Goal: Task Accomplishment & Management: Manage account settings

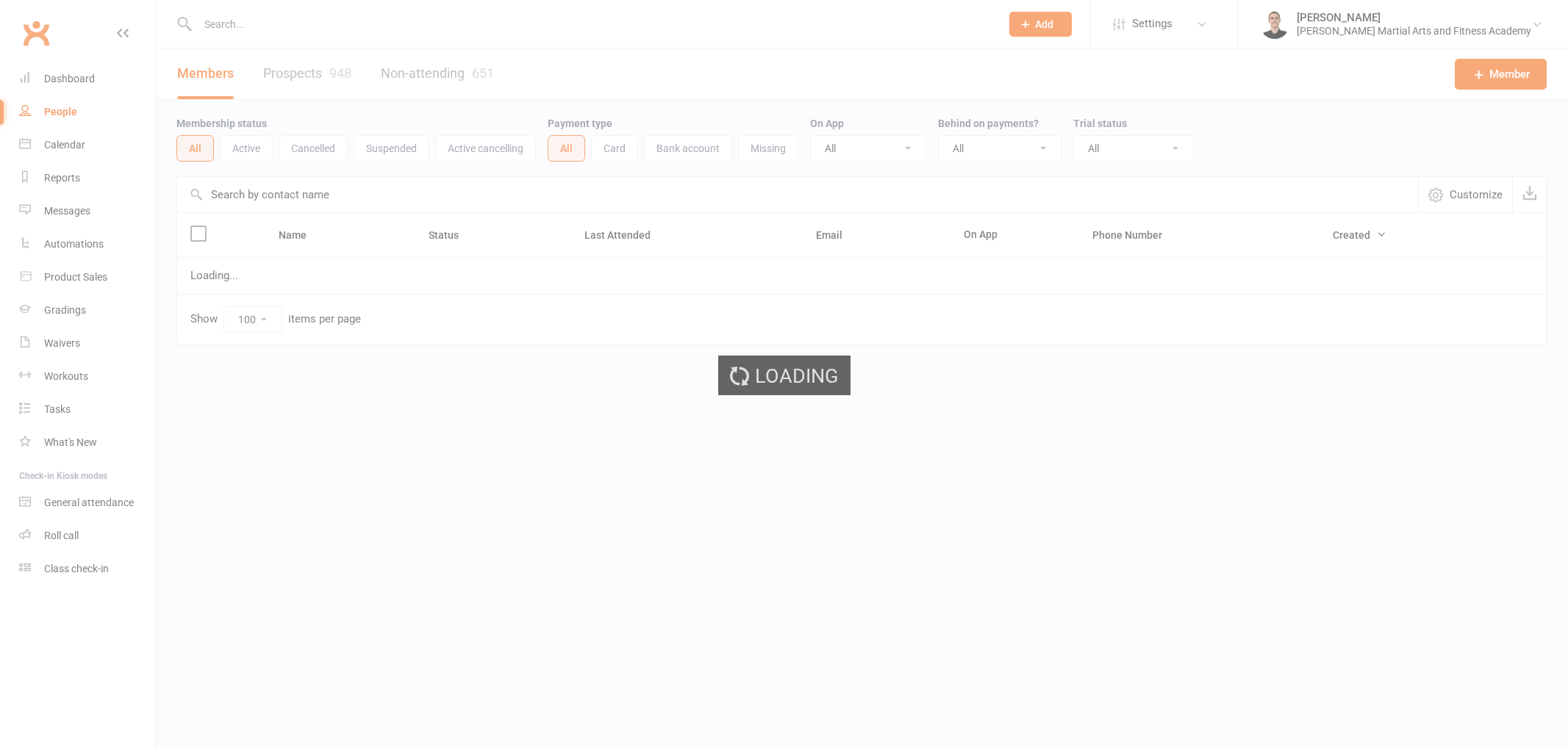
select select "100"
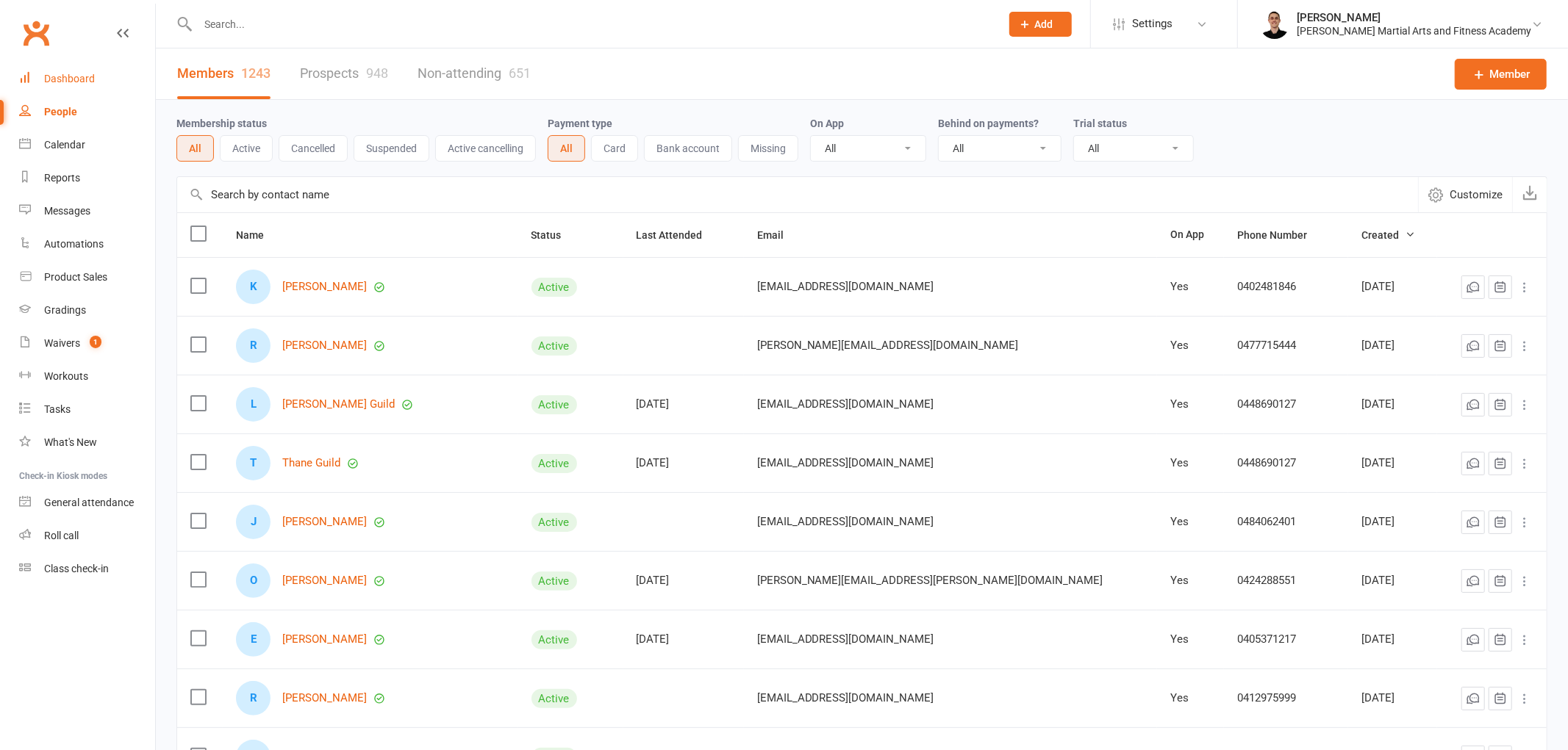
click at [70, 71] on link "Dashboard" at bounding box center [87, 79] width 136 height 33
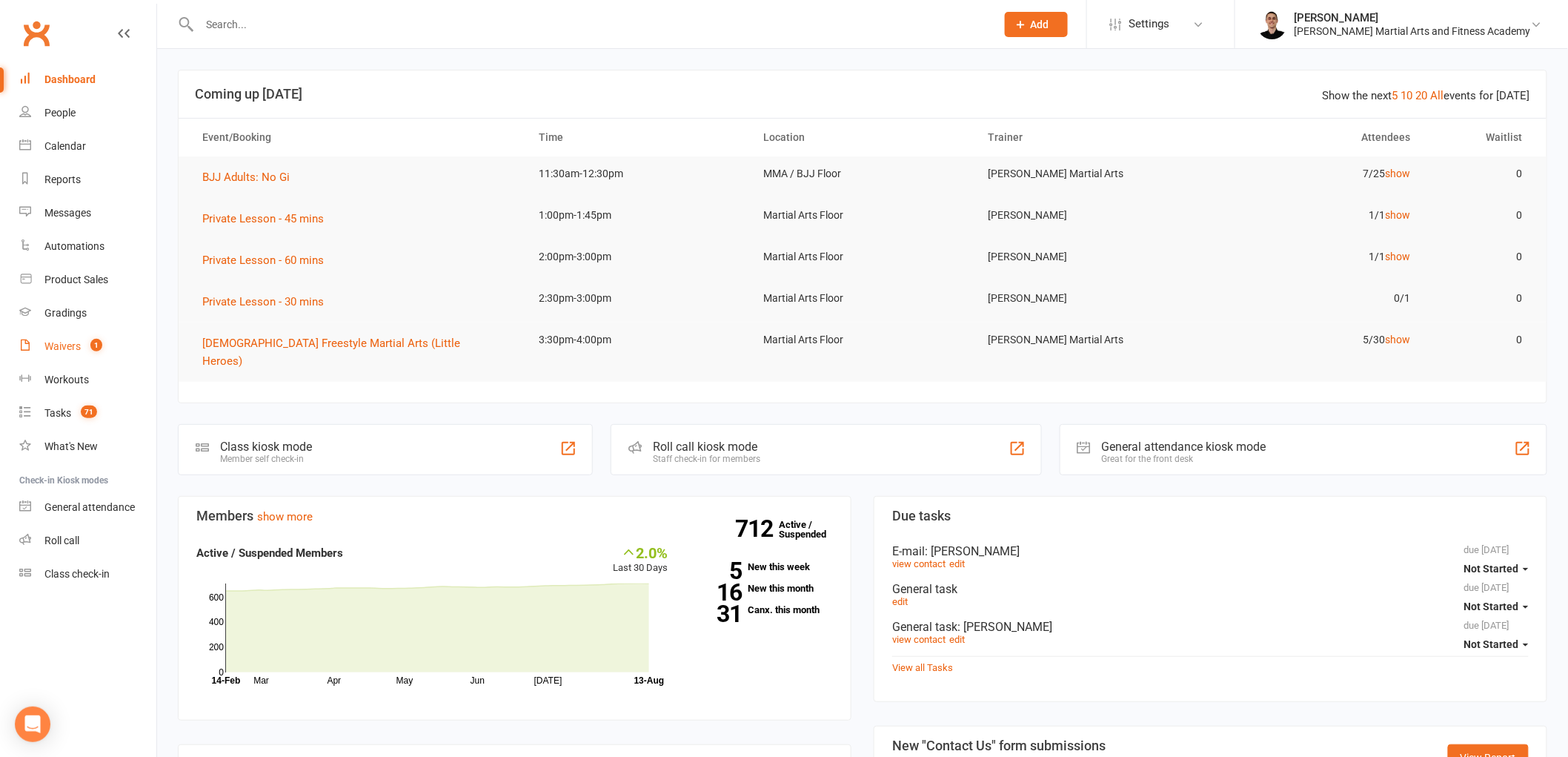
click at [91, 360] on link "Waivers 1" at bounding box center [87, 346] width 137 height 34
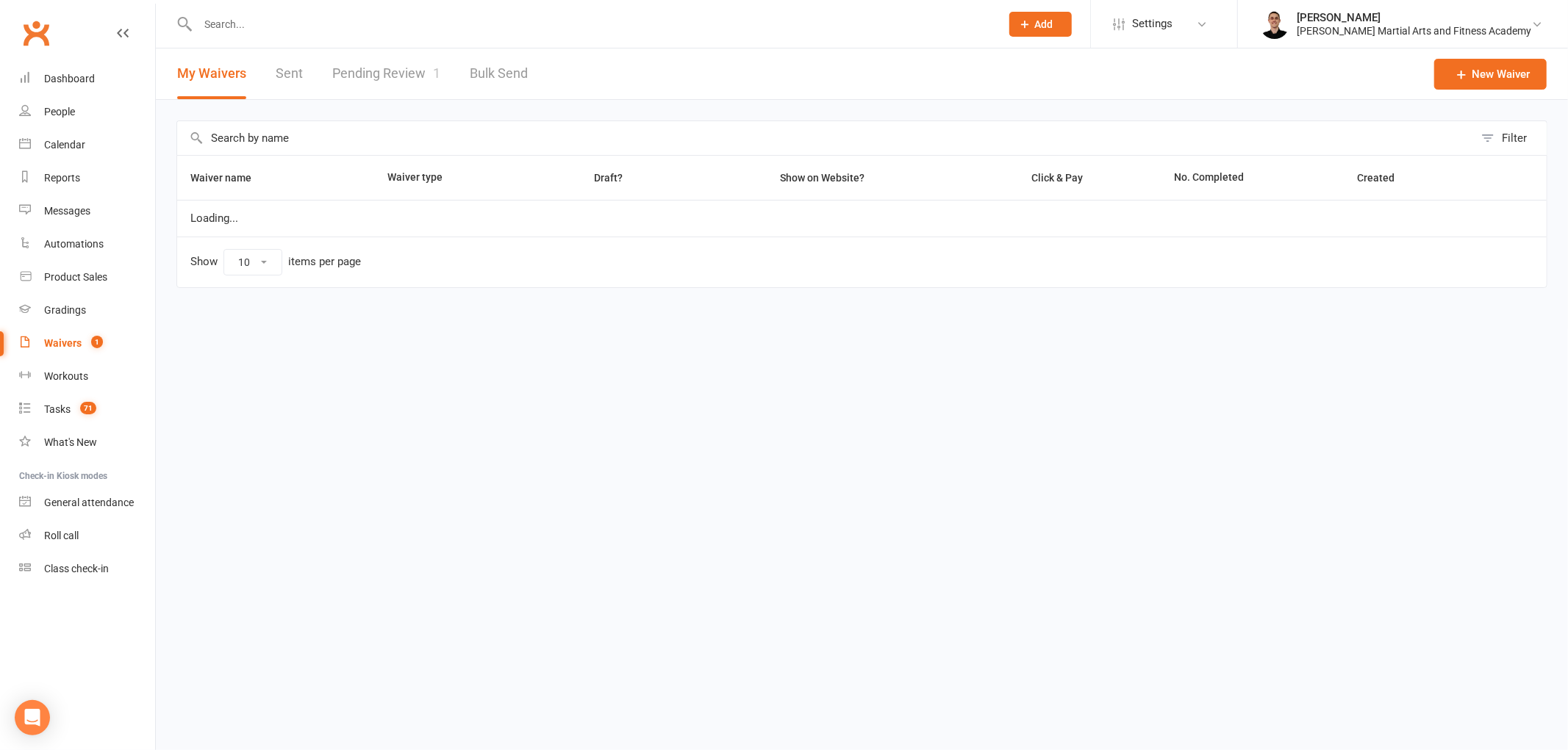
select select "25"
click at [358, 78] on link "Pending Review 1" at bounding box center [386, 74] width 108 height 51
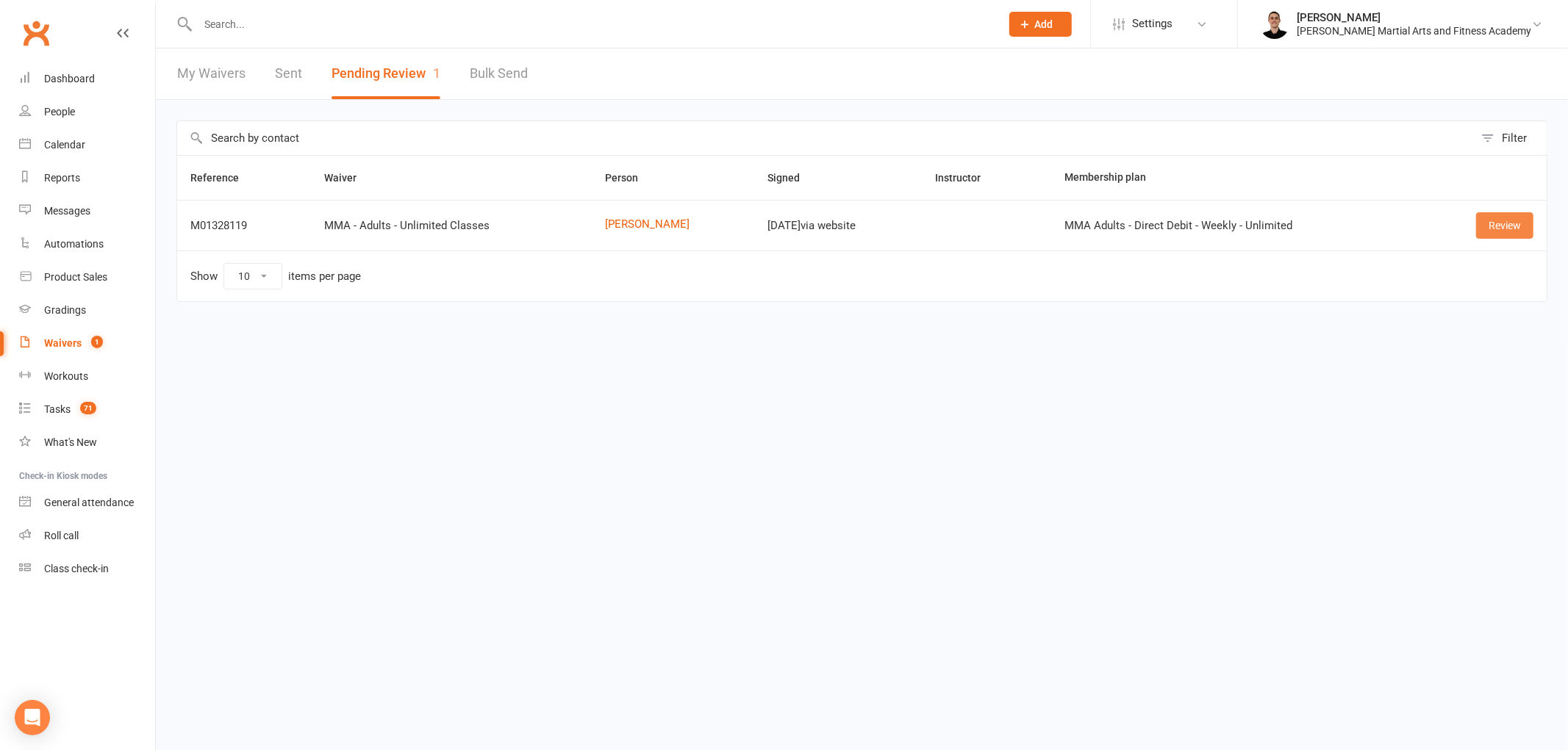
click at [1495, 230] on link "Review" at bounding box center [1504, 225] width 57 height 27
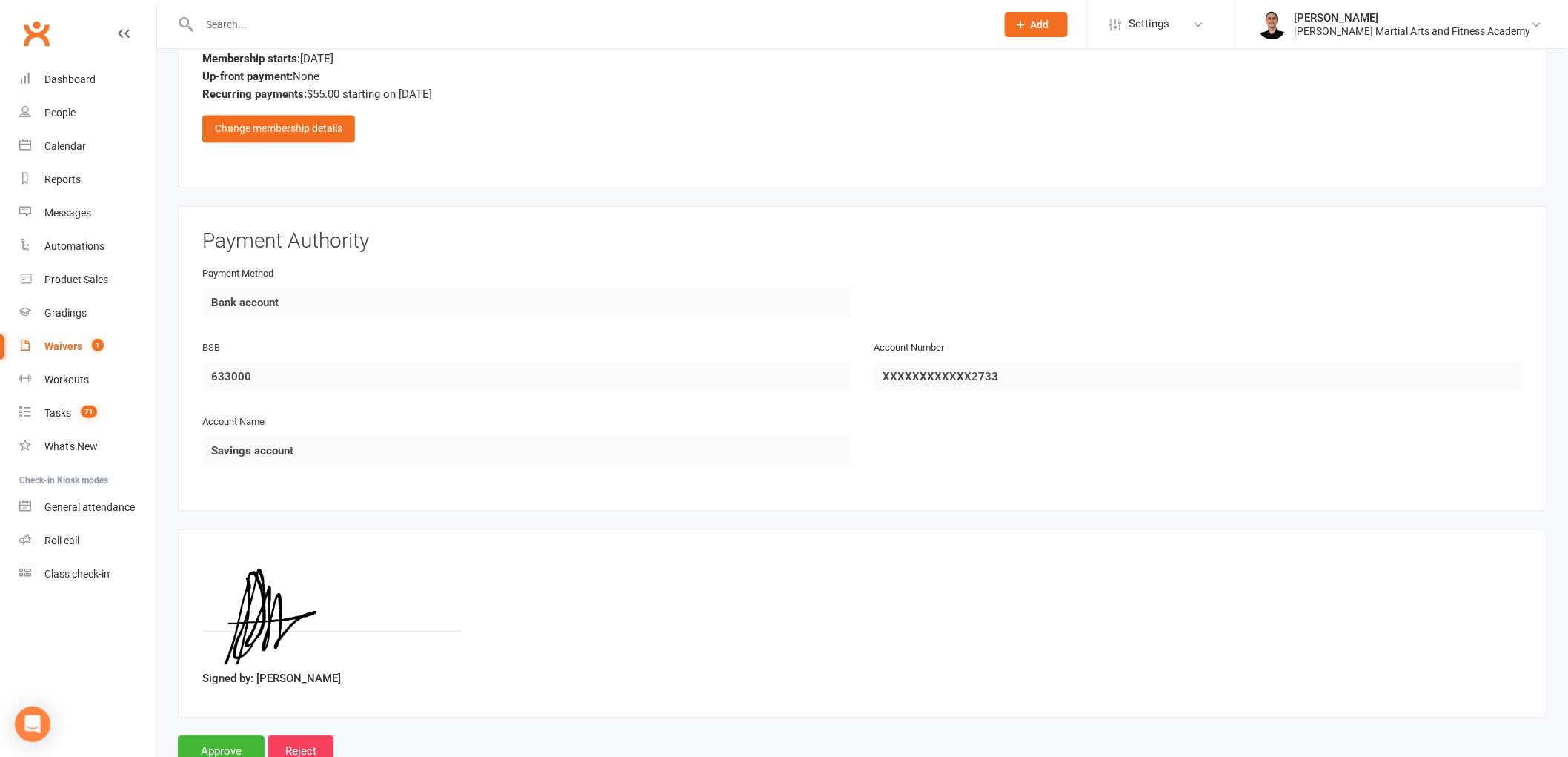
scroll to position [1175, 0]
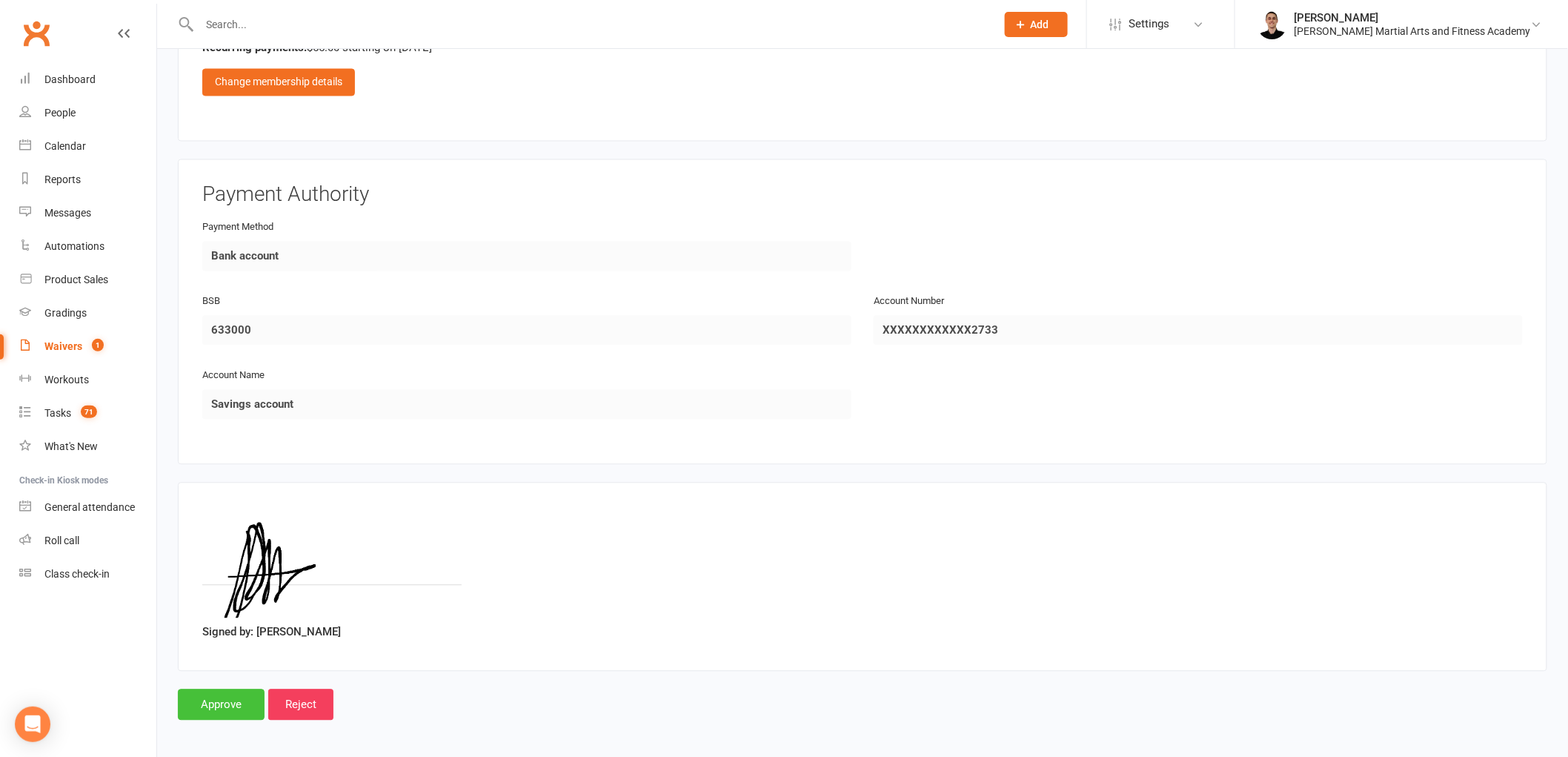
click at [213, 700] on input "Approve" at bounding box center [221, 705] width 87 height 31
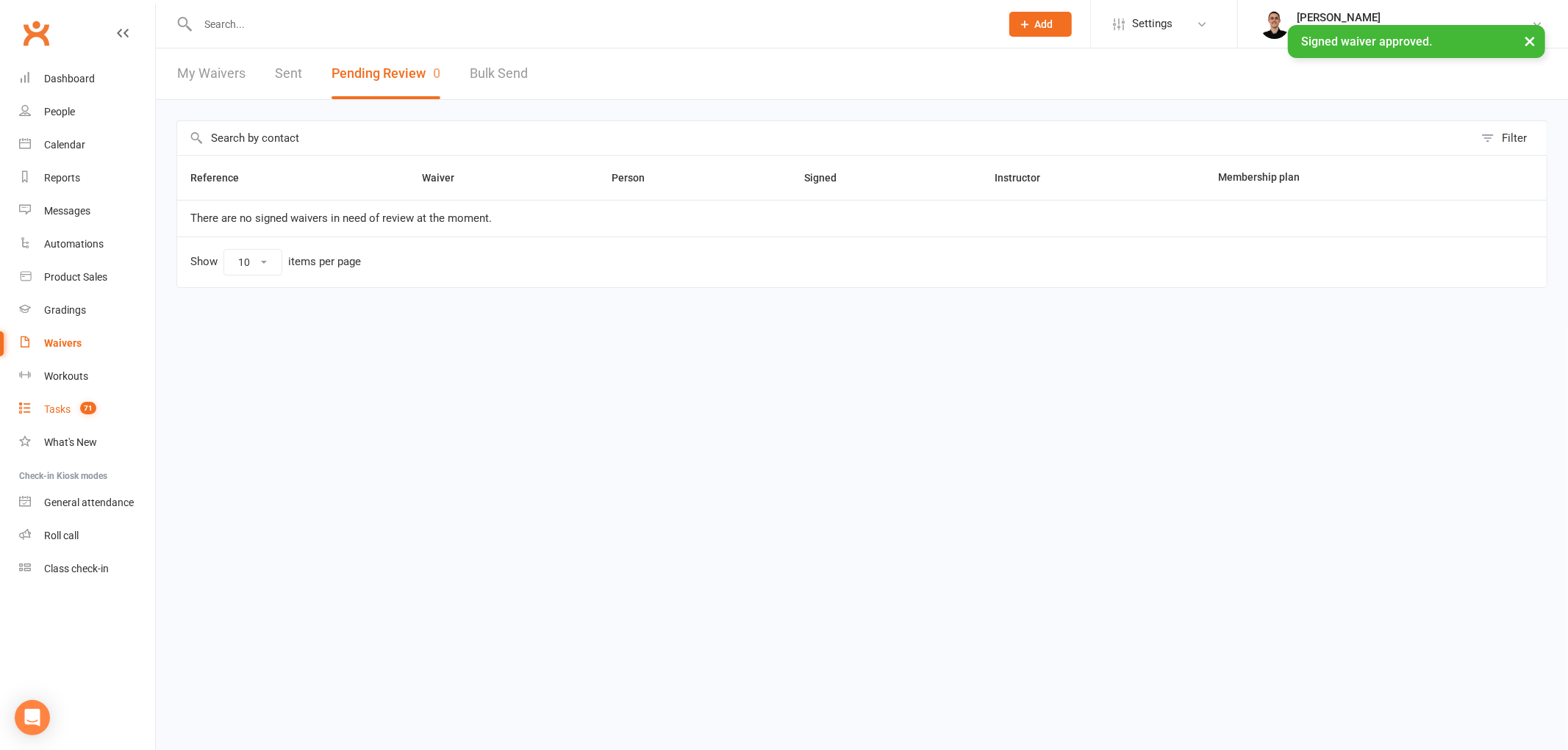
click at [98, 399] on link "Tasks 71" at bounding box center [87, 410] width 136 height 33
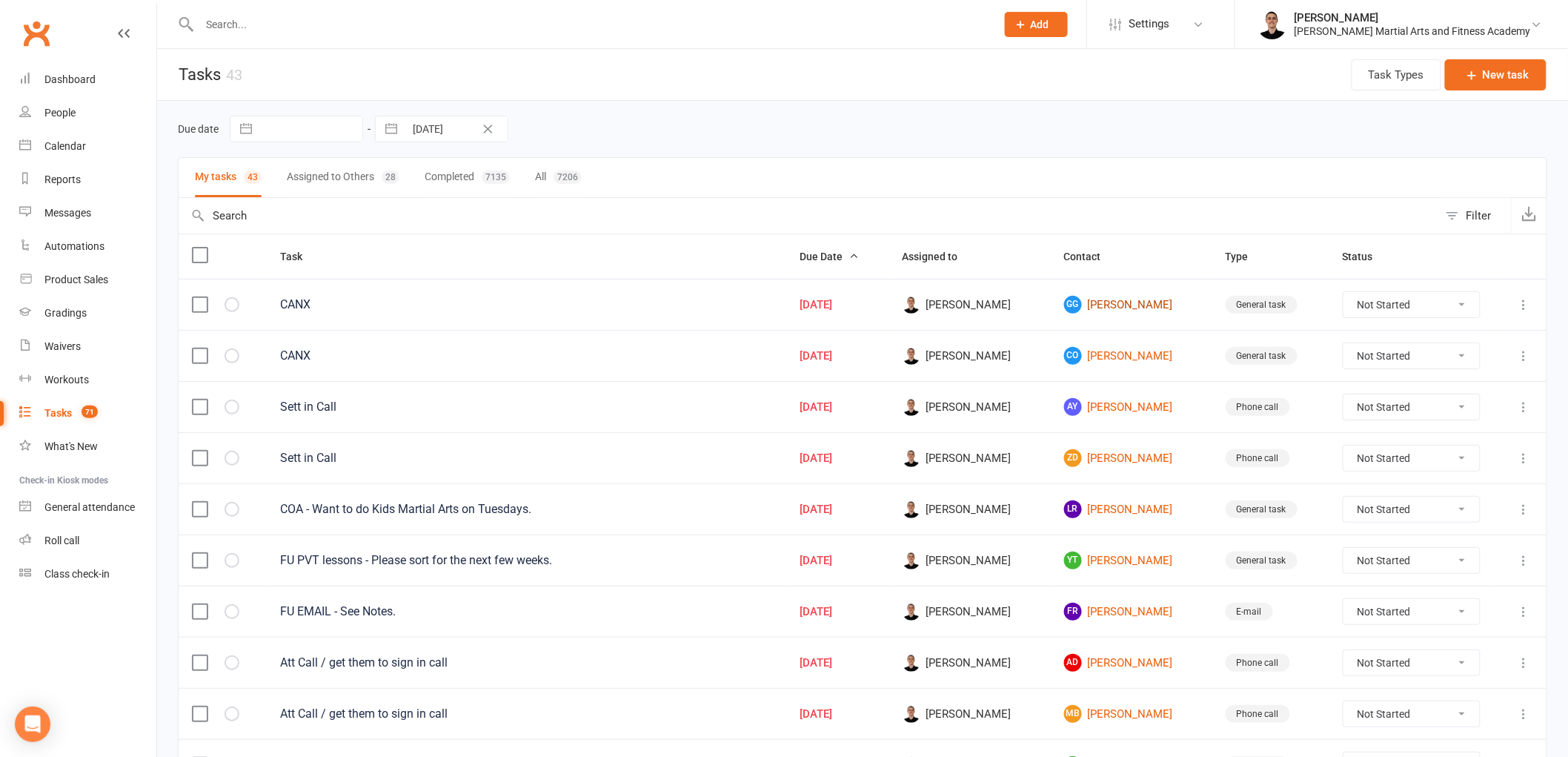
click at [1144, 304] on link "GG Gatsby Groenveld" at bounding box center [1132, 304] width 135 height 18
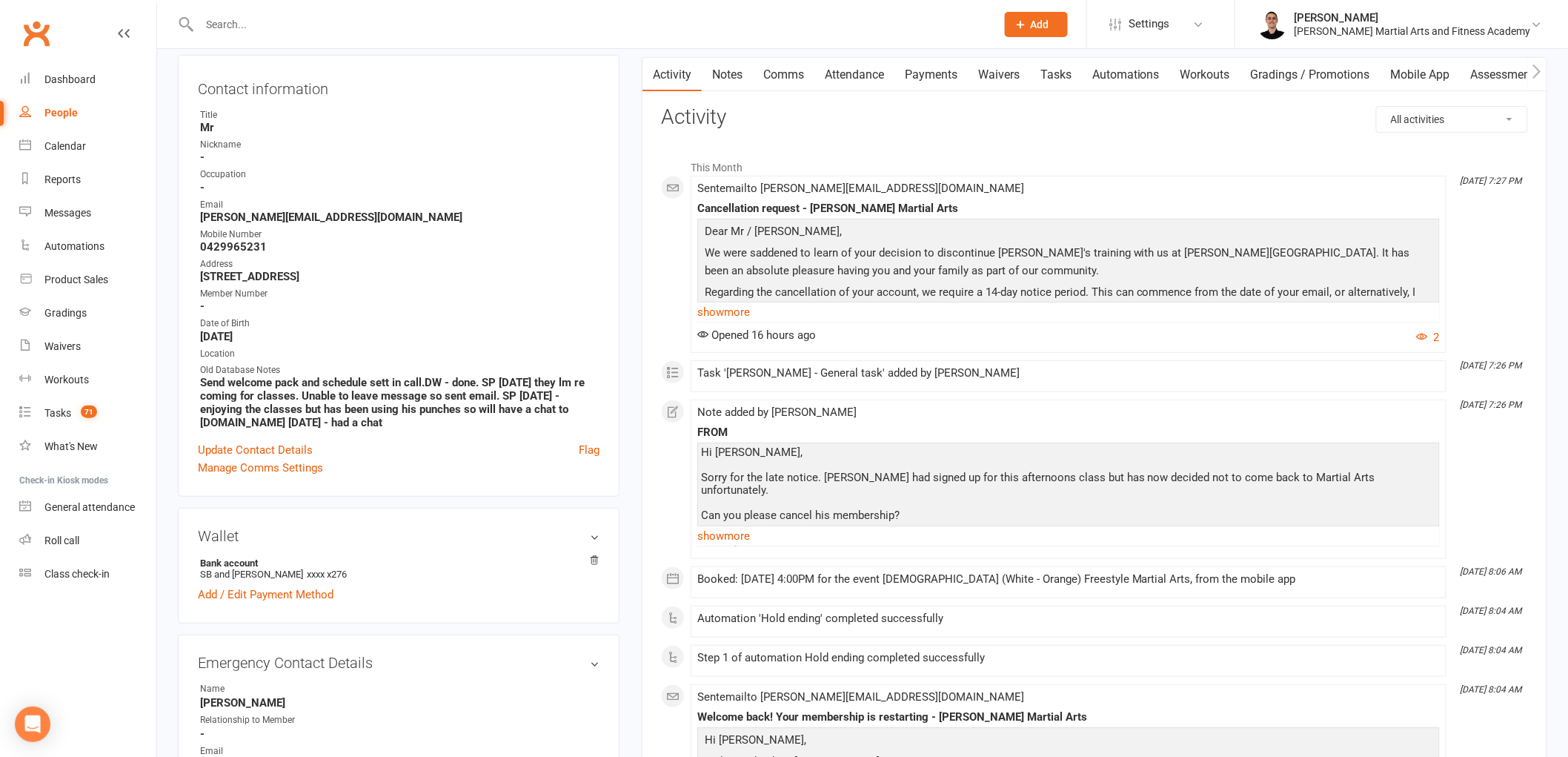
scroll to position [165, 0]
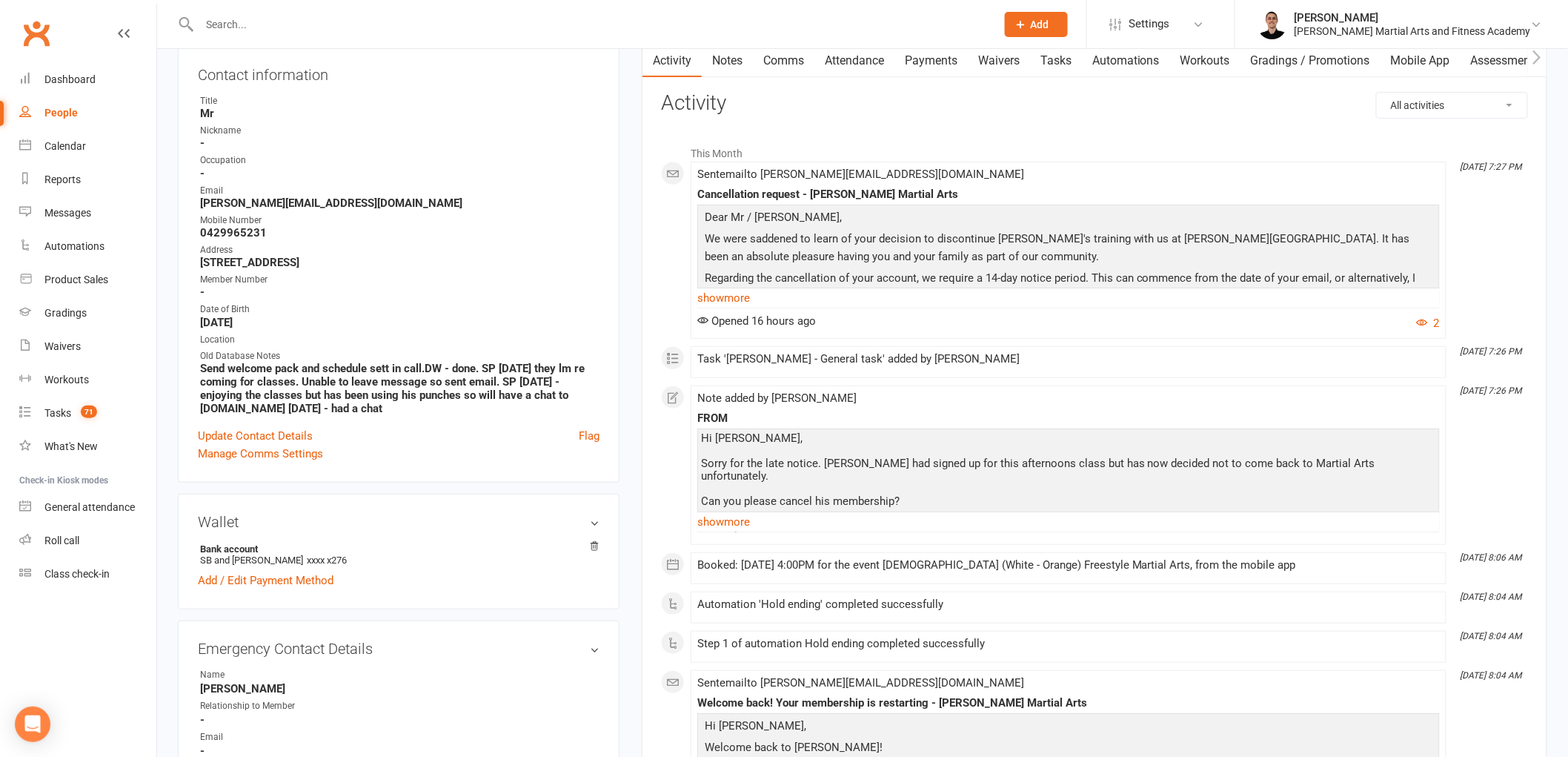
click at [717, 521] on link "show more" at bounding box center [1068, 522] width 743 height 20
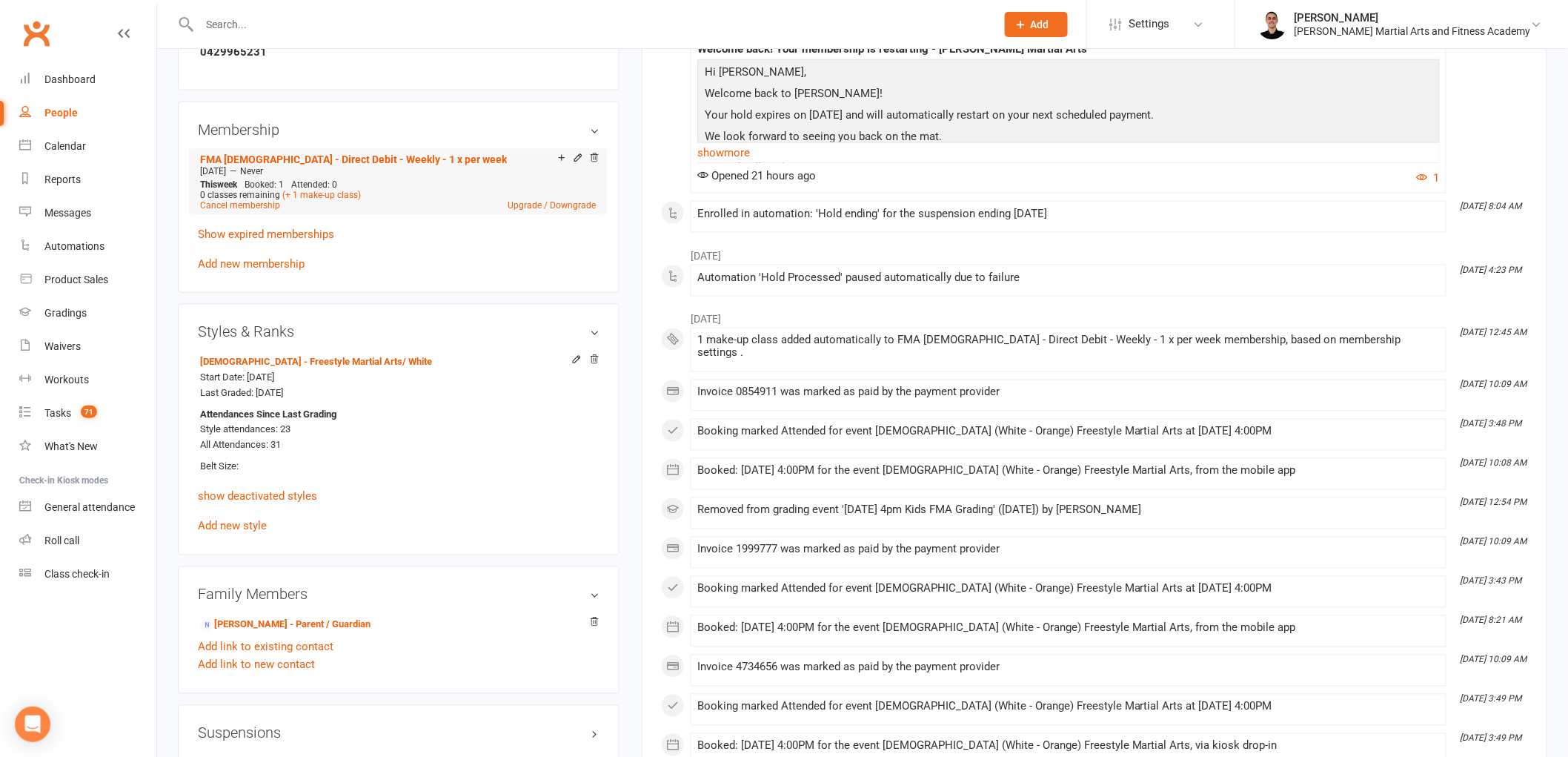
scroll to position [906, 0]
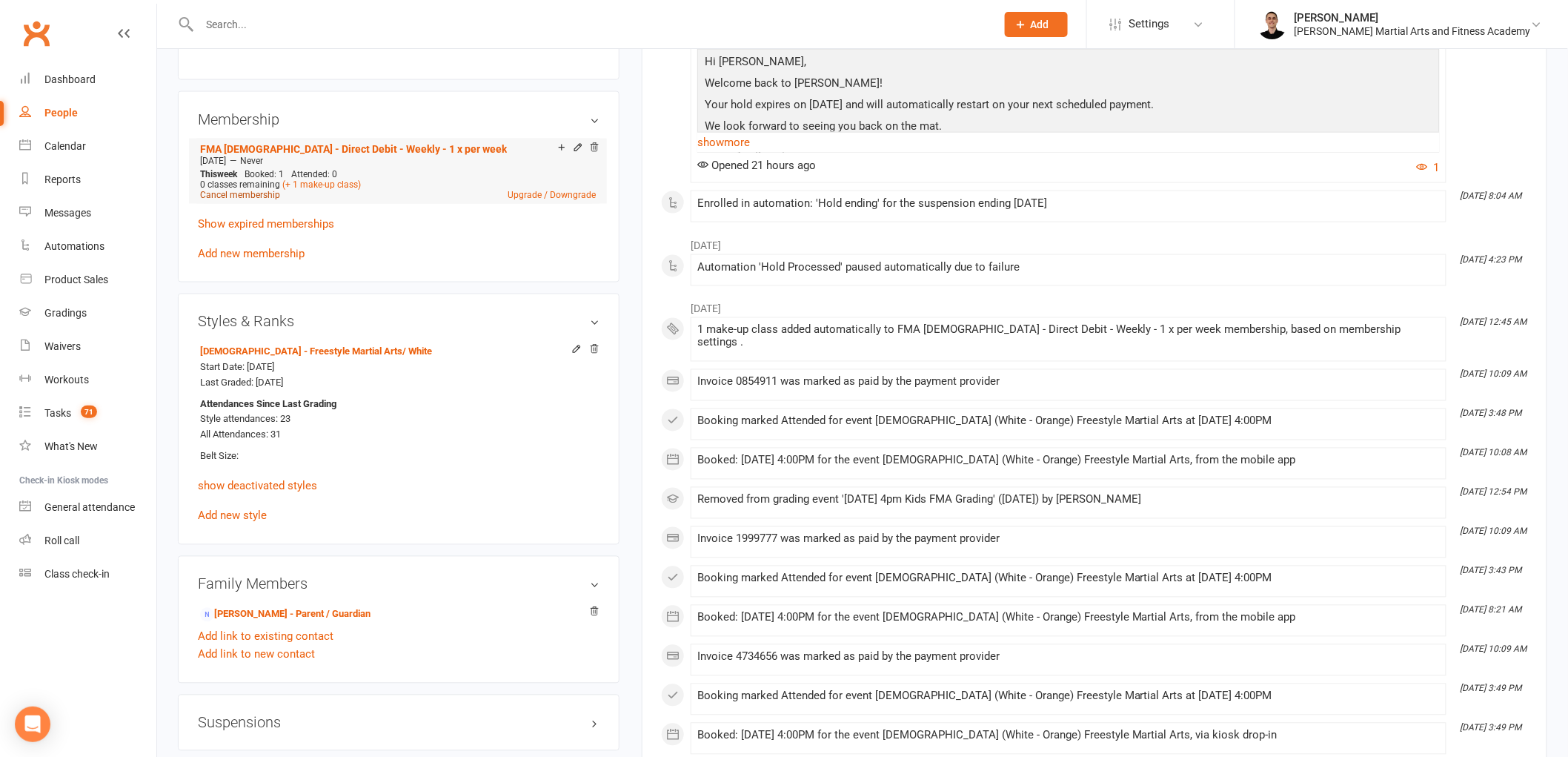
click at [248, 196] on link "Cancel membership" at bounding box center [240, 195] width 80 height 10
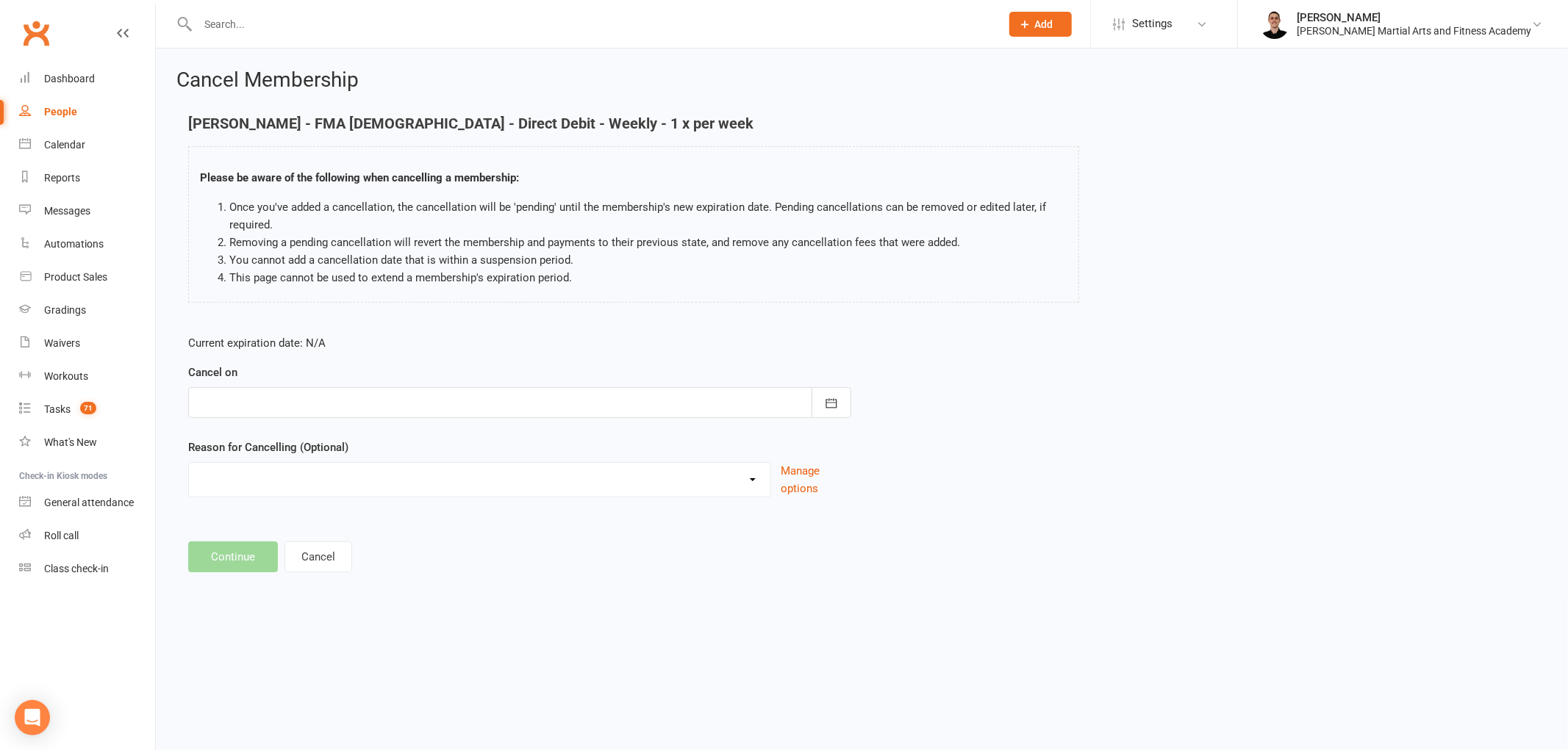
click at [350, 391] on div at bounding box center [520, 402] width 663 height 30
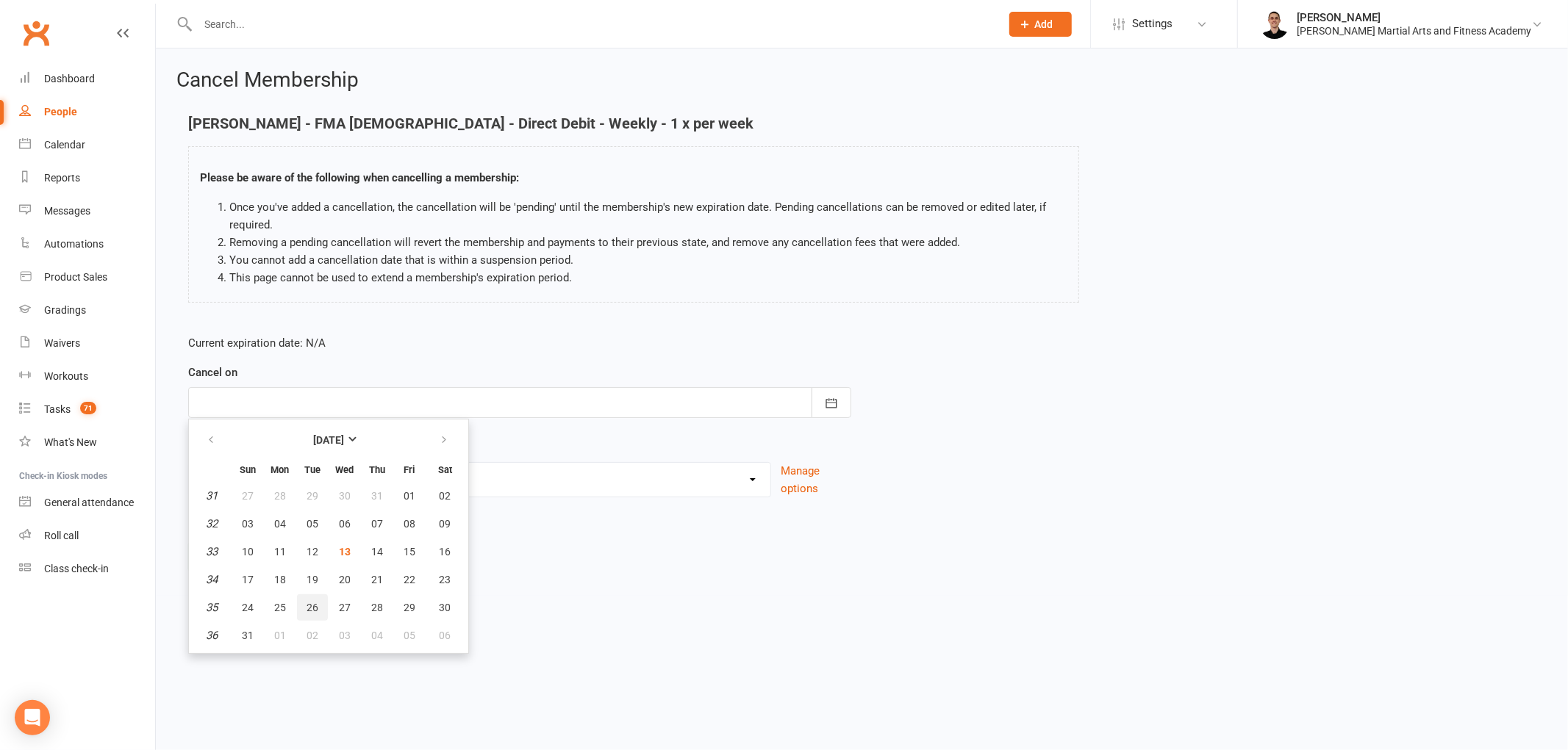
click at [307, 606] on span "26" at bounding box center [312, 607] width 12 height 12
type input "26 Aug 2025"
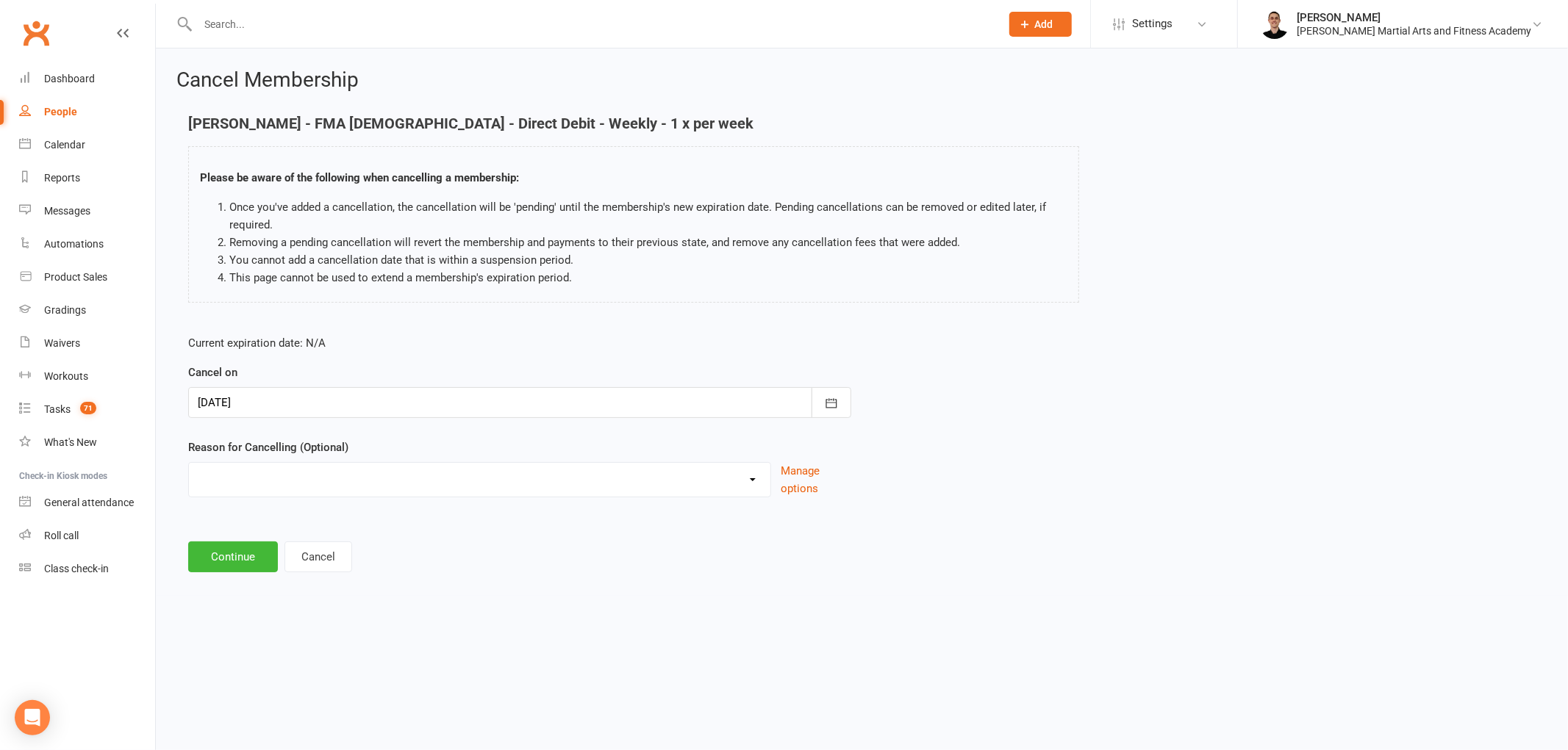
click at [304, 480] on select "Busy at work Downgrade Holiday Injury Other sports Personal Upgrade Other reason" at bounding box center [480, 478] width 581 height 30
select select "5"
click at [189, 463] on select "Busy at work Downgrade Holiday Injury Other sports Personal Upgrade Other reason" at bounding box center [480, 478] width 581 height 30
click at [237, 556] on button "Continue" at bounding box center [233, 556] width 90 height 30
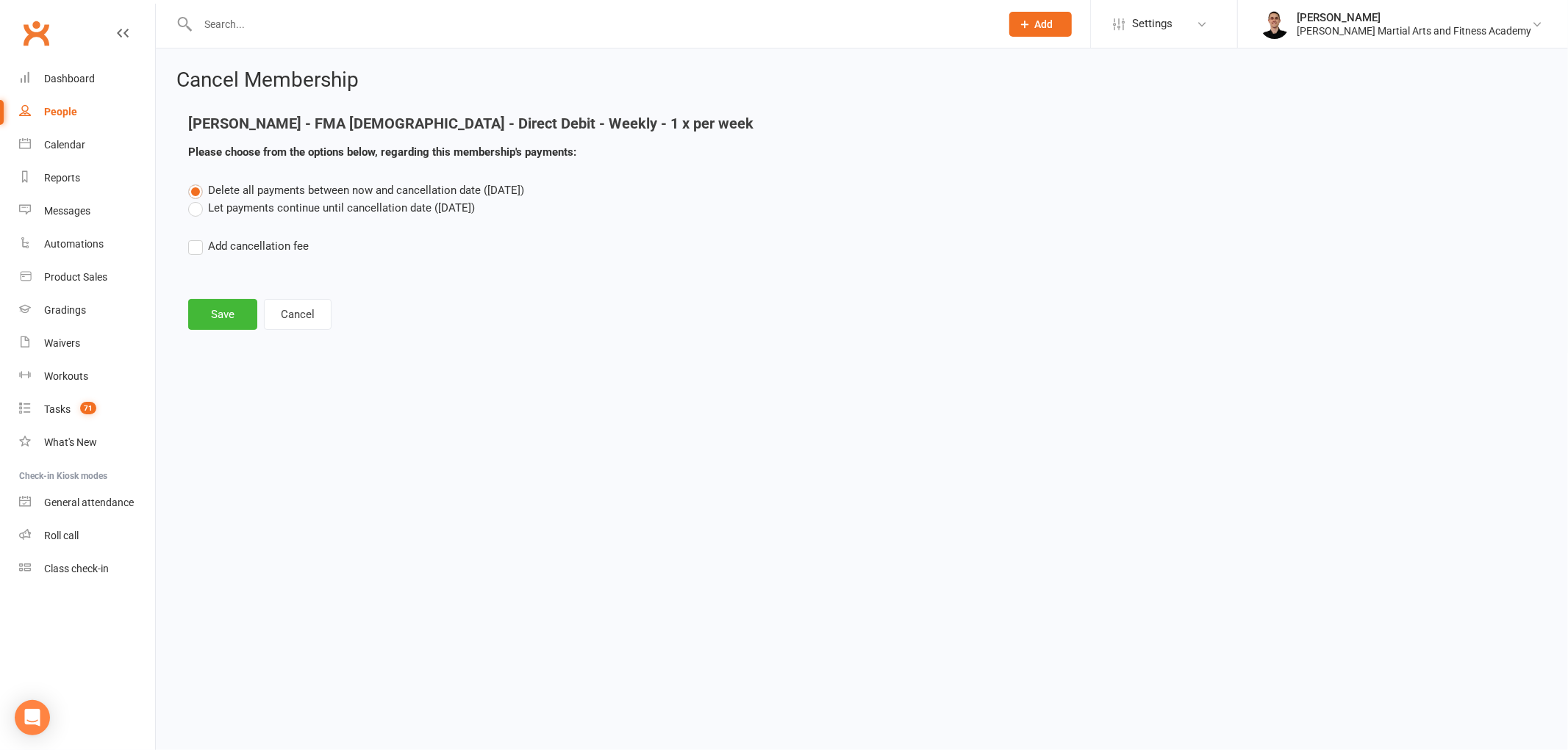
click at [258, 214] on label "Let payments continue until cancellation date (Aug 26, 2025)" at bounding box center [331, 208] width 287 height 18
click at [197, 199] on input "Let payments continue until cancellation date (Aug 26, 2025)" at bounding box center [193, 199] width 9 height 0
click at [229, 309] on button "Save" at bounding box center [222, 314] width 69 height 30
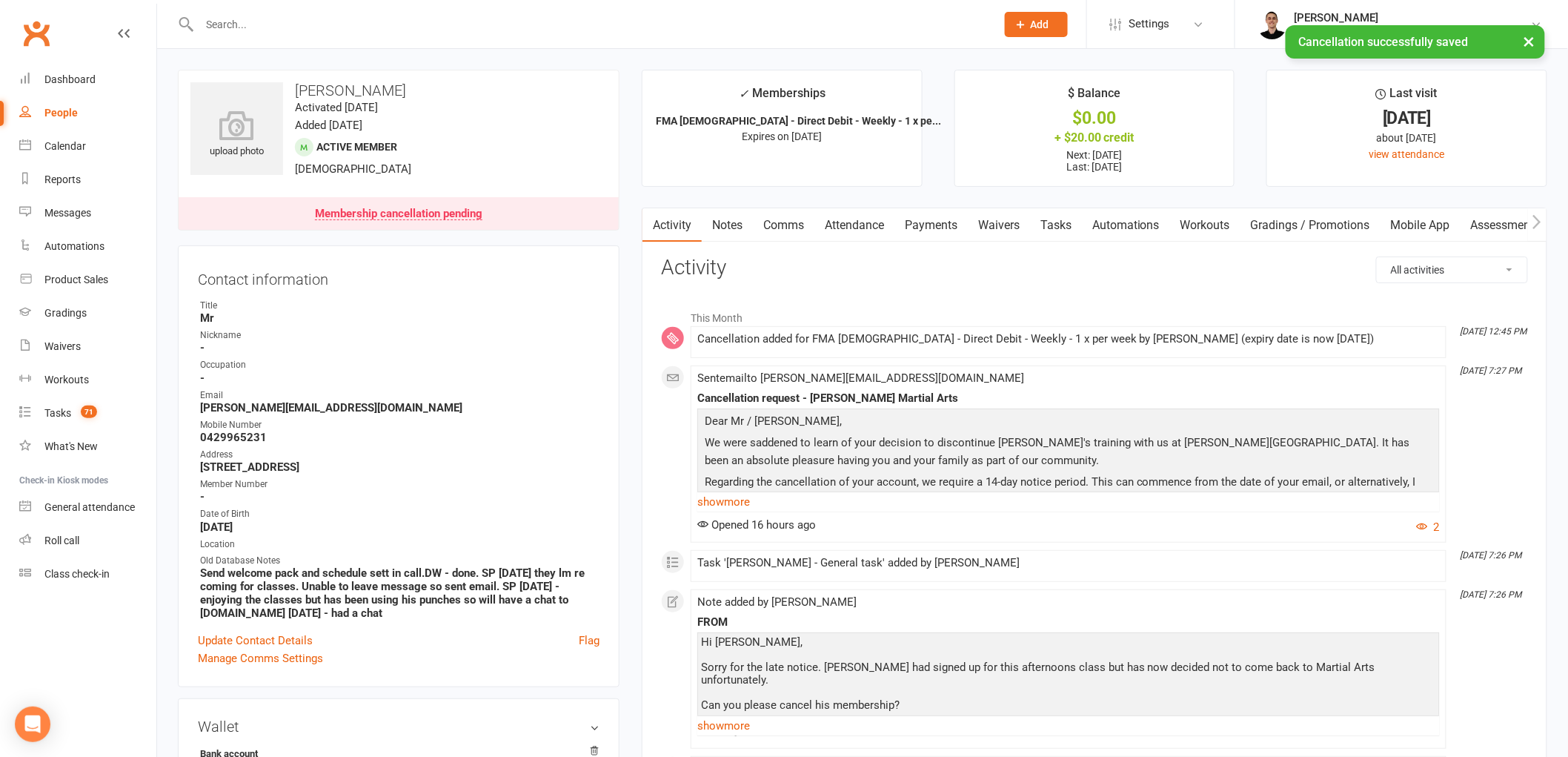
click at [1055, 216] on link "Tasks" at bounding box center [1056, 225] width 52 height 34
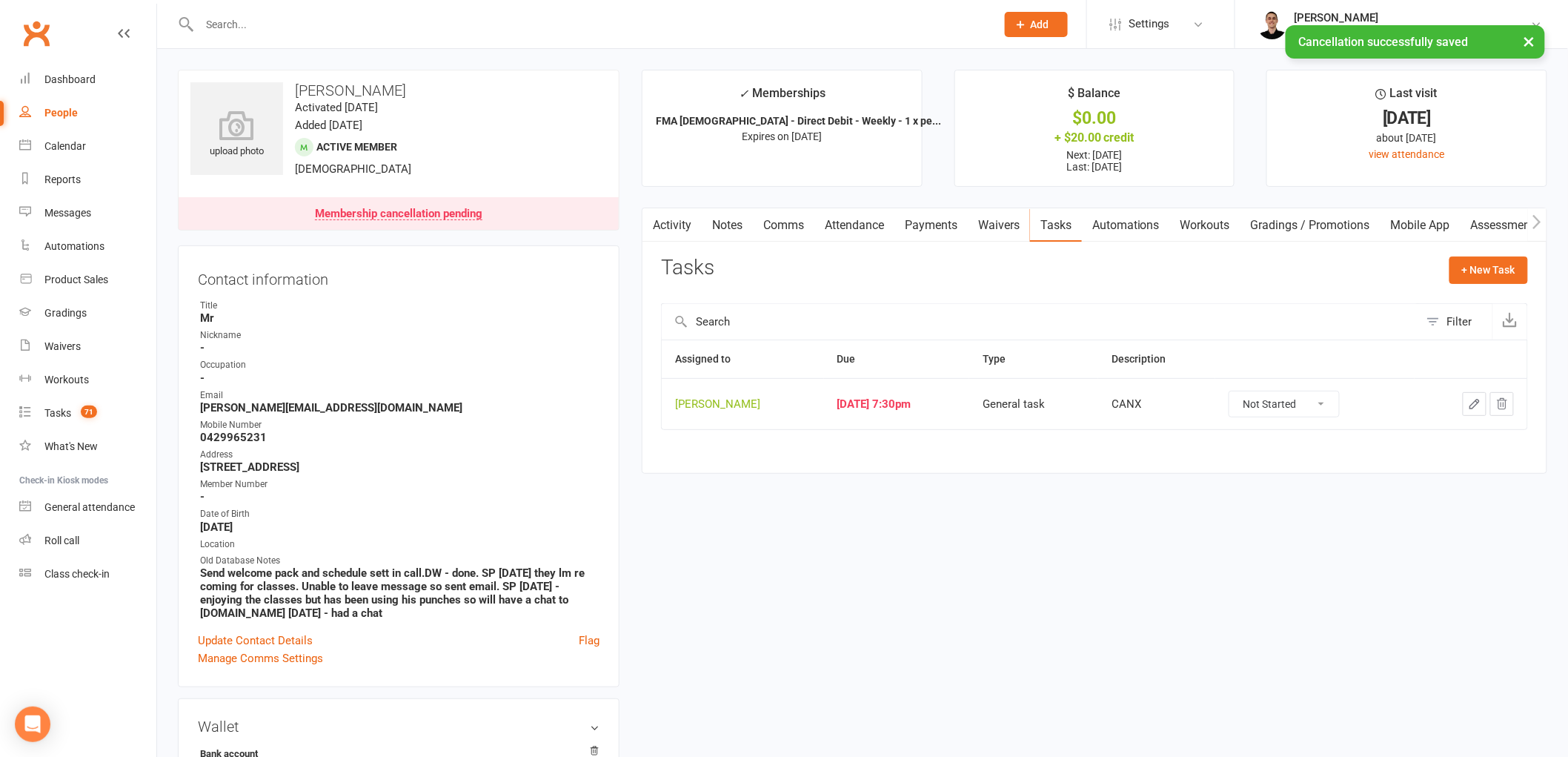
drag, startPoint x: 1320, startPoint y: 399, endPoint x: 1322, endPoint y: 417, distance: 18.1
click at [1320, 400] on select "Not Started In Progress Waiting Complete" at bounding box center [1284, 404] width 110 height 25
click at [1244, 392] on select "Not Started In Progress Waiting Complete" at bounding box center [1284, 404] width 110 height 25
select select "unstarted"
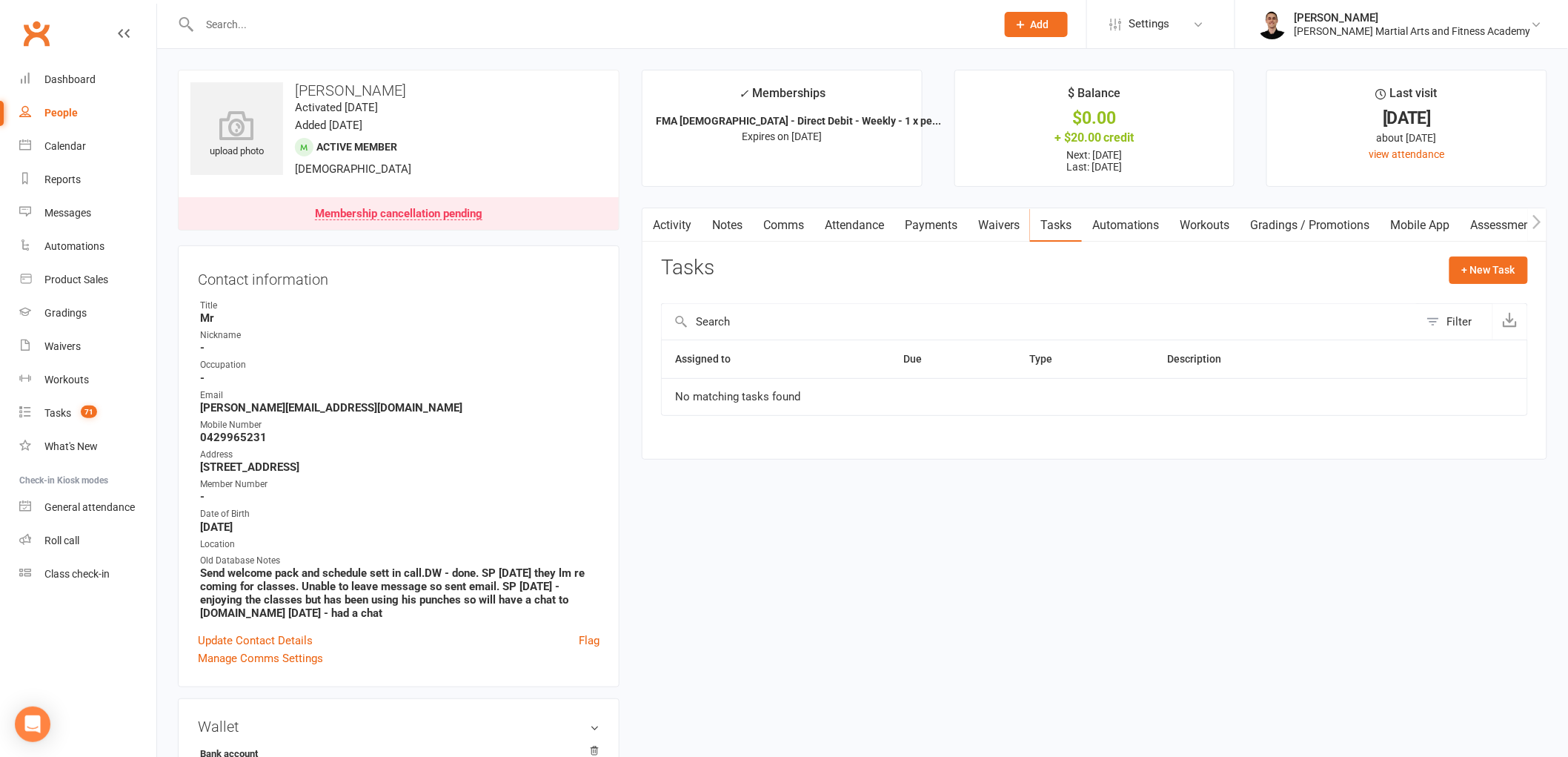
click at [854, 226] on link "Attendance" at bounding box center [854, 225] width 80 height 34
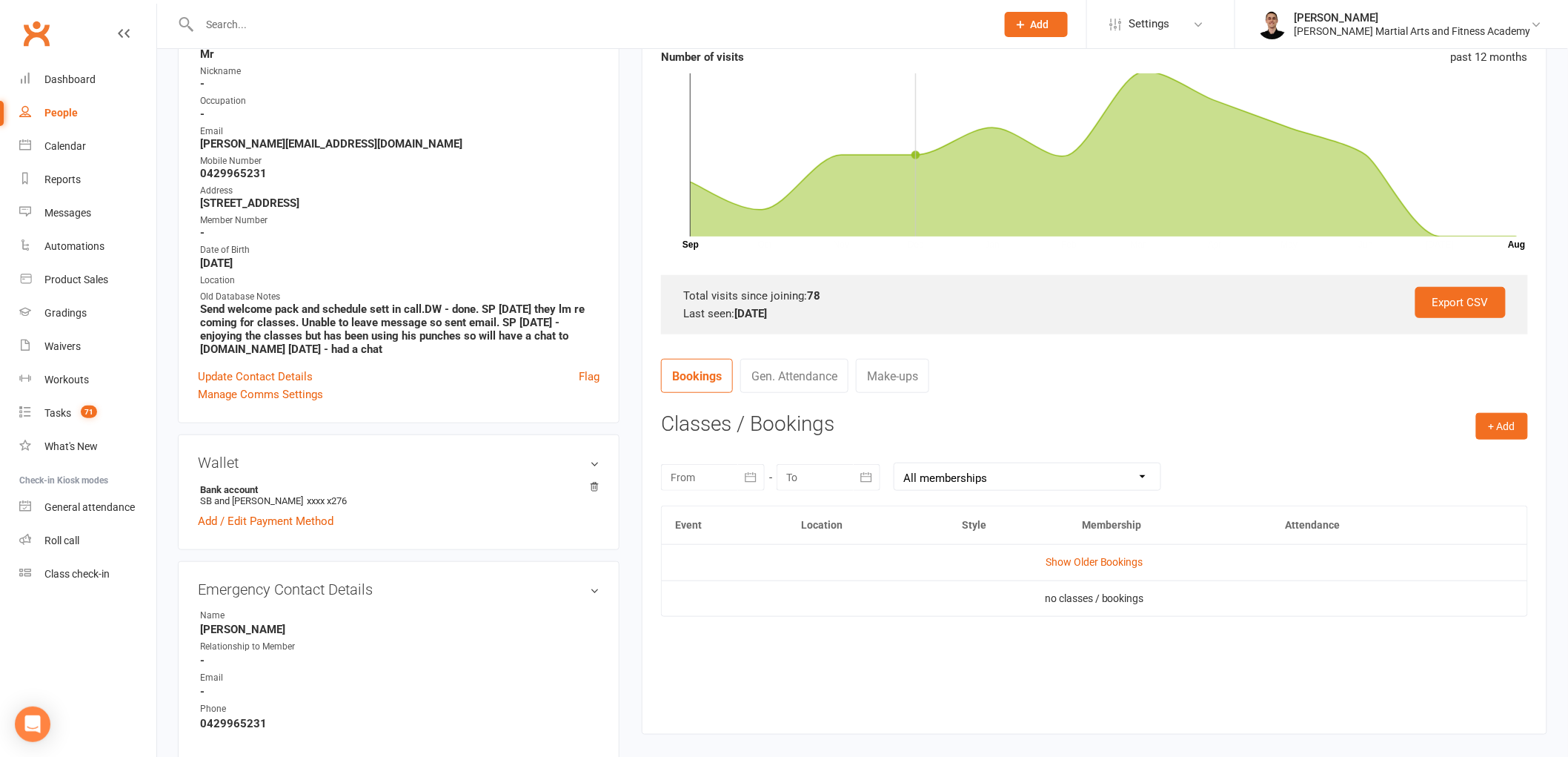
scroll to position [412, 0]
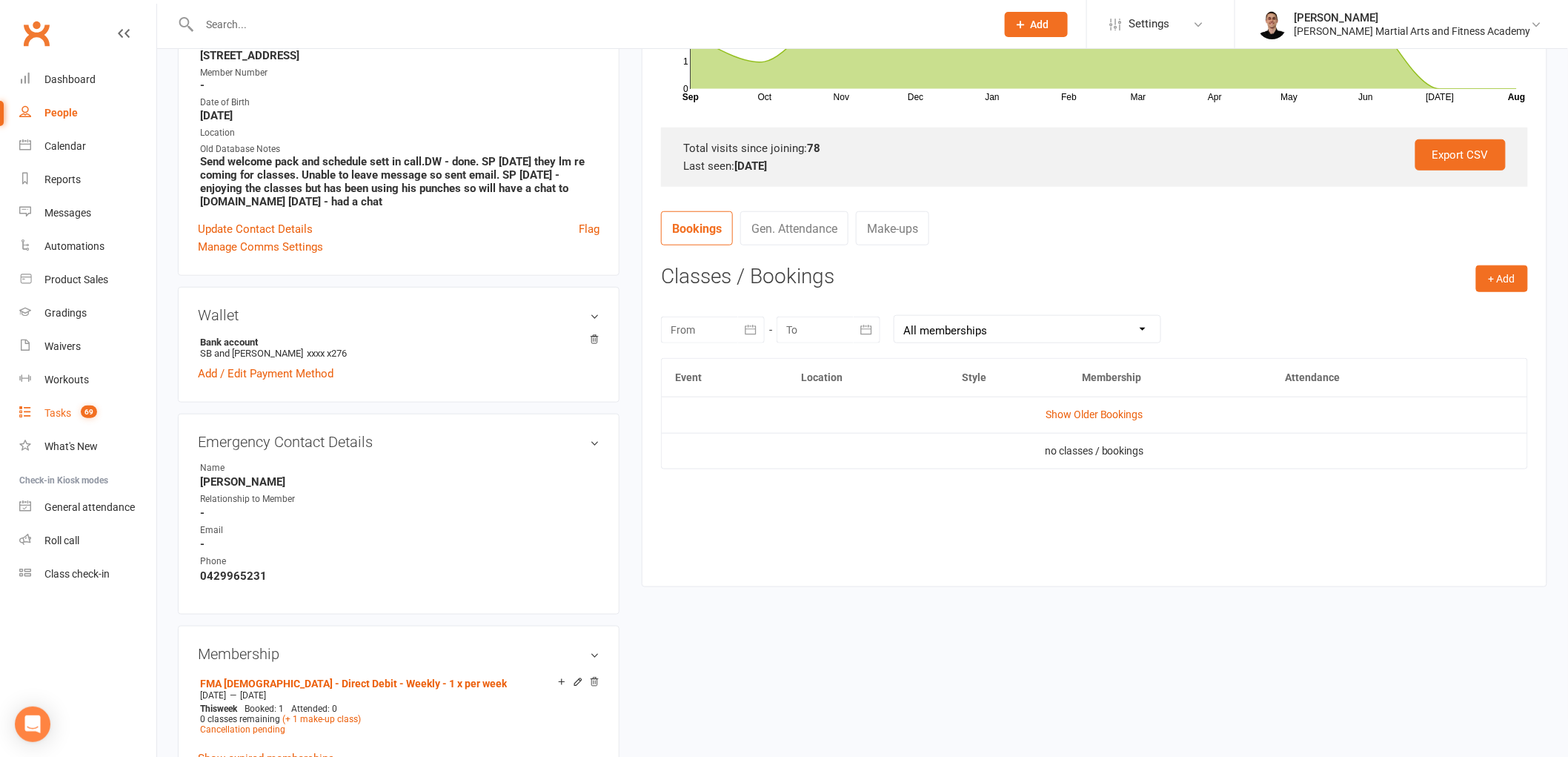
click at [93, 419] on link "Tasks 69" at bounding box center [87, 413] width 137 height 34
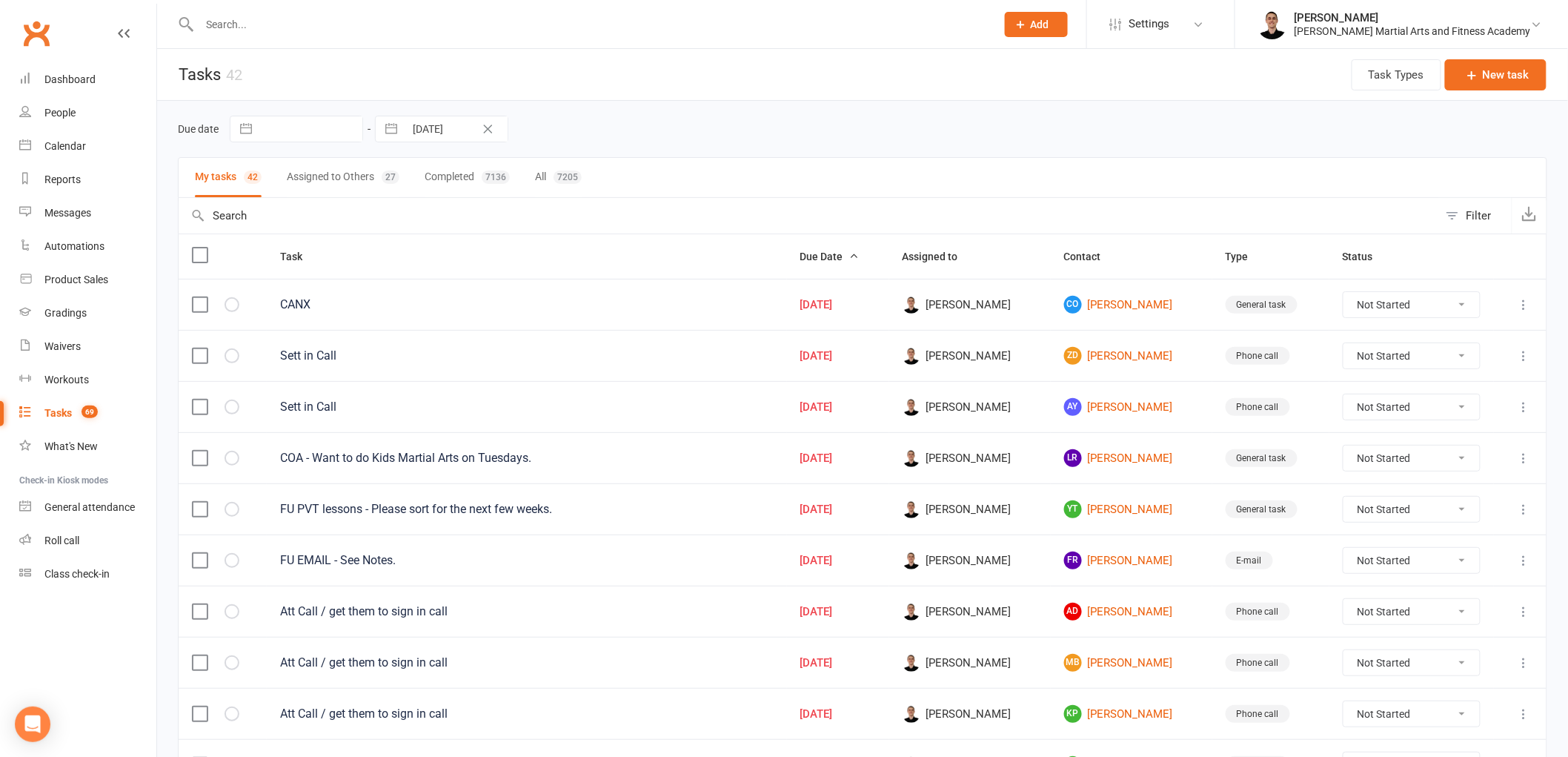
drag, startPoint x: 1567, startPoint y: 174, endPoint x: 1567, endPoint y: 189, distance: 15.0
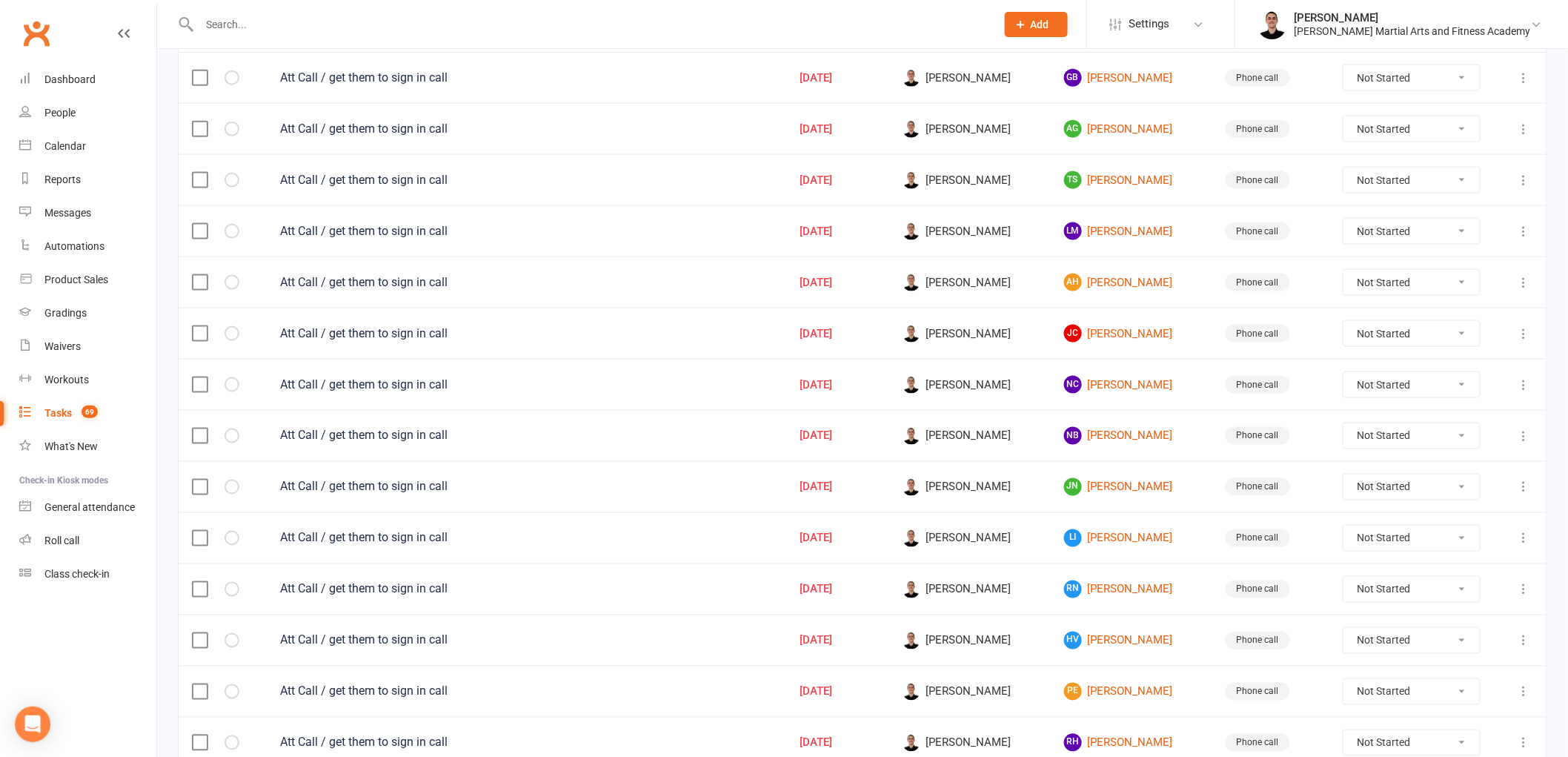
scroll to position [733, 0]
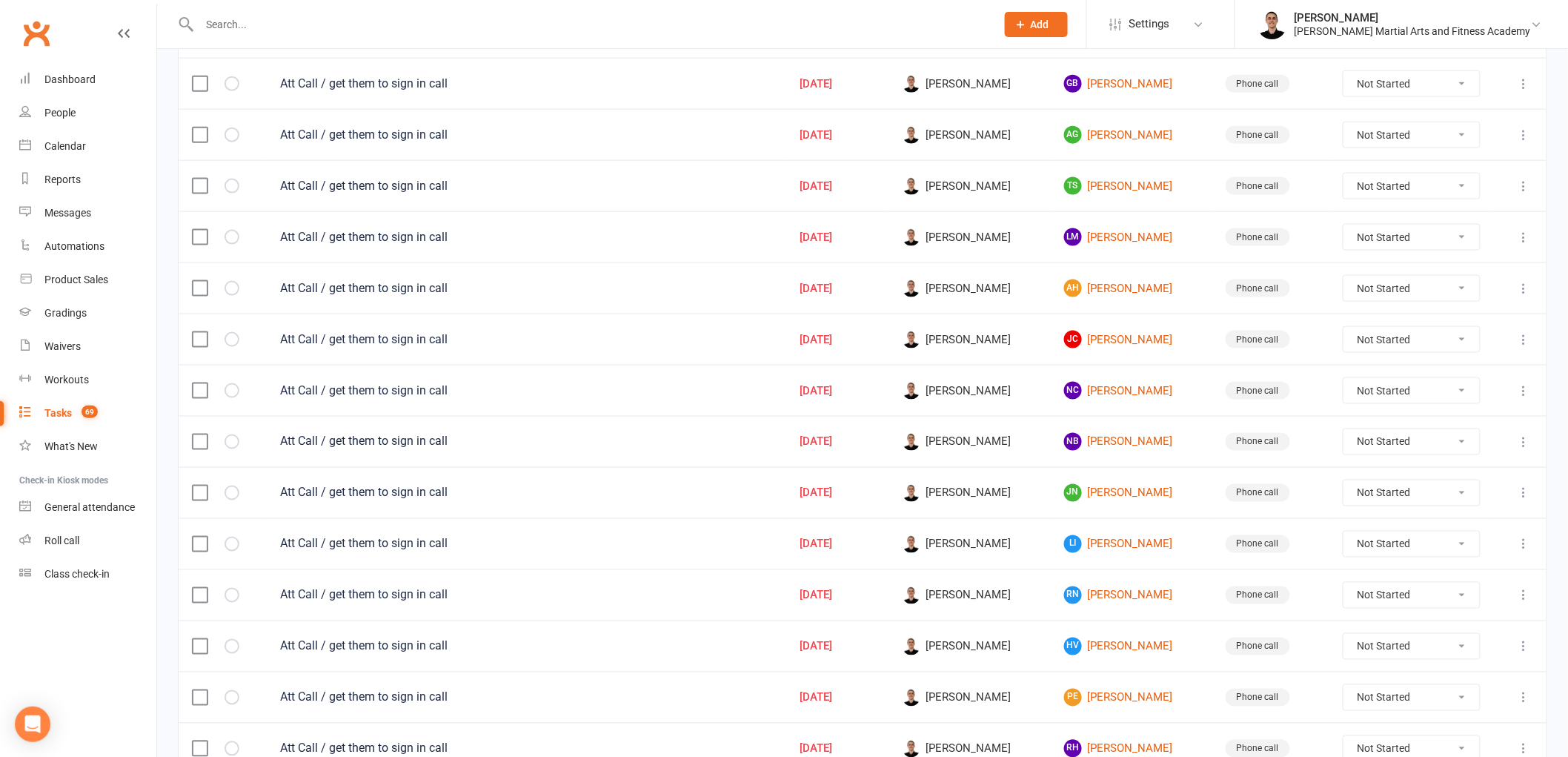
click at [1372, 546] on select "Not Started In Progress Waiting Complete" at bounding box center [1412, 544] width 137 height 25
click at [1349, 537] on select "Not Started In Progress Waiting Complete" at bounding box center [1412, 544] width 137 height 25
select select "unstarted"
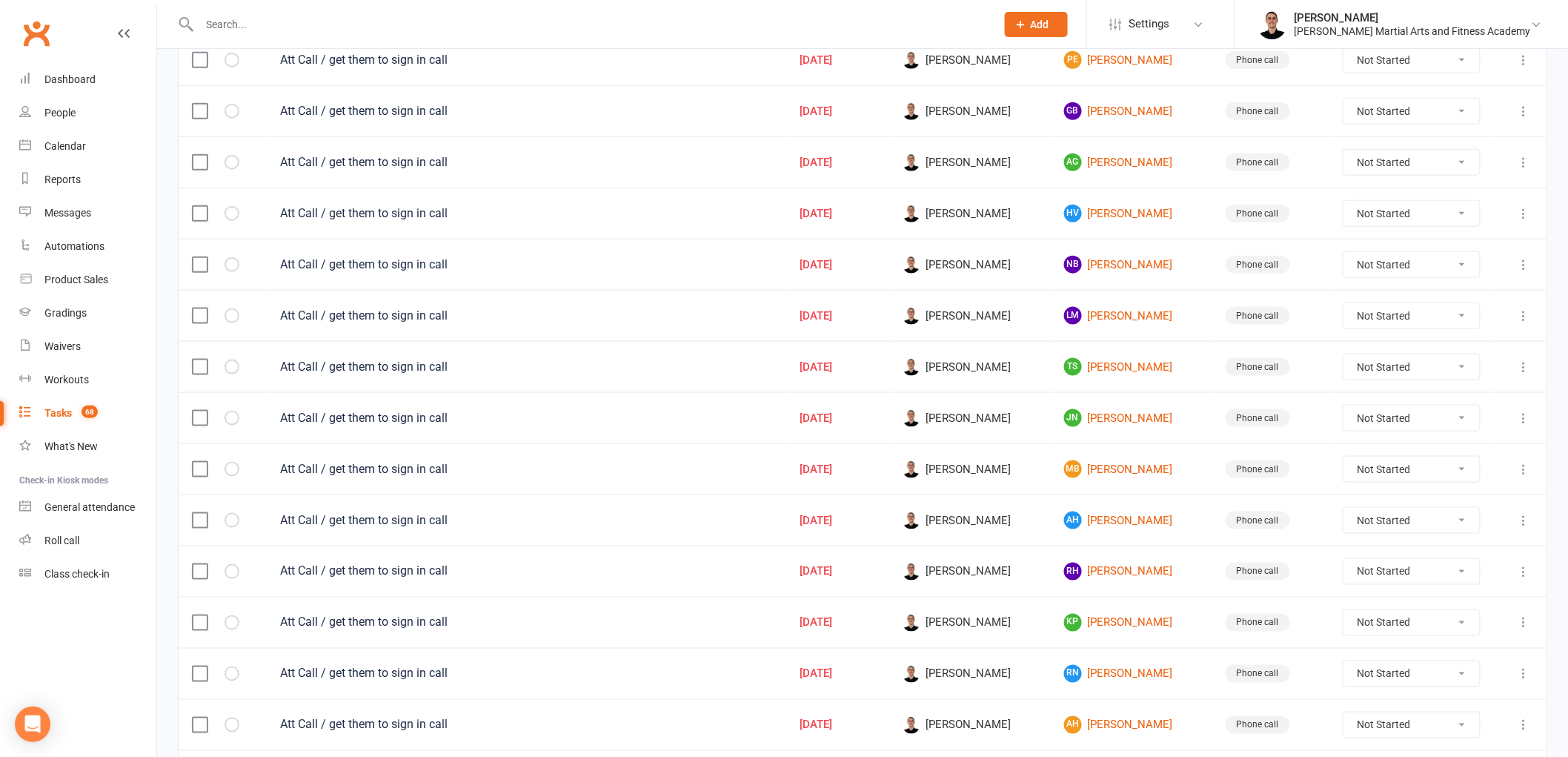
scroll to position [568, 0]
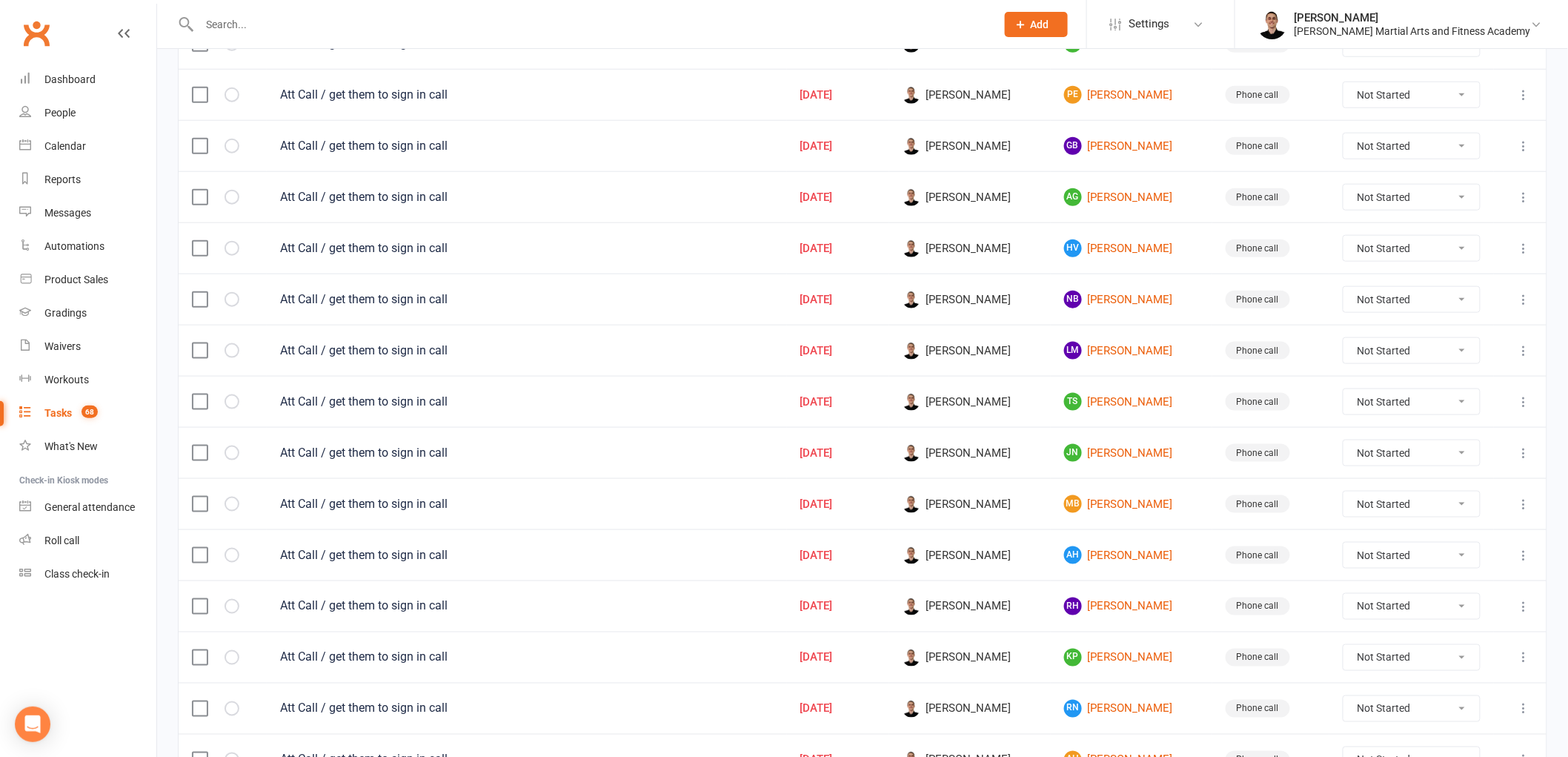
click at [1365, 562] on select "Not Started In Progress Waiting Complete" at bounding box center [1412, 555] width 137 height 25
click at [1349, 547] on select "Not Started In Progress Waiting Complete" at bounding box center [1412, 555] width 137 height 25
select select "unstarted"
drag, startPoint x: 1360, startPoint y: 558, endPoint x: 1363, endPoint y: 566, distance: 8.5
click at [1360, 558] on select "Not Started In Progress Waiting Complete" at bounding box center [1412, 555] width 137 height 25
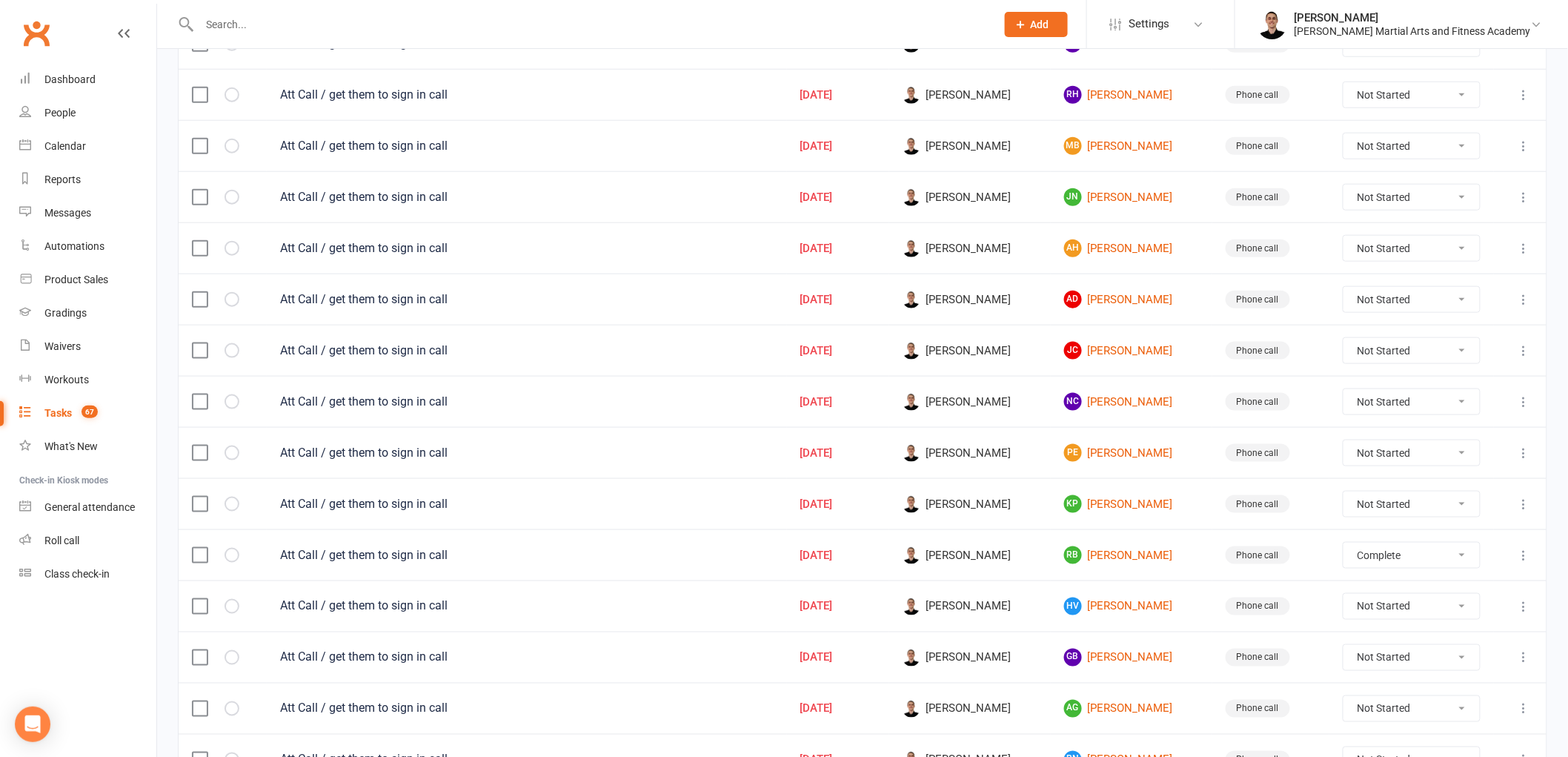
click at [1349, 547] on select "Not Started In Progress Waiting Complete" at bounding box center [1412, 555] width 137 height 25
select select "unstarted"
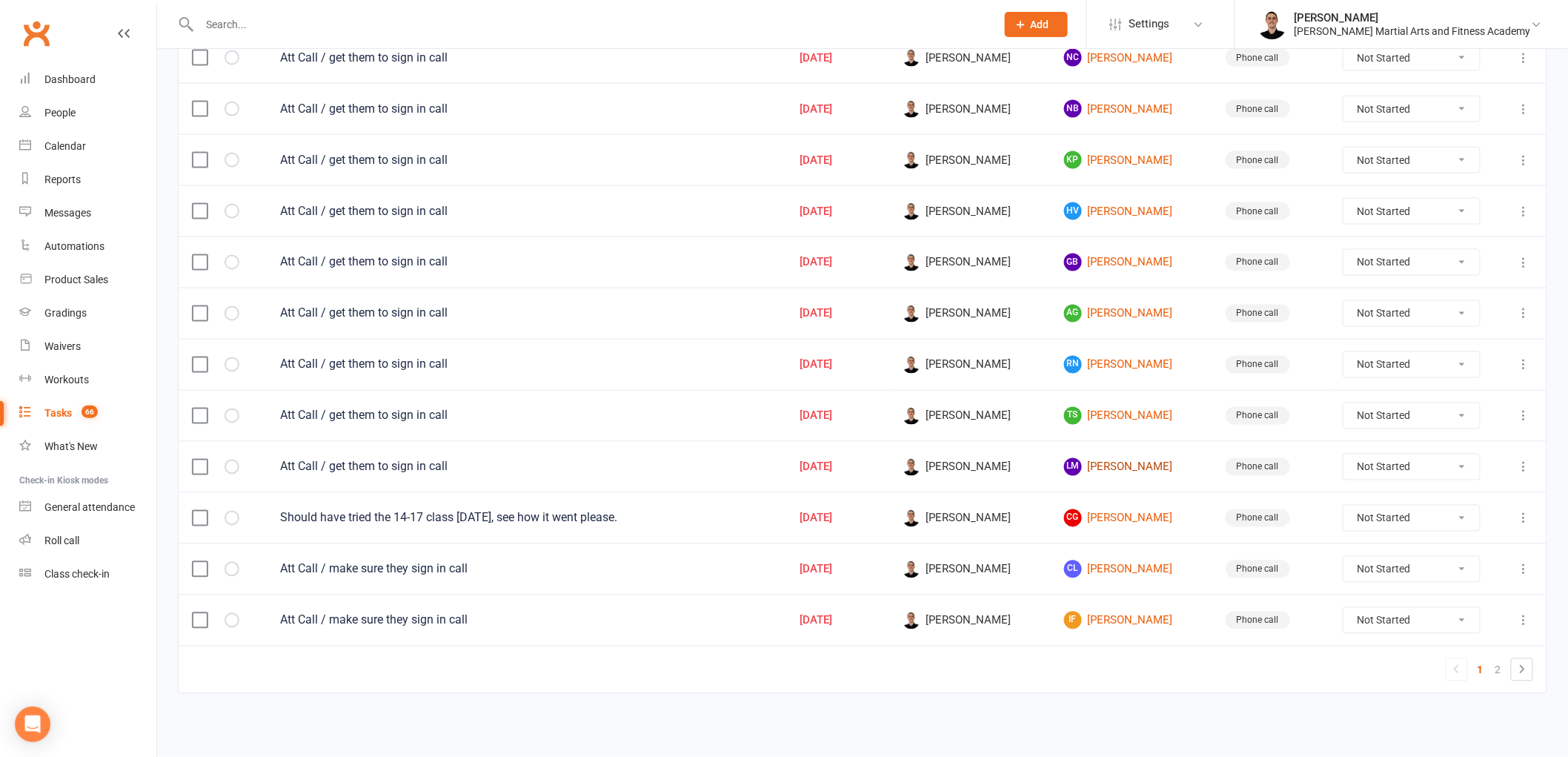
scroll to position [920, 0]
click at [1119, 618] on link "IF Isaac Fiocco" at bounding box center [1132, 620] width 135 height 18
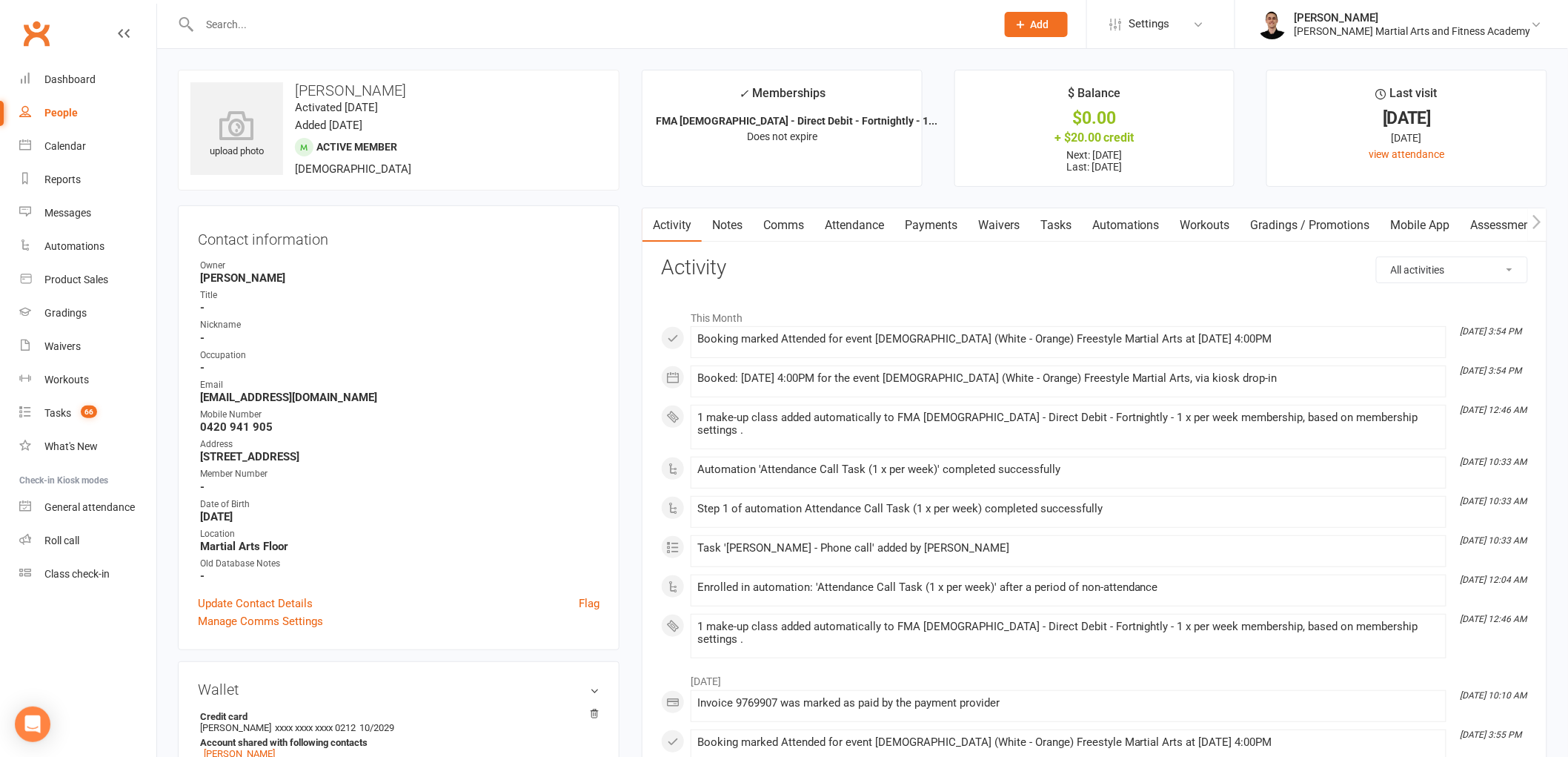
click at [1061, 216] on link "Tasks" at bounding box center [1056, 225] width 52 height 34
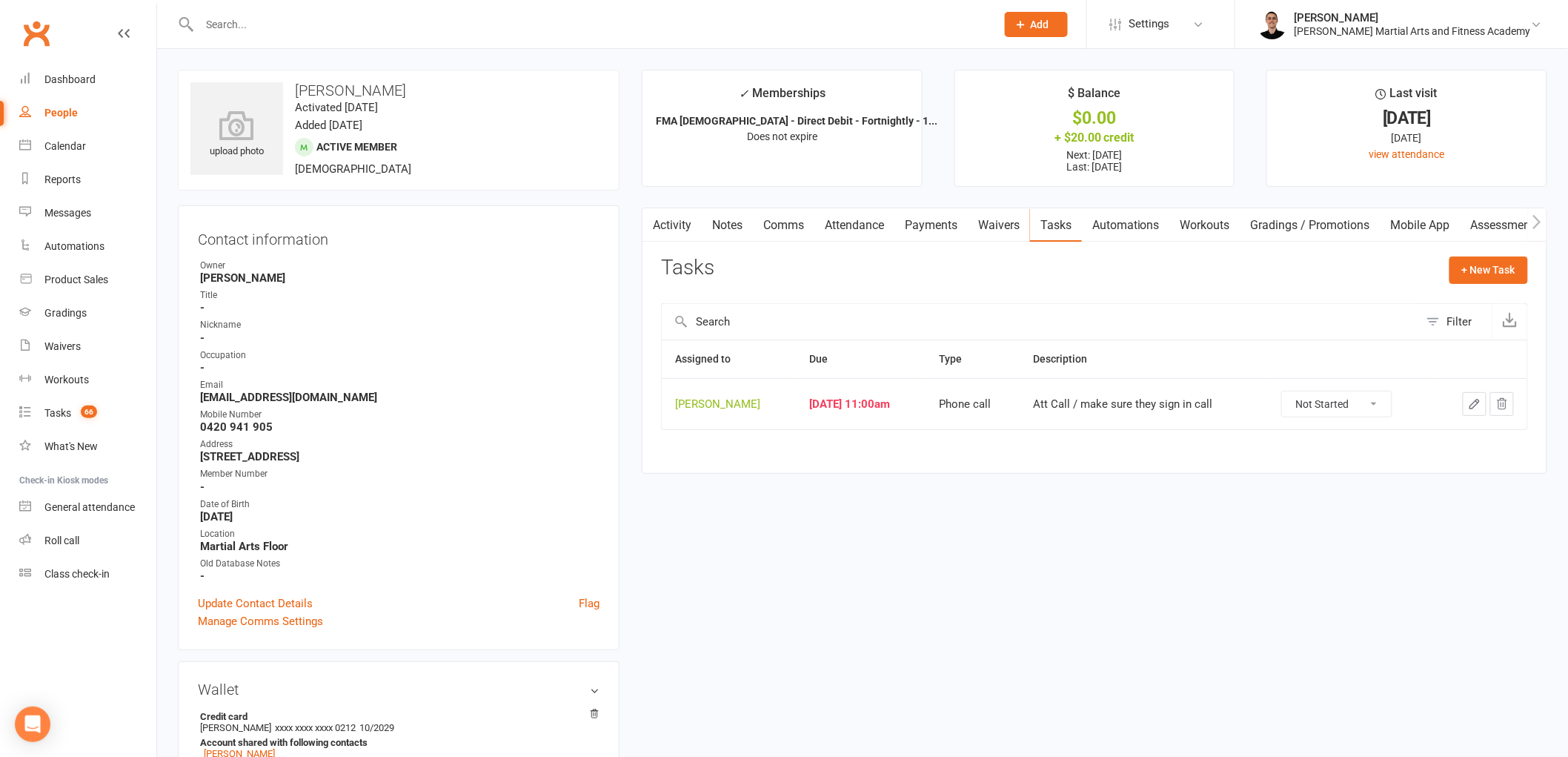
drag, startPoint x: 1361, startPoint y: 406, endPoint x: 1361, endPoint y: 417, distance: 11.0
click at [1361, 406] on select "Not Started In Progress Waiting Complete" at bounding box center [1337, 404] width 110 height 25
click at [1292, 392] on select "Not Started In Progress Waiting Complete" at bounding box center [1337, 404] width 110 height 25
select select "unstarted"
click at [91, 416] on span "66" at bounding box center [89, 412] width 17 height 13
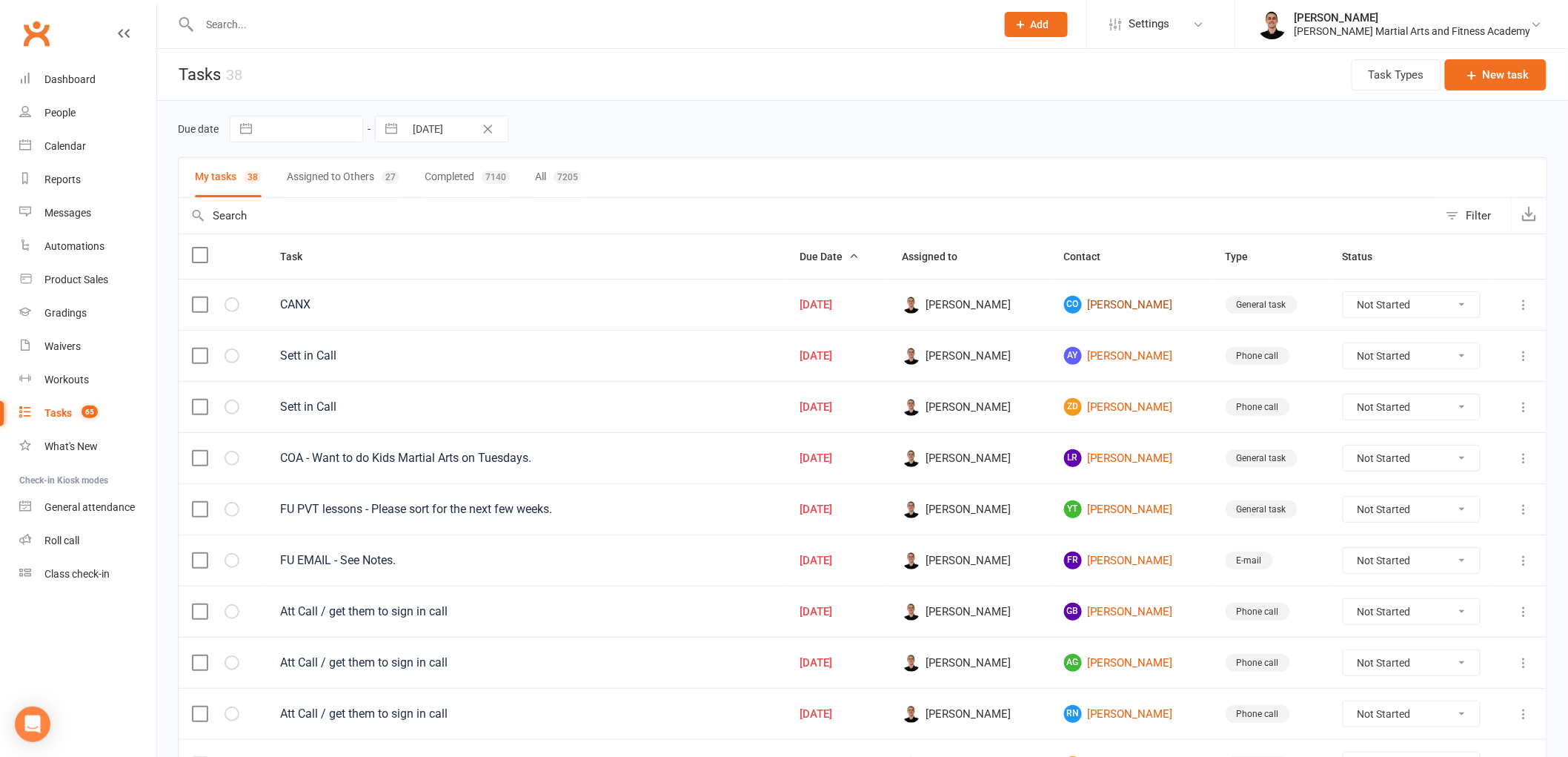
click at [1119, 310] on link "CO Caleb Ould" at bounding box center [1132, 304] width 135 height 18
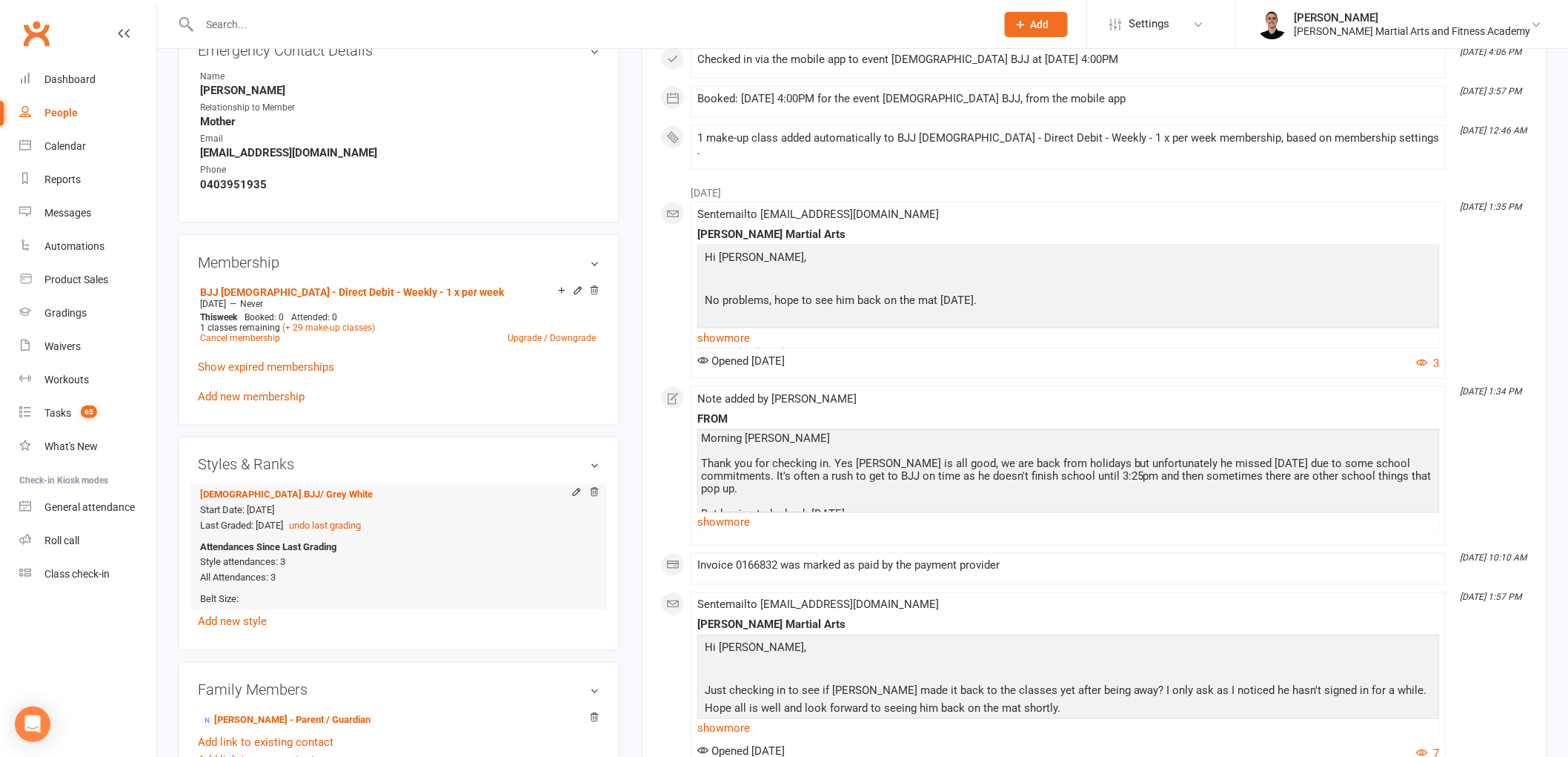
scroll to position [741, 0]
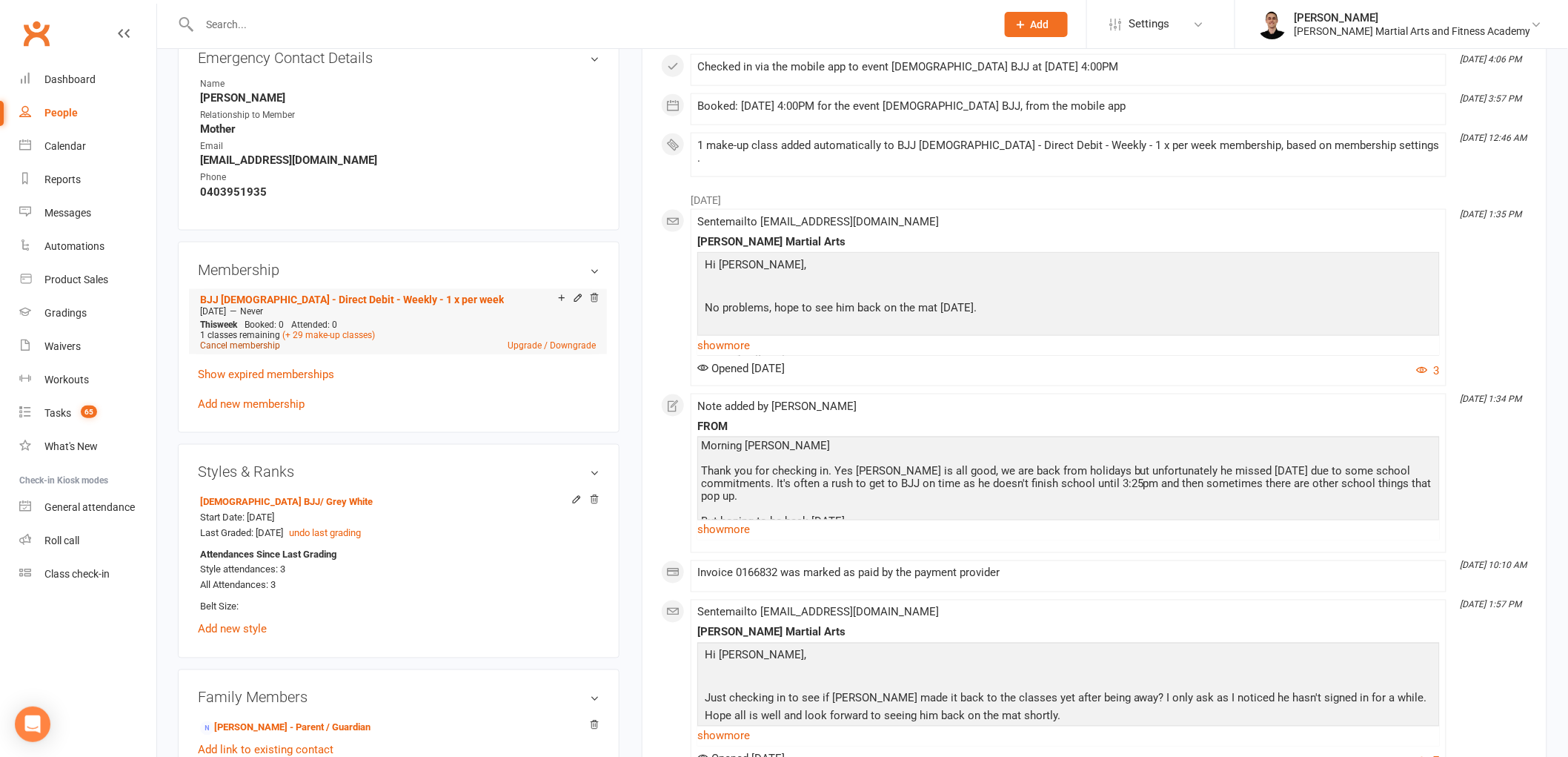
click at [246, 345] on link "Cancel membership" at bounding box center [240, 345] width 80 height 10
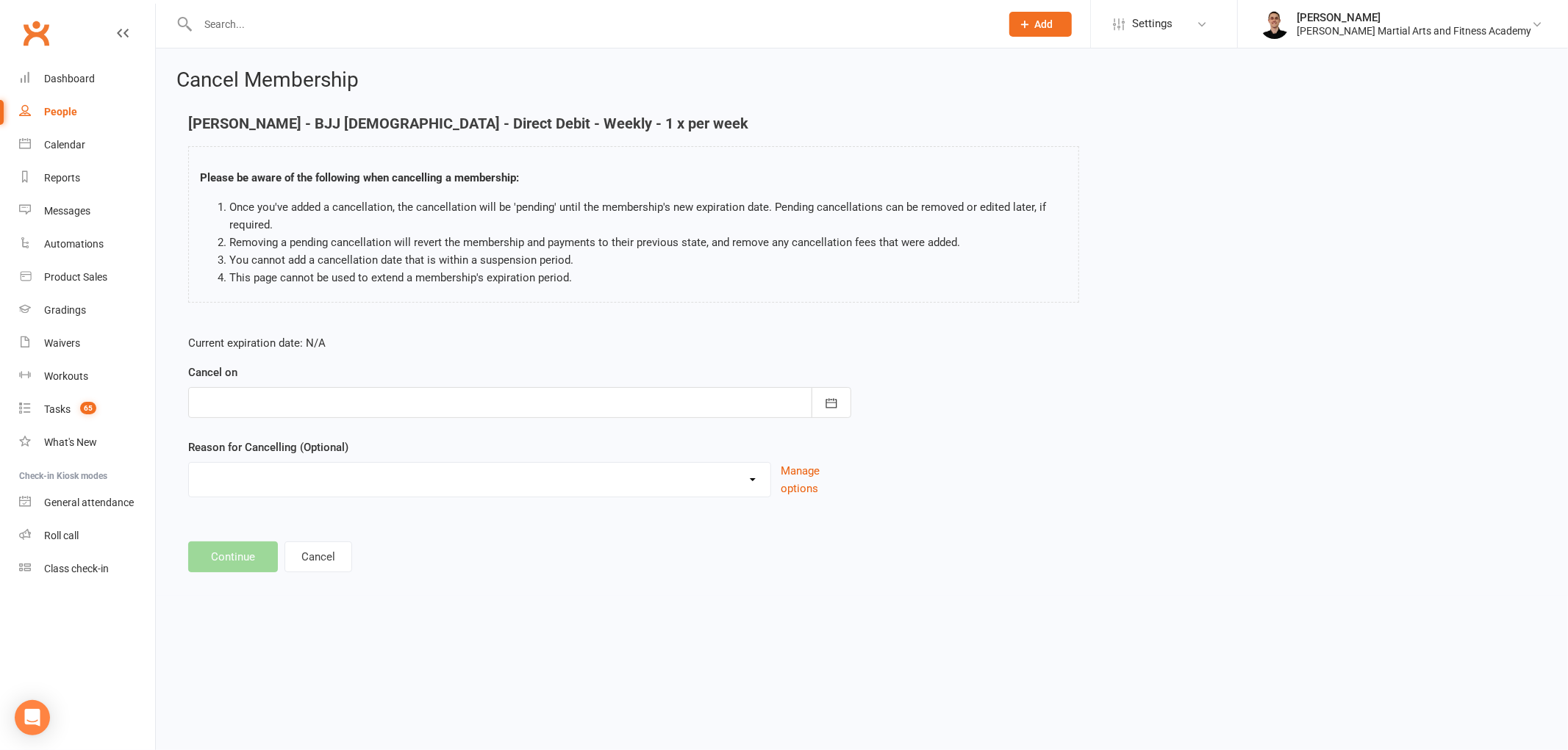
click at [353, 397] on div at bounding box center [520, 402] width 663 height 30
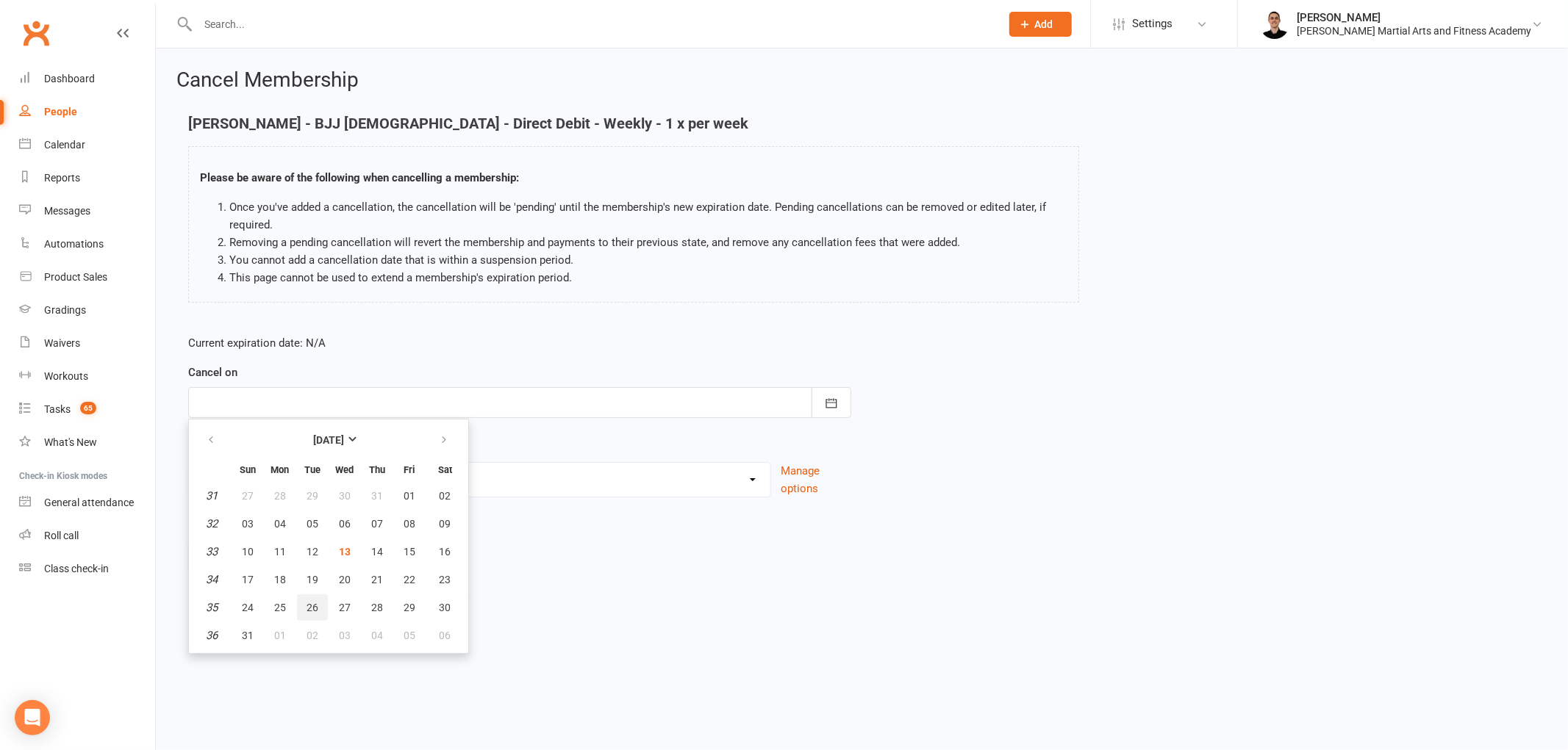
click at [312, 594] on button "26" at bounding box center [312, 607] width 30 height 27
type input "26 Aug 2025"
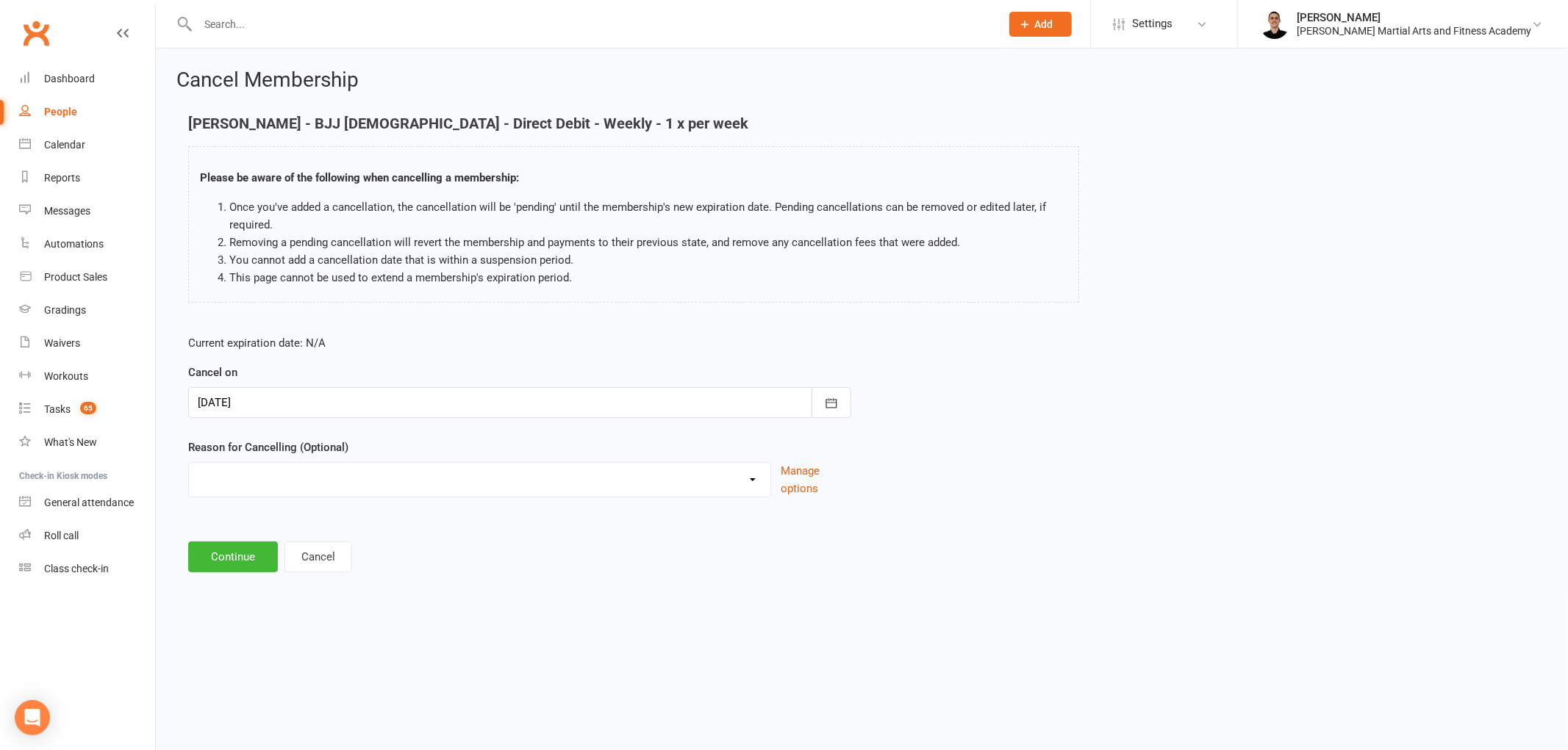
click at [342, 473] on select "Busy at work Downgrade Holiday Injury Other sports Personal Upgrade Other reason" at bounding box center [480, 478] width 581 height 30
select select "4"
click at [189, 463] on select "Busy at work Downgrade Holiday Injury Other sports Personal Upgrade Other reason" at bounding box center [480, 478] width 581 height 30
click at [247, 559] on button "Continue" at bounding box center [233, 556] width 90 height 30
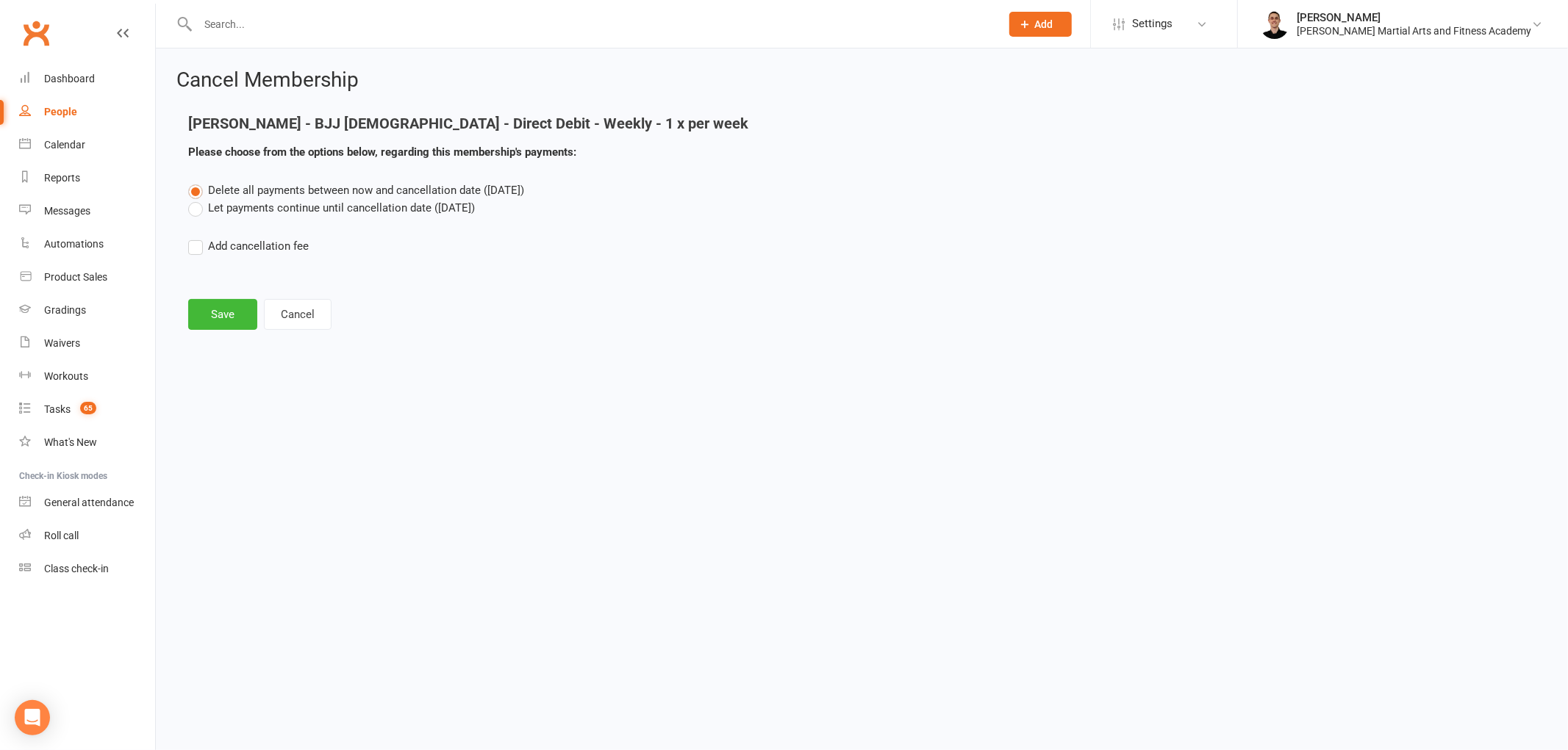
click at [307, 218] on div "Delete all payments between now and cancellation date (Aug 26, 2025) Let paymen…" at bounding box center [862, 229] width 1370 height 94
click at [311, 210] on label "Let payments continue until cancellation date (Aug 26, 2025)" at bounding box center [331, 208] width 287 height 18
click at [197, 199] on input "Let payments continue until cancellation date (Aug 26, 2025)" at bounding box center [193, 199] width 9 height 0
click at [223, 318] on button "Save" at bounding box center [222, 314] width 69 height 30
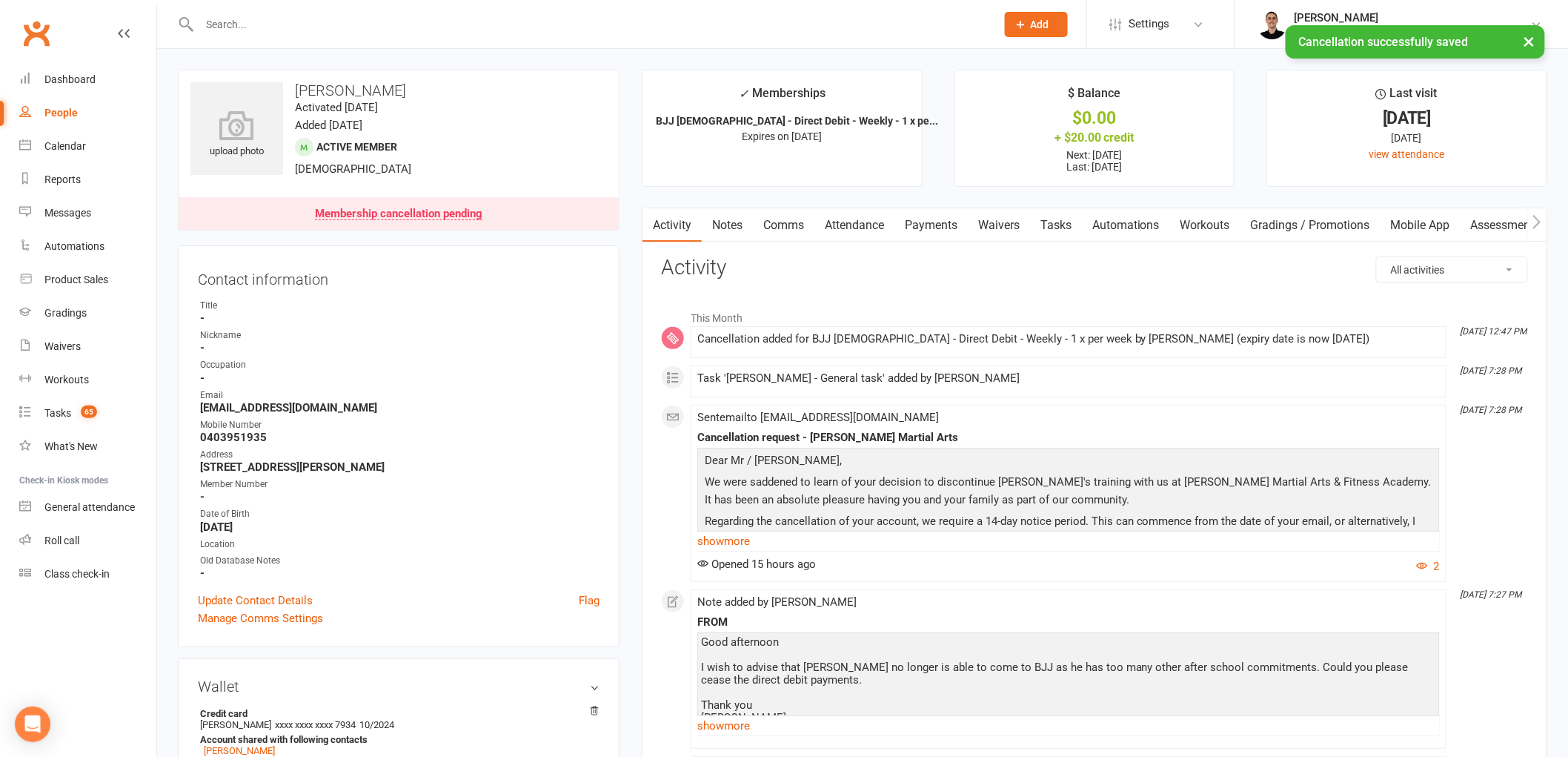
click at [1051, 224] on link "Tasks" at bounding box center [1056, 225] width 52 height 34
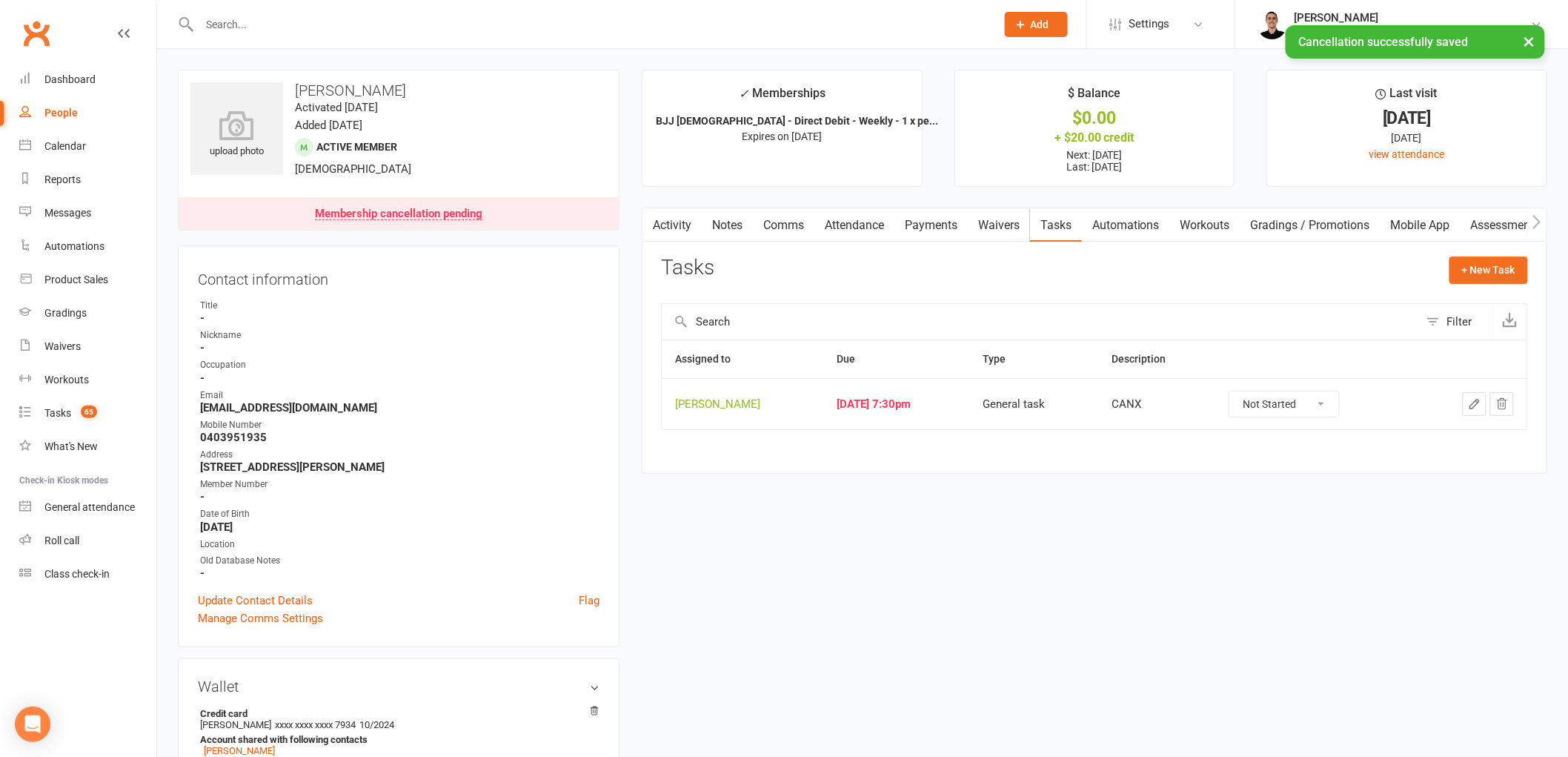
drag, startPoint x: 1284, startPoint y: 409, endPoint x: 1283, endPoint y: 417, distance: 8.1
click at [1283, 417] on select "Not Started In Progress Waiting Complete" at bounding box center [1284, 404] width 110 height 25
click at [1244, 392] on select "Not Started In Progress Waiting Complete" at bounding box center [1284, 404] width 110 height 25
select select "unstarted"
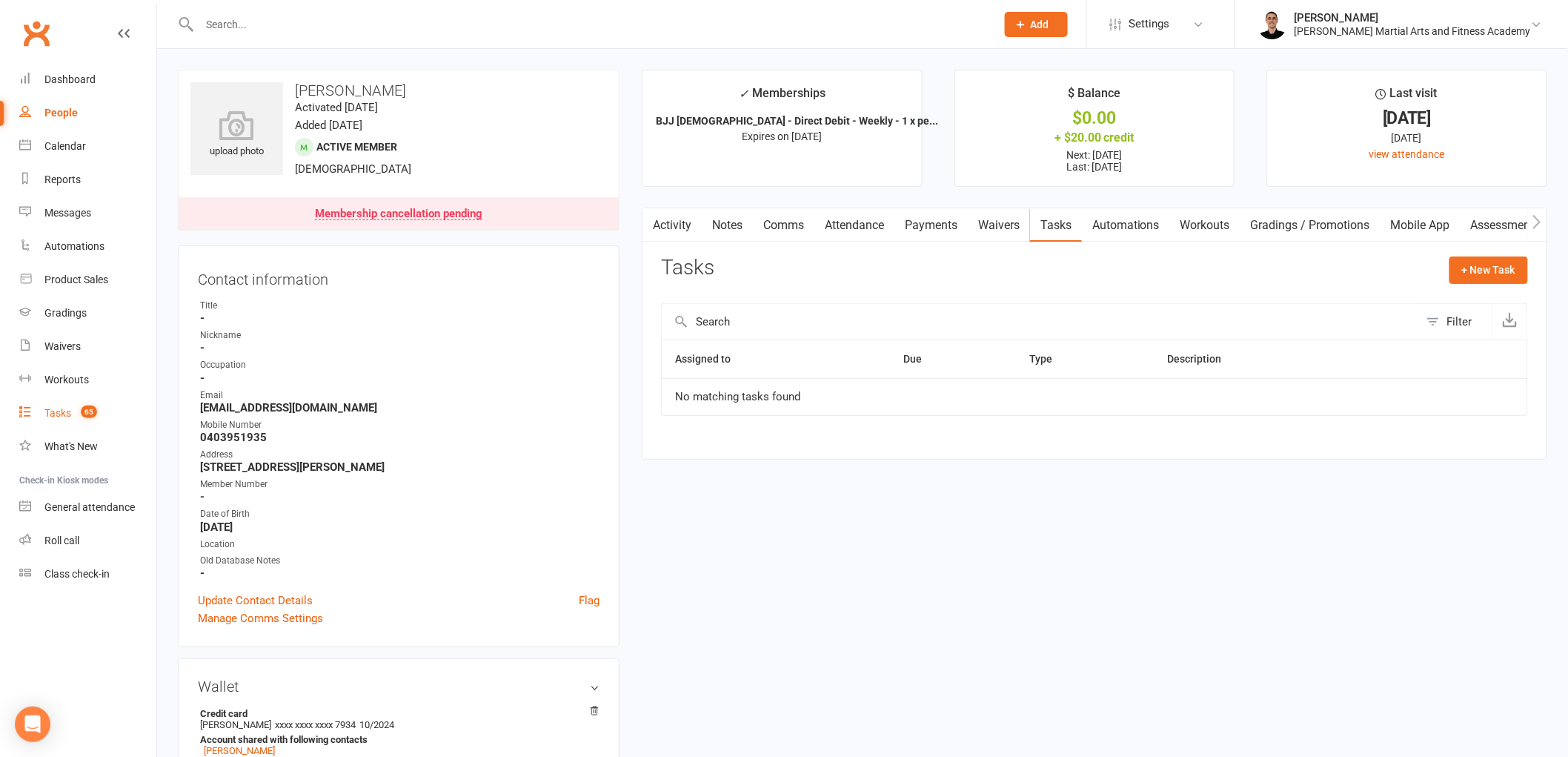
click at [89, 403] on link "Tasks 65" at bounding box center [87, 413] width 137 height 34
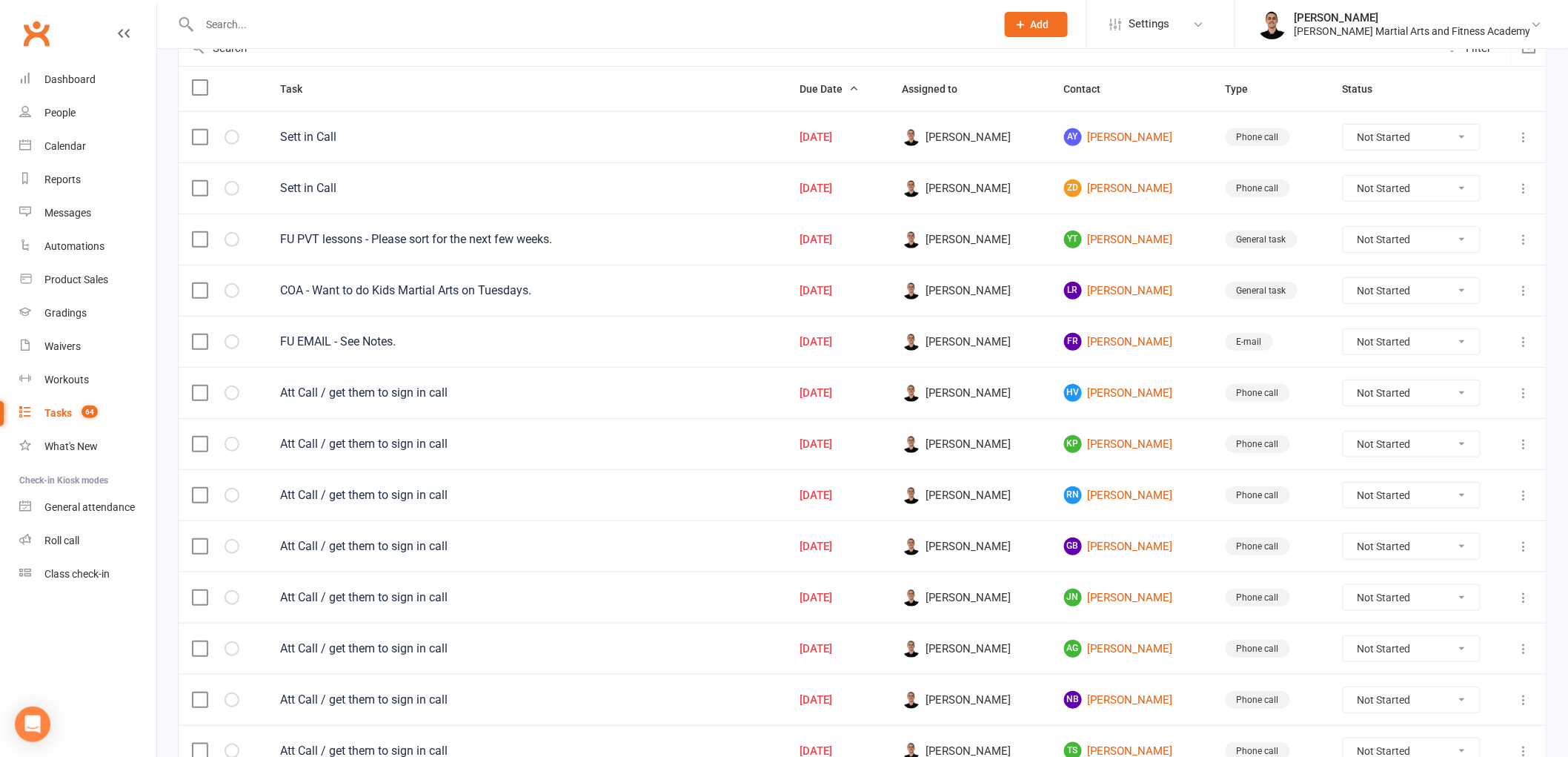
scroll to position [247, 0]
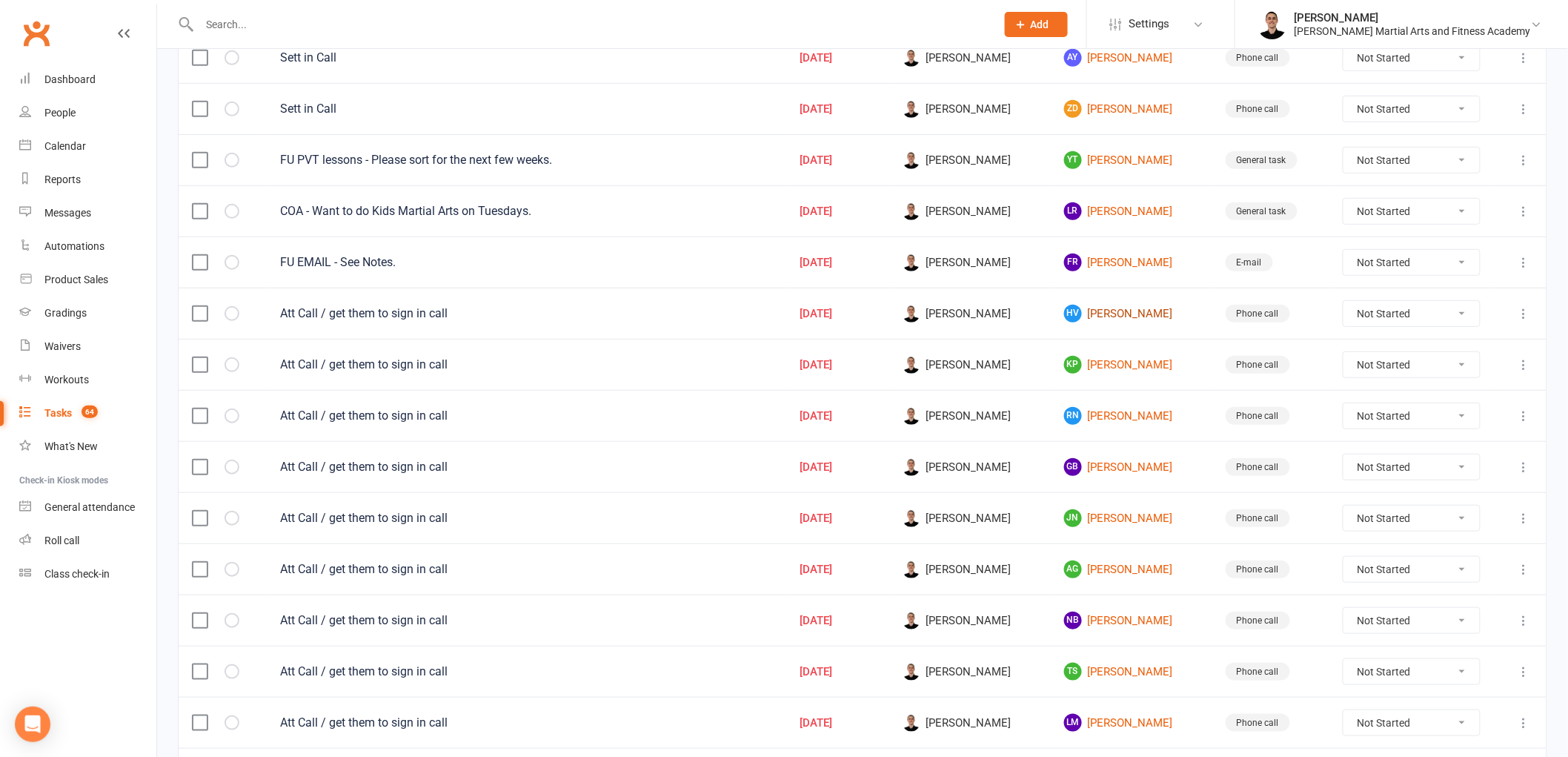
click at [1120, 316] on link "HV Henry Van Dongen" at bounding box center [1132, 313] width 135 height 18
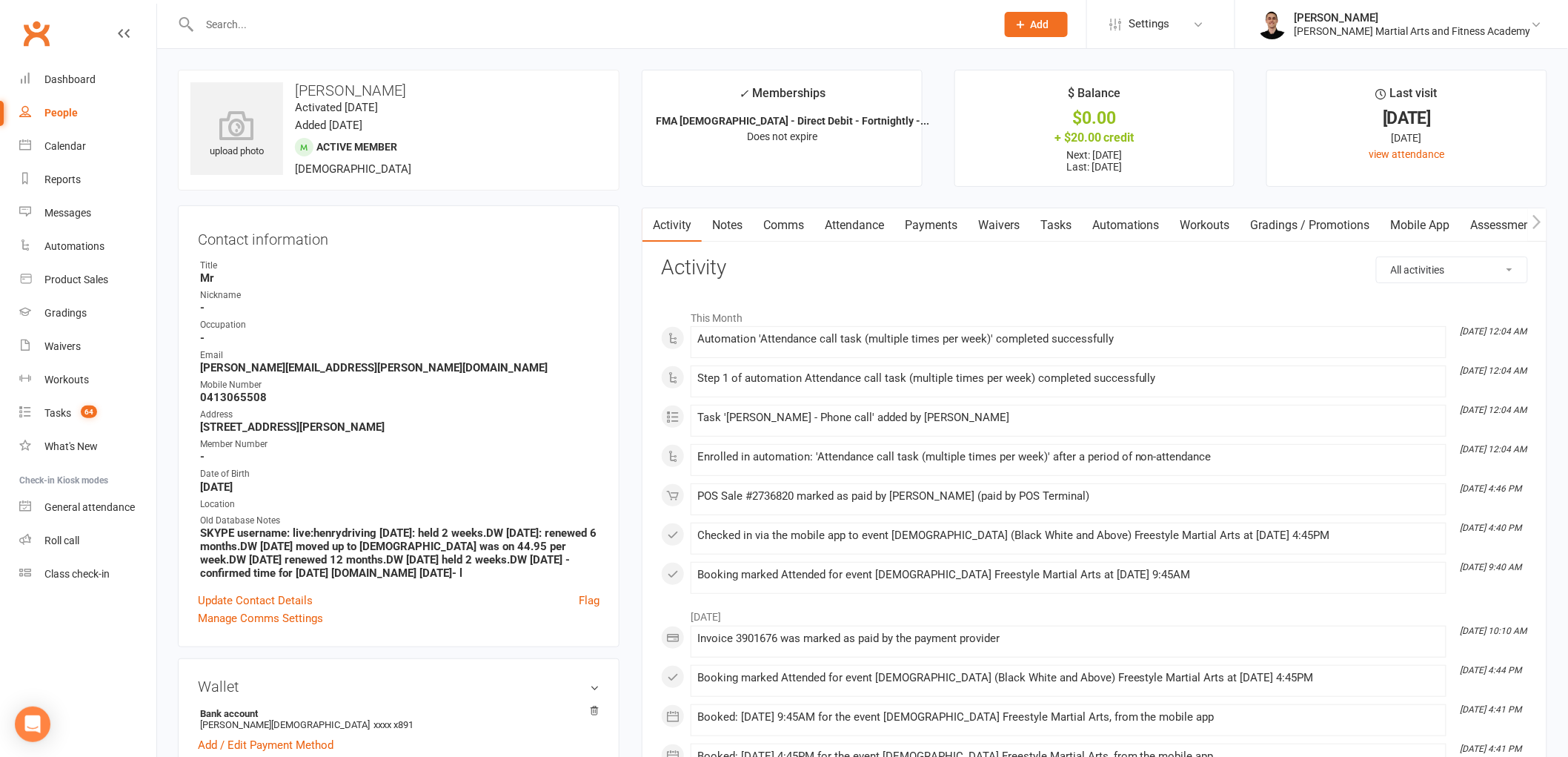
click at [857, 216] on link "Attendance" at bounding box center [854, 225] width 80 height 34
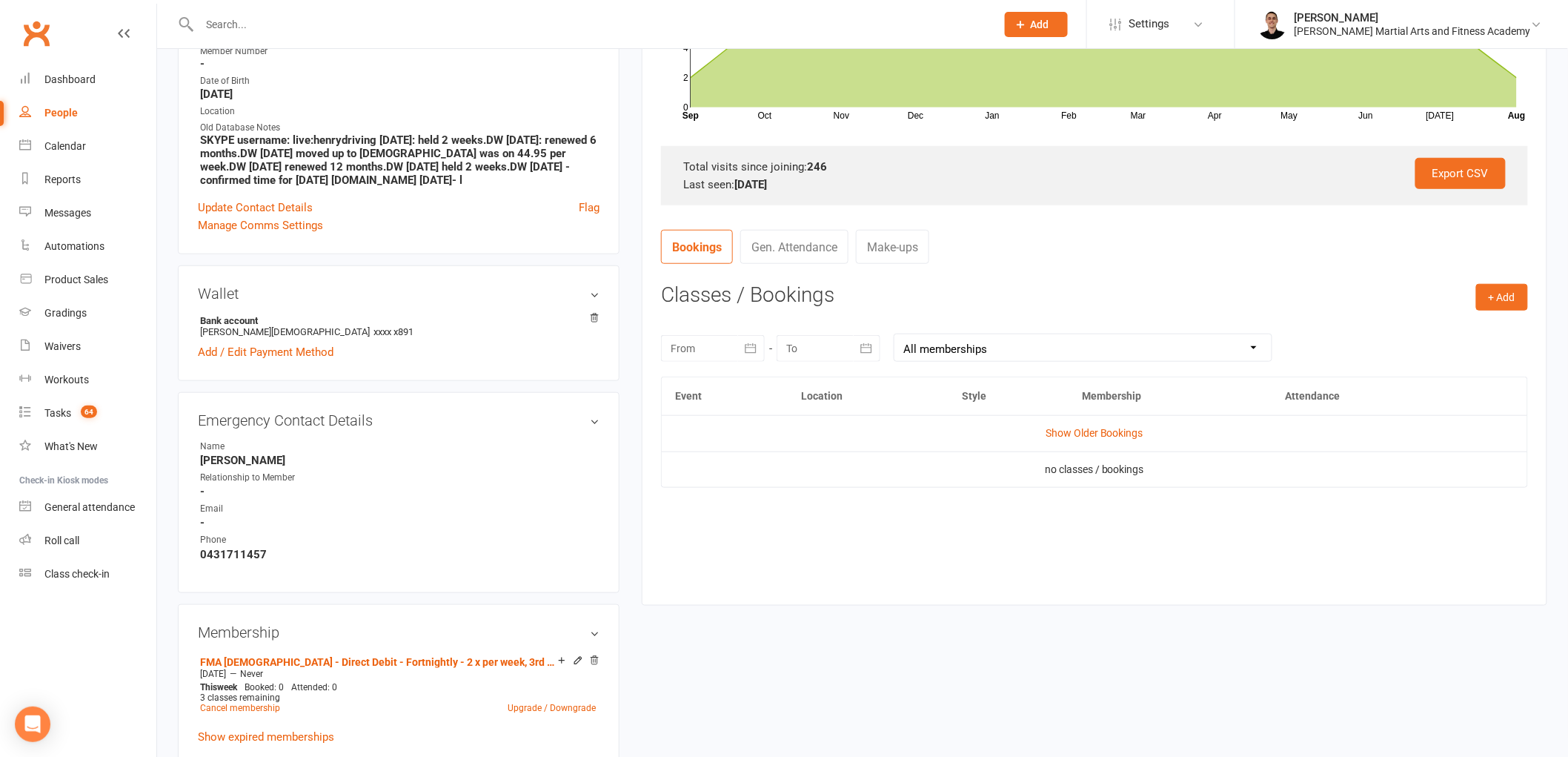
scroll to position [412, 0]
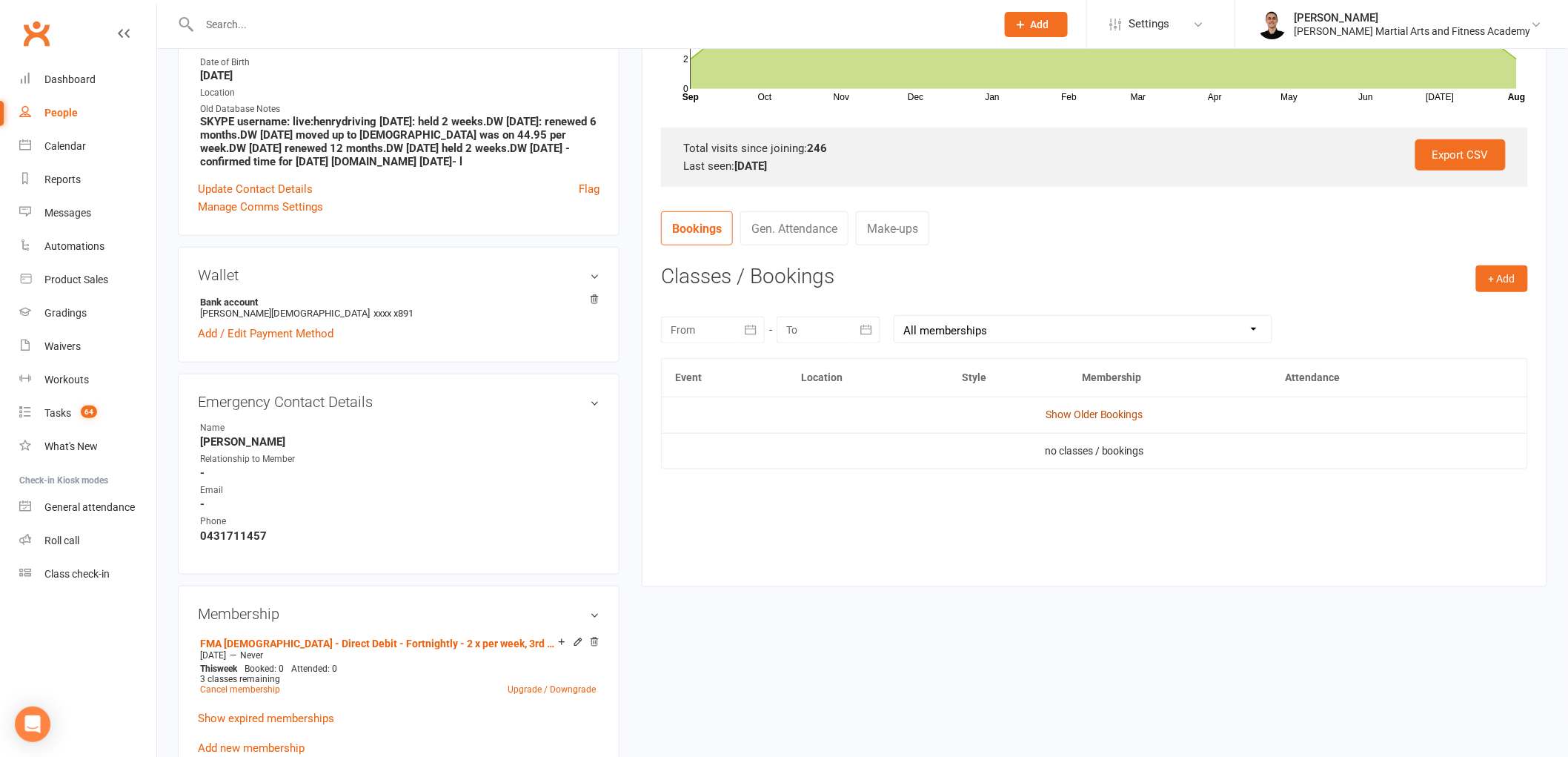
click at [1091, 417] on link "Show Older Bookings" at bounding box center [1094, 414] width 98 height 12
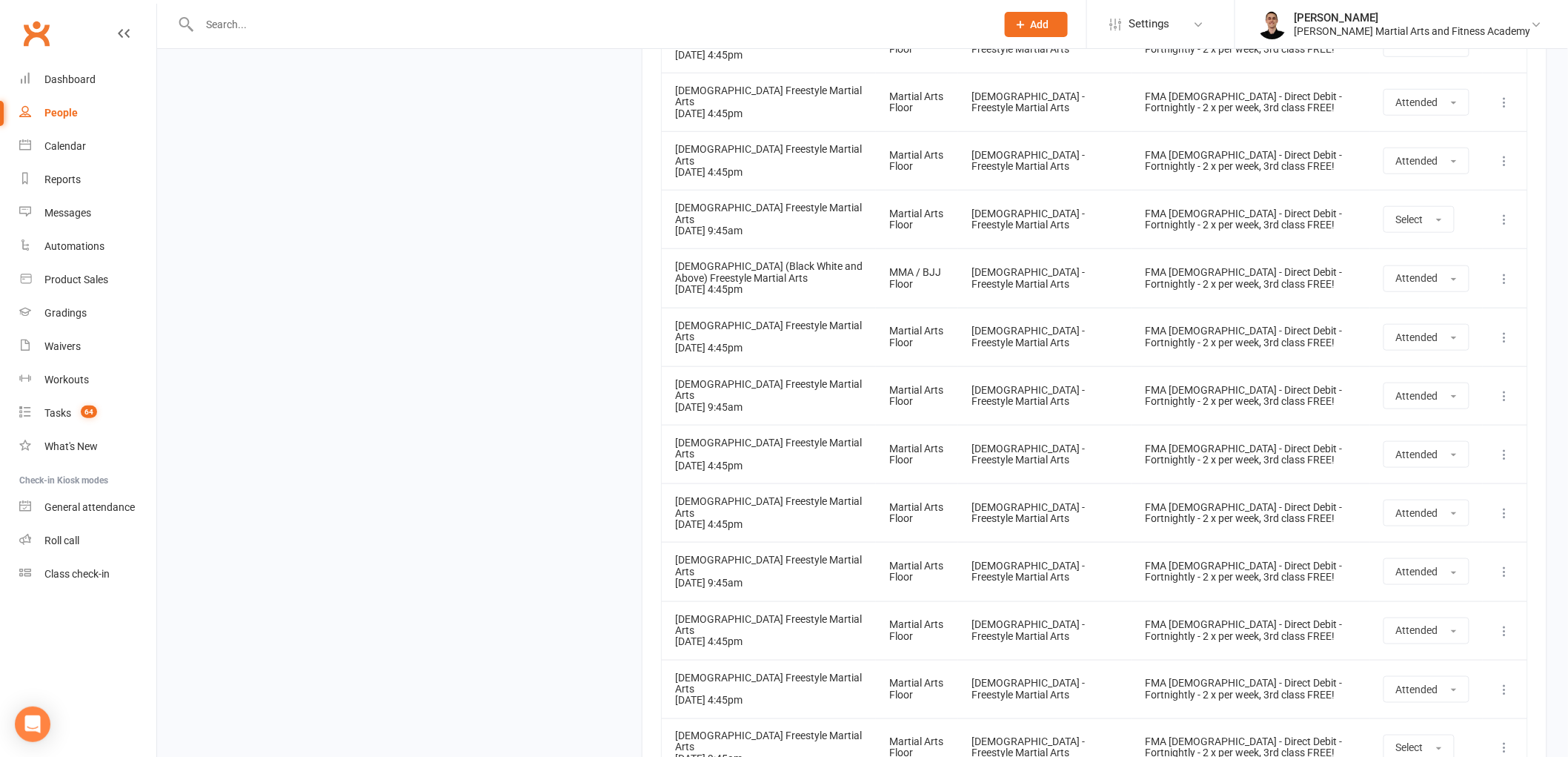
scroll to position [14552, 0]
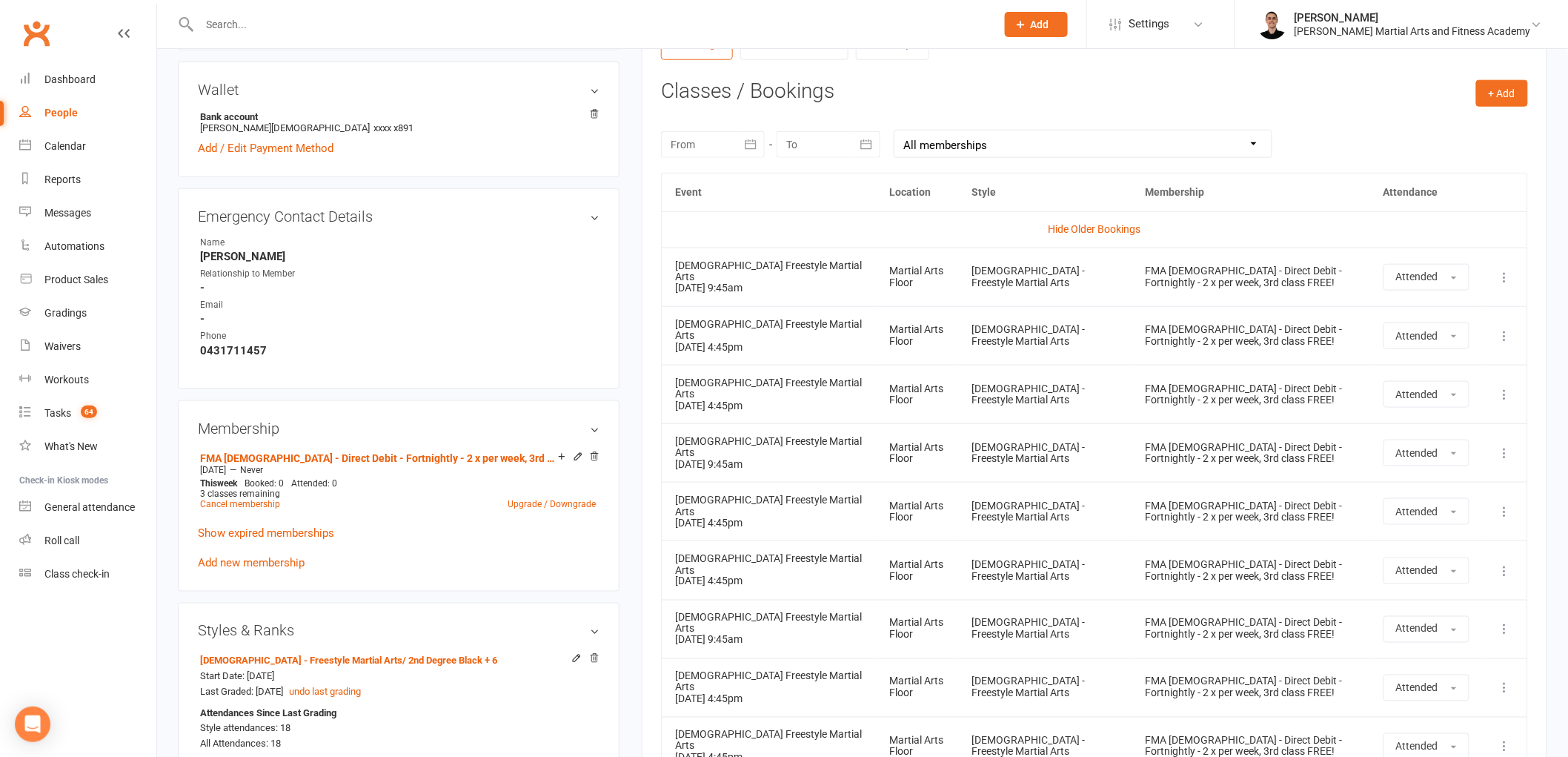
scroll to position [0, 0]
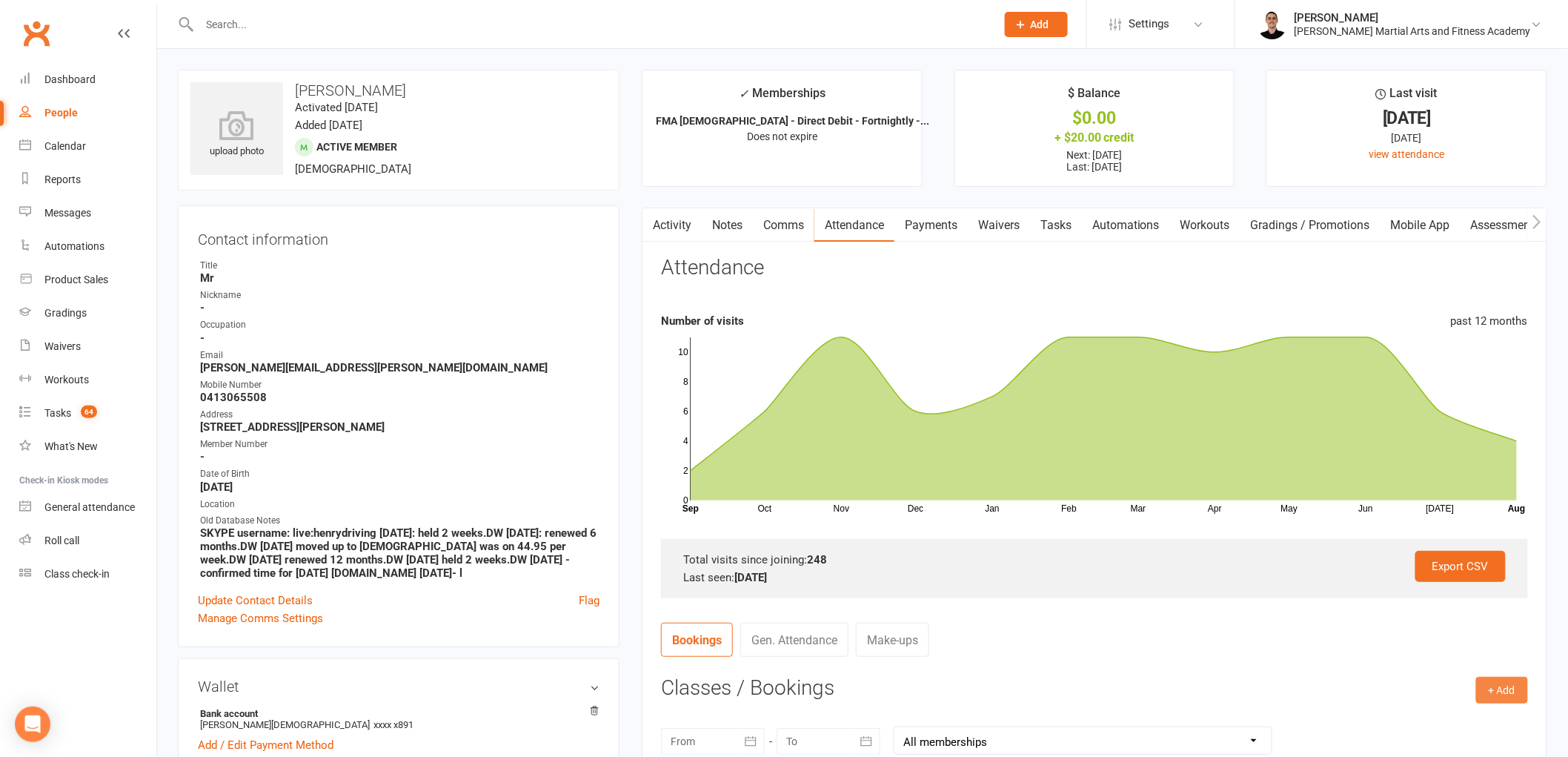
click at [1503, 683] on button "+ Add" at bounding box center [1503, 690] width 52 height 27
click at [1431, 720] on link "Book Event" at bounding box center [1454, 723] width 147 height 30
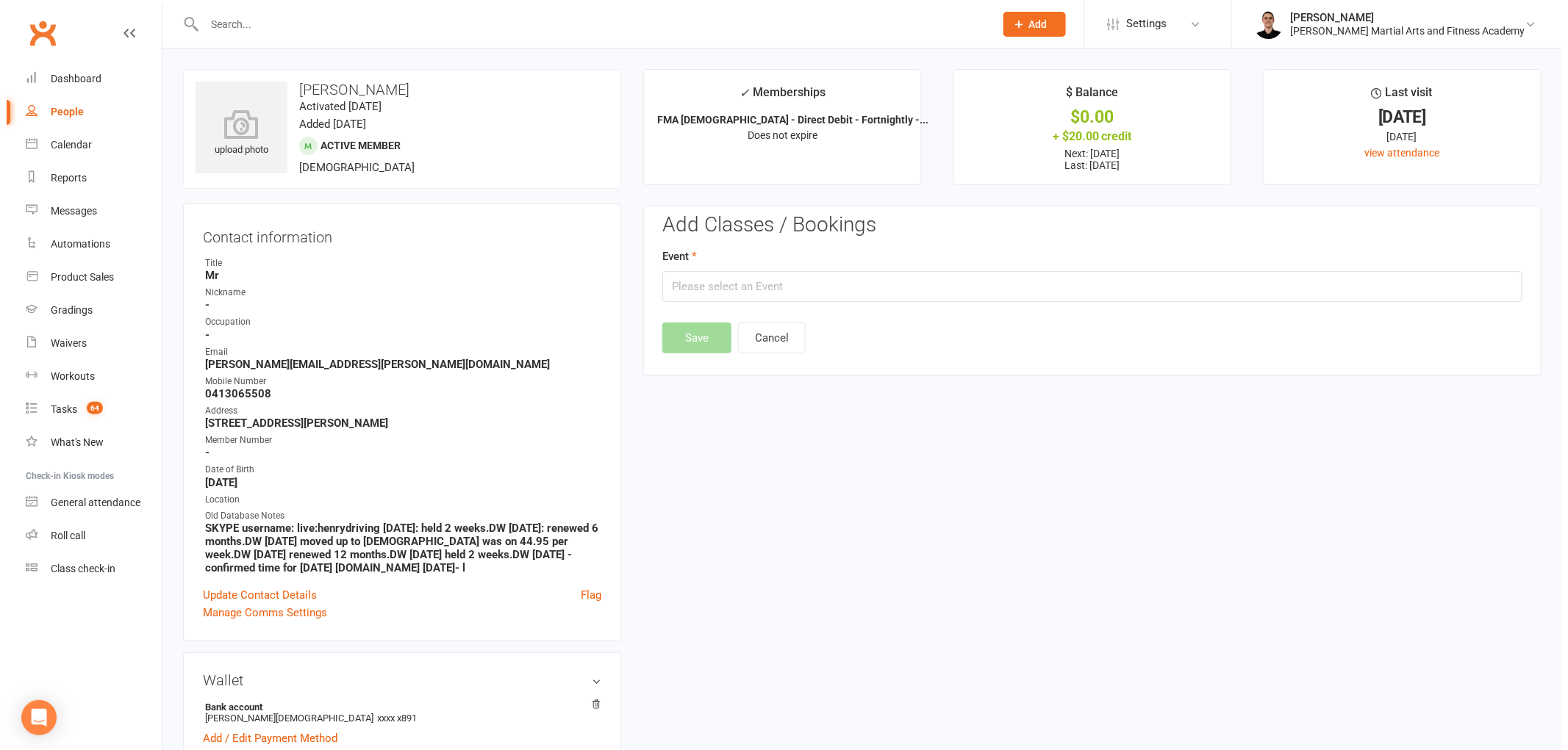
scroll to position [132, 0]
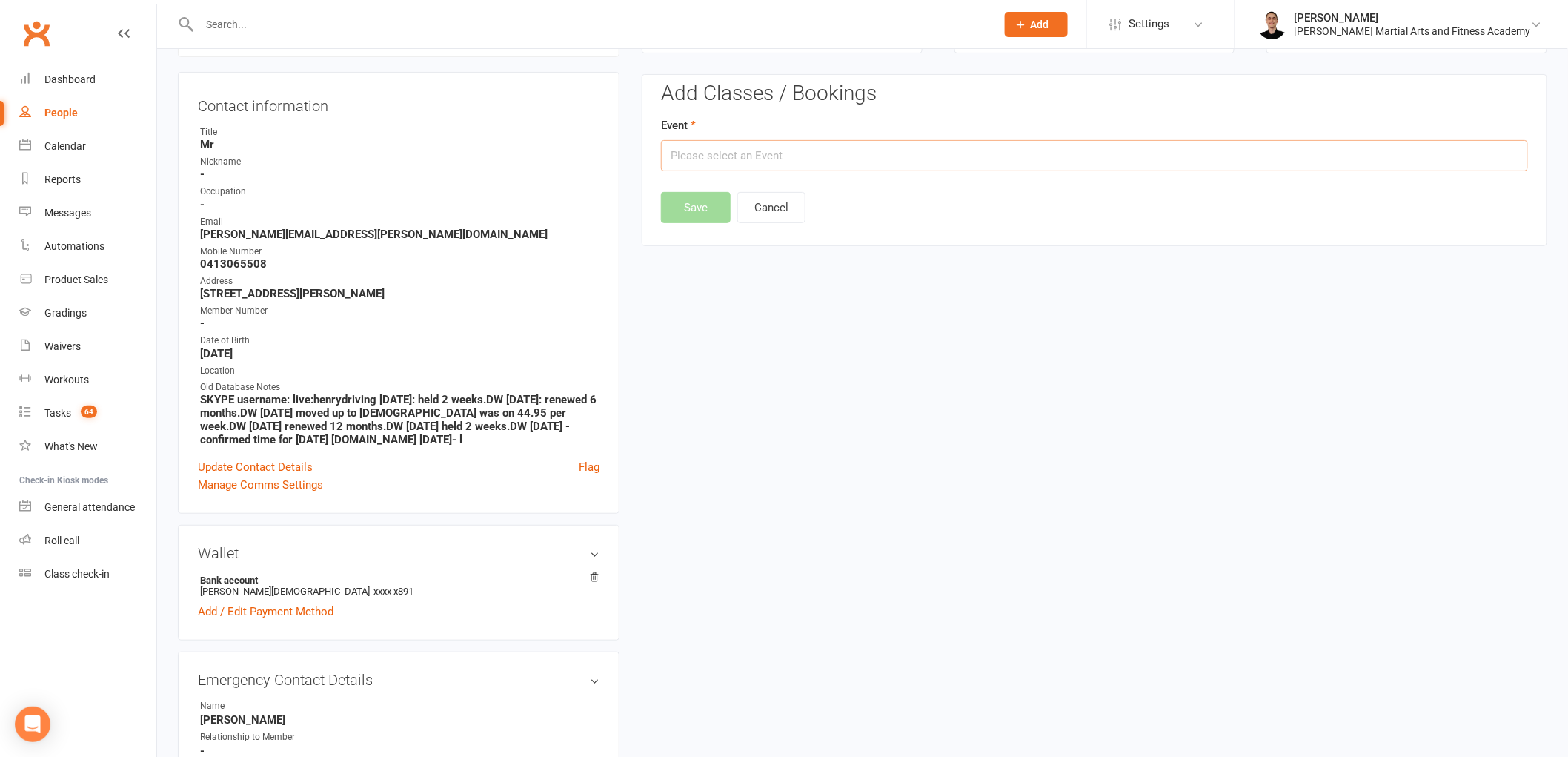
click at [801, 165] on input "text" at bounding box center [1094, 155] width 867 height 31
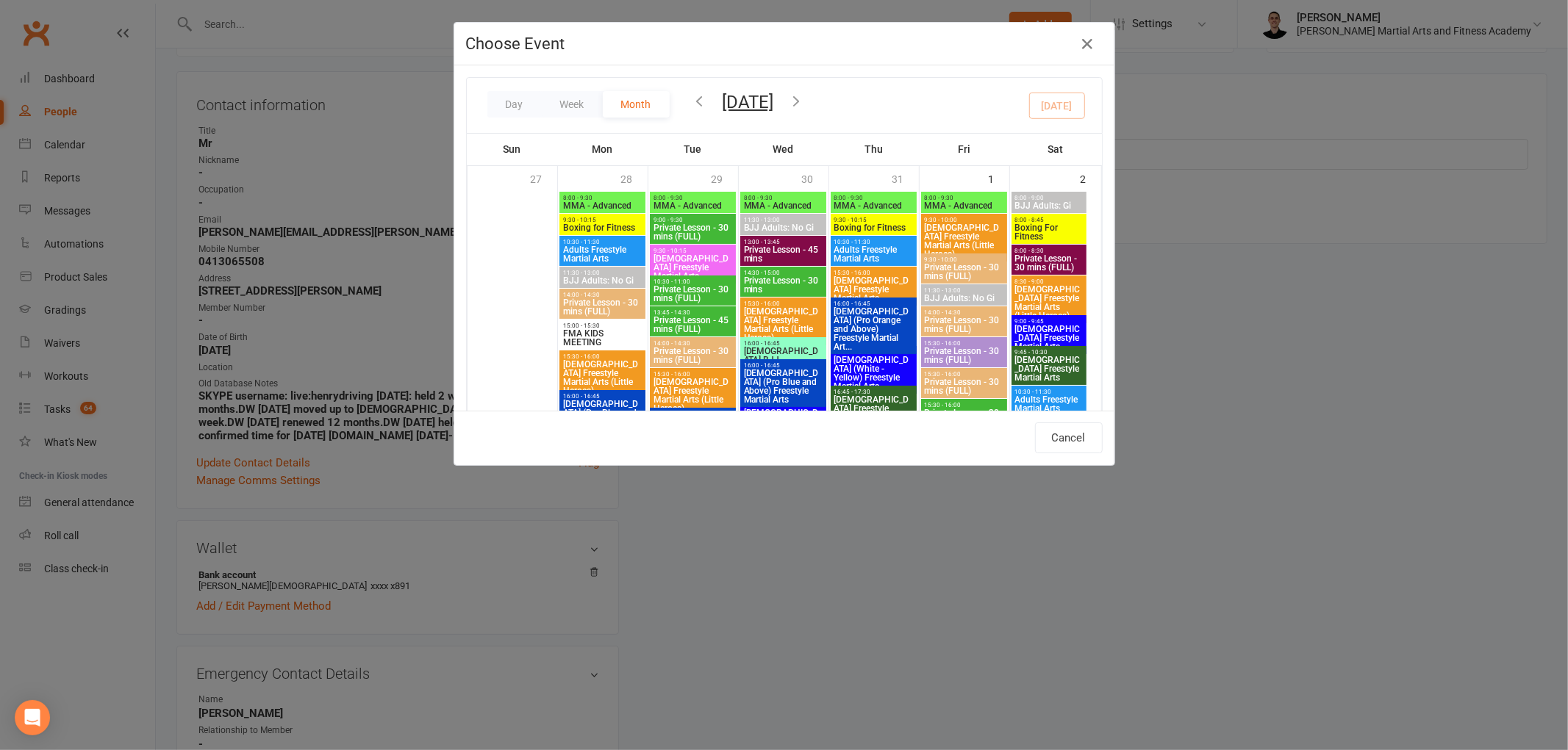
type input "10-13yo (Black White and Above) Freestyle Martial ... - Aug 11, 2025 4:45:00 PM"
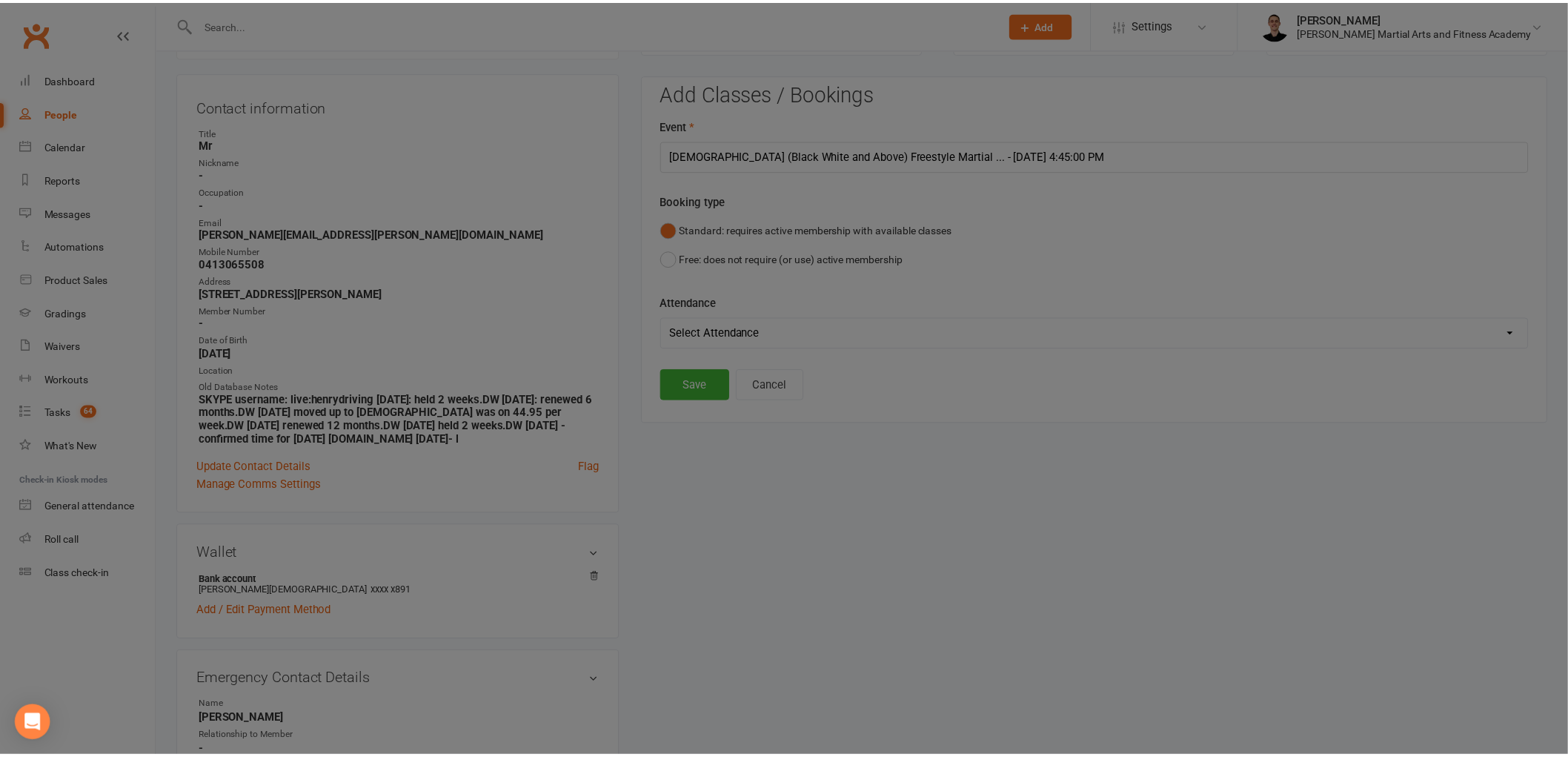
scroll to position [1977, 0]
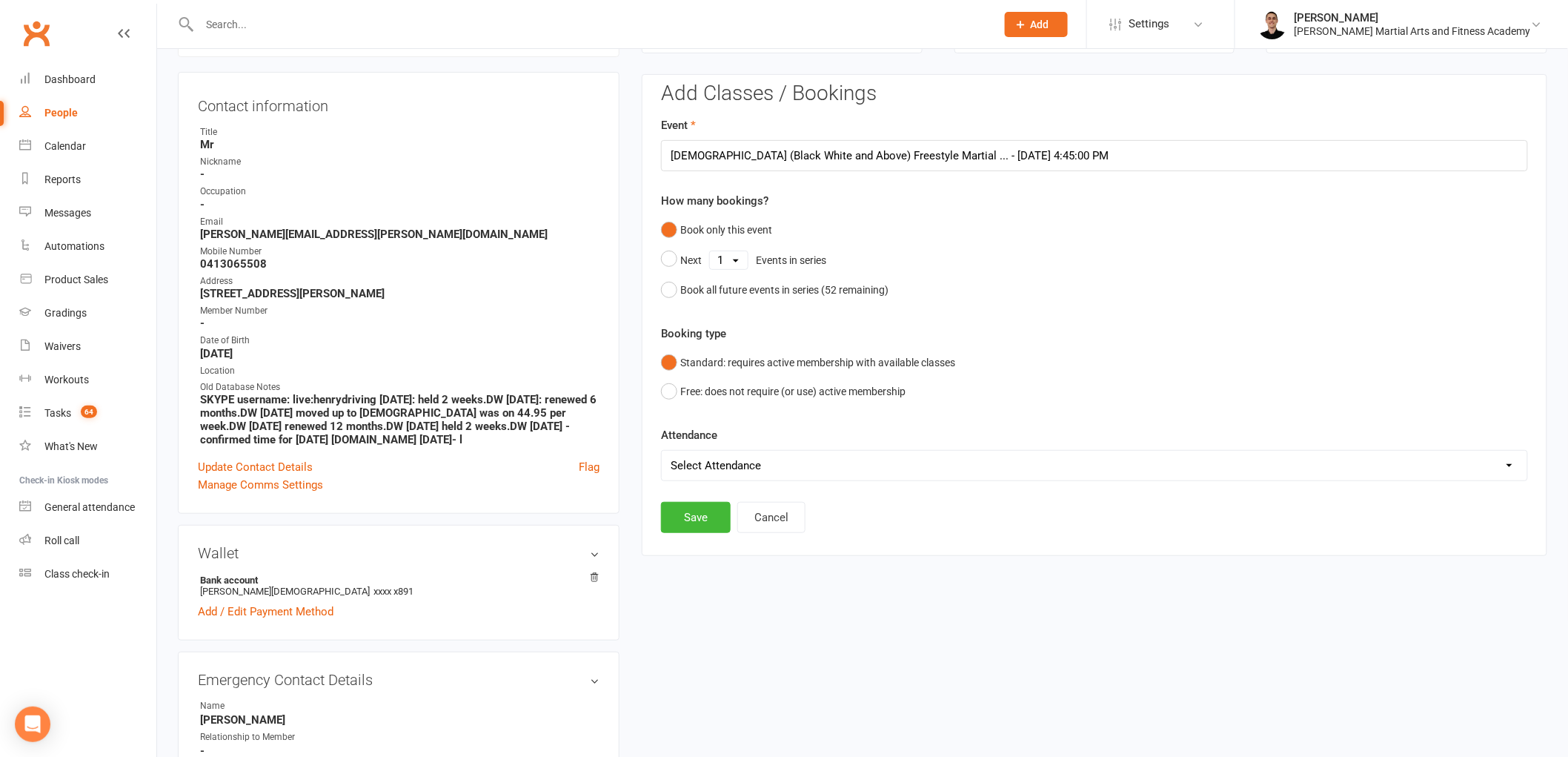
click at [723, 458] on select "Select Attendance Attended Absent" at bounding box center [1094, 466] width 865 height 30
select select "0"
click at [662, 451] on select "Select Attendance Attended Absent" at bounding box center [1094, 466] width 865 height 30
click at [715, 516] on button "Save" at bounding box center [695, 517] width 70 height 31
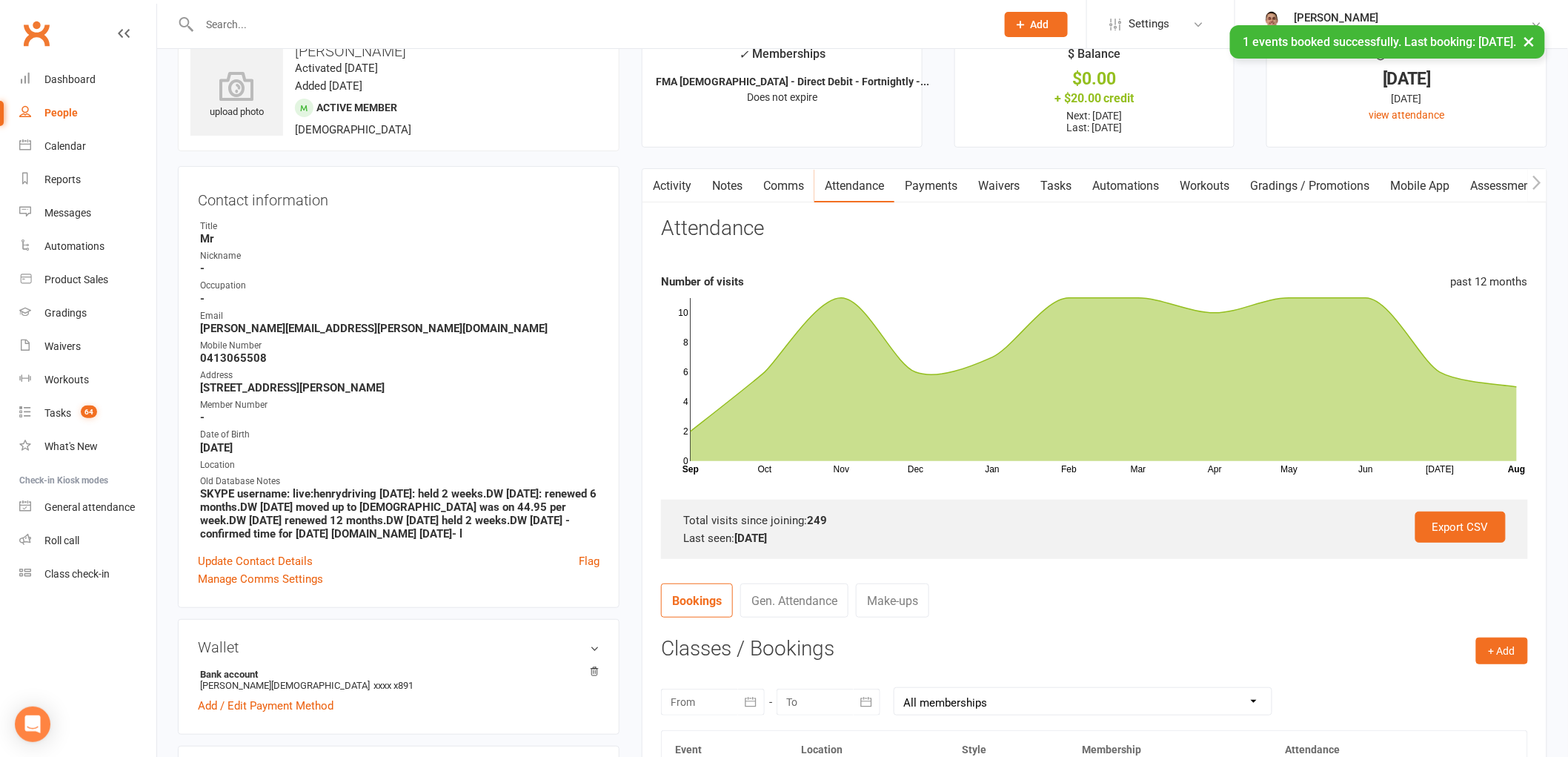
scroll to position [0, 0]
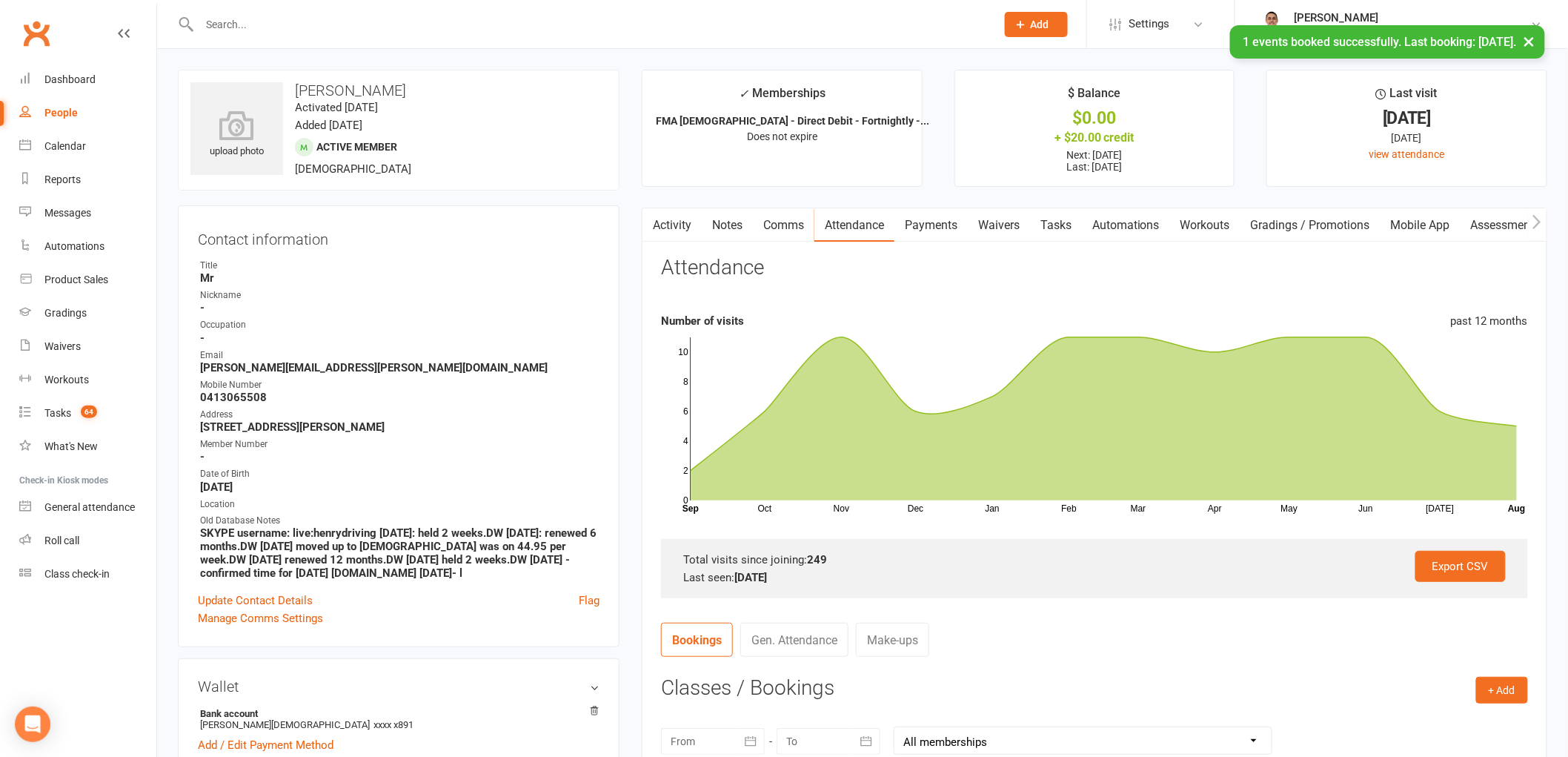
click at [1054, 228] on link "Tasks" at bounding box center [1056, 225] width 52 height 34
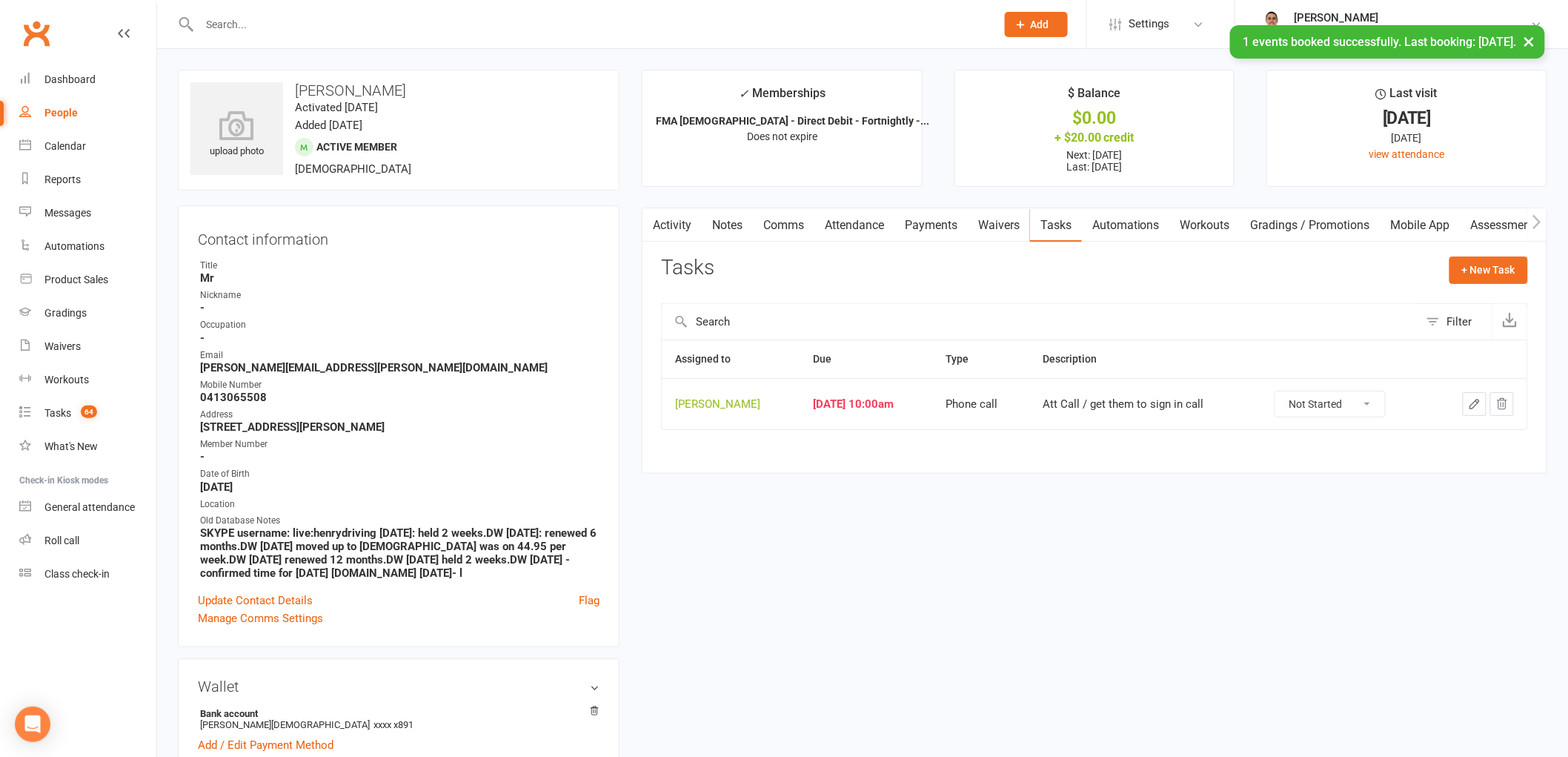
click at [1331, 396] on select "Not Started In Progress Waiting Complete" at bounding box center [1331, 404] width 110 height 25
click at [1286, 392] on select "Not Started In Progress Waiting Complete" at bounding box center [1331, 404] width 110 height 25
select select "unstarted"
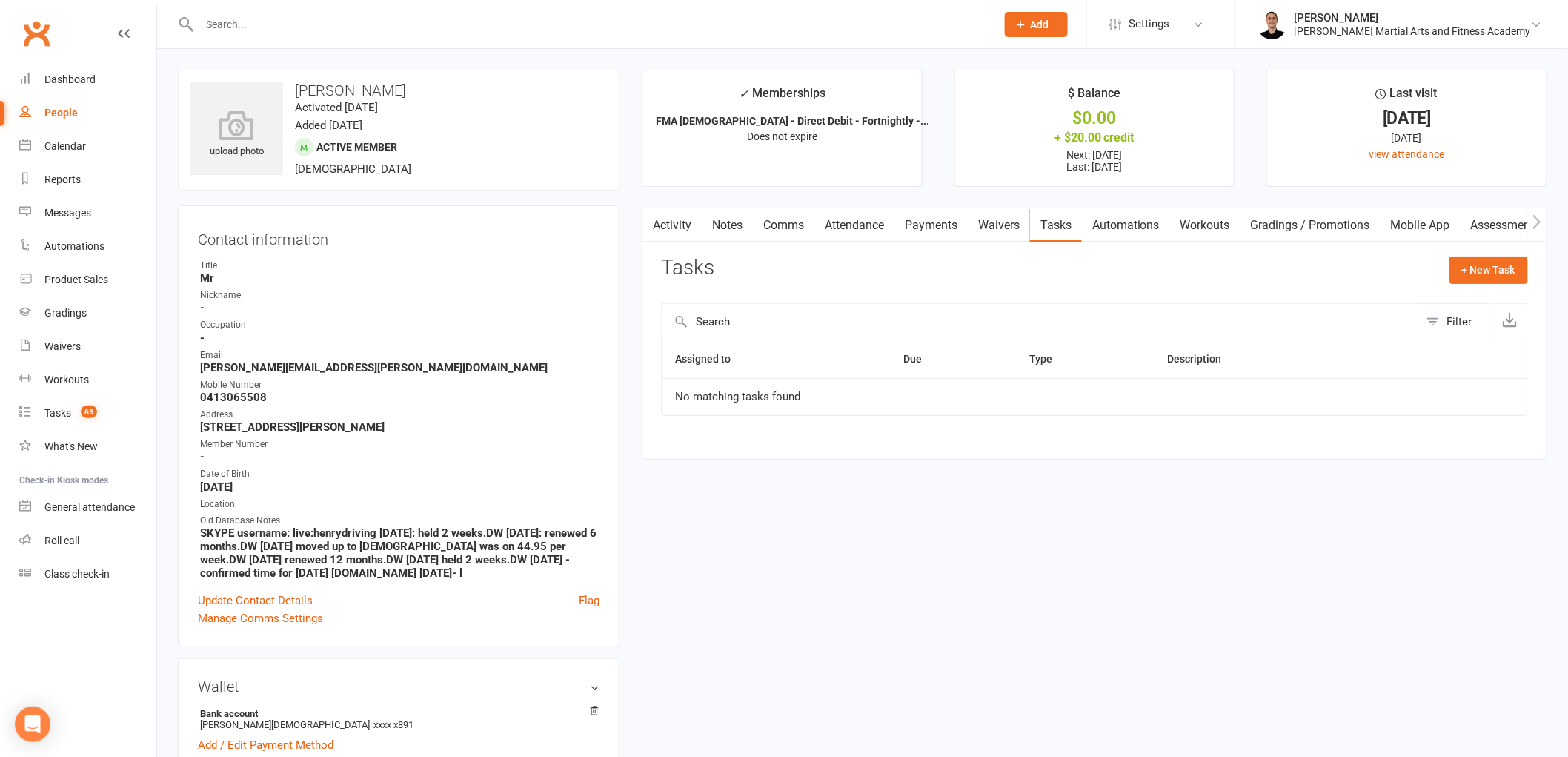
click at [790, 219] on link "Comms" at bounding box center [784, 225] width 61 height 34
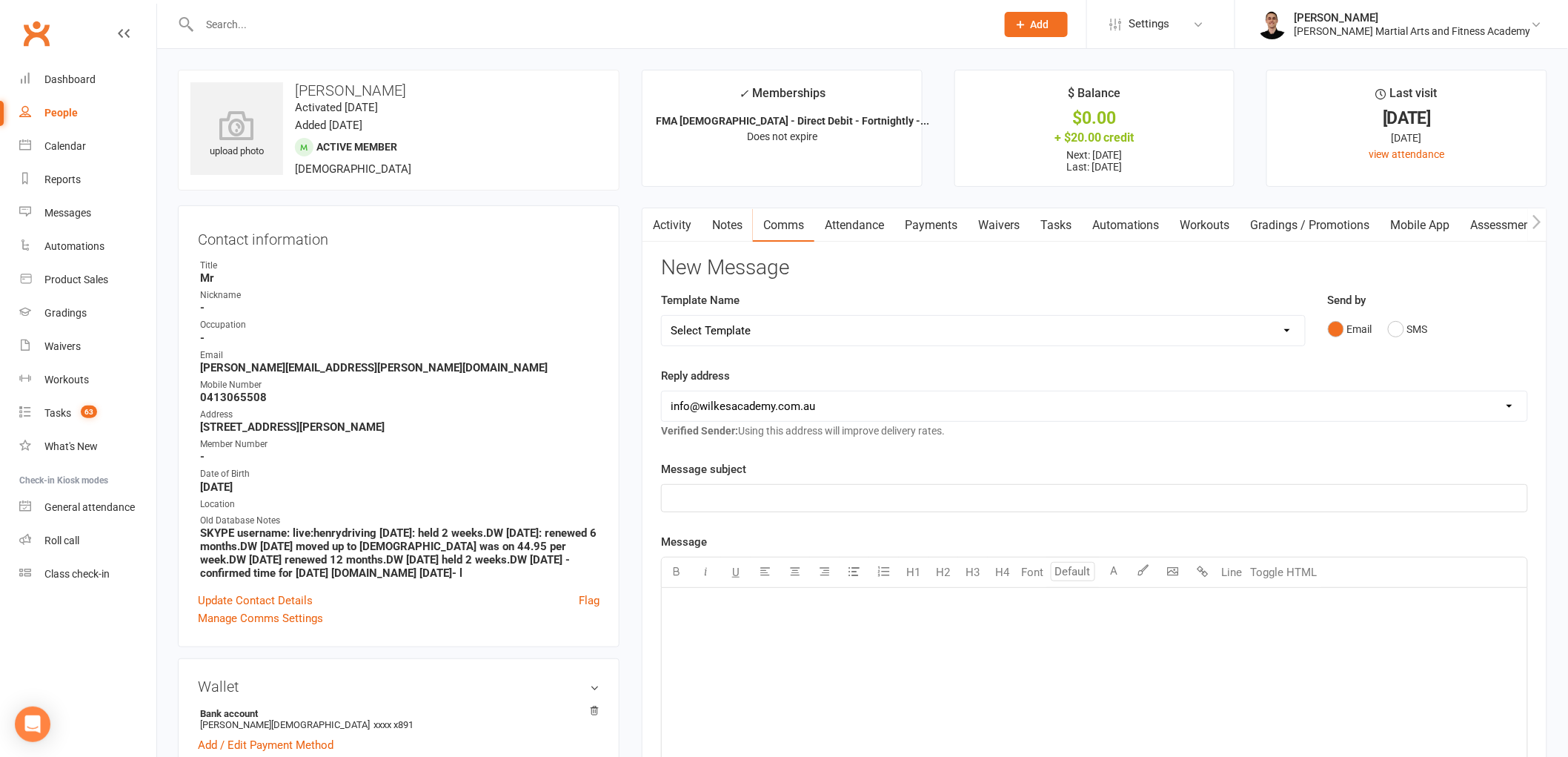
click at [806, 321] on select "Select Template [Email] Birthday Party Enquiry [Email] 2-5yo Grading Form [Emai…" at bounding box center [983, 331] width 643 height 30
select select "5"
click at [662, 316] on select "Select Template [Email] Birthday Party Enquiry [Email] 2-5yo Grading Form [Emai…" at bounding box center [983, 331] width 643 height 30
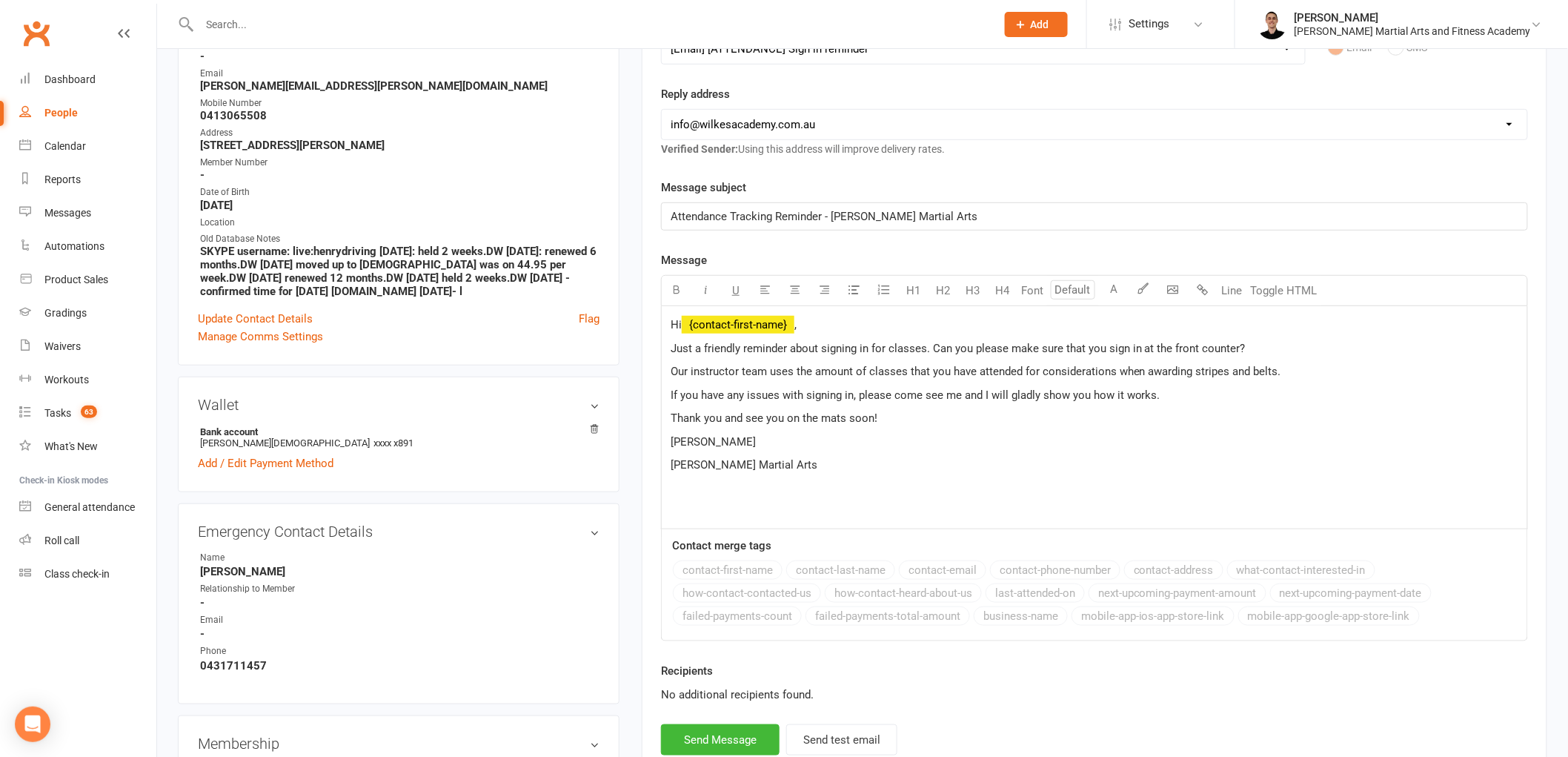
scroll to position [412, 0]
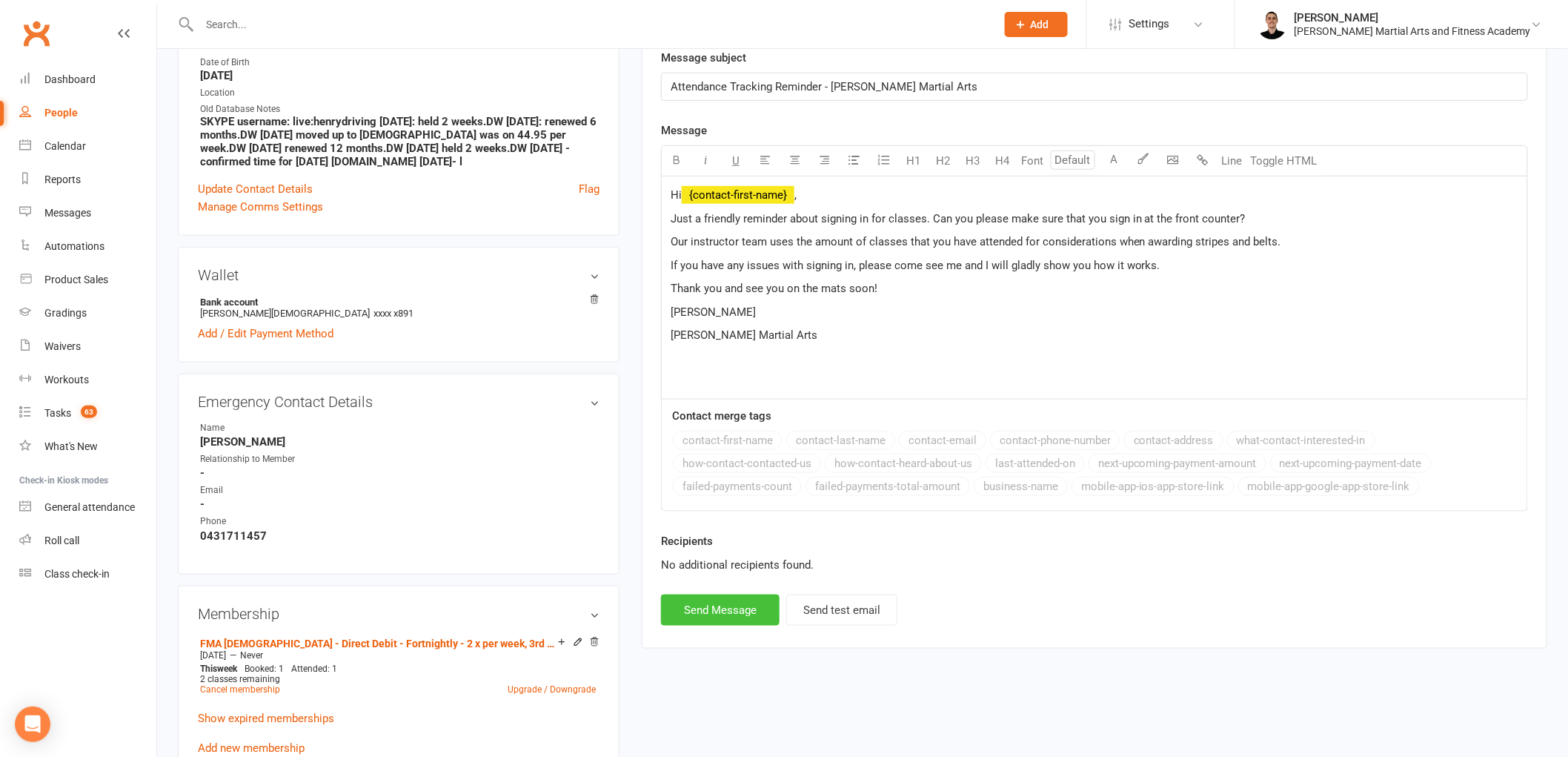
click at [719, 611] on button "Send Message" at bounding box center [719, 610] width 118 height 31
select select
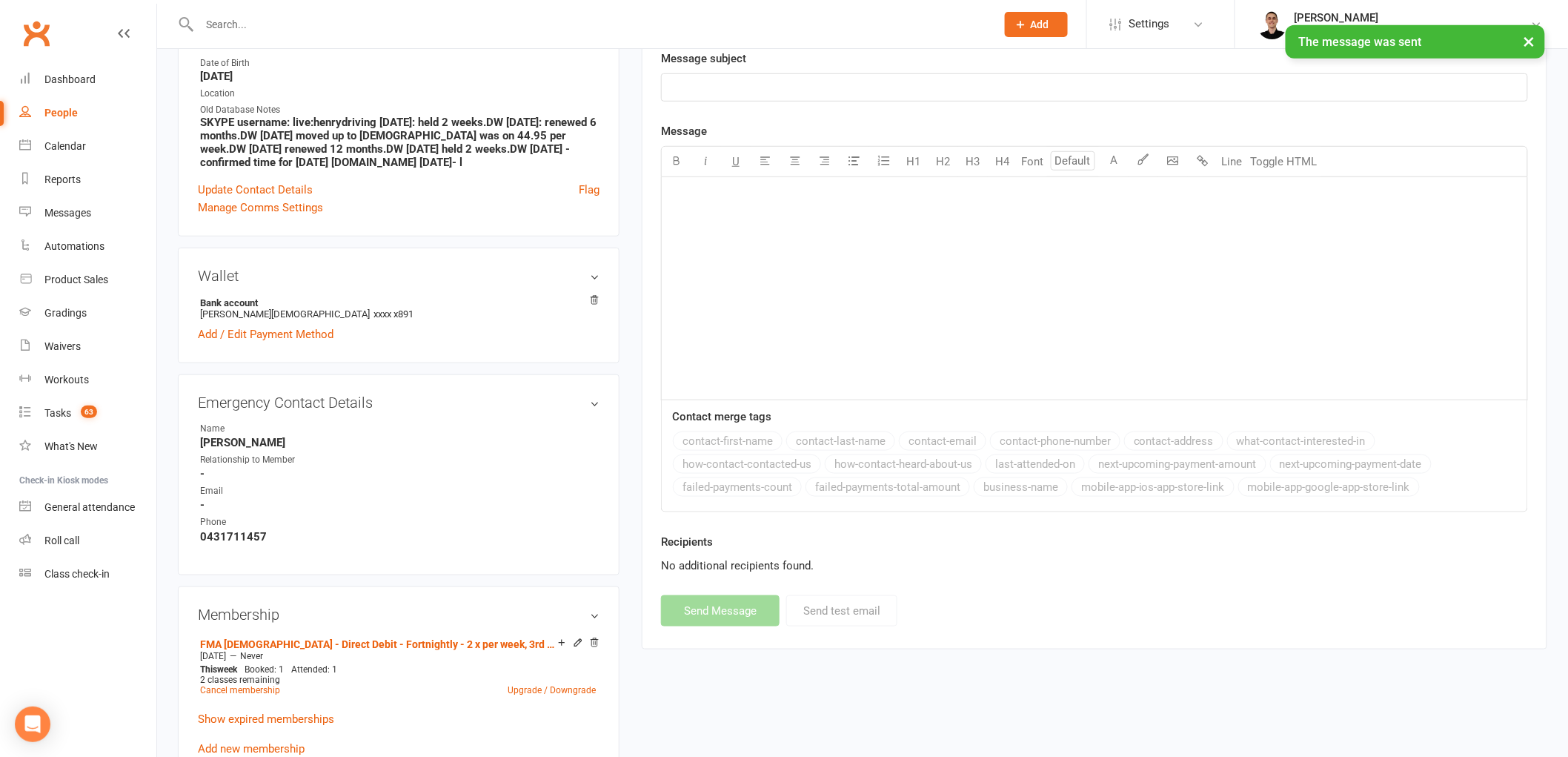
scroll to position [0, 0]
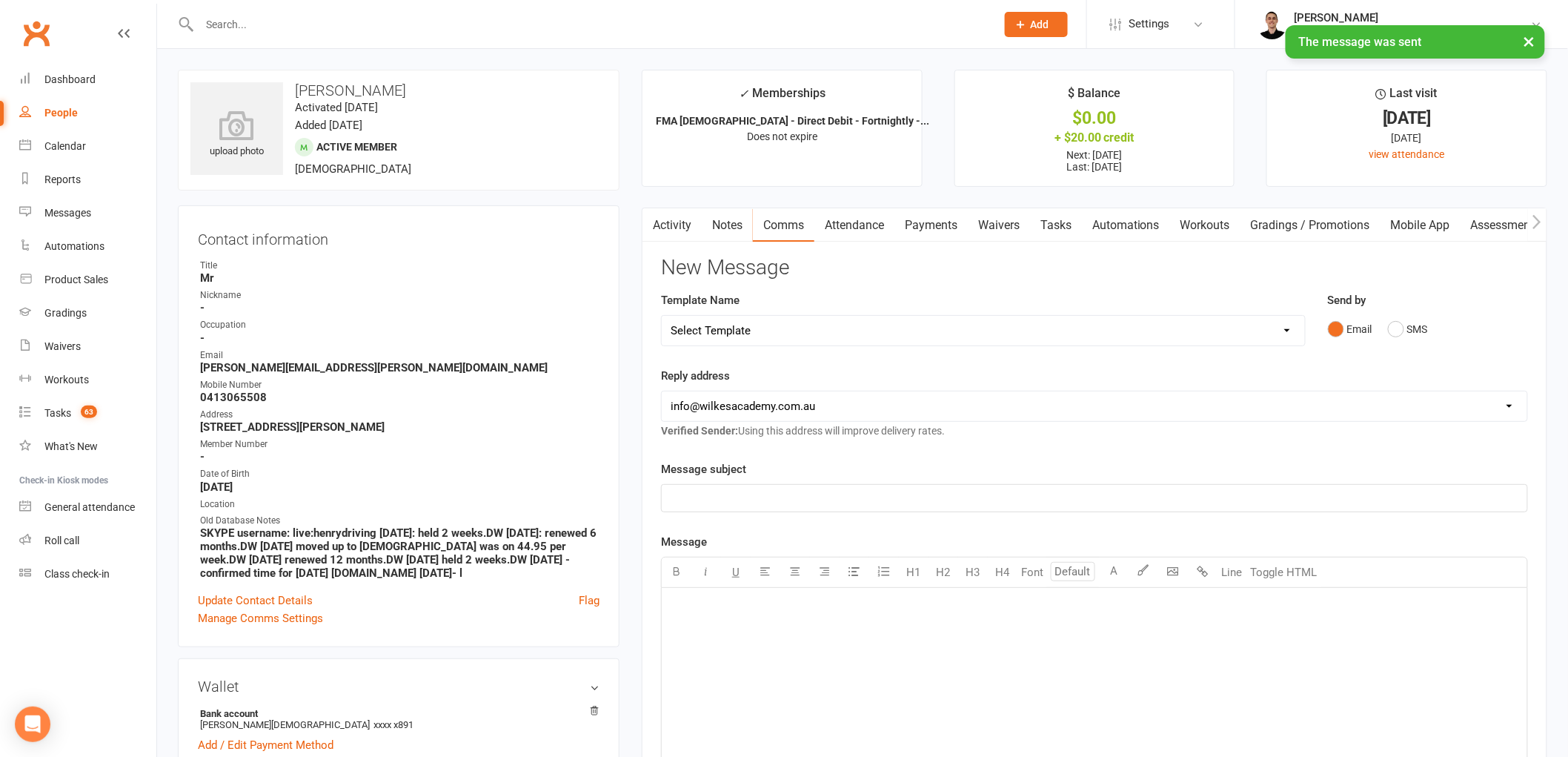
click at [1043, 227] on link "Tasks" at bounding box center [1056, 225] width 52 height 34
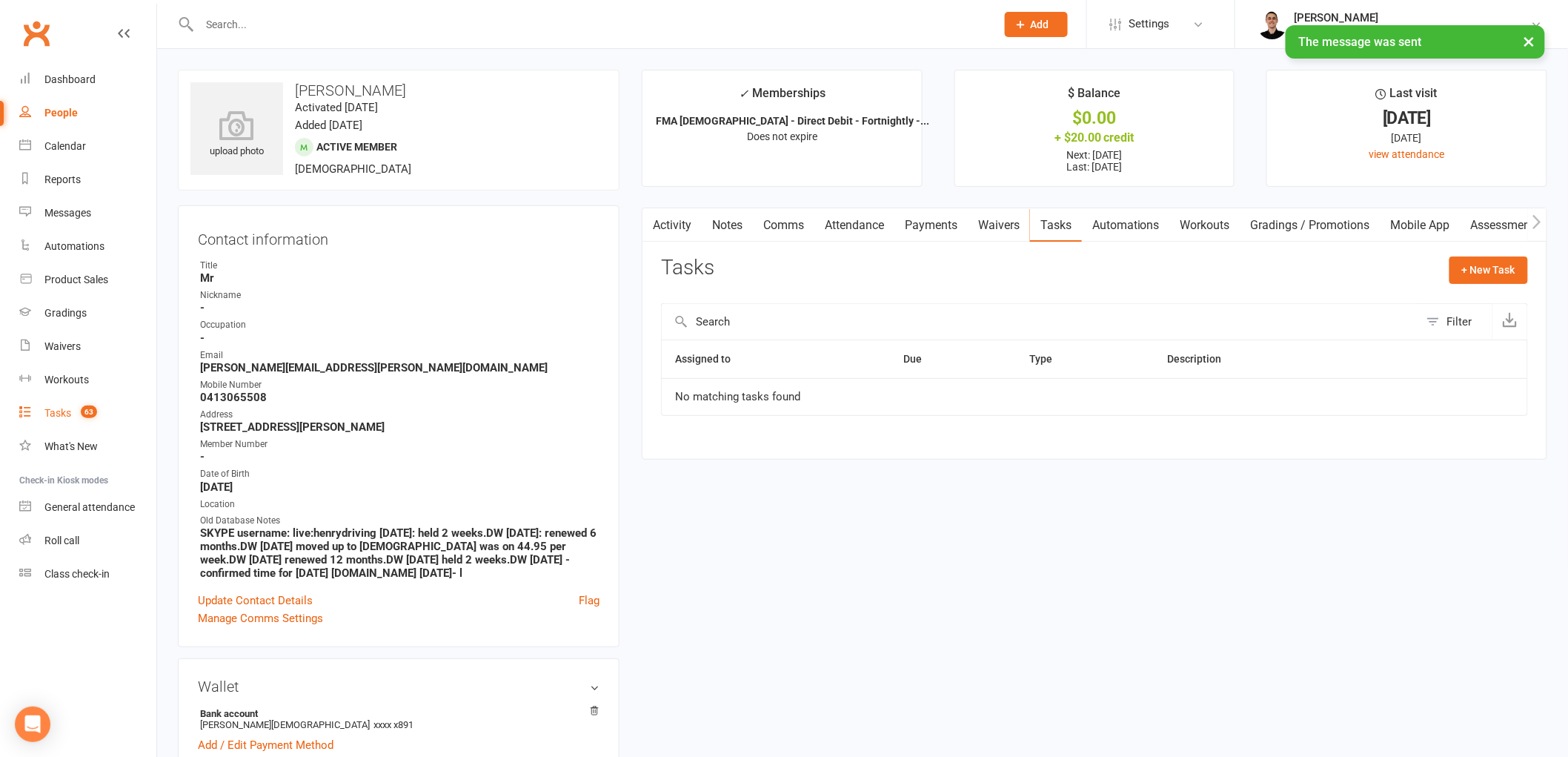
click at [67, 415] on div "Tasks" at bounding box center [58, 412] width 27 height 12
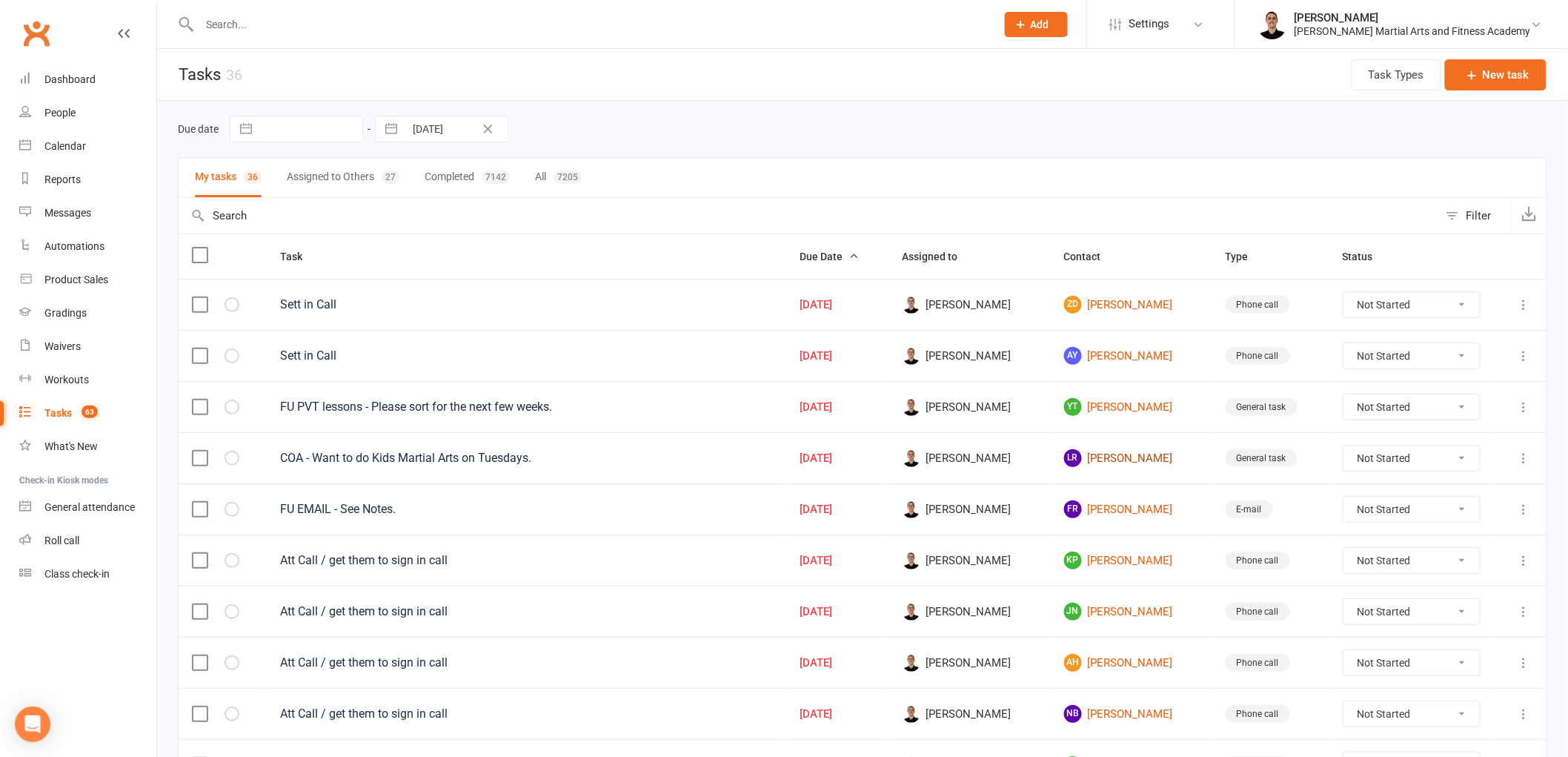
click at [1132, 457] on link "LR Lucas Robinson" at bounding box center [1132, 458] width 135 height 18
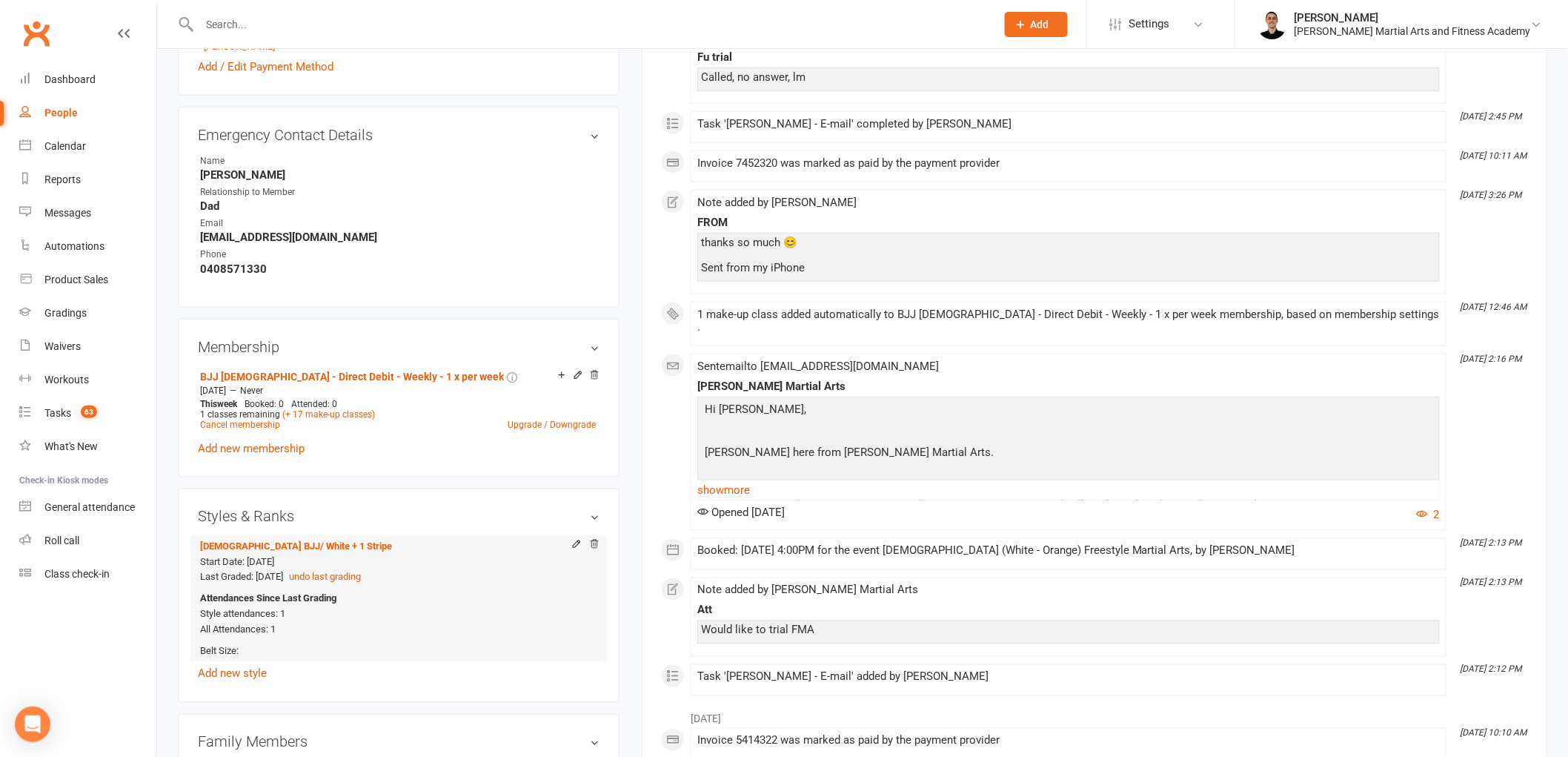
scroll to position [658, 0]
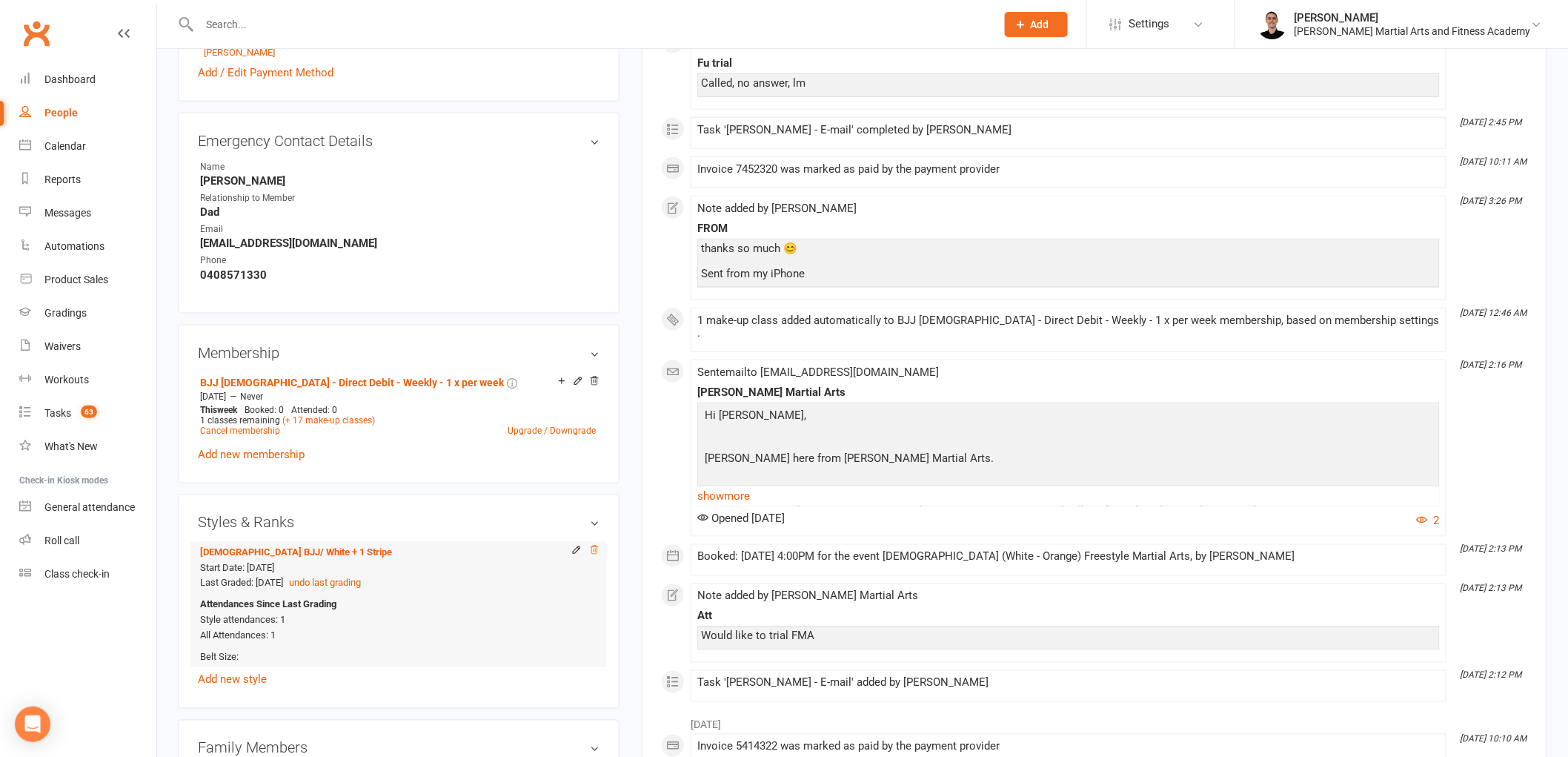
click at [596, 546] on icon at bounding box center [595, 549] width 7 height 8
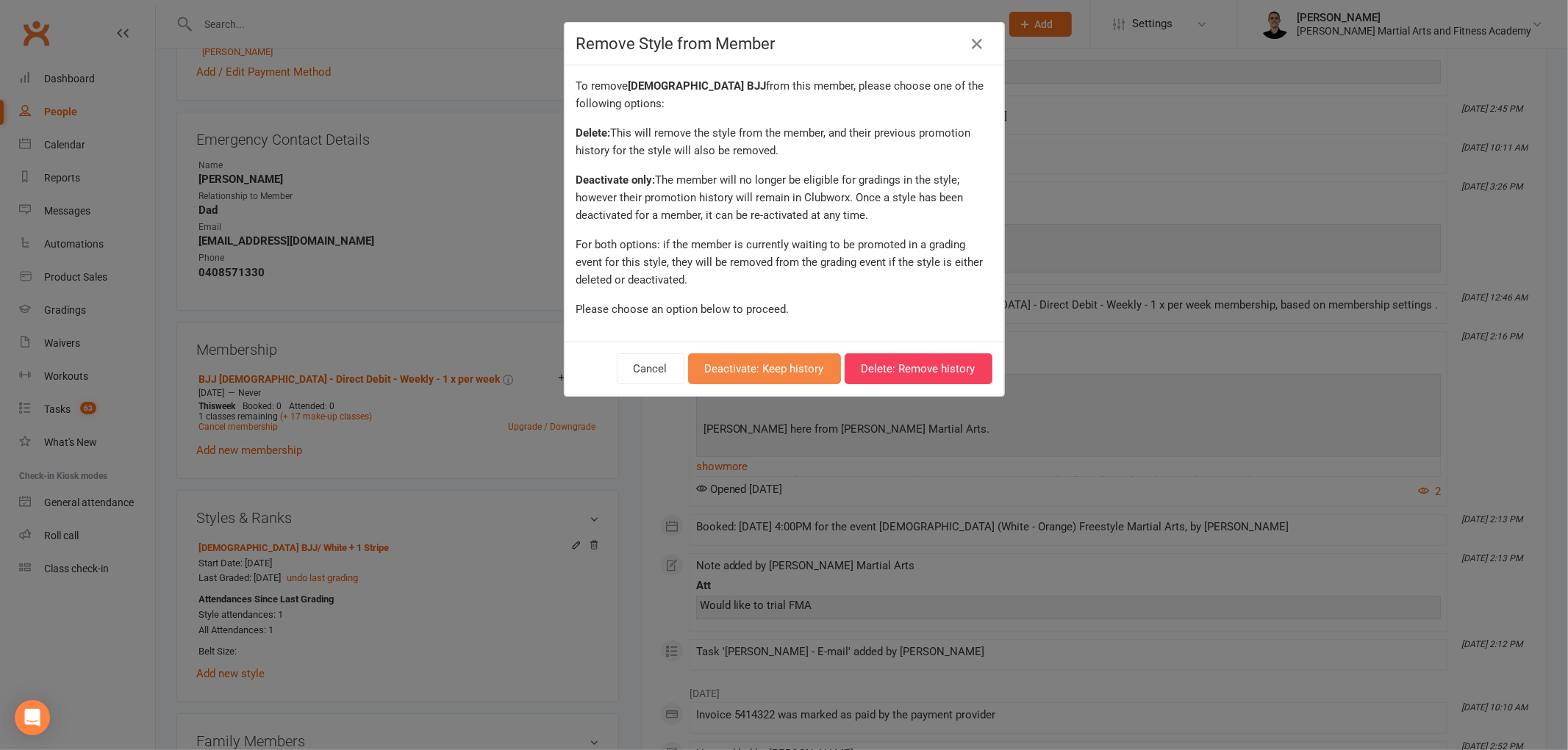
click at [749, 353] on button "Deactivate: Keep history" at bounding box center [764, 368] width 153 height 30
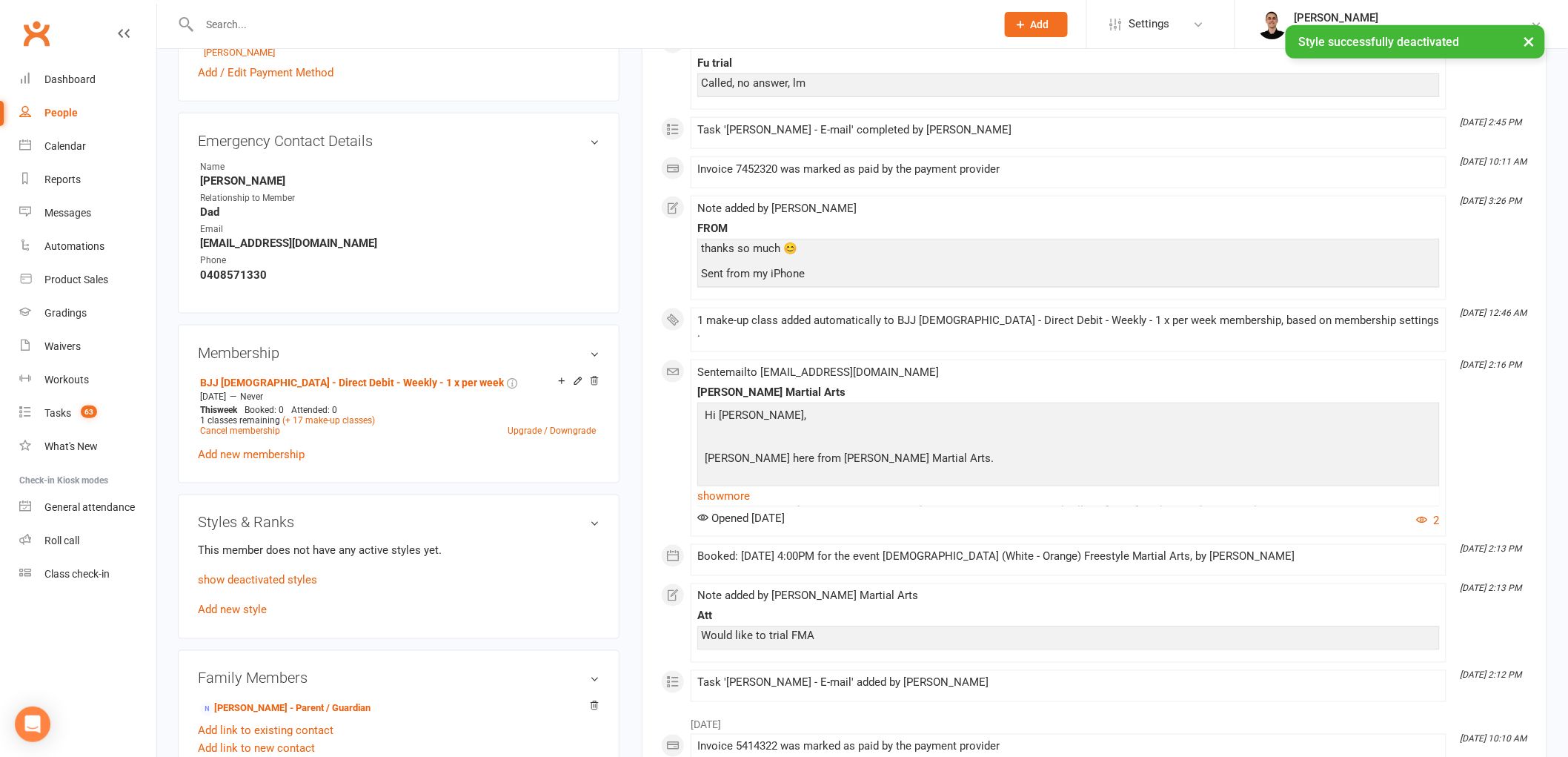
scroll to position [0, 0]
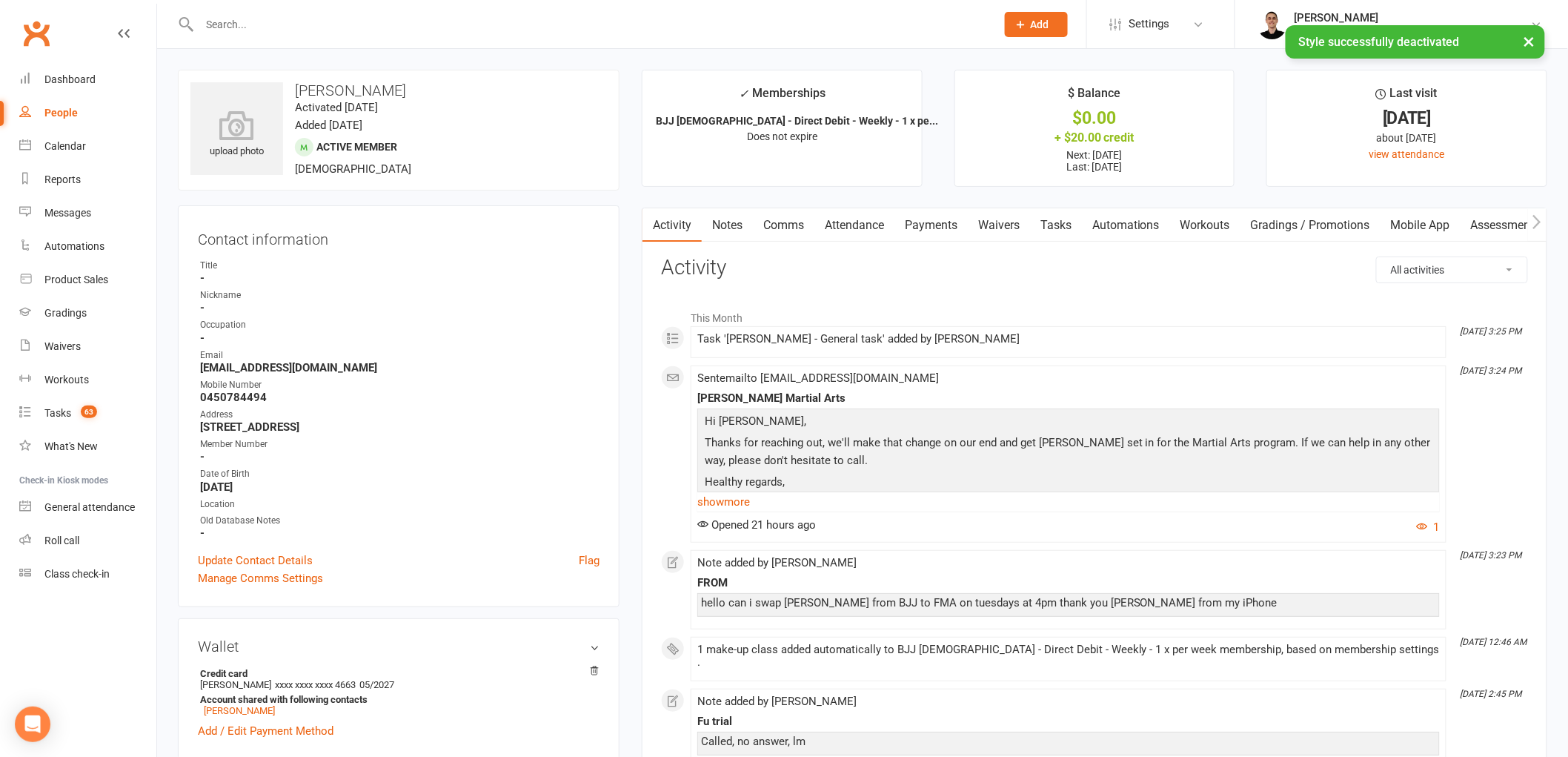
click at [939, 210] on link "Payments" at bounding box center [931, 225] width 74 height 34
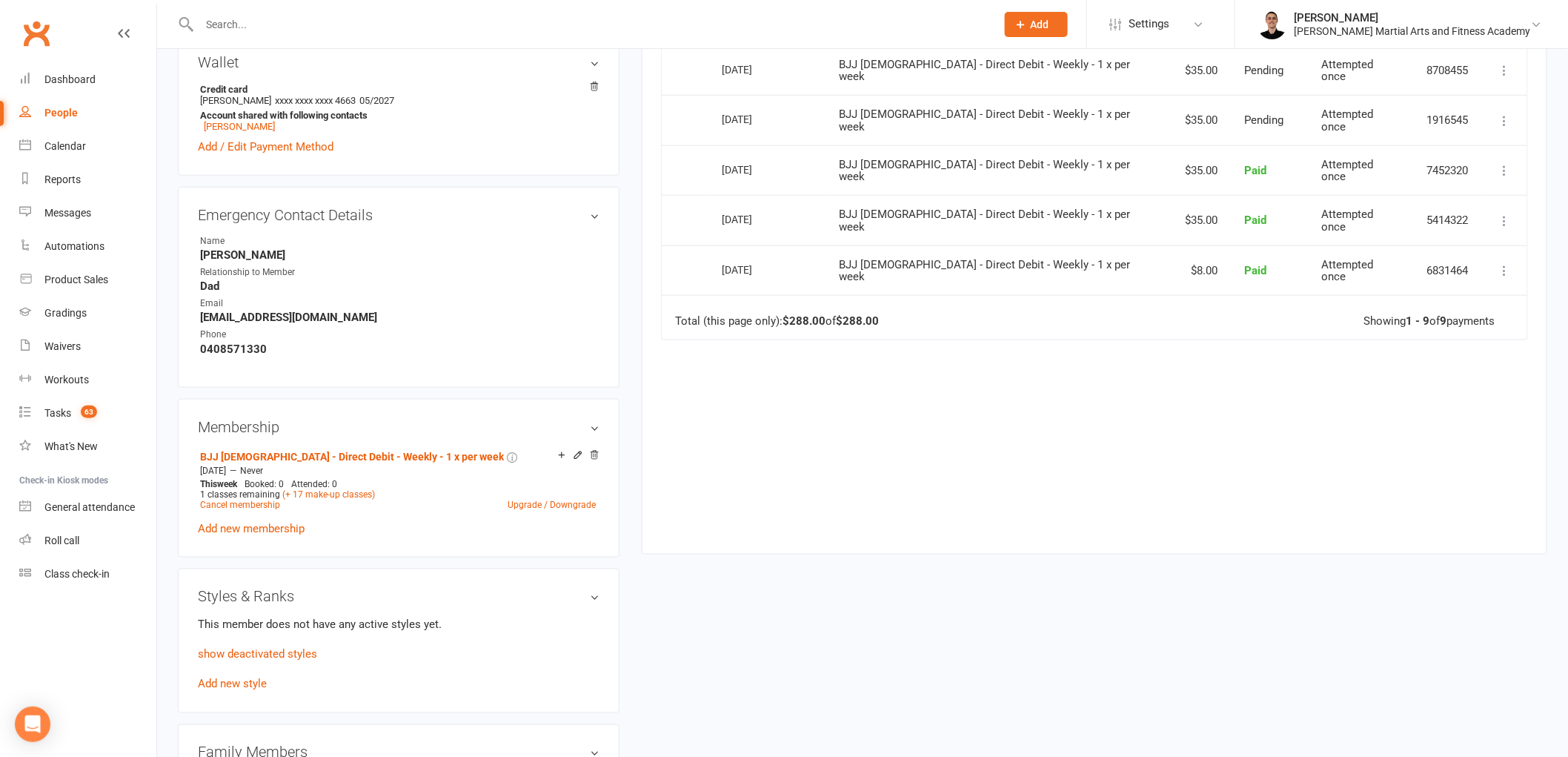
scroll to position [576, 0]
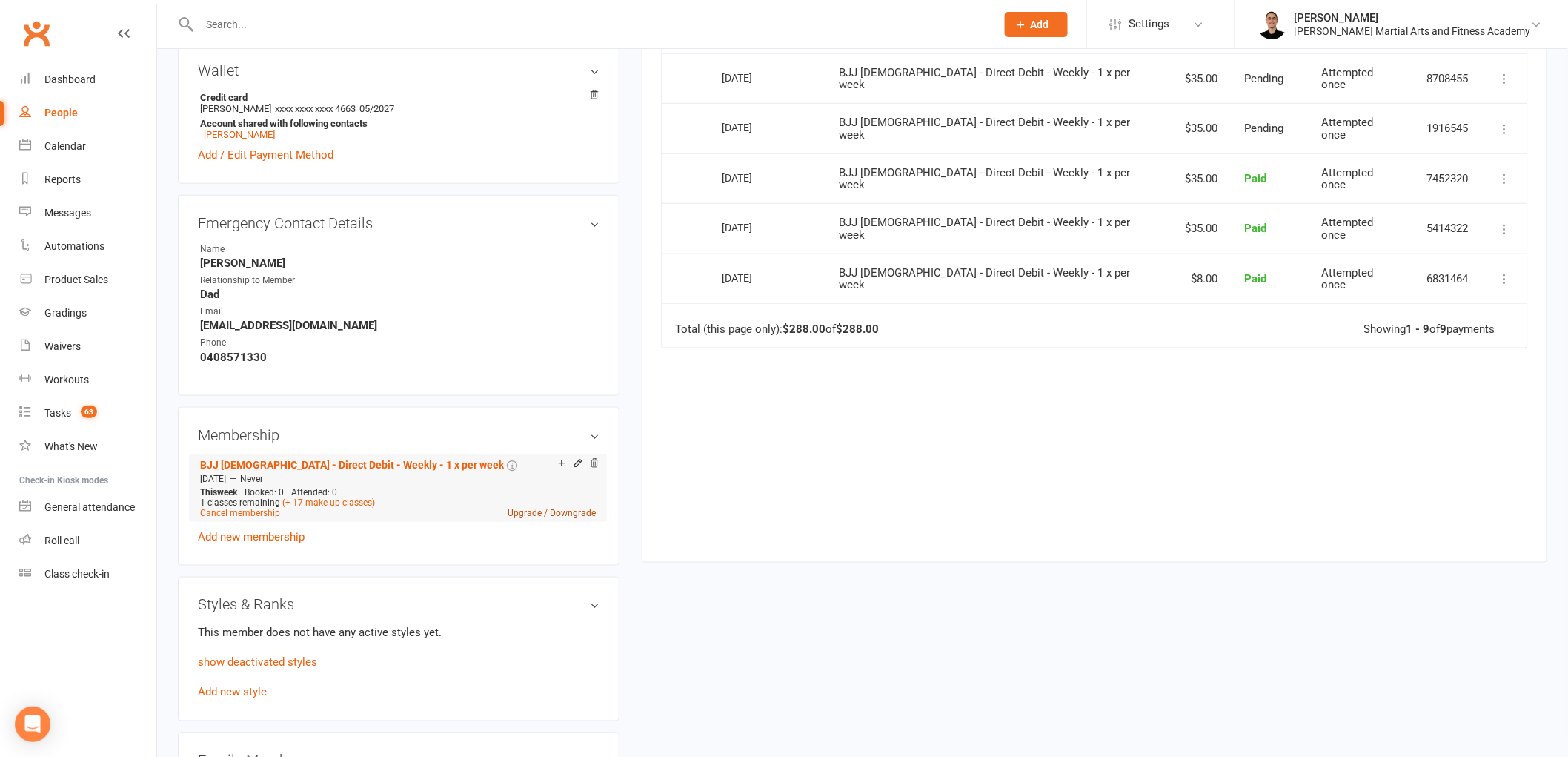
click at [528, 509] on link "Upgrade / Downgrade" at bounding box center [552, 513] width 88 height 10
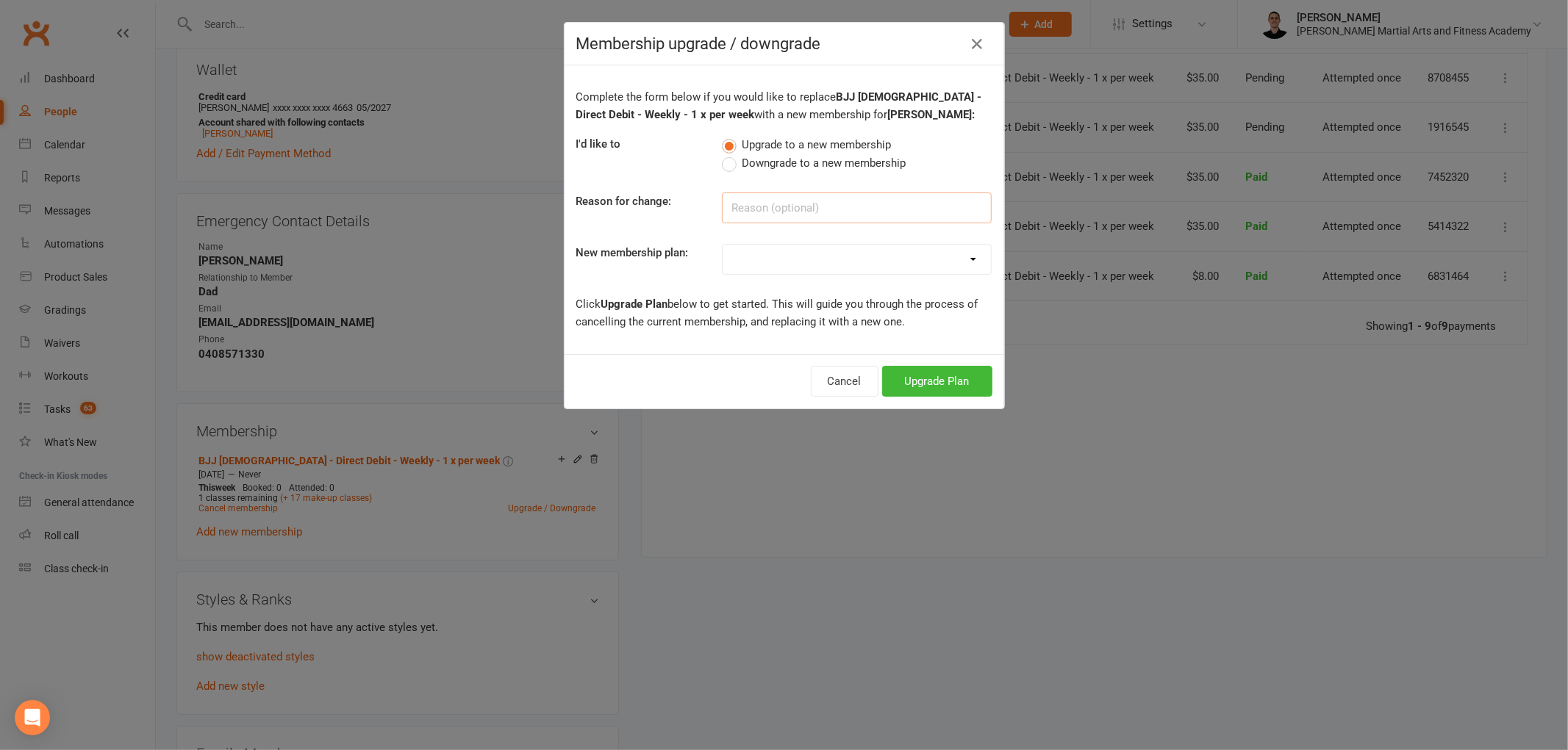
click at [753, 200] on input at bounding box center [856, 208] width 269 height 30
type input "coa FMA"
click at [834, 255] on select "ALL ACCESS Adults - Direct Debit - Weekly - Unlimited ALL ACCESS Adults - Direc…" at bounding box center [856, 259] width 269 height 30
select select "46"
click at [723, 244] on select "ALL ACCESS Adults - Direct Debit - Weekly - Unlimited ALL ACCESS Adults - Direc…" at bounding box center [856, 259] width 269 height 30
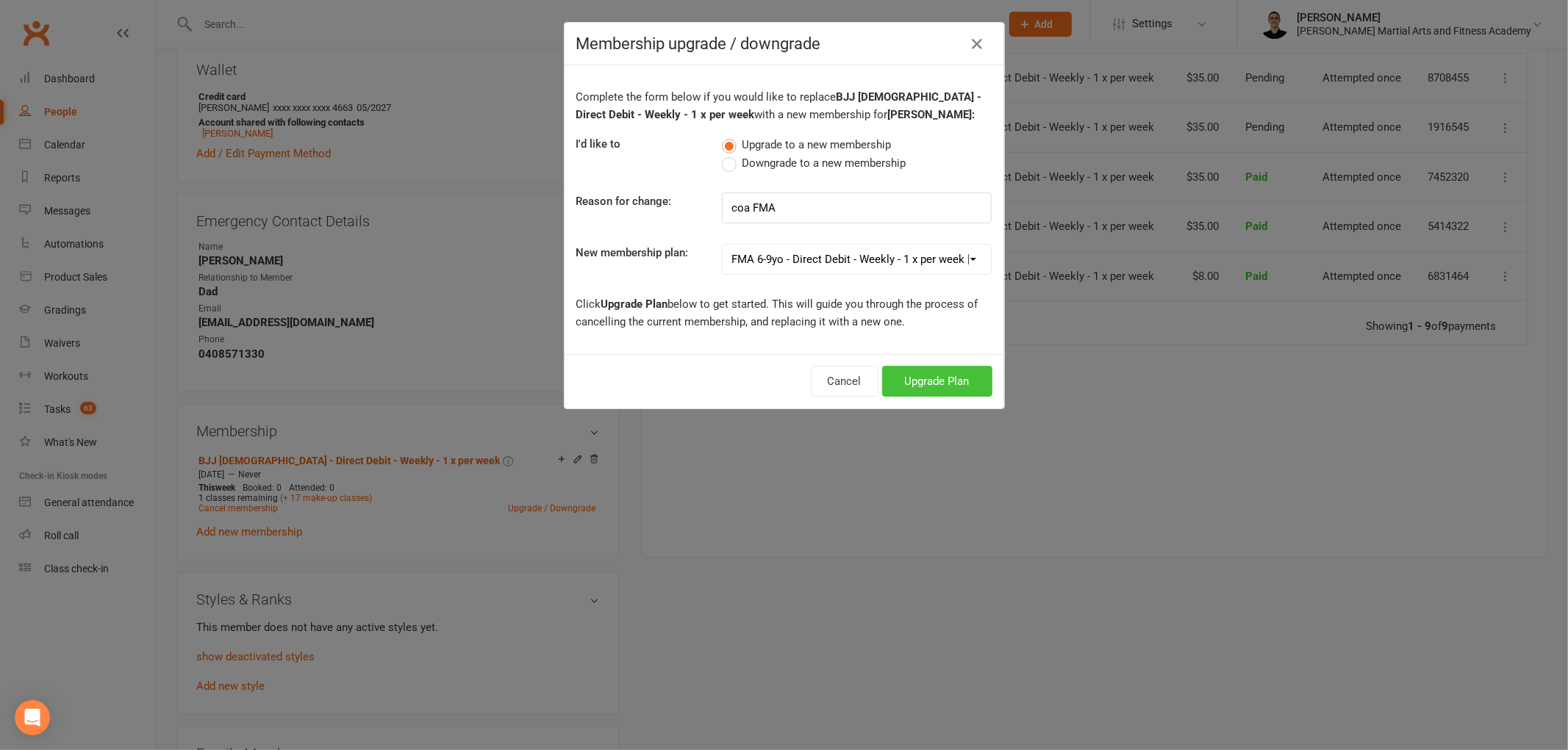
click at [948, 379] on button "Upgrade Plan" at bounding box center [937, 381] width 110 height 30
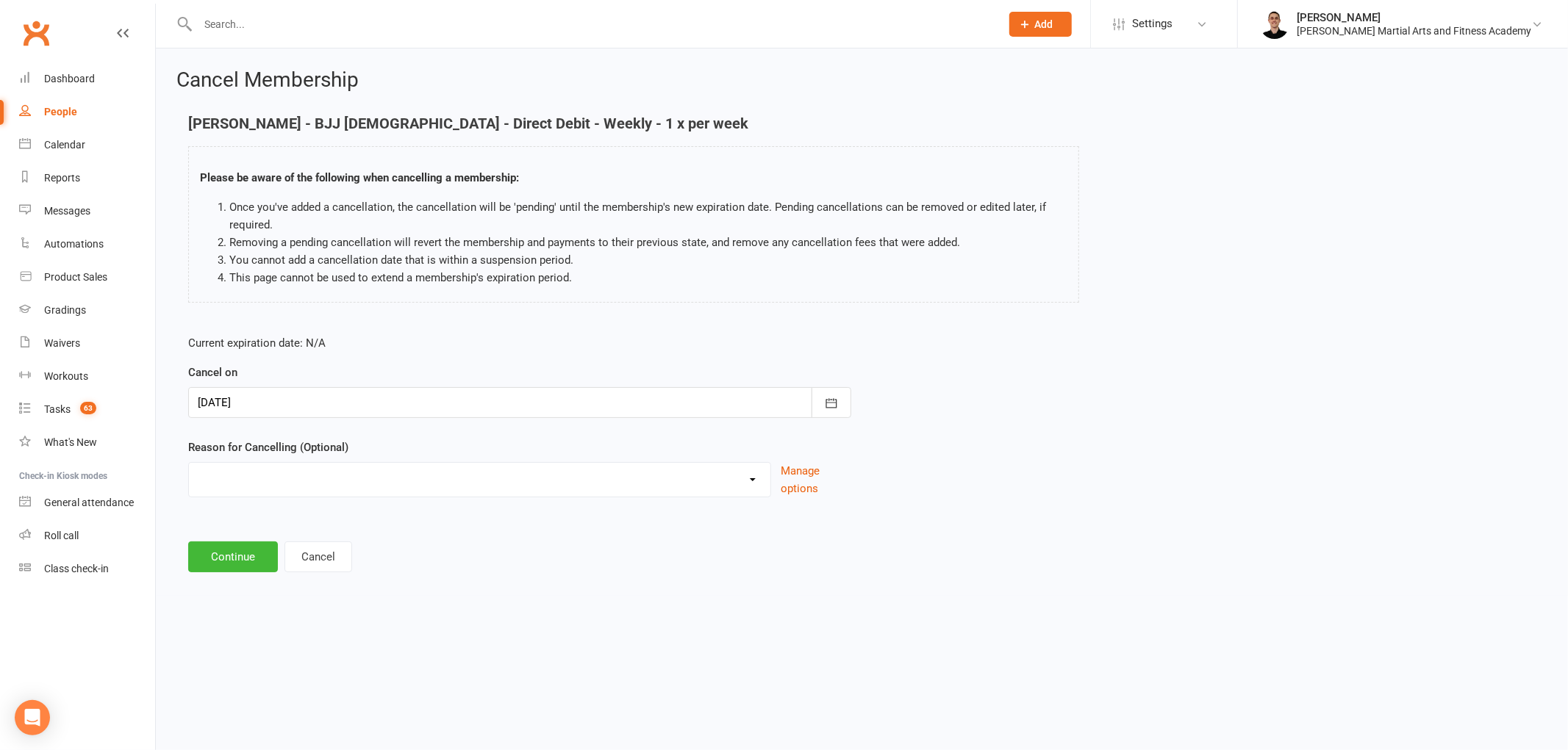
click at [447, 402] on div at bounding box center [520, 402] width 663 height 30
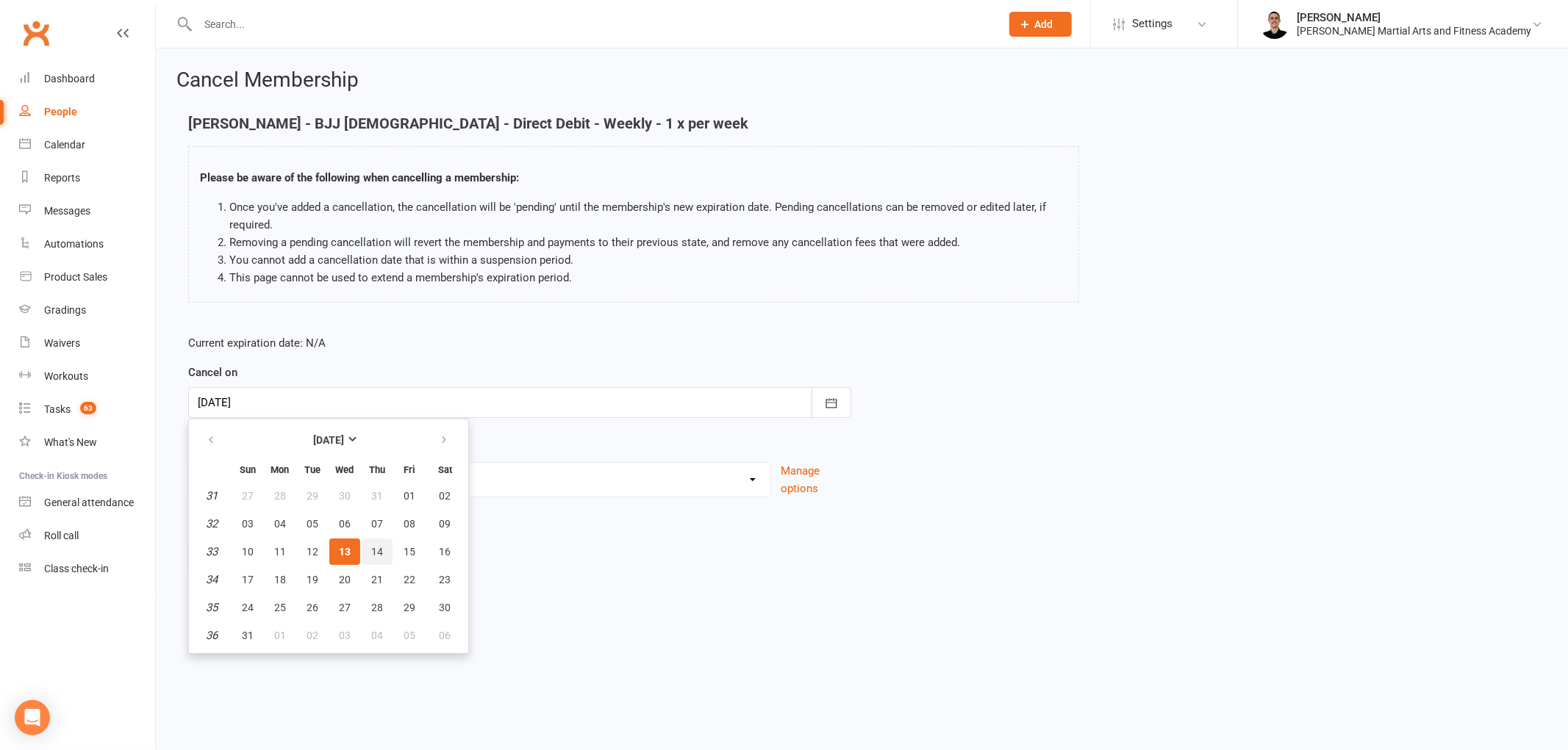
click at [371, 548] on span "14" at bounding box center [377, 552] width 12 height 12
type input "14 Aug 2025"
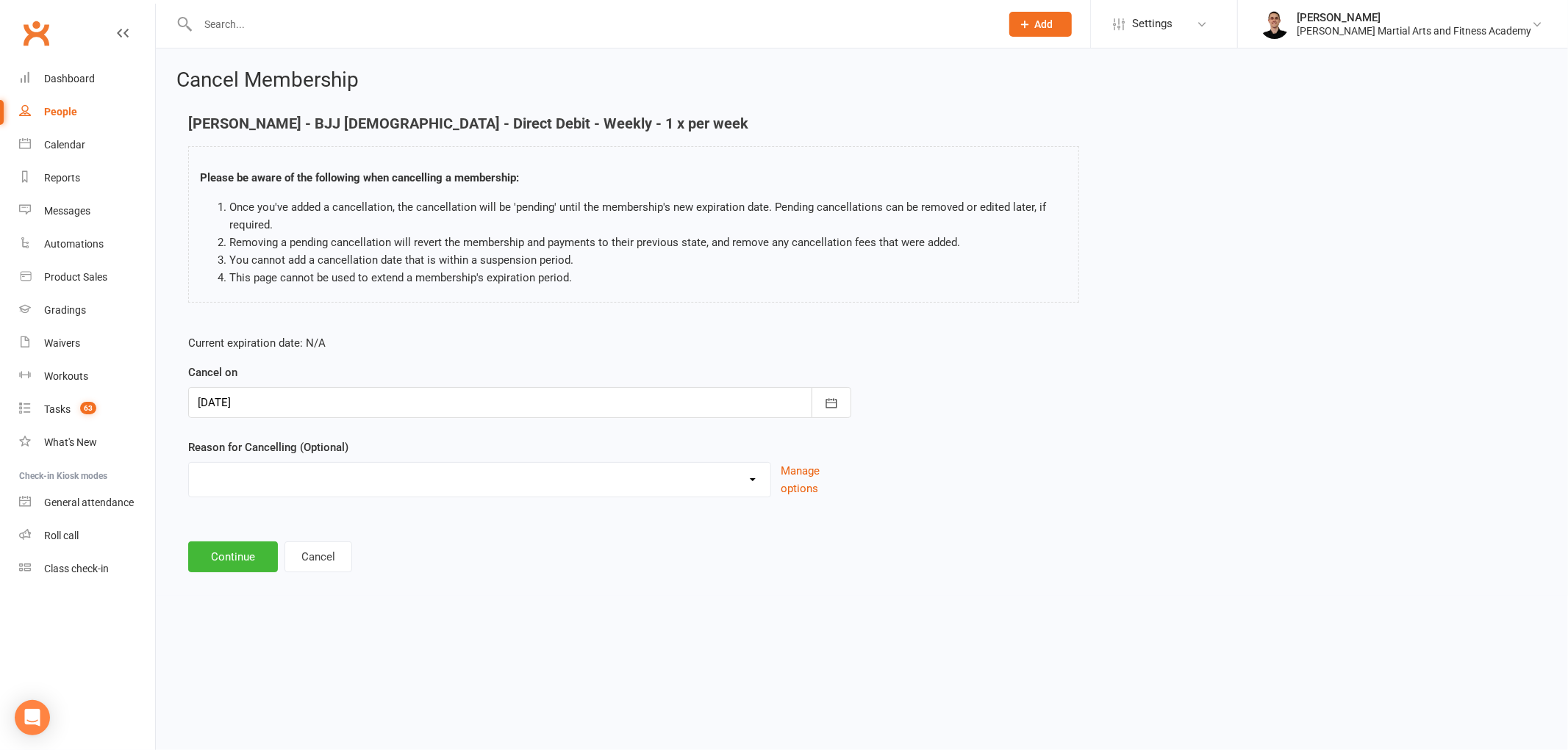
click at [309, 475] on select "Busy at work Downgrade Holiday Injury Other sports Personal Upgrade Other reason" at bounding box center [480, 478] width 581 height 30
select select "7"
click at [189, 463] on select "Busy at work Downgrade Holiday Injury Other sports Personal Upgrade Other reason" at bounding box center [480, 478] width 581 height 30
click at [298, 550] on input at bounding box center [520, 556] width 663 height 30
type input "coa FMA"
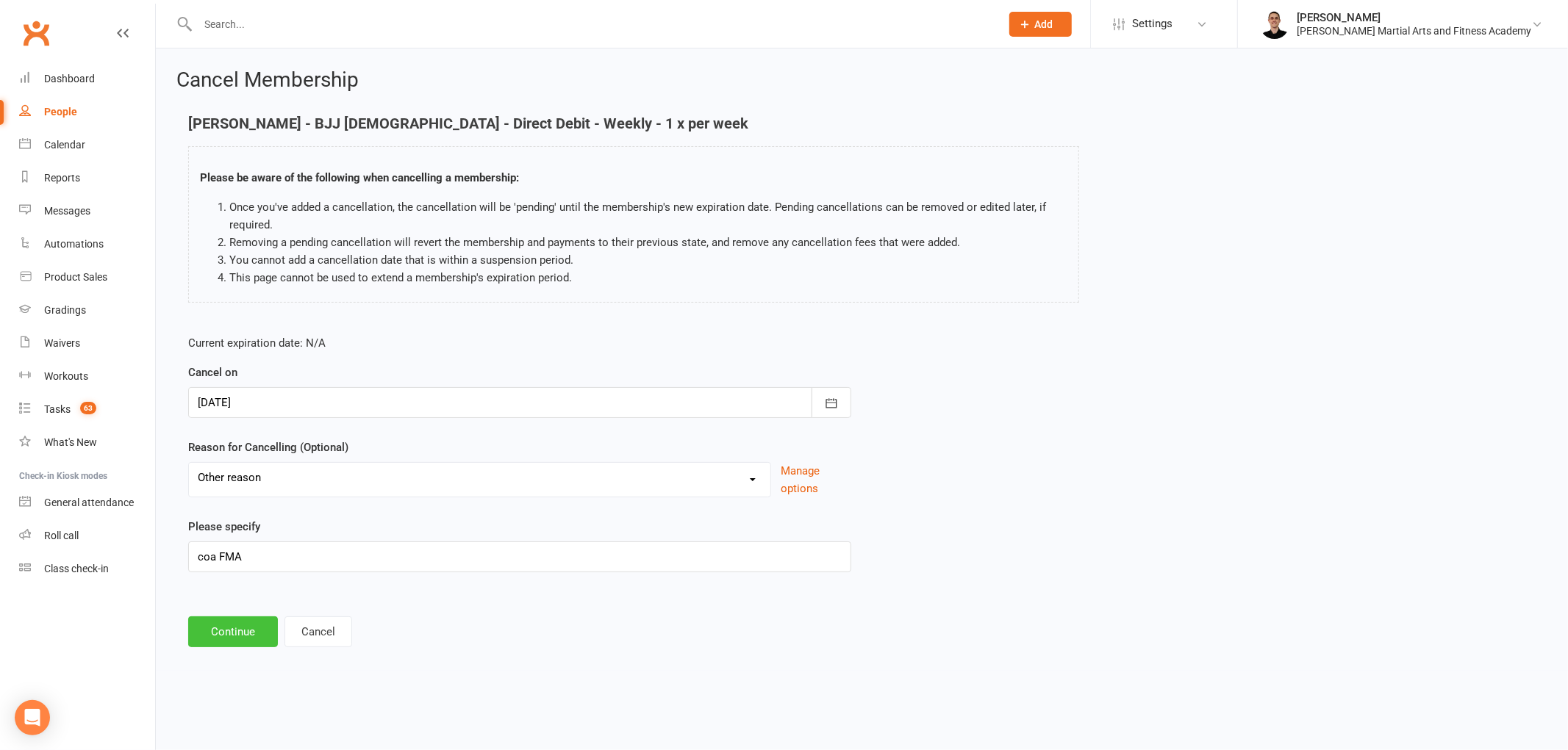
click at [229, 639] on button "Continue" at bounding box center [233, 631] width 90 height 30
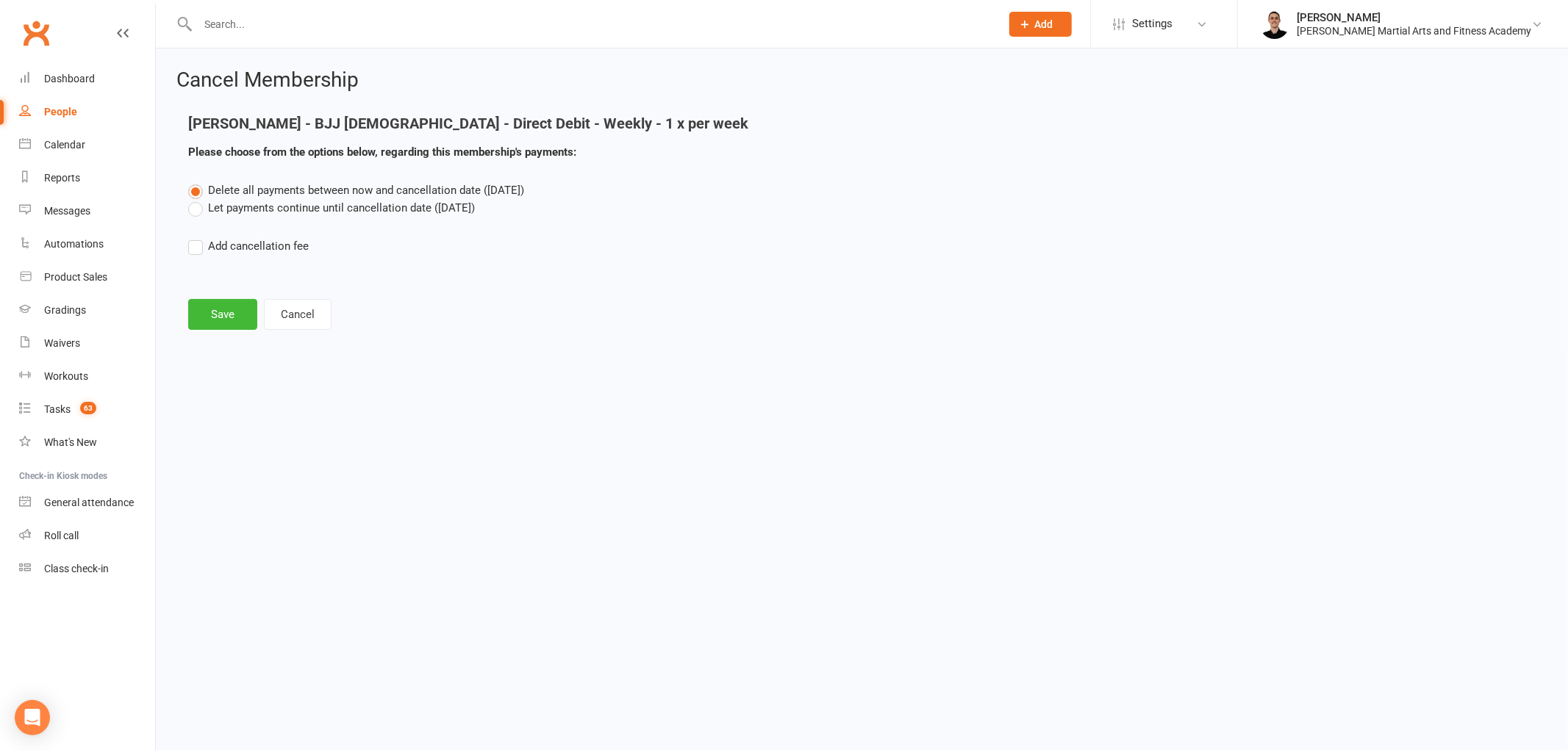
click at [236, 208] on label "Let payments continue until cancellation date (Aug 14, 2025)" at bounding box center [331, 208] width 287 height 18
click at [197, 199] on input "Let payments continue until cancellation date (Aug 14, 2025)" at bounding box center [193, 199] width 9 height 0
click at [213, 311] on button "Save" at bounding box center [222, 314] width 69 height 30
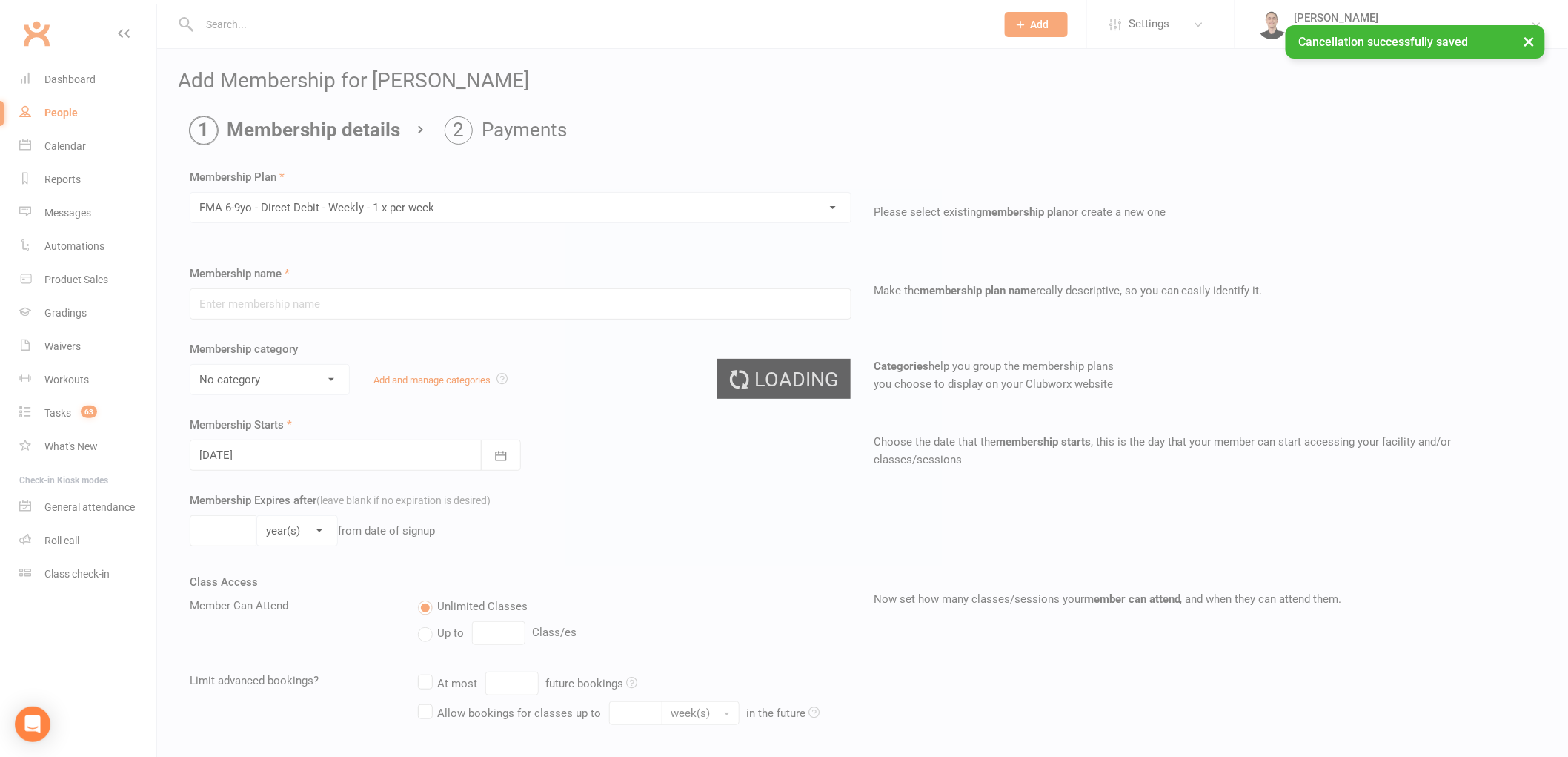
type input "FMA 6-9yo - Direct Debit - Weekly - 1 x per week"
select select "10"
type input "1"
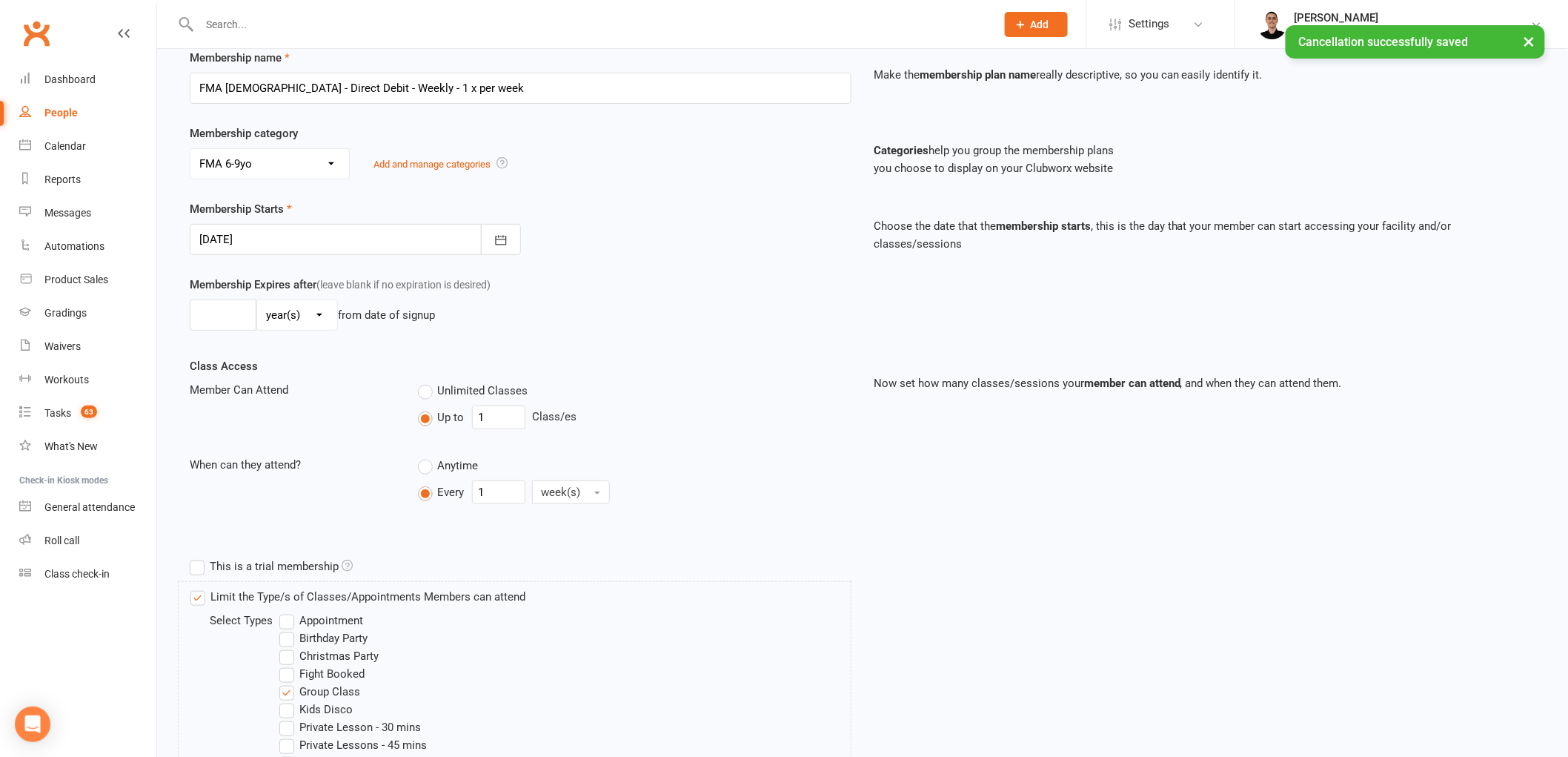
scroll to position [247, 0]
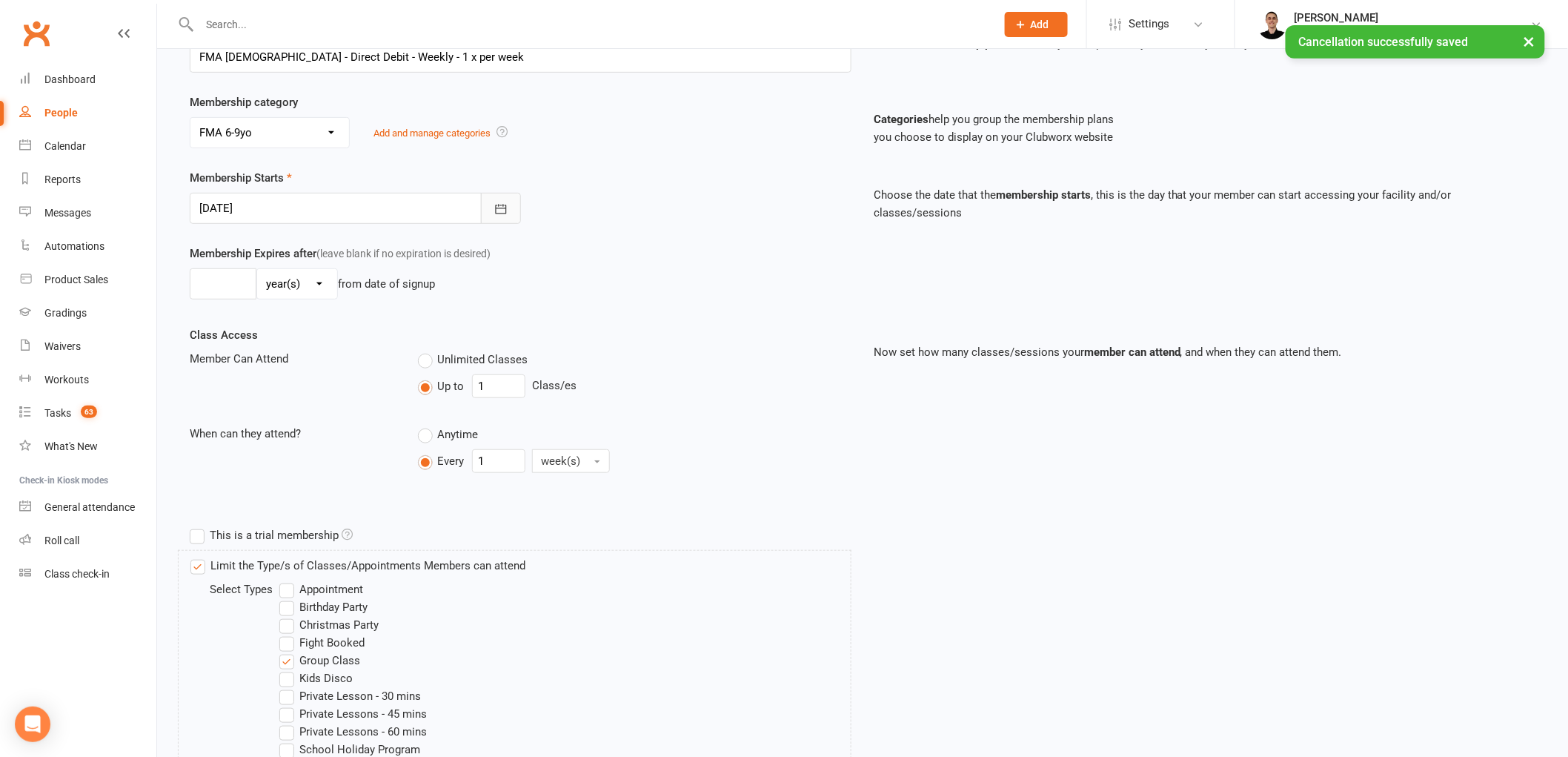
click at [497, 203] on icon "button" at bounding box center [501, 210] width 15 height 15
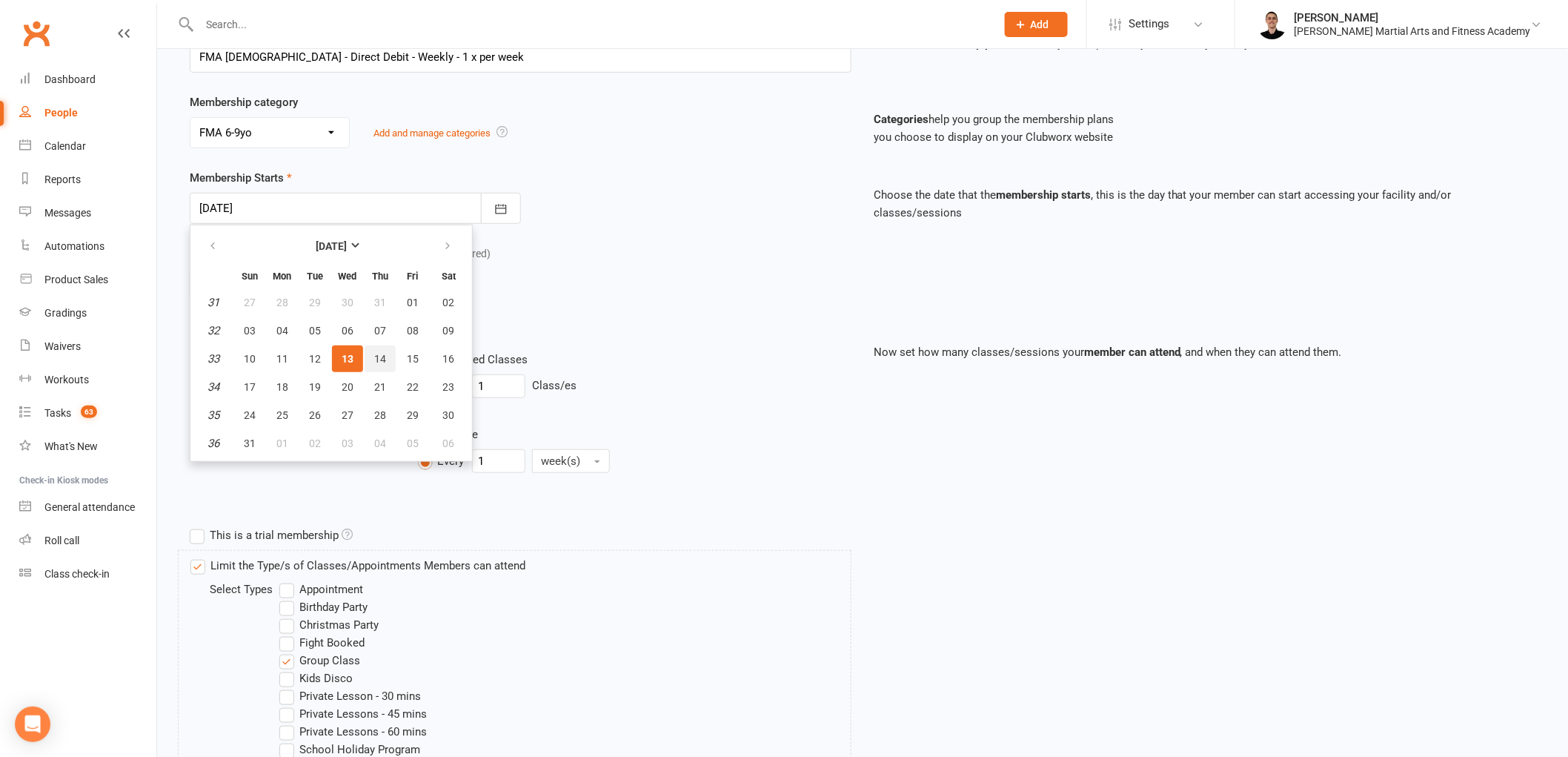
click at [382, 357] on button "14" at bounding box center [380, 358] width 31 height 27
type input "14 Aug 2025"
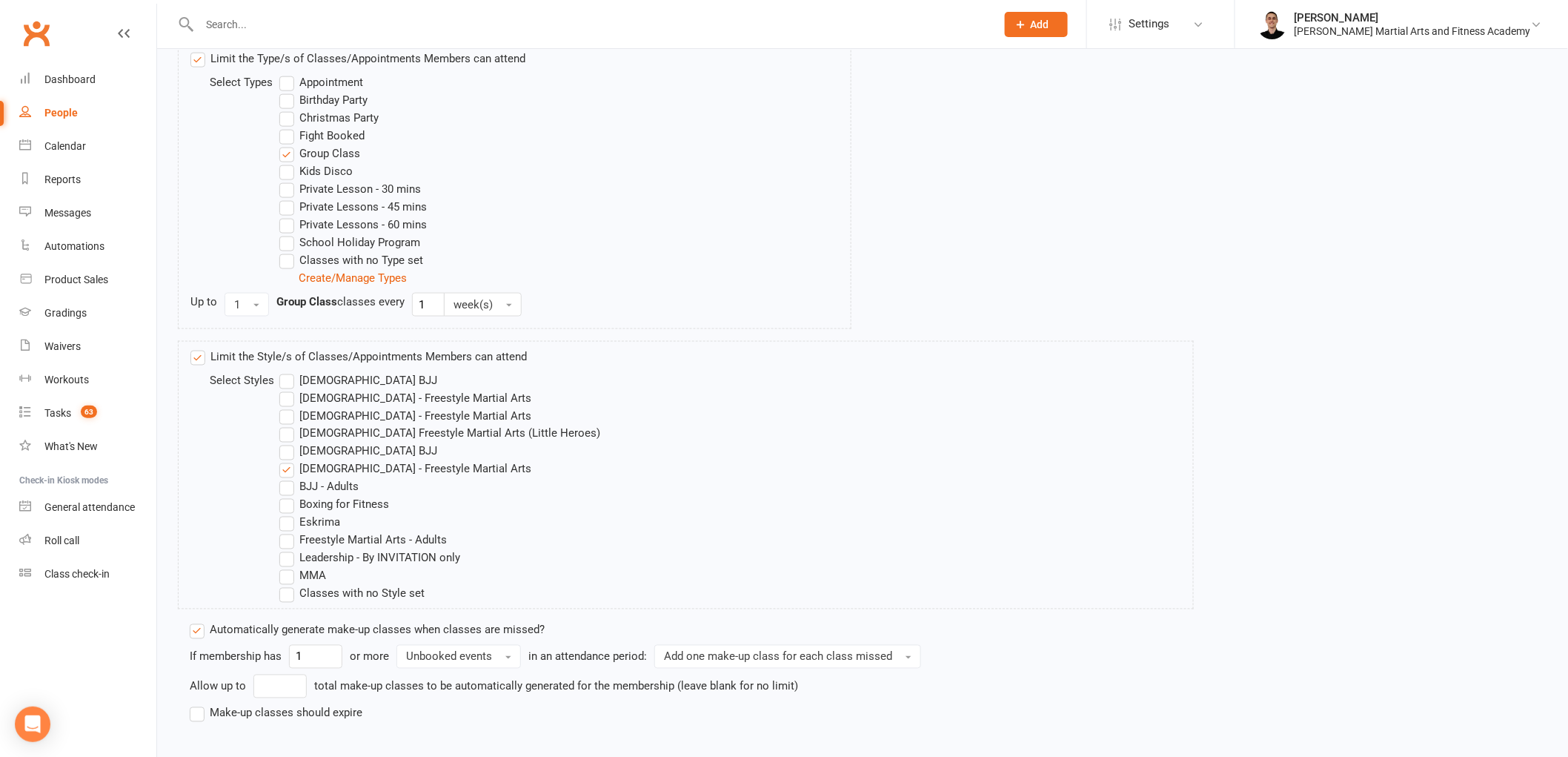
scroll to position [838, 0]
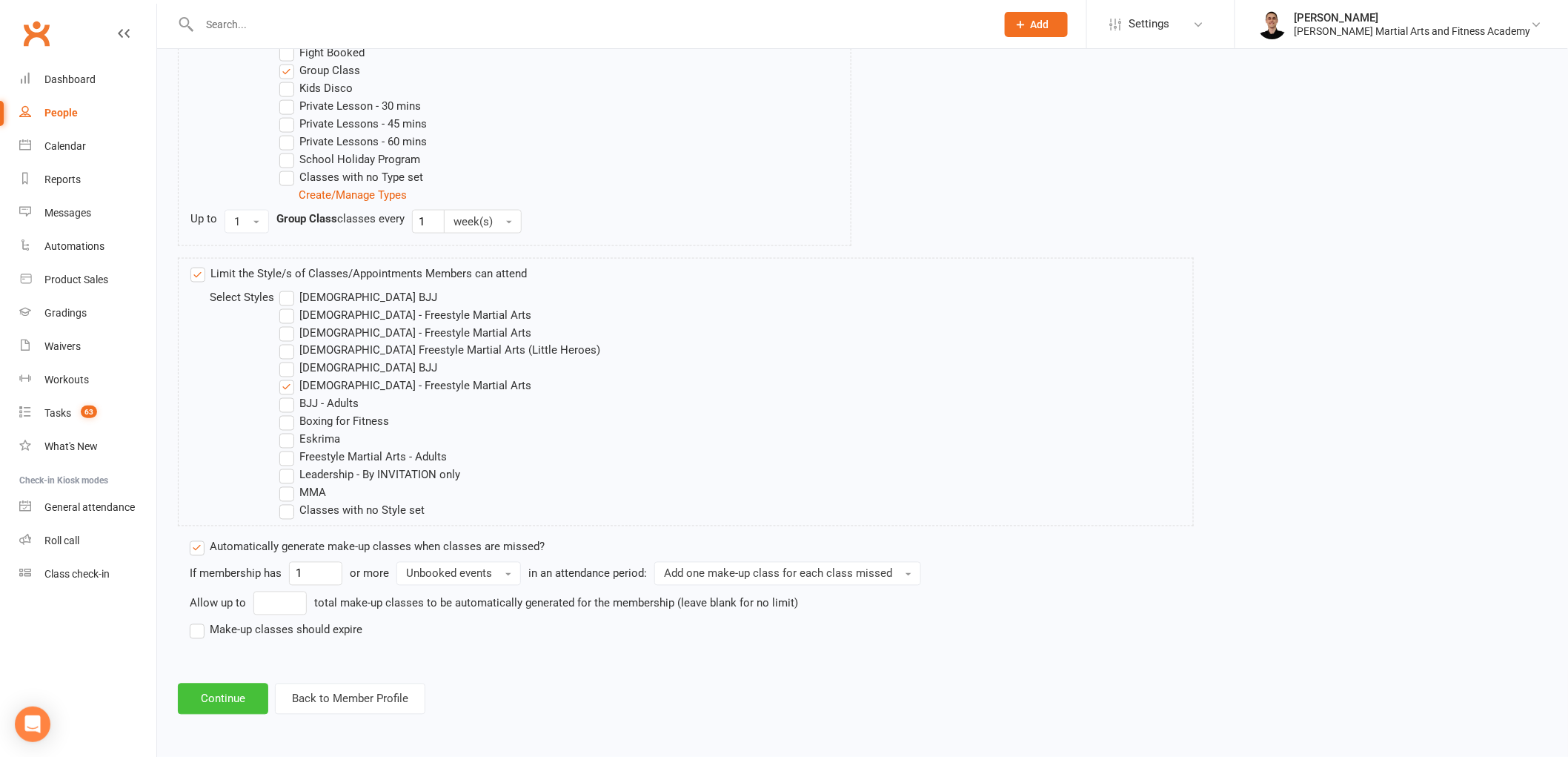
click at [242, 707] on button "Continue" at bounding box center [222, 698] width 90 height 31
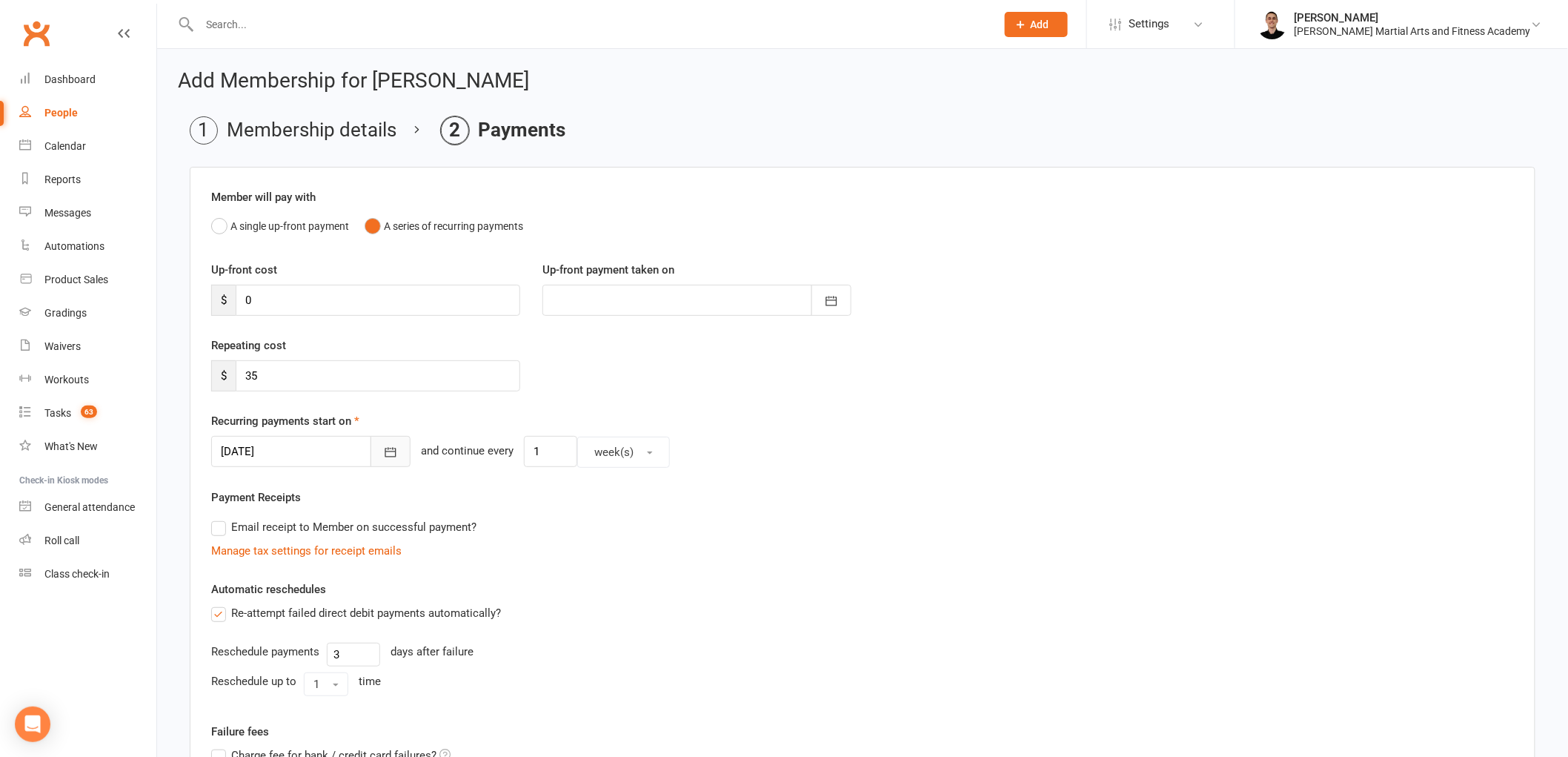
click at [383, 450] on icon "button" at bounding box center [391, 453] width 15 height 15
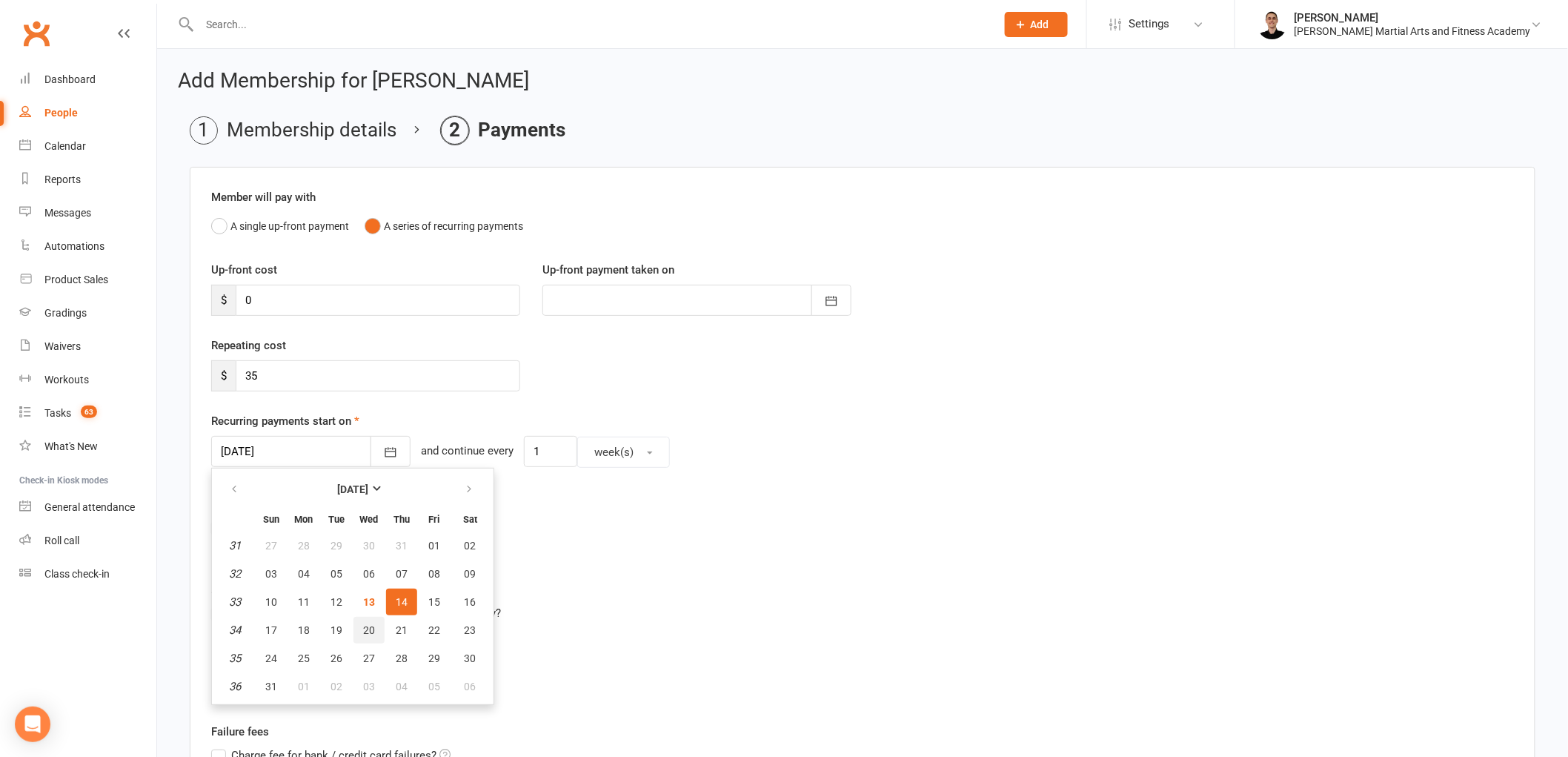
click at [363, 625] on span "20" at bounding box center [369, 630] width 12 height 12
type input "20 Aug 2025"
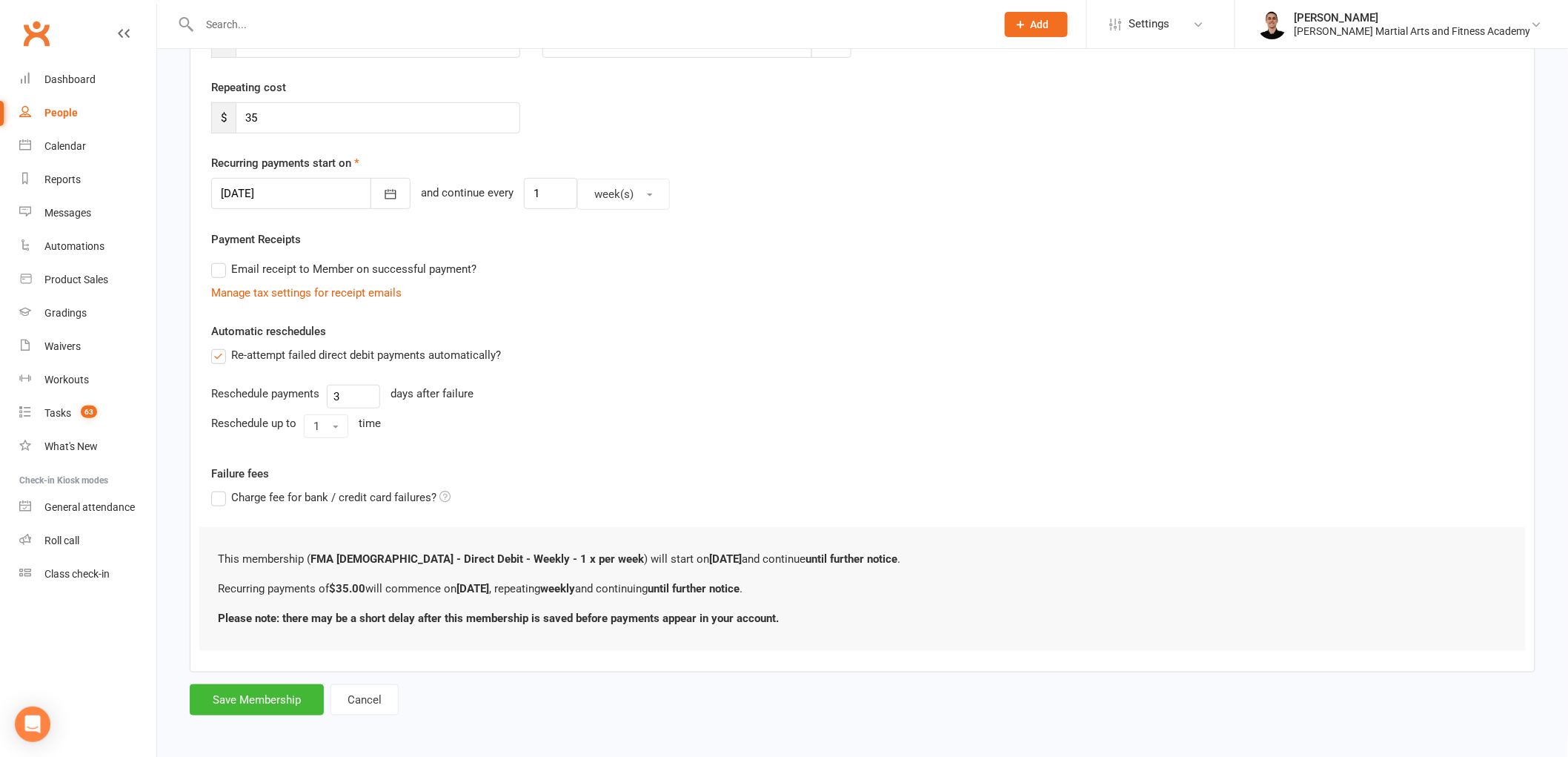
scroll to position [262, 0]
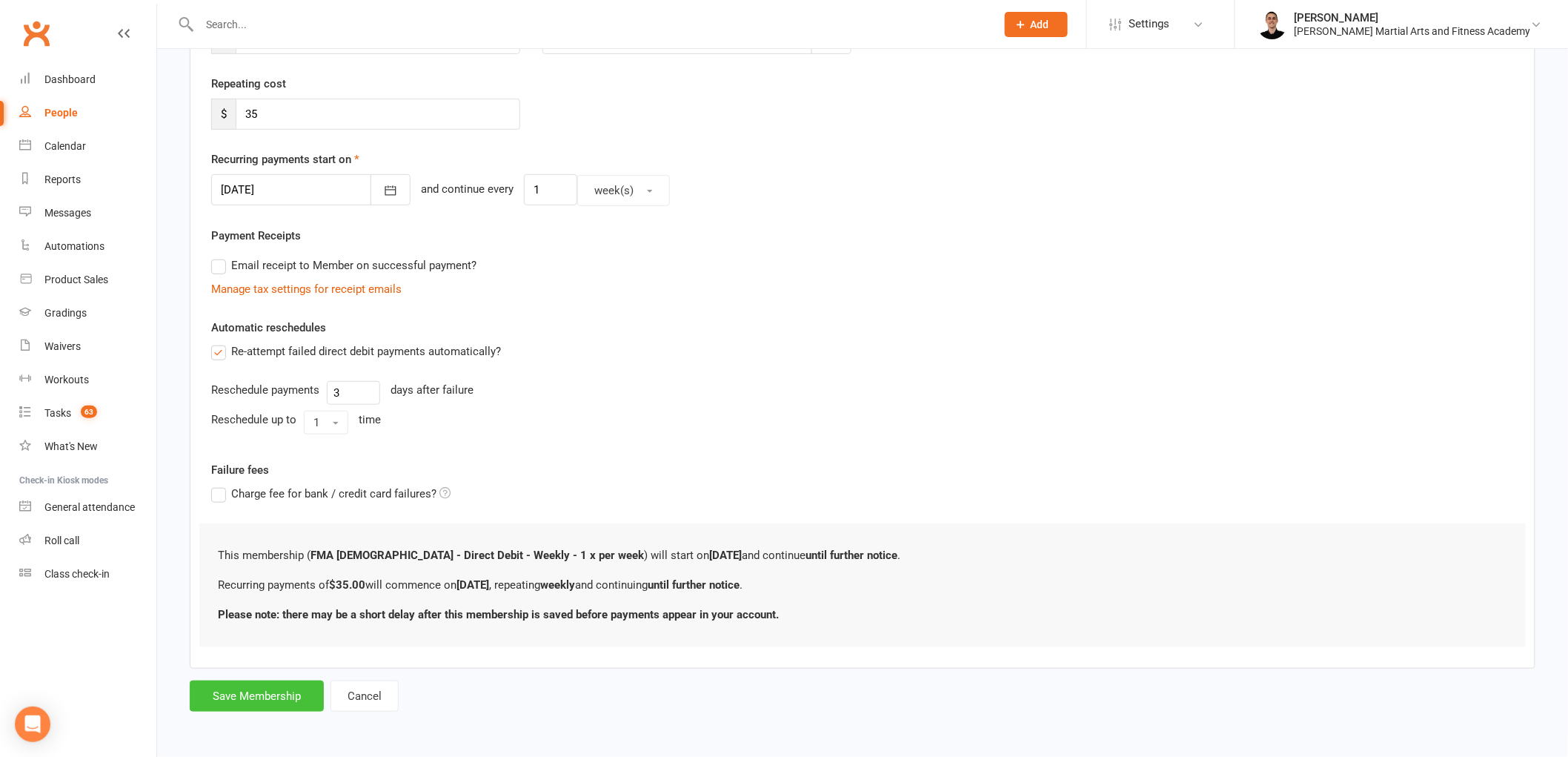
click at [278, 691] on button "Save Membership" at bounding box center [257, 696] width 134 height 31
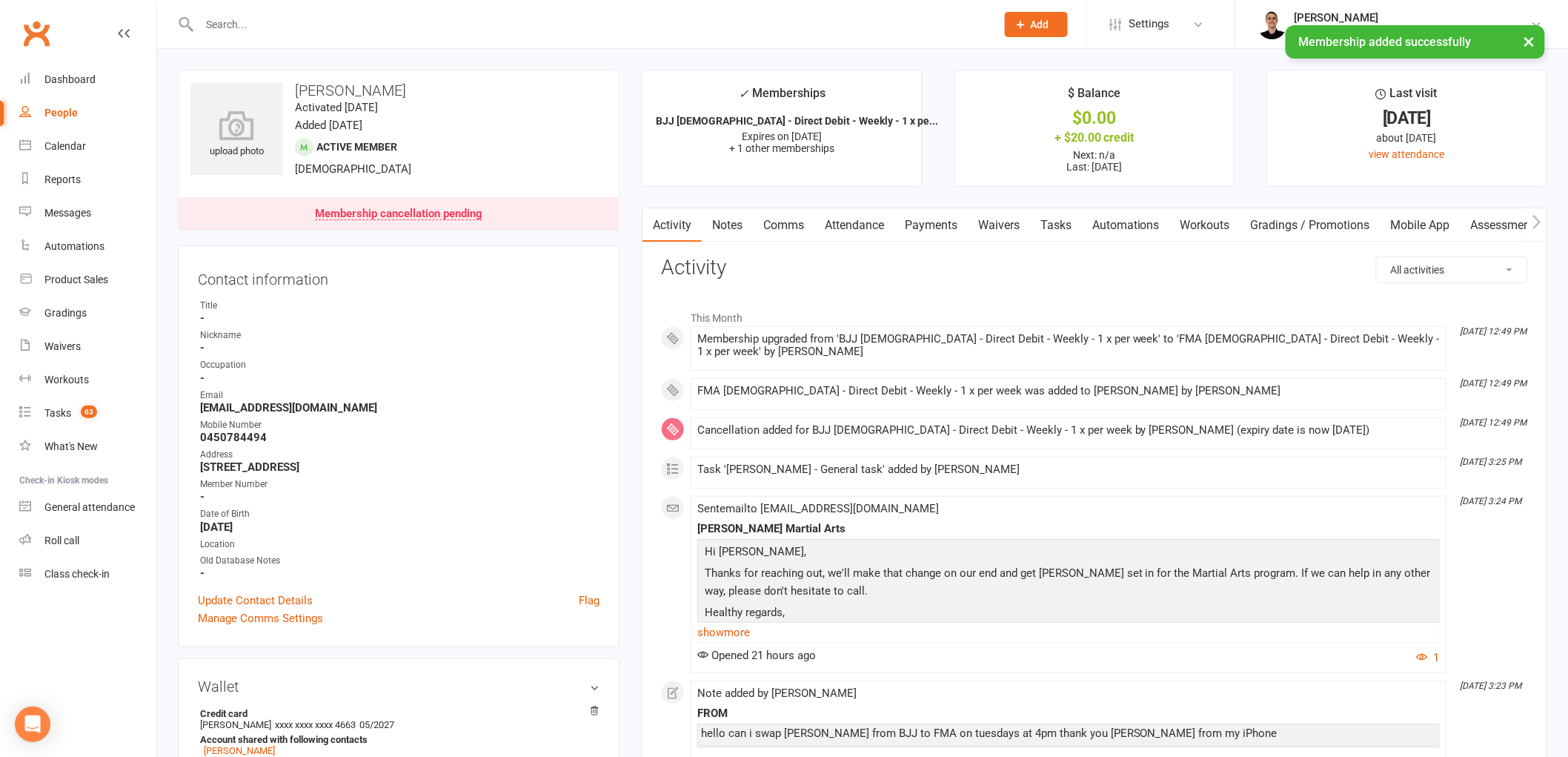
click at [1051, 224] on link "Tasks" at bounding box center [1056, 225] width 52 height 34
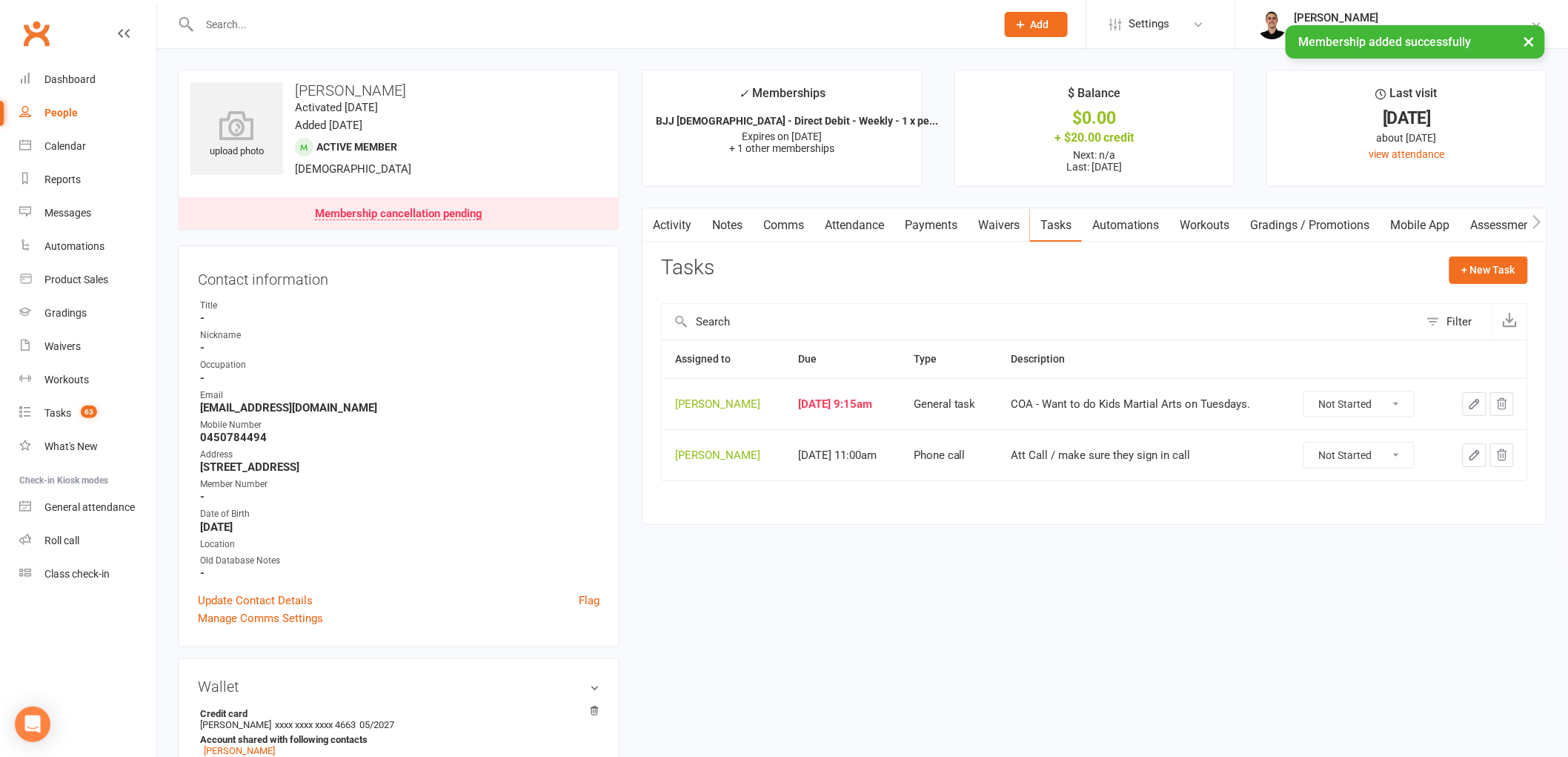
click at [1361, 399] on select "Not Started In Progress Waiting Complete" at bounding box center [1360, 404] width 110 height 25
click at [1313, 392] on select "Not Started In Progress Waiting Complete" at bounding box center [1360, 404] width 110 height 25
select select "unstarted"
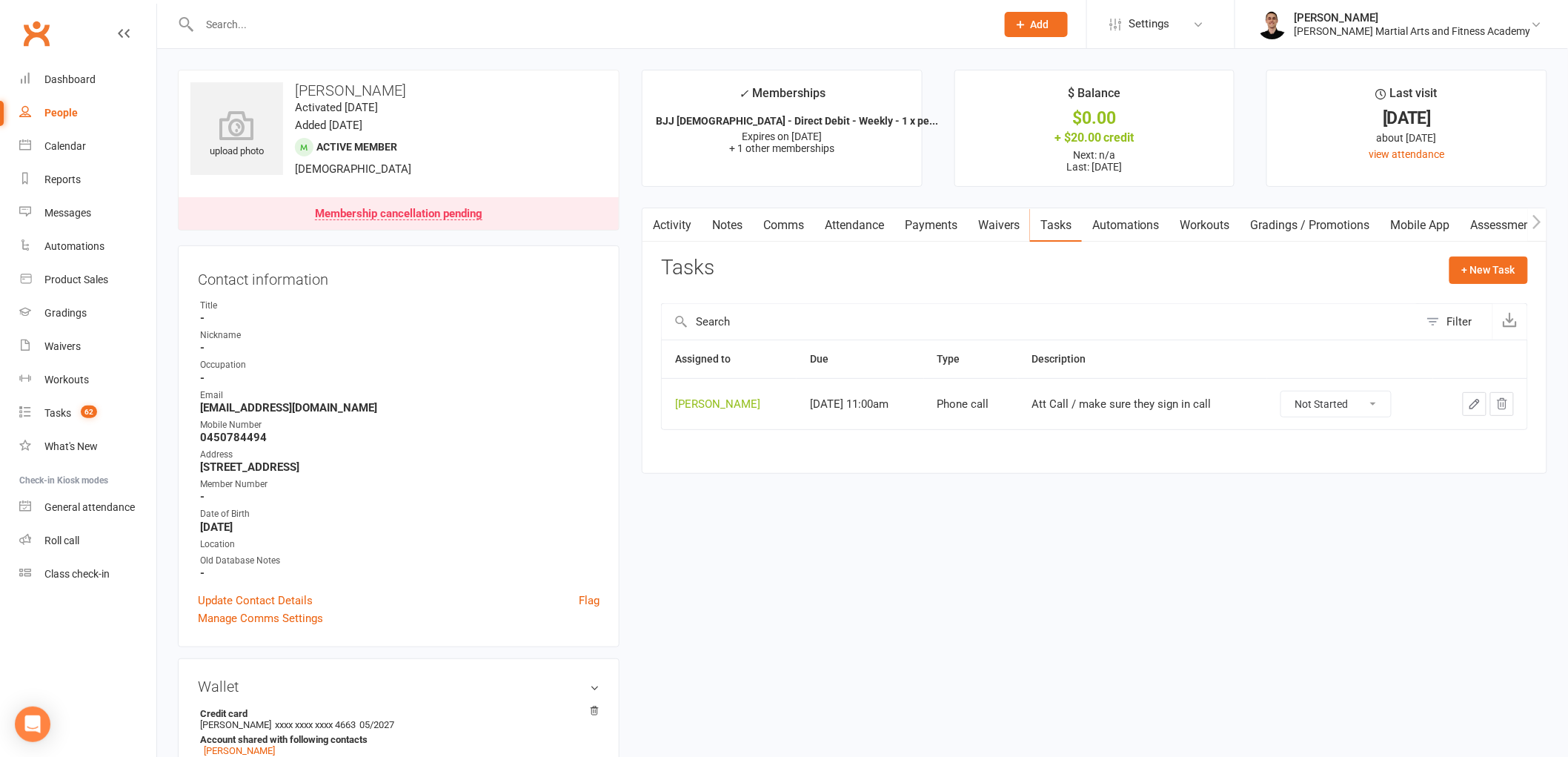
click at [1477, 402] on icon "button" at bounding box center [1475, 404] width 9 height 9
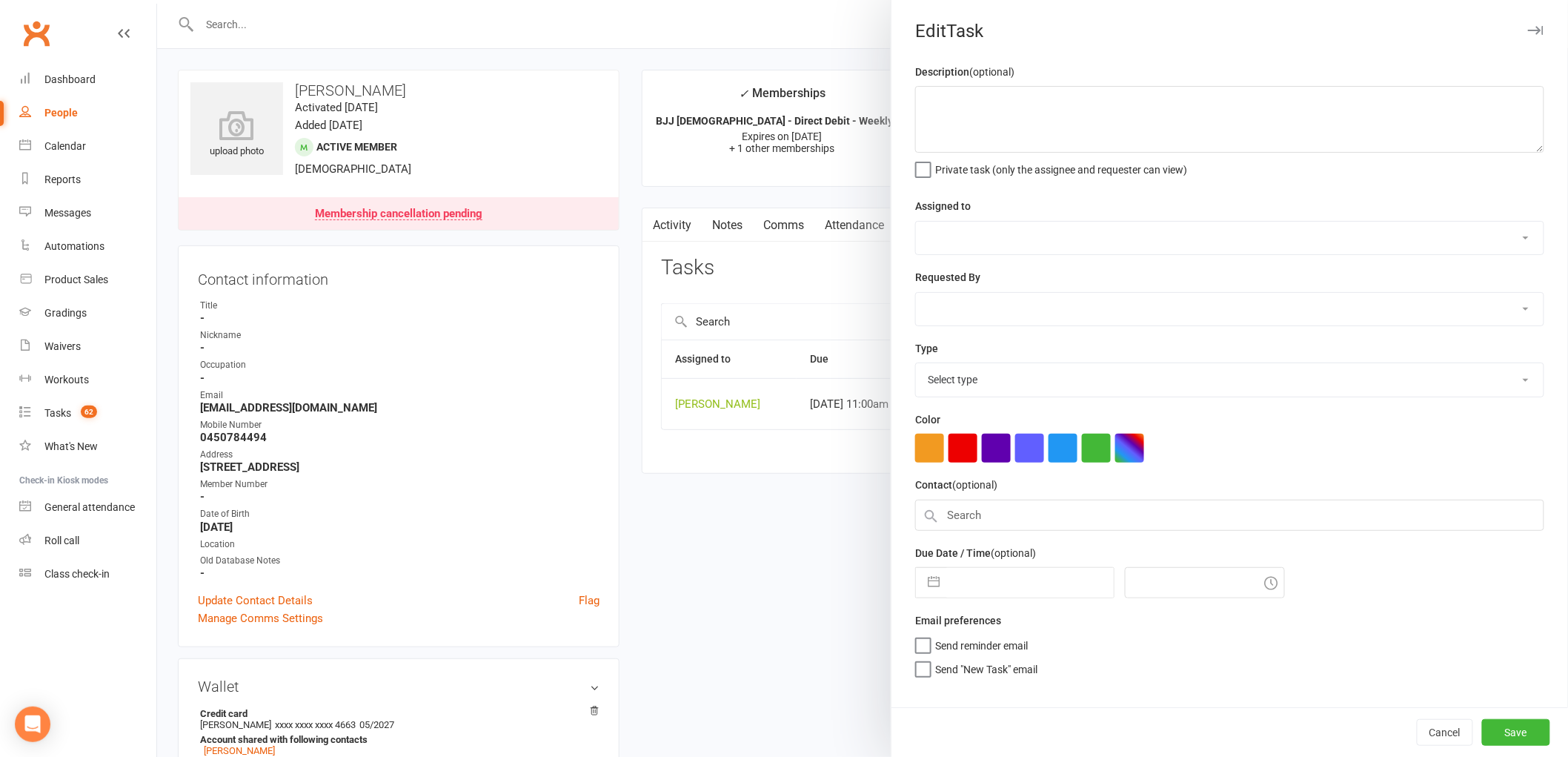
type textarea "Att Call / make sure they sign in call"
select select "47660"
type input "22 Aug 2025"
type input "11:00am"
select select "25277"
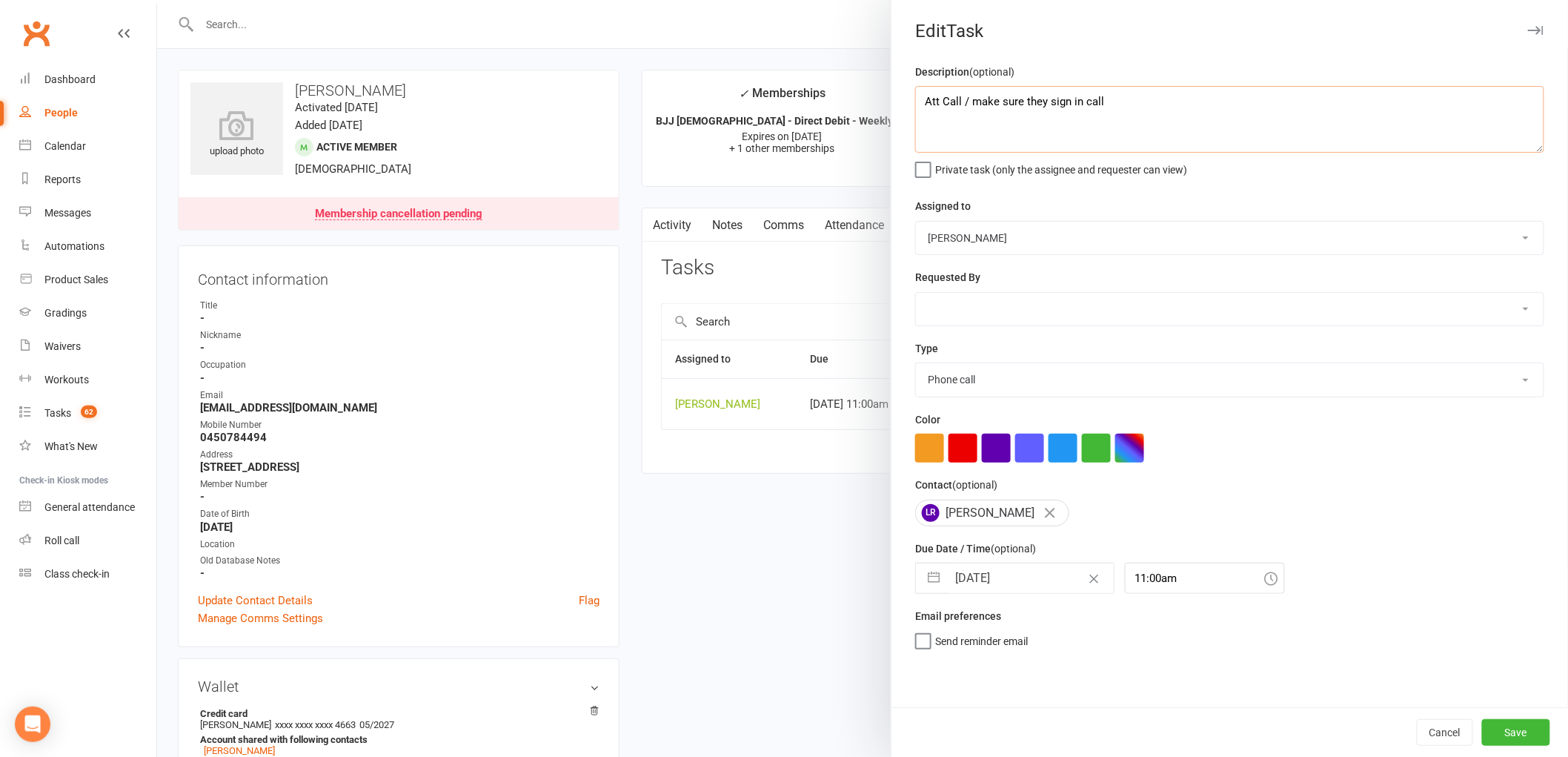
drag, startPoint x: 1142, startPoint y: 117, endPoint x: 901, endPoint y: 101, distance: 241.5
click at [901, 101] on div "Description (optional) Att Call / make sure they sign in call Private task (onl…" at bounding box center [1229, 385] width 677 height 644
type textarea "Did they sign in for yesterdays class?"
click at [1007, 581] on input "22 Aug 2025" at bounding box center [1030, 578] width 167 height 30
select select "6"
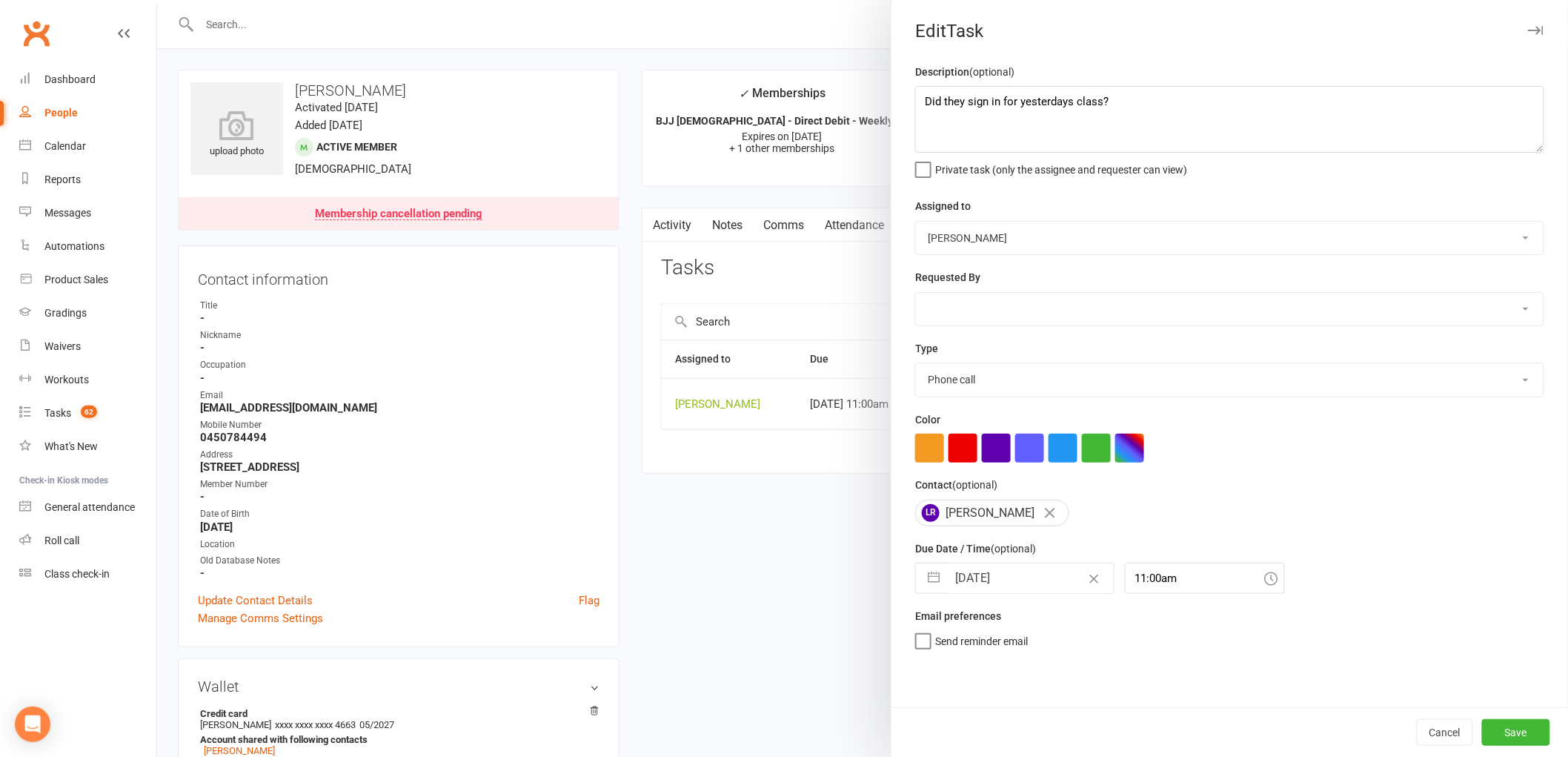
select select "2025"
select select "7"
select select "2025"
select select "8"
select select "2025"
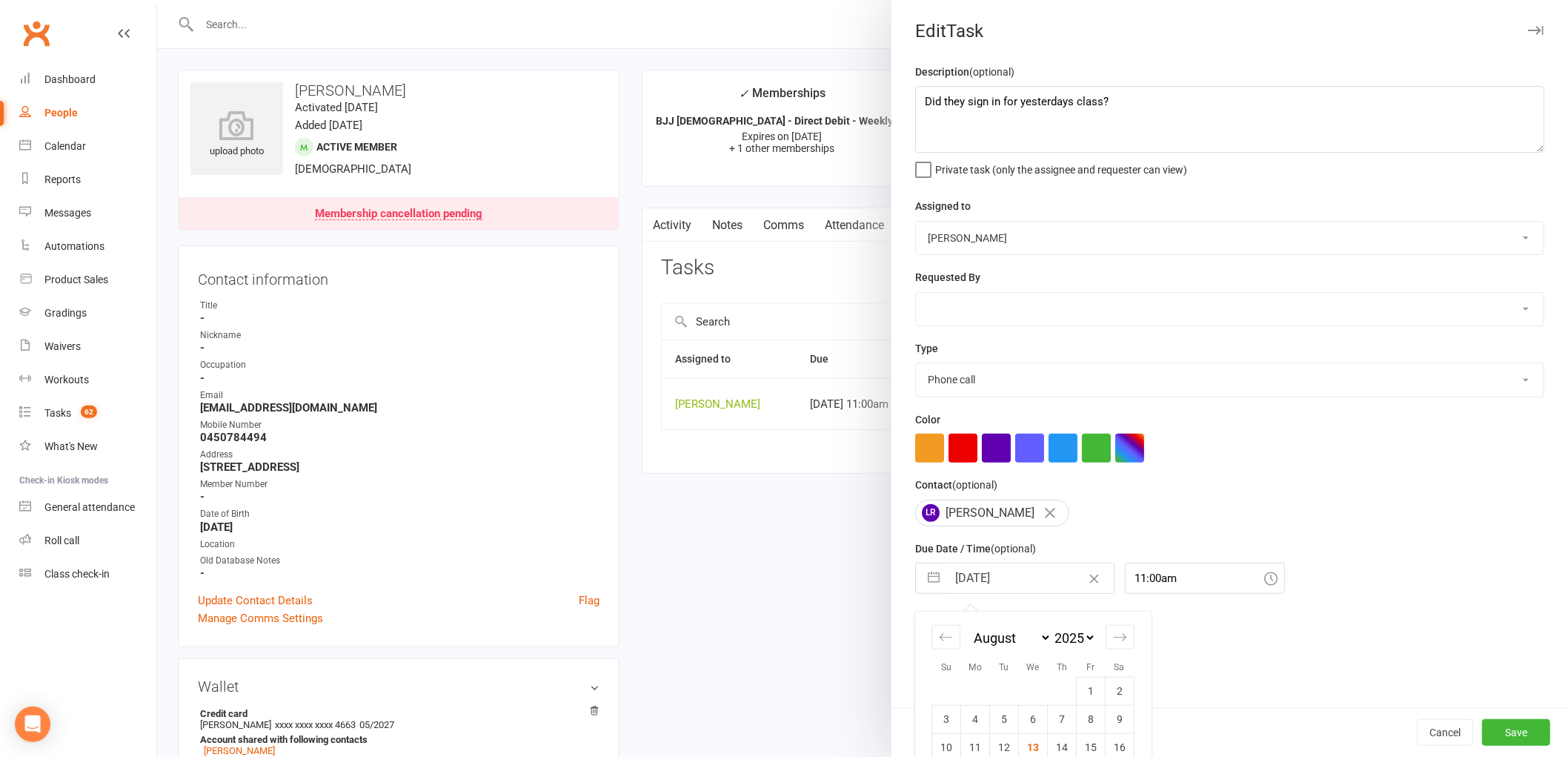
scroll to position [107, 0]
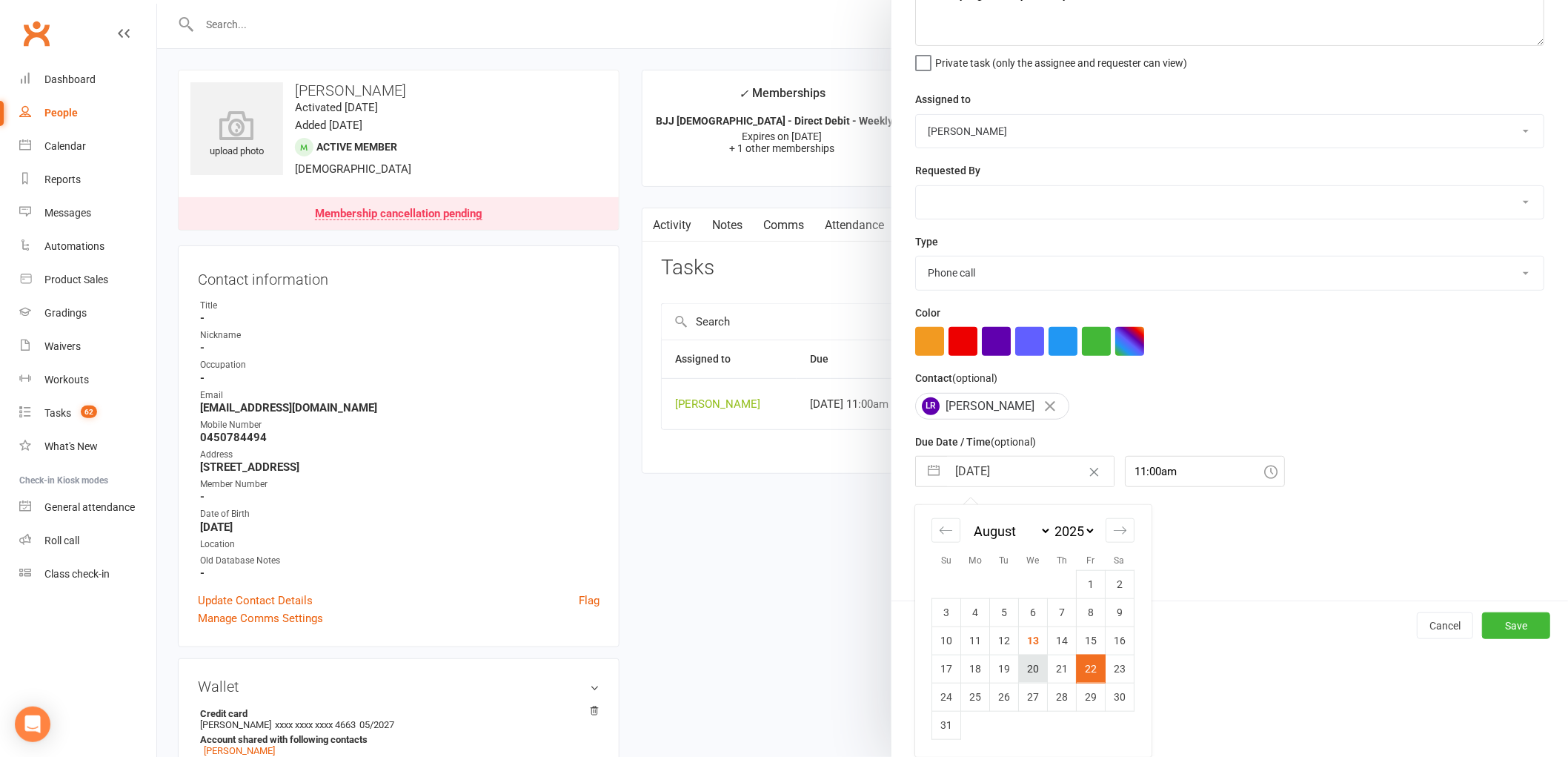
click at [1025, 668] on td "20" at bounding box center [1033, 669] width 29 height 28
type input "20 Aug 2025"
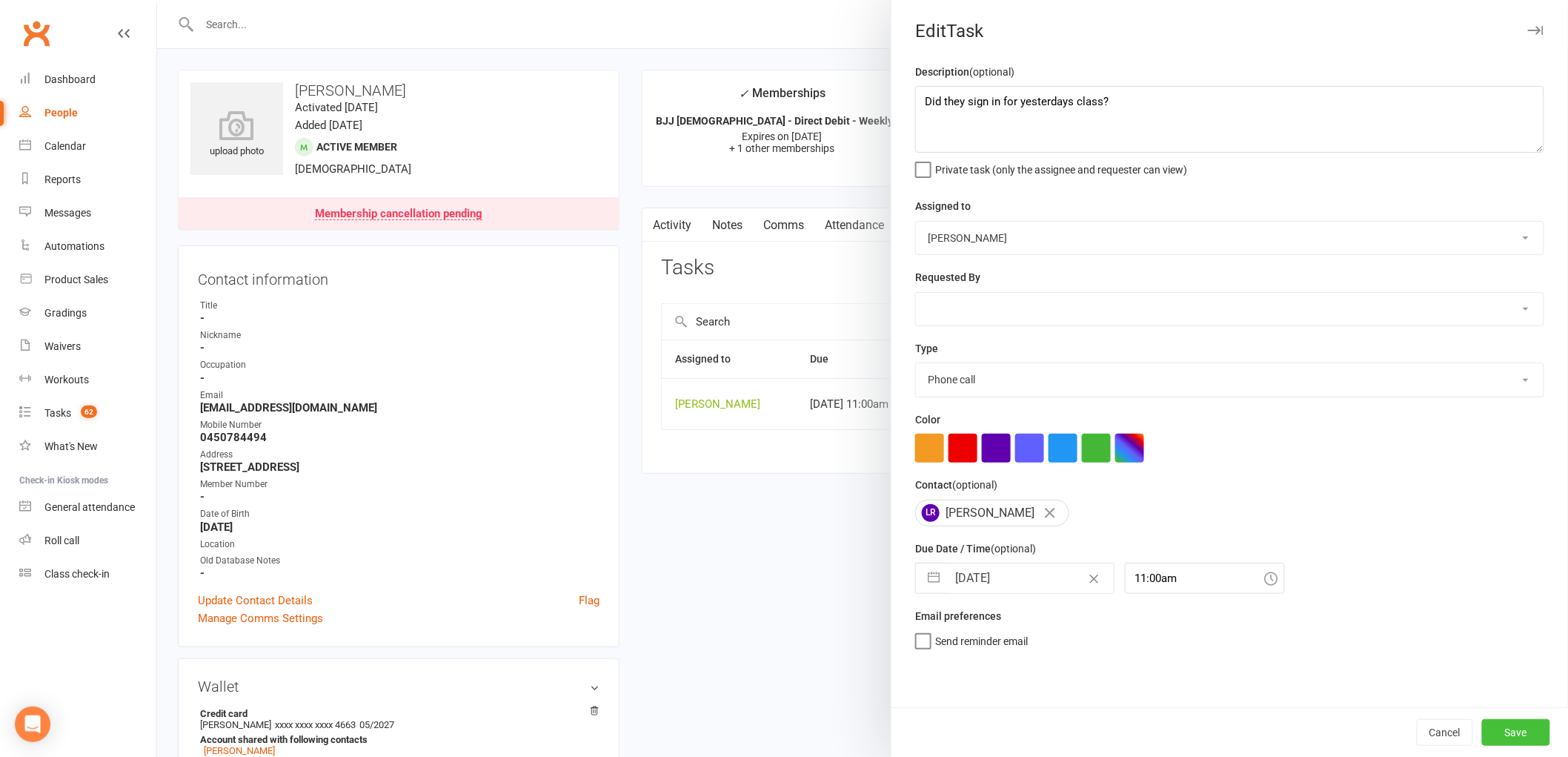
click at [1494, 745] on button "Save" at bounding box center [1516, 733] width 68 height 27
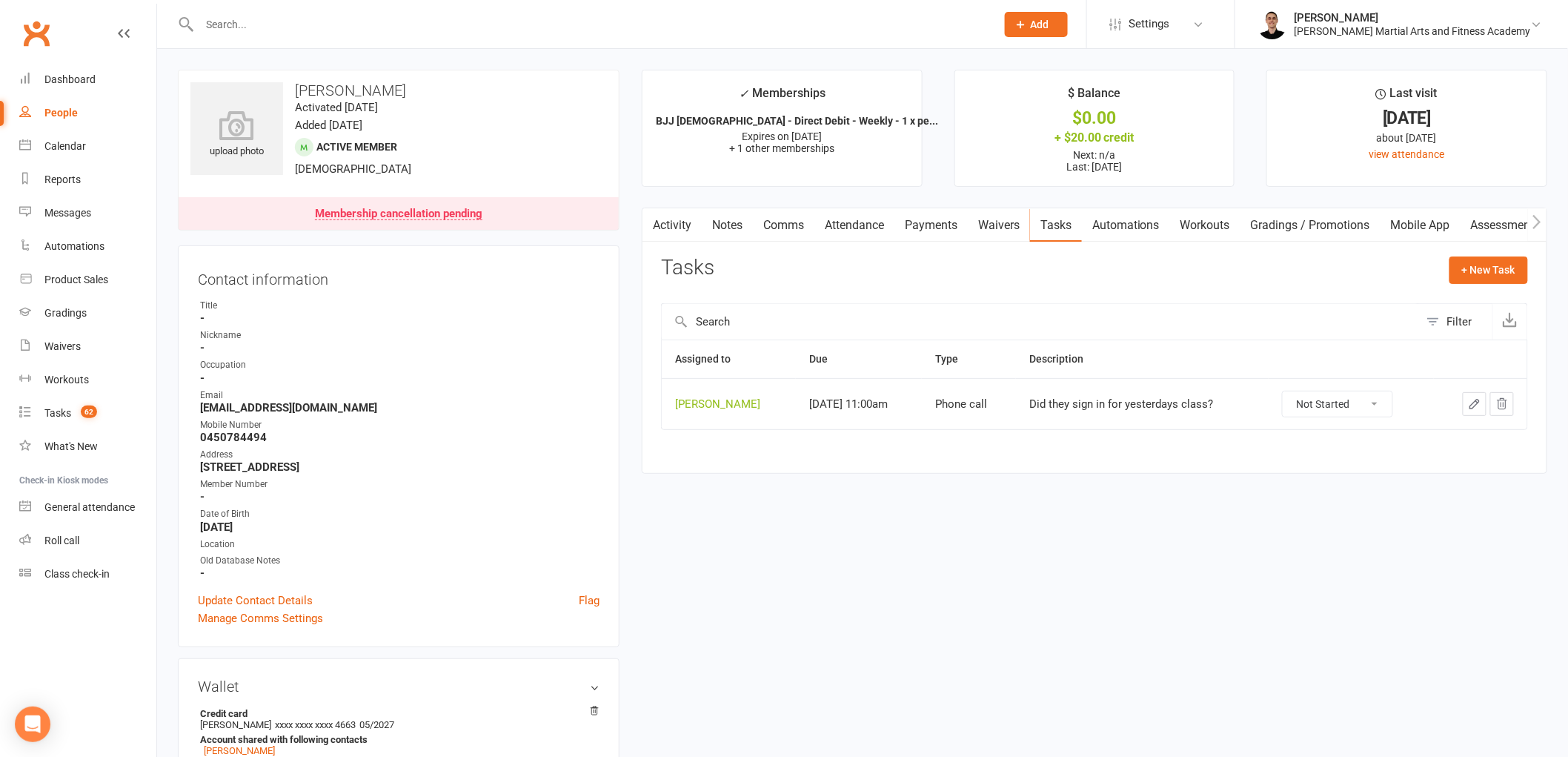
click at [937, 215] on link "Payments" at bounding box center [931, 225] width 74 height 34
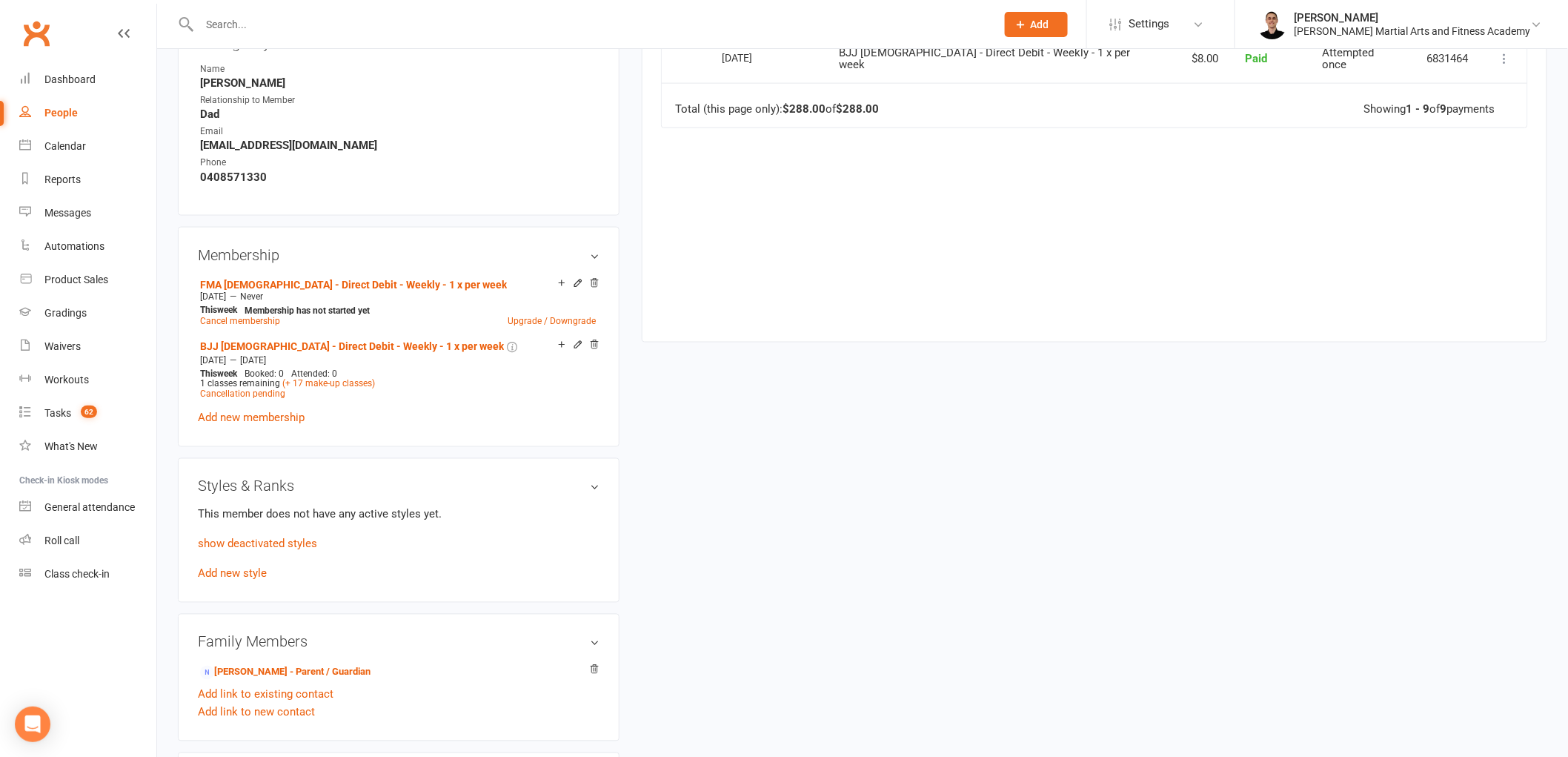
scroll to position [824, 0]
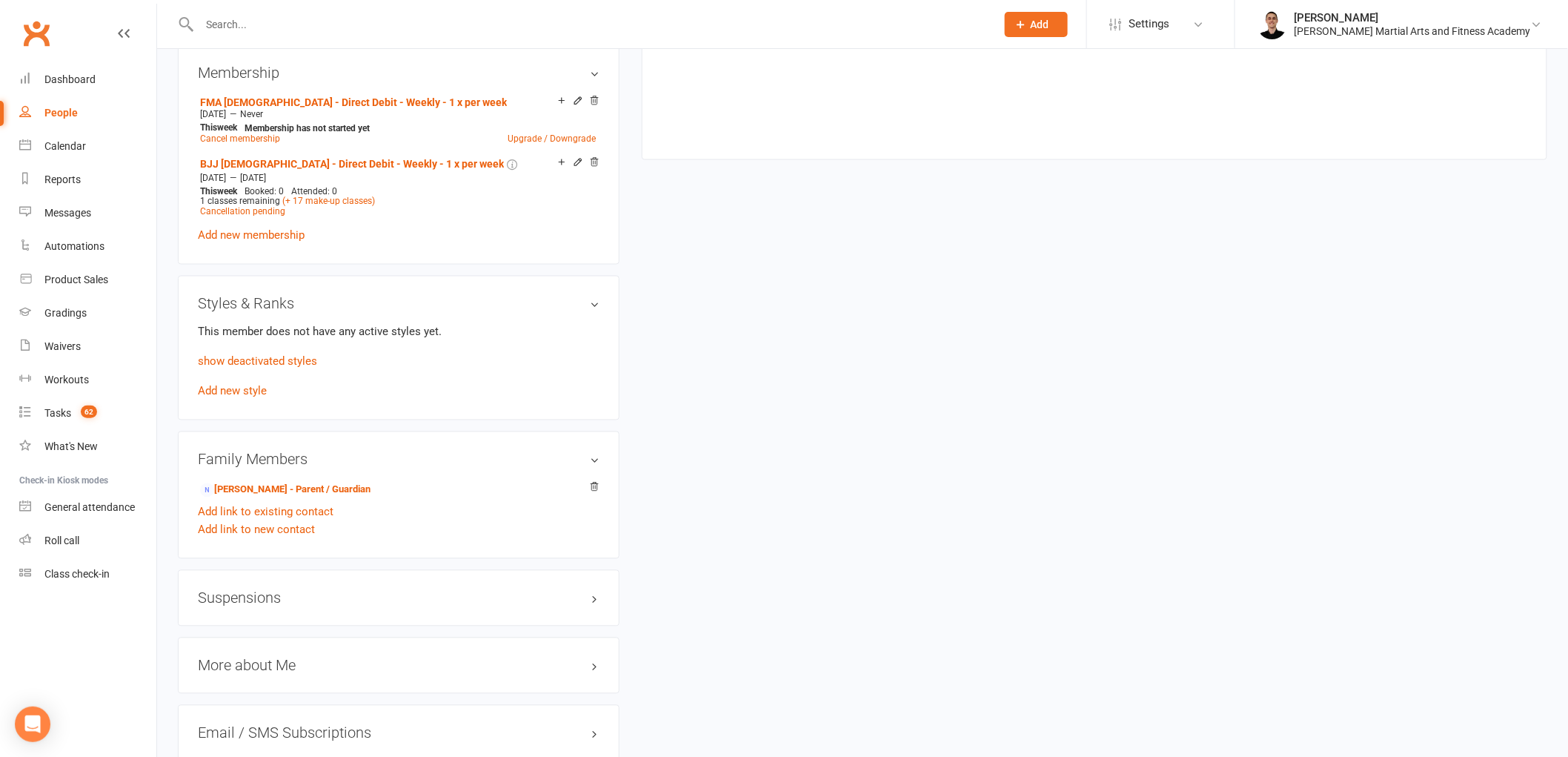
scroll to position [989, 0]
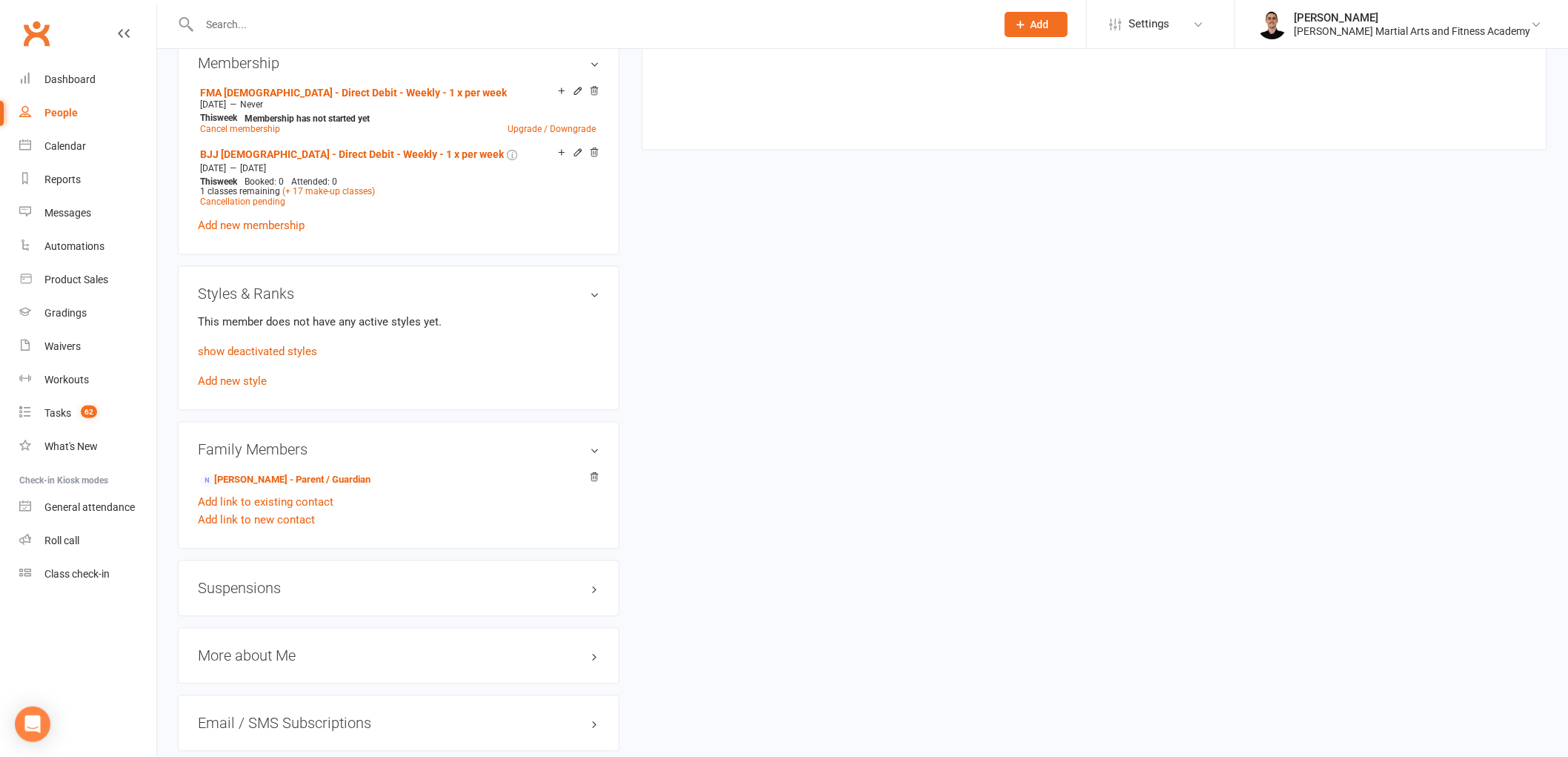
click at [237, 372] on div "This member does not have any active styles yet. show deactivated styles Add ne…" at bounding box center [399, 352] width 402 height 77
click at [237, 379] on link "Add new style" at bounding box center [233, 382] width 69 height 13
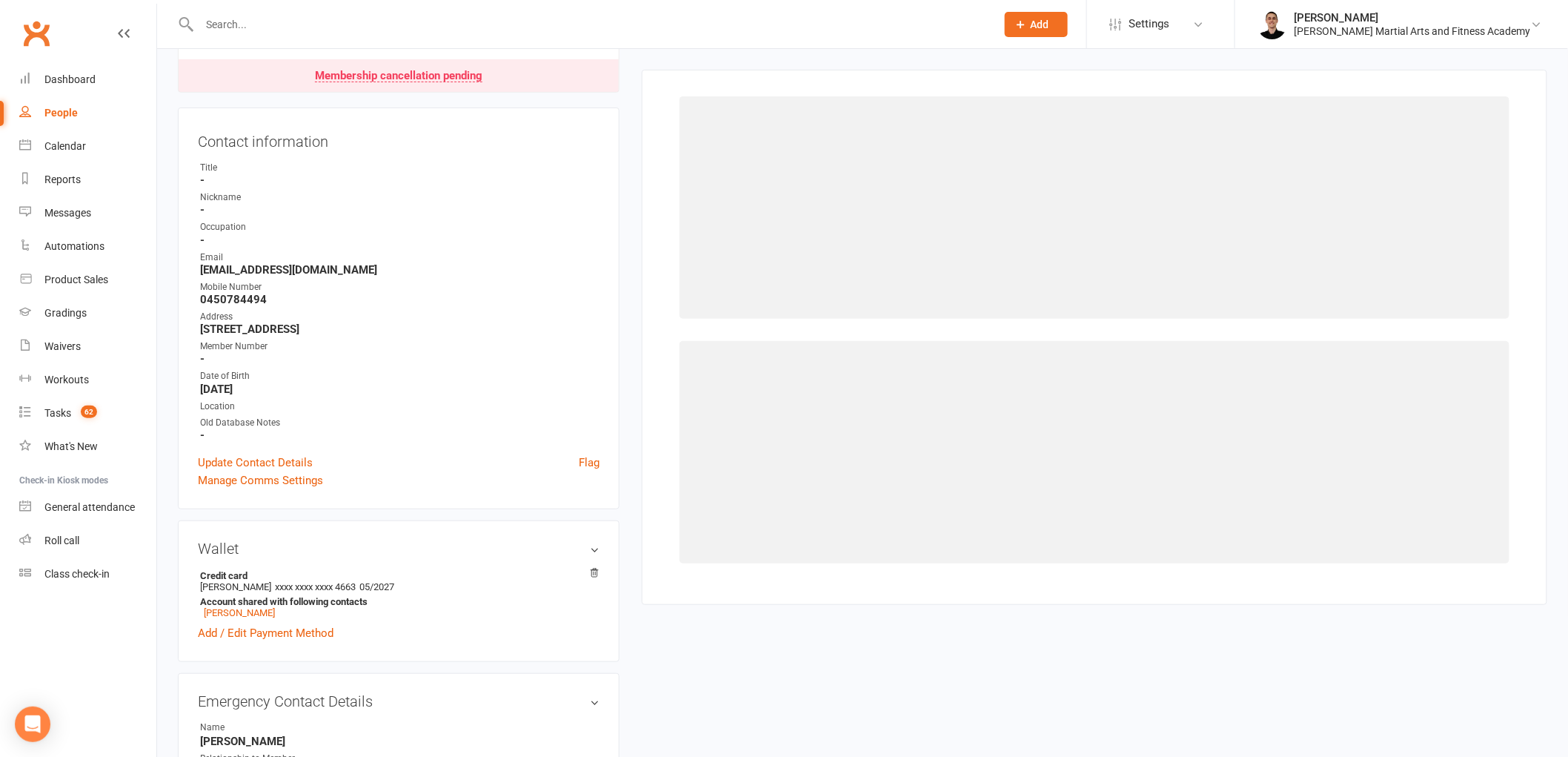
scroll to position [133, 0]
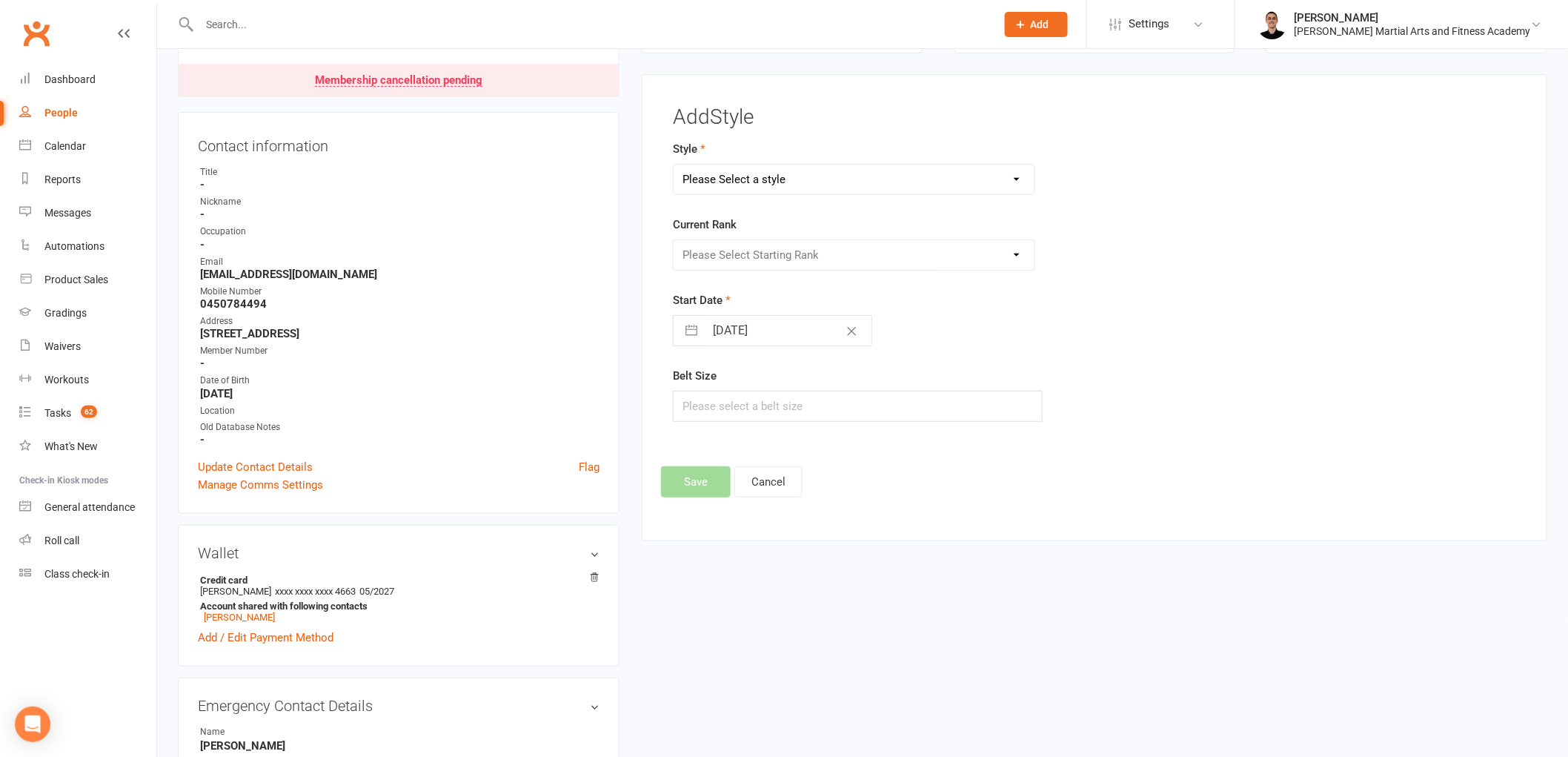
drag, startPoint x: 872, startPoint y: 180, endPoint x: 868, endPoint y: 194, distance: 14.6
click at [872, 180] on select "Please Select a style 10-13yo BJJ 10-13yo - Freestyle Martial Arts 14-17yo - Fr…" at bounding box center [854, 180] width 361 height 30
select select "2791"
click at [674, 165] on select "Please Select a style 10-13yo BJJ 10-13yo - Freestyle Martial Arts 14-17yo - Fr…" at bounding box center [854, 180] width 361 height 30
click at [757, 261] on select "Please Select Starting Rank White Probation Yellow Yellow Probation Orange Oran…" at bounding box center [854, 255] width 361 height 30
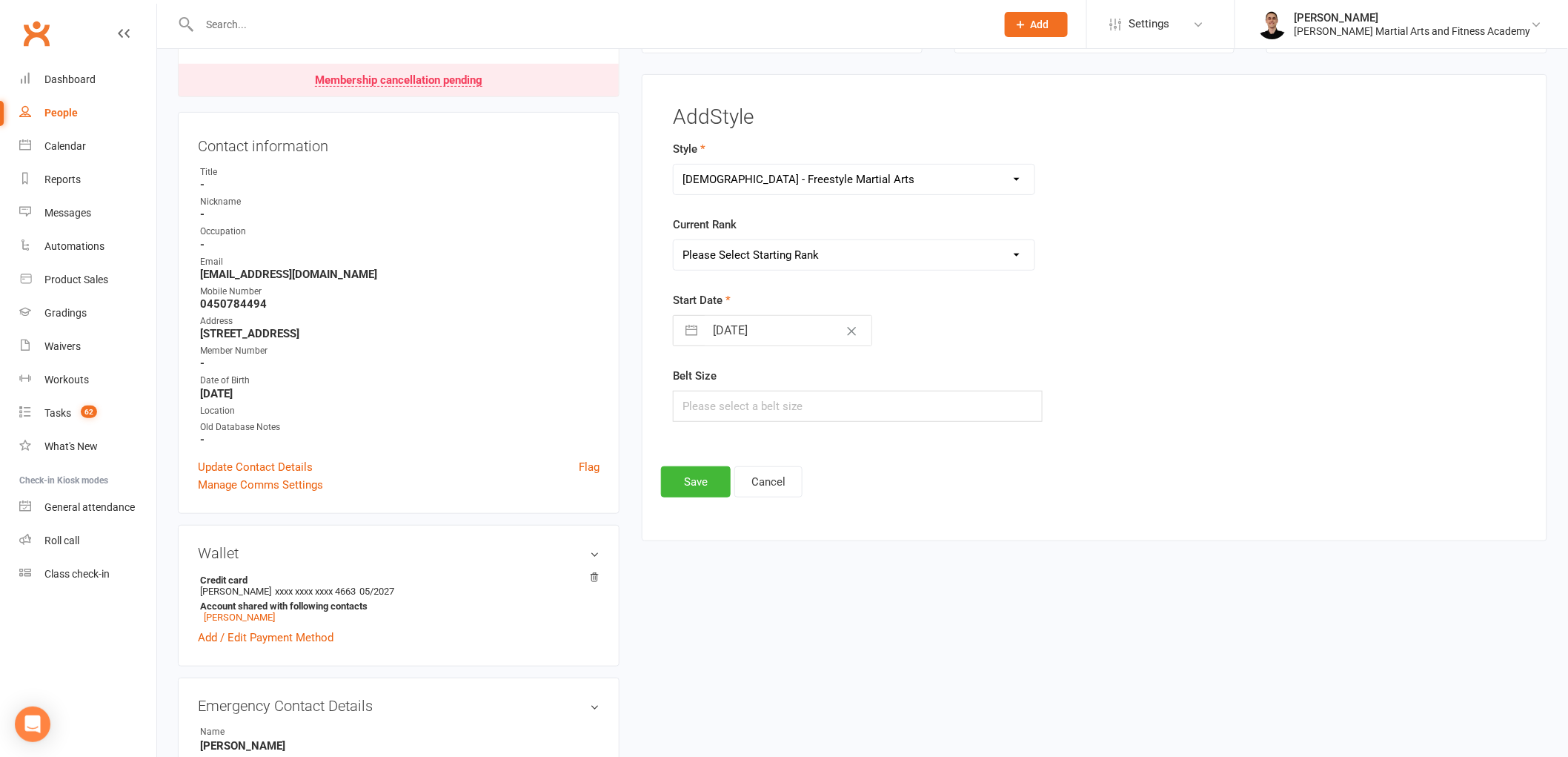
select select "29463"
click at [674, 240] on select "Please Select Starting Rank White Probation Yellow Yellow Probation Orange Oran…" at bounding box center [854, 255] width 361 height 30
select select "6"
select select "2025"
select select "7"
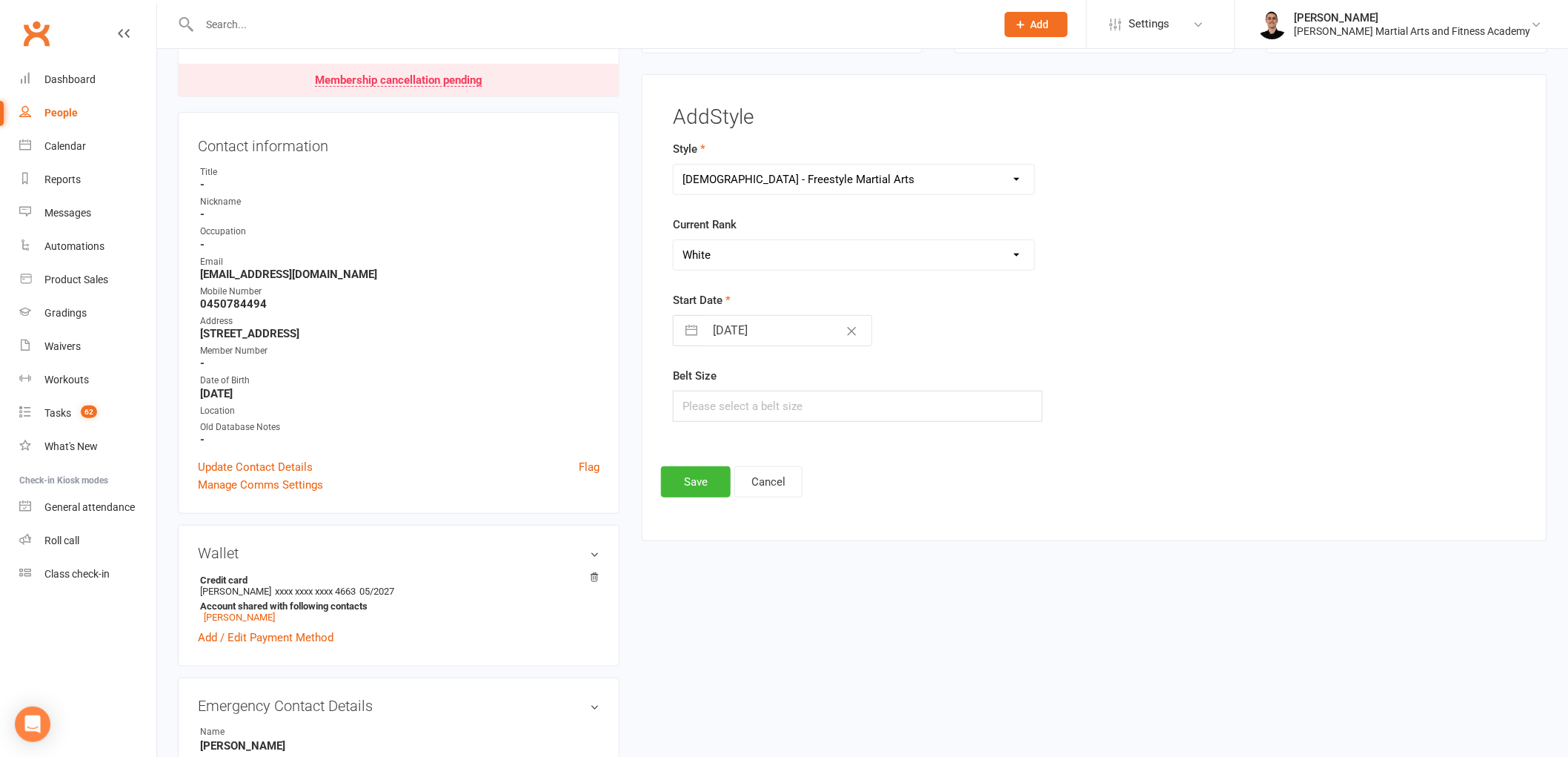
select select "2025"
select select "8"
select select "2025"
click at [717, 345] on input "[DATE]" at bounding box center [787, 331] width 167 height 30
click at [845, 442] on td "1" at bounding box center [848, 444] width 29 height 28
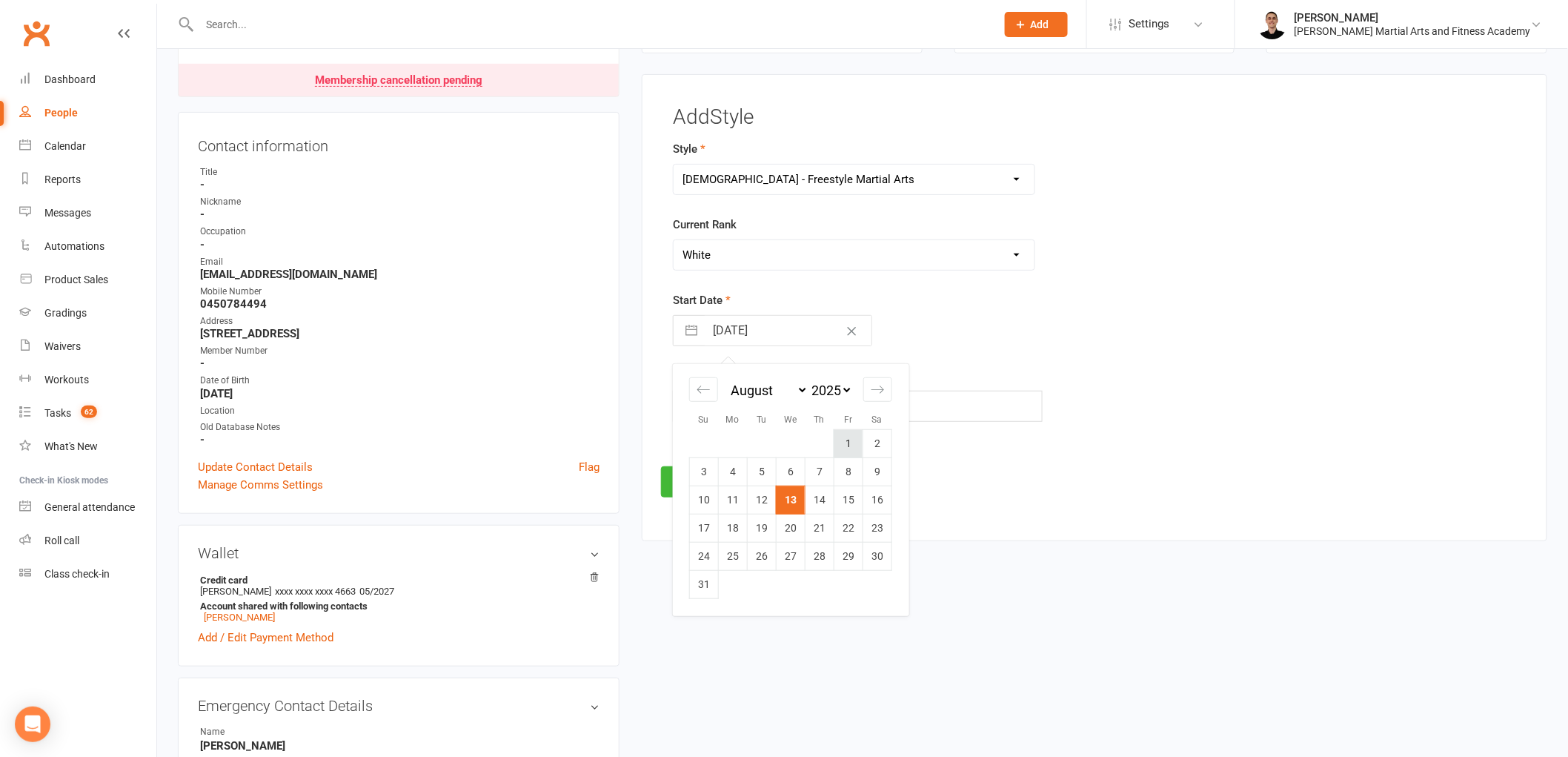
type input "01 Aug 2025"
click at [757, 403] on input "text" at bounding box center [857, 406] width 369 height 31
type input "1"
click at [683, 480] on button "Save" at bounding box center [695, 481] width 70 height 31
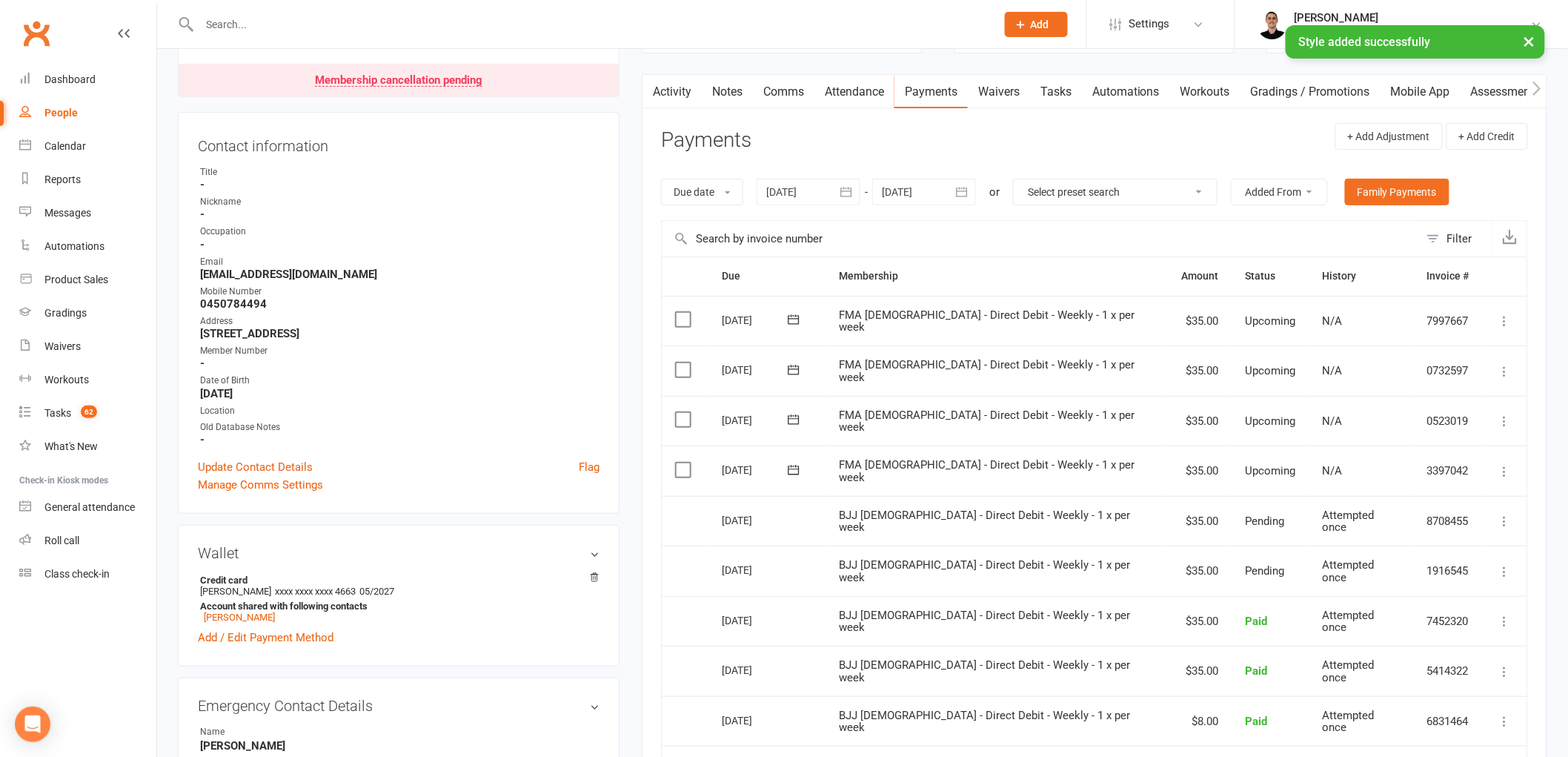
click at [1049, 93] on link "Tasks" at bounding box center [1056, 91] width 52 height 34
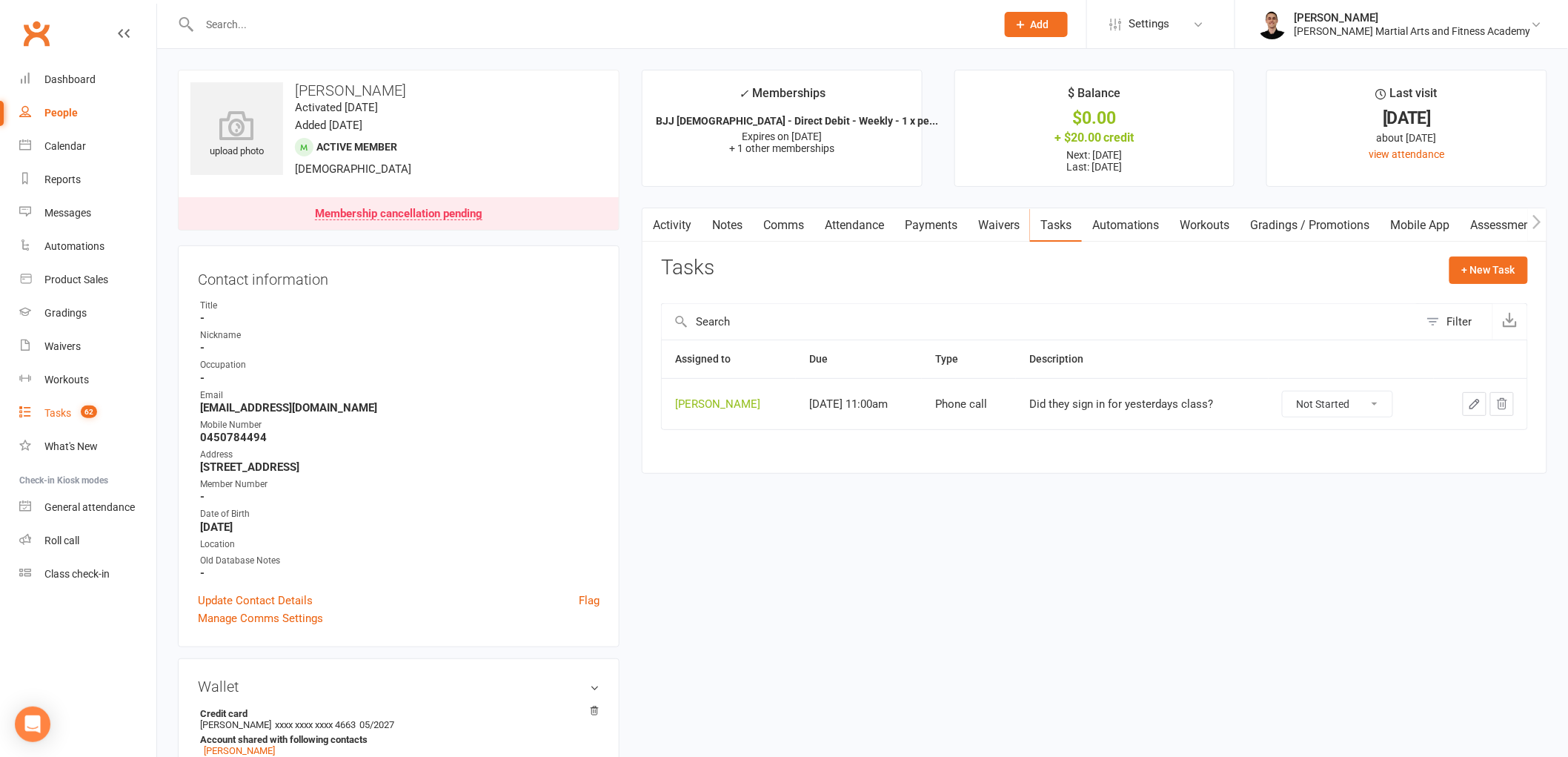
click at [68, 413] on div "Tasks" at bounding box center [58, 412] width 27 height 12
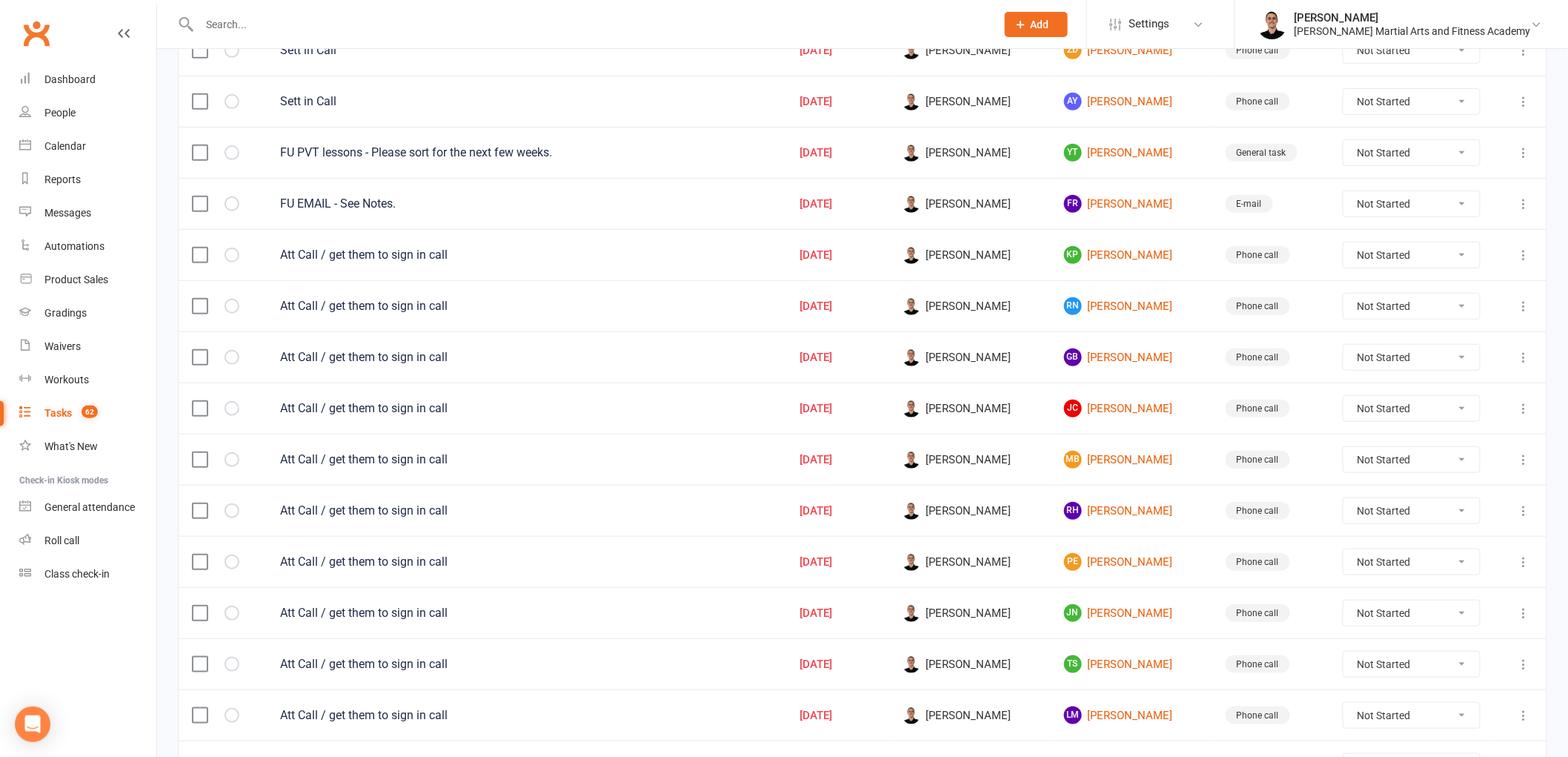
scroll to position [82, 0]
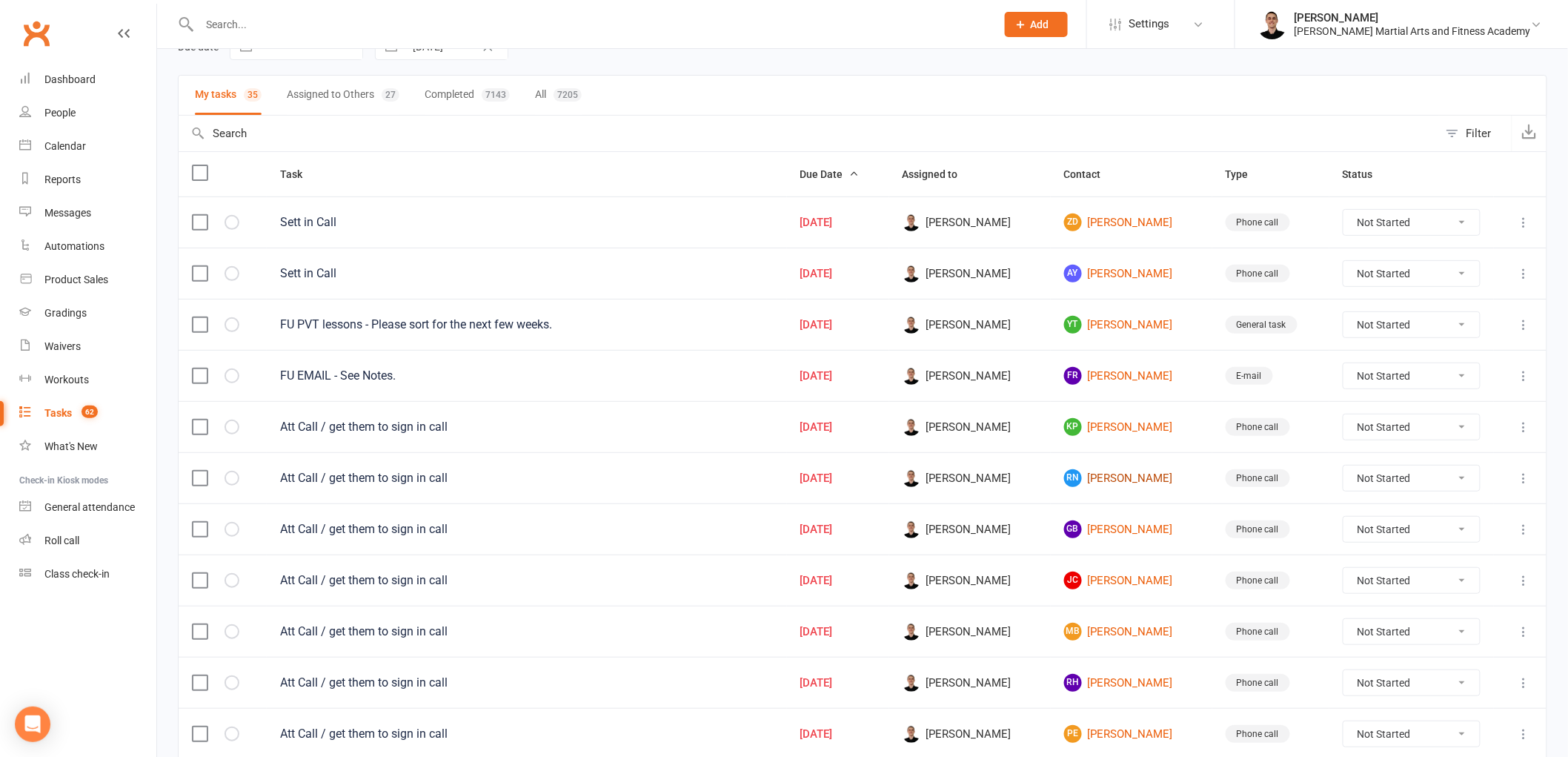
click at [1131, 482] on link "RN Romeo Noun" at bounding box center [1132, 478] width 135 height 18
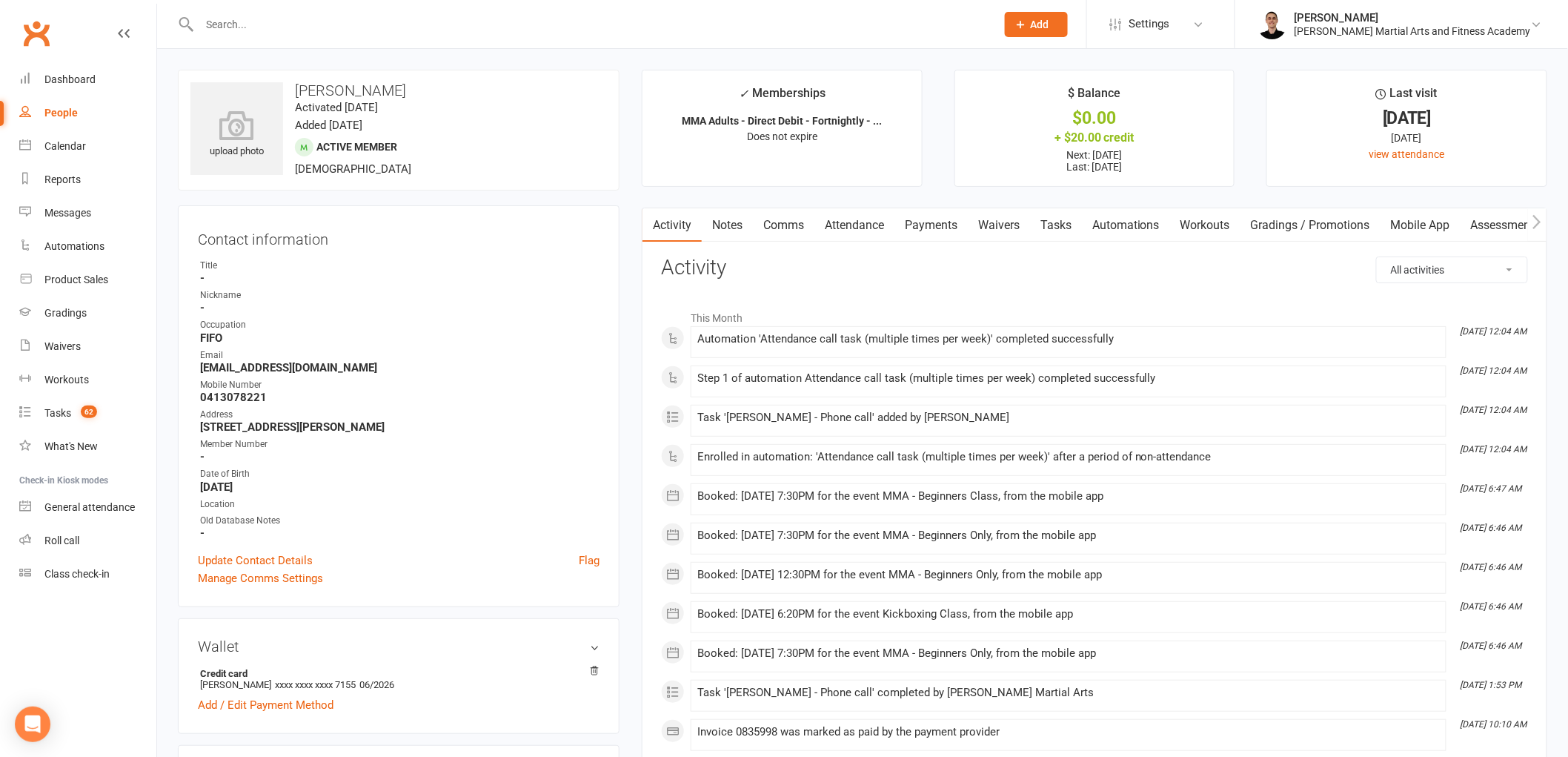
click at [1068, 217] on link "Tasks" at bounding box center [1056, 225] width 52 height 34
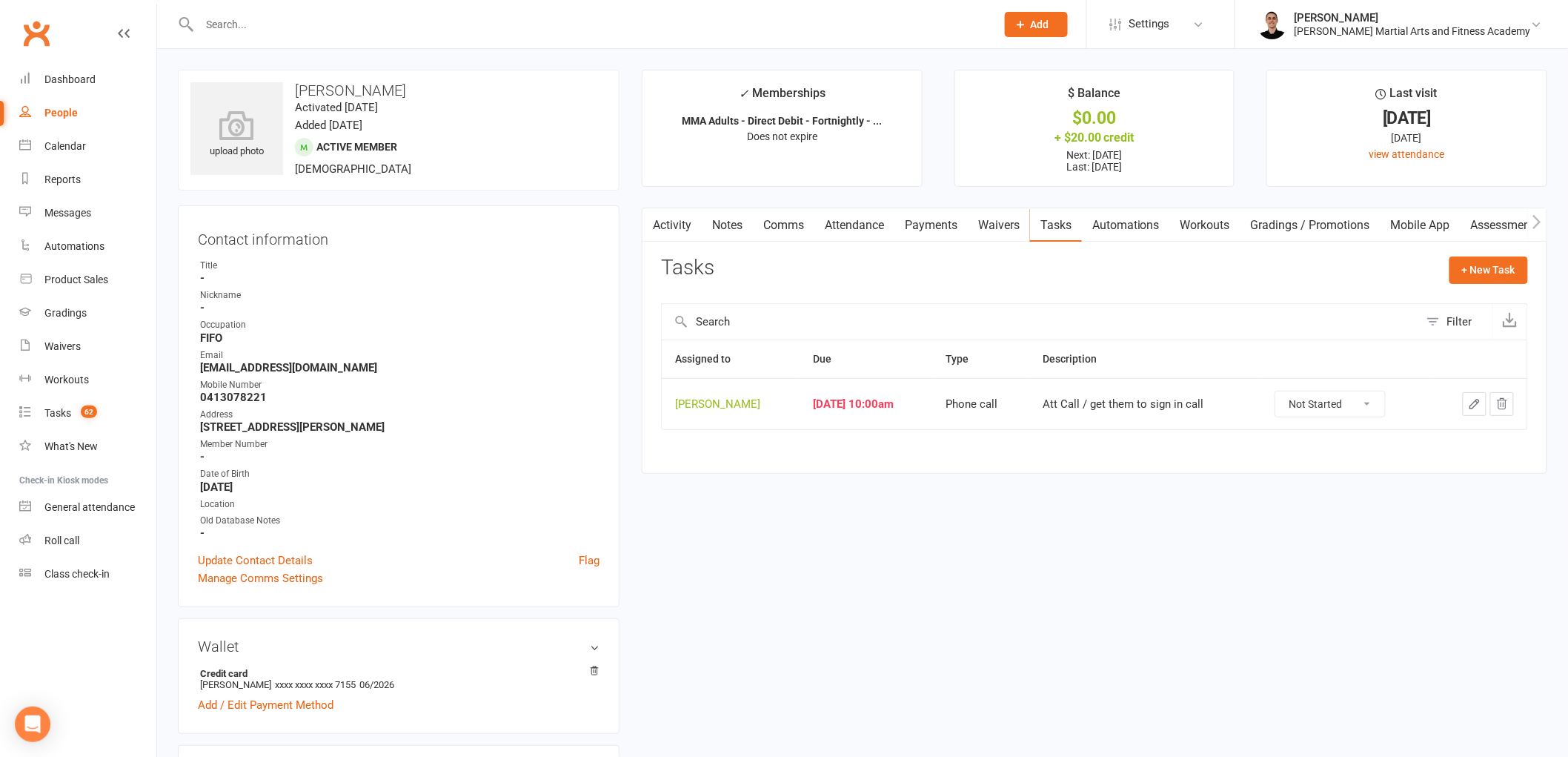
click at [1482, 408] on button "button" at bounding box center [1474, 403] width 23 height 23
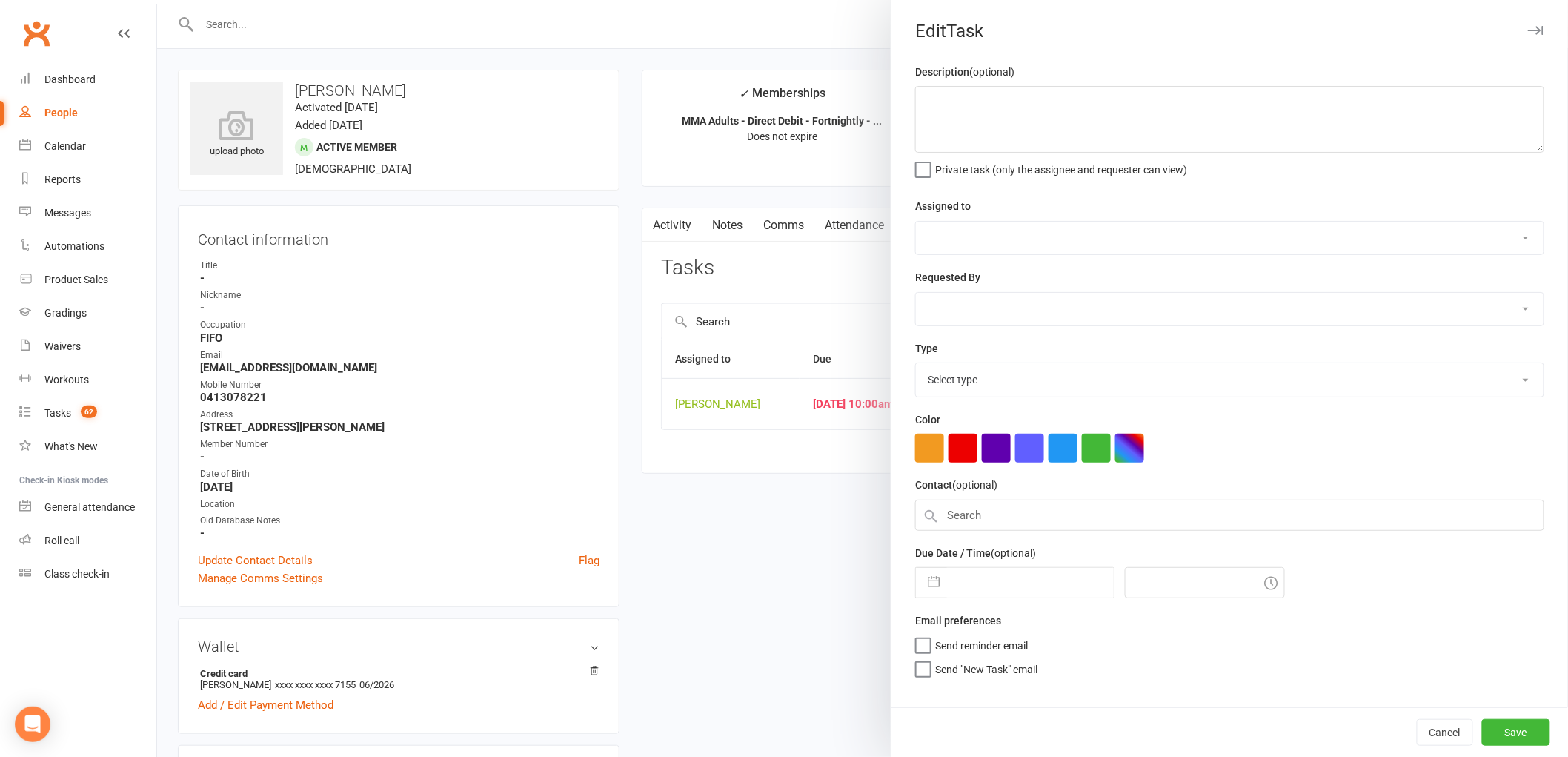
type textarea "Att Call / get them to sign in call"
select select "47660"
type input "[DATE]"
type input "10:00am"
select select "25277"
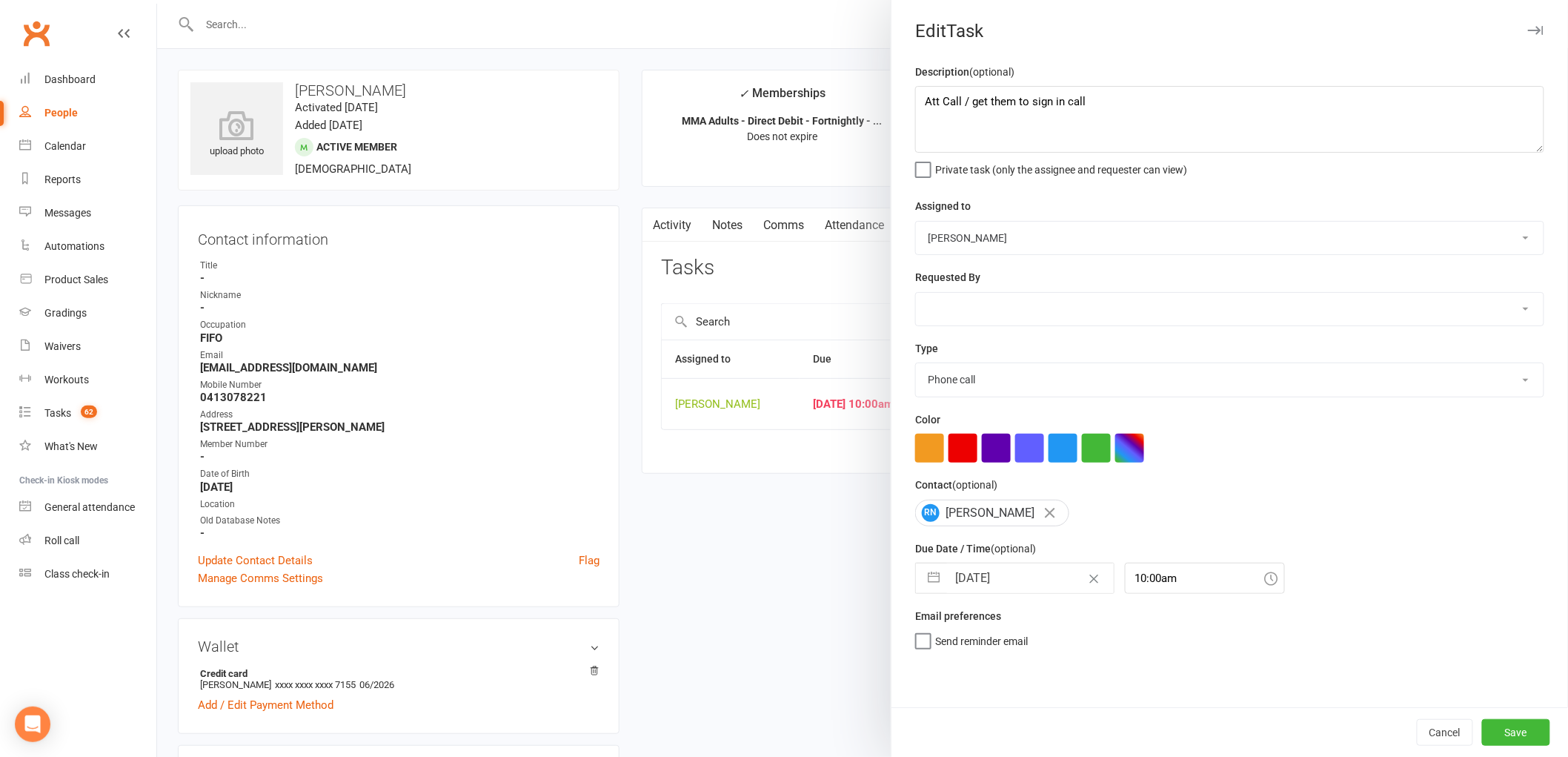
click at [981, 584] on input "[DATE]" at bounding box center [1030, 578] width 167 height 30
select select "6"
select select "2025"
select select "7"
select select "2025"
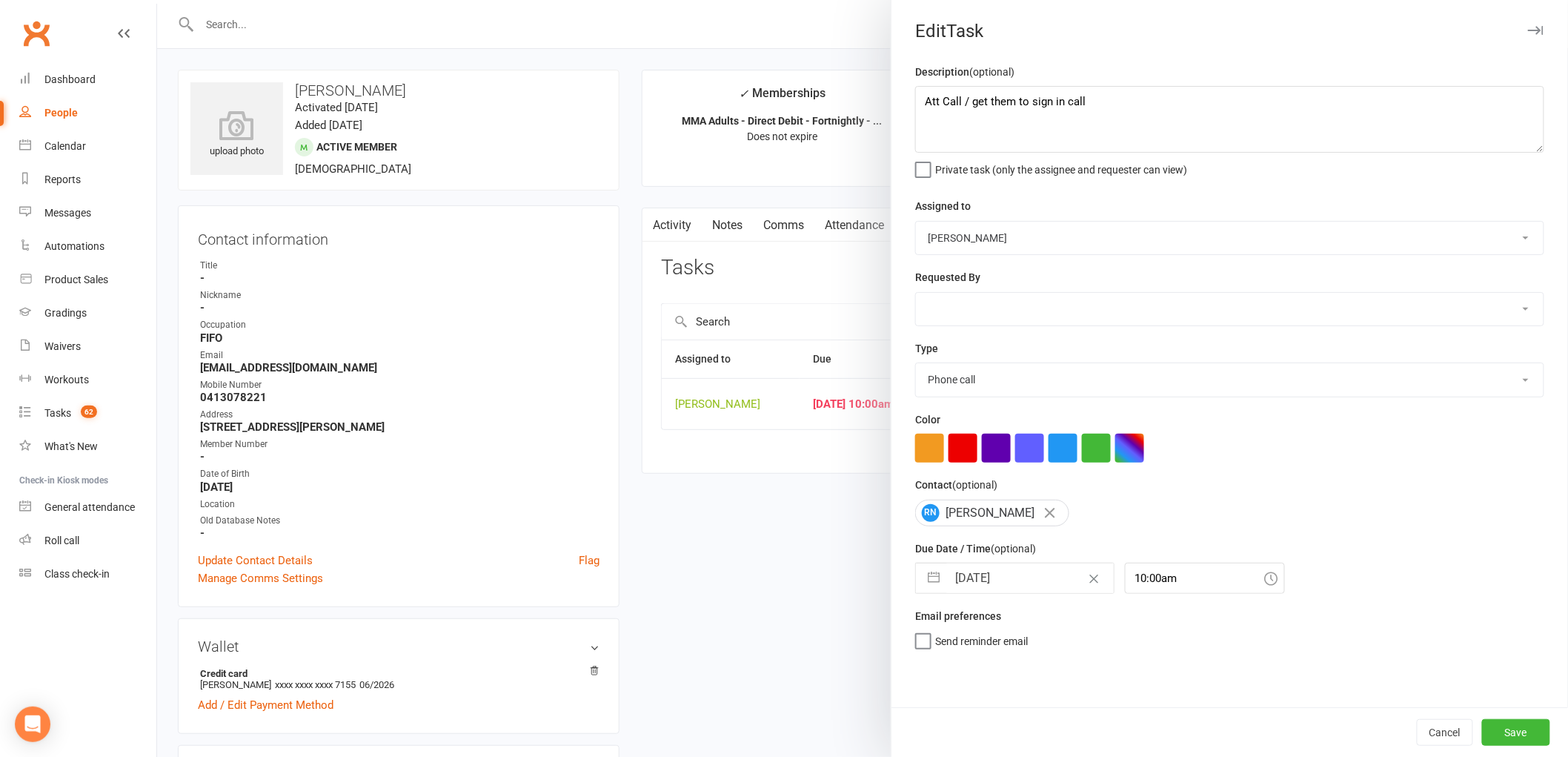
select select "8"
select select "2025"
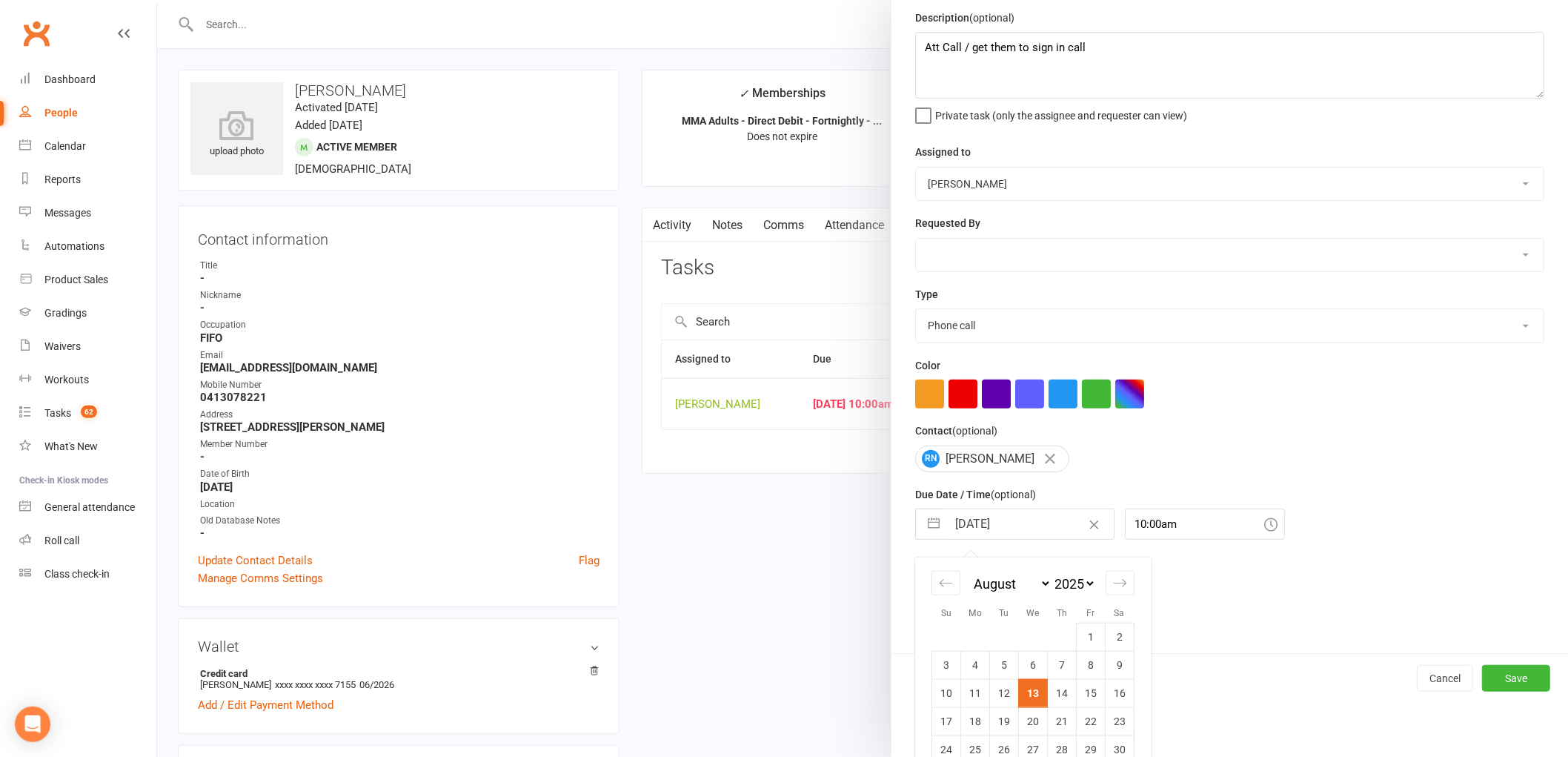
scroll to position [107, 0]
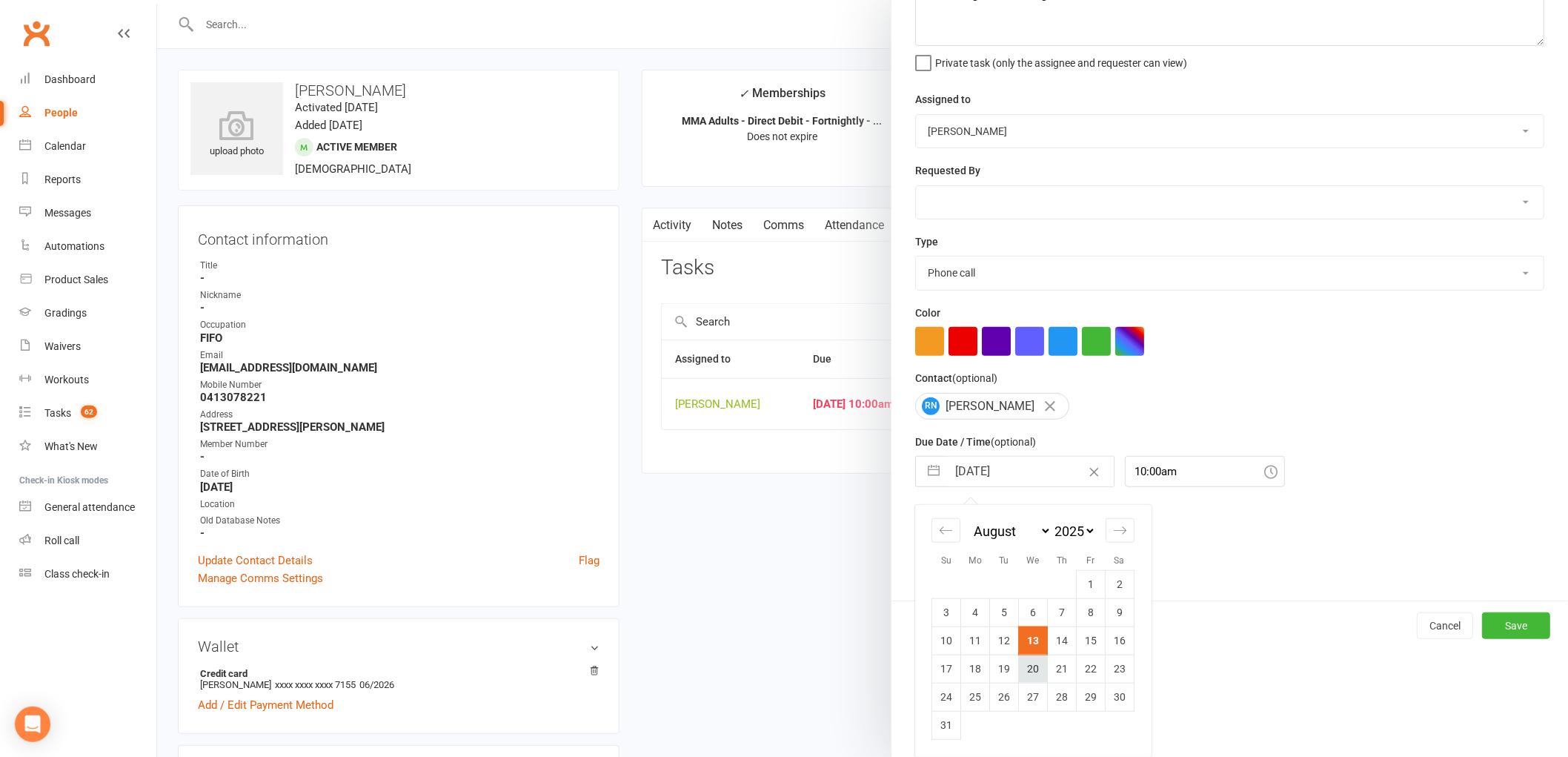
click at [1028, 666] on td "20" at bounding box center [1033, 669] width 29 height 28
type input "[DATE]"
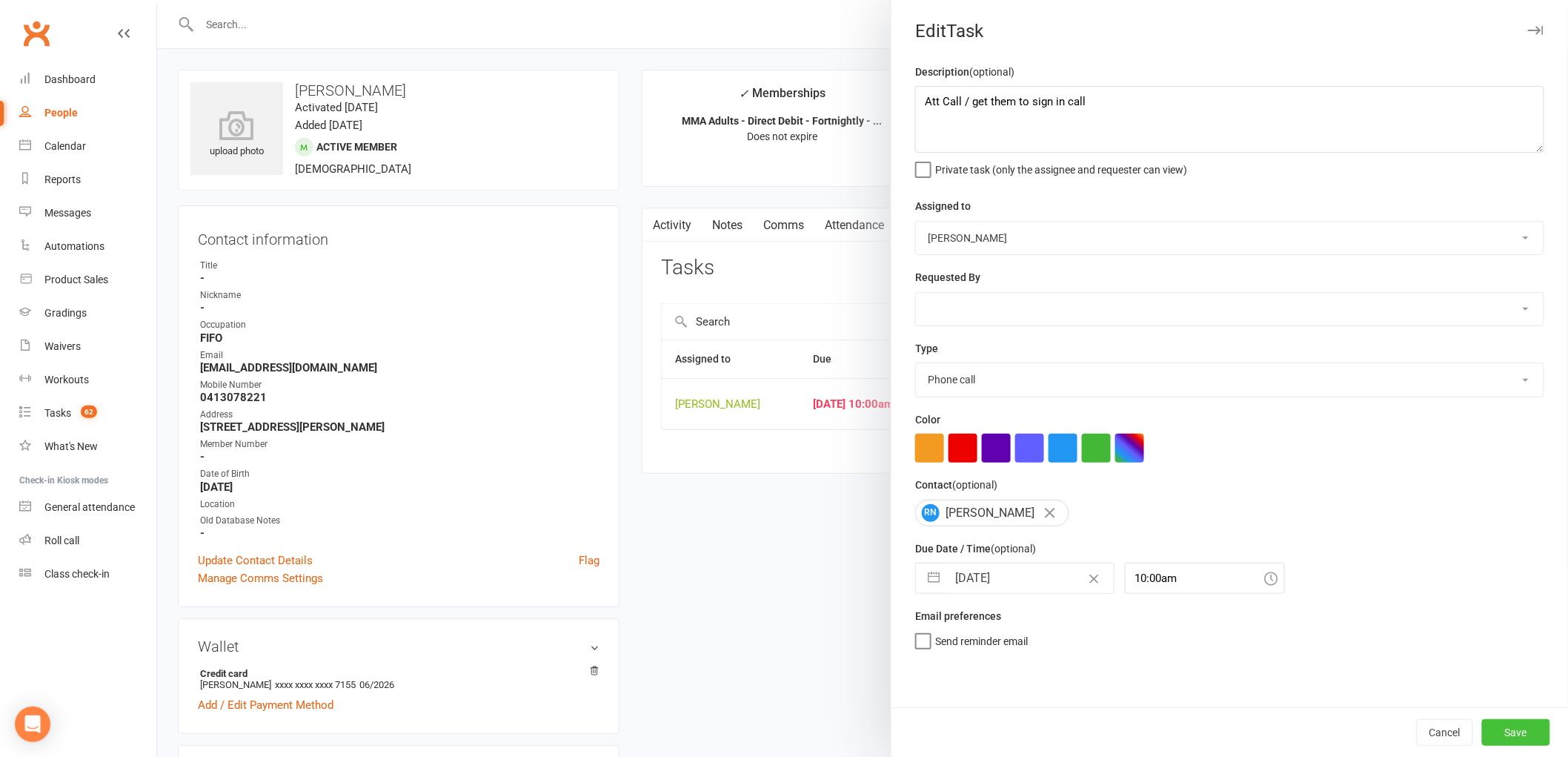
click at [1516, 730] on button "Save" at bounding box center [1516, 733] width 68 height 27
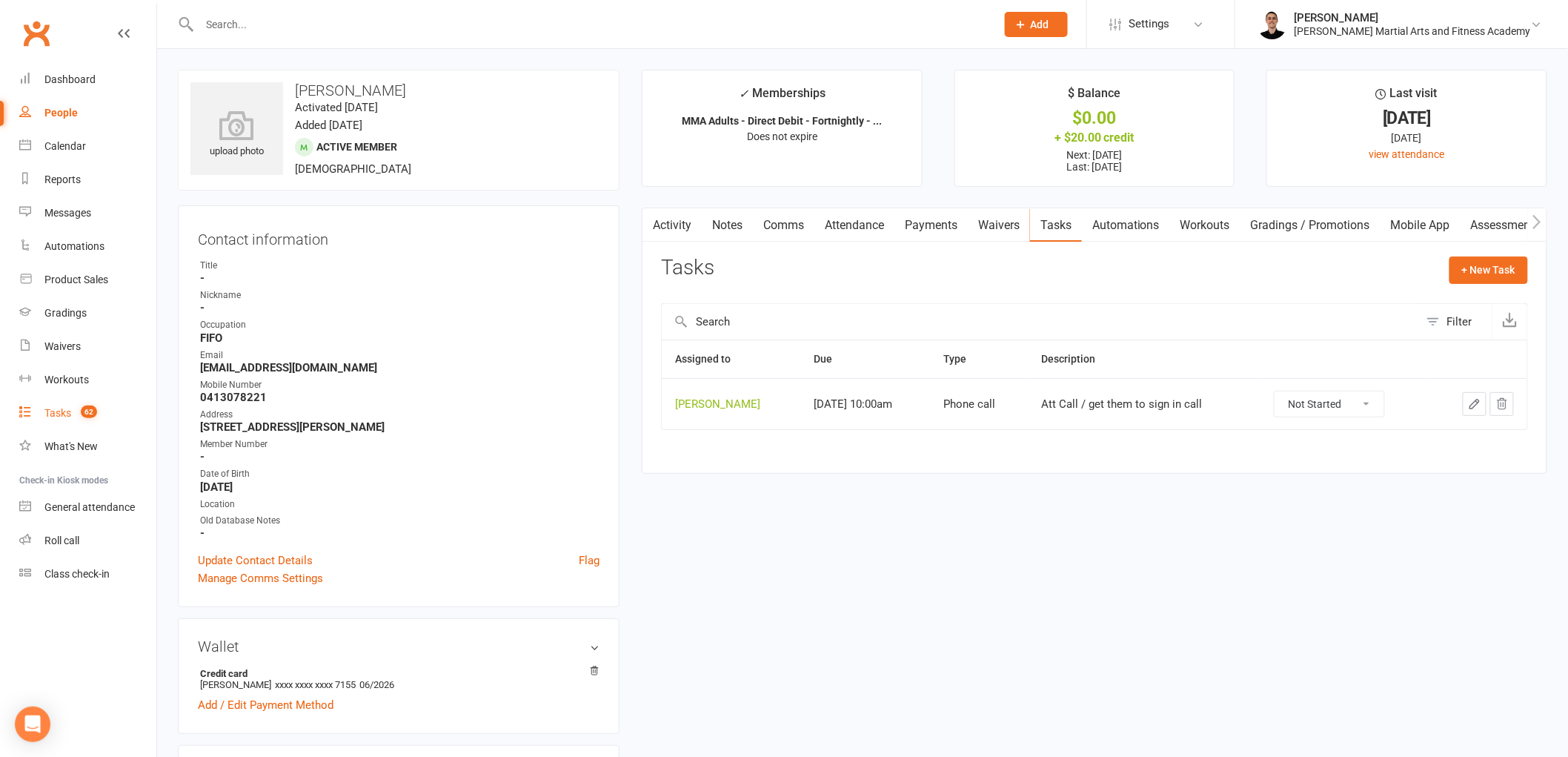
click at [93, 406] on span "62" at bounding box center [89, 412] width 17 height 13
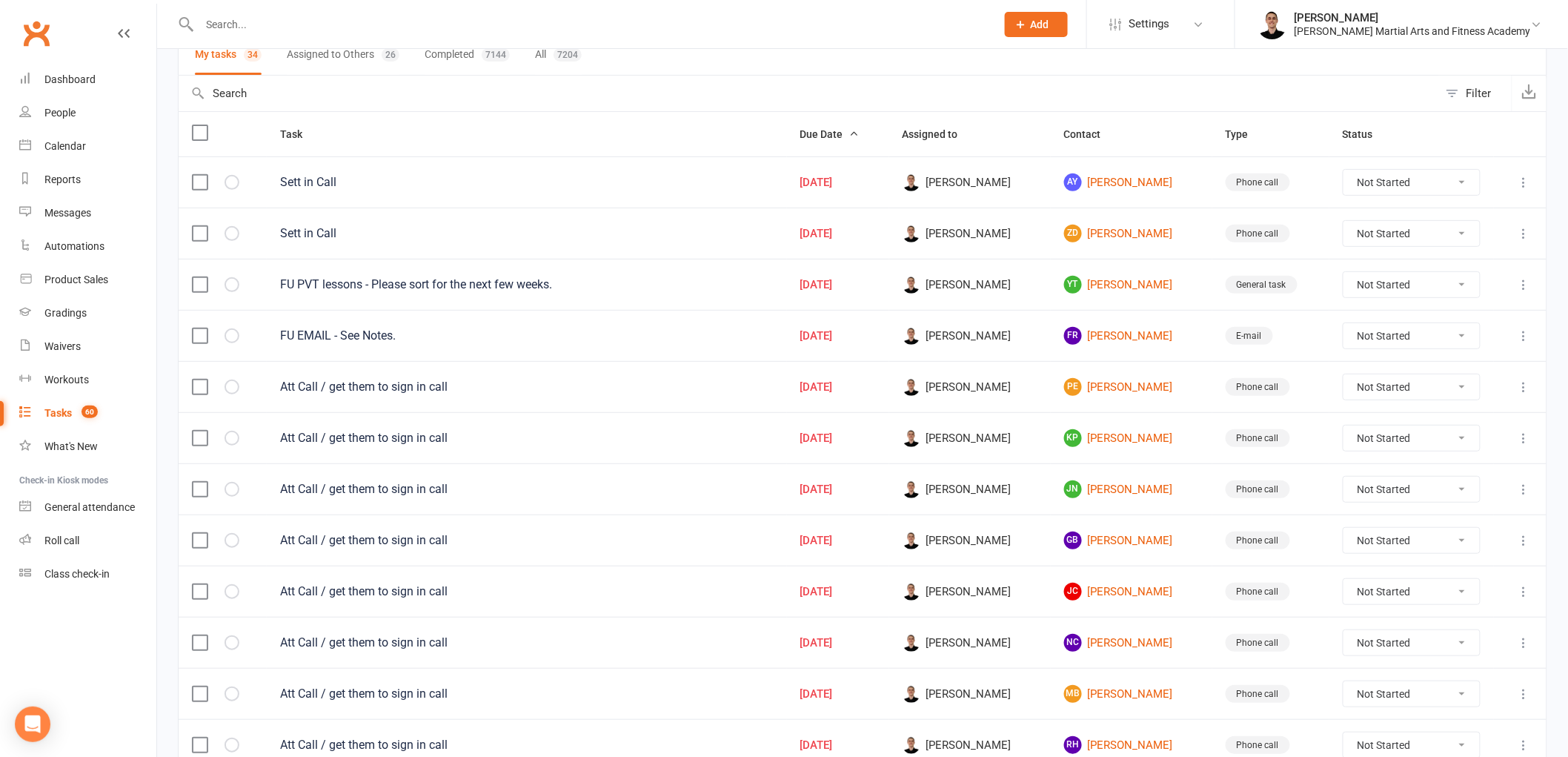
scroll to position [165, 0]
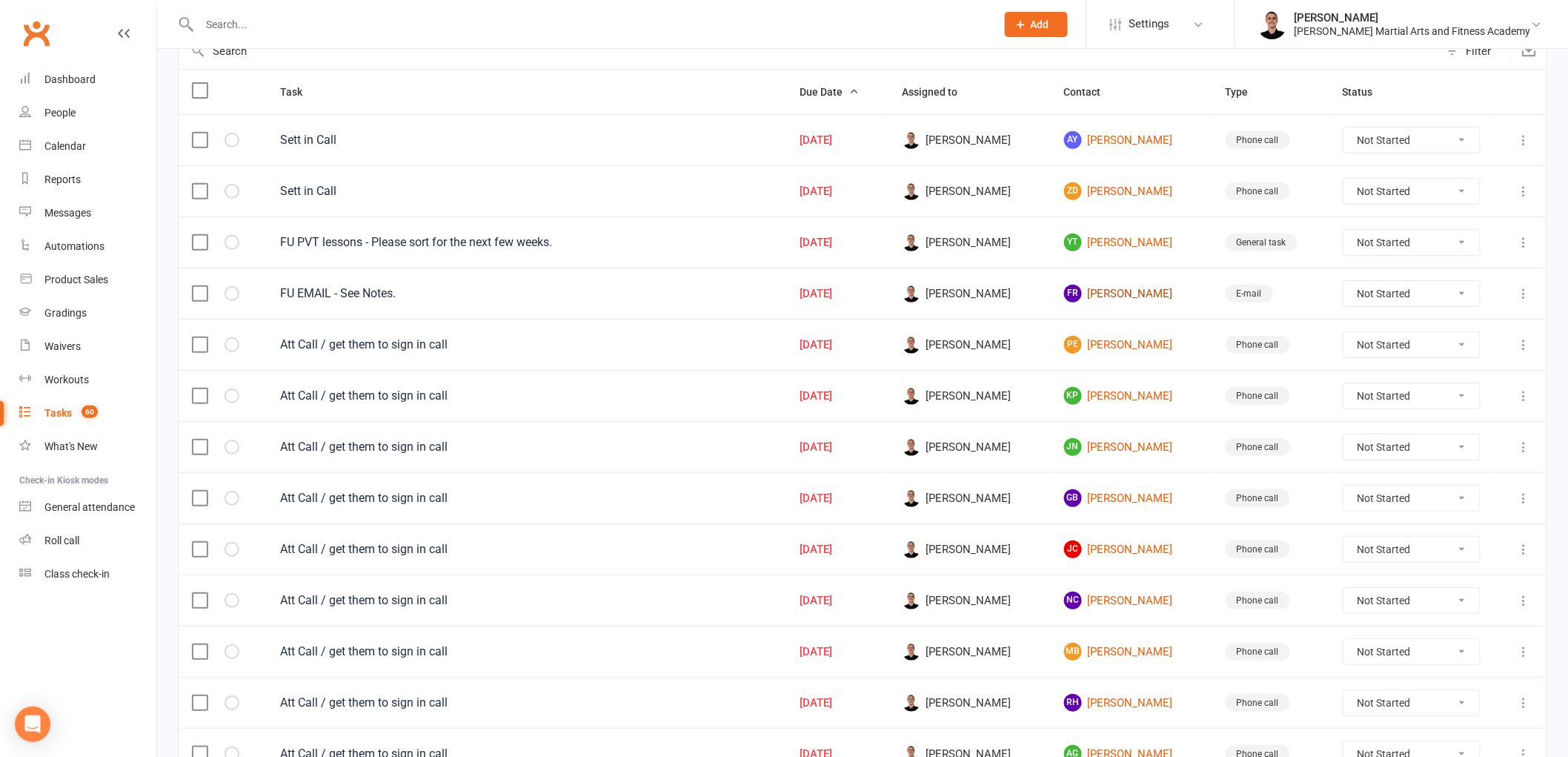
click at [1120, 297] on link "FR Finlay Randall" at bounding box center [1132, 293] width 135 height 18
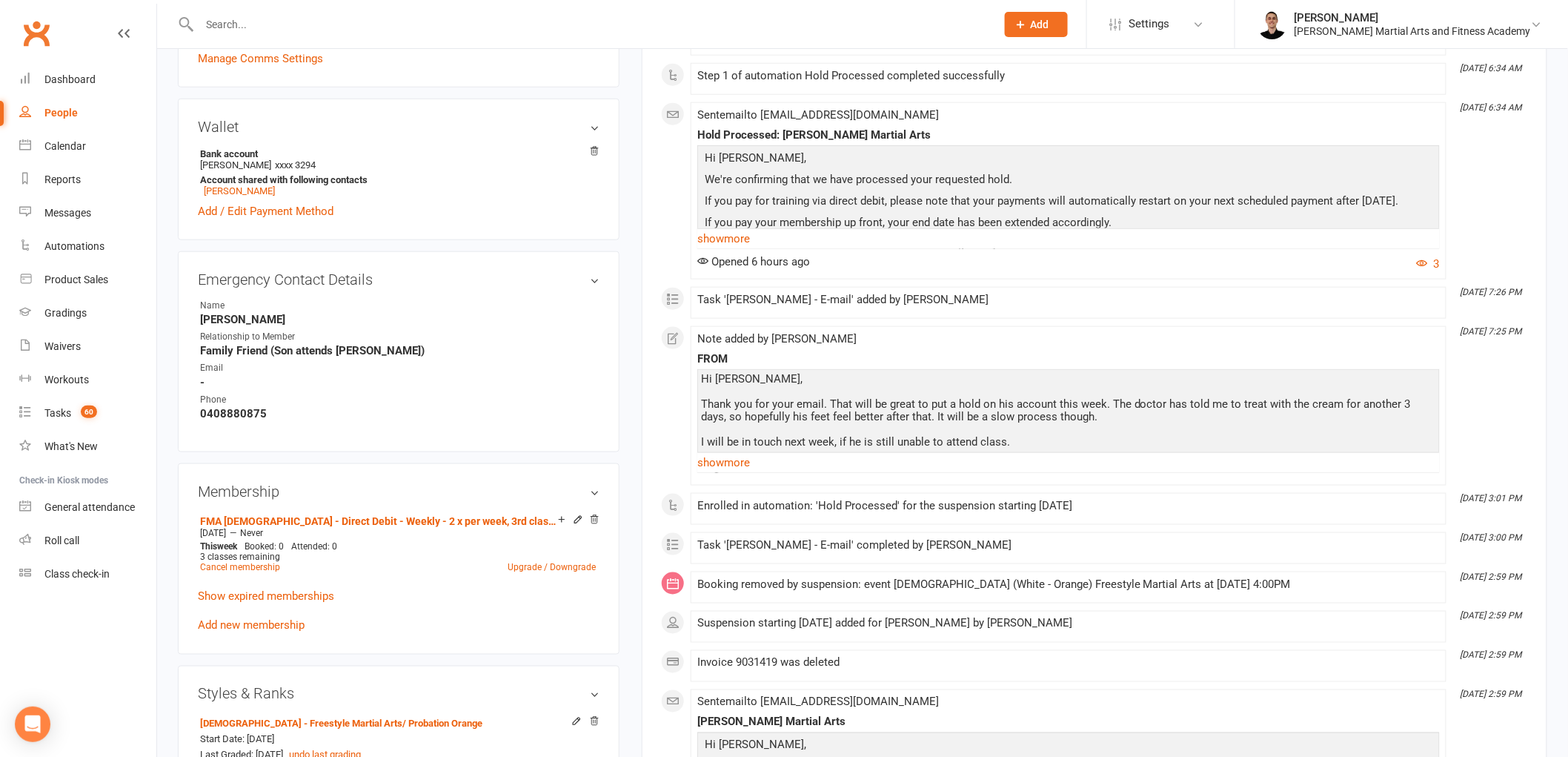
scroll to position [576, 0]
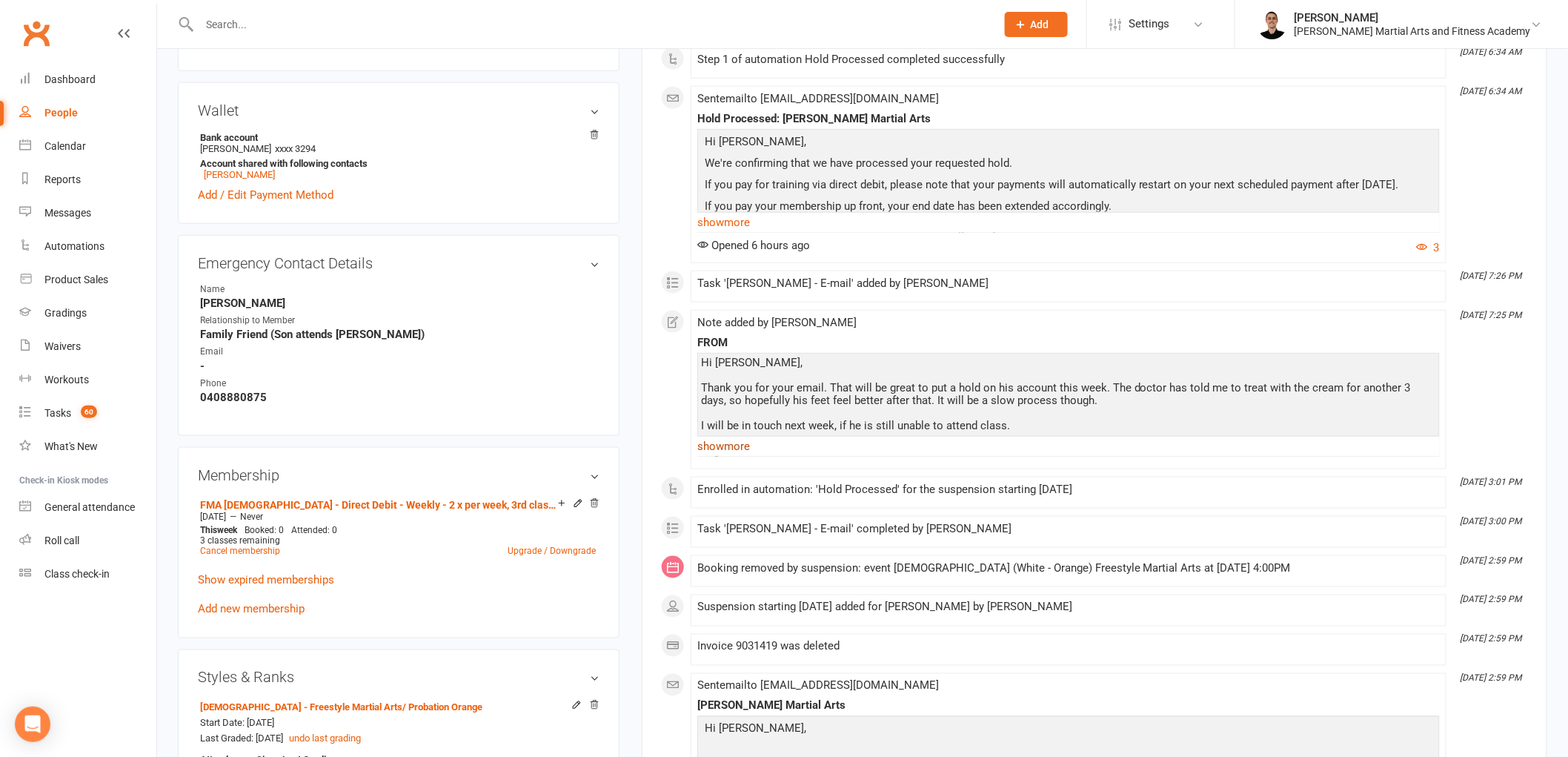
click at [742, 449] on link "show more" at bounding box center [1068, 446] width 743 height 20
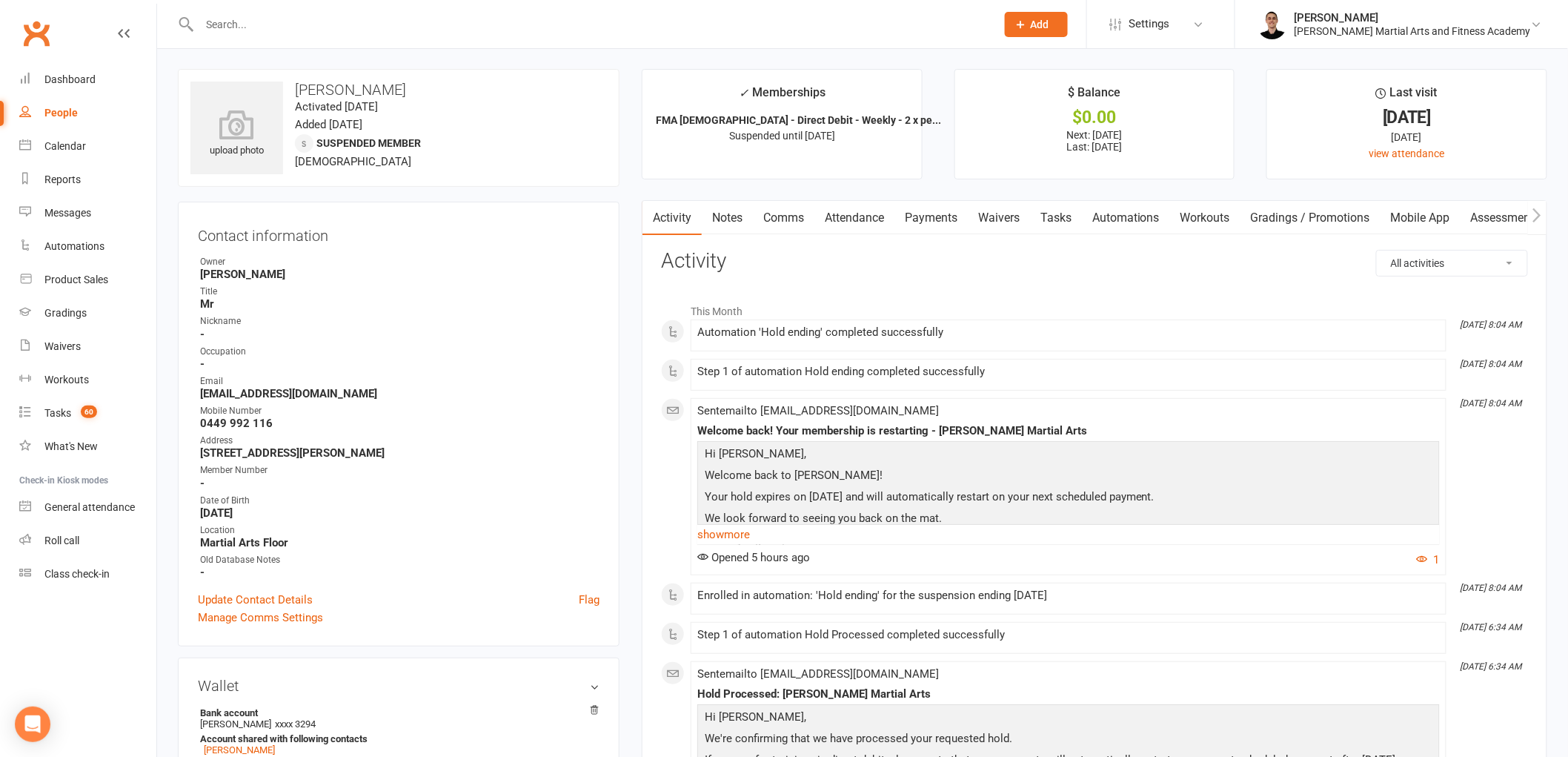
scroll to position [0, 0]
click at [1051, 217] on link "Tasks" at bounding box center [1056, 219] width 52 height 34
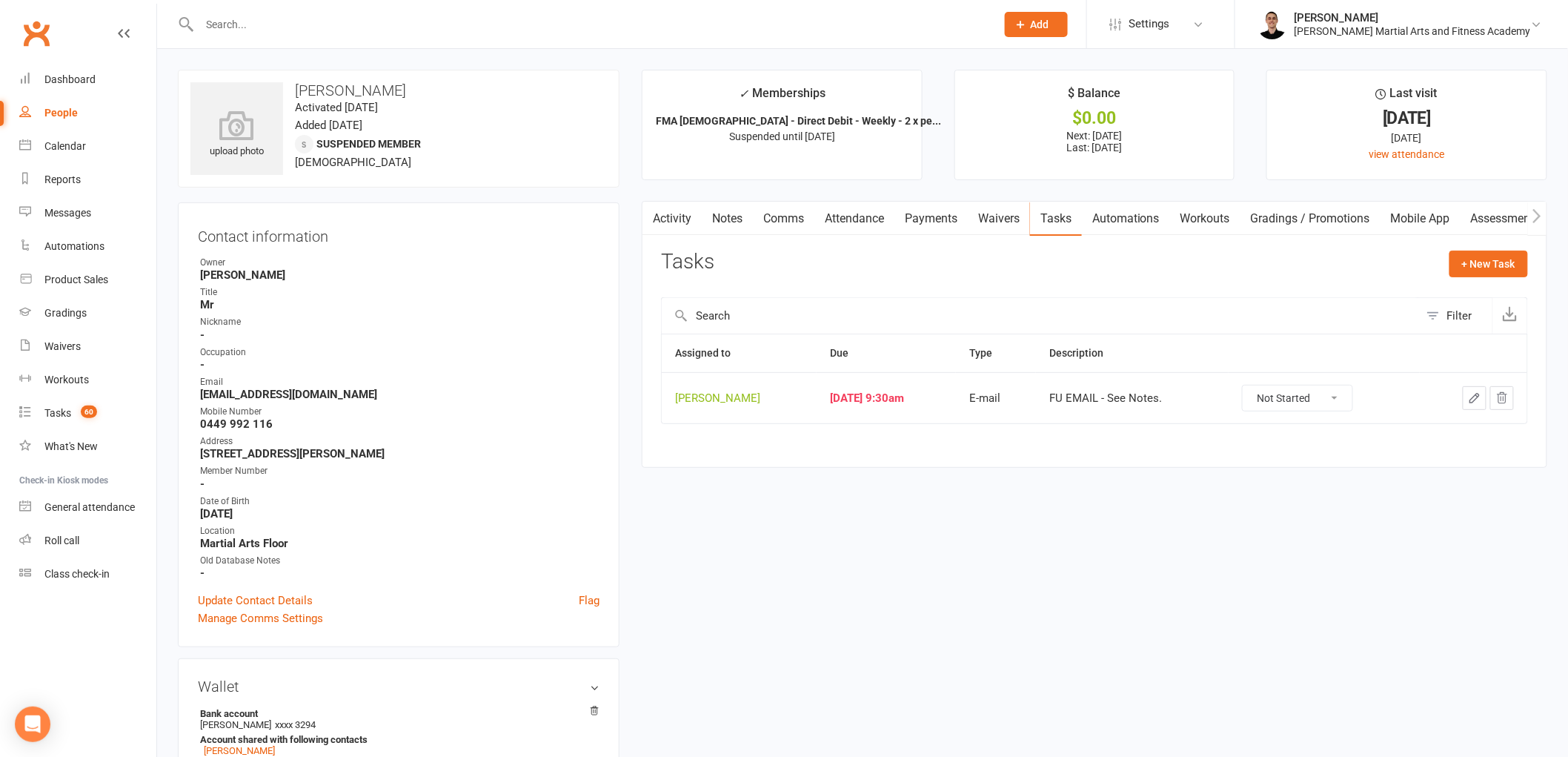
click at [1473, 394] on icon "button" at bounding box center [1475, 399] width 13 height 13
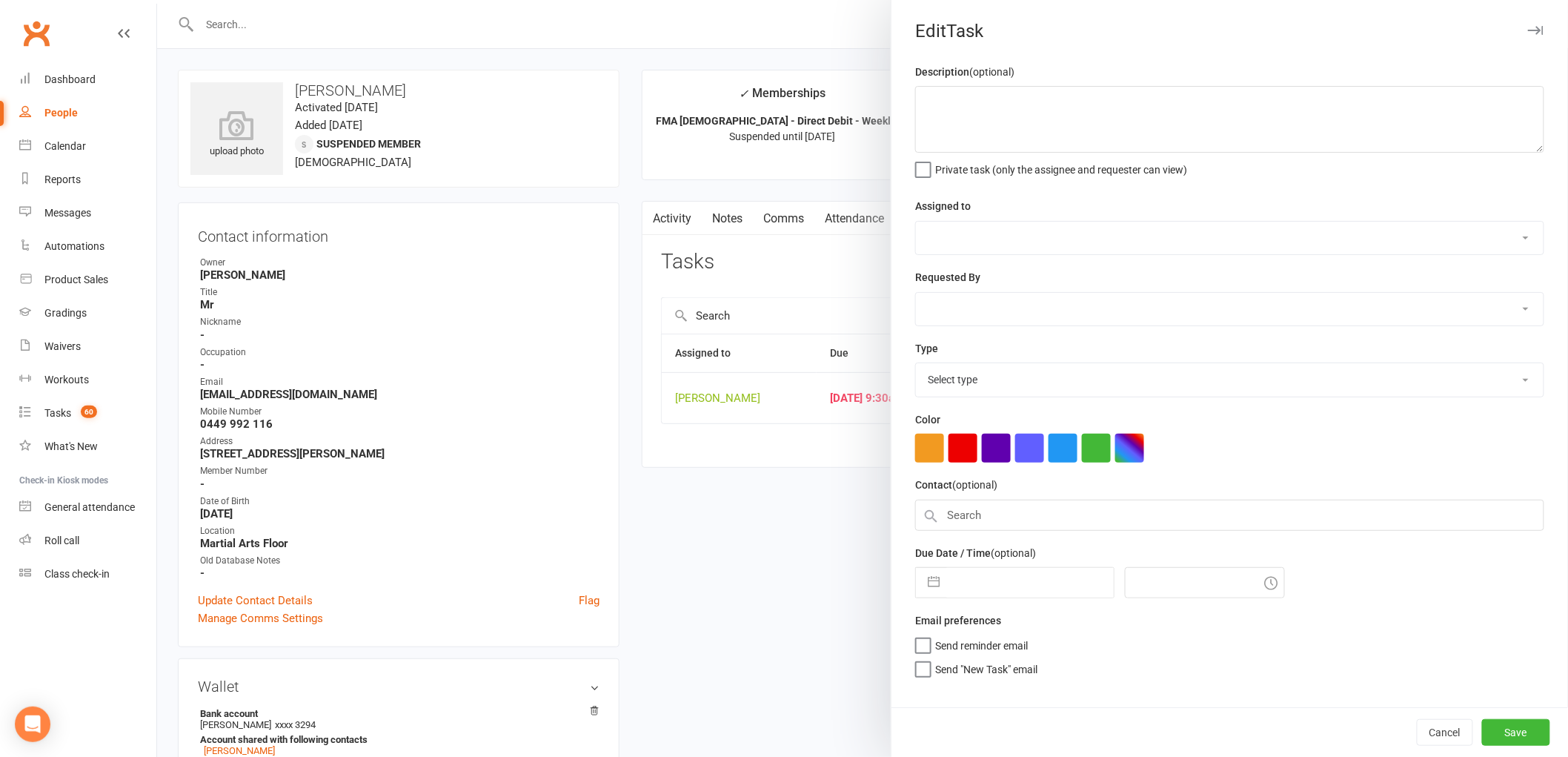
type textarea "FU EMAIL - See Notes."
select select "47660"
select select "47778"
type input "[DATE]"
type input "9:30am"
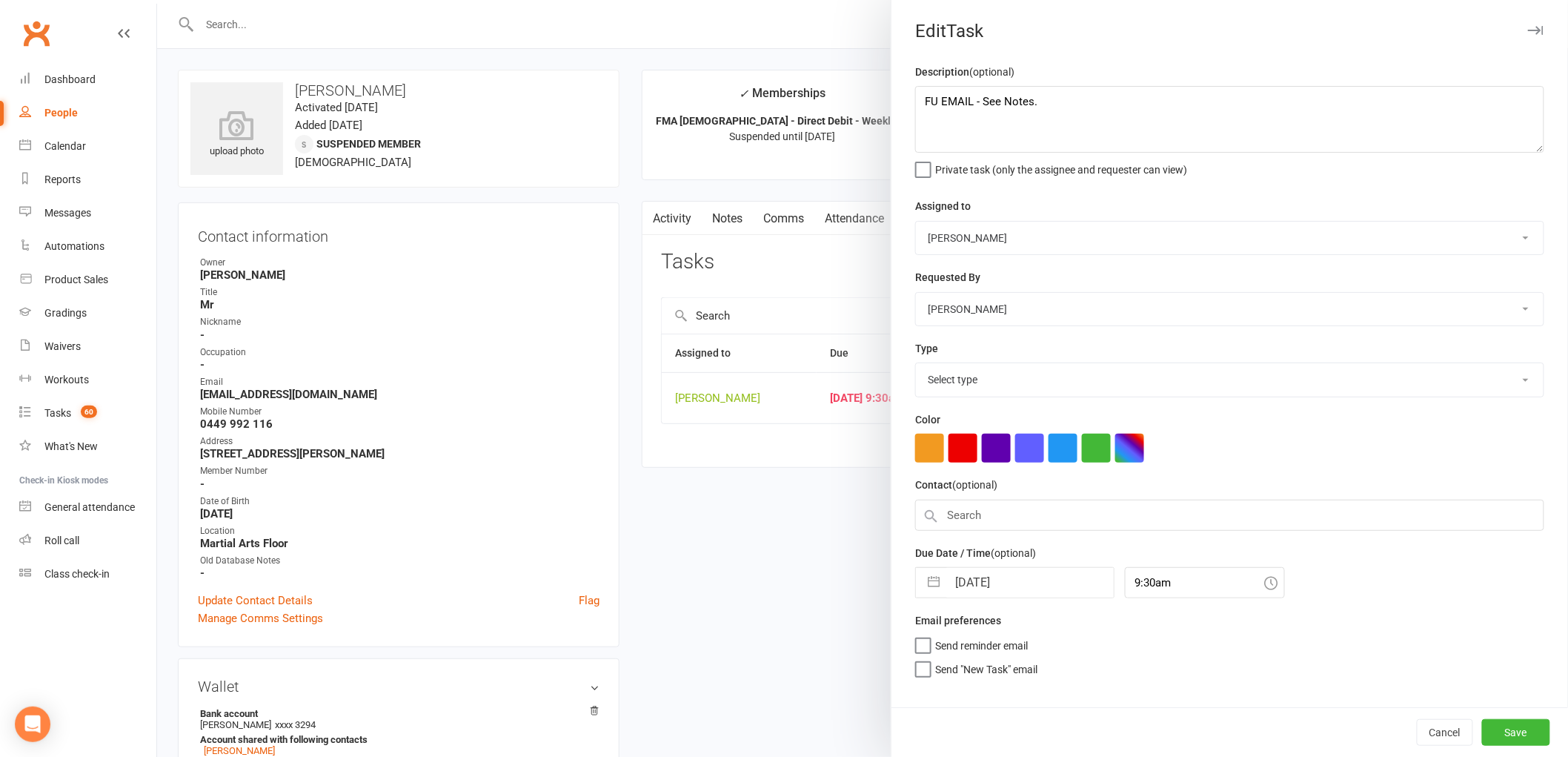
select select "25276"
drag, startPoint x: 934, startPoint y: 98, endPoint x: 1316, endPoint y: 104, distance: 382.0
click at [1316, 104] on textarea "FU EMAIL - See Notes." at bounding box center [1230, 119] width 629 height 67
type textarea "FU check in re recovery"
select select "6"
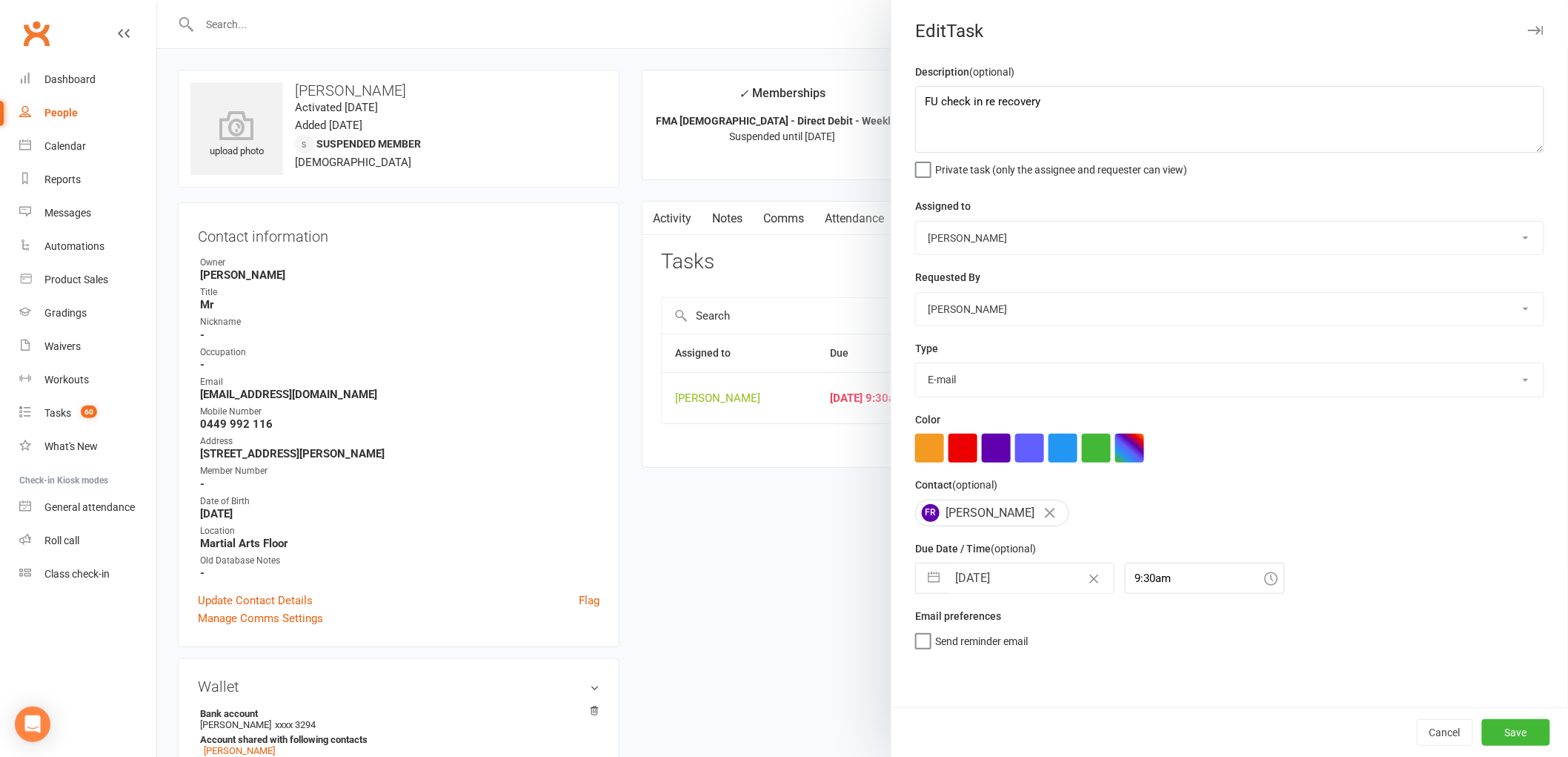
select select "2025"
select select "7"
select select "2025"
select select "8"
select select "2025"
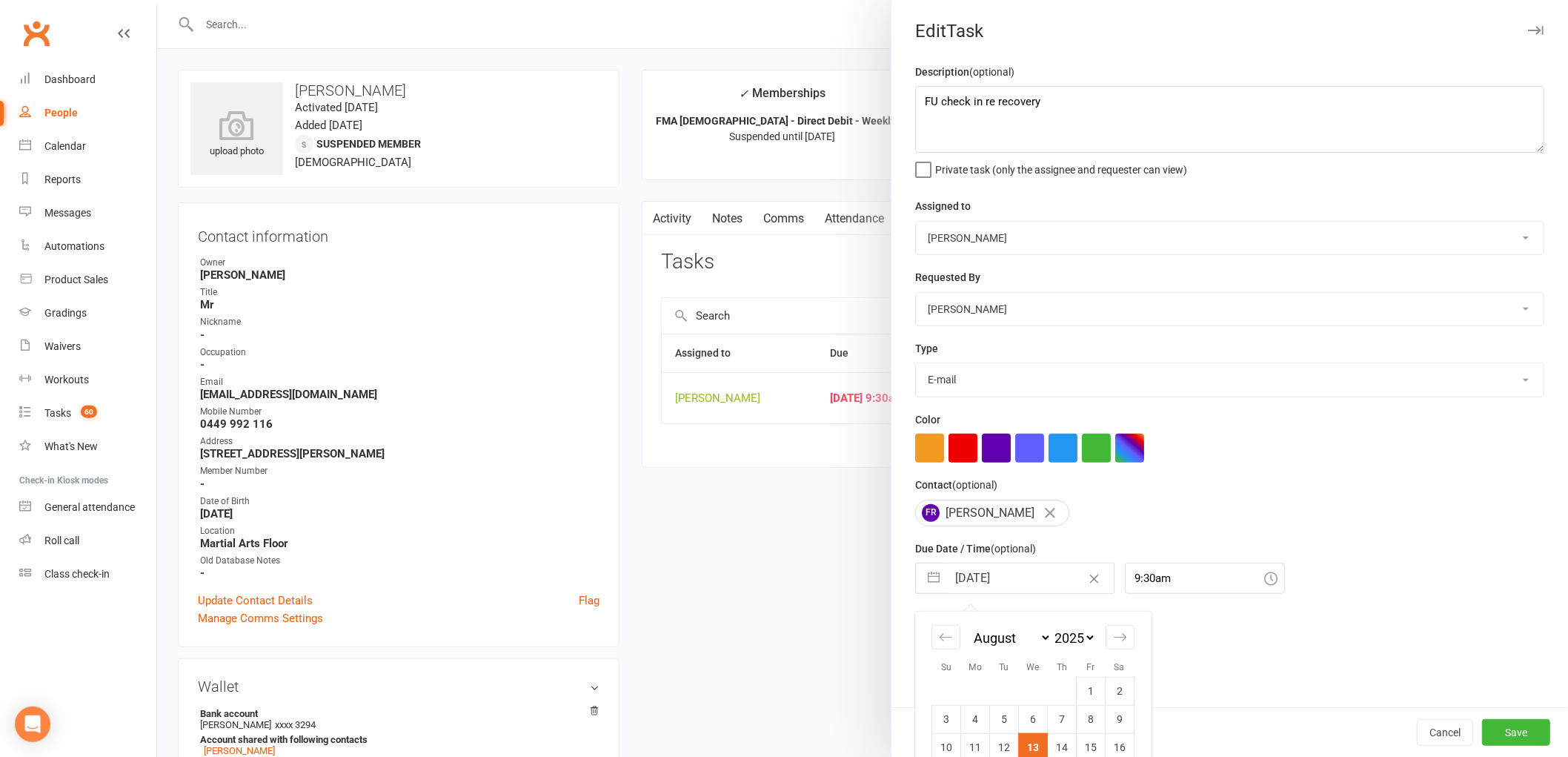
click at [977, 585] on input "[DATE]" at bounding box center [1030, 578] width 167 height 30
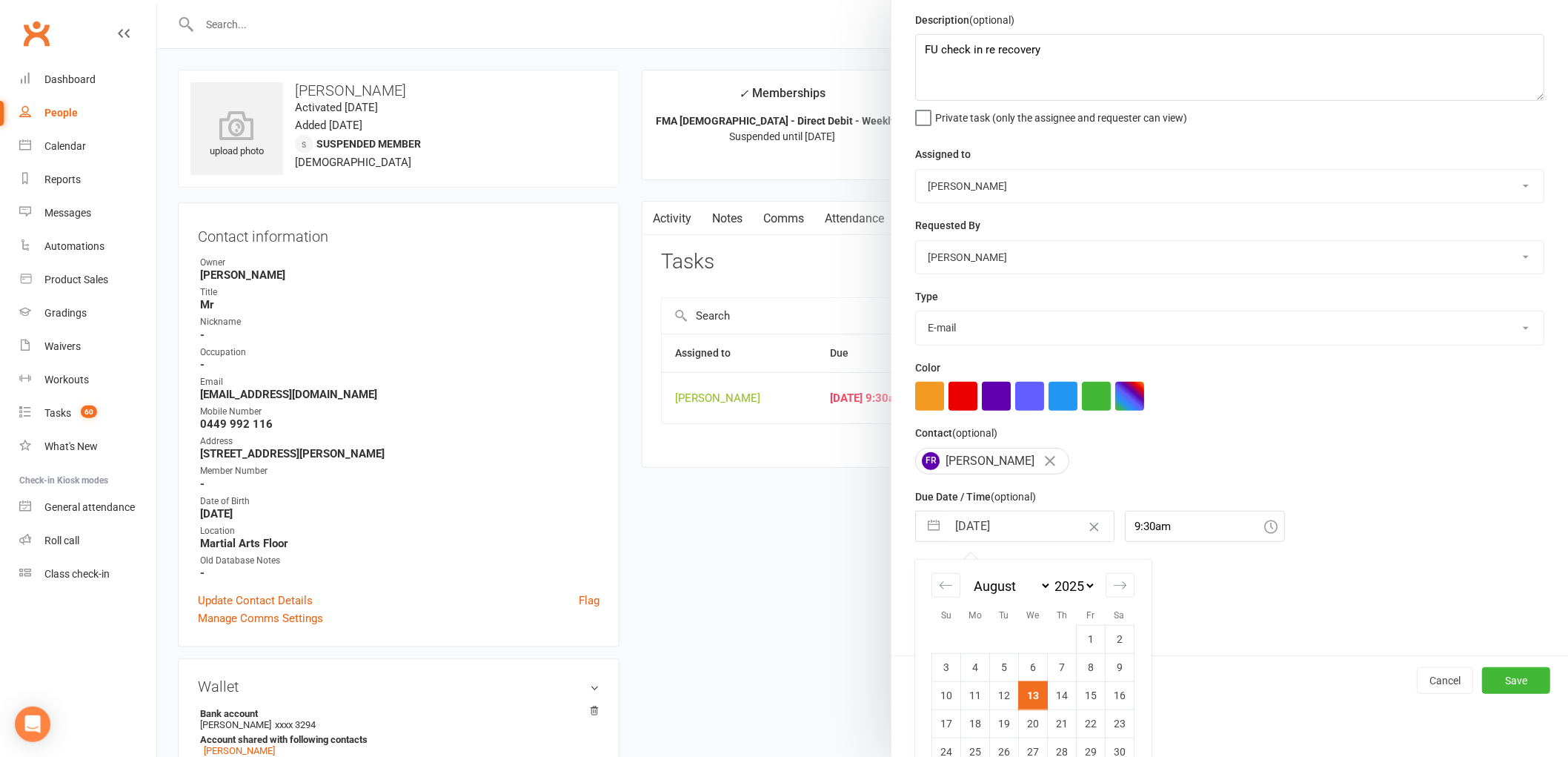
scroll to position [107, 0]
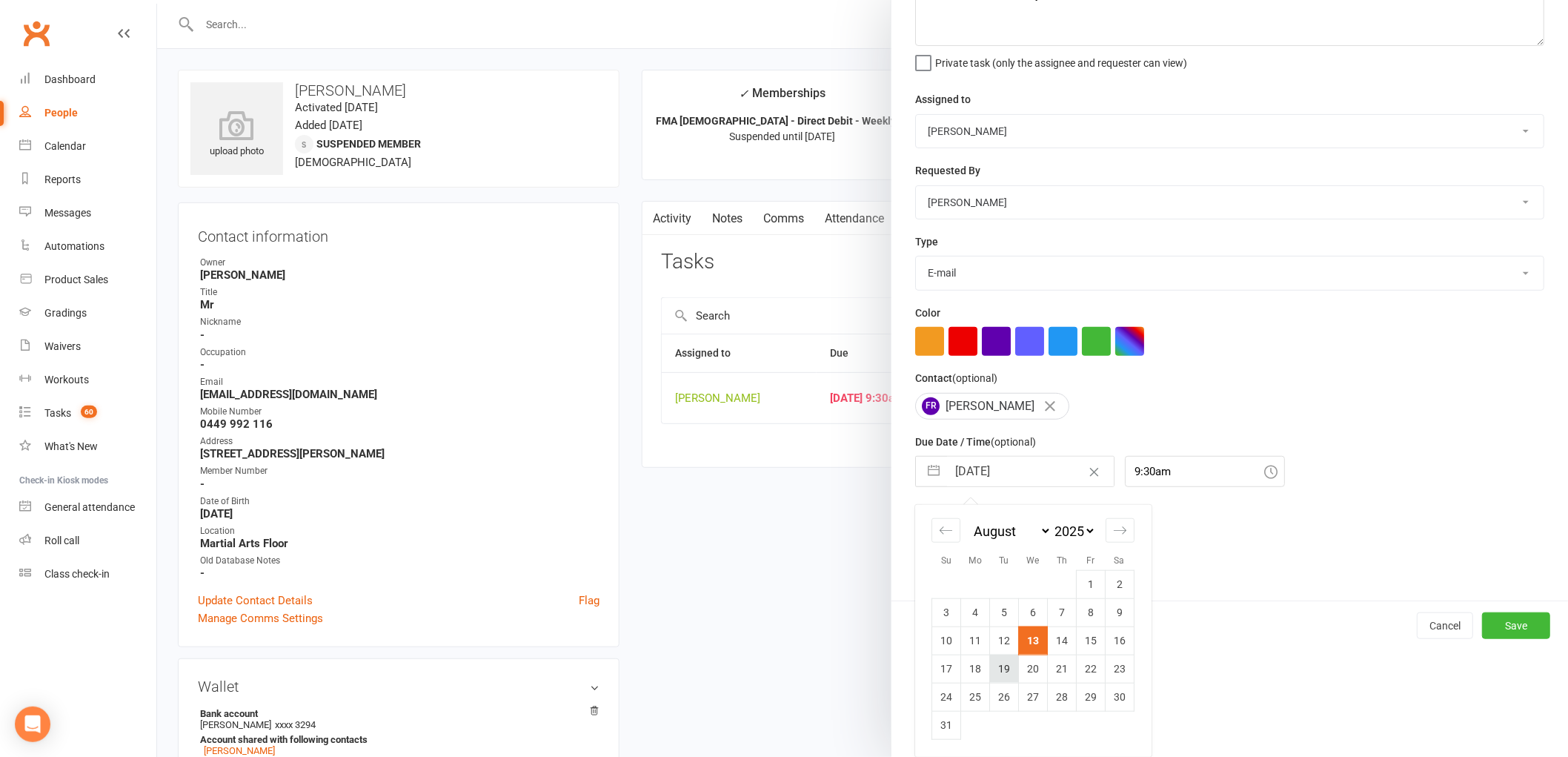
click at [993, 669] on td "19" at bounding box center [1004, 669] width 29 height 28
type input "19 Aug 2025"
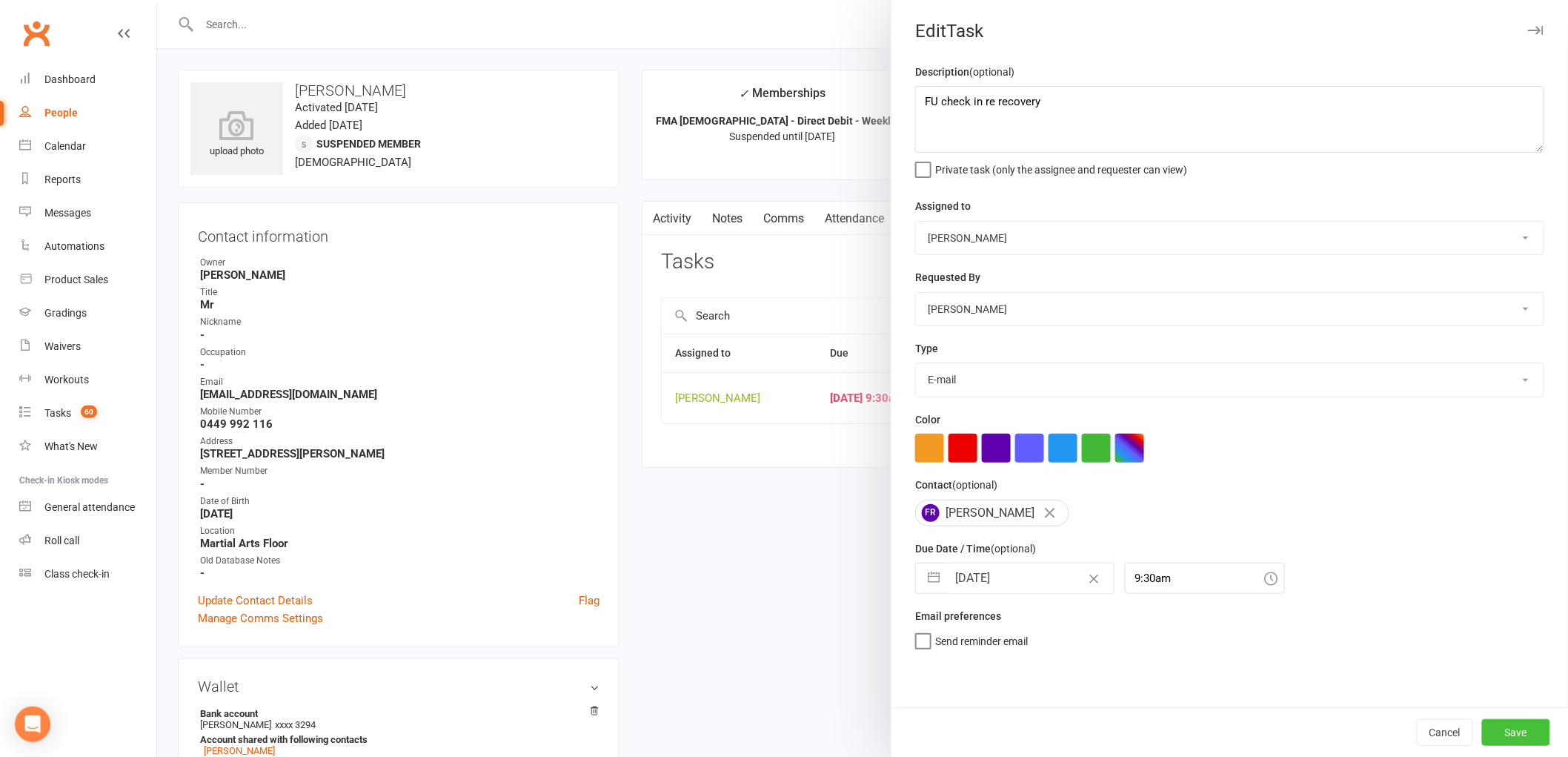
click at [1517, 731] on button "Save" at bounding box center [1516, 733] width 68 height 27
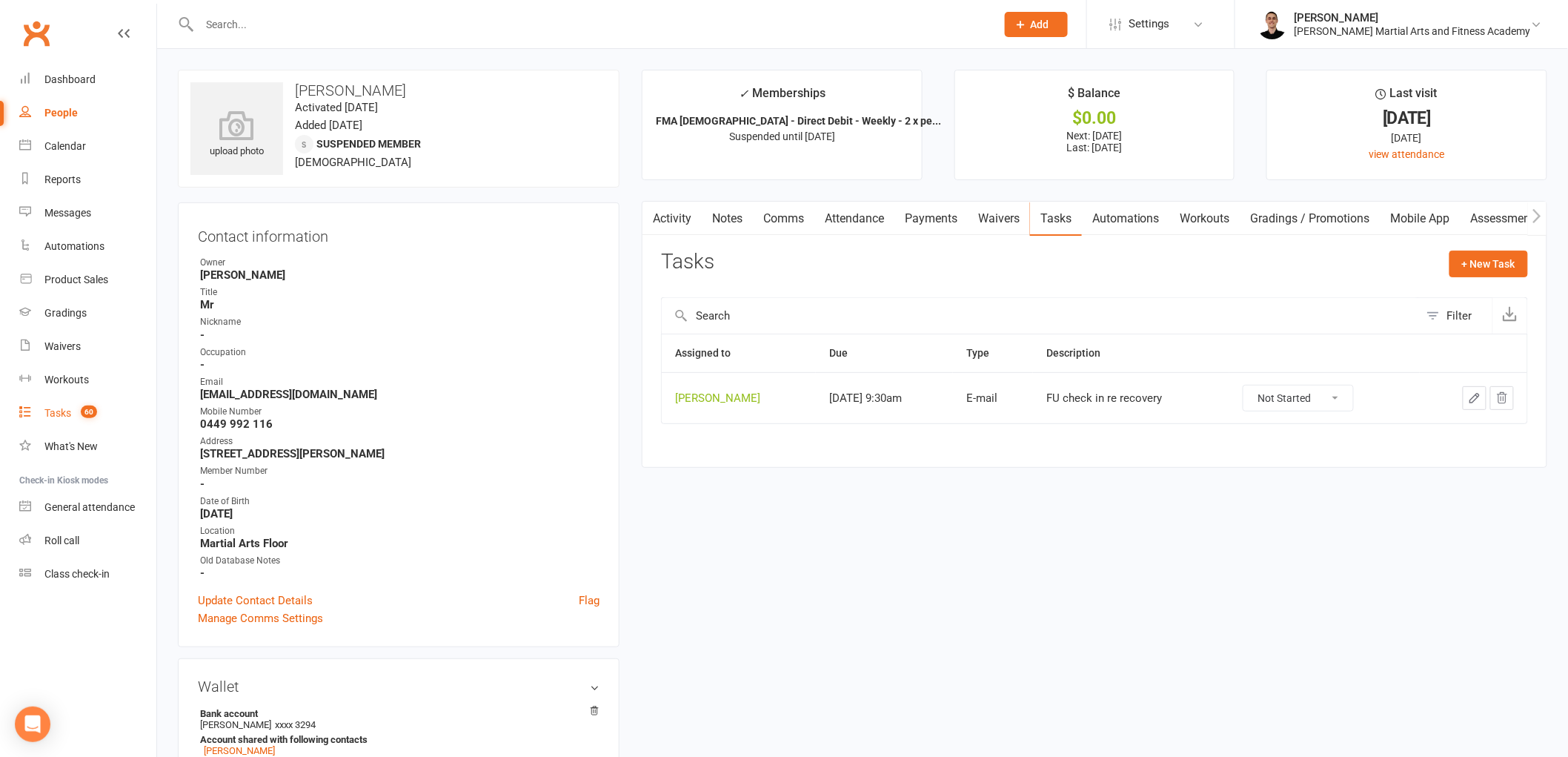
click at [63, 403] on link "Tasks 60" at bounding box center [87, 413] width 137 height 34
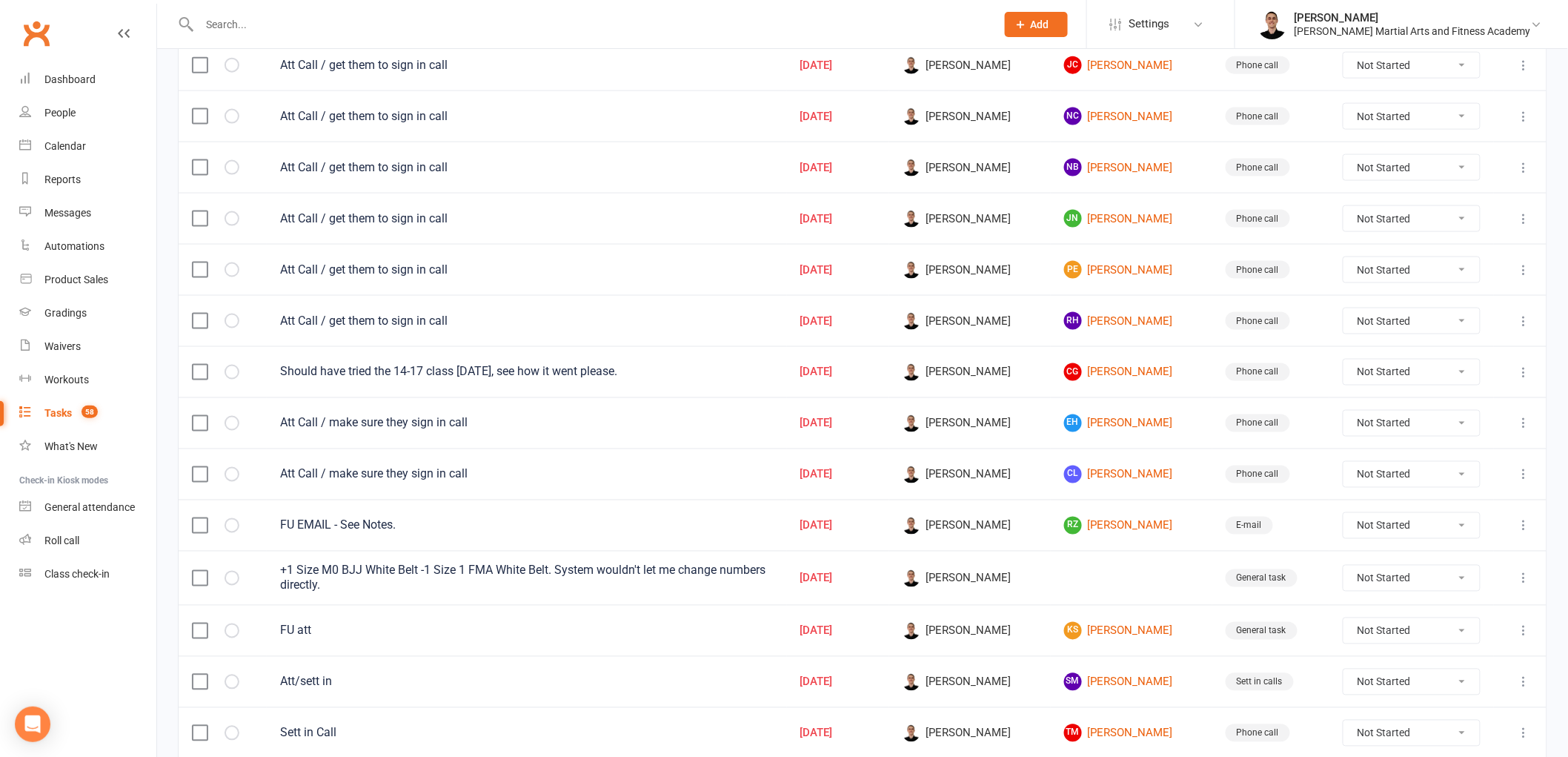
scroll to position [922, 0]
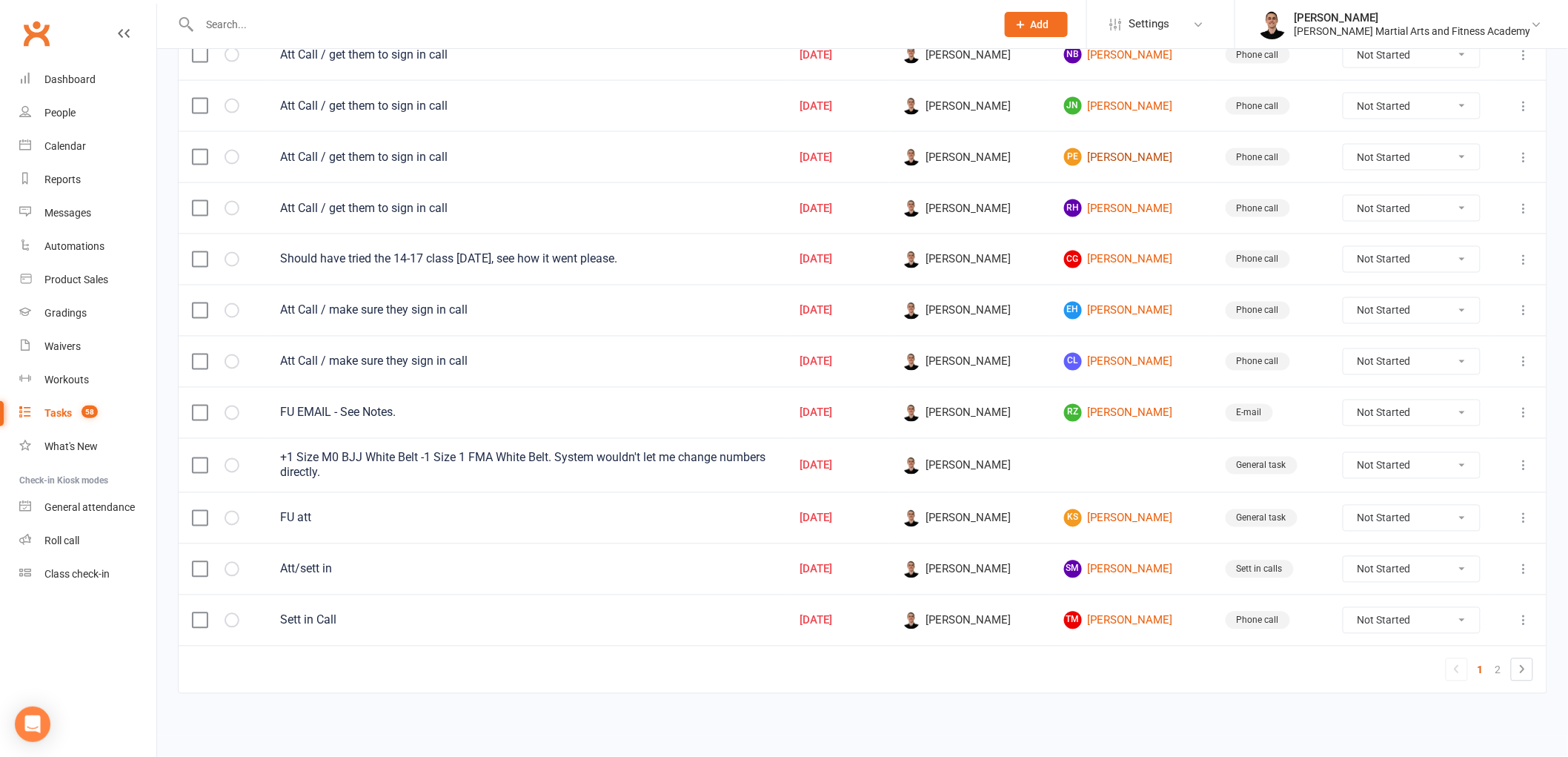
click at [1115, 151] on link "PE Paul Edwards" at bounding box center [1132, 156] width 135 height 18
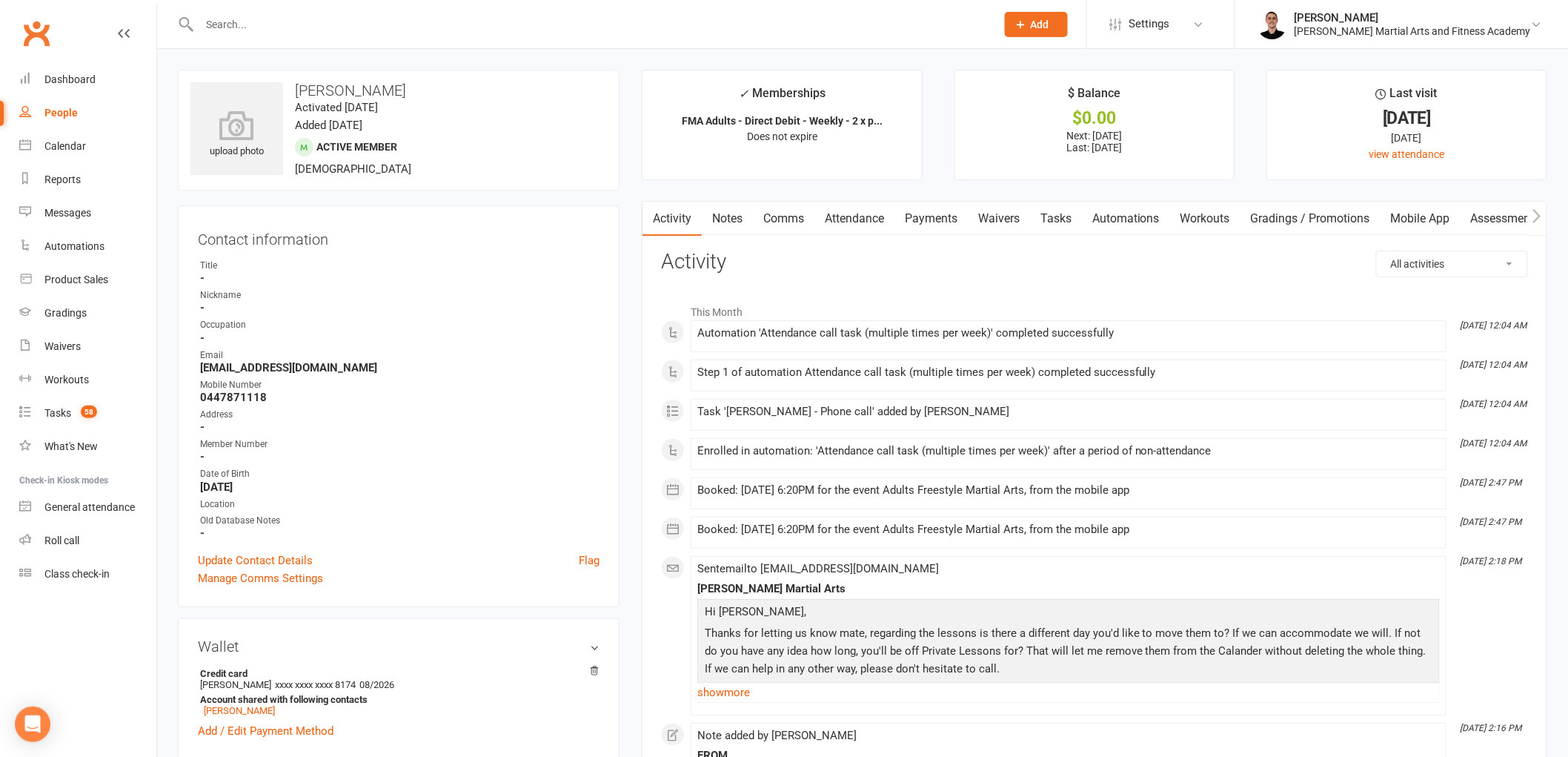
click at [806, 216] on link "Comms" at bounding box center [784, 219] width 61 height 34
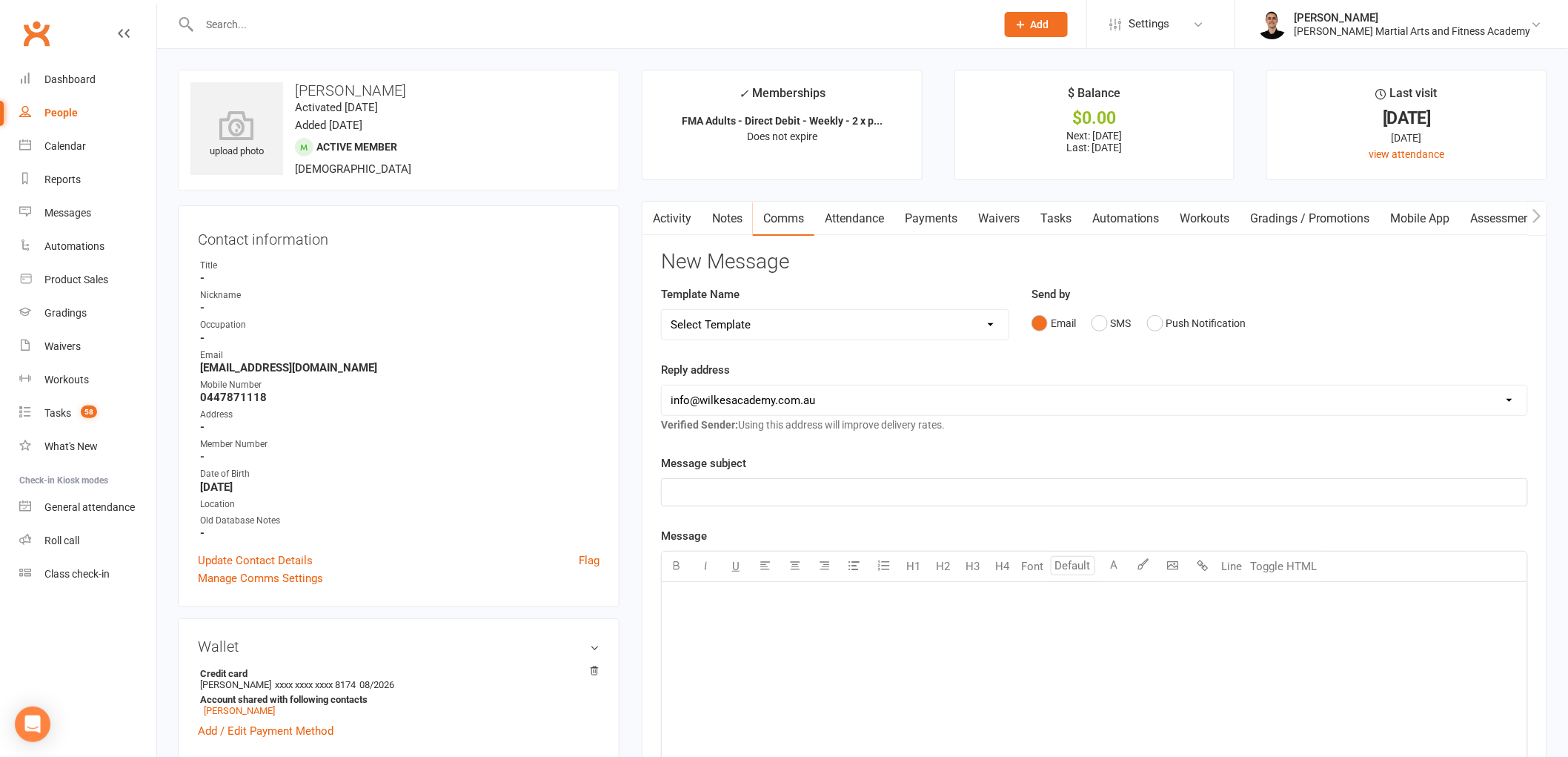
click at [916, 323] on select "Select Template [Email] Birthday Party Enquiry [Email] [DEMOGRAPHIC_DATA] Gradi…" at bounding box center [835, 325] width 347 height 30
select select "5"
click at [662, 310] on select "Select Template [Email] Birthday Party Enquiry [Email] [DEMOGRAPHIC_DATA] Gradi…" at bounding box center [835, 325] width 347 height 30
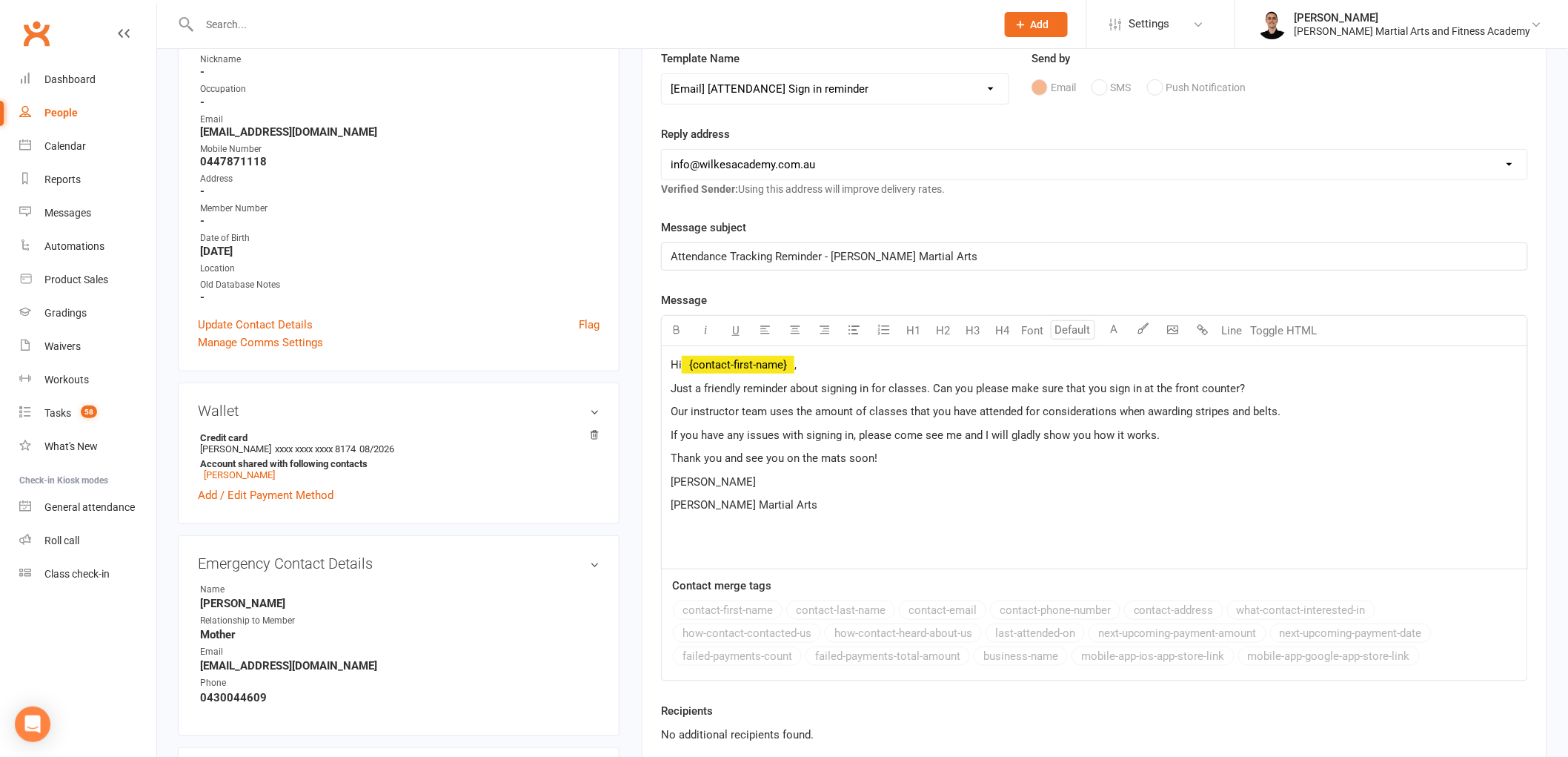
scroll to position [247, 0]
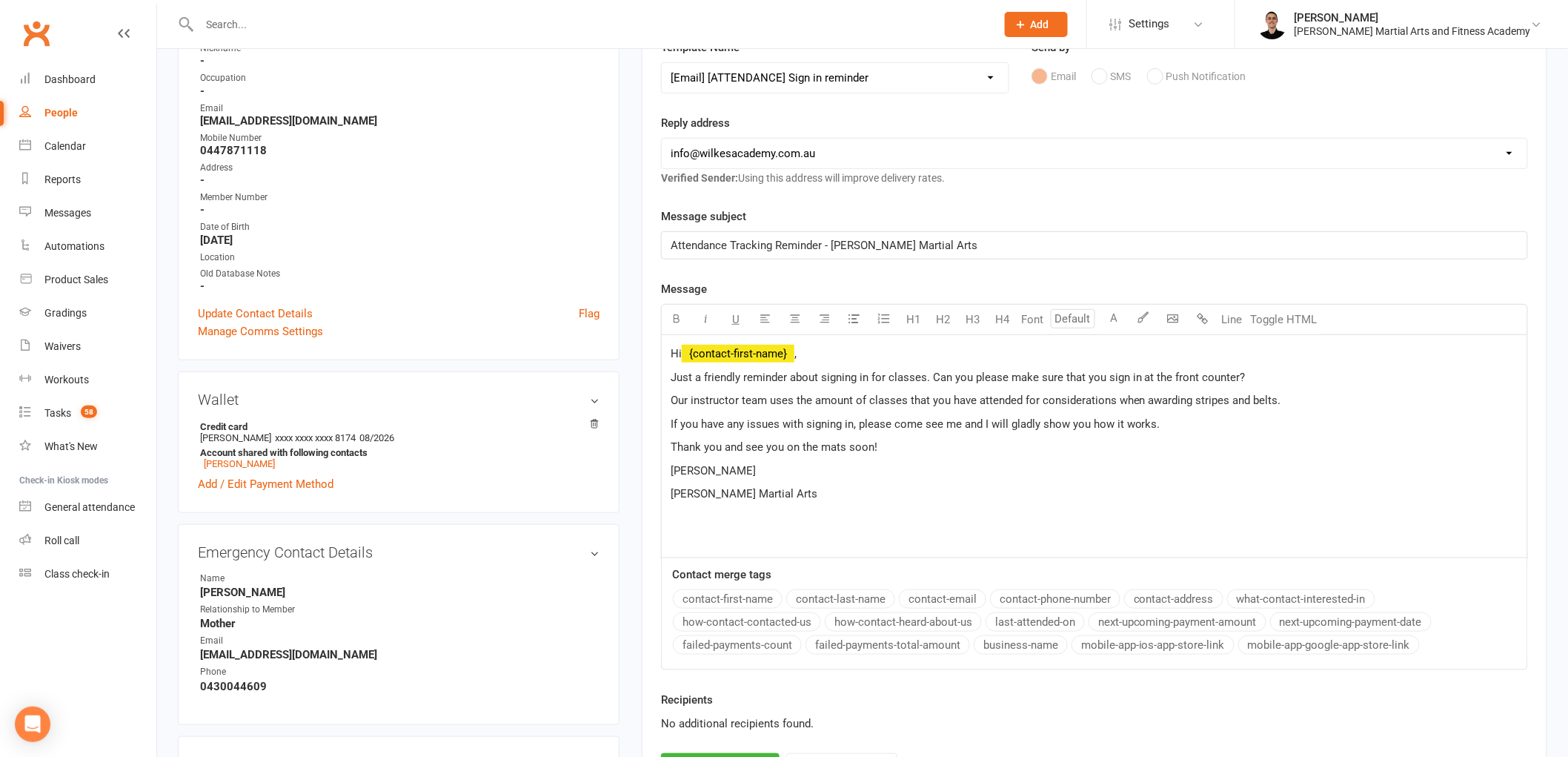
click at [687, 467] on span "David" at bounding box center [714, 471] width 86 height 13
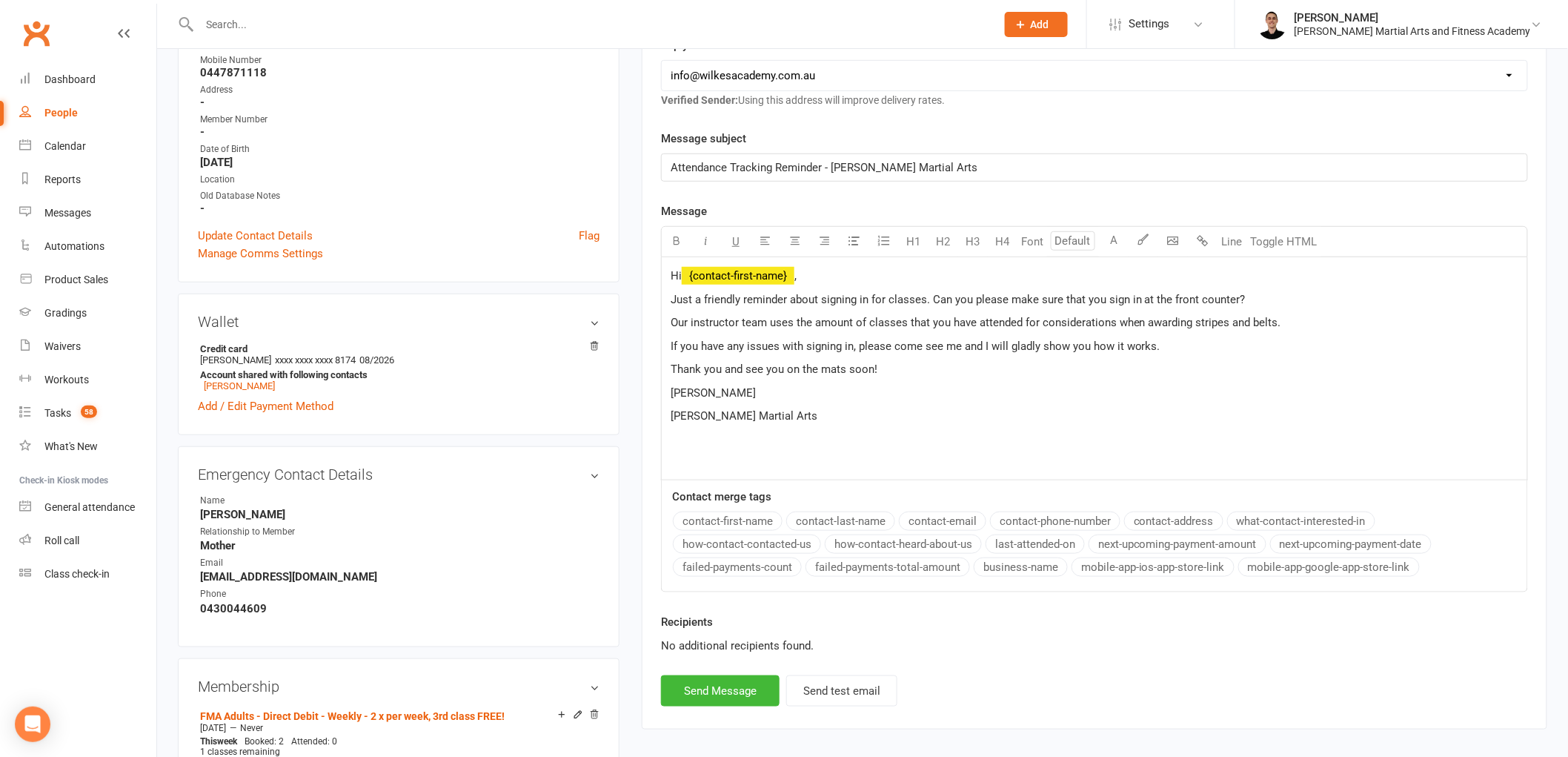
scroll to position [493, 0]
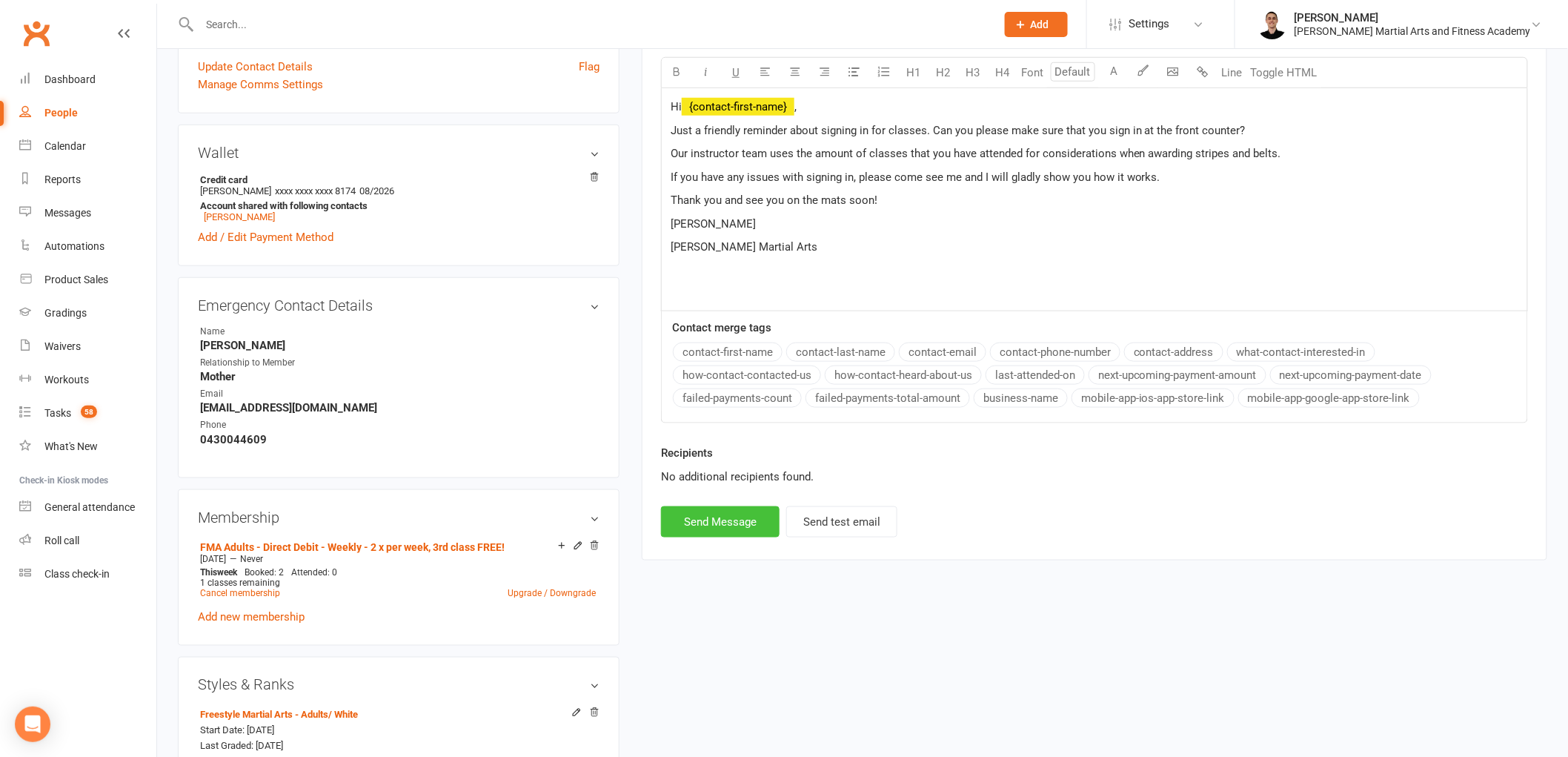
click at [727, 530] on button "Send Message" at bounding box center [719, 521] width 118 height 31
select select
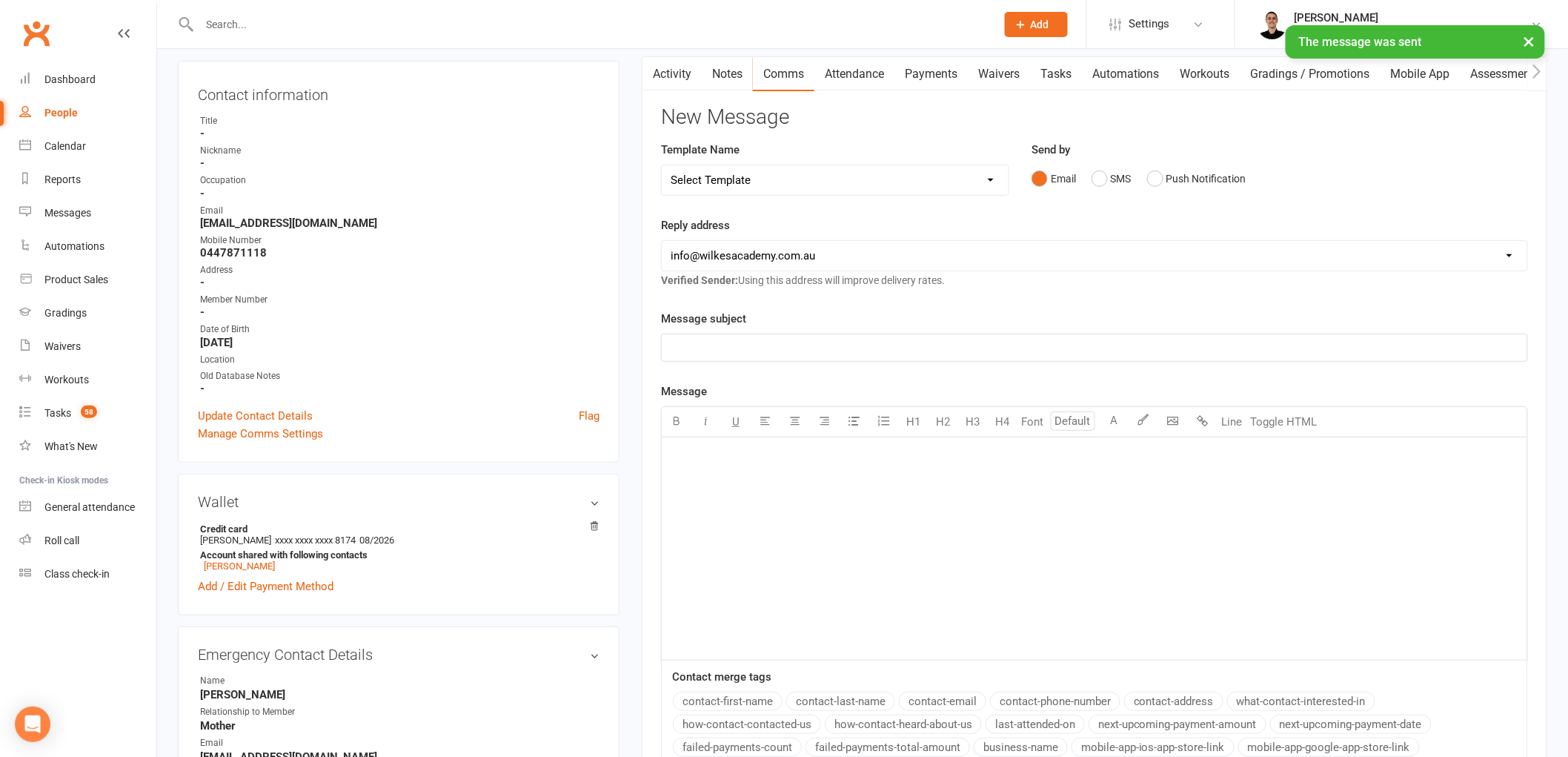
scroll to position [0, 0]
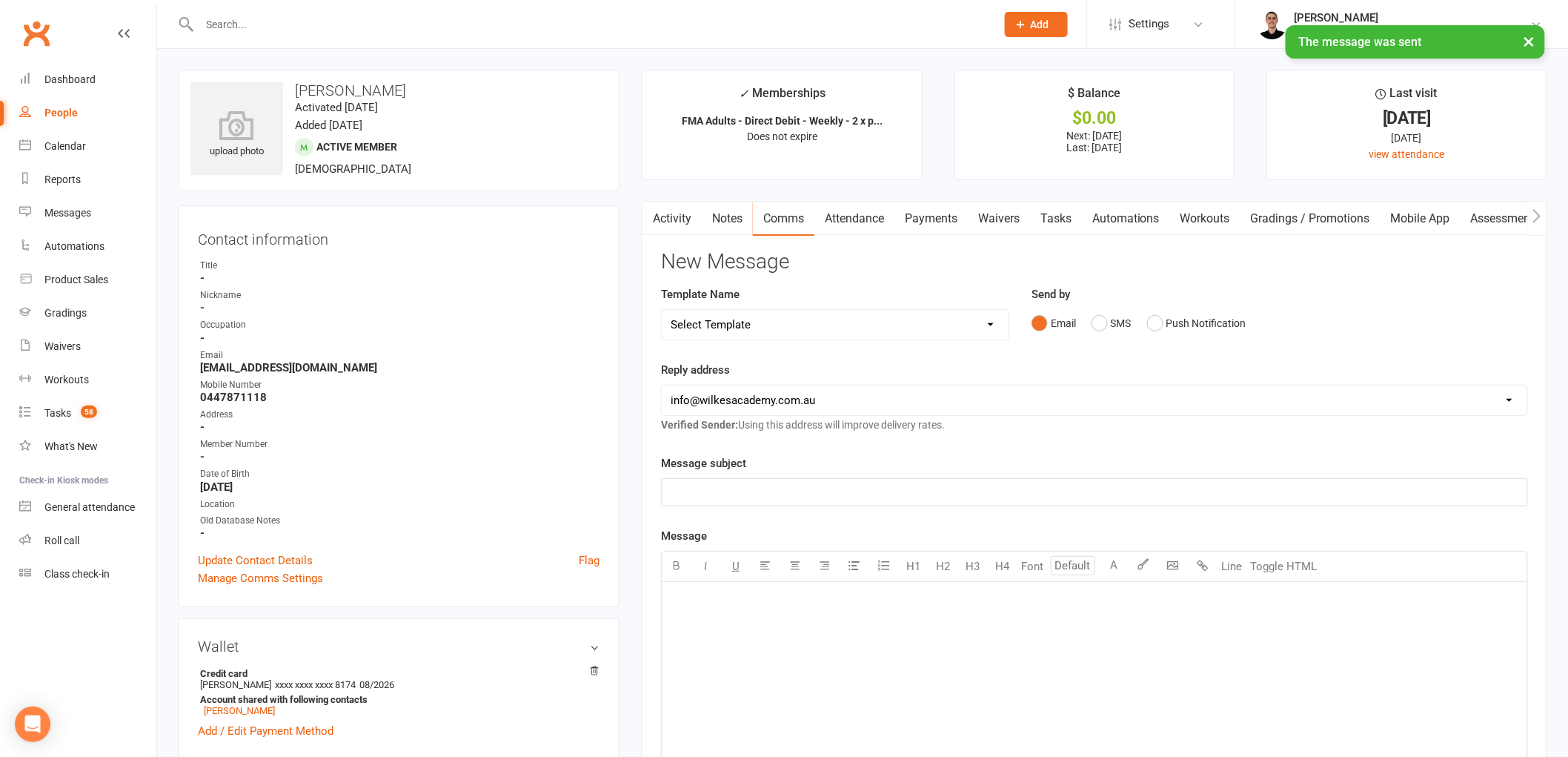
click at [854, 225] on link "Attendance" at bounding box center [854, 219] width 80 height 34
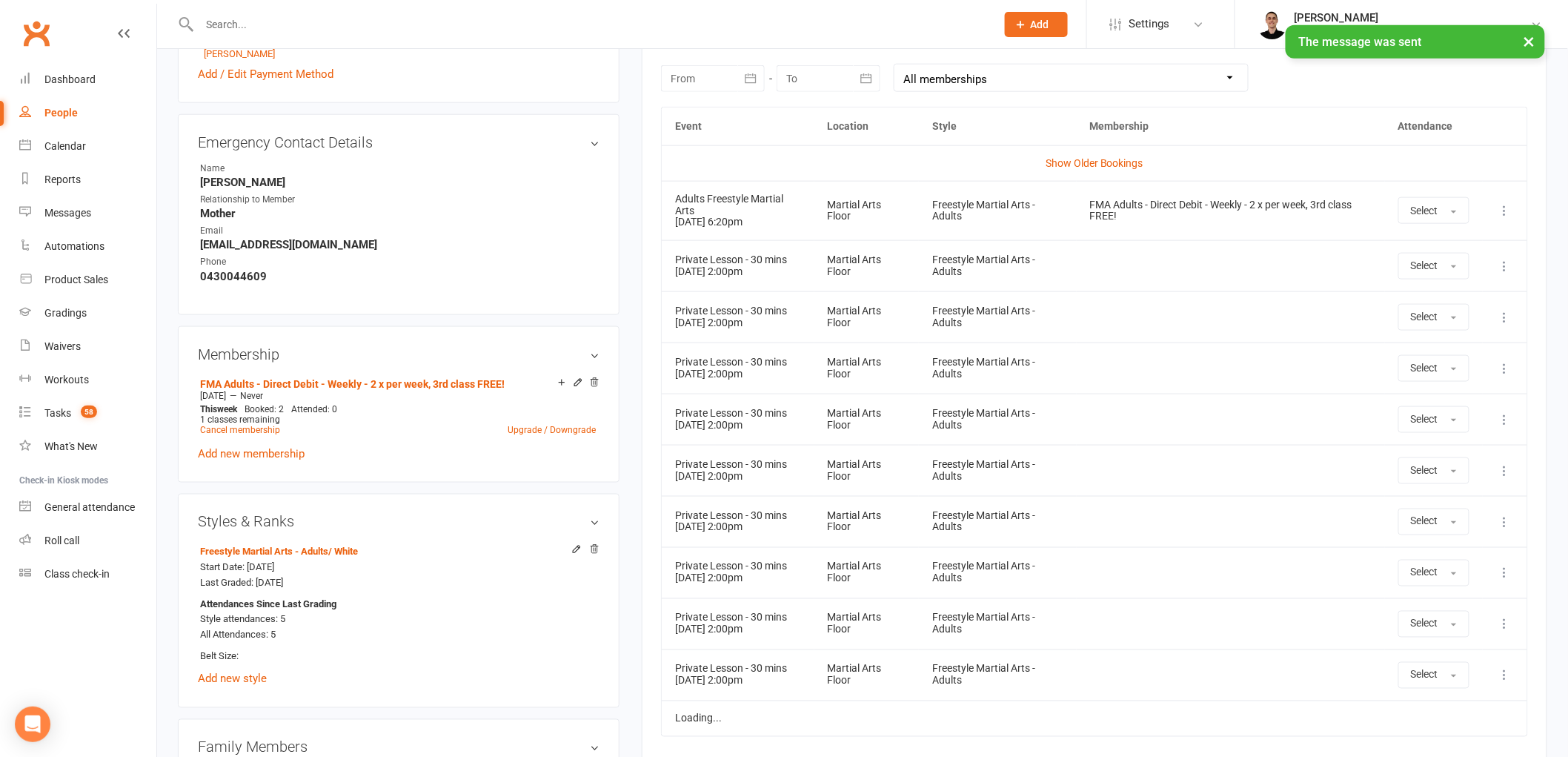
scroll to position [658, 0]
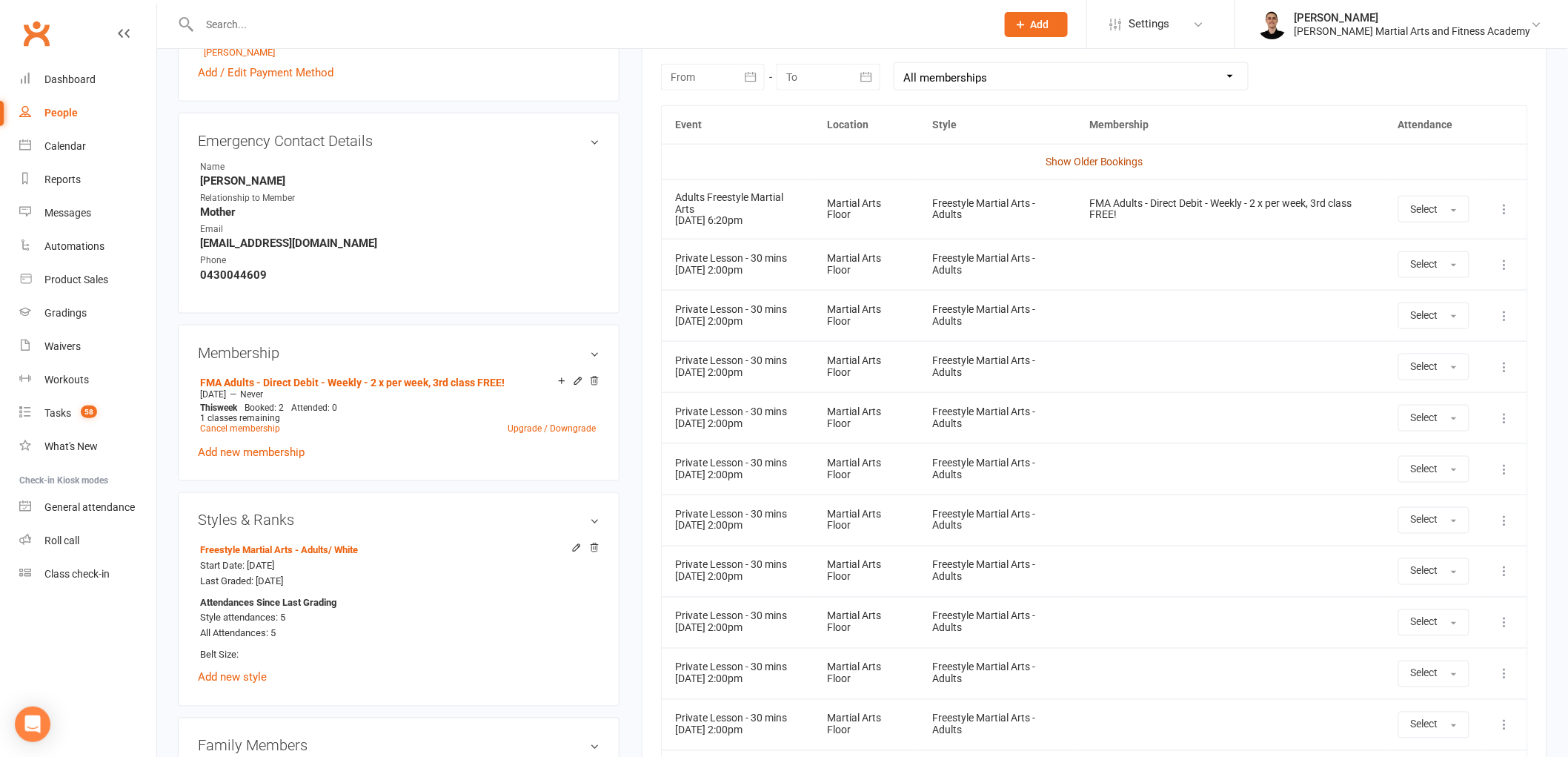
click at [1107, 158] on link "Show Older Bookings" at bounding box center [1094, 161] width 98 height 12
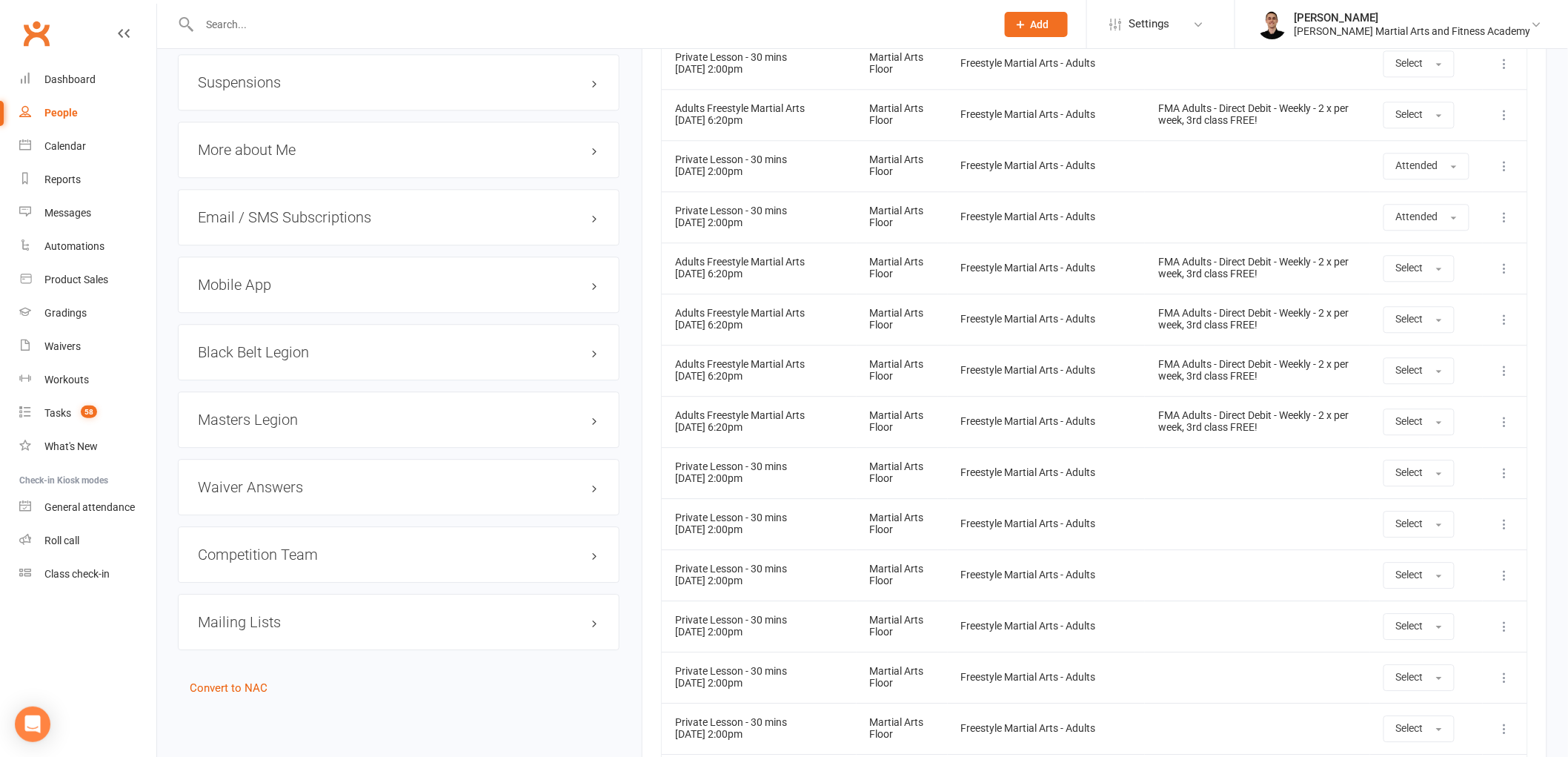
scroll to position [1483, 0]
click at [1419, 271] on span "Select" at bounding box center [1410, 265] width 27 height 12
click at [1410, 315] on link "Attended" at bounding box center [1458, 300] width 147 height 30
click at [1400, 322] on span "Select" at bounding box center [1410, 317] width 27 height 12
click at [1419, 358] on span "Attended" at bounding box center [1419, 351] width 45 height 13
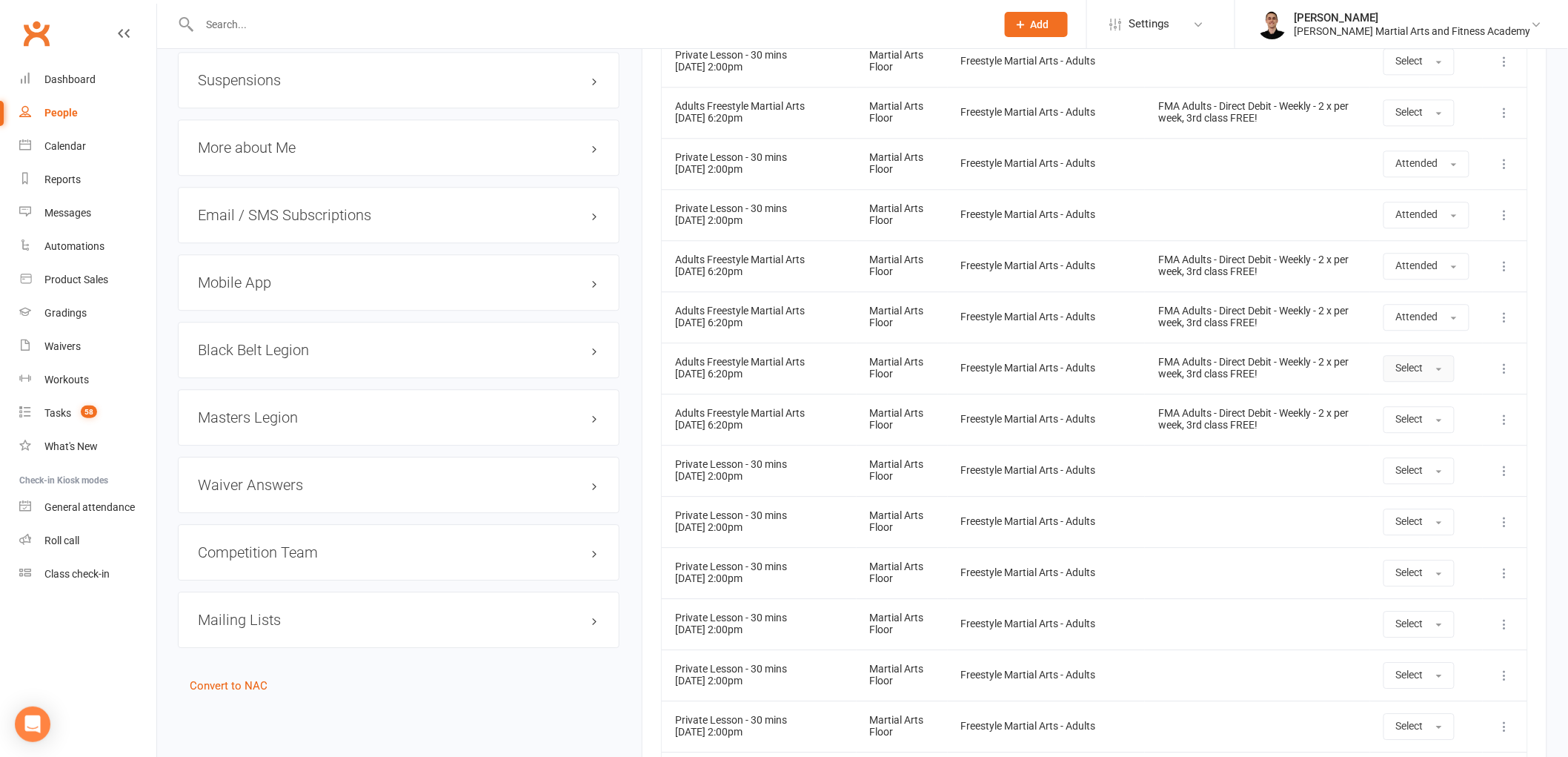
click at [1429, 382] on button "Select" at bounding box center [1419, 368] width 71 height 27
click at [1429, 409] on span "Attended" at bounding box center [1419, 402] width 45 height 13
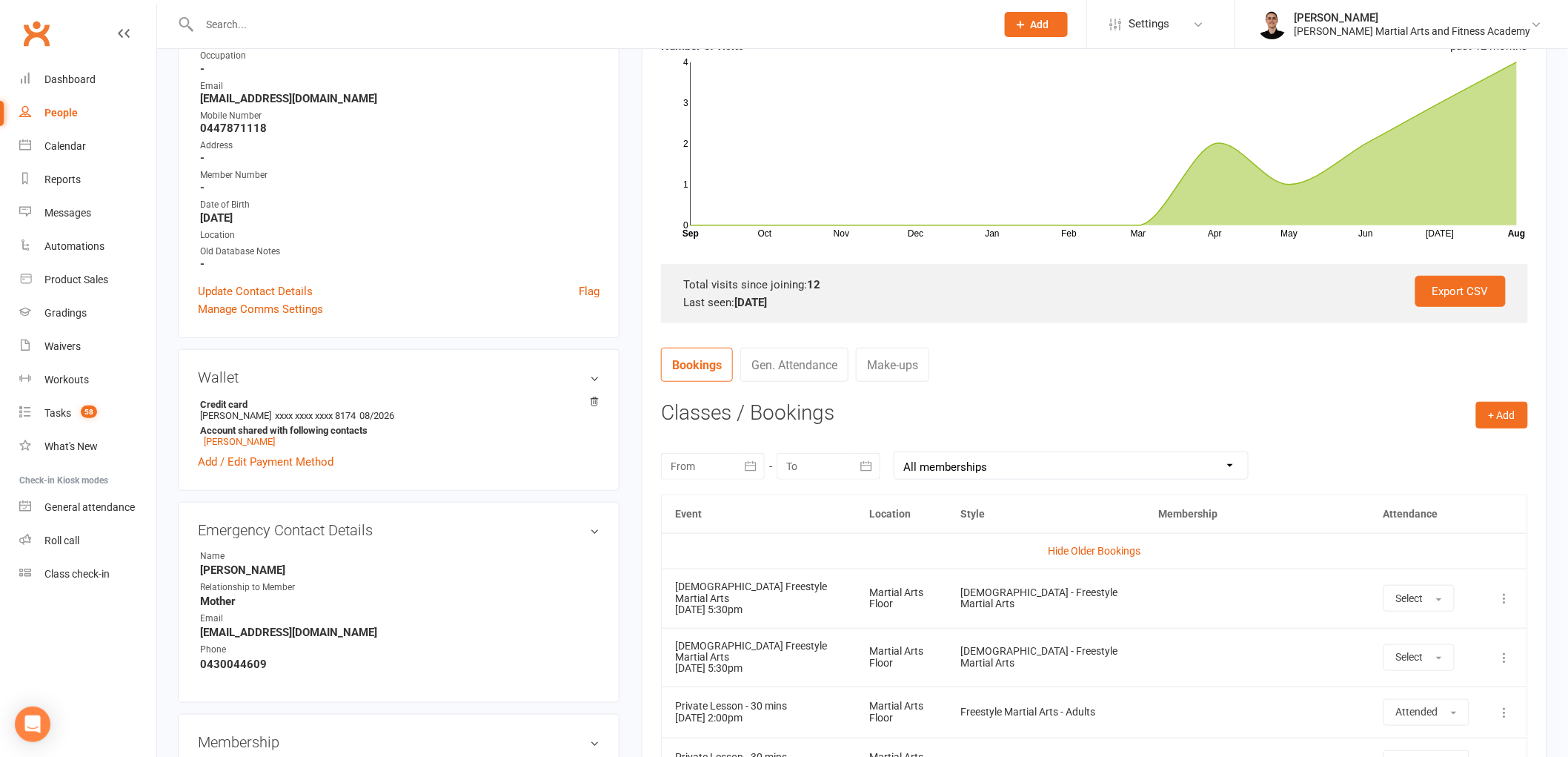
scroll to position [0, 0]
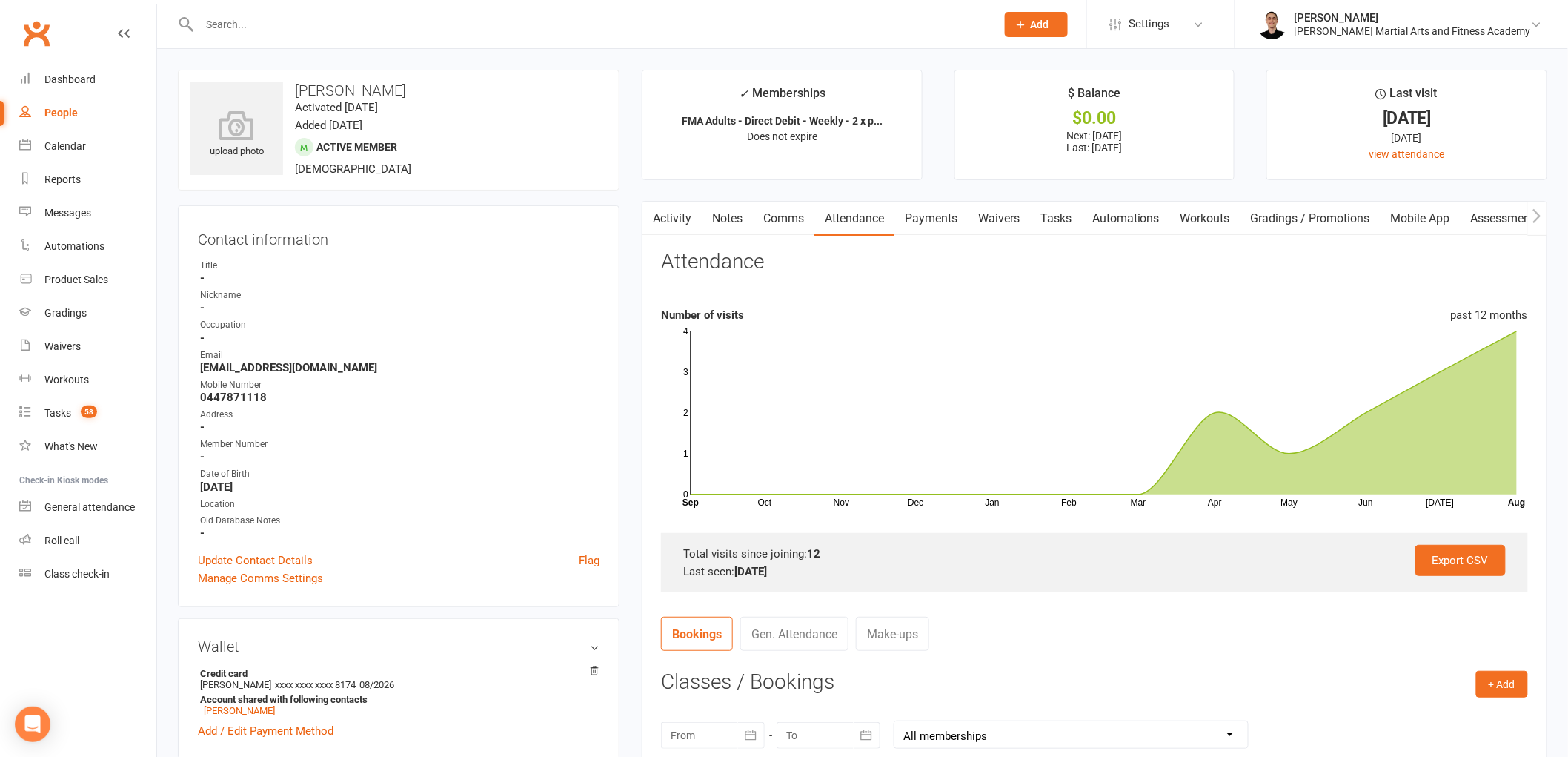
click at [1069, 218] on link "Tasks" at bounding box center [1056, 219] width 52 height 34
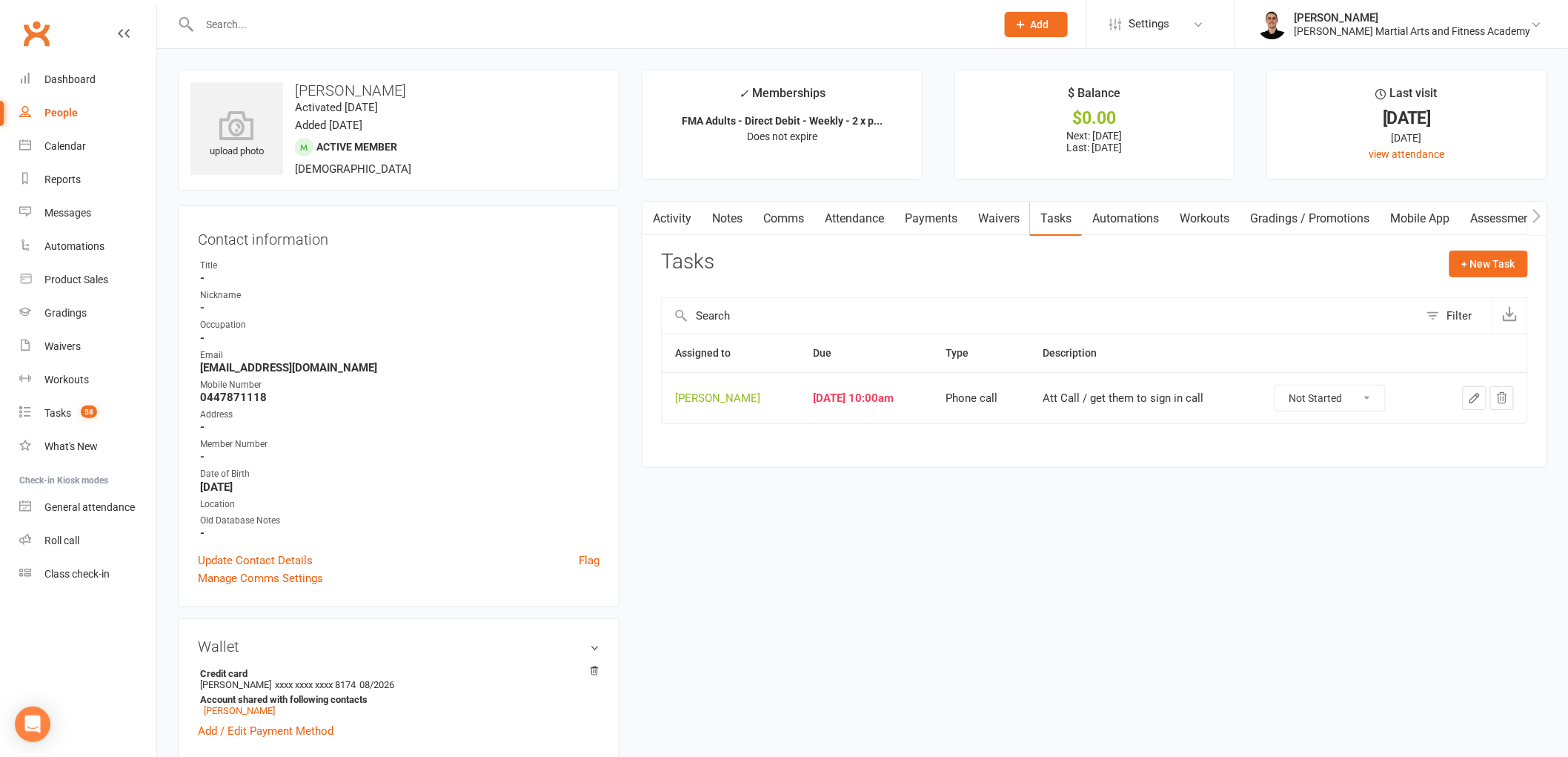
drag, startPoint x: 1339, startPoint y: 400, endPoint x: 1342, endPoint y: 410, distance: 10.4
click at [1339, 400] on select "Not Started In Progress Waiting Complete" at bounding box center [1331, 398] width 110 height 25
click at [1286, 386] on select "Not Started In Progress Waiting Complete" at bounding box center [1331, 398] width 110 height 25
select select "unstarted"
click at [63, 410] on div "Tasks" at bounding box center [58, 412] width 27 height 12
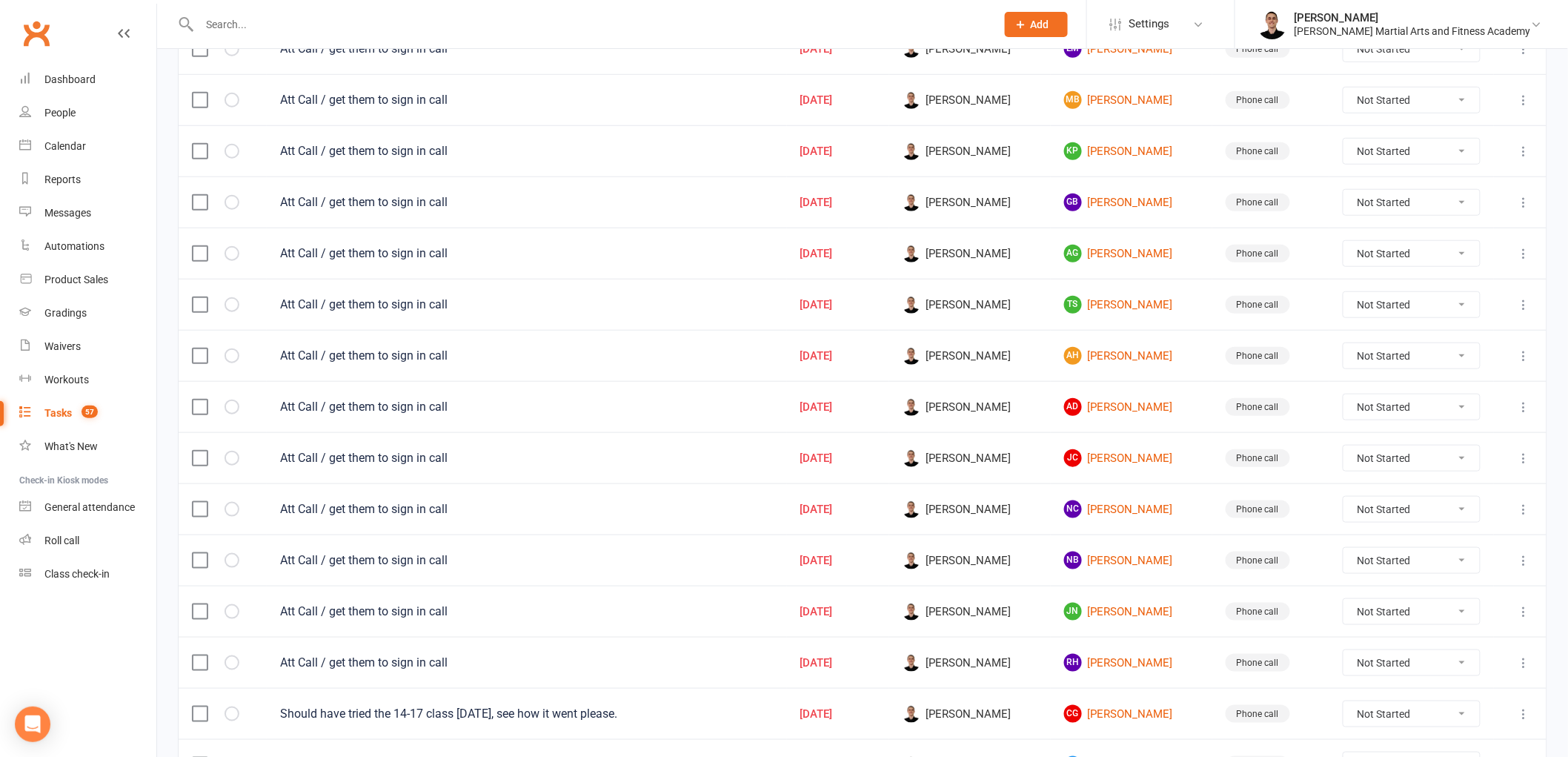
scroll to position [412, 0]
click at [1121, 253] on link "AG Ayush Gupta" at bounding box center [1132, 250] width 135 height 18
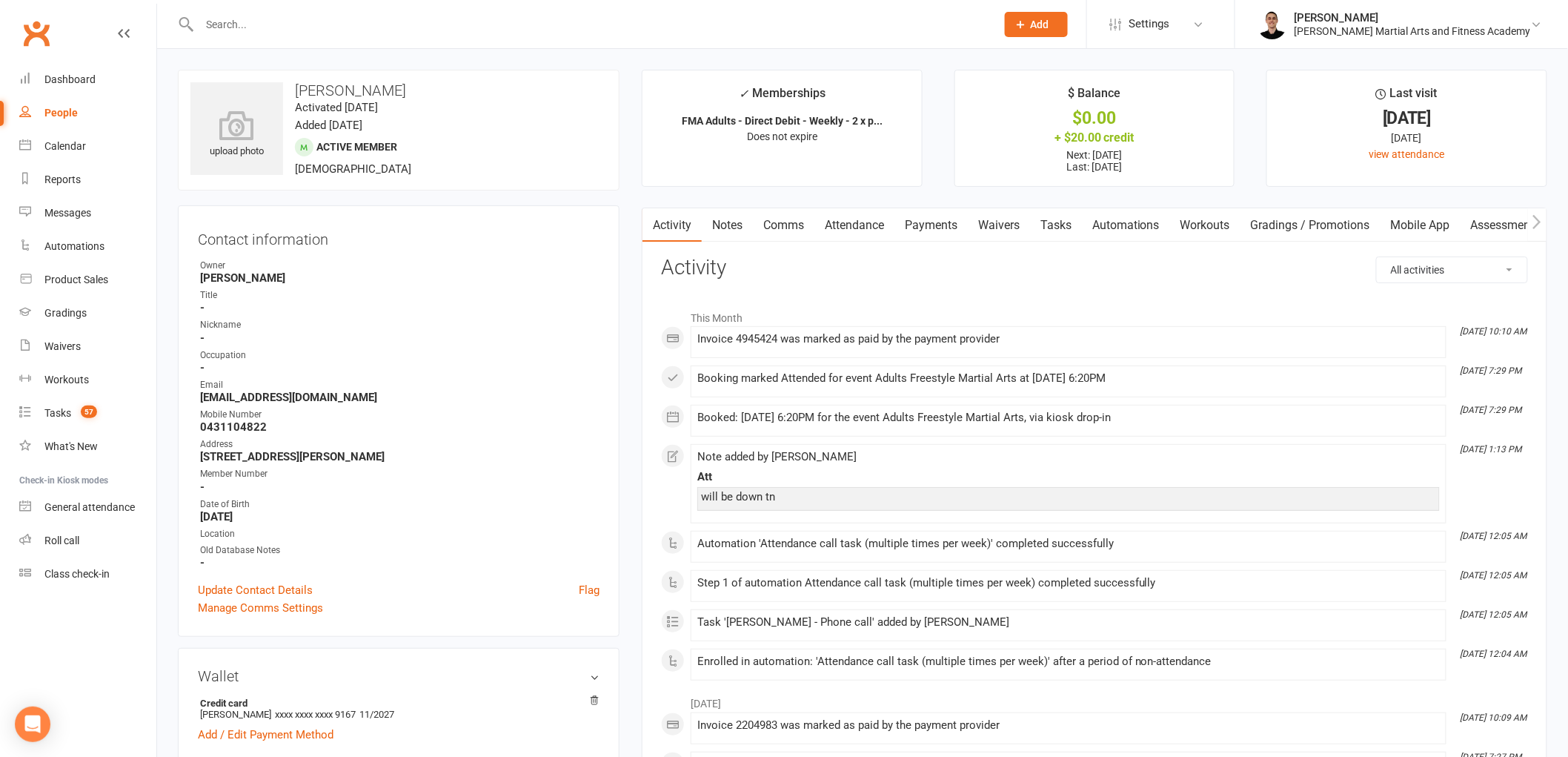
click at [1056, 217] on link "Tasks" at bounding box center [1056, 225] width 52 height 34
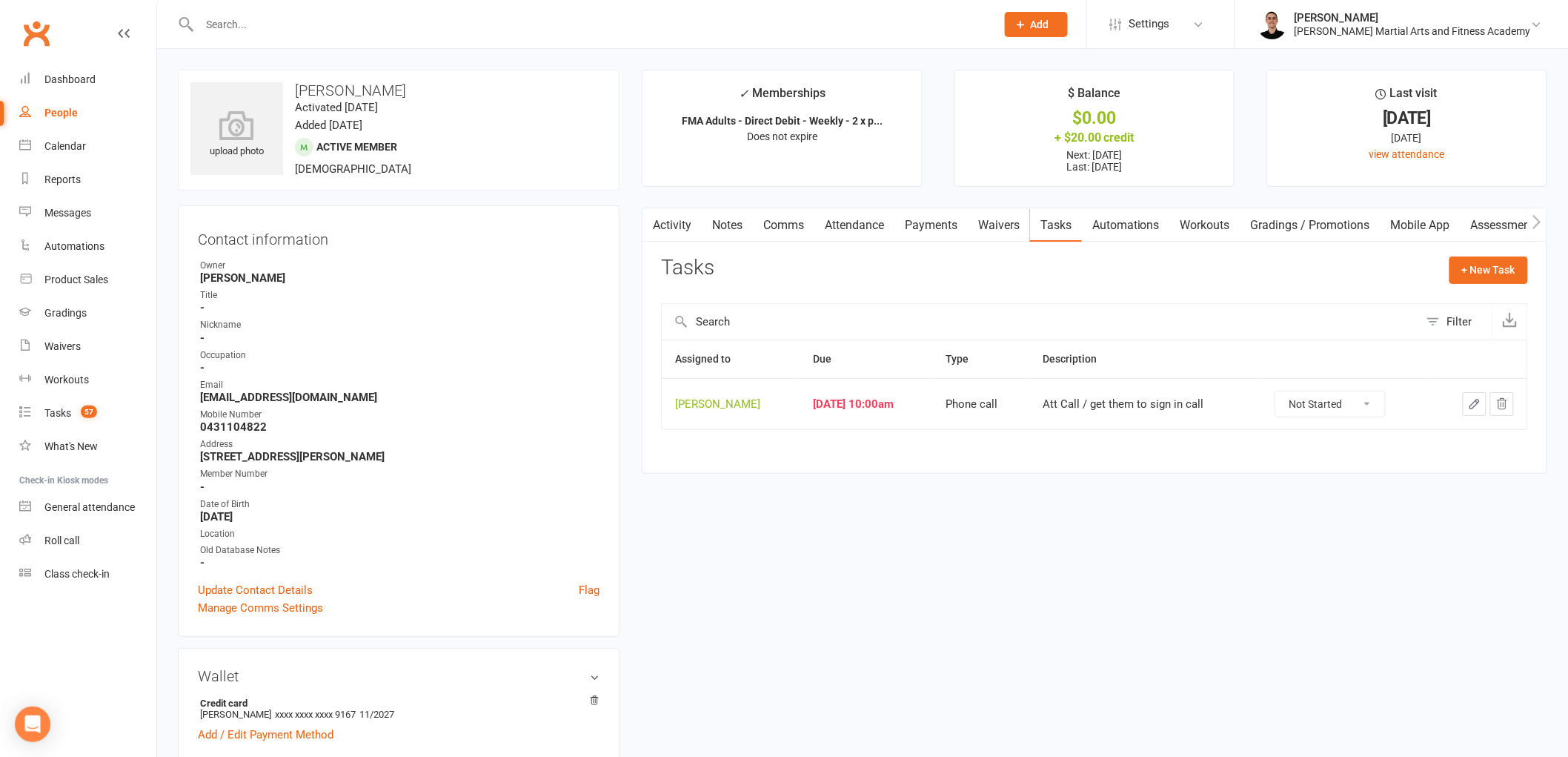
click at [1342, 402] on select "Not Started In Progress Waiting Complete" at bounding box center [1331, 404] width 110 height 25
click at [1286, 392] on select "Not Started In Progress Waiting Complete" at bounding box center [1331, 404] width 110 height 25
select select "unstarted"
click at [65, 401] on link "Tasks 57" at bounding box center [87, 413] width 137 height 34
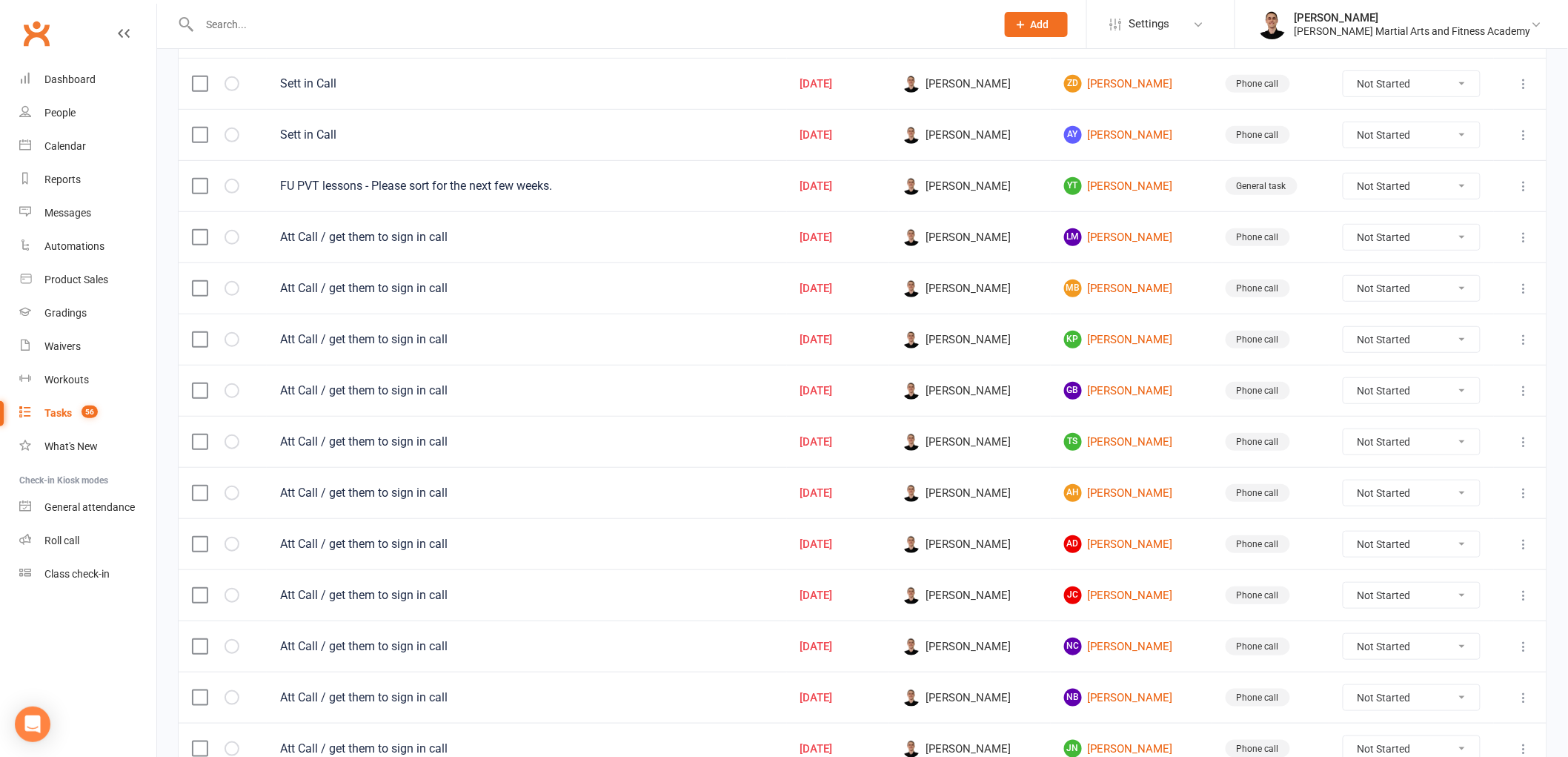
scroll to position [247, 0]
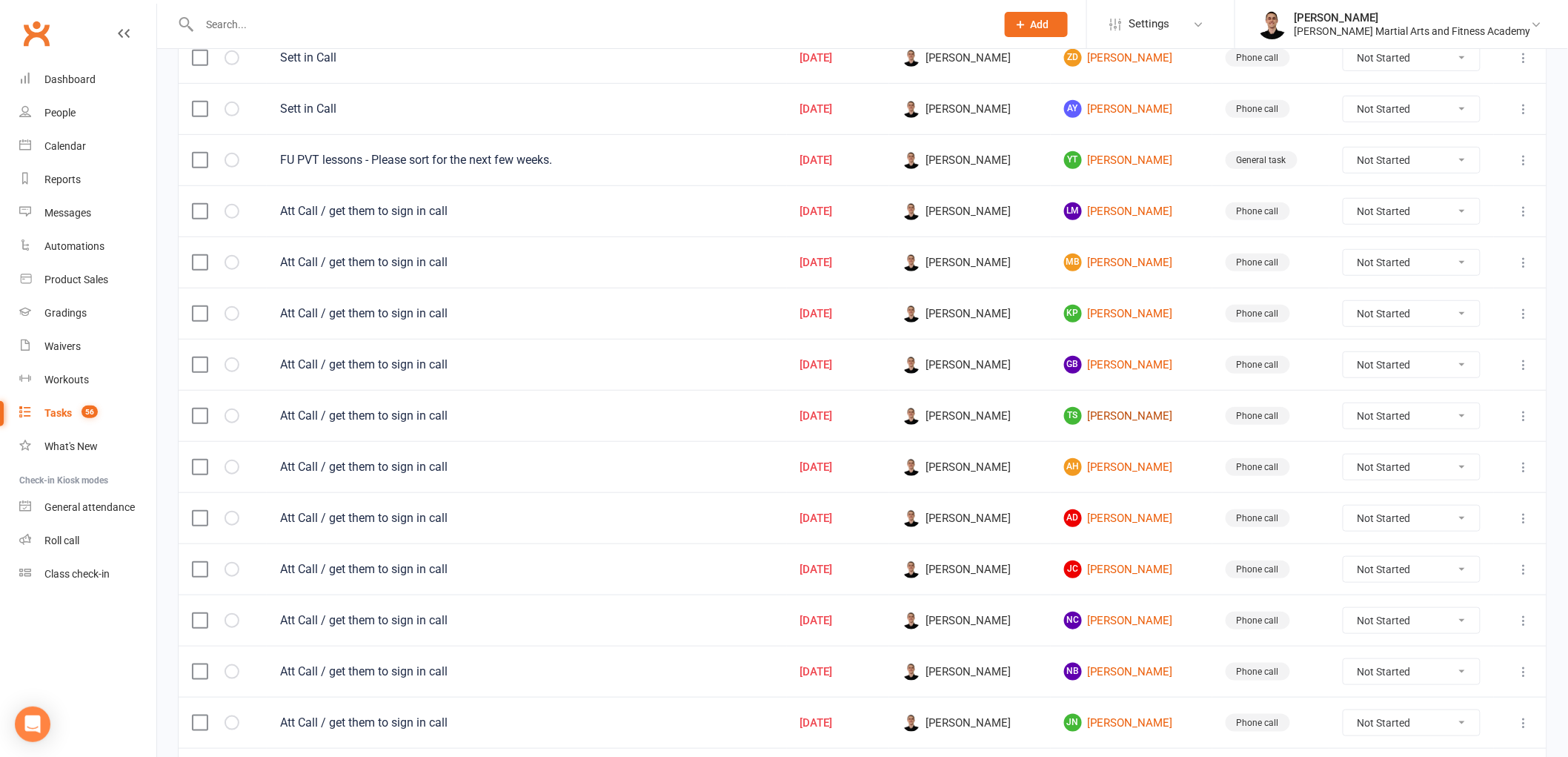
click at [1125, 421] on link "TS Tjorn Sibma" at bounding box center [1132, 415] width 135 height 18
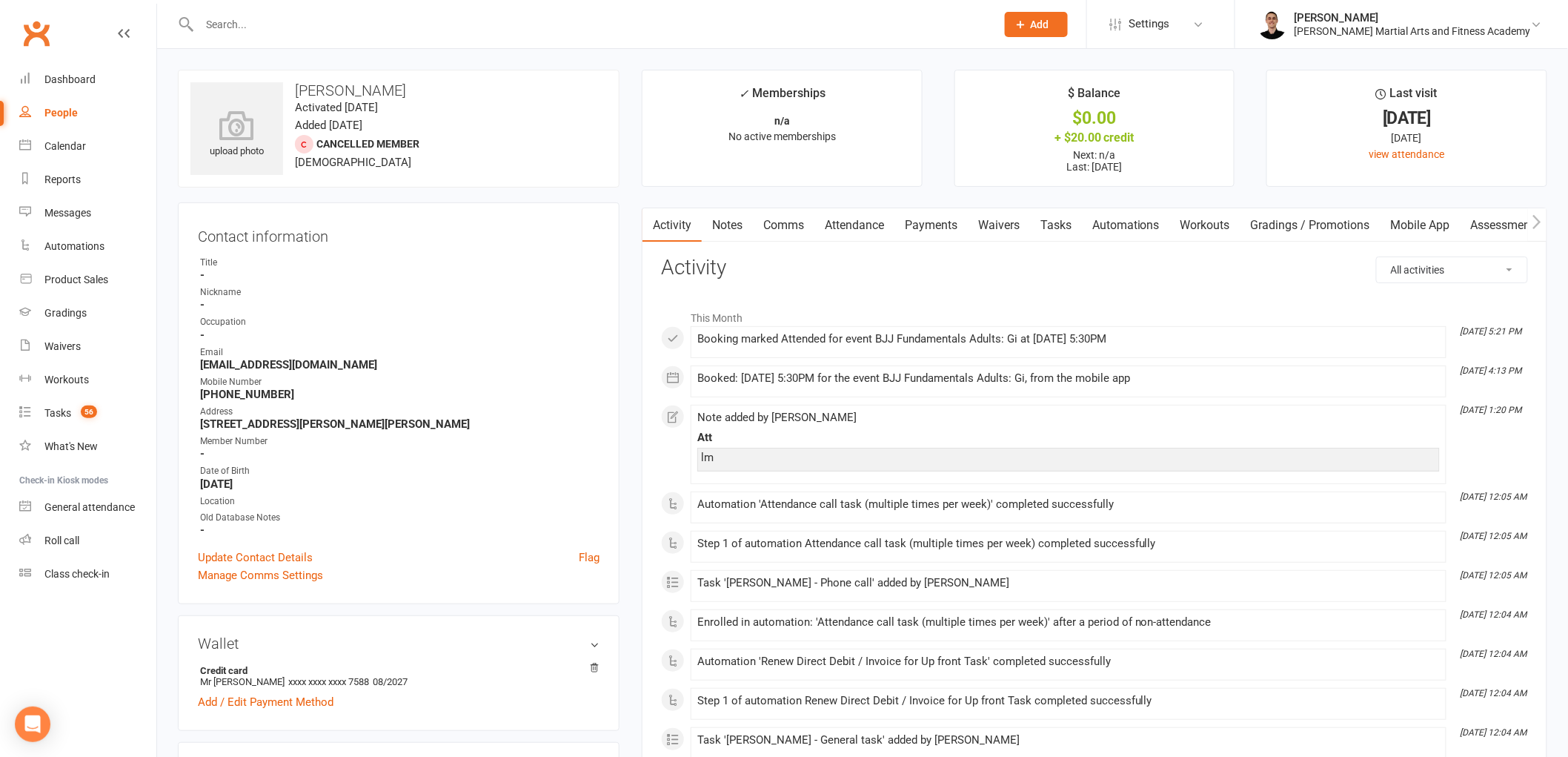
click at [1064, 230] on link "Tasks" at bounding box center [1056, 225] width 52 height 34
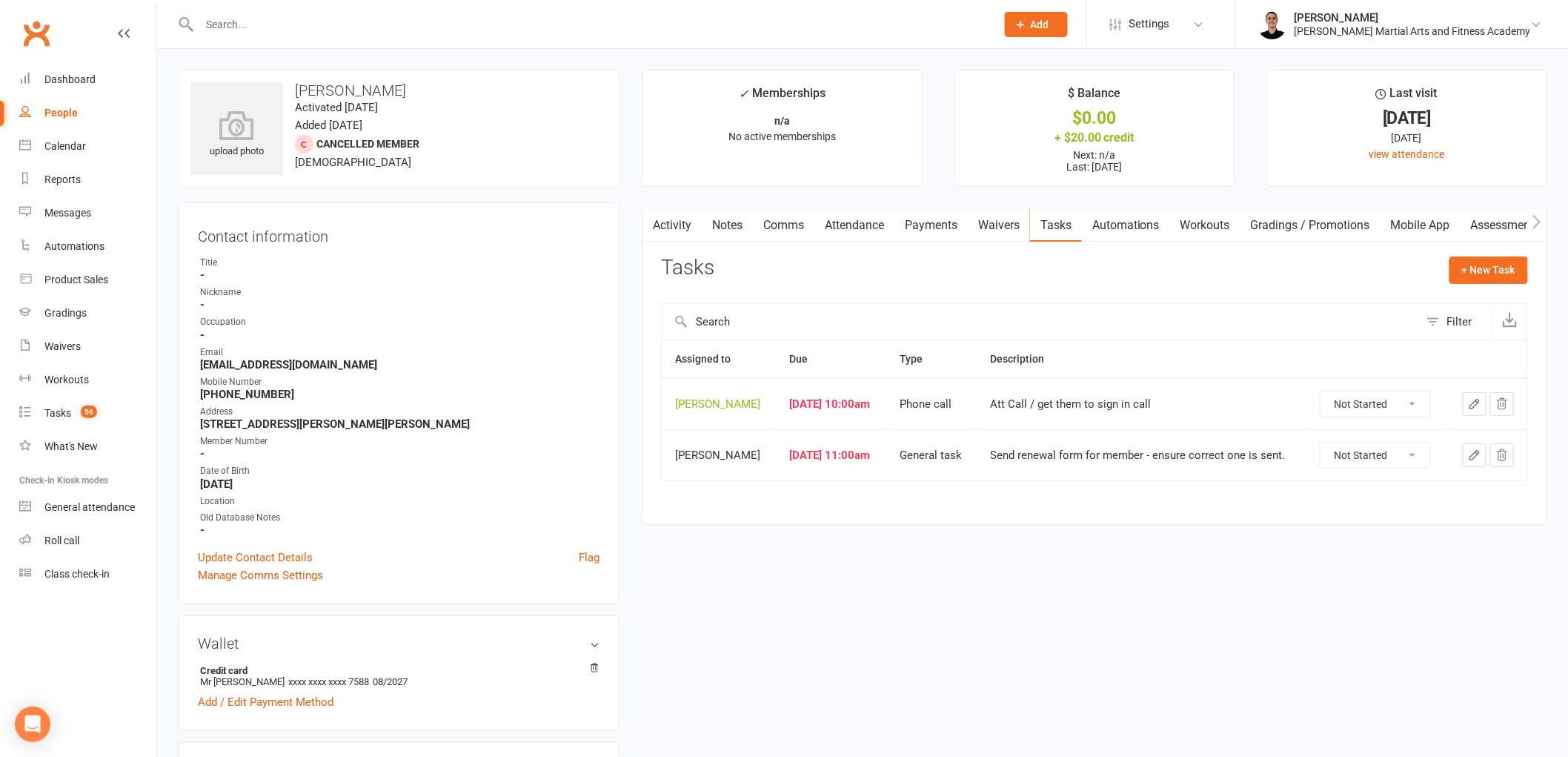
click at [1353, 397] on select "Not Started In Progress Waiting Complete" at bounding box center [1375, 404] width 110 height 25
click at [1326, 392] on select "Not Started In Progress Waiting Complete" at bounding box center [1375, 404] width 110 height 25
select select "unstarted"
click at [1349, 406] on select "Not Started In Progress Waiting Complete" at bounding box center [1375, 404] width 110 height 25
click at [1323, 392] on select "Not Started In Progress Waiting Complete" at bounding box center [1375, 404] width 110 height 25
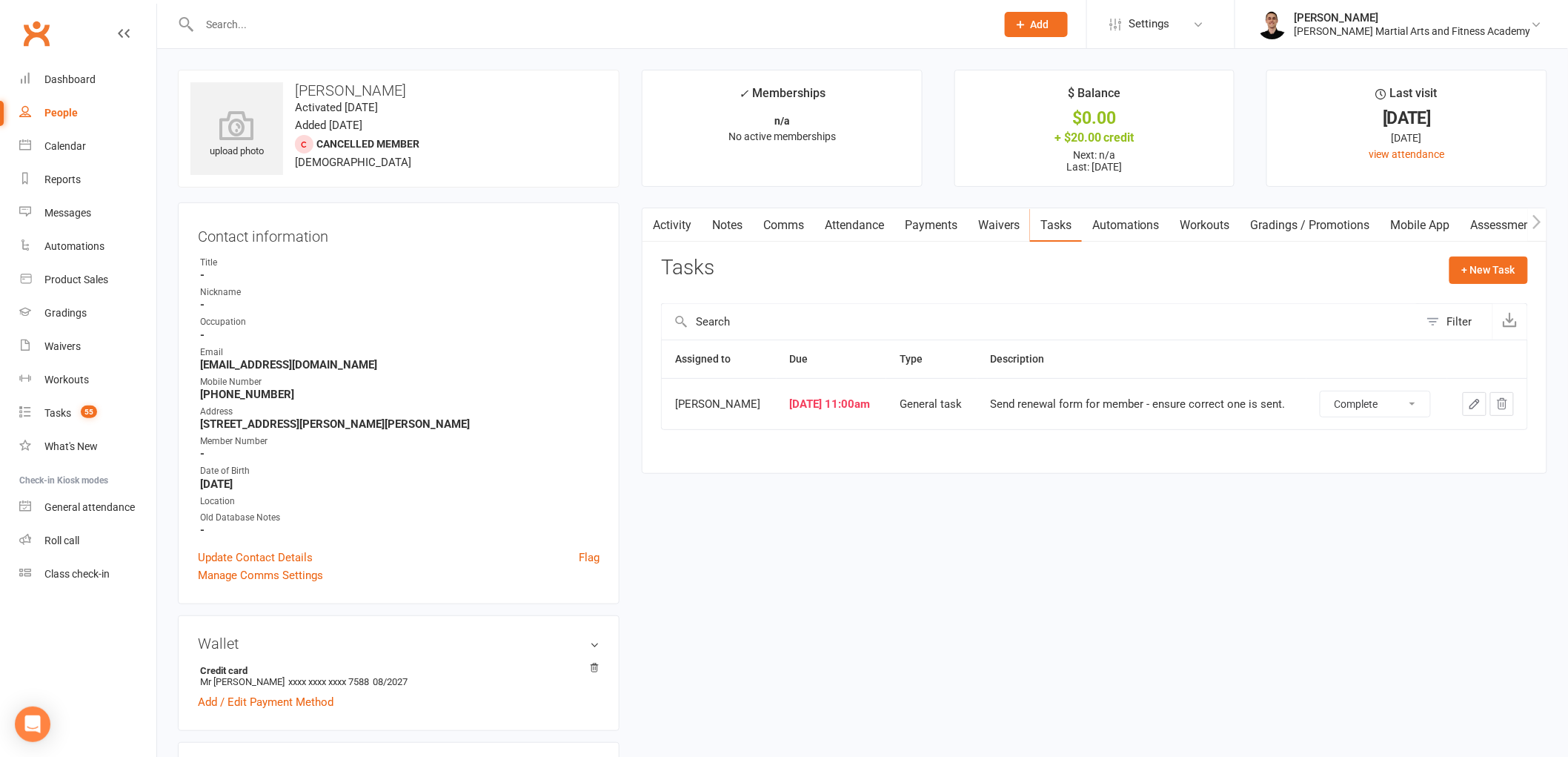
select select "unstarted"
click at [86, 408] on span "55" at bounding box center [89, 412] width 17 height 13
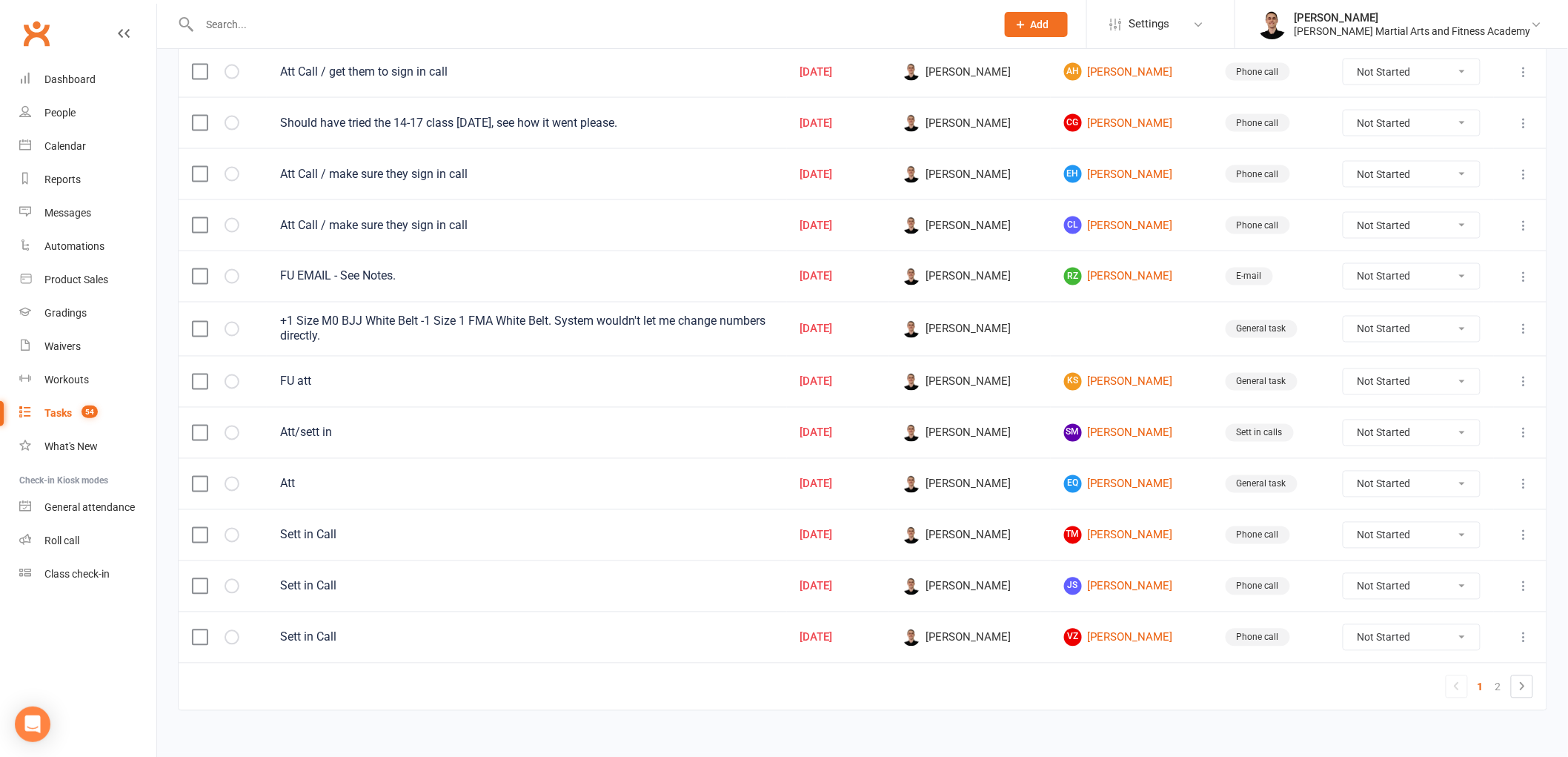
scroll to position [922, 0]
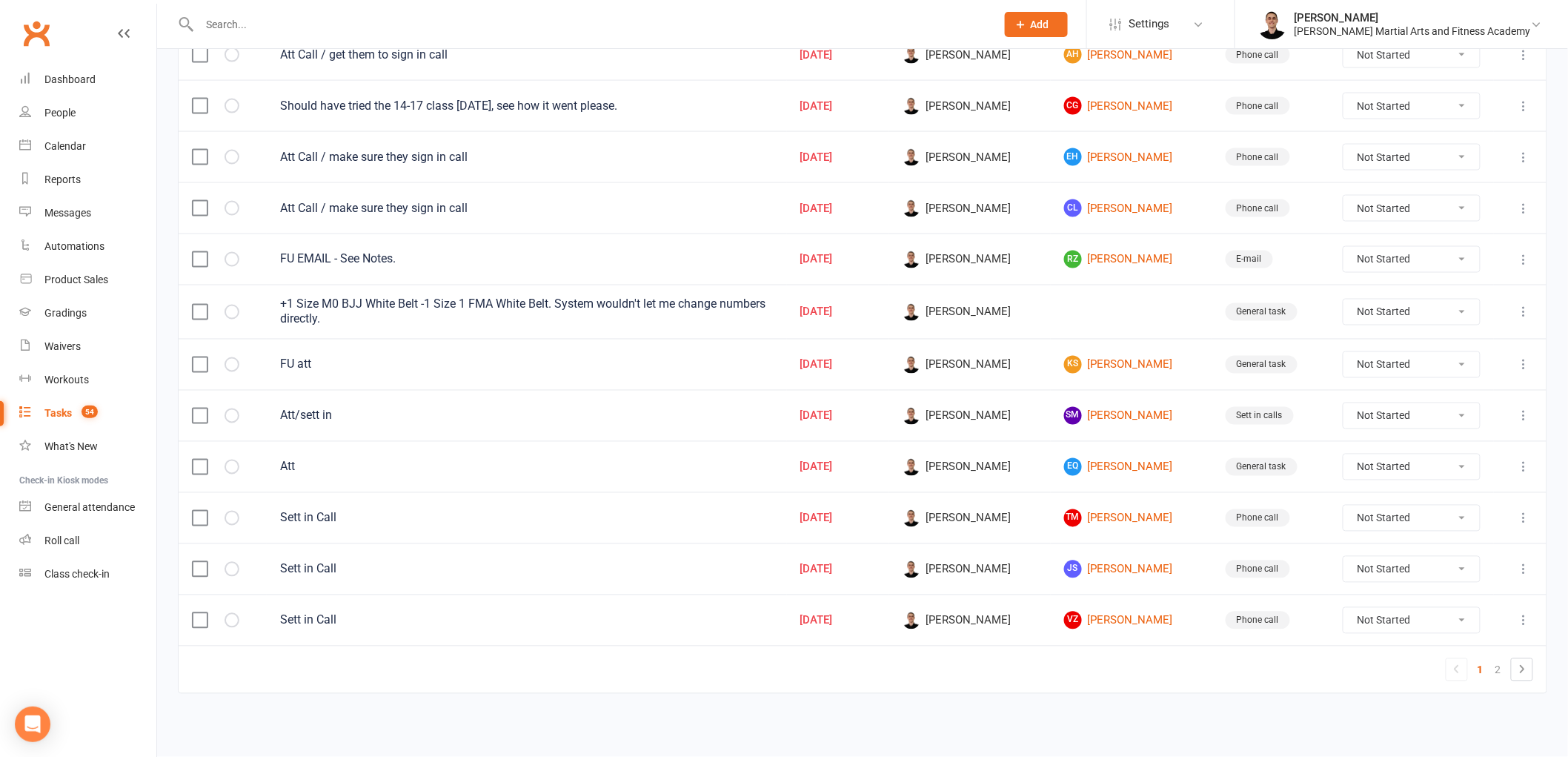
drag, startPoint x: 1374, startPoint y: 312, endPoint x: 1374, endPoint y: 322, distance: 10.0
click at [1374, 312] on select "Not Started In Progress Waiting Complete" at bounding box center [1412, 312] width 137 height 25
click at [1349, 300] on select "Not Started In Progress Waiting Complete" at bounding box center [1412, 312] width 137 height 25
select select "unstarted"
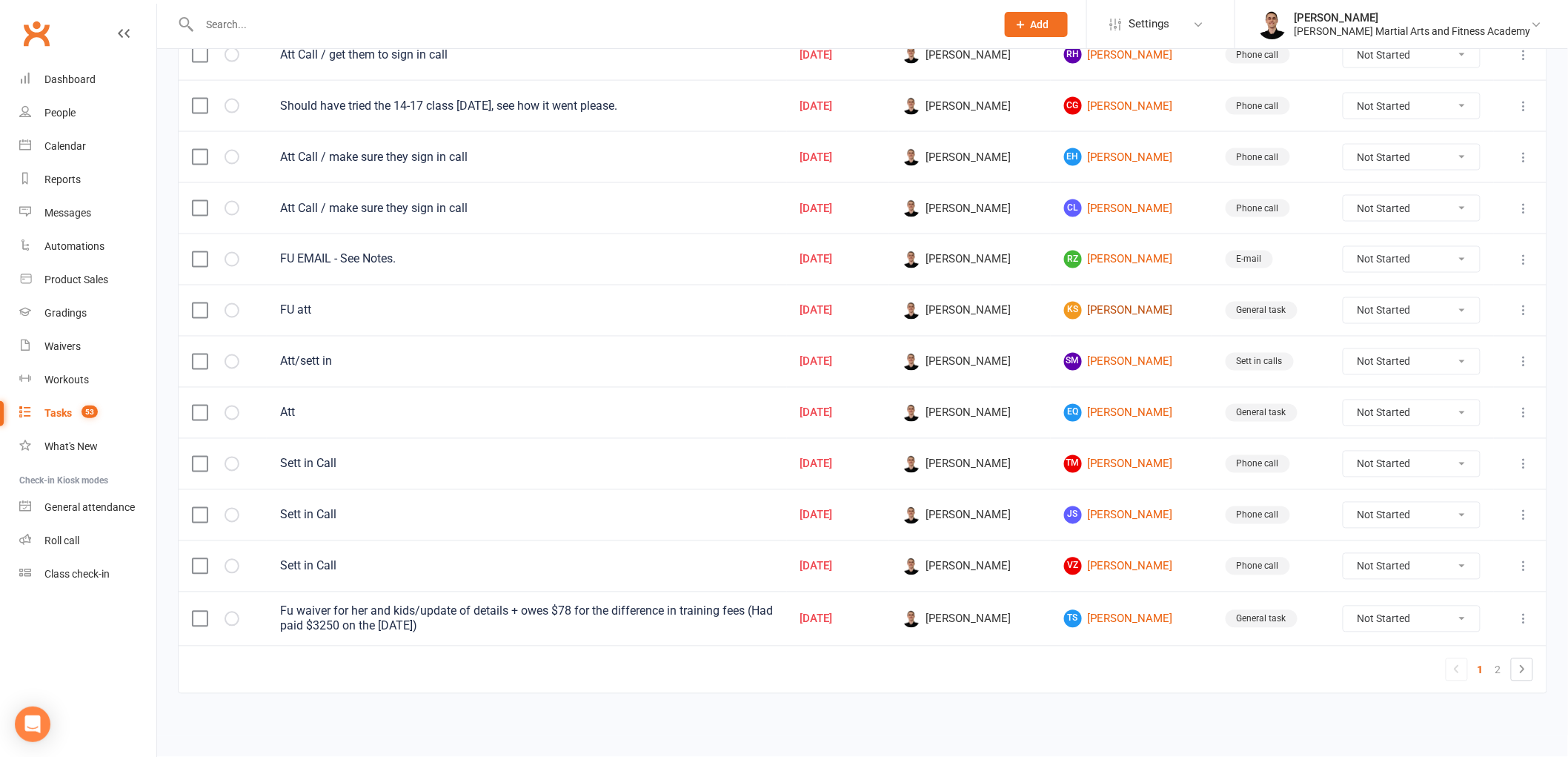
click at [1128, 308] on link "KS Kadan Sumner" at bounding box center [1132, 310] width 135 height 18
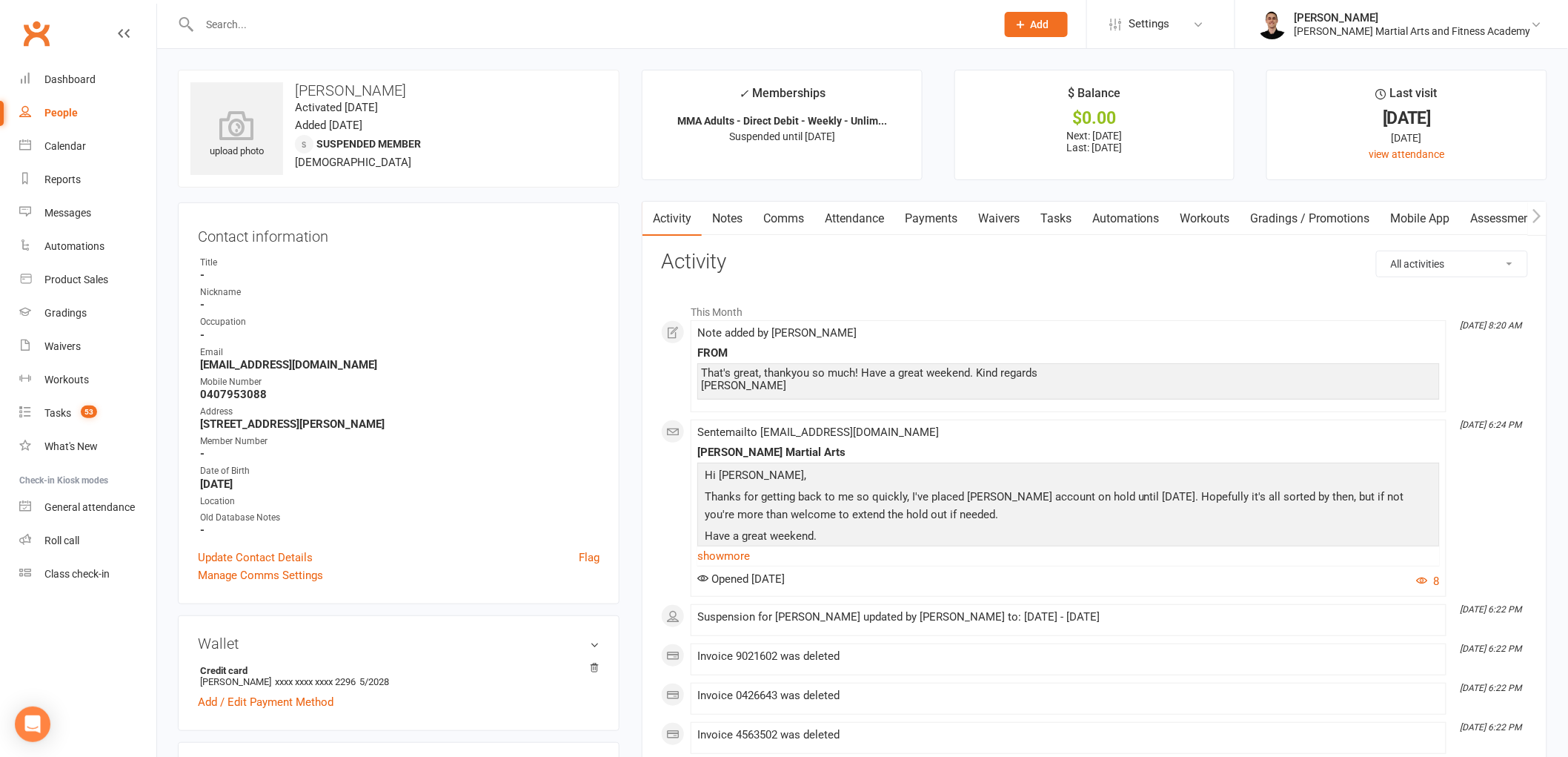
click at [1060, 202] on link "Tasks" at bounding box center [1056, 219] width 52 height 34
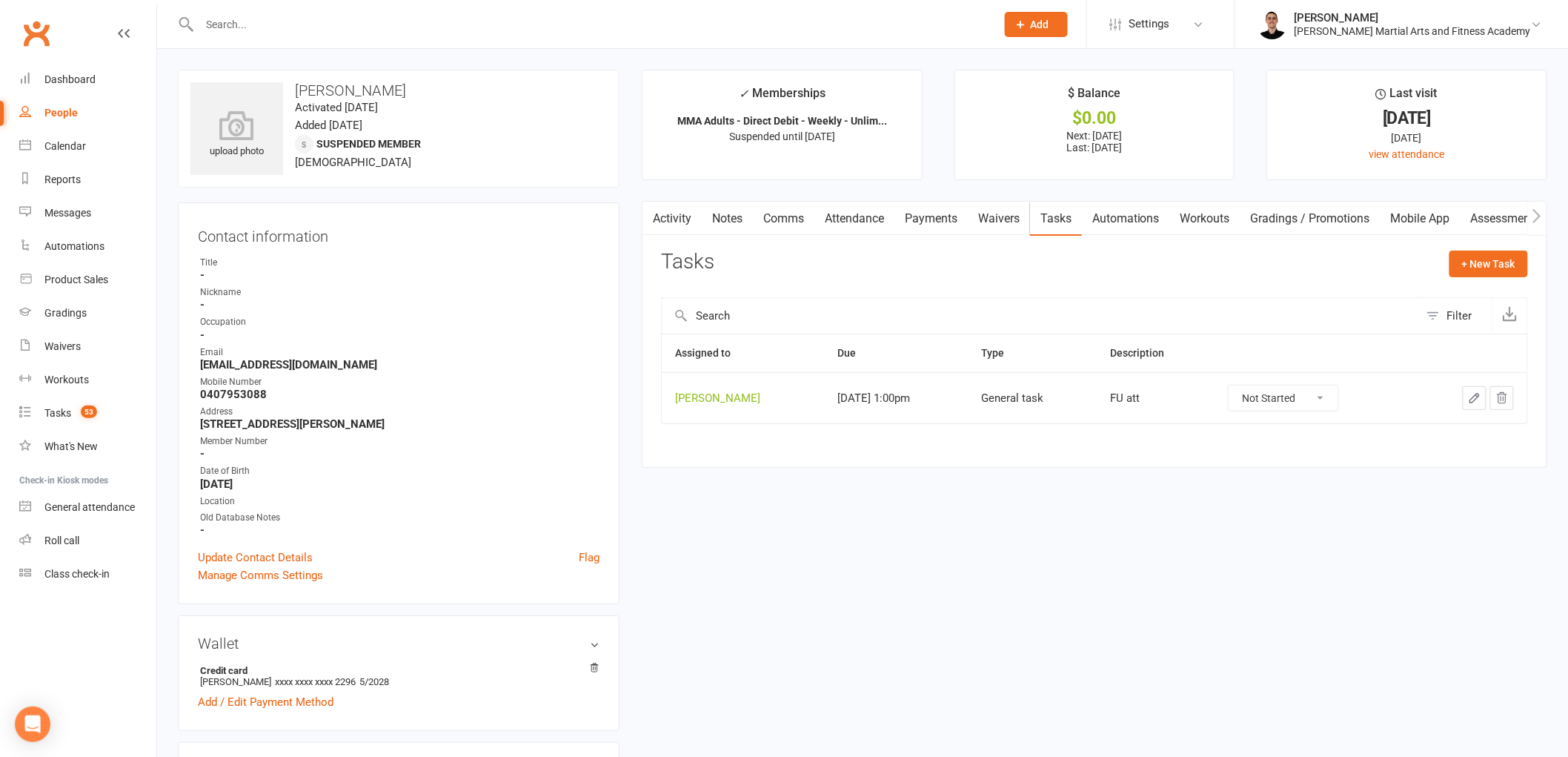
click at [1479, 397] on icon "button" at bounding box center [1475, 399] width 9 height 9
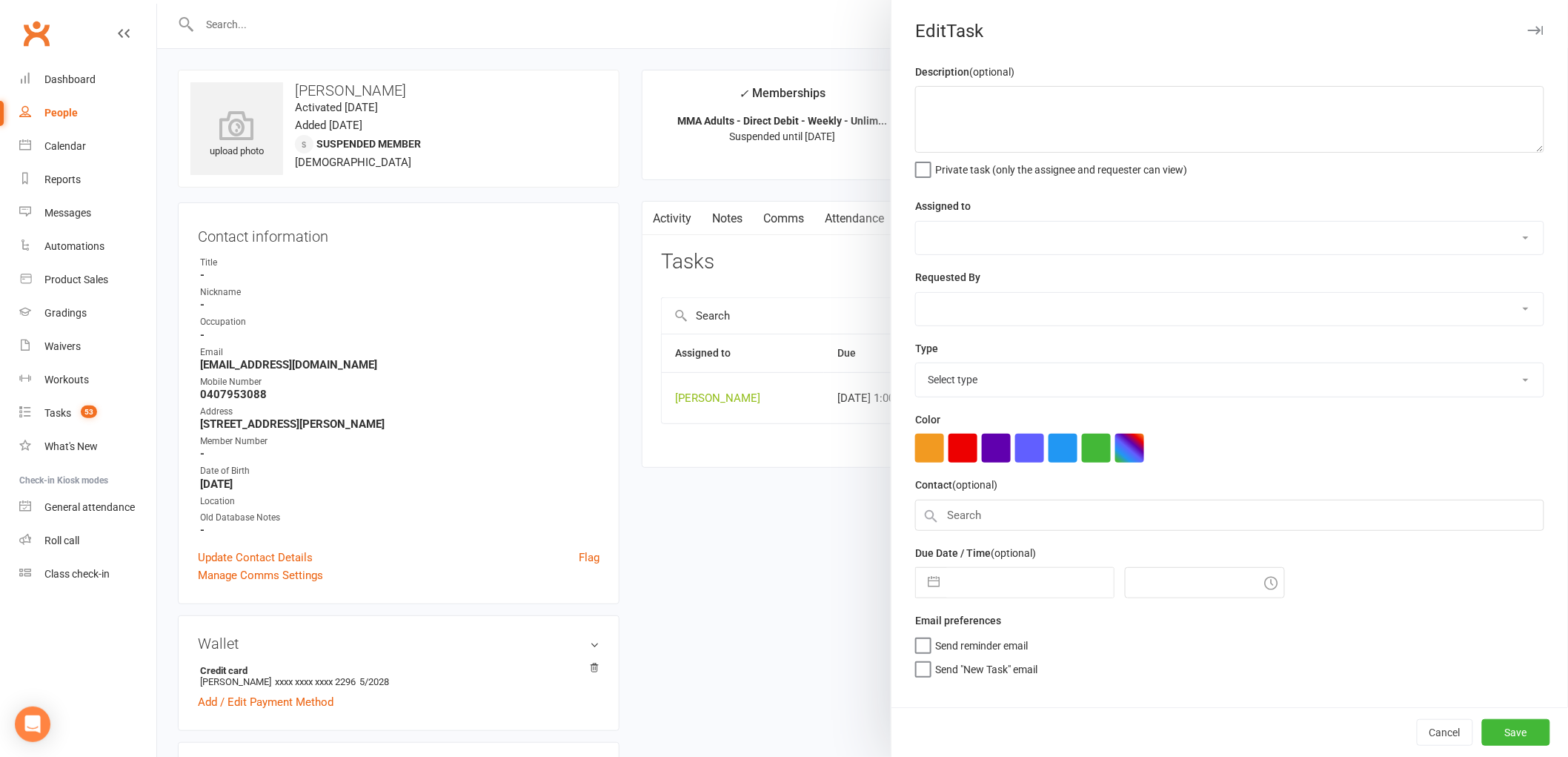
type textarea "FU att"
select select "47660"
type input "[DATE]"
type input "1:00pm"
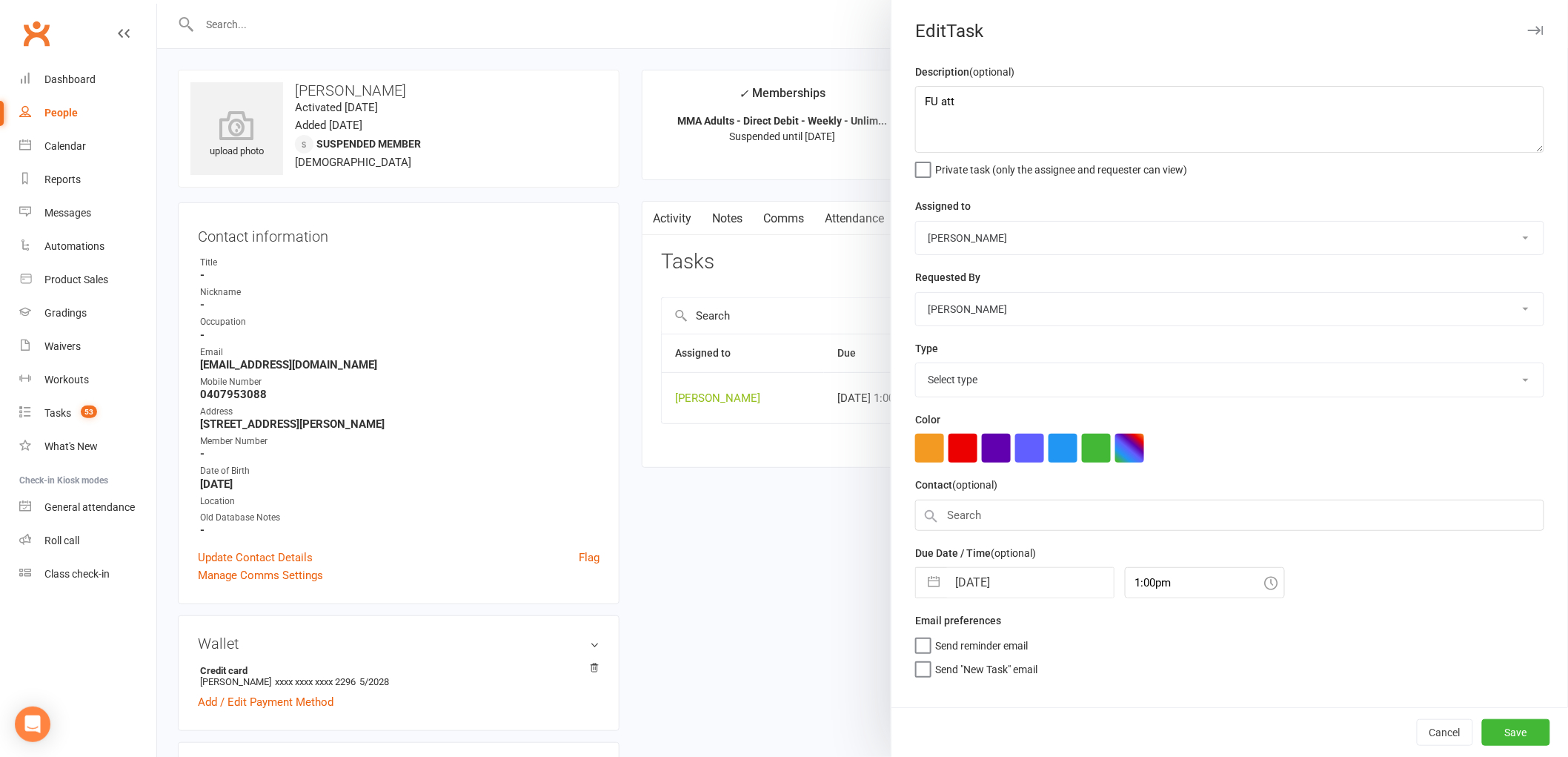
select select "25648"
select select "6"
select select "2025"
select select "7"
select select "2025"
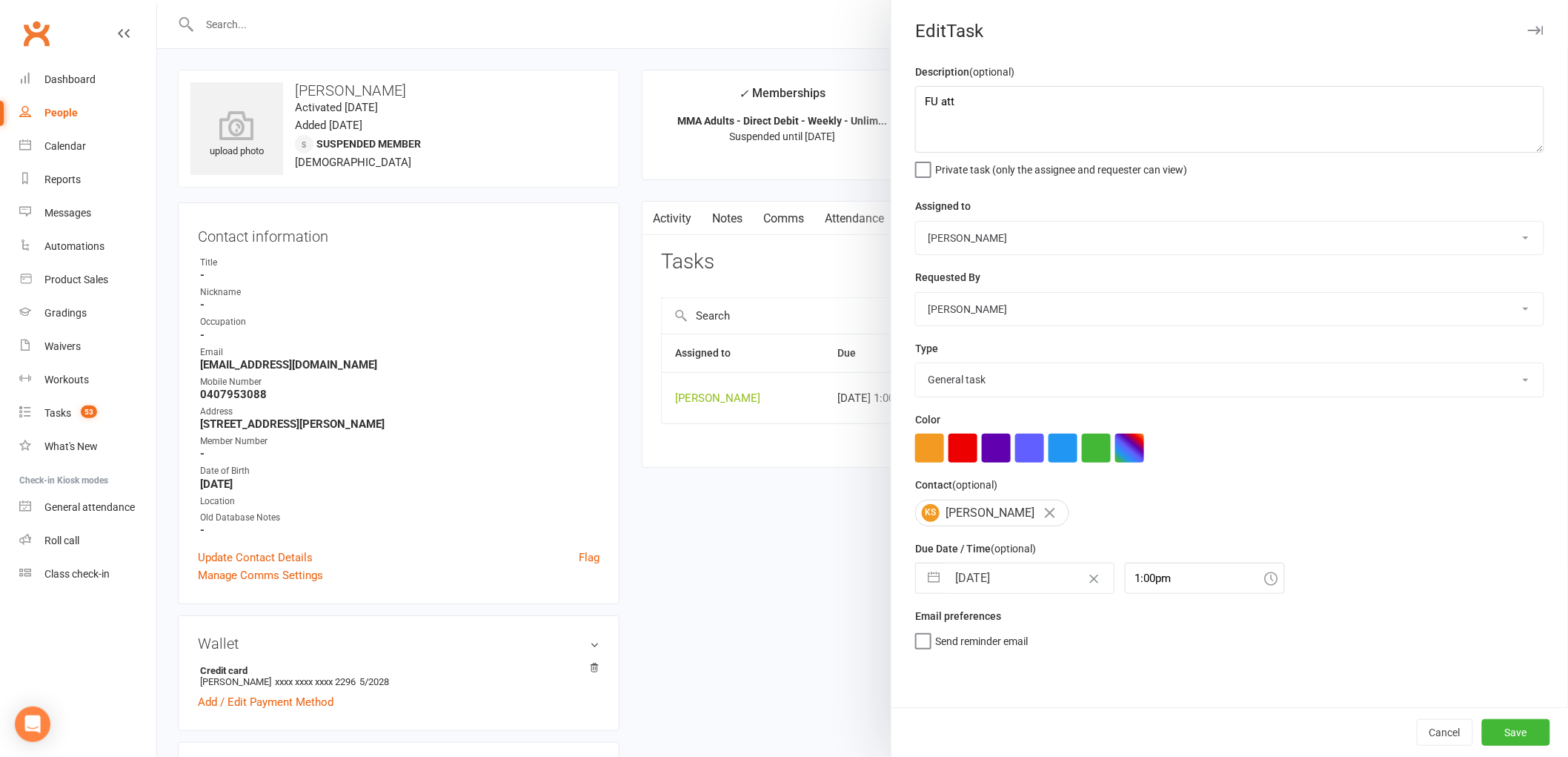
select select "8"
select select "2025"
click at [1000, 573] on input "[DATE]" at bounding box center [1030, 578] width 167 height 30
click at [1118, 642] on icon "Move forward to switch to the next month." at bounding box center [1119, 637] width 14 height 14
select select "9"
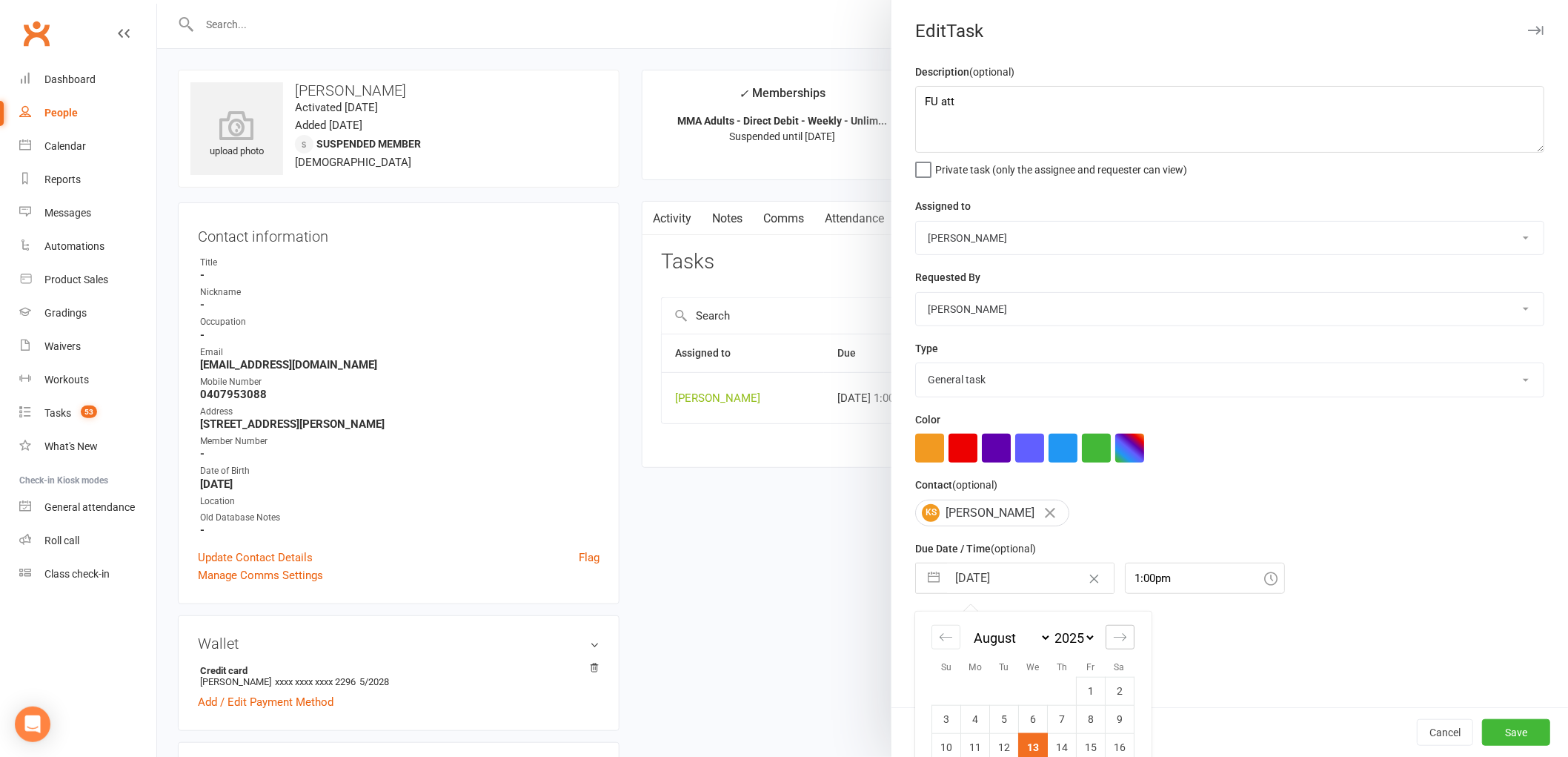
select select "2025"
click at [1118, 642] on icon "Move forward to switch to the next month." at bounding box center [1119, 637] width 14 height 14
select select "10"
select select "2025"
click at [1117, 642] on icon "Move forward to switch to the next month." at bounding box center [1119, 637] width 14 height 14
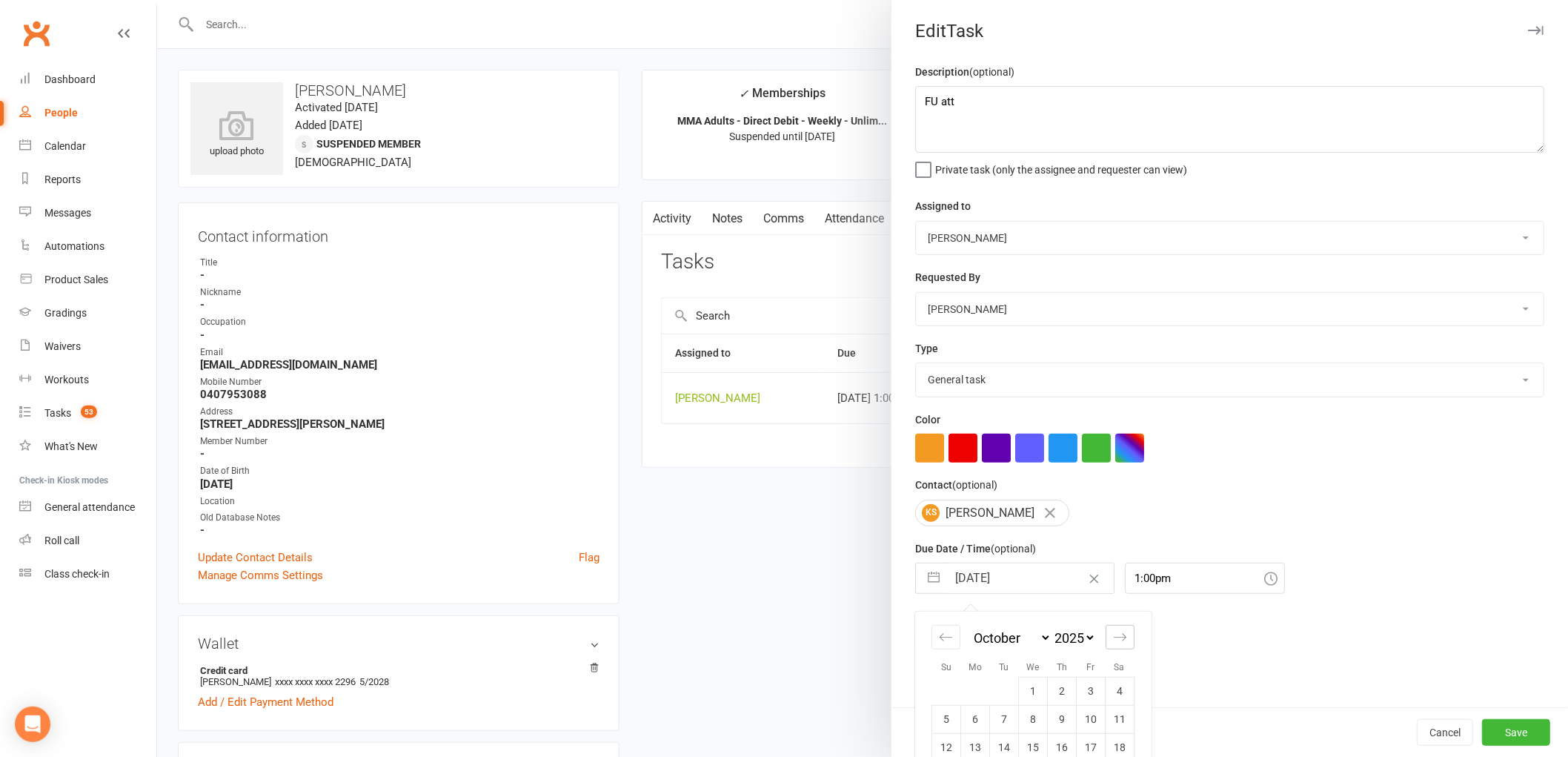
select select "11"
select select "2025"
click at [1117, 642] on icon "Move forward to switch to the next month." at bounding box center [1119, 637] width 14 height 14
select select "2026"
click at [1117, 642] on icon "Move forward to switch to the next month." at bounding box center [1119, 637] width 14 height 14
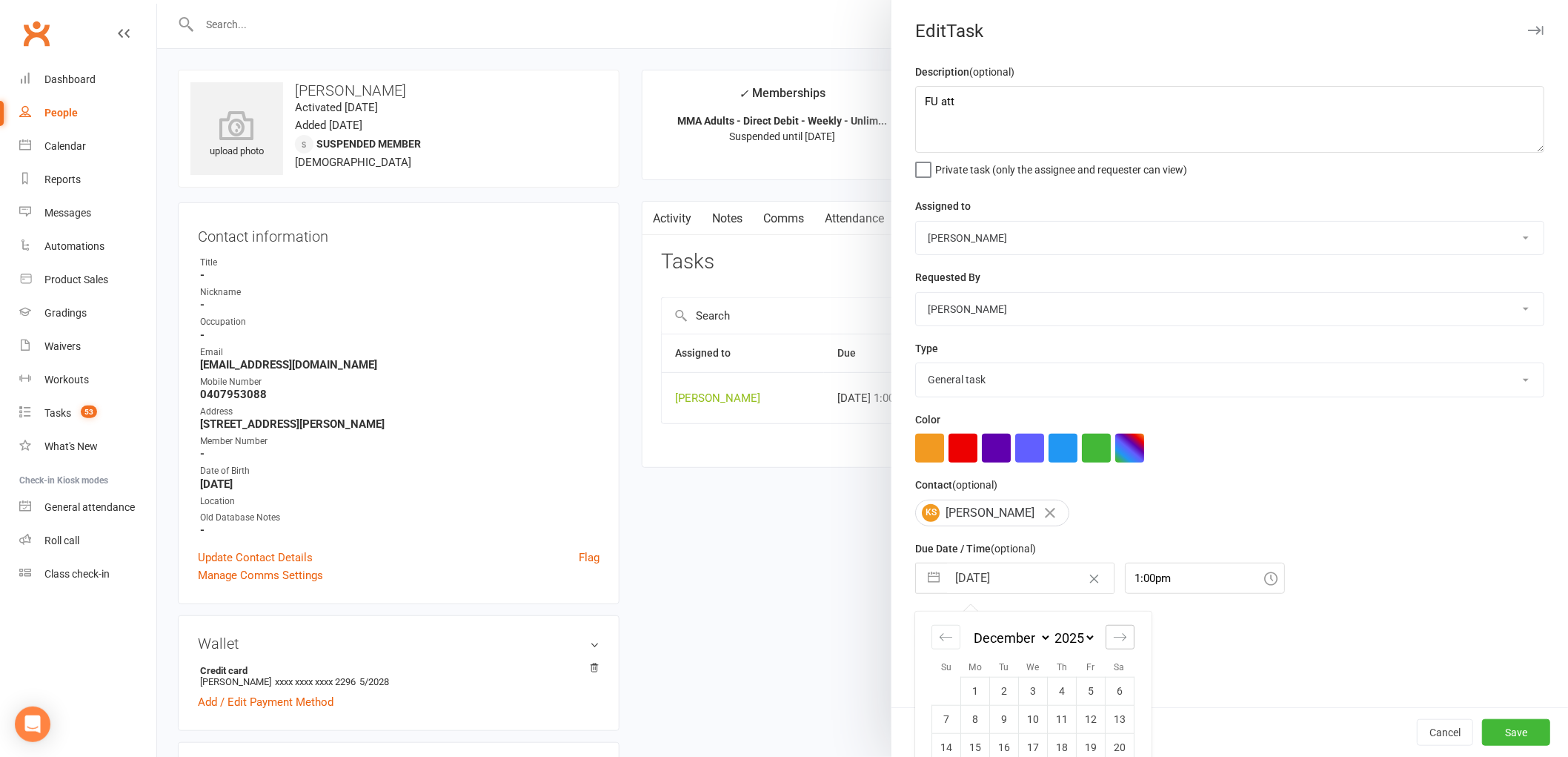
select select "1"
select select "2026"
click at [934, 629] on div "Move backward to switch to the previous month." at bounding box center [945, 637] width 29 height 24
select select "10"
select select "2025"
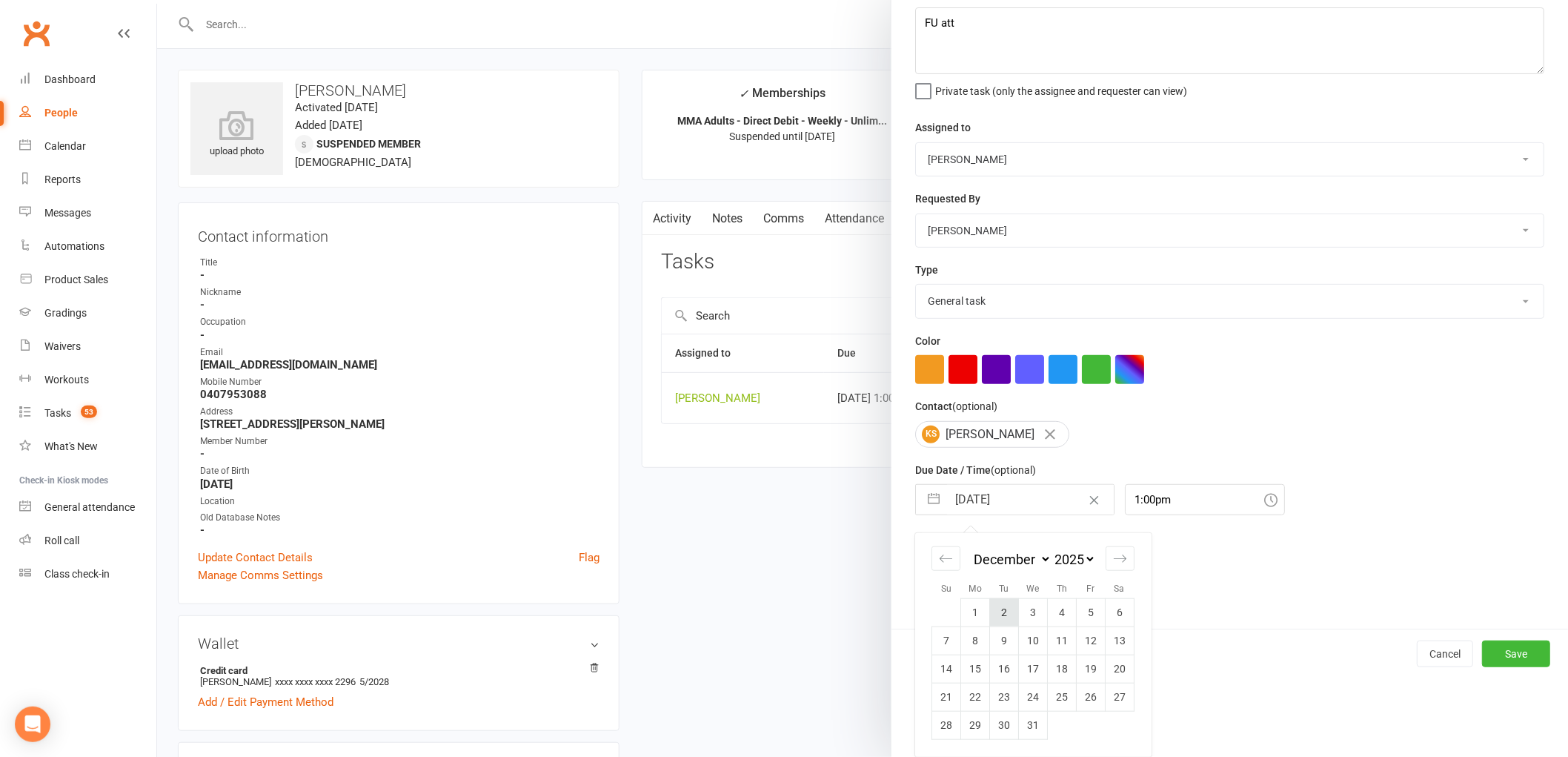
click at [993, 615] on td "2" at bounding box center [1004, 613] width 29 height 28
type input "02 Dec 2025"
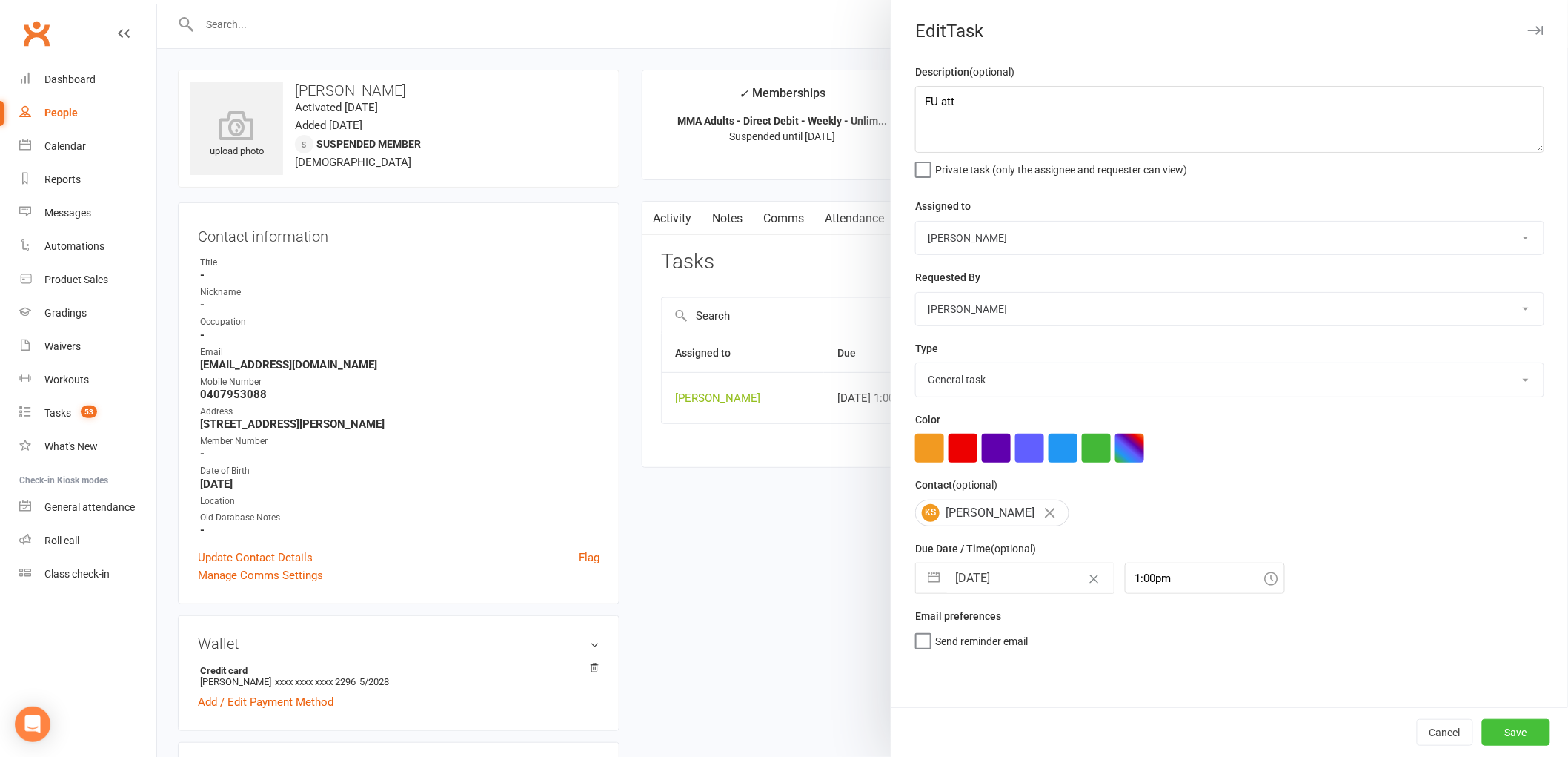
click at [1506, 730] on button "Save" at bounding box center [1516, 733] width 68 height 27
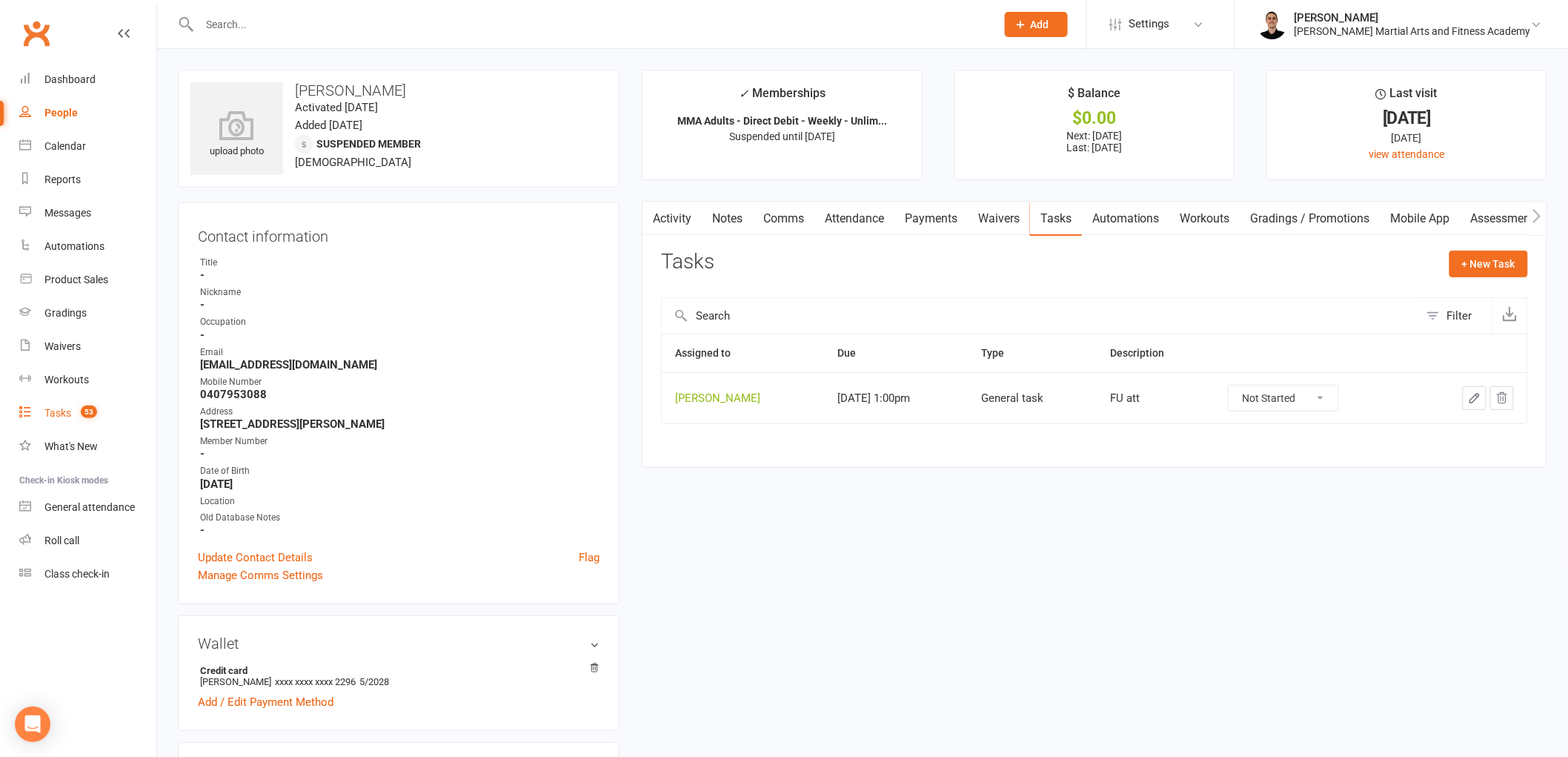
click at [47, 413] on div "Tasks" at bounding box center [58, 412] width 27 height 12
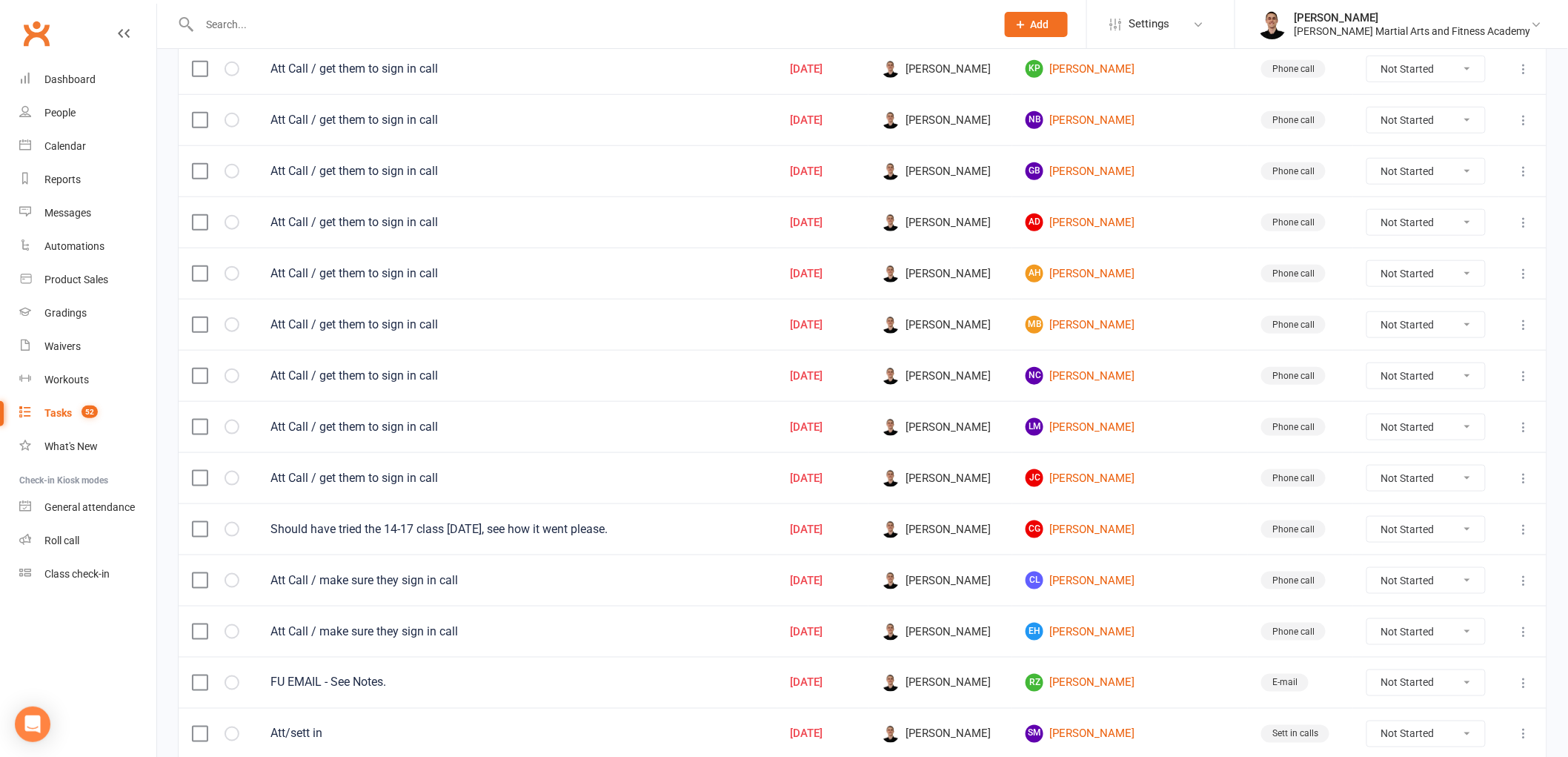
scroll to position [493, 0]
click at [1370, 273] on select "Not Started In Progress Waiting Complete" at bounding box center [1426, 271] width 118 height 25
click at [1367, 262] on select "Not Started In Progress Waiting Complete" at bounding box center [1426, 271] width 118 height 25
select select "unstarted"
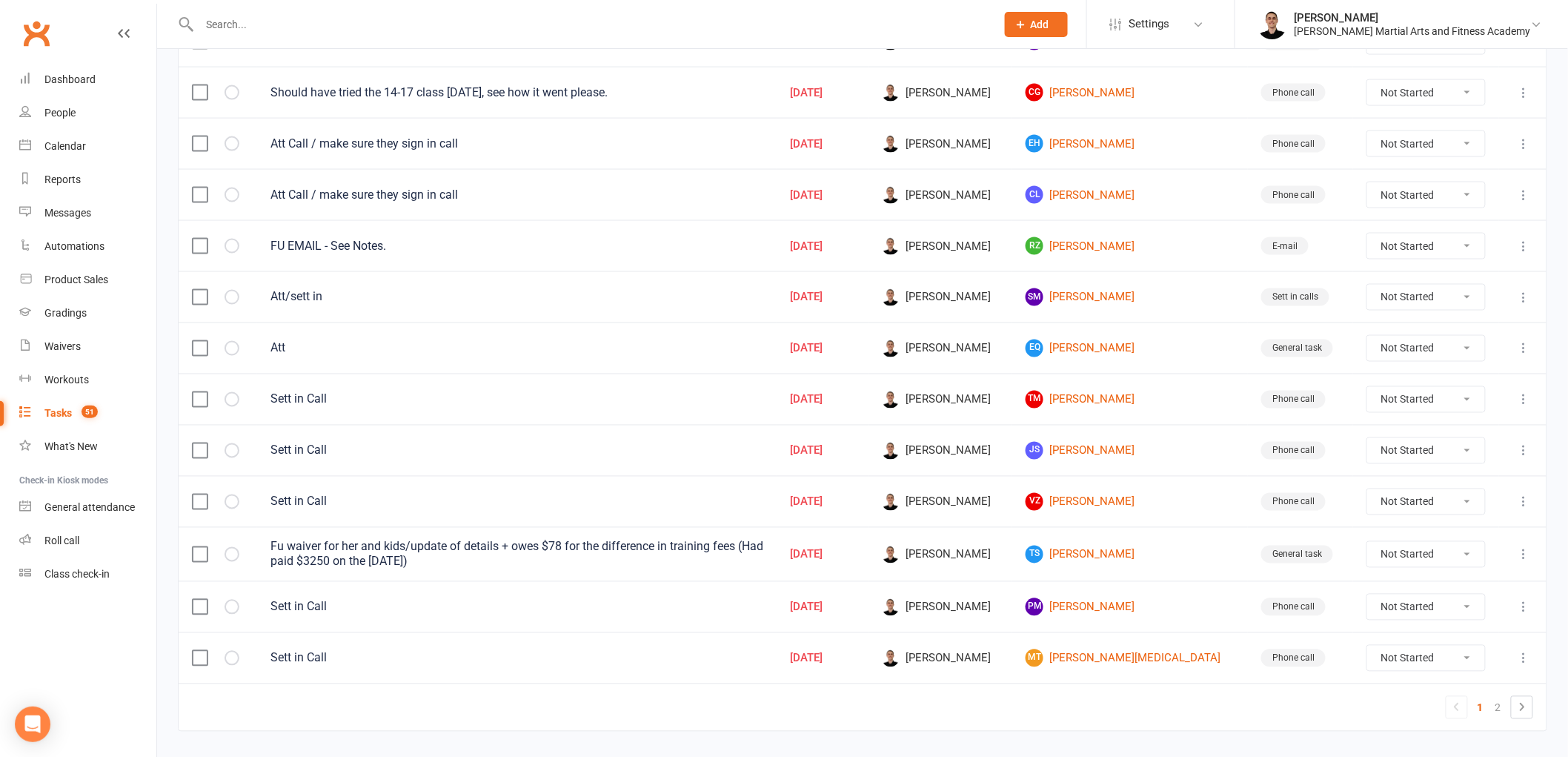
scroll to position [922, 0]
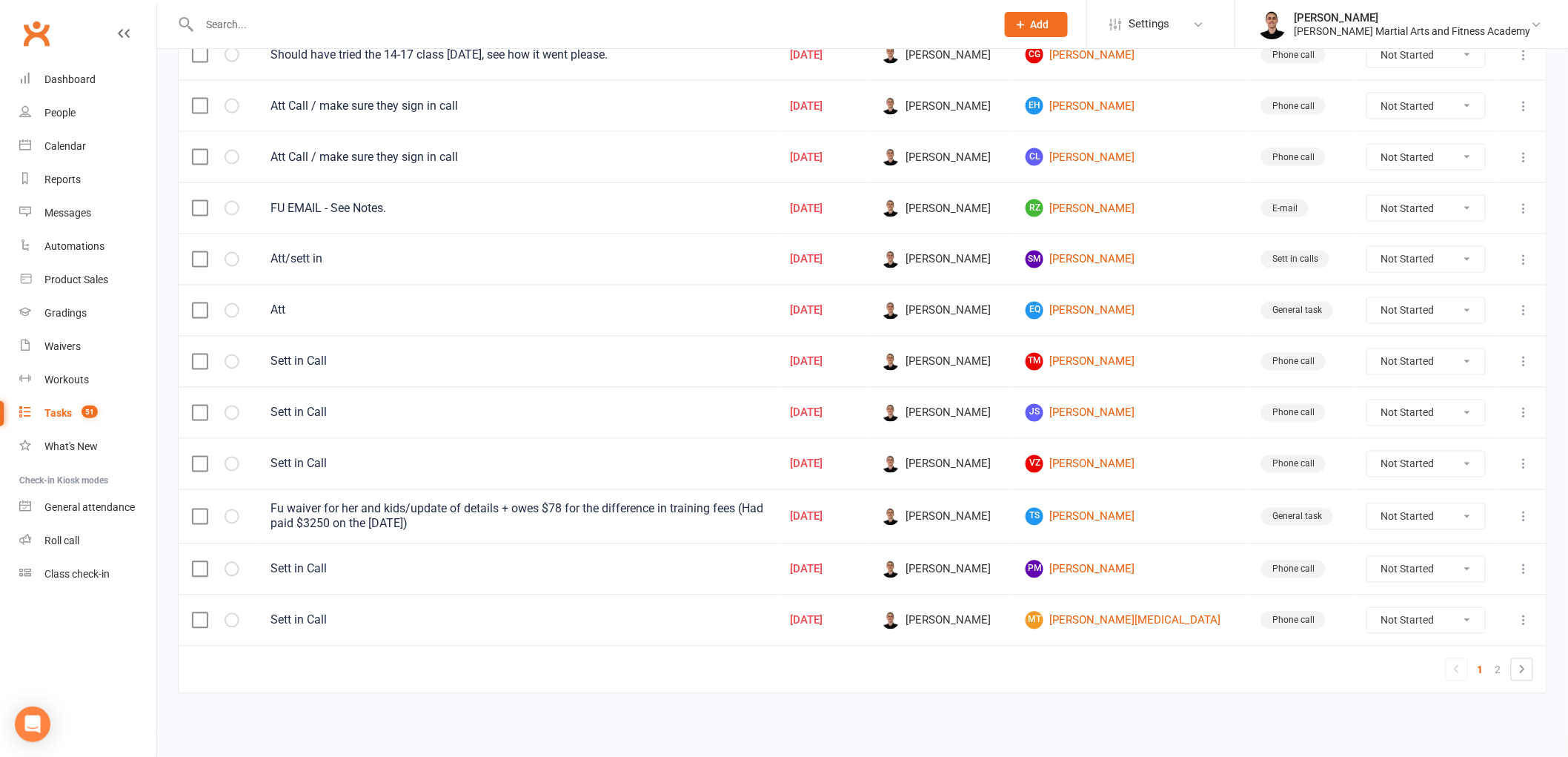
click at [1516, 512] on button at bounding box center [1524, 517] width 18 height 18
click at [1427, 578] on link "Edit" at bounding box center [1448, 582] width 147 height 30
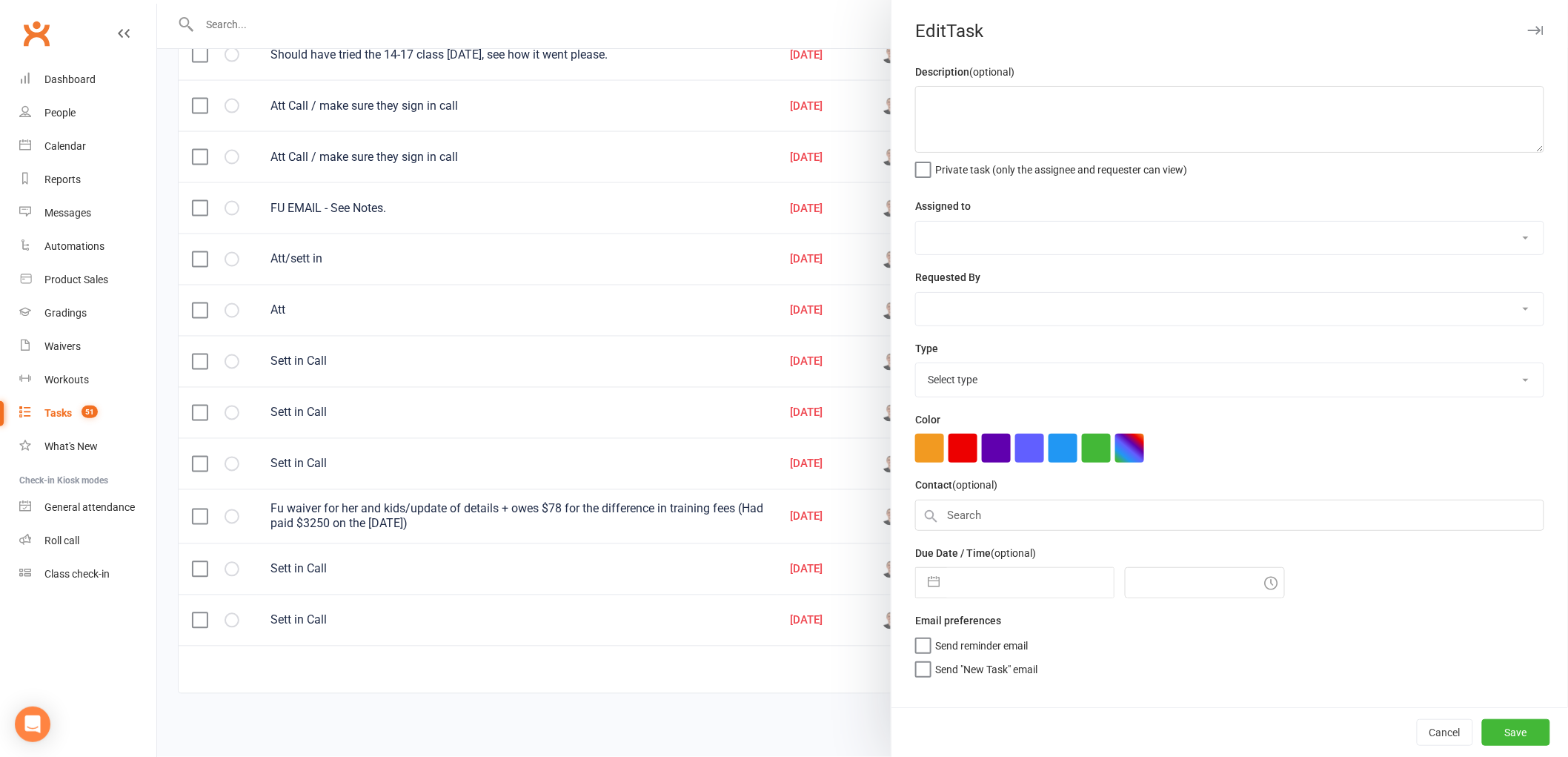
type textarea "Fu waiver for her and kids/update of details + owes $78 for the difference in t…"
select select "47660"
select select "50751"
type input "13 Aug 2025"
type input "4:00pm"
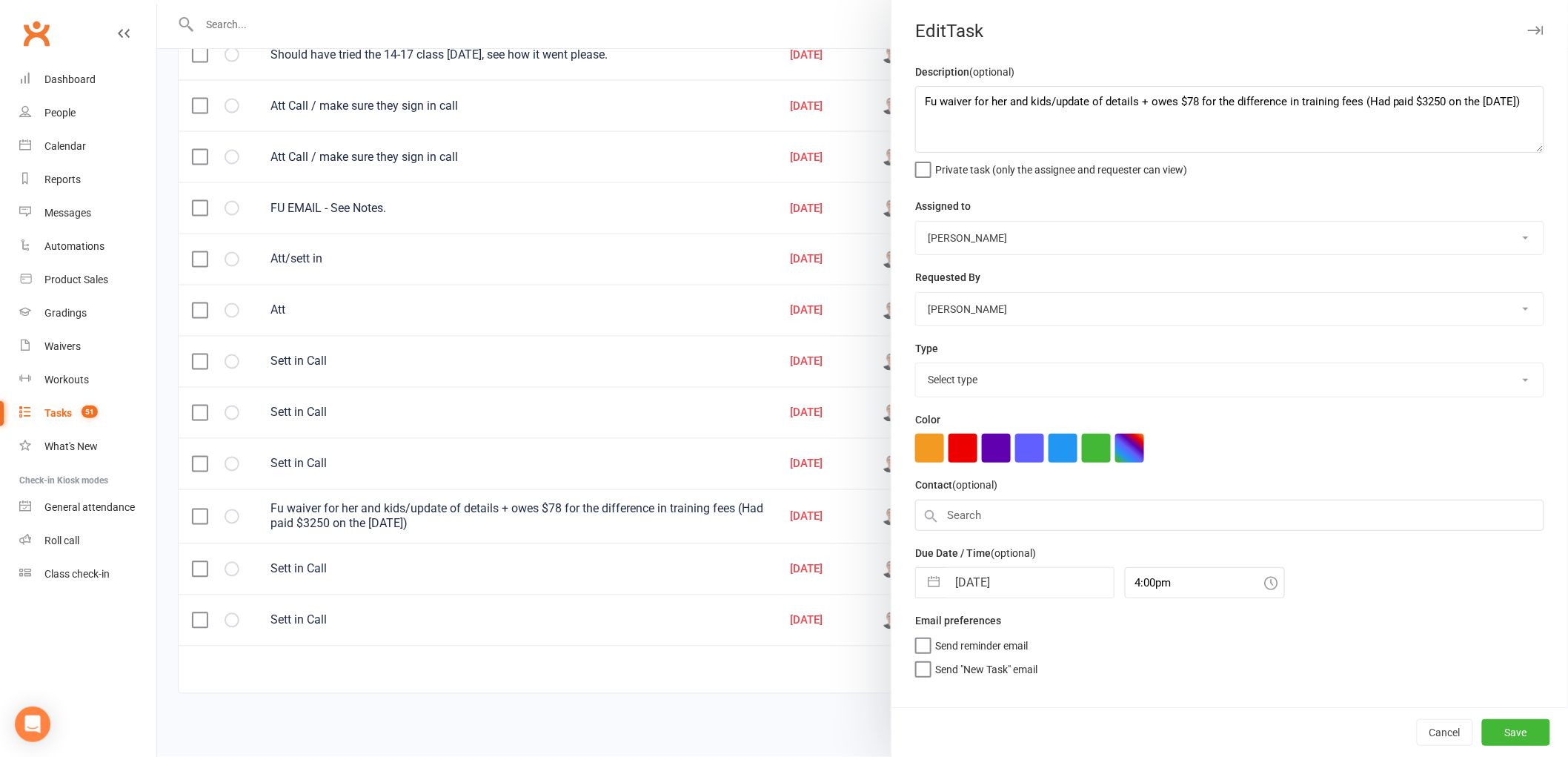
select select "25648"
click at [1030, 580] on input "13 Aug 2025" at bounding box center [1030, 578] width 167 height 30
select select "6"
select select "2025"
select select "7"
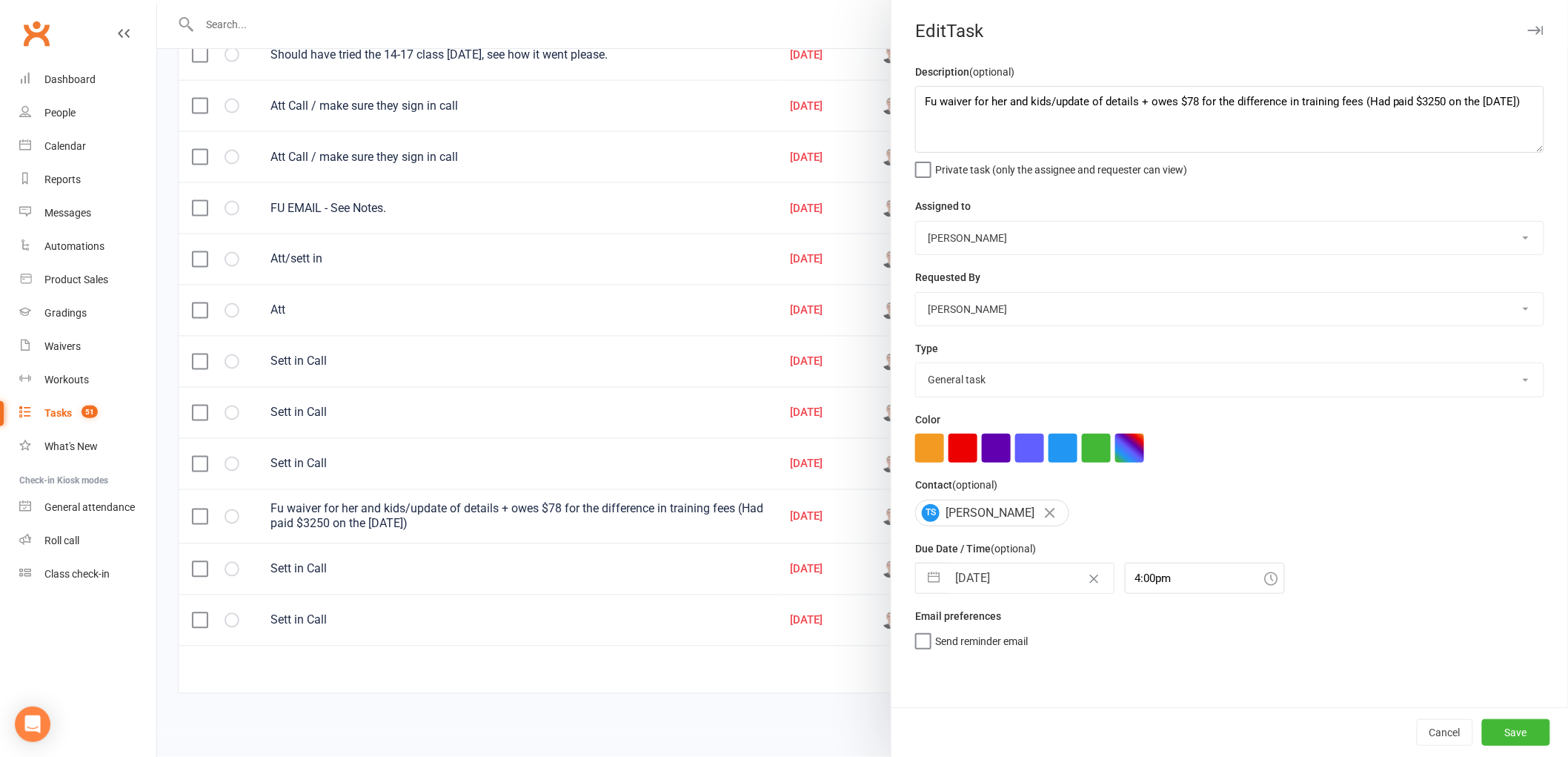
select select "2025"
select select "8"
select select "2025"
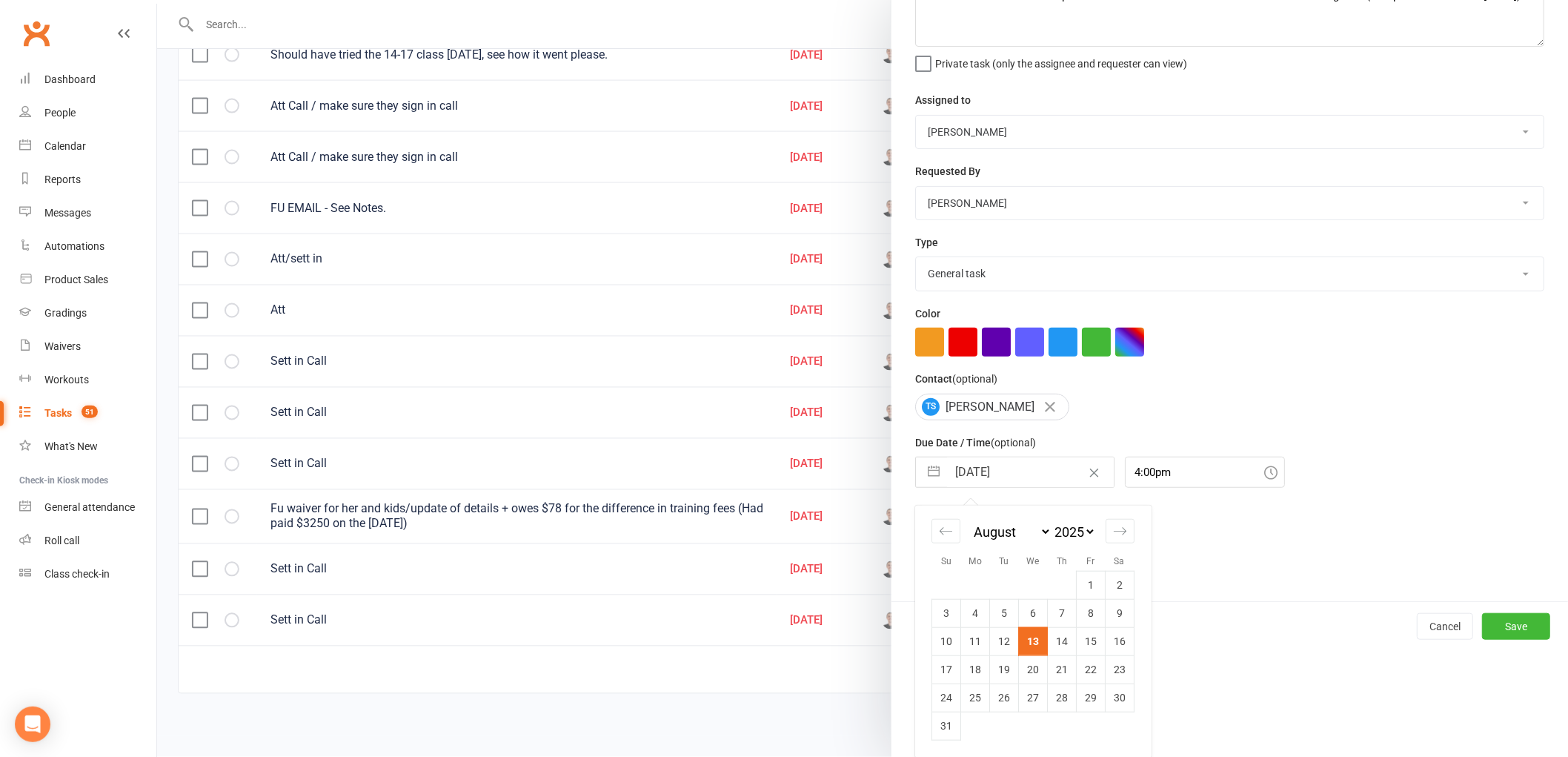
scroll to position [107, 0]
click at [1054, 639] on td "14" at bounding box center [1062, 641] width 29 height 28
type input "14 Aug 2025"
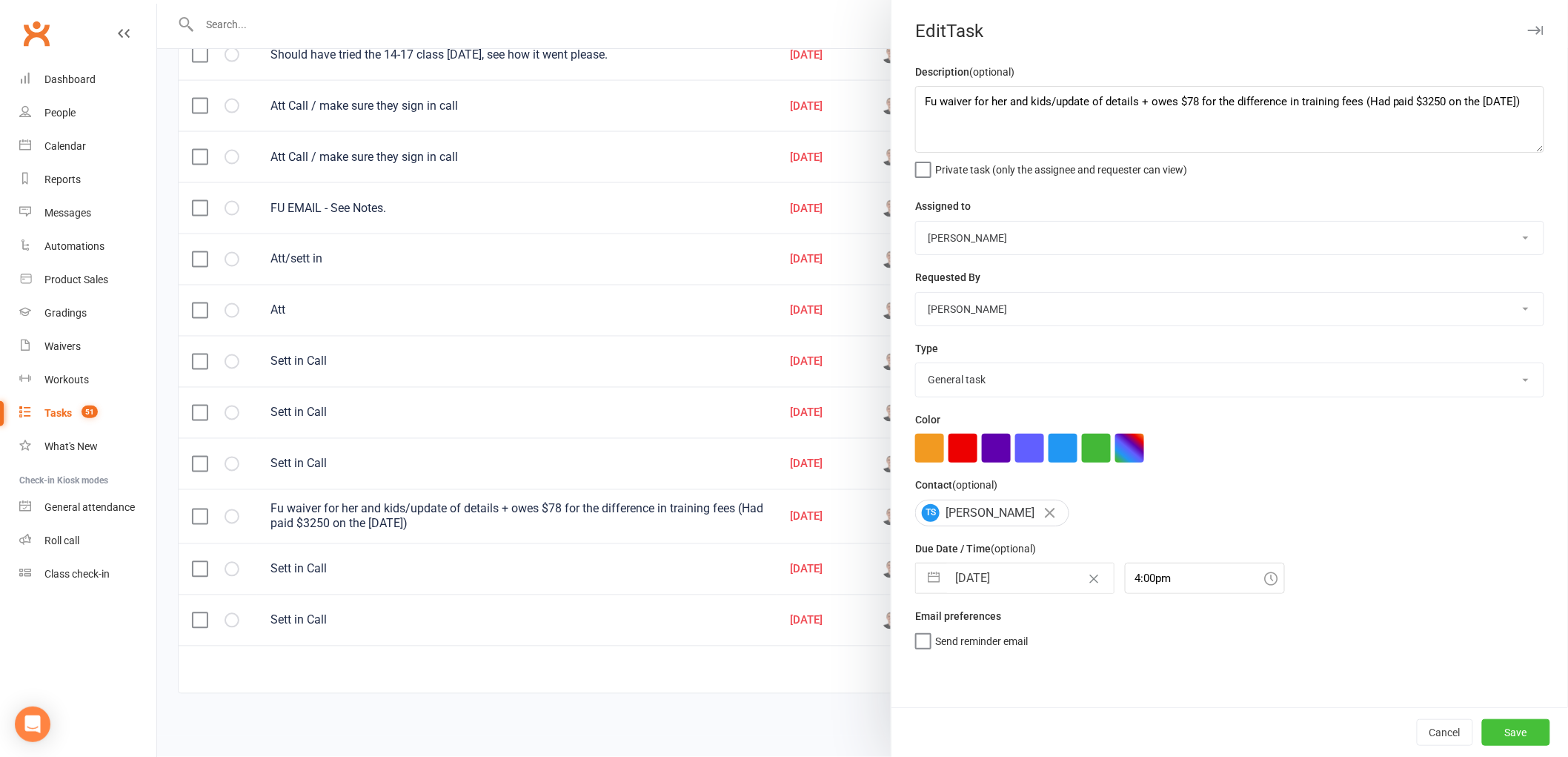
click at [1528, 727] on button "Save" at bounding box center [1516, 733] width 68 height 27
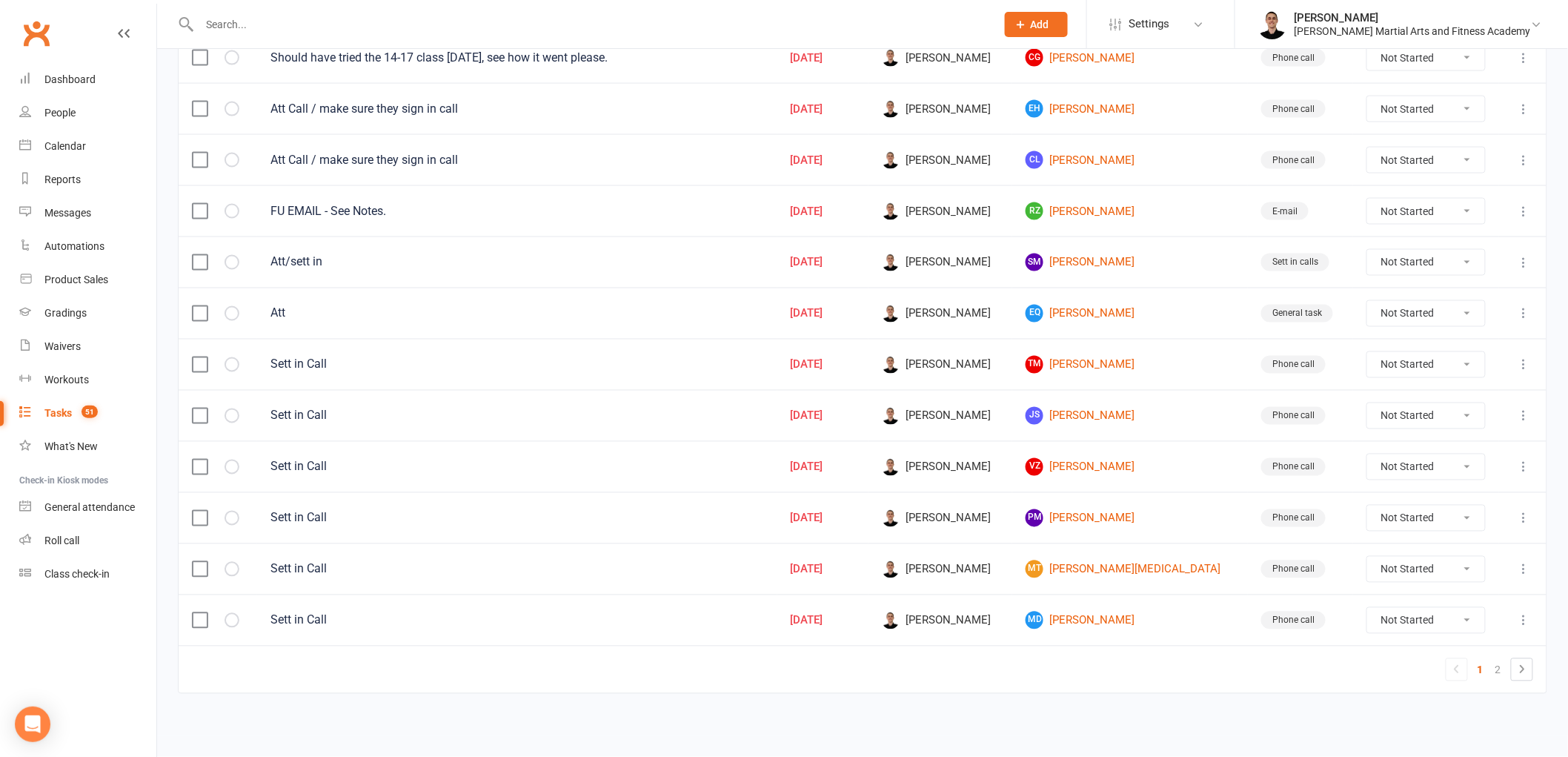
scroll to position [920, 0]
click at [1493, 670] on link "2" at bounding box center [1498, 670] width 18 height 20
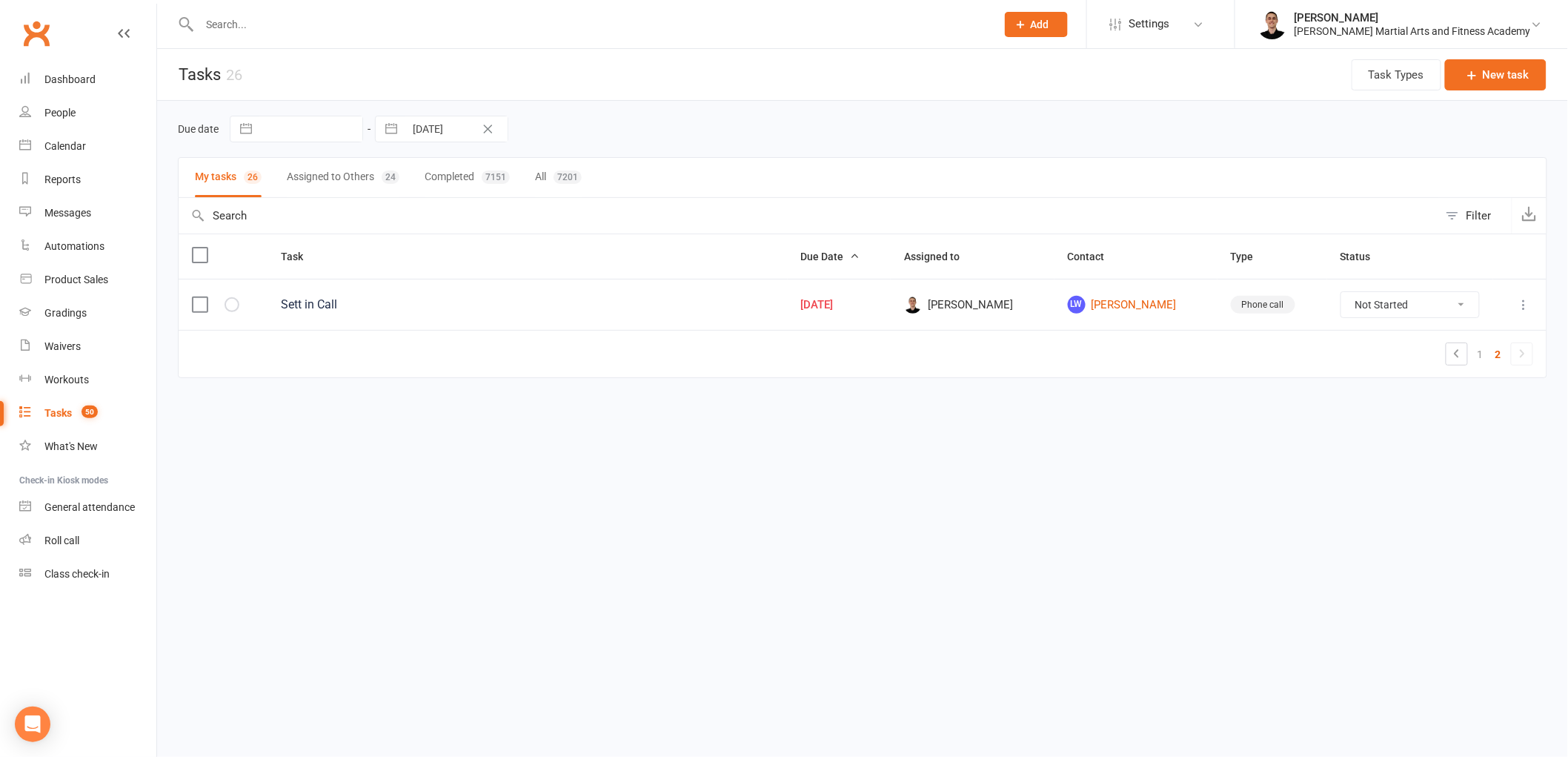
scroll to position [0, 0]
click at [1158, 301] on link "LW Lucas Wan" at bounding box center [1145, 304] width 138 height 18
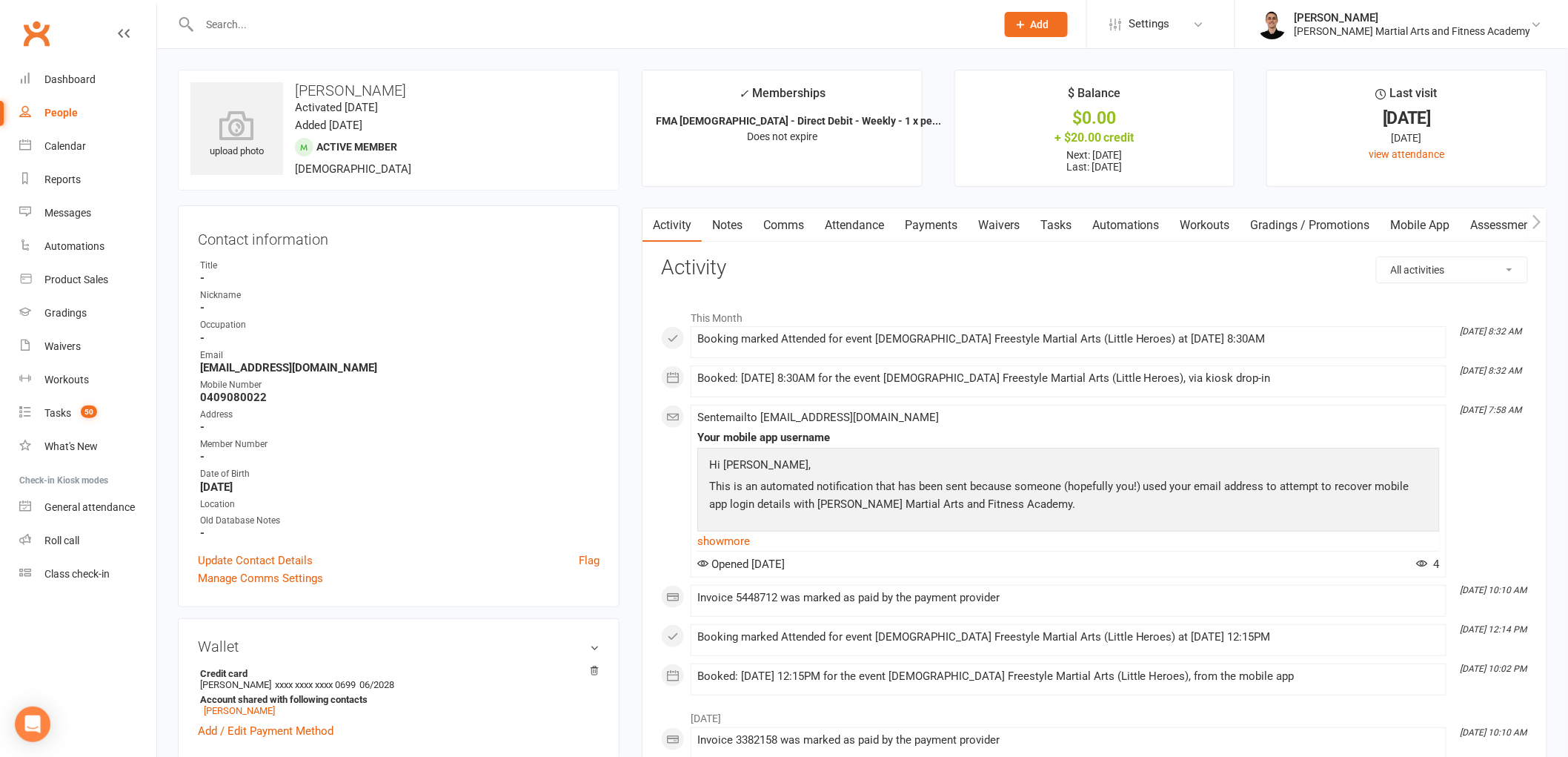
click at [835, 265] on h3 "Activity" at bounding box center [1094, 268] width 867 height 23
click at [1047, 218] on link "Tasks" at bounding box center [1056, 225] width 52 height 34
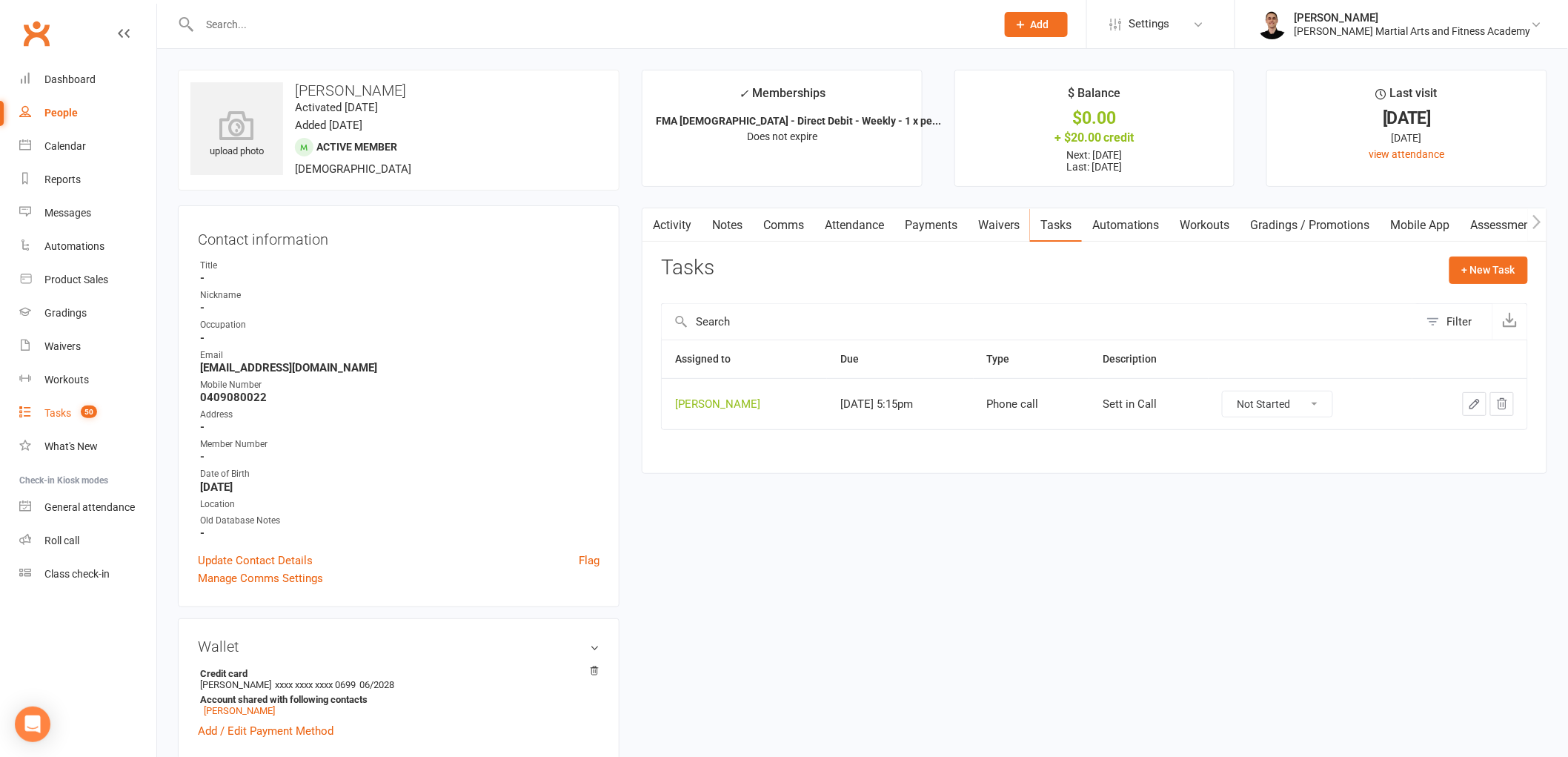
click at [91, 412] on span "50" at bounding box center [89, 412] width 17 height 13
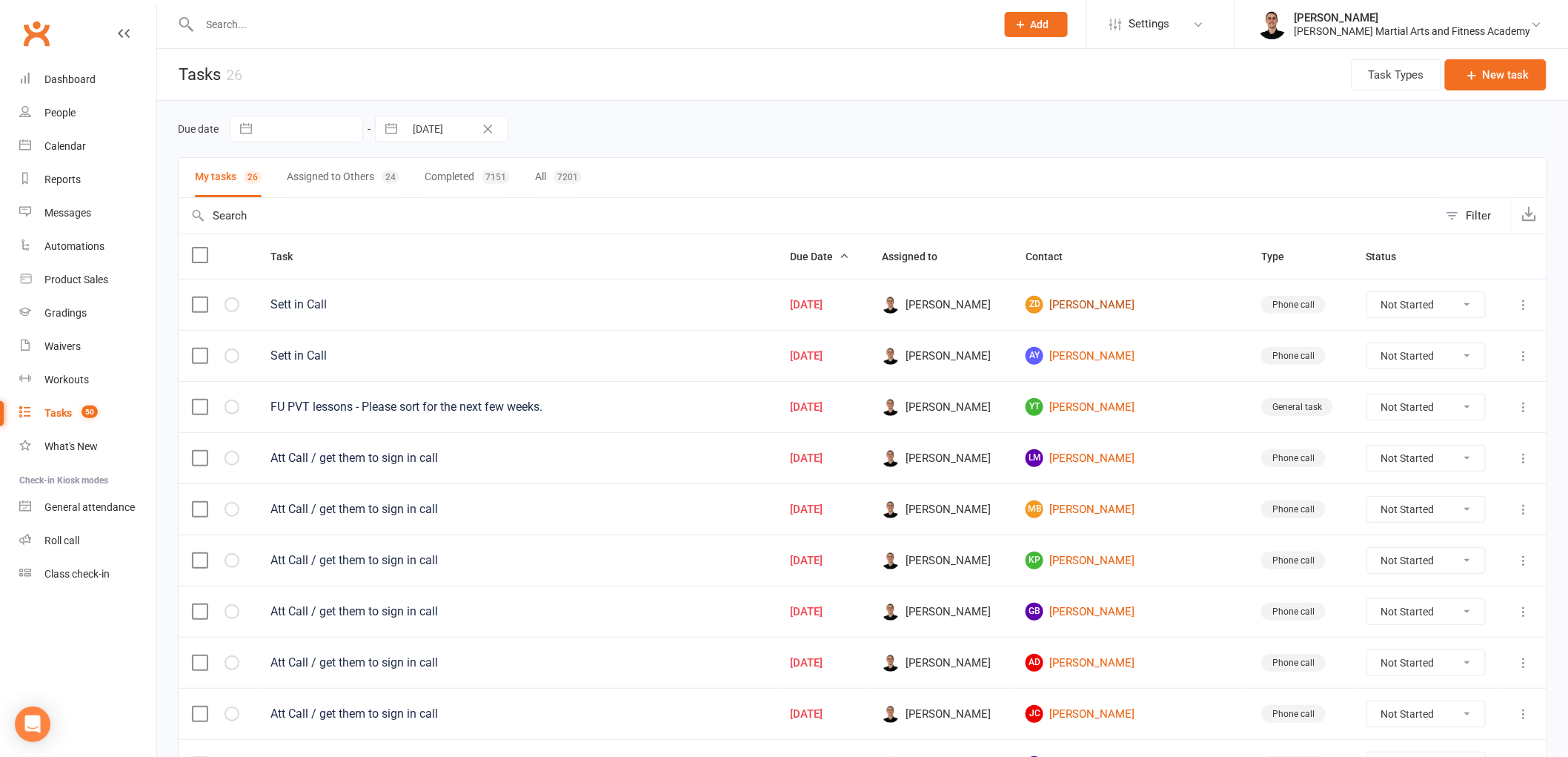
click at [1134, 306] on link "ZD Zahra Dowlat Abadi" at bounding box center [1130, 304] width 209 height 18
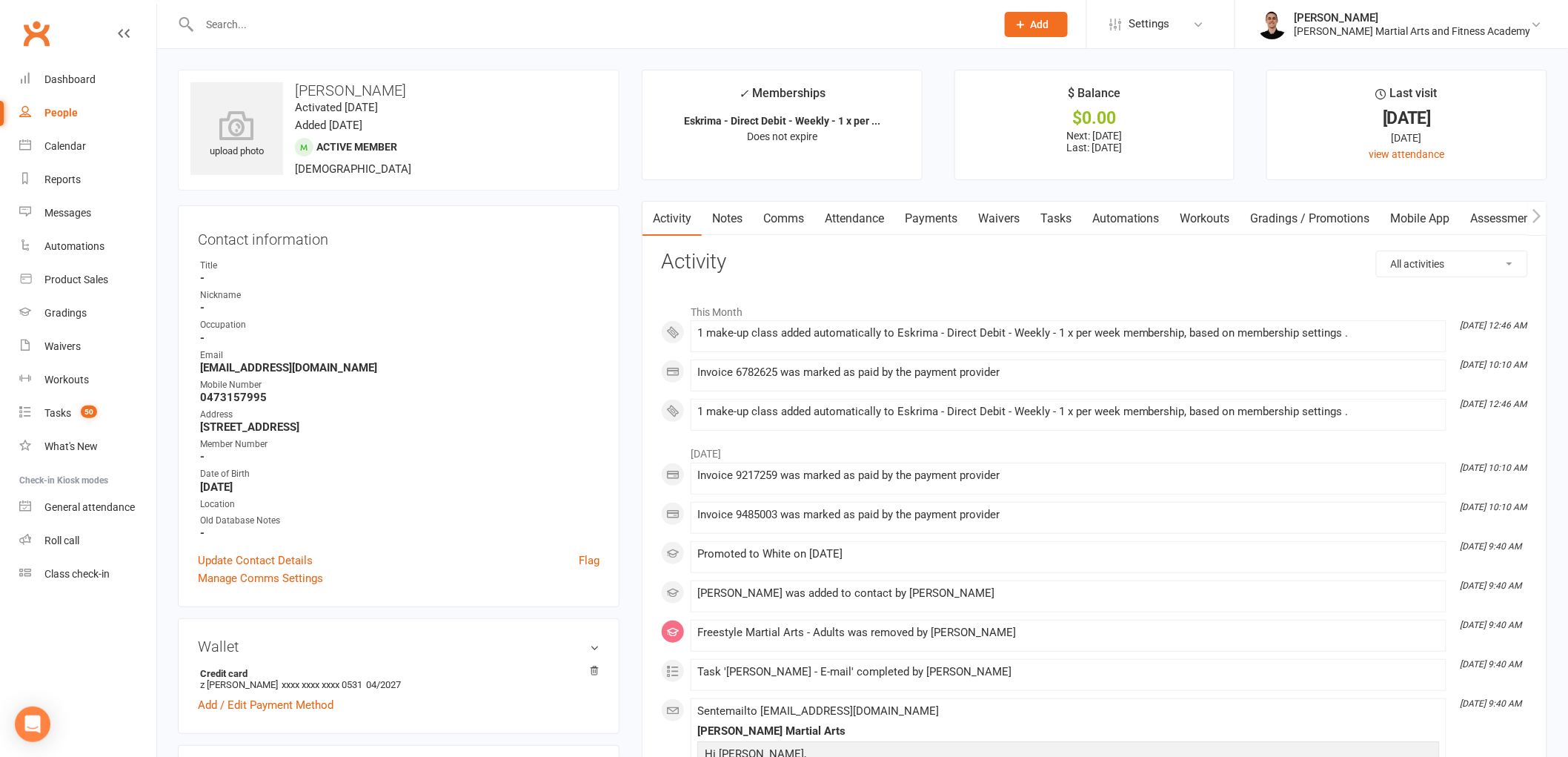
click at [1062, 224] on link "Tasks" at bounding box center [1056, 219] width 52 height 34
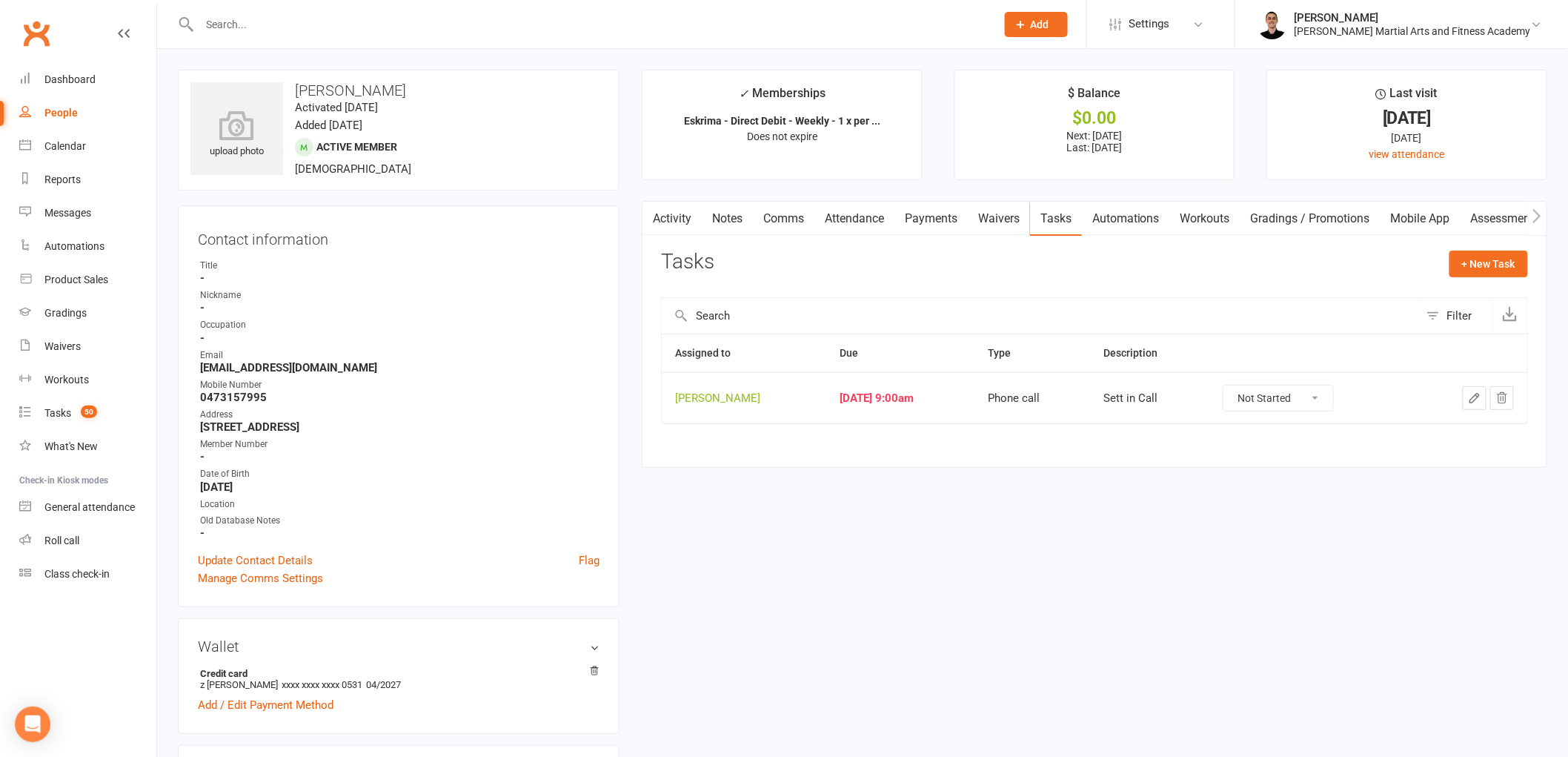
click at [1478, 398] on icon "button" at bounding box center [1475, 399] width 9 height 9
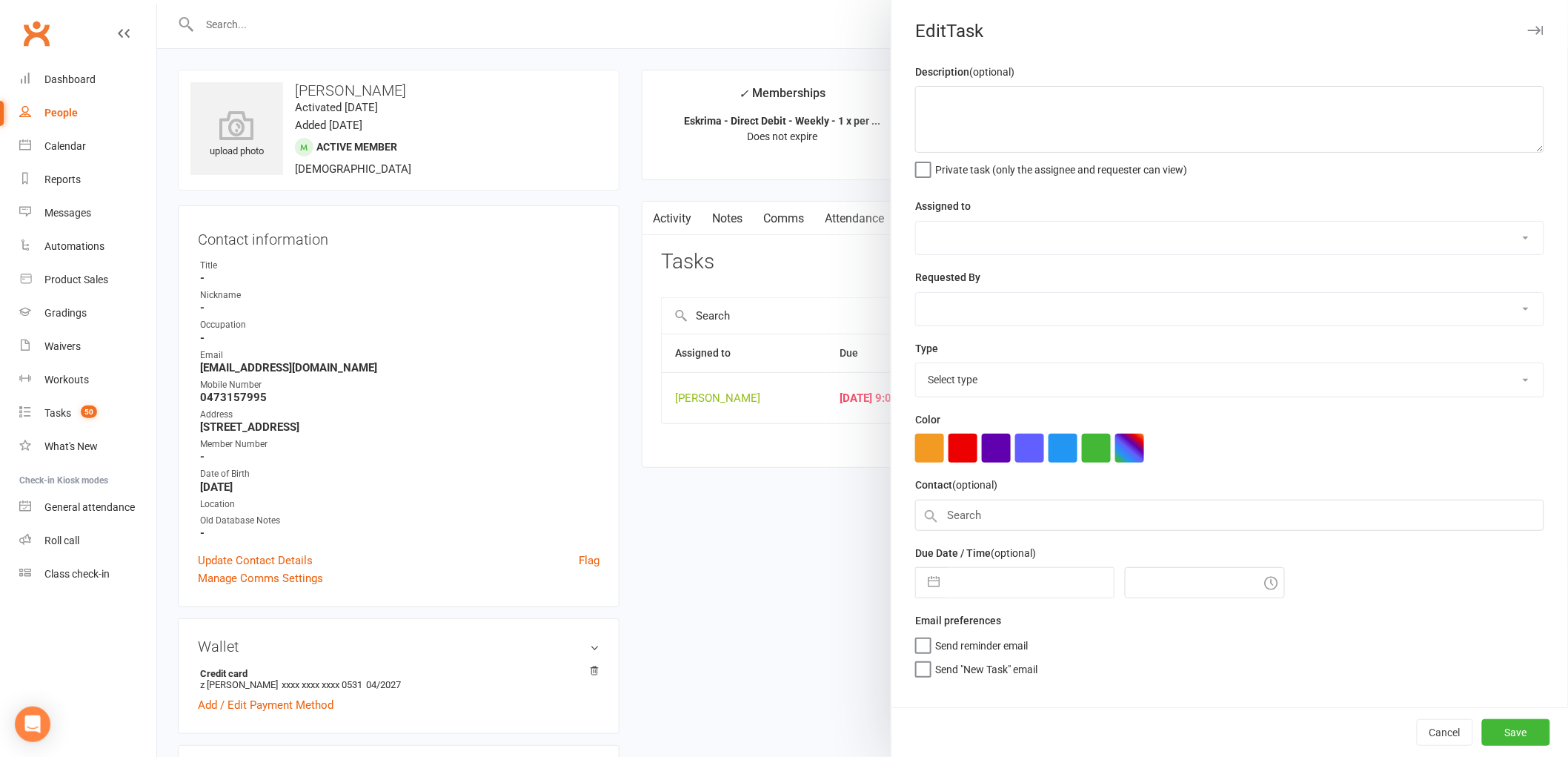
type textarea "Sett in Call"
select select "47660"
type input "[DATE]"
type input "9:00am"
select select "25277"
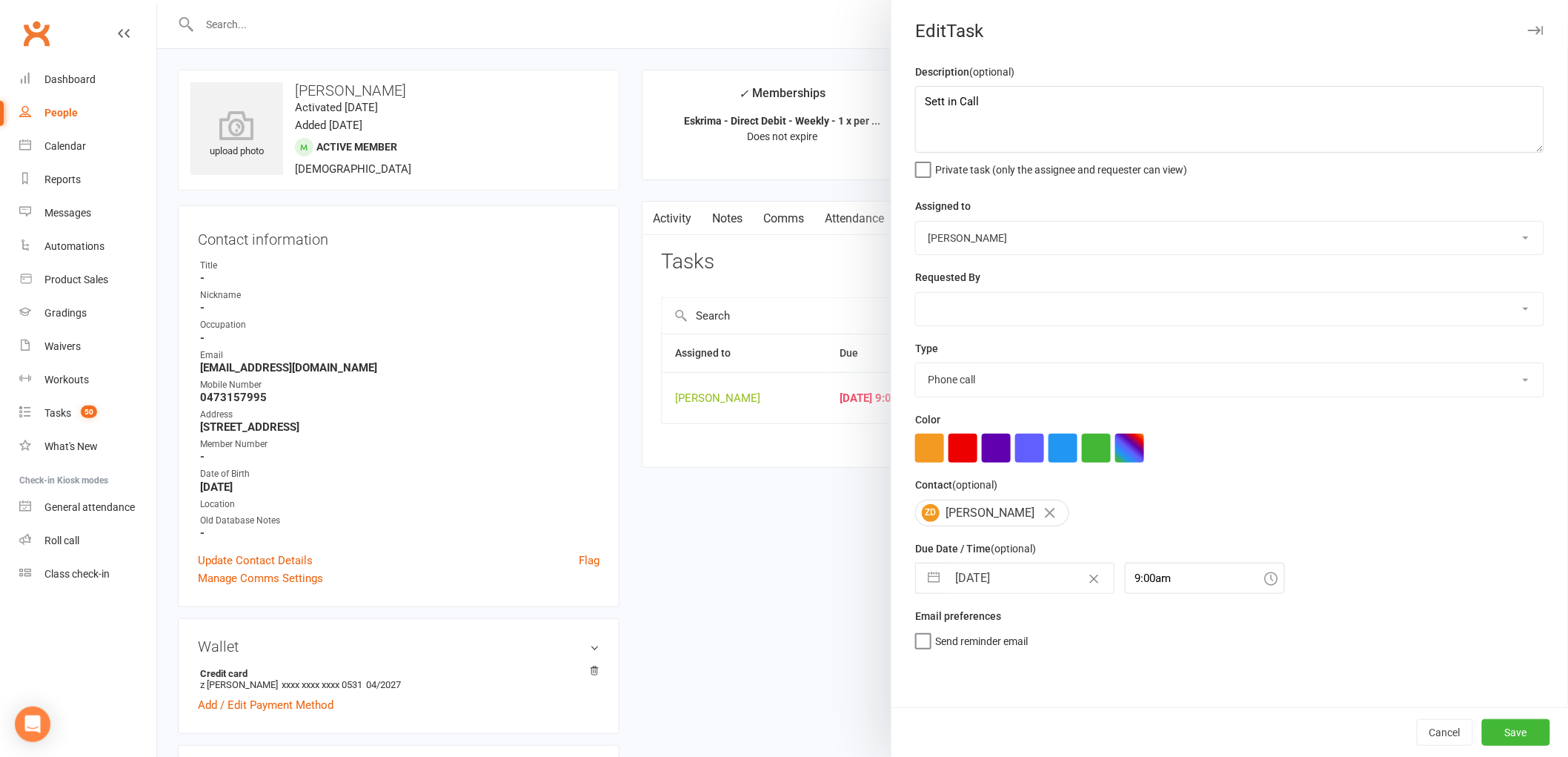
click at [989, 585] on input "[DATE]" at bounding box center [1030, 578] width 167 height 30
select select "6"
select select "2025"
select select "7"
select select "2025"
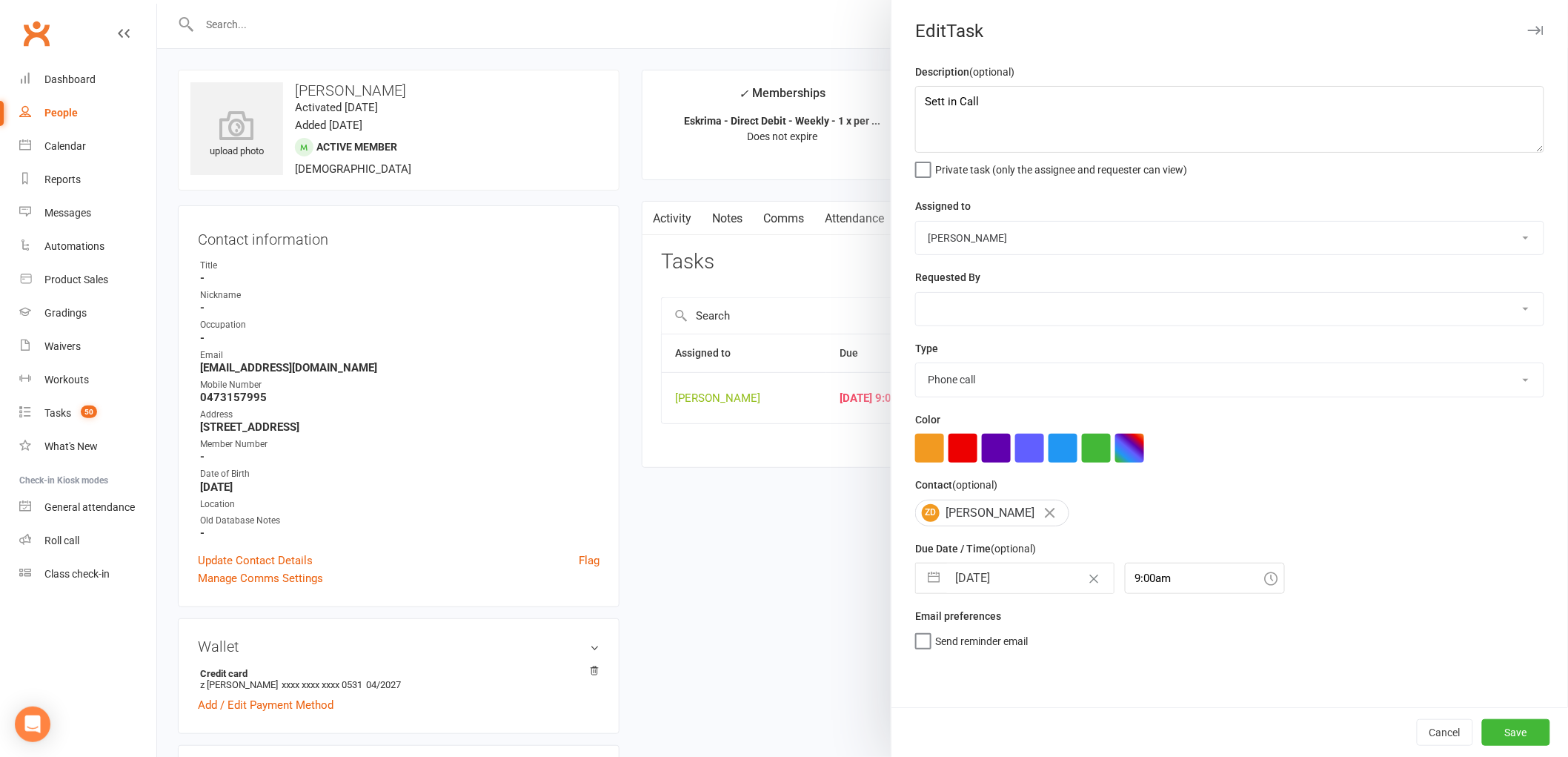
select select "8"
select select "2025"
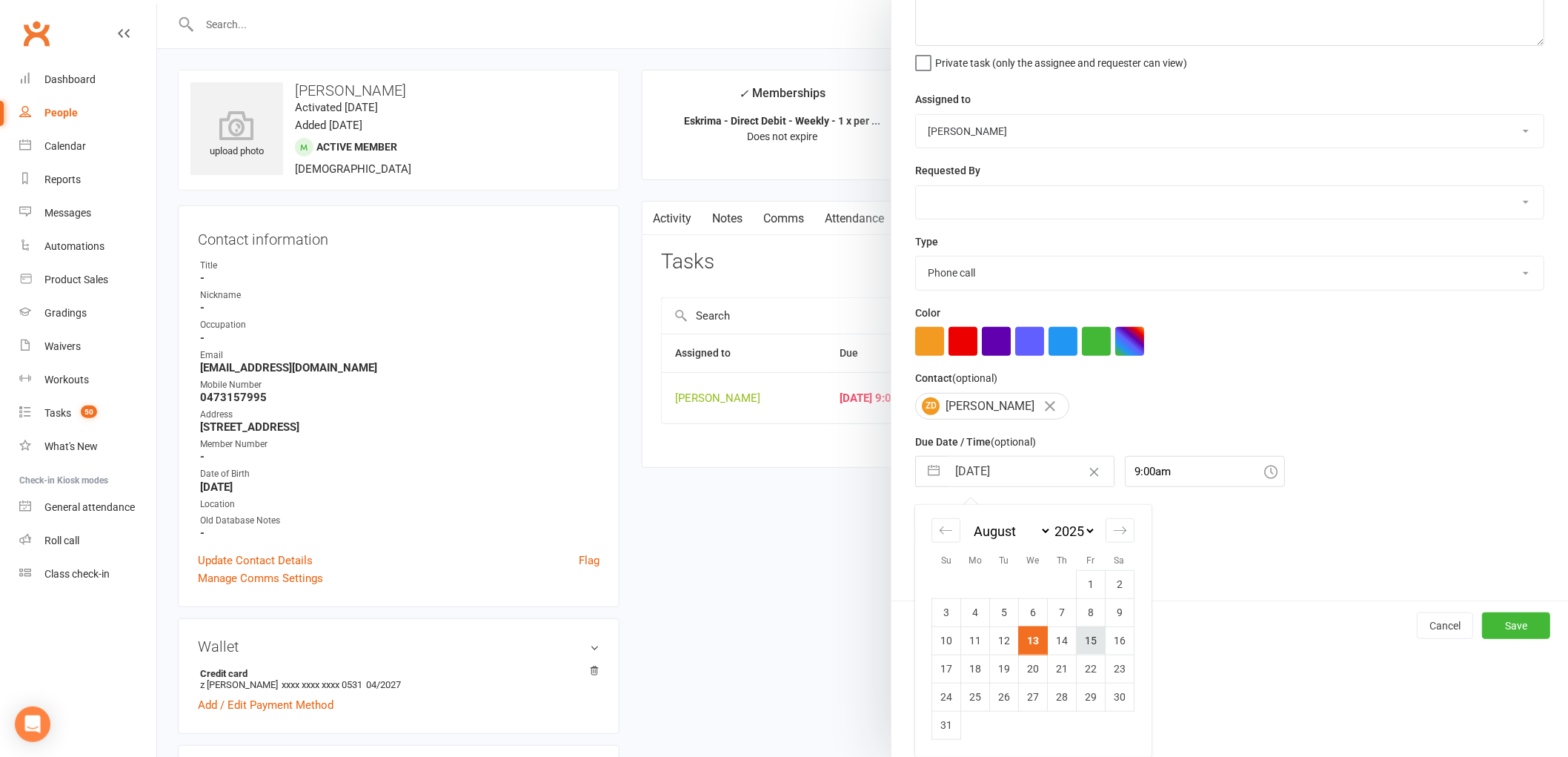
click at [1084, 643] on td "15" at bounding box center [1091, 641] width 29 height 28
type input "15 Aug 2025"
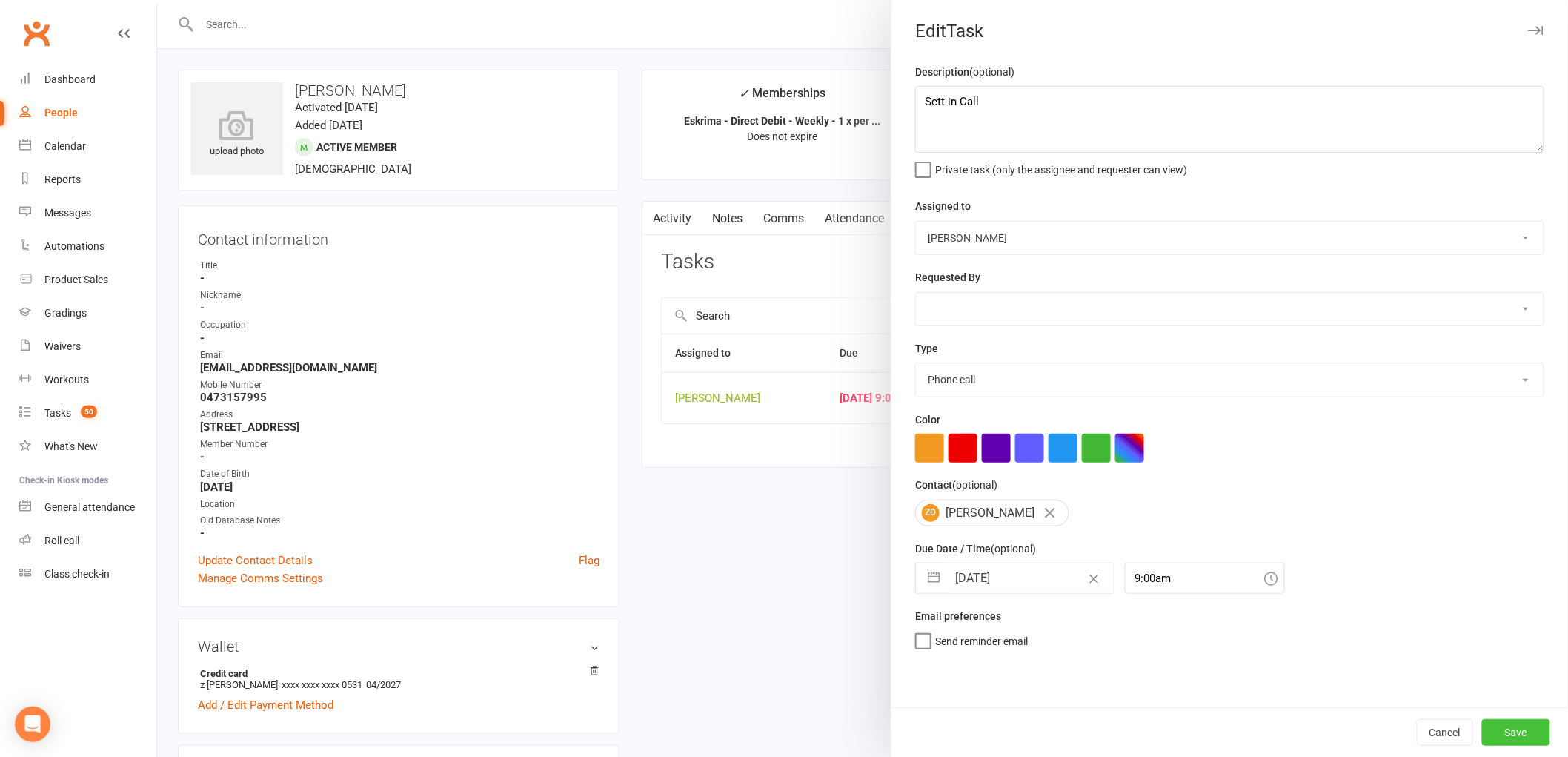
click at [1514, 721] on button "Save" at bounding box center [1516, 733] width 68 height 27
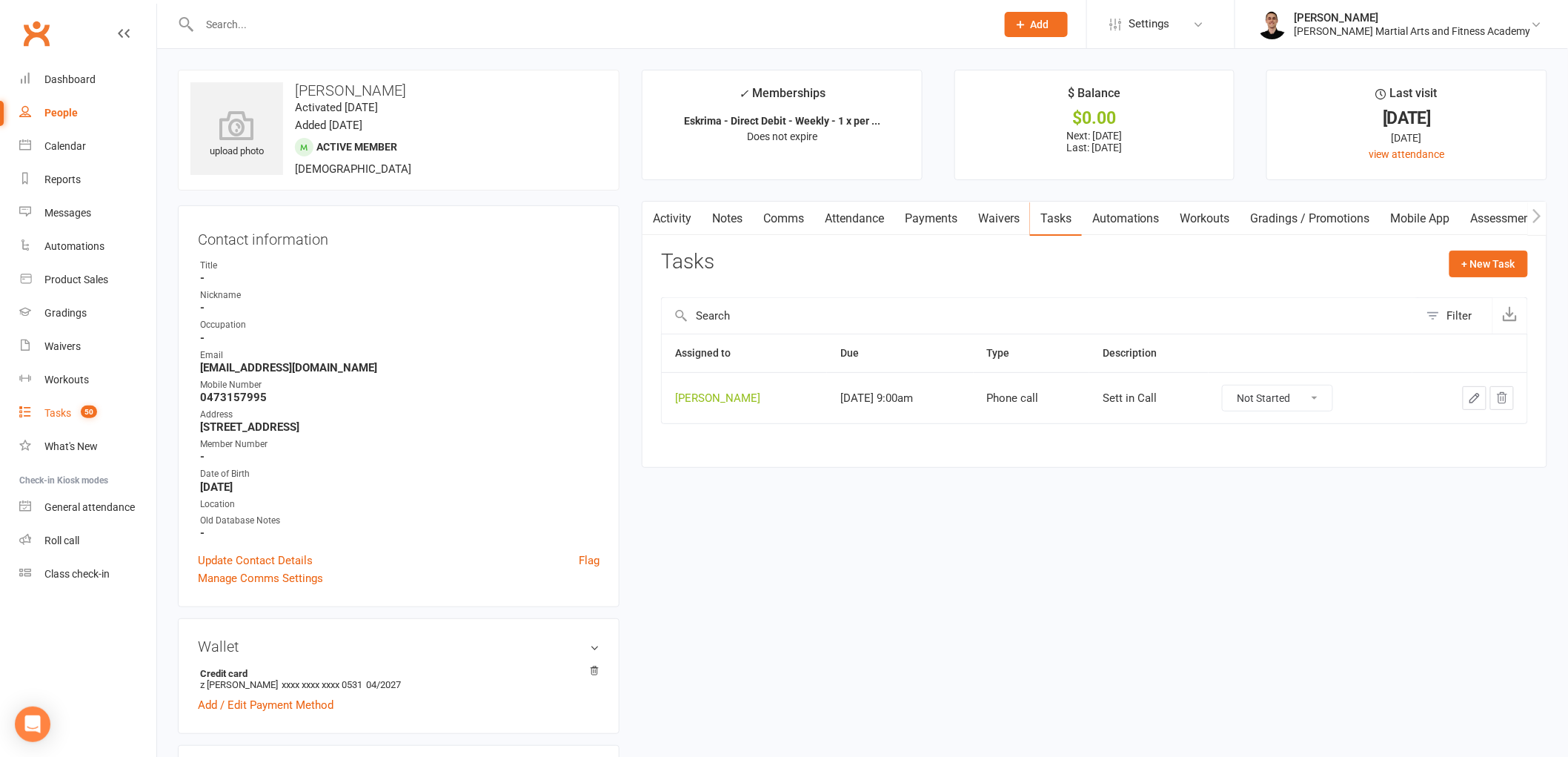
click at [55, 402] on link "Tasks 50" at bounding box center [87, 413] width 137 height 34
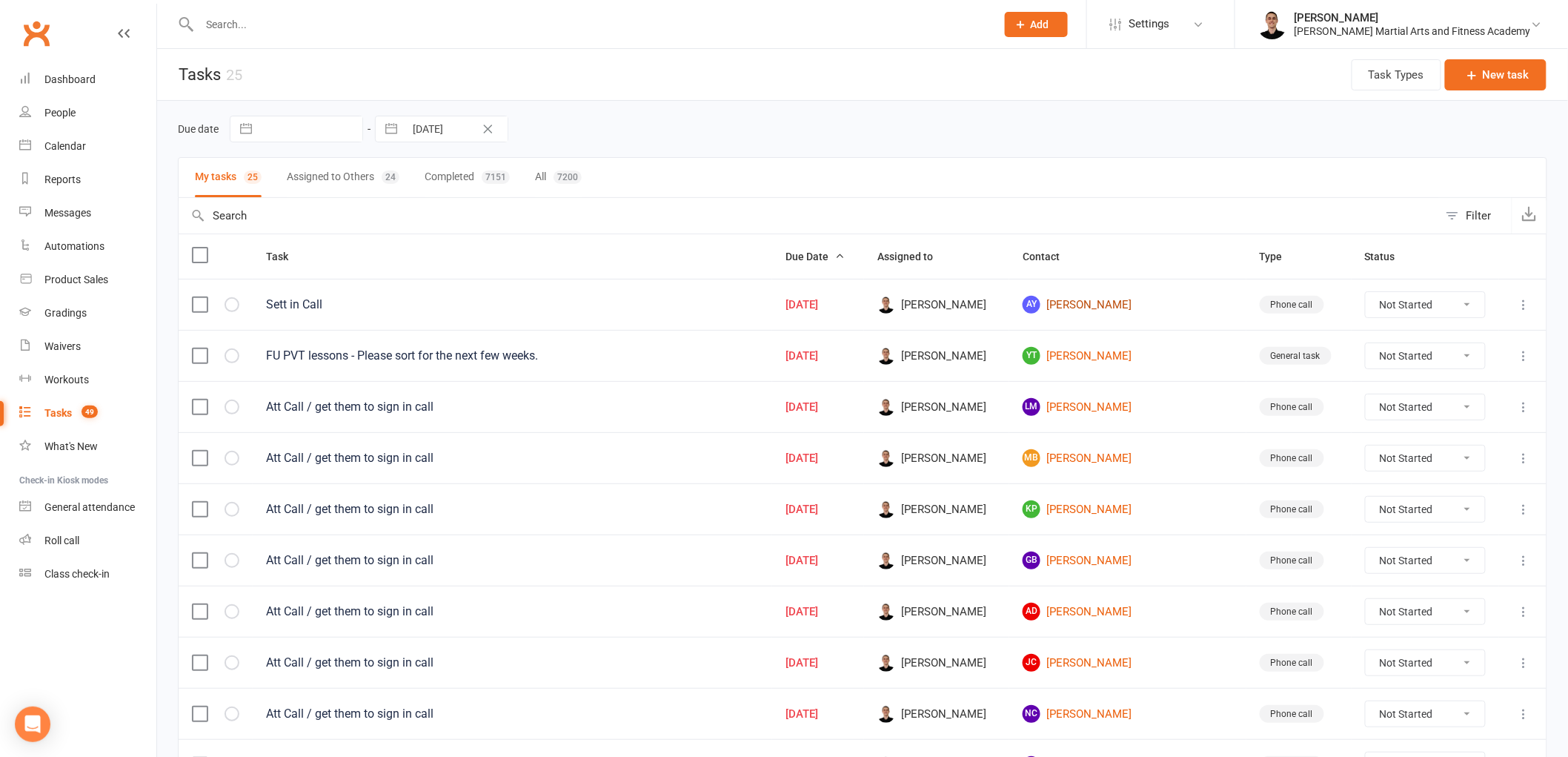
click at [1101, 306] on link "AY Alfie Yiu" at bounding box center [1128, 304] width 210 height 18
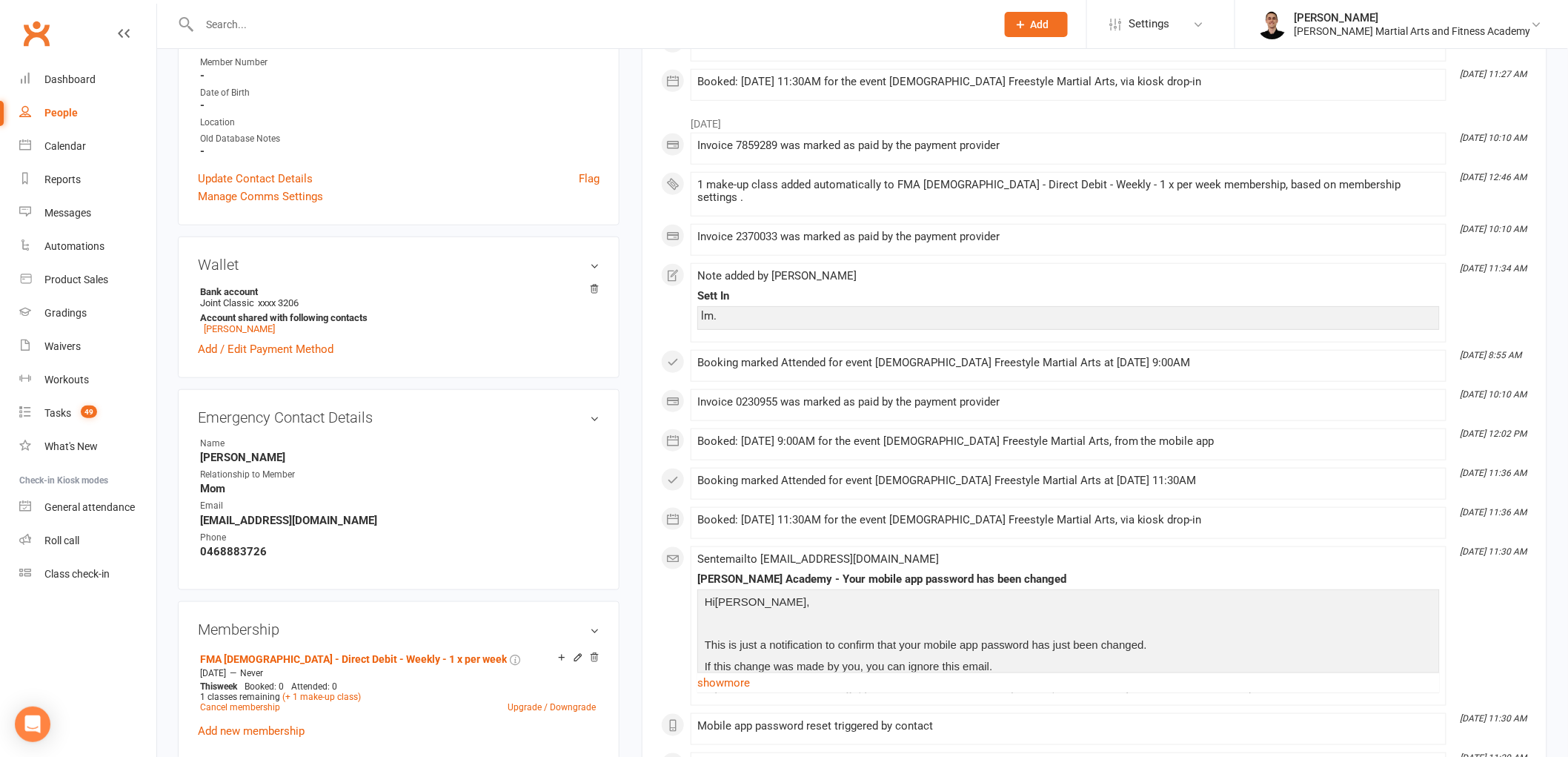
scroll to position [412, 0]
click at [1338, 267] on div "Note added by Jackson Mitchell" at bounding box center [1068, 274] width 743 height 13
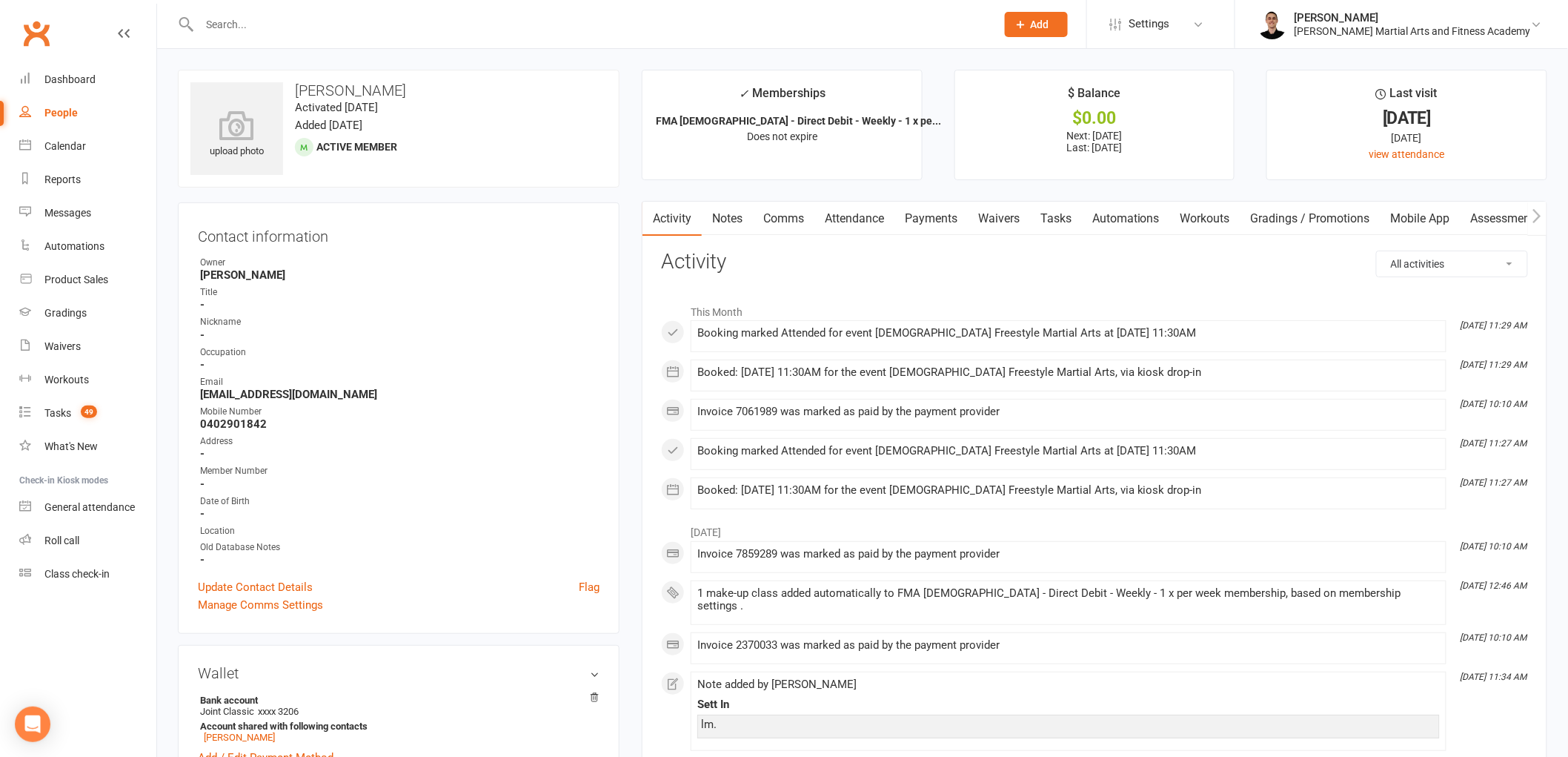
click at [729, 218] on link "Notes" at bounding box center [727, 219] width 51 height 34
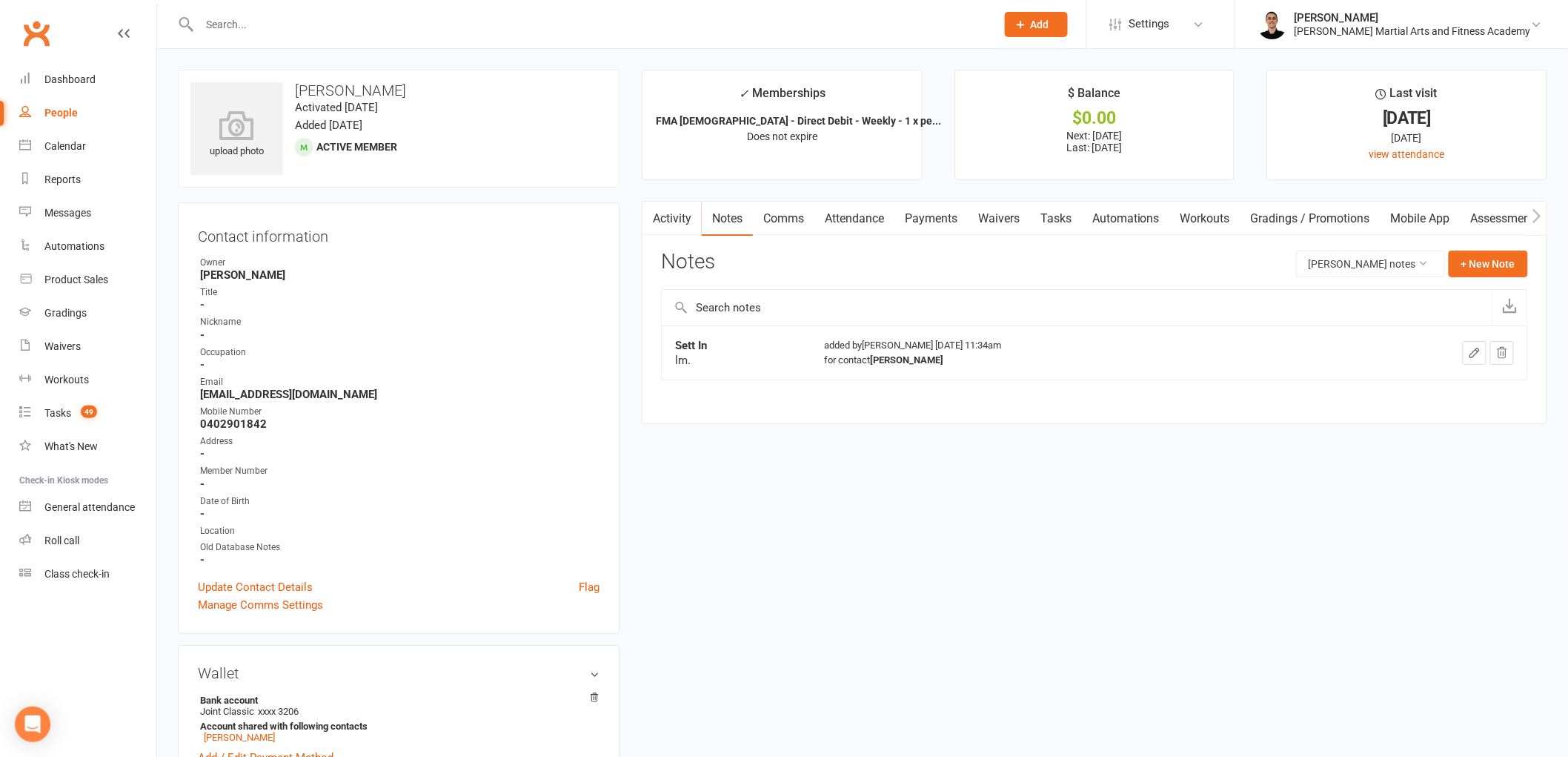
drag, startPoint x: 1067, startPoint y: 221, endPoint x: 1065, endPoint y: 232, distance: 11.2
click at [1065, 232] on link "Tasks" at bounding box center [1056, 219] width 52 height 34
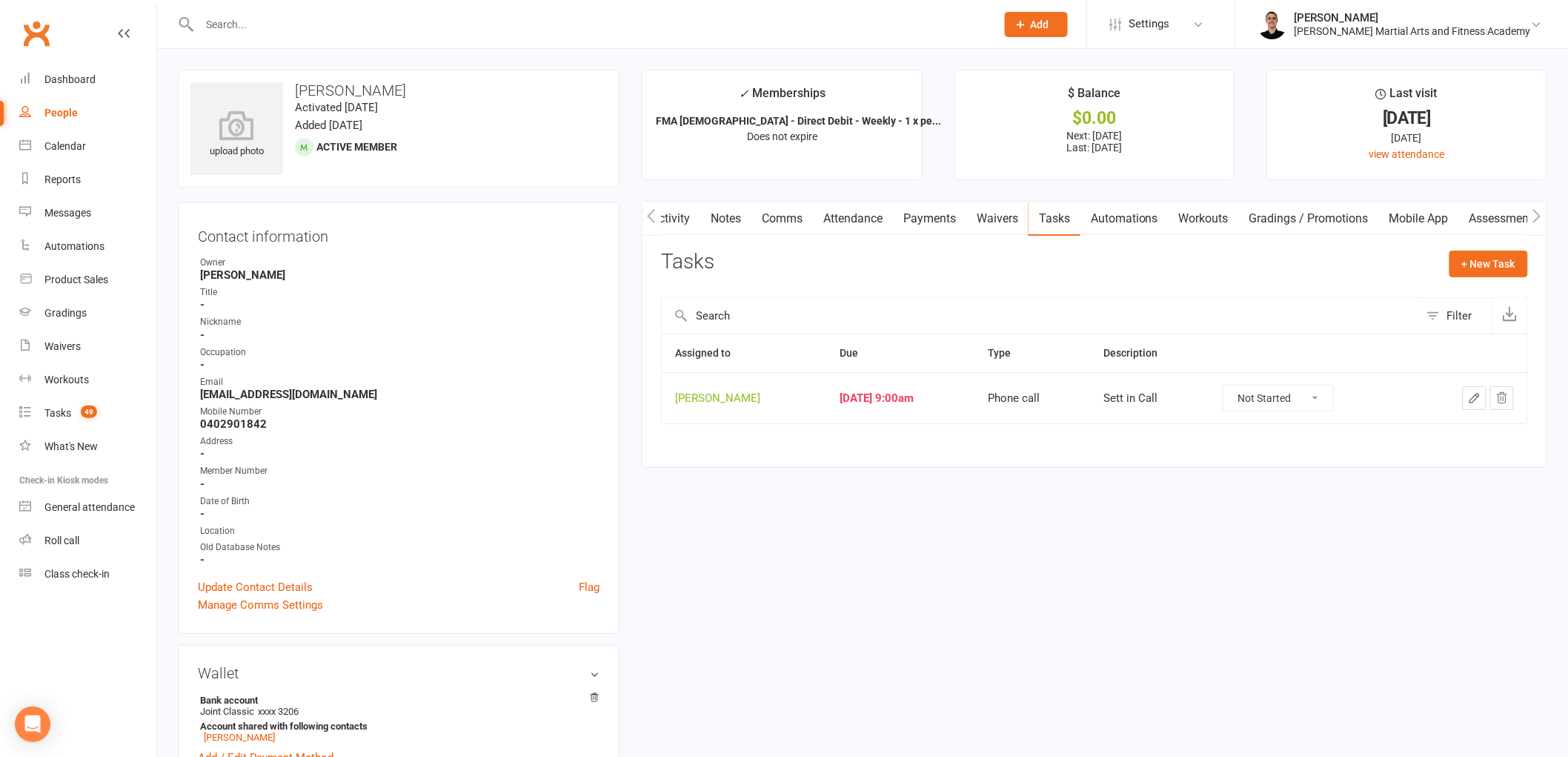
click at [1470, 394] on icon "button" at bounding box center [1475, 399] width 13 height 13
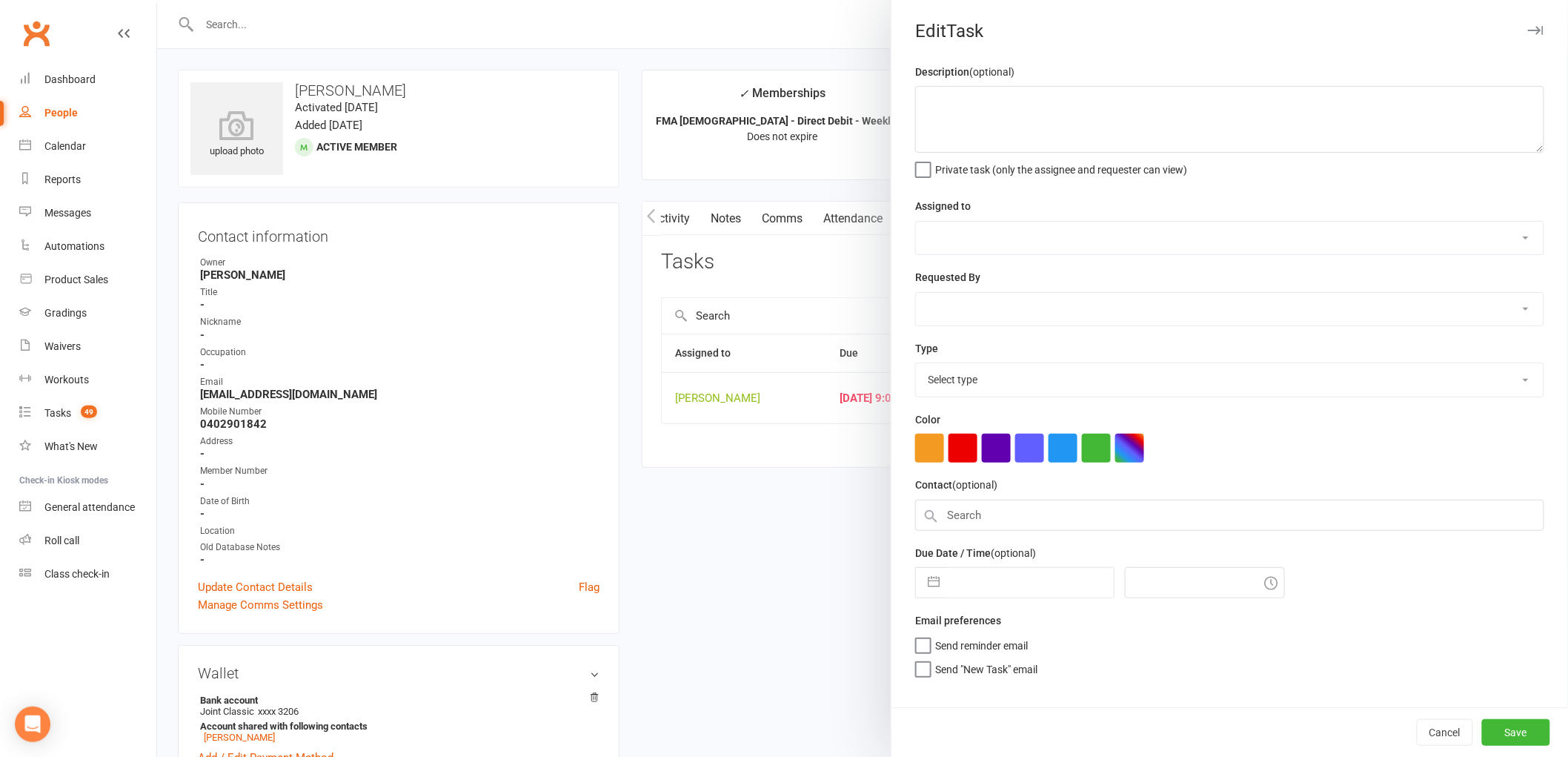
type textarea "Sett in Call"
select select "47660"
type input "[DATE]"
type input "9:00am"
select select "25277"
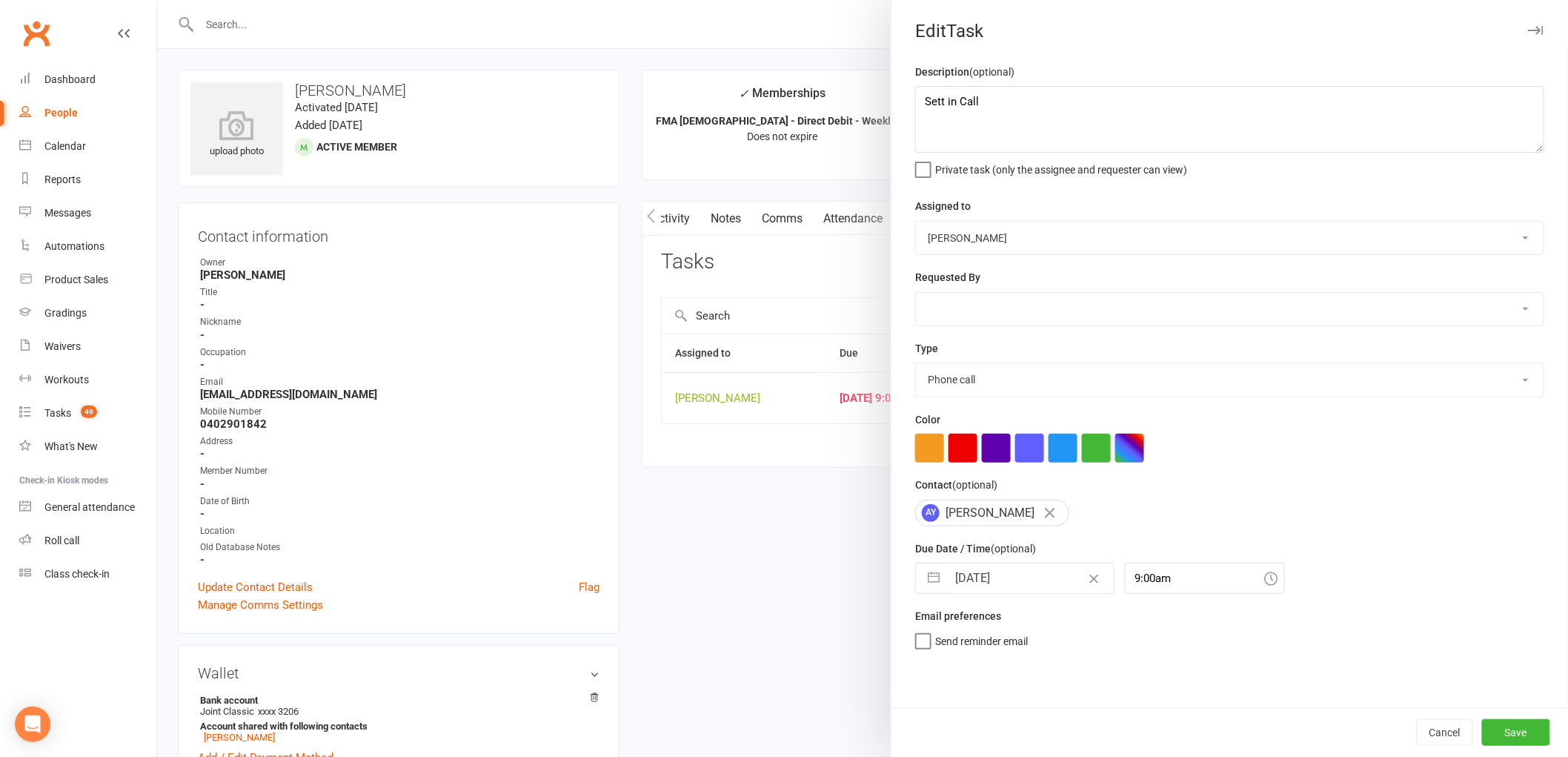
click at [996, 574] on input "[DATE]" at bounding box center [1030, 578] width 167 height 30
select select "6"
select select "2025"
select select "7"
select select "2025"
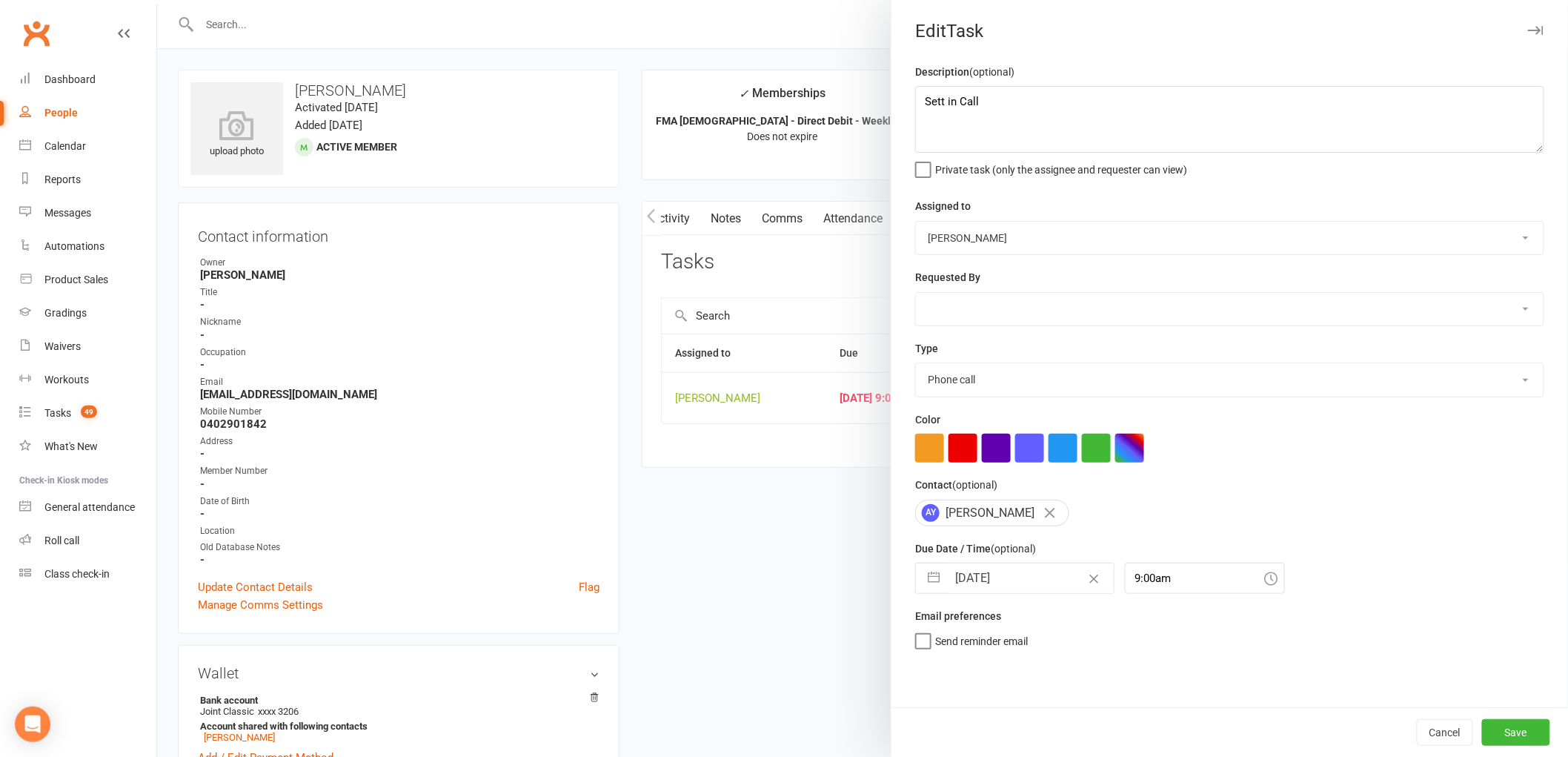
select select "8"
select select "2025"
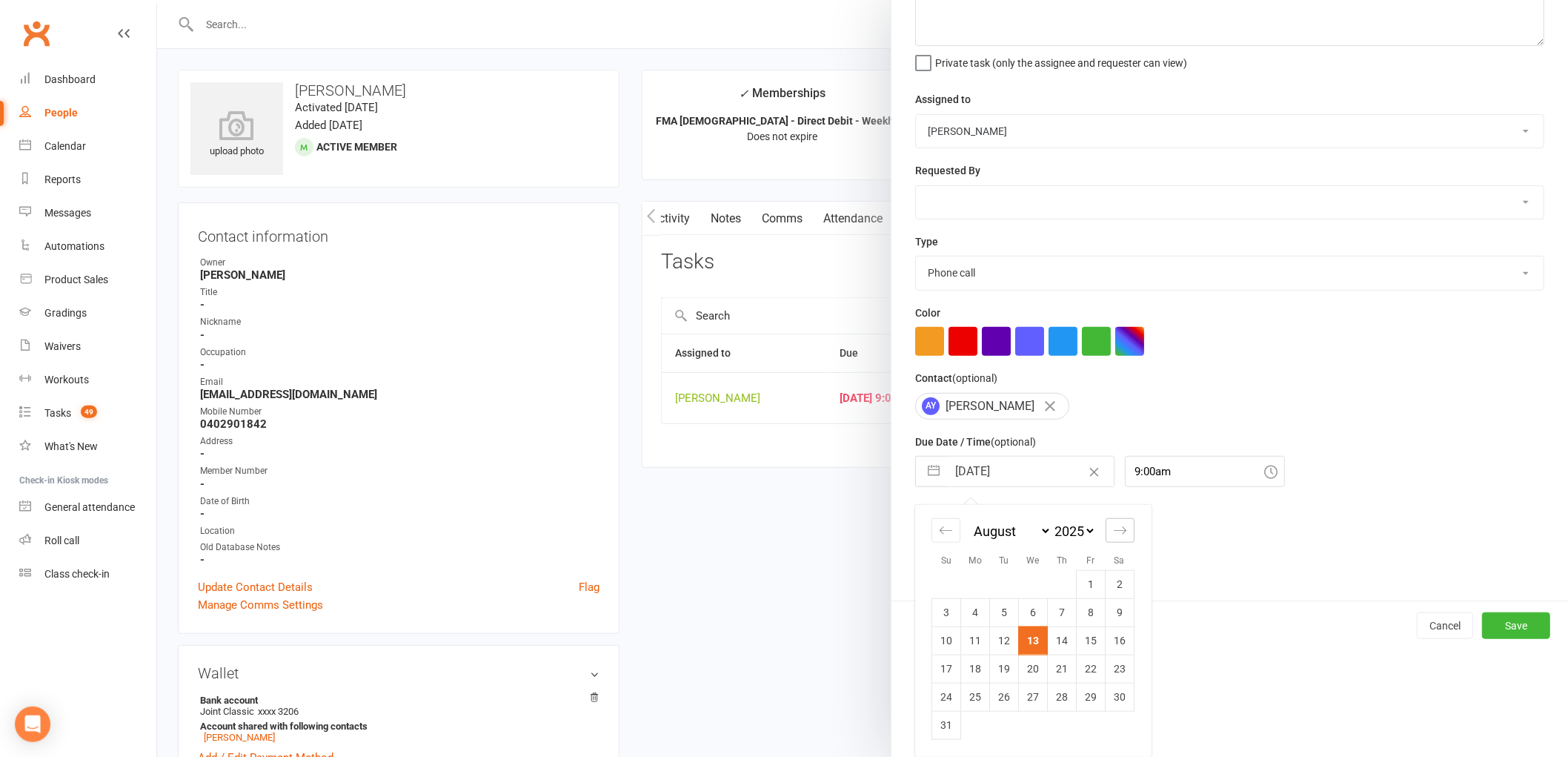
click at [1116, 523] on icon "Move forward to switch to the next month." at bounding box center [1119, 530] width 14 height 14
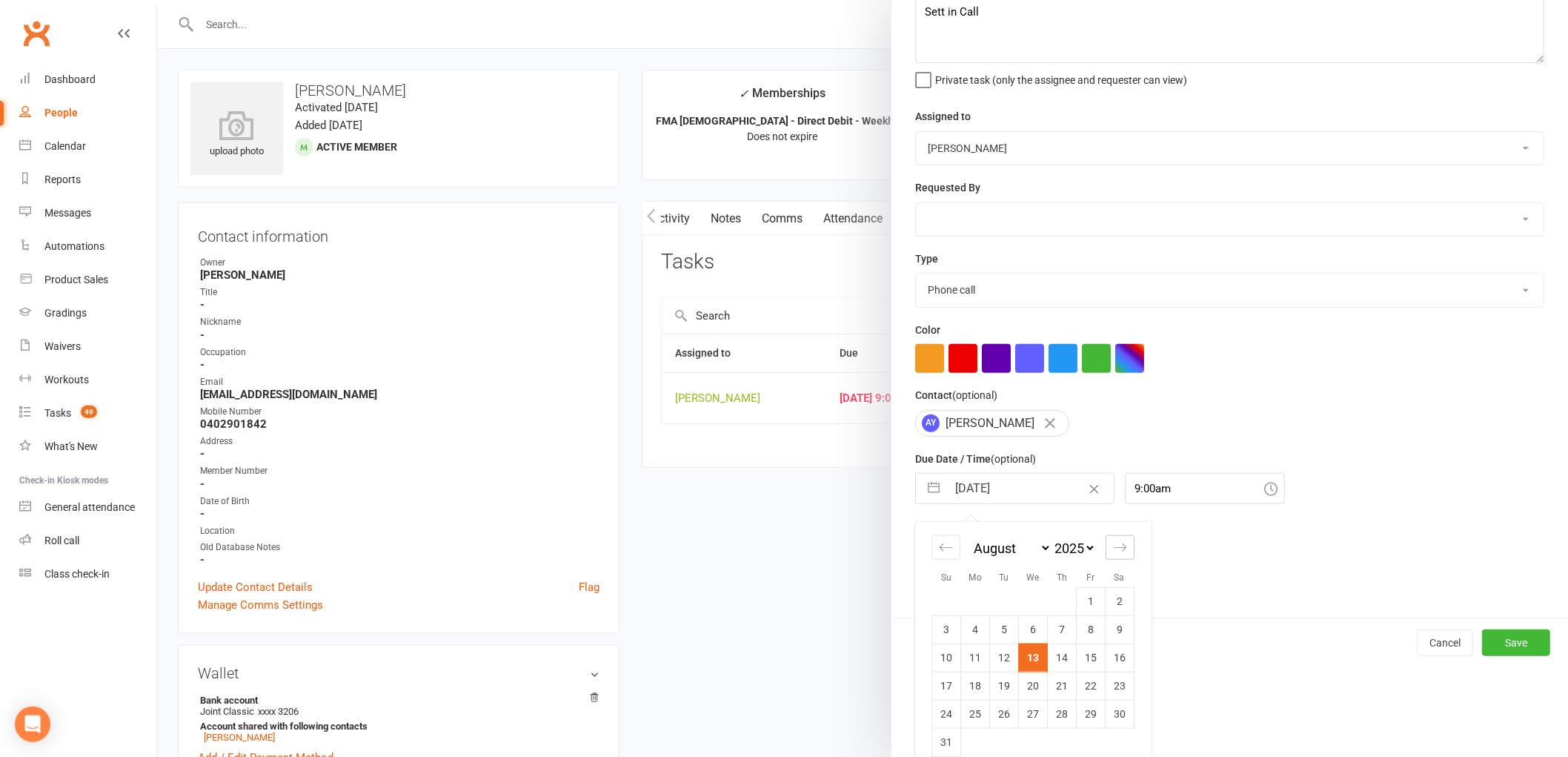
select select "9"
select select "2025"
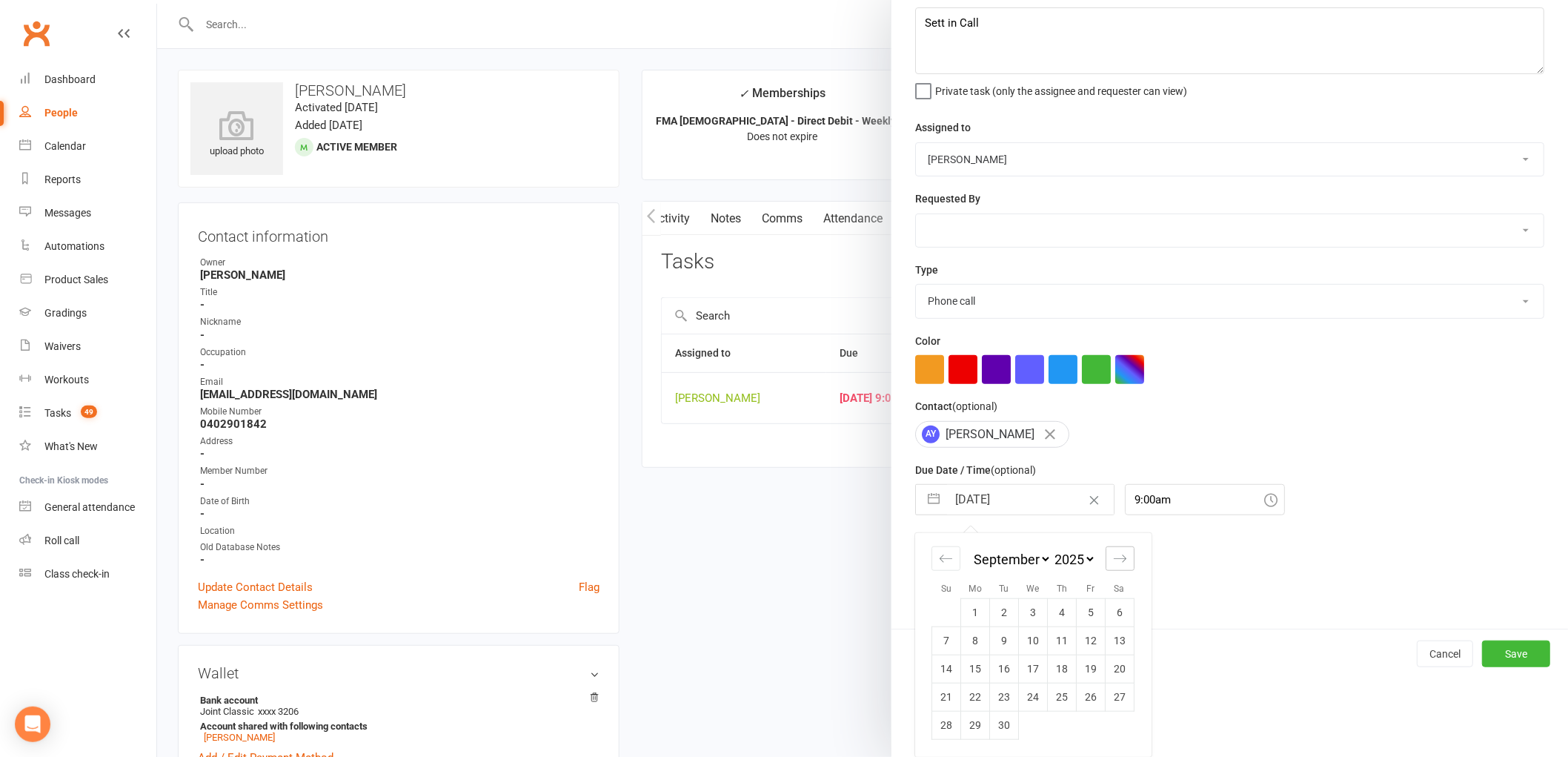
scroll to position [78, 0]
click at [1082, 612] on td "5" at bounding box center [1091, 613] width 29 height 28
type input "05 Sep 2025"
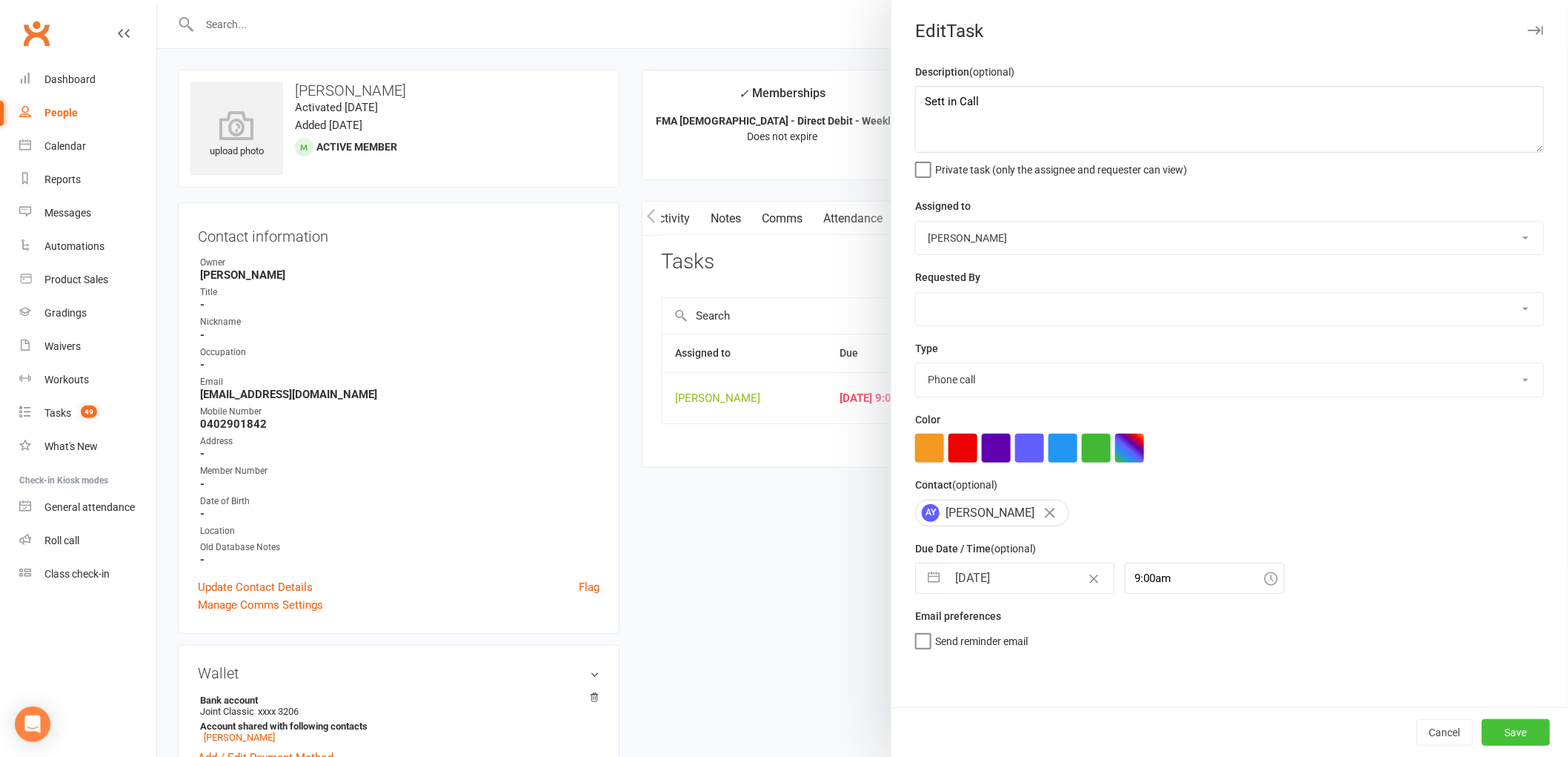
click at [1506, 729] on button "Save" at bounding box center [1516, 733] width 68 height 27
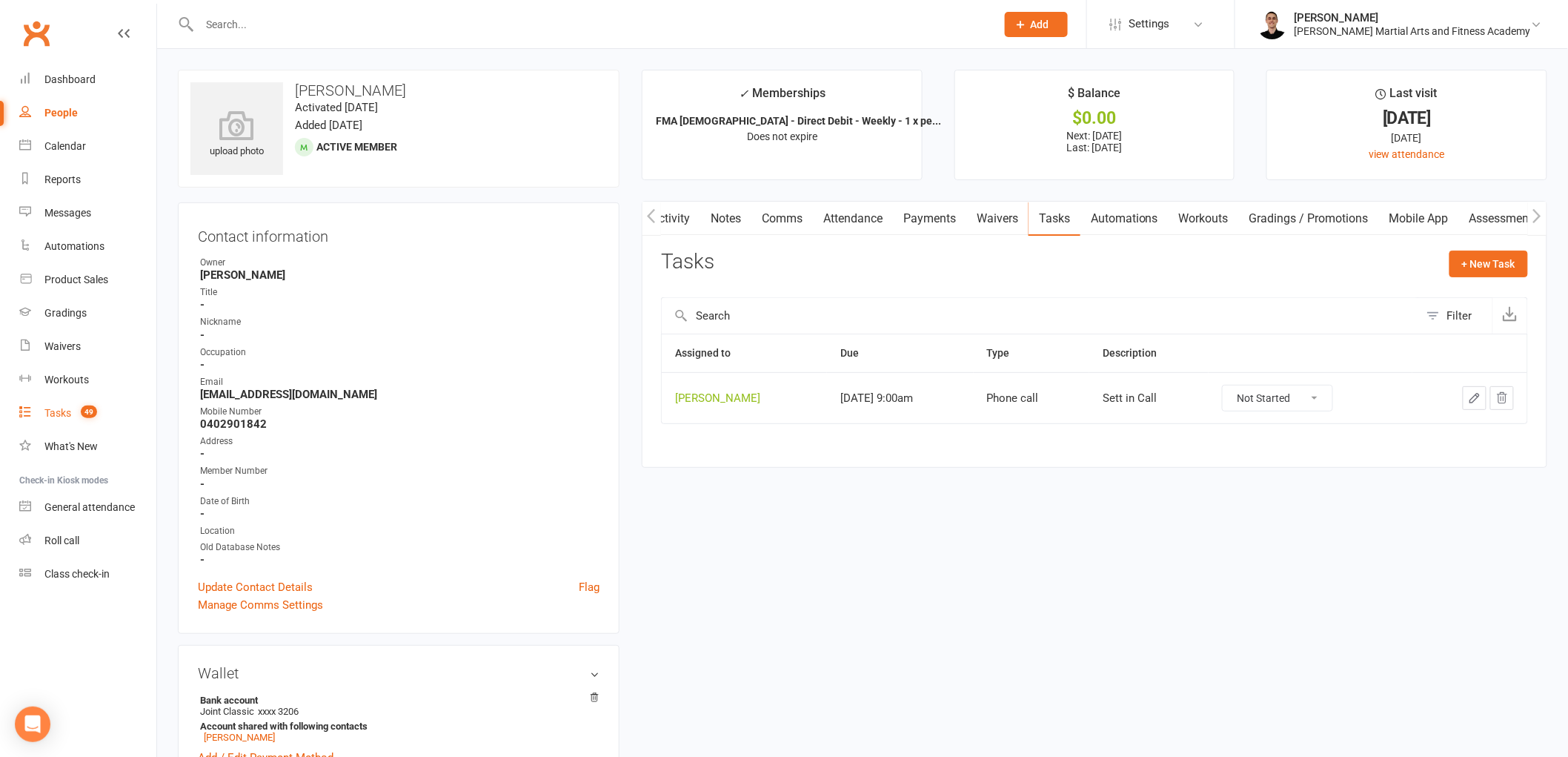
click at [65, 402] on link "Tasks 49" at bounding box center [87, 413] width 137 height 34
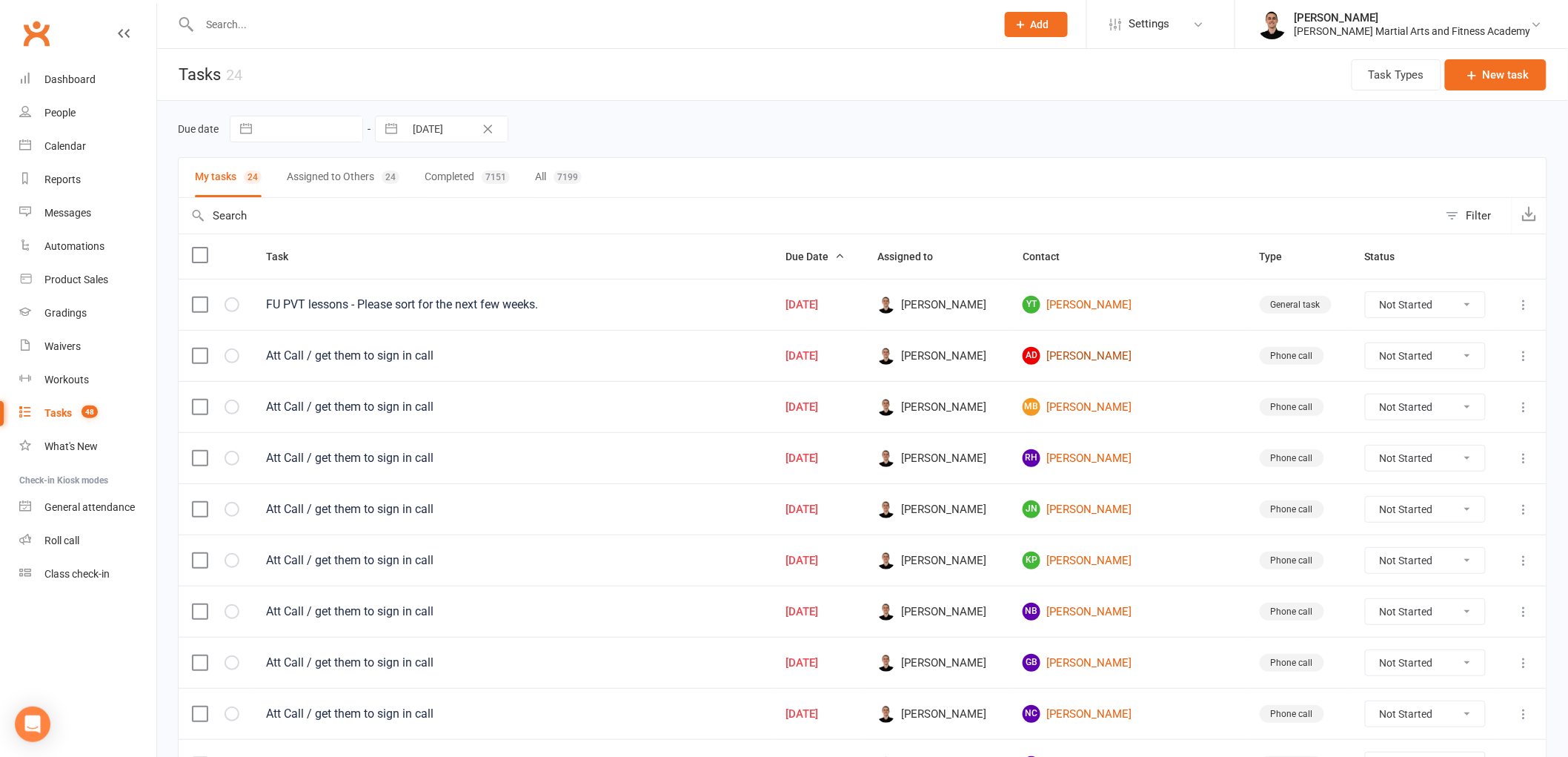
click at [1125, 350] on link "AD Alina D'Monte" at bounding box center [1128, 356] width 210 height 18
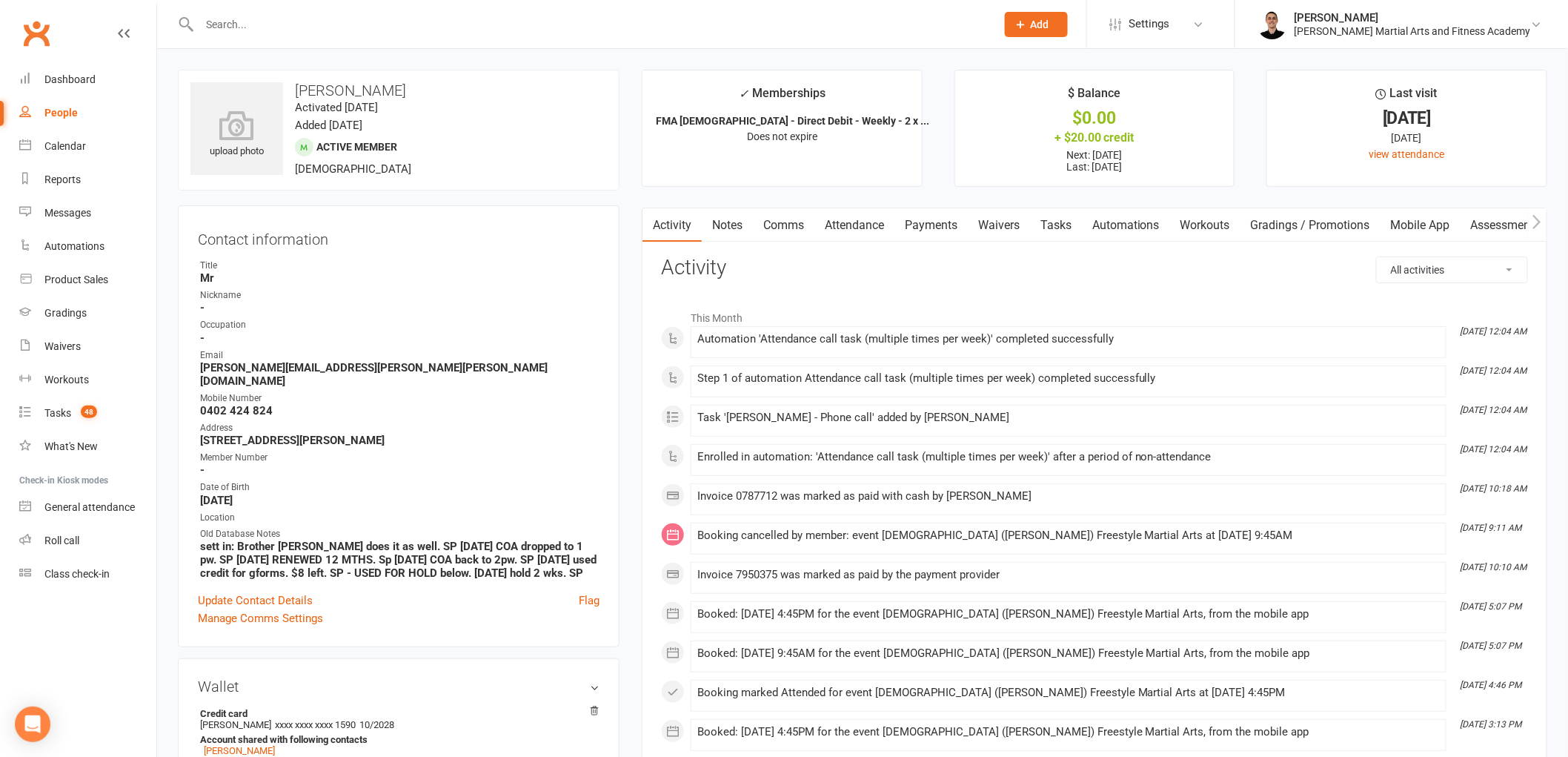
click at [1056, 219] on link "Tasks" at bounding box center [1056, 225] width 52 height 34
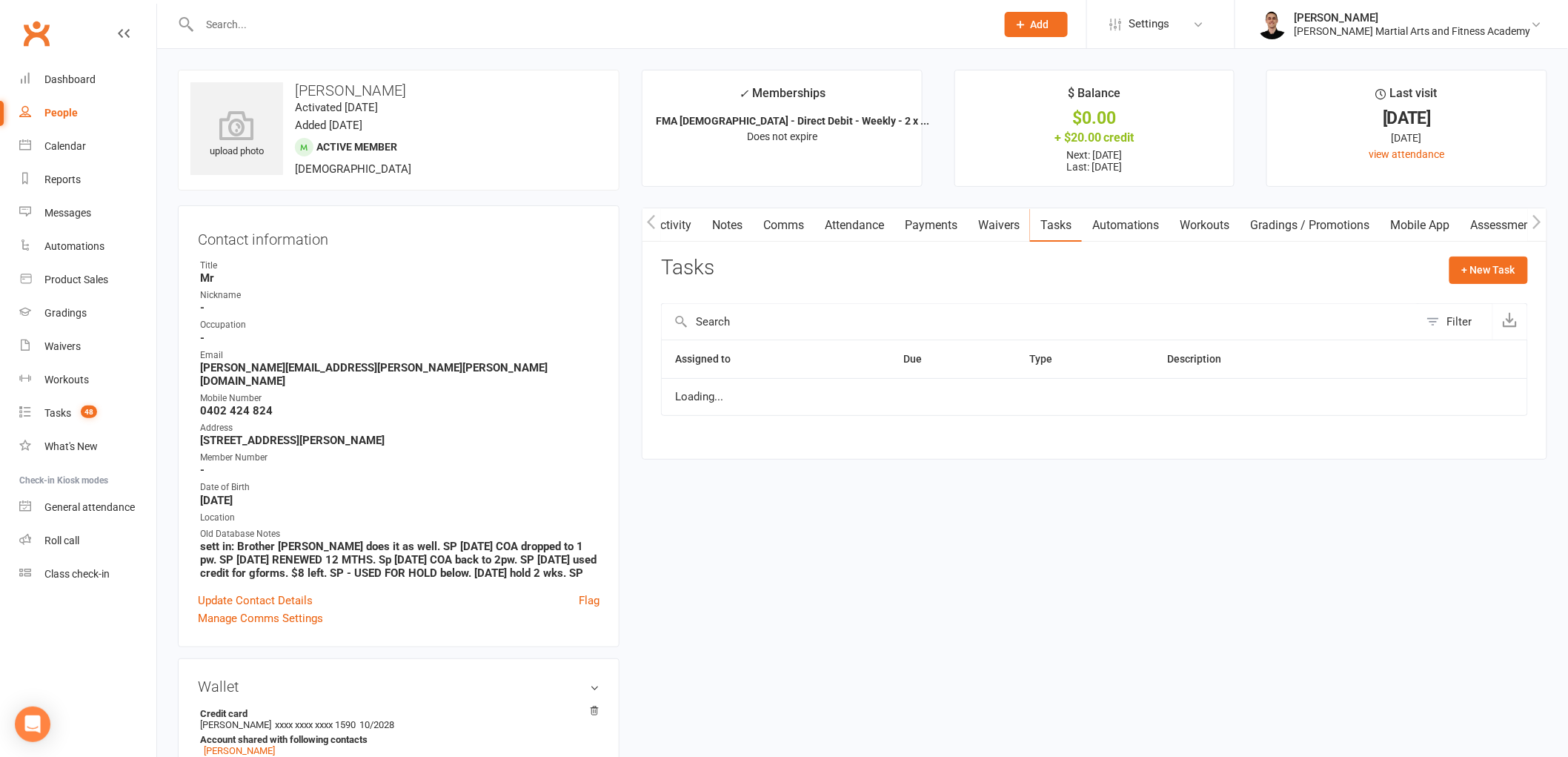
scroll to position [0, 2]
drag, startPoint x: 1349, startPoint y: 400, endPoint x: 1351, endPoint y: 417, distance: 17.1
click at [1349, 401] on select "Not Started In Progress Waiting Complete" at bounding box center [1331, 404] width 110 height 25
click at [1286, 392] on select "Not Started In Progress Waiting Complete" at bounding box center [1331, 404] width 110 height 25
select select "unstarted"
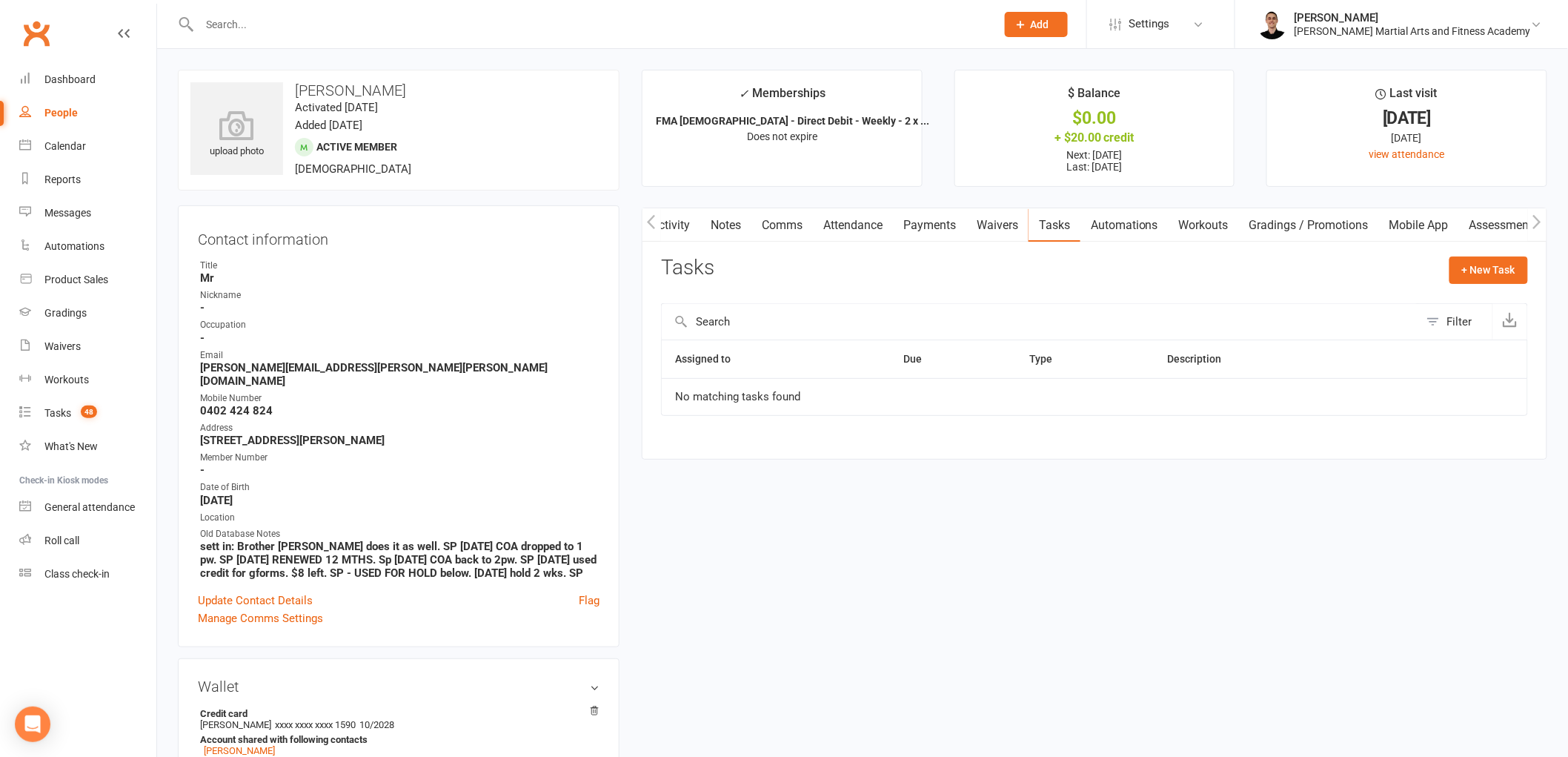
click at [864, 223] on link "Attendance" at bounding box center [853, 225] width 80 height 34
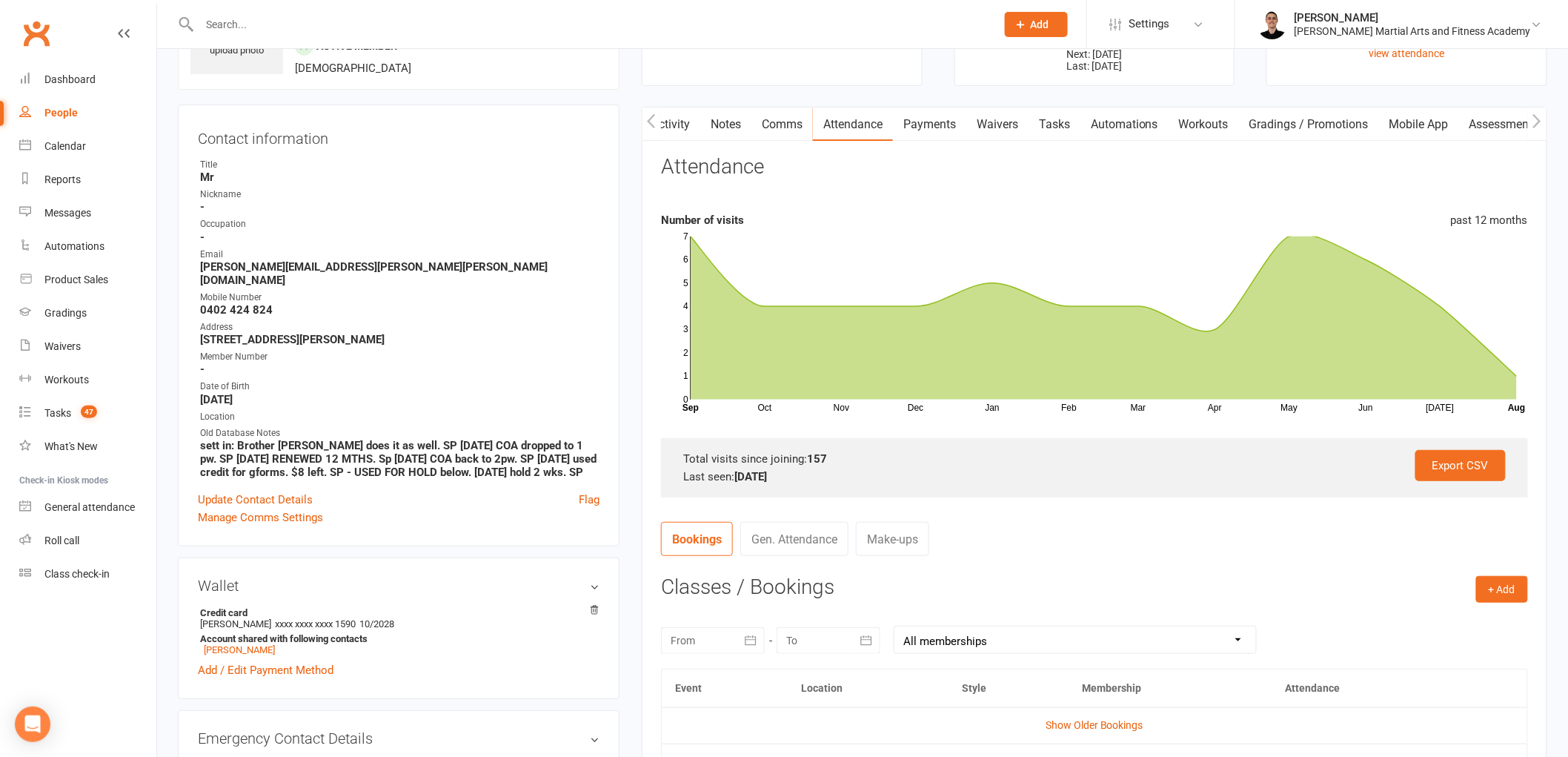
scroll to position [412, 0]
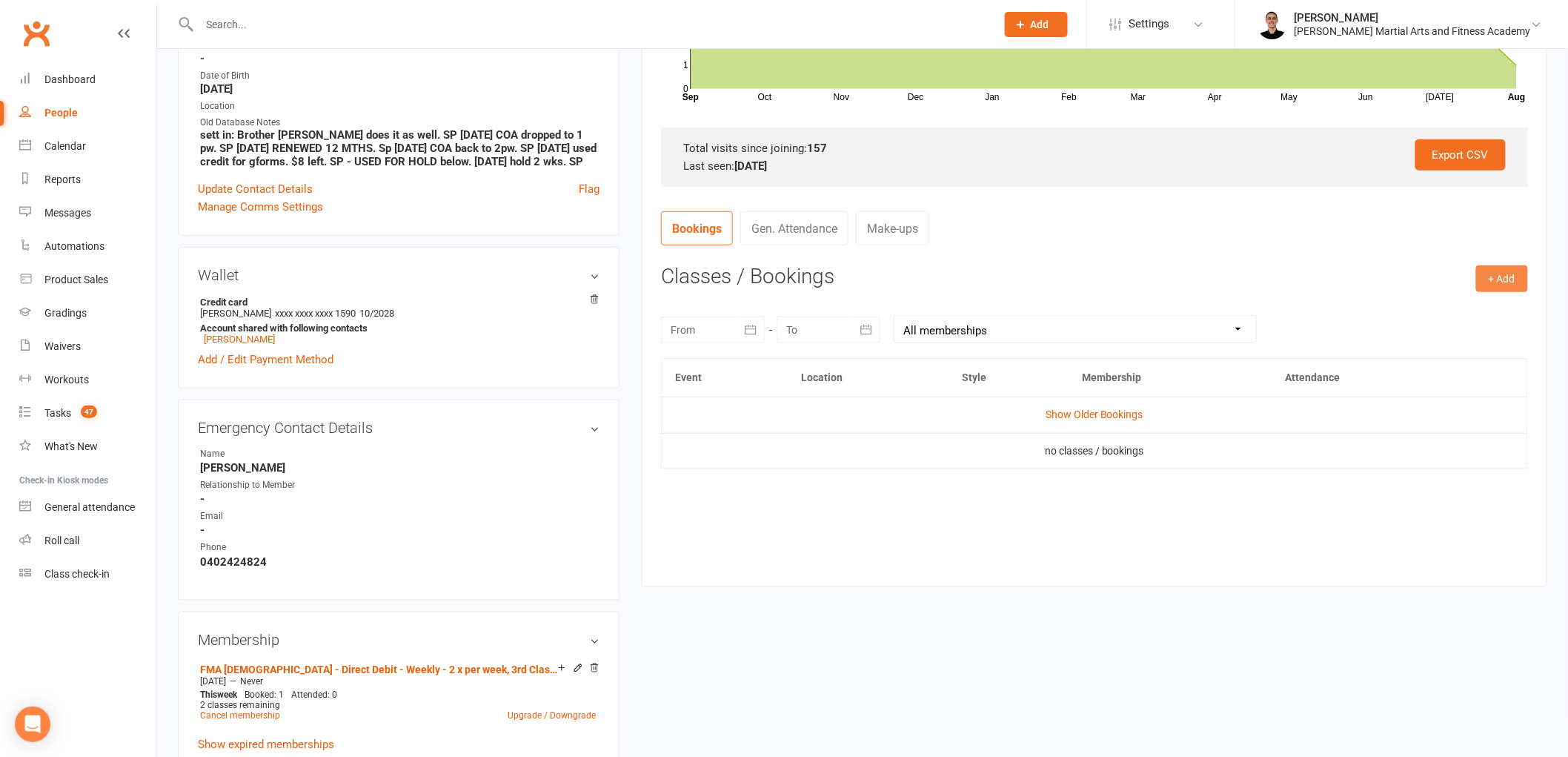
click at [1501, 279] on button "+ Add" at bounding box center [1503, 278] width 52 height 27
click at [1438, 304] on link "Book Event" at bounding box center [1454, 312] width 147 height 30
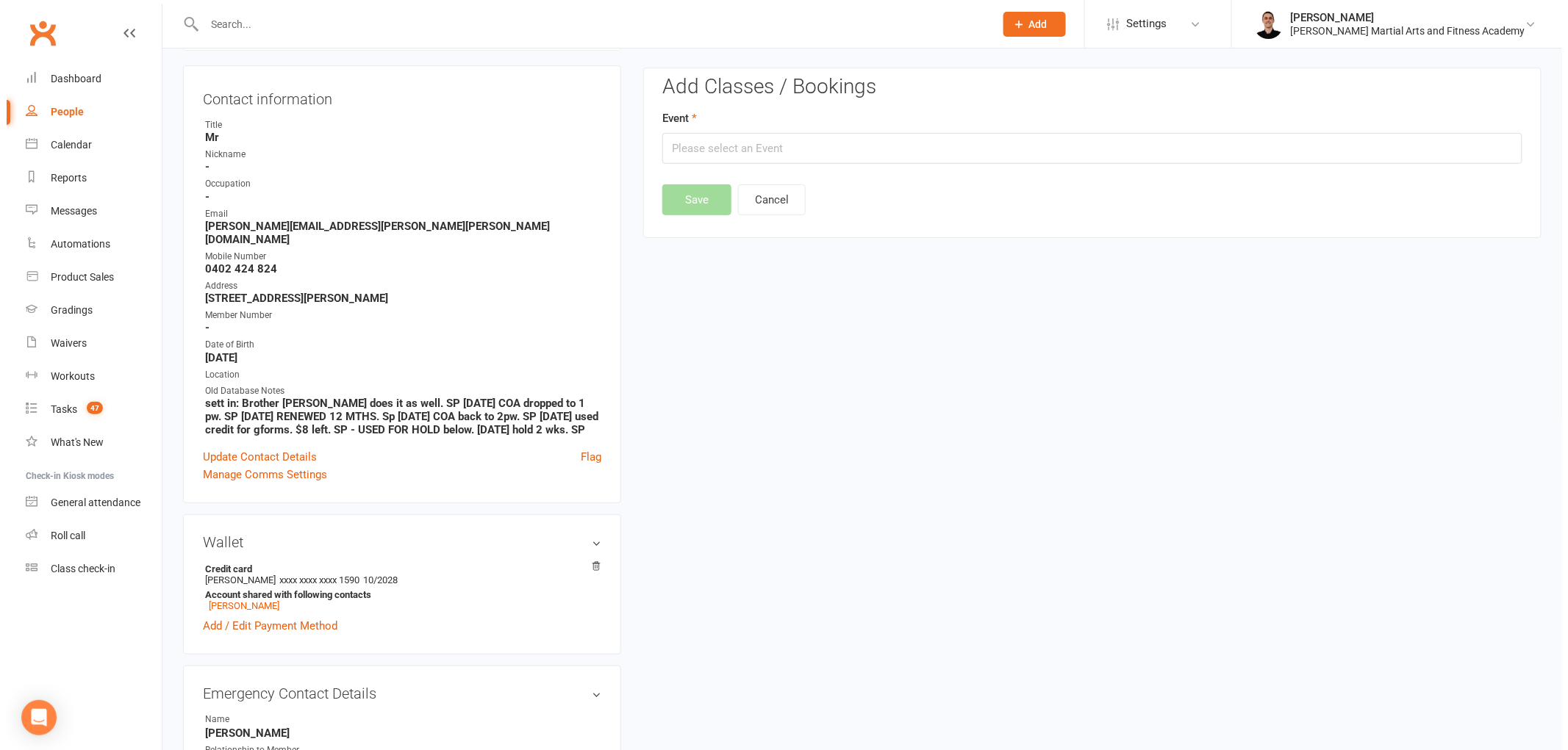
scroll to position [132, 0]
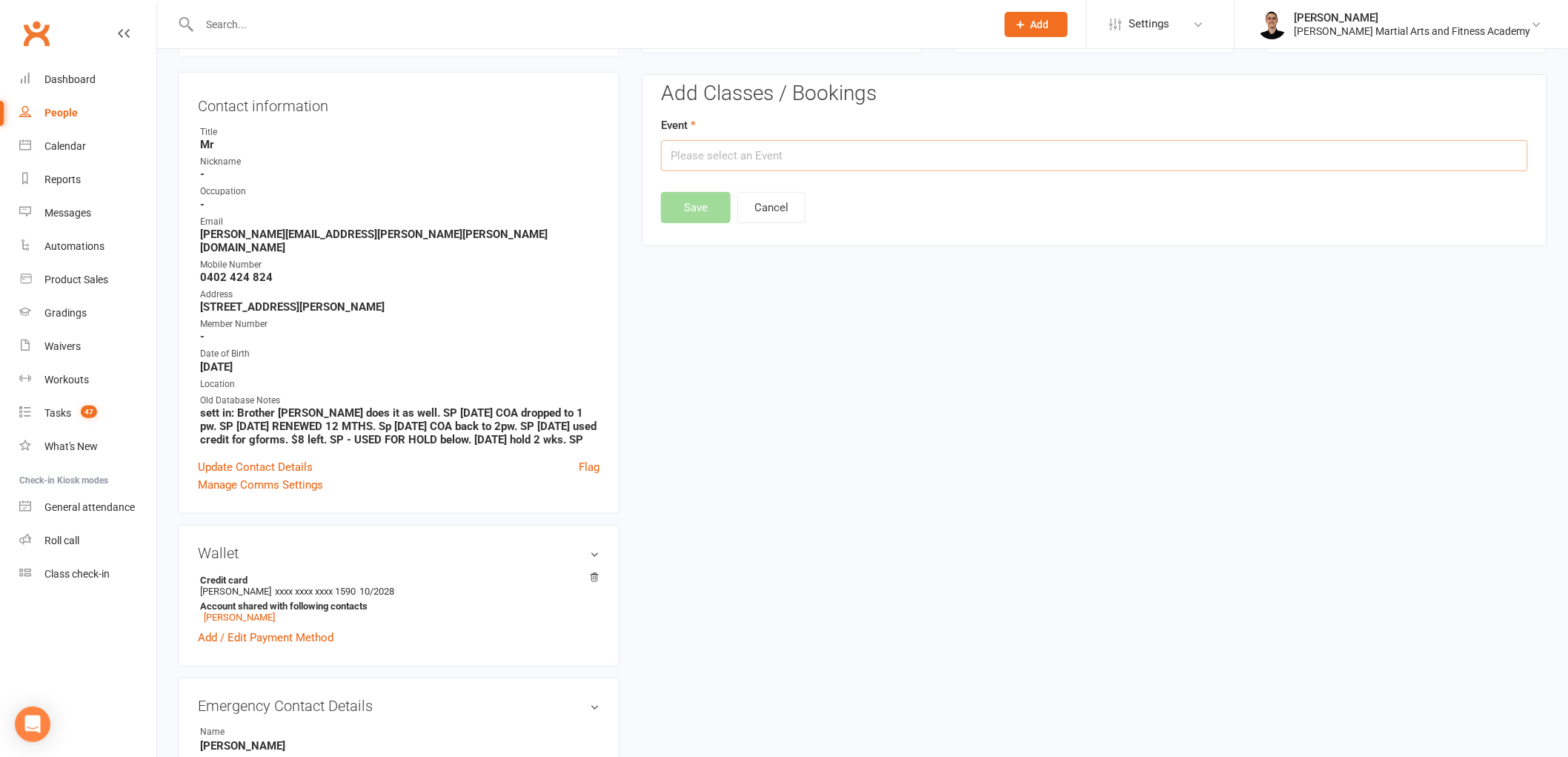
click at [784, 148] on input "text" at bounding box center [1094, 155] width 867 height 31
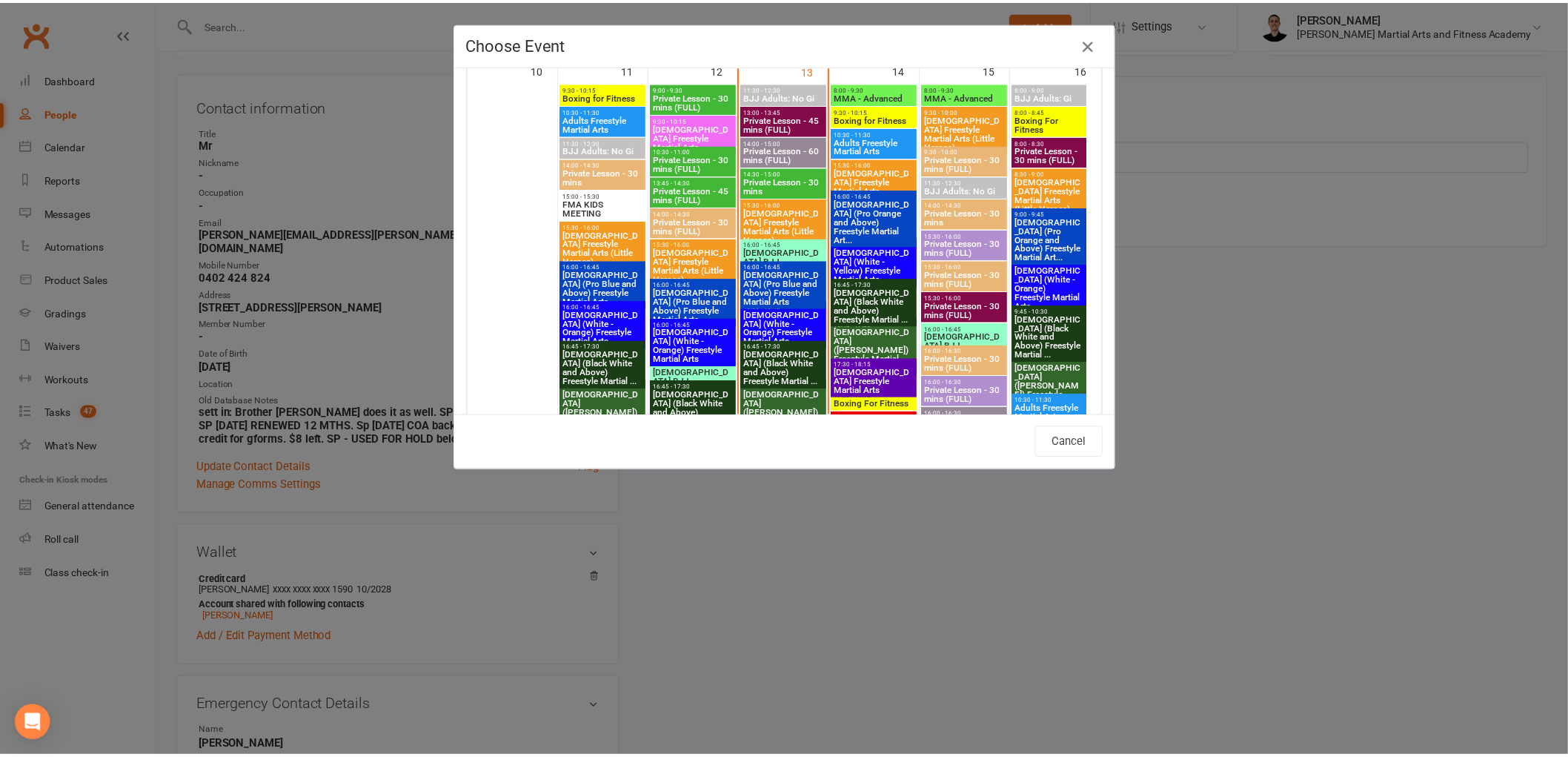
scroll to position [1813, 0]
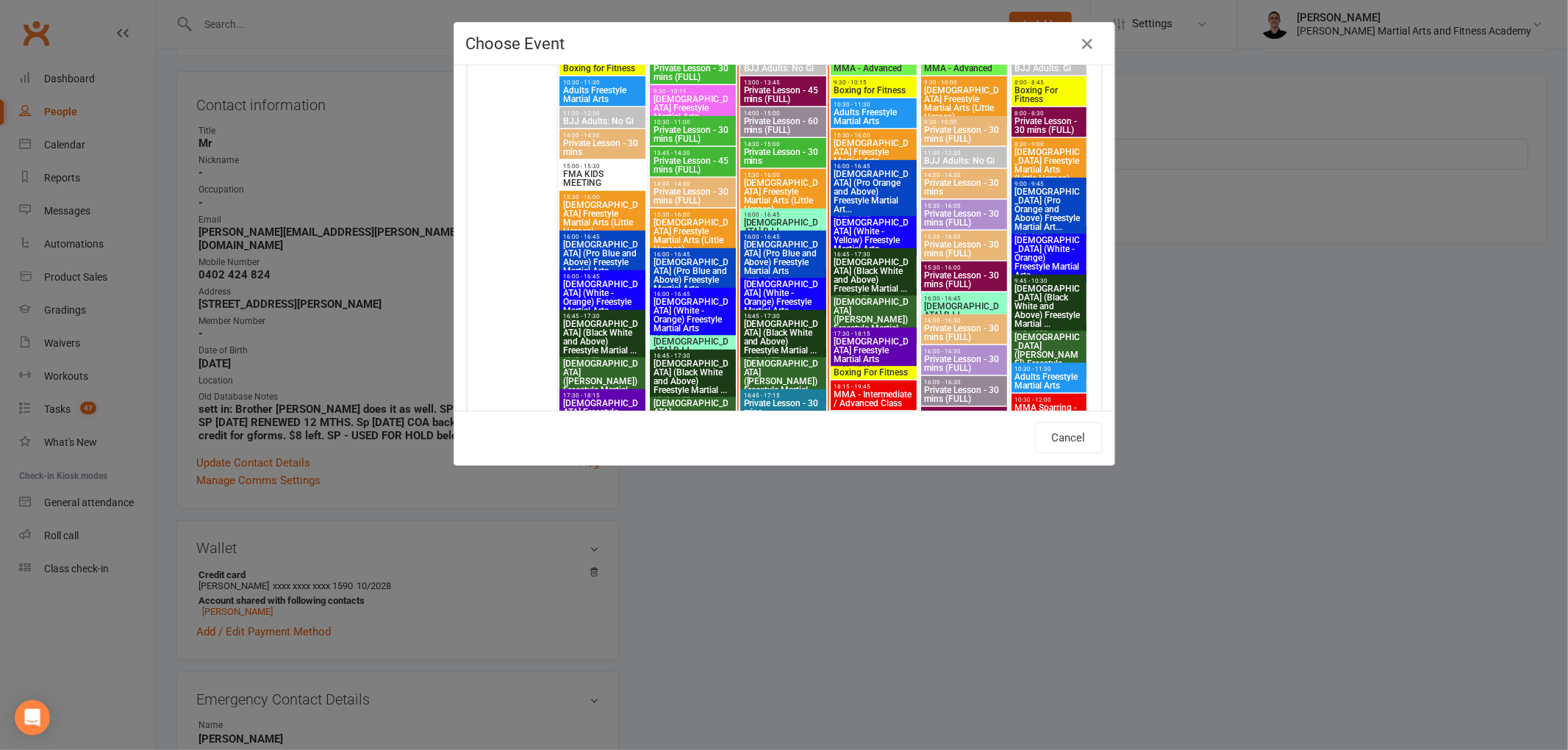
click at [585, 366] on span "10-13yo (White - Brown) Freestyle Martial Arts" at bounding box center [603, 381] width 81 height 44
type input "10-13yo (White - Brown) Freestyle Martial Arts - Aug 11, 2025 4:45:00 PM"
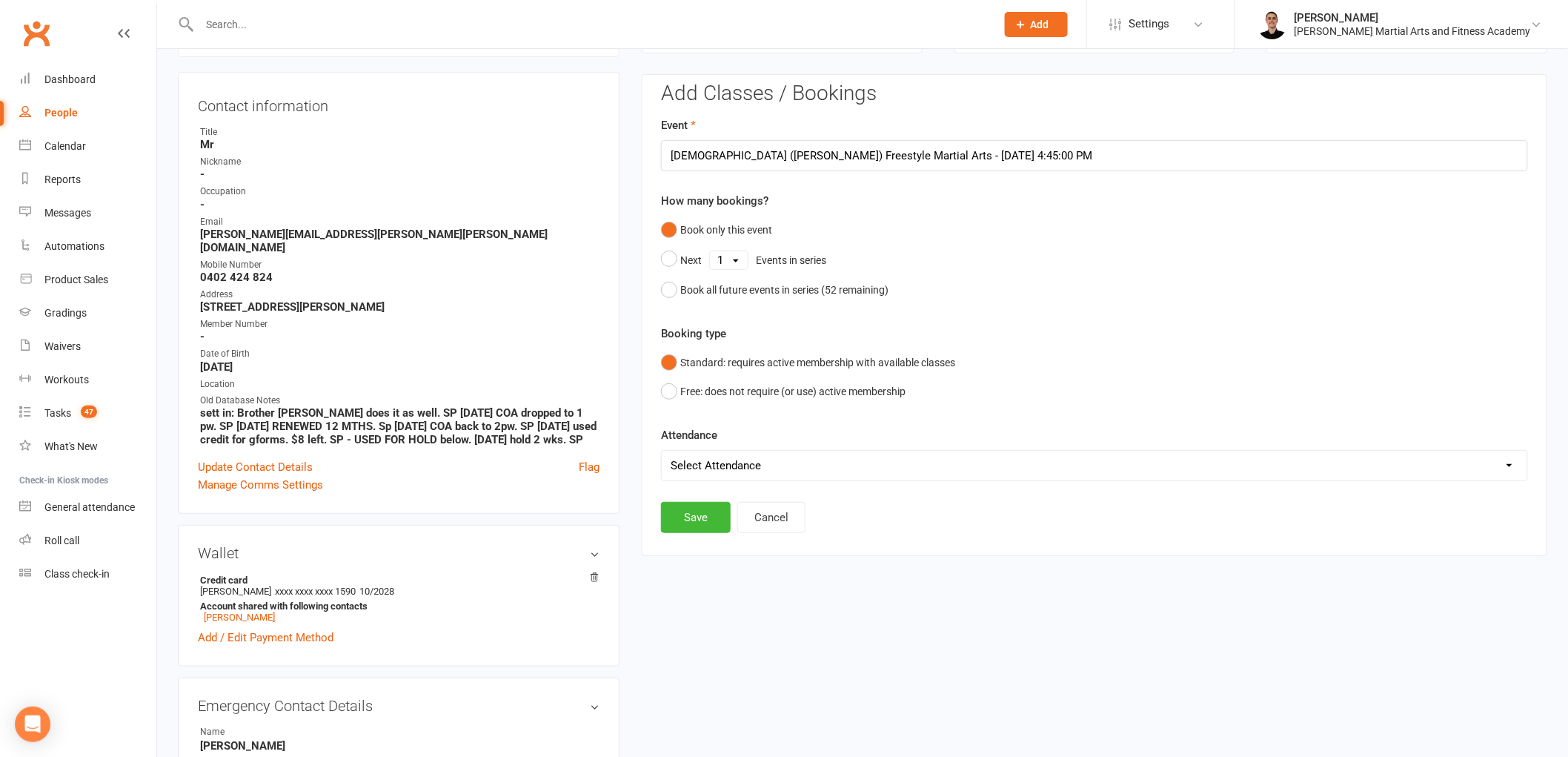
click at [738, 468] on select "Select Attendance Attended Absent" at bounding box center [1094, 466] width 865 height 30
select select "0"
click at [662, 451] on select "Select Attendance Attended Absent" at bounding box center [1094, 466] width 865 height 30
click at [676, 505] on button "Save" at bounding box center [695, 517] width 70 height 31
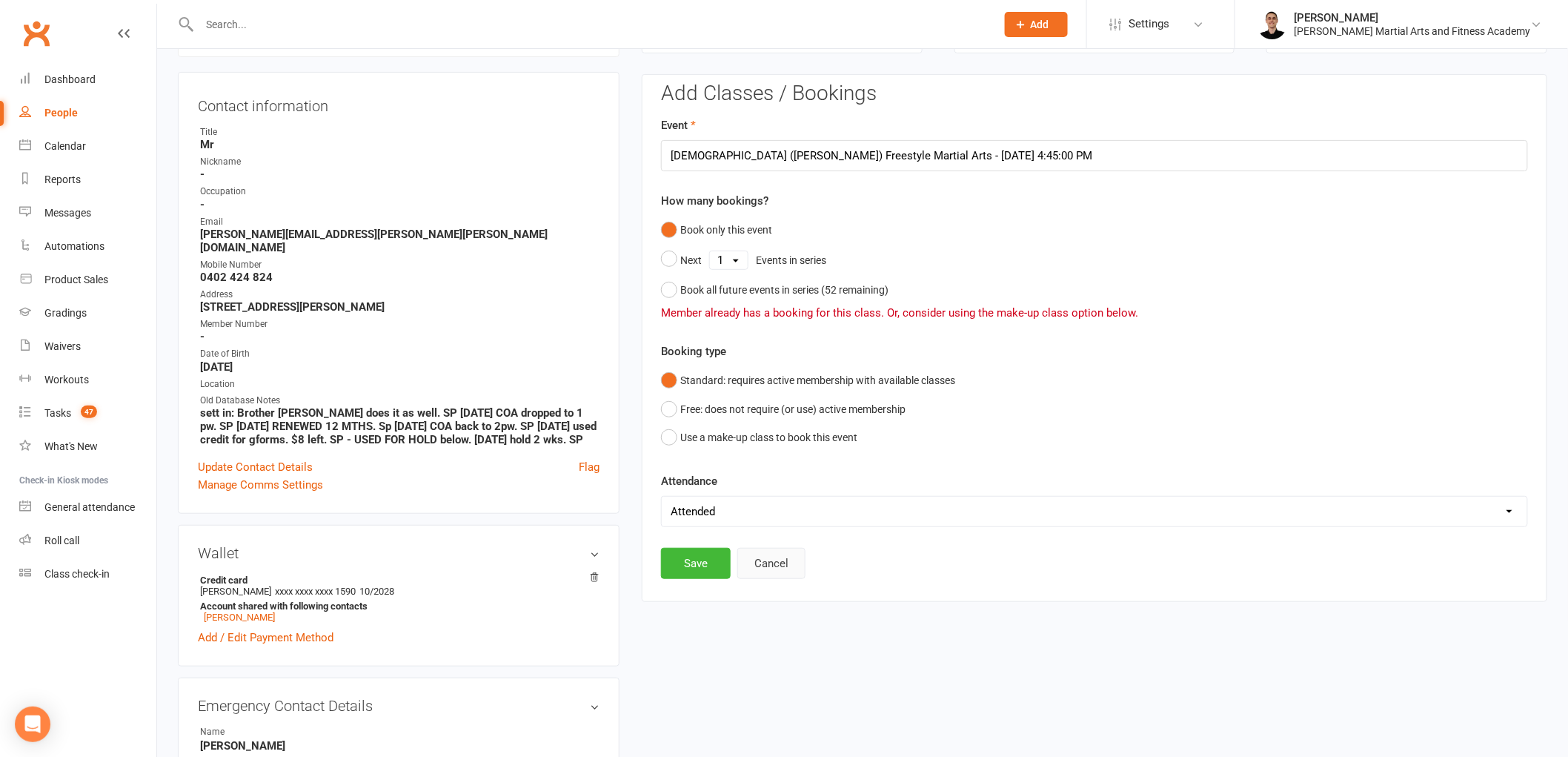
click at [779, 556] on button "Cancel" at bounding box center [771, 563] width 68 height 31
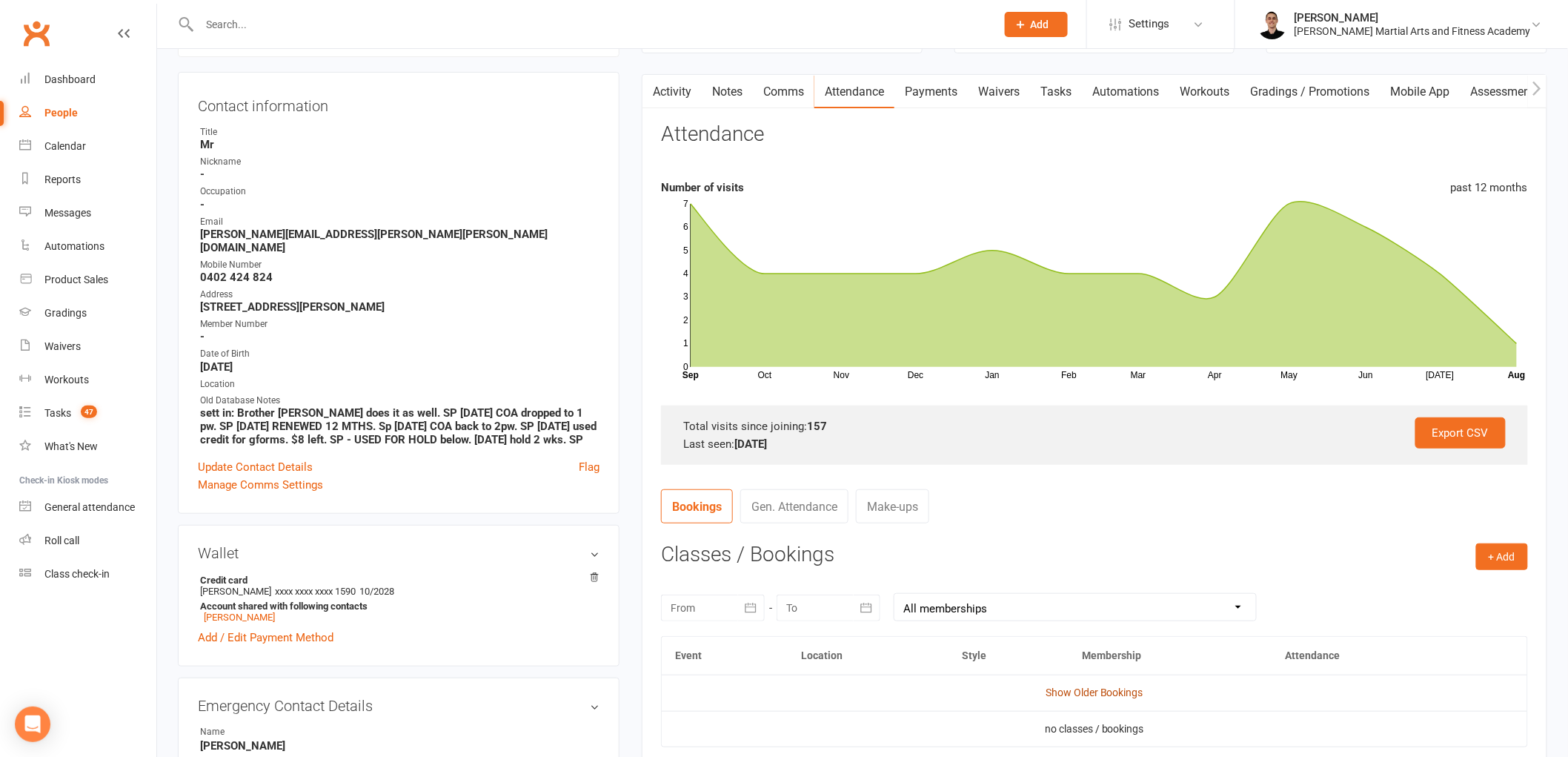
click at [1120, 694] on link "Show Older Bookings" at bounding box center [1094, 693] width 98 height 12
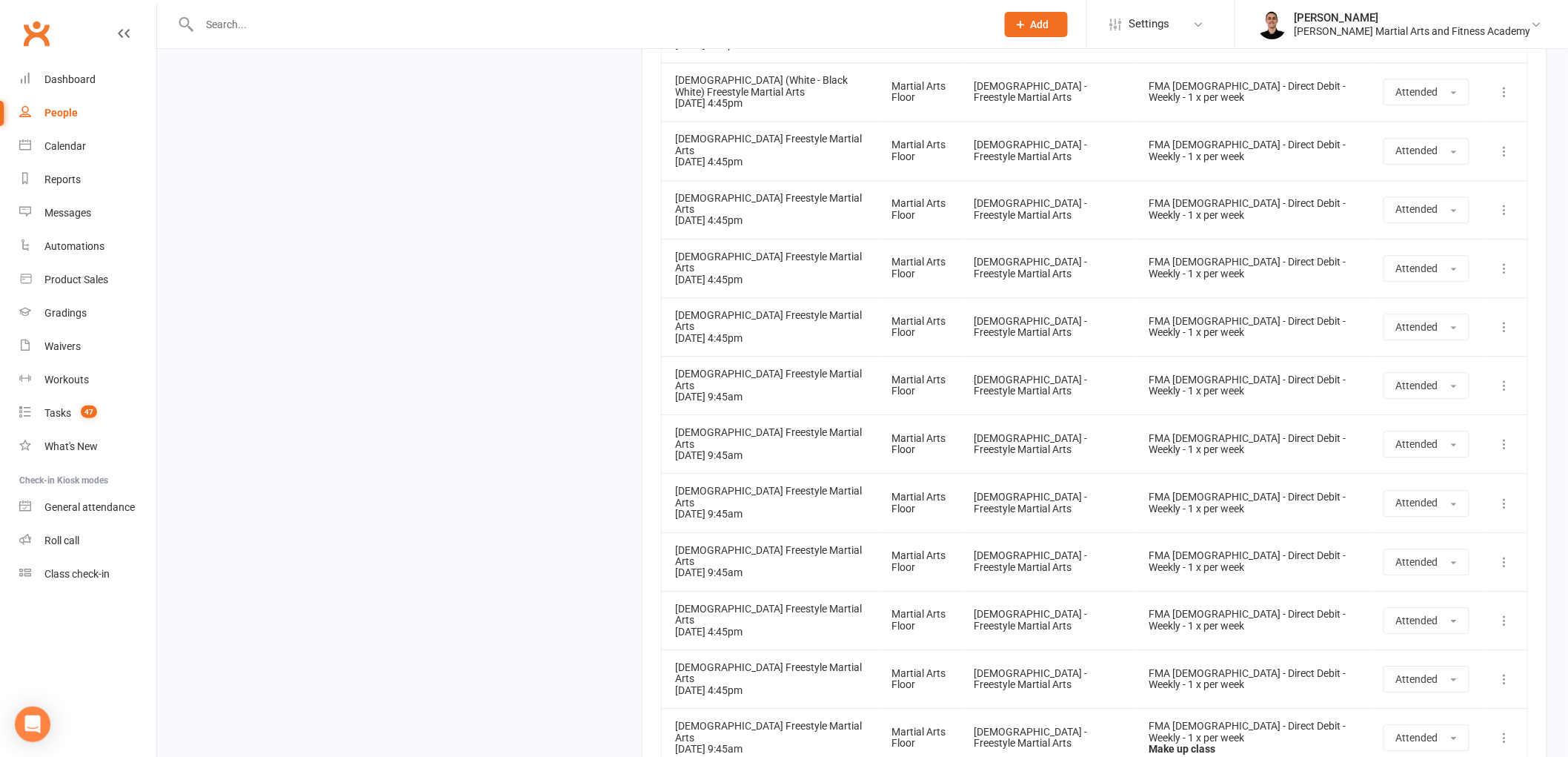
scroll to position [8939, 0]
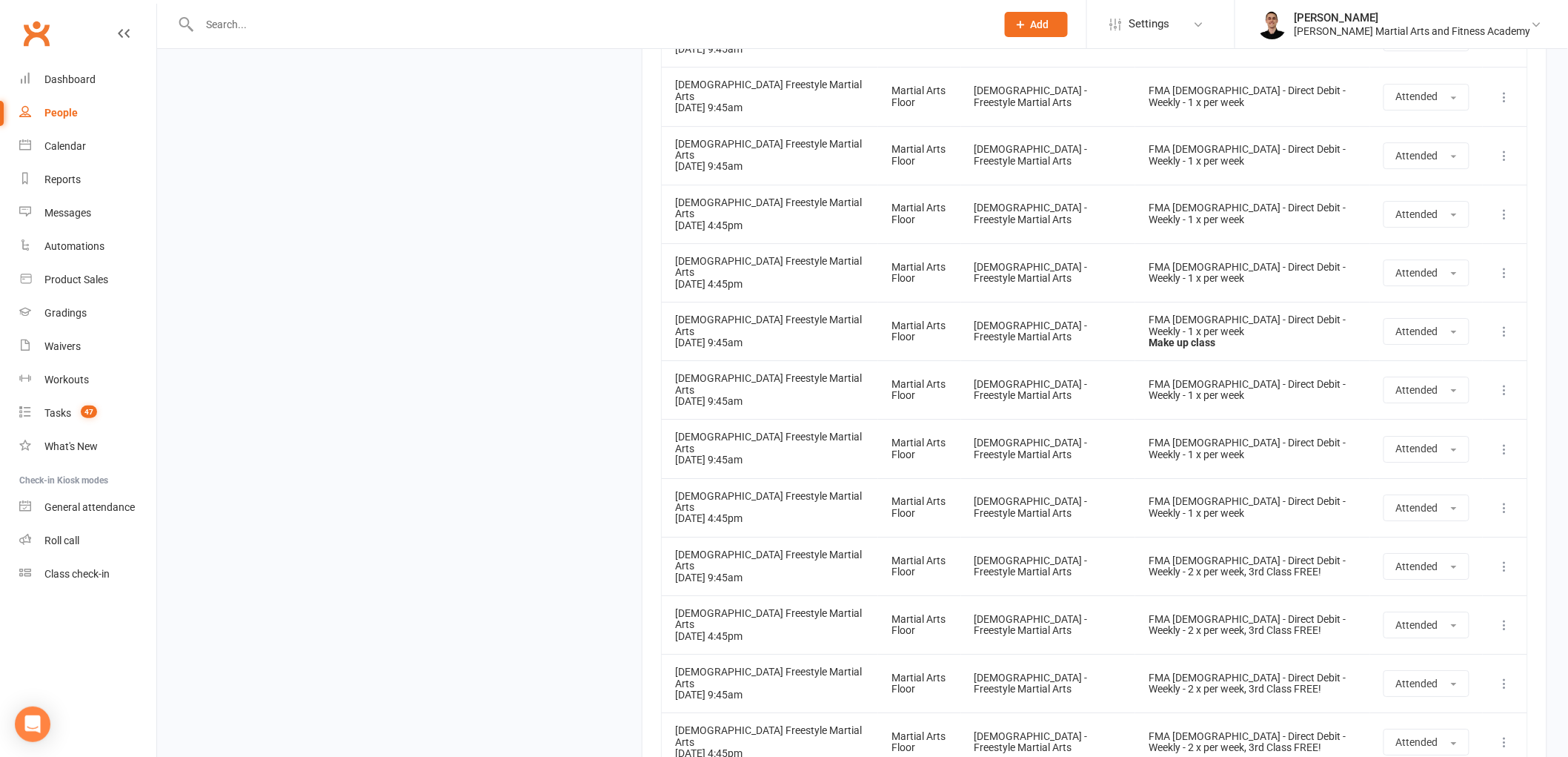
click at [45, 417] on div "Tasks" at bounding box center [58, 412] width 27 height 12
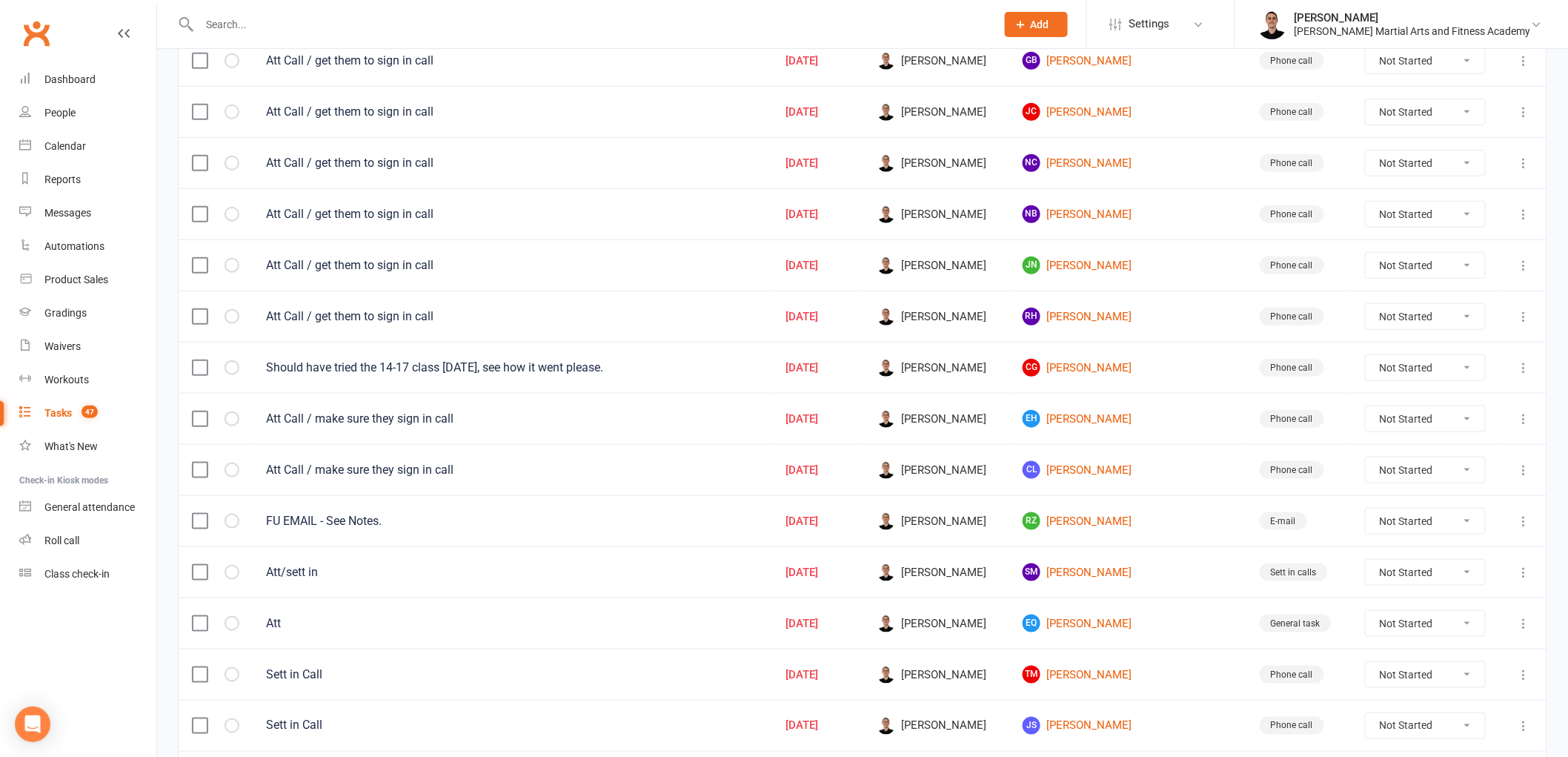
scroll to position [439, 0]
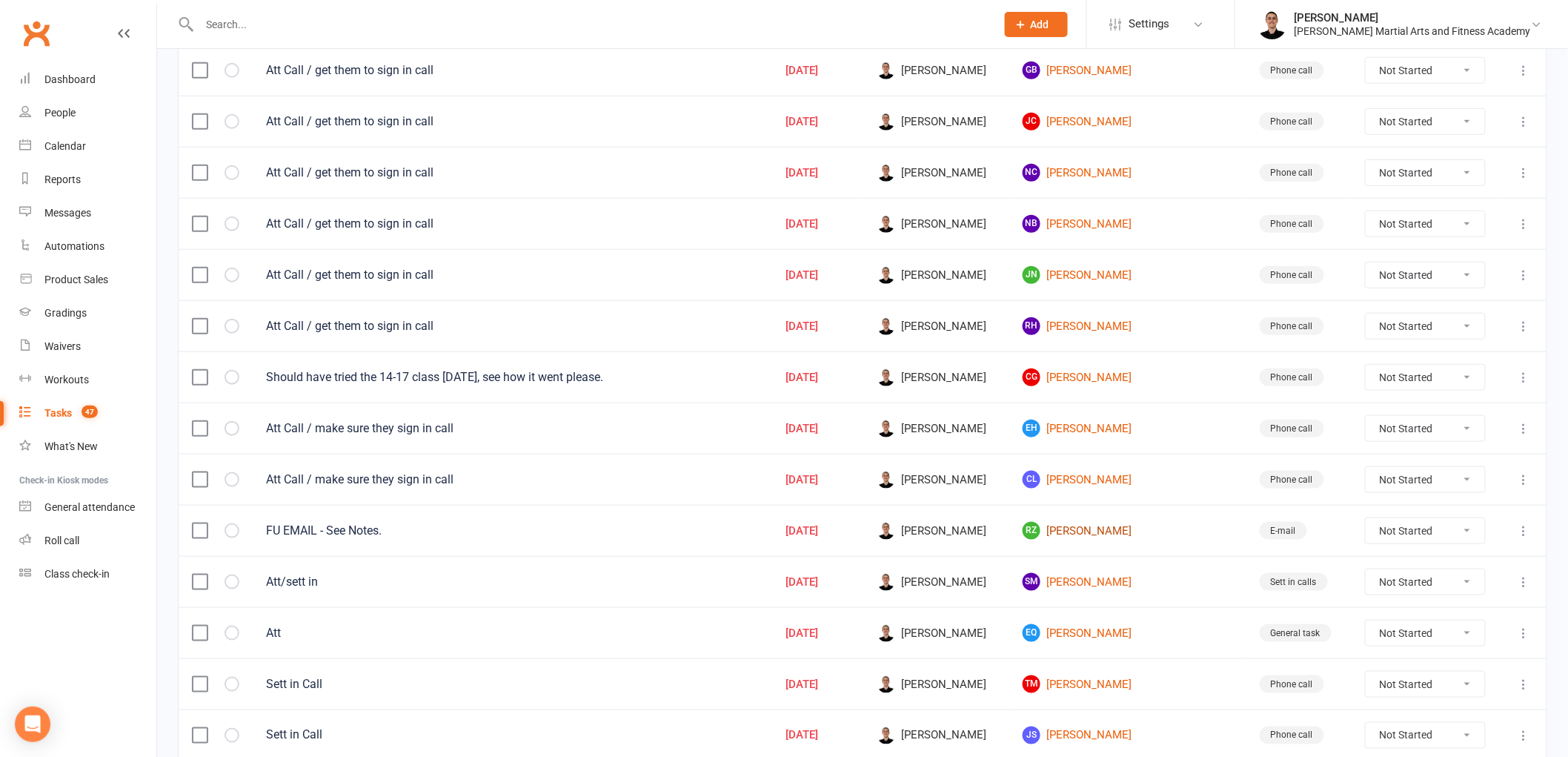
click at [1129, 534] on link "RZ Ruosi Zhang" at bounding box center [1128, 531] width 210 height 18
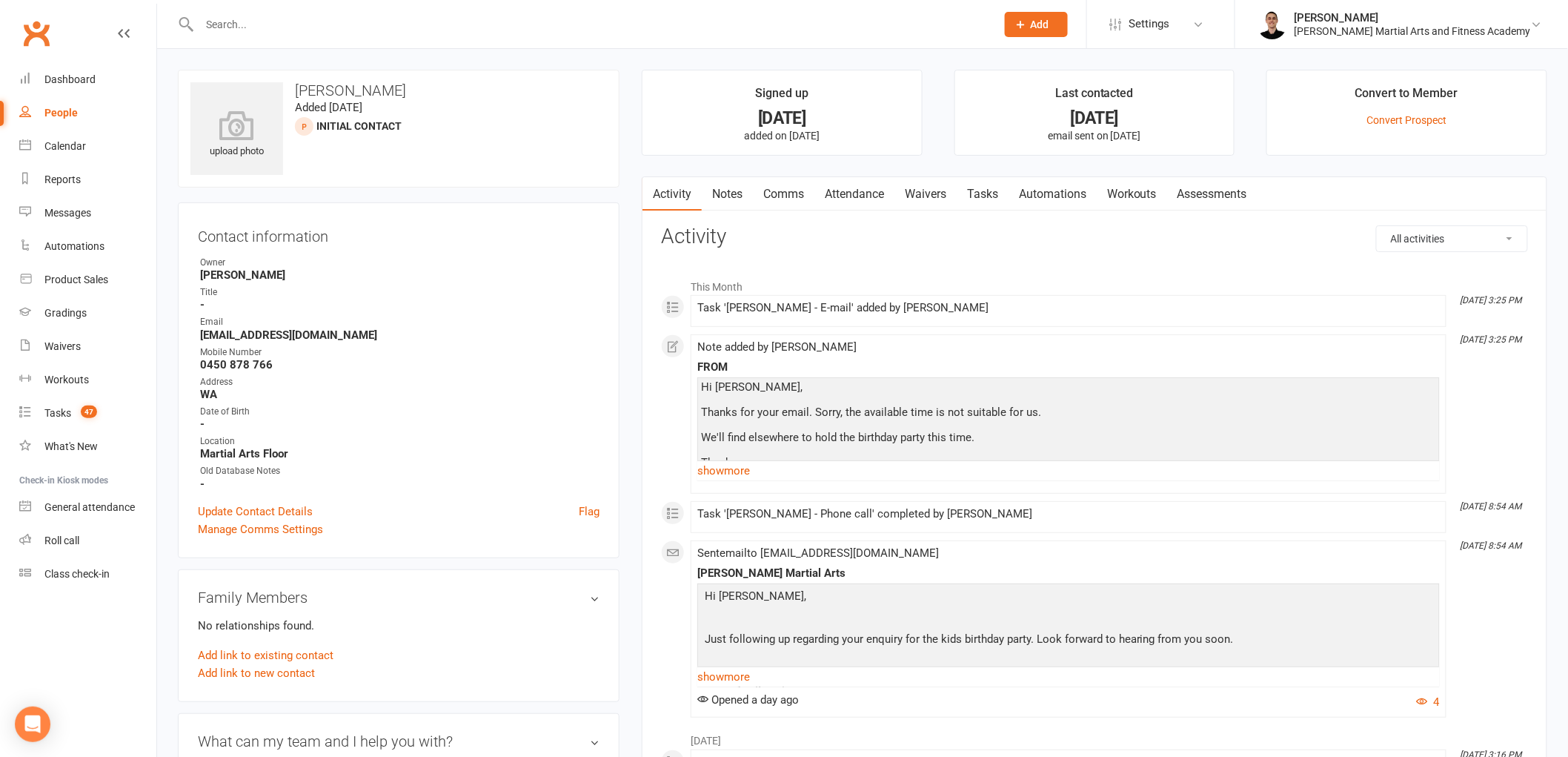
click at [781, 194] on link "Comms" at bounding box center [784, 194] width 61 height 34
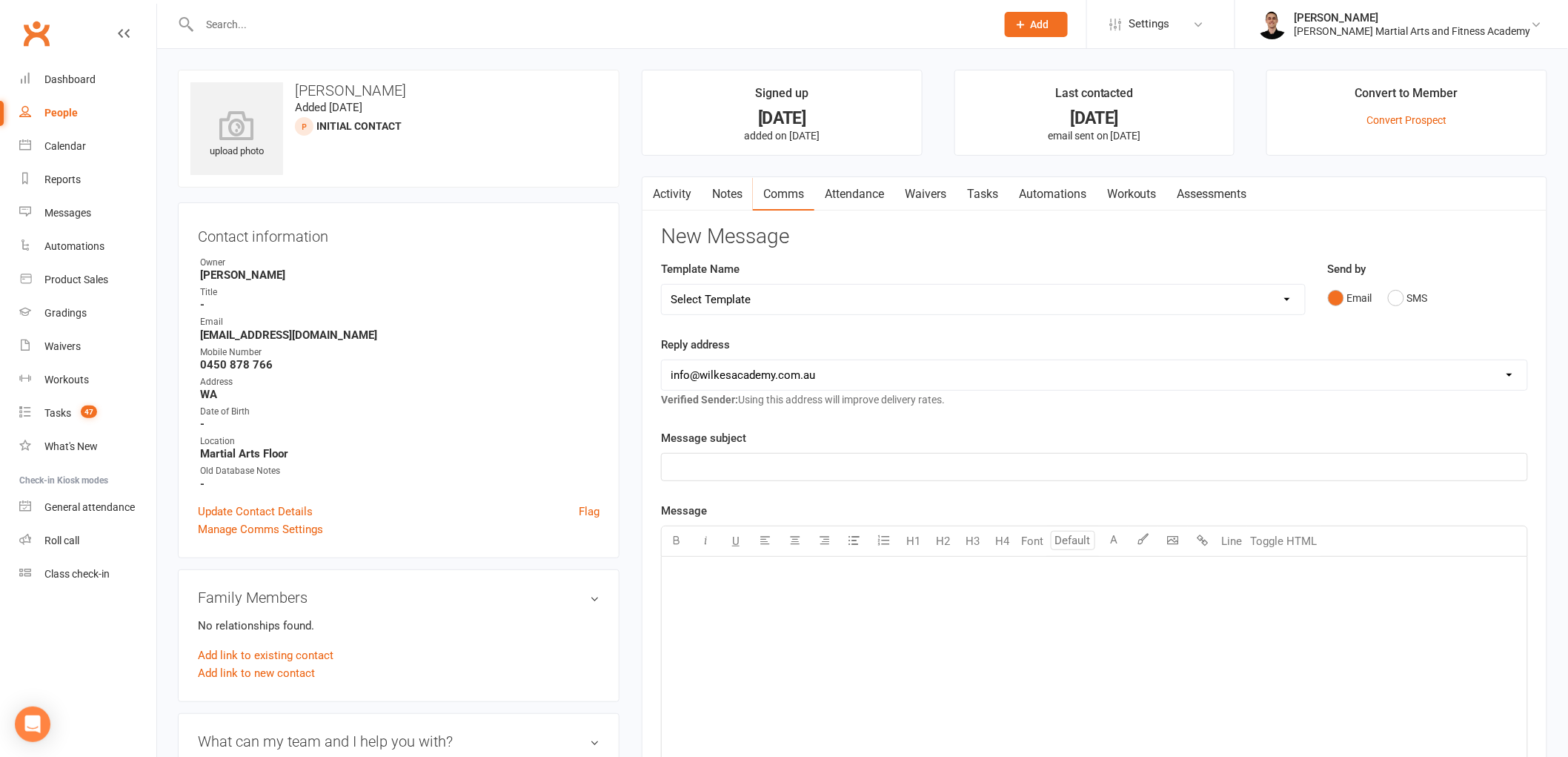
click at [773, 286] on select "Select Template [Email] Birthday Party Enquiry [Email] 2-5yo Grading Form [Emai…" at bounding box center [983, 300] width 643 height 30
select select "39"
click at [662, 285] on select "Select Template [Email] Birthday Party Enquiry [Email] 2-5yo Grading Form [Emai…" at bounding box center [983, 300] width 643 height 30
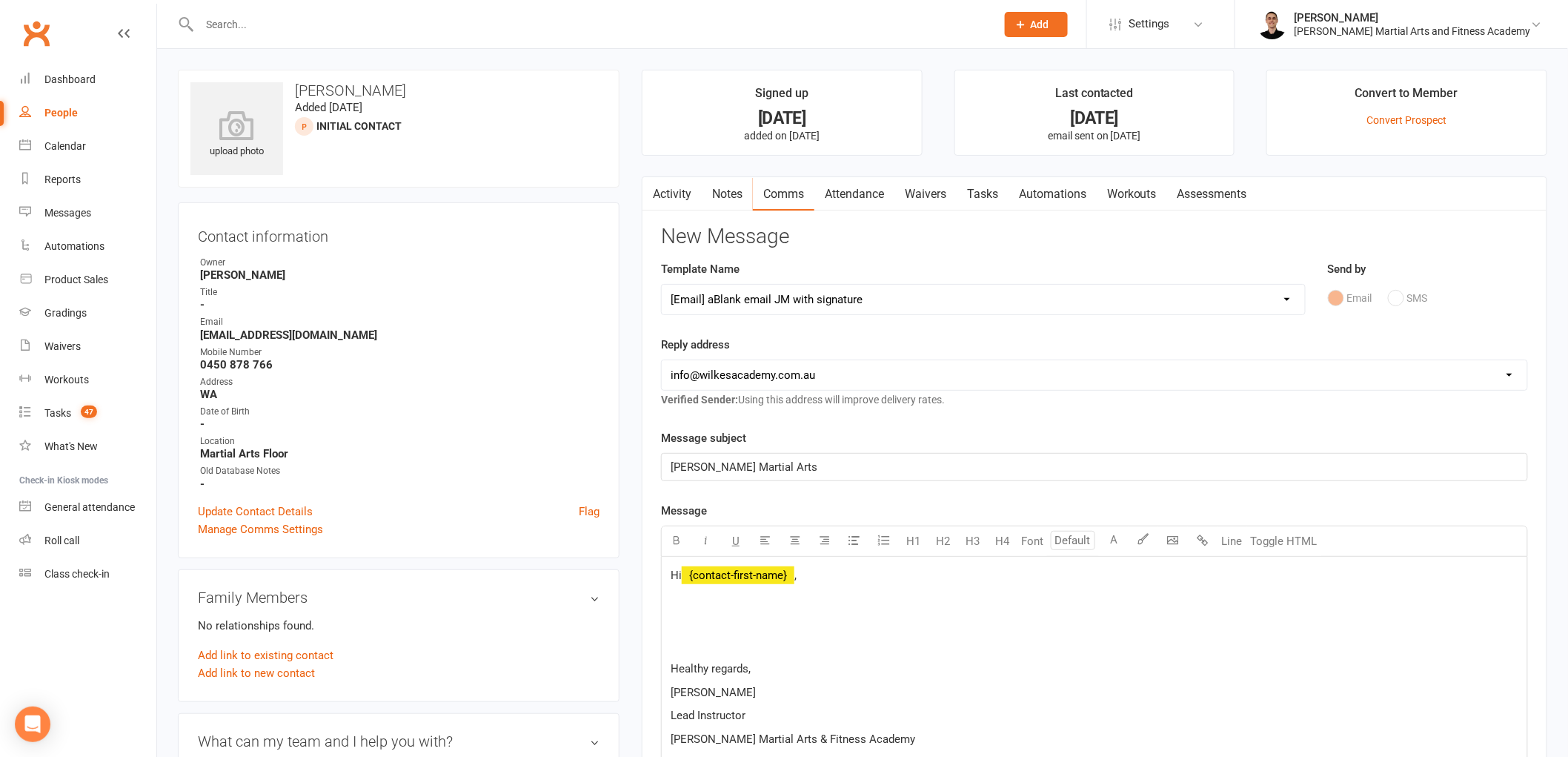
click at [777, 613] on div "Hi ﻿ {contact-first-name} , Healthy regards, Jackson Mitchell Lead Instructor W…" at bounding box center [1094, 739] width 865 height 365
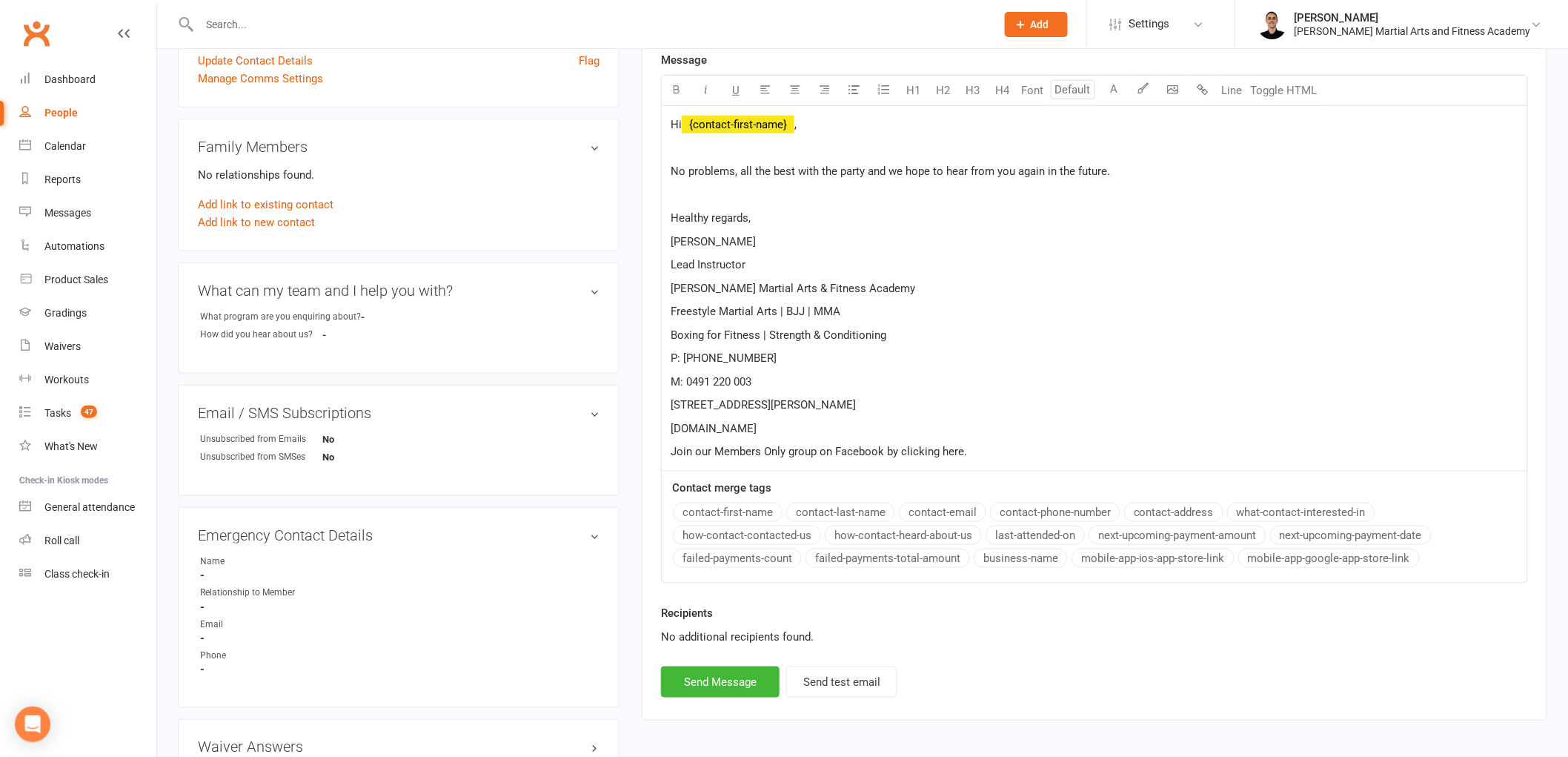
scroll to position [493, 0]
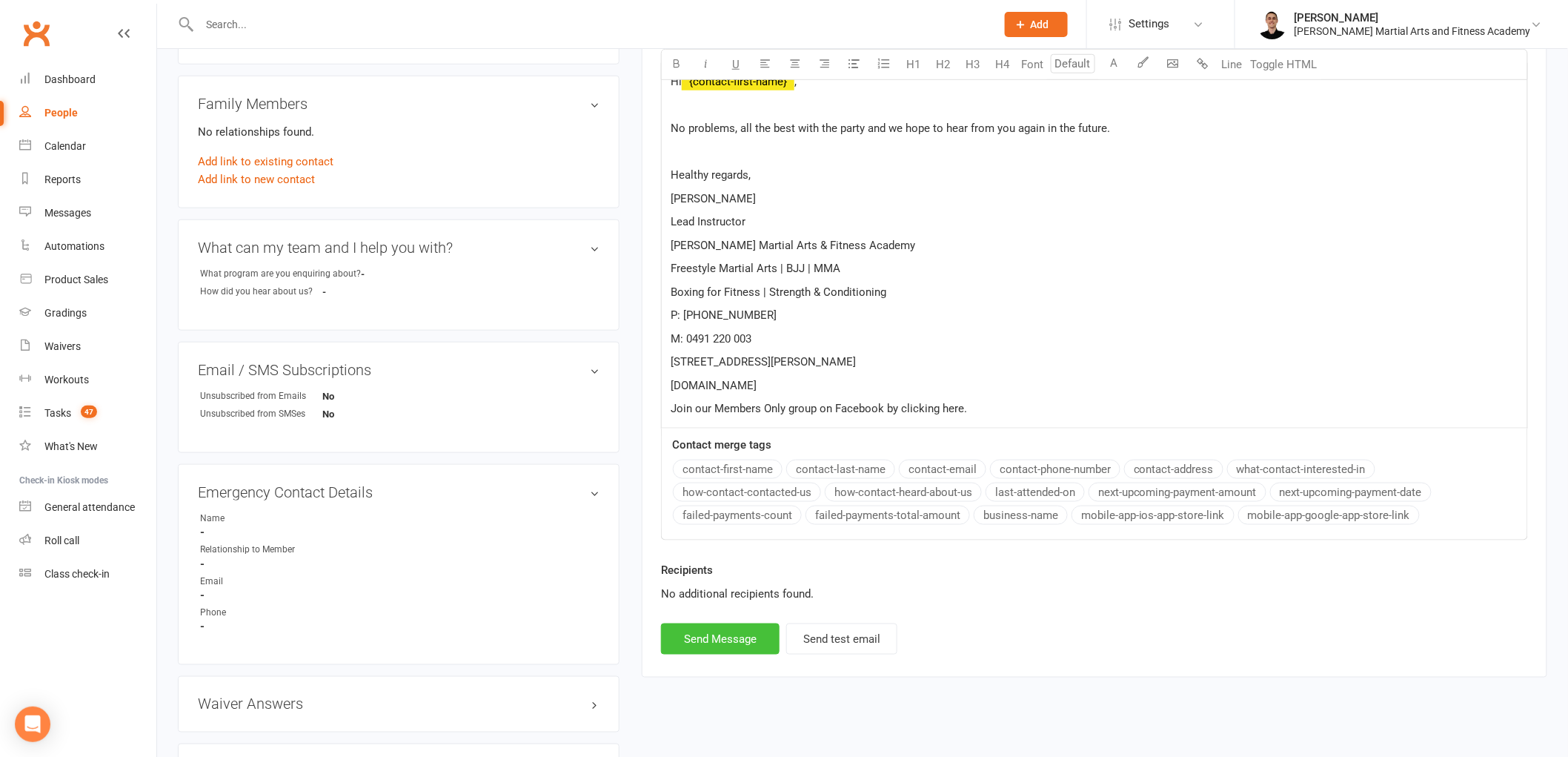
click at [713, 631] on button "Send Message" at bounding box center [719, 639] width 118 height 31
select select
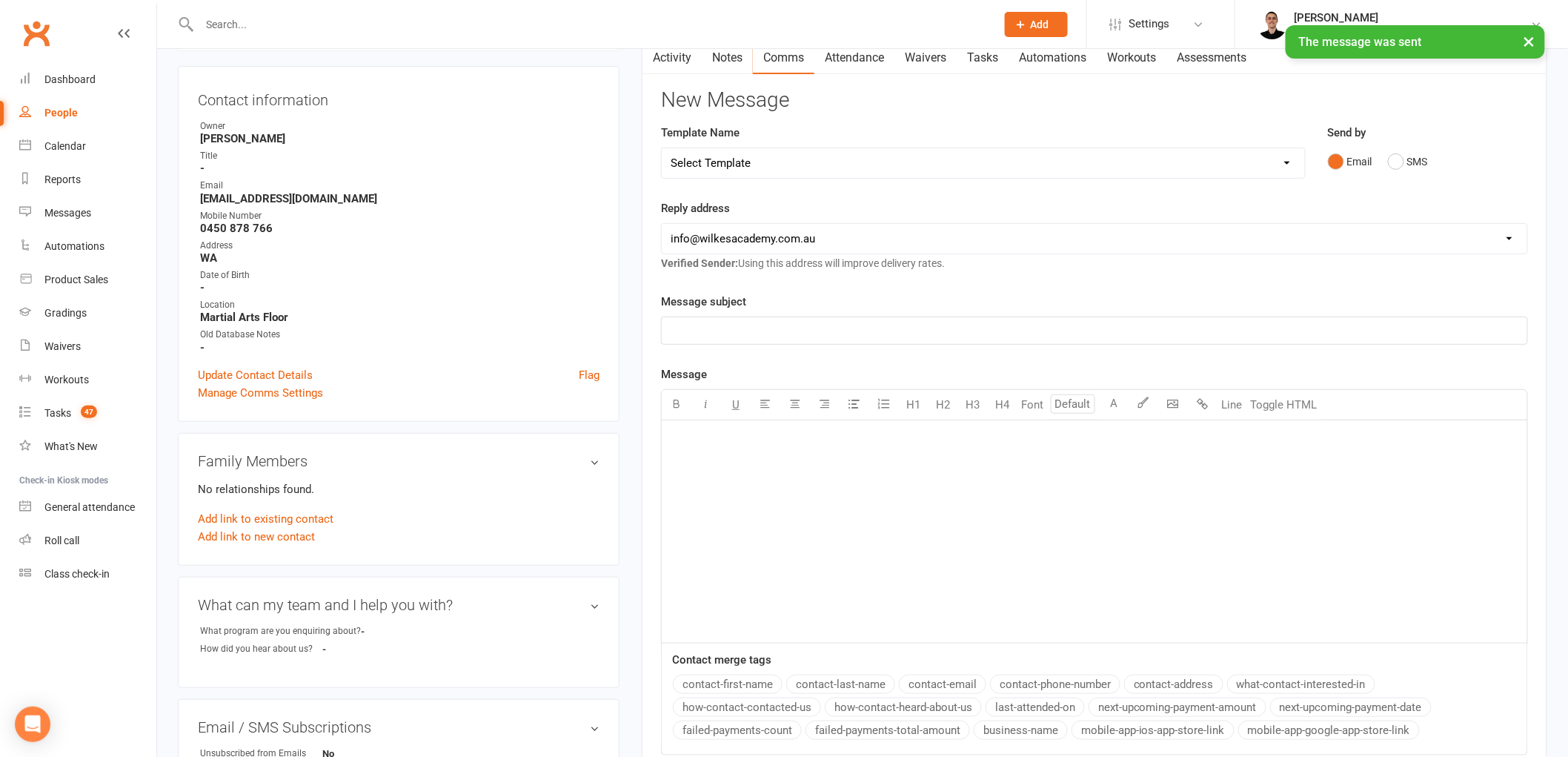
scroll to position [0, 0]
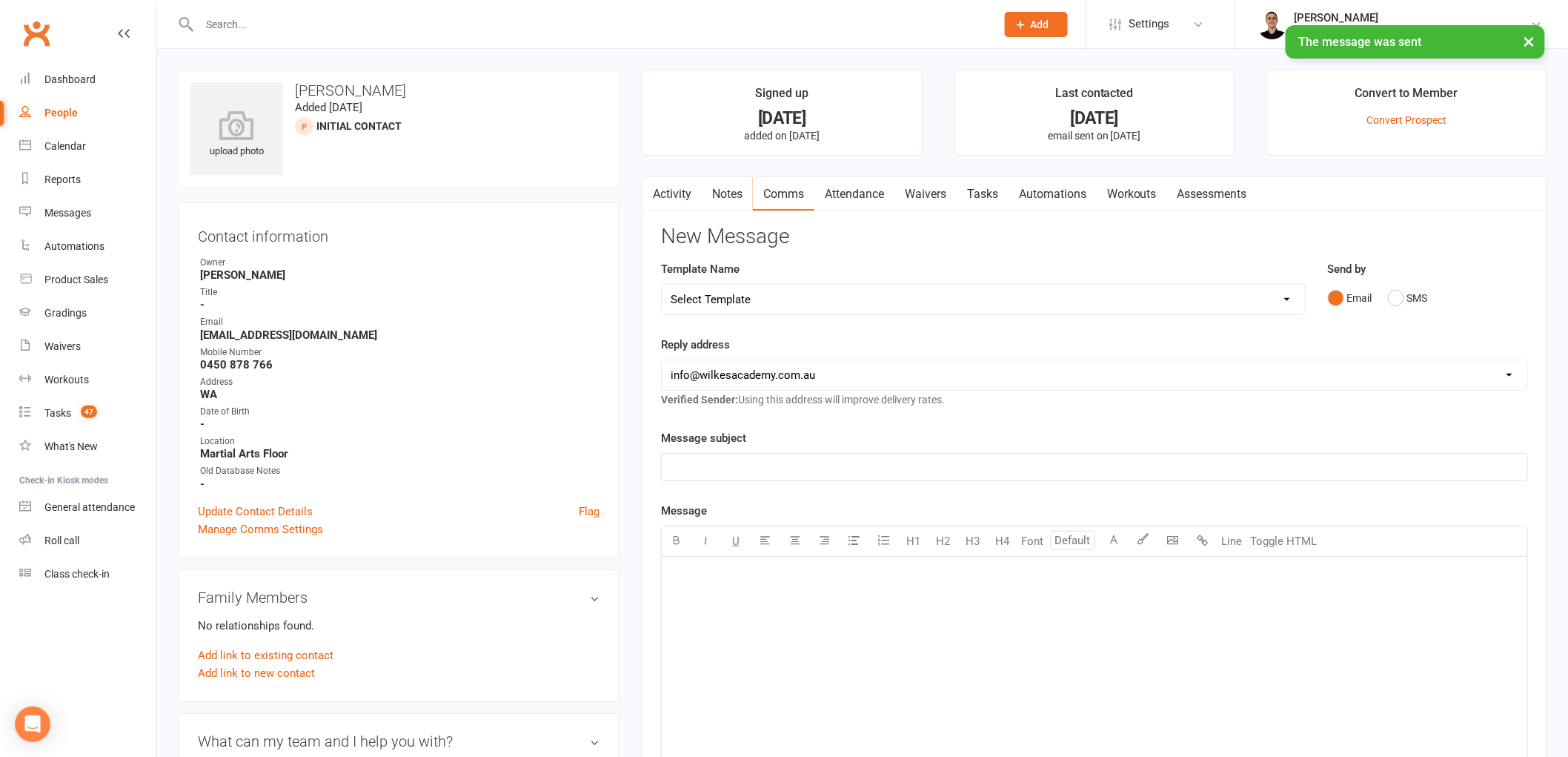
click at [981, 180] on link "Tasks" at bounding box center [983, 194] width 52 height 34
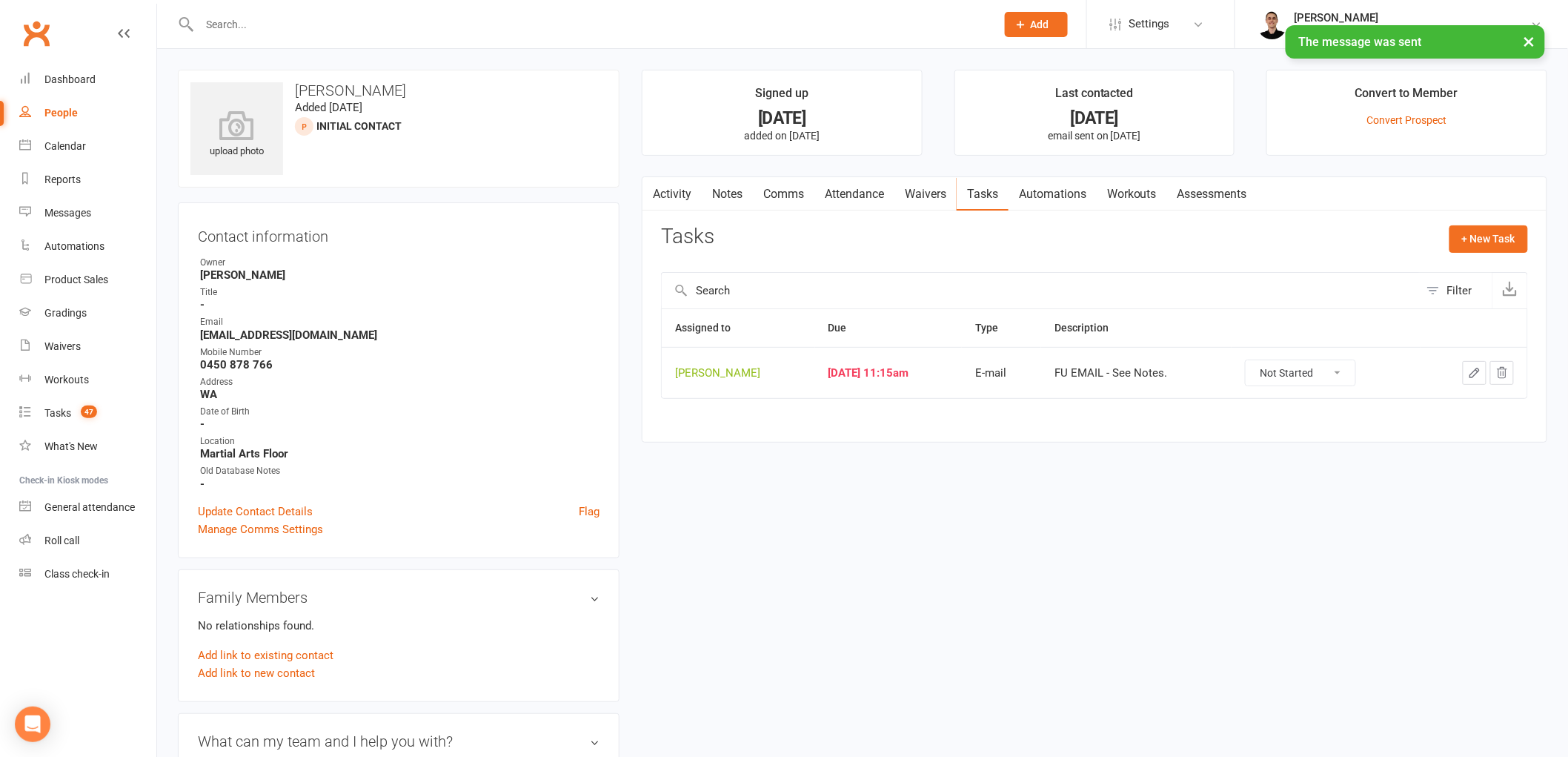
click at [1343, 382] on select "Not Started In Progress Waiting Complete" at bounding box center [1301, 372] width 110 height 25
click at [1259, 361] on select "Not Started In Progress Waiting Complete" at bounding box center [1301, 372] width 110 height 25
select select "unstarted"
click at [69, 411] on div "Tasks" at bounding box center [58, 412] width 27 height 12
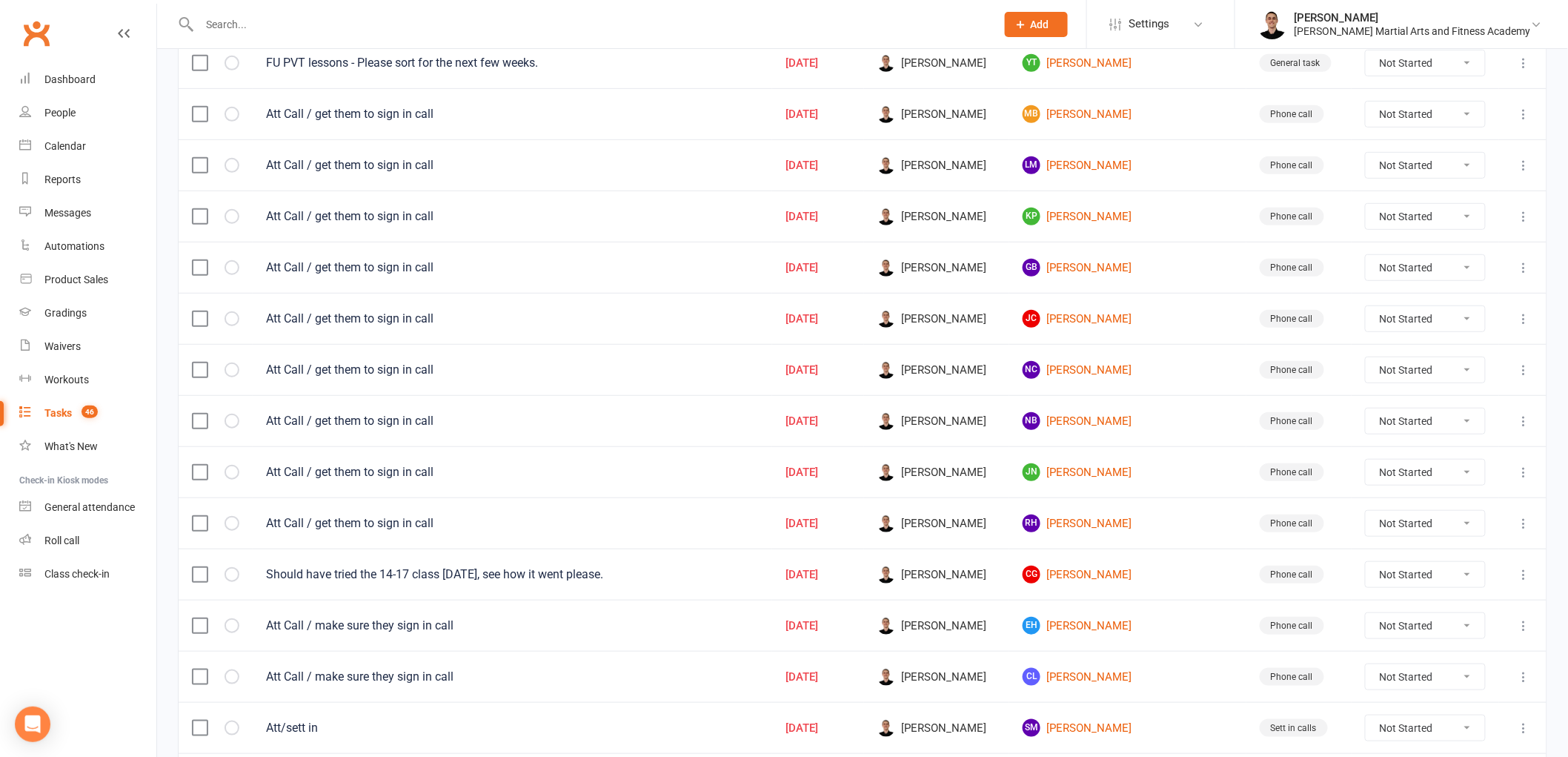
scroll to position [247, 0]
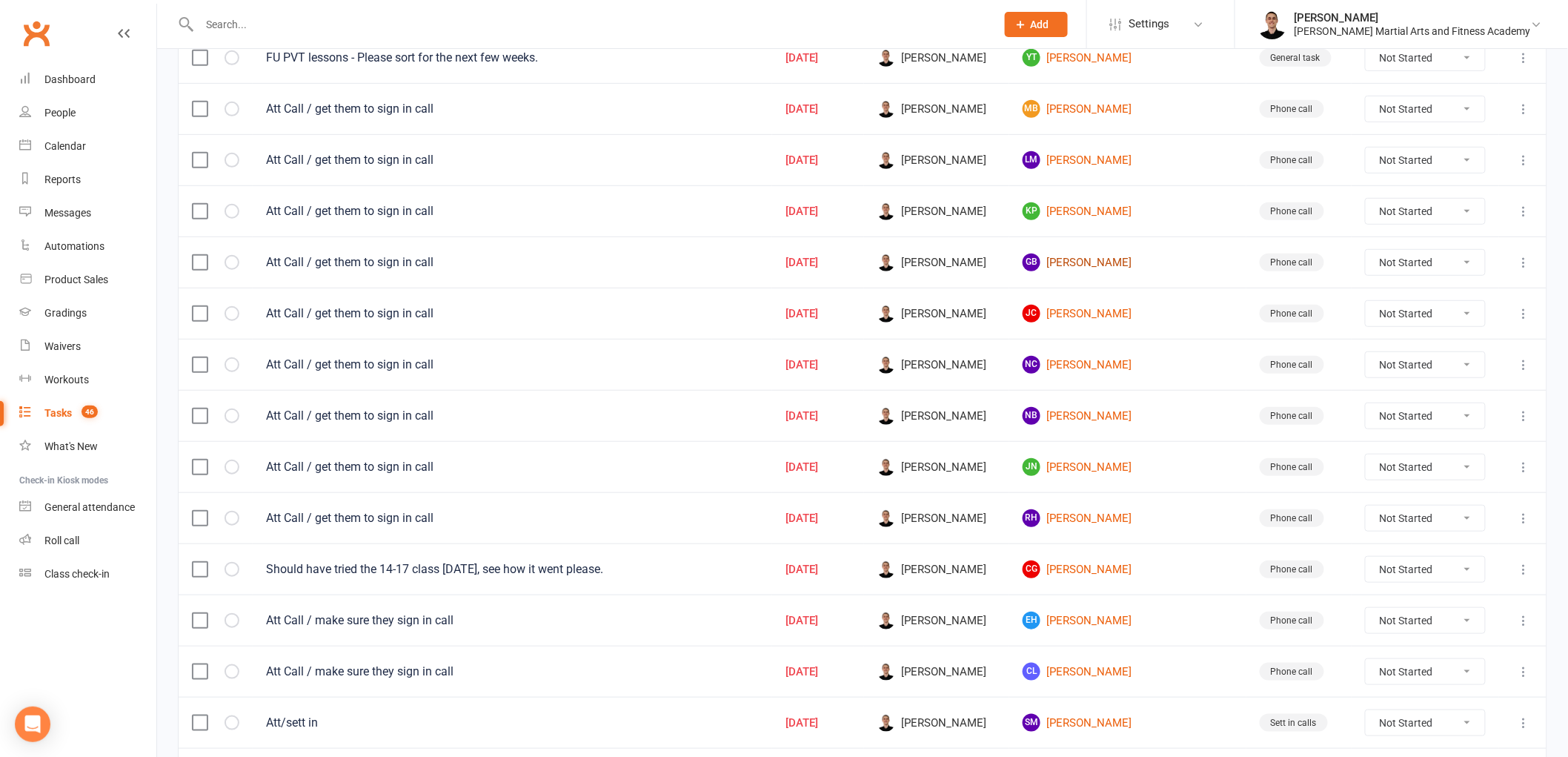
click at [1115, 264] on link "GB Giovani Behari" at bounding box center [1128, 262] width 210 height 18
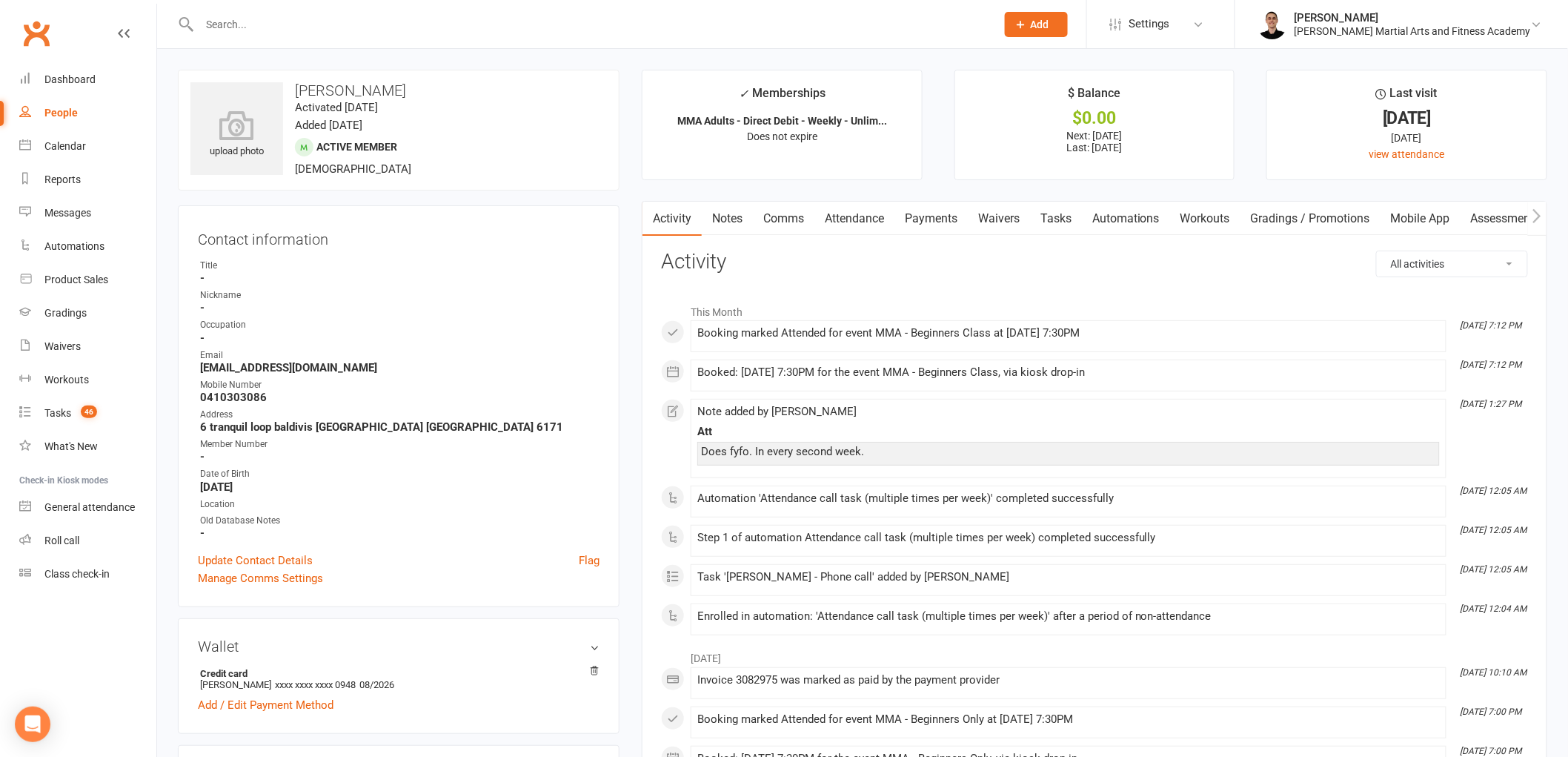
click at [1057, 213] on link "Tasks" at bounding box center [1056, 219] width 52 height 34
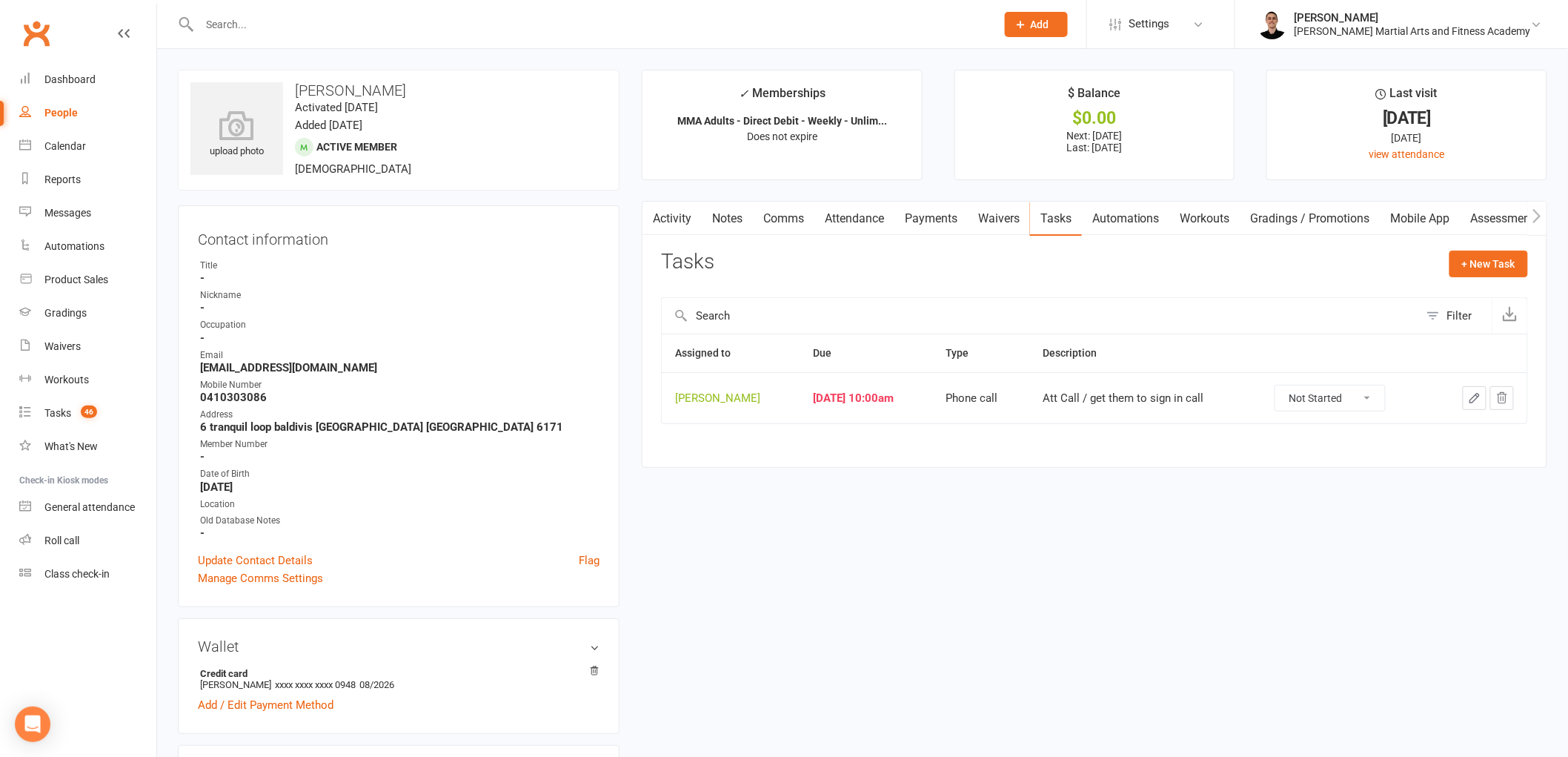
click at [1342, 399] on select "Not Started In Progress Waiting Complete" at bounding box center [1331, 398] width 110 height 25
click at [1286, 386] on select "Not Started In Progress Waiting Complete" at bounding box center [1331, 398] width 110 height 25
select select "unstarted"
click at [85, 406] on span "46" at bounding box center [89, 412] width 17 height 13
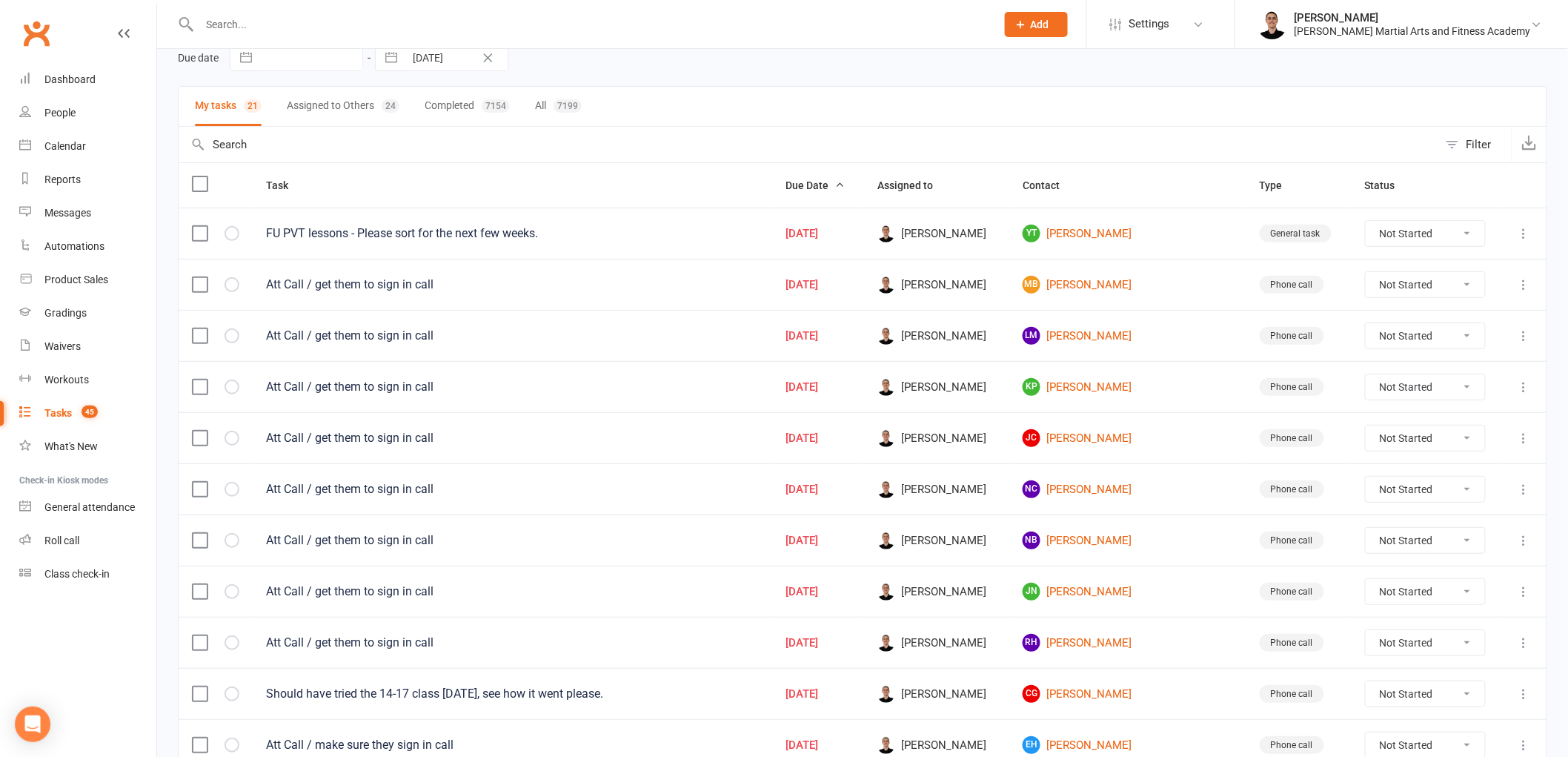
scroll to position [165, 0]
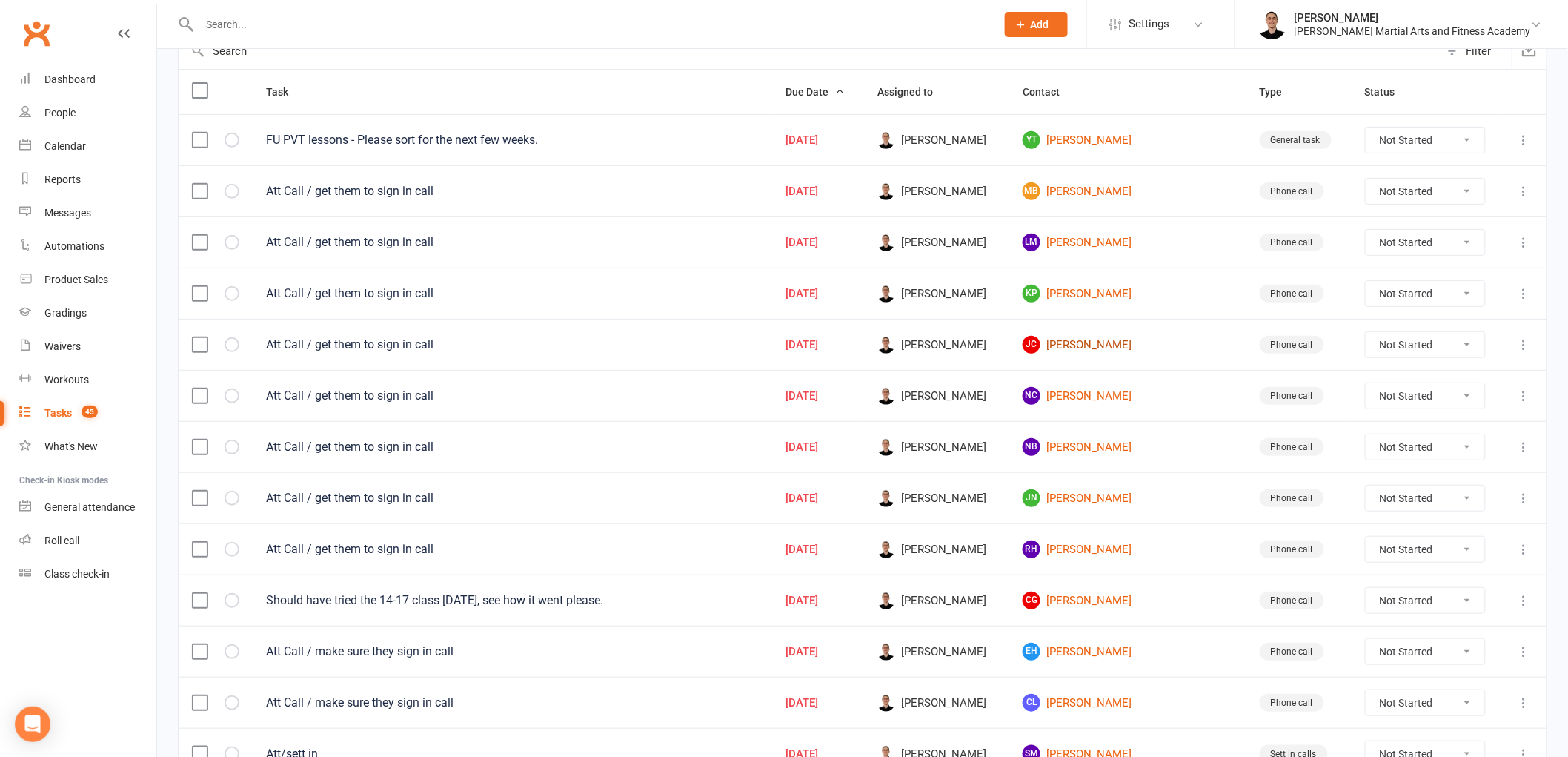
click at [1123, 343] on link "JC Jacob Cormack" at bounding box center [1128, 345] width 210 height 18
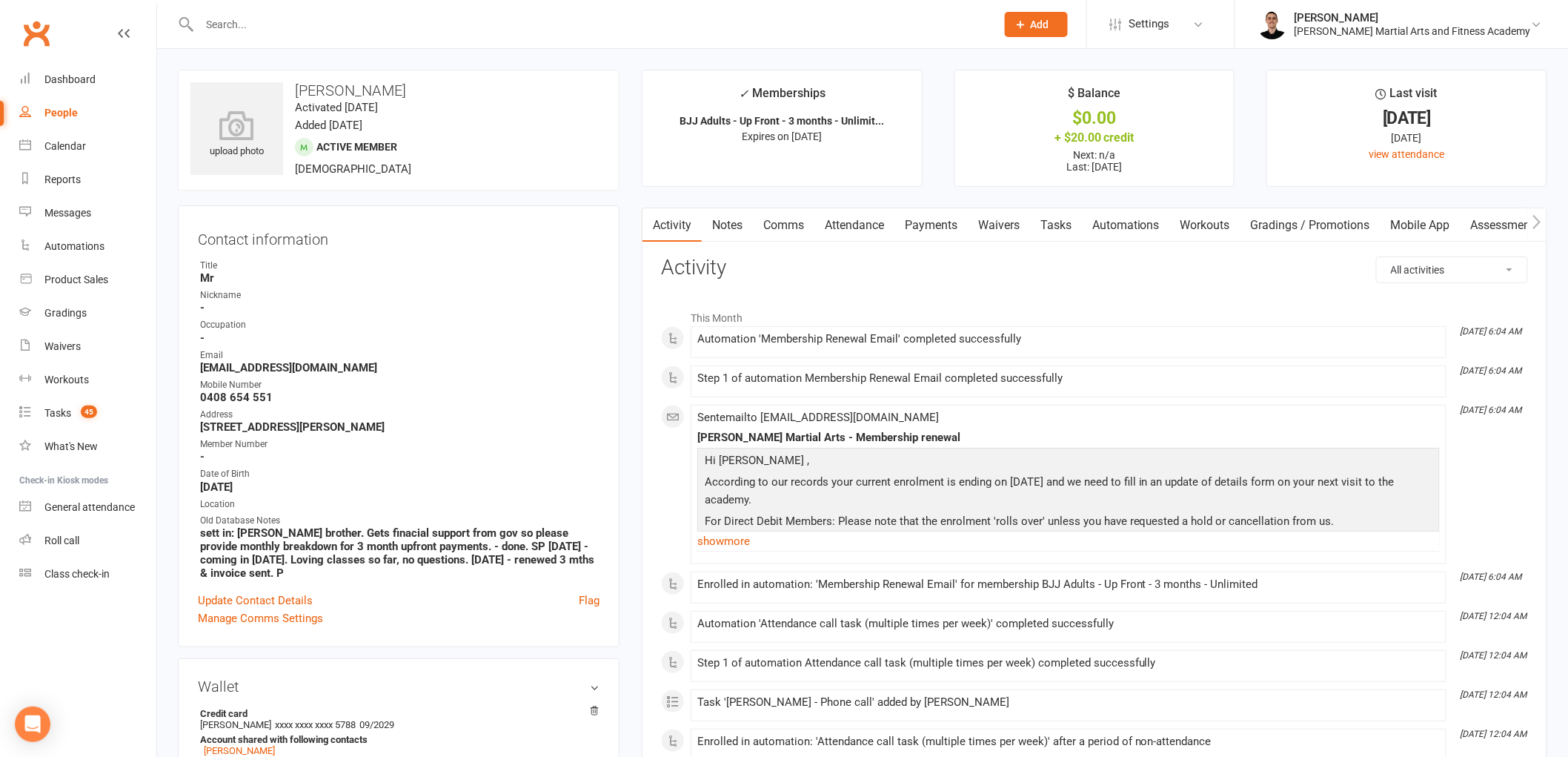
click at [1068, 226] on link "Tasks" at bounding box center [1056, 225] width 52 height 34
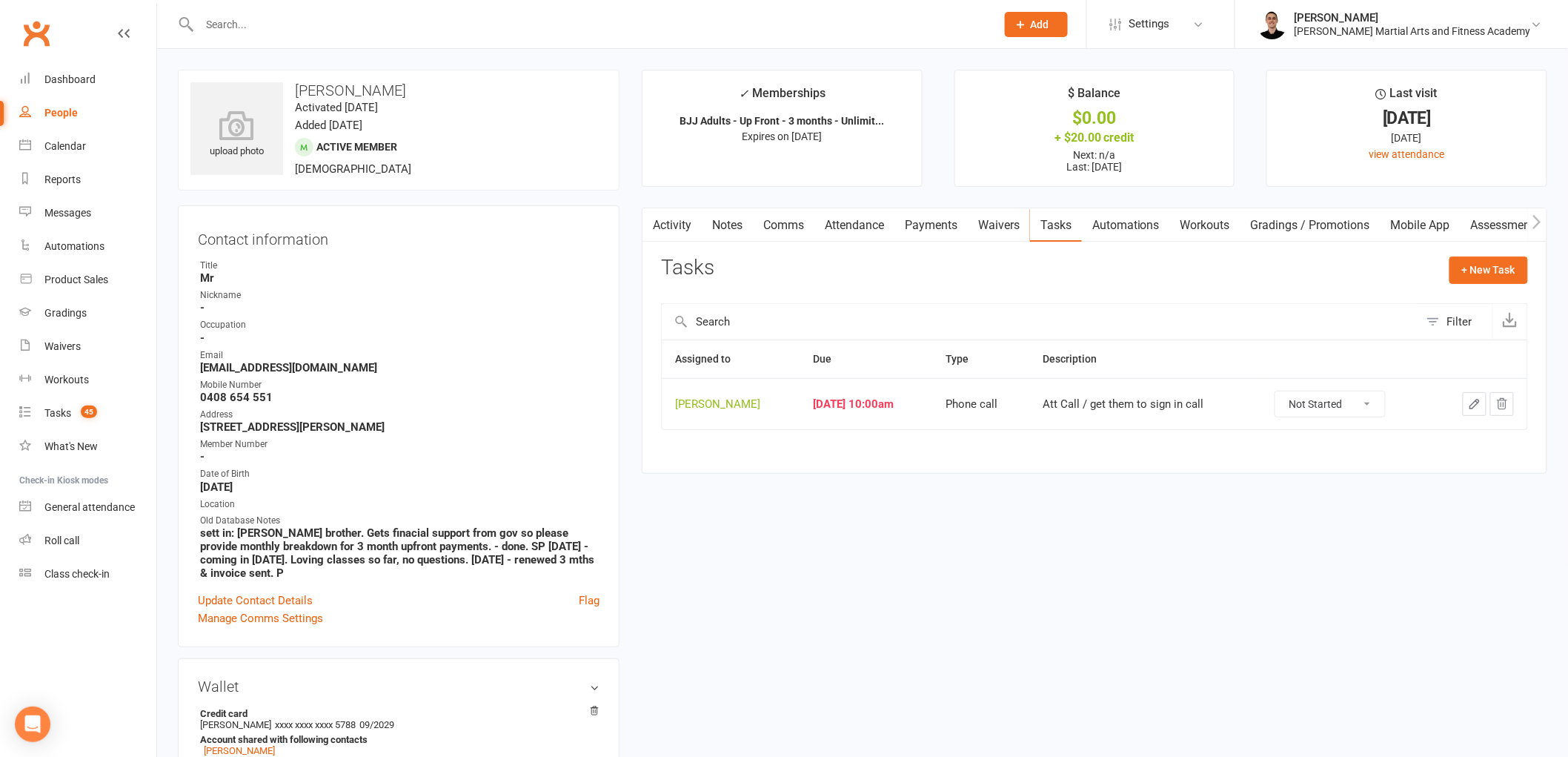
click at [1471, 406] on icon "button" at bounding box center [1475, 404] width 9 height 9
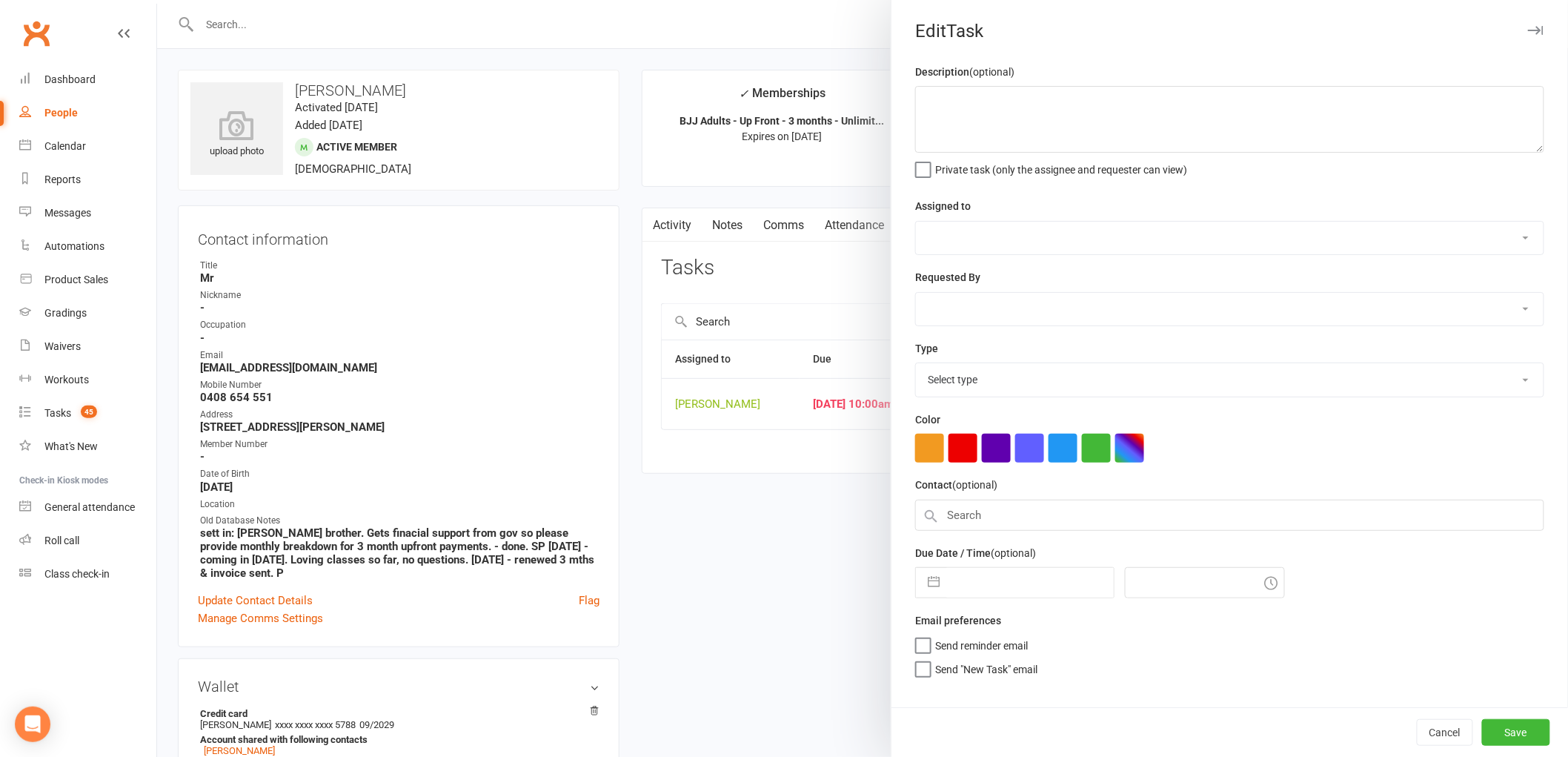
type textarea "Att Call / get them to sign in call"
select select "47660"
type input "13 Aug 2025"
type input "10:00am"
select select "25277"
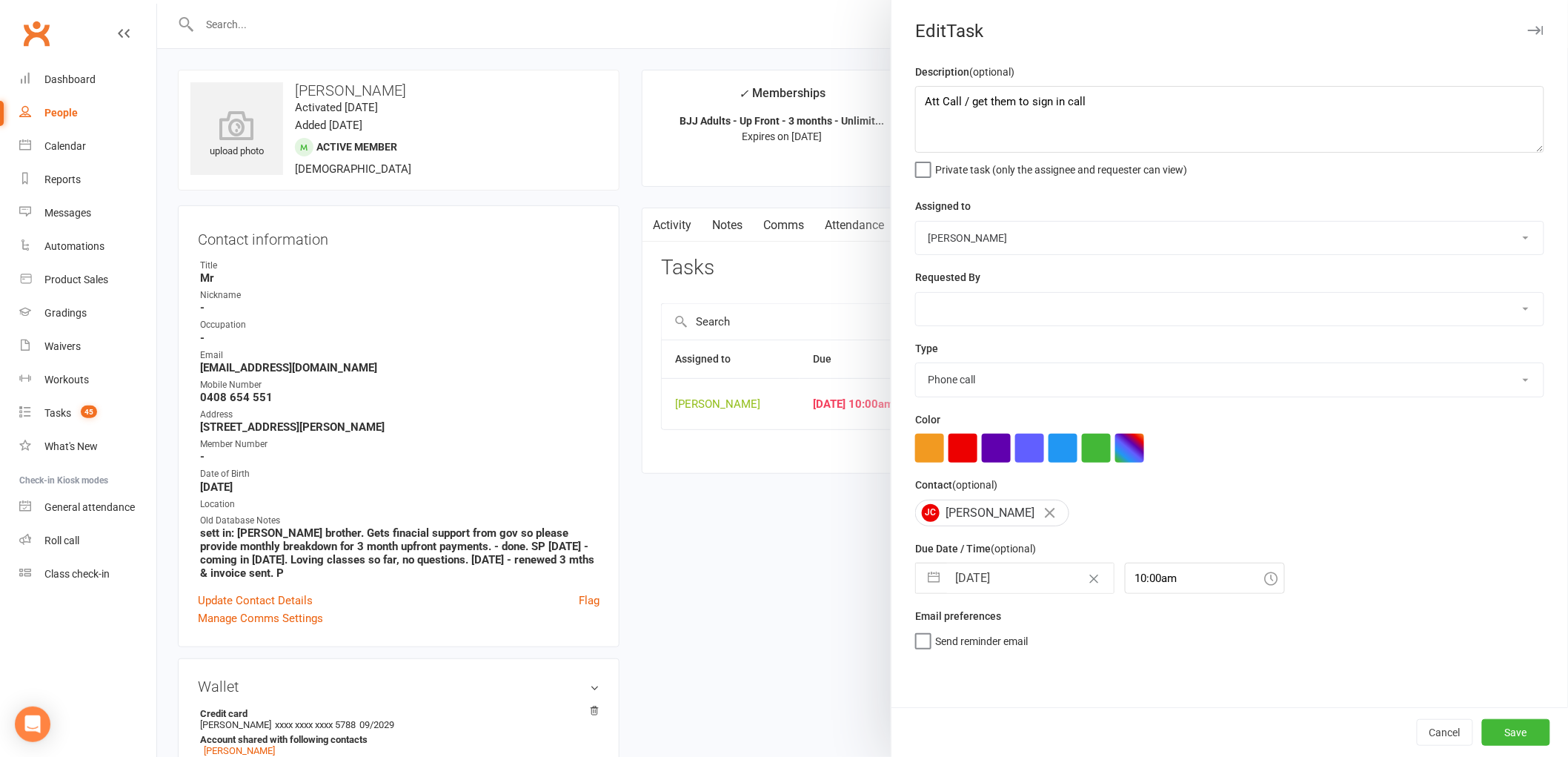
click at [988, 574] on input "13 Aug 2025" at bounding box center [1030, 578] width 167 height 30
select select "6"
select select "2025"
select select "7"
select select "2025"
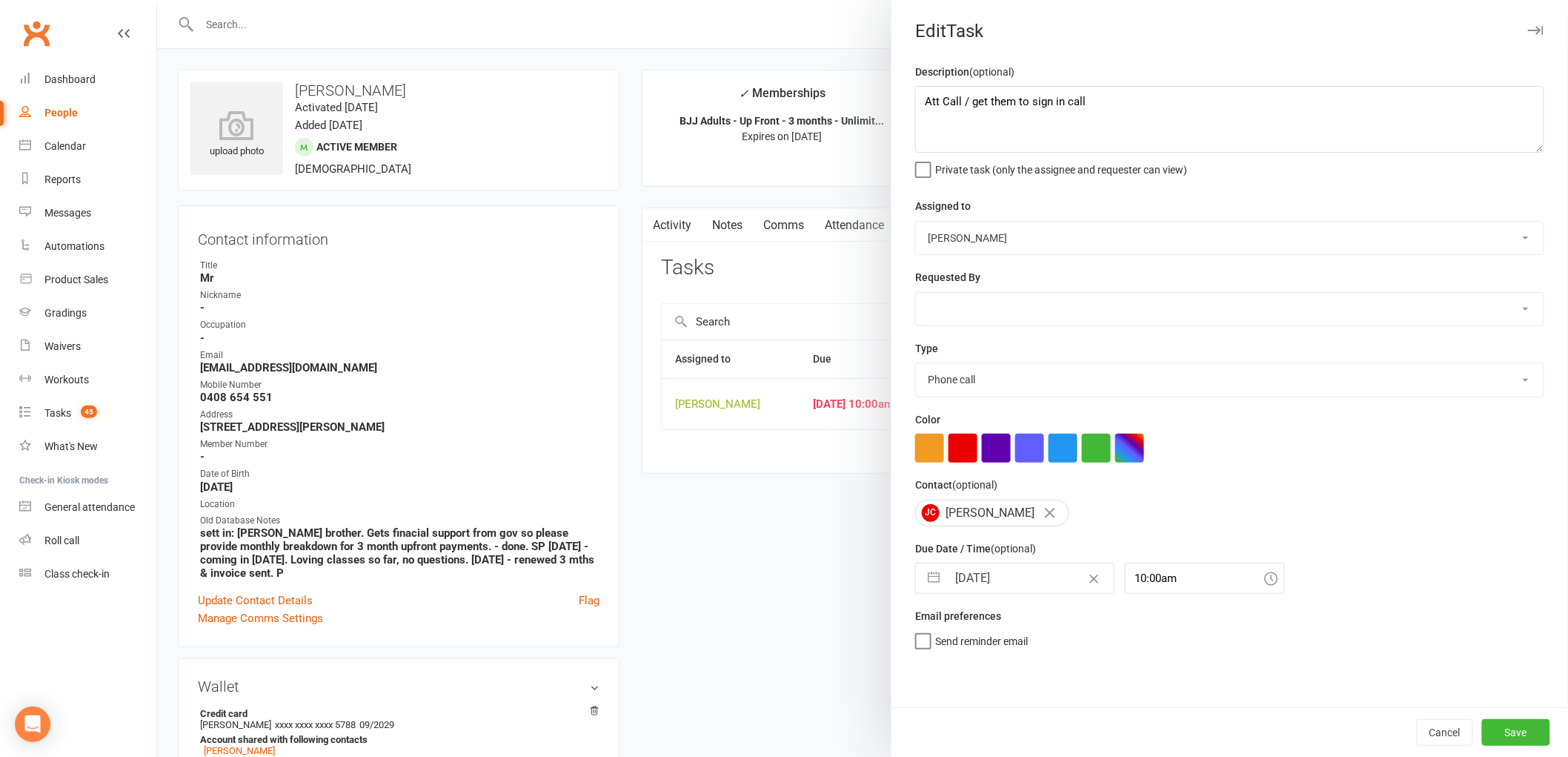
select select "8"
select select "2025"
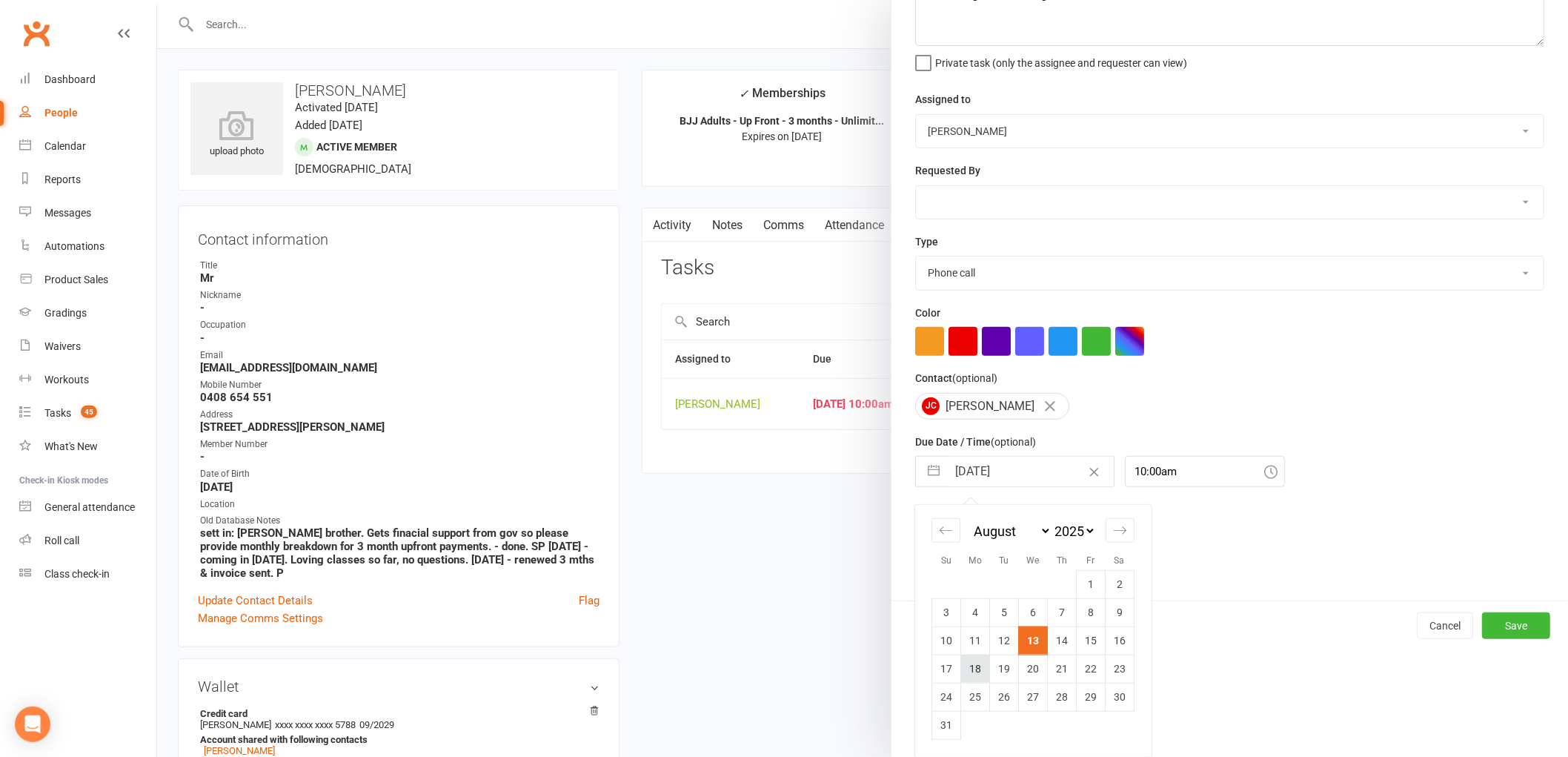
click at [976, 671] on td "18" at bounding box center [975, 669] width 29 height 28
type input "18 Aug 2025"
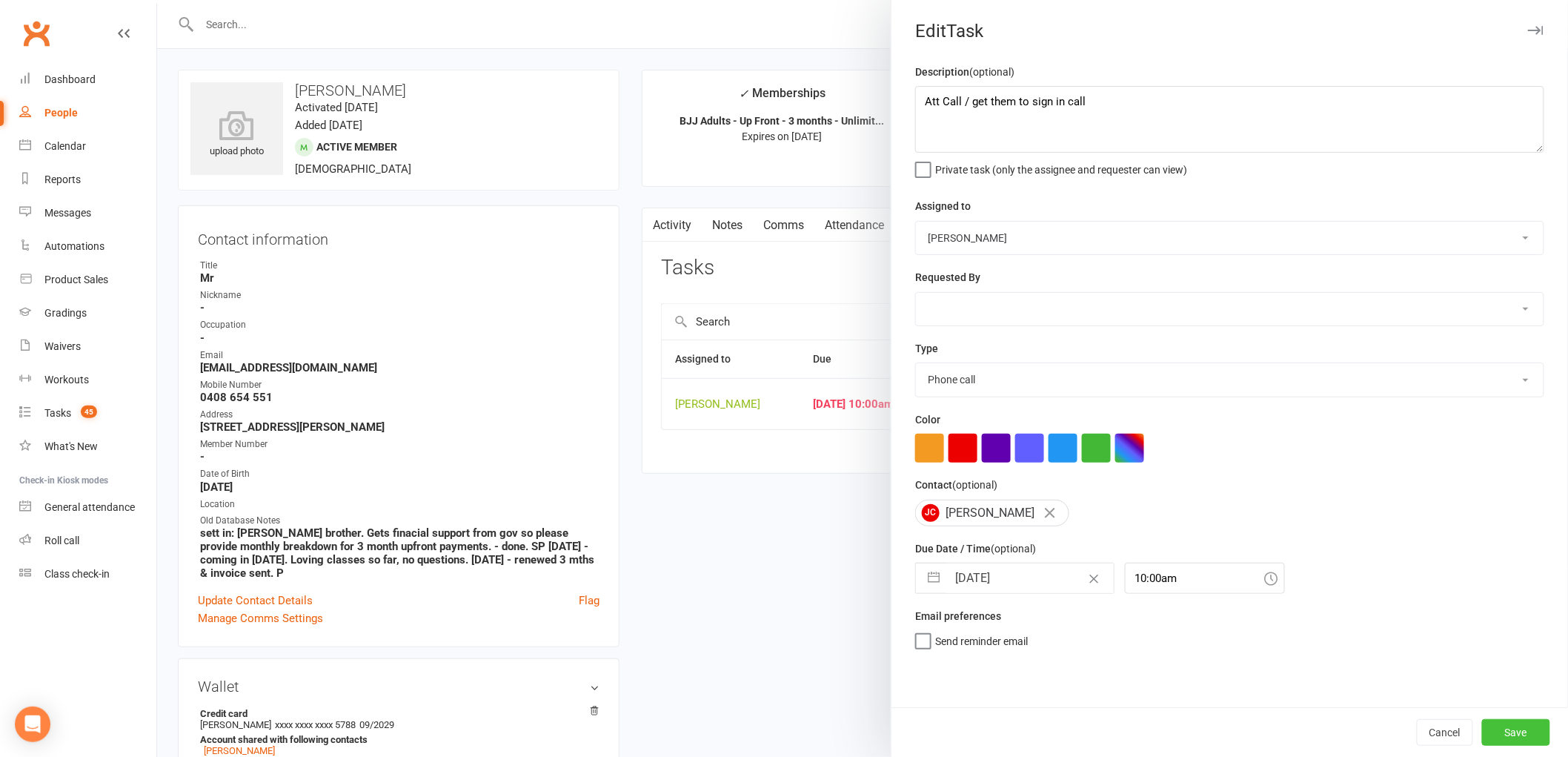
click at [1507, 727] on button "Save" at bounding box center [1516, 733] width 68 height 27
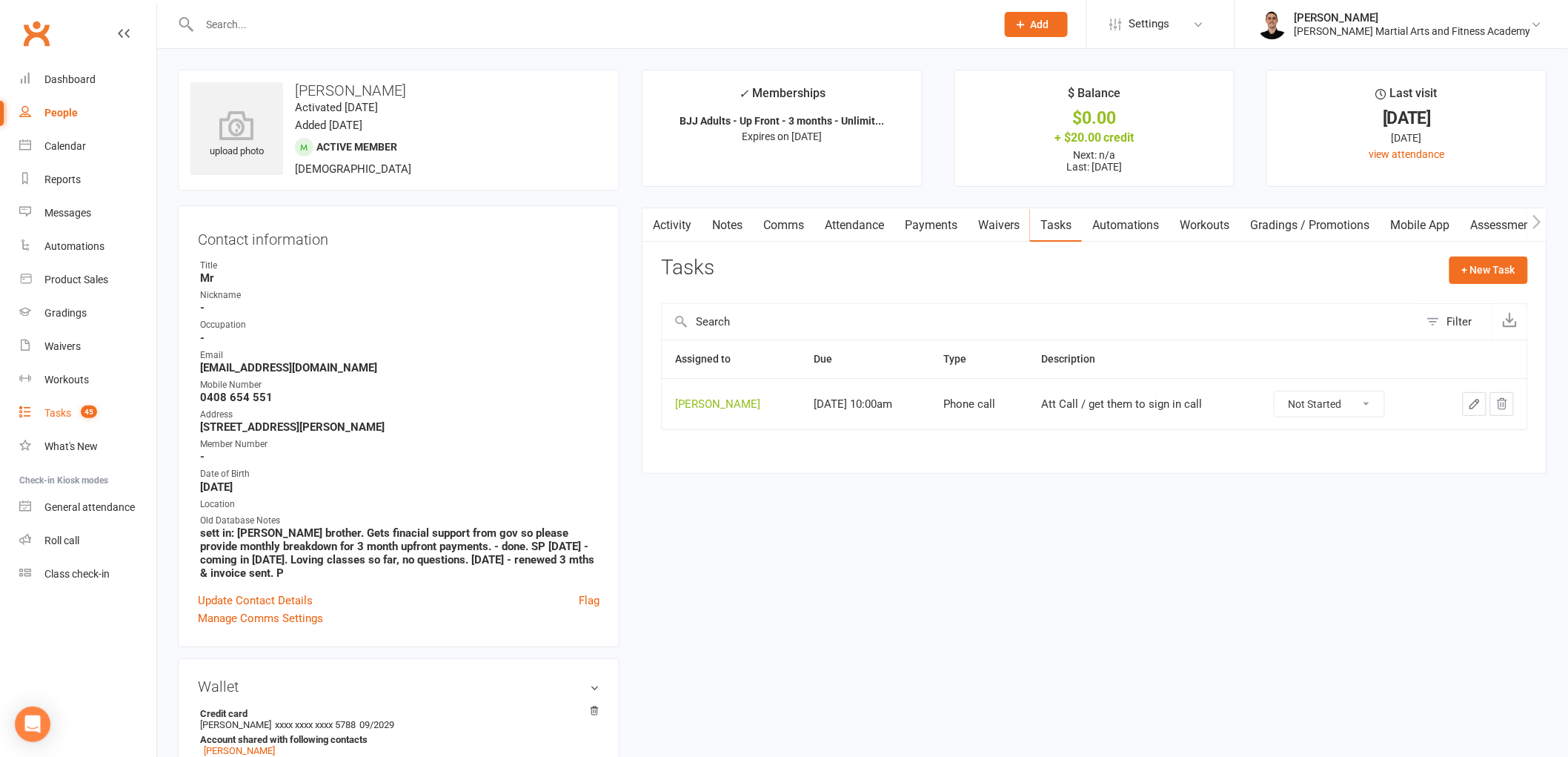
click at [63, 409] on div "Tasks" at bounding box center [58, 412] width 27 height 12
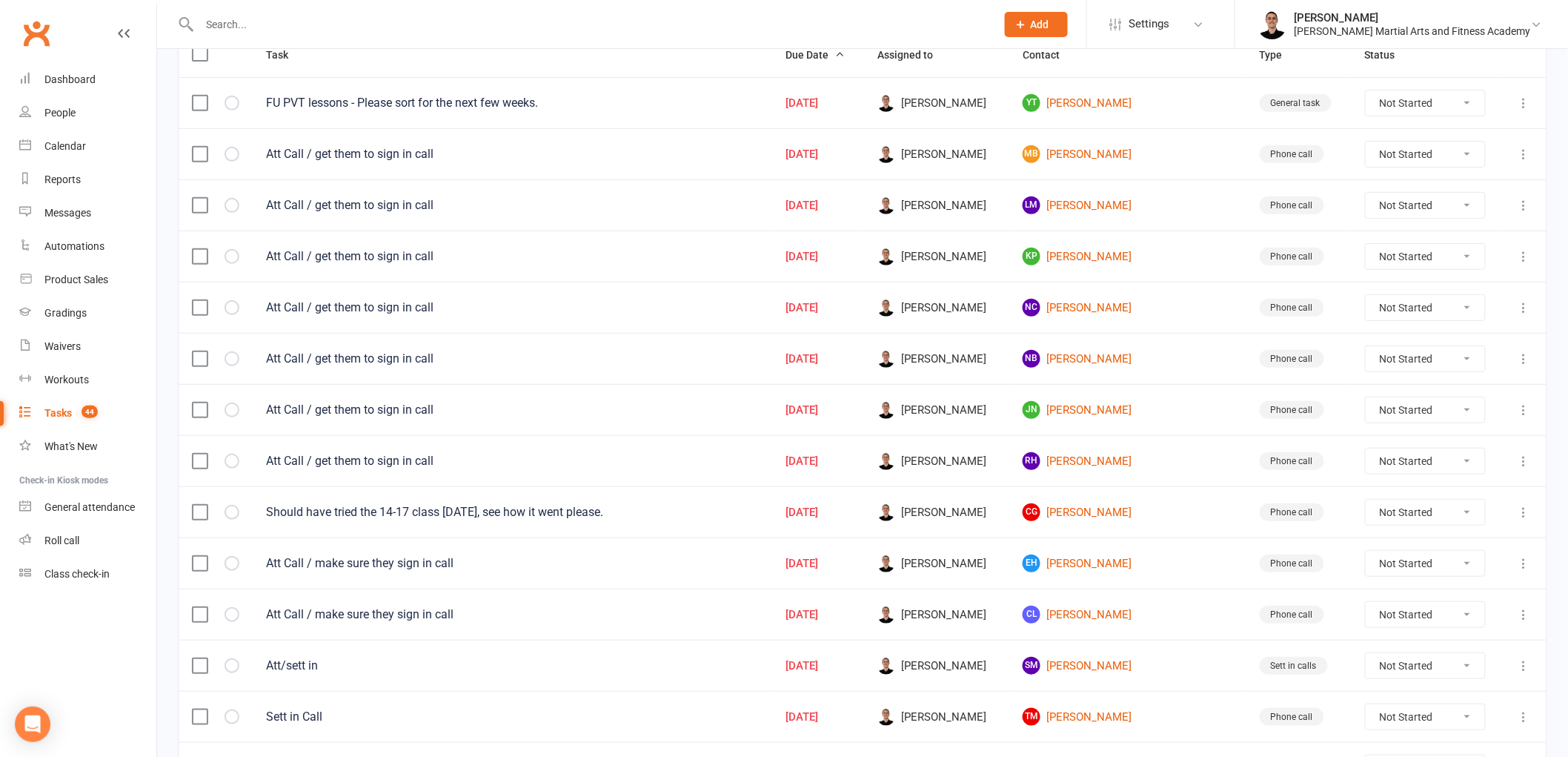
scroll to position [165, 0]
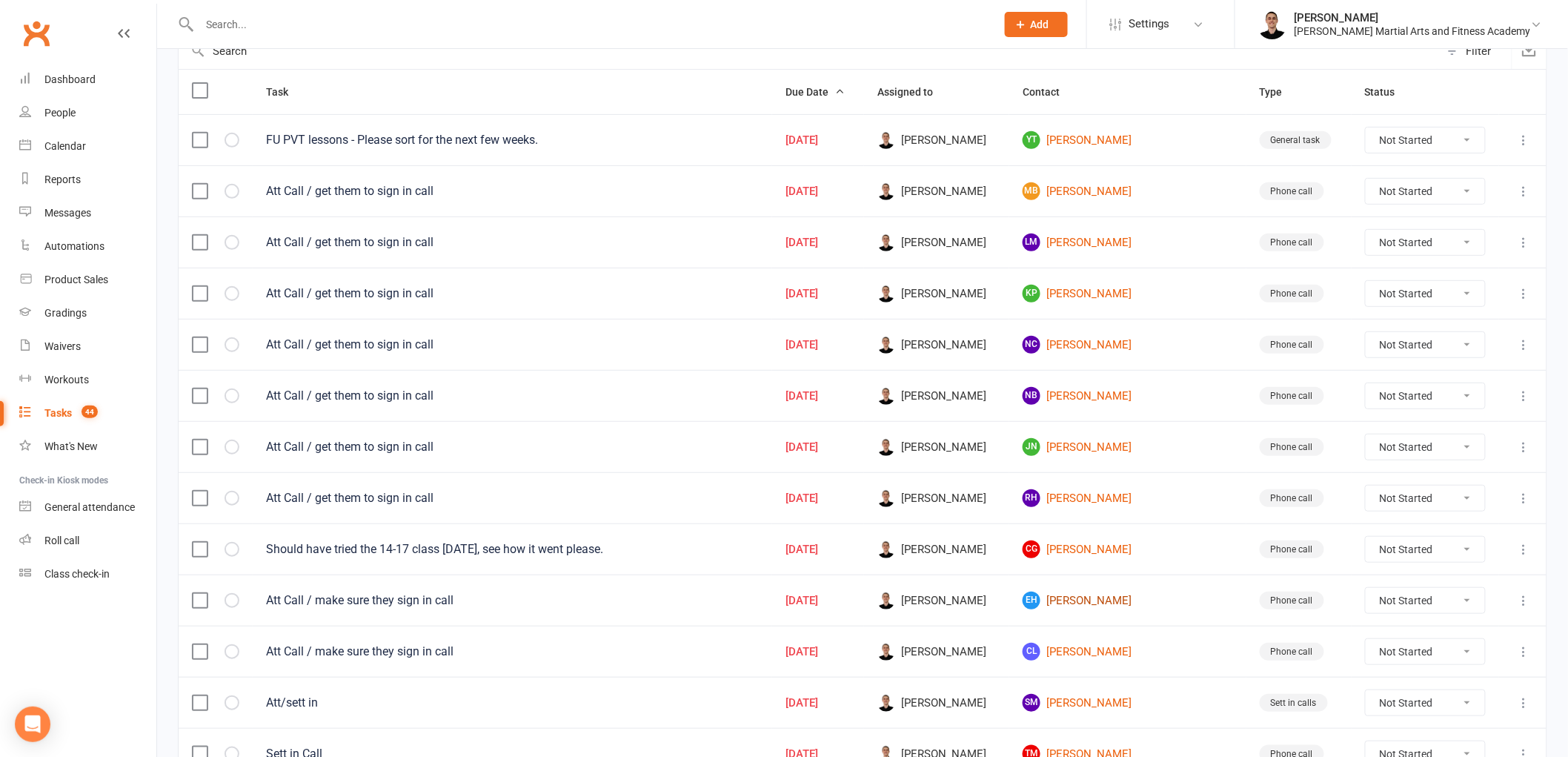
click at [1124, 601] on link "EH Emily Hunt" at bounding box center [1128, 601] width 210 height 18
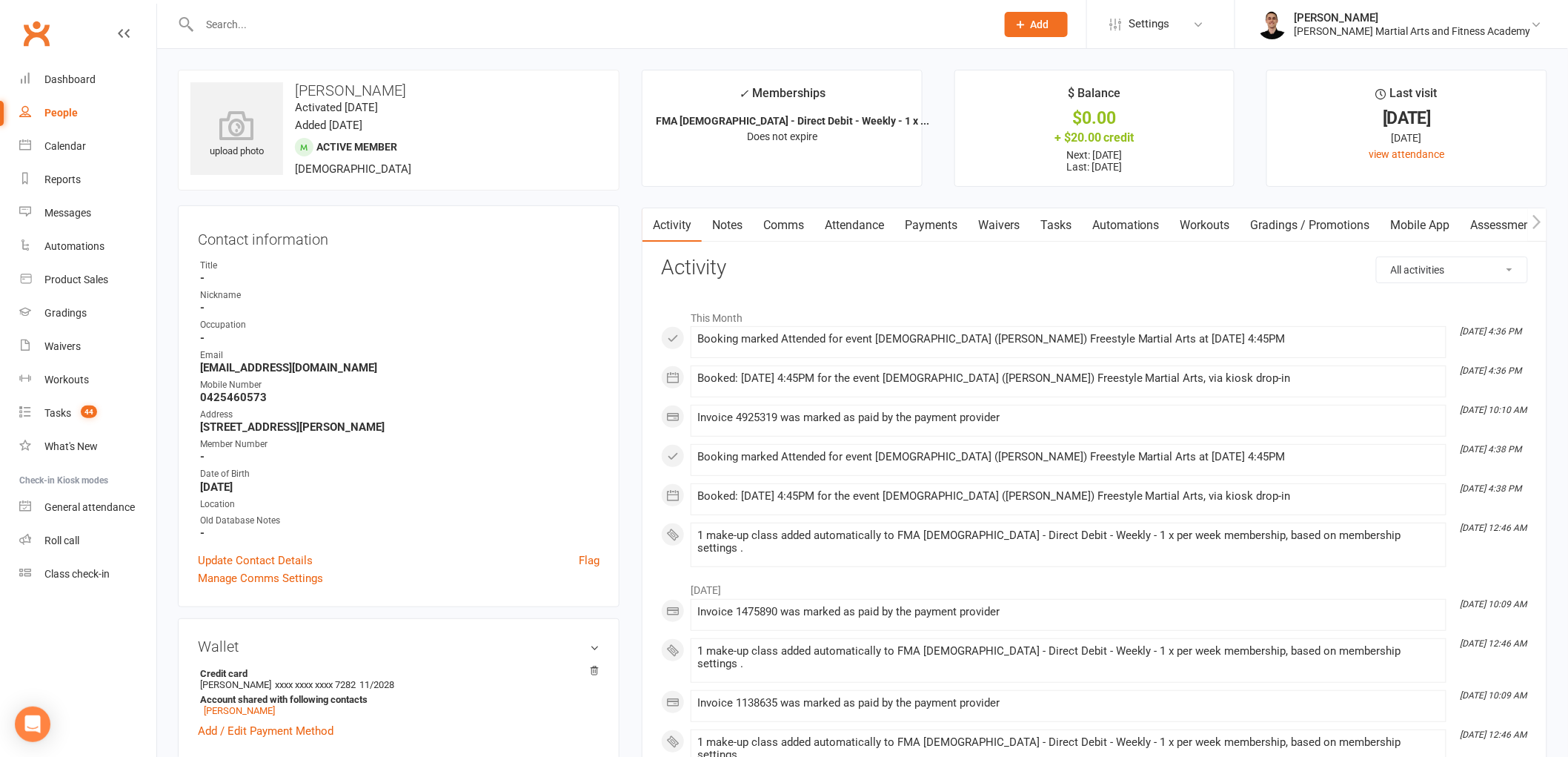
click at [1062, 221] on link "Tasks" at bounding box center [1056, 225] width 52 height 34
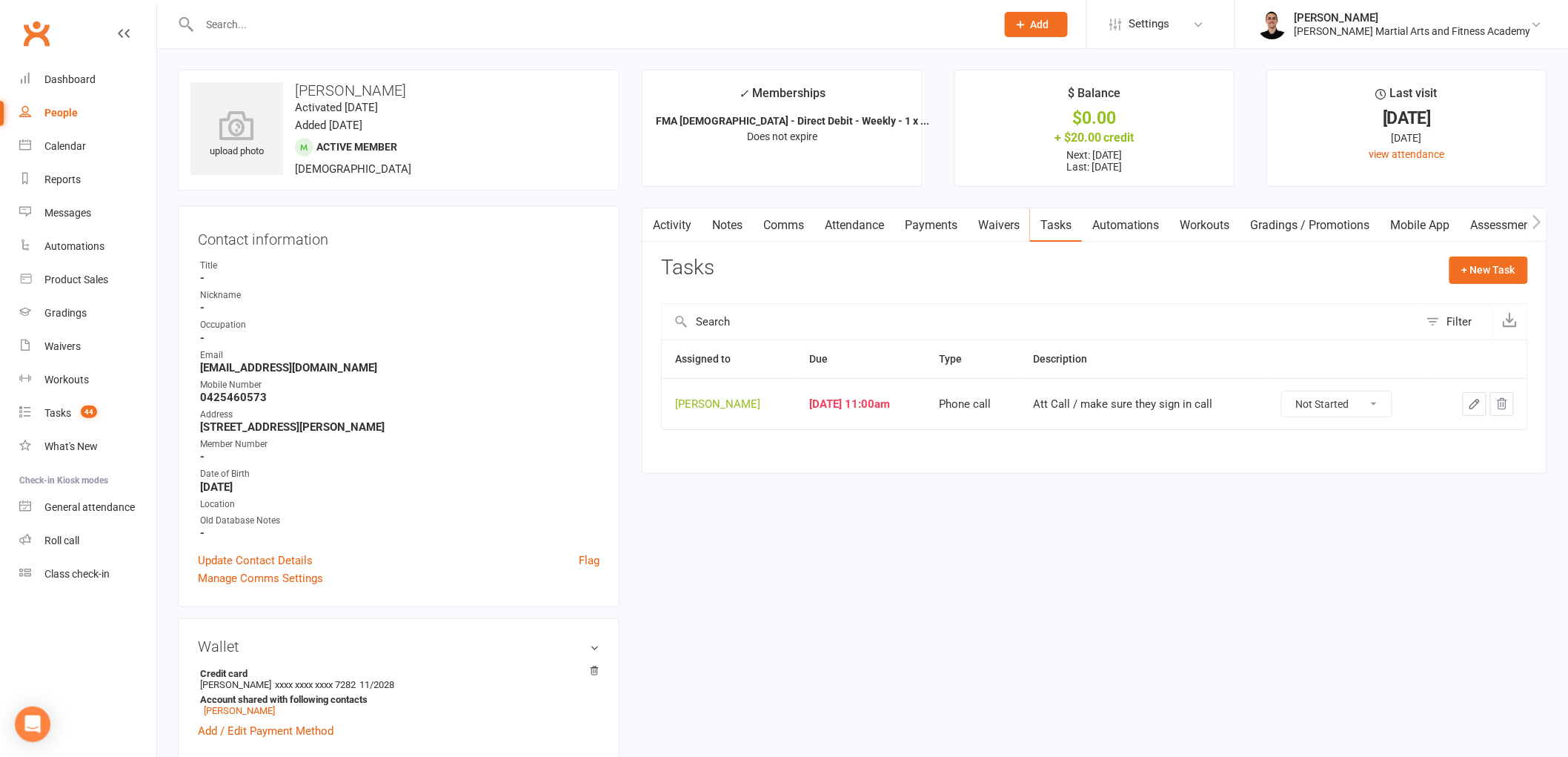
click at [1327, 406] on select "Not Started In Progress Waiting Complete" at bounding box center [1337, 404] width 110 height 25
click at [1292, 392] on select "Not Started In Progress Waiting Complete" at bounding box center [1337, 404] width 110 height 25
select select "unstarted"
click at [87, 406] on span "44" at bounding box center [89, 412] width 17 height 13
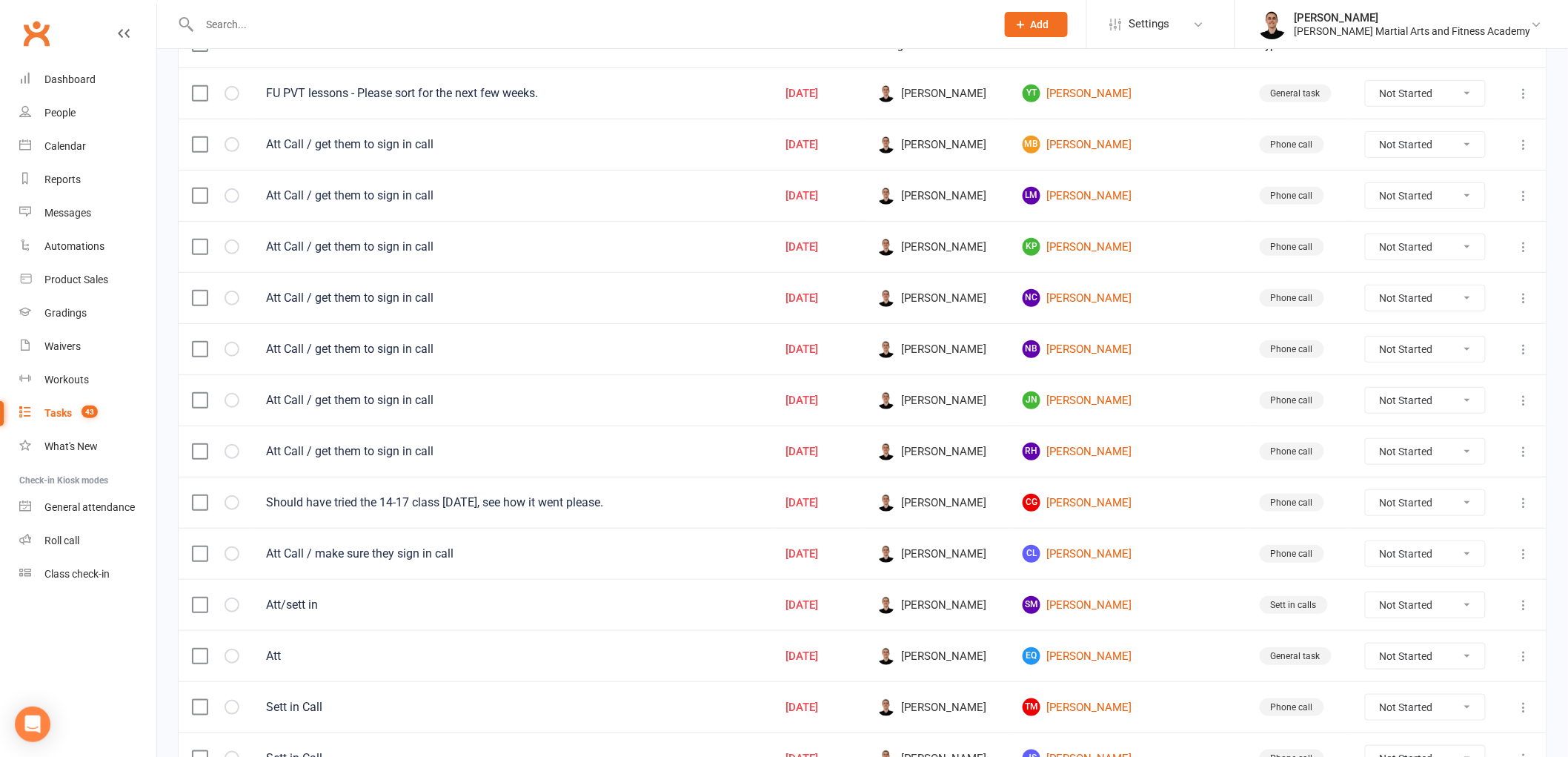
scroll to position [247, 0]
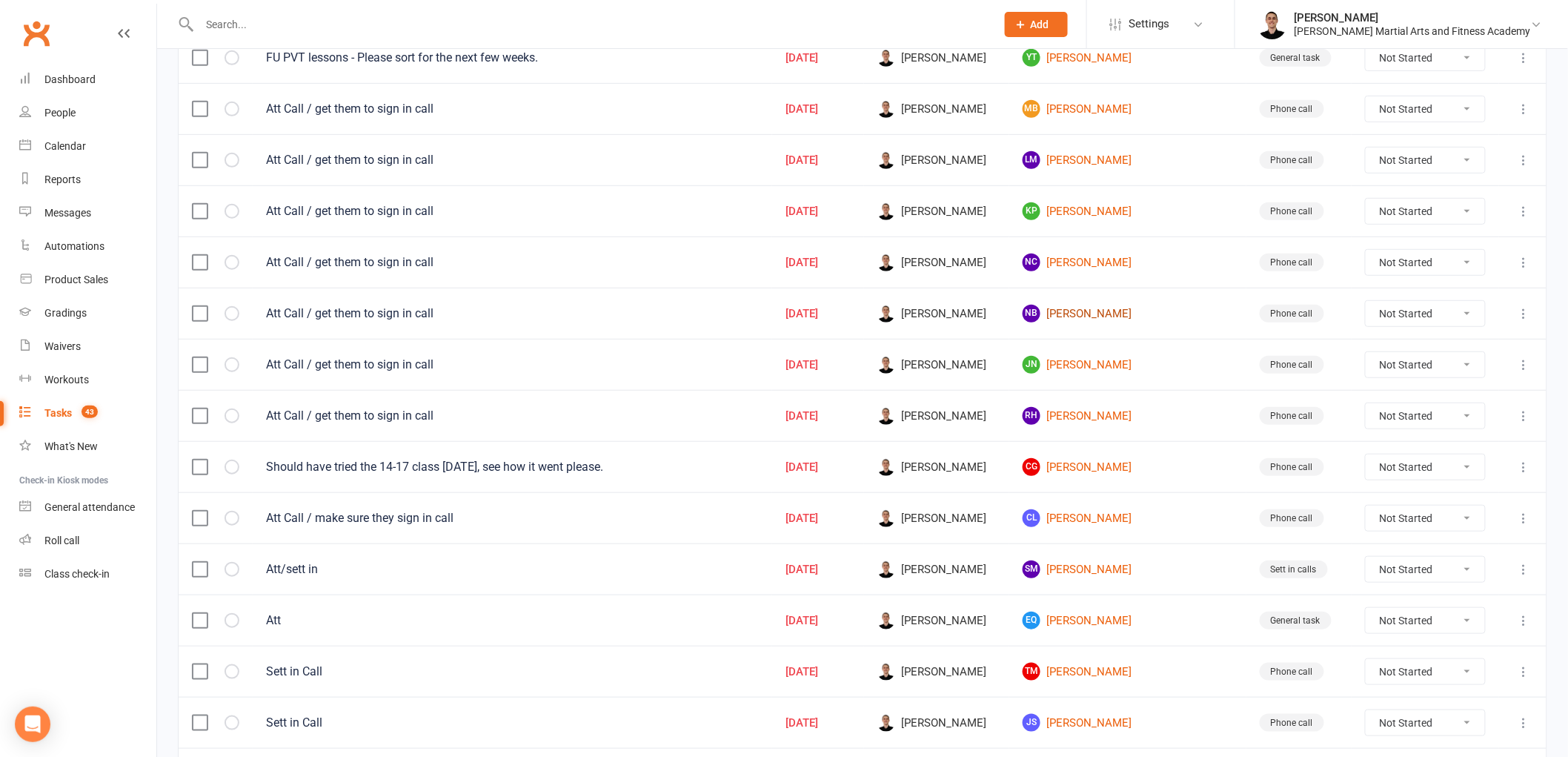
click at [1132, 308] on link "NB Nicholas Babic" at bounding box center [1128, 313] width 210 height 18
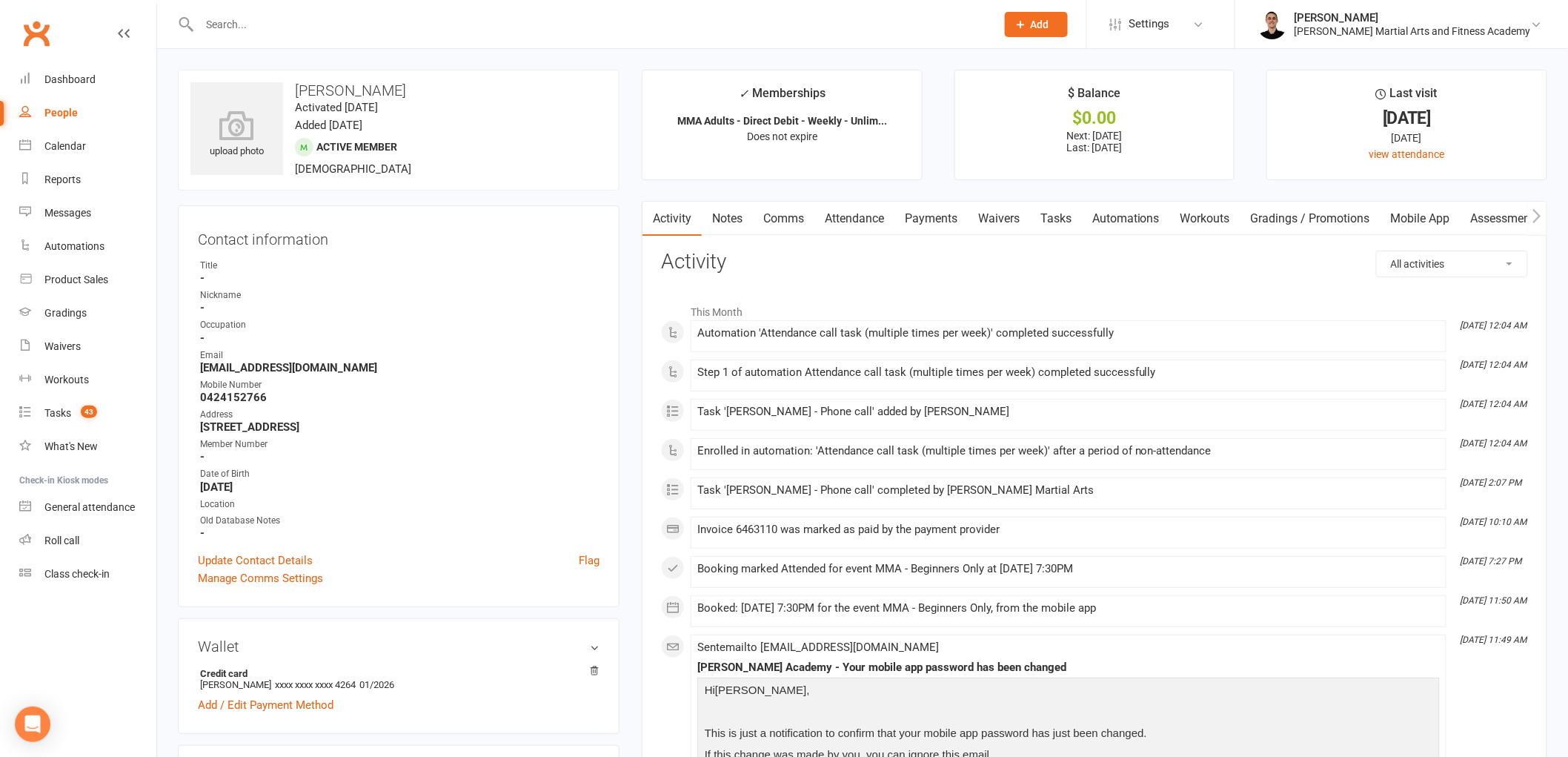
click at [1056, 217] on link "Tasks" at bounding box center [1056, 219] width 52 height 34
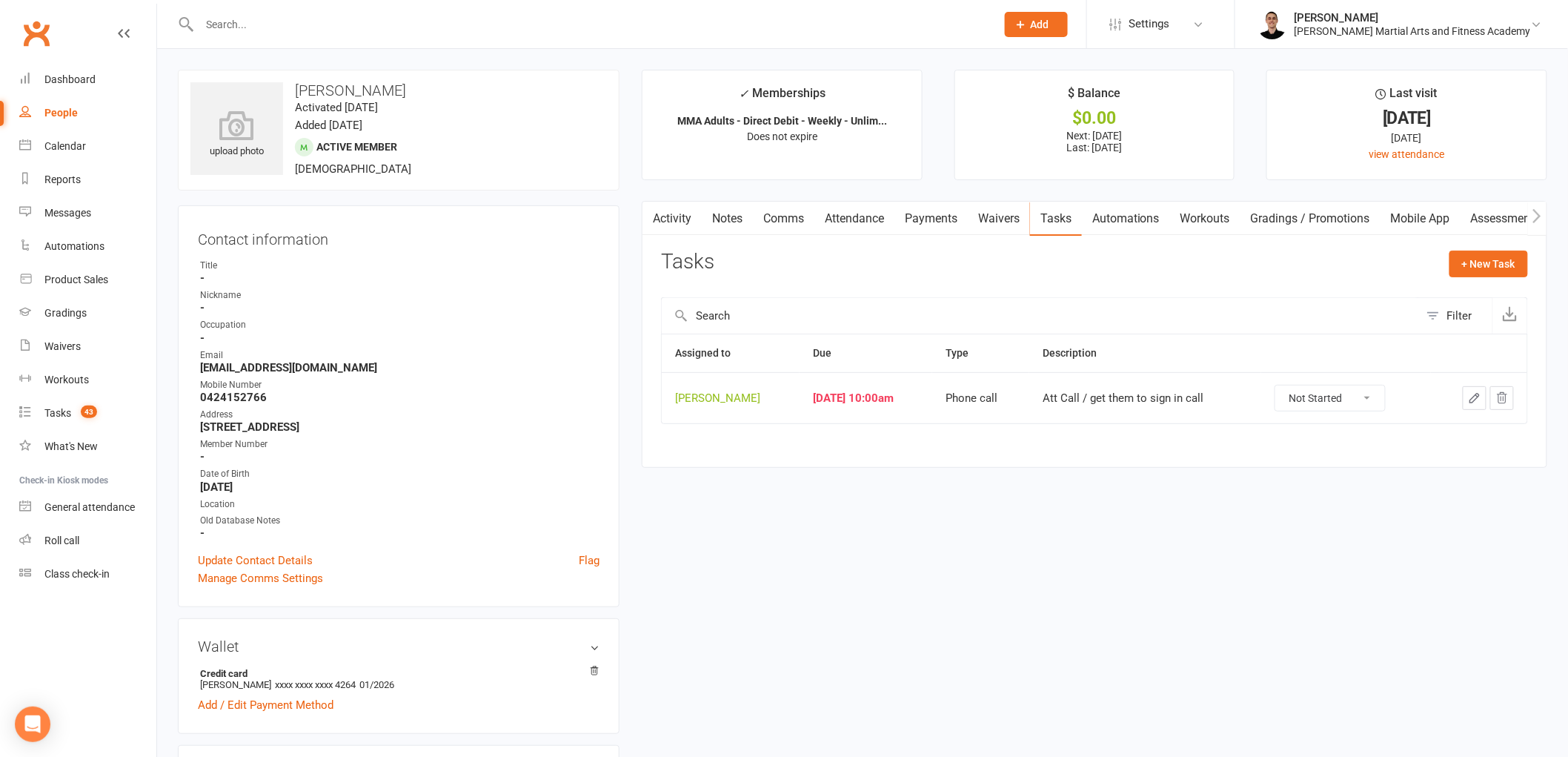
click at [1469, 408] on button "button" at bounding box center [1474, 398] width 23 height 23
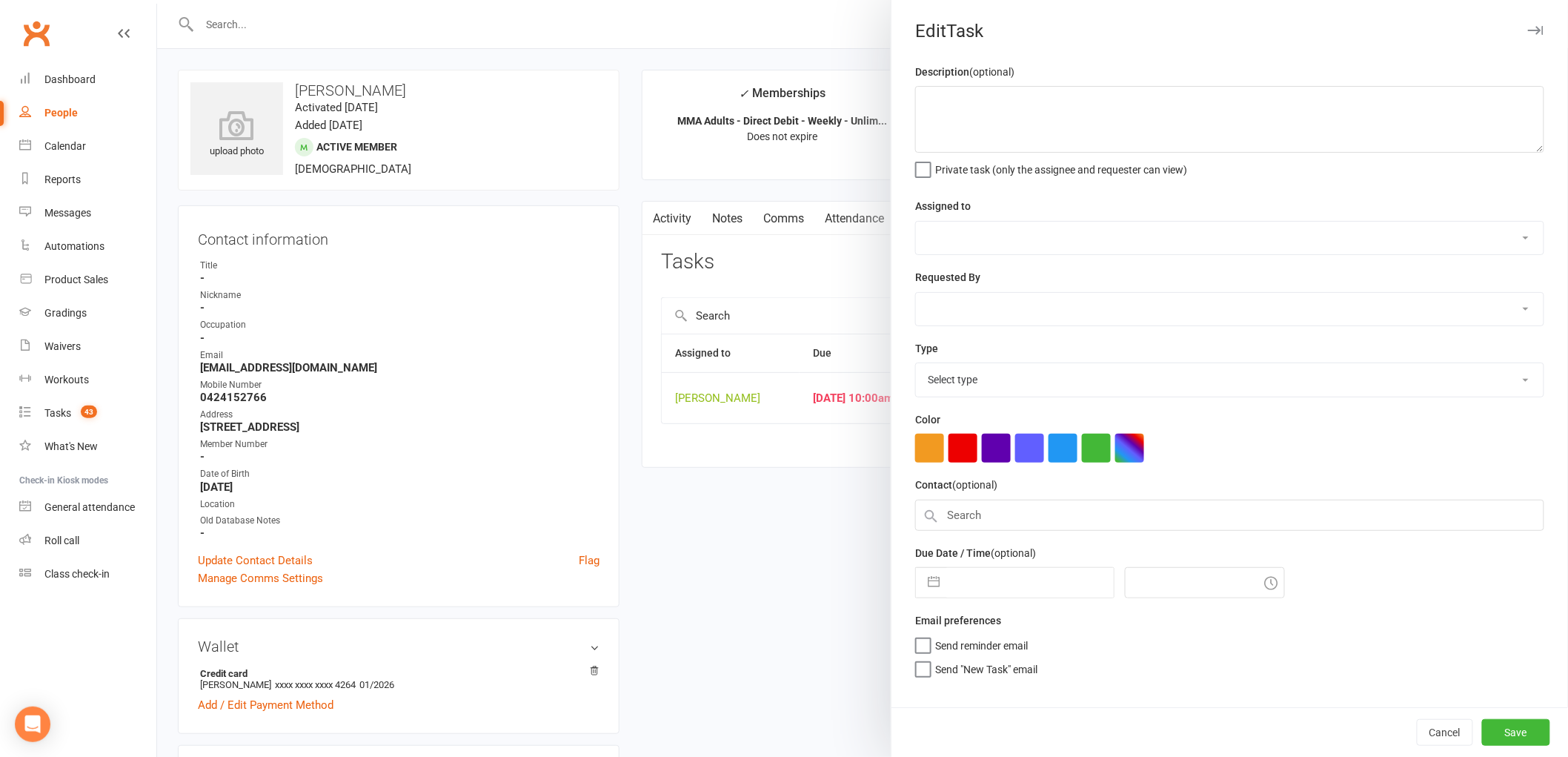
type textarea "Att Call / get them to sign in call"
select select "47660"
type input "13 Aug 2025"
type input "10:00am"
select select "25277"
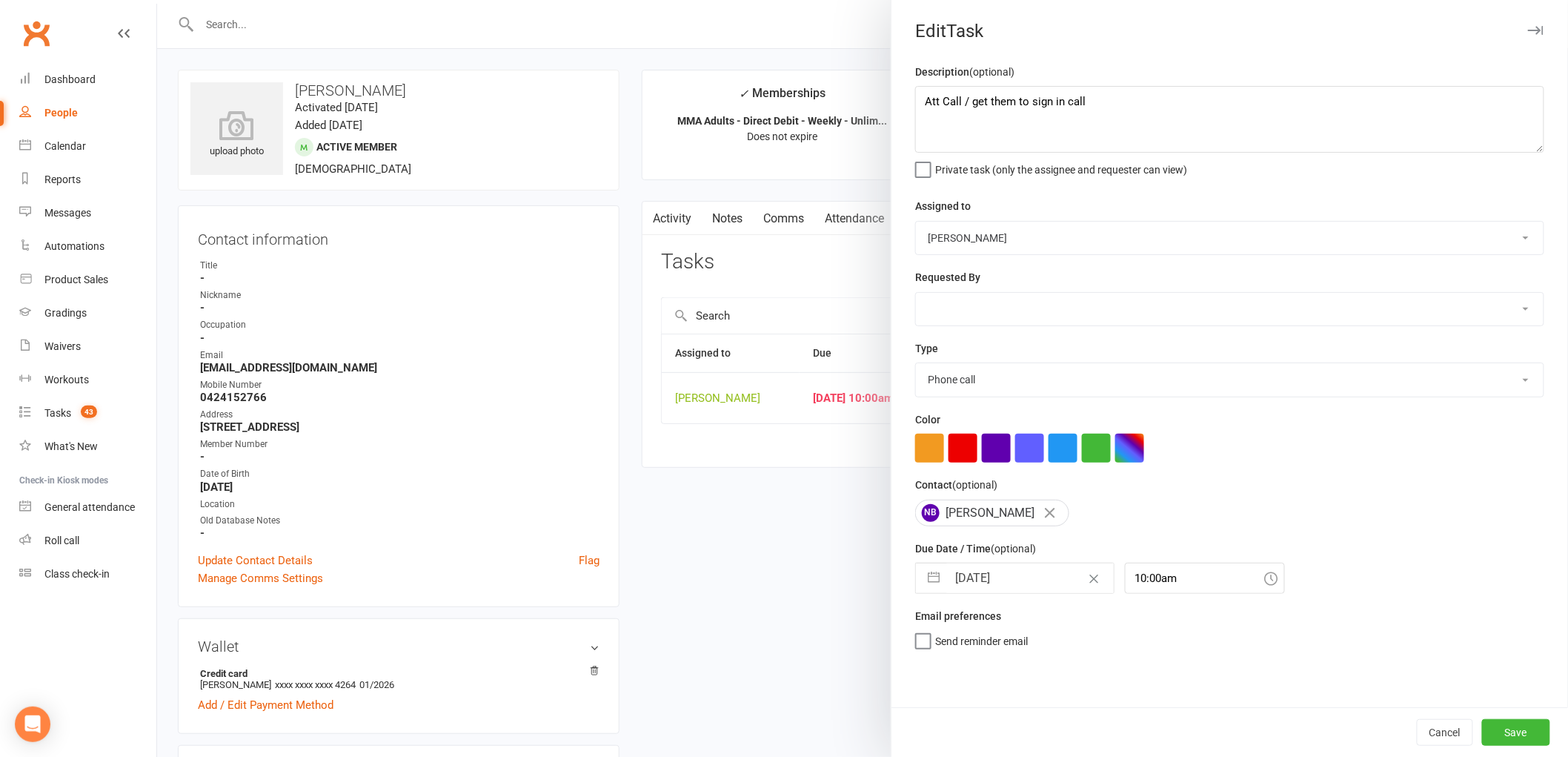
select select "6"
select select "2025"
select select "7"
select select "2025"
select select "8"
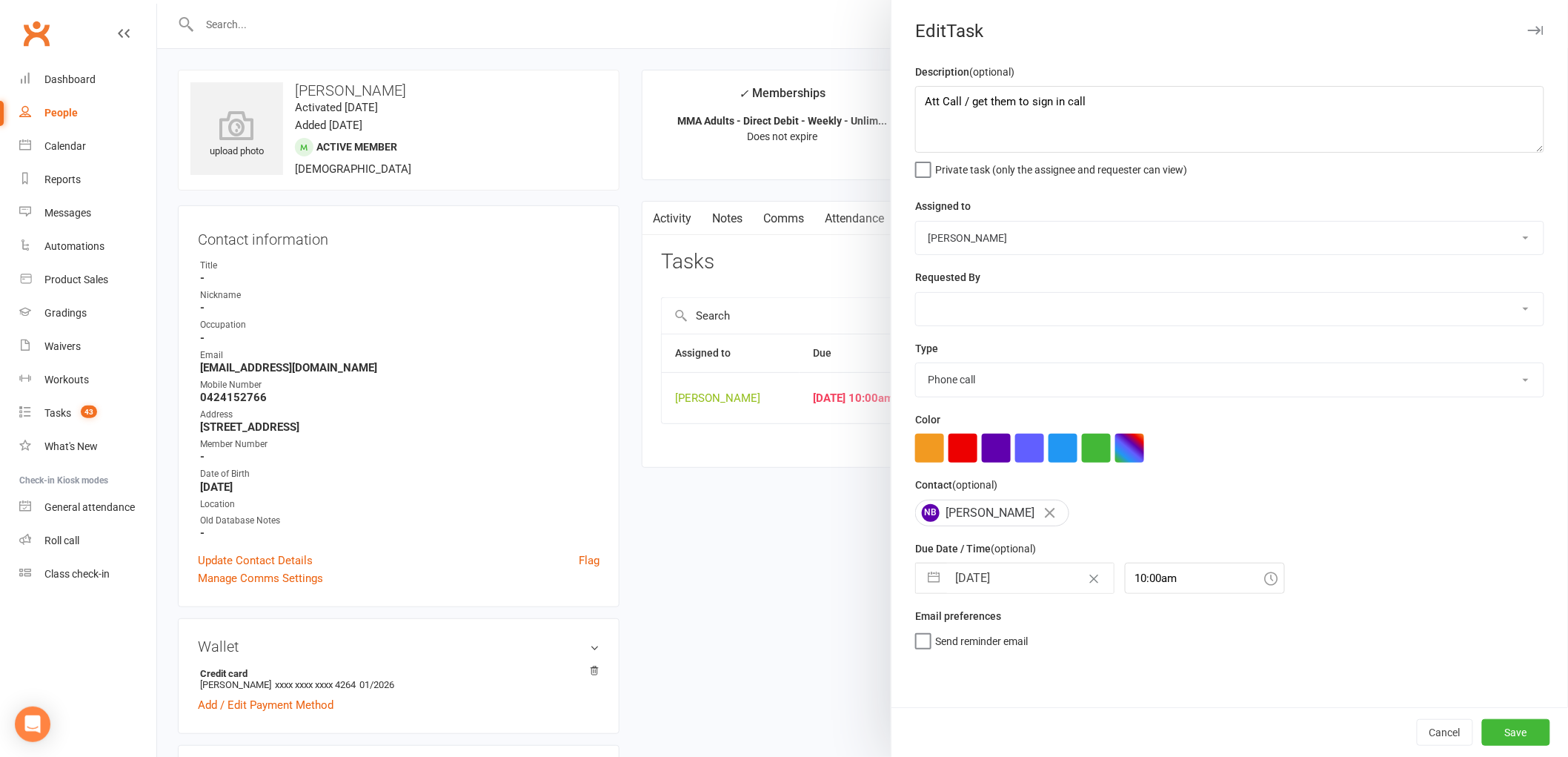
select select "2025"
click at [988, 588] on input "13 Aug 2025" at bounding box center [1030, 578] width 167 height 30
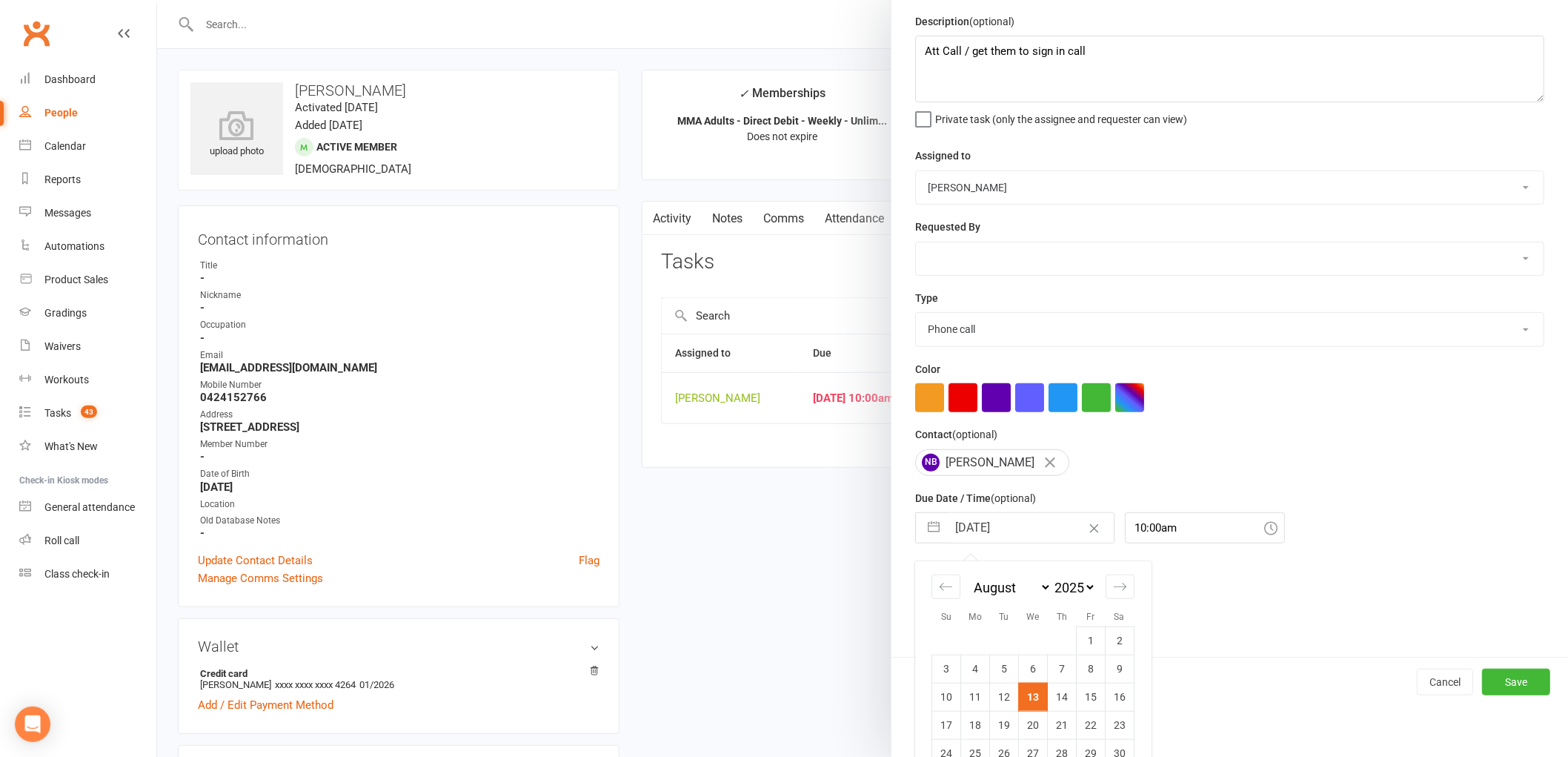
scroll to position [107, 0]
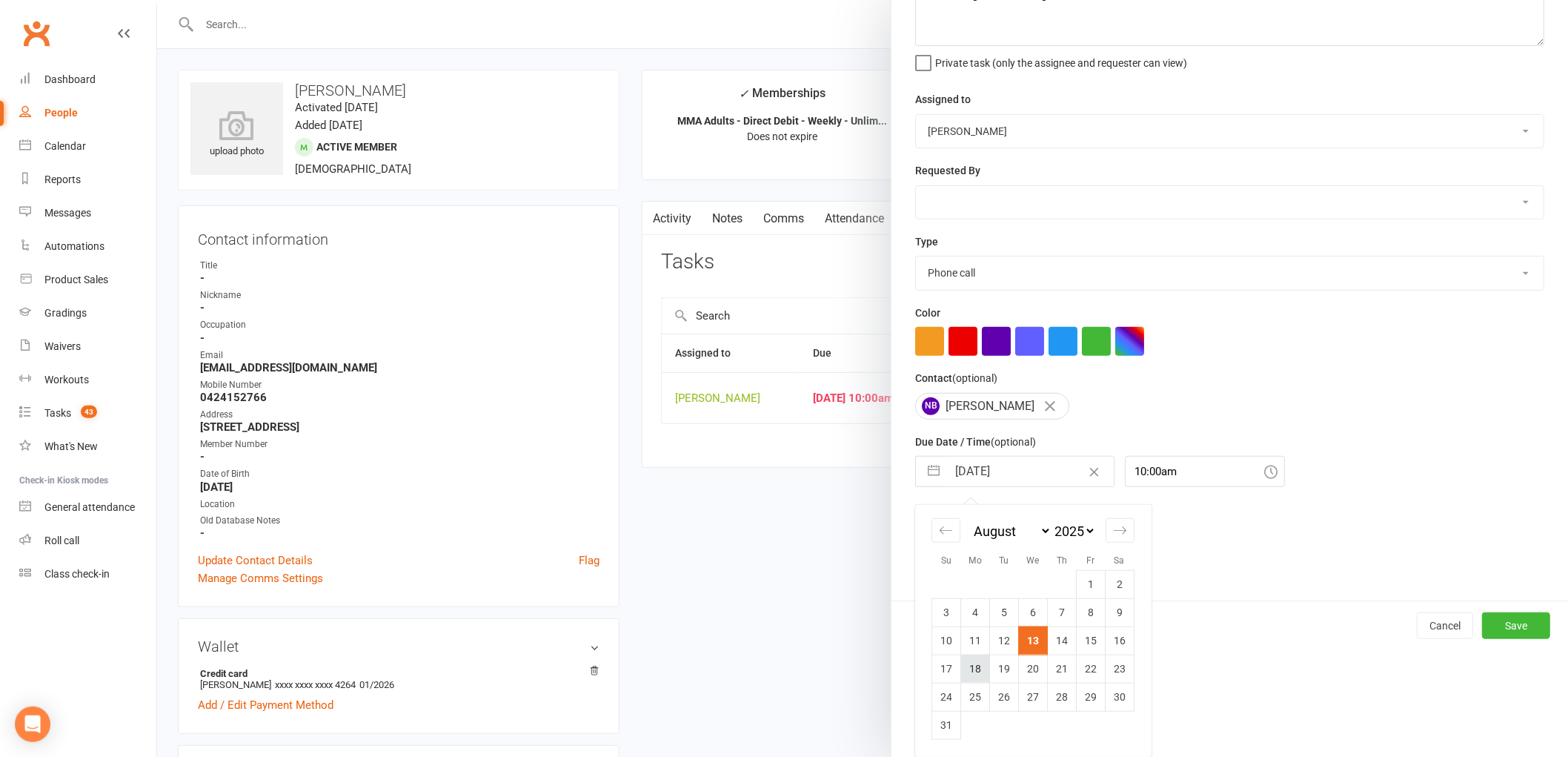
click at [972, 665] on td "18" at bounding box center [975, 669] width 29 height 28
type input "18 Aug 2025"
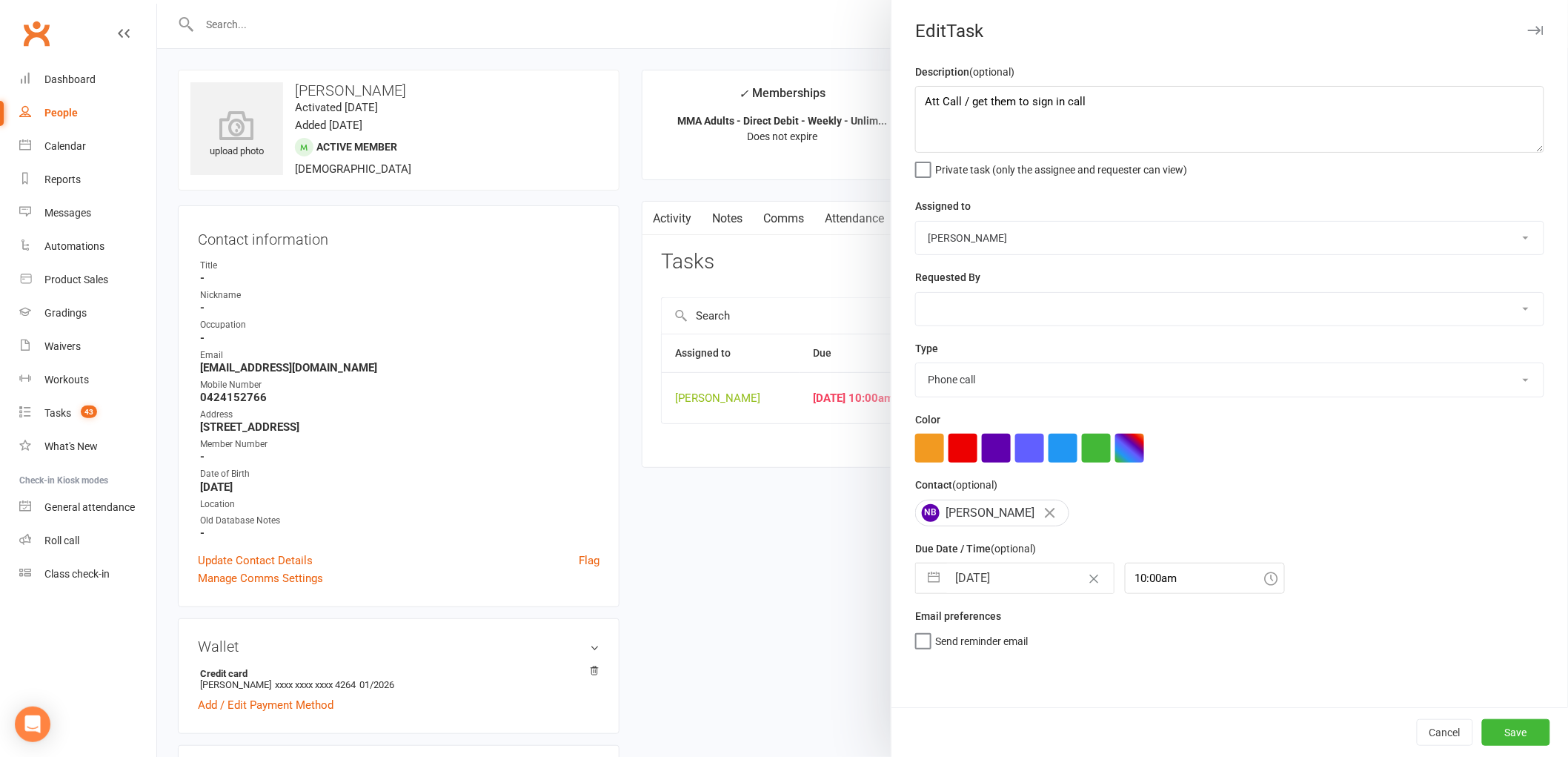
scroll to position [0, 0]
click at [1515, 732] on button "Save" at bounding box center [1516, 733] width 68 height 27
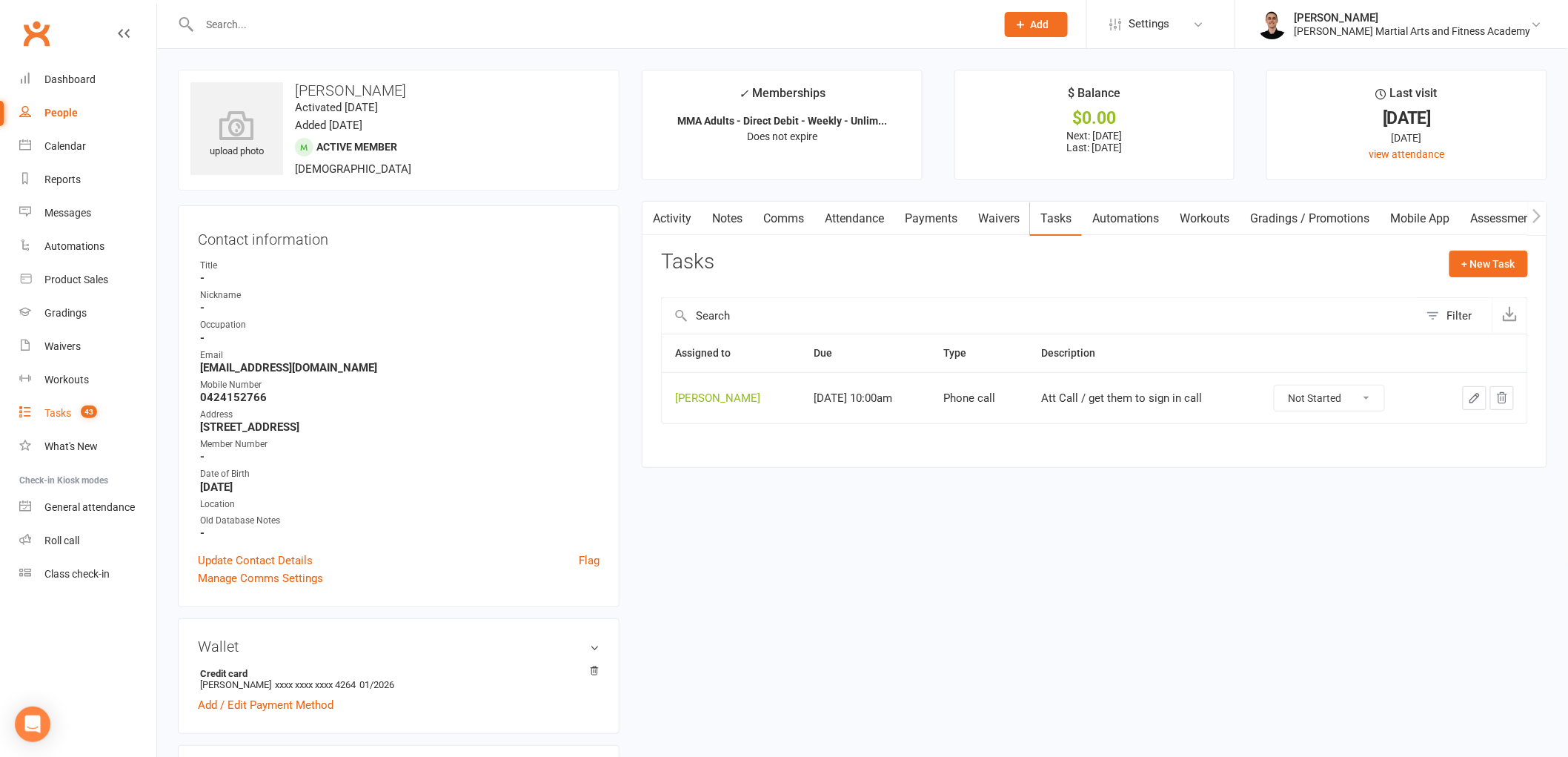
click at [67, 424] on link "Tasks 43" at bounding box center [87, 413] width 137 height 34
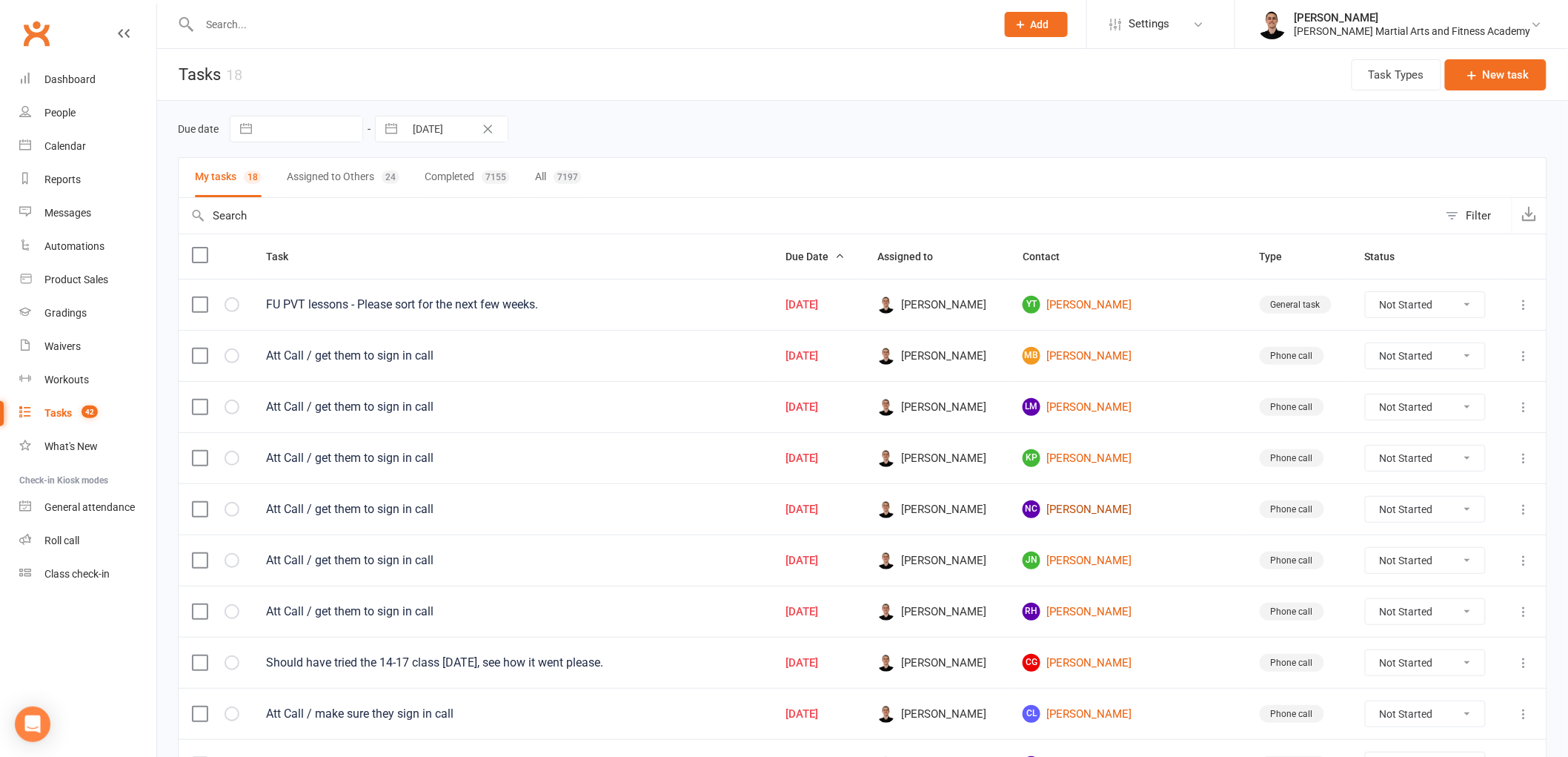
click at [1131, 516] on link "NC Nicholas Costa" at bounding box center [1128, 509] width 210 height 18
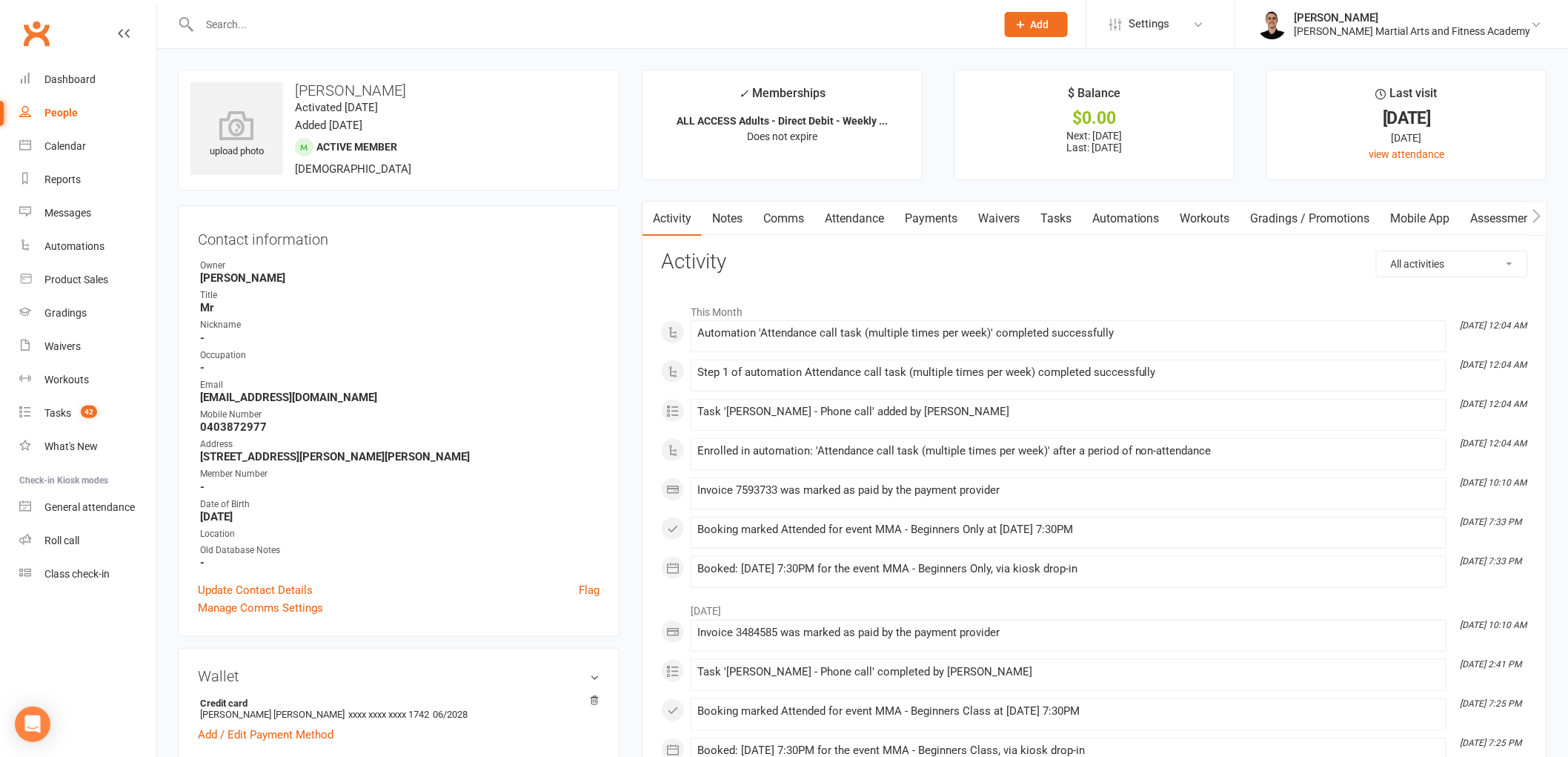
click at [1055, 221] on link "Tasks" at bounding box center [1056, 219] width 52 height 34
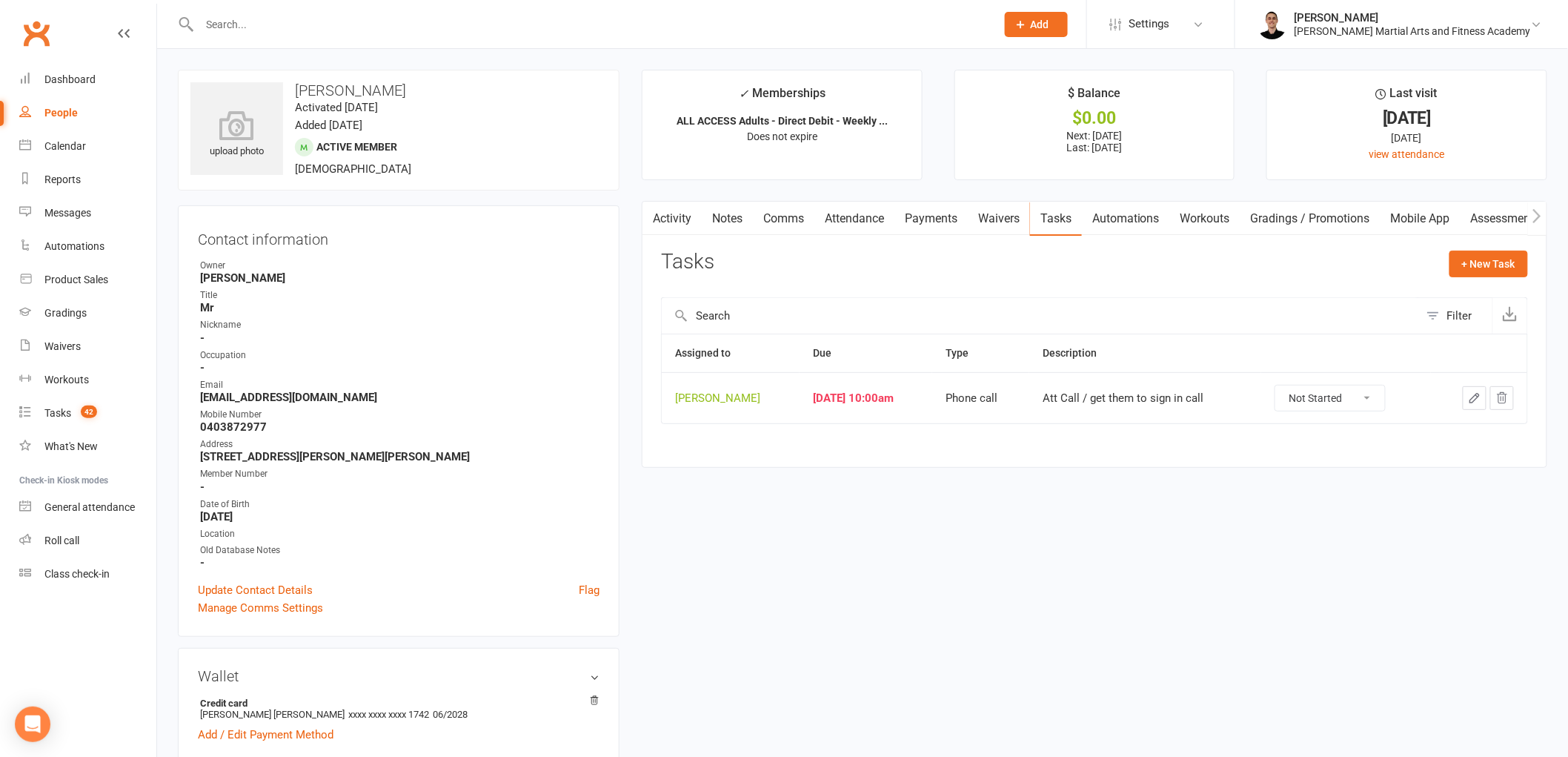
click at [1477, 400] on icon "button" at bounding box center [1475, 399] width 13 height 13
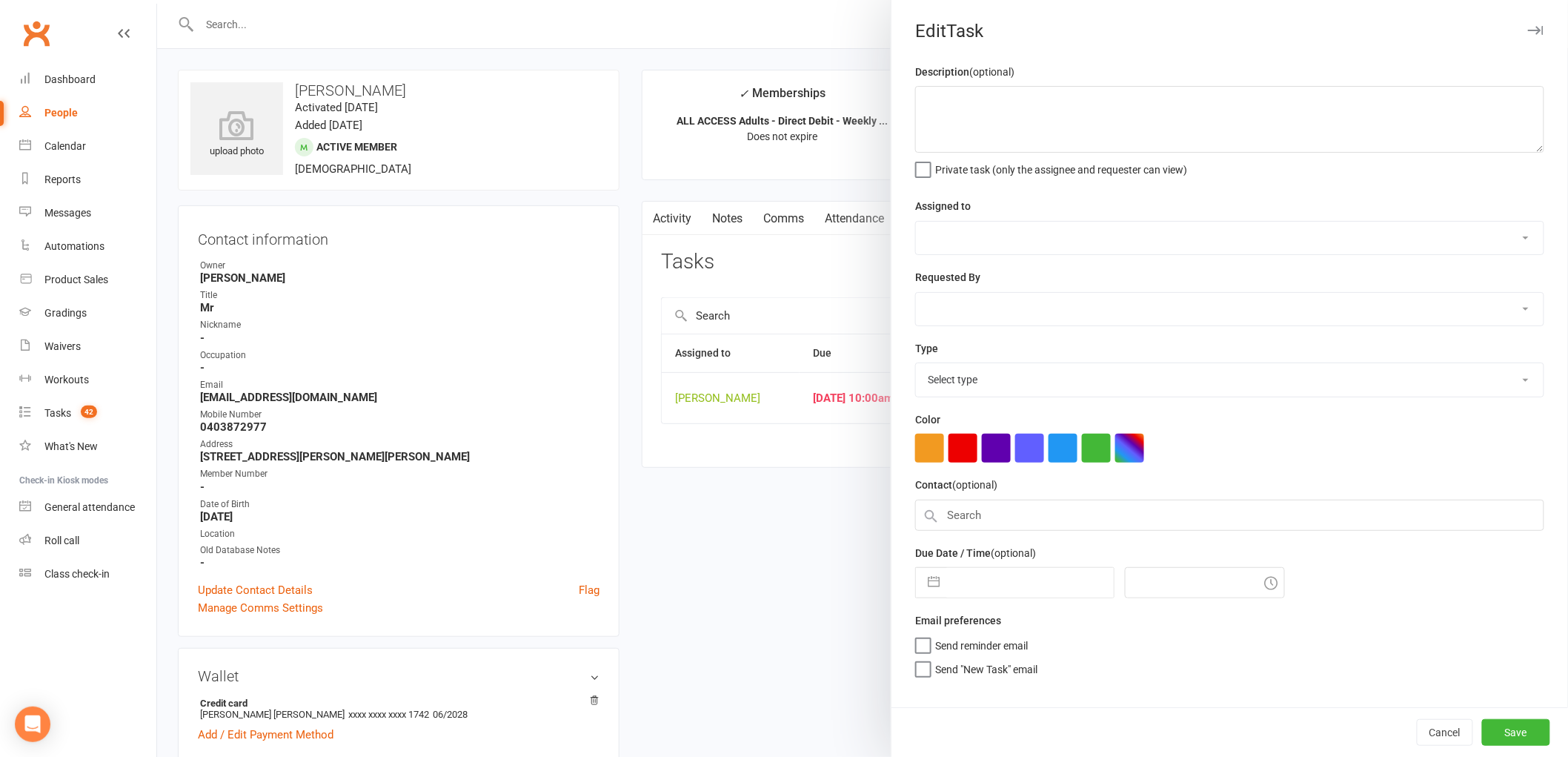
type textarea "Att Call / get them to sign in call"
select select "47660"
type input "13 Aug 2025"
type input "10:00am"
select select "25277"
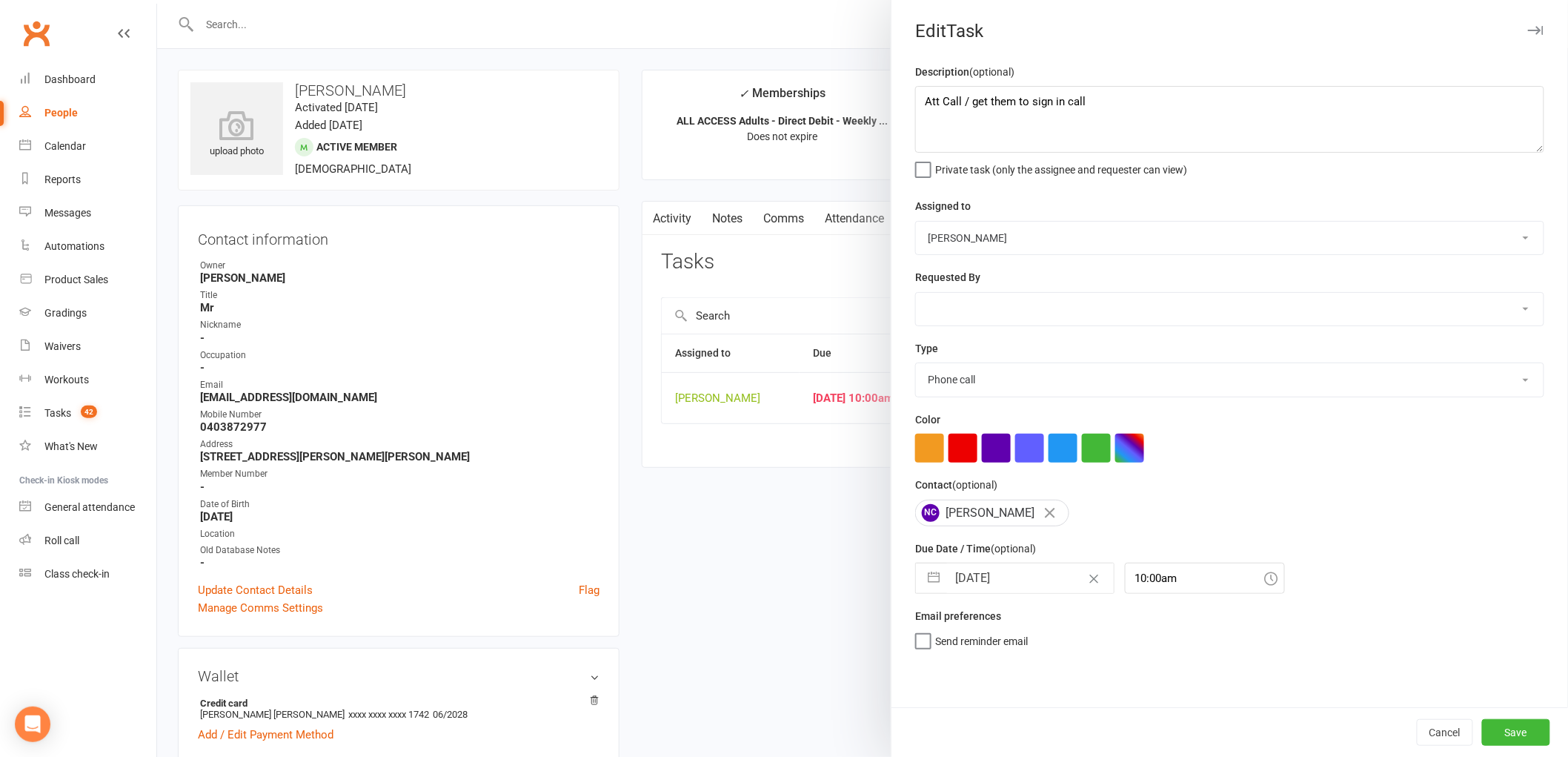
click at [1022, 588] on input "13 Aug 2025" at bounding box center [1030, 578] width 167 height 30
select select "6"
select select "2025"
select select "7"
select select "2025"
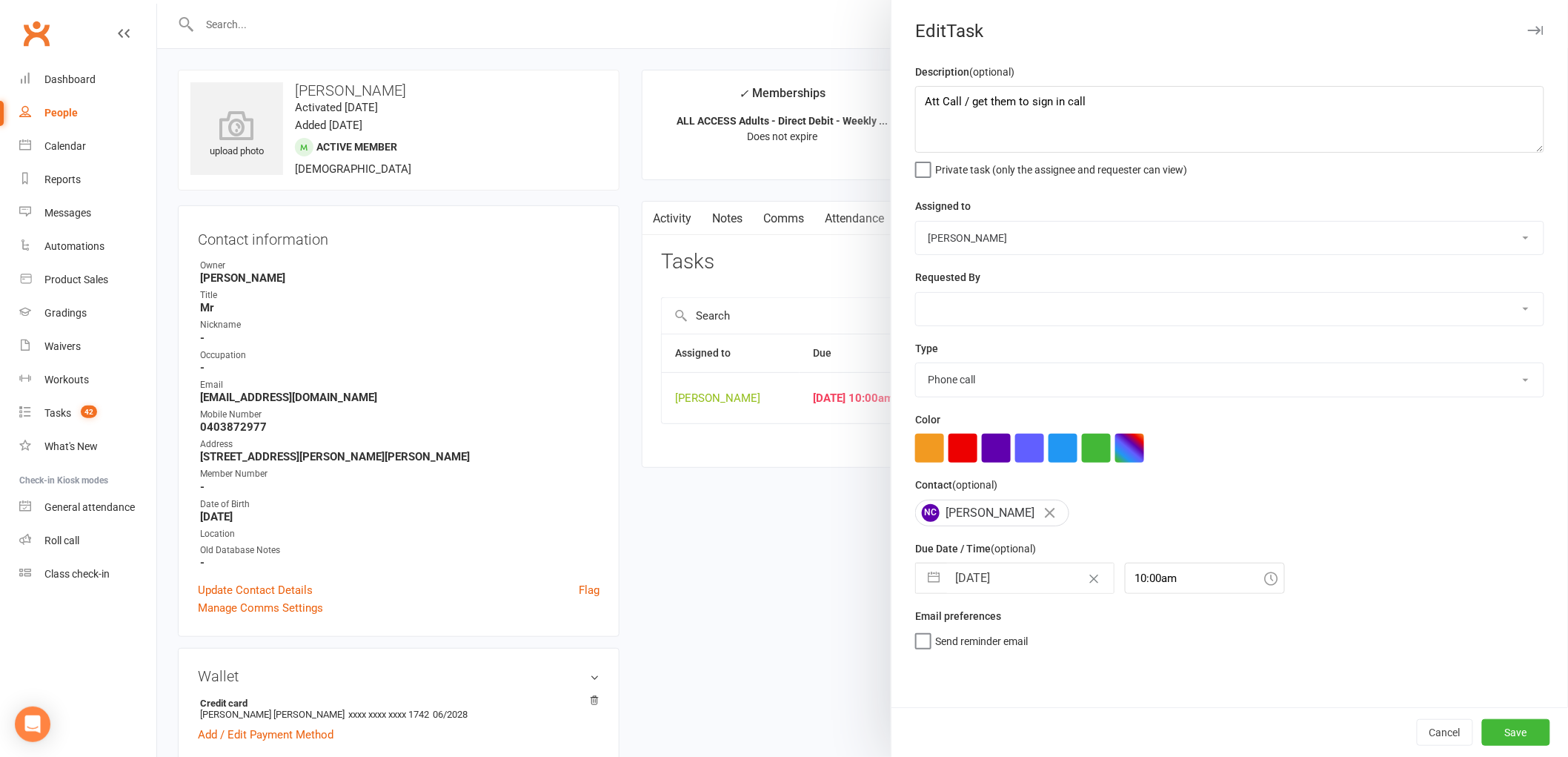
select select "8"
select select "2025"
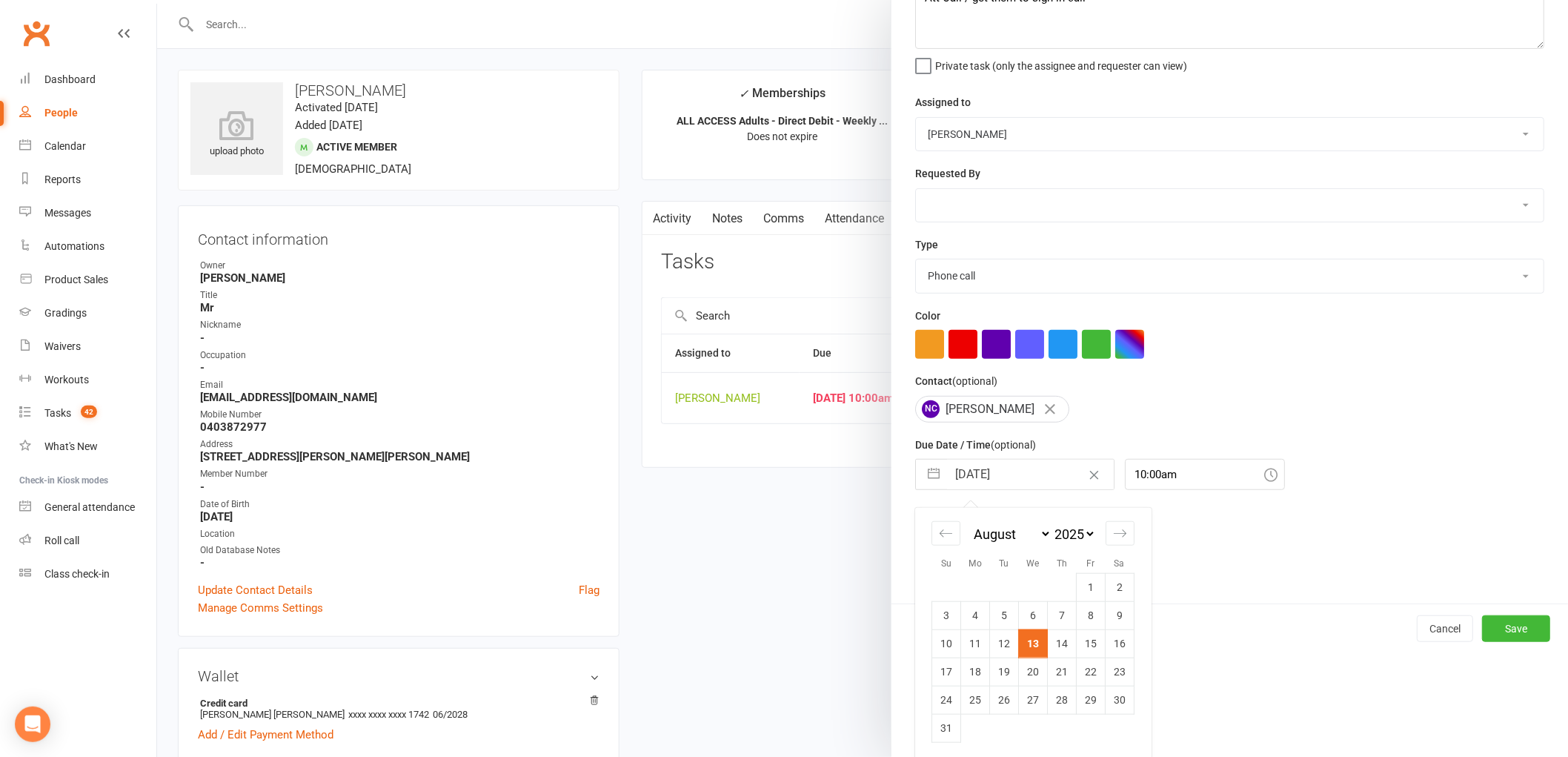
scroll to position [107, 0]
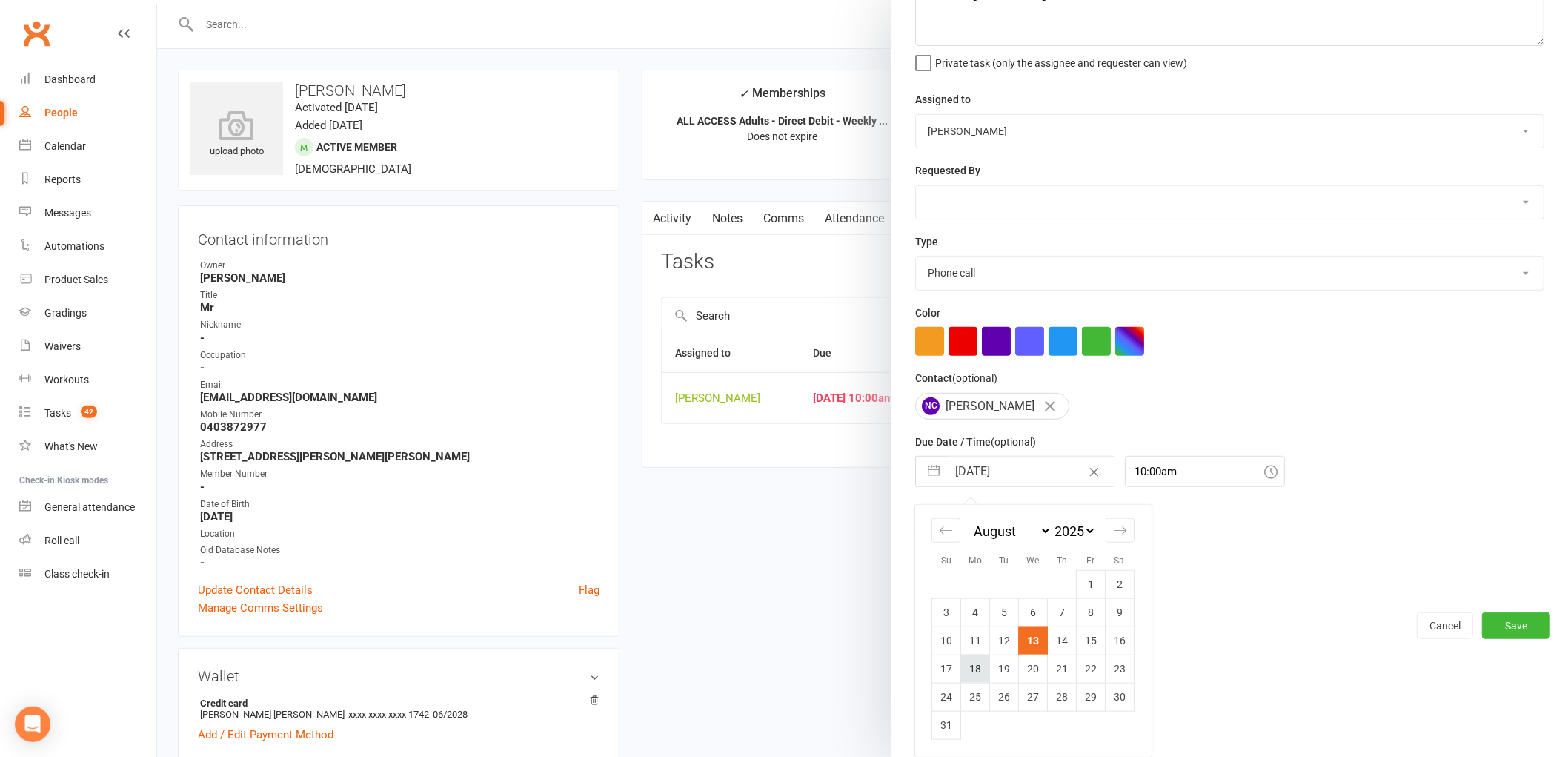
click at [967, 670] on td "18" at bounding box center [975, 669] width 29 height 28
type input "18 Aug 2025"
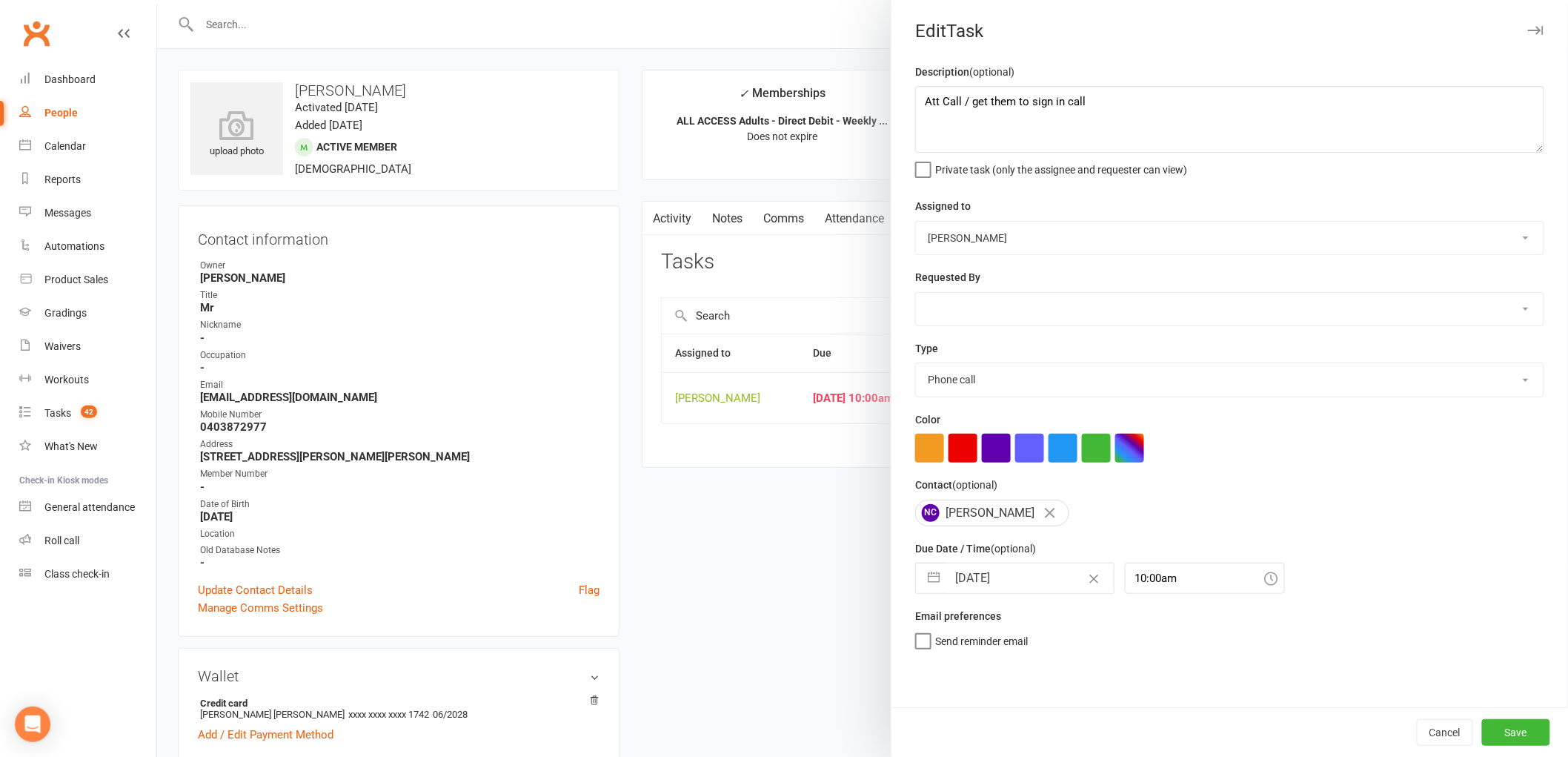
scroll to position [0, 0]
click at [1497, 734] on button "Save" at bounding box center [1516, 733] width 68 height 27
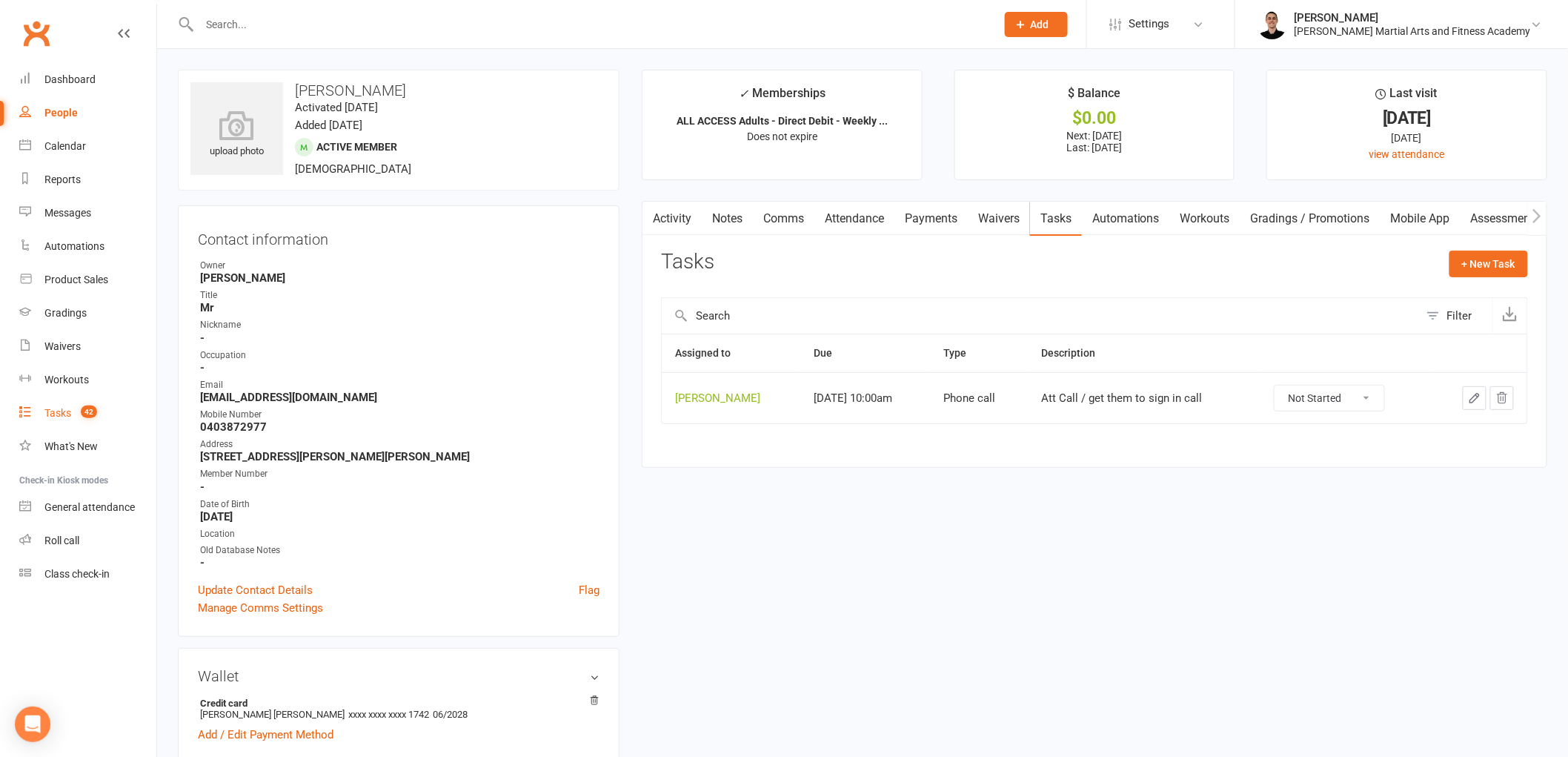
click at [78, 416] on count-badge "42" at bounding box center [85, 412] width 23 height 12
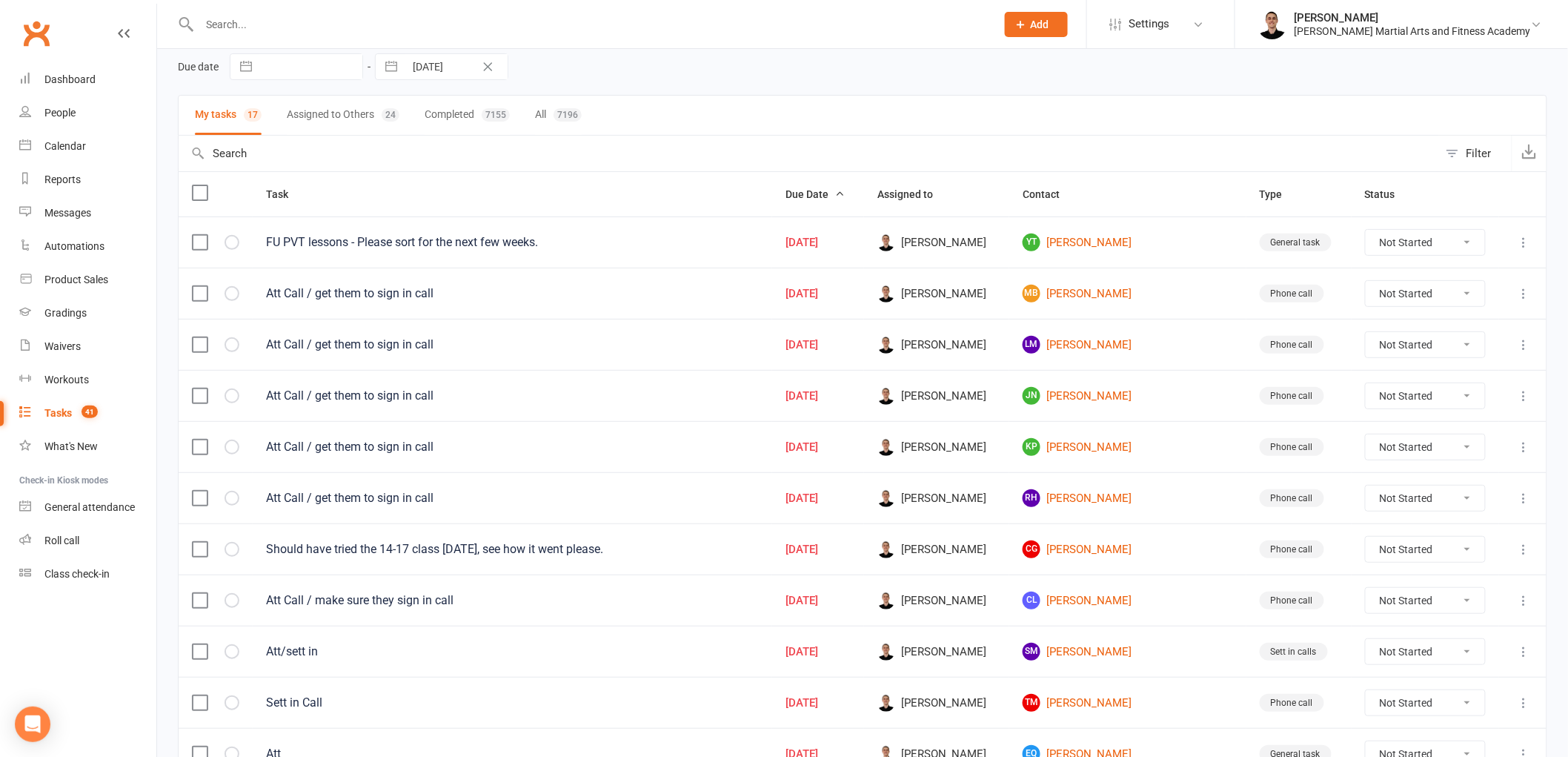
scroll to position [165, 0]
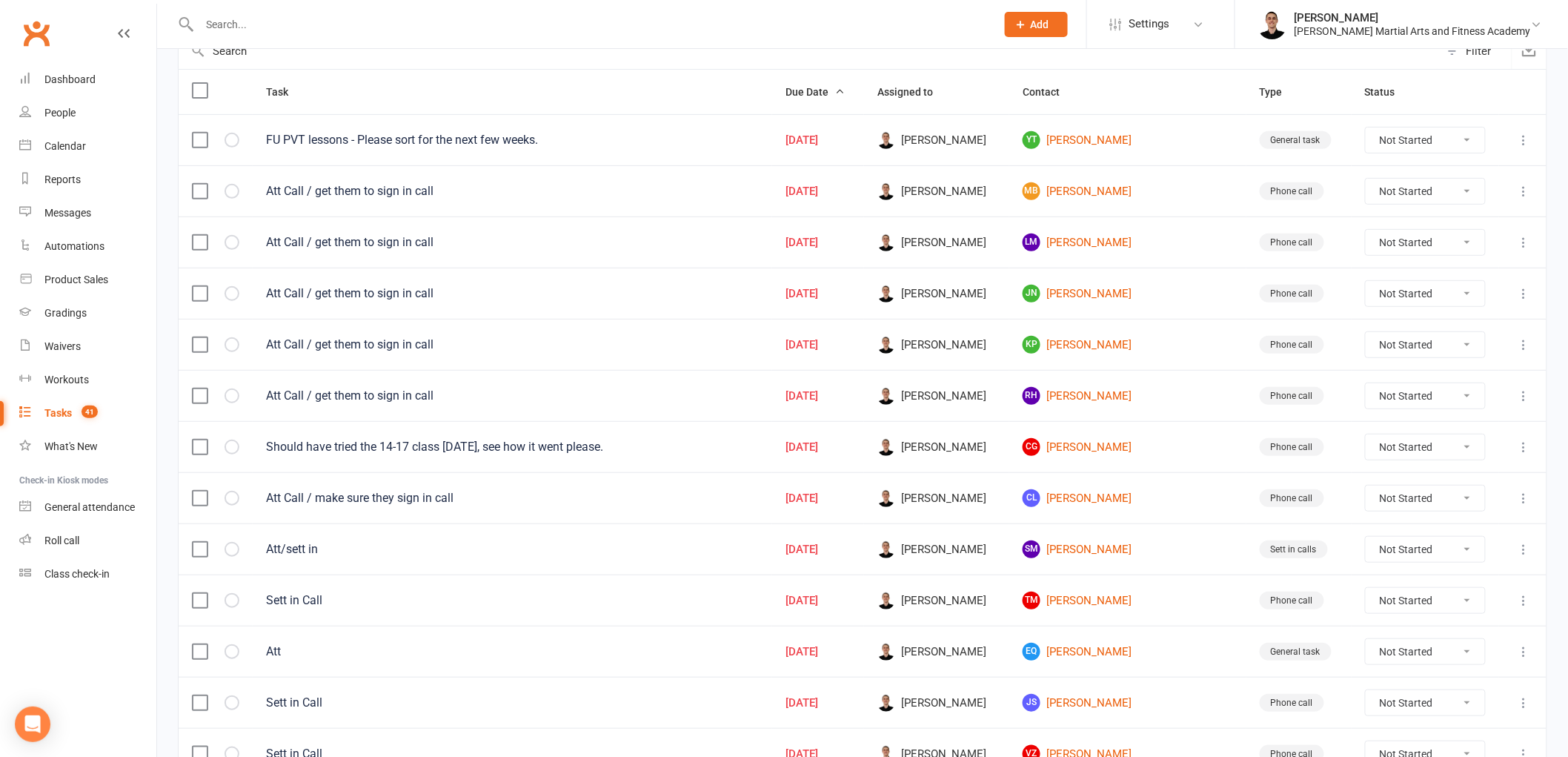
click at [291, 27] on input "text" at bounding box center [590, 24] width 791 height 20
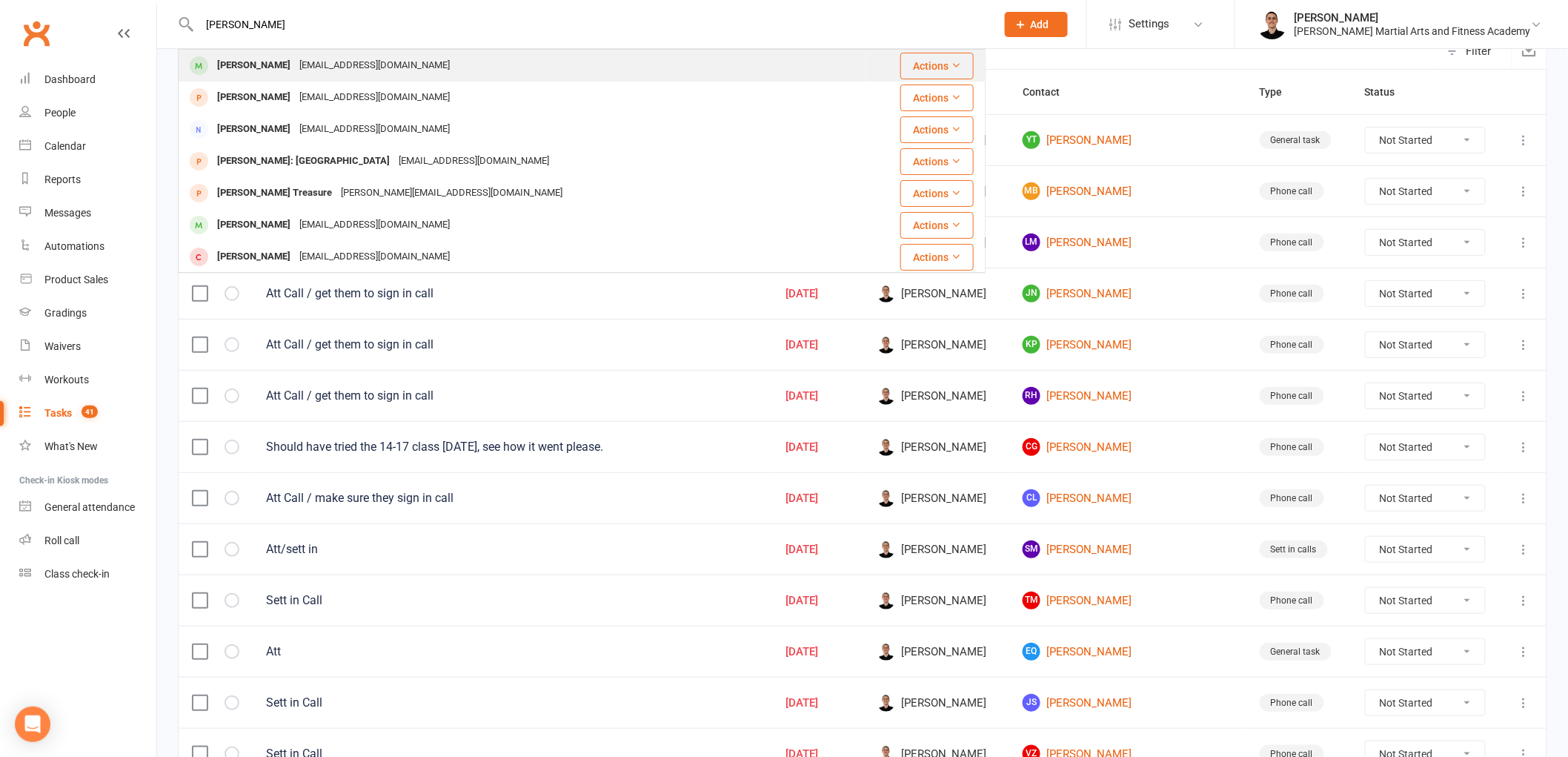
type input "ashley"
click at [295, 58] on div "ashleywellisch@gmail.com" at bounding box center [374, 65] width 159 height 21
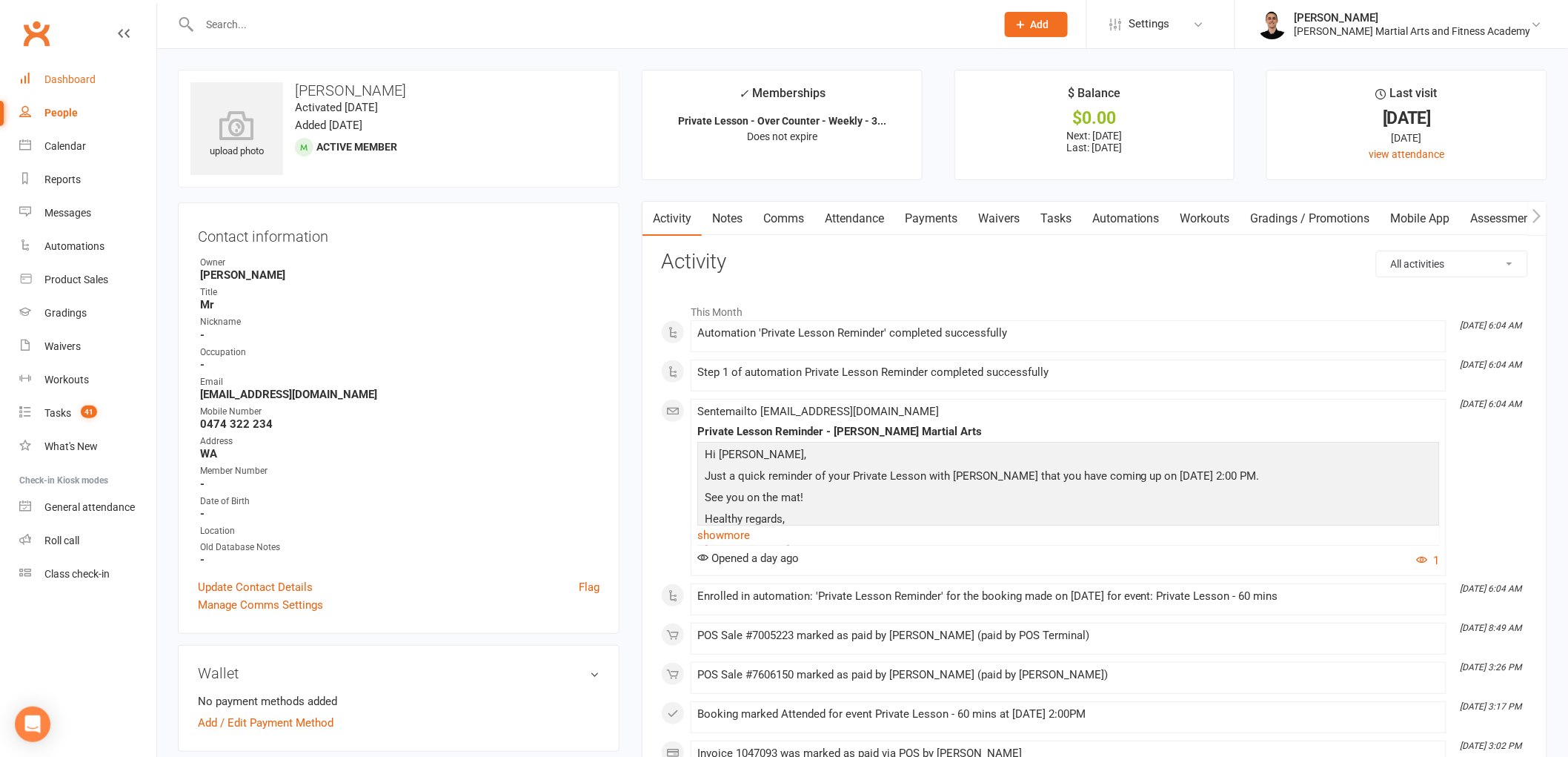
click at [82, 85] on div "Dashboard" at bounding box center [70, 79] width 51 height 12
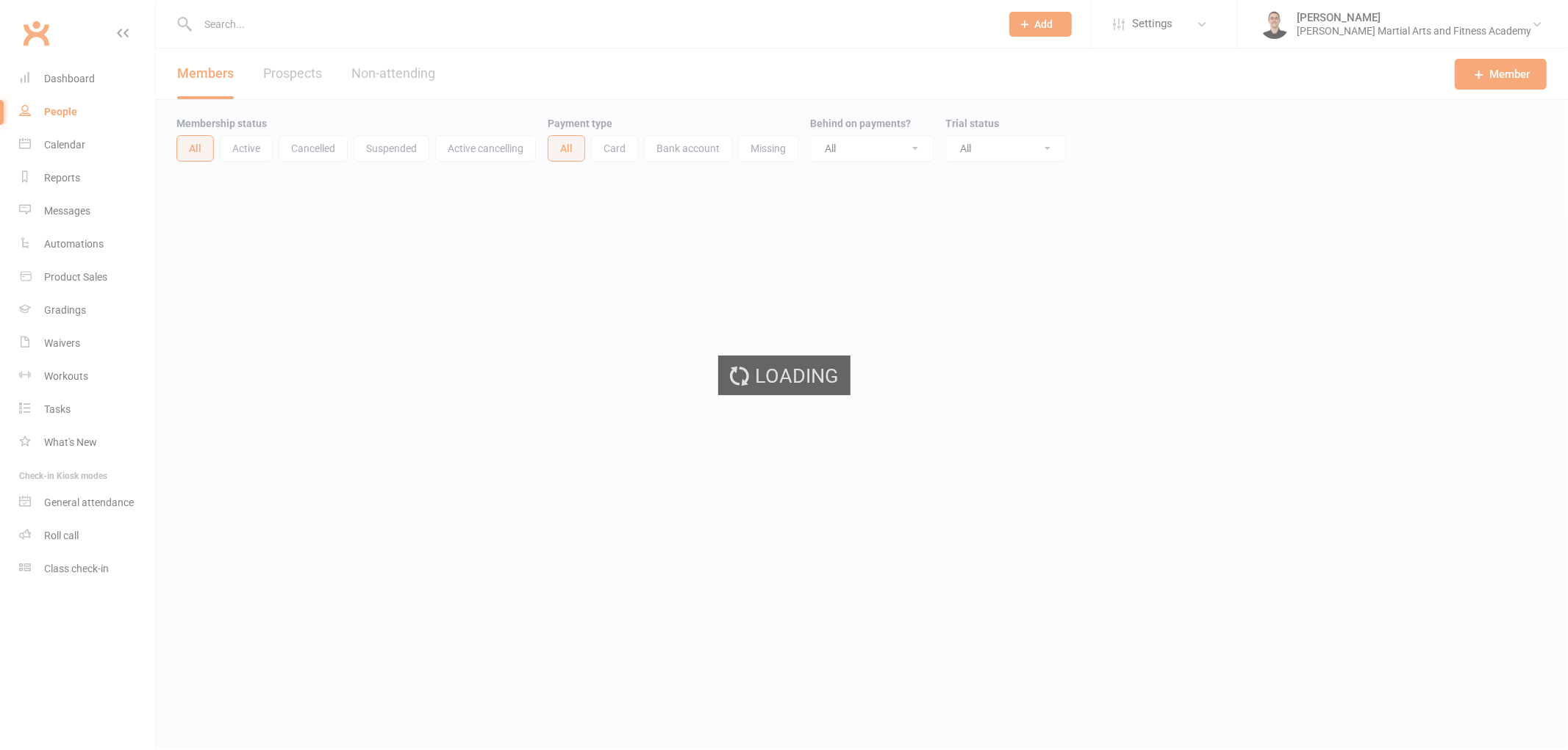
select select "100"
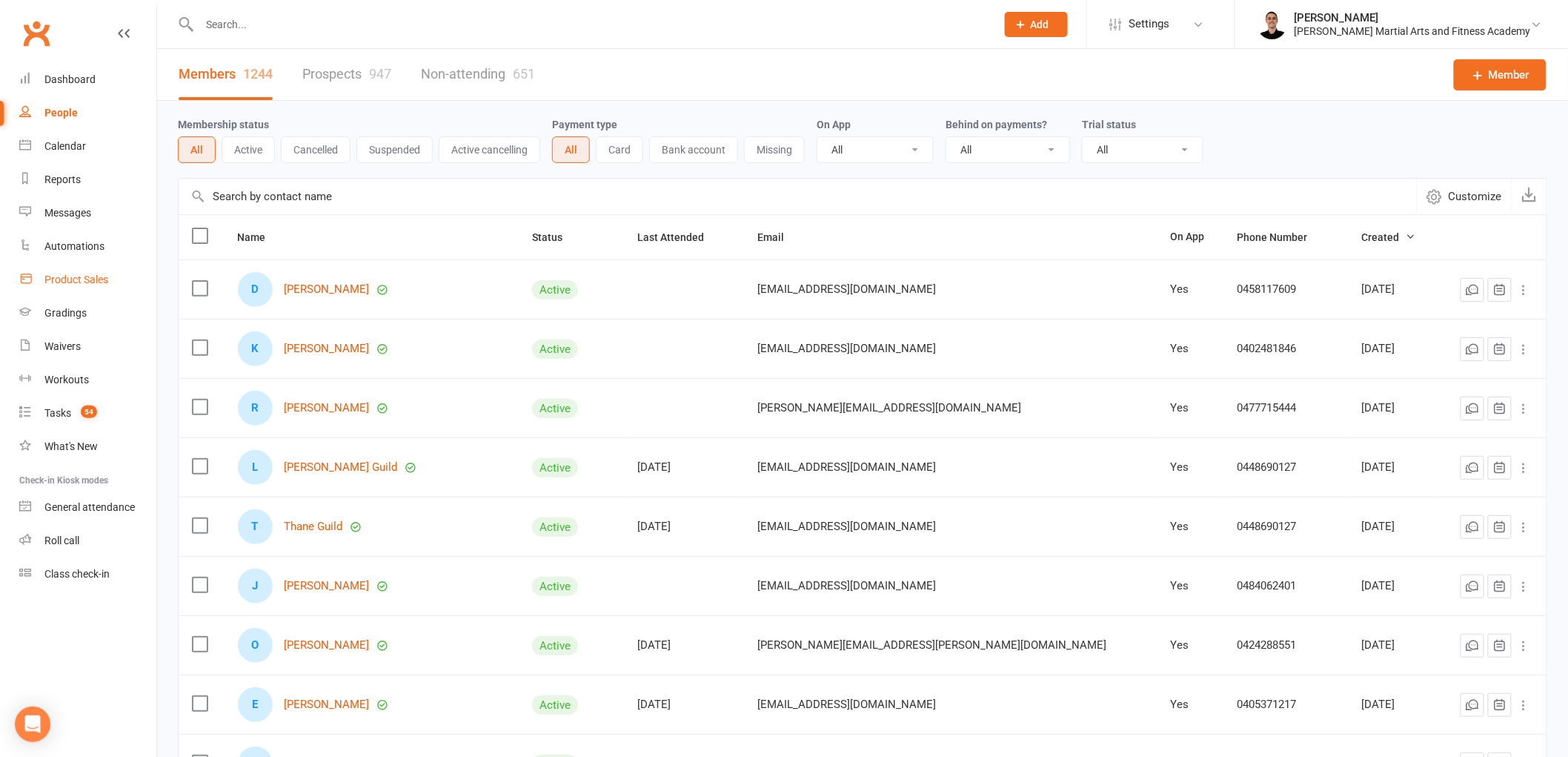
click at [83, 271] on link "Product Sales" at bounding box center [87, 280] width 137 height 34
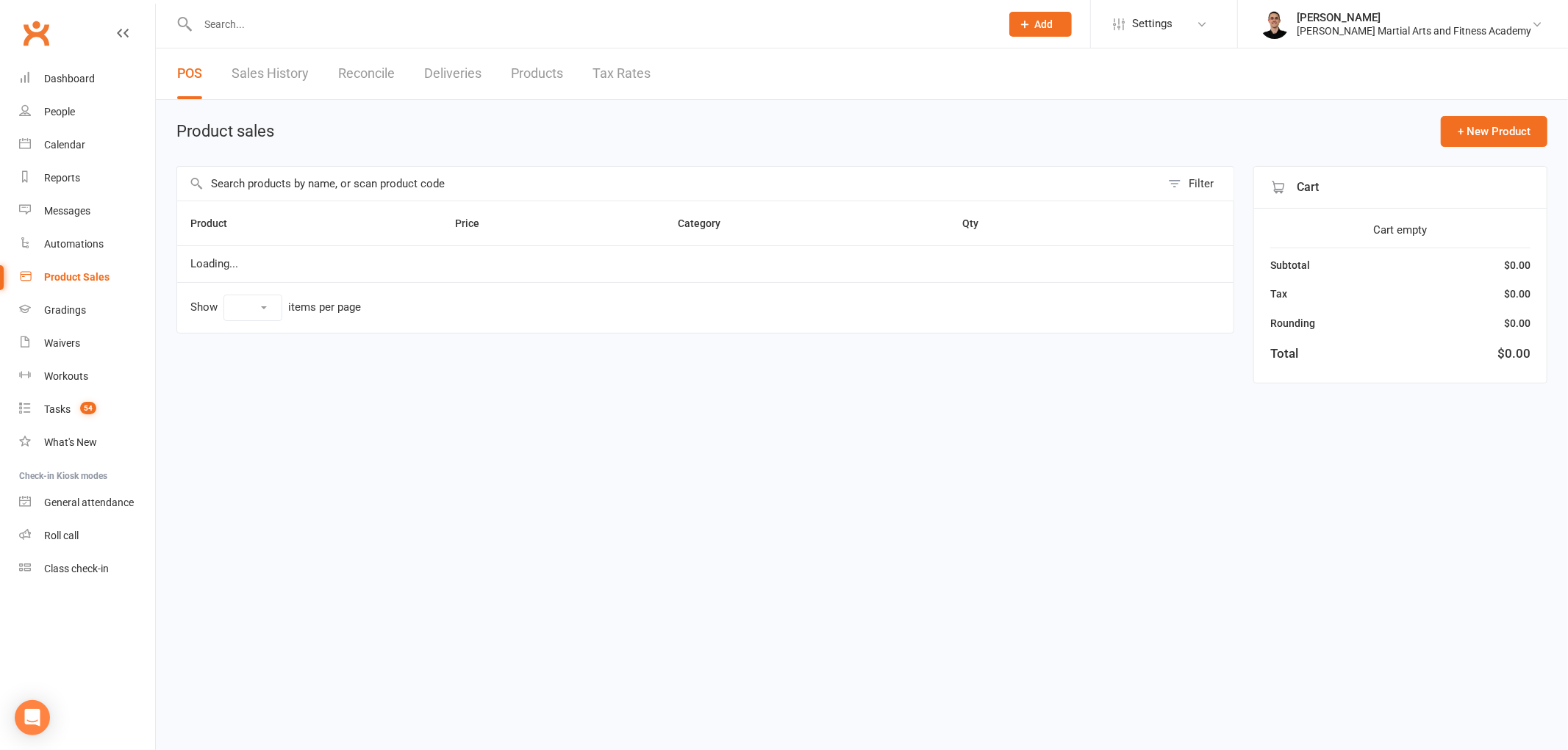
select select "100"
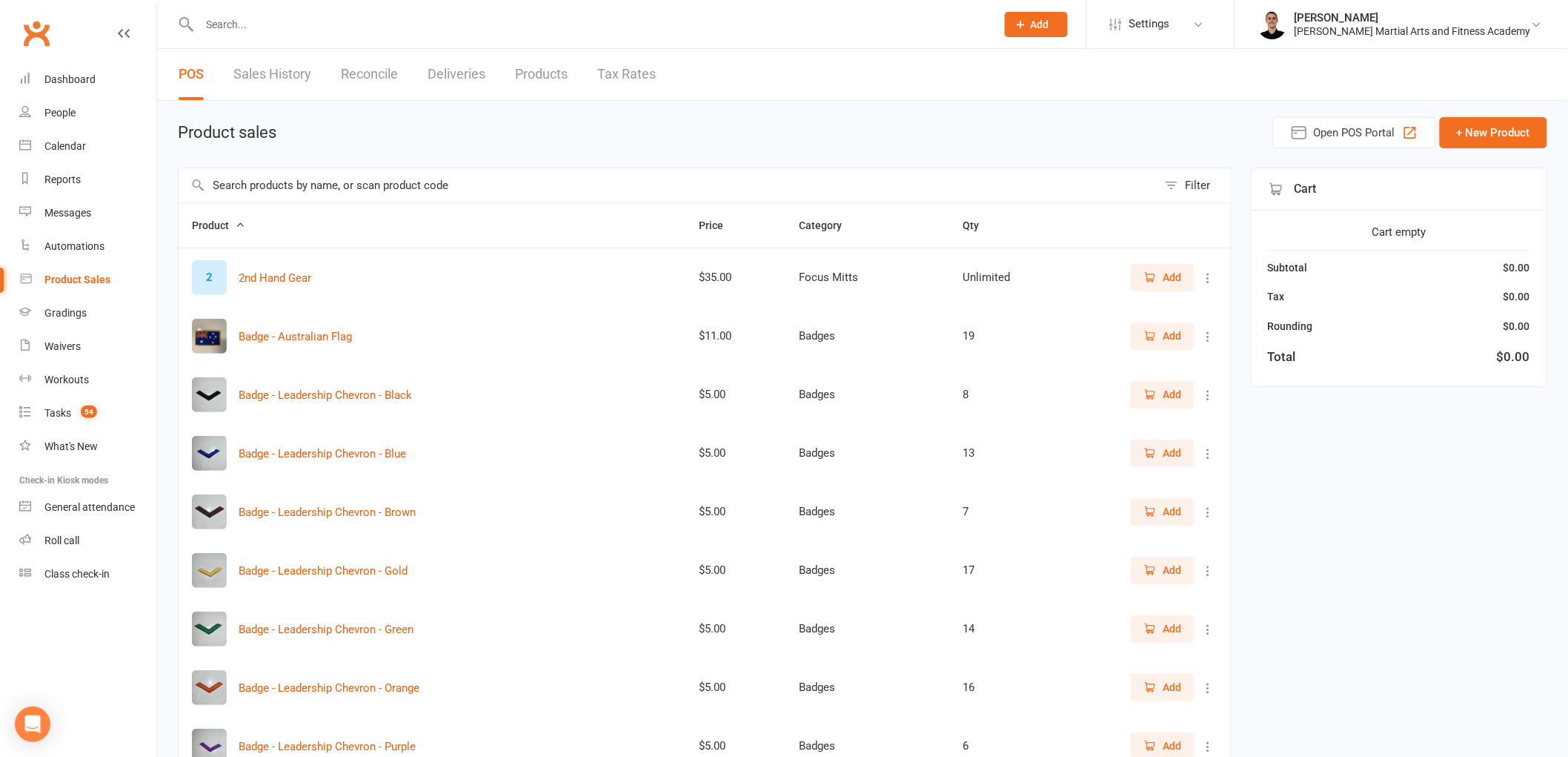
click at [565, 69] on link "Products" at bounding box center [542, 74] width 53 height 51
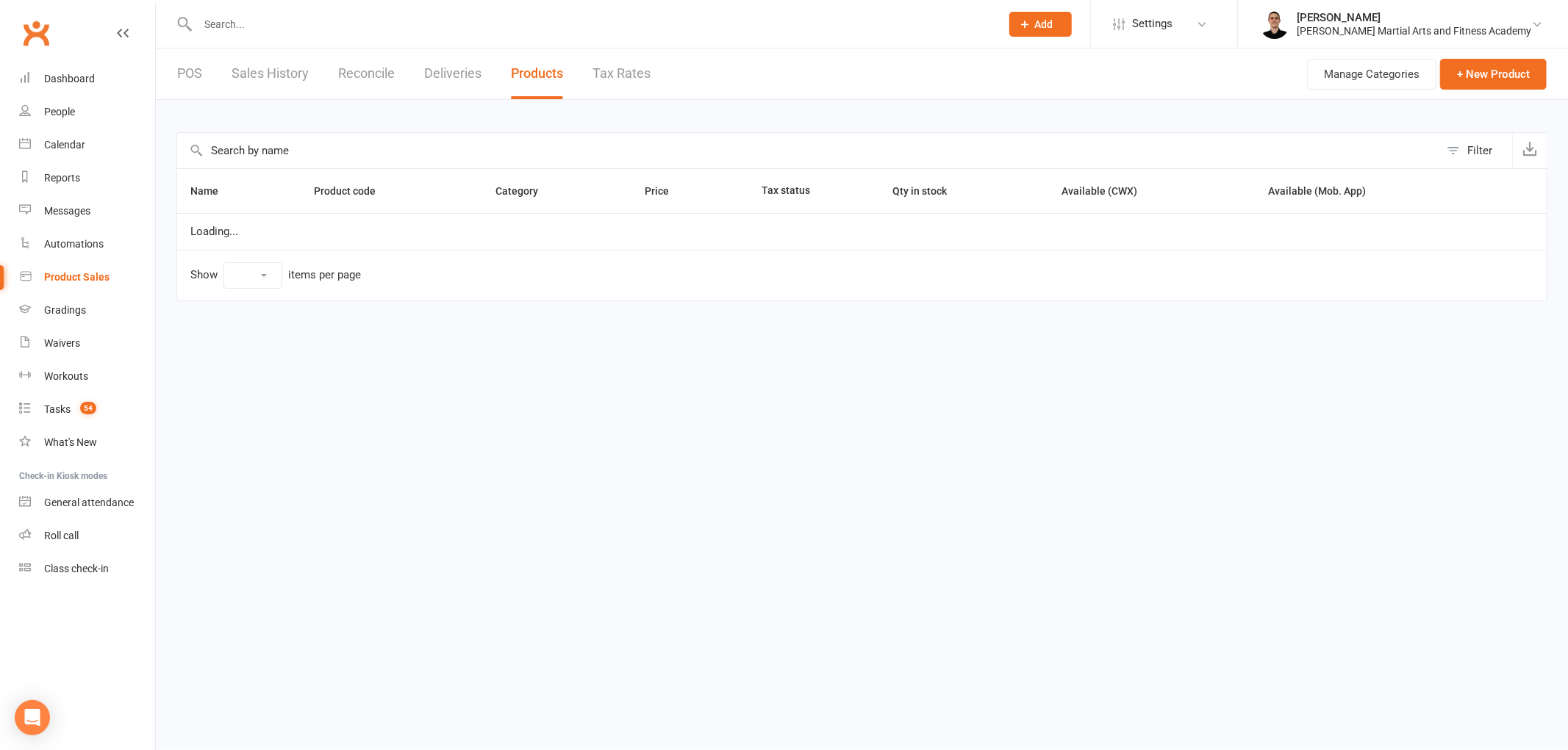
select select "100"
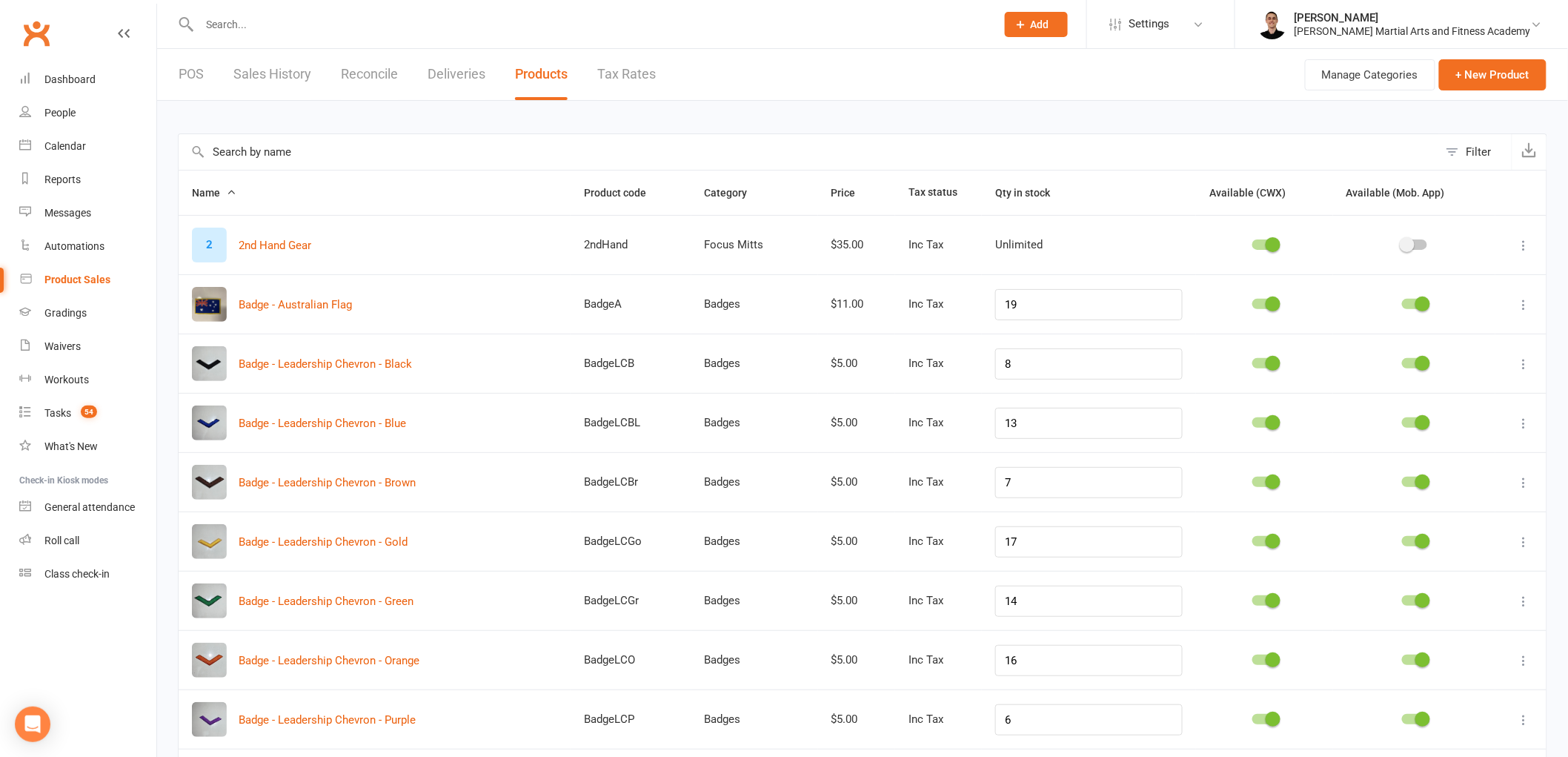
click at [573, 138] on input "text" at bounding box center [809, 152] width 1260 height 35
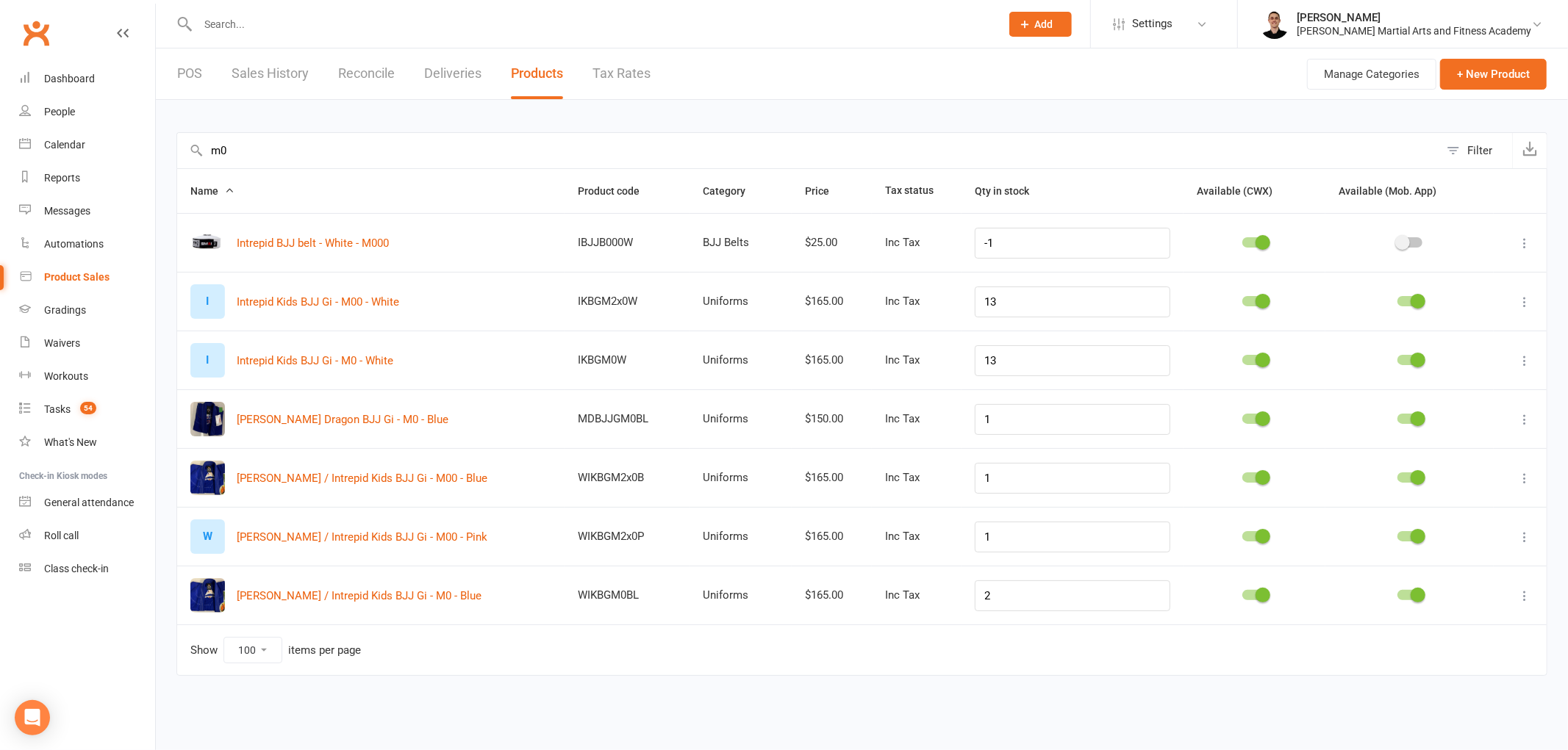
type input "m0"
drag, startPoint x: 1010, startPoint y: 240, endPoint x: 952, endPoint y: 246, distance: 58.3
click at [962, 246] on td "-1" at bounding box center [1072, 243] width 222 height 59
type input "0"
click at [285, 137] on input "m0" at bounding box center [808, 150] width 1262 height 35
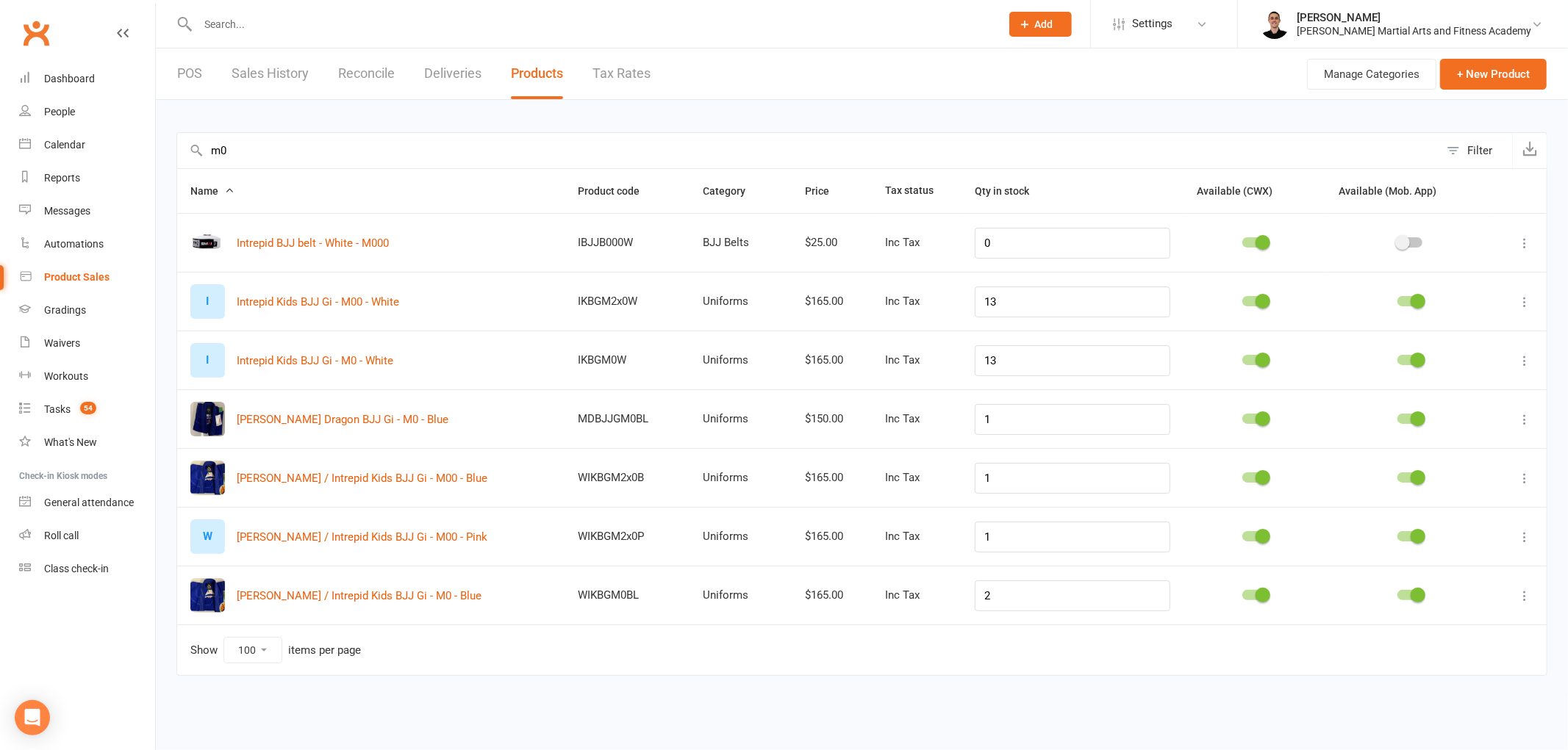
click at [285, 137] on input "m0" at bounding box center [808, 150] width 1262 height 35
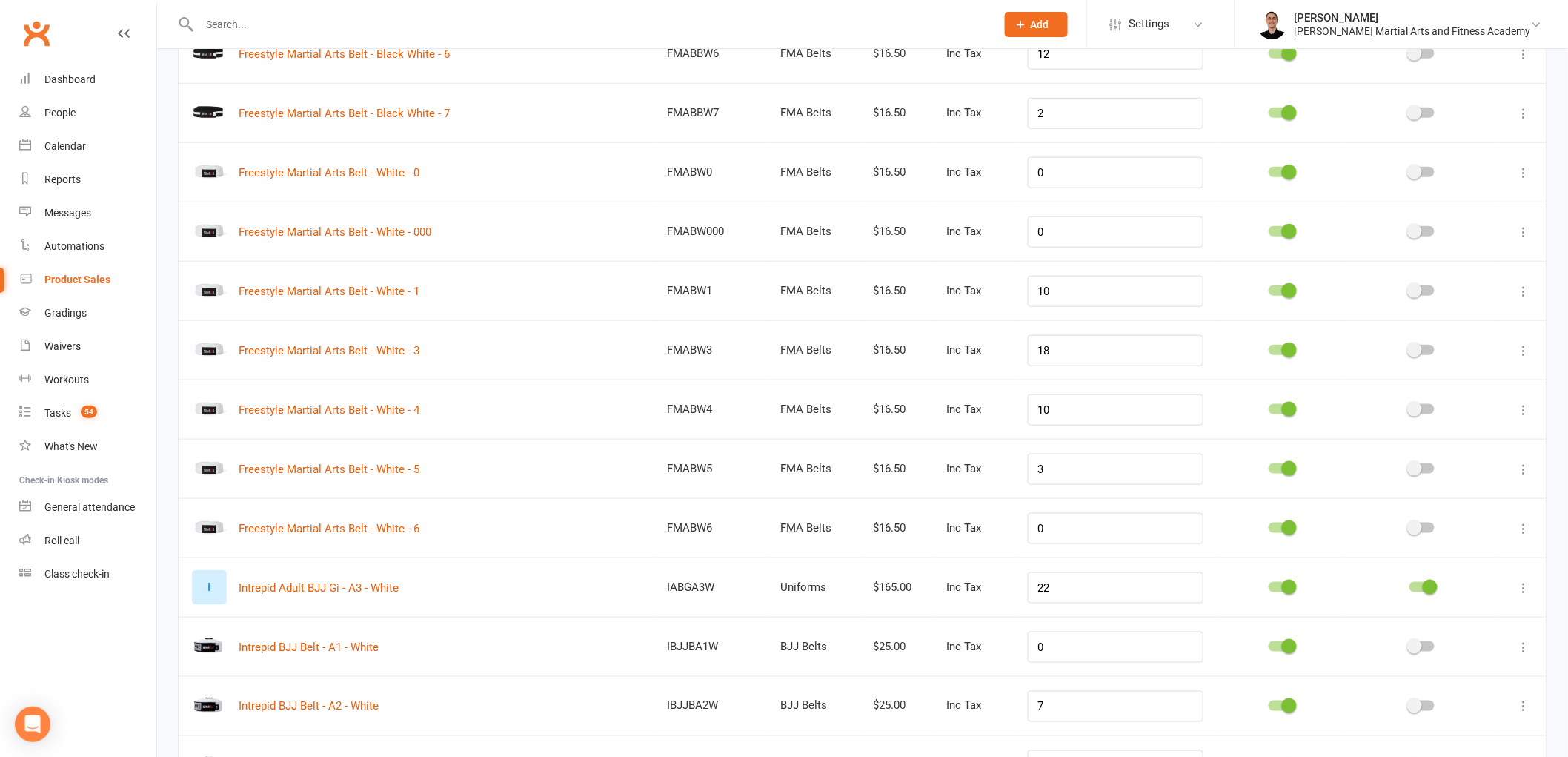
scroll to position [330, 0]
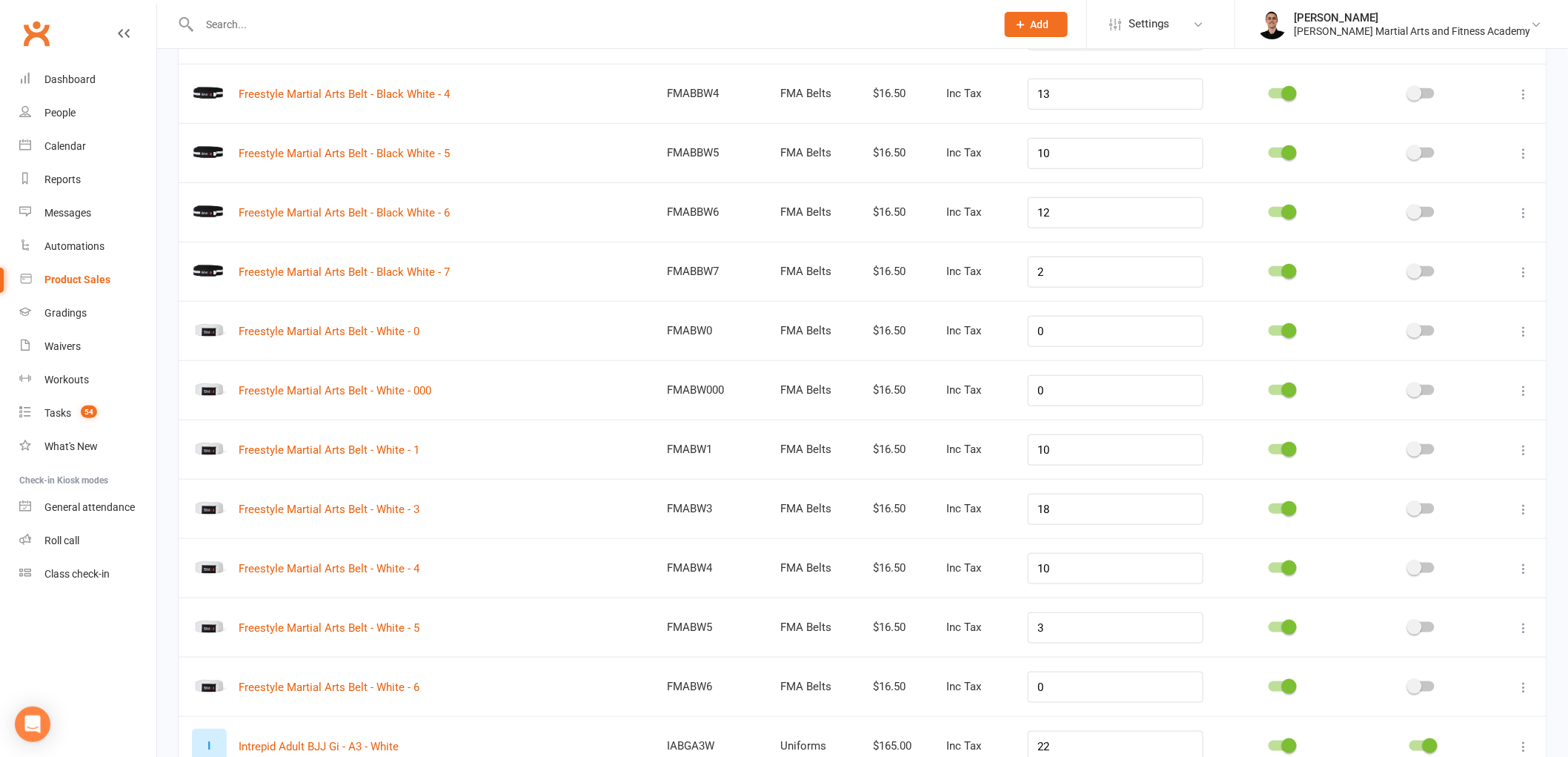
type input "white"
drag, startPoint x: 1084, startPoint y: 453, endPoint x: 1018, endPoint y: 454, distance: 66.0
click at [1028, 454] on input "10" at bounding box center [1116, 450] width 175 height 31
type input "9"
click at [67, 152] on link "Calendar" at bounding box center [87, 146] width 137 height 34
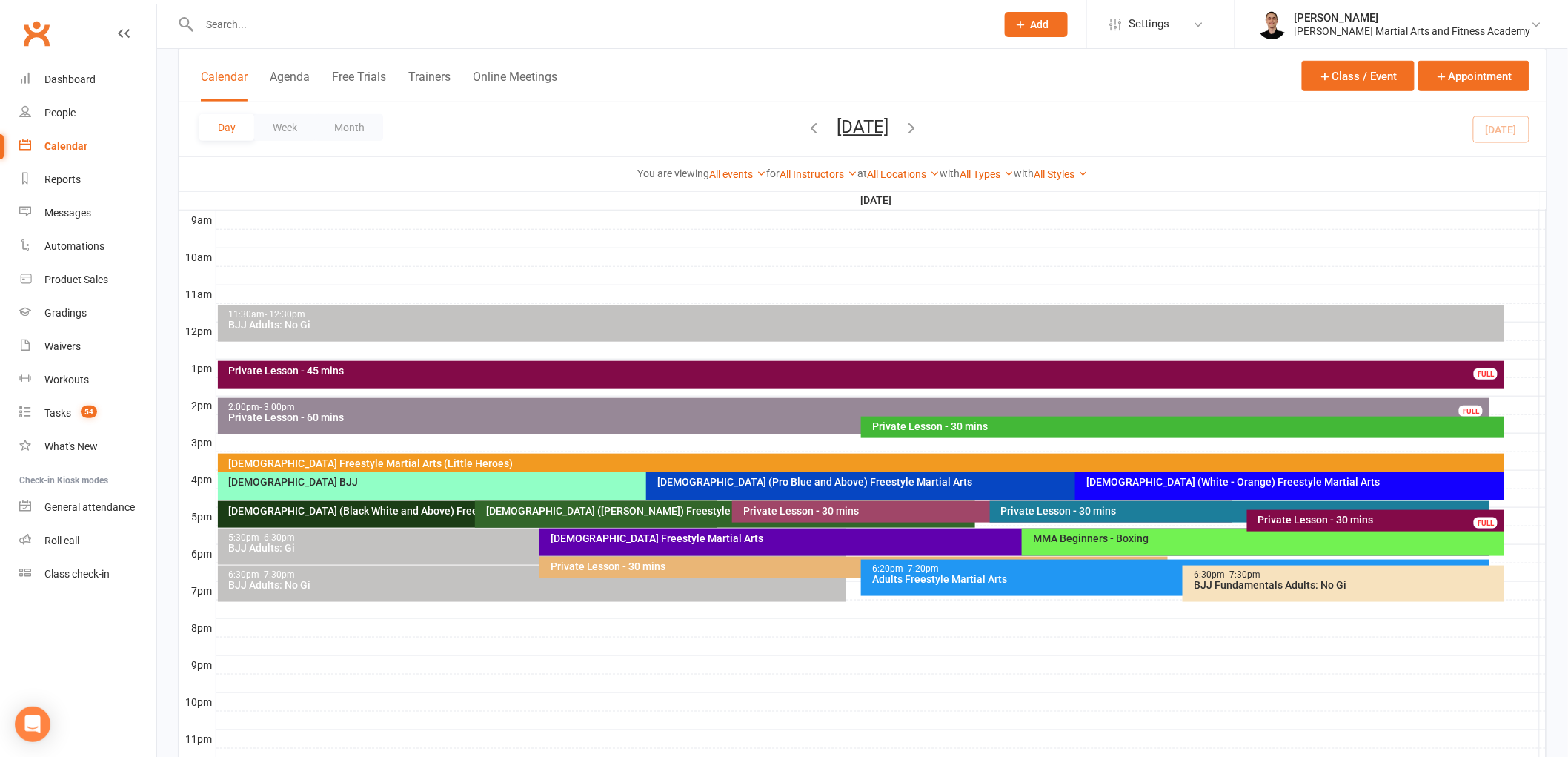
scroll to position [480, 0]
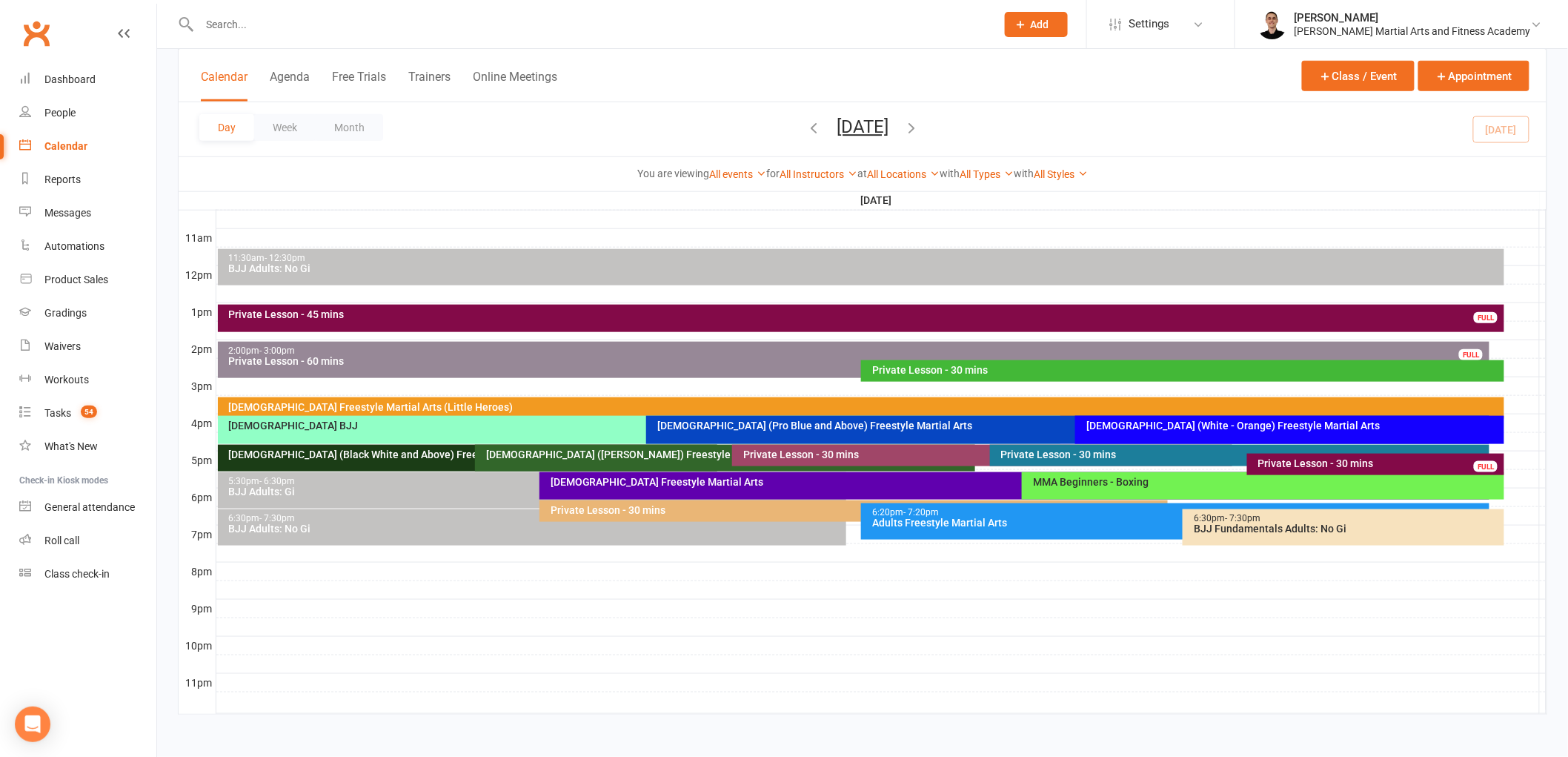
click at [1028, 372] on div "Private Lesson - 30 mins" at bounding box center [1186, 370] width 630 height 10
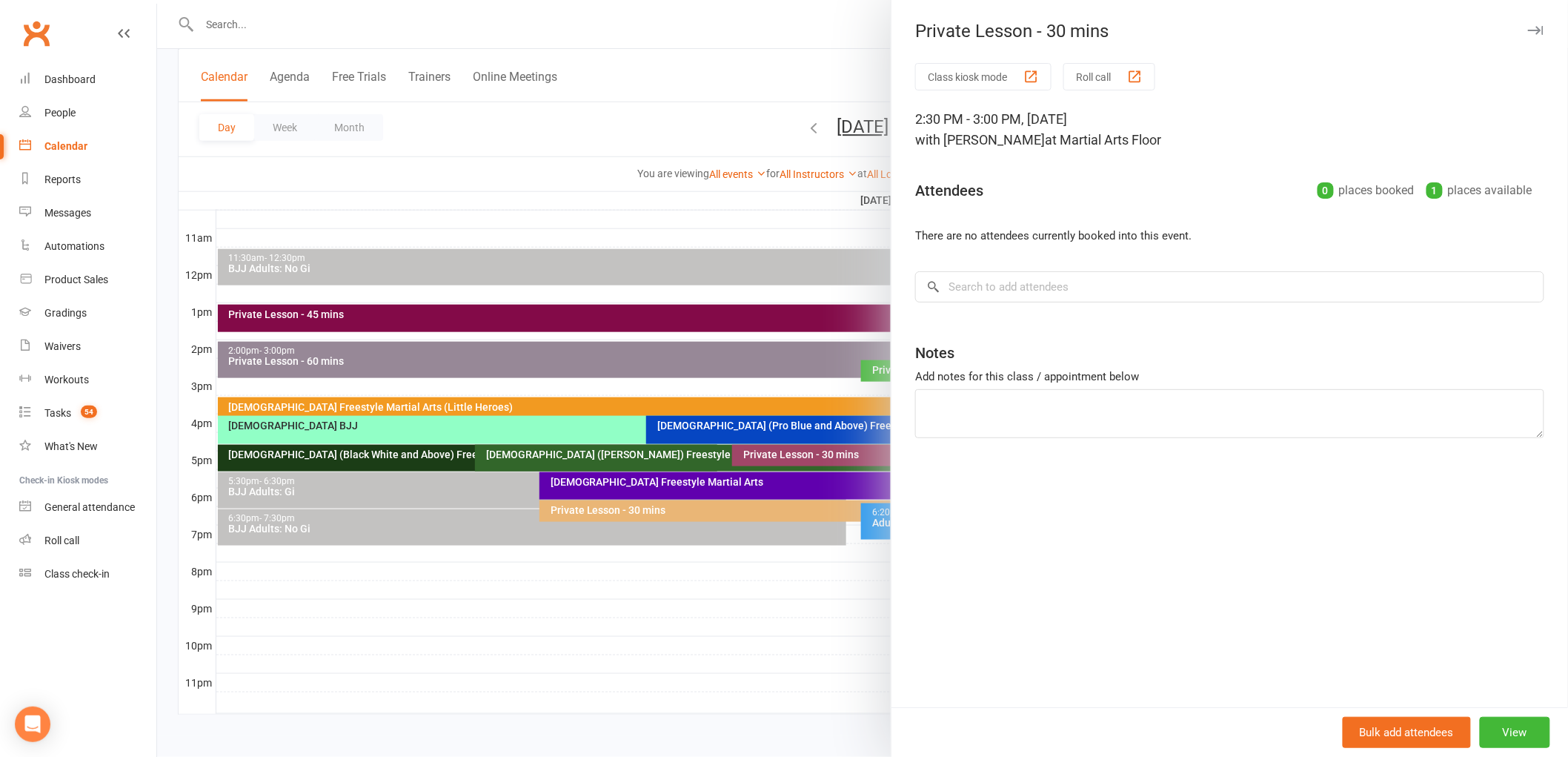
click at [807, 361] on div at bounding box center [863, 378] width 1411 height 757
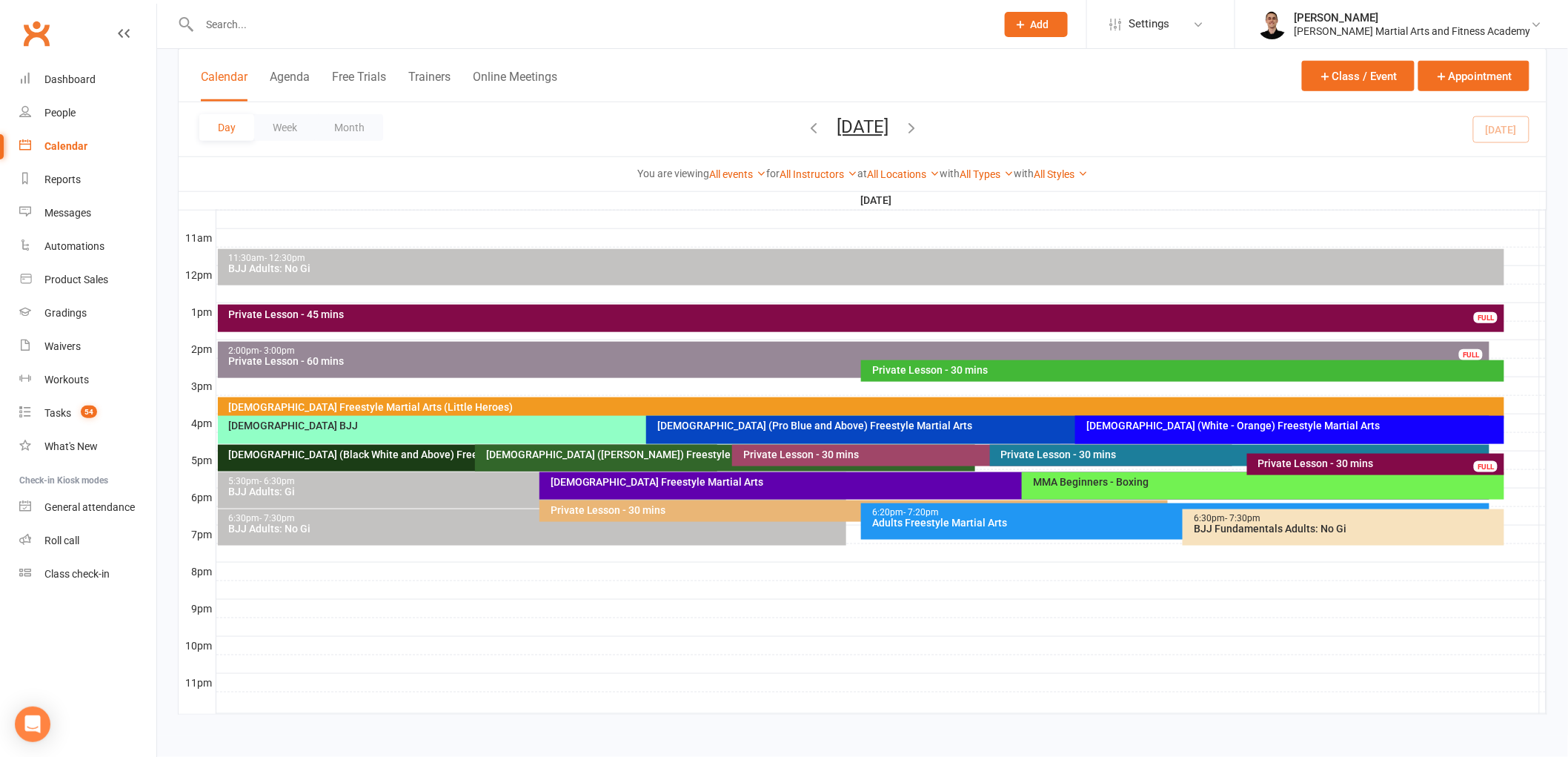
click at [807, 361] on div "Private Lesson - 60 mins" at bounding box center [857, 360] width 1259 height 10
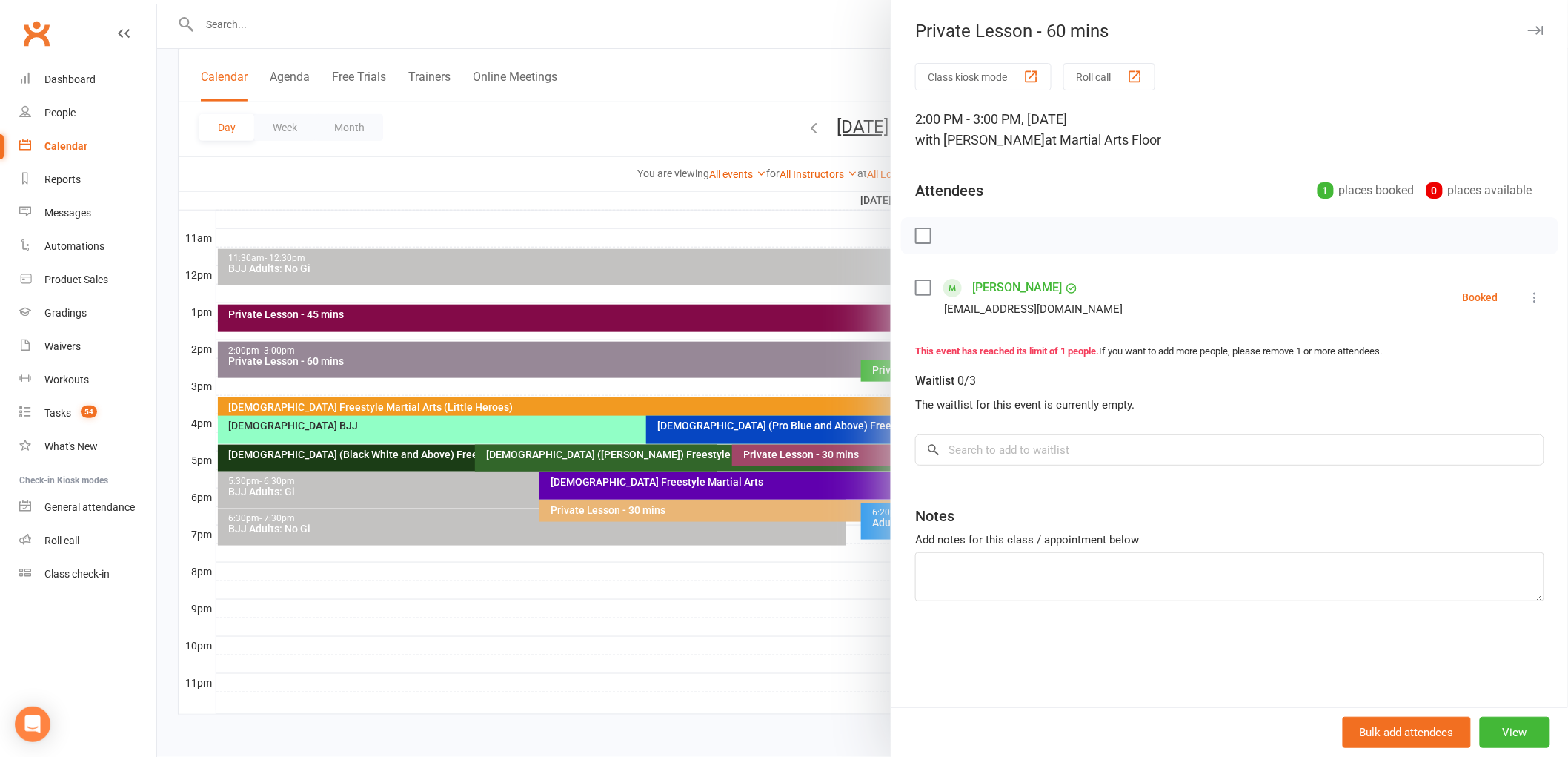
click at [807, 361] on div at bounding box center [863, 378] width 1411 height 757
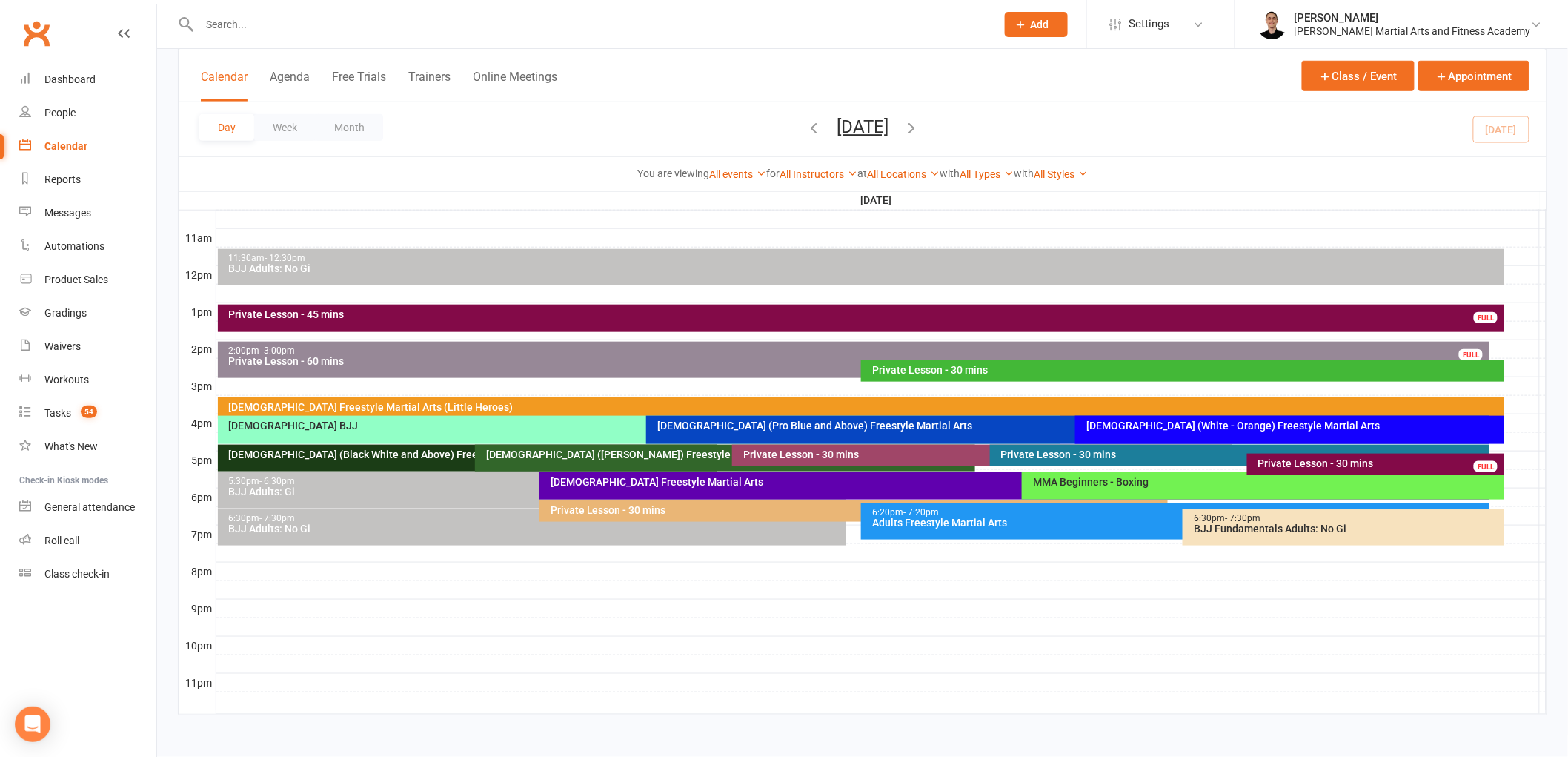
click at [799, 317] on div "Private Lesson - 45 mins" at bounding box center [864, 314] width 1274 height 10
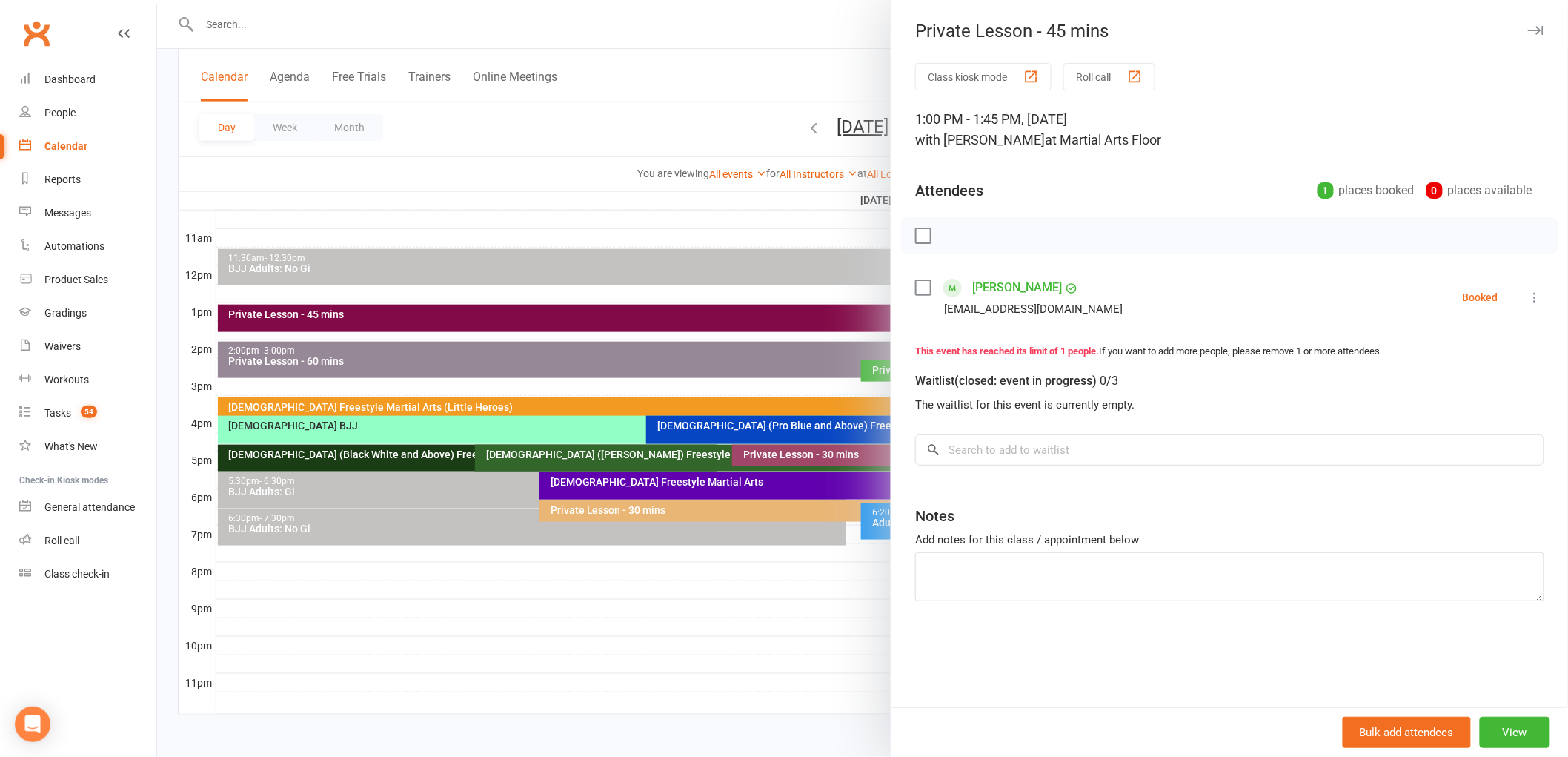
click at [1527, 290] on button at bounding box center [1535, 297] width 18 height 18
click at [1453, 355] on link "Remove" at bounding box center [1464, 356] width 159 height 30
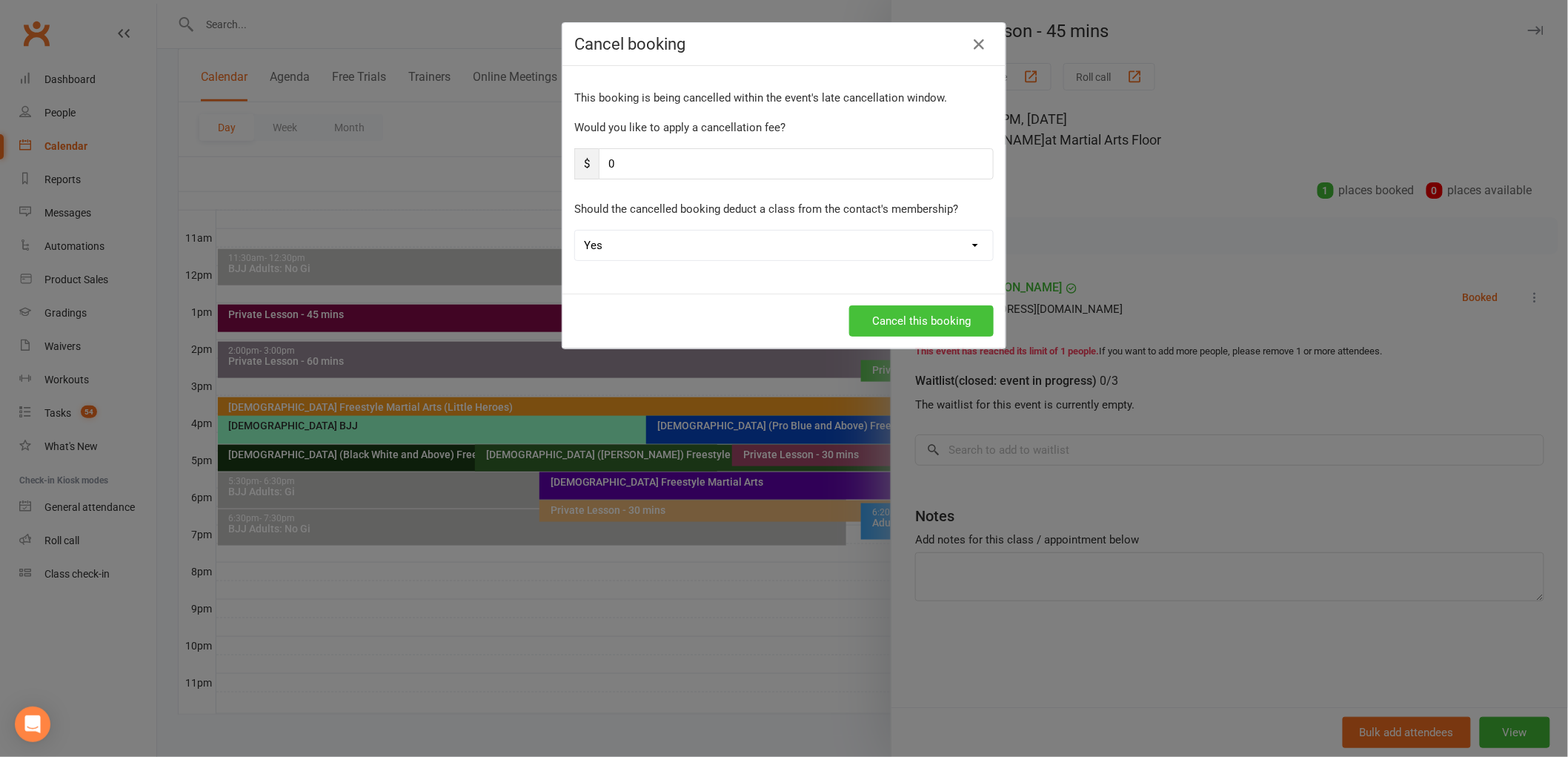
click at [923, 319] on button "Cancel this booking" at bounding box center [921, 320] width 144 height 31
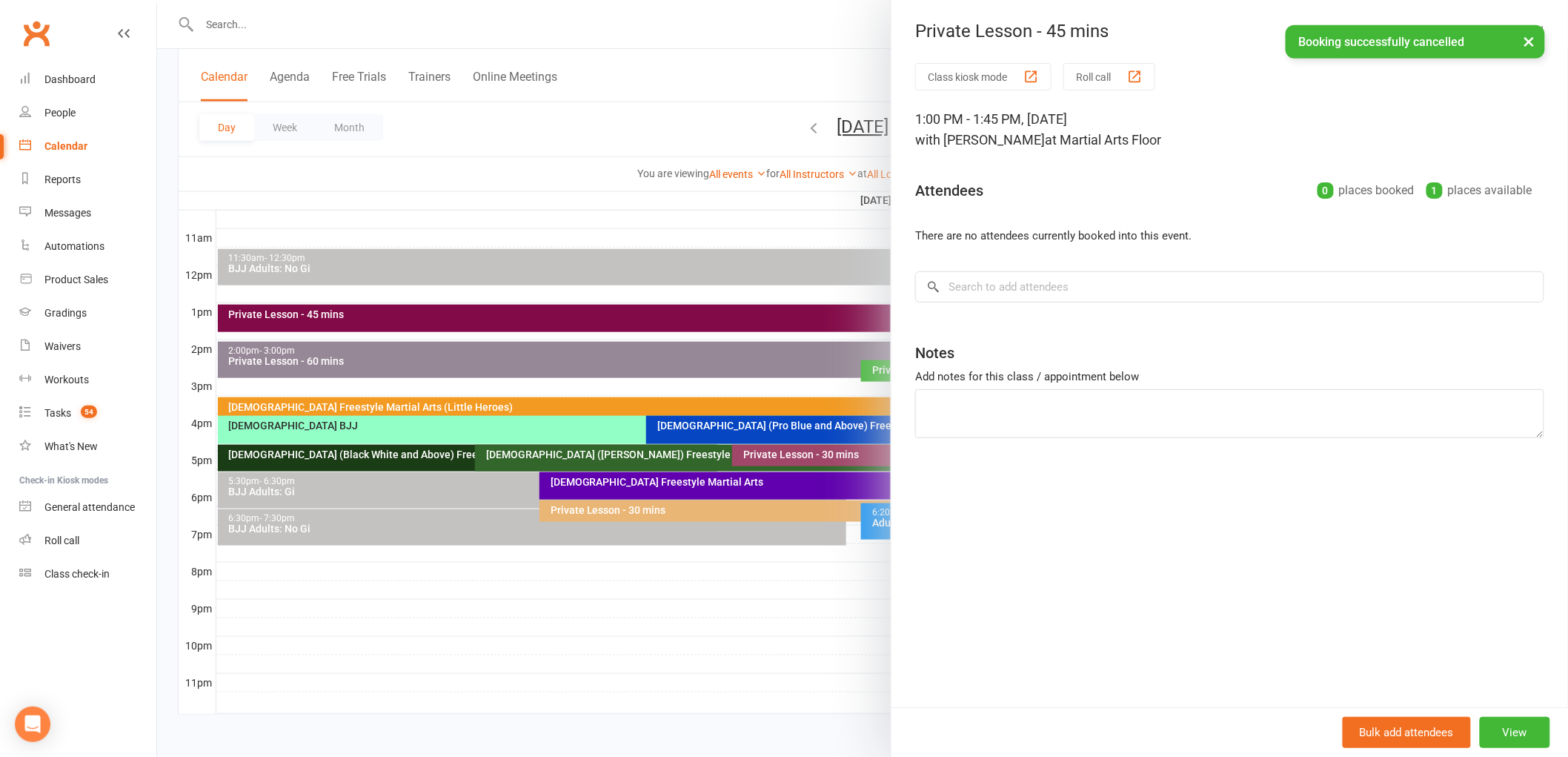
click at [817, 328] on div at bounding box center [863, 378] width 1411 height 757
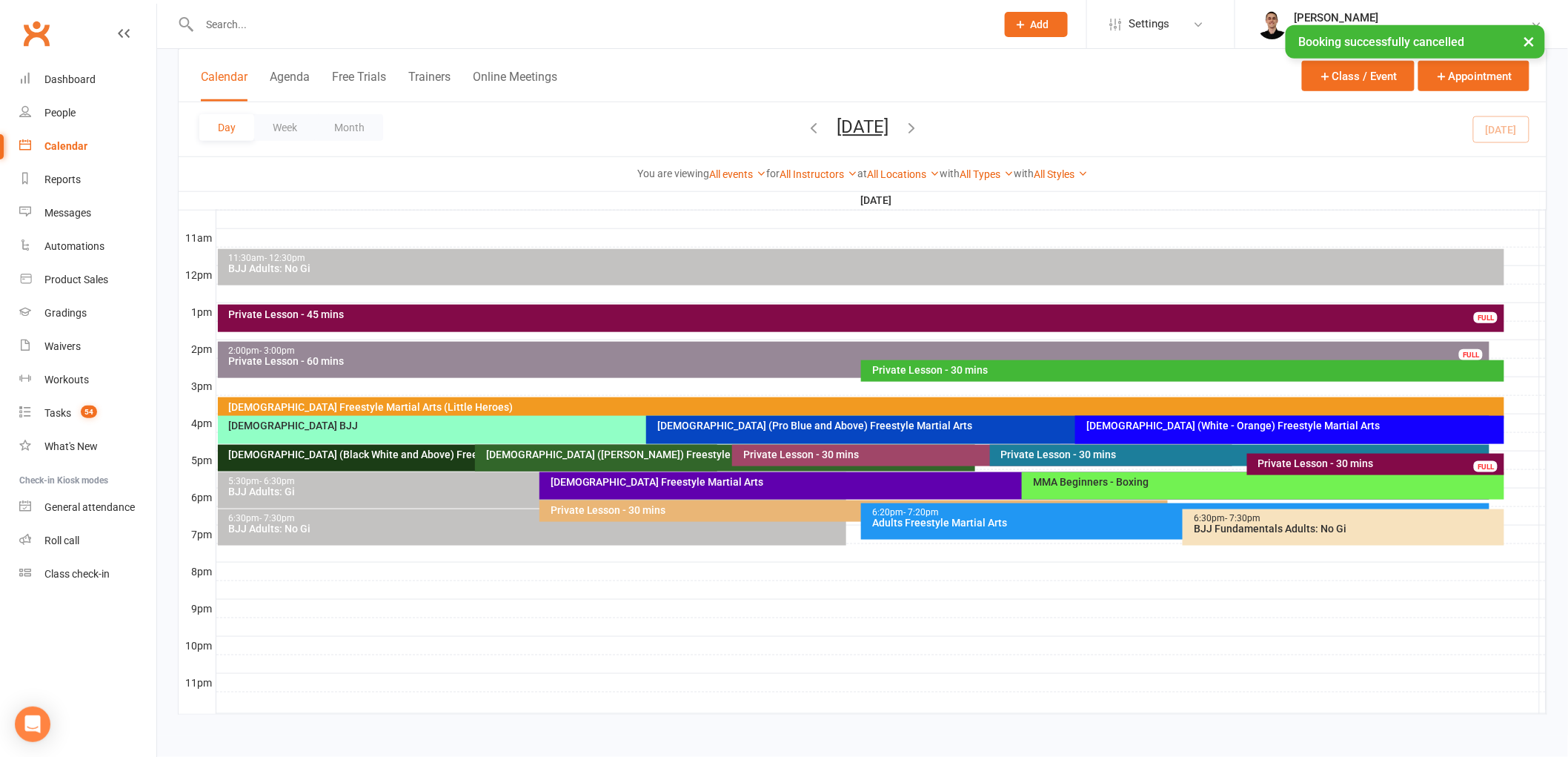
click at [569, 25] on div "× Booking successfully cancelled" at bounding box center [774, 25] width 1549 height 0
click at [512, 22] on input "text" at bounding box center [590, 24] width 791 height 20
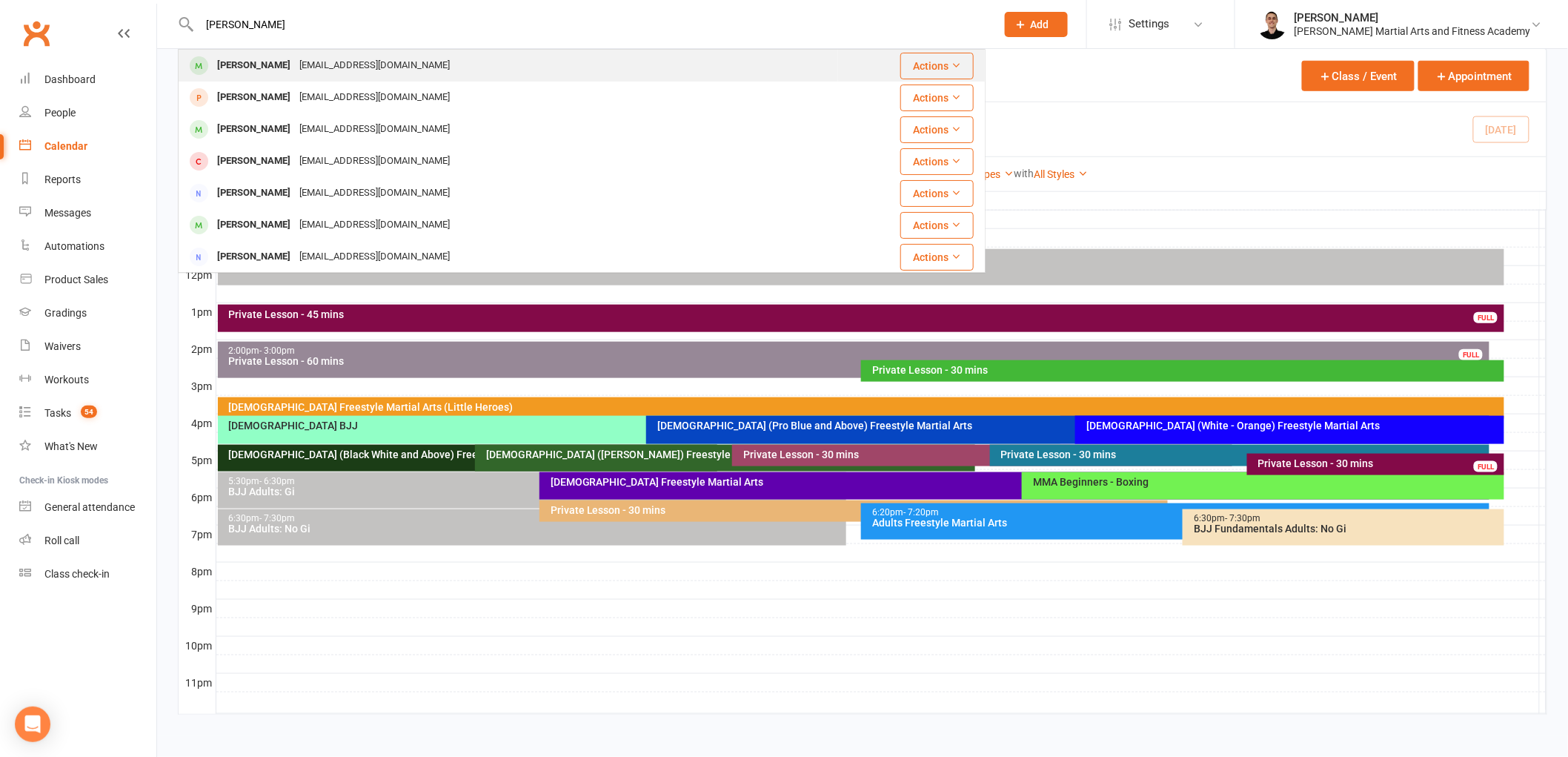
type input "frank"
click at [321, 62] on div "amatofmc@iinet.net.au" at bounding box center [374, 65] width 159 height 21
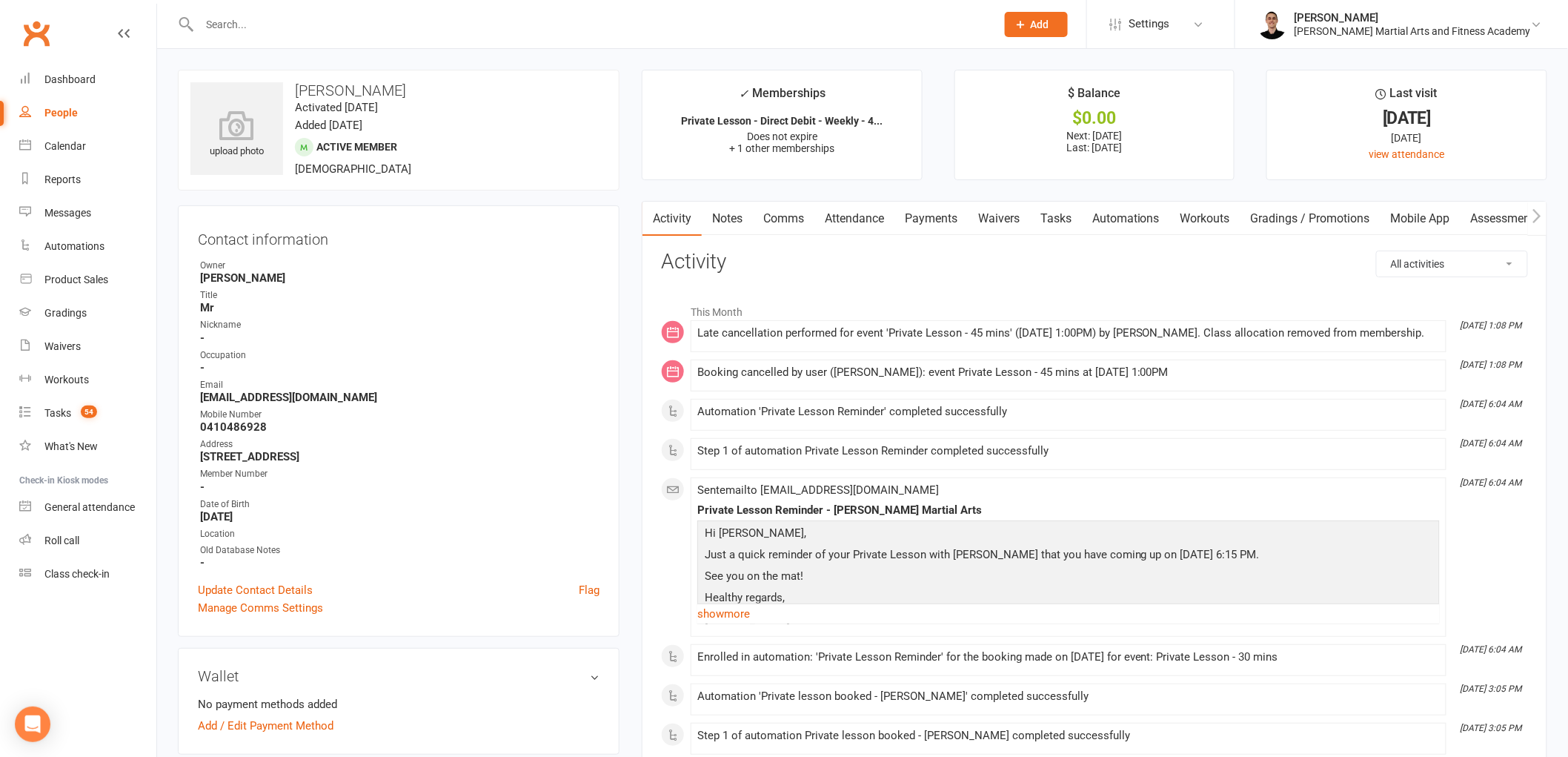
click at [786, 217] on link "Comms" at bounding box center [784, 219] width 61 height 34
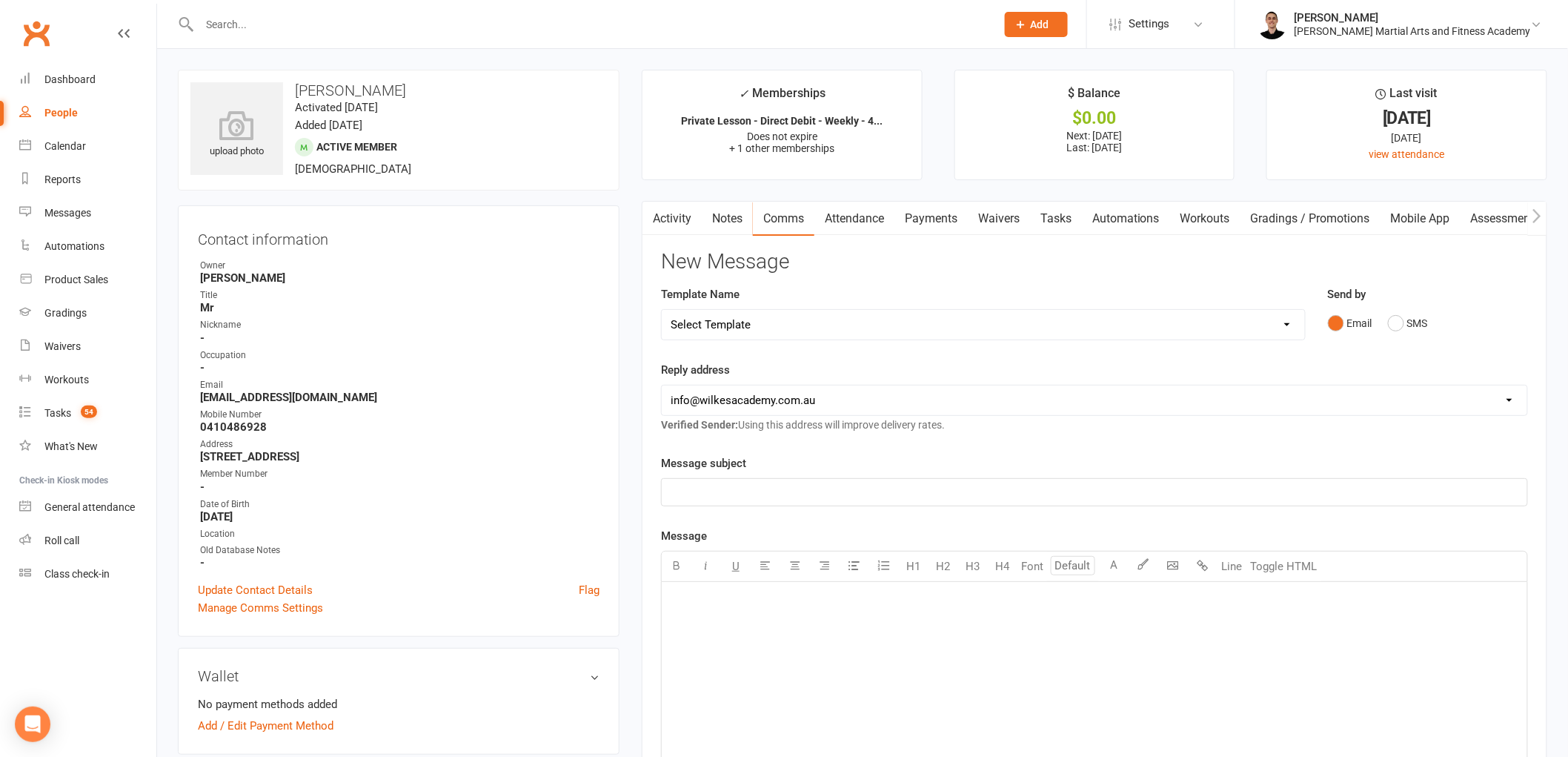
click at [935, 210] on link "Payments" at bounding box center [931, 219] width 74 height 34
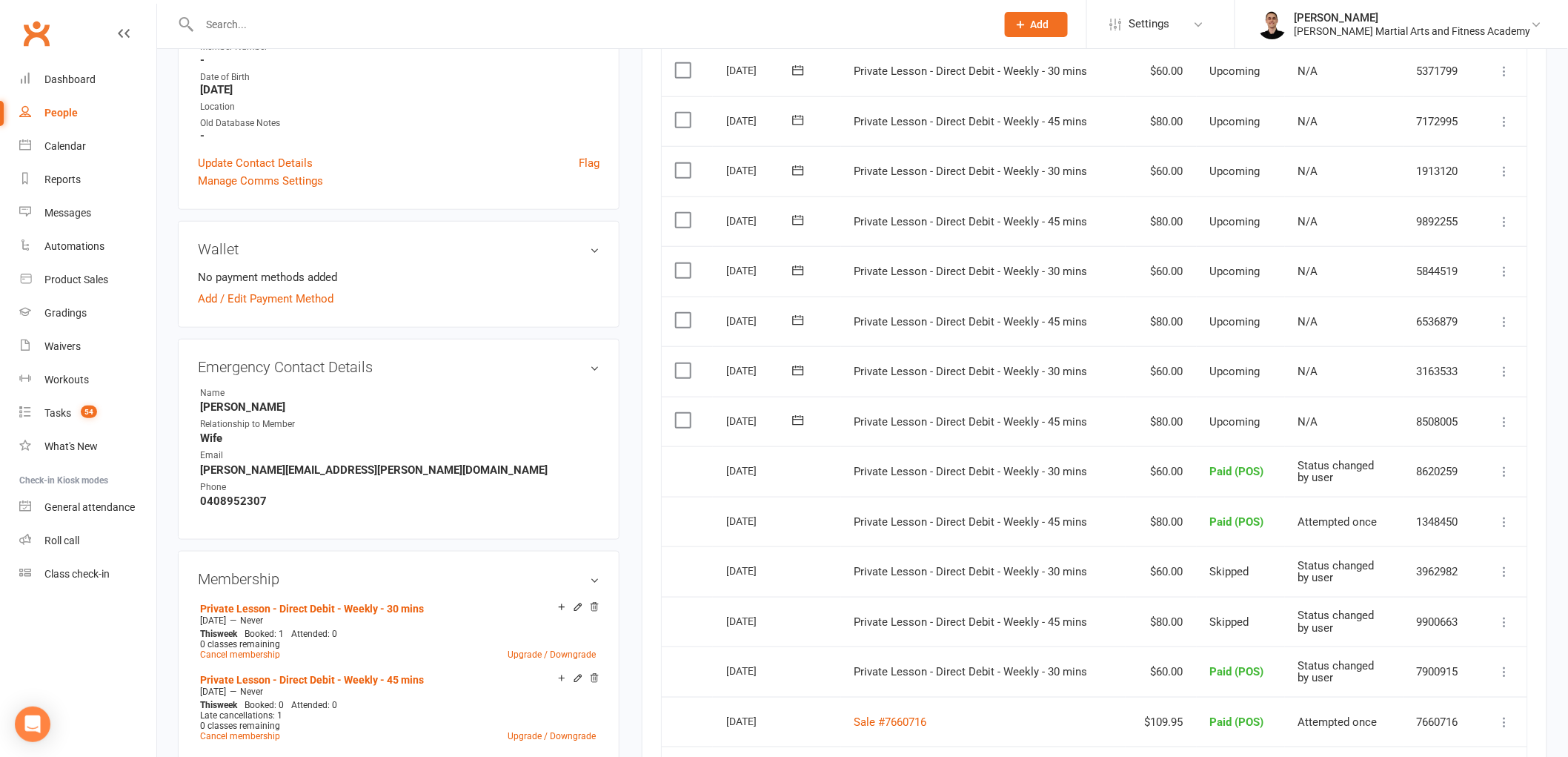
scroll to position [412, 0]
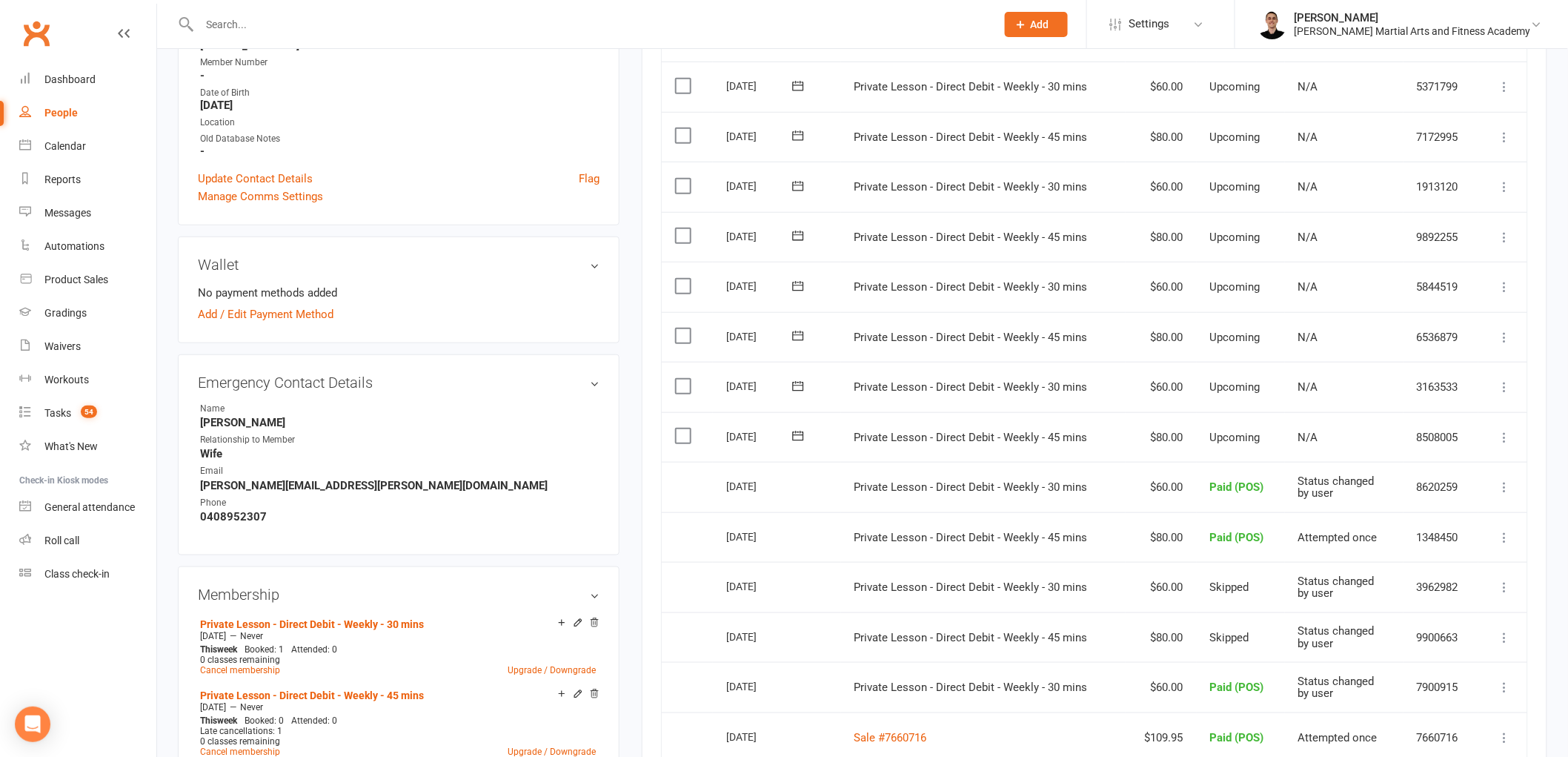
click at [1502, 430] on icon at bounding box center [1506, 438] width 15 height 15
click at [1412, 543] on link "Skip" at bounding box center [1441, 556] width 147 height 30
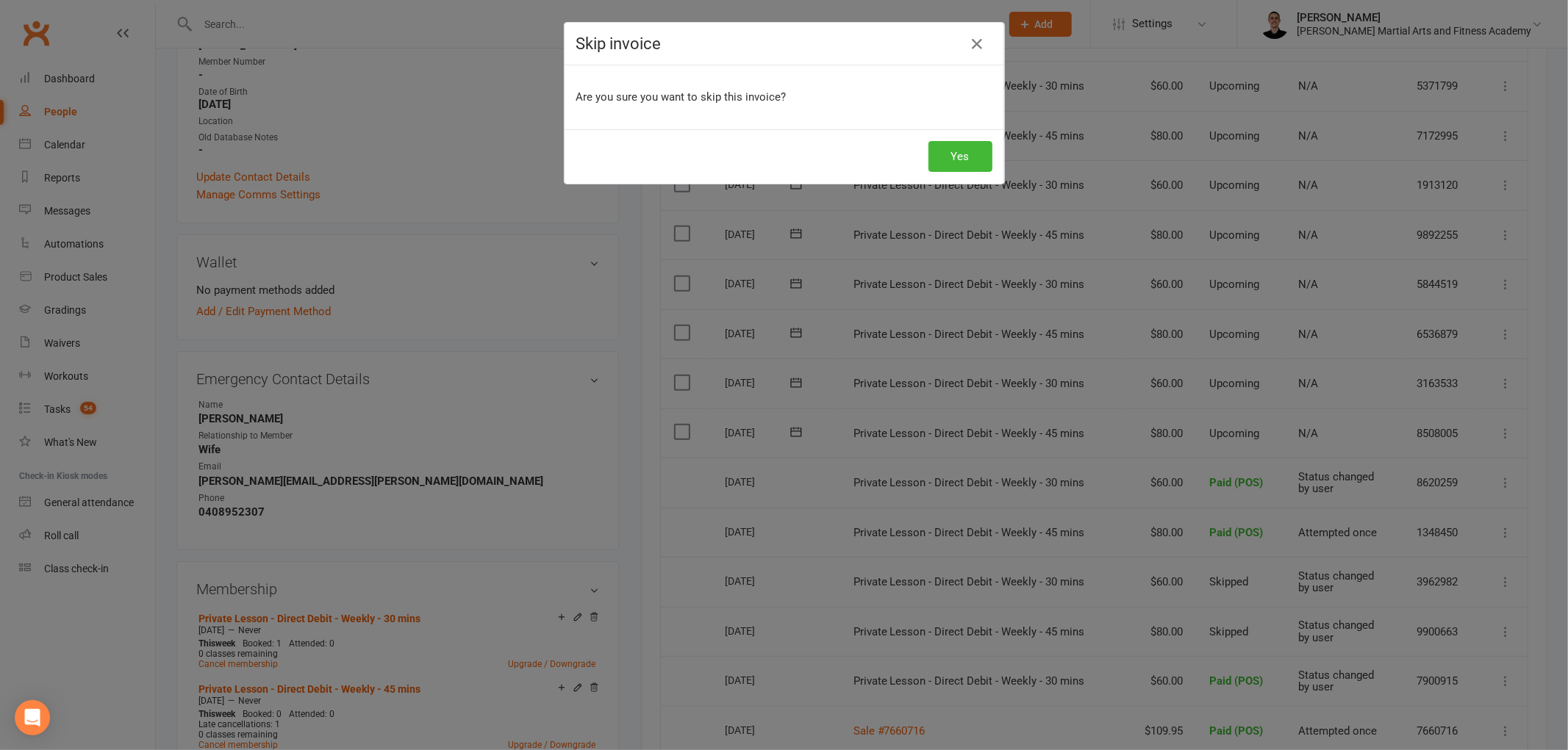
click at [956, 139] on div "Yes" at bounding box center [784, 156] width 439 height 54
drag, startPoint x: 955, startPoint y: 141, endPoint x: 952, endPoint y: 149, distance: 8.5
click at [952, 149] on button "Yes" at bounding box center [960, 156] width 64 height 30
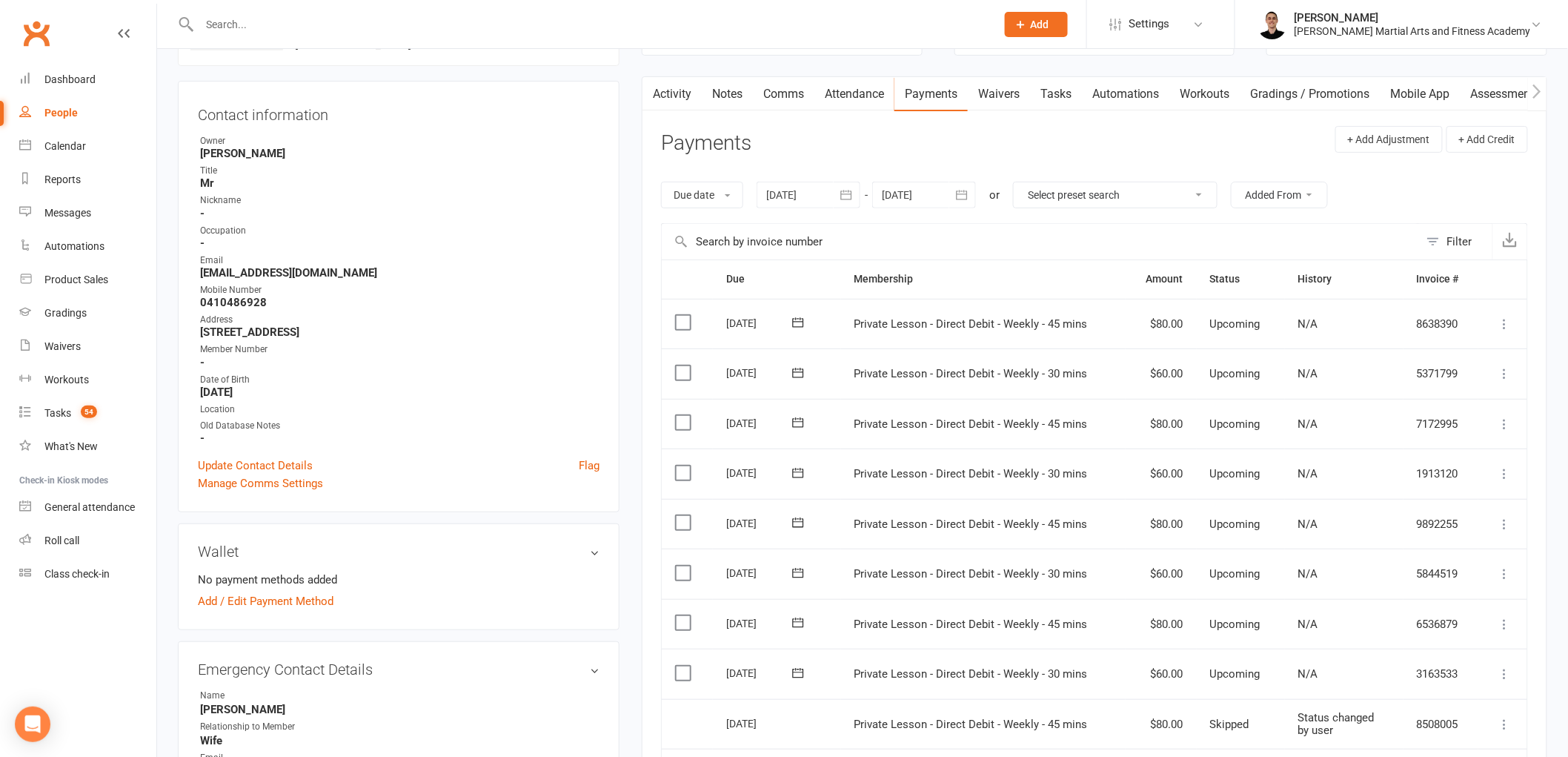
scroll to position [0, 0]
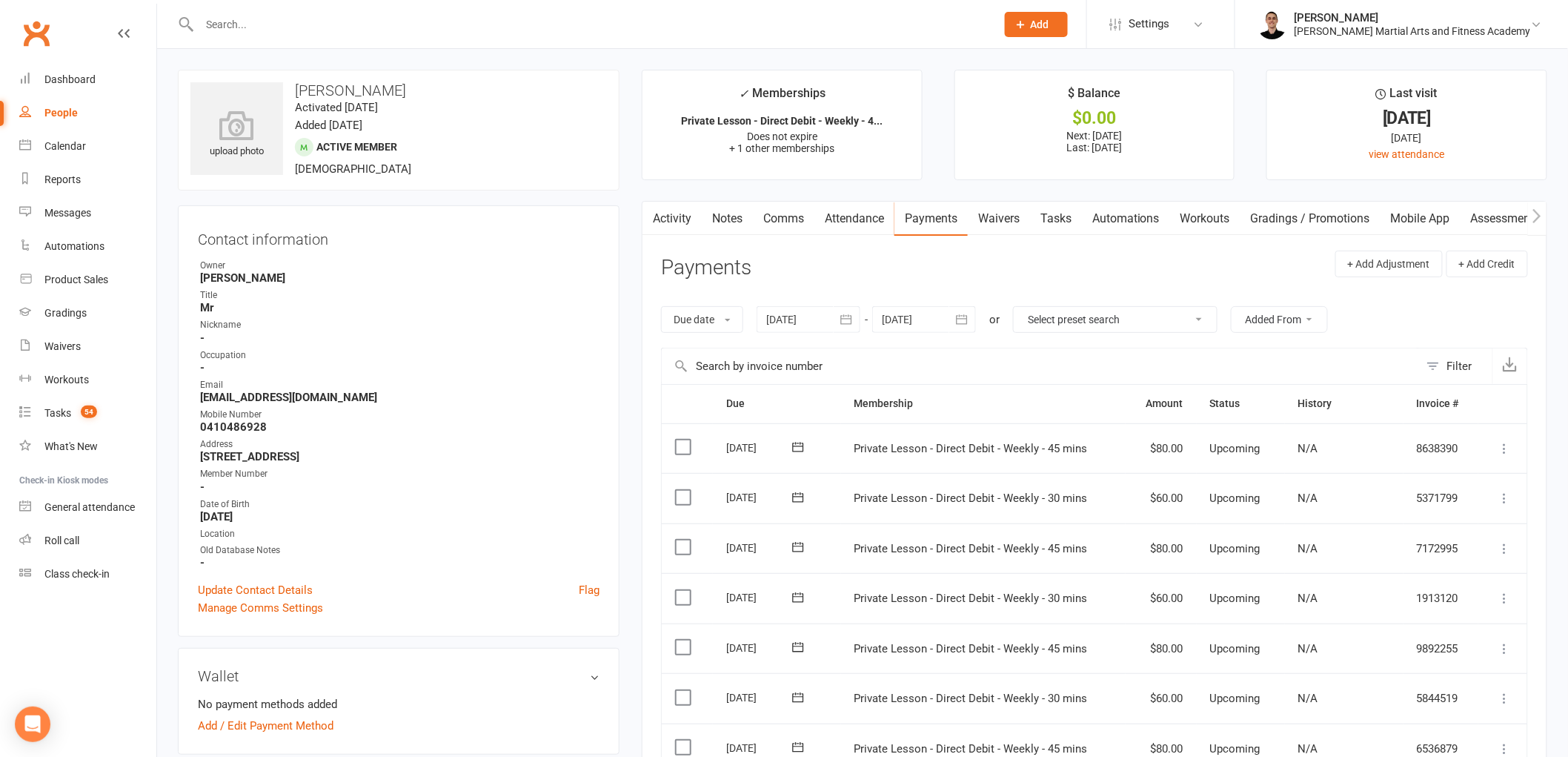
click at [1064, 217] on link "Tasks" at bounding box center [1056, 219] width 52 height 34
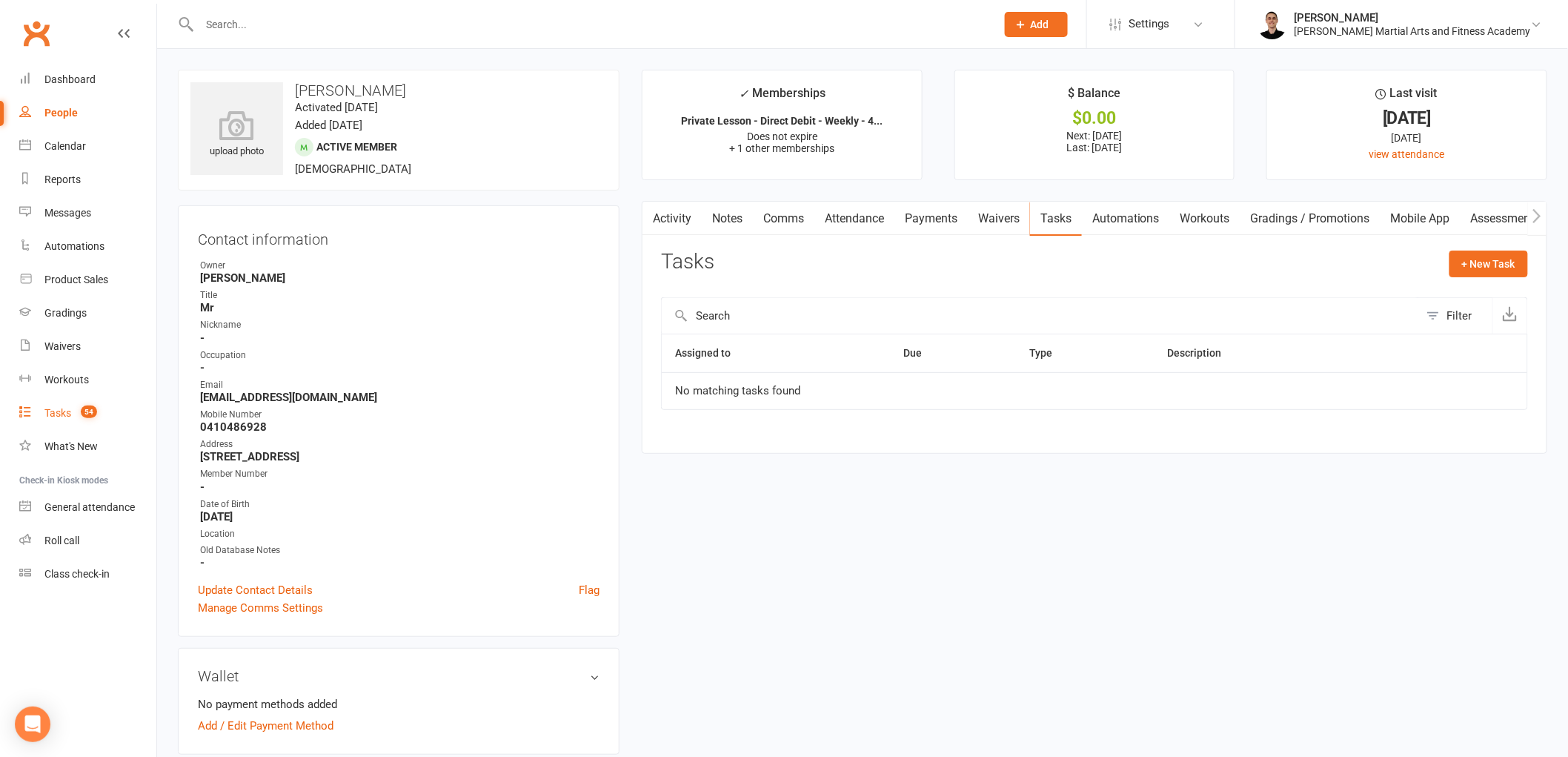
click at [58, 409] on div "Tasks" at bounding box center [58, 412] width 27 height 12
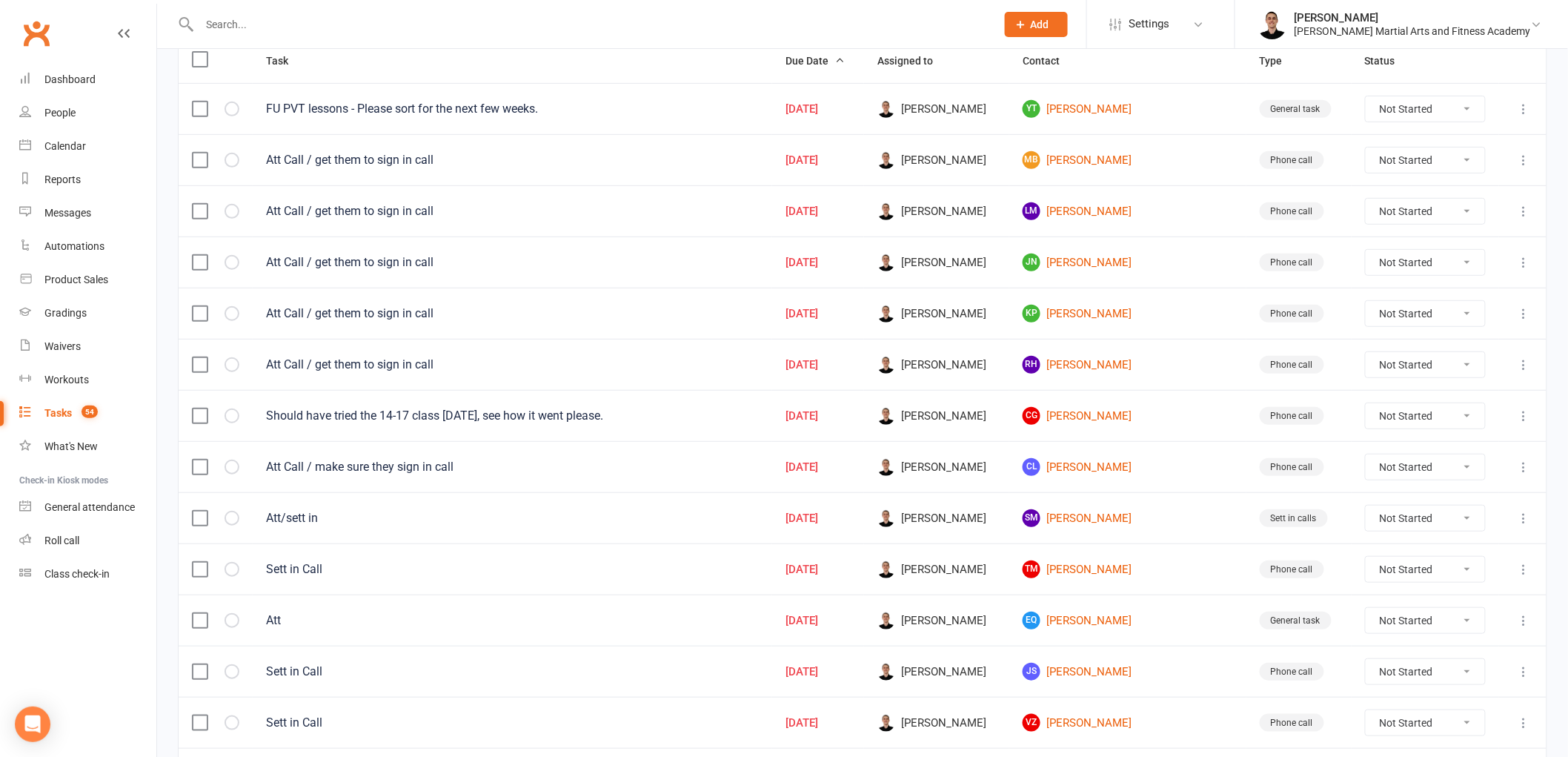
scroll to position [198, 0]
click at [1117, 153] on link "MB Myles Bayley" at bounding box center [1128, 157] width 210 height 18
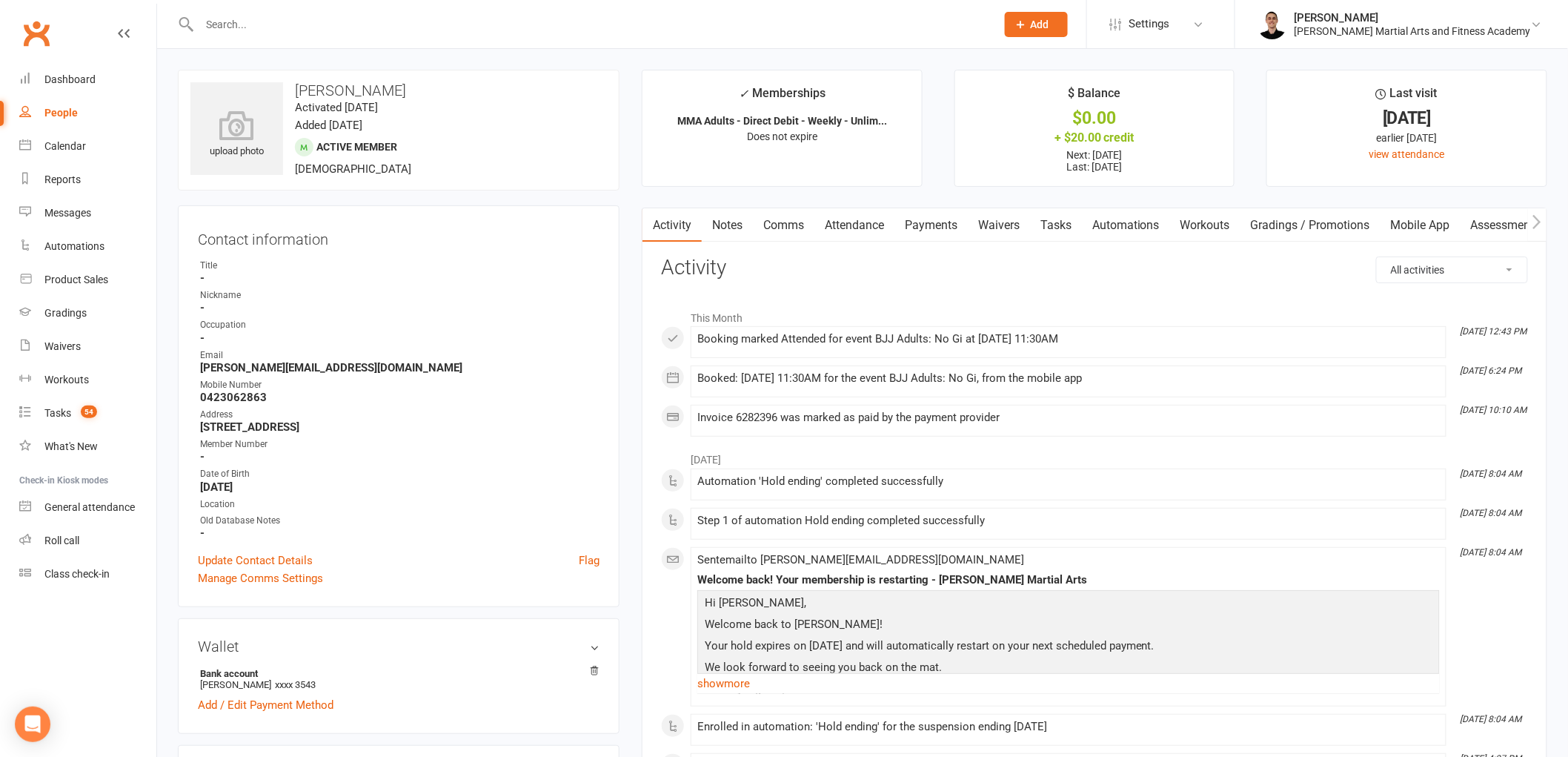
click at [847, 226] on link "Attendance" at bounding box center [854, 225] width 80 height 34
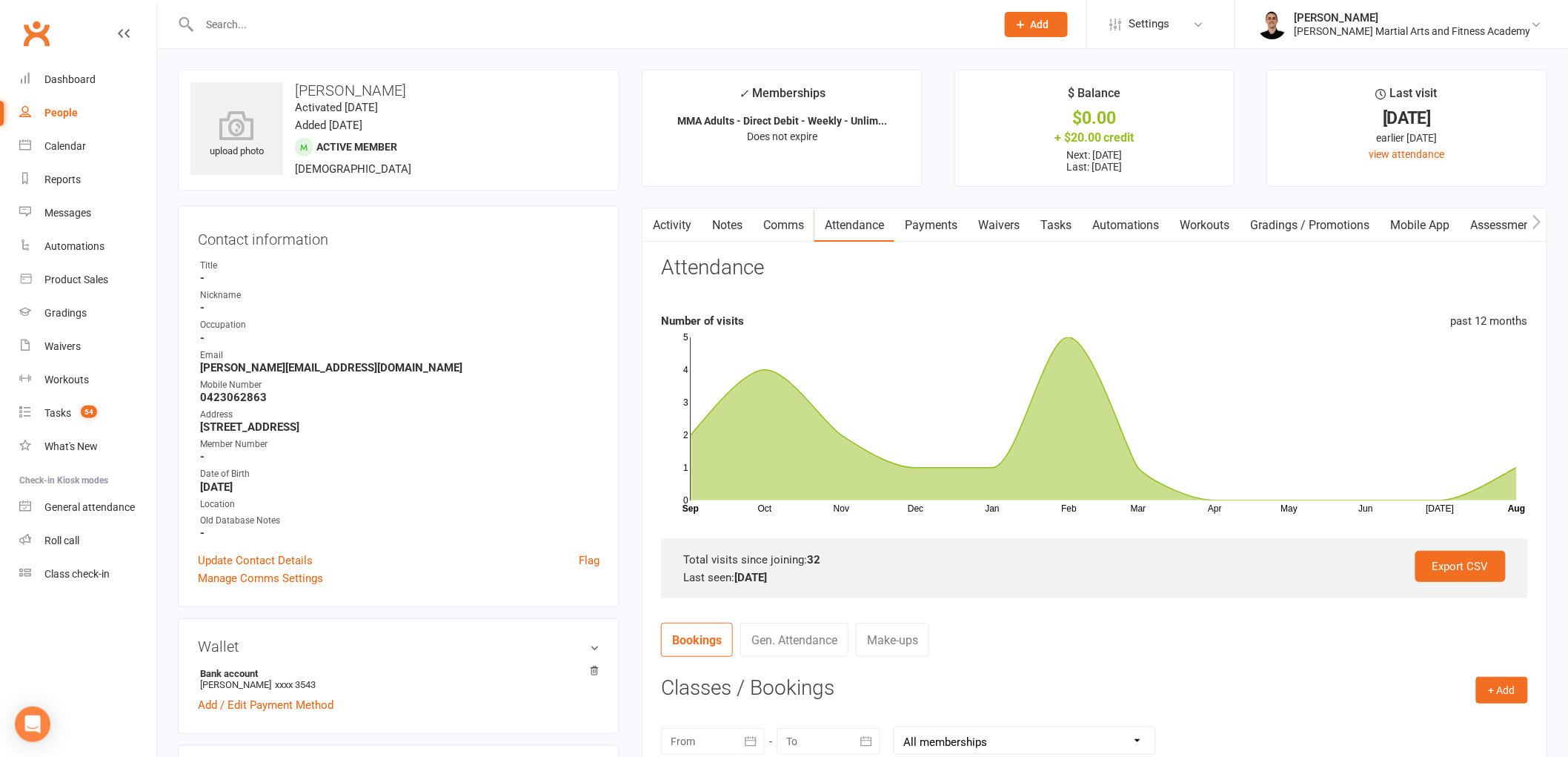
click at [1053, 219] on link "Tasks" at bounding box center [1056, 225] width 52 height 34
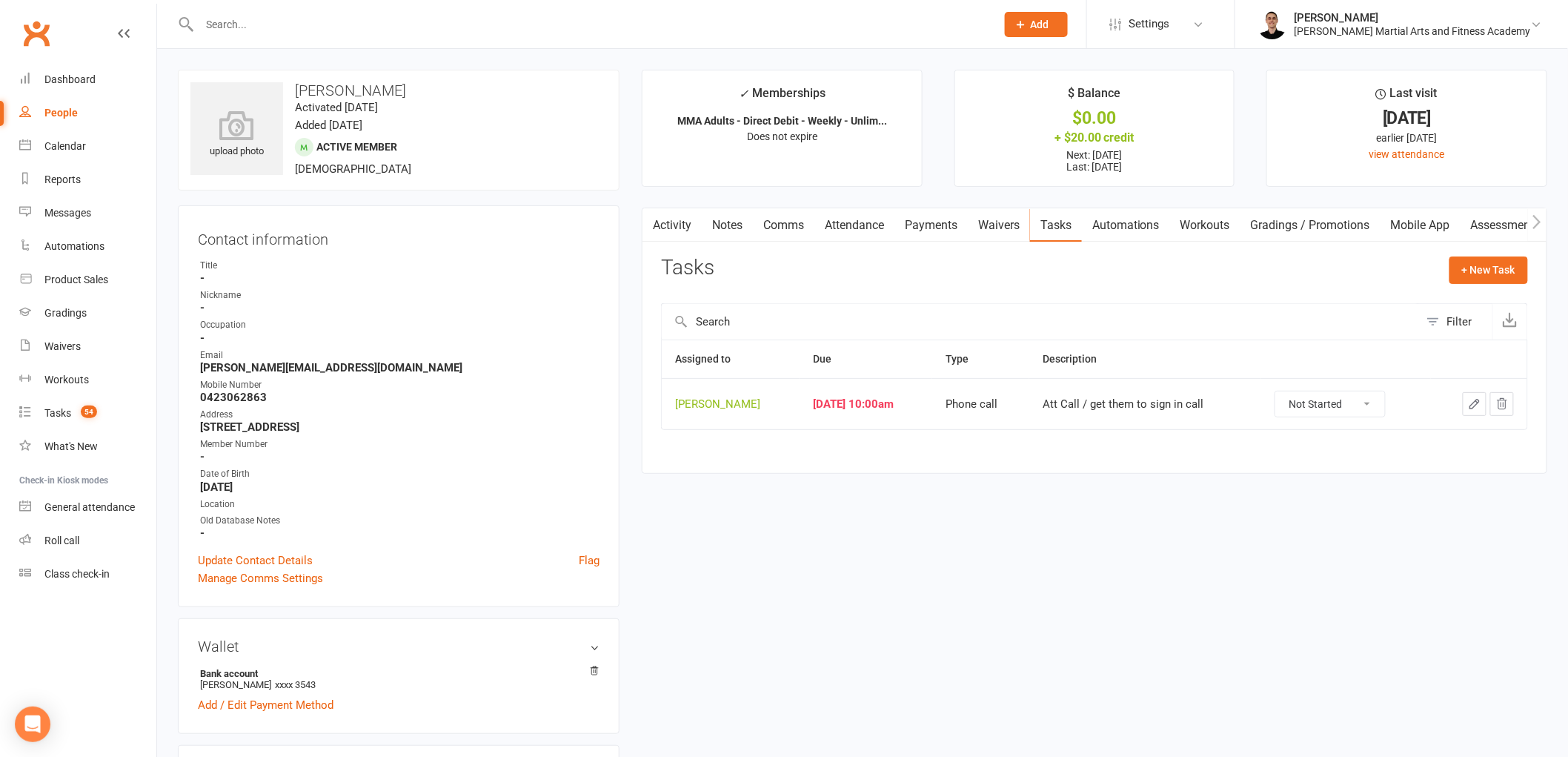
click at [1349, 412] on select "Not Started In Progress Waiting Complete" at bounding box center [1331, 404] width 110 height 25
click at [1286, 392] on select "Not Started In Progress Waiting Complete" at bounding box center [1331, 404] width 110 height 25
select select "unstarted"
click at [78, 405] on link "Tasks 40" at bounding box center [87, 413] width 137 height 34
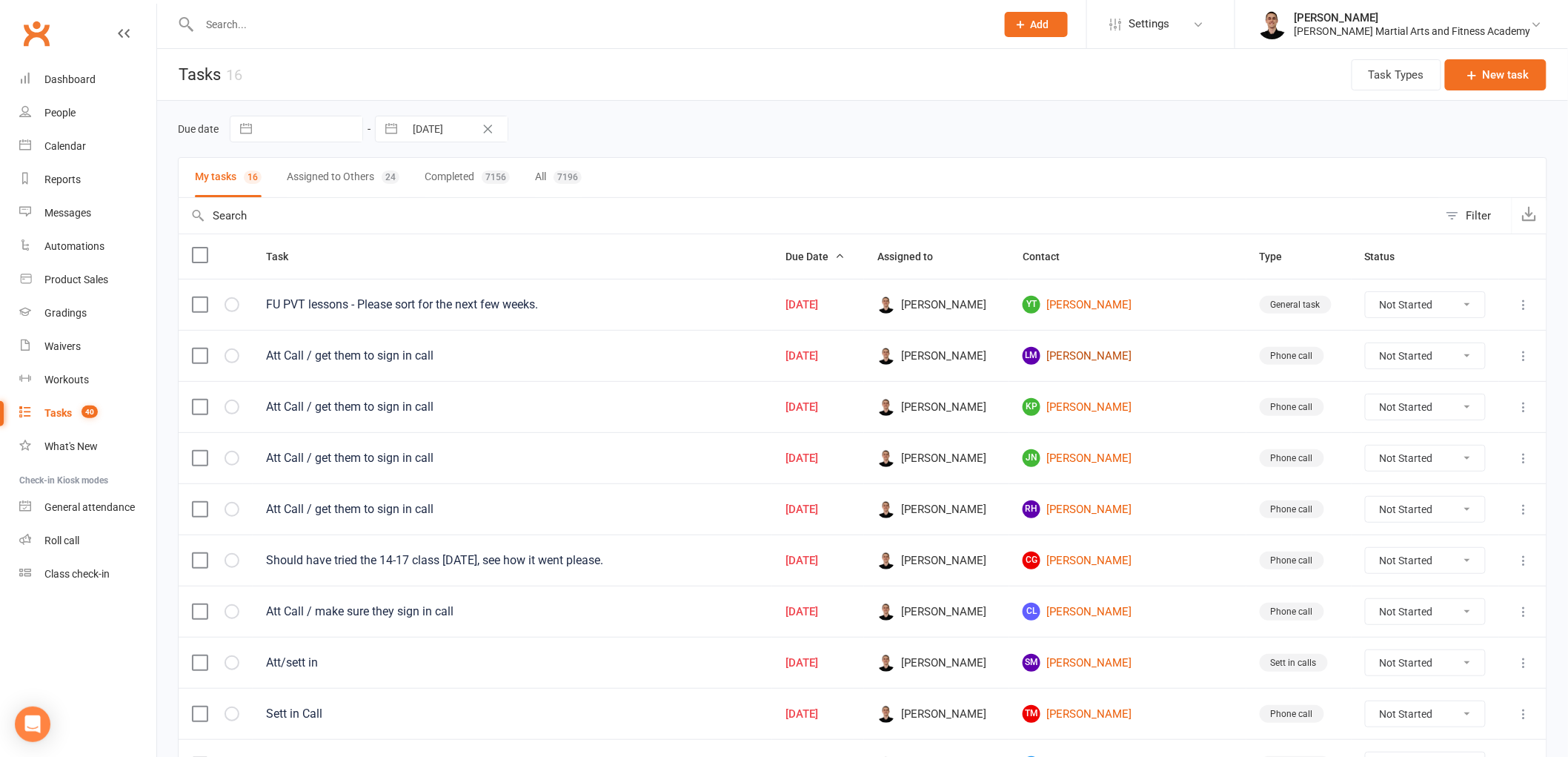
click at [1118, 350] on link "LM [PERSON_NAME]" at bounding box center [1128, 356] width 210 height 18
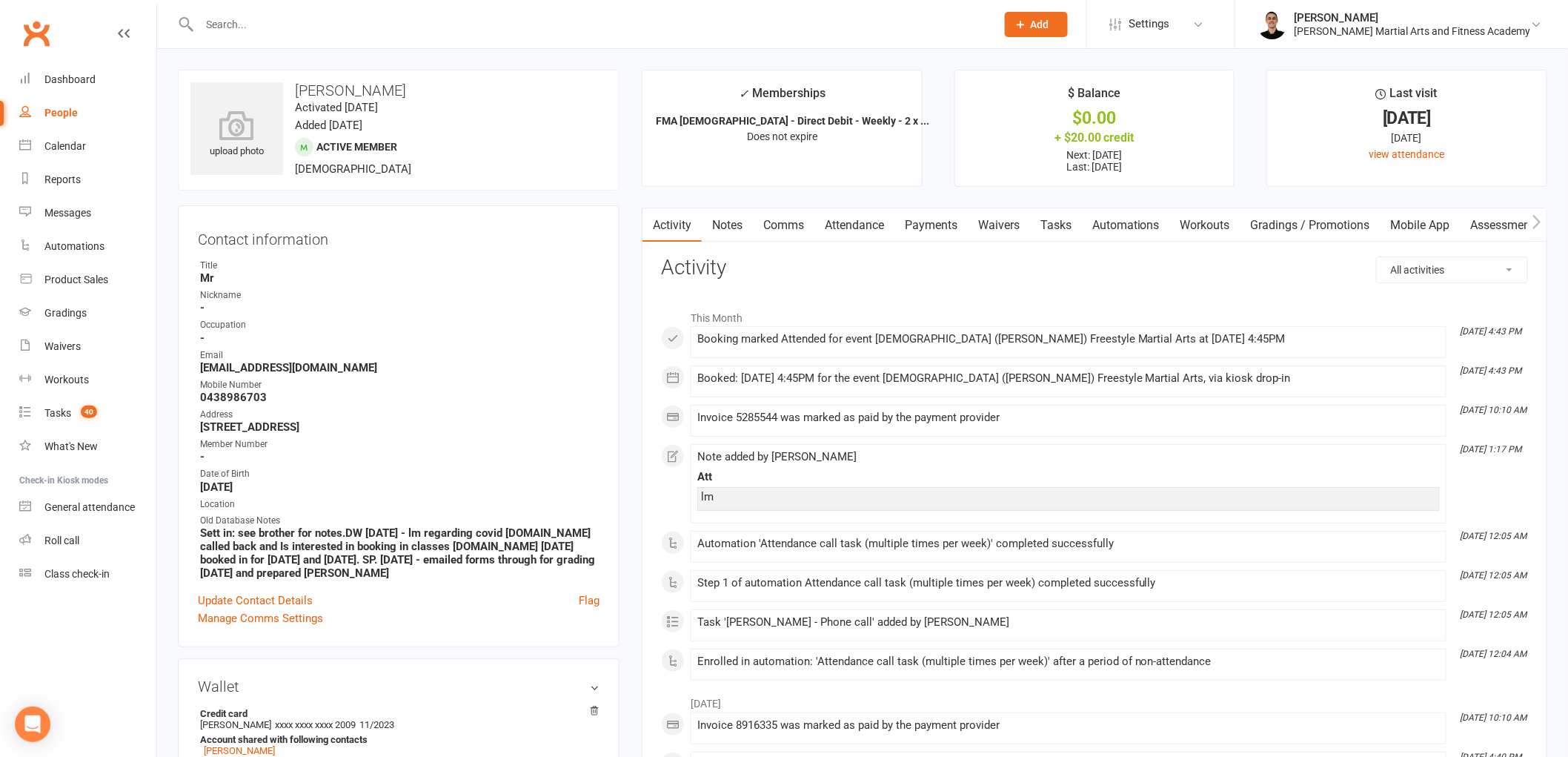
click at [1067, 235] on link "Tasks" at bounding box center [1056, 225] width 52 height 34
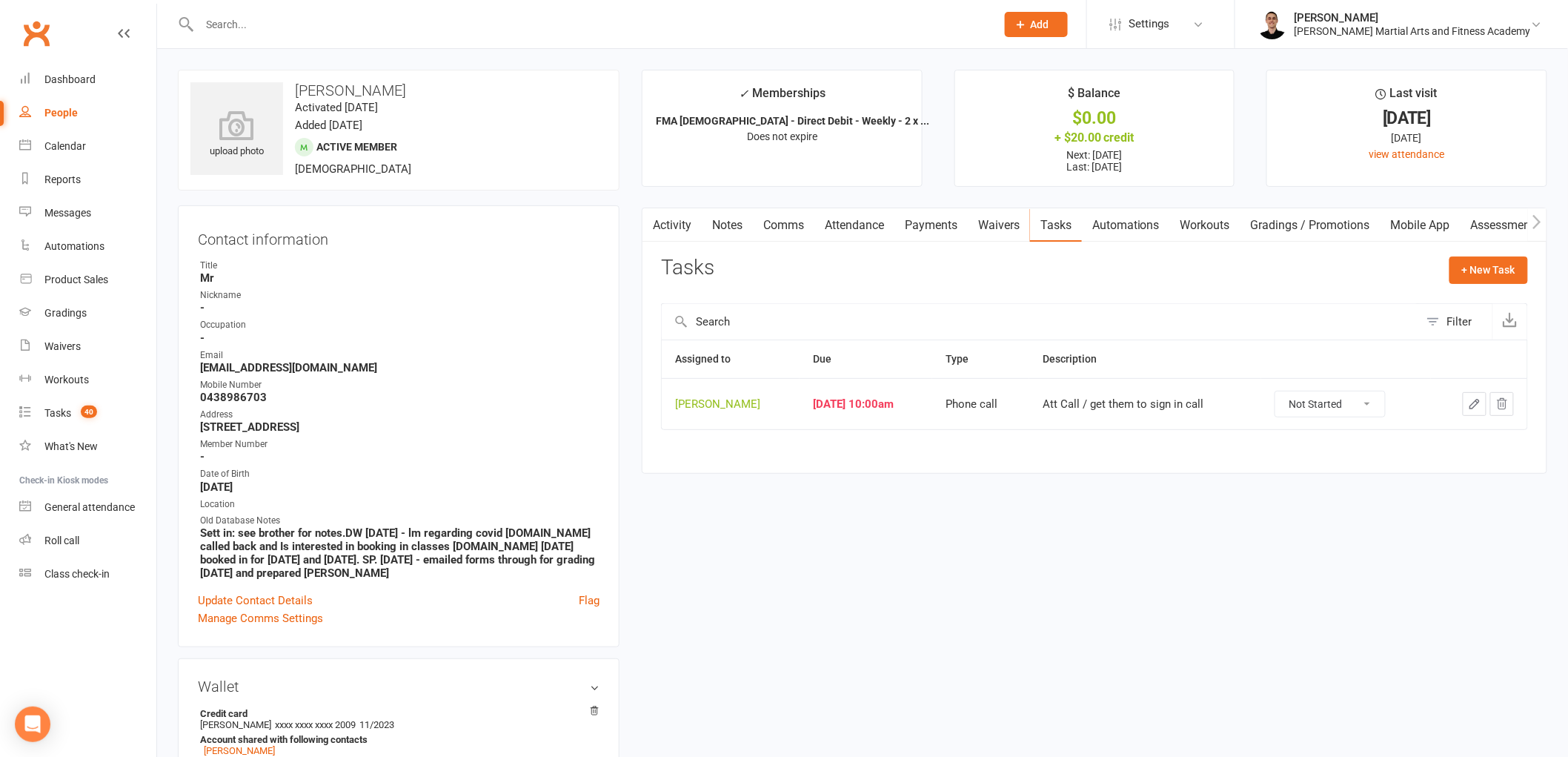
click at [1328, 403] on select "Not Started In Progress Waiting Complete" at bounding box center [1331, 404] width 110 height 25
click at [1286, 392] on select "Not Started In Progress Waiting Complete" at bounding box center [1331, 404] width 110 height 25
select select "unstarted"
click at [63, 412] on div "Tasks" at bounding box center [58, 412] width 27 height 12
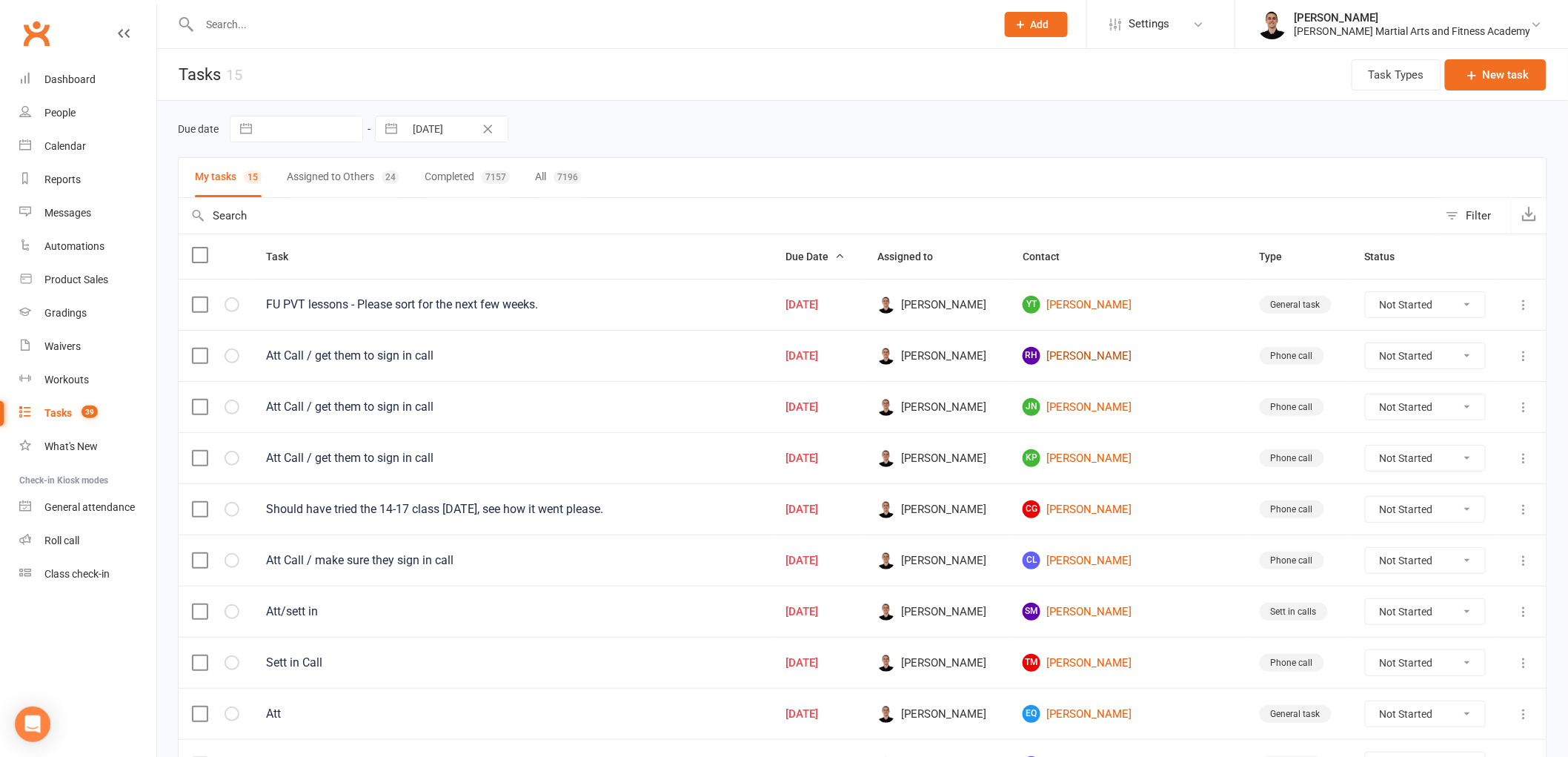
click at [1102, 356] on link "RH [PERSON_NAME]" at bounding box center [1128, 356] width 210 height 18
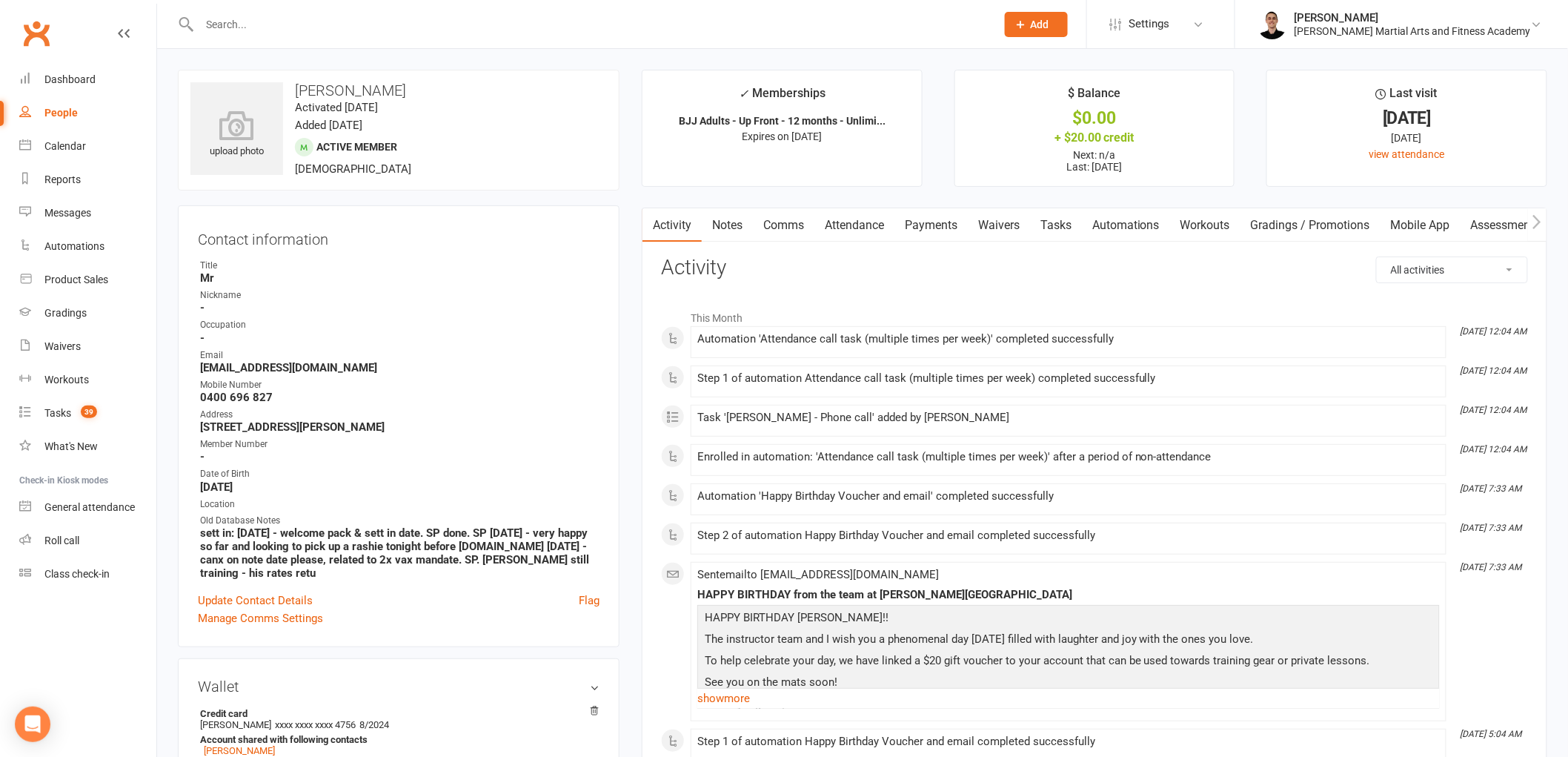
click at [1061, 221] on link "Tasks" at bounding box center [1056, 225] width 52 height 34
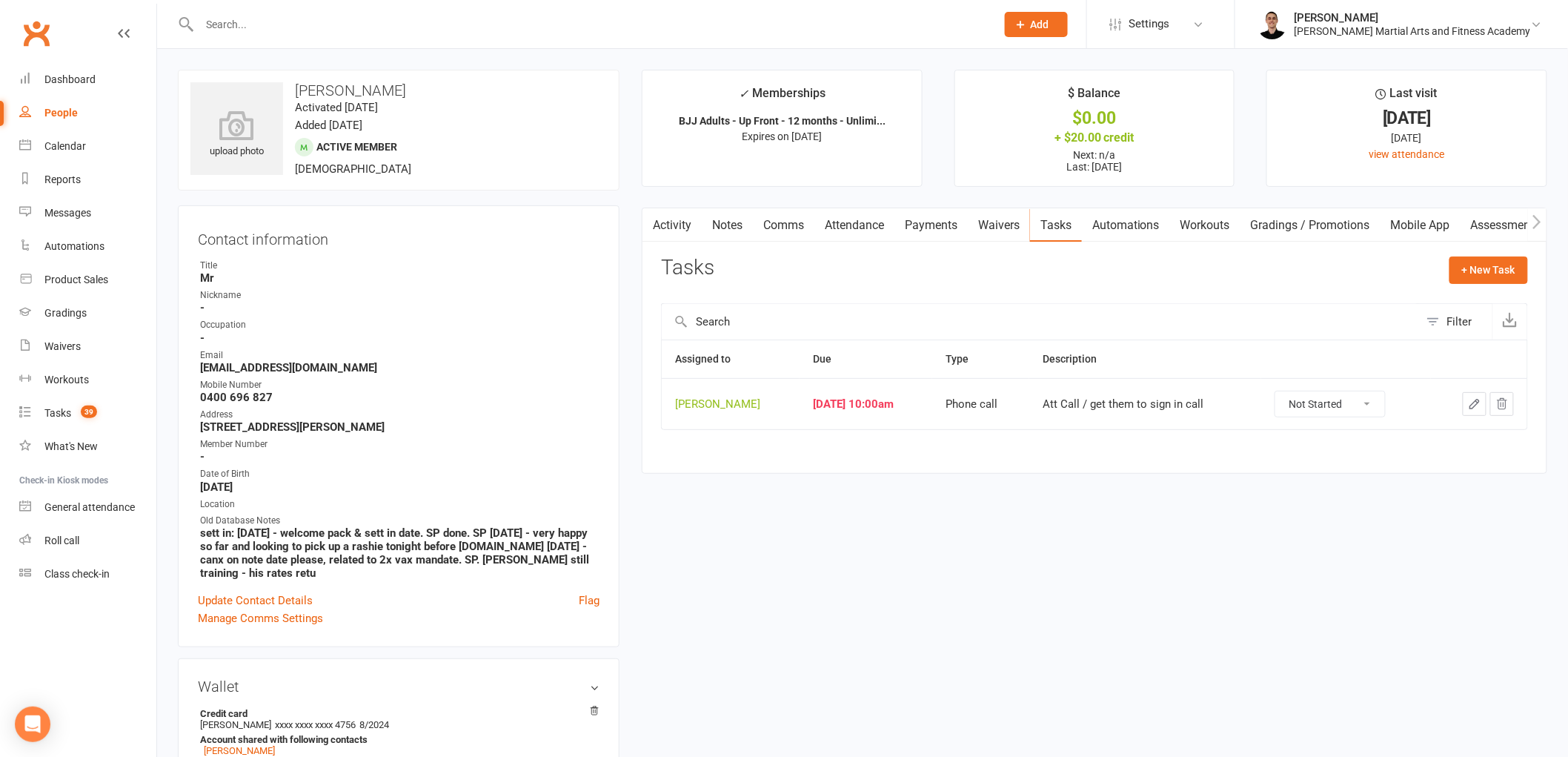
click at [1470, 402] on icon "button" at bounding box center [1475, 404] width 13 height 13
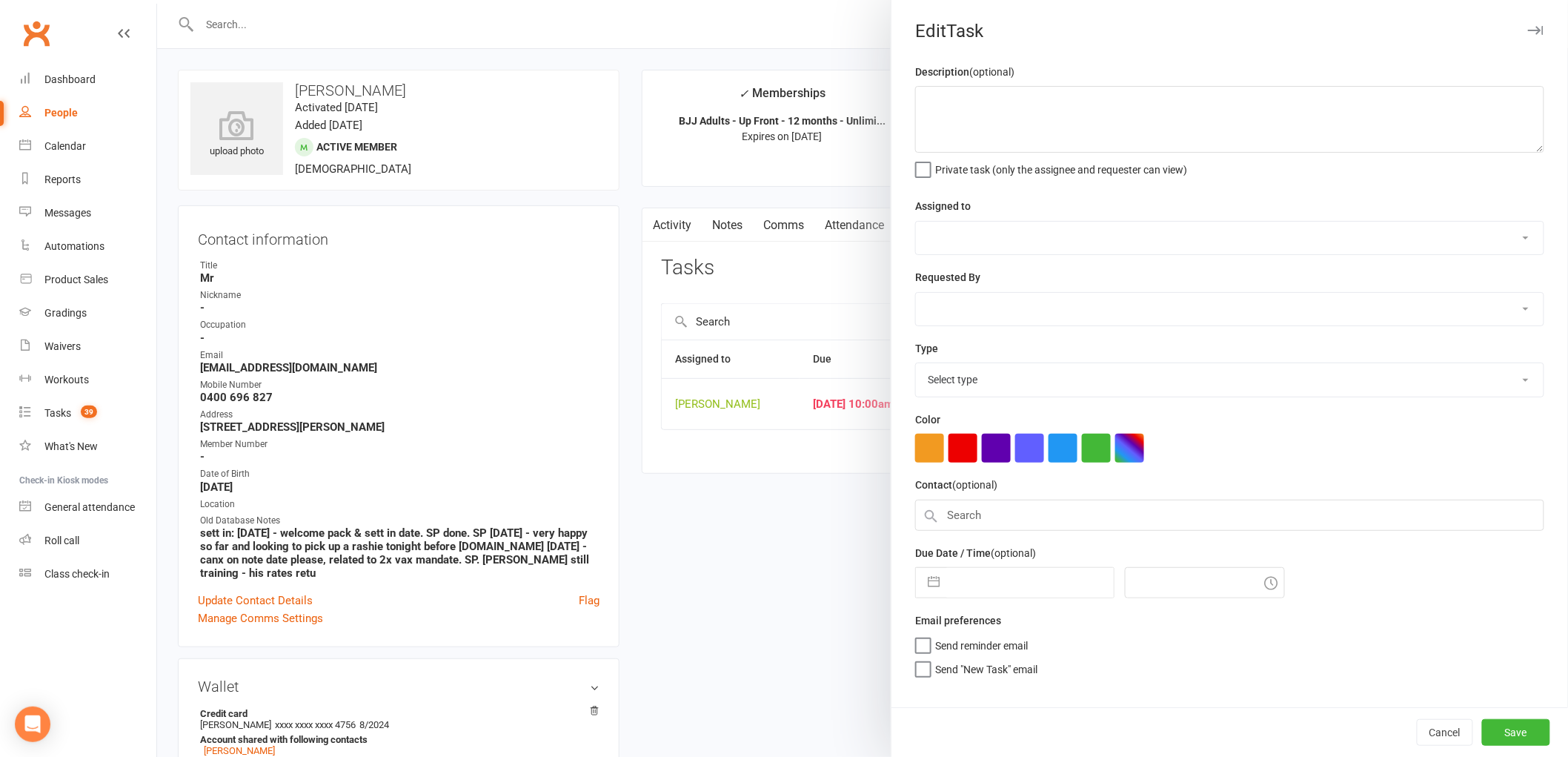
type textarea "Att Call / get them to sign in call"
select select "47660"
type input "[DATE]"
type input "10:00am"
select select "25277"
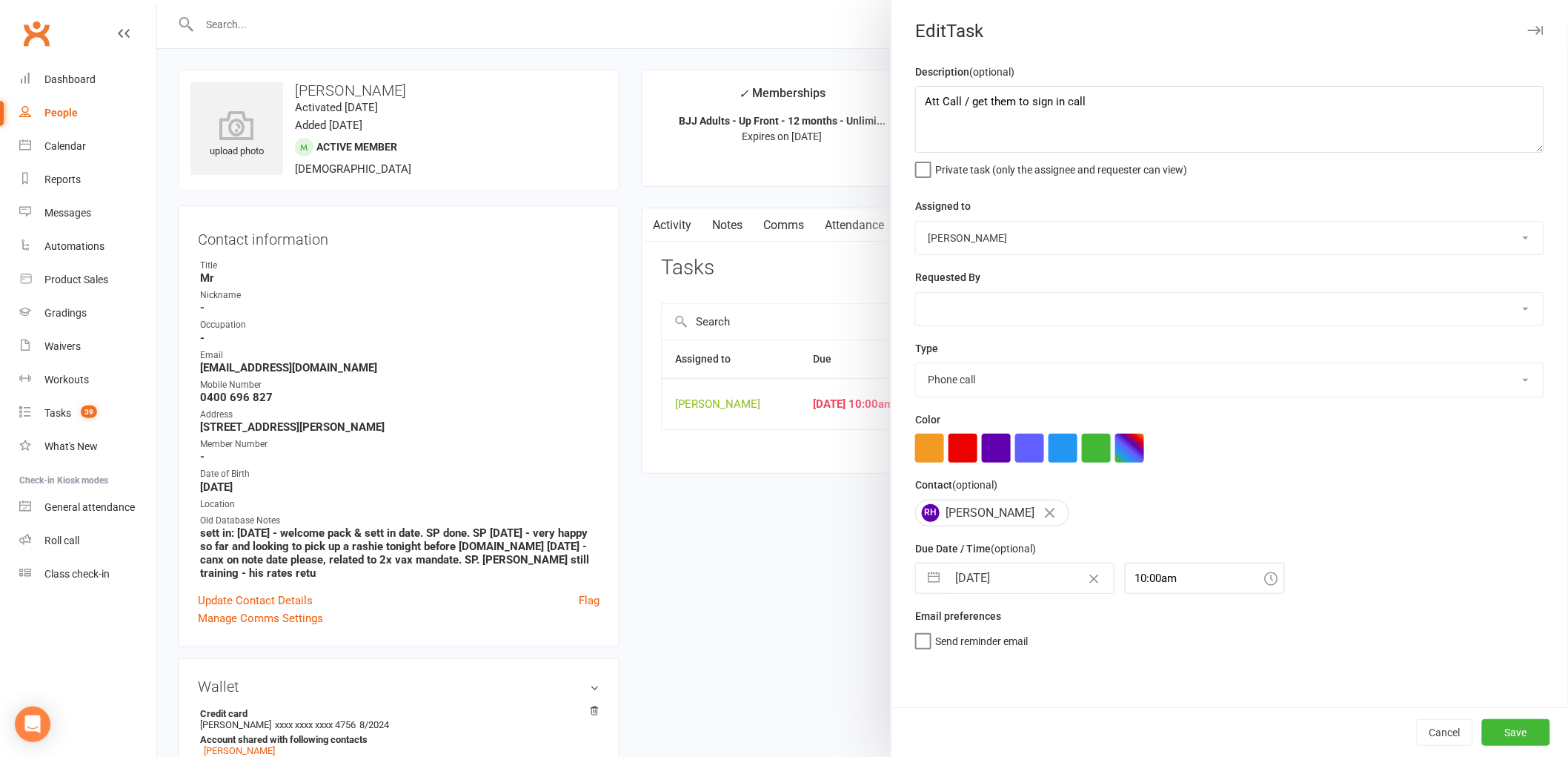
click at [975, 588] on input "[DATE]" at bounding box center [1030, 578] width 167 height 30
select select "6"
select select "2025"
select select "7"
select select "2025"
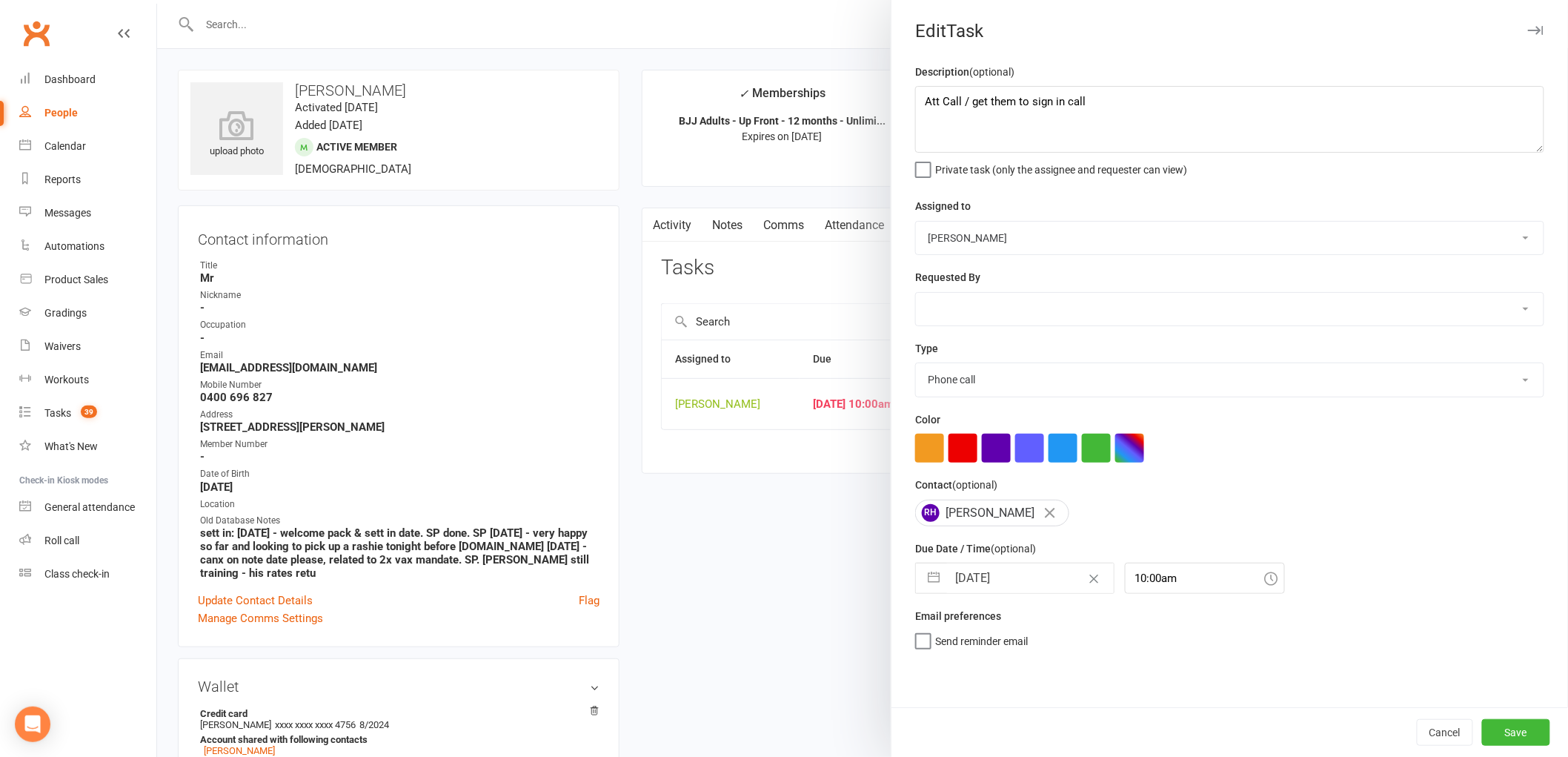
select select "8"
select select "2025"
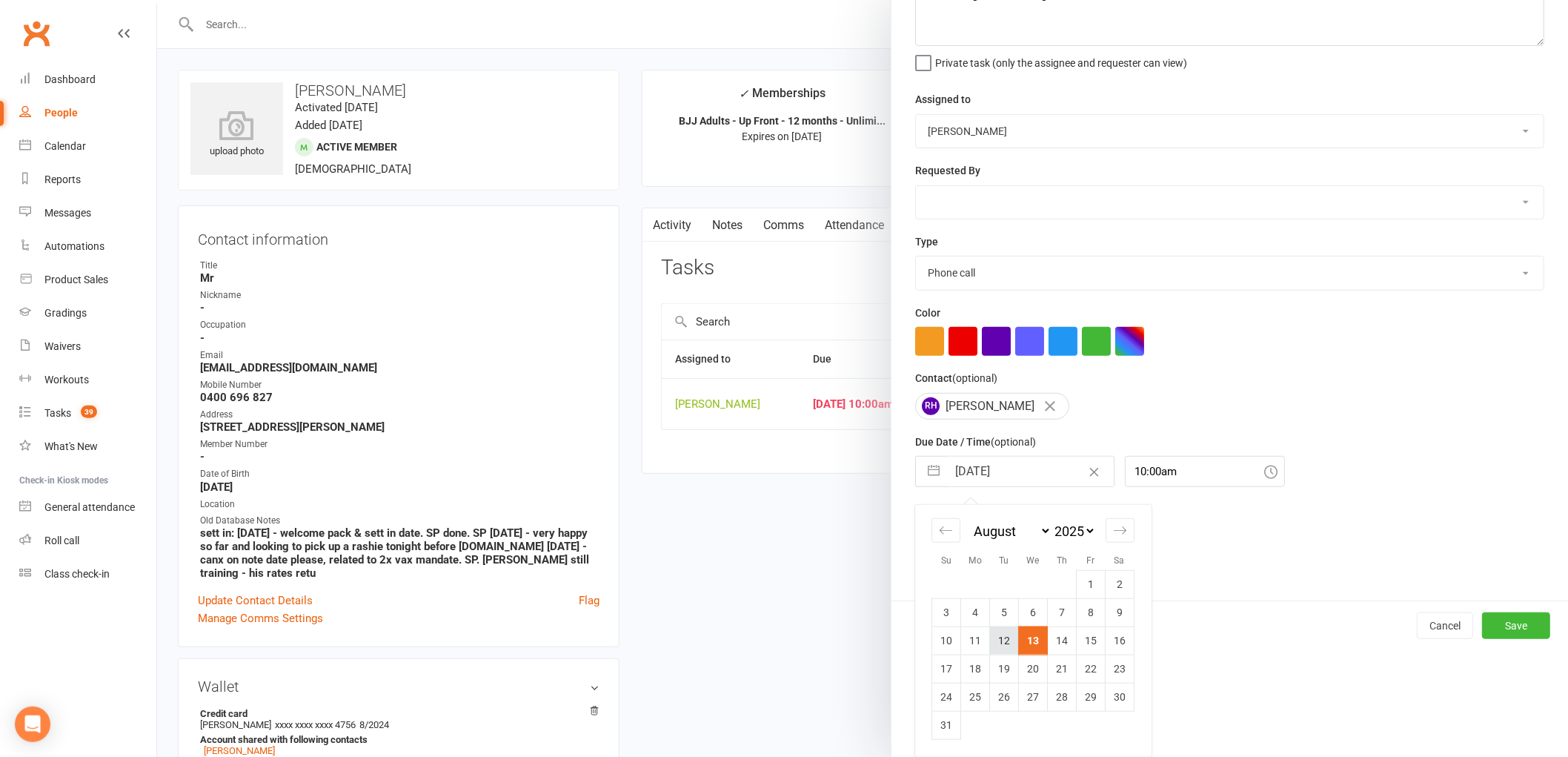
scroll to position [107, 0]
click at [1025, 665] on td "20" at bounding box center [1033, 669] width 29 height 28
type input "[DATE]"
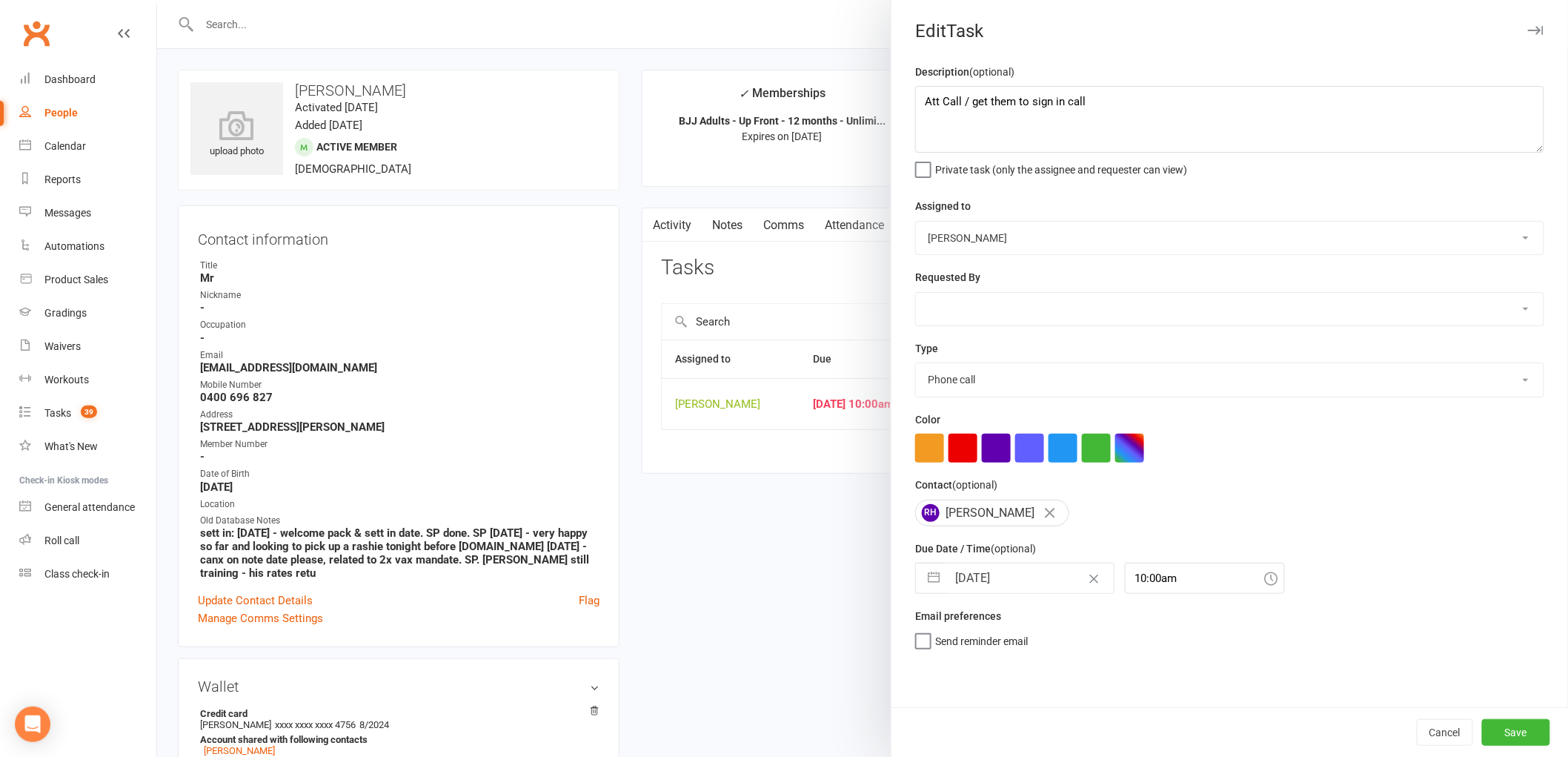
scroll to position [0, 0]
click at [1514, 720] on button "Save" at bounding box center [1516, 733] width 68 height 27
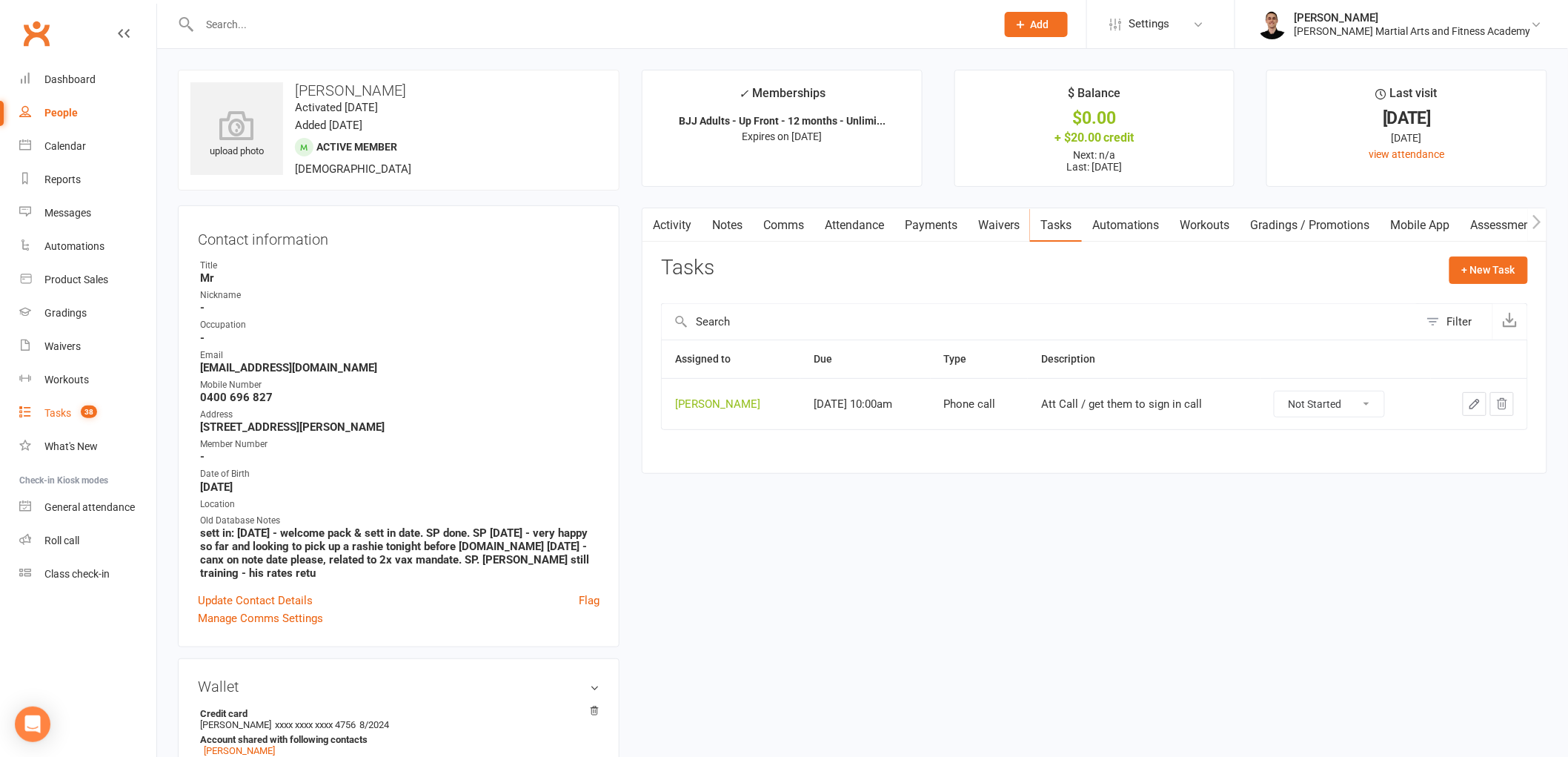
click at [75, 418] on count-badge "38" at bounding box center [85, 412] width 23 height 12
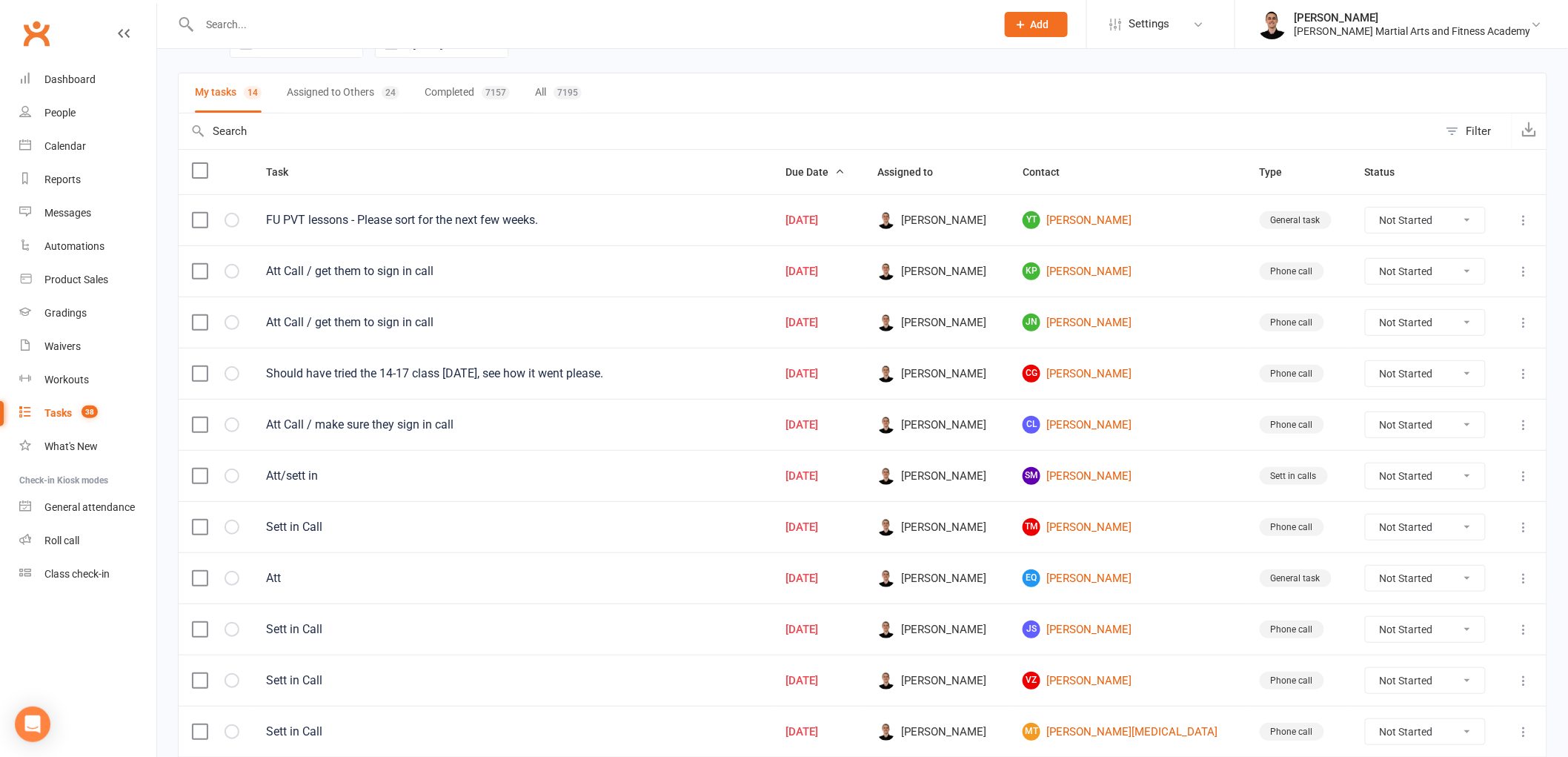
scroll to position [60, 0]
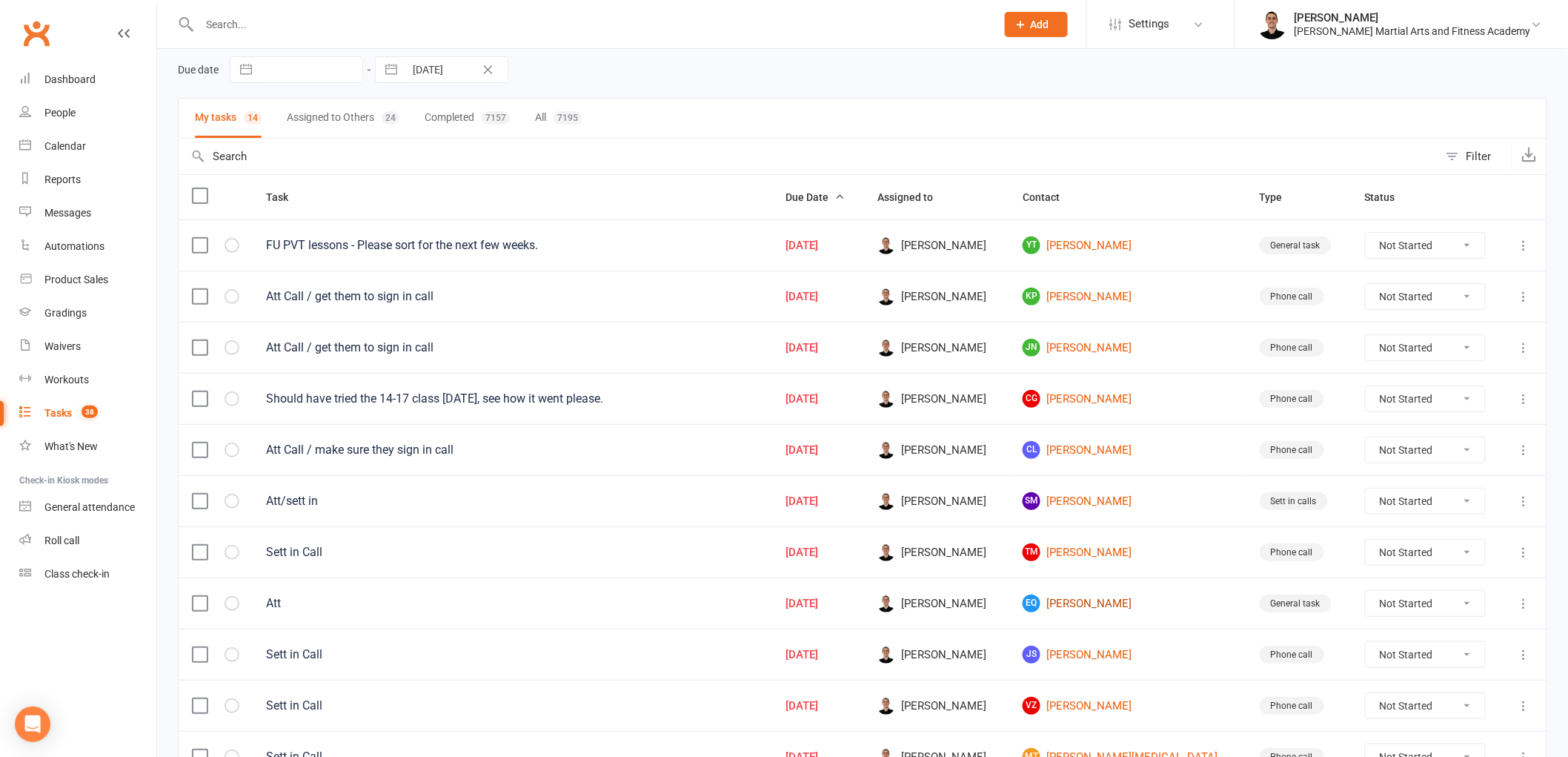
click at [1107, 604] on link "EQ [PERSON_NAME]" at bounding box center [1128, 603] width 210 height 18
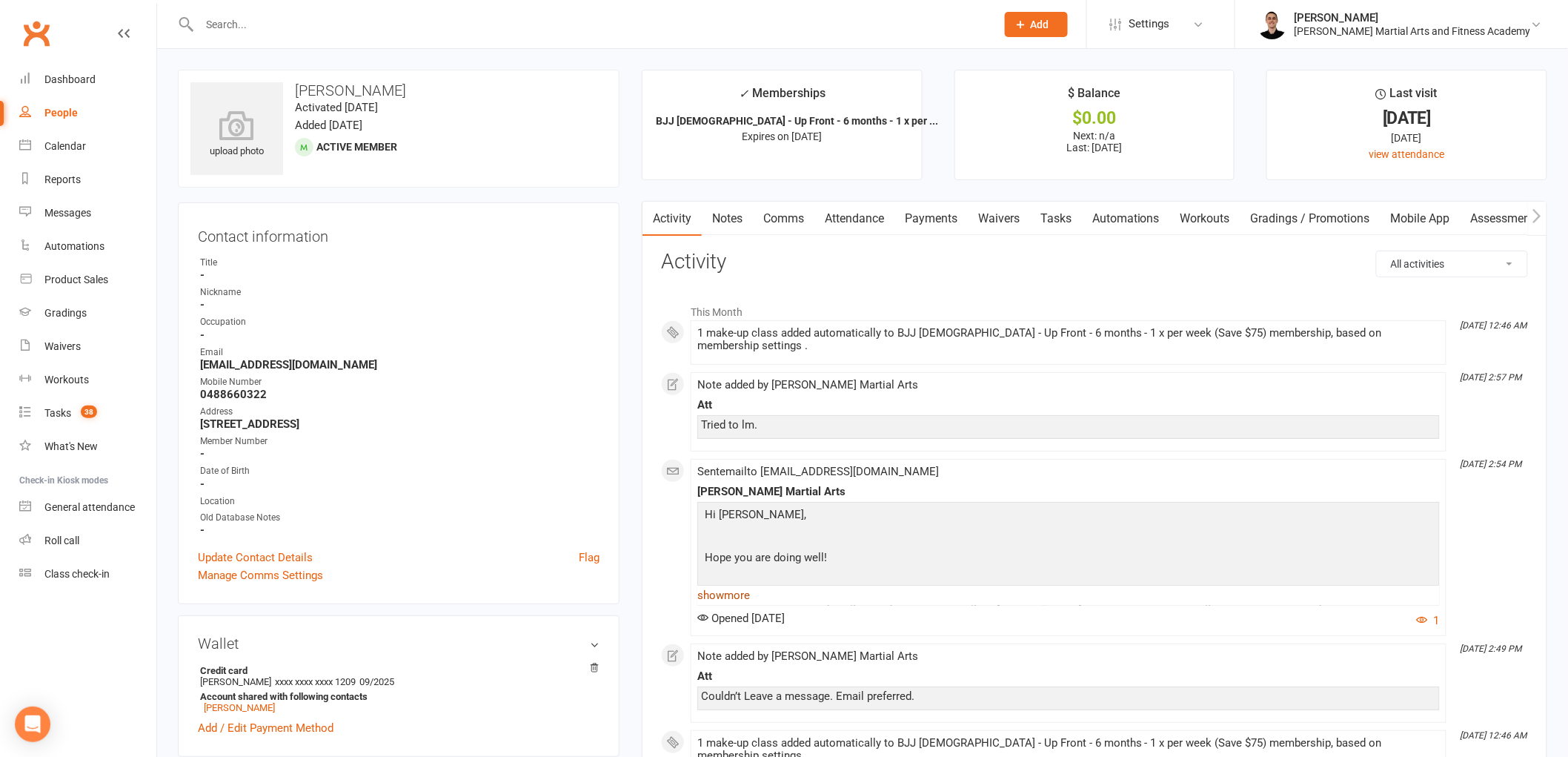
click at [730, 588] on link "show more" at bounding box center [1068, 595] width 743 height 20
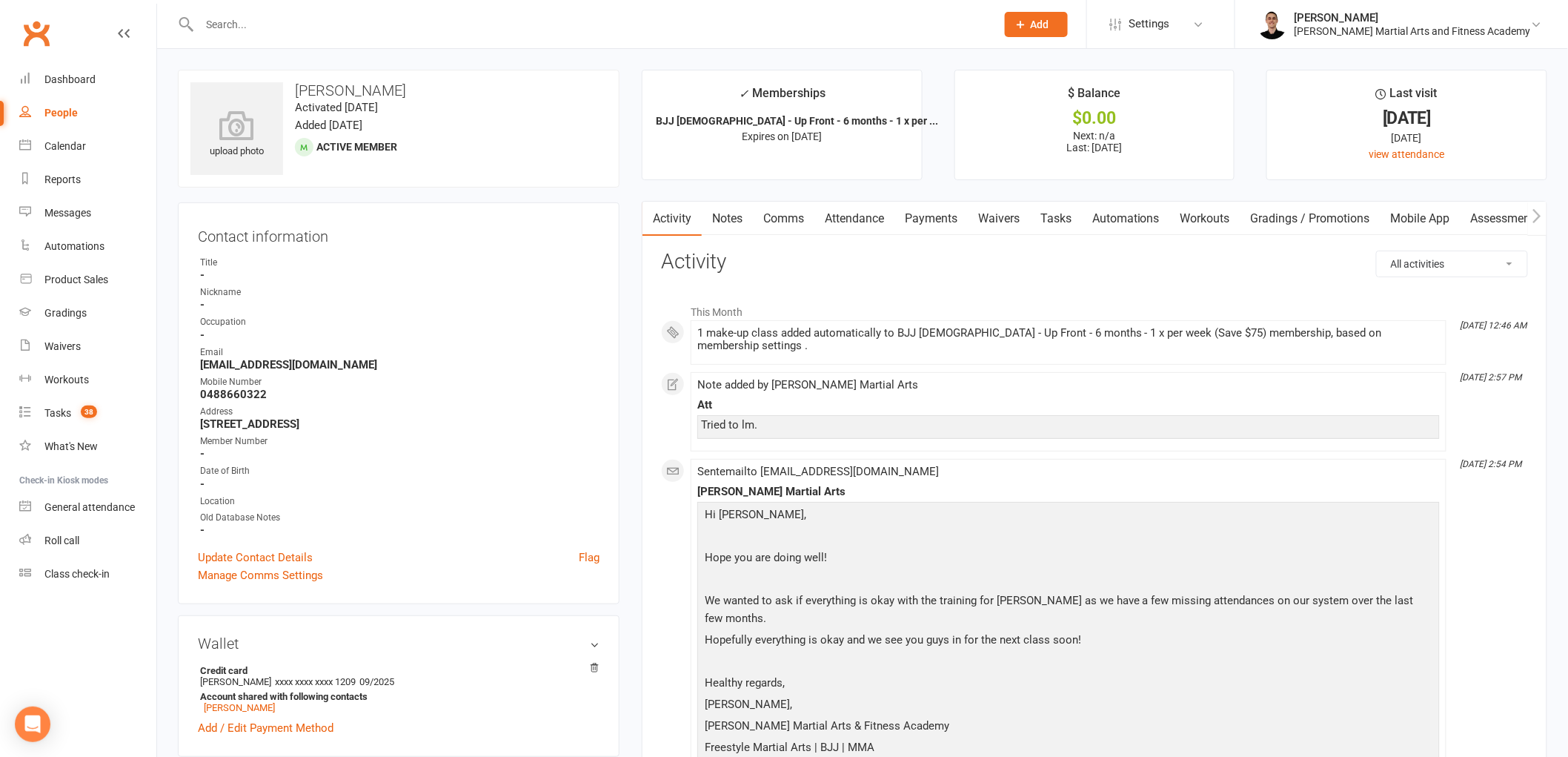
click at [742, 210] on link "Notes" at bounding box center [727, 219] width 51 height 34
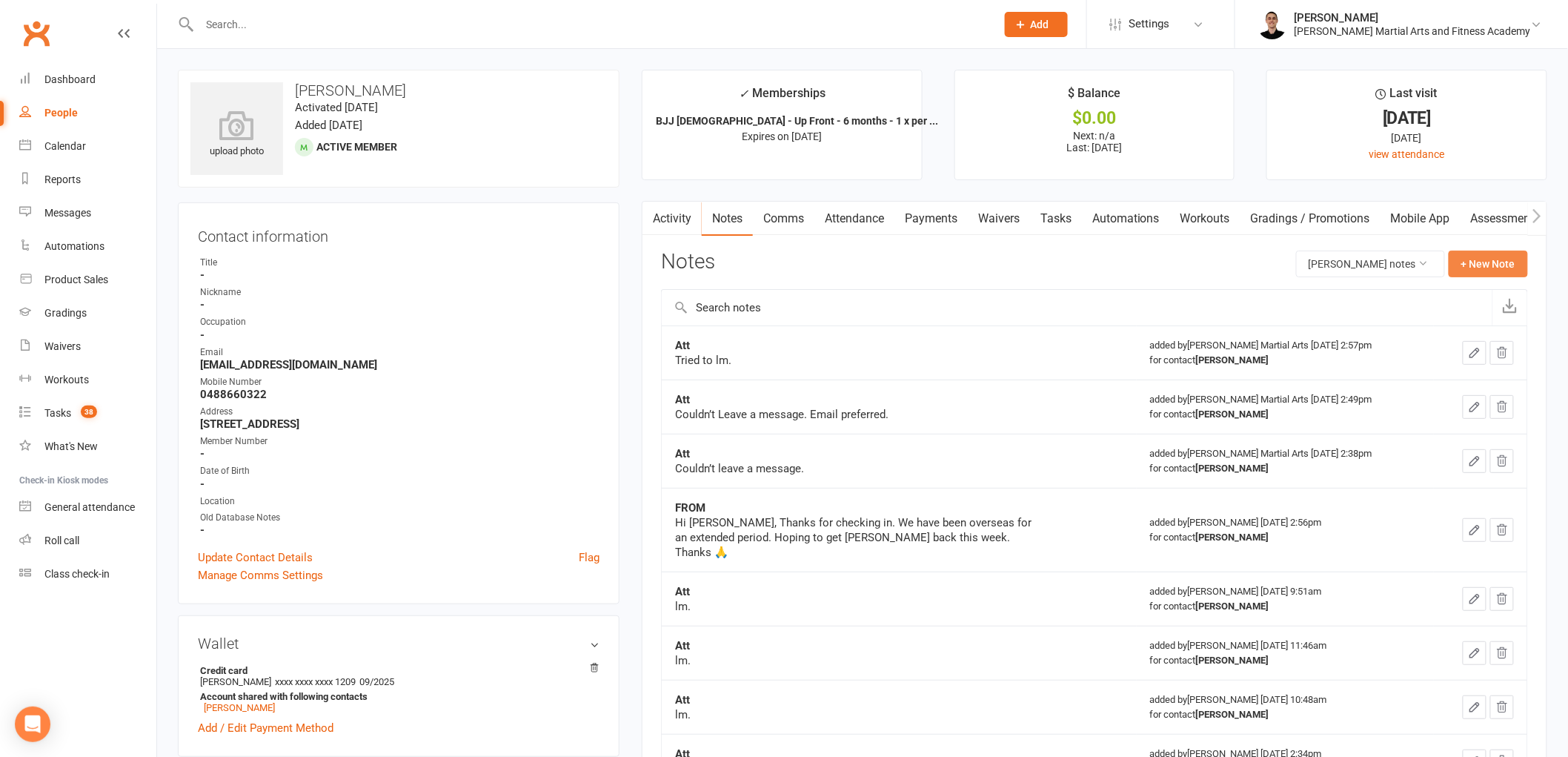
click at [1462, 264] on button "+ New Note" at bounding box center [1488, 264] width 79 height 27
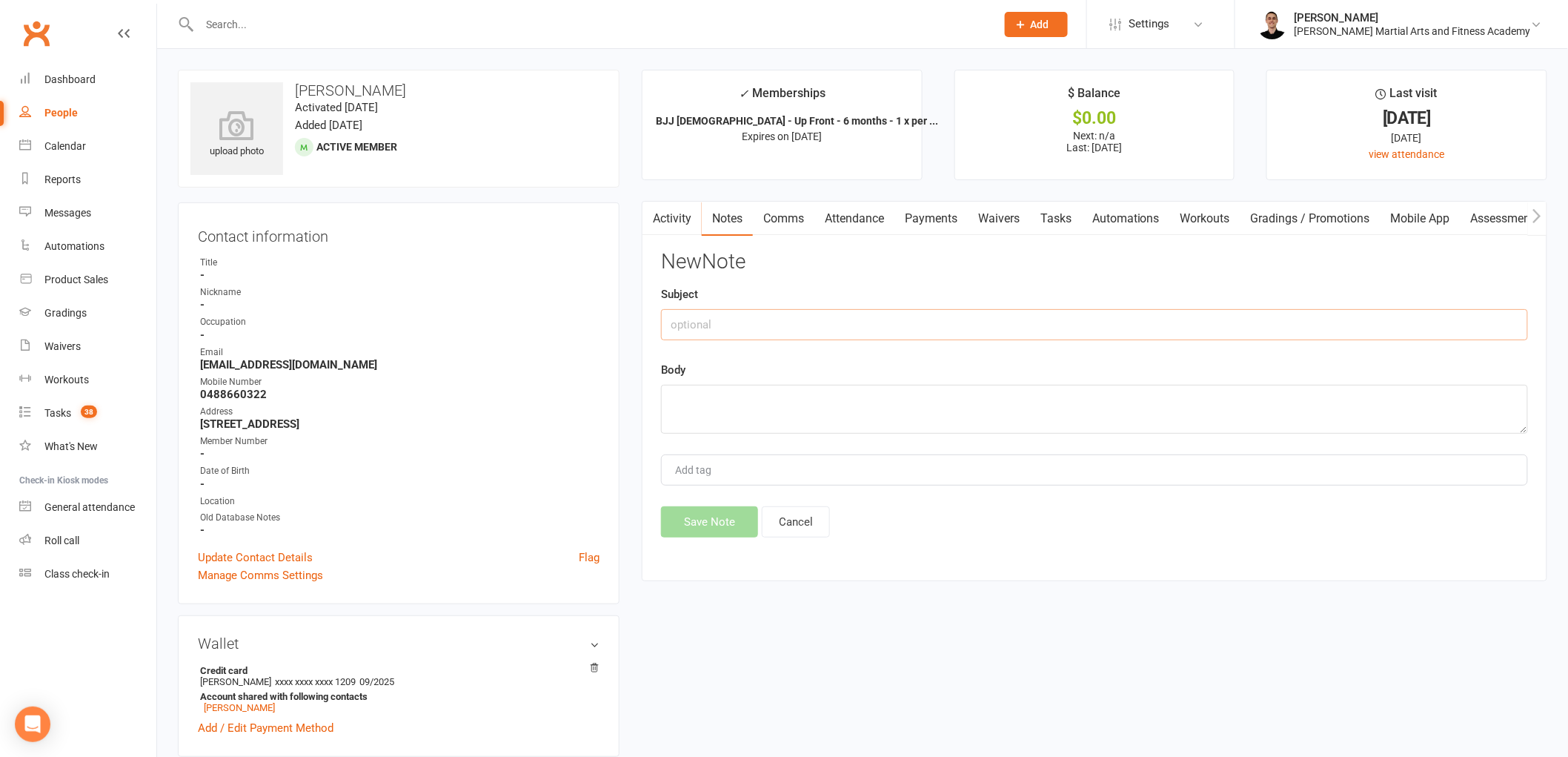
click at [720, 324] on input "text" at bounding box center [1094, 324] width 867 height 31
type input "Att"
click at [757, 418] on textarea at bounding box center [1094, 409] width 867 height 49
type textarea "lm."
click at [694, 512] on button "Save Note" at bounding box center [709, 521] width 97 height 31
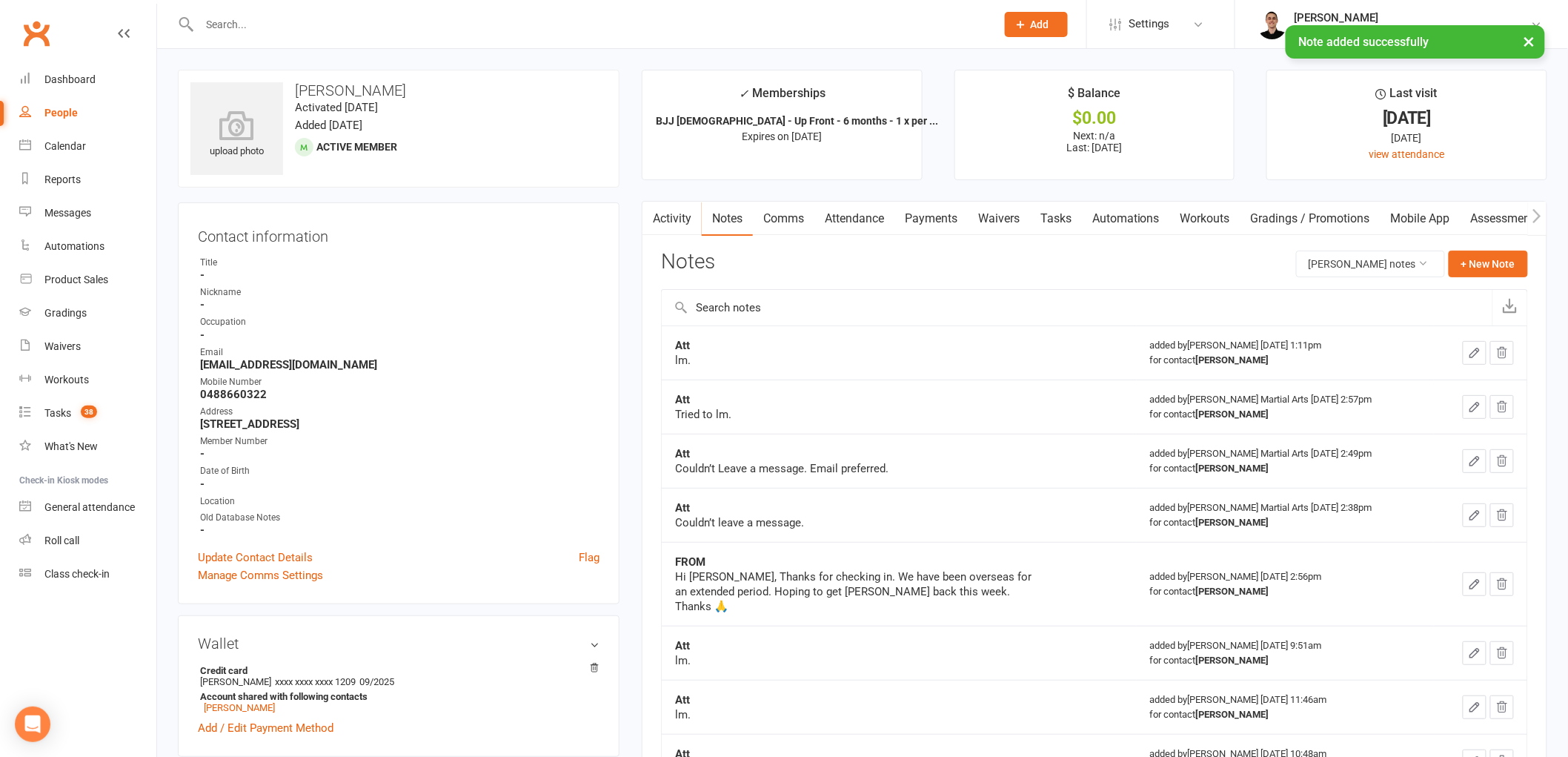
click at [1070, 217] on link "Tasks" at bounding box center [1056, 219] width 52 height 34
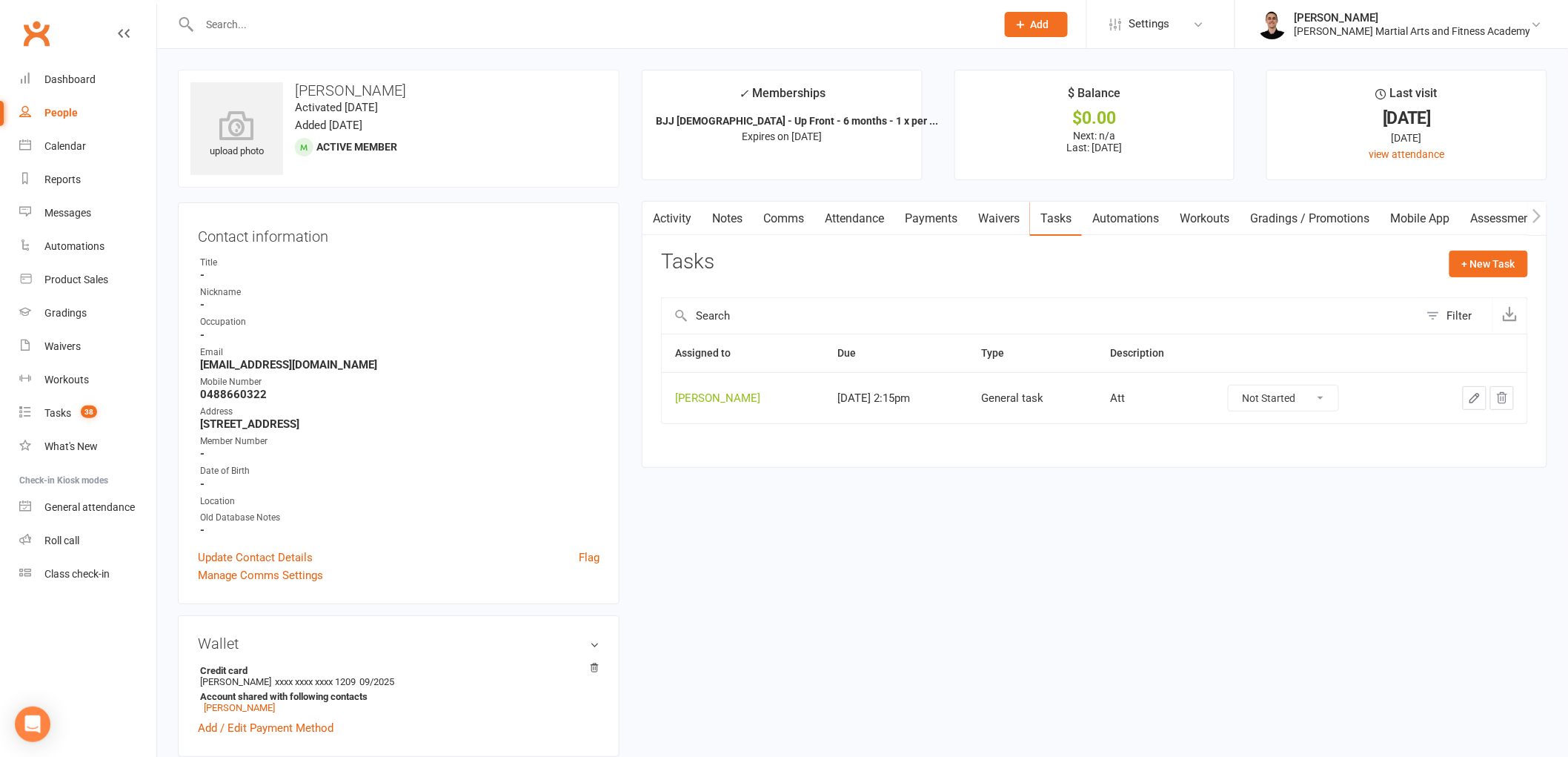
click at [1470, 394] on icon "button" at bounding box center [1475, 399] width 13 height 13
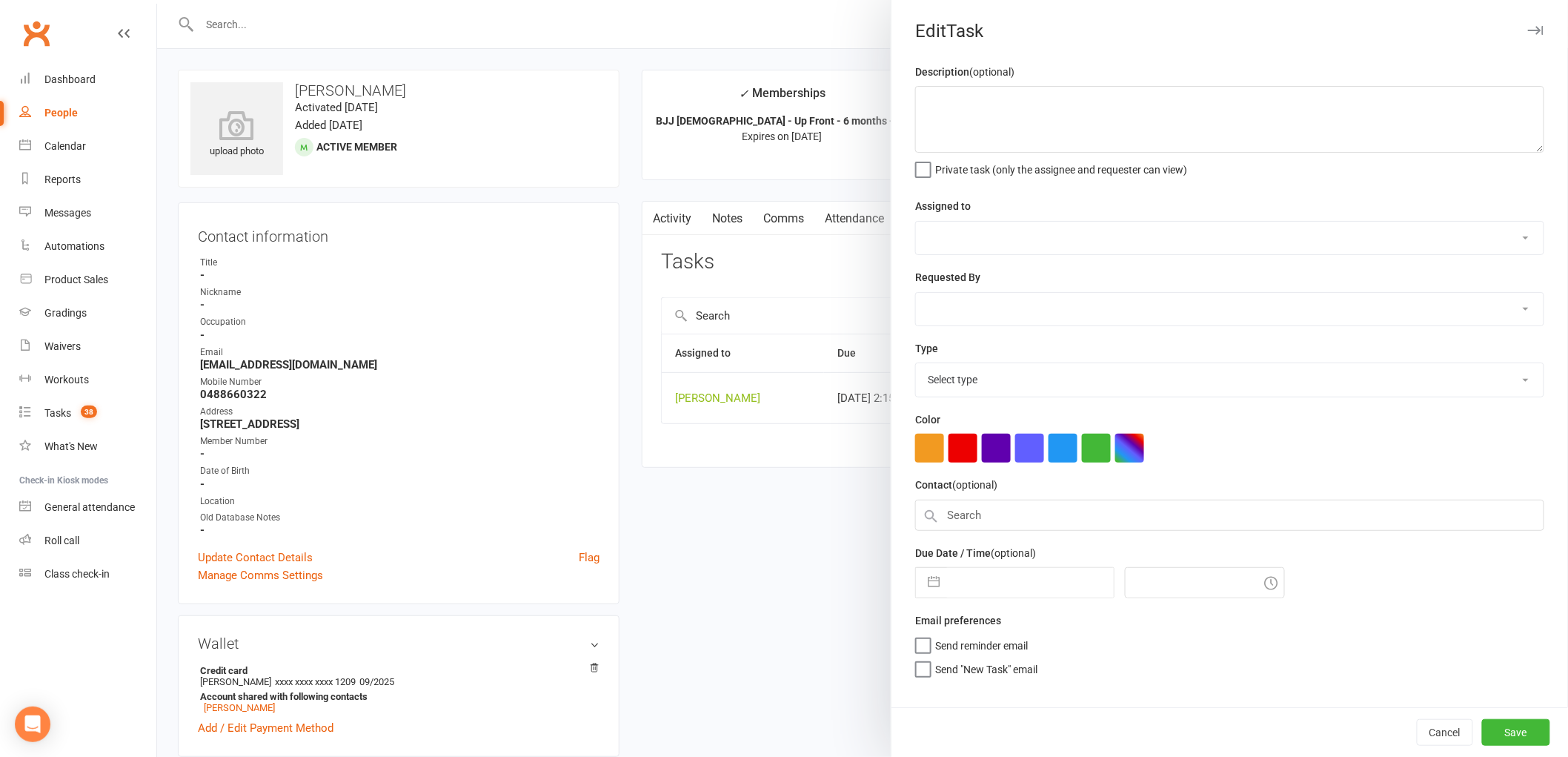
type textarea "Att"
select select "47660"
type input "[DATE]"
type input "2:15pm"
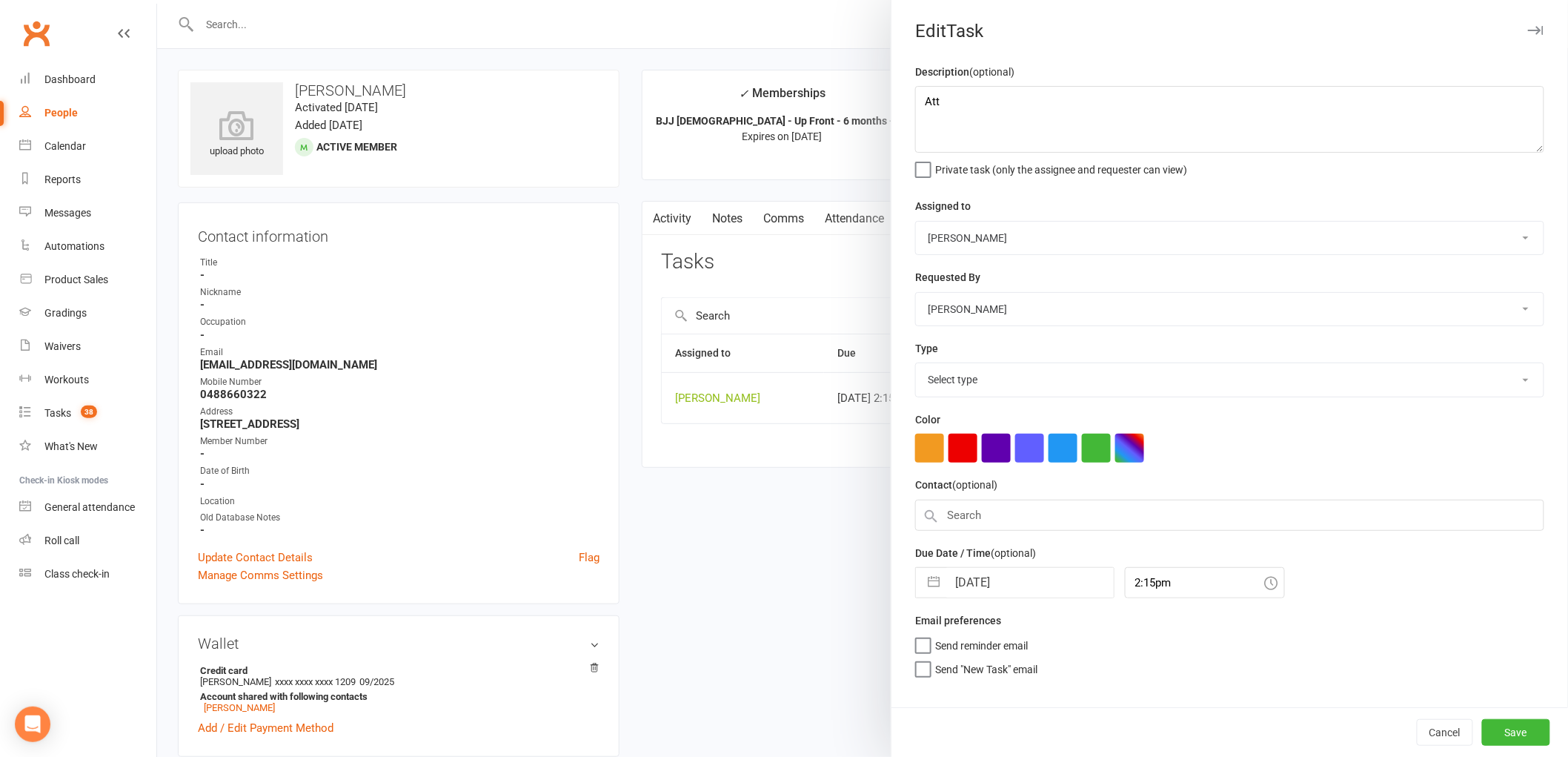
select select "25648"
select select "6"
select select "2025"
select select "7"
select select "2025"
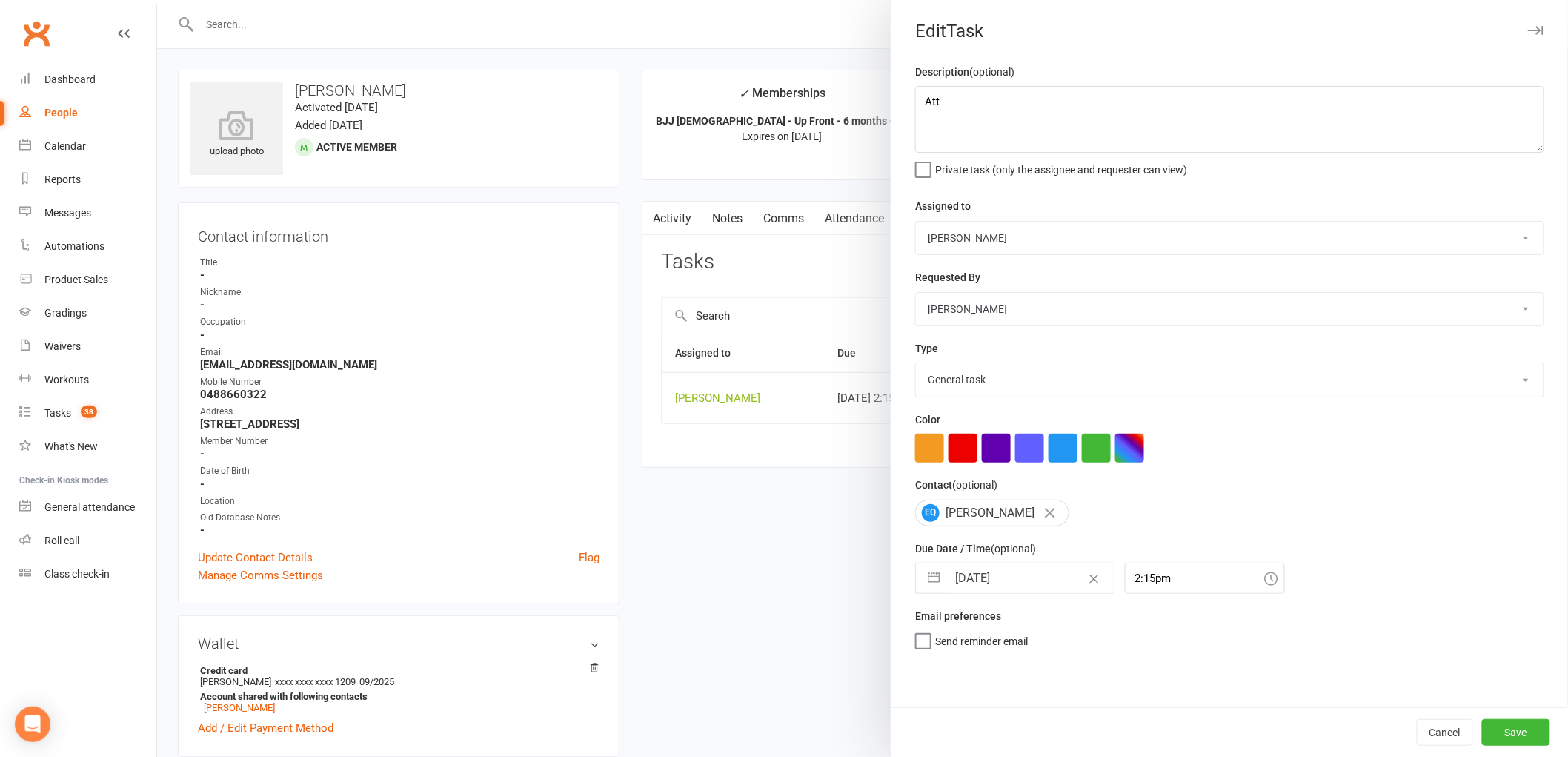
select select "8"
select select "2025"
click at [998, 574] on input "[DATE]" at bounding box center [1030, 578] width 167 height 30
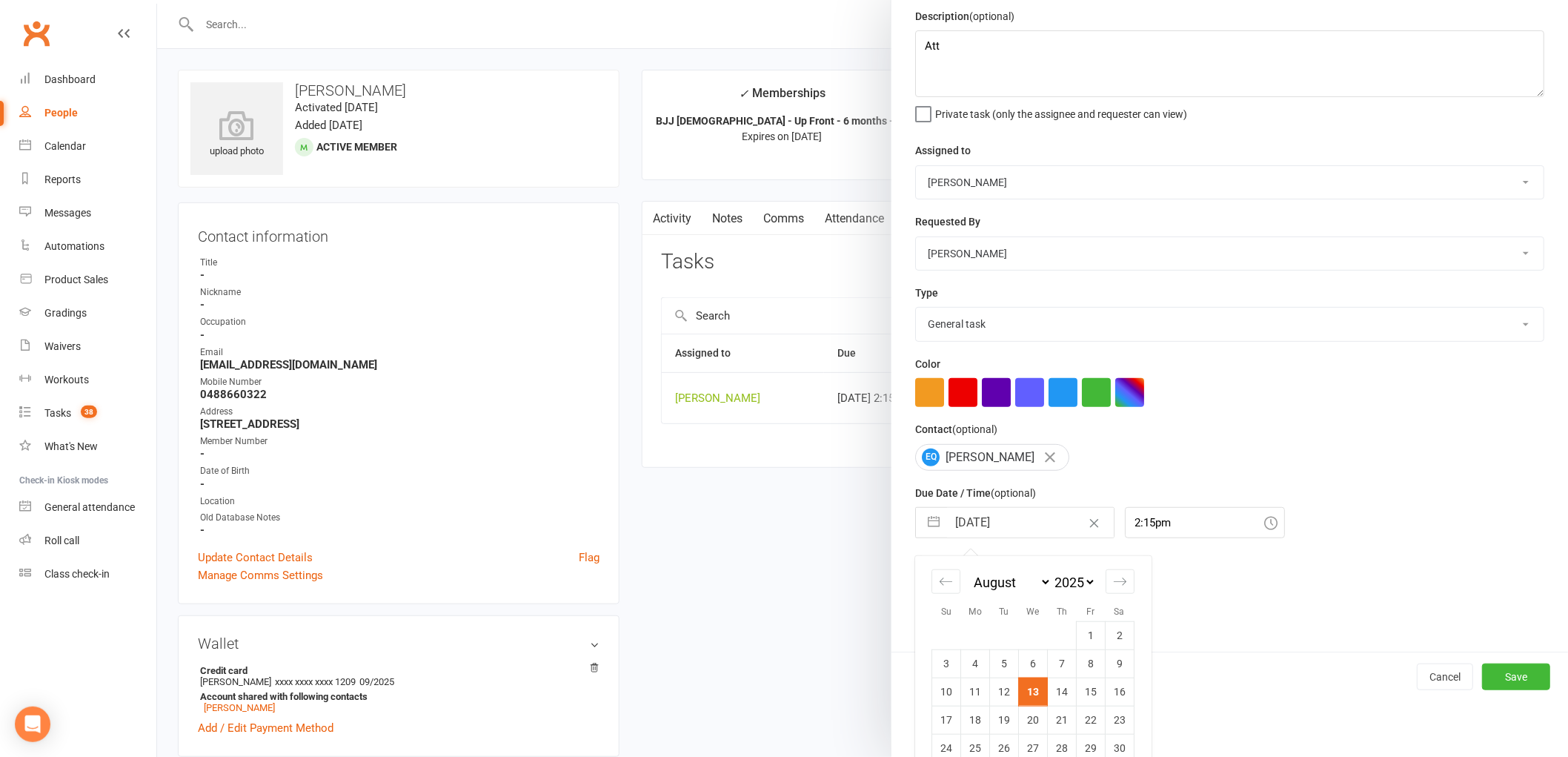
scroll to position [107, 0]
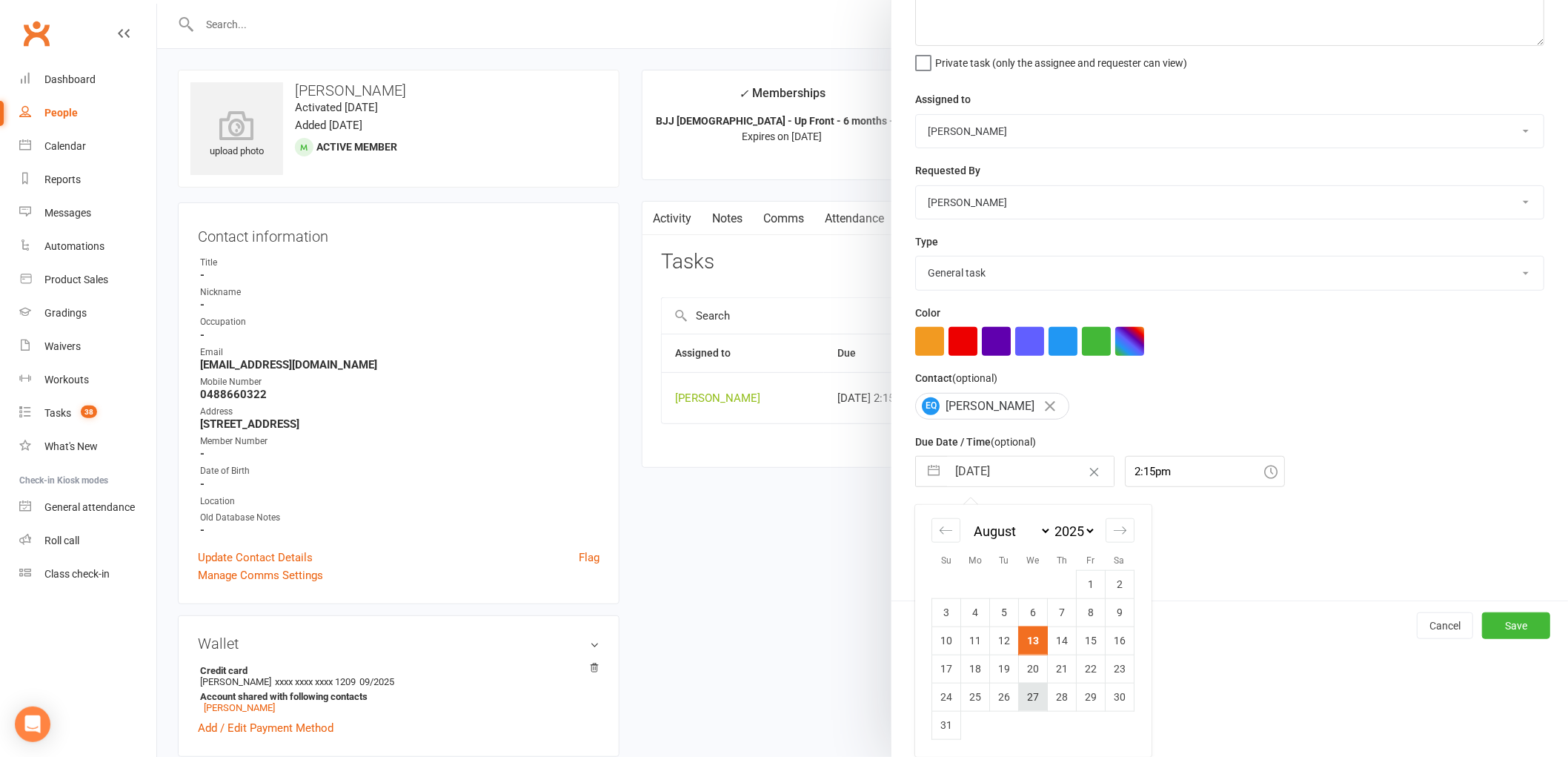
click at [1025, 697] on td "27" at bounding box center [1033, 697] width 29 height 28
type input "[DATE]"
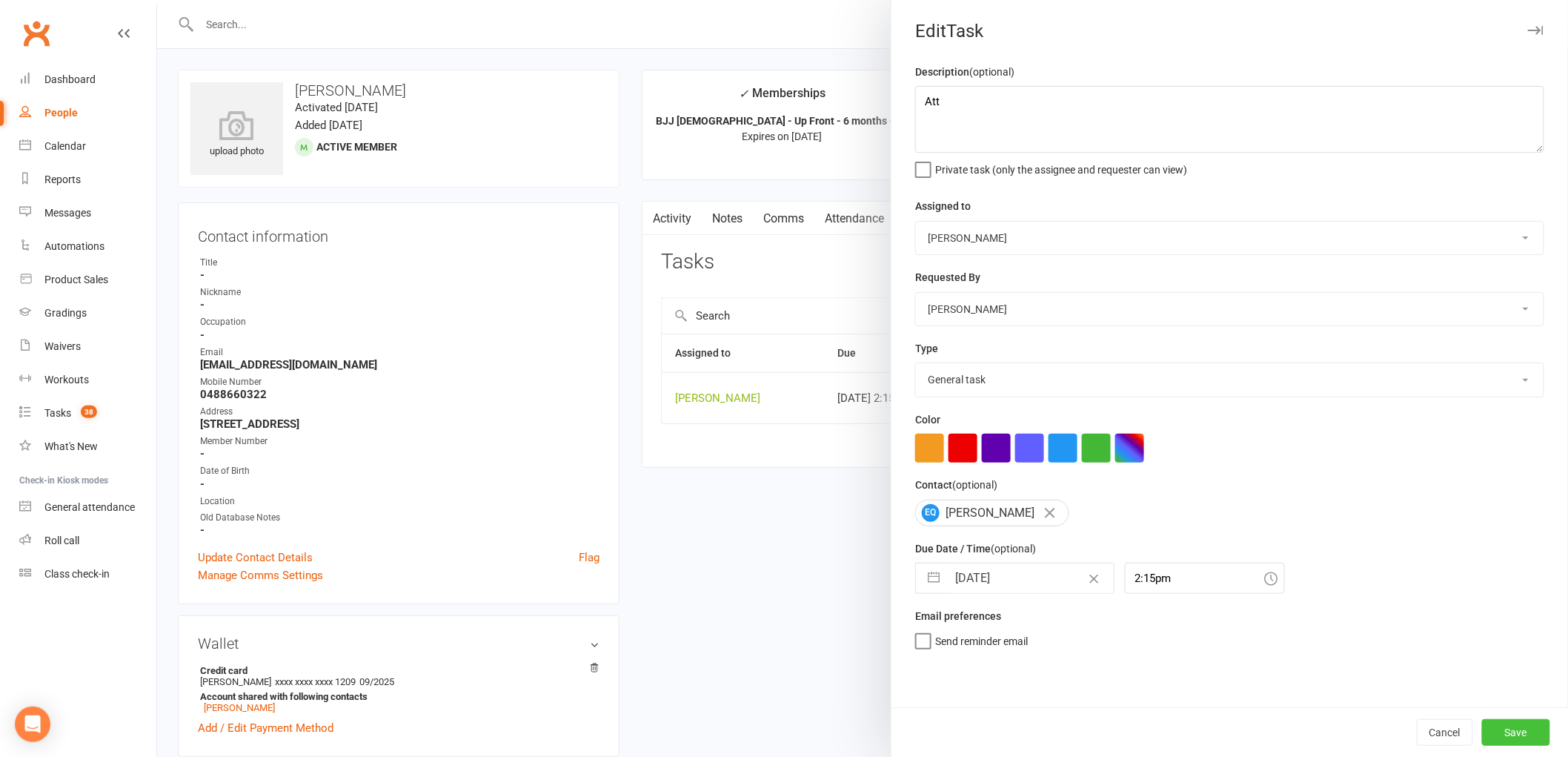
click at [1521, 735] on button "Save" at bounding box center [1516, 733] width 68 height 27
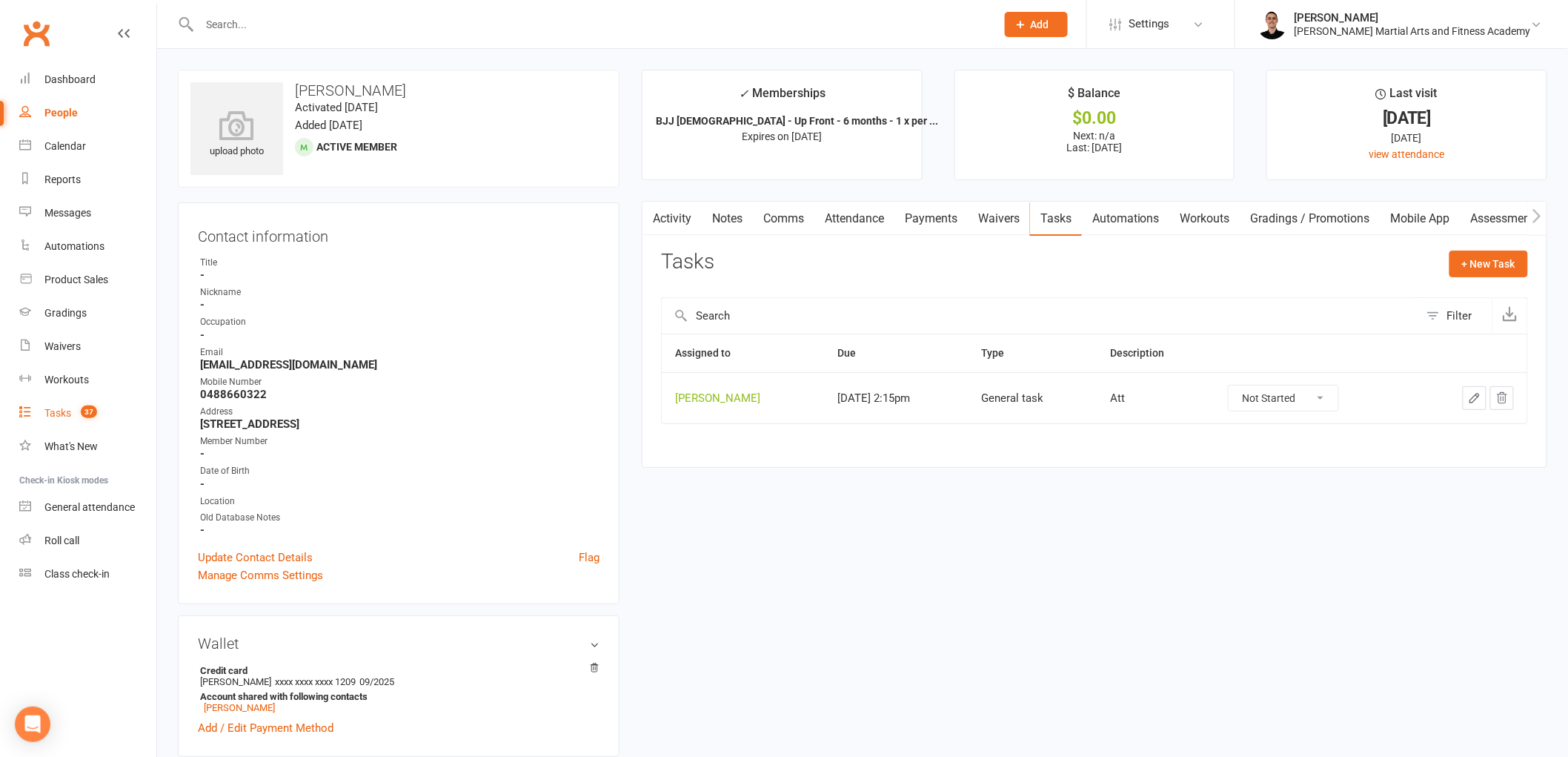
click at [74, 413] on count-badge "37" at bounding box center [85, 412] width 23 height 12
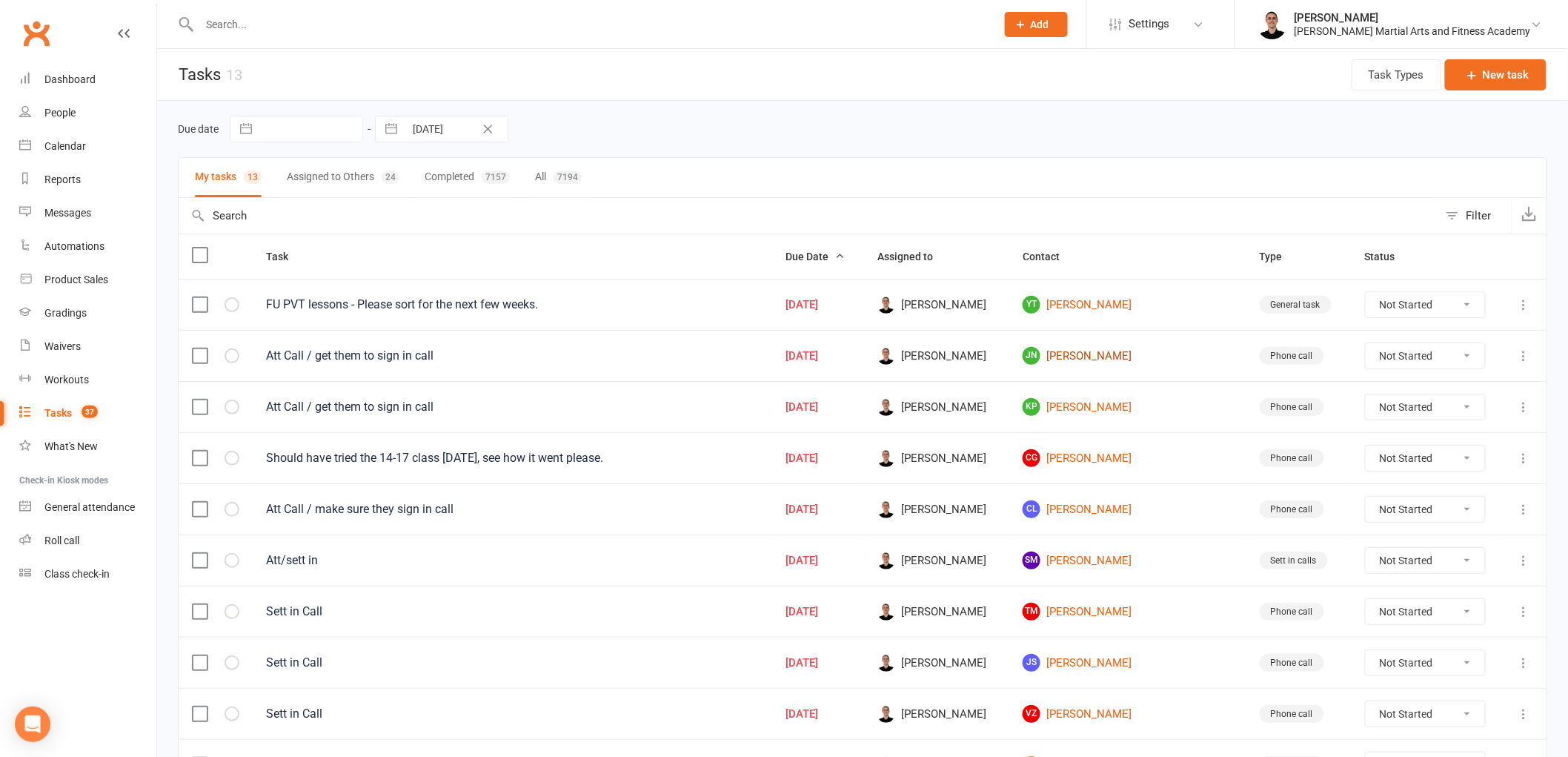
click at [1115, 352] on link "[PERSON_NAME]" at bounding box center [1128, 356] width 210 height 18
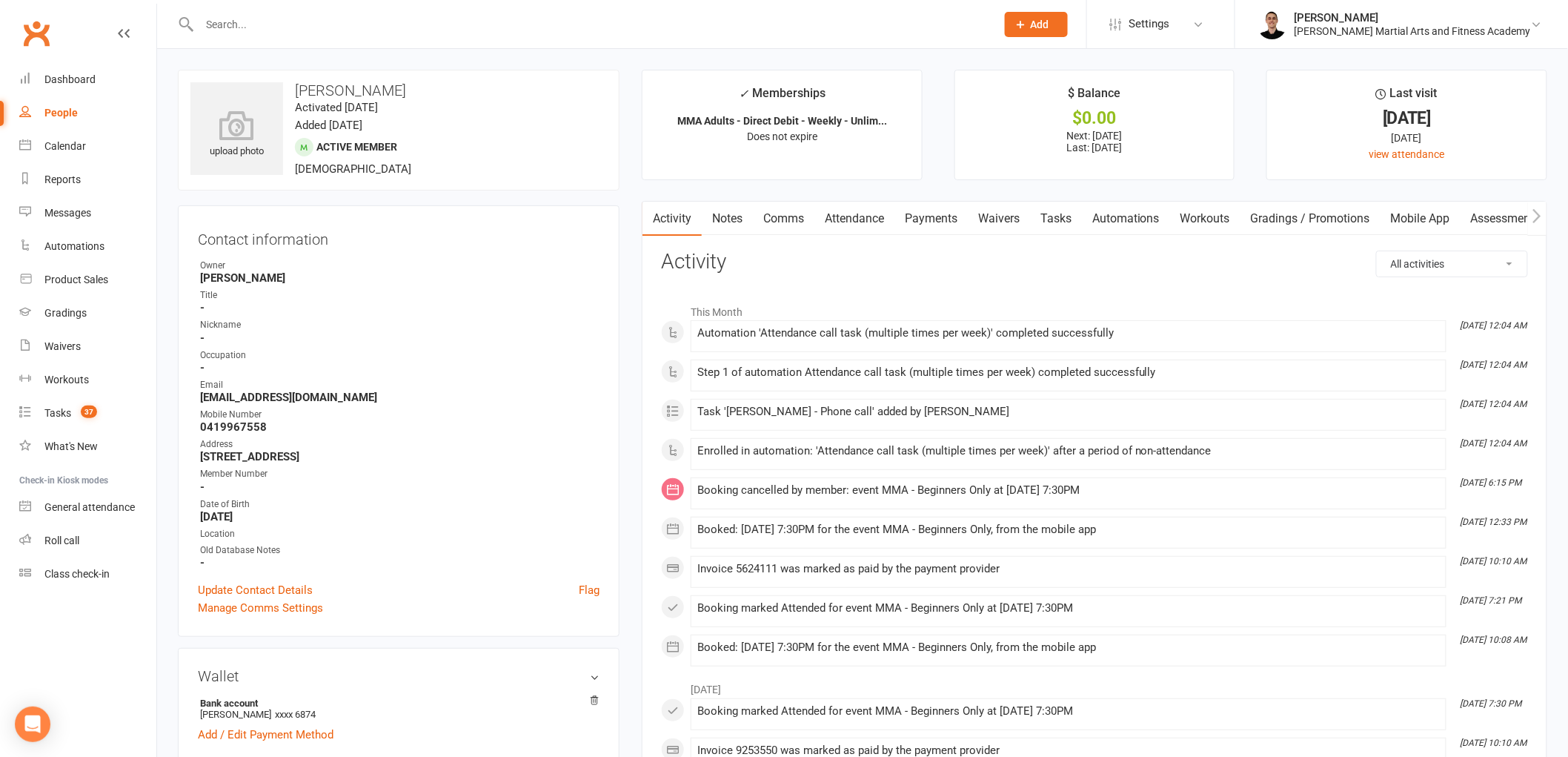
click at [875, 210] on link "Attendance" at bounding box center [854, 219] width 80 height 34
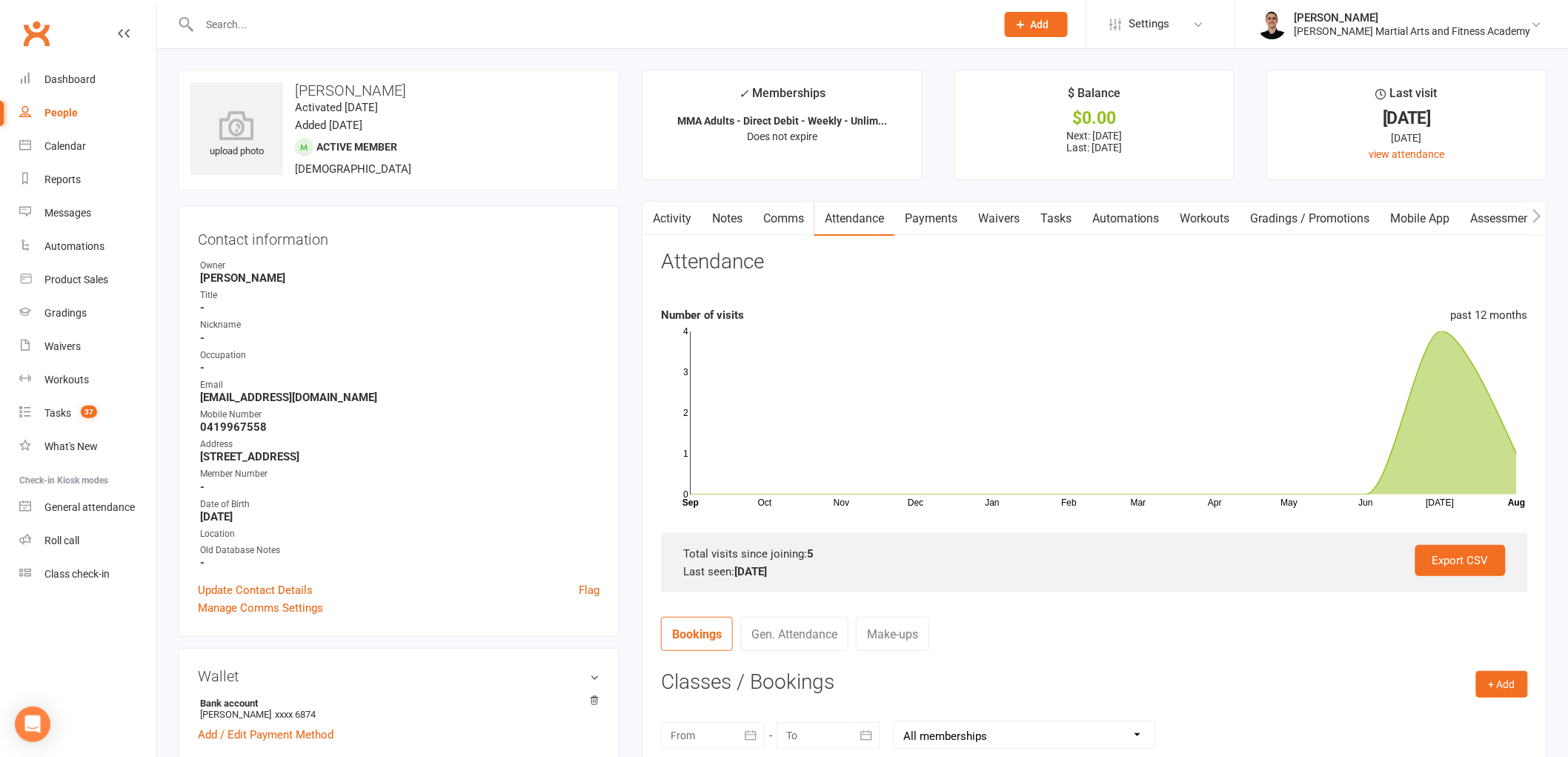
click at [719, 215] on link "Notes" at bounding box center [727, 219] width 51 height 34
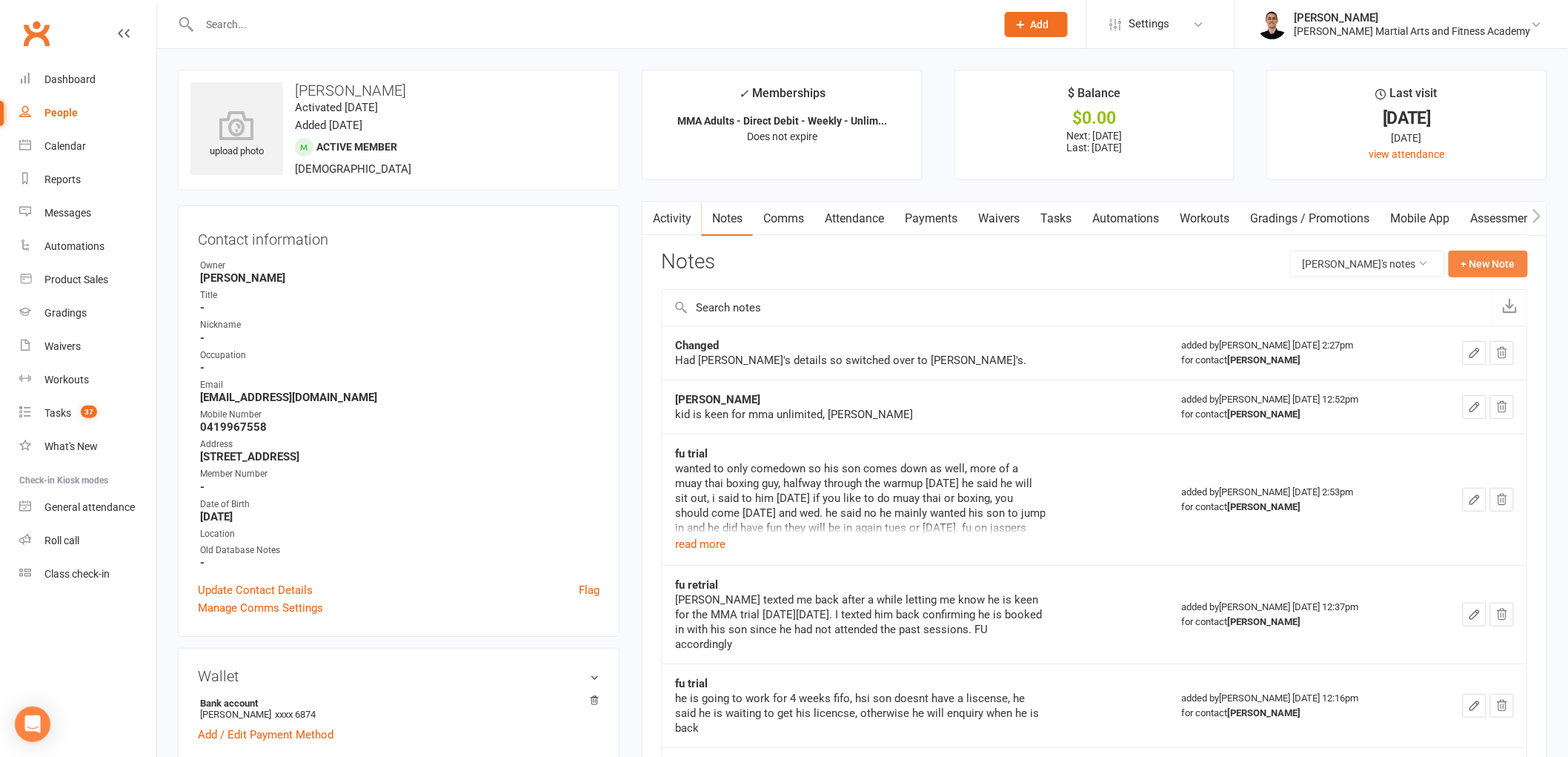
click at [1508, 261] on button "+ New Note" at bounding box center [1488, 264] width 79 height 27
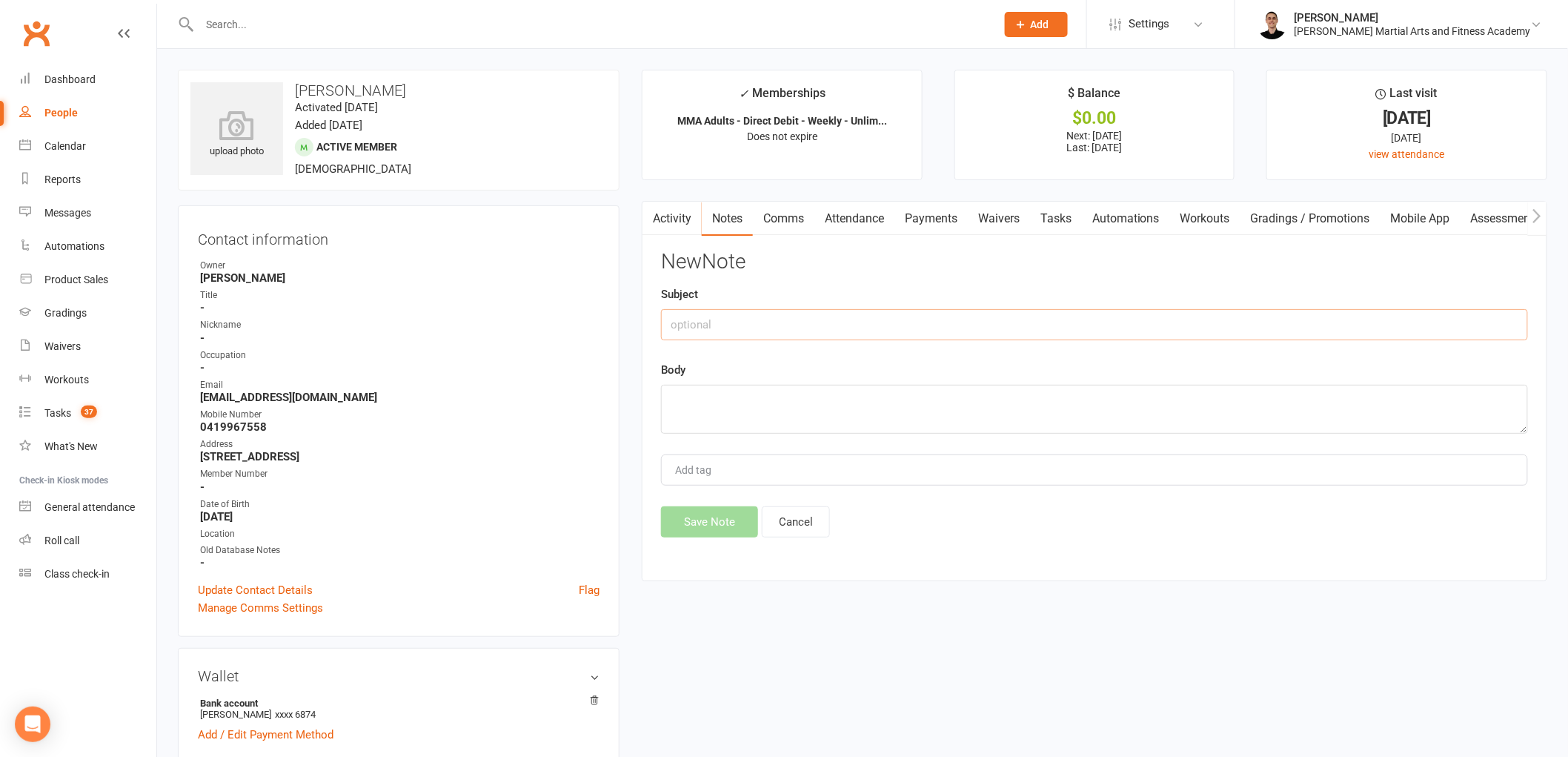
click at [707, 335] on input "text" at bounding box center [1094, 324] width 867 height 31
type input "Att"
click at [723, 411] on textarea at bounding box center [1094, 409] width 867 height 49
type textarea "lm."
drag, startPoint x: 727, startPoint y: 413, endPoint x: 606, endPoint y: 388, distance: 123.6
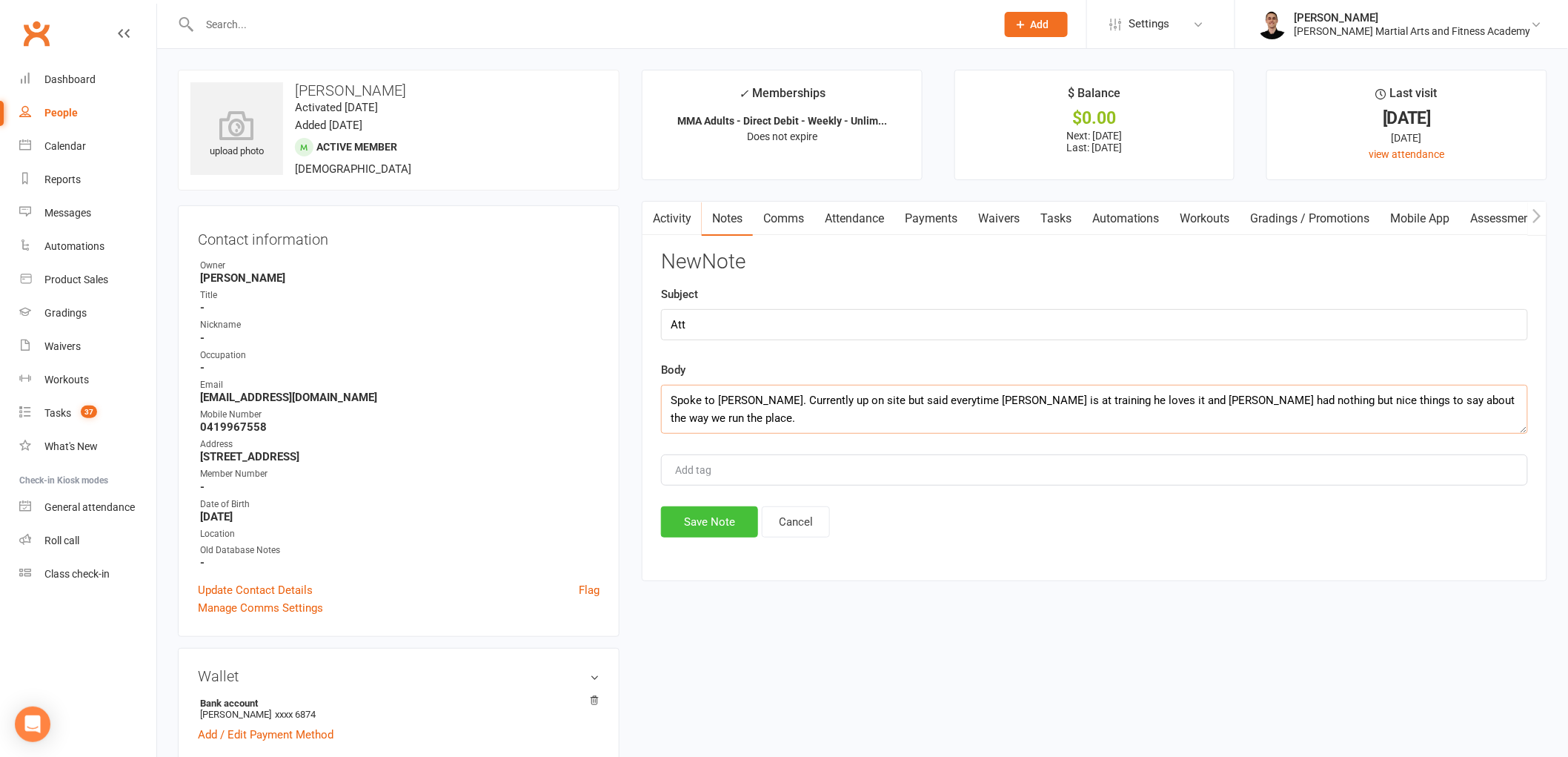
type textarea "Spoke to [PERSON_NAME]. Currently up on site but said everytime [PERSON_NAME] i…"
click at [712, 520] on button "Save Note" at bounding box center [709, 521] width 97 height 31
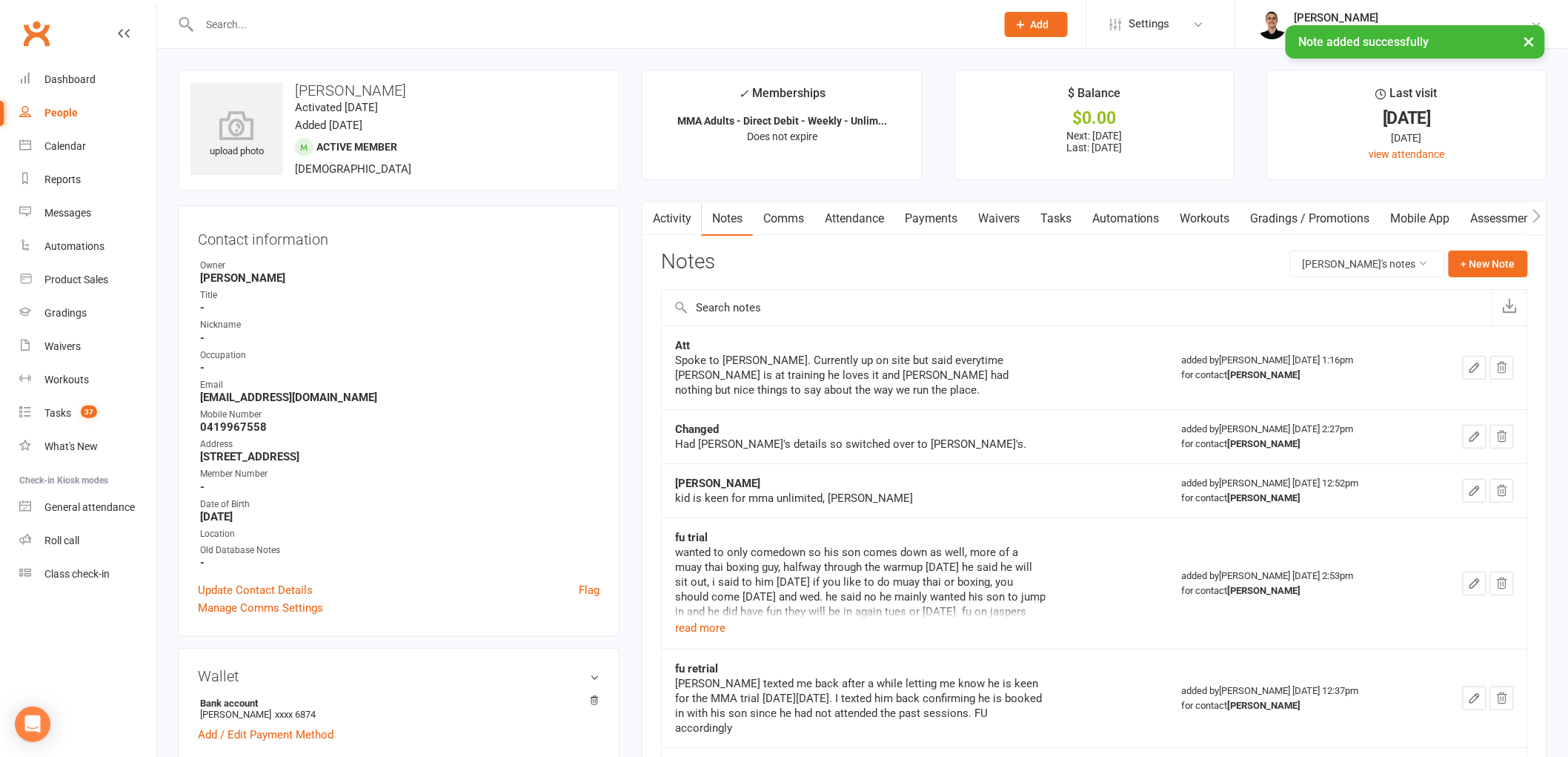
click at [1040, 219] on link "Tasks" at bounding box center [1056, 219] width 52 height 34
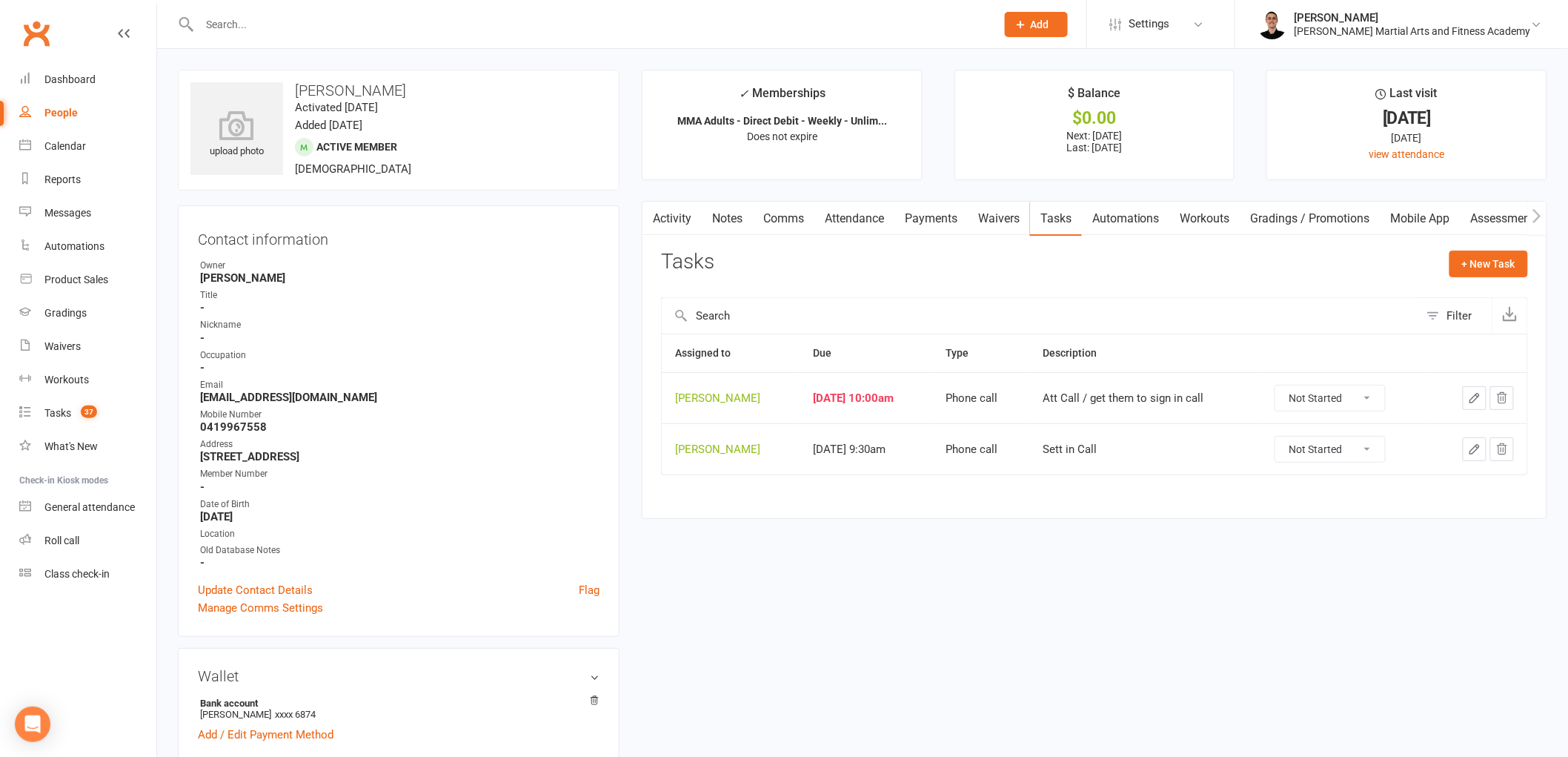
click at [1366, 446] on select "Not Started In Progress Waiting Complete" at bounding box center [1331, 449] width 110 height 25
click at [1286, 438] on select "Not Started In Progress Waiting Complete" at bounding box center [1331, 449] width 110 height 25
select select "unstarted"
click at [1471, 401] on icon "button" at bounding box center [1475, 399] width 13 height 13
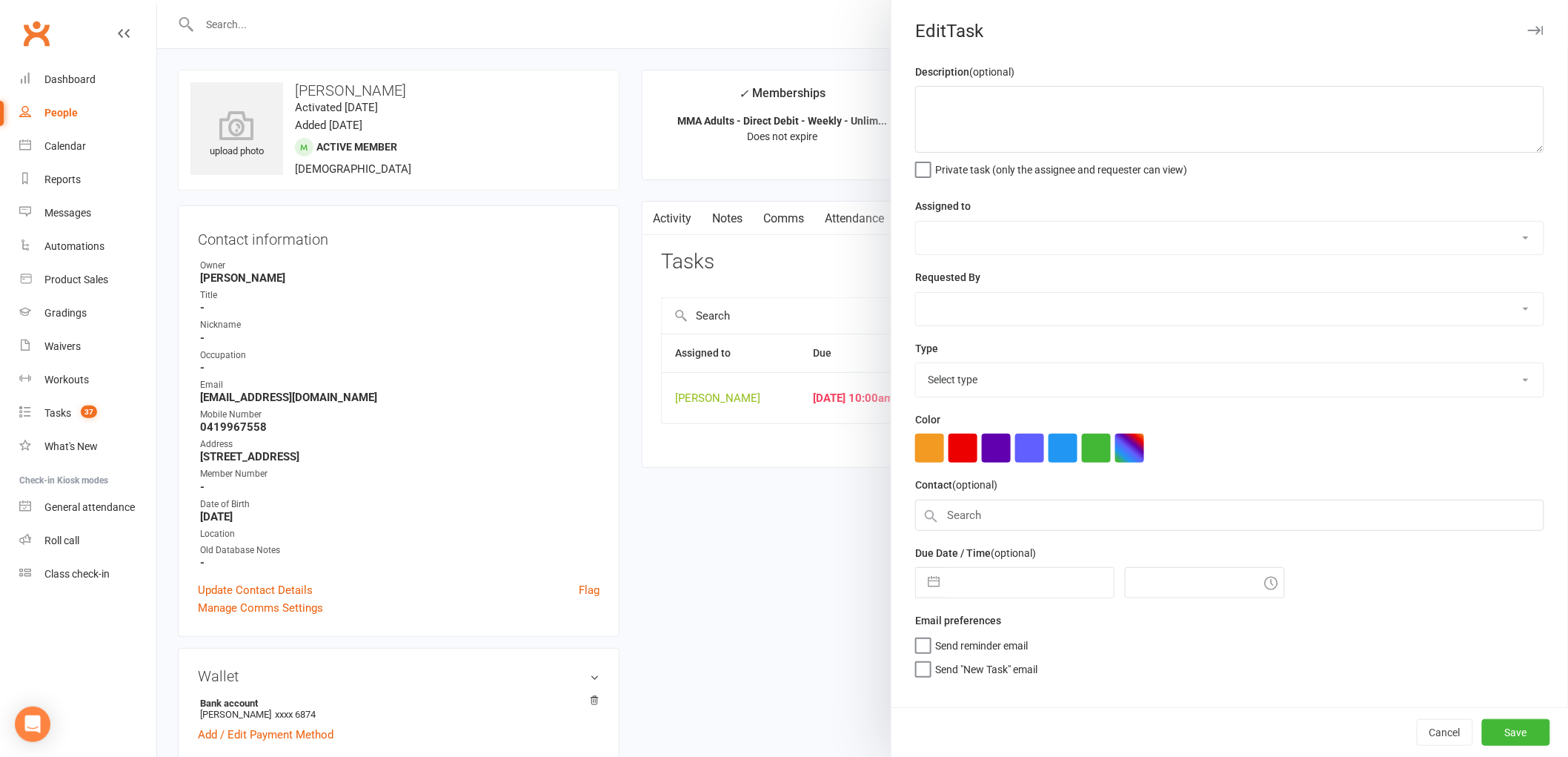
type textarea "Att Call / get them to sign in call"
select select "47660"
type input "[DATE]"
type input "10:00am"
select select "25277"
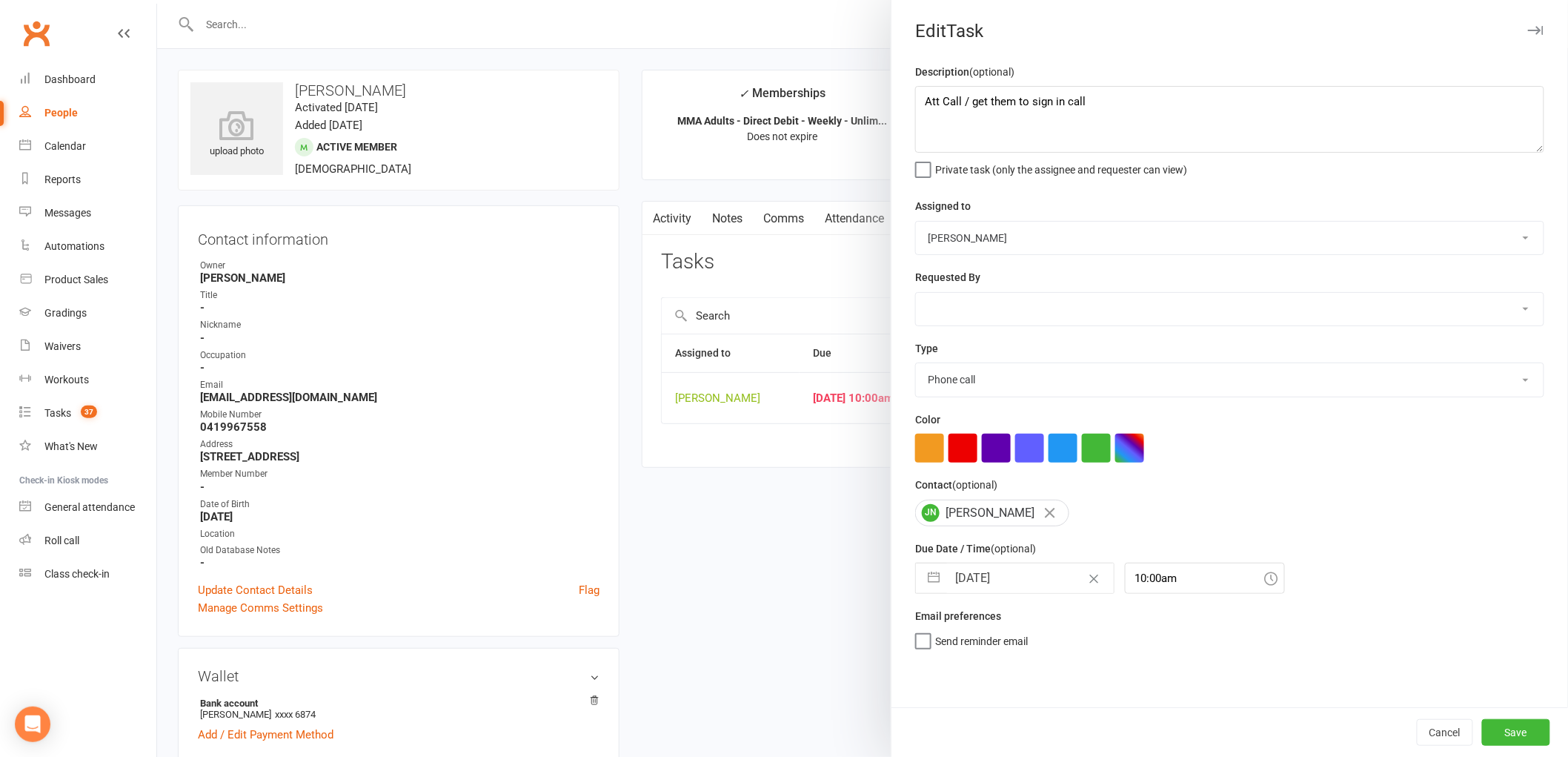
click at [982, 570] on input "[DATE]" at bounding box center [1030, 578] width 167 height 30
select select "6"
select select "2025"
select select "7"
select select "2025"
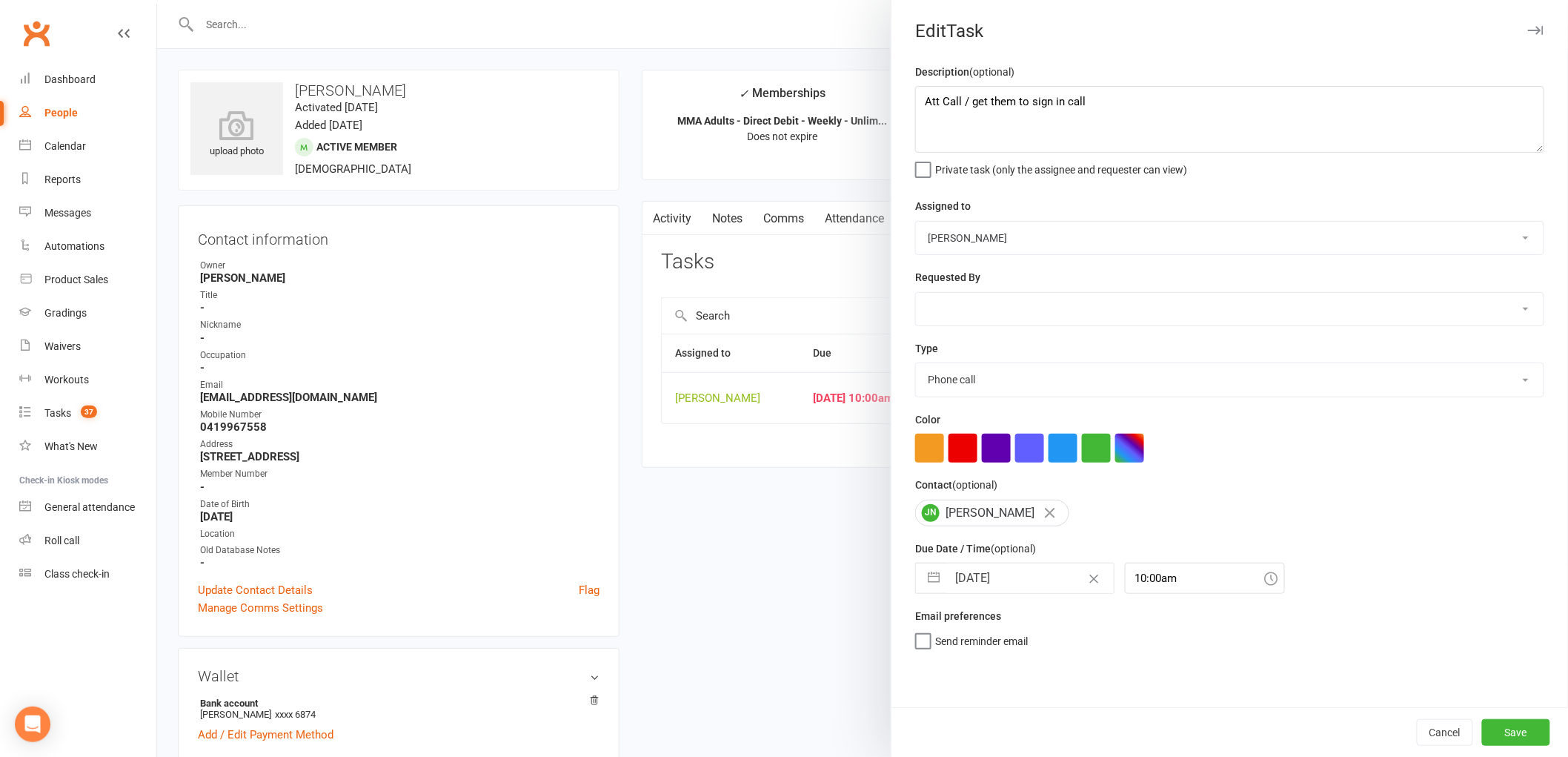
select select "8"
select select "2025"
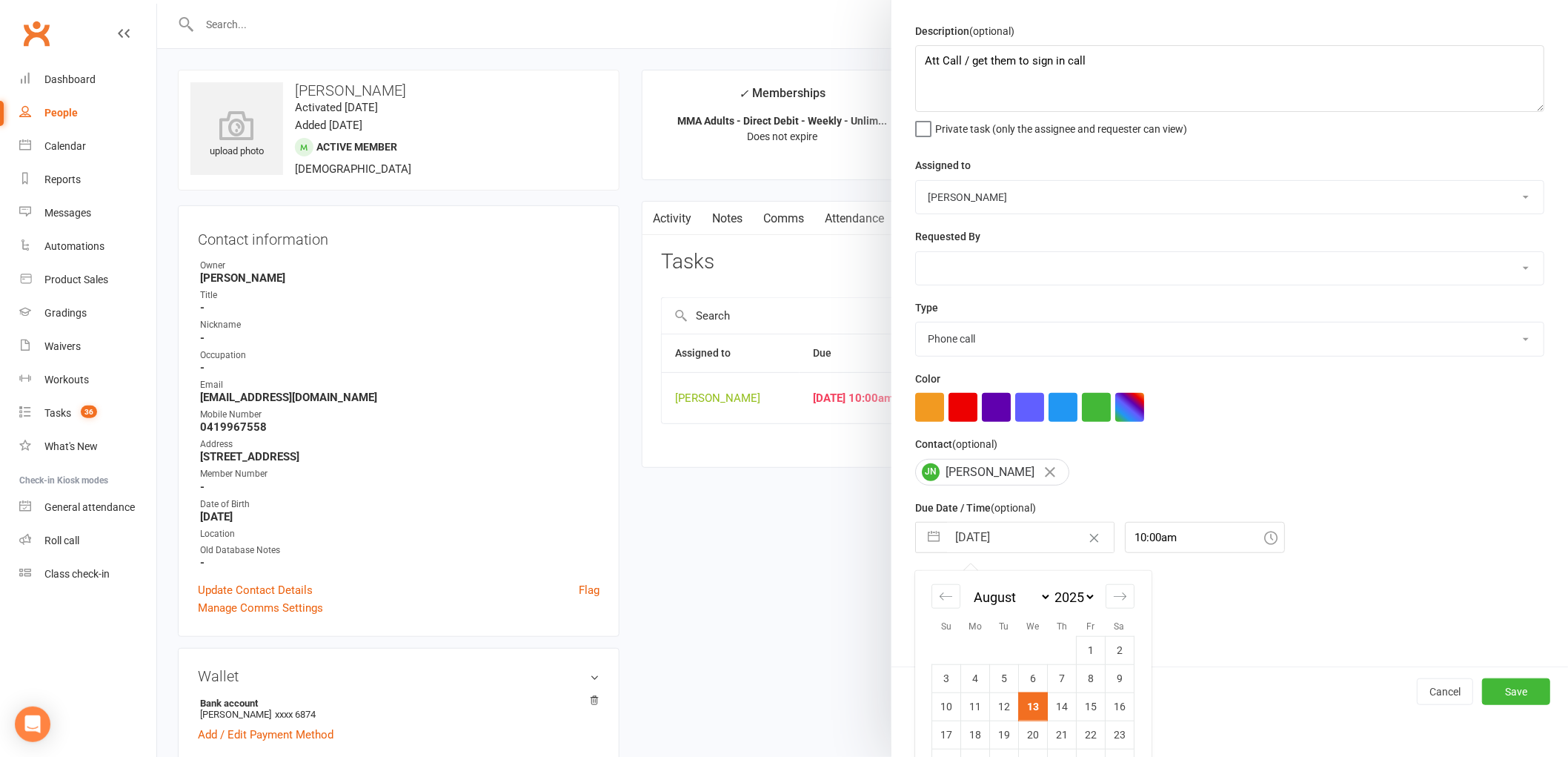
scroll to position [107, 0]
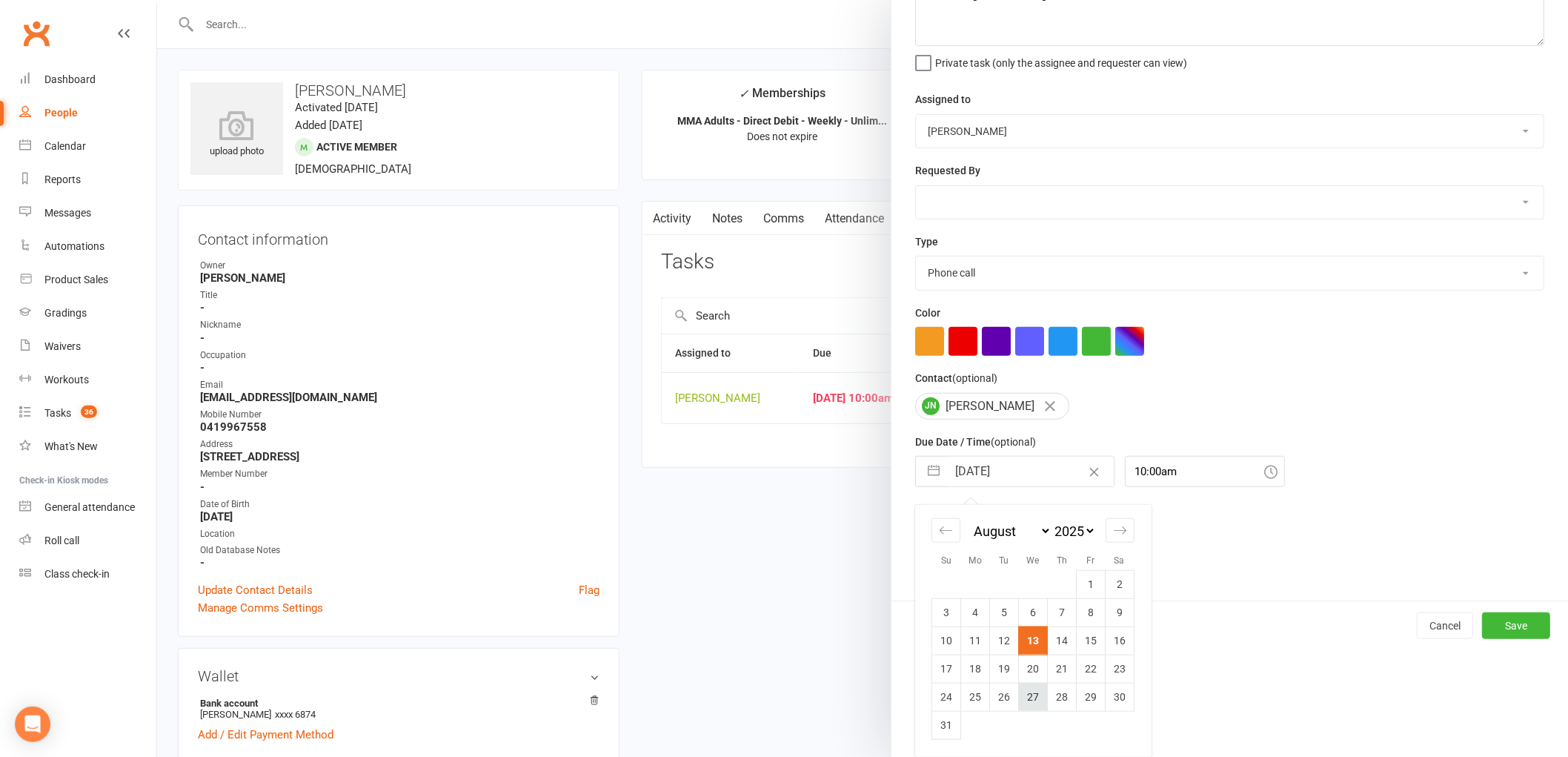
click at [1031, 698] on td "27" at bounding box center [1033, 697] width 29 height 28
type input "[DATE]"
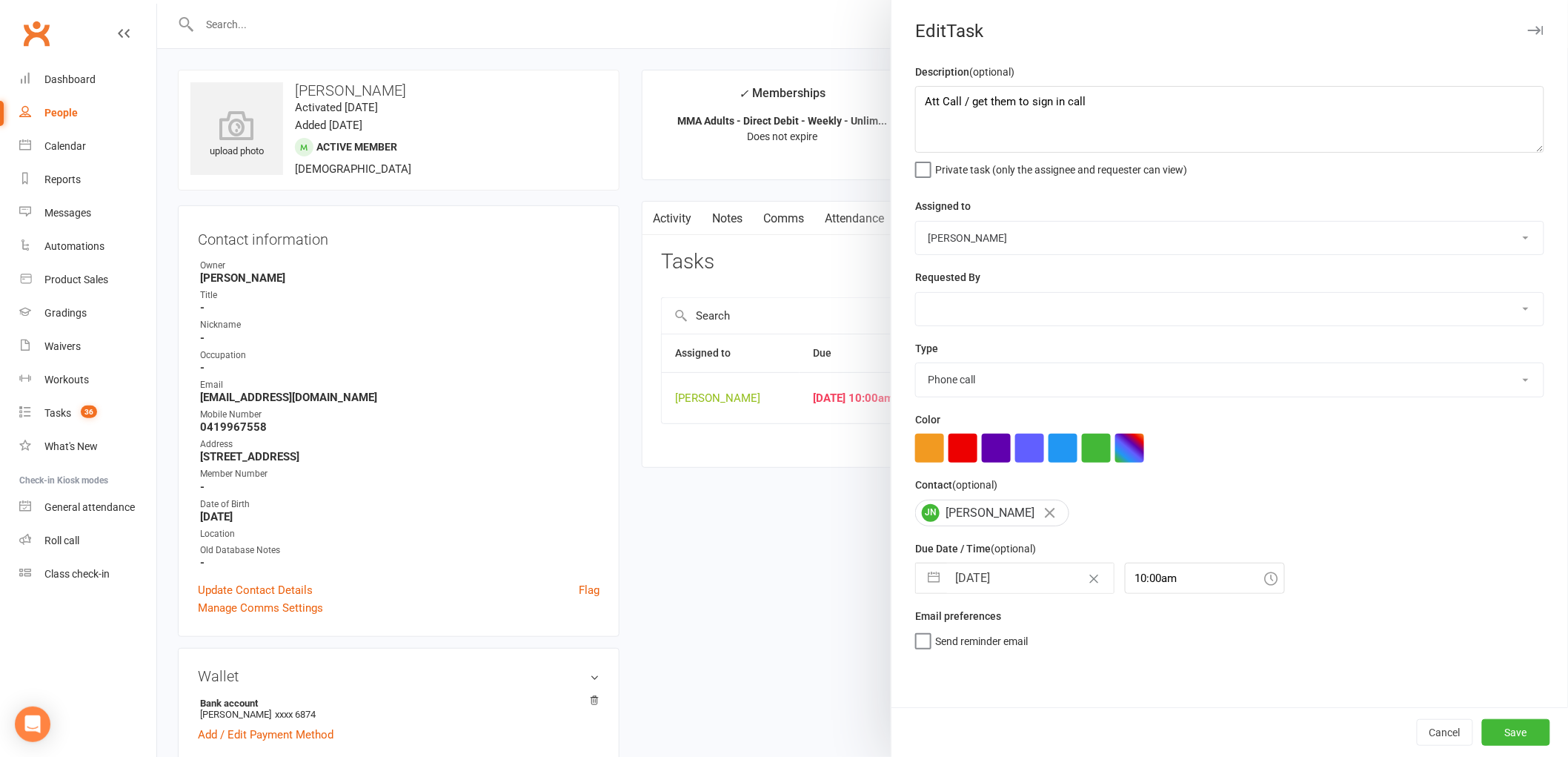
scroll to position [0, 0]
click at [1498, 728] on button "Save" at bounding box center [1516, 733] width 68 height 27
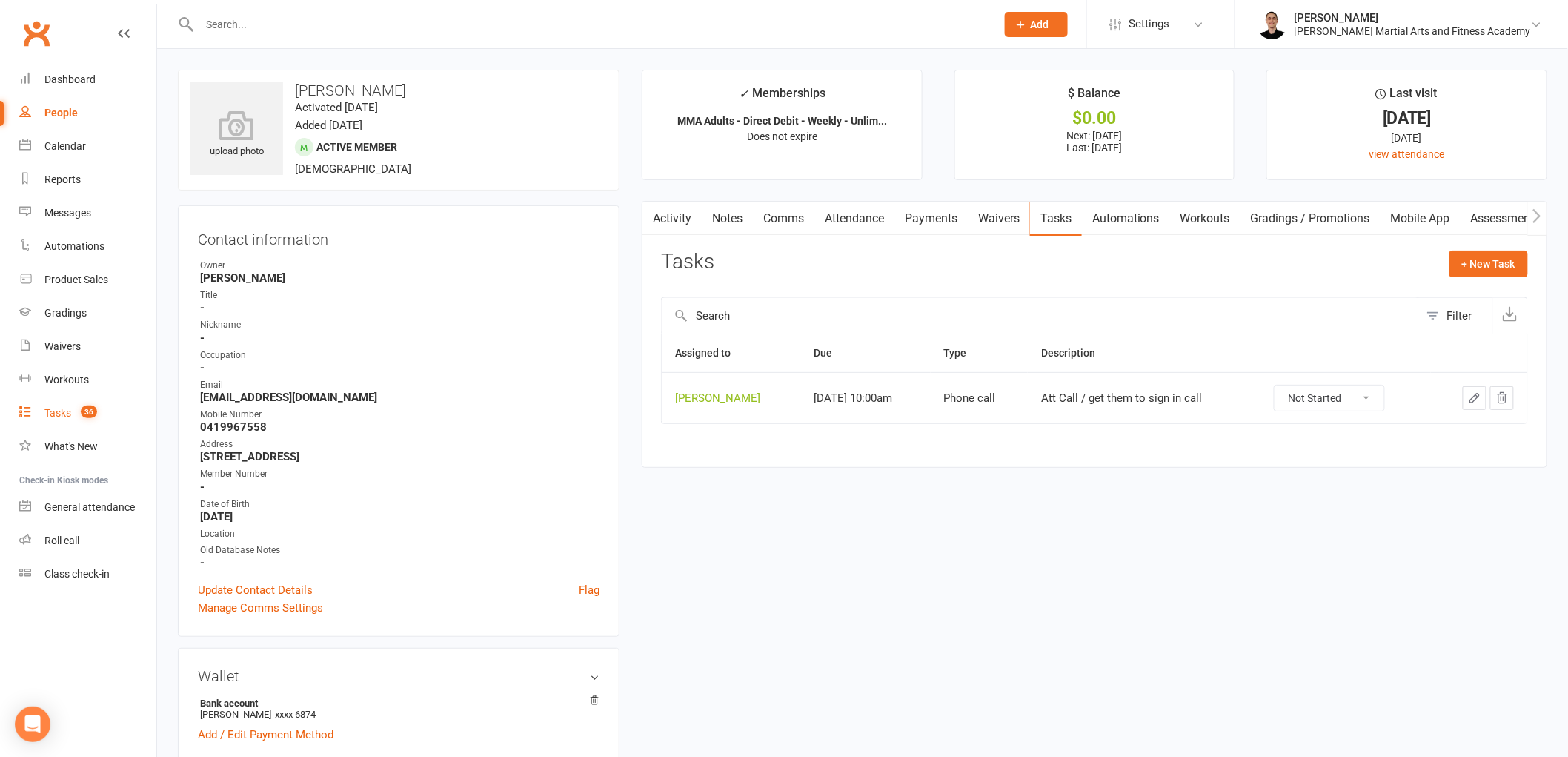
click at [54, 402] on link "Tasks 36" at bounding box center [87, 413] width 137 height 34
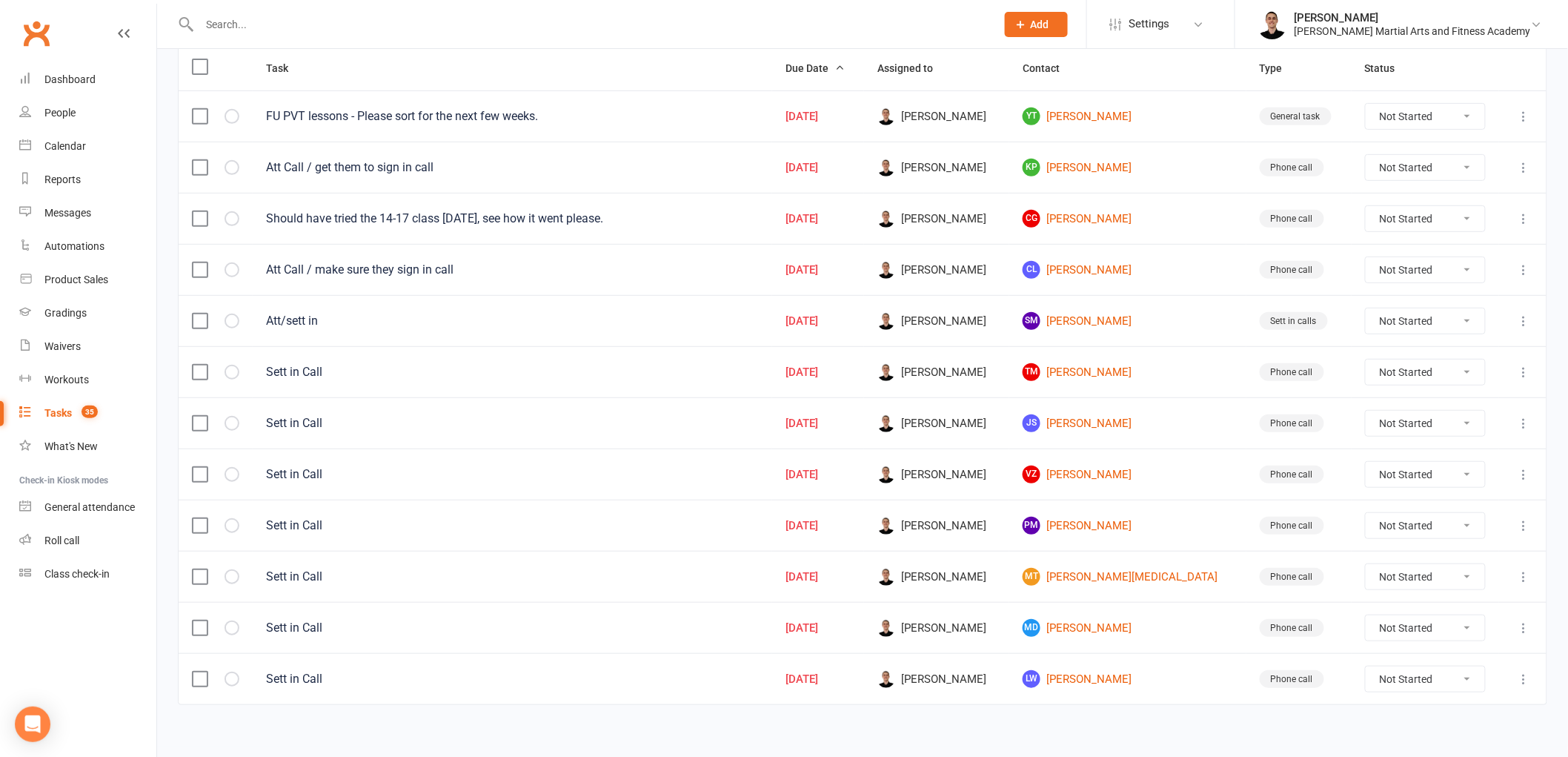
scroll to position [203, 0]
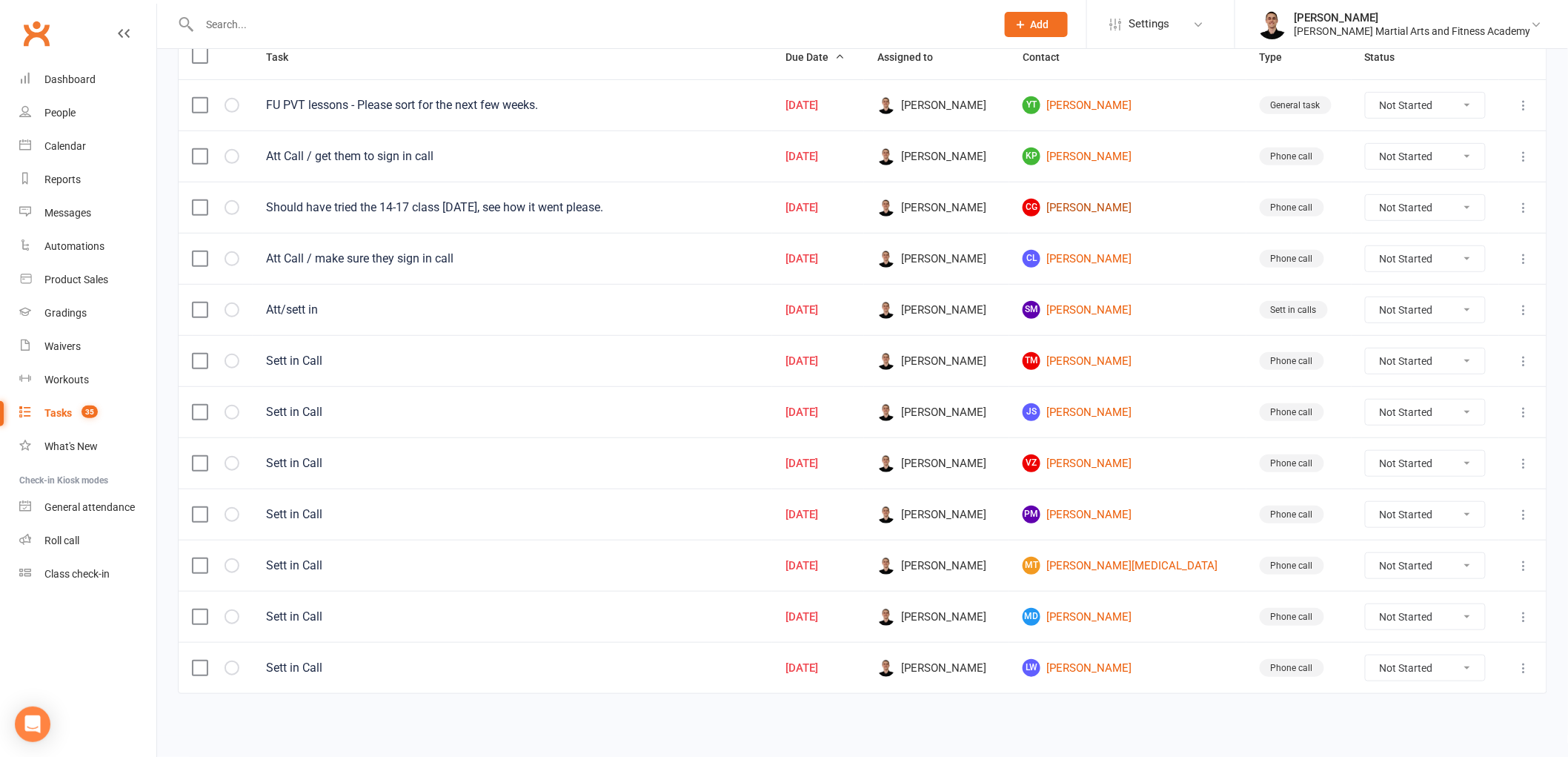
click at [1109, 206] on link "[PERSON_NAME] Goodreid" at bounding box center [1128, 207] width 210 height 18
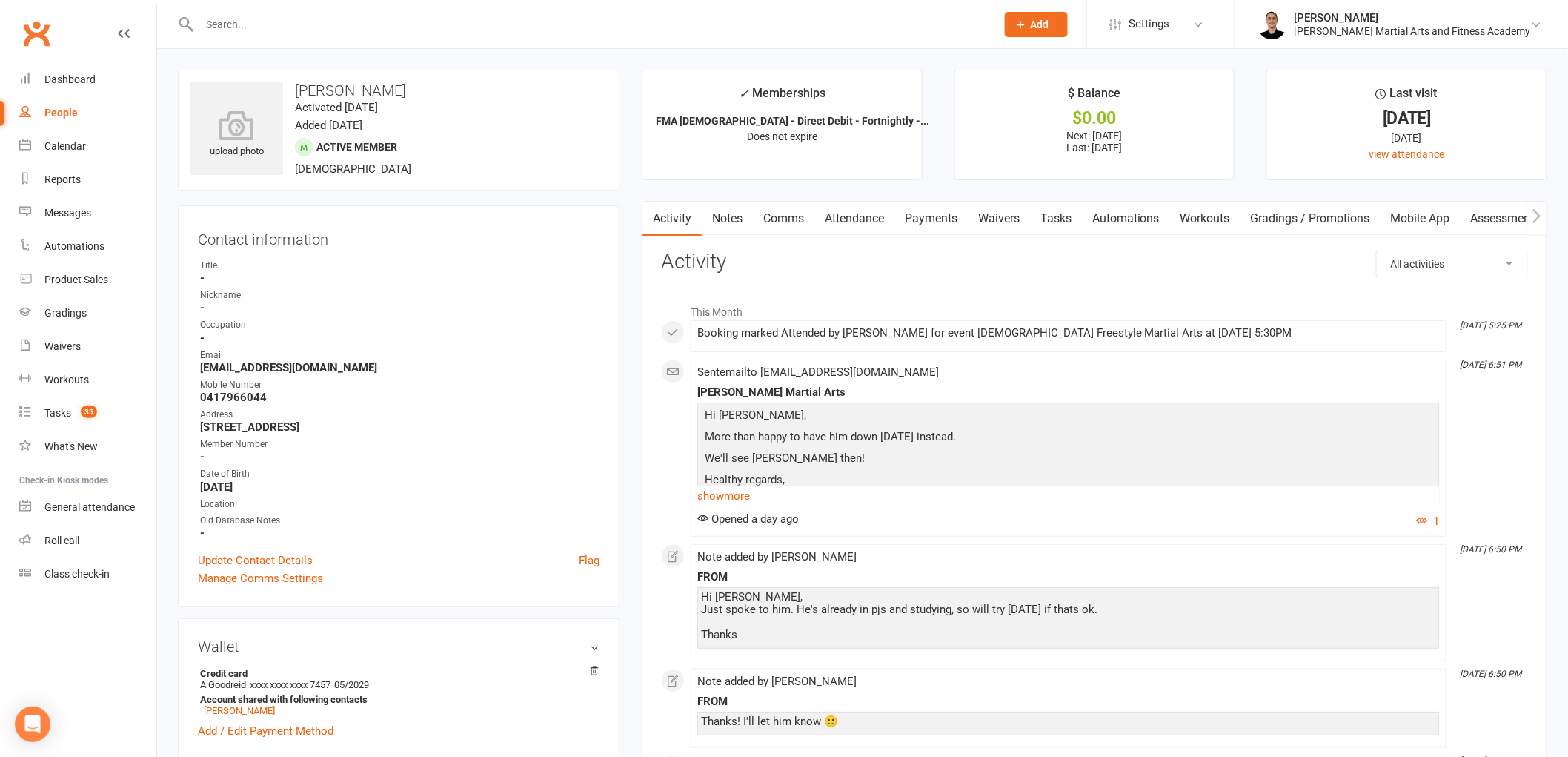
click at [797, 220] on link "Comms" at bounding box center [784, 219] width 61 height 34
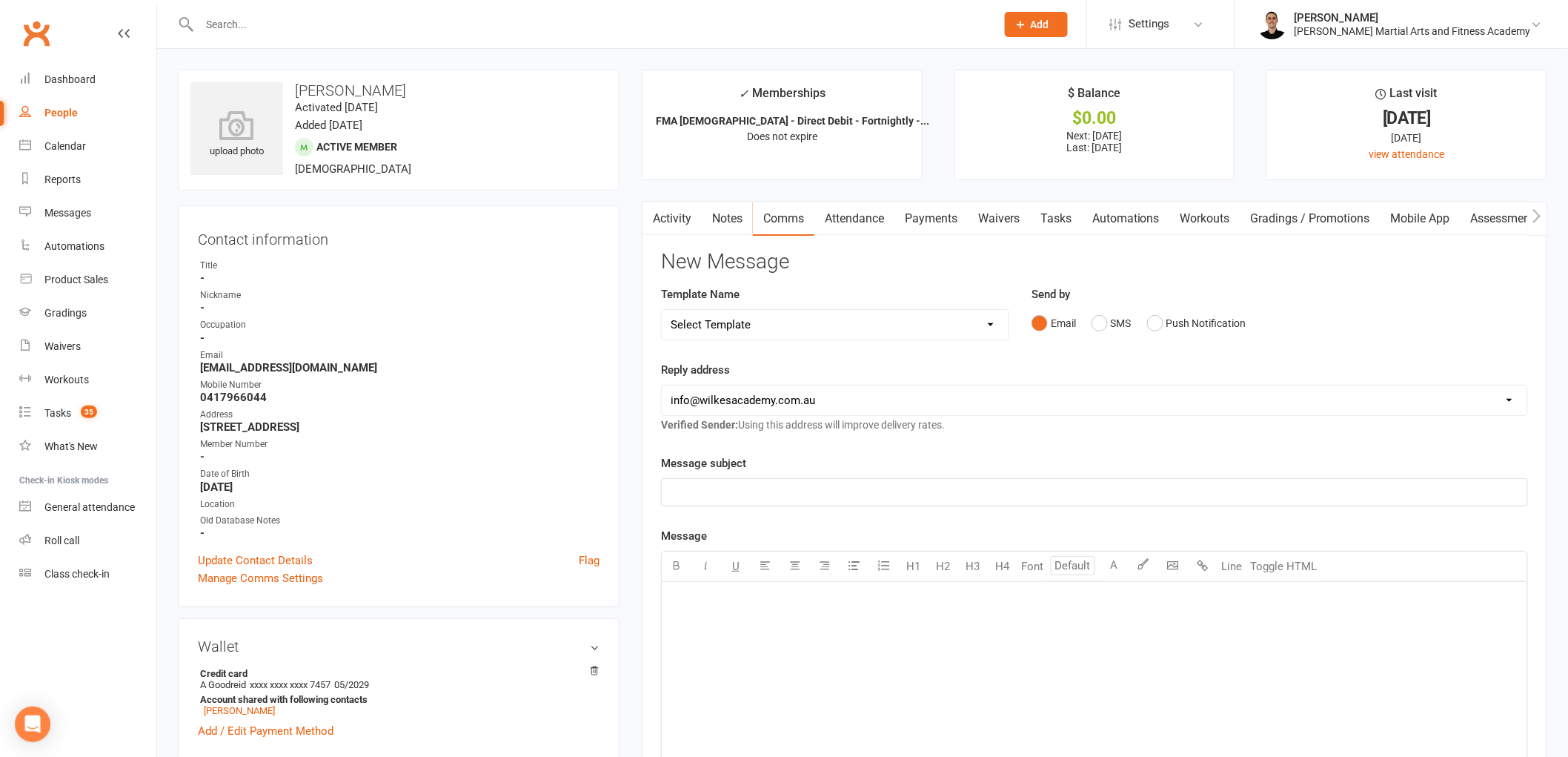
click at [813, 318] on select "Select Template [Email] Birthday Party Enquiry [Email] [DEMOGRAPHIC_DATA] Gradi…" at bounding box center [835, 325] width 347 height 30
select select "39"
click at [662, 310] on select "Select Template [Email] Birthday Party Enquiry [Email] [DEMOGRAPHIC_DATA] Gradi…" at bounding box center [835, 325] width 347 height 30
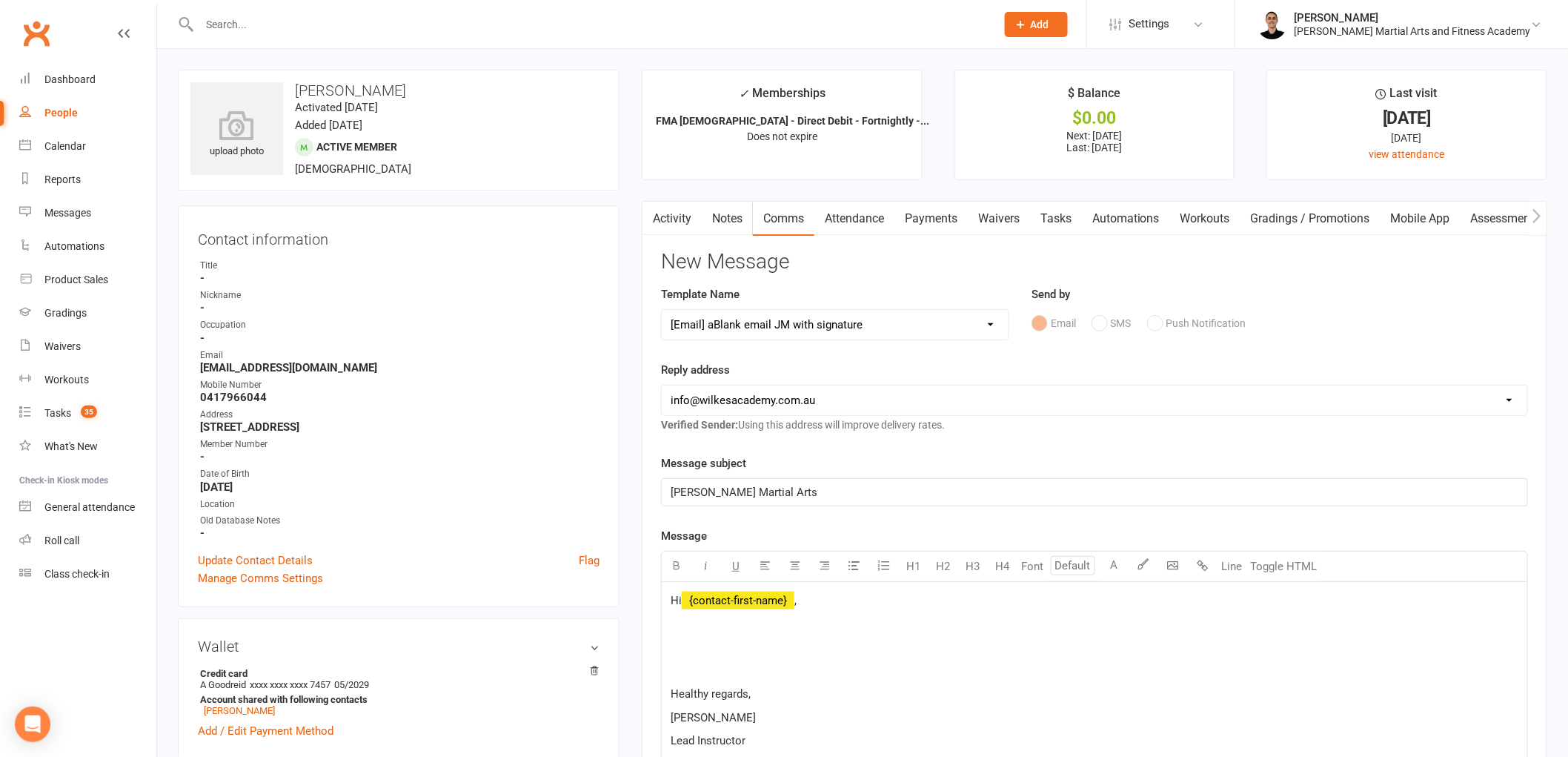
click at [751, 596] on span "﻿ {contact-first-name}" at bounding box center [738, 601] width 113 height 13
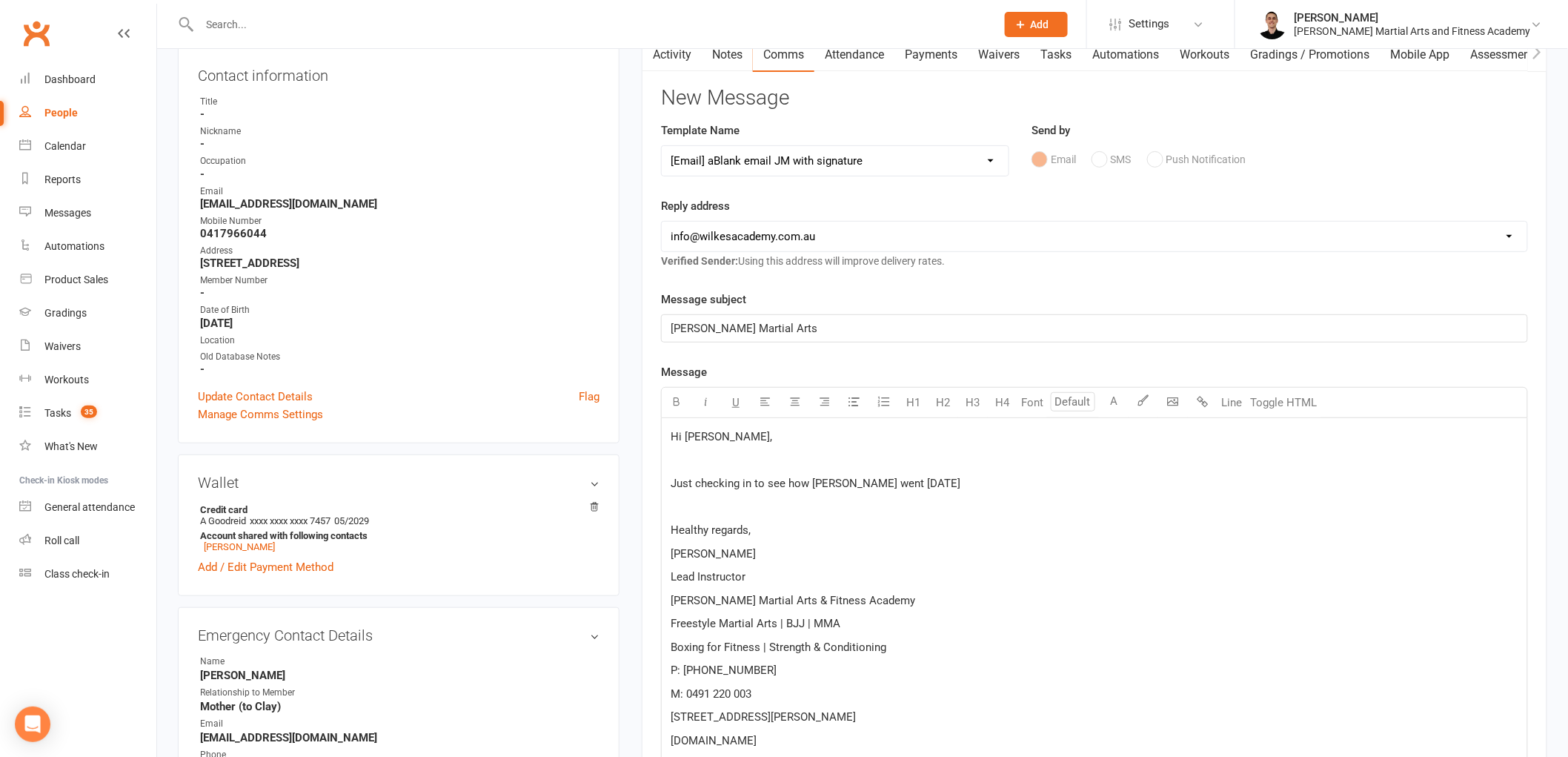
scroll to position [165, 0]
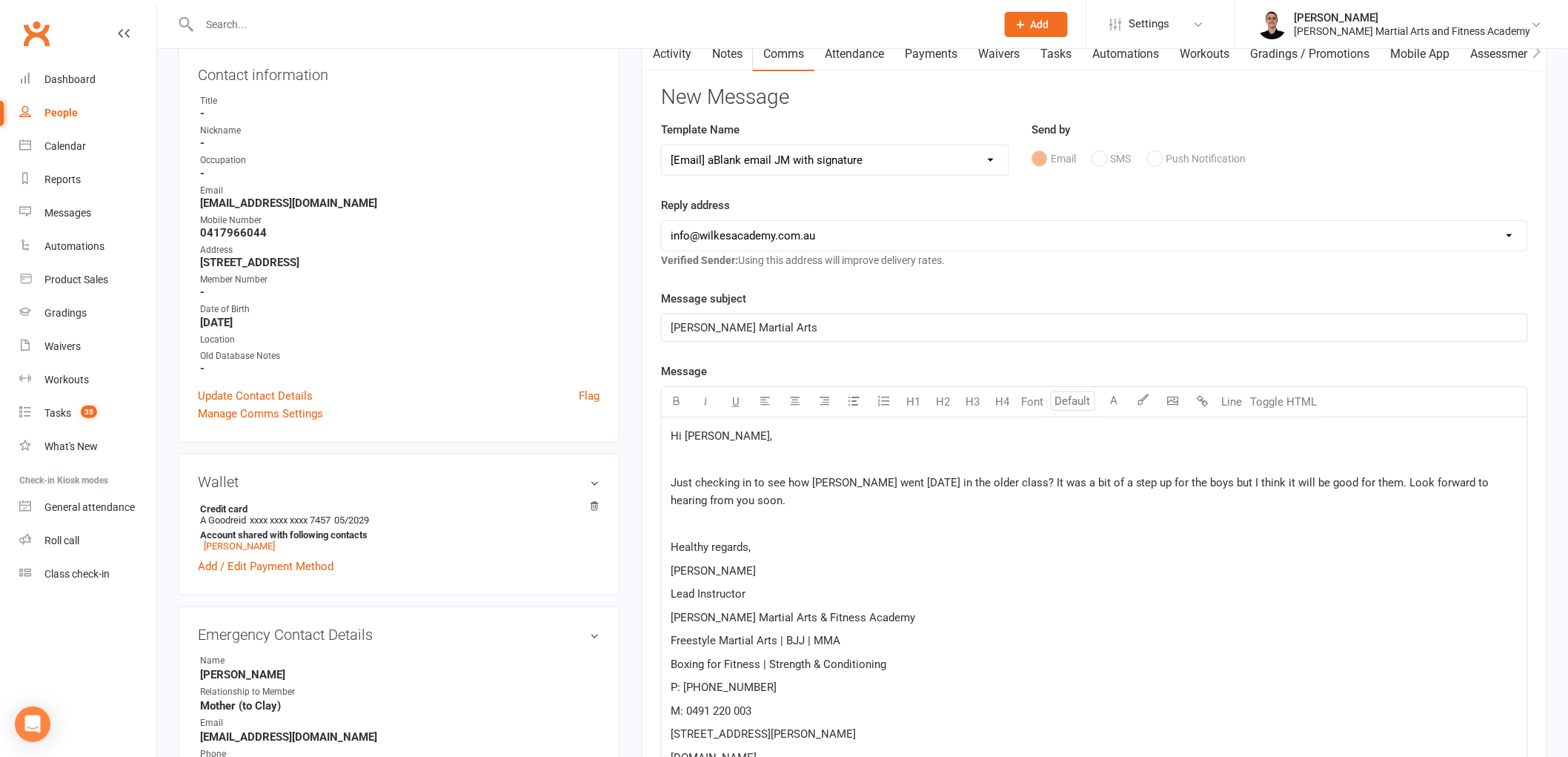
click at [1055, 506] on p "Just checking in to see how [PERSON_NAME] went [DATE] in the older class? It wa…" at bounding box center [1094, 492] width 848 height 35
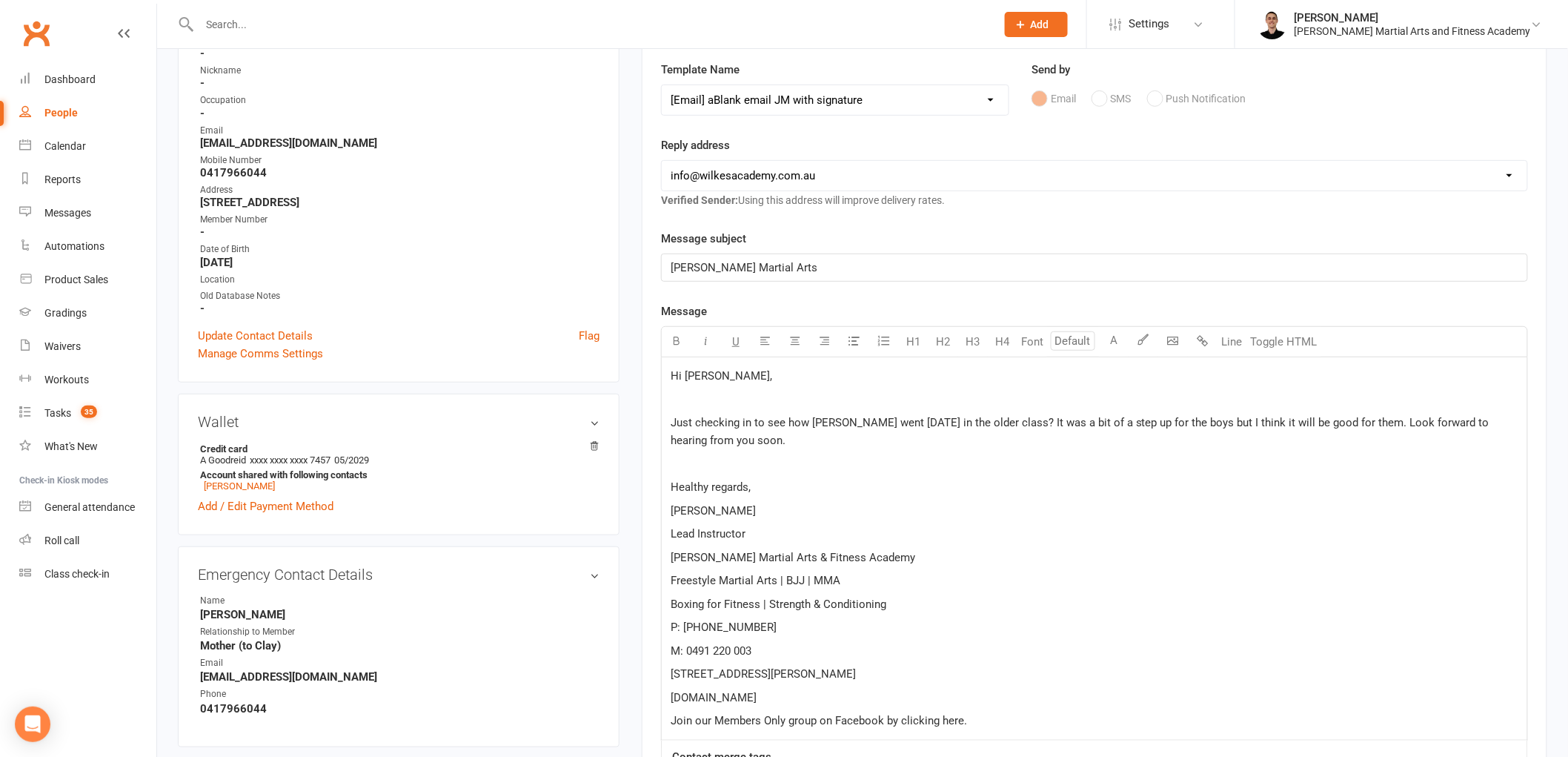
scroll to position [493, 0]
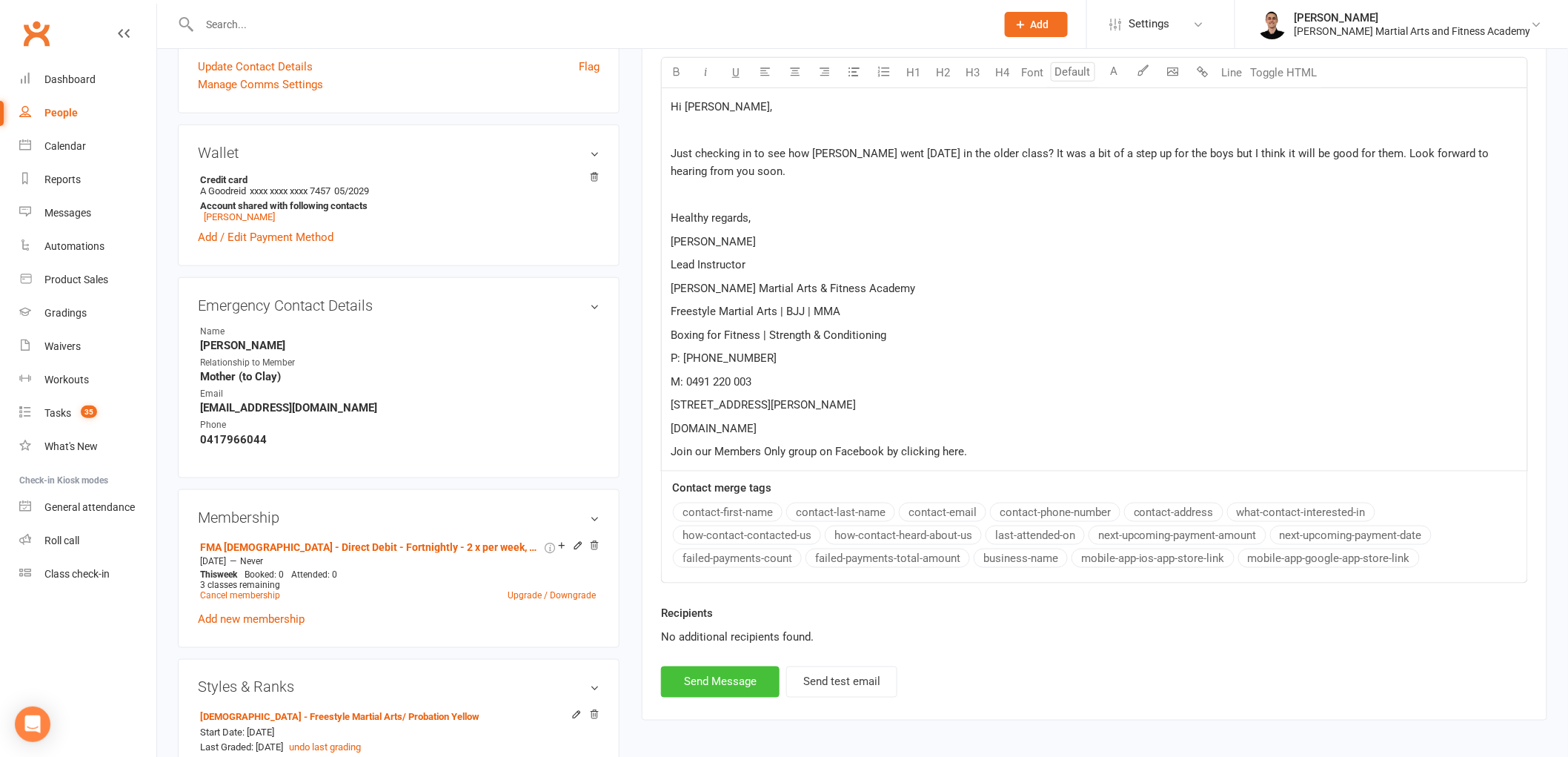
click at [719, 673] on button "Send Message" at bounding box center [719, 682] width 118 height 31
select select
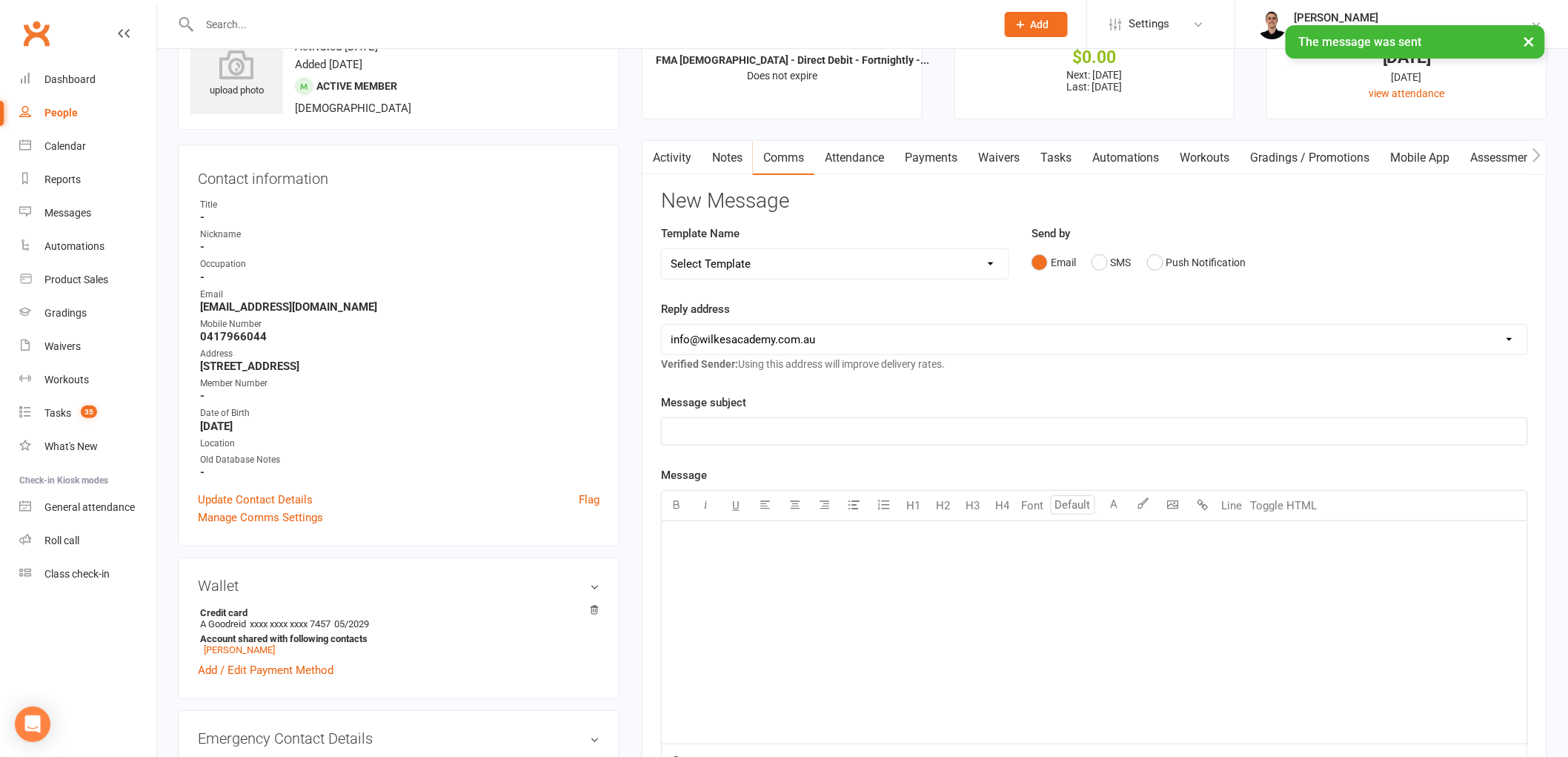
scroll to position [0, 0]
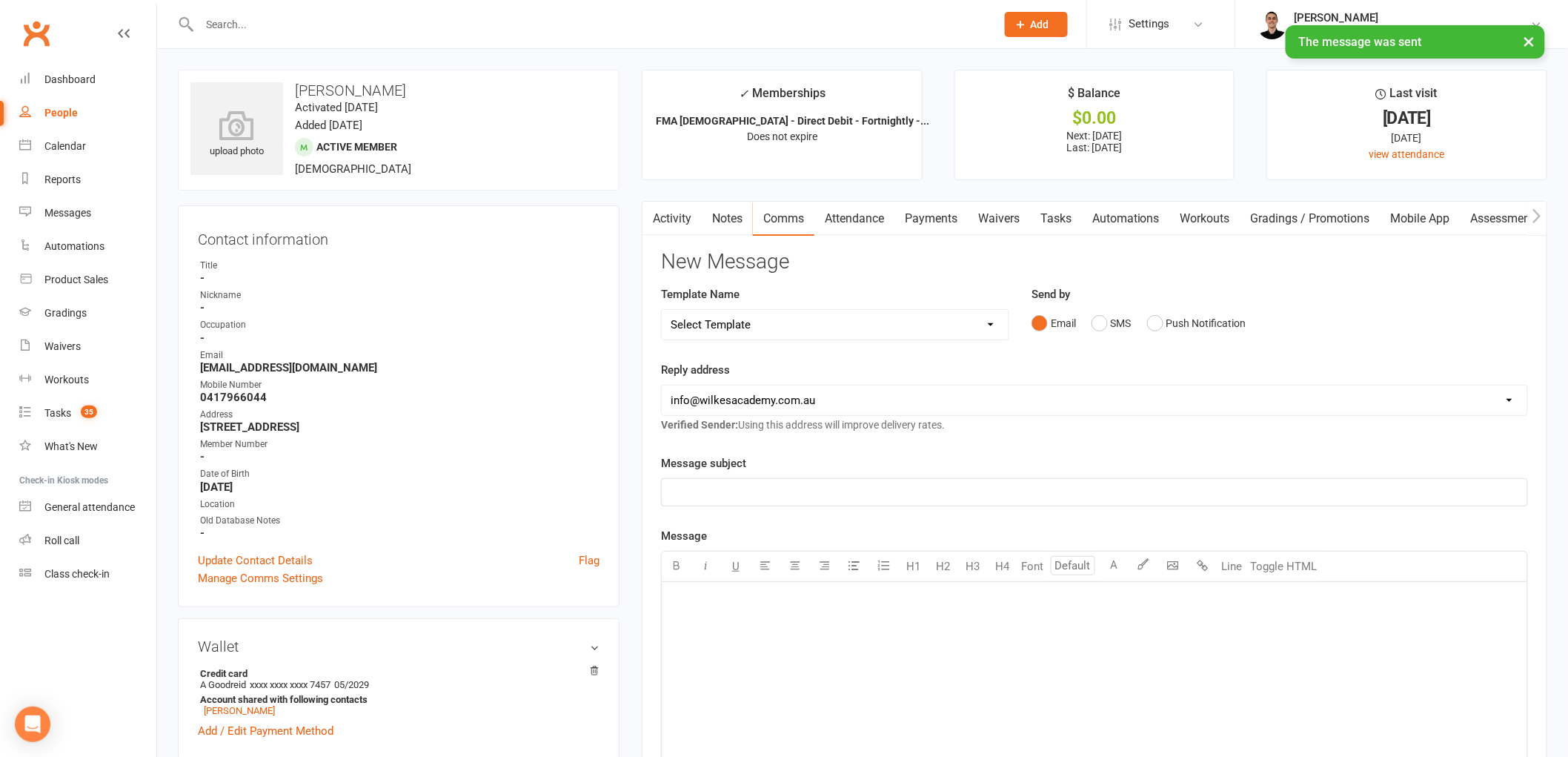
click at [1057, 221] on link "Tasks" at bounding box center [1056, 219] width 52 height 34
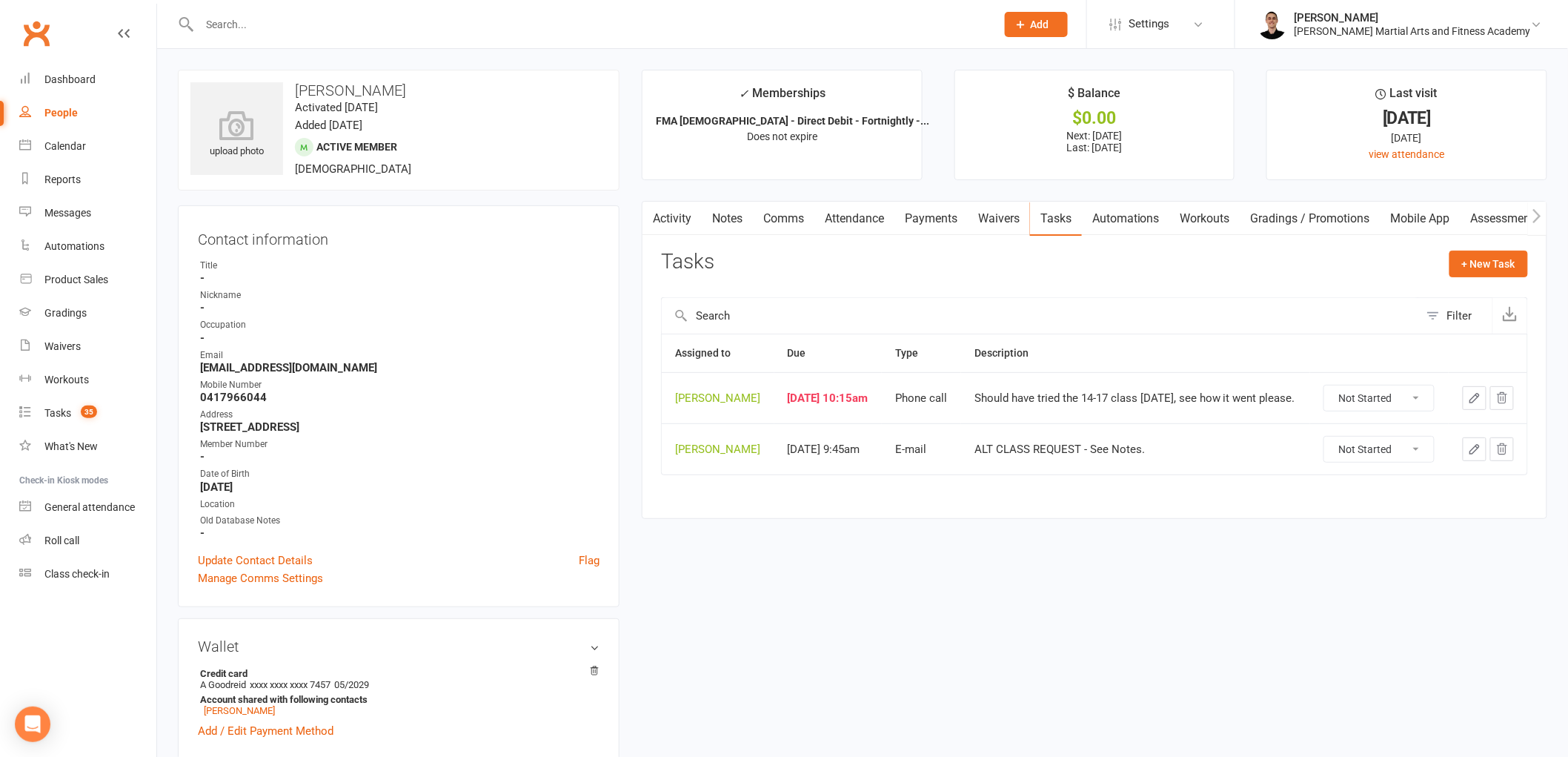
click at [1370, 450] on select "Not Started In Progress Waiting Complete" at bounding box center [1379, 449] width 110 height 25
click at [1326, 438] on select "Not Started In Progress Waiting Complete" at bounding box center [1379, 449] width 110 height 25
select select "unstarted"
click at [1471, 396] on icon "button" at bounding box center [1475, 399] width 13 height 13
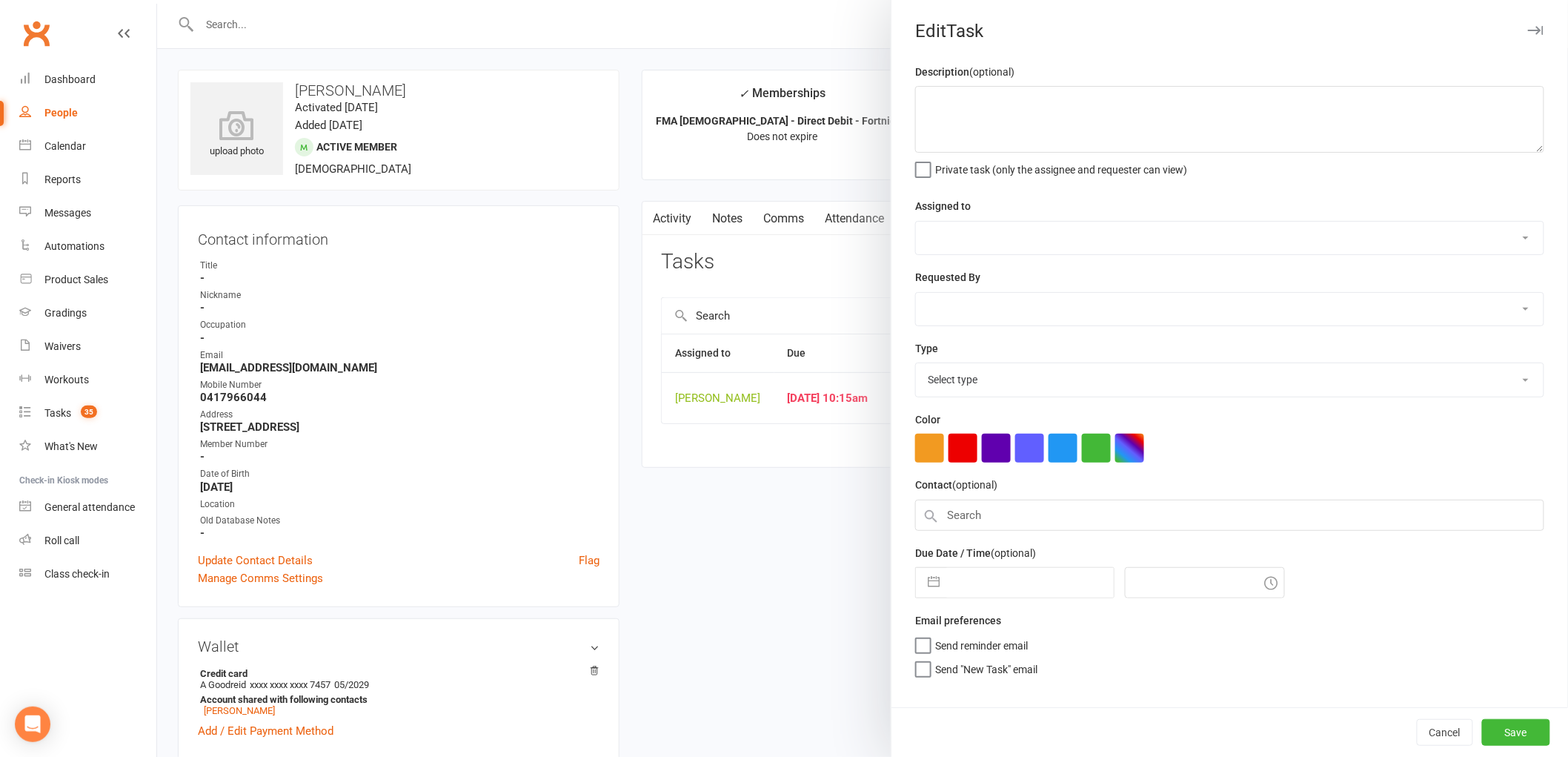
type textarea "Should have tried the 14-17 class [DATE], see how it went please."
select select "47660"
select select "47778"
type input "[DATE]"
type input "10:15am"
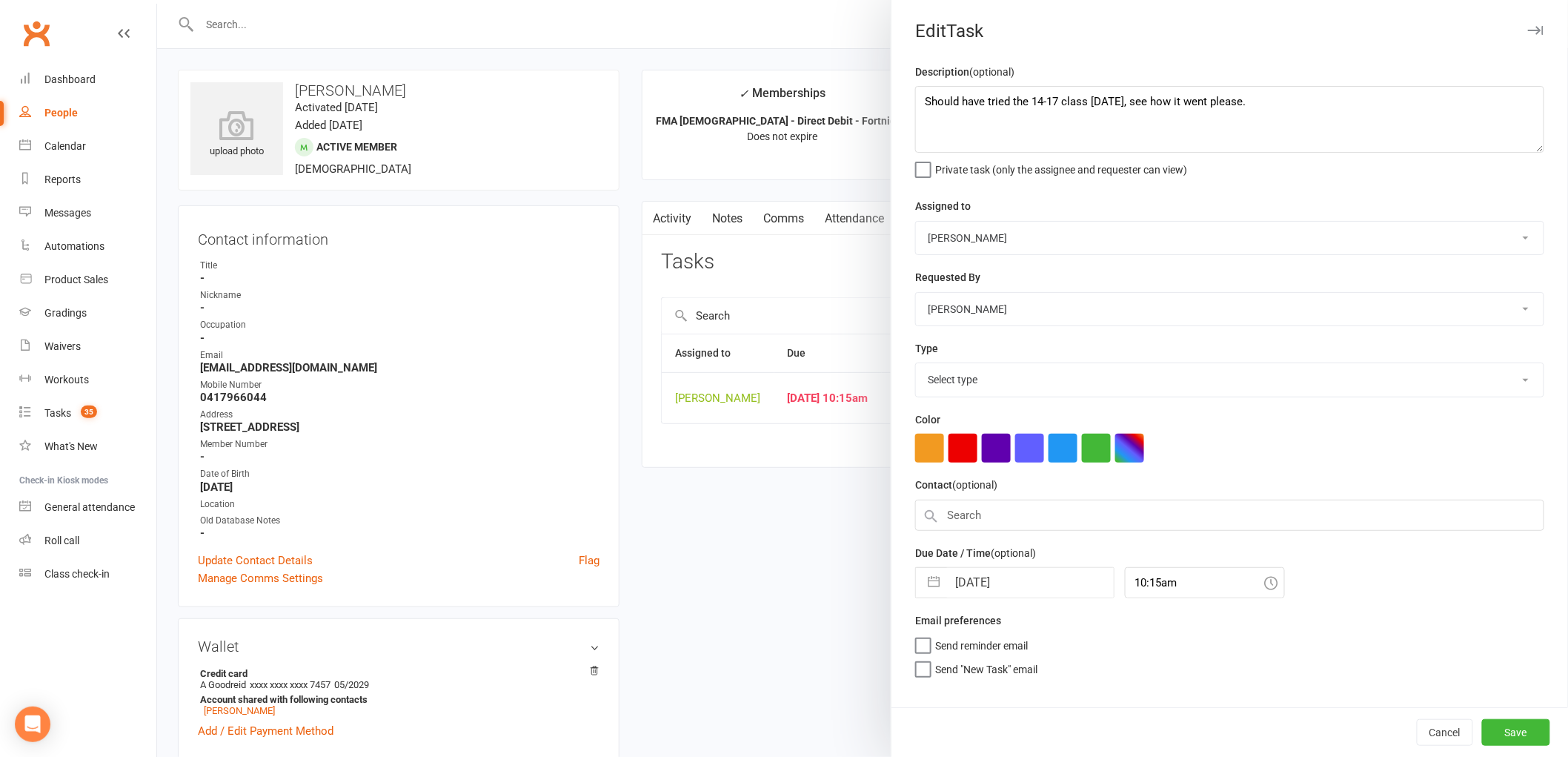
select select "25277"
click at [1006, 583] on input "[DATE]" at bounding box center [1030, 578] width 167 height 30
select select "6"
select select "2025"
select select "7"
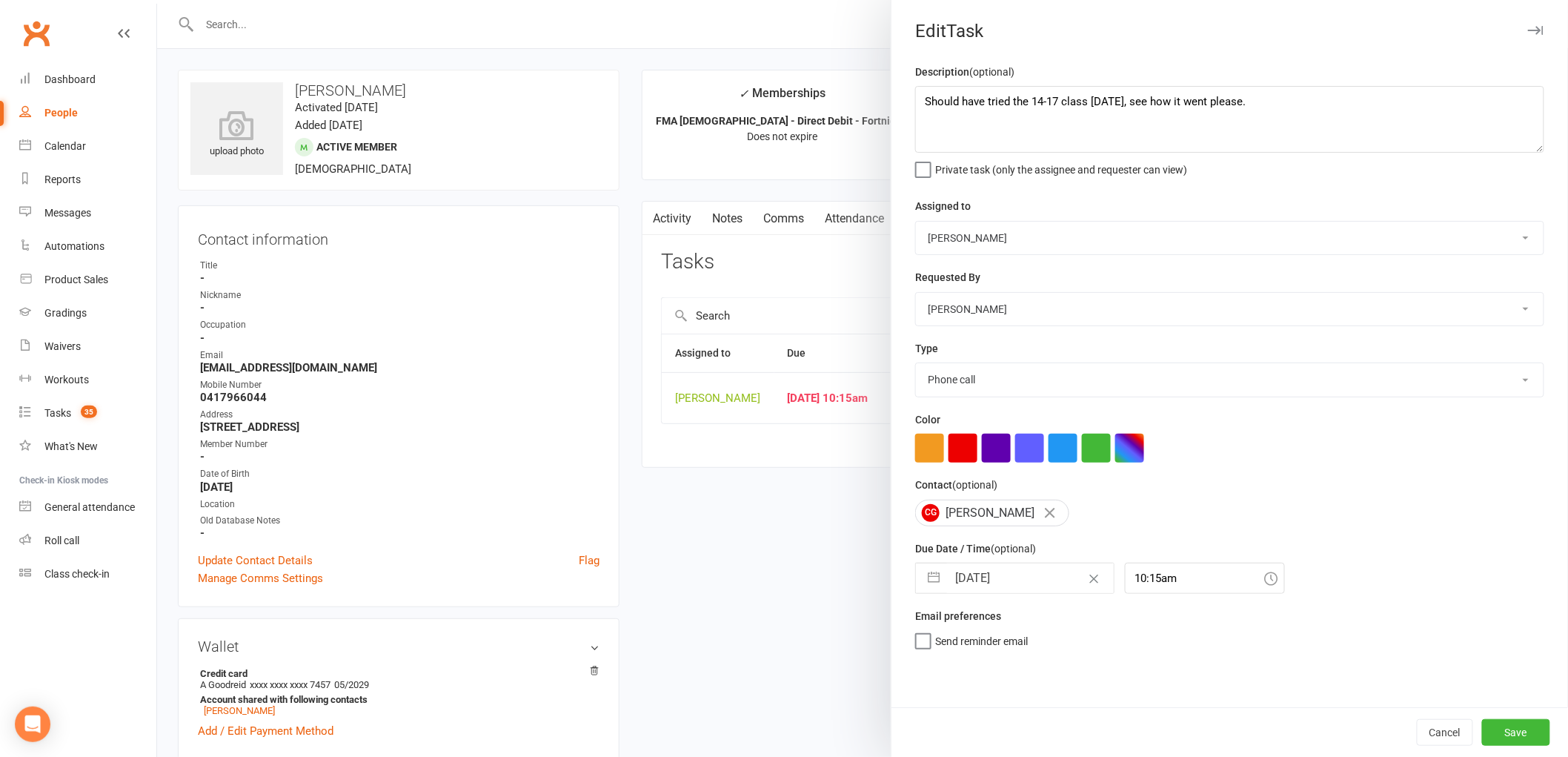
select select "2025"
select select "8"
select select "2025"
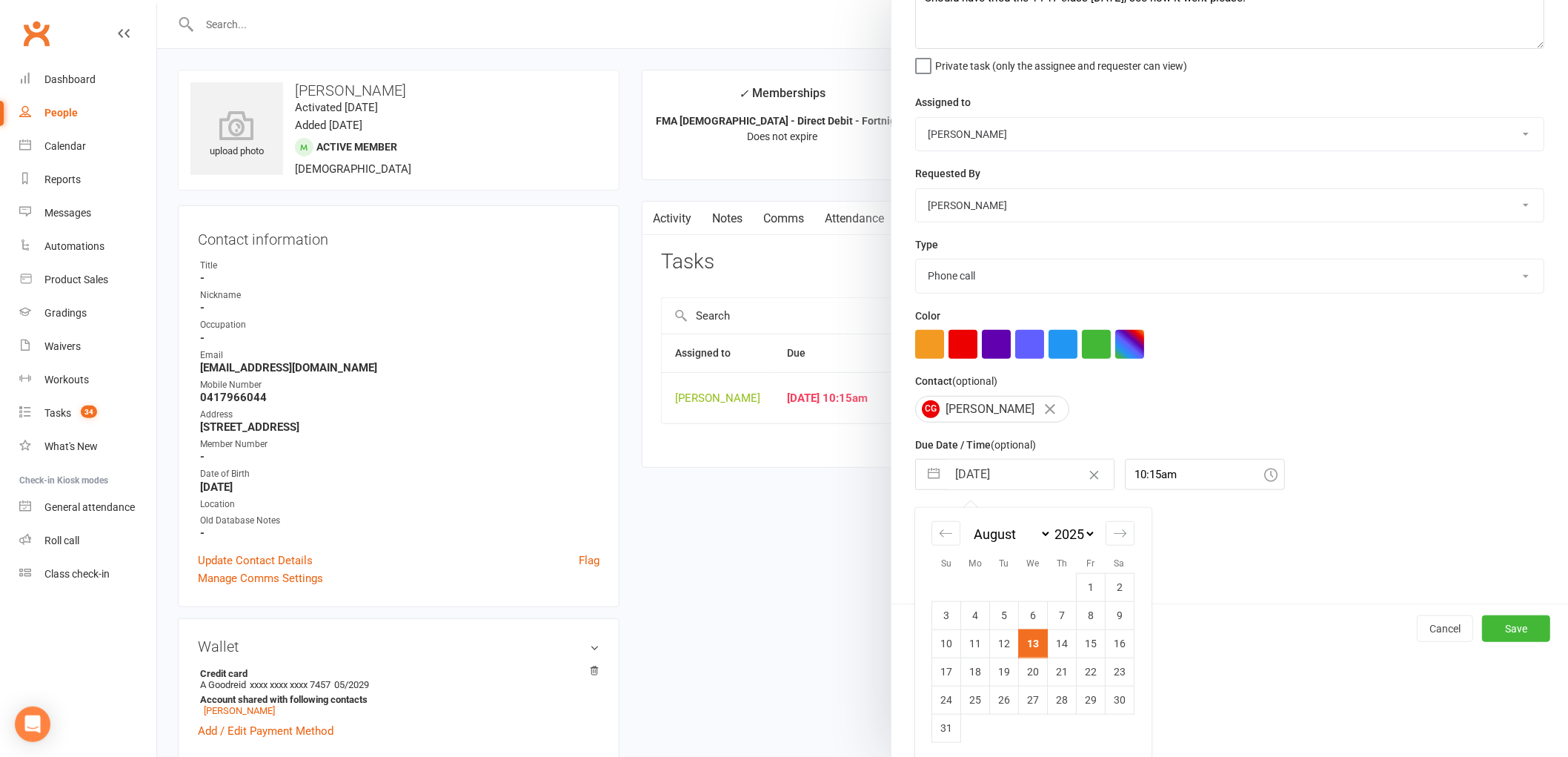
scroll to position [107, 0]
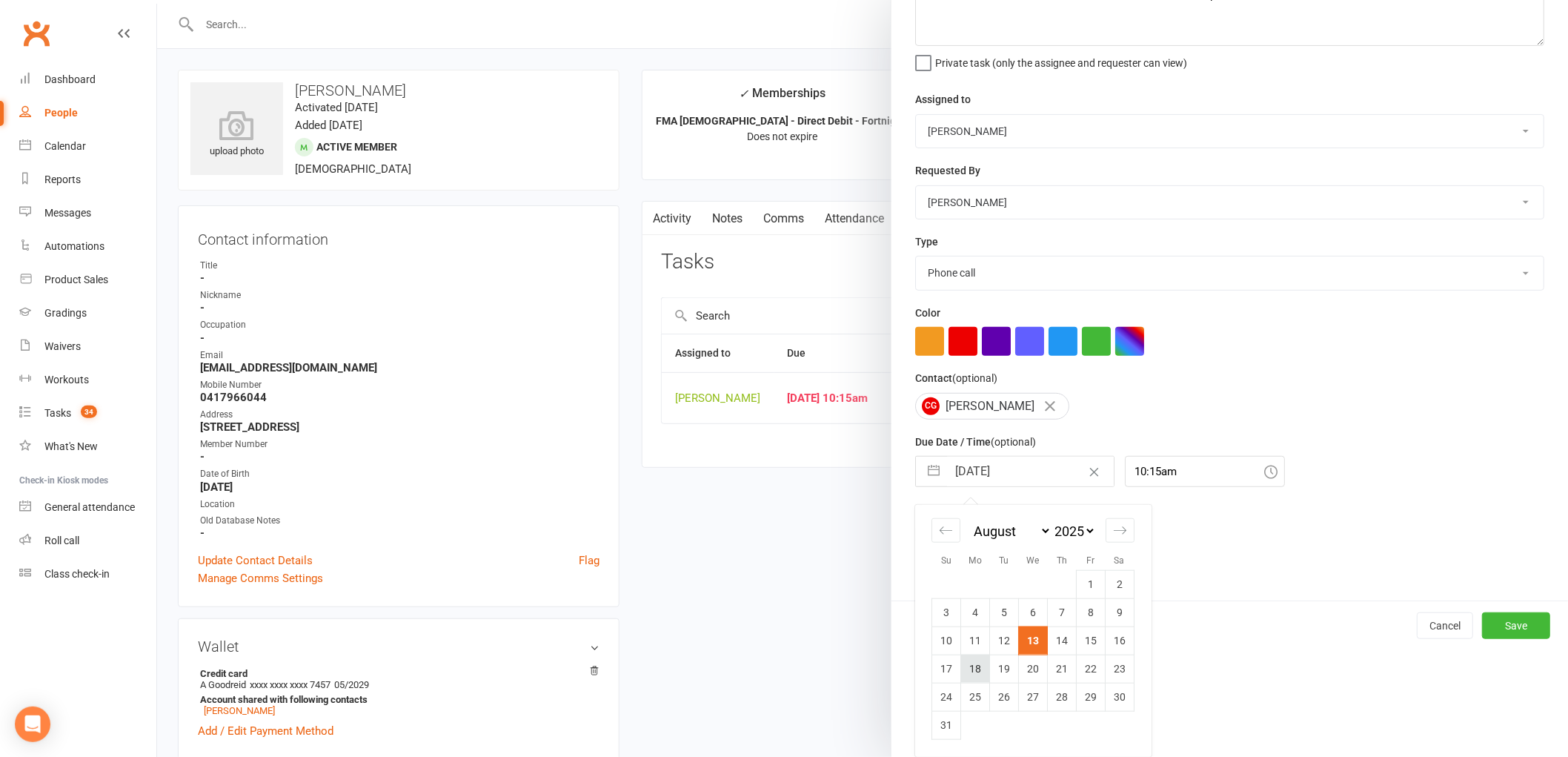
click at [967, 672] on td "18" at bounding box center [975, 669] width 29 height 28
type input "[DATE]"
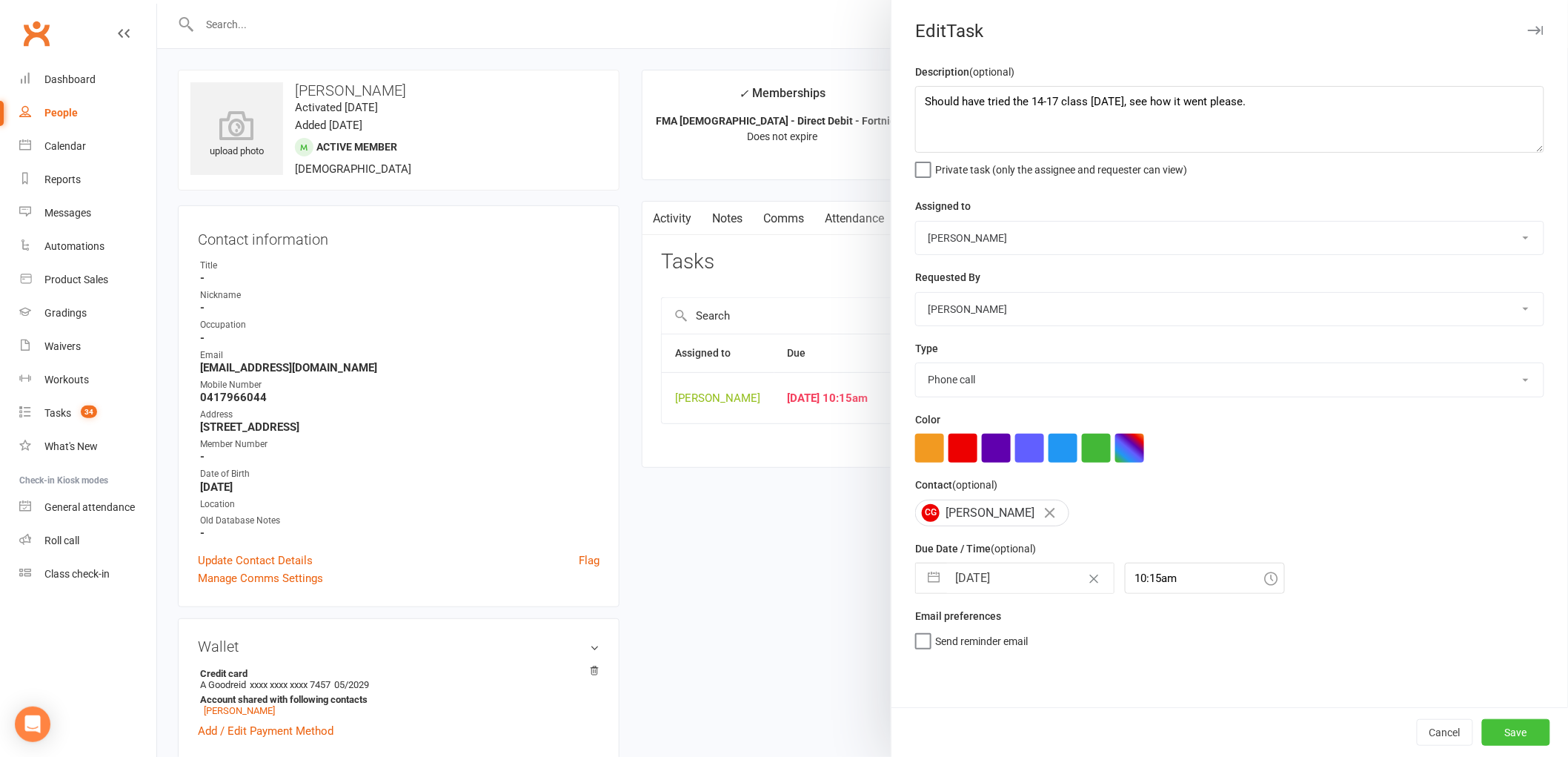
click at [1524, 720] on button "Save" at bounding box center [1516, 733] width 68 height 27
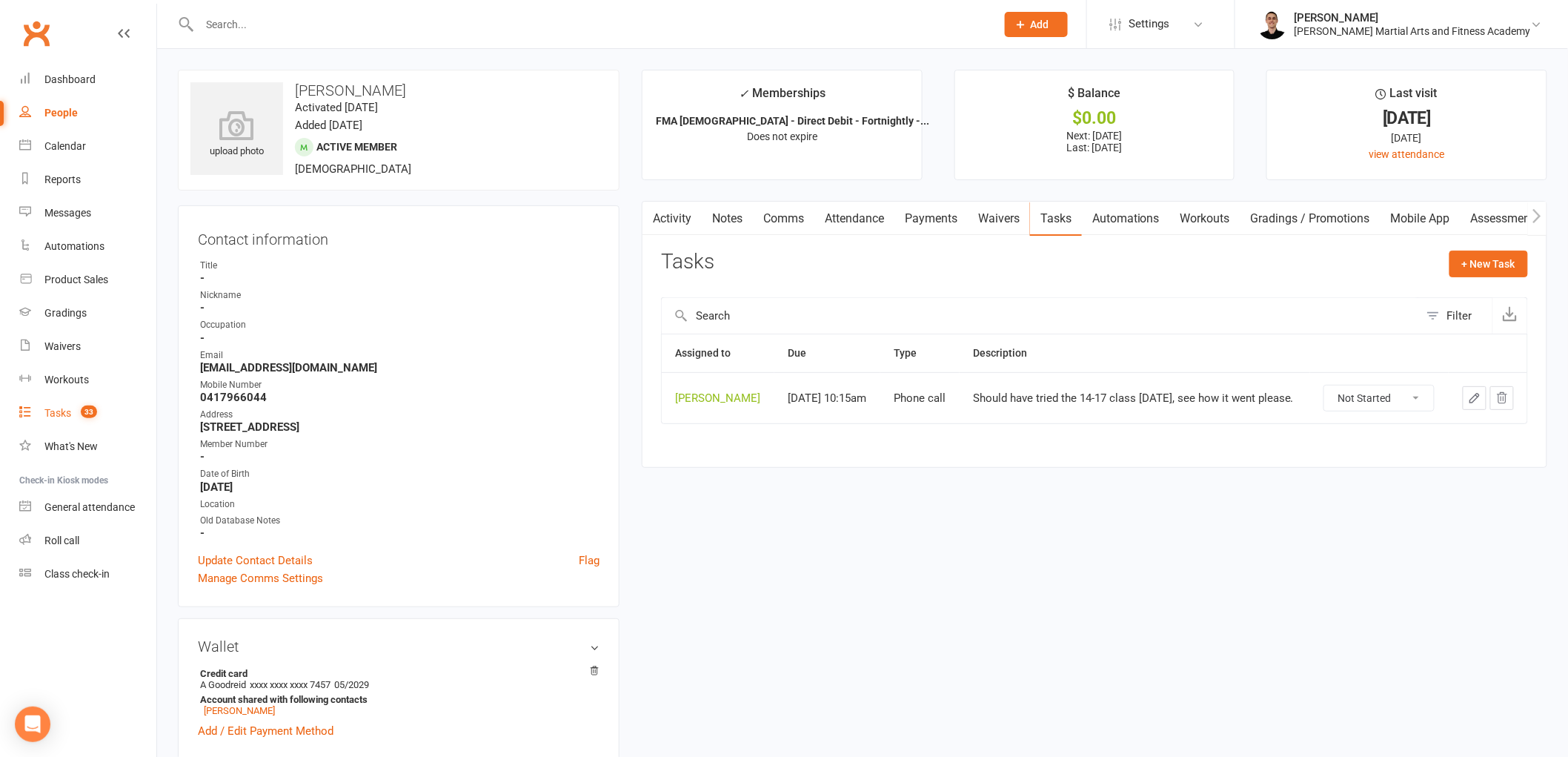
click at [85, 406] on span "33" at bounding box center [89, 412] width 17 height 13
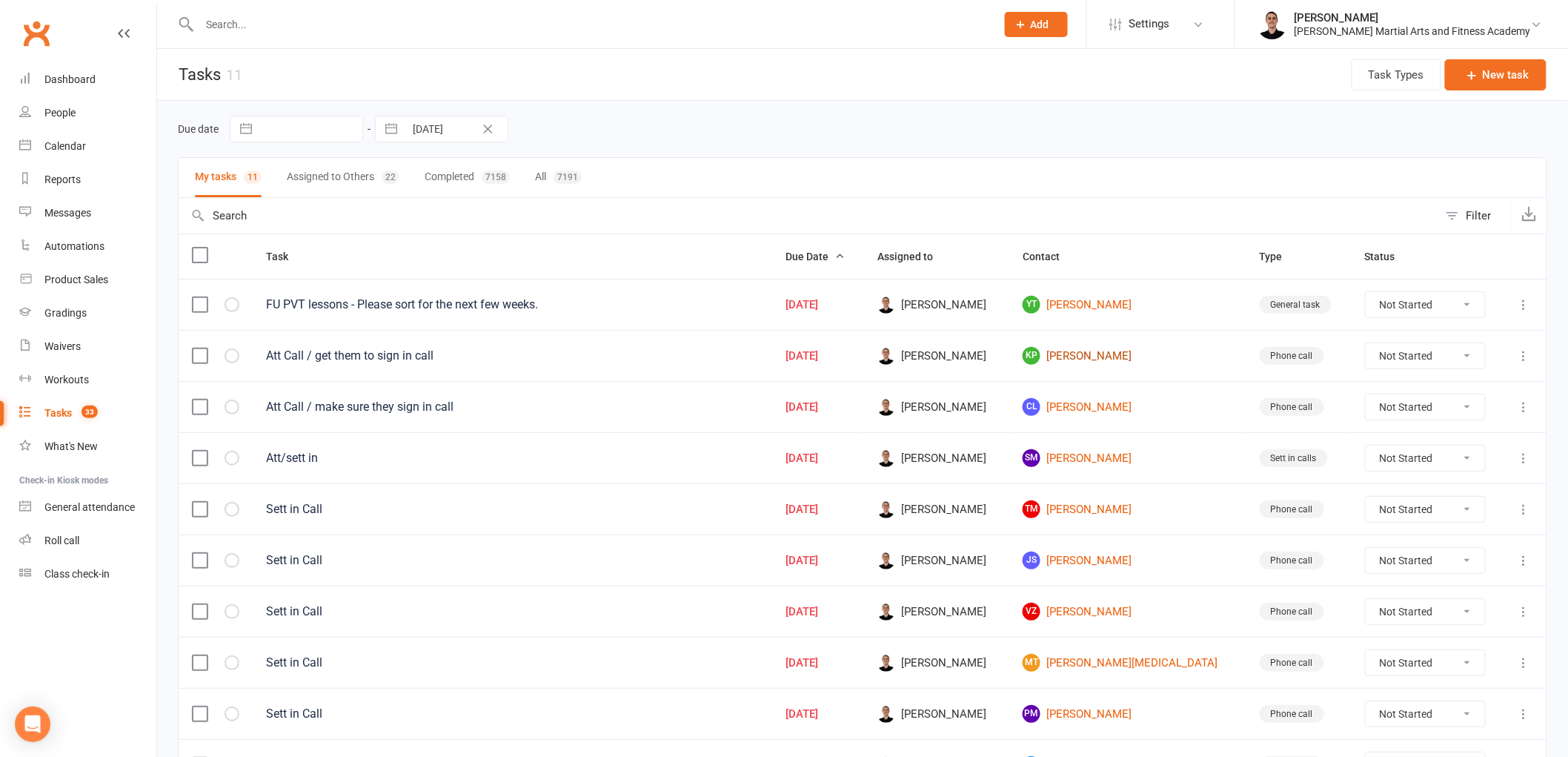
click at [1115, 356] on link "[PERSON_NAME]" at bounding box center [1128, 356] width 210 height 18
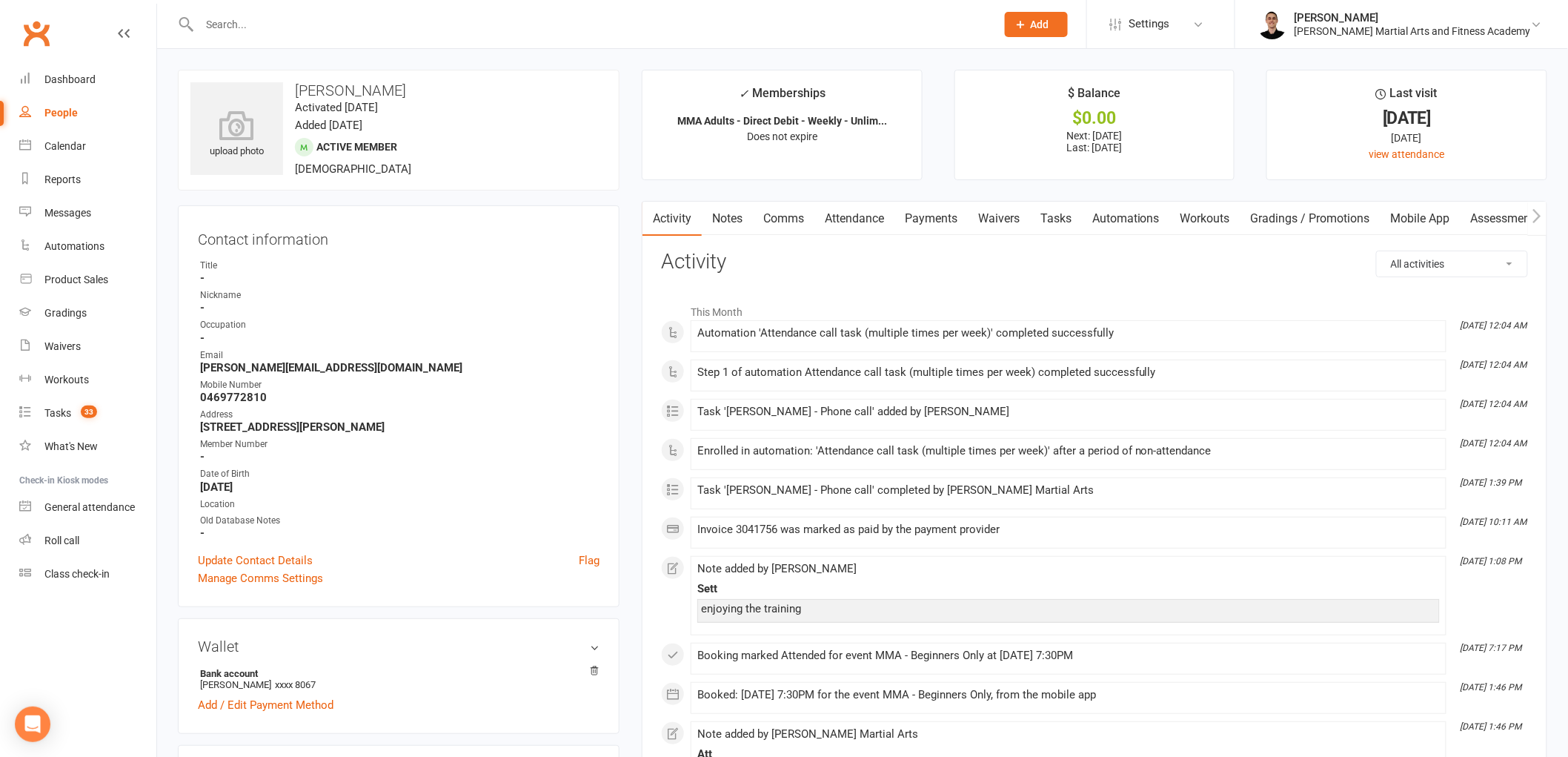
click at [1052, 210] on link "Tasks" at bounding box center [1056, 219] width 52 height 34
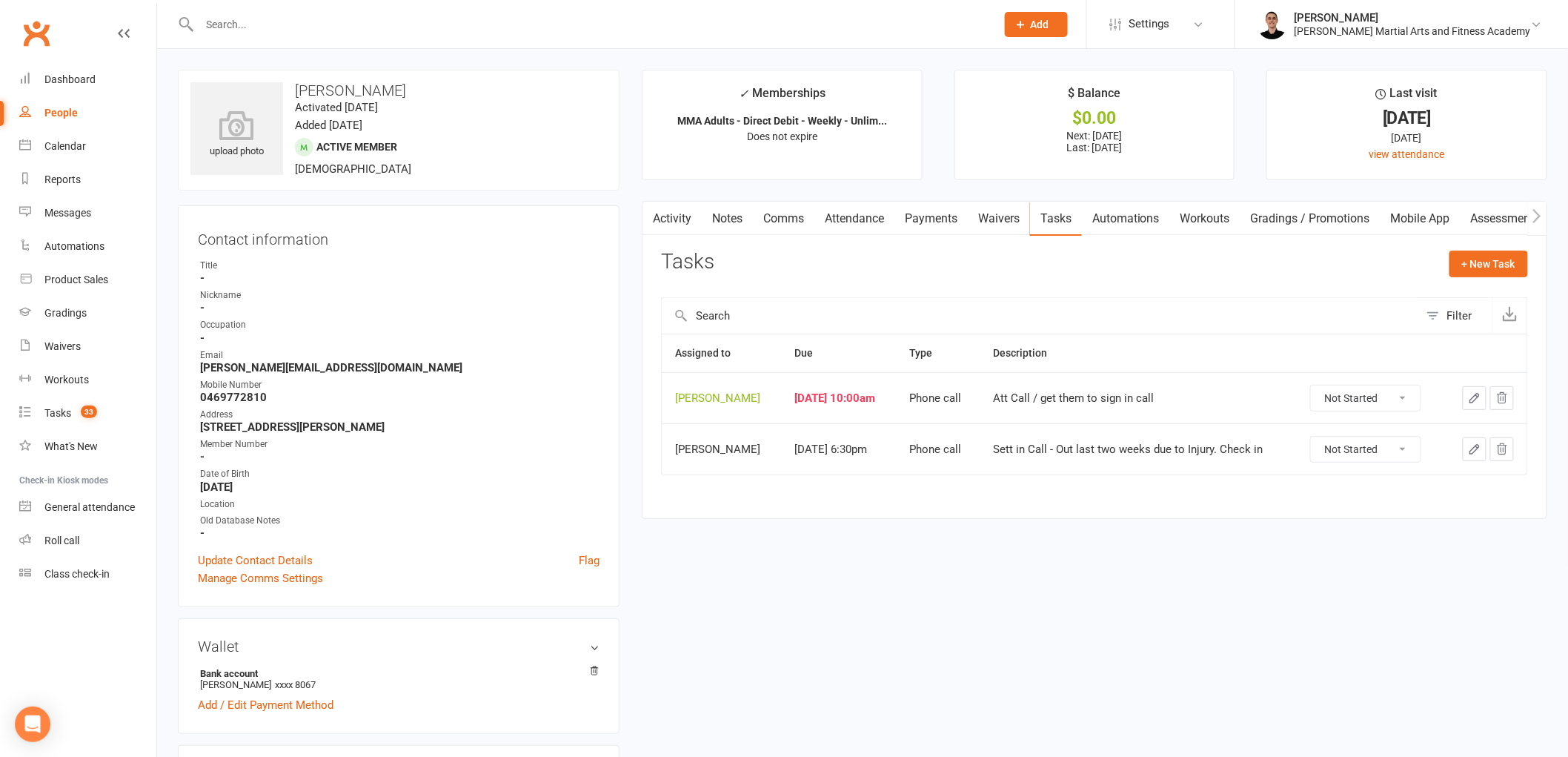
click at [1472, 394] on icon "button" at bounding box center [1475, 399] width 13 height 13
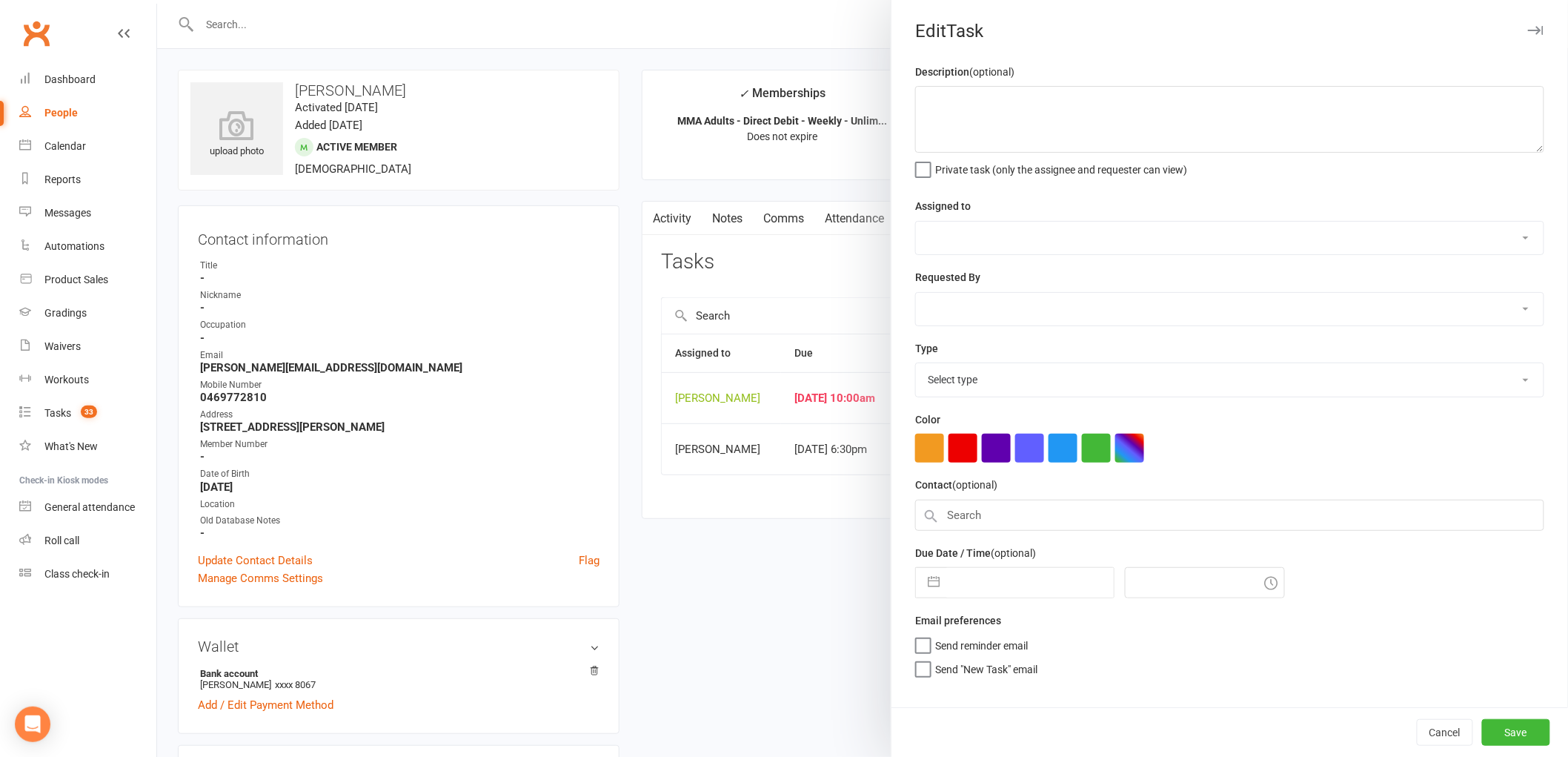
type textarea "Att Call / get them to sign in call"
select select "47660"
type input "[DATE]"
type input "10:00am"
select select "25277"
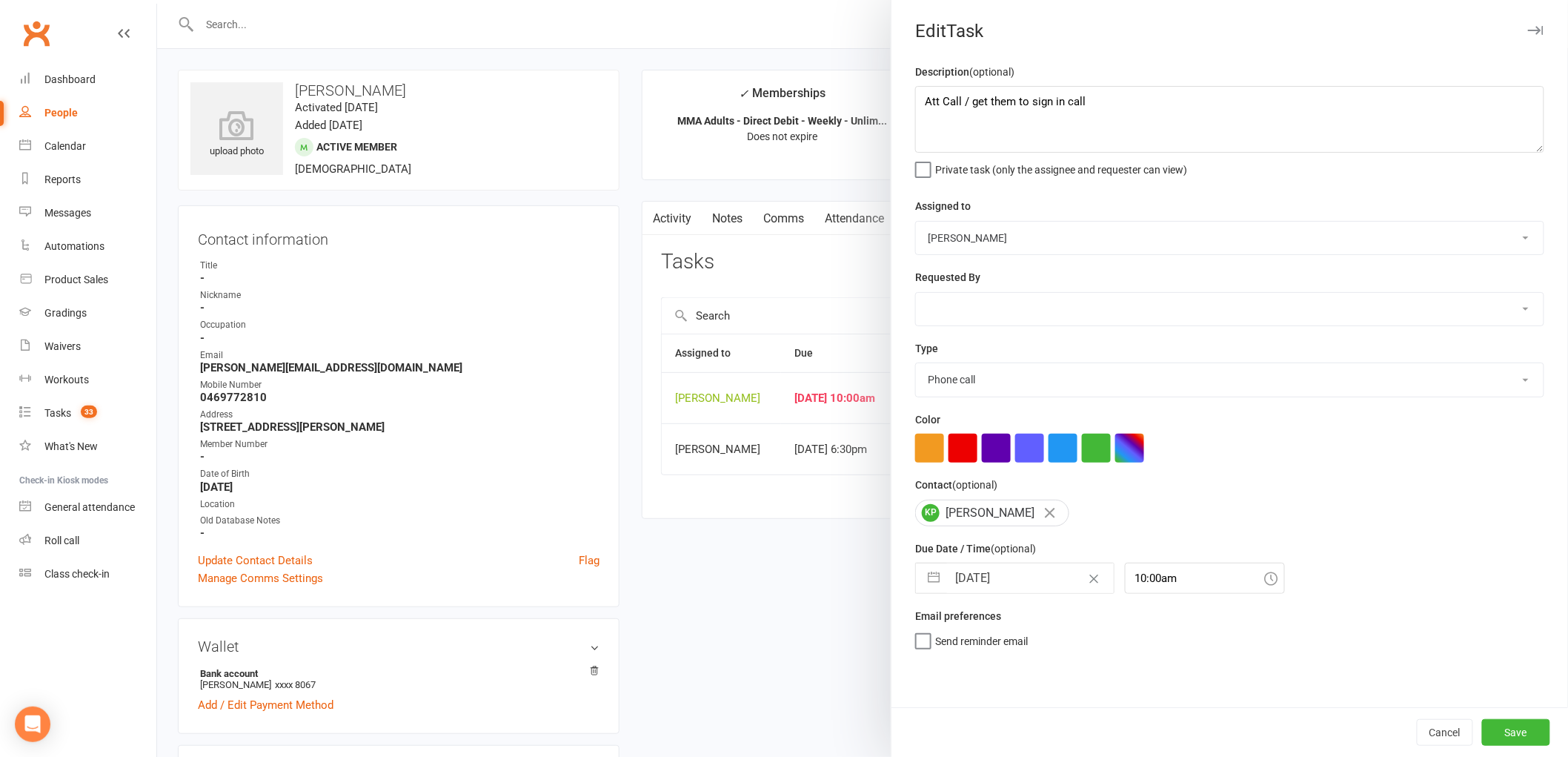
click at [991, 583] on input "[DATE]" at bounding box center [1030, 578] width 167 height 30
select select "6"
select select "2025"
select select "7"
select select "2025"
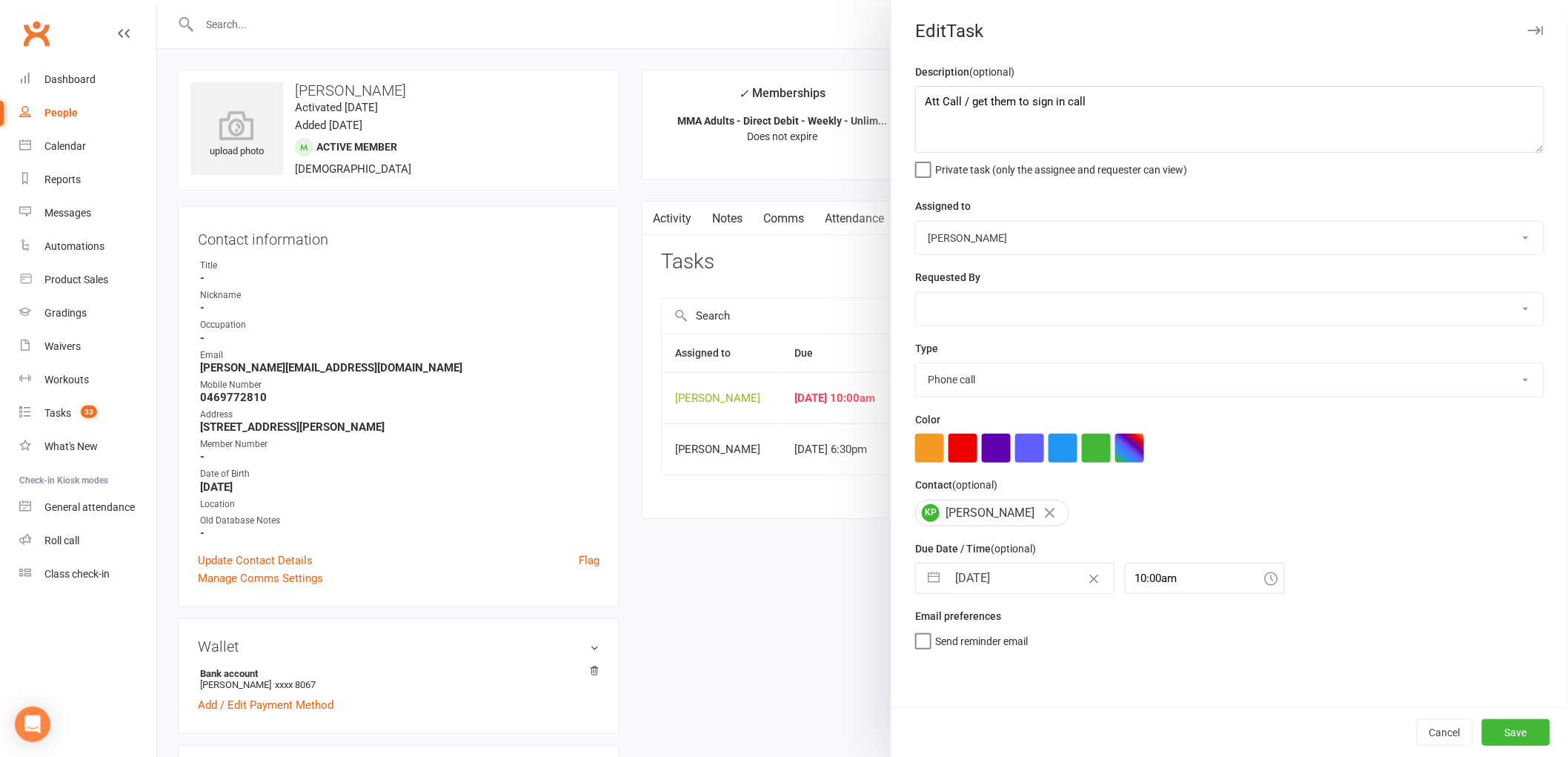
select select "8"
select select "2025"
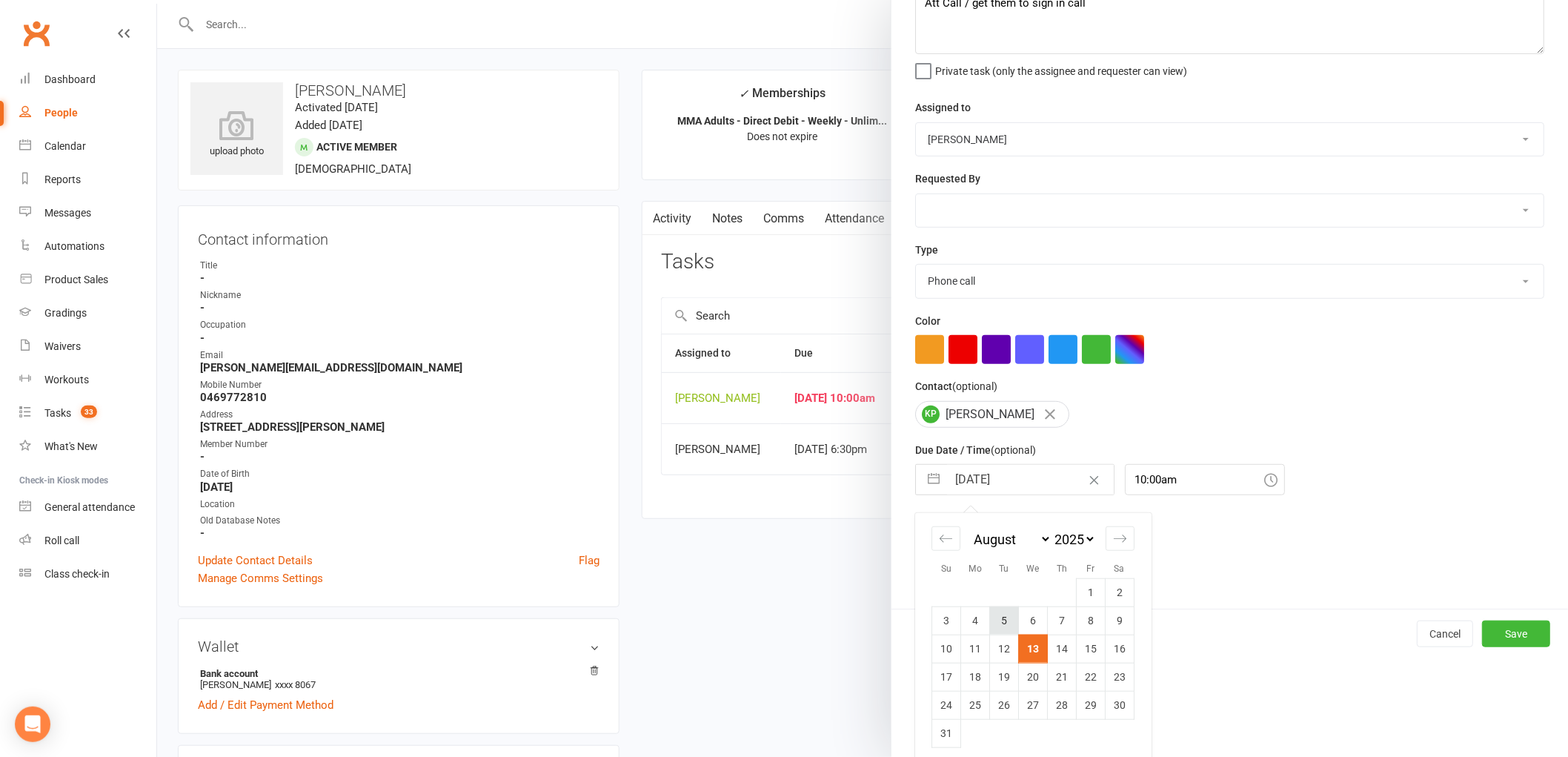
scroll to position [107, 0]
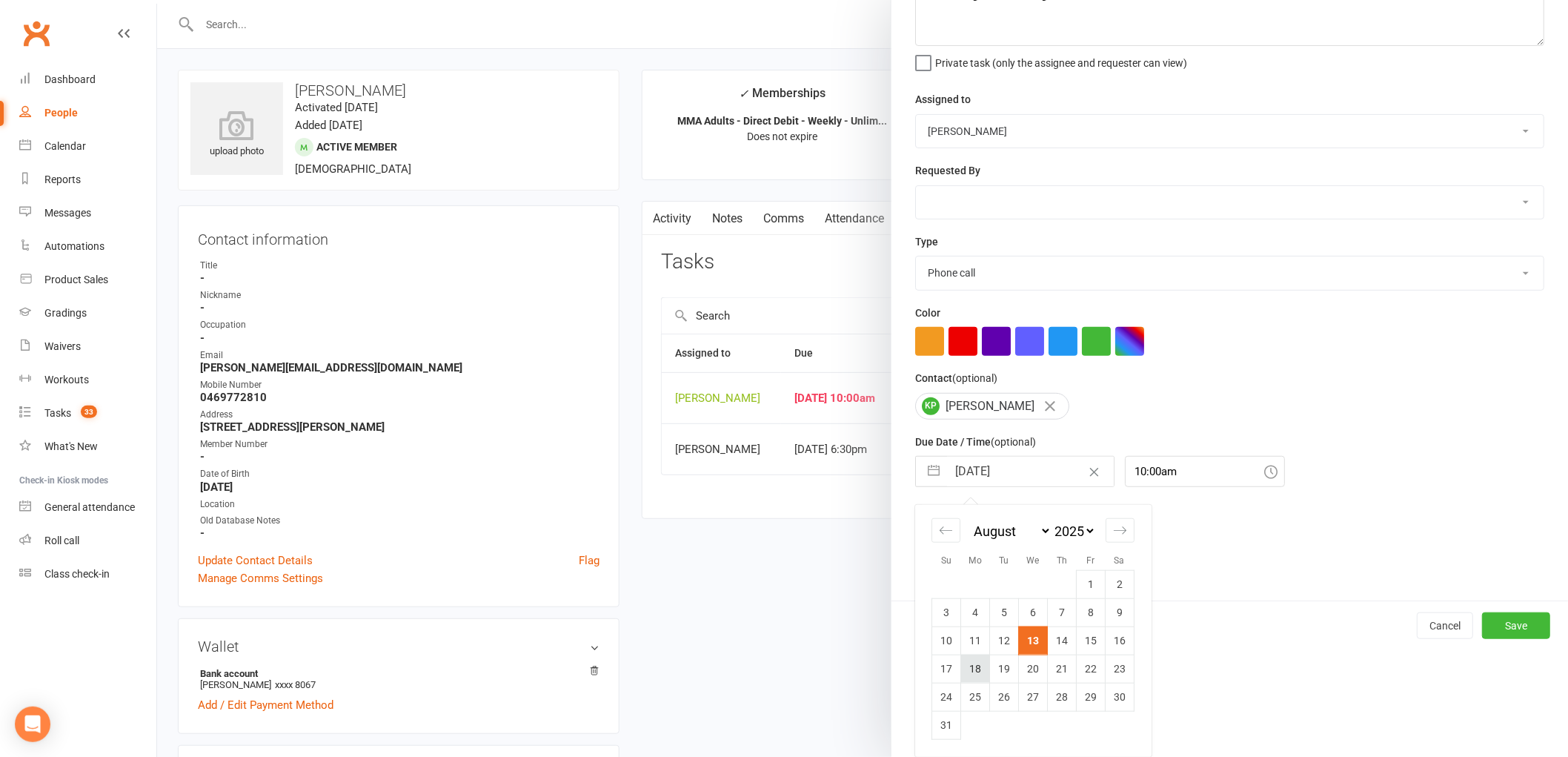
click at [970, 665] on td "18" at bounding box center [975, 669] width 29 height 28
type input "[DATE]"
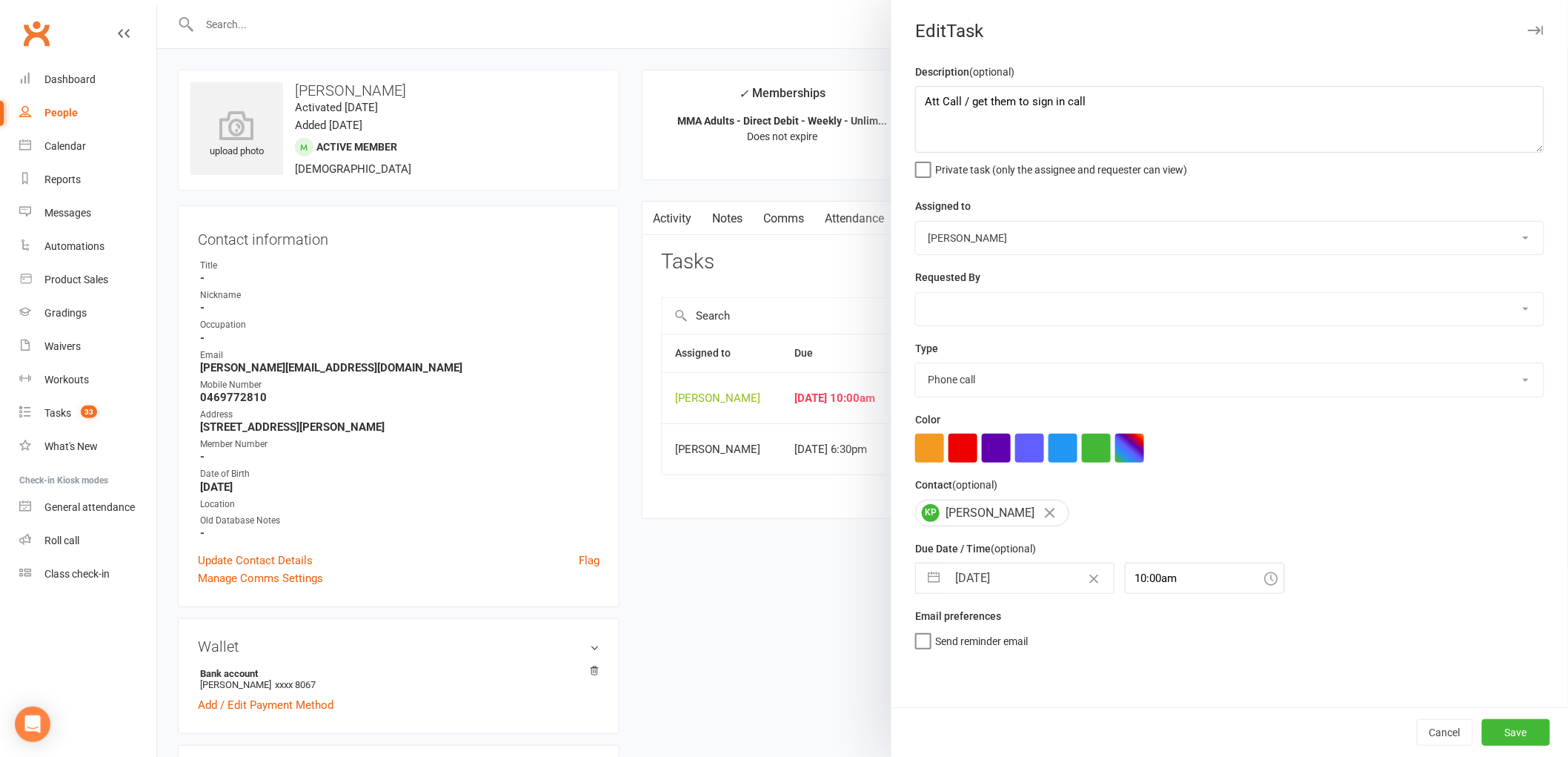
scroll to position [0, 0]
click at [1503, 730] on button "Save" at bounding box center [1516, 733] width 68 height 27
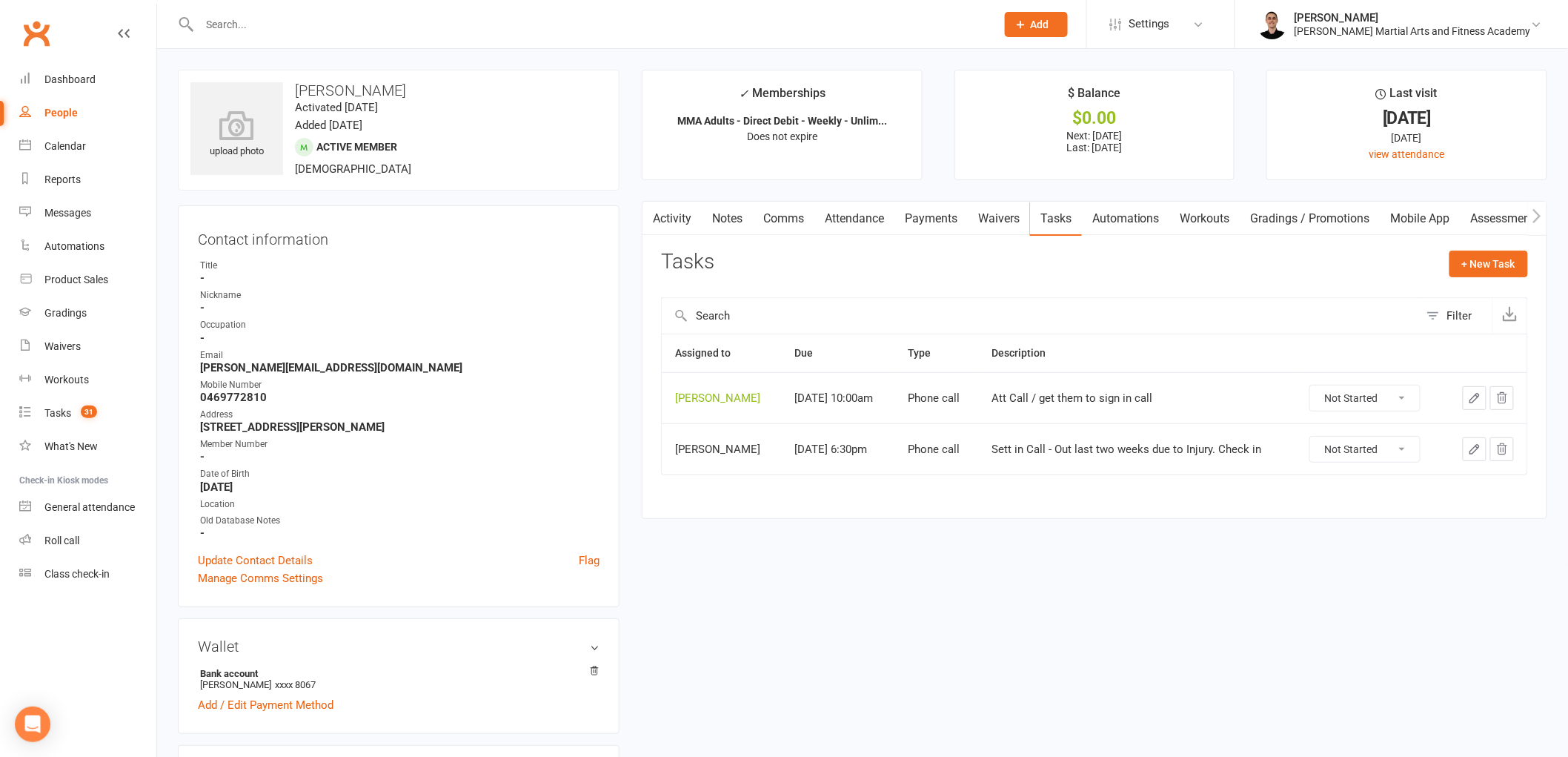
click at [1475, 392] on icon "button" at bounding box center [1475, 399] width 13 height 13
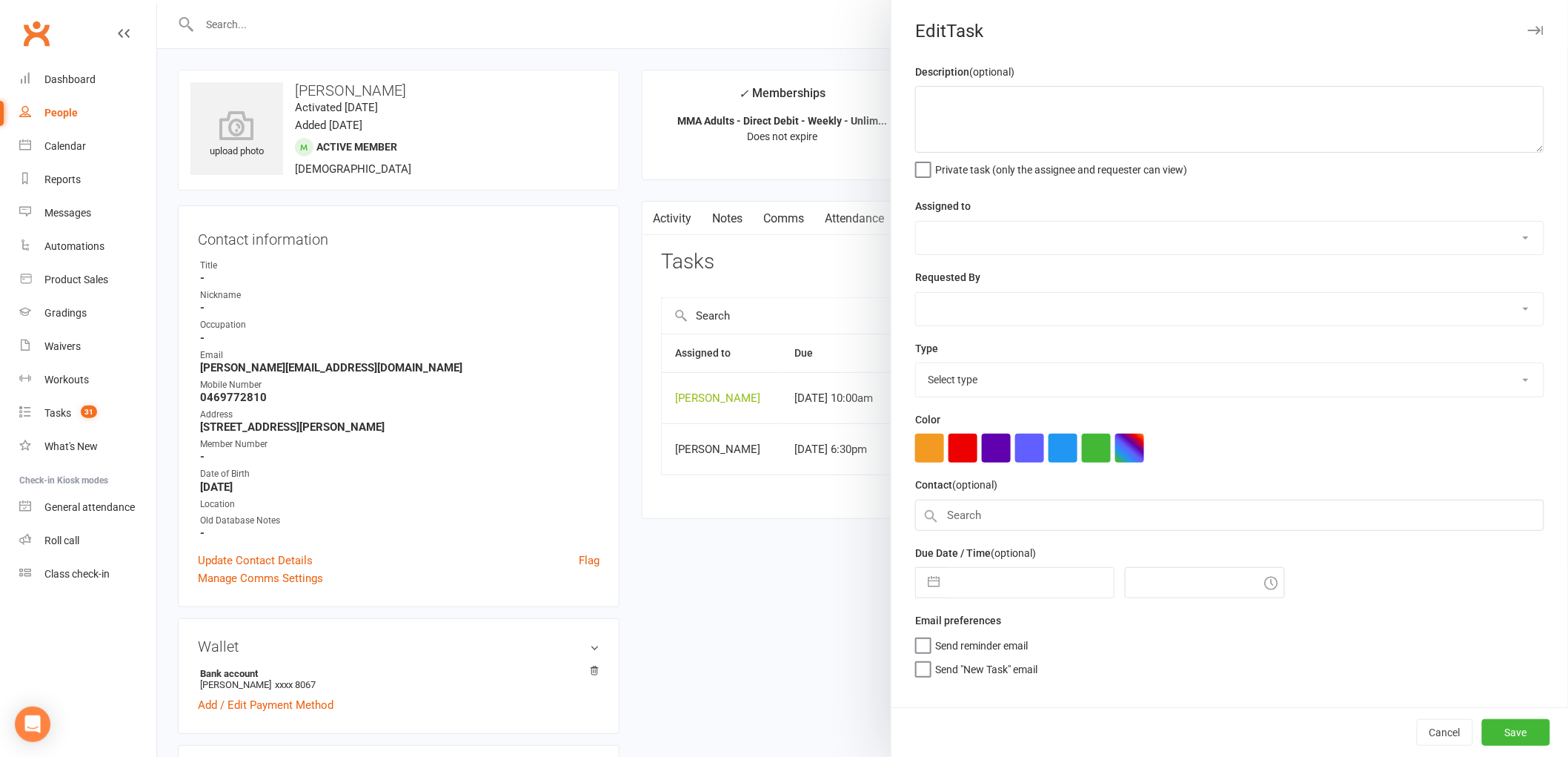
type textarea "Att Call / get them to sign in call"
select select "47660"
type input "18 Aug 2025"
type input "10:00am"
select select "25277"
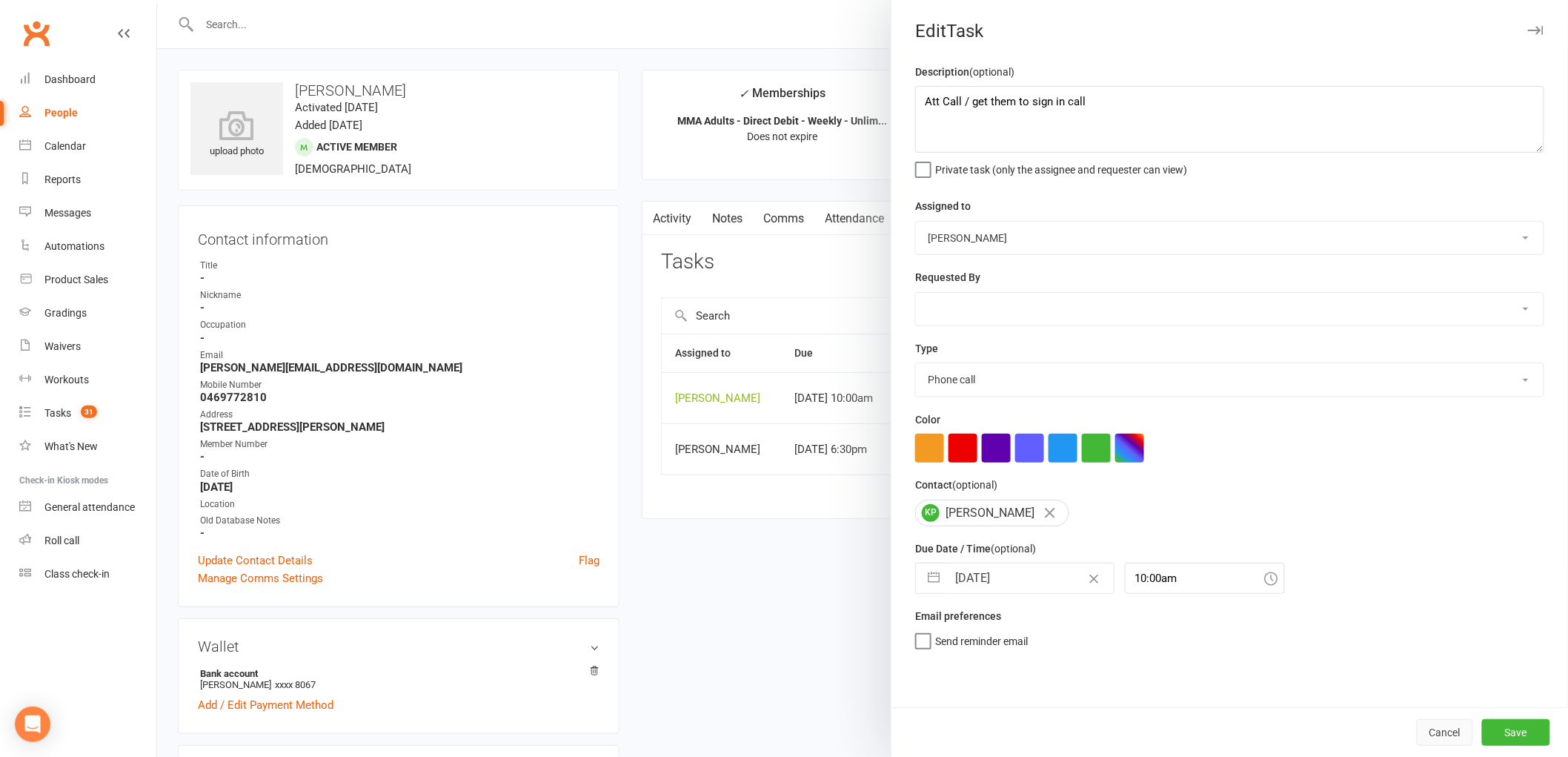
click at [1439, 728] on button "Cancel" at bounding box center [1445, 733] width 57 height 27
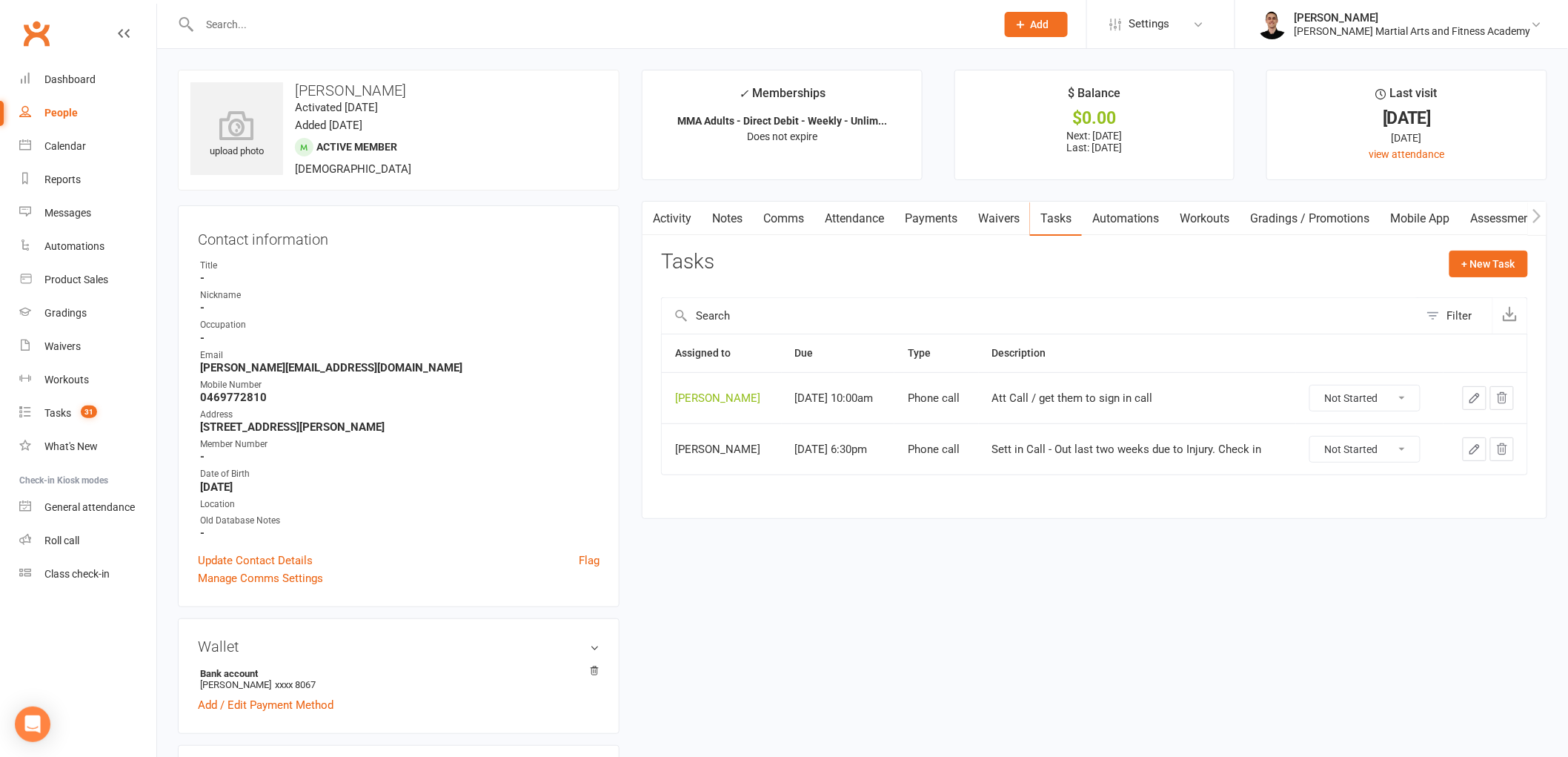
drag, startPoint x: 1351, startPoint y: 399, endPoint x: 1351, endPoint y: 410, distance: 11.0
click at [1351, 399] on select "Not Started In Progress Waiting Complete" at bounding box center [1365, 398] width 110 height 25
click at [1318, 386] on select "Not Started In Progress Waiting Complete" at bounding box center [1365, 398] width 110 height 25
select select "unstarted"
click at [67, 405] on link "Tasks 31" at bounding box center [87, 413] width 137 height 34
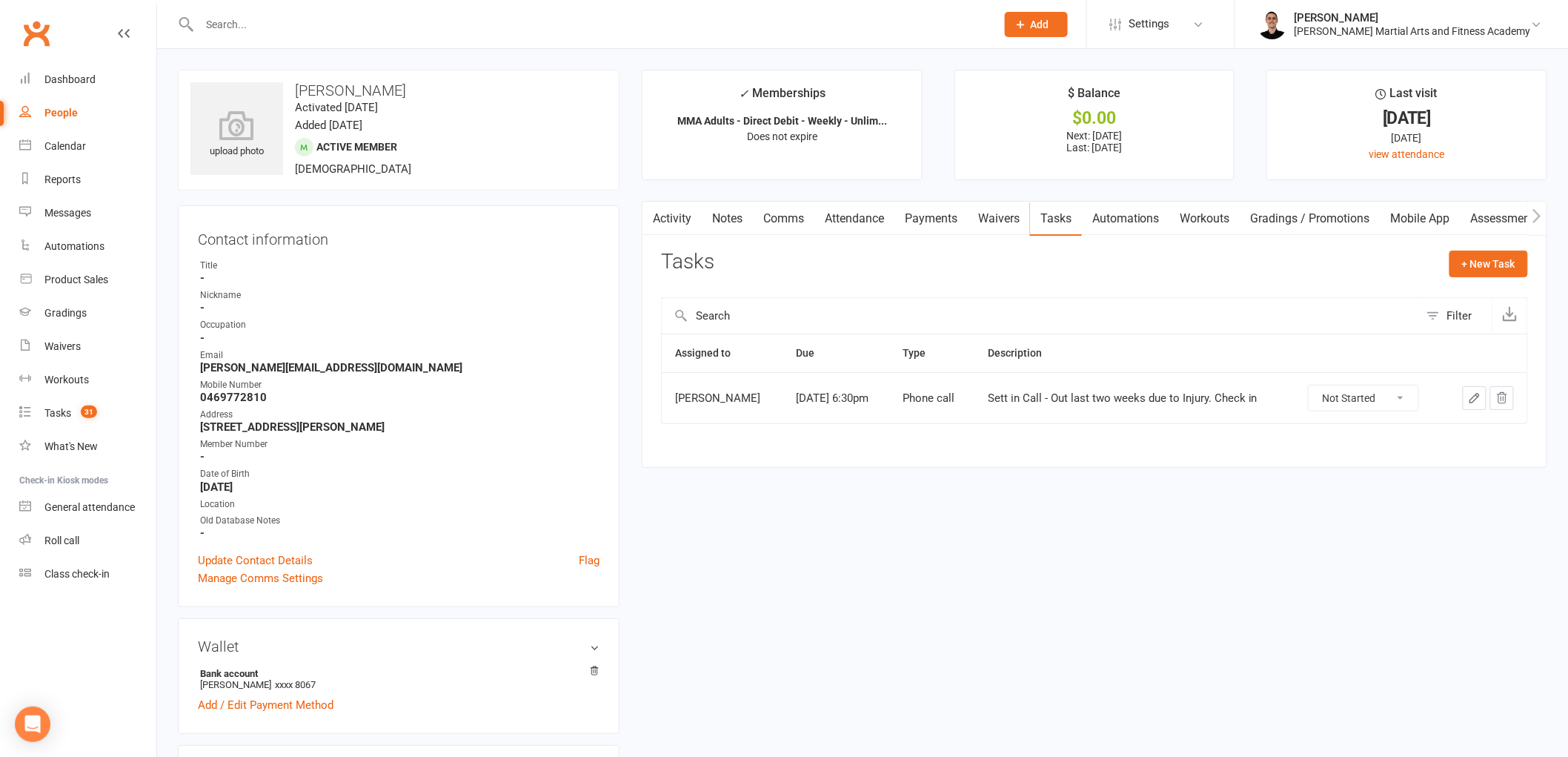
click at [1473, 396] on icon "button" at bounding box center [1475, 399] width 13 height 13
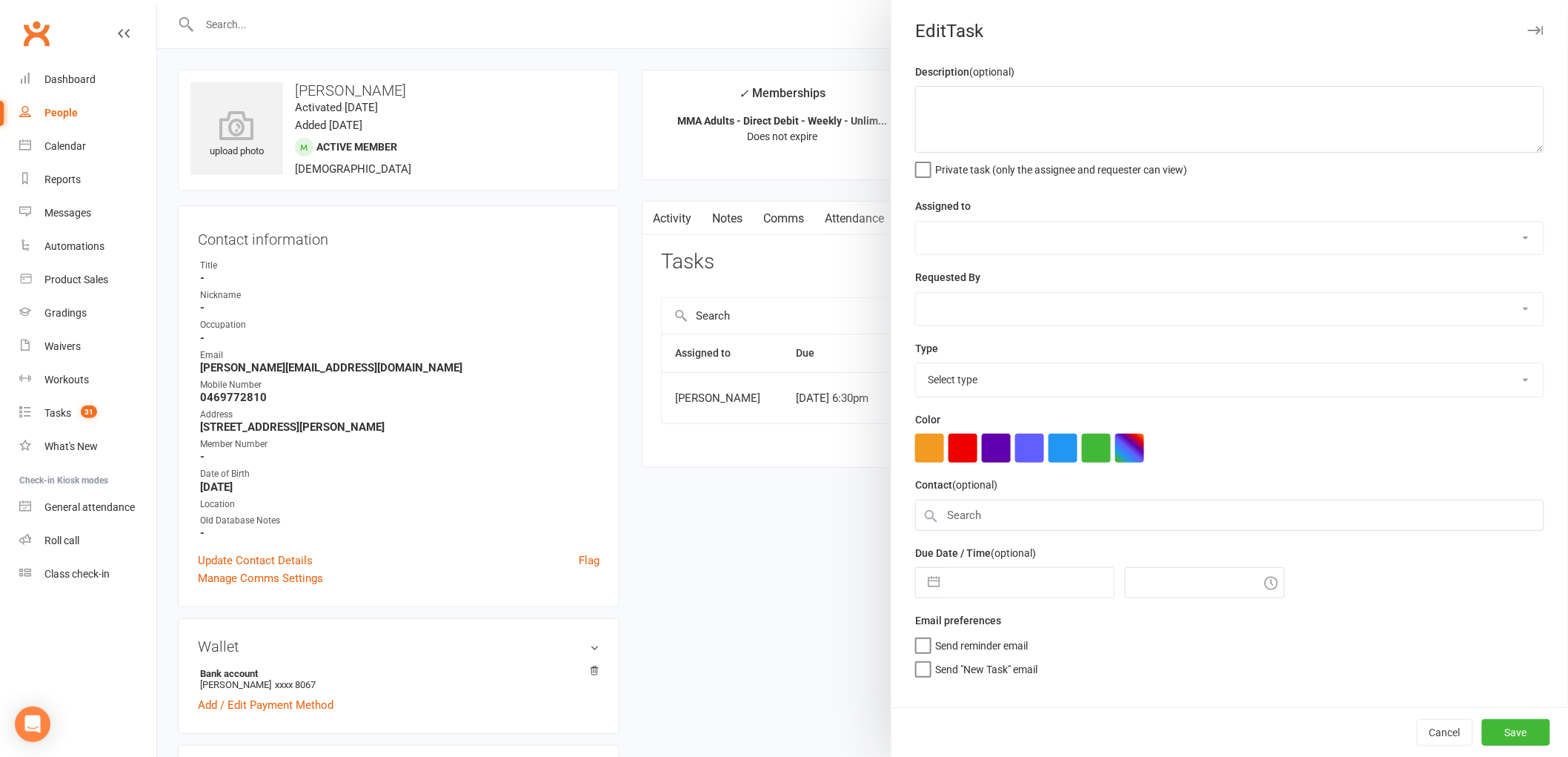
type textarea "Sett in Call - Out last two weeks due to Injury. Check in"
select select "48135"
select select "50751"
select select "25277"
type input "03 Sep 2025"
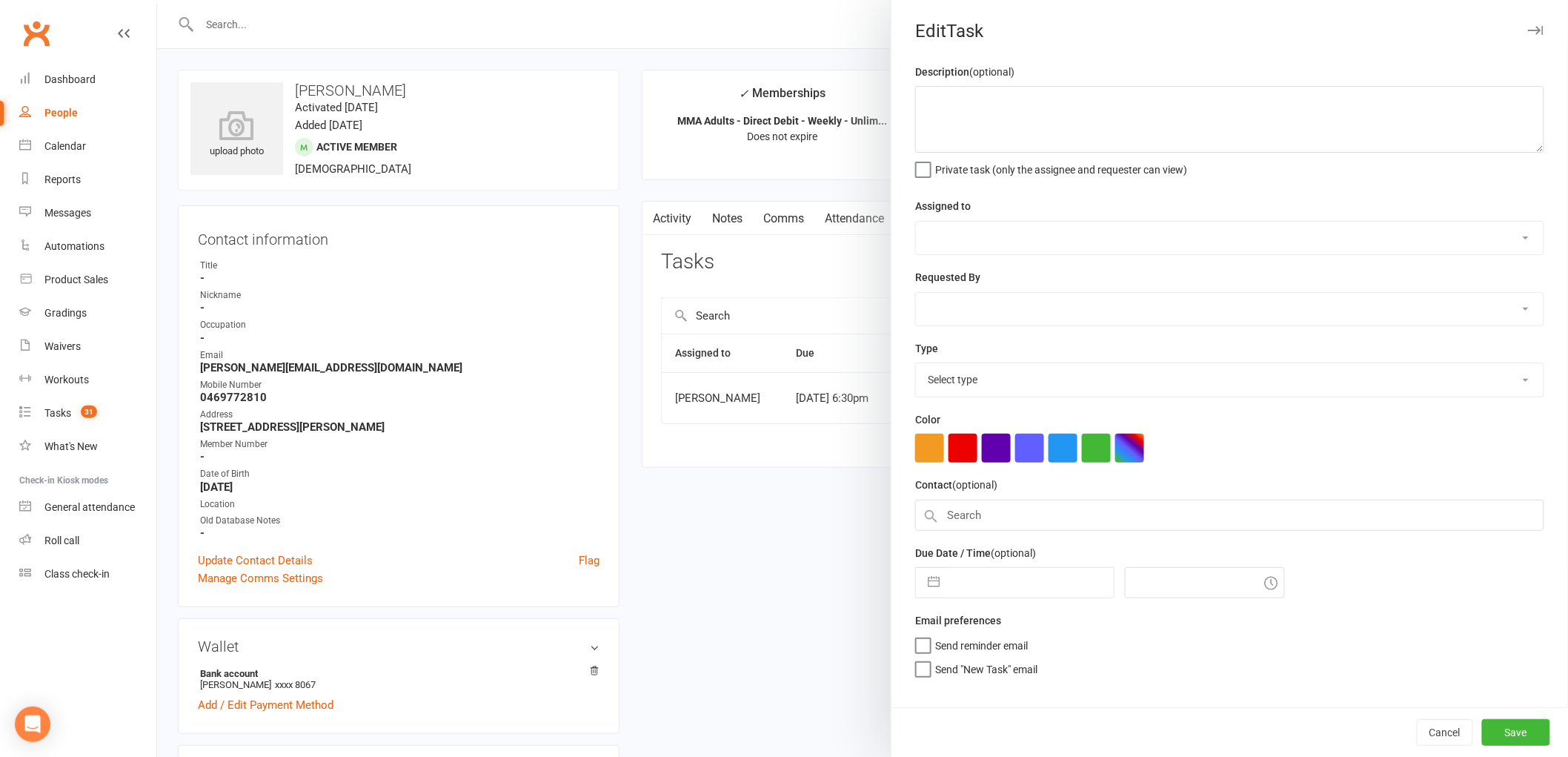
type input "6:30pm"
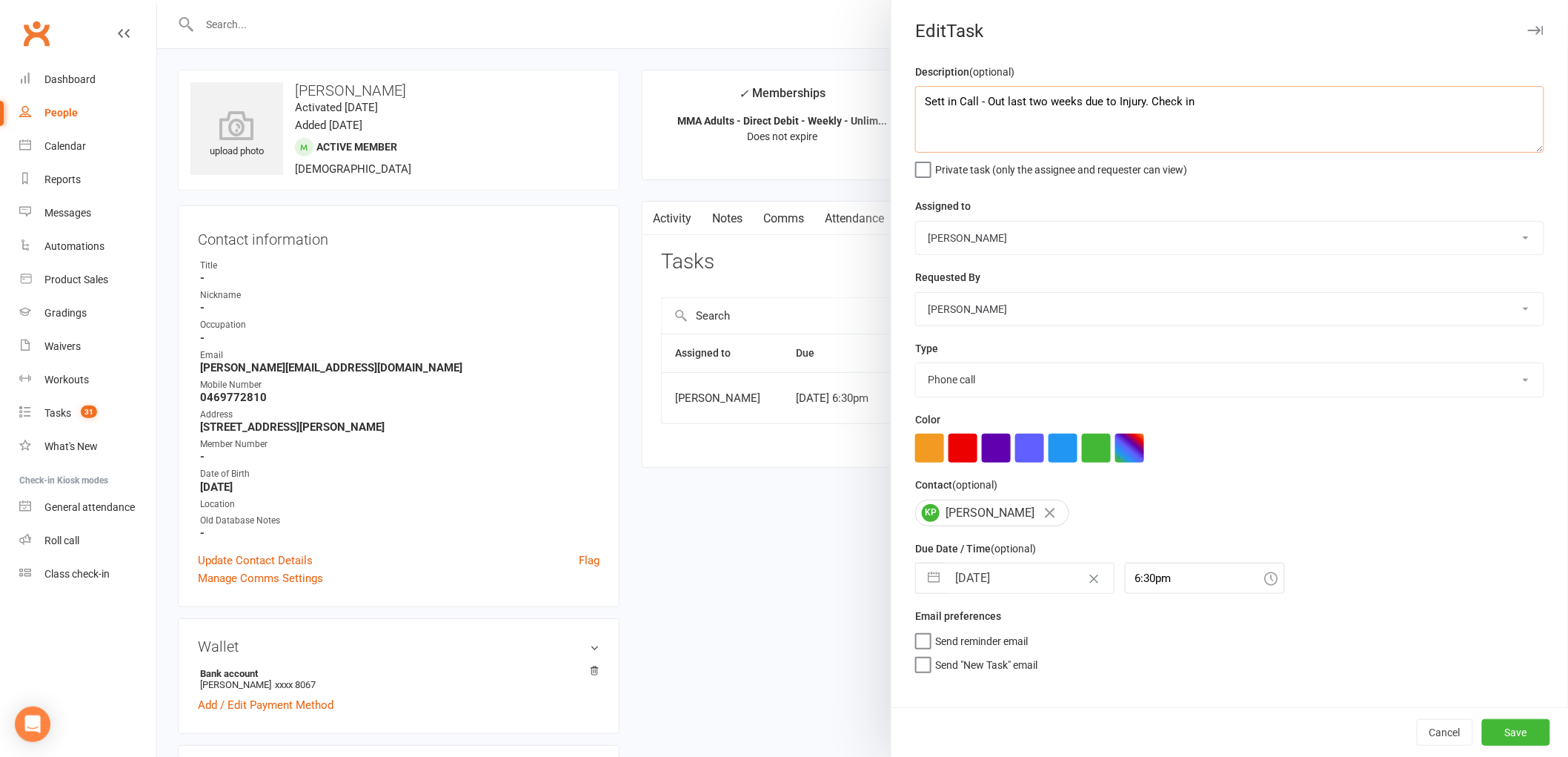
drag, startPoint x: 972, startPoint y: 101, endPoint x: 1477, endPoint y: 119, distance: 505.3
click at [1477, 119] on textarea "Sett in Call - Out last two weeks due to Injury. Check in" at bounding box center [1230, 119] width 629 height 67
type textarea "Sett in Call/Att"
click at [1515, 731] on button "Save" at bounding box center [1516, 733] width 68 height 27
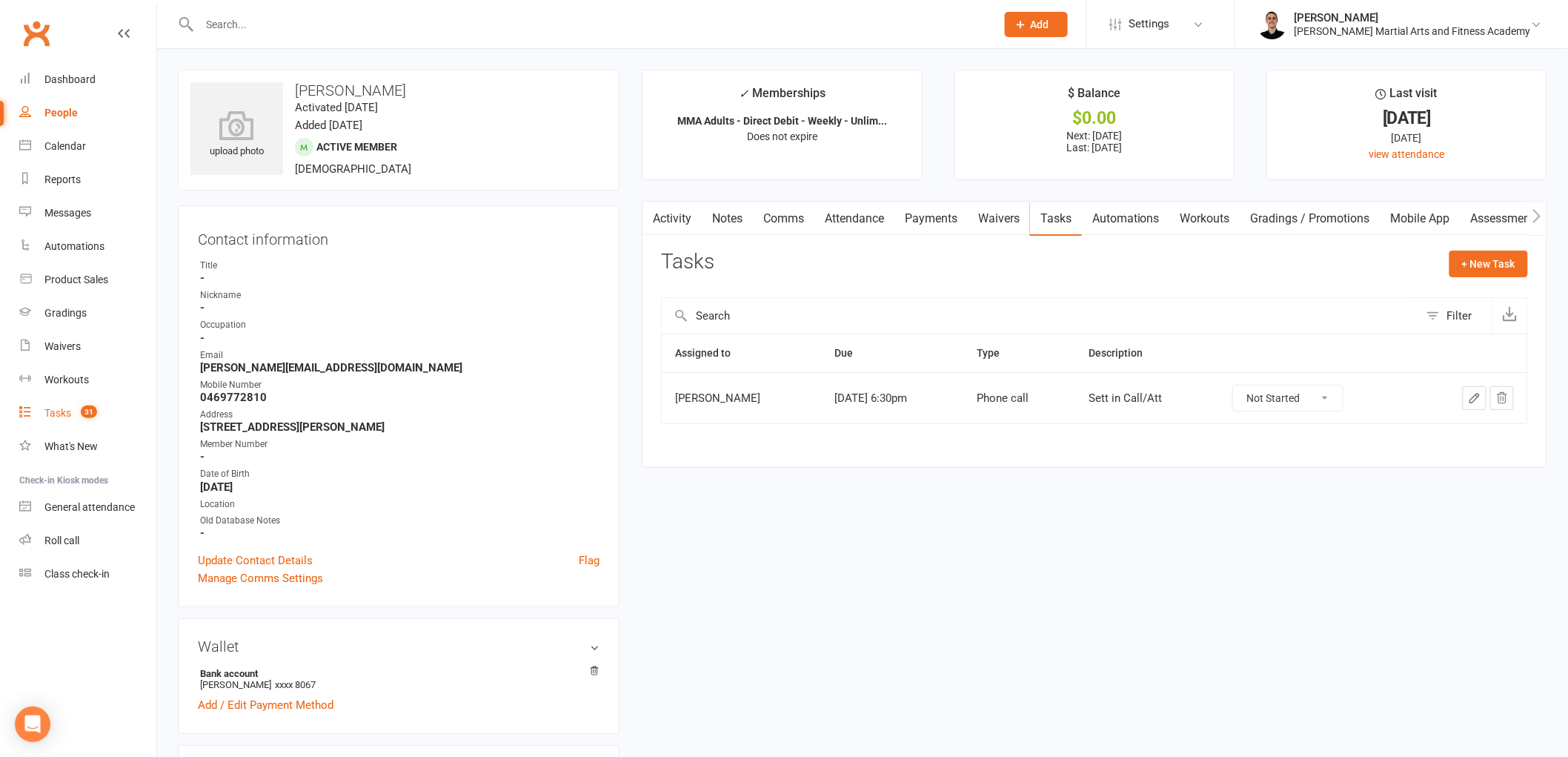
click at [75, 421] on link "Tasks 31" at bounding box center [87, 413] width 137 height 34
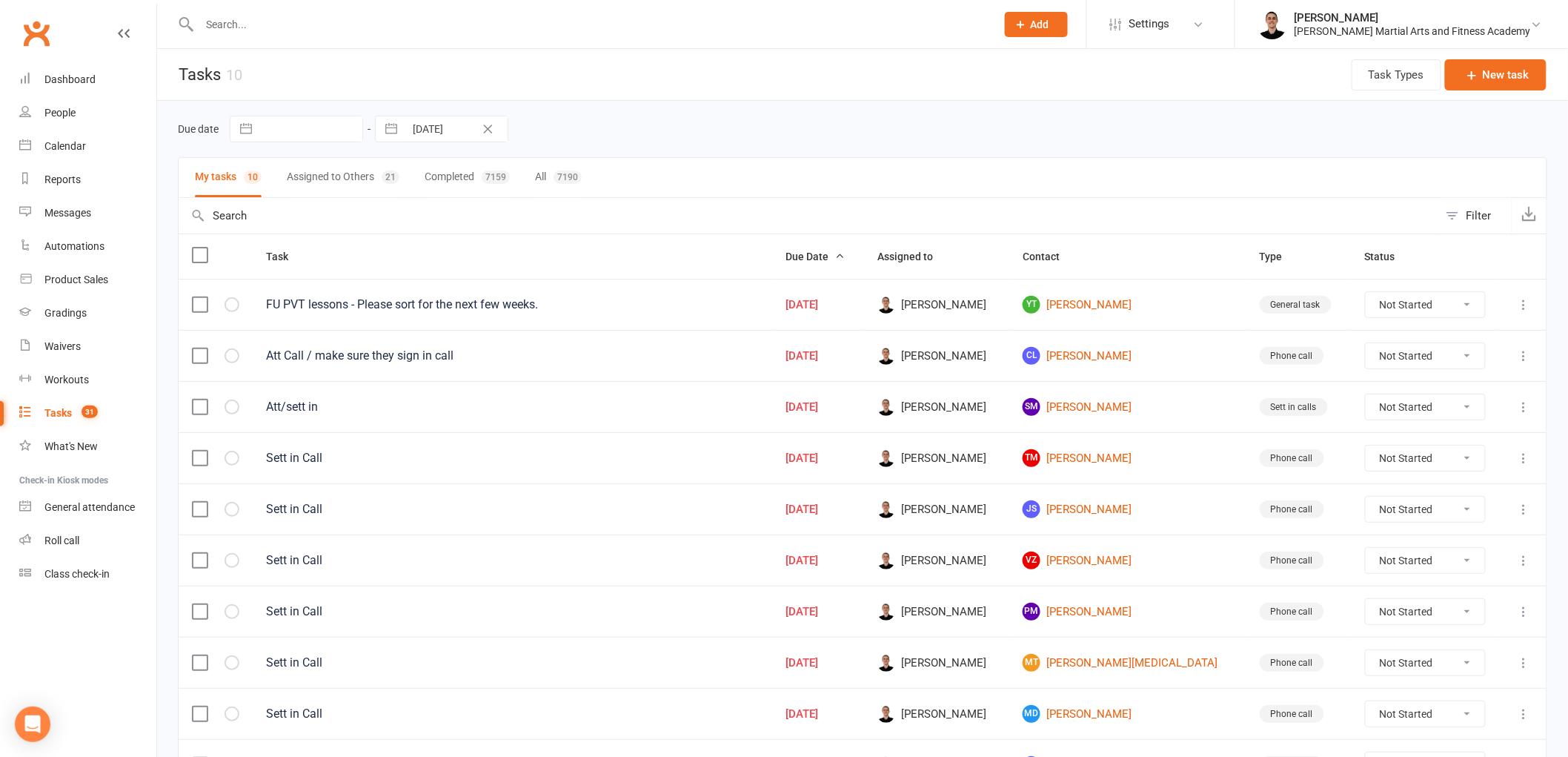
scroll to position [101, 0]
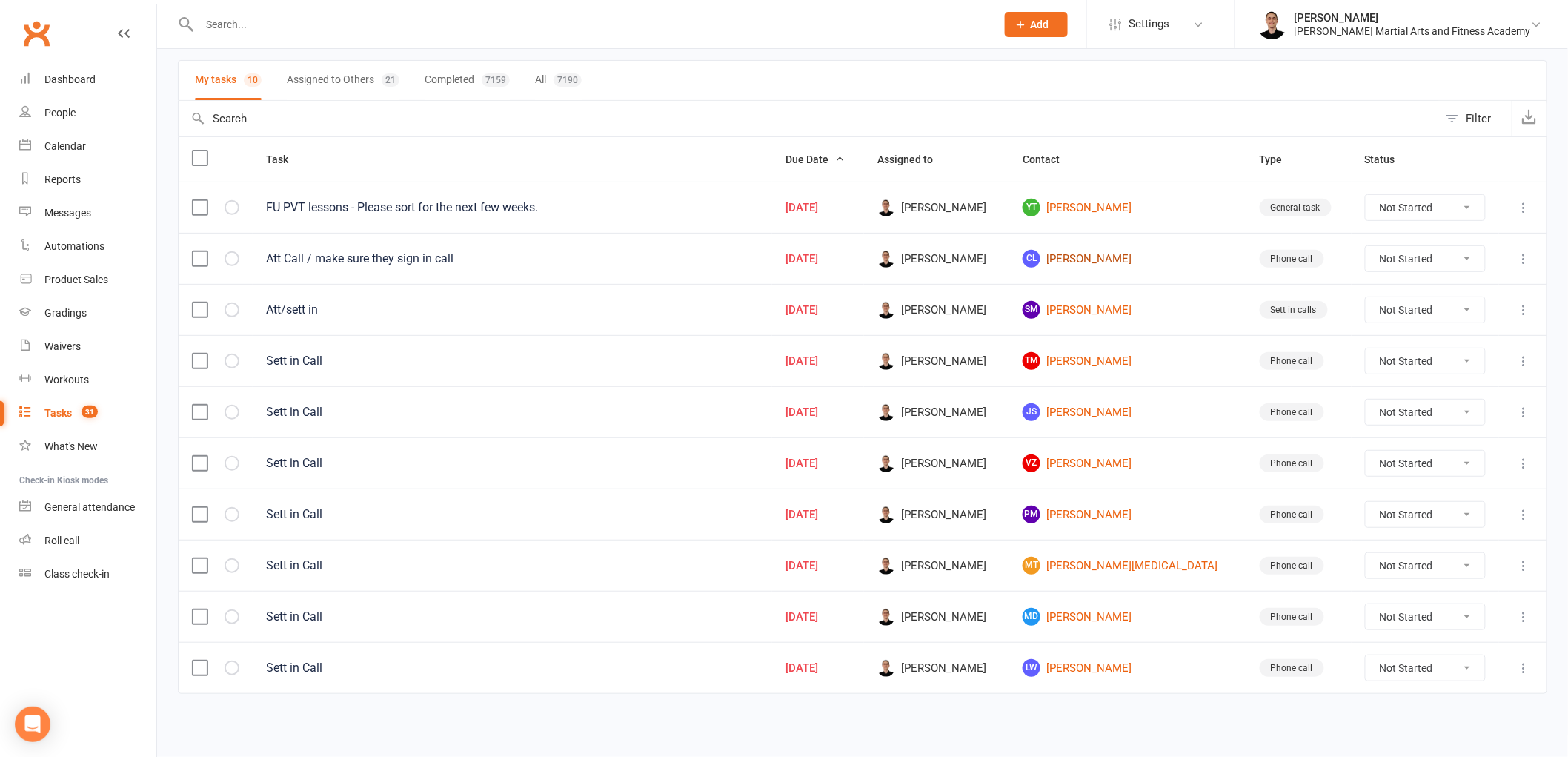
click at [1119, 260] on link "CL Christopher Lau" at bounding box center [1128, 258] width 210 height 18
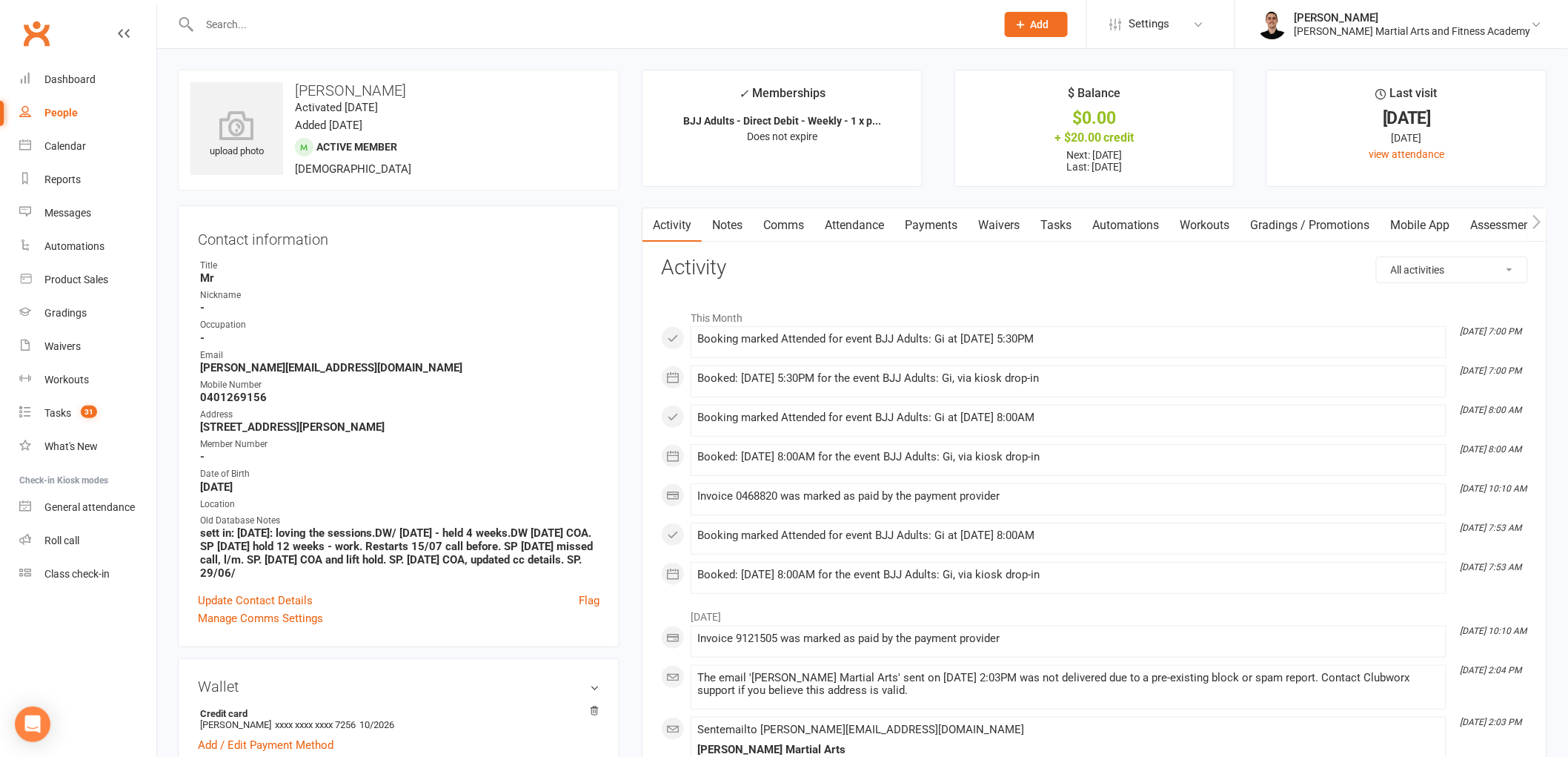
click at [1056, 220] on link "Tasks" at bounding box center [1056, 225] width 52 height 34
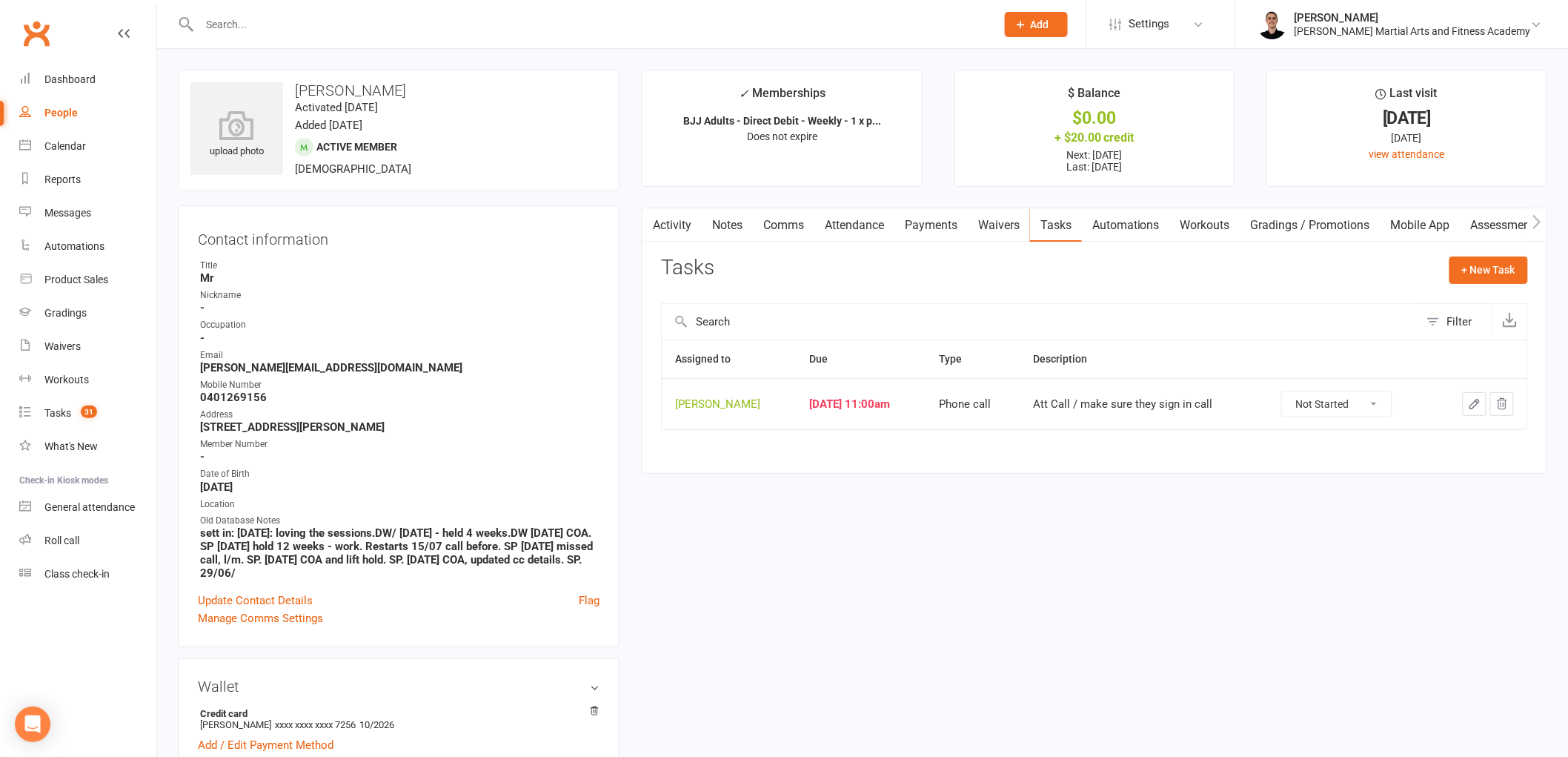
drag, startPoint x: 1358, startPoint y: 399, endPoint x: 1358, endPoint y: 413, distance: 14.0
click at [1358, 400] on select "Not Started In Progress Waiting Complete" at bounding box center [1337, 404] width 110 height 25
click at [1292, 392] on select "Not Started In Progress Waiting Complete" at bounding box center [1337, 404] width 110 height 25
select select "unstarted"
click at [84, 408] on span "31" at bounding box center [89, 412] width 17 height 13
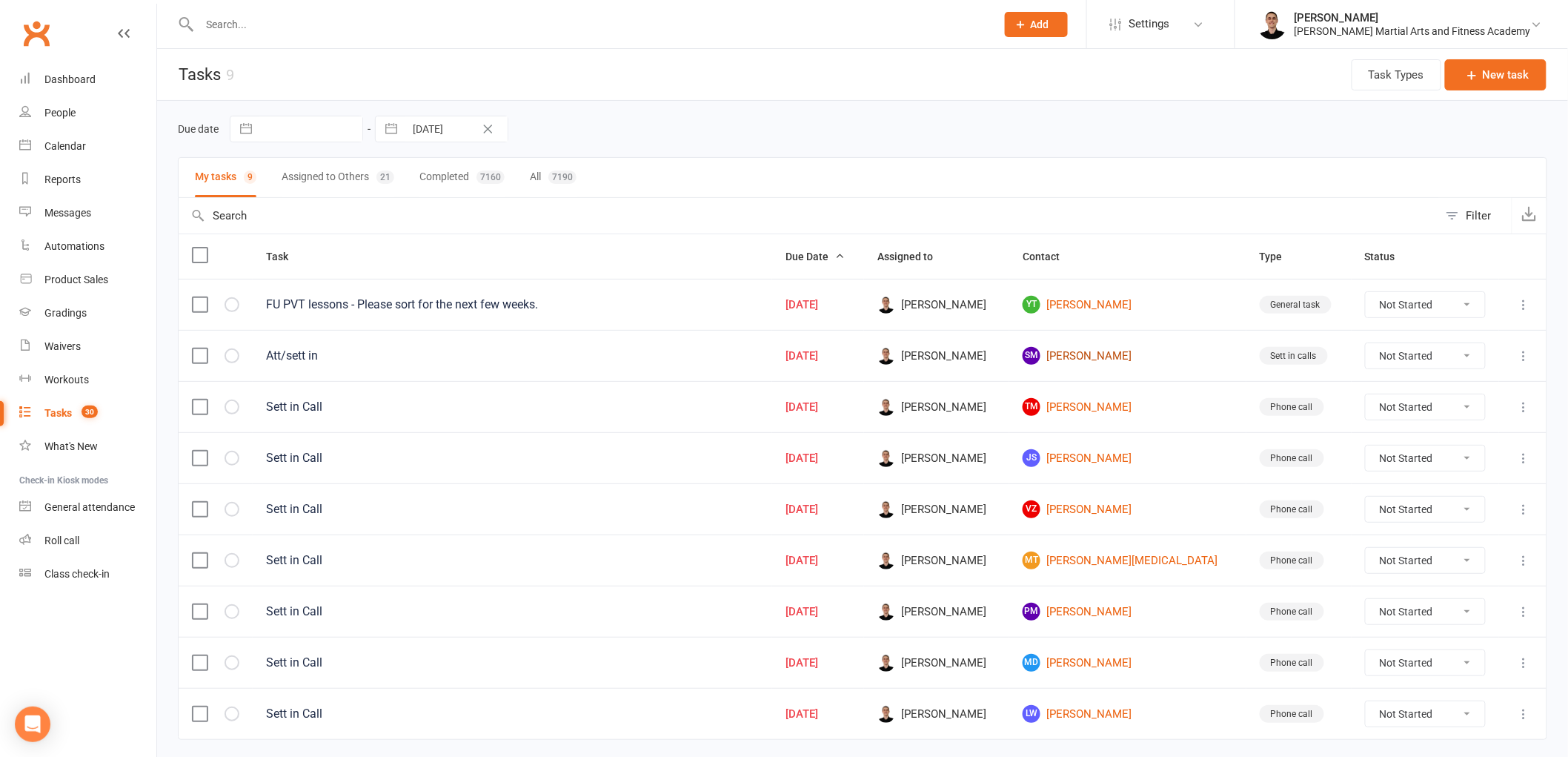
click at [1132, 362] on link "SM Sebastian Mann" at bounding box center [1128, 356] width 210 height 18
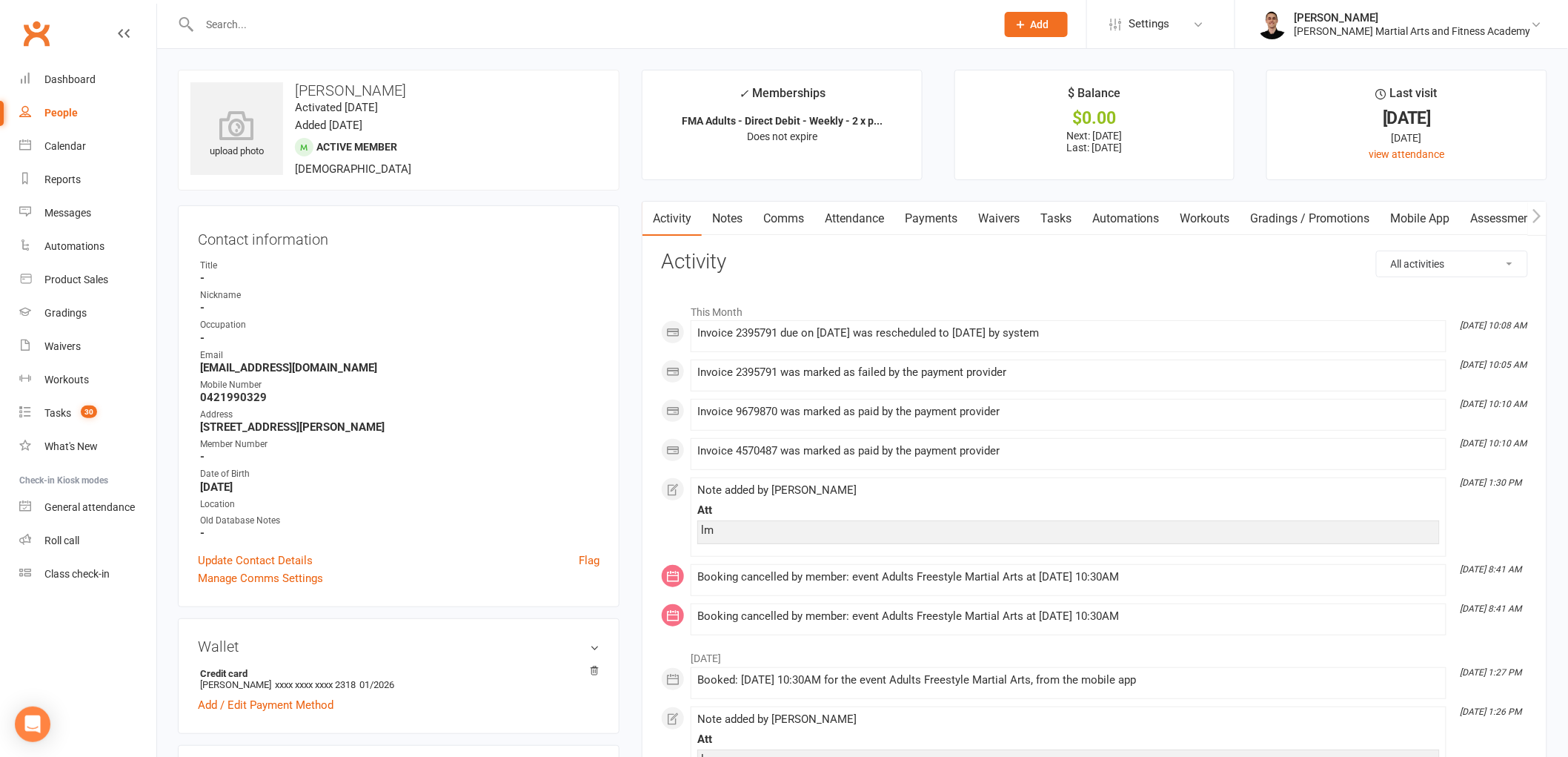
click at [732, 228] on link "Notes" at bounding box center [727, 219] width 51 height 34
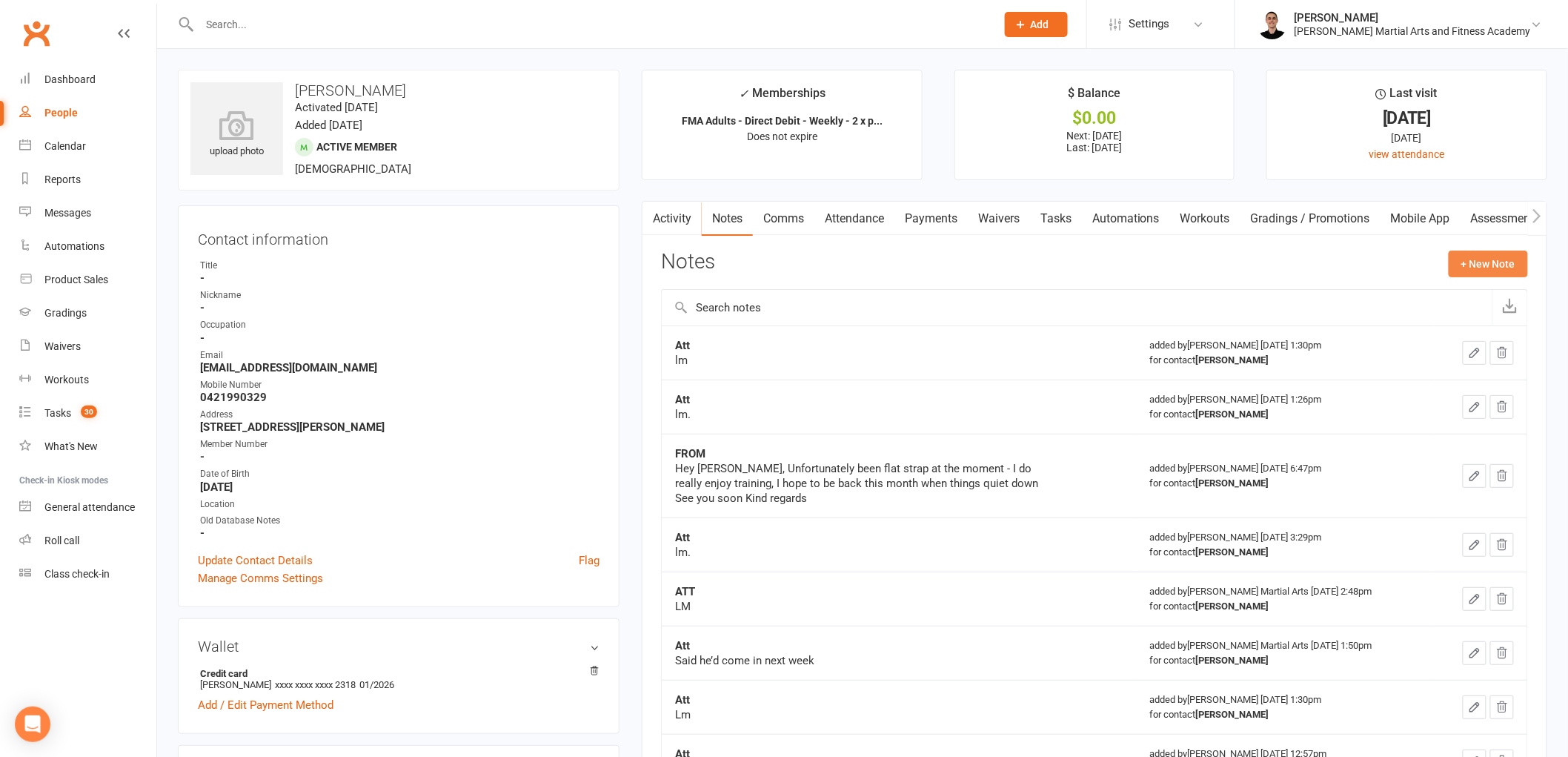
click at [1508, 264] on button "+ New Note" at bounding box center [1488, 264] width 79 height 27
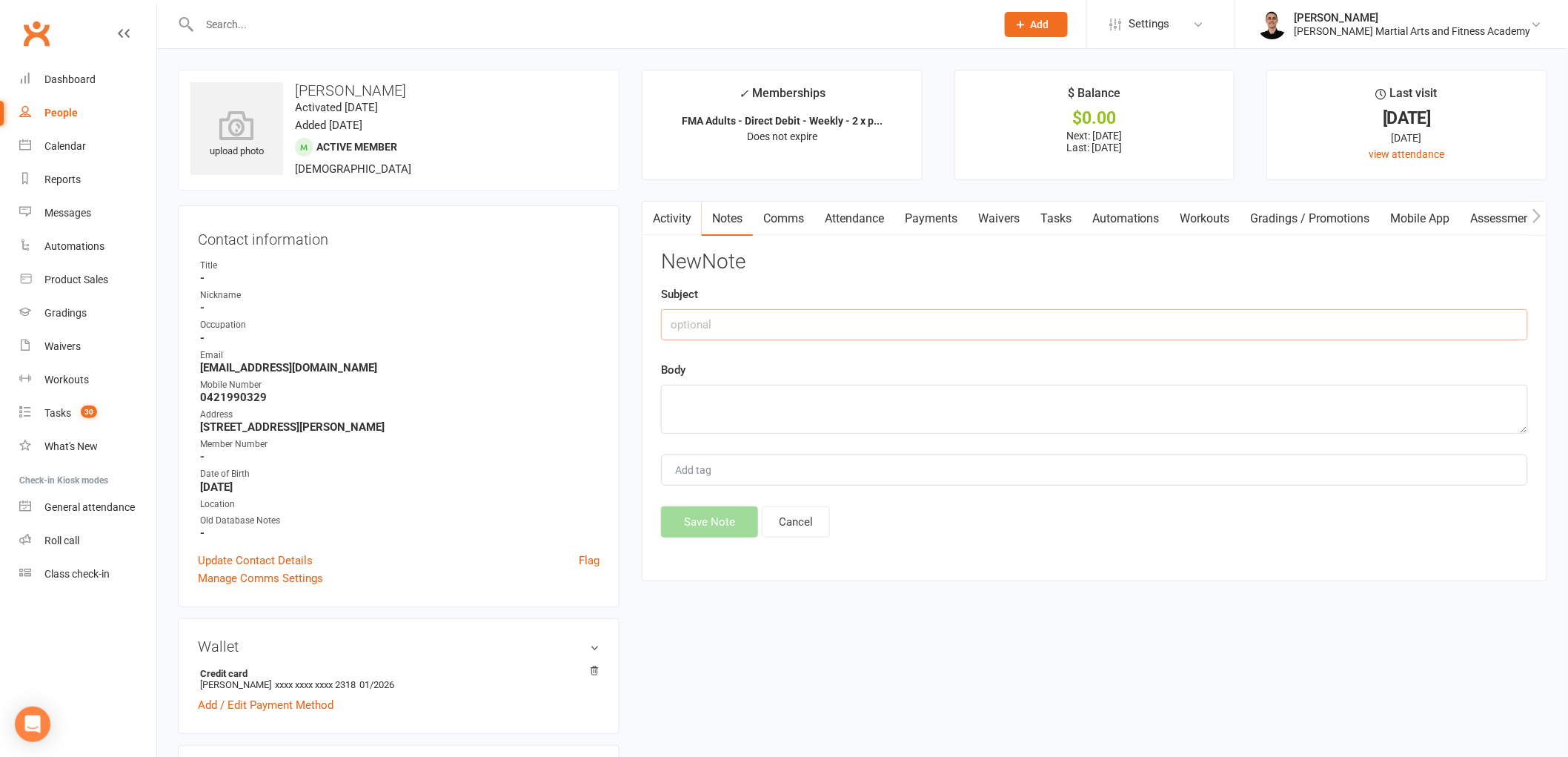
click at [705, 318] on input "text" at bounding box center [1094, 324] width 867 height 31
type input "Att"
click at [715, 402] on textarea at bounding box center [1094, 409] width 867 height 49
type textarea "lm."
click at [690, 531] on button "Save Note" at bounding box center [709, 521] width 97 height 31
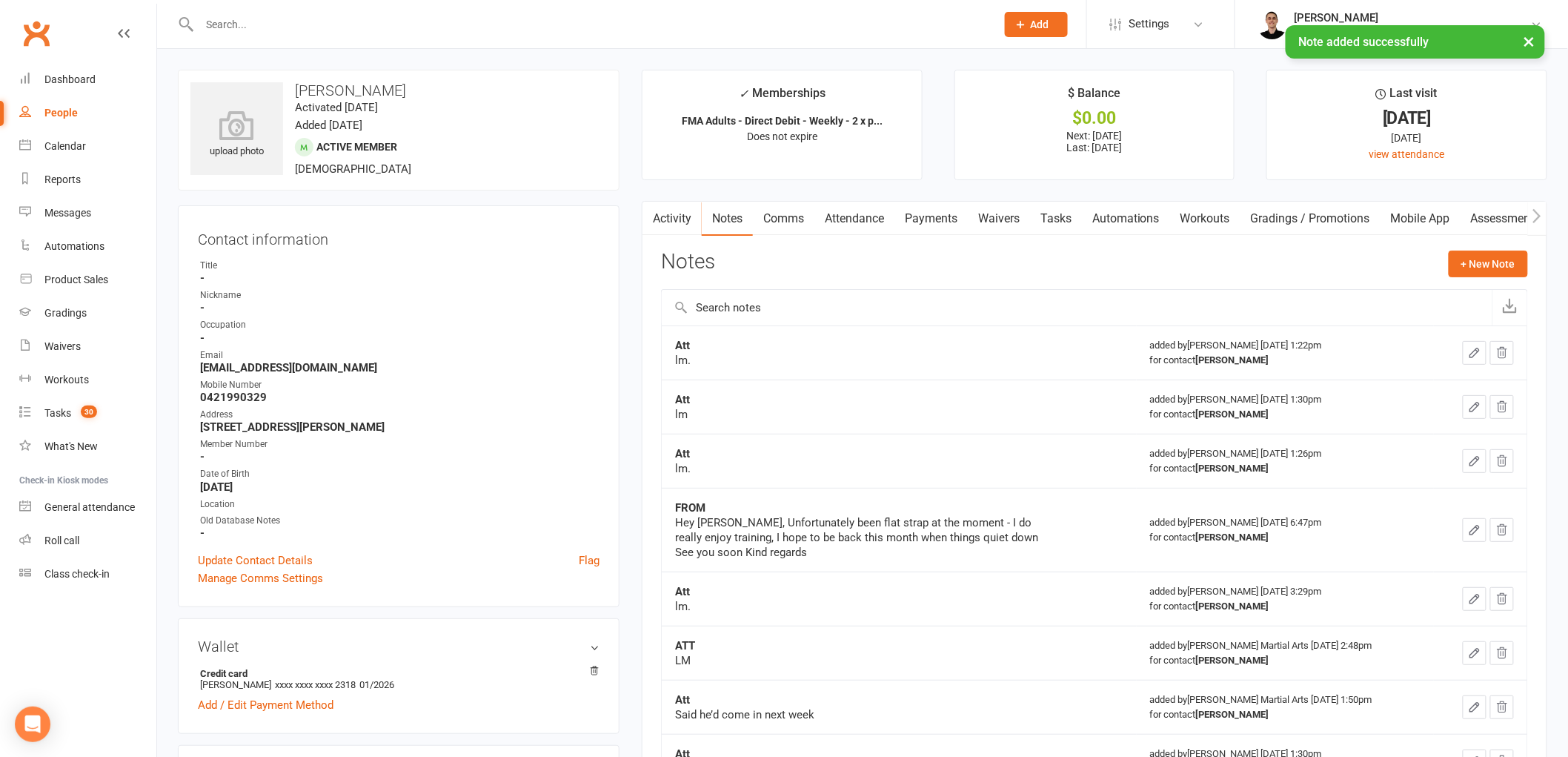
click at [1077, 213] on link "Tasks" at bounding box center [1056, 219] width 52 height 34
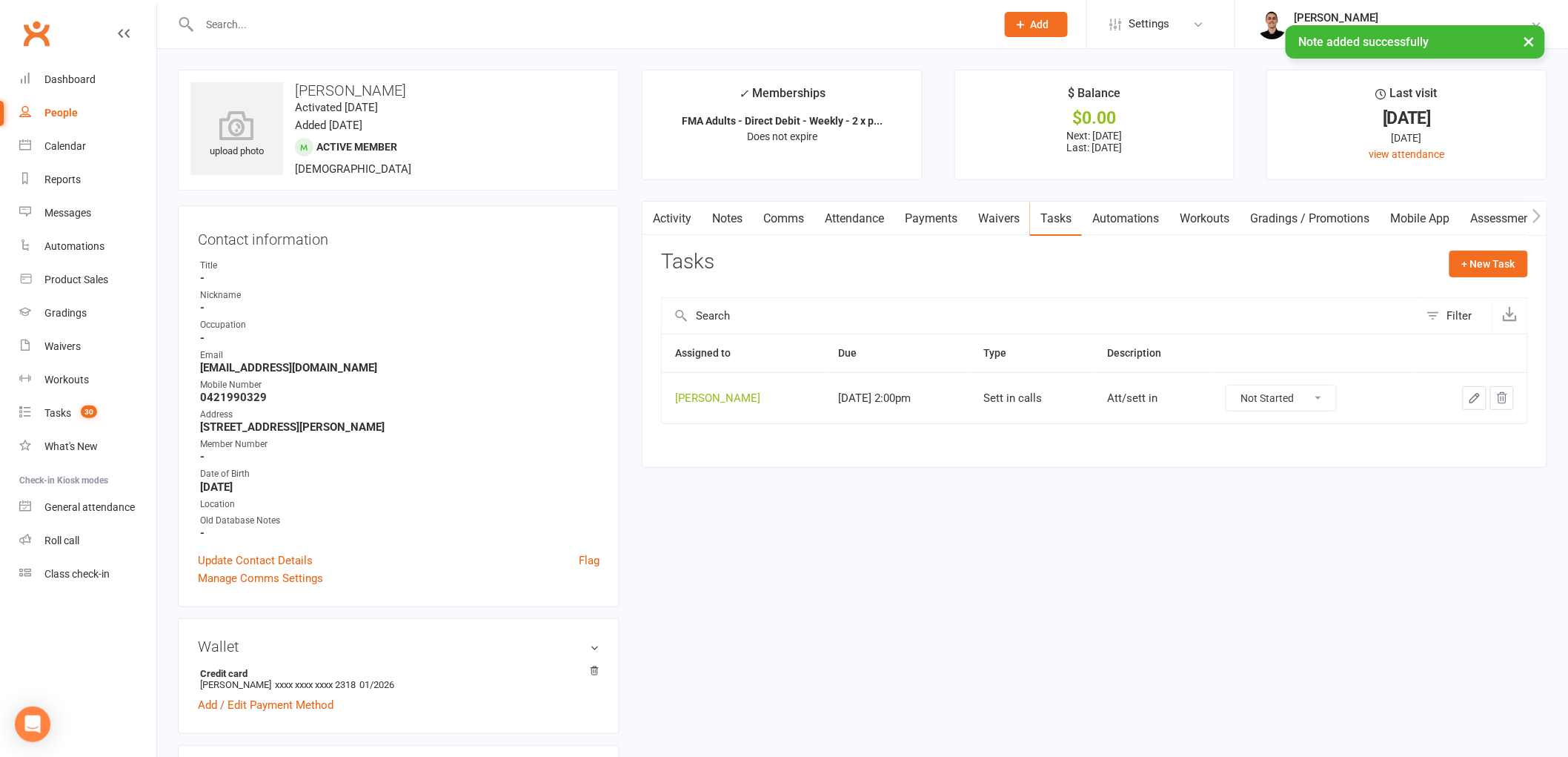
click at [1477, 393] on icon "button" at bounding box center [1475, 399] width 13 height 13
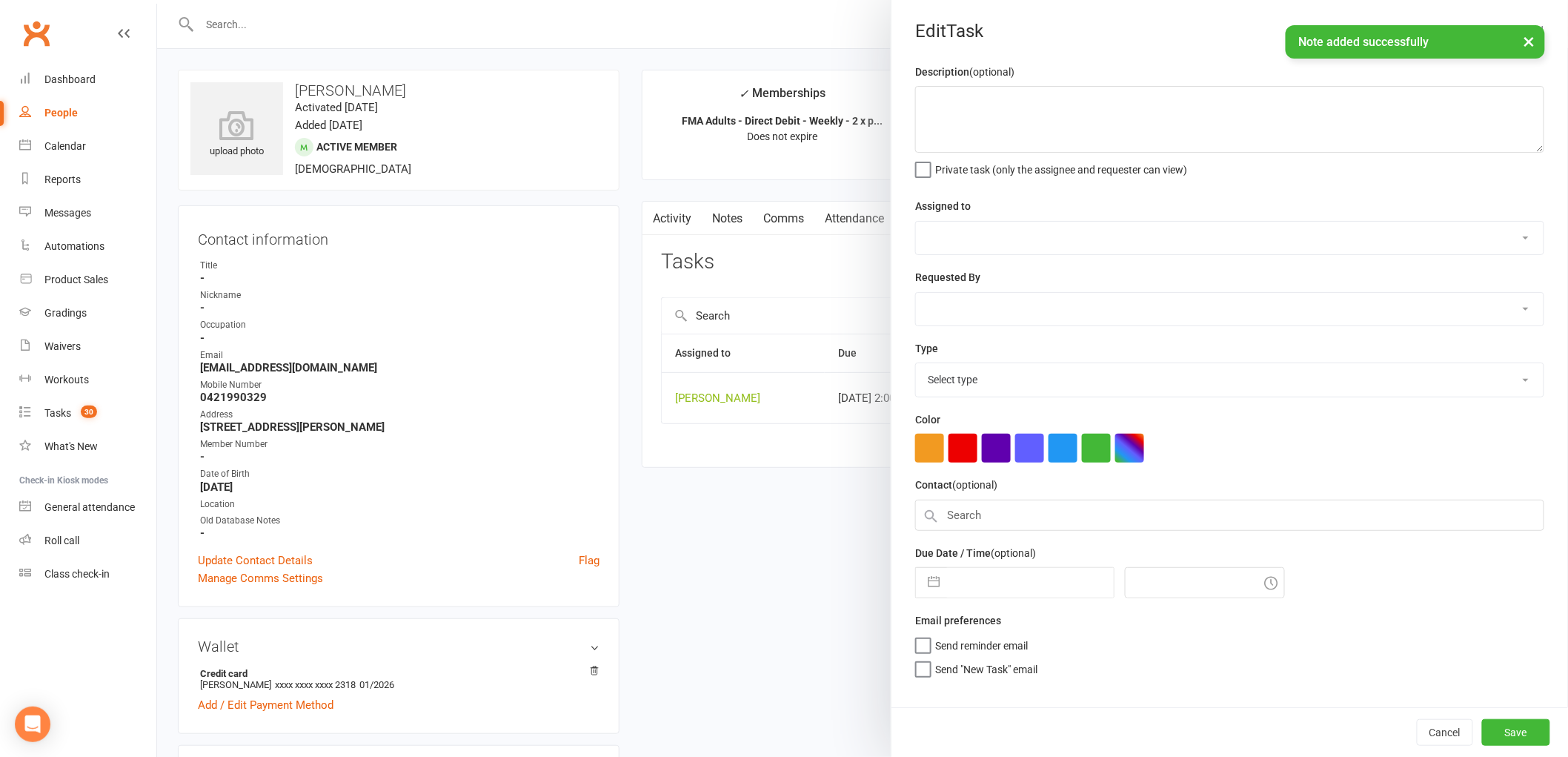
type textarea "Att/sett in"
select select "47660"
type input "[DATE]"
type input "2:00pm"
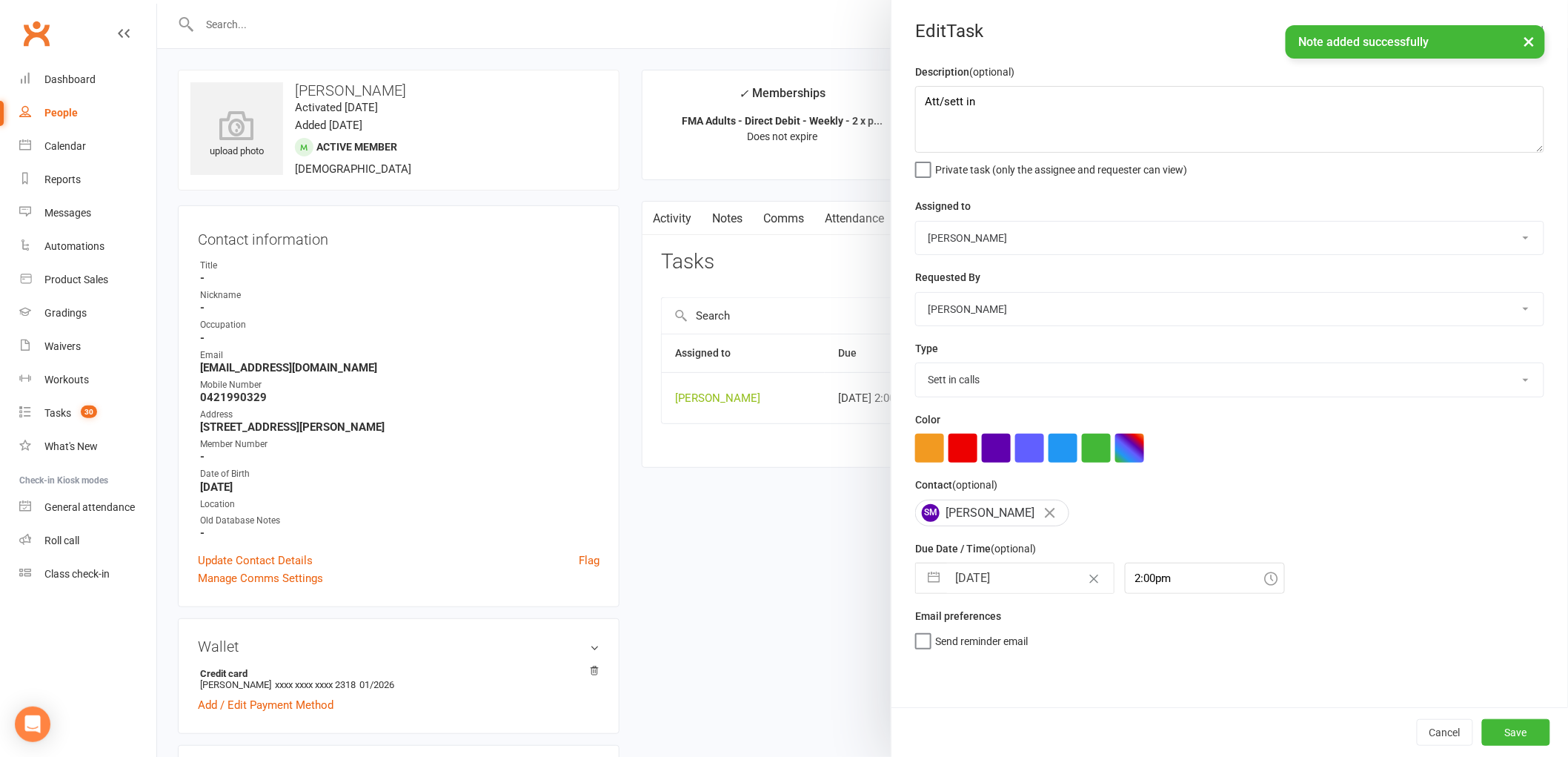
click at [974, 388] on select "E-mail General task Meeting Phone call Sett in calls Add new task type" at bounding box center [1229, 379] width 628 height 33
select select "25277"
click at [916, 364] on select "E-mail General task Meeting Phone call Sett in calls Add new task type" at bounding box center [1229, 379] width 628 height 33
drag, startPoint x: 941, startPoint y: 104, endPoint x: 1098, endPoint y: 166, distance: 168.8
click at [1083, 146] on textarea "Att/sett in" at bounding box center [1230, 119] width 629 height 67
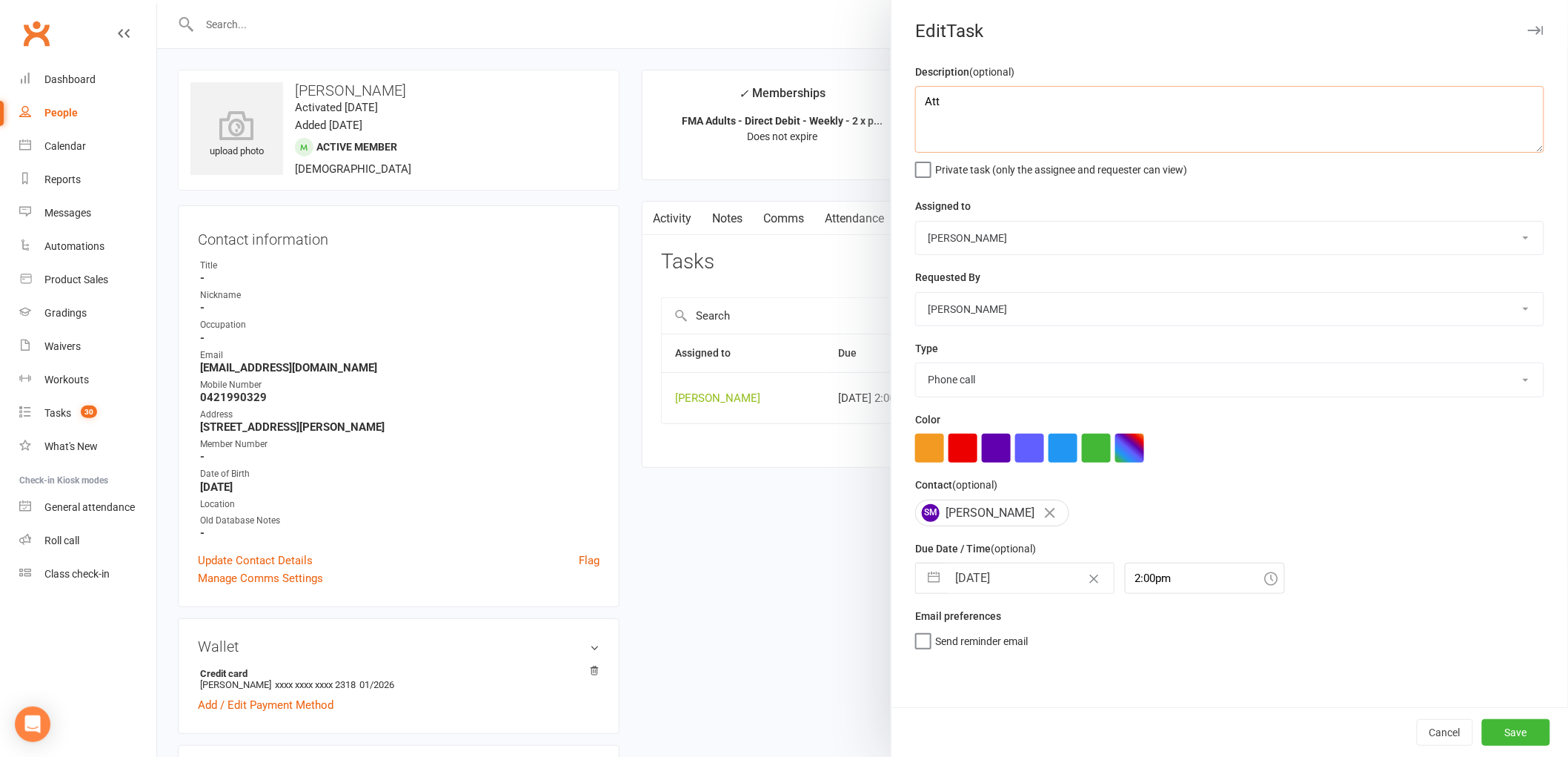
type textarea "Att"
click at [987, 574] on input "[DATE]" at bounding box center [1030, 578] width 167 height 30
select select "6"
select select "2025"
select select "7"
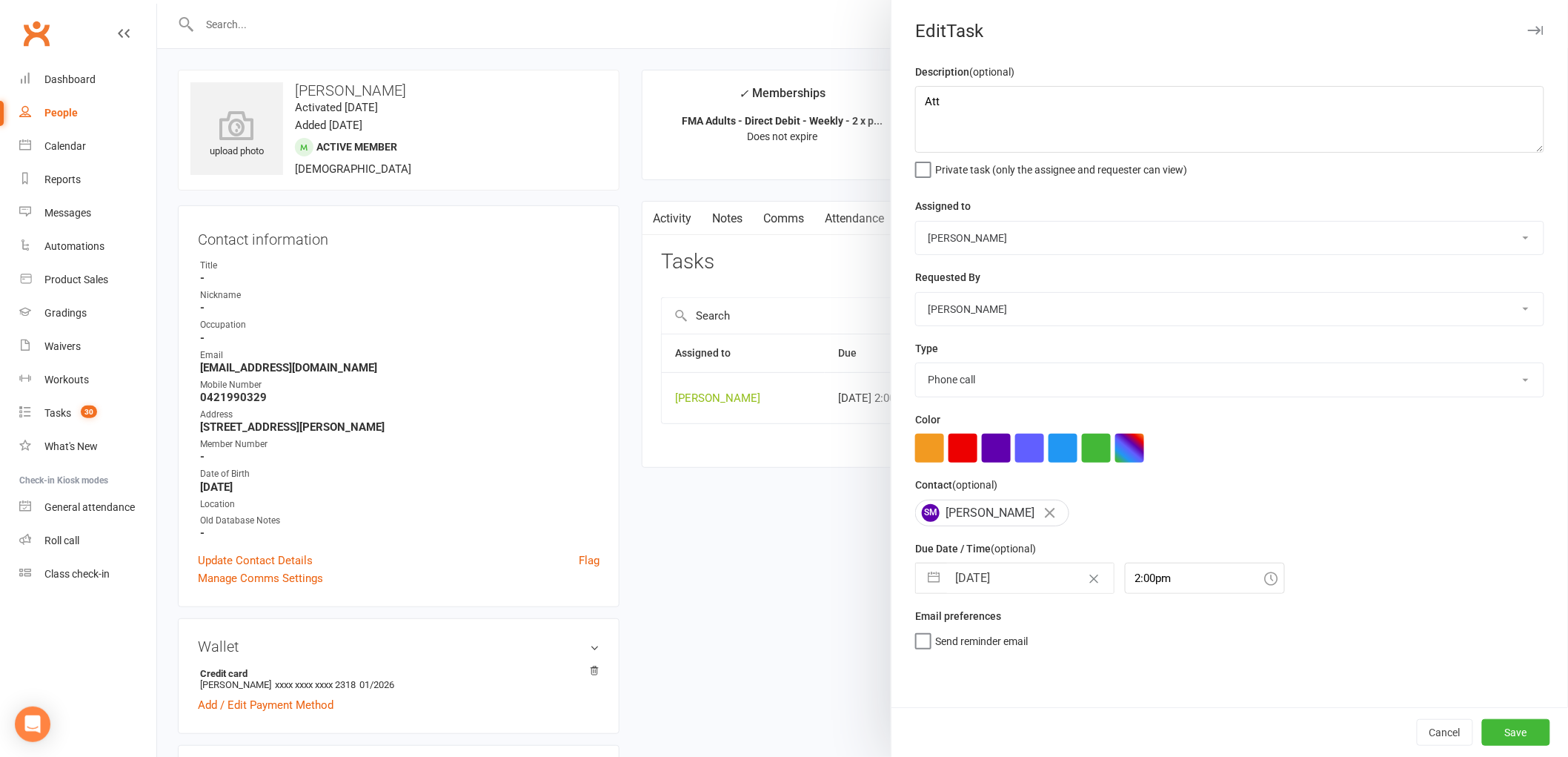
select select "2025"
select select "8"
select select "2025"
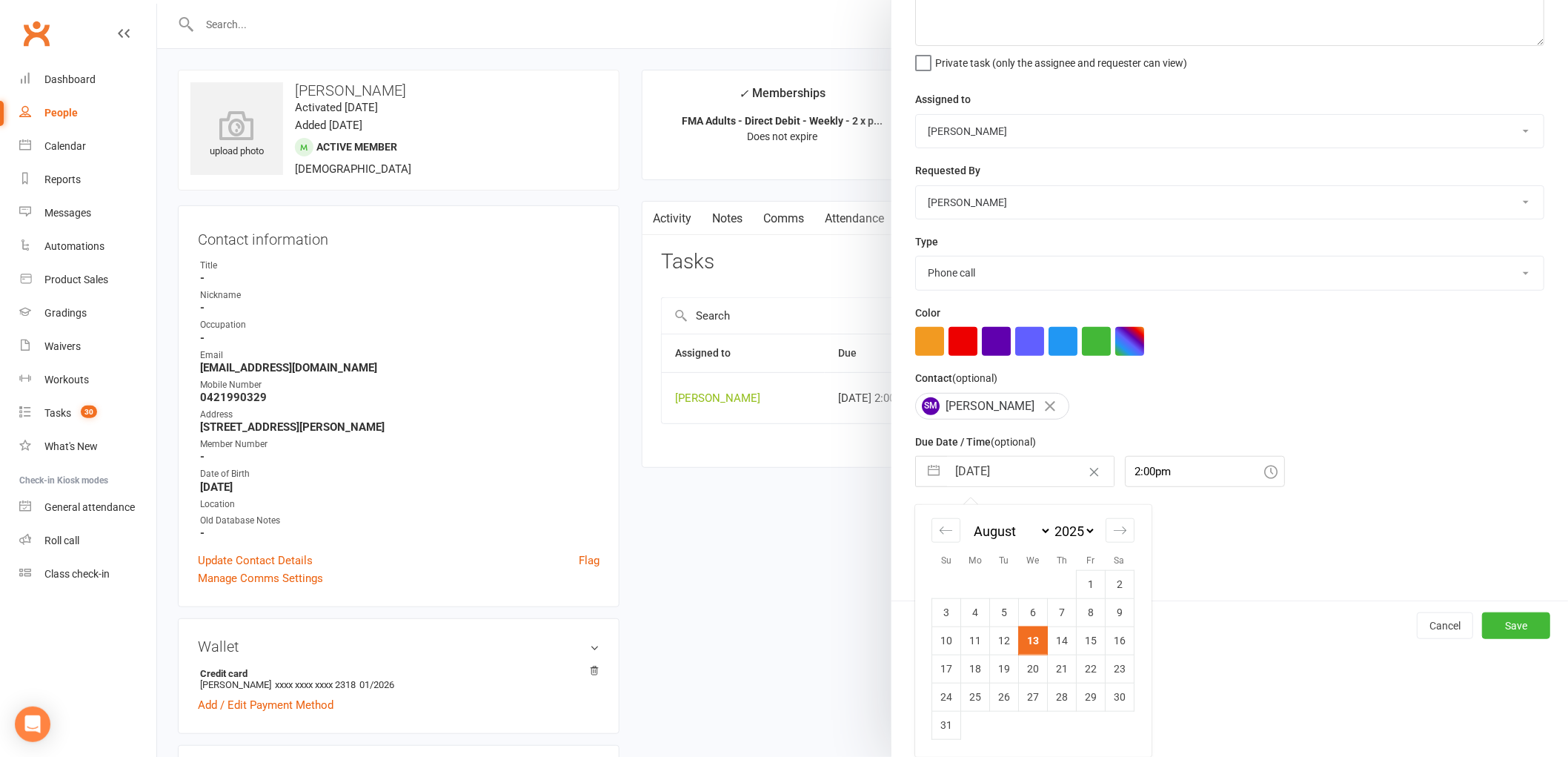
drag, startPoint x: 1083, startPoint y: 668, endPoint x: 1131, endPoint y: 680, distance: 49.5
click at [1083, 666] on td "22" at bounding box center [1091, 669] width 29 height 28
type input "22 Aug 2025"
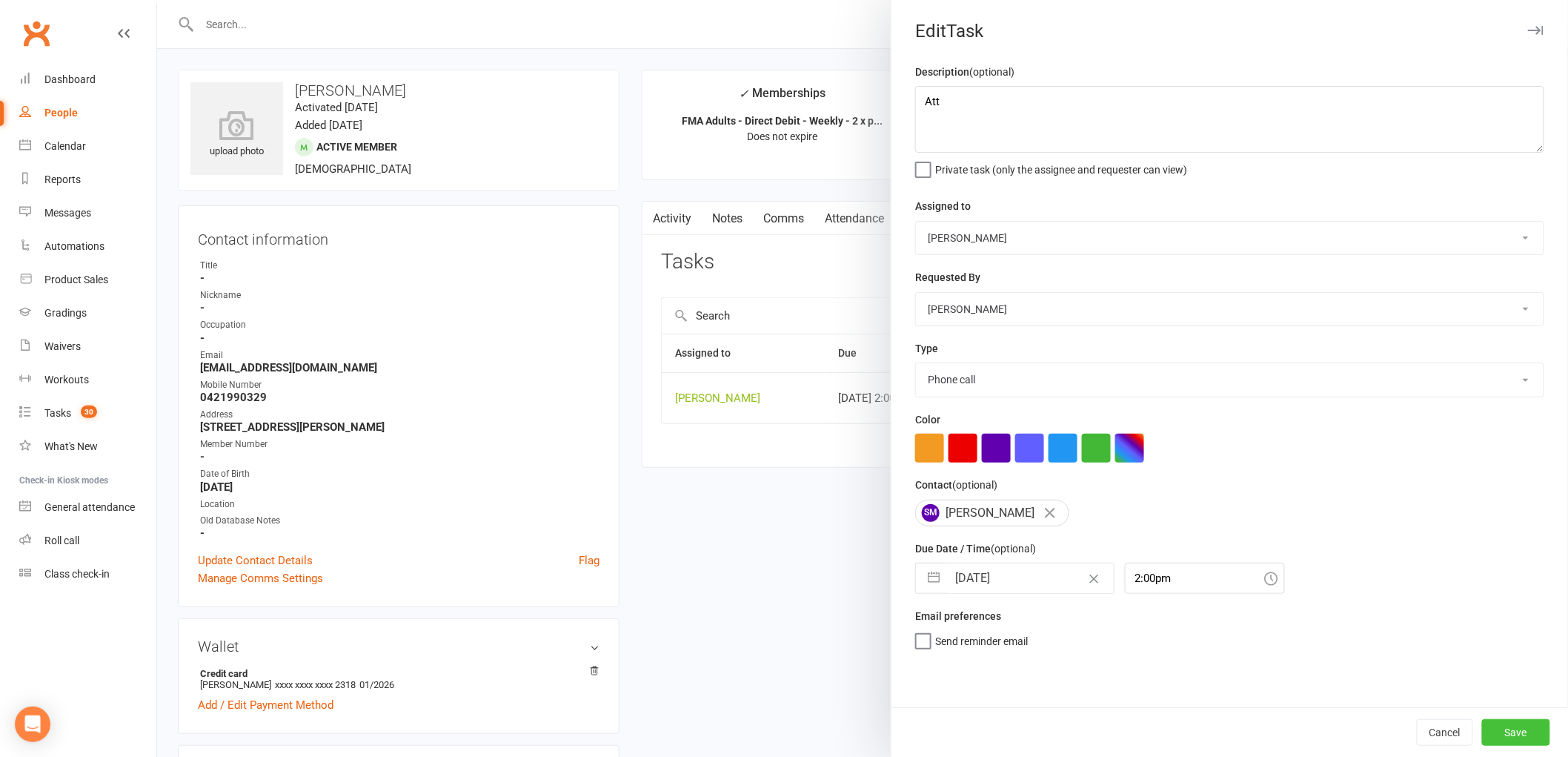
click at [1527, 737] on button "Save" at bounding box center [1516, 733] width 68 height 27
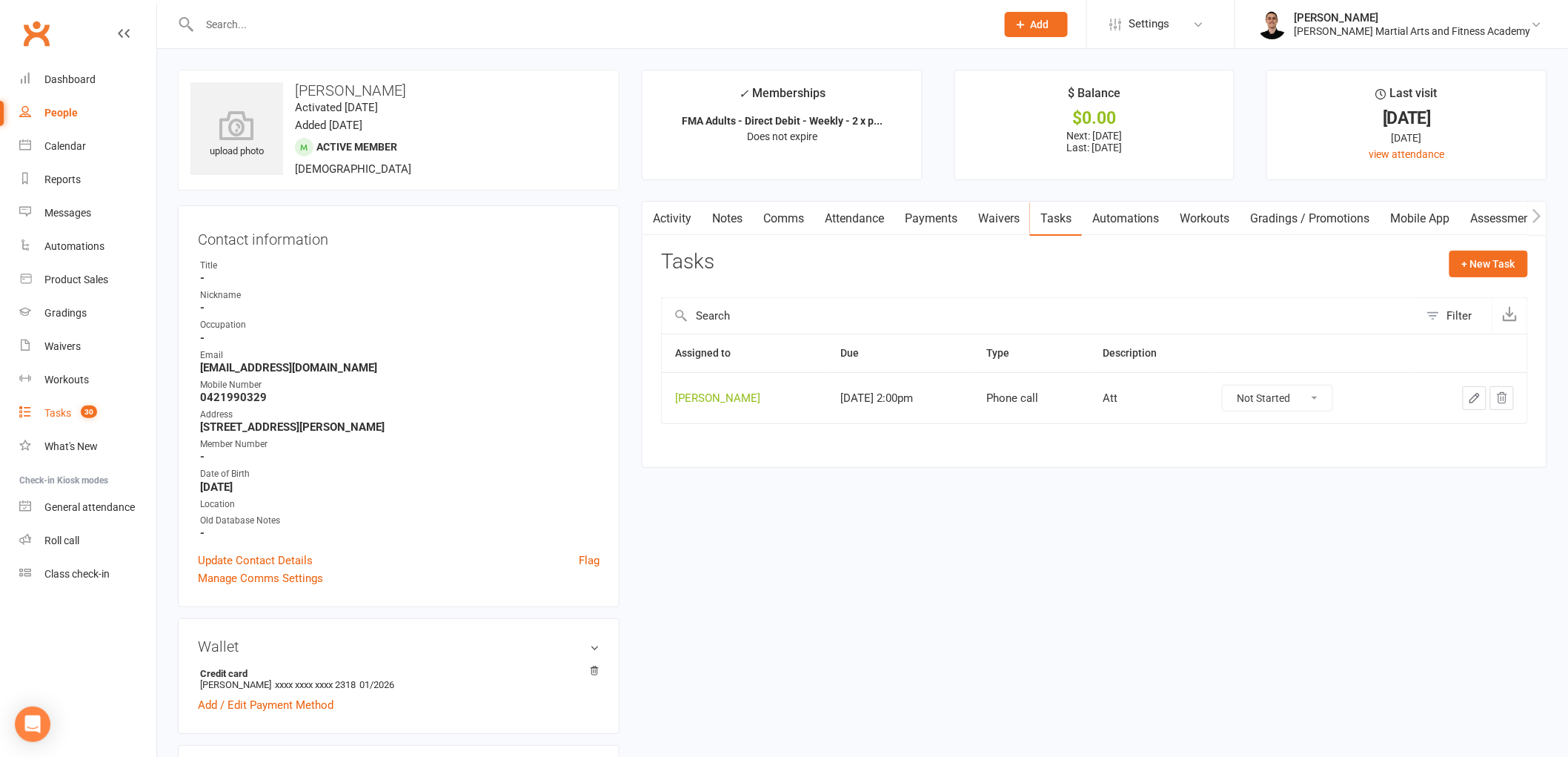
click at [65, 413] on div "Tasks" at bounding box center [58, 412] width 27 height 12
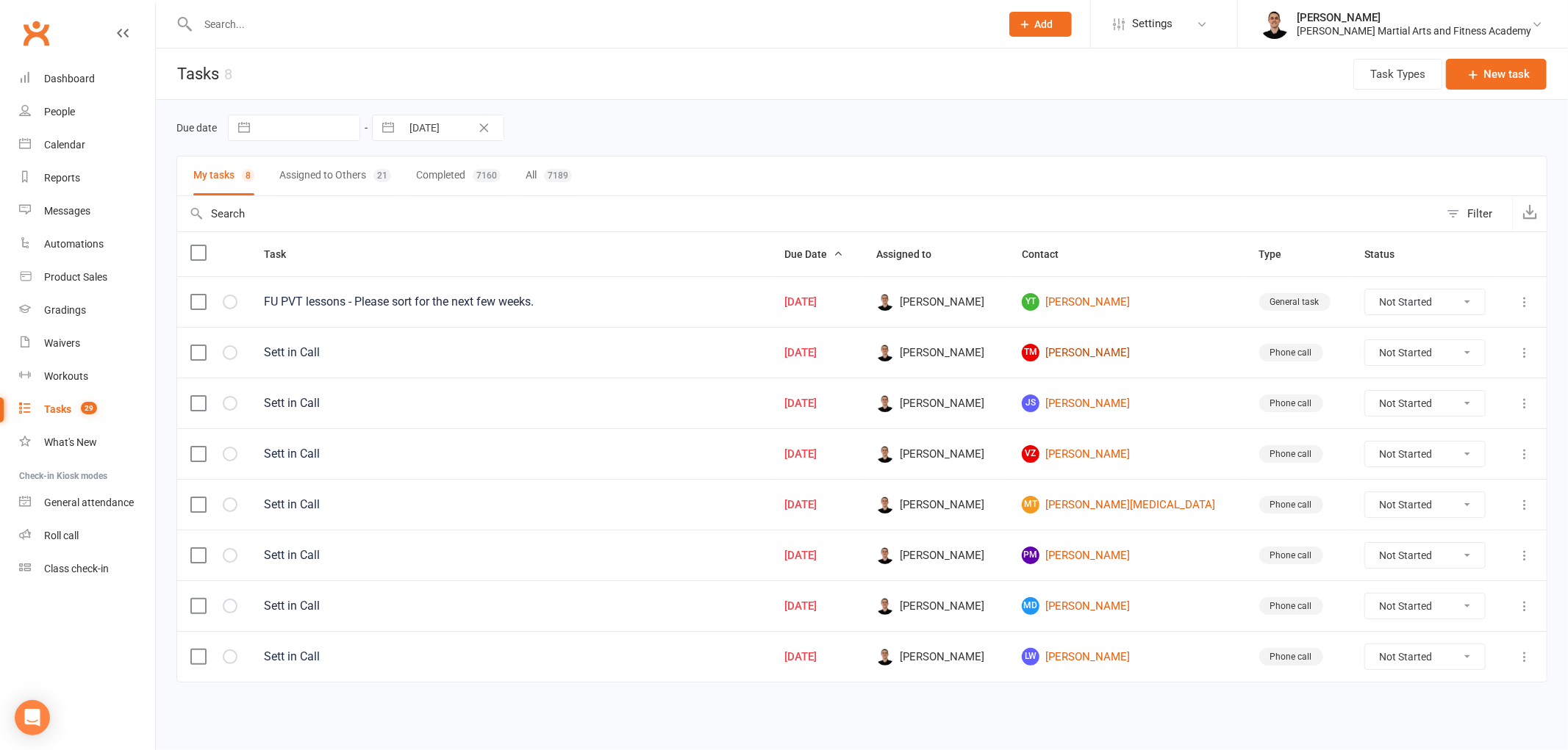
click at [1135, 356] on link "TM Taj Macarthur" at bounding box center [1127, 352] width 211 height 18
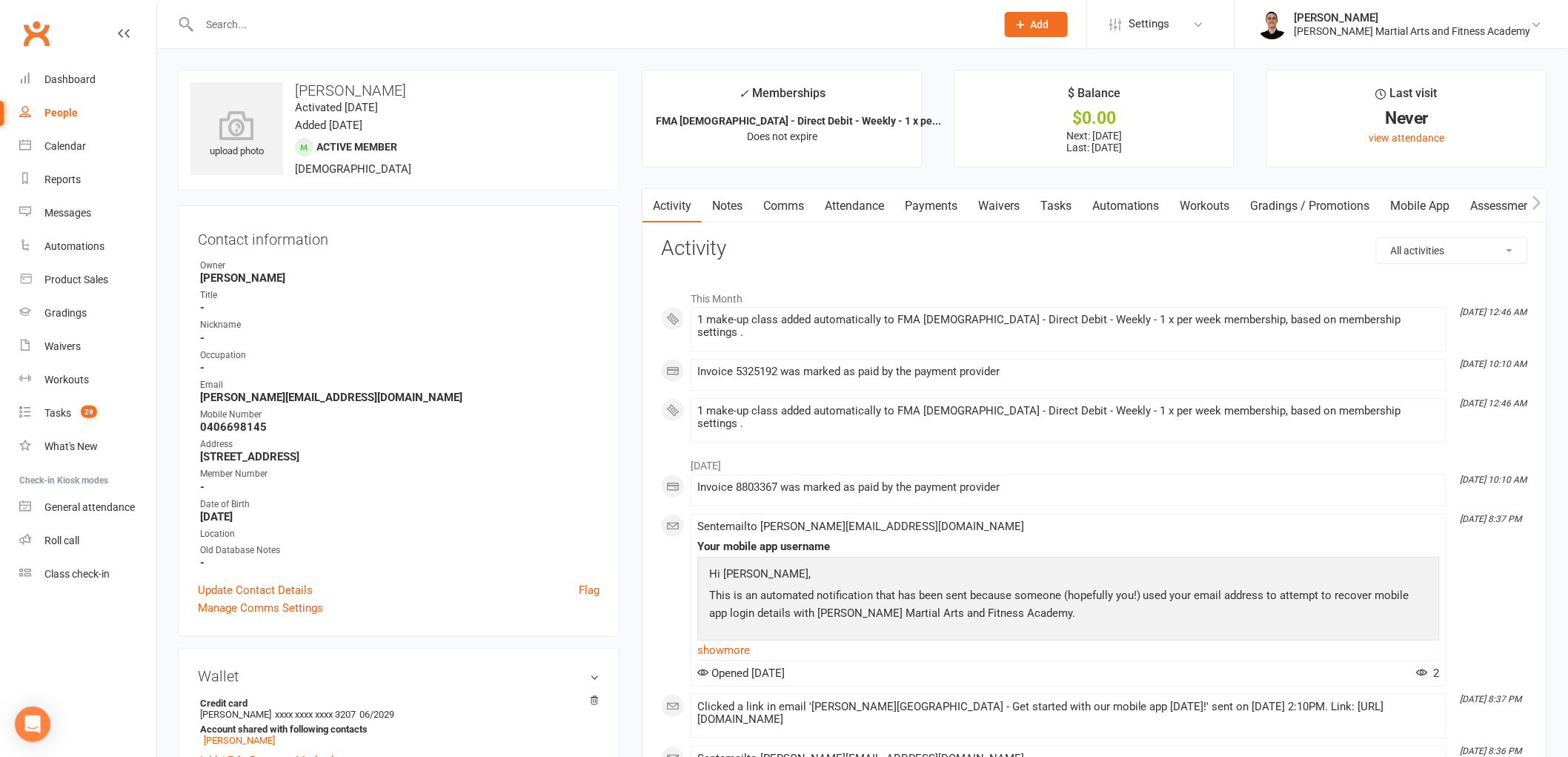
click at [1057, 201] on link "Tasks" at bounding box center [1056, 206] width 52 height 34
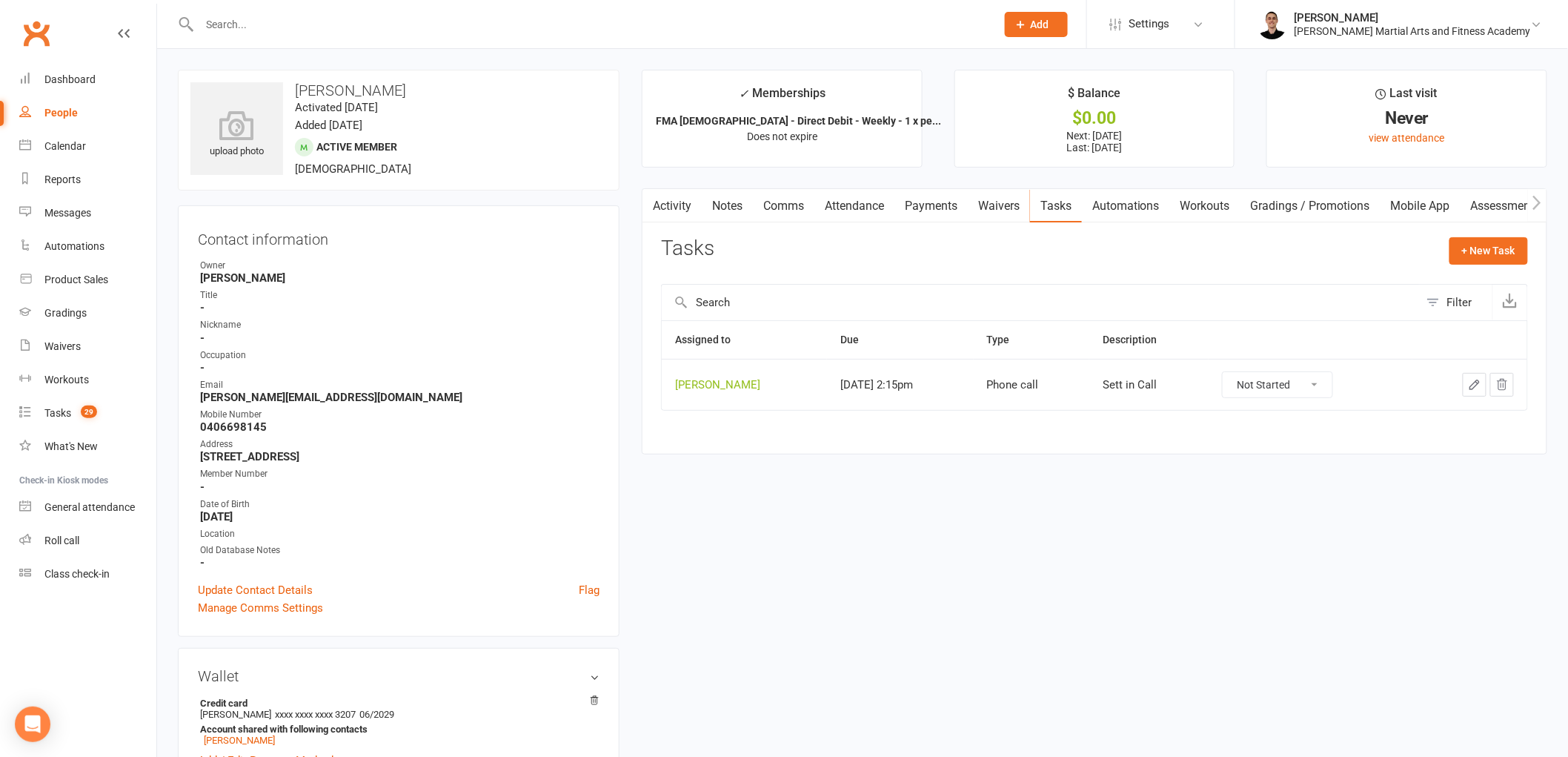
click at [1469, 386] on icon "button" at bounding box center [1475, 385] width 13 height 13
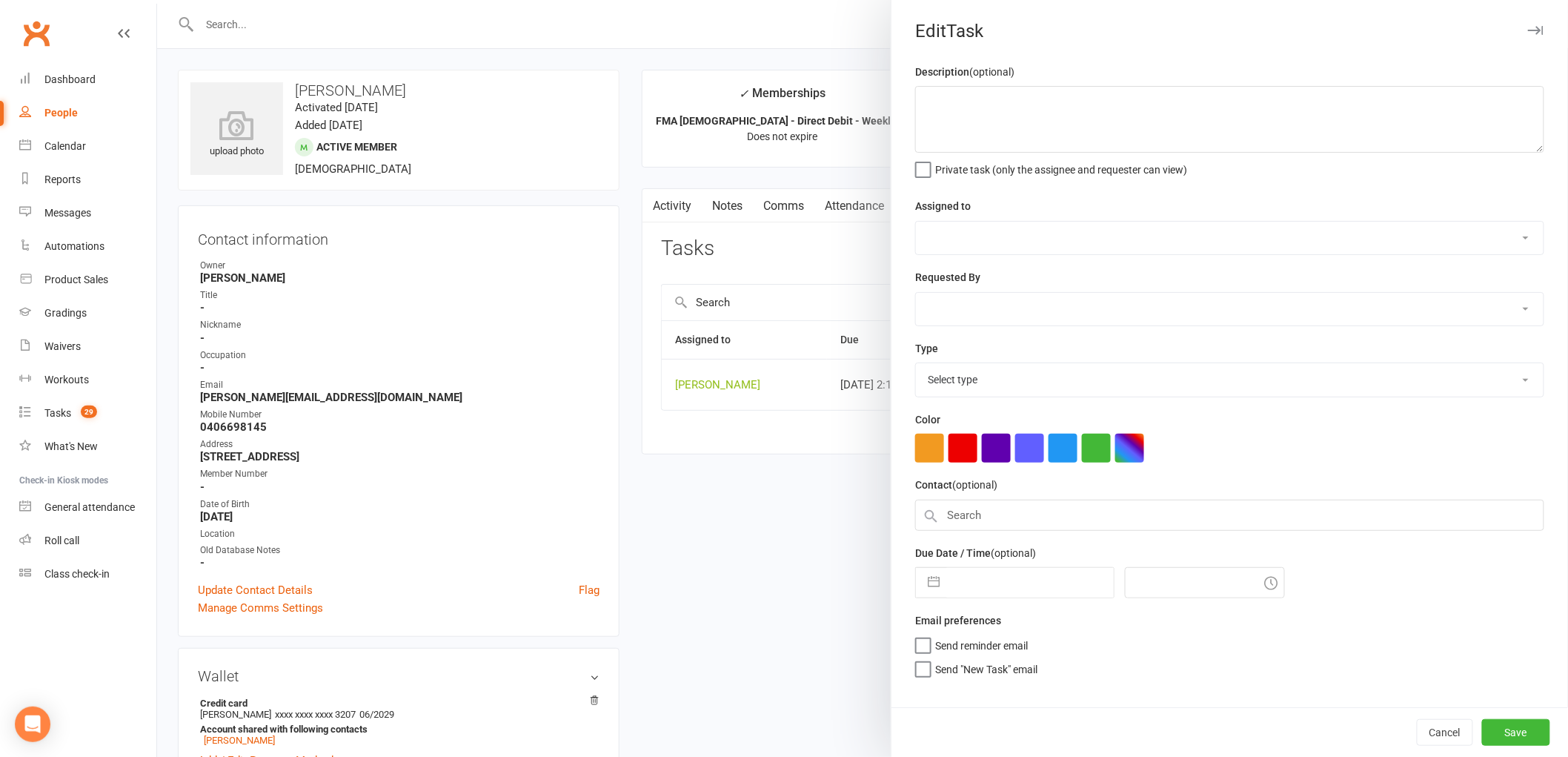
type textarea "Sett in Call"
select select "47660"
type input "[DATE]"
type input "2:15pm"
select select "25277"
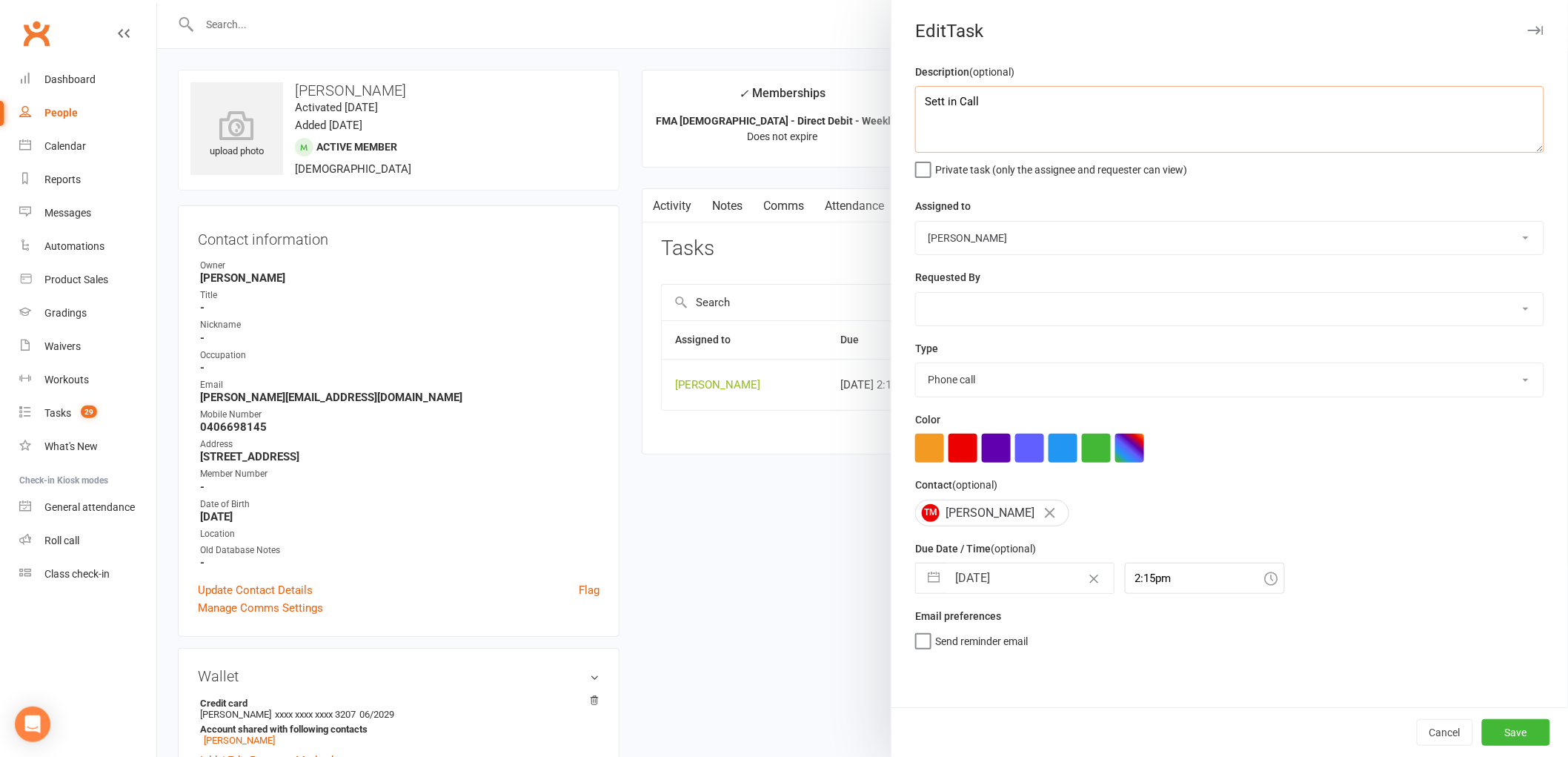
click at [1011, 115] on textarea "Sett in Call" at bounding box center [1230, 119] width 629 height 67
type textarea "Sett in Call/ Sign In reminder"
click at [973, 571] on input "[DATE]" at bounding box center [1030, 578] width 167 height 30
select select "6"
select select "2025"
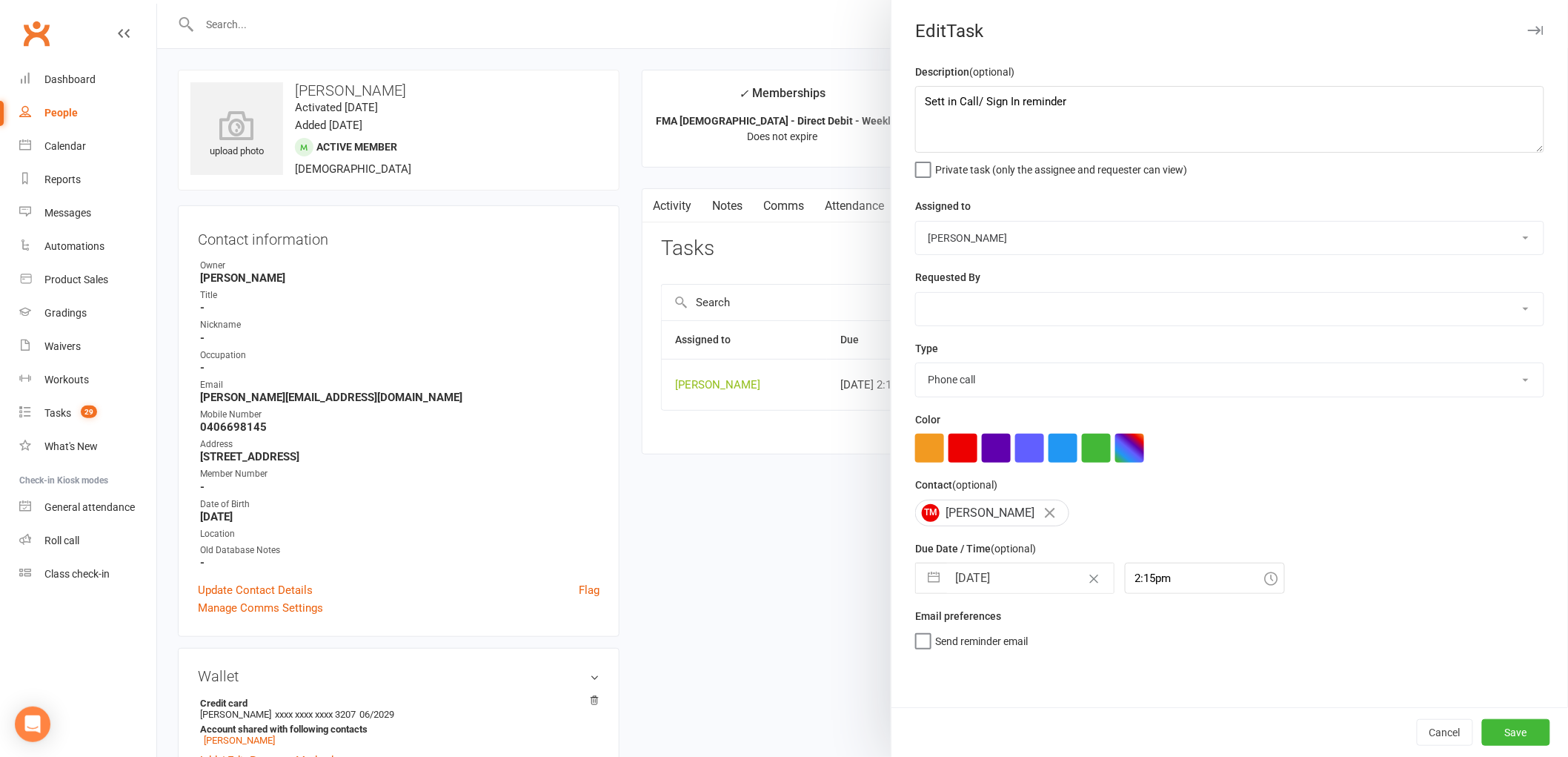
select select "7"
select select "2025"
select select "8"
select select "2025"
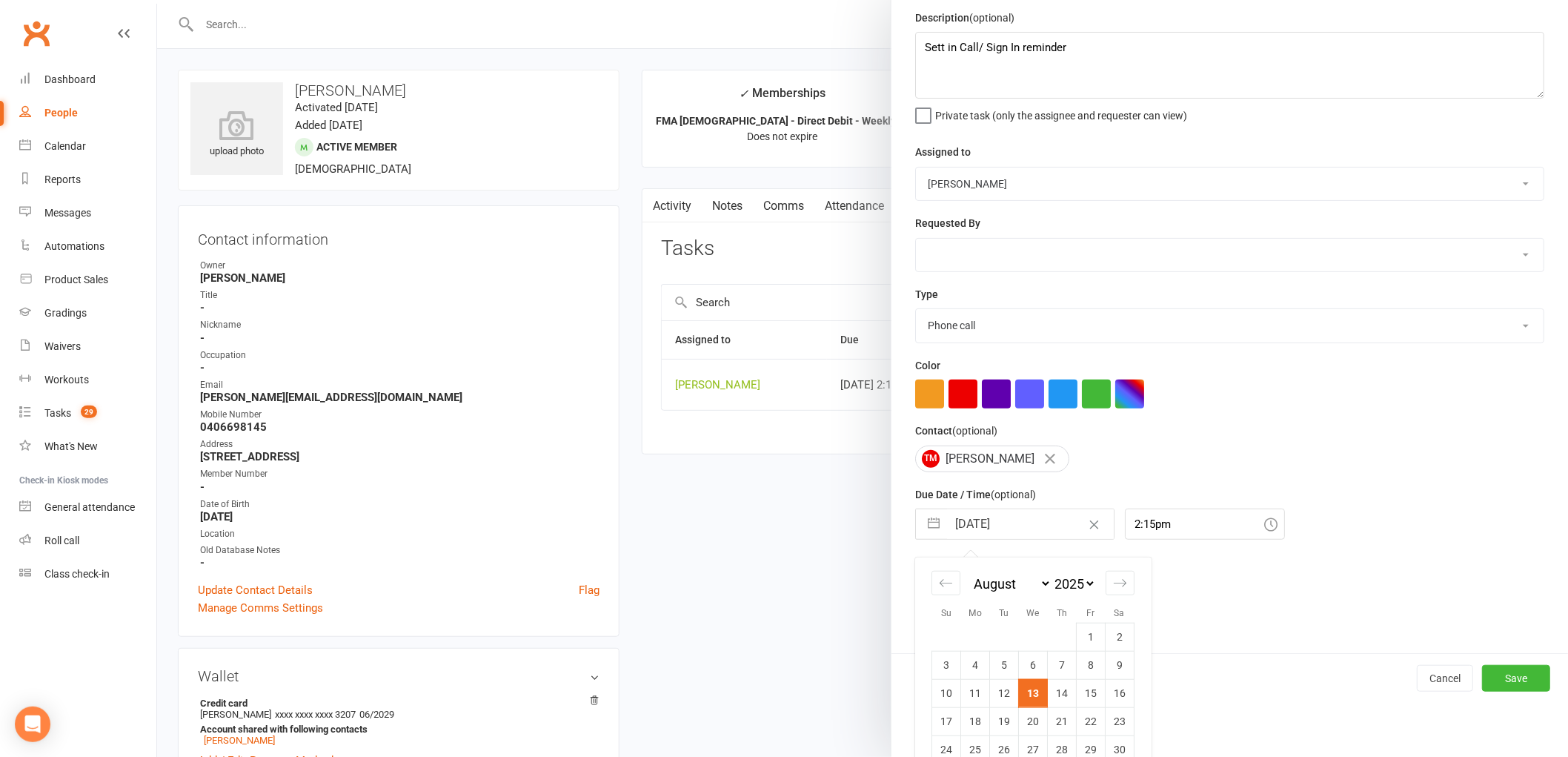
scroll to position [107, 0]
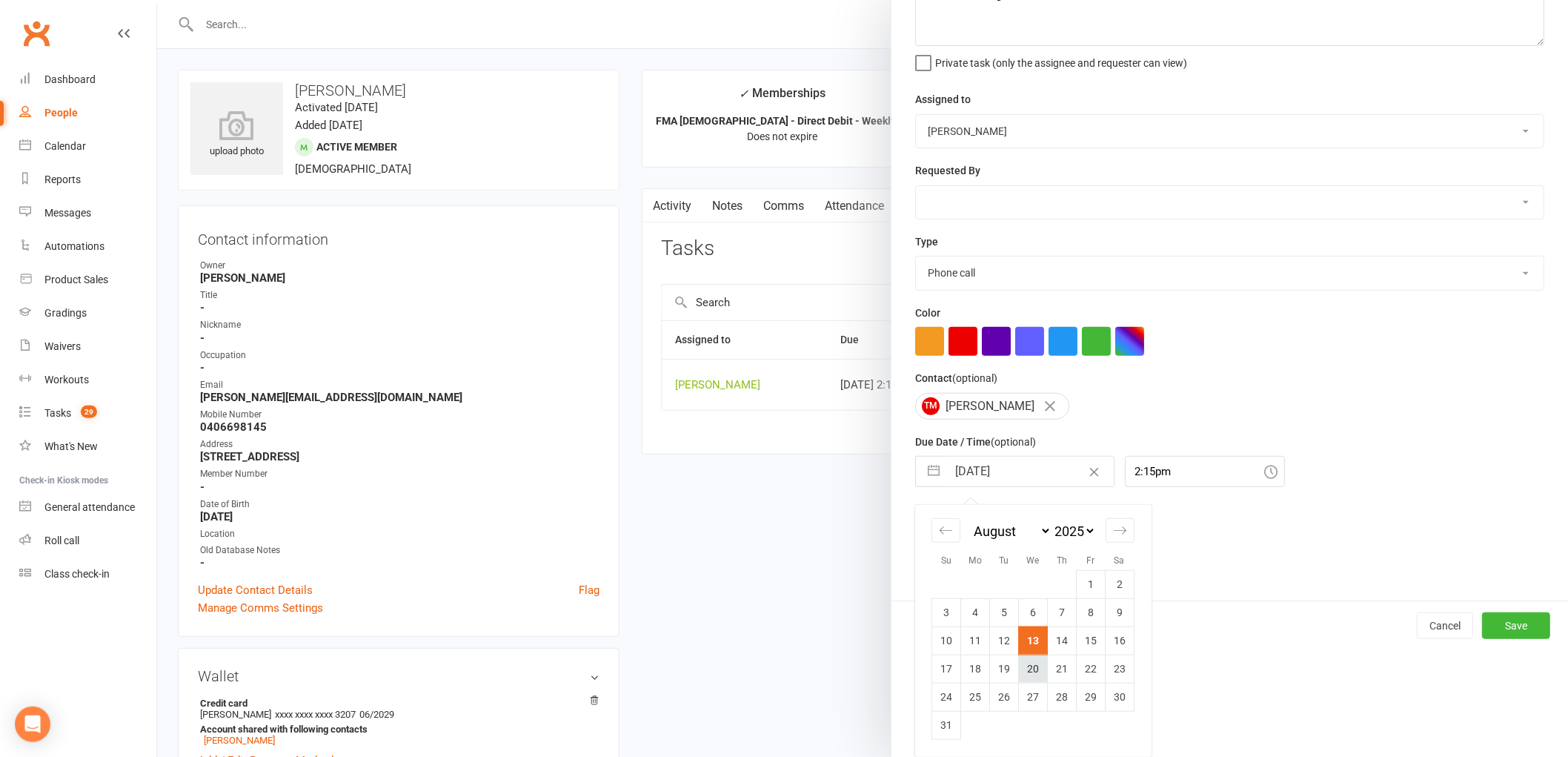
click at [1020, 672] on td "20" at bounding box center [1033, 669] width 29 height 28
type input "20 Aug 2025"
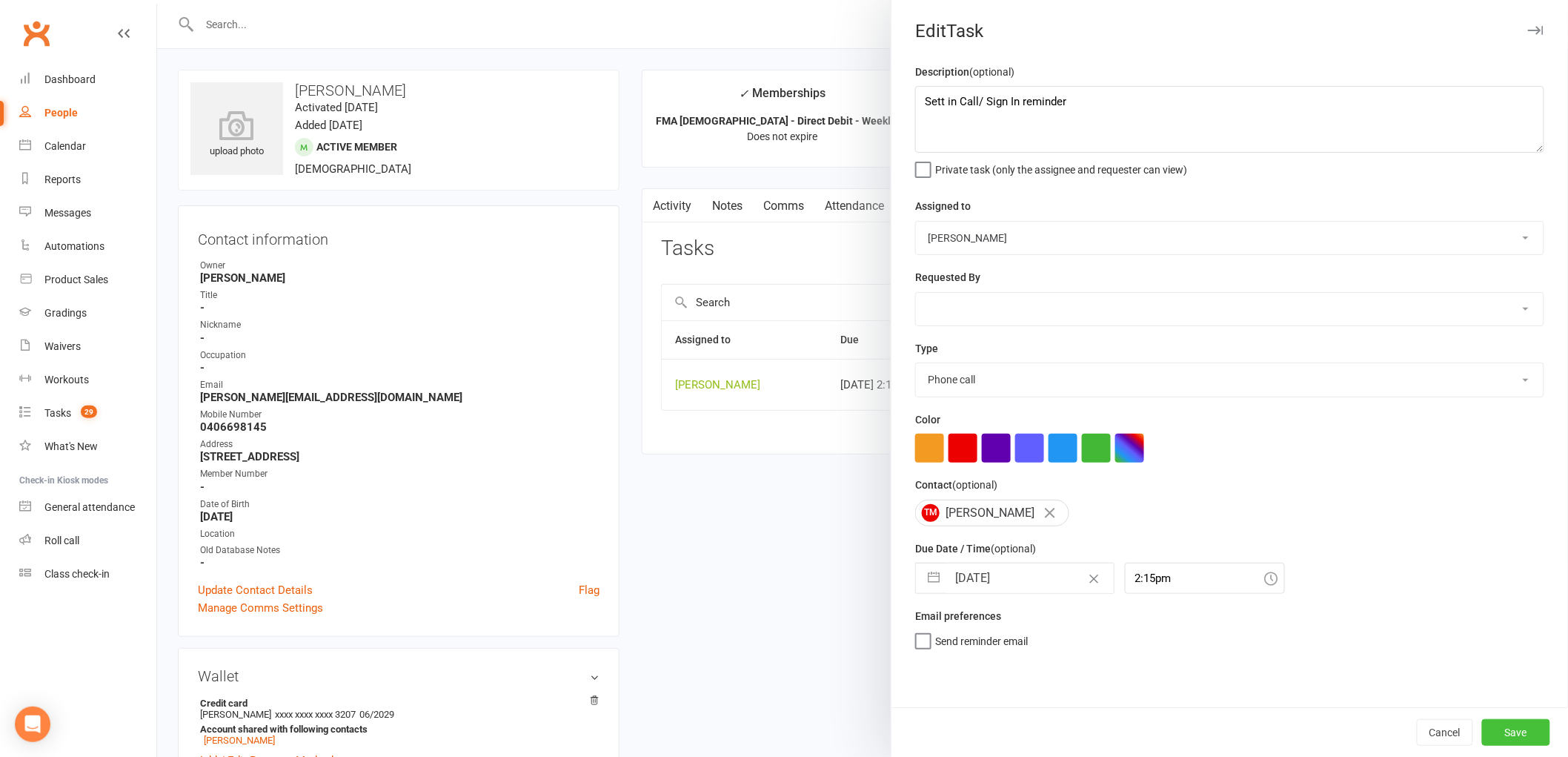
click at [1522, 730] on button "Save" at bounding box center [1516, 733] width 68 height 27
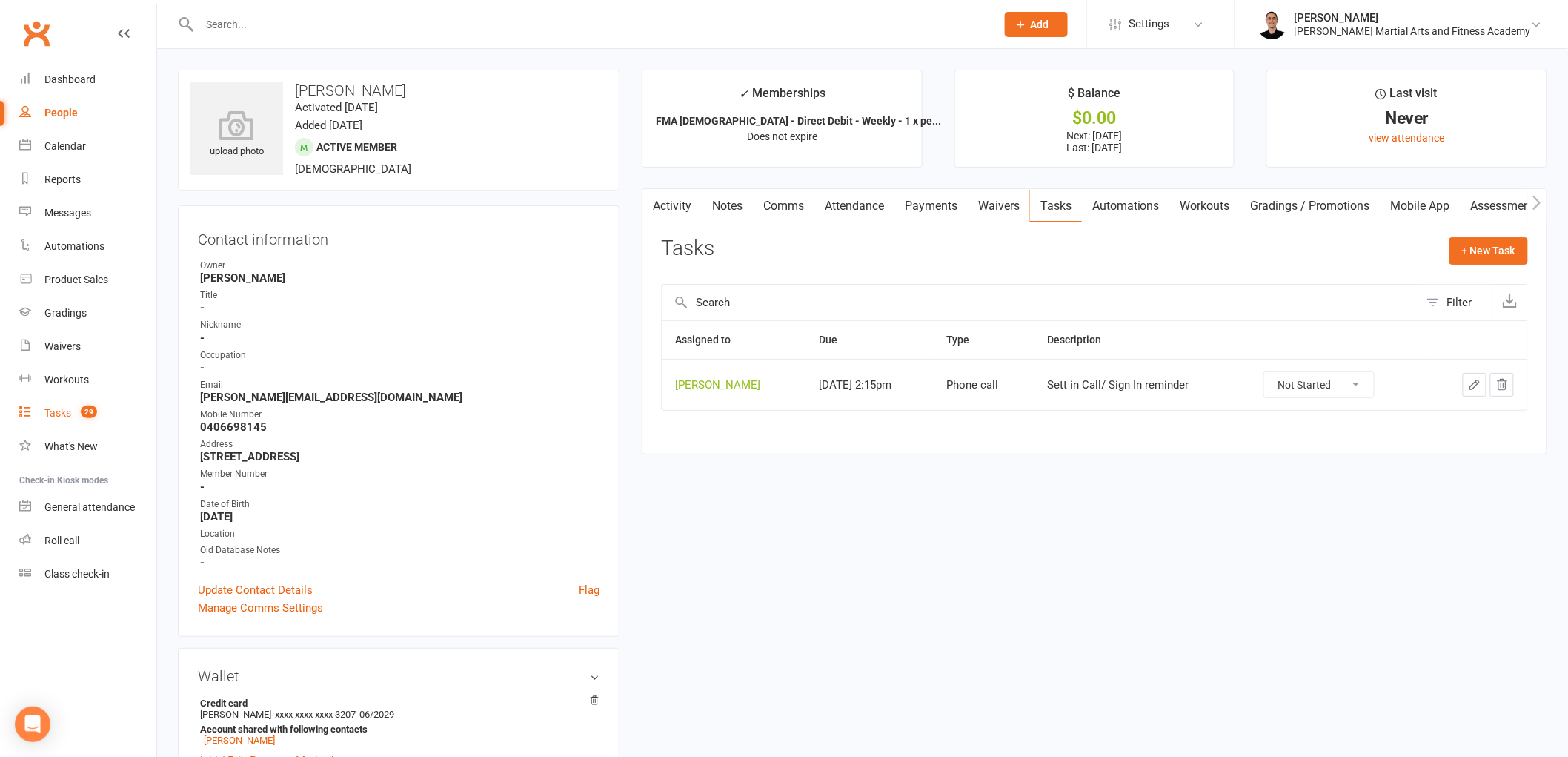
click at [80, 413] on count-badge "29" at bounding box center [85, 412] width 23 height 12
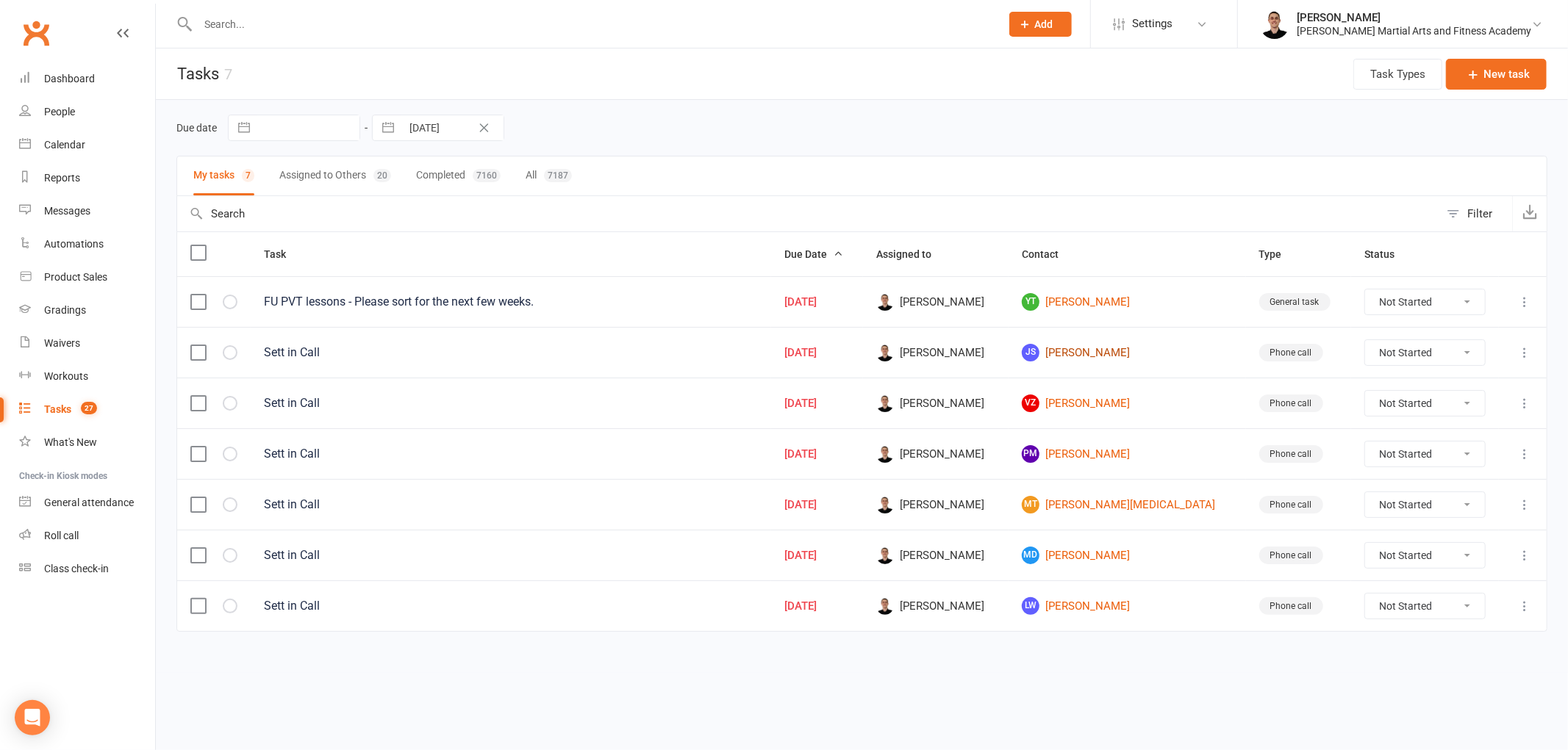
click at [1111, 352] on link "JS Joshua Slattery" at bounding box center [1127, 352] width 211 height 18
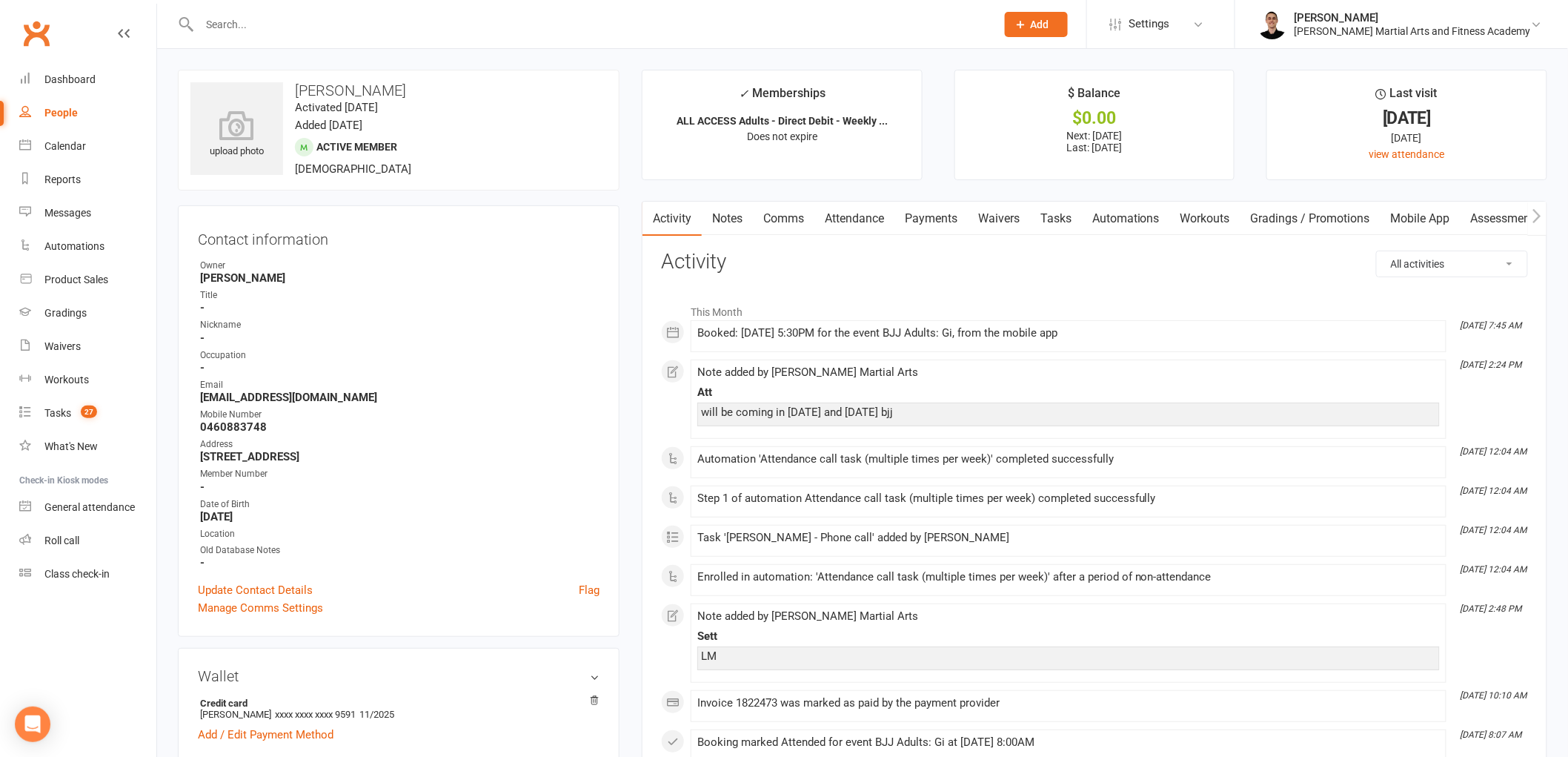
click at [1073, 217] on link "Tasks" at bounding box center [1056, 219] width 52 height 34
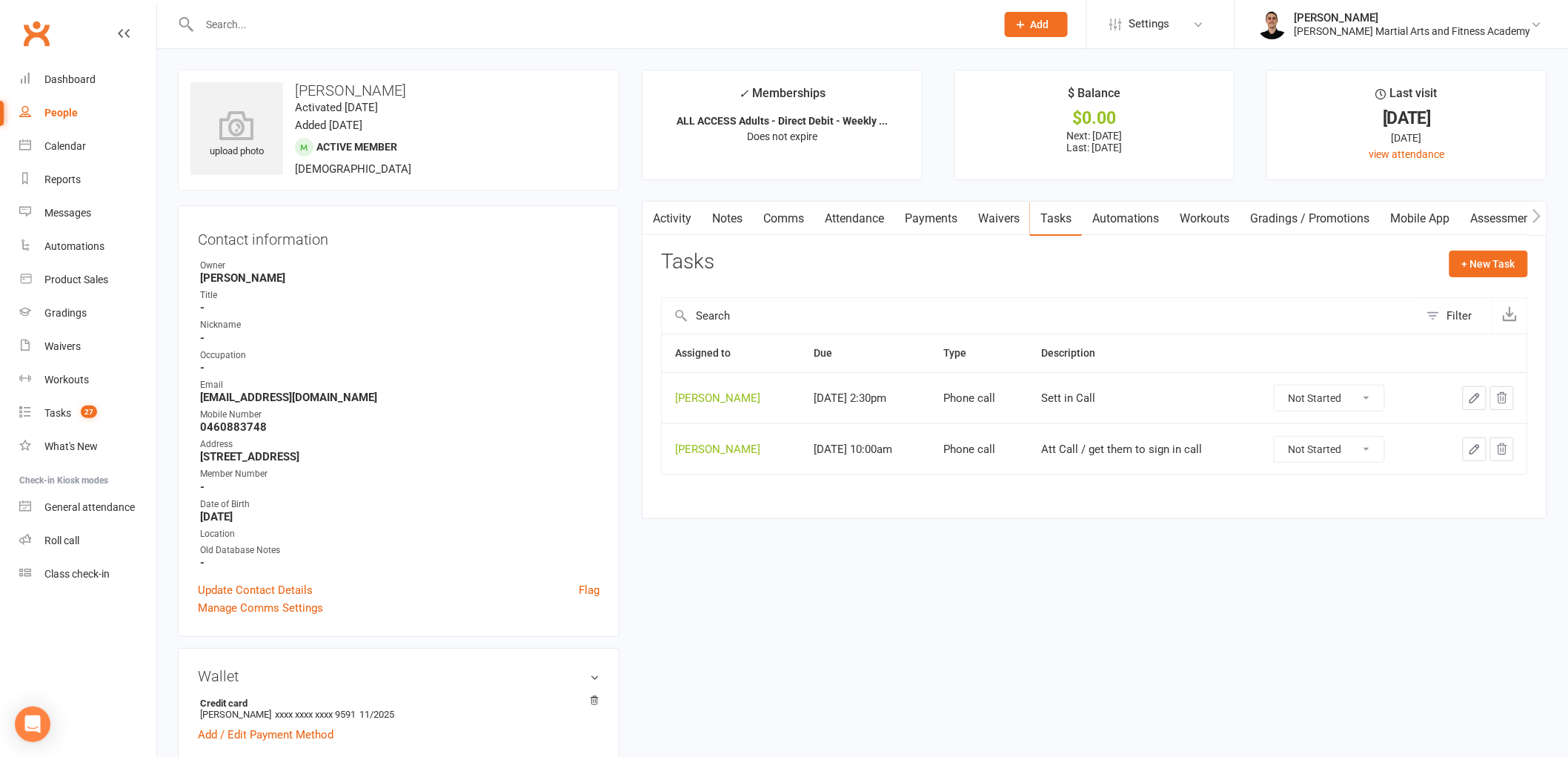
click at [1342, 399] on select "Not Started In Progress Waiting Complete" at bounding box center [1330, 398] width 110 height 25
click at [1284, 386] on select "Not Started In Progress Waiting Complete" at bounding box center [1330, 398] width 110 height 25
select select "unstarted"
click at [1476, 396] on icon "button" at bounding box center [1475, 399] width 13 height 13
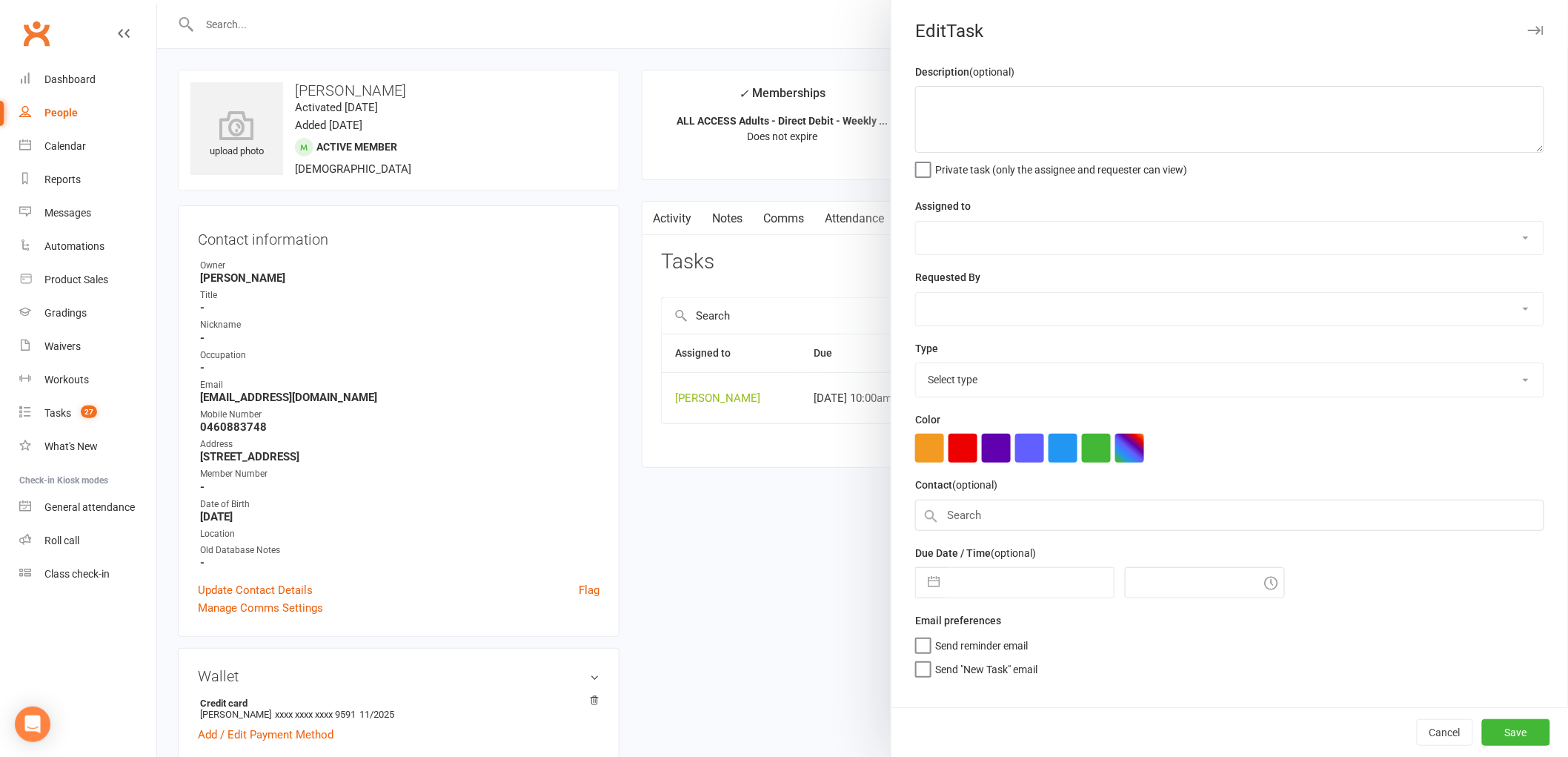
type textarea "Att Call / get them to sign in call"
select select "47660"
type input "15 Aug 2025"
type input "10:00am"
select select "25277"
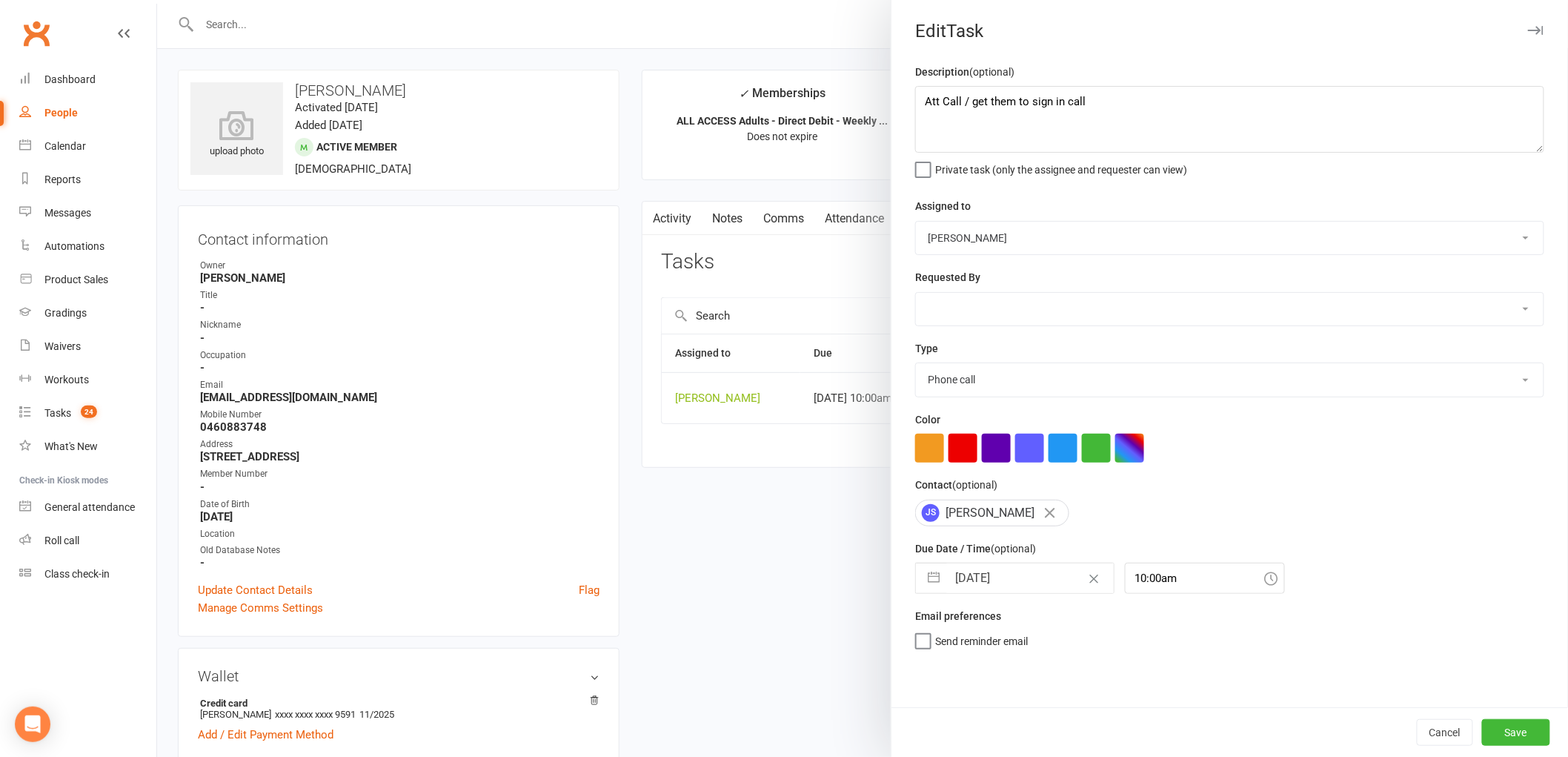
drag, startPoint x: 993, startPoint y: 587, endPoint x: 982, endPoint y: 585, distance: 11.2
click at [985, 585] on input "15 Aug 2025" at bounding box center [1030, 578] width 167 height 30
select select "6"
select select "2025"
select select "7"
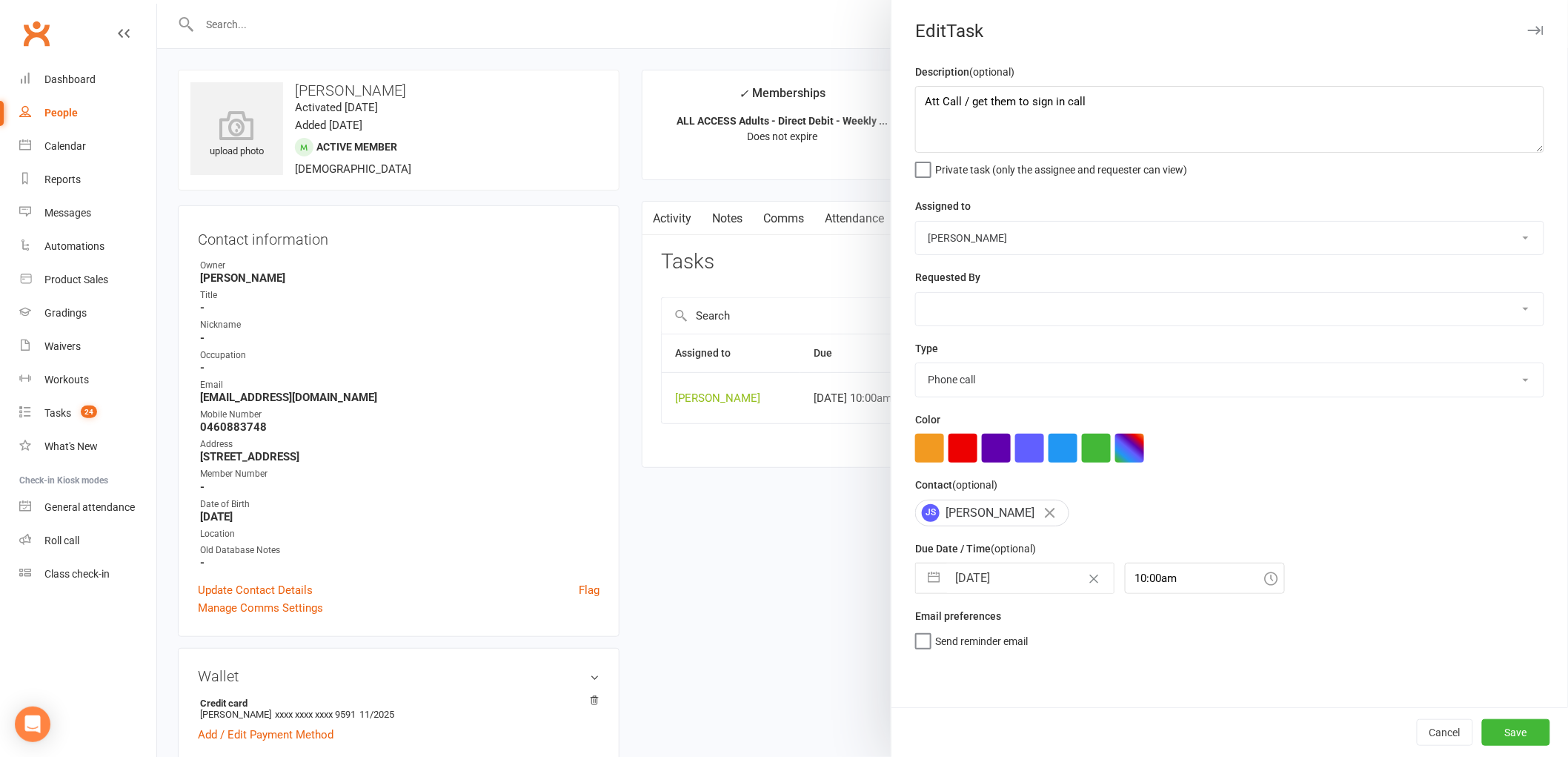
select select "2025"
select select "8"
select select "2025"
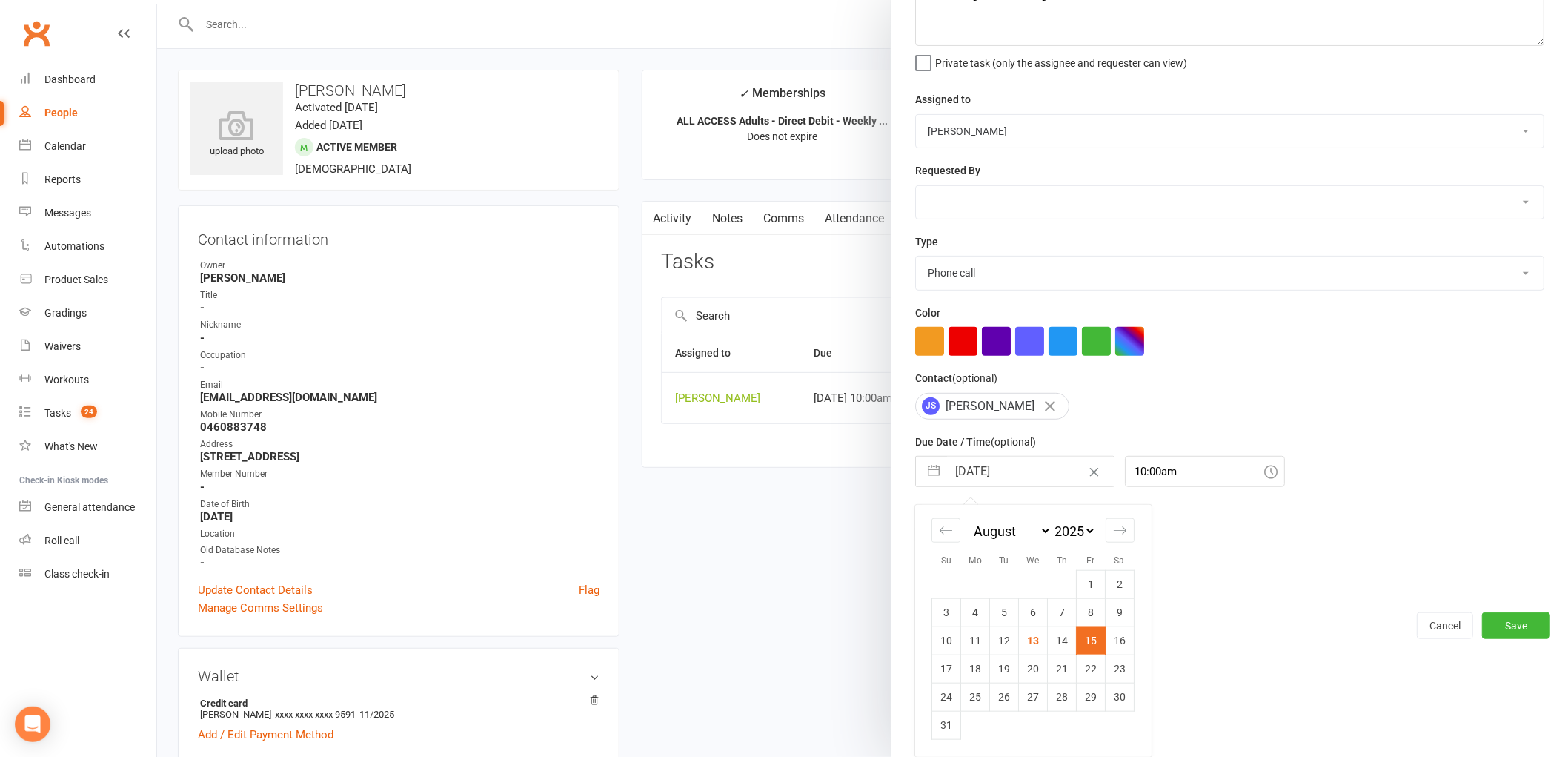
scroll to position [107, 0]
click at [970, 664] on td "18" at bounding box center [975, 669] width 29 height 28
type input "18 Aug 2025"
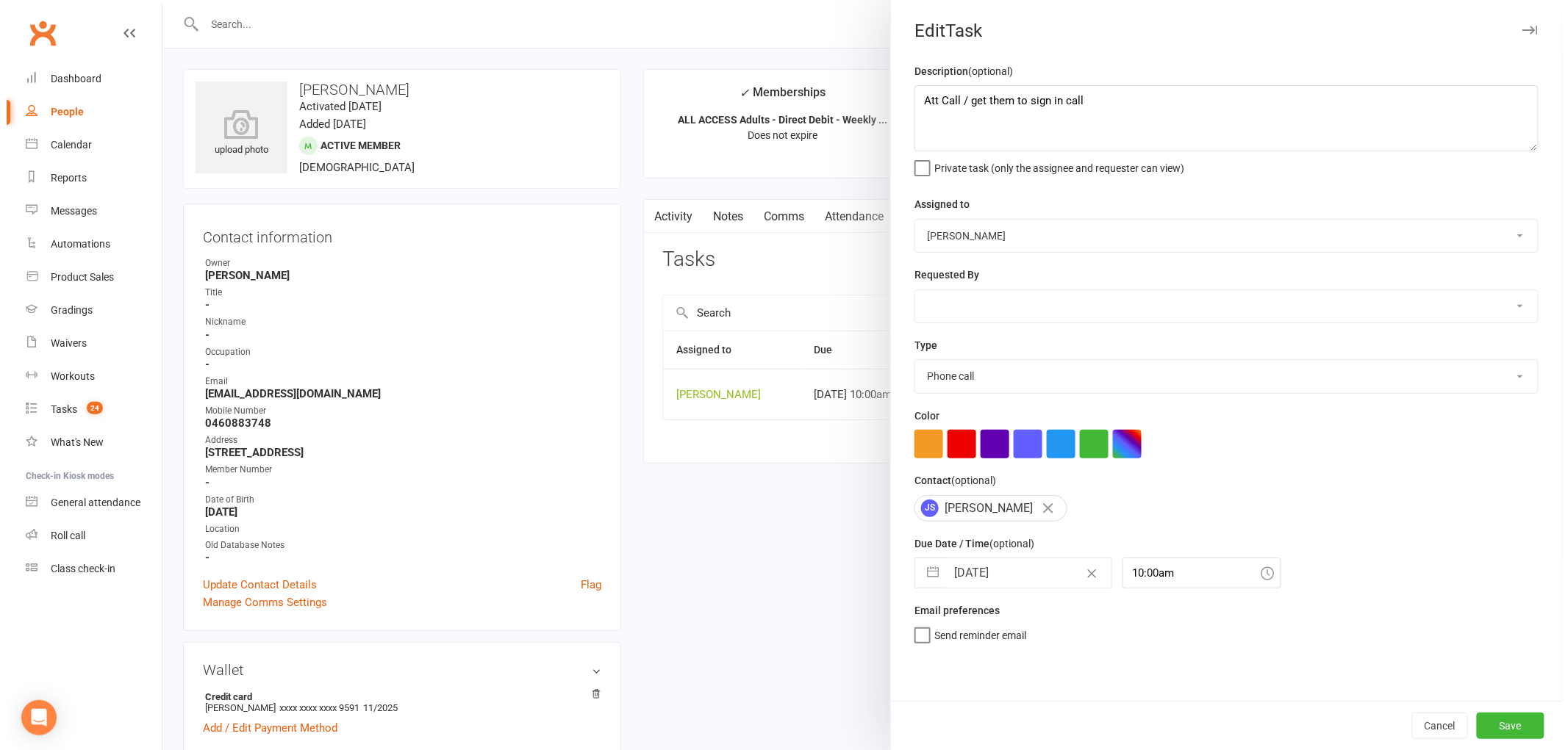
scroll to position [0, 0]
click at [1502, 722] on button "Save" at bounding box center [1503, 726] width 67 height 27
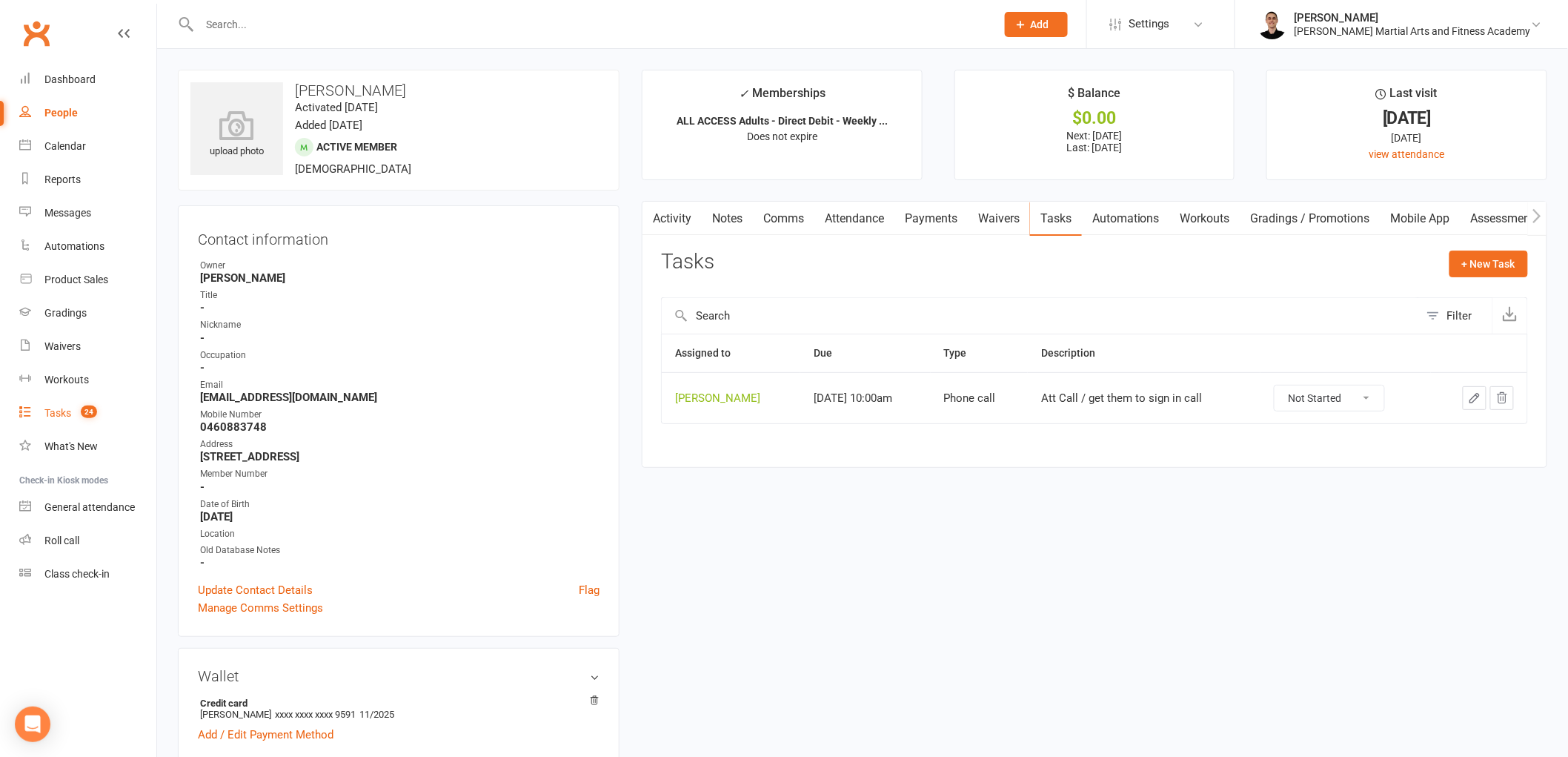
click at [69, 406] on link "Tasks 24" at bounding box center [87, 413] width 137 height 34
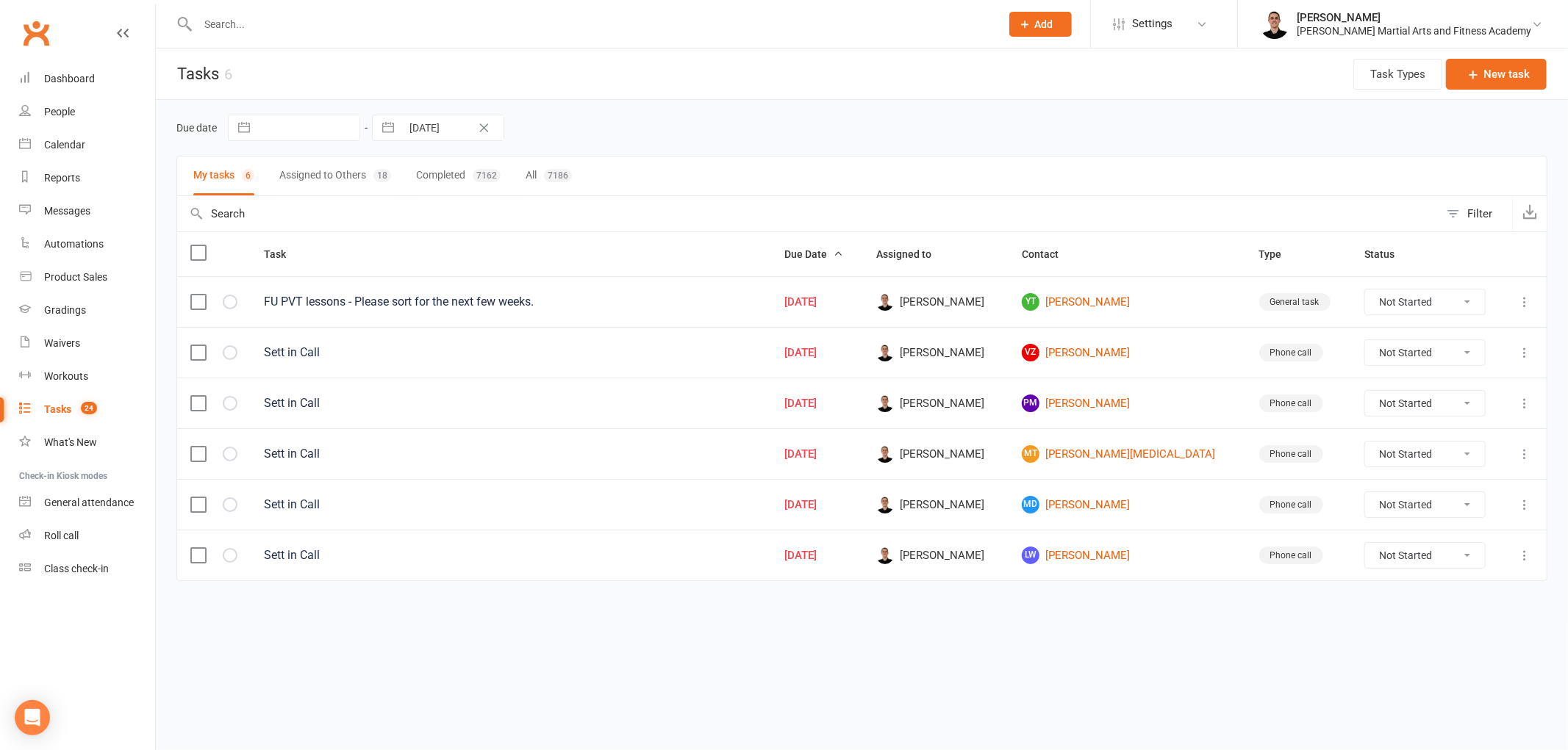
click at [1522, 351] on icon at bounding box center [1525, 352] width 15 height 15
click at [1456, 405] on link "Edit" at bounding box center [1460, 413] width 146 height 30
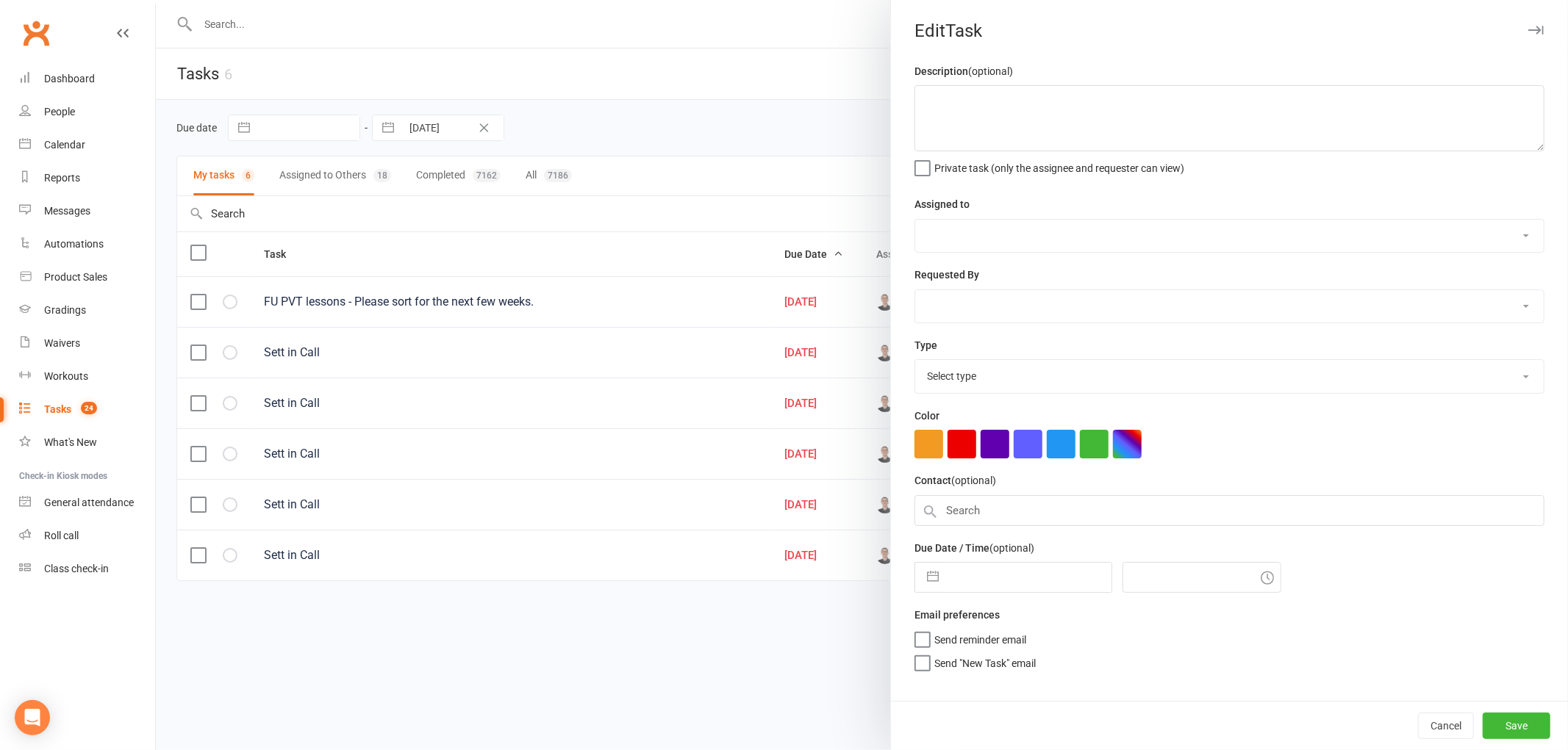
type textarea "Sett in Call"
select select "47660"
type input "[DATE]"
type input "2:45pm"
select select "25277"
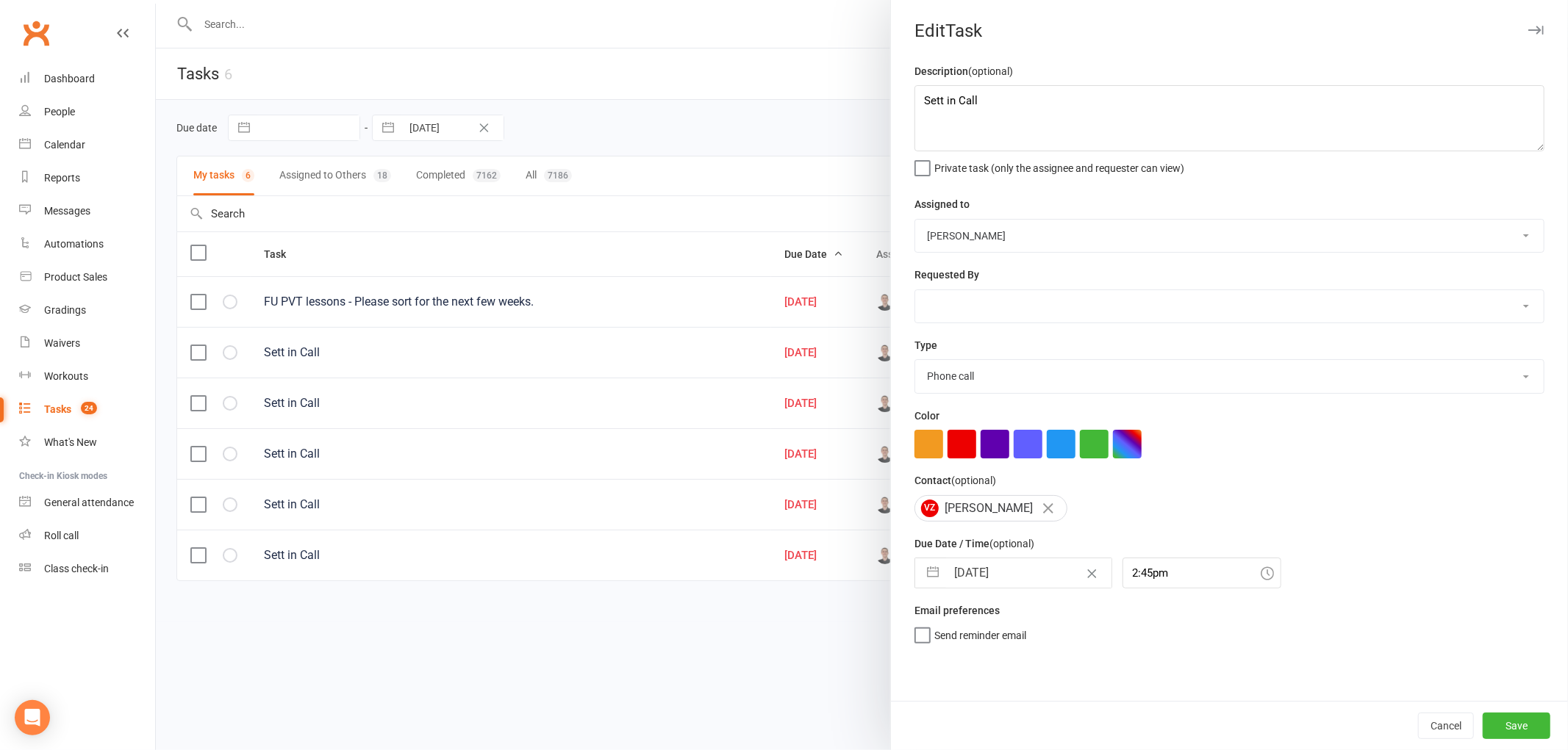
click at [970, 578] on input "[DATE]" at bounding box center [1028, 573] width 165 height 30
select select "6"
select select "2025"
select select "7"
select select "2025"
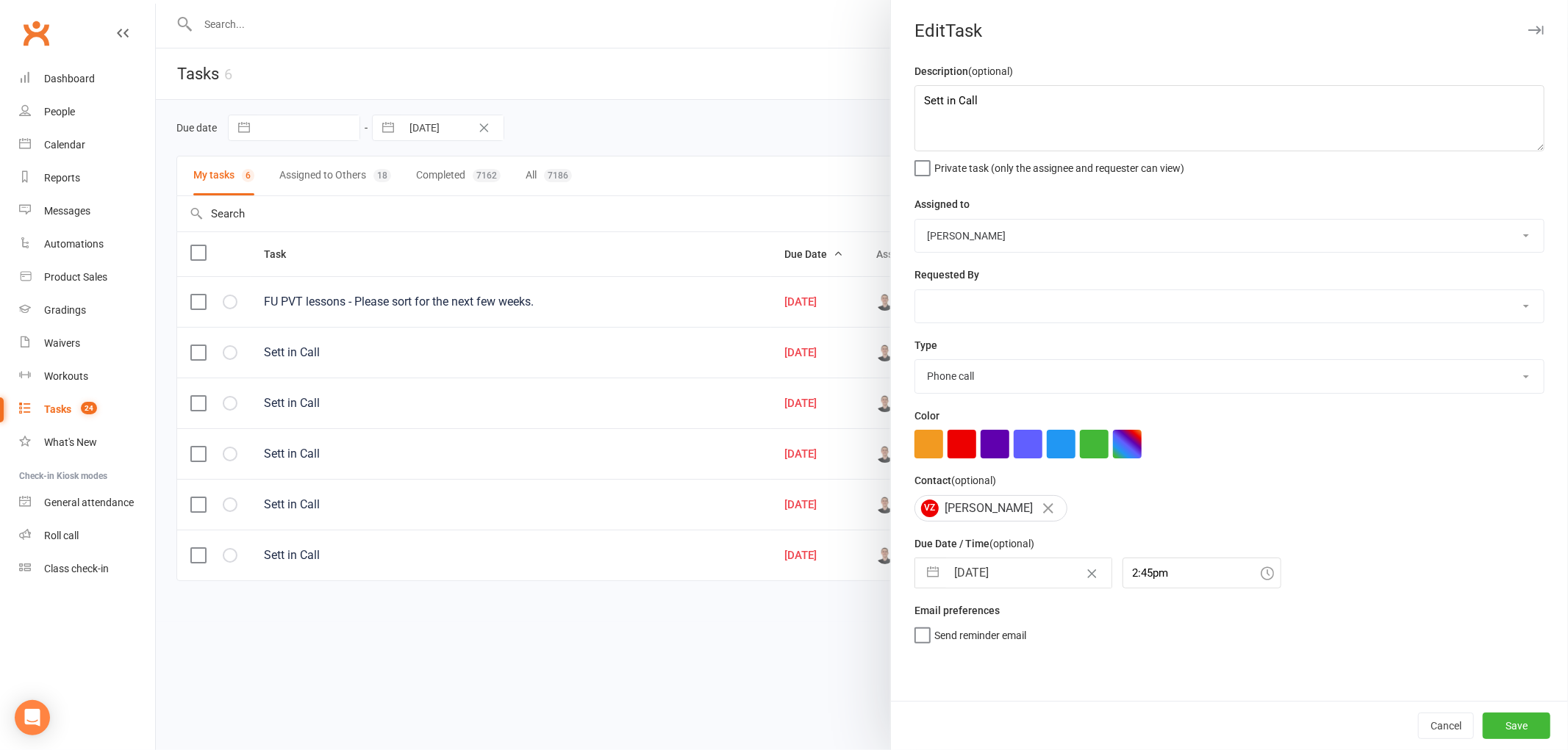
select select "8"
select select "2025"
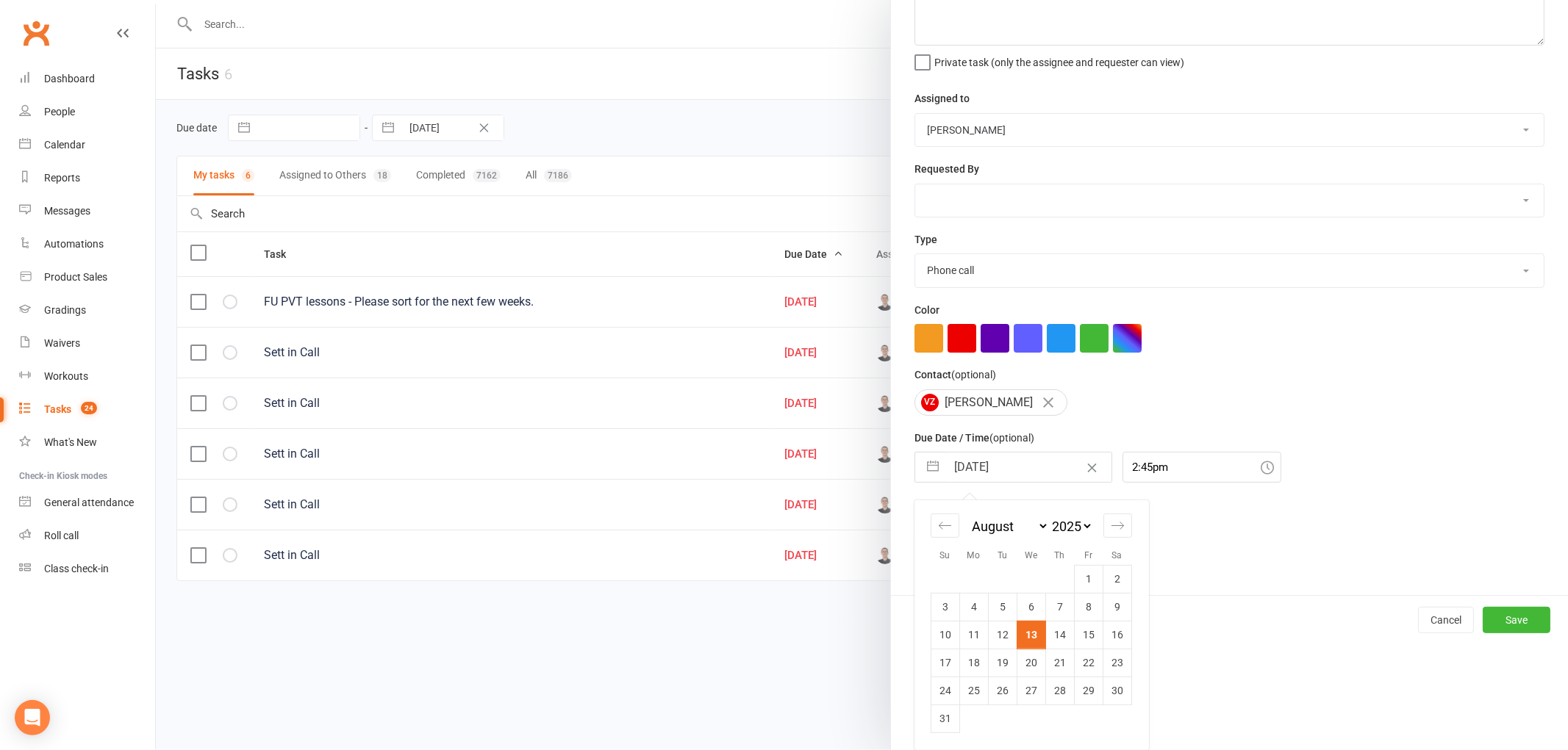
scroll to position [106, 0]
click at [1025, 666] on td "20" at bounding box center [1030, 662] width 29 height 28
type input "20 Aug 2025"
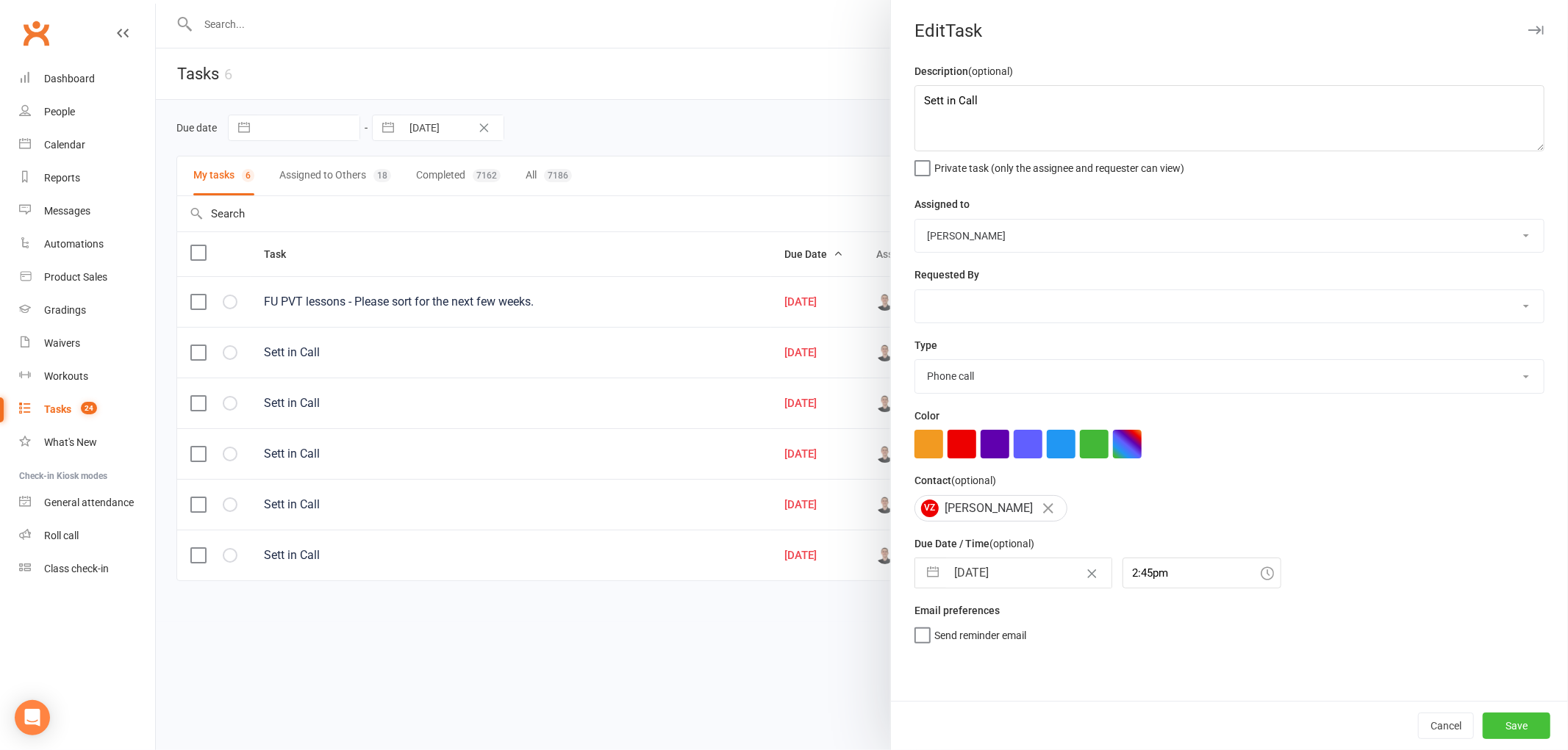
click at [1488, 726] on button "Save" at bounding box center [1515, 726] width 67 height 27
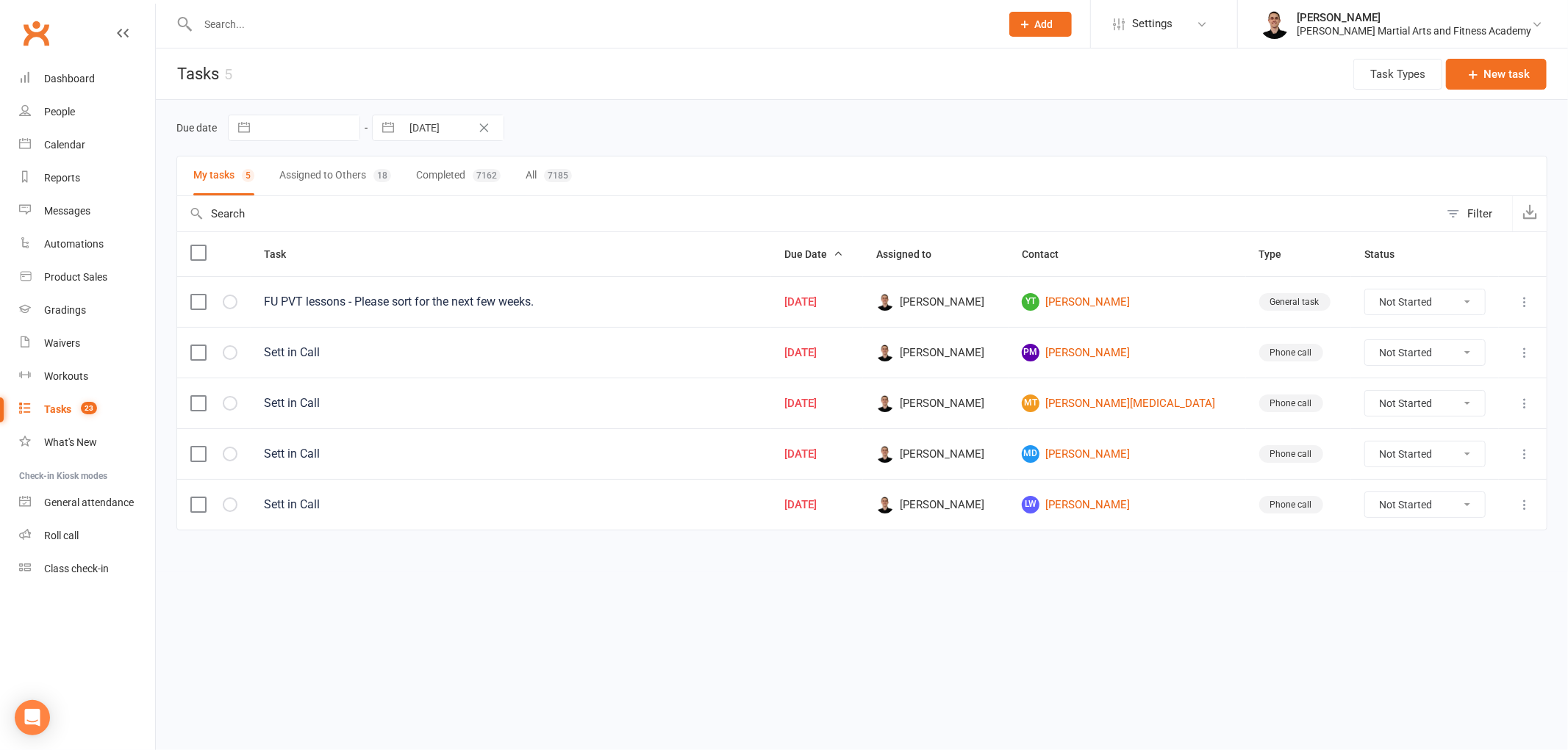
click at [1519, 349] on icon at bounding box center [1525, 352] width 15 height 15
click at [1472, 411] on link "Edit" at bounding box center [1460, 413] width 146 height 30
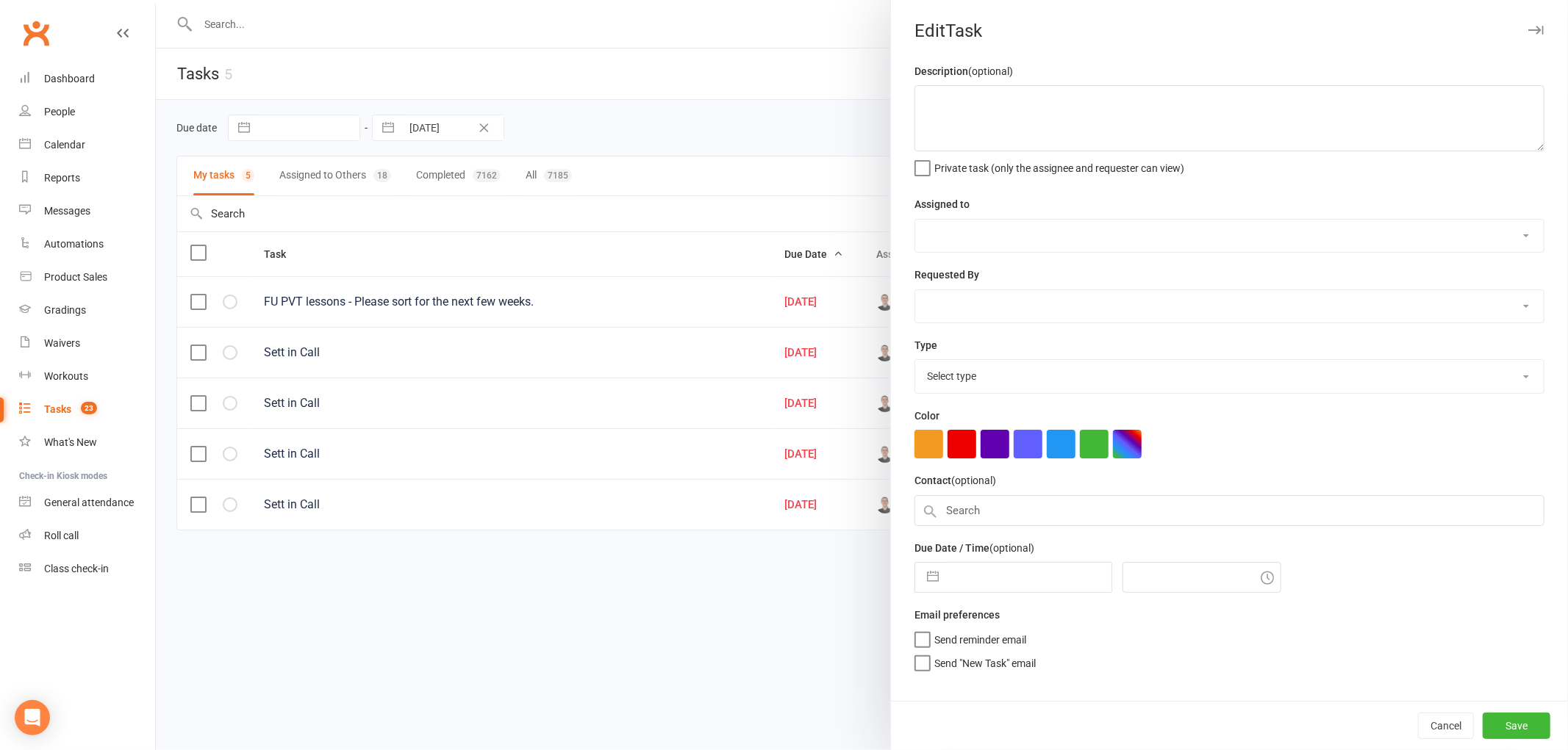
type textarea "Sett in Call"
select select "47660"
type input "13 Aug 2025"
type input "4:30pm"
select select "25277"
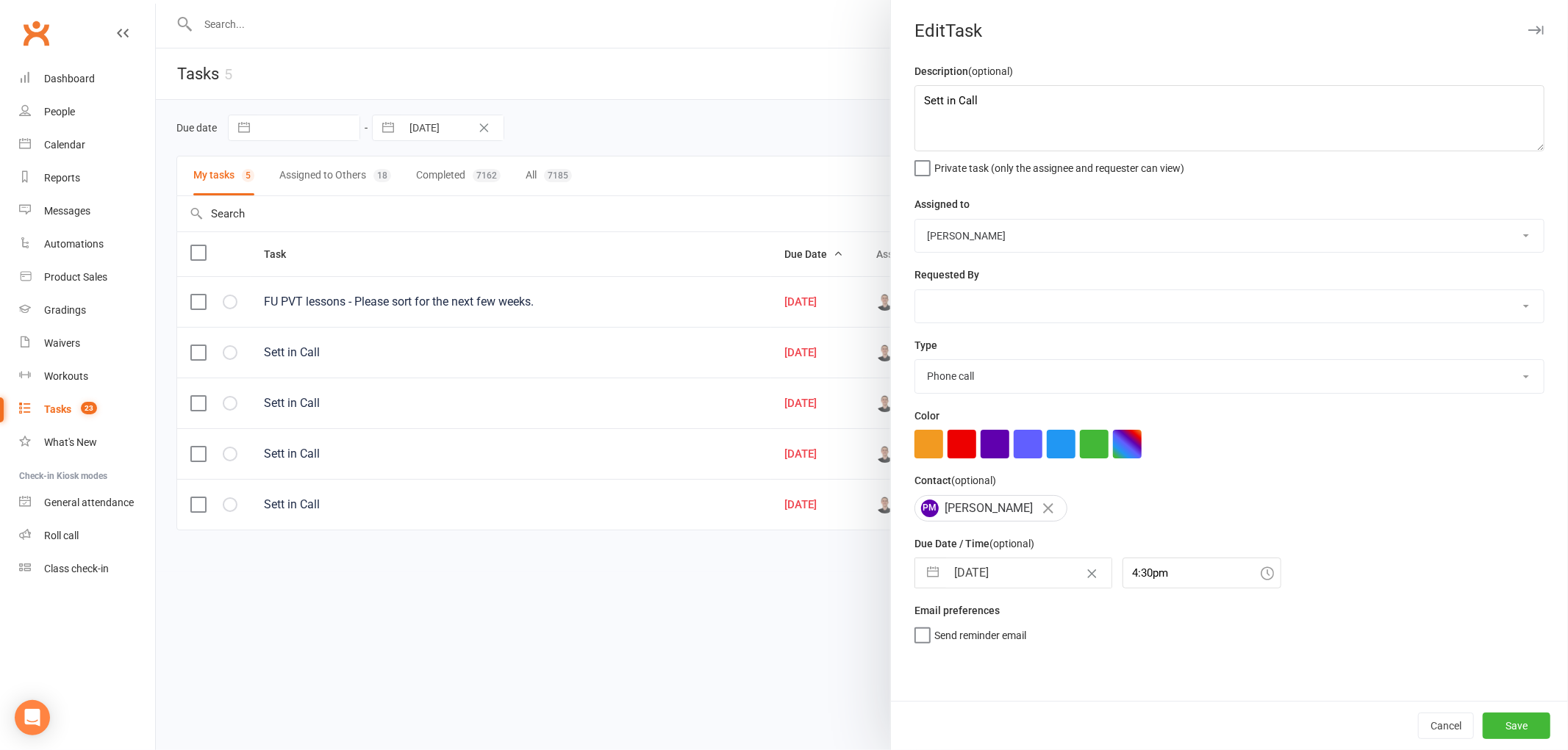
click at [952, 570] on input "13 Aug 2025" at bounding box center [1028, 573] width 165 height 30
select select "6"
select select "2025"
select select "7"
select select "2025"
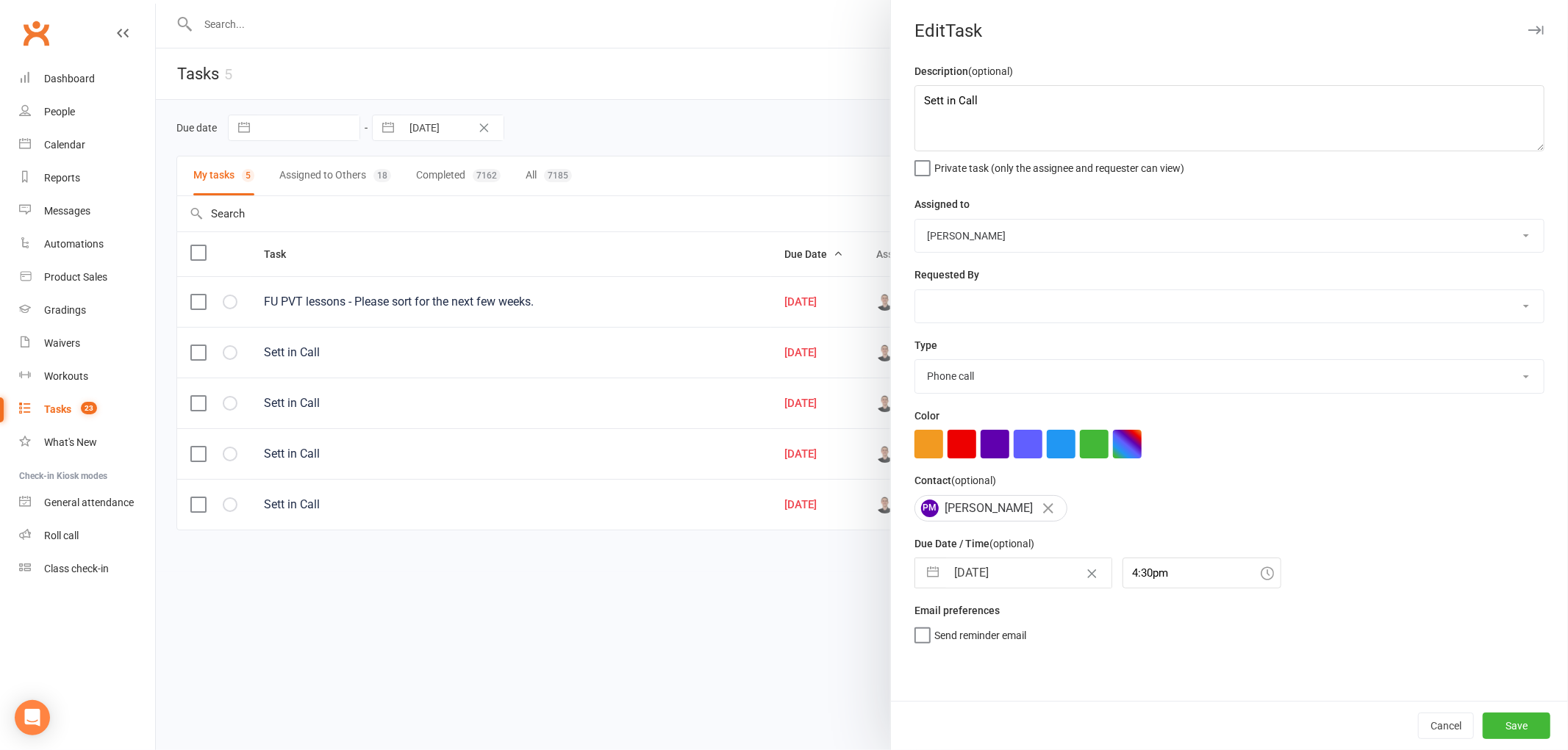
select select "8"
select select "2025"
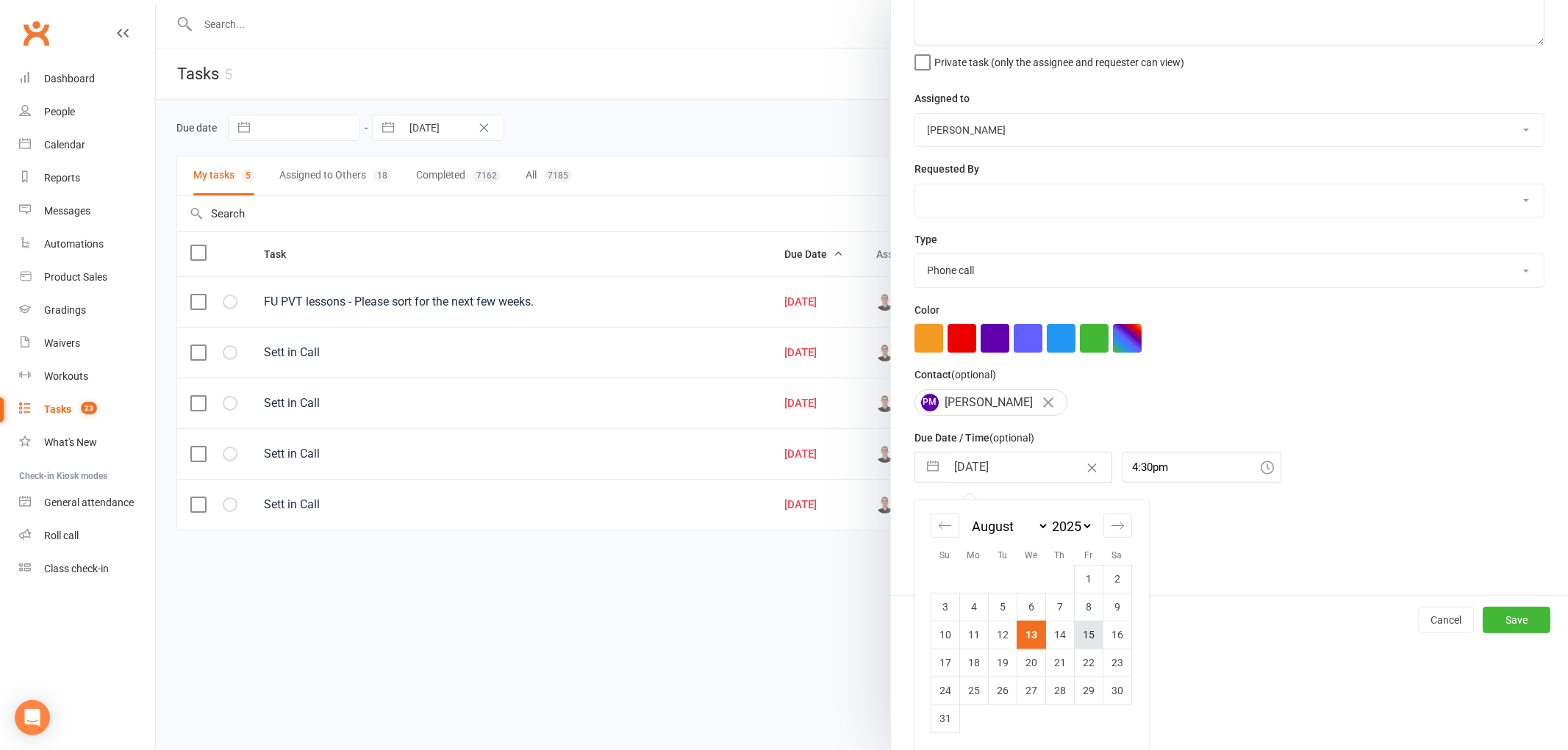
click at [1076, 630] on td "15" at bounding box center [1088, 635] width 29 height 28
type input "15 Aug 2025"
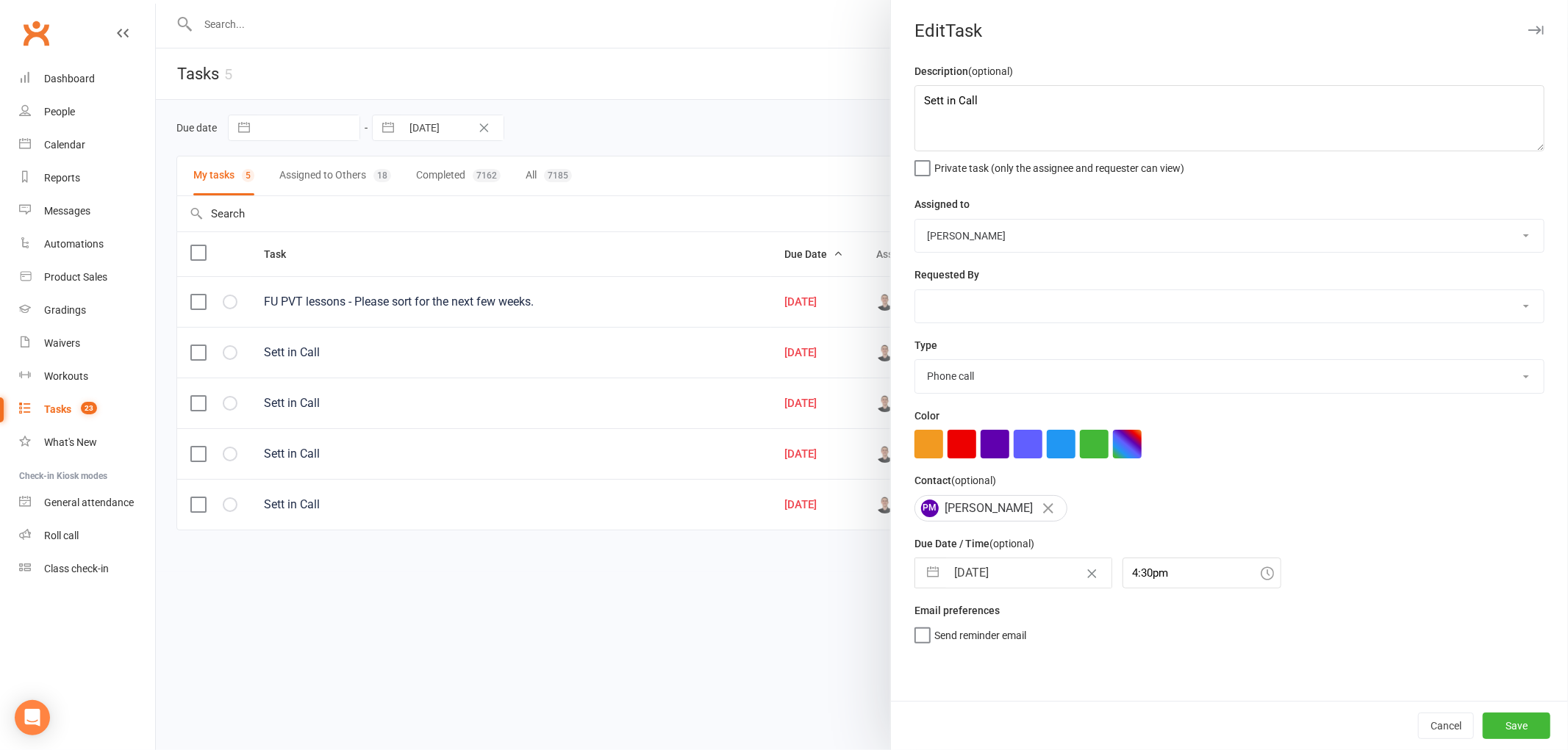
scroll to position [0, 0]
click at [1501, 714] on button "Save" at bounding box center [1515, 726] width 67 height 27
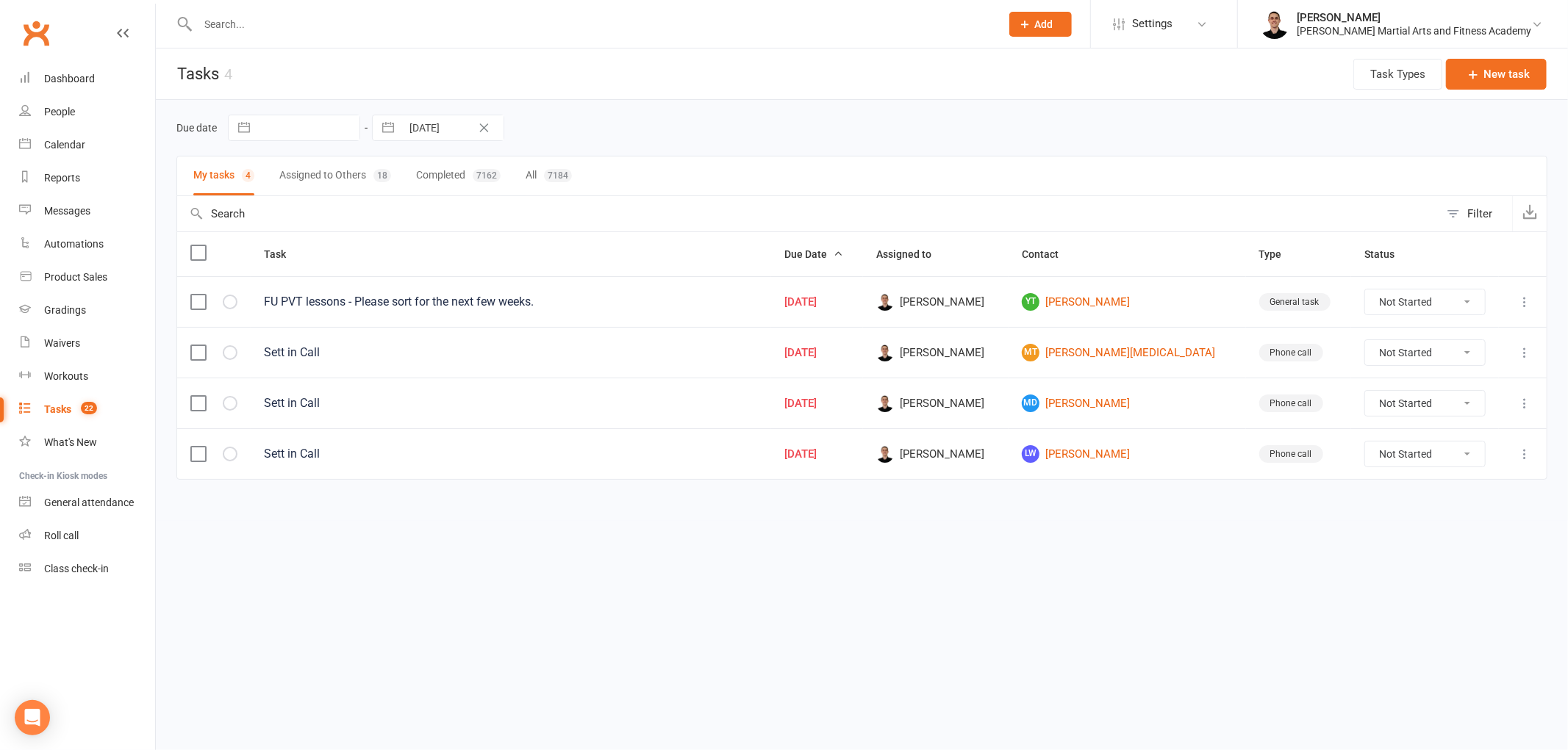
click at [1524, 360] on icon at bounding box center [1525, 352] width 15 height 15
click at [1455, 411] on link "Edit" at bounding box center [1460, 413] width 146 height 30
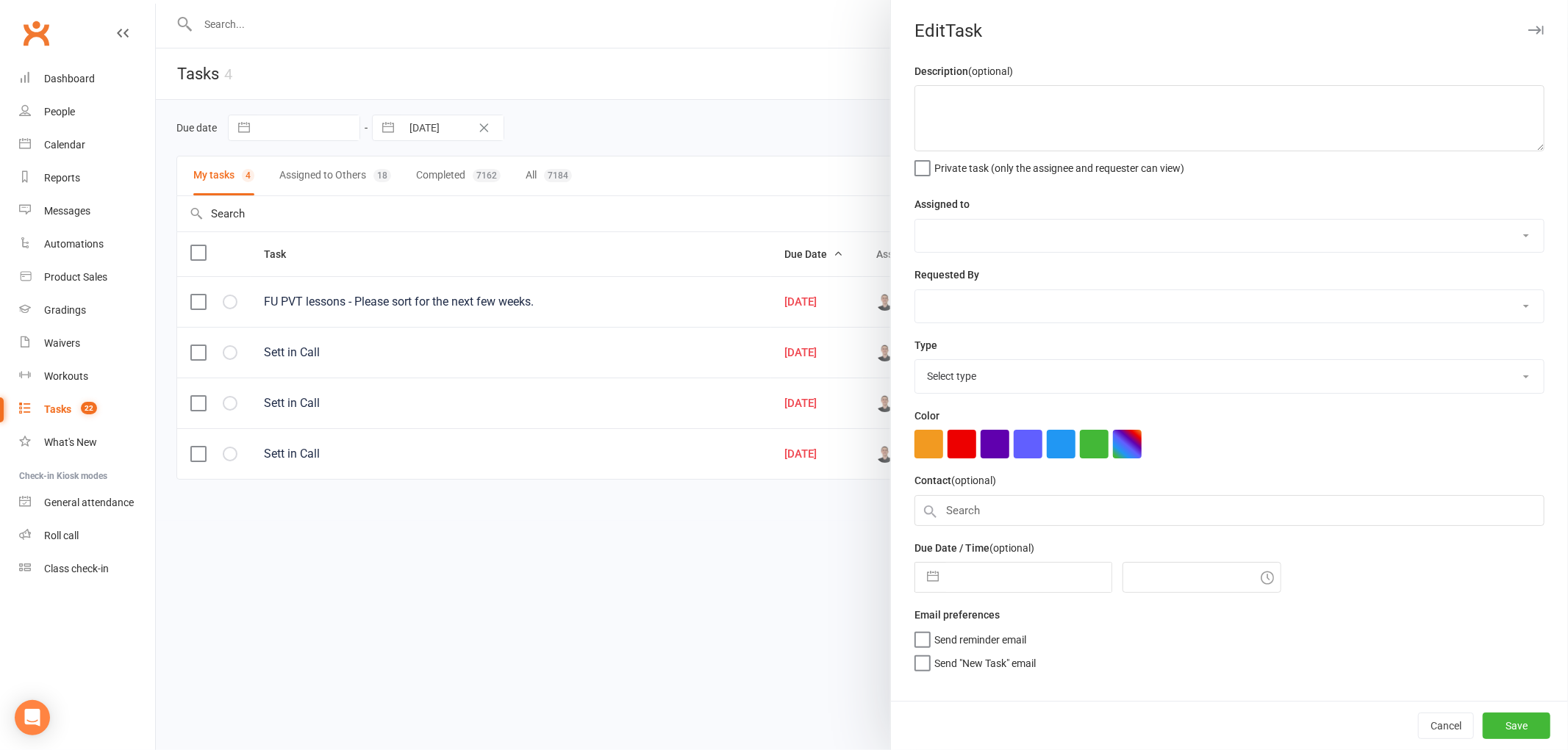
type textarea "Sett in Call"
select select "47660"
type input "13 Aug 2025"
type input "4:30pm"
select select "25277"
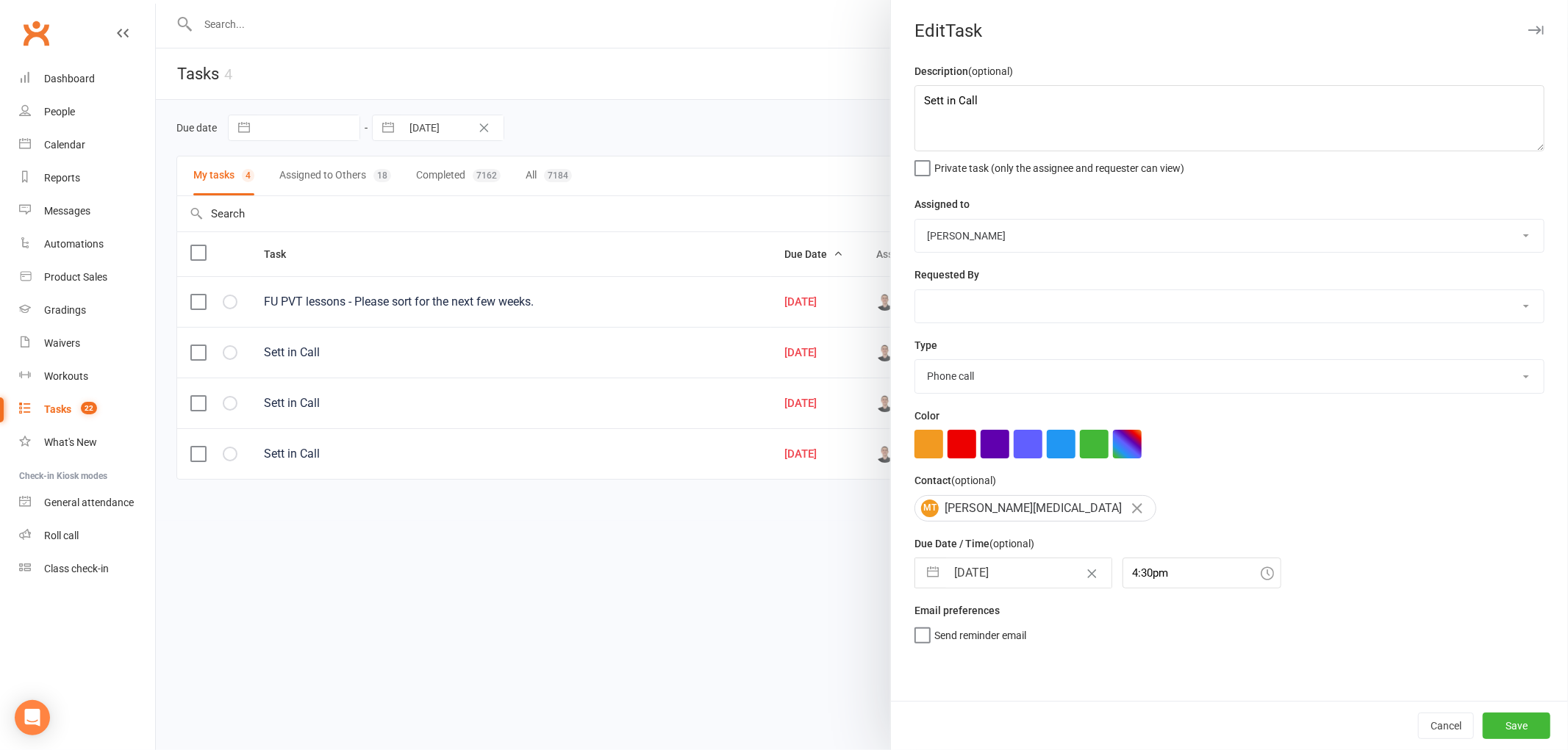
select select "6"
select select "2025"
select select "7"
select select "2025"
select select "8"
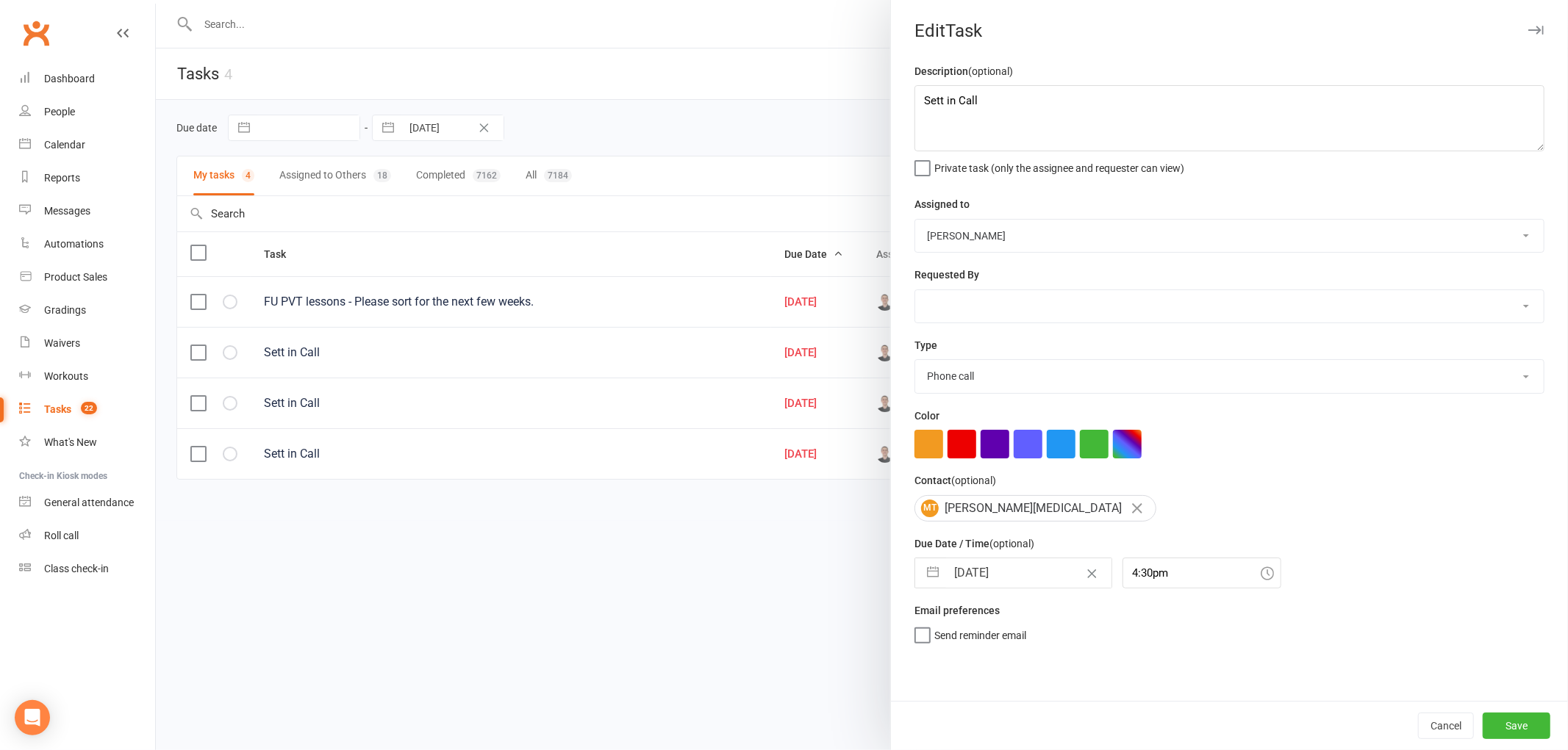
select select "2025"
click at [986, 571] on input "13 Aug 2025" at bounding box center [1028, 573] width 165 height 30
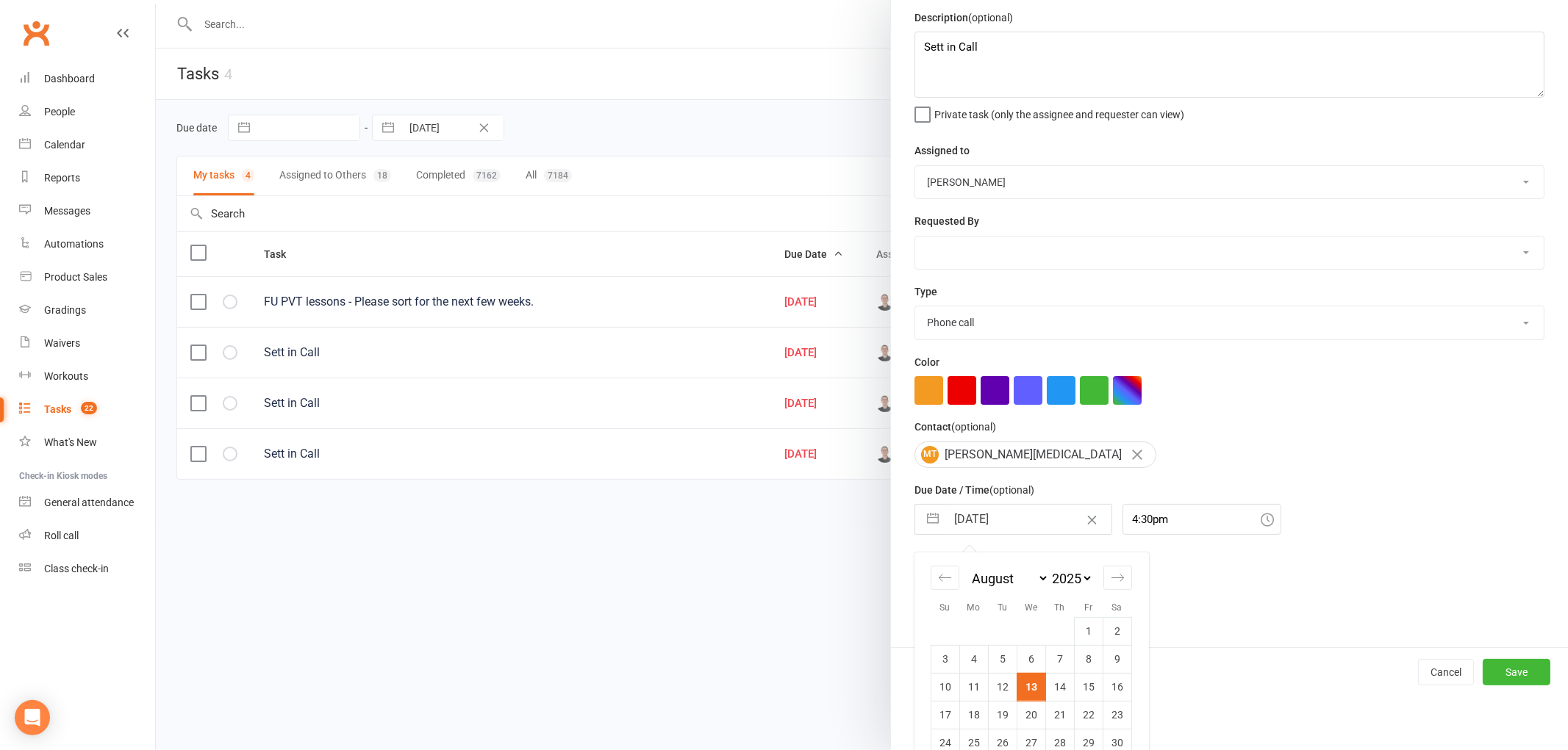
scroll to position [106, 0]
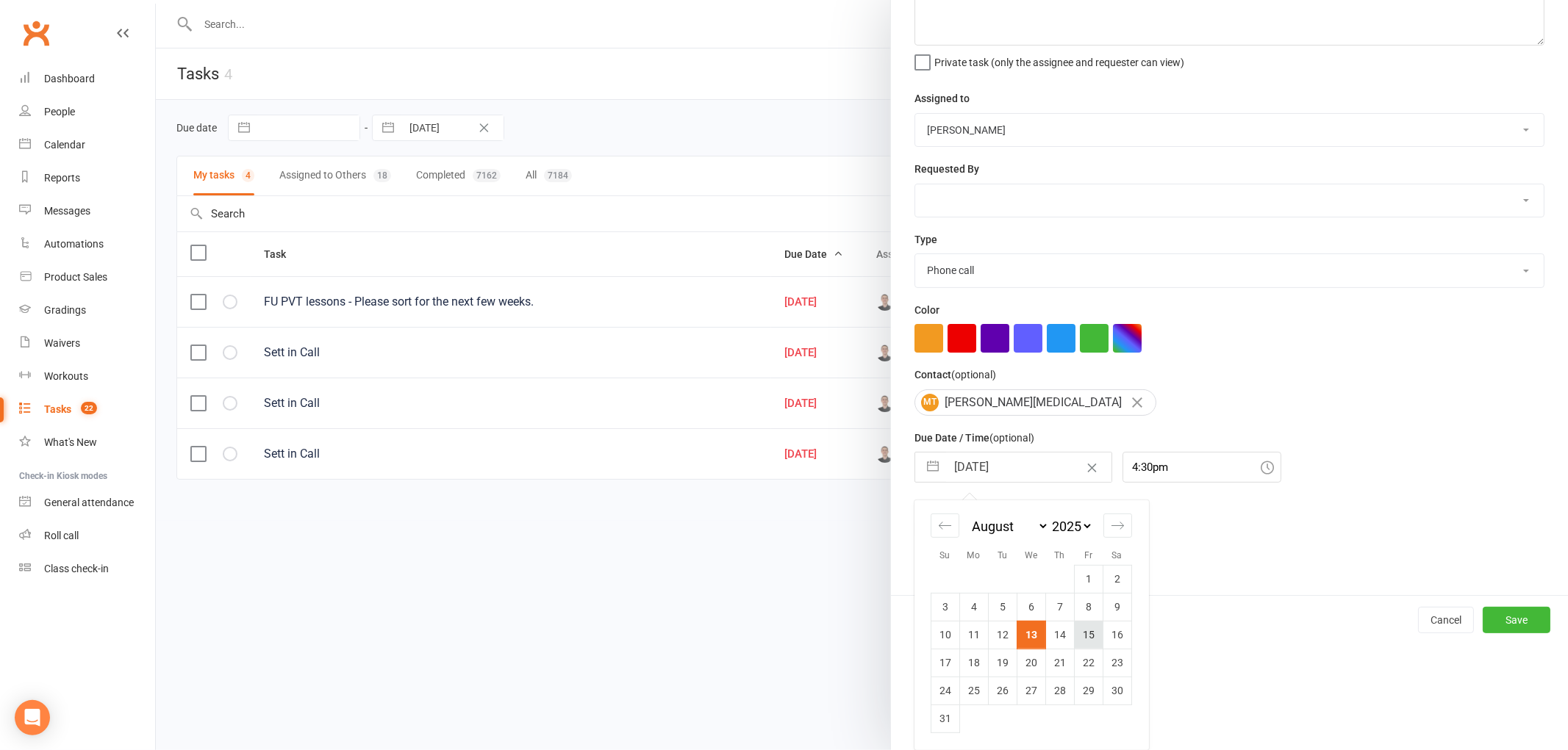
click at [1078, 639] on td "15" at bounding box center [1088, 635] width 29 height 28
type input "15 Aug 2025"
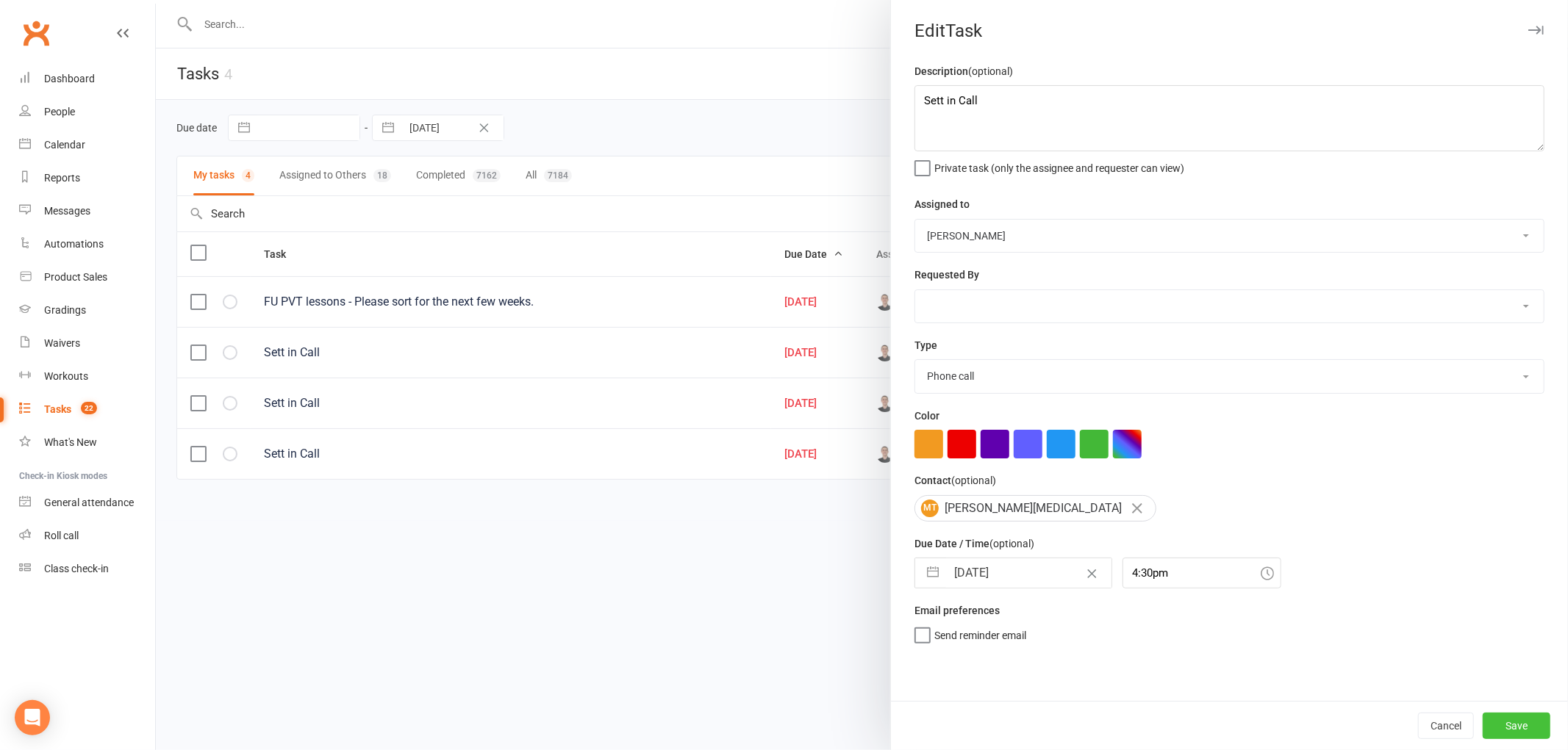
click at [1511, 718] on button "Save" at bounding box center [1515, 726] width 67 height 27
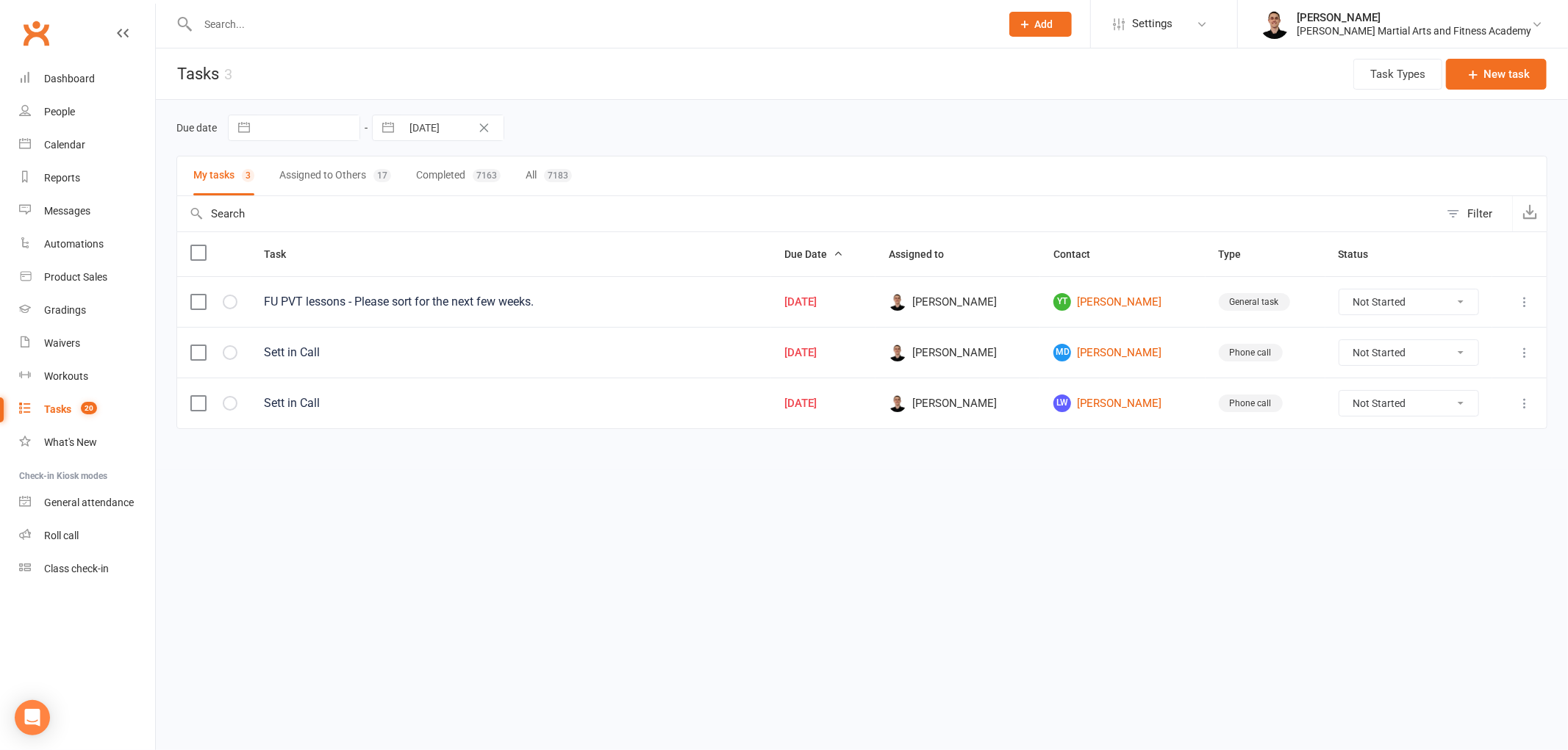
click at [1522, 350] on icon at bounding box center [1525, 352] width 15 height 15
click at [1475, 410] on link "Edit" at bounding box center [1460, 413] width 146 height 30
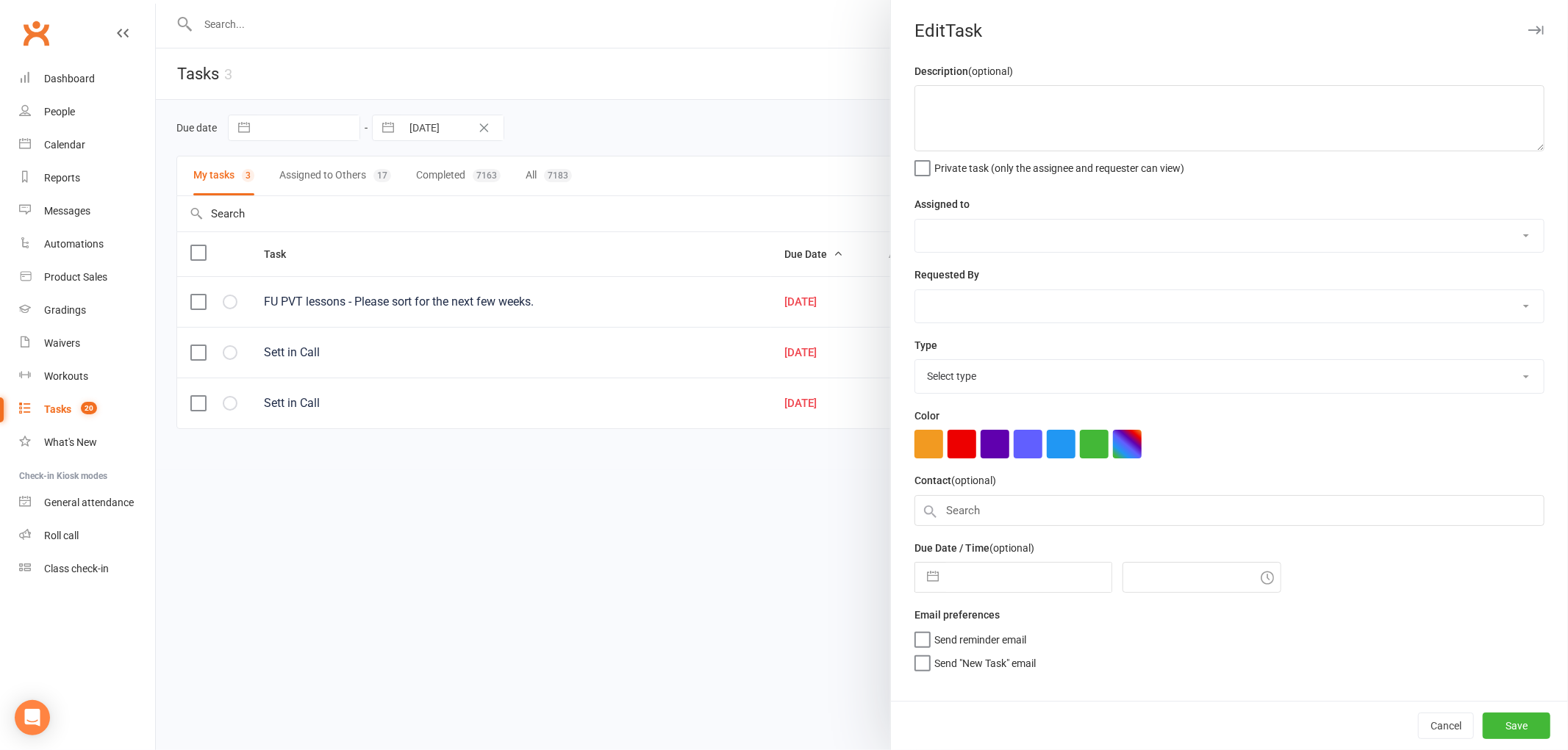
type textarea "Sett in Call"
select select "47660"
type input "13 Aug 2025"
type input "4:45pm"
select select "25277"
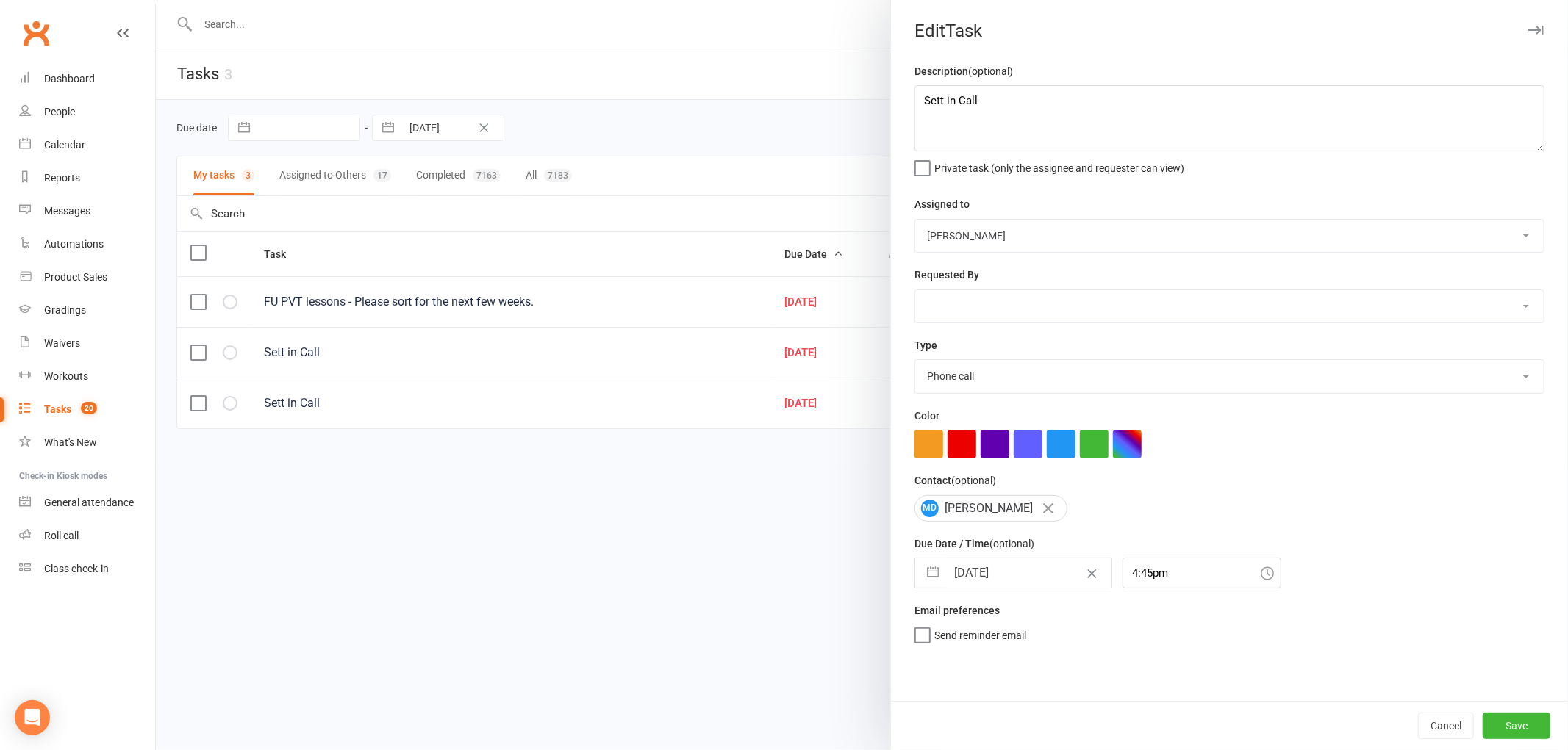
select select "6"
select select "2025"
select select "7"
select select "2025"
select select "8"
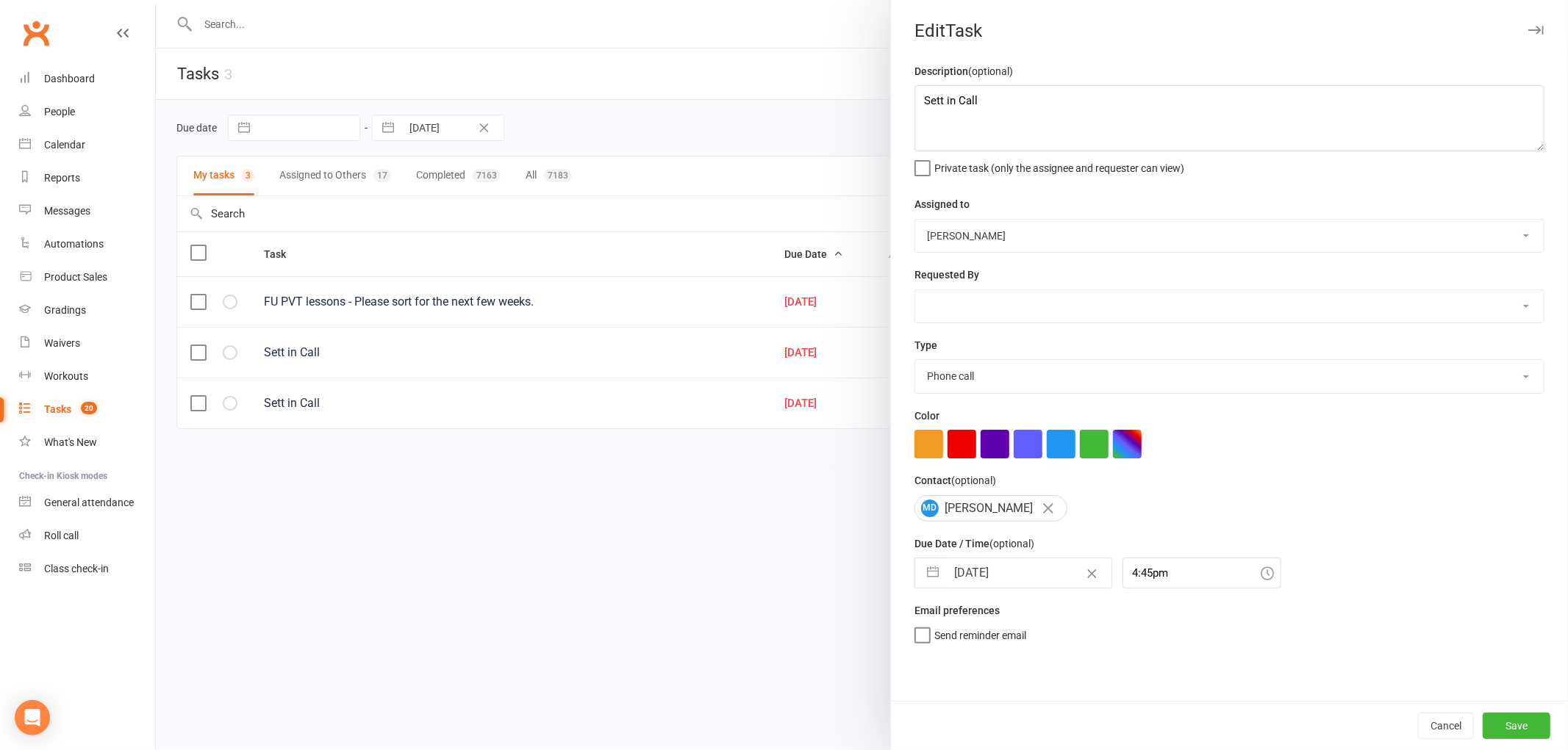
select select "2025"
click at [1017, 566] on input "13 Aug 2025" at bounding box center [1028, 573] width 165 height 30
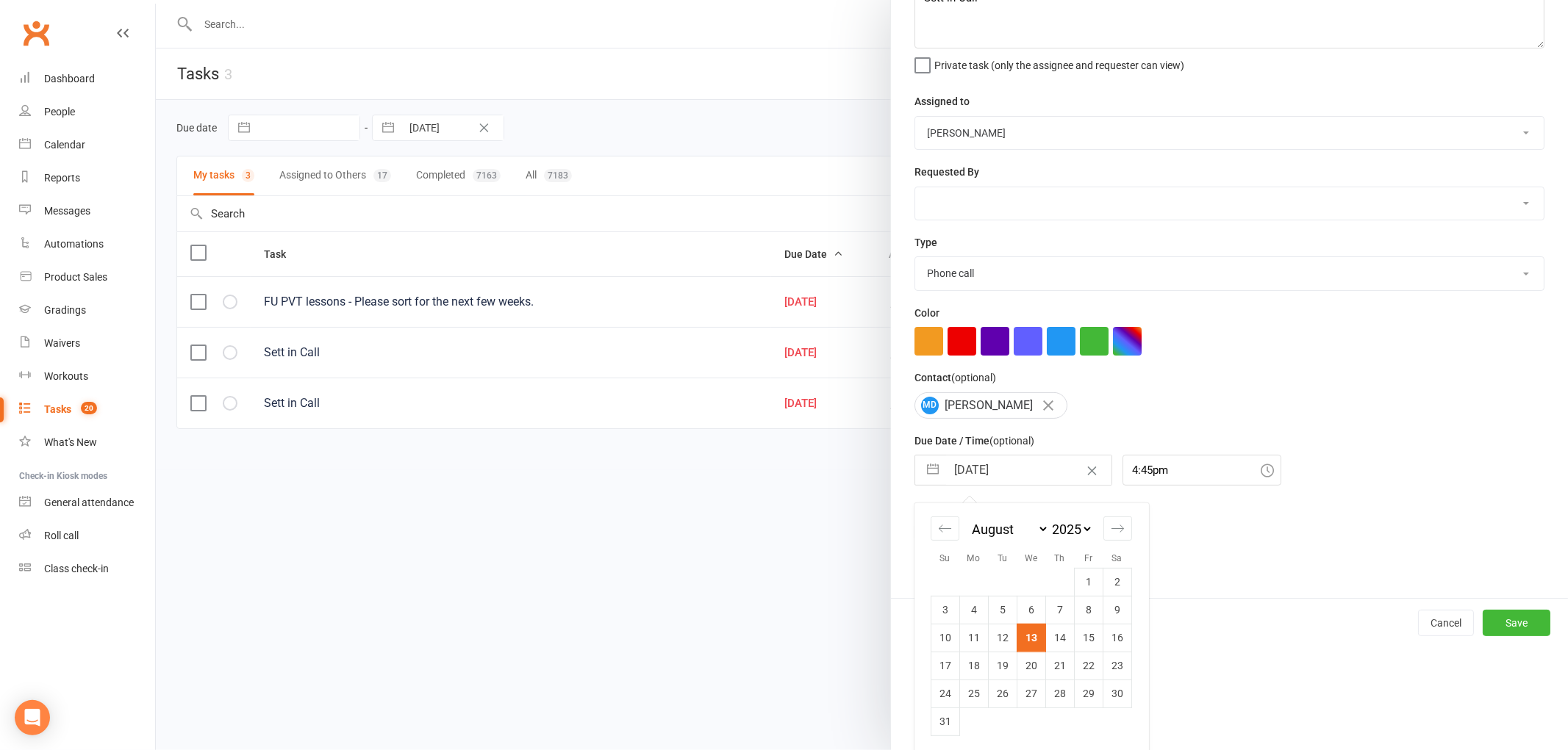
scroll to position [106, 0]
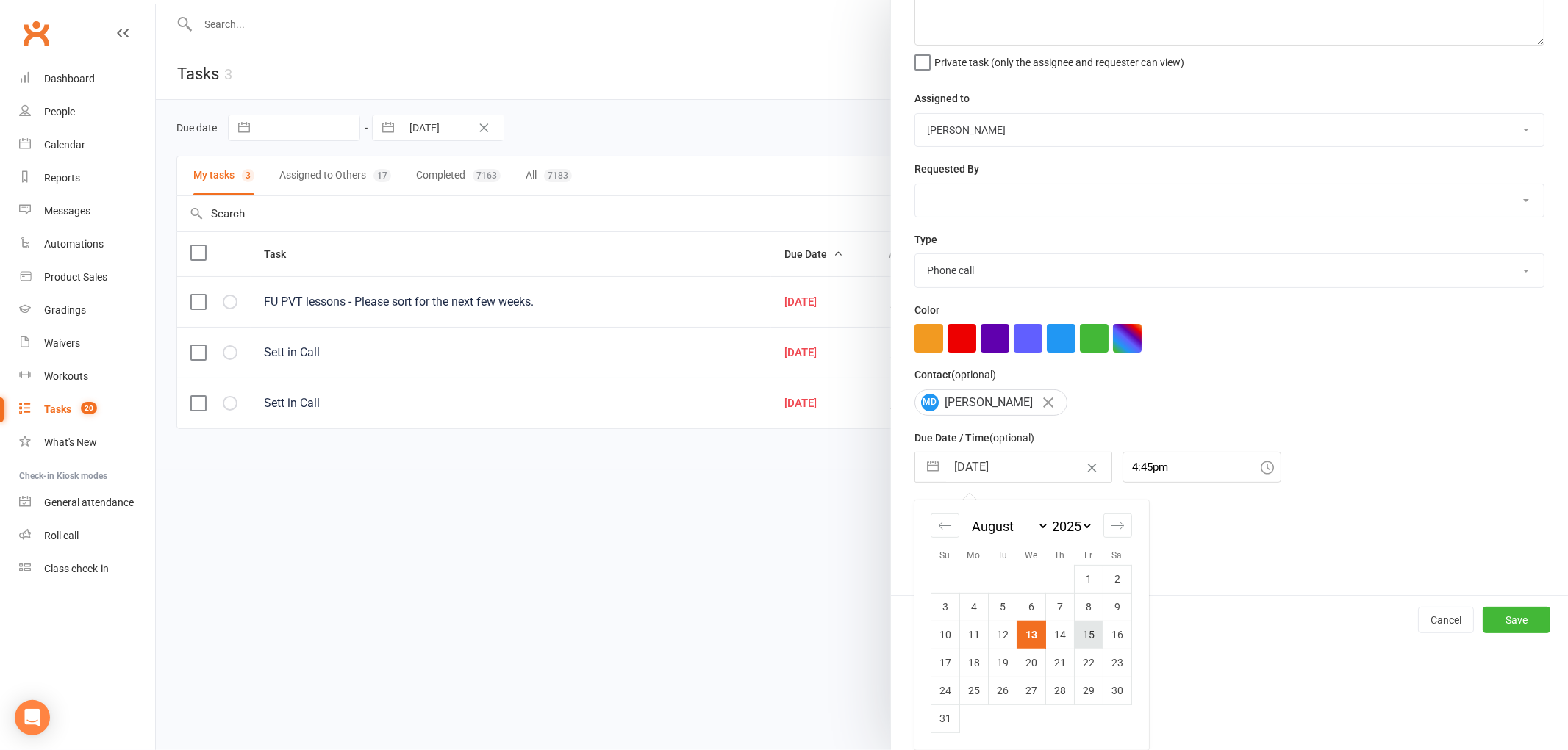
click at [1082, 630] on td "15" at bounding box center [1088, 635] width 29 height 28
type input "15 Aug 2025"
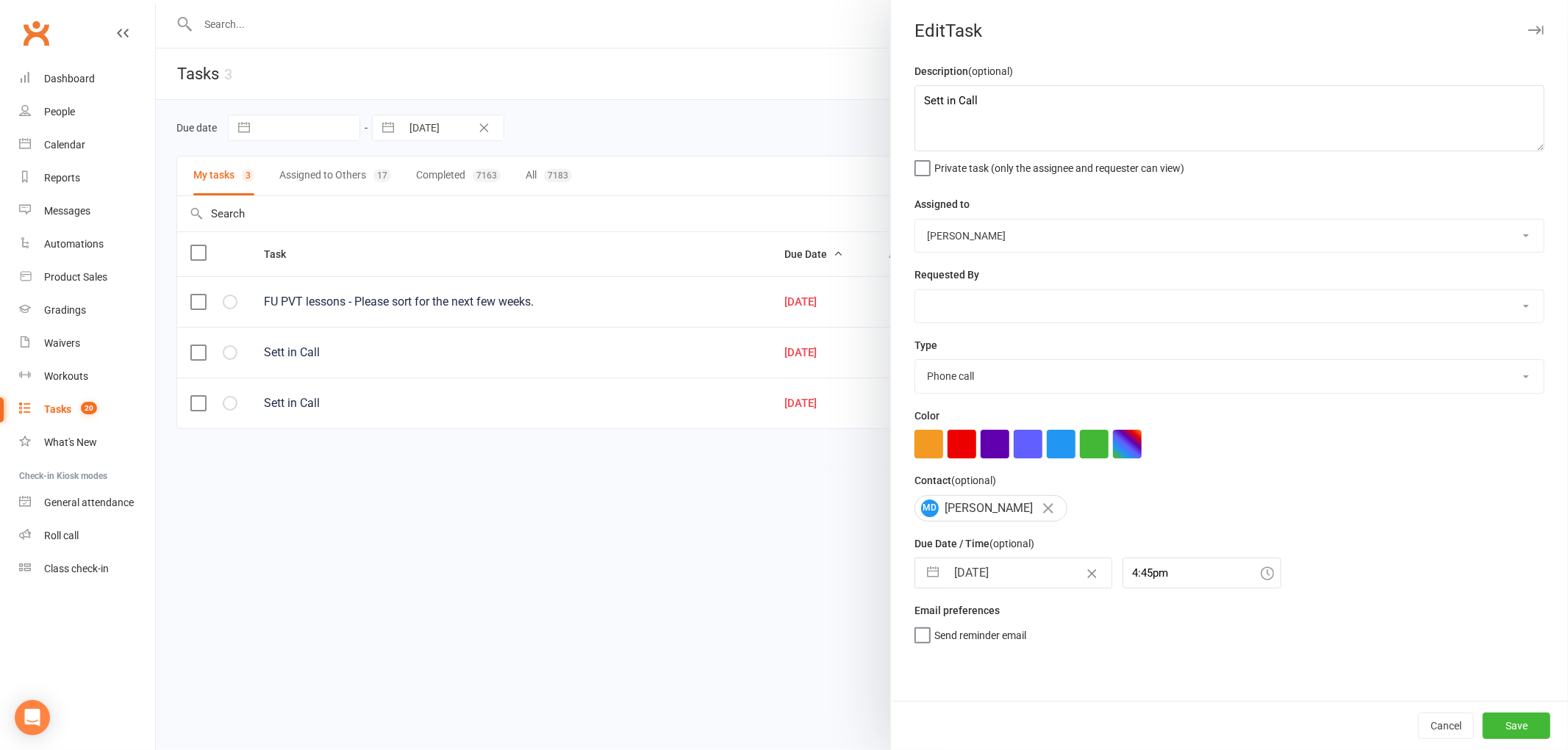
scroll to position [0, 0]
click at [1501, 732] on button "Save" at bounding box center [1515, 726] width 67 height 27
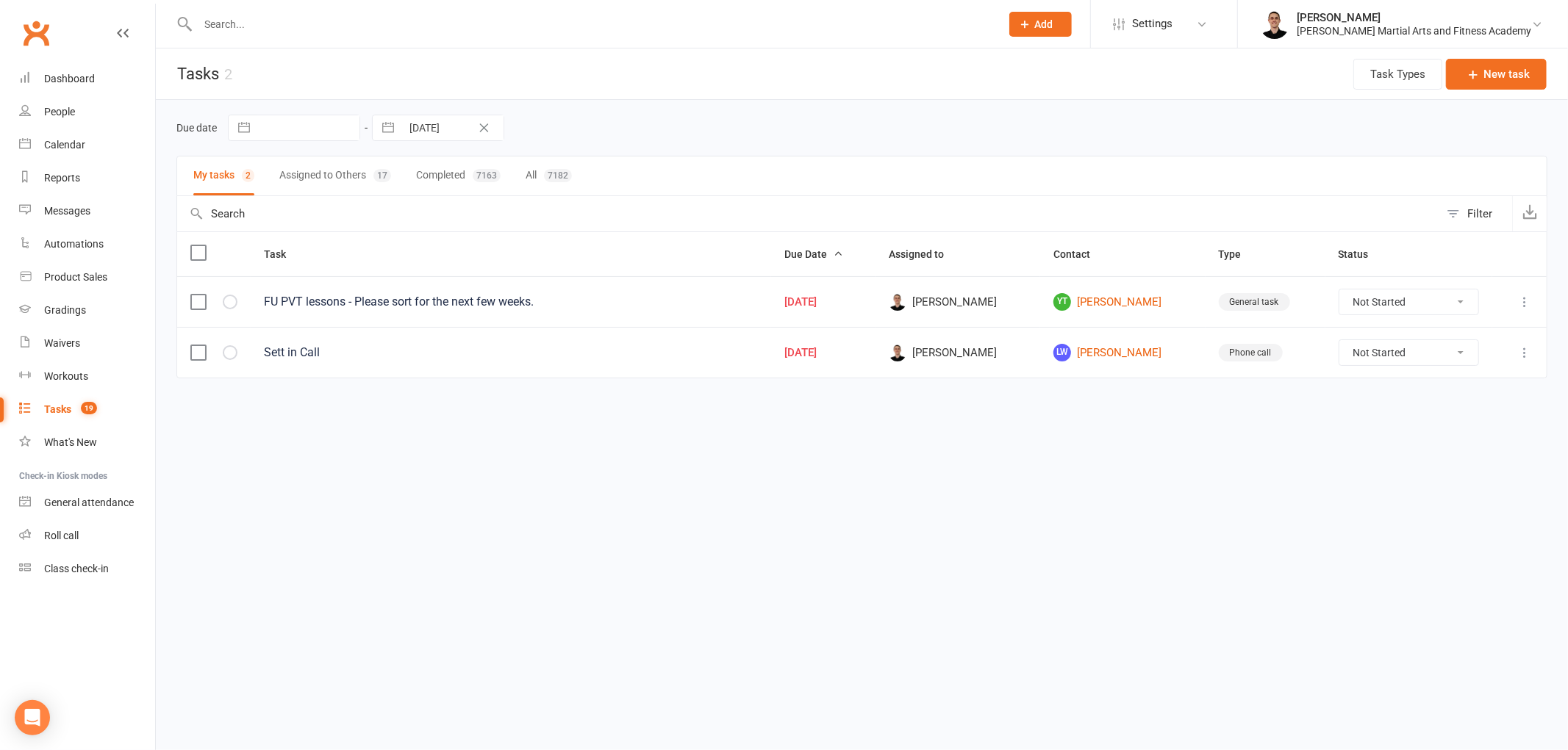
click at [1523, 353] on icon at bounding box center [1525, 352] width 15 height 15
click at [1478, 421] on link "Edit" at bounding box center [1460, 413] width 146 height 30
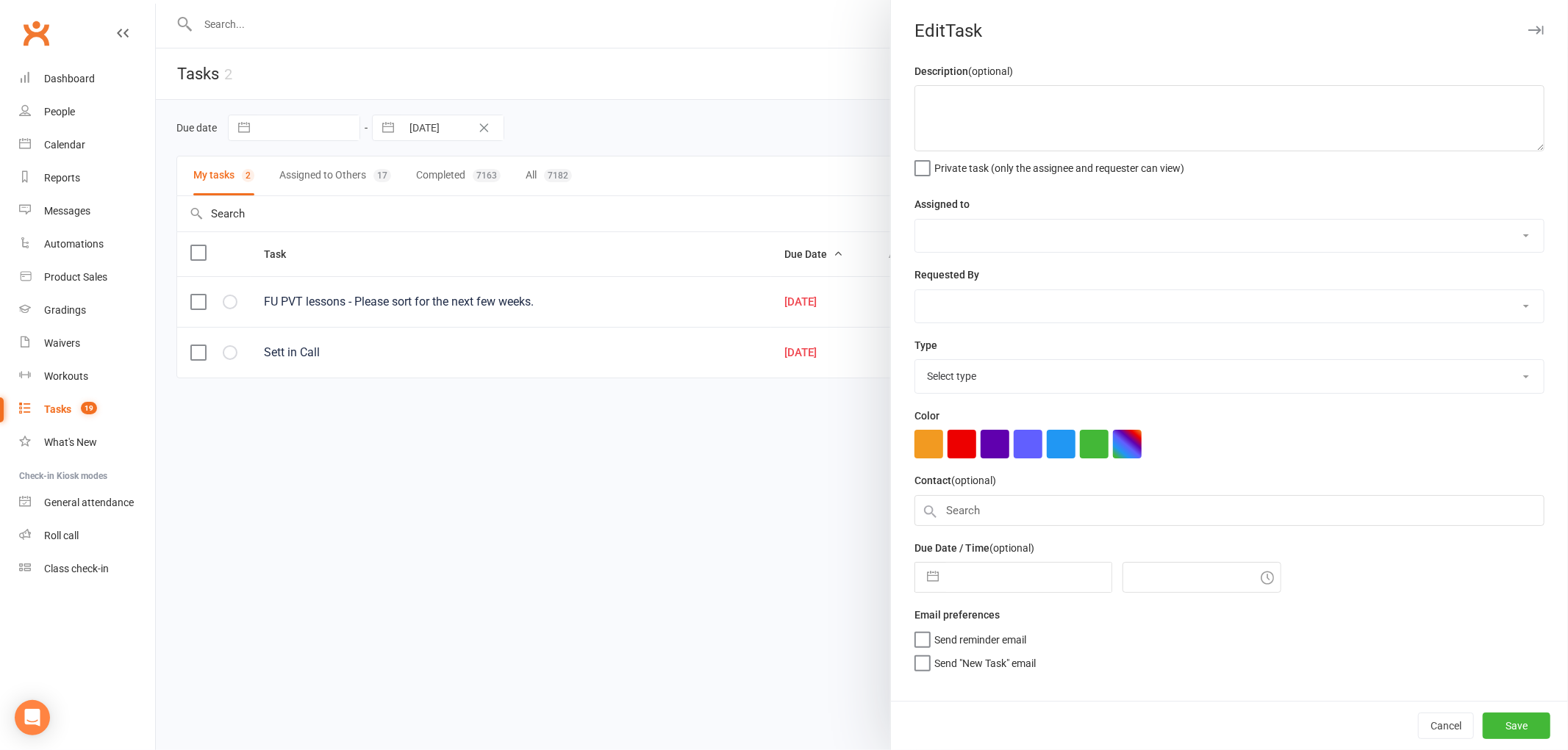
type textarea "Sett in Call"
select select "47660"
type input "13 Aug 2025"
type input "5:15pm"
select select "25277"
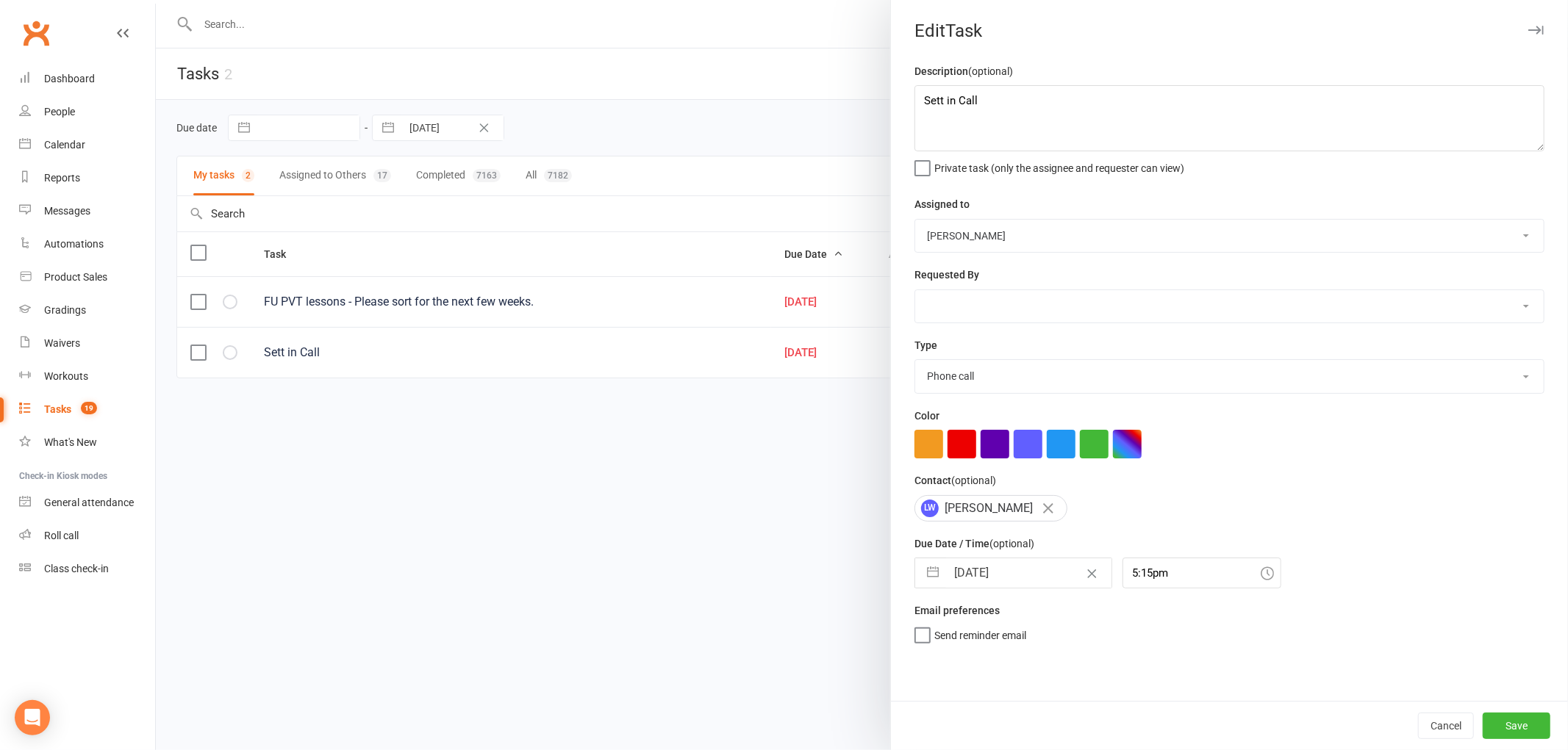
click at [1002, 577] on input "13 Aug 2025" at bounding box center [1028, 573] width 165 height 30
select select "6"
select select "2025"
select select "7"
select select "2025"
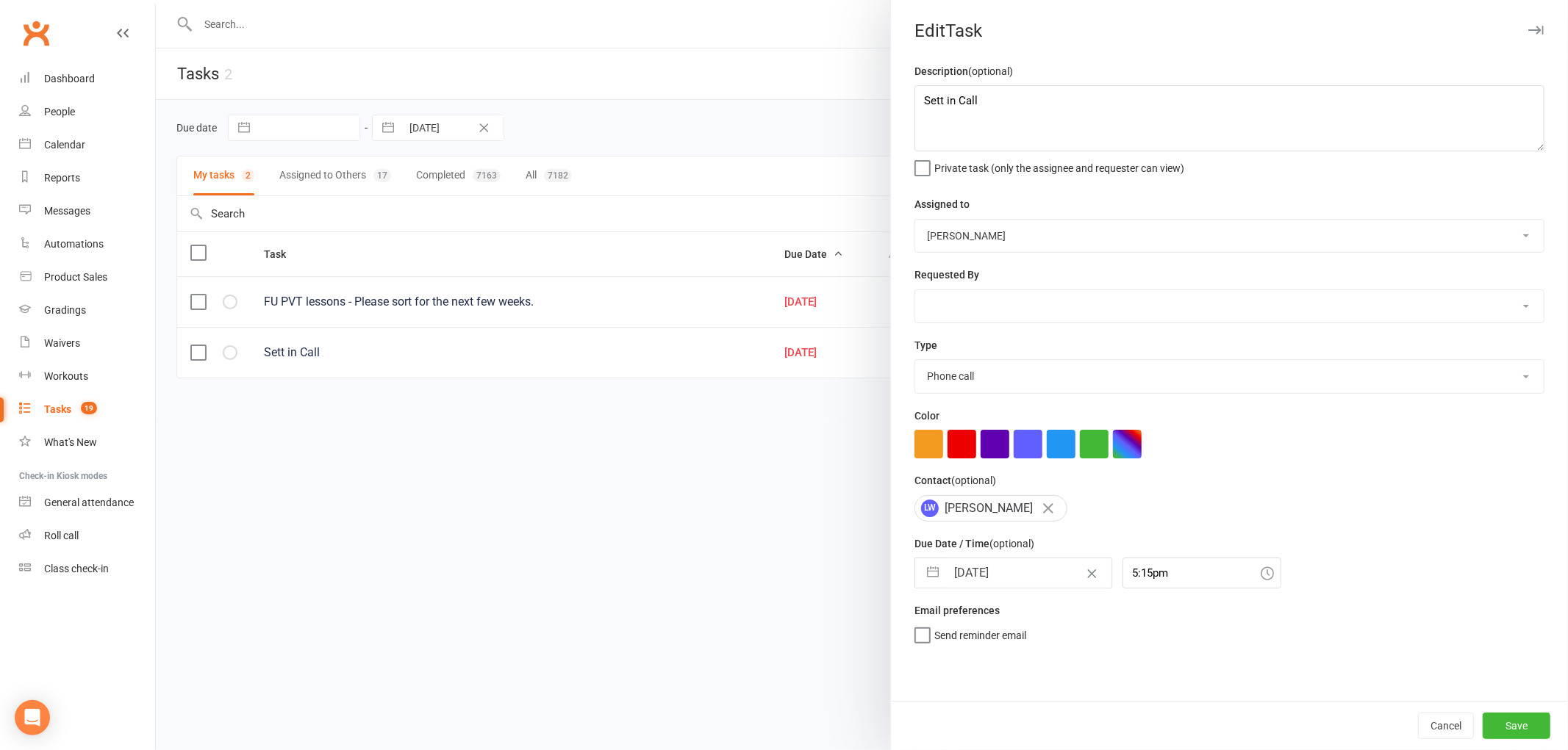
select select "8"
select select "2025"
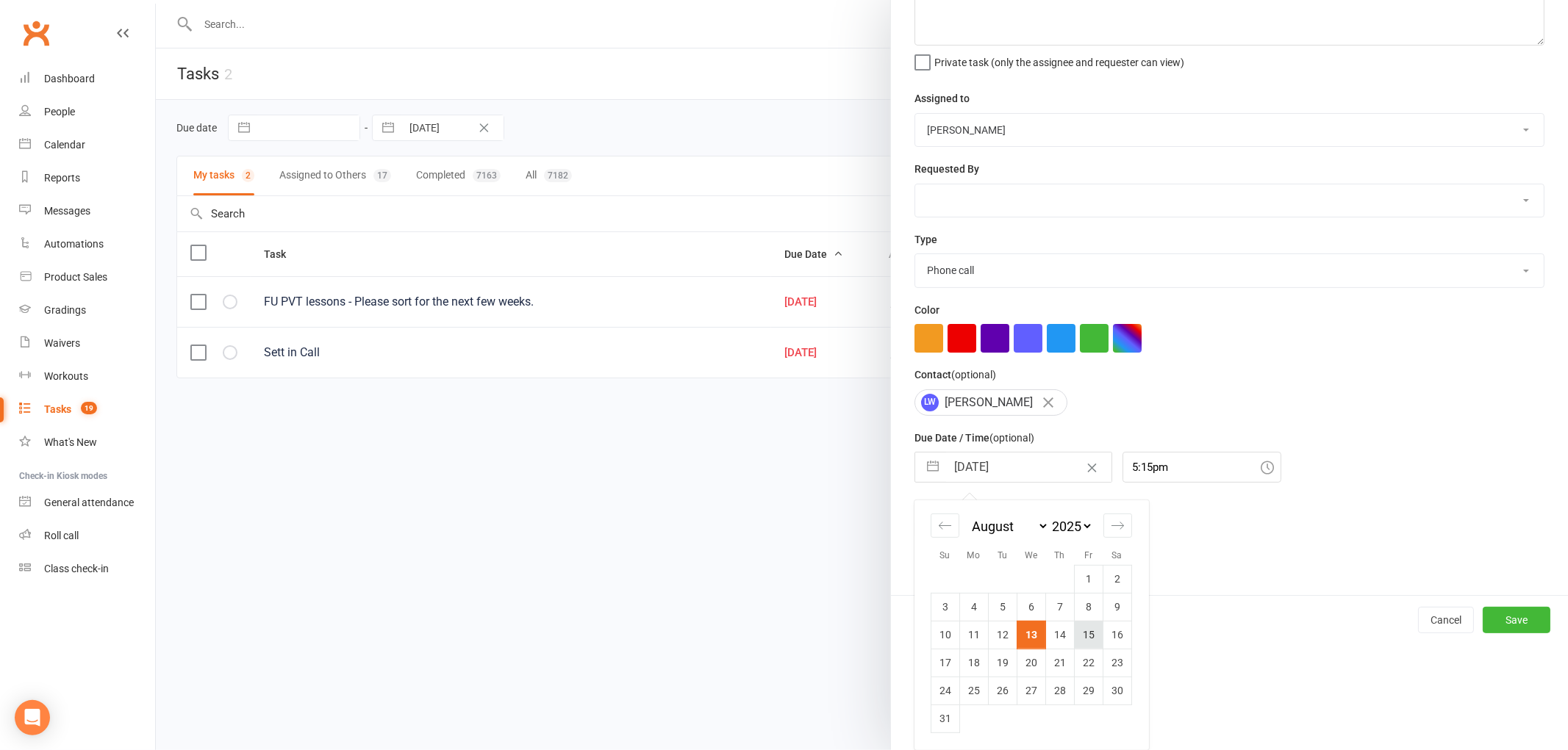
click at [1085, 626] on td "15" at bounding box center [1088, 635] width 29 height 28
type input "15 Aug 2025"
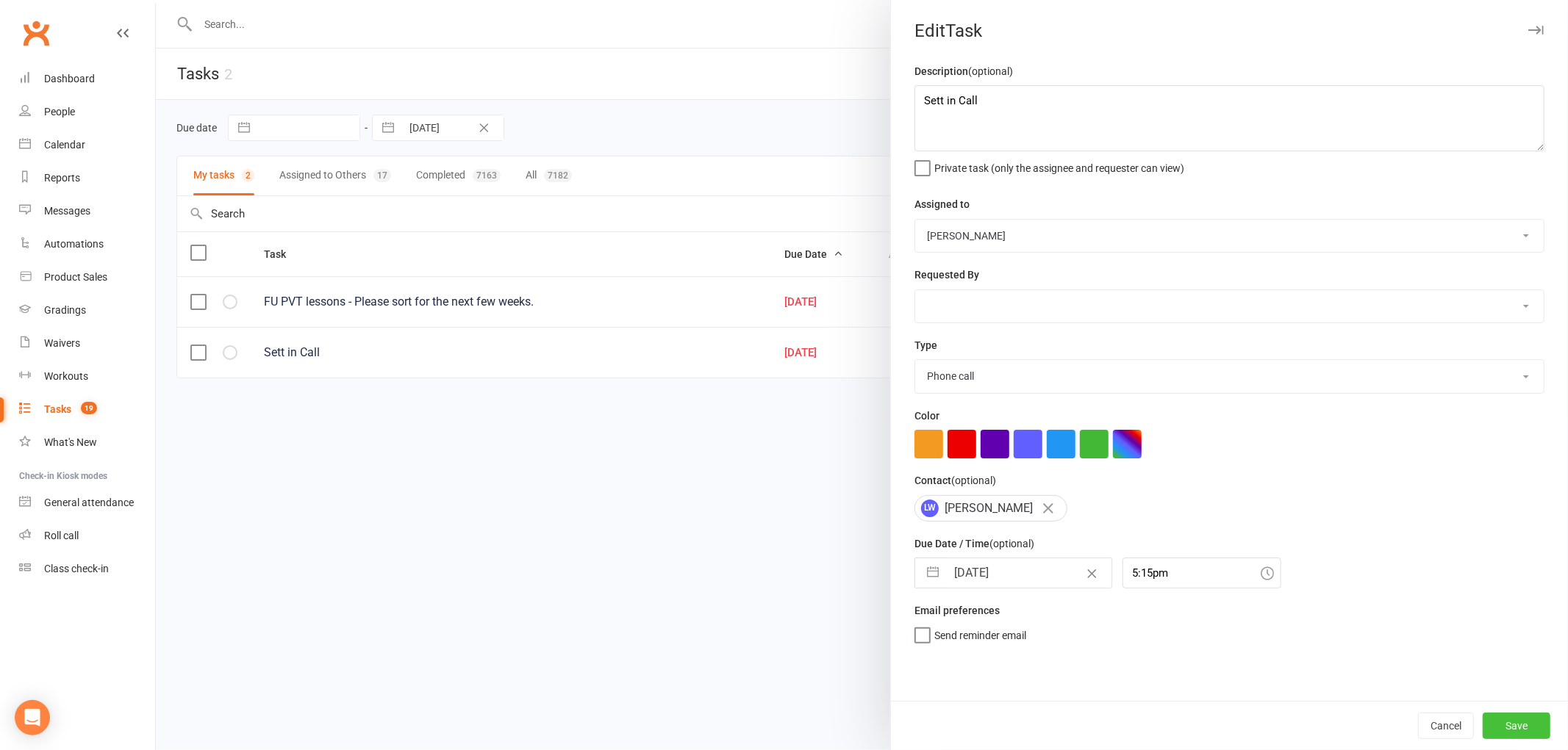
click at [1482, 720] on button "Save" at bounding box center [1515, 726] width 67 height 27
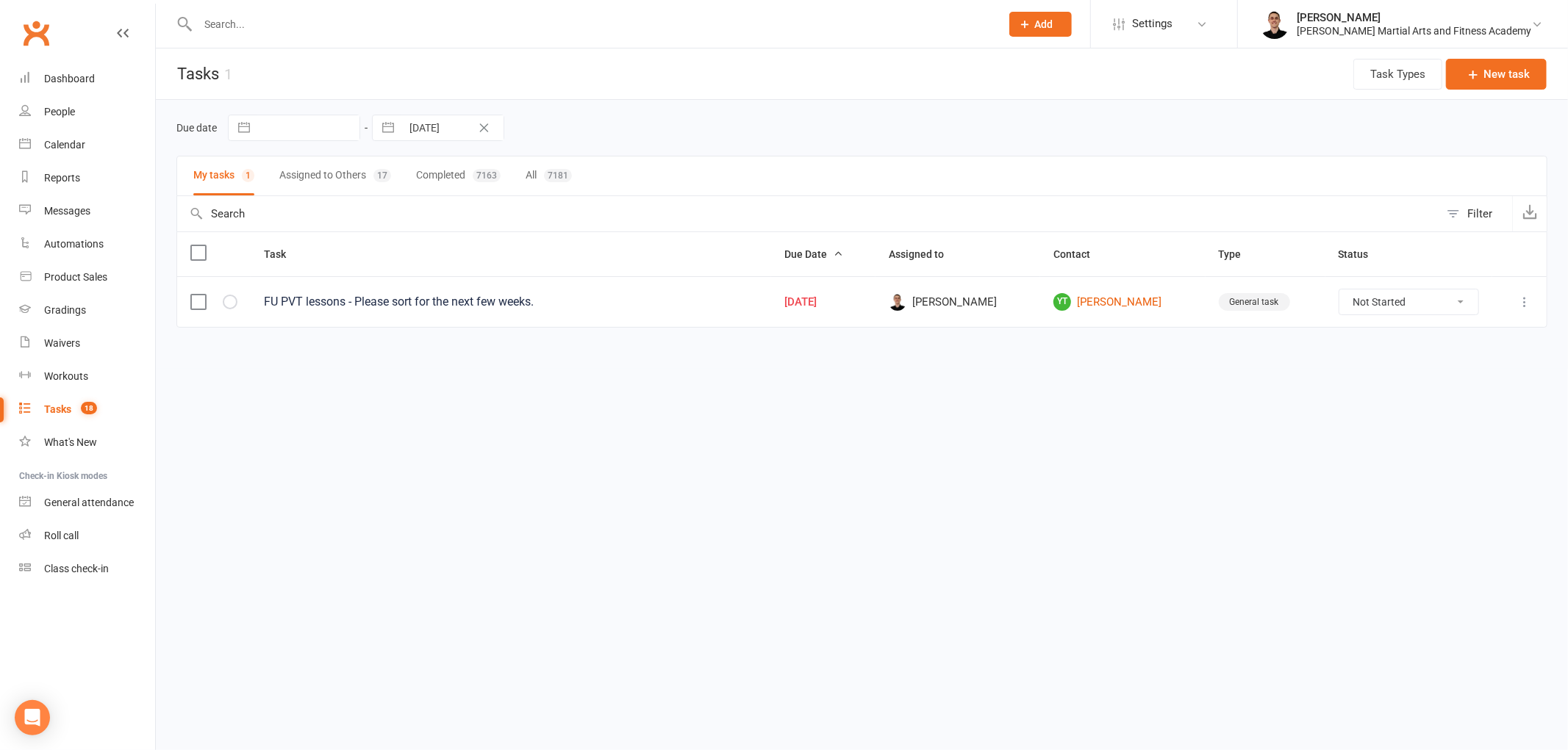
click at [393, 16] on input "text" at bounding box center [591, 24] width 796 height 20
click at [484, 31] on input "text" at bounding box center [591, 24] width 796 height 20
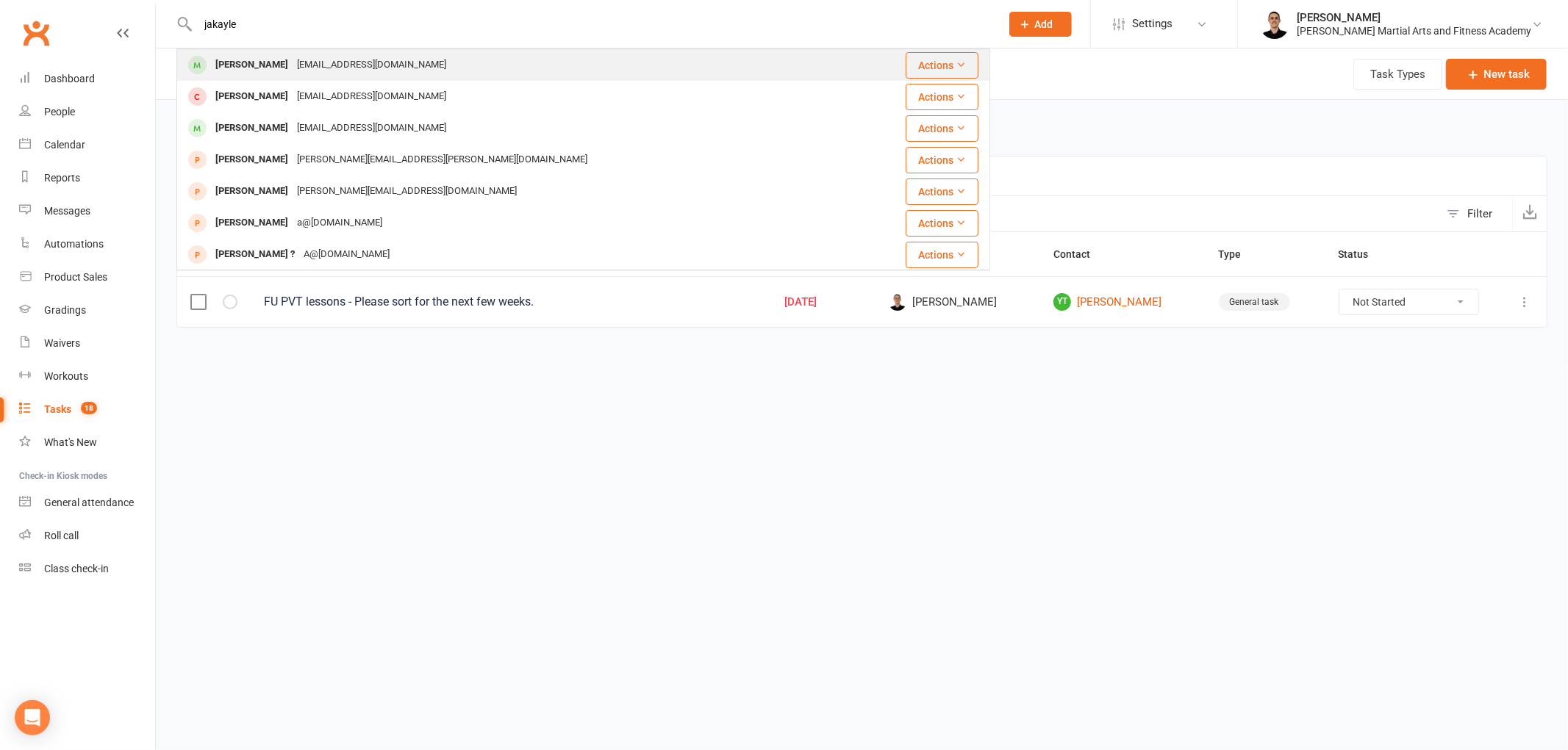
type input "jakayle"
click at [374, 59] on div "chrisdianne@optusnet.com.au" at bounding box center [371, 65] width 158 height 21
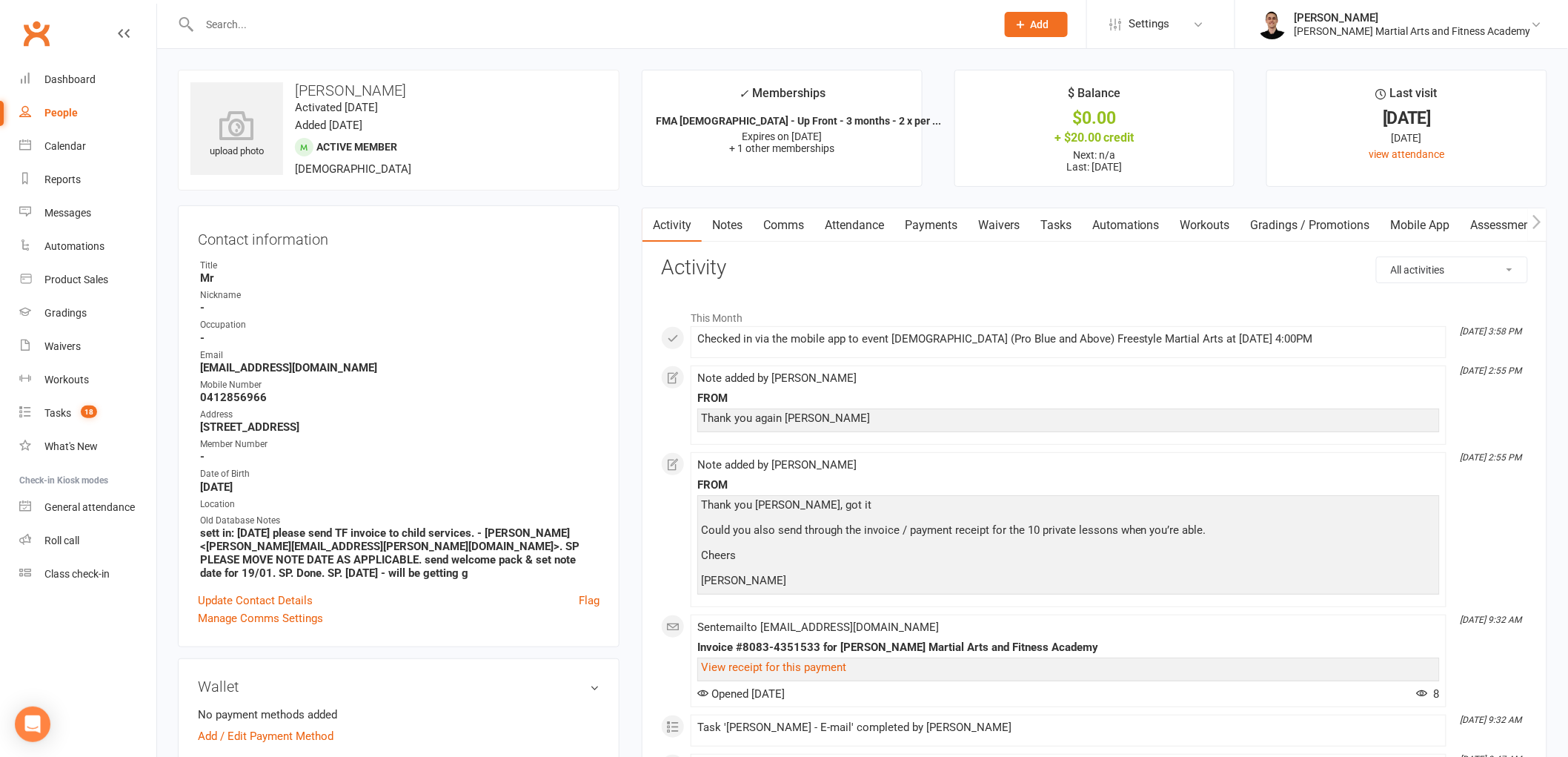
click at [732, 216] on link "Notes" at bounding box center [727, 225] width 51 height 34
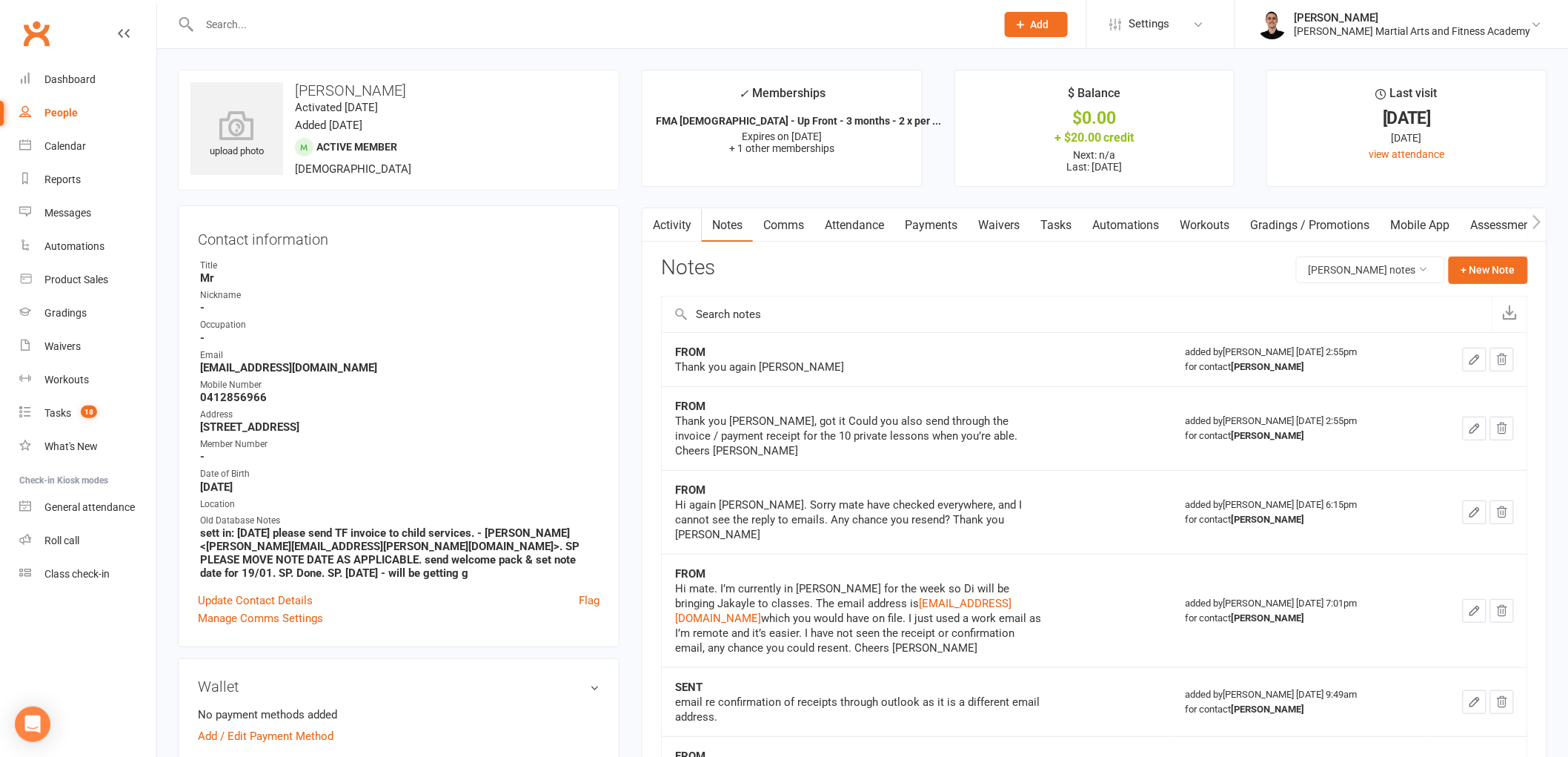
click at [1065, 217] on link "Tasks" at bounding box center [1056, 225] width 52 height 34
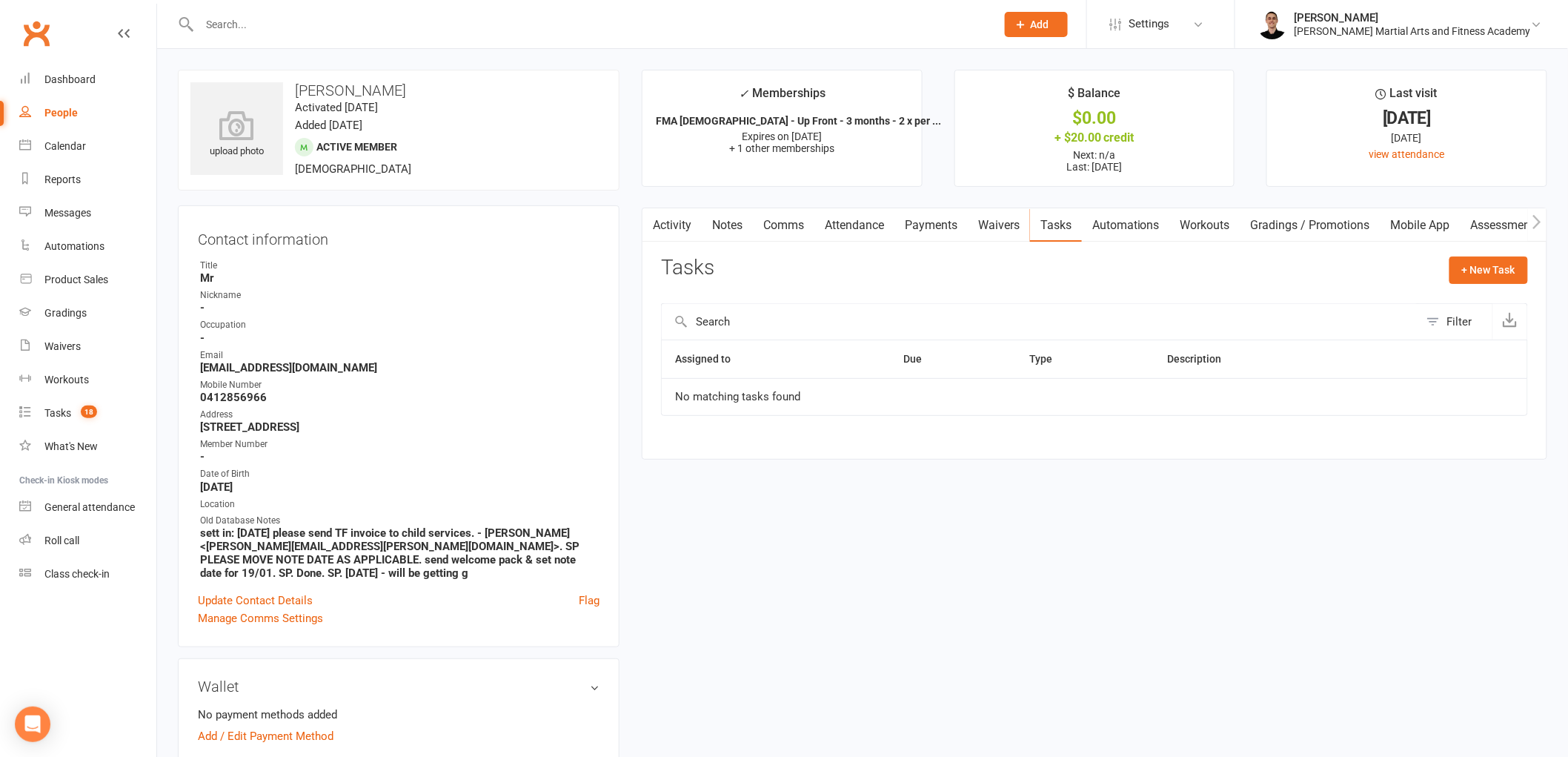
click at [868, 235] on link "Attendance" at bounding box center [854, 225] width 80 height 34
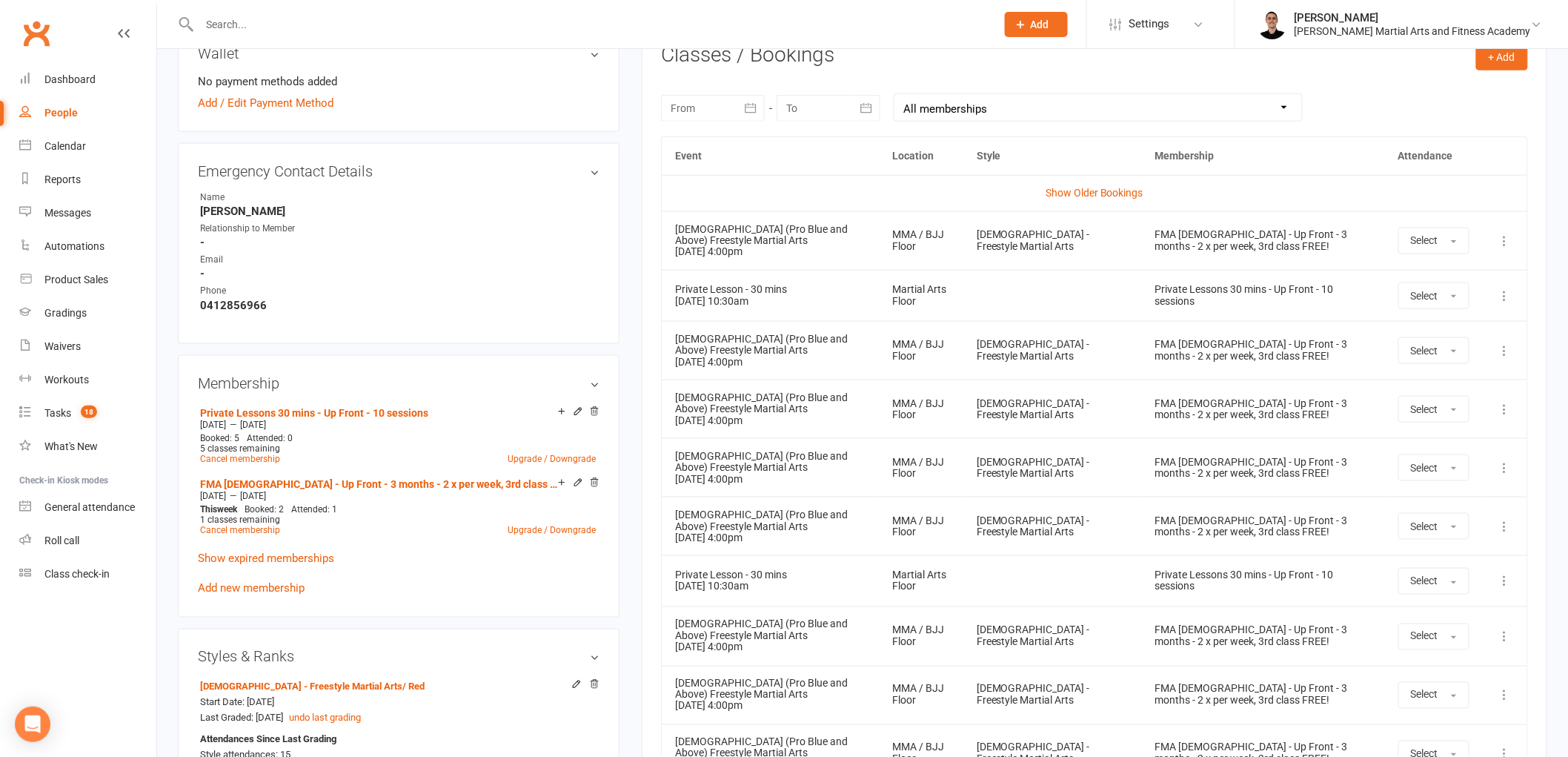
scroll to position [658, 0]
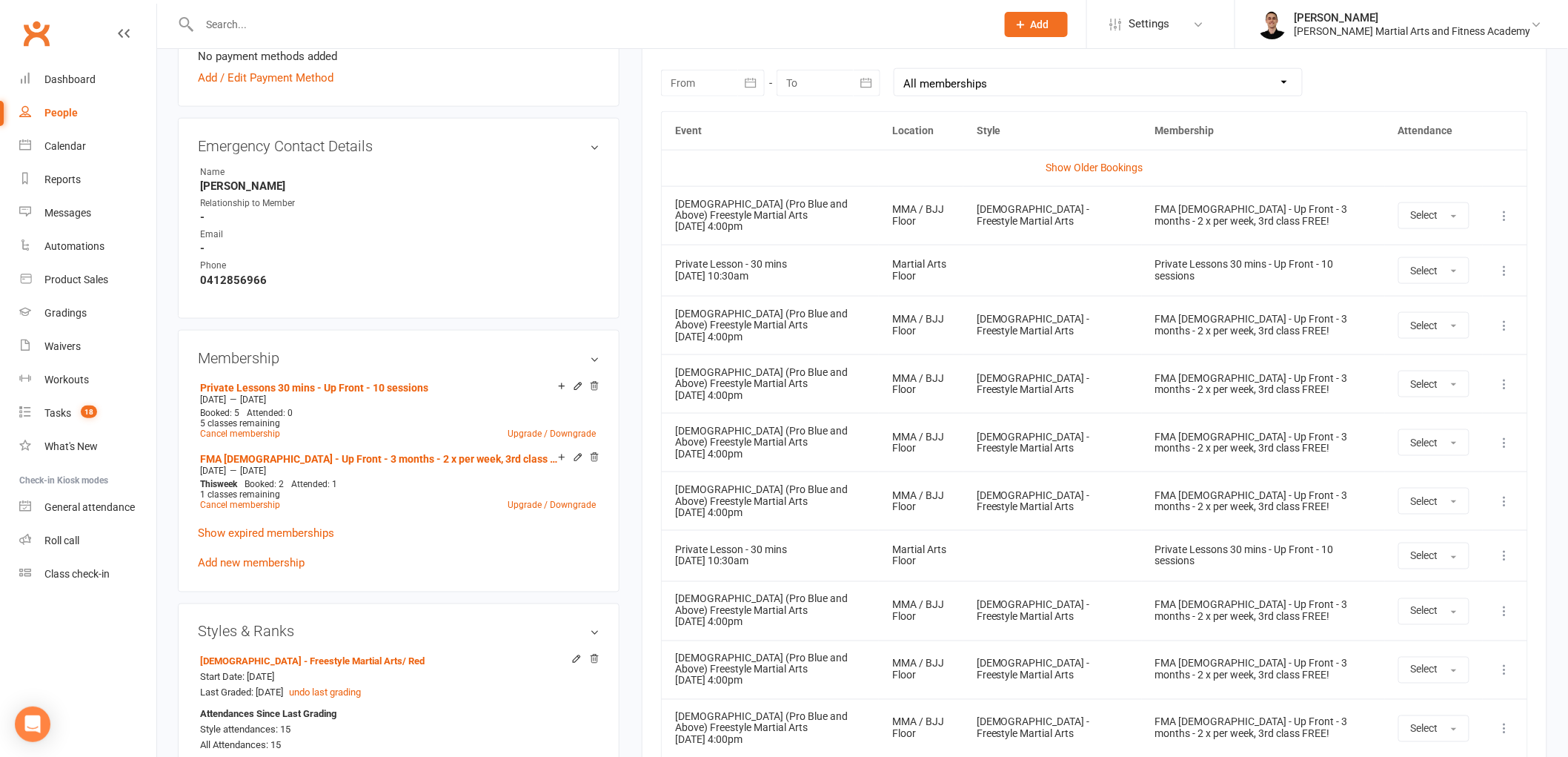
click at [984, 77] on select "All memberships From other Members Private Lessons 30 mins - Up Front - 10 sess…" at bounding box center [1098, 82] width 408 height 27
select select "1"
click at [894, 69] on select "All memberships From other Members Private Lessons 30 mins - Up Front - 10 sess…" at bounding box center [1098, 82] width 408 height 27
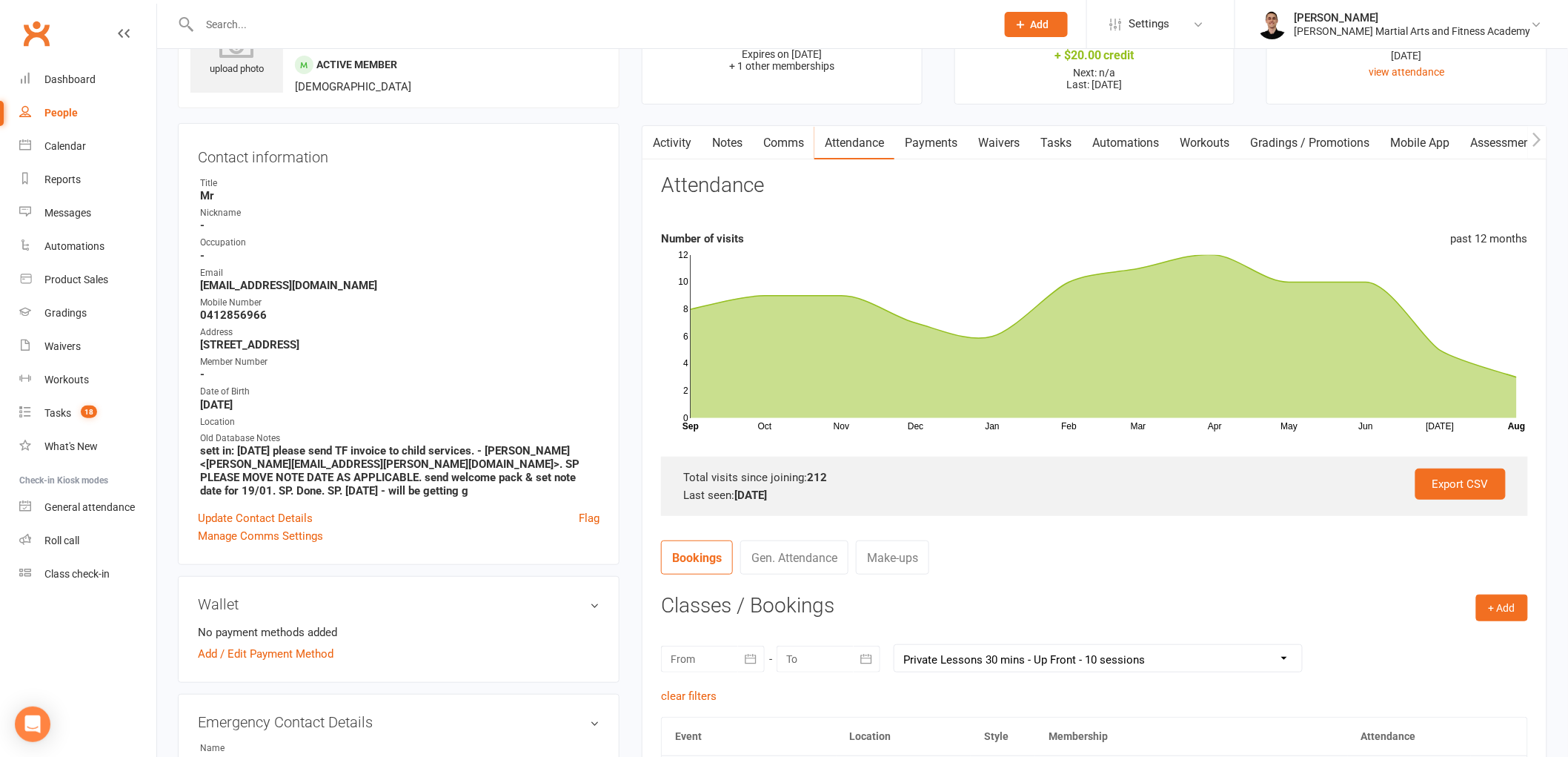
scroll to position [0, 0]
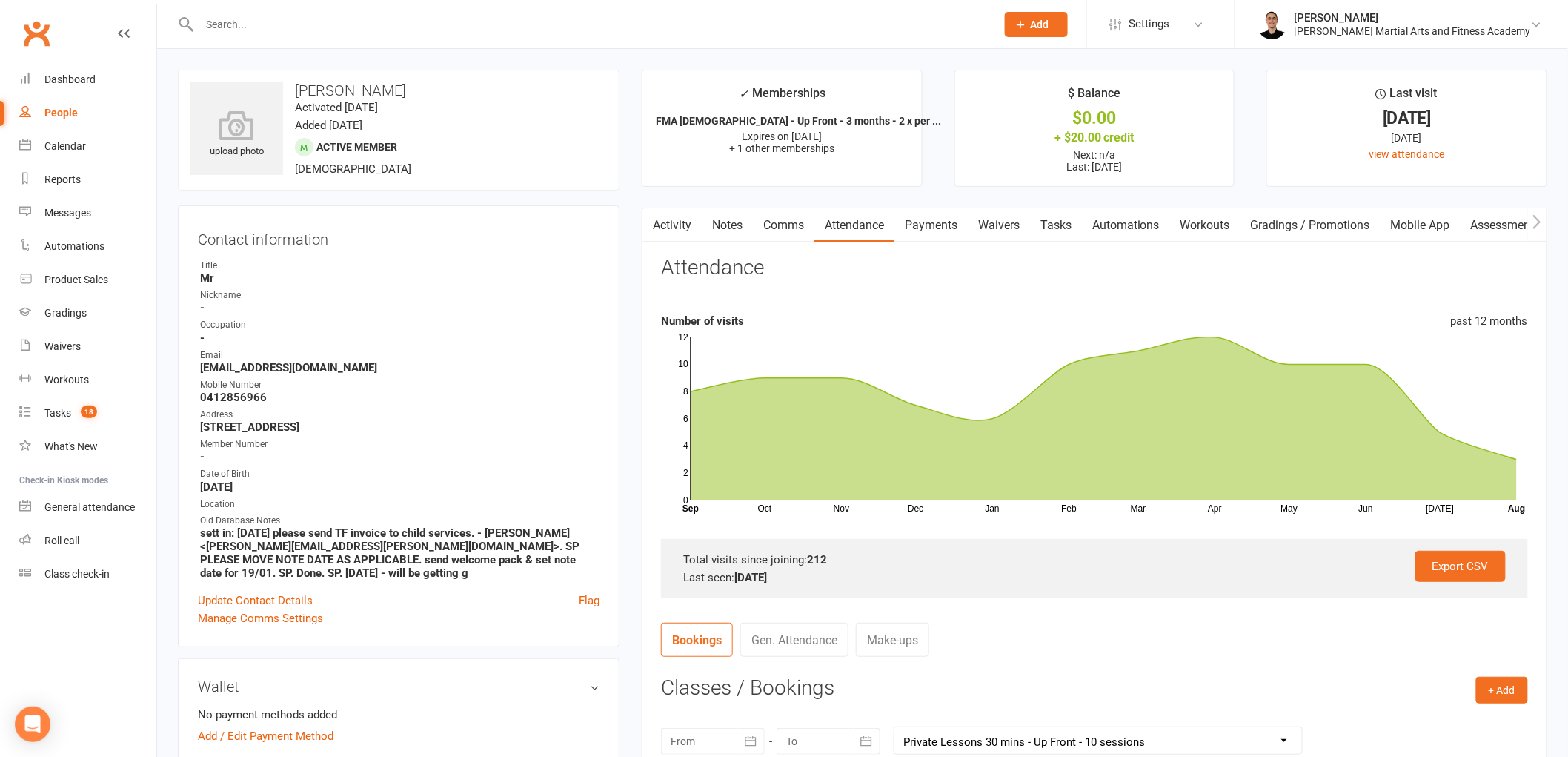
click at [1072, 217] on link "Tasks" at bounding box center [1056, 225] width 52 height 34
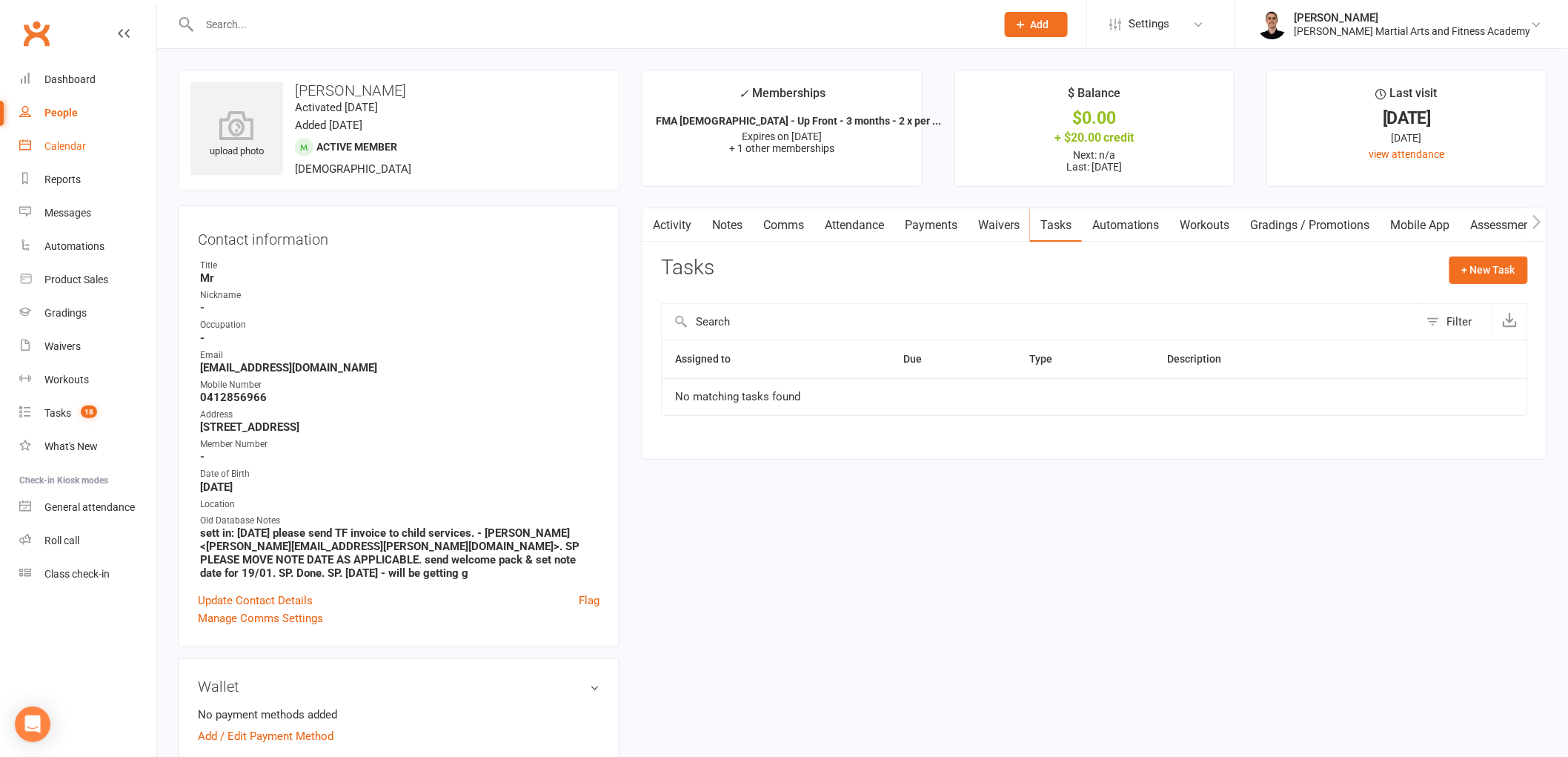
click at [58, 143] on div "Calendar" at bounding box center [65, 146] width 42 height 12
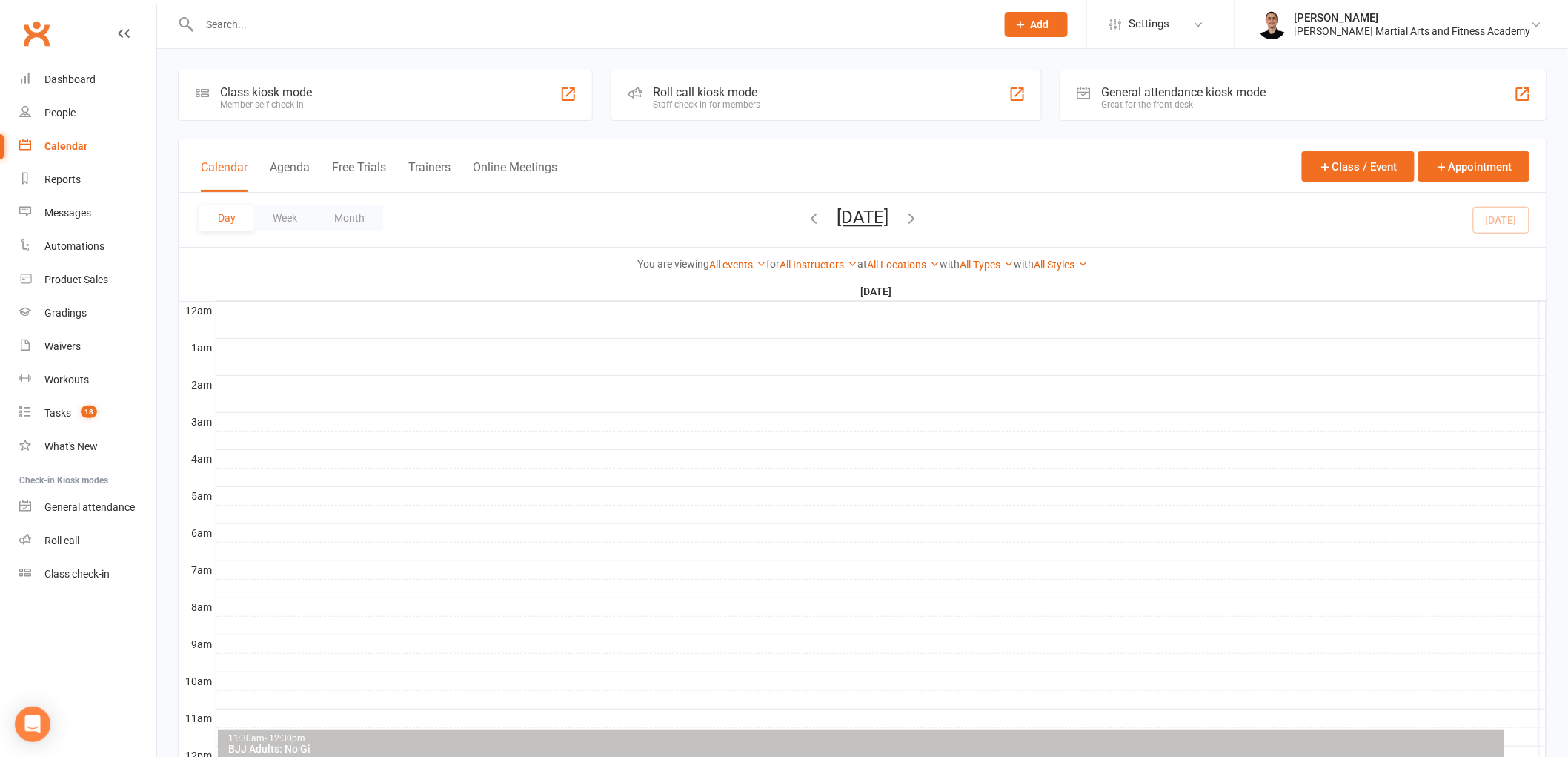
click at [875, 210] on button "Wednesday, Aug 13, 2025" at bounding box center [863, 217] width 52 height 20
click at [1013, 250] on button "button" at bounding box center [1029, 255] width 32 height 27
click at [890, 419] on span "30" at bounding box center [895, 425] width 12 height 12
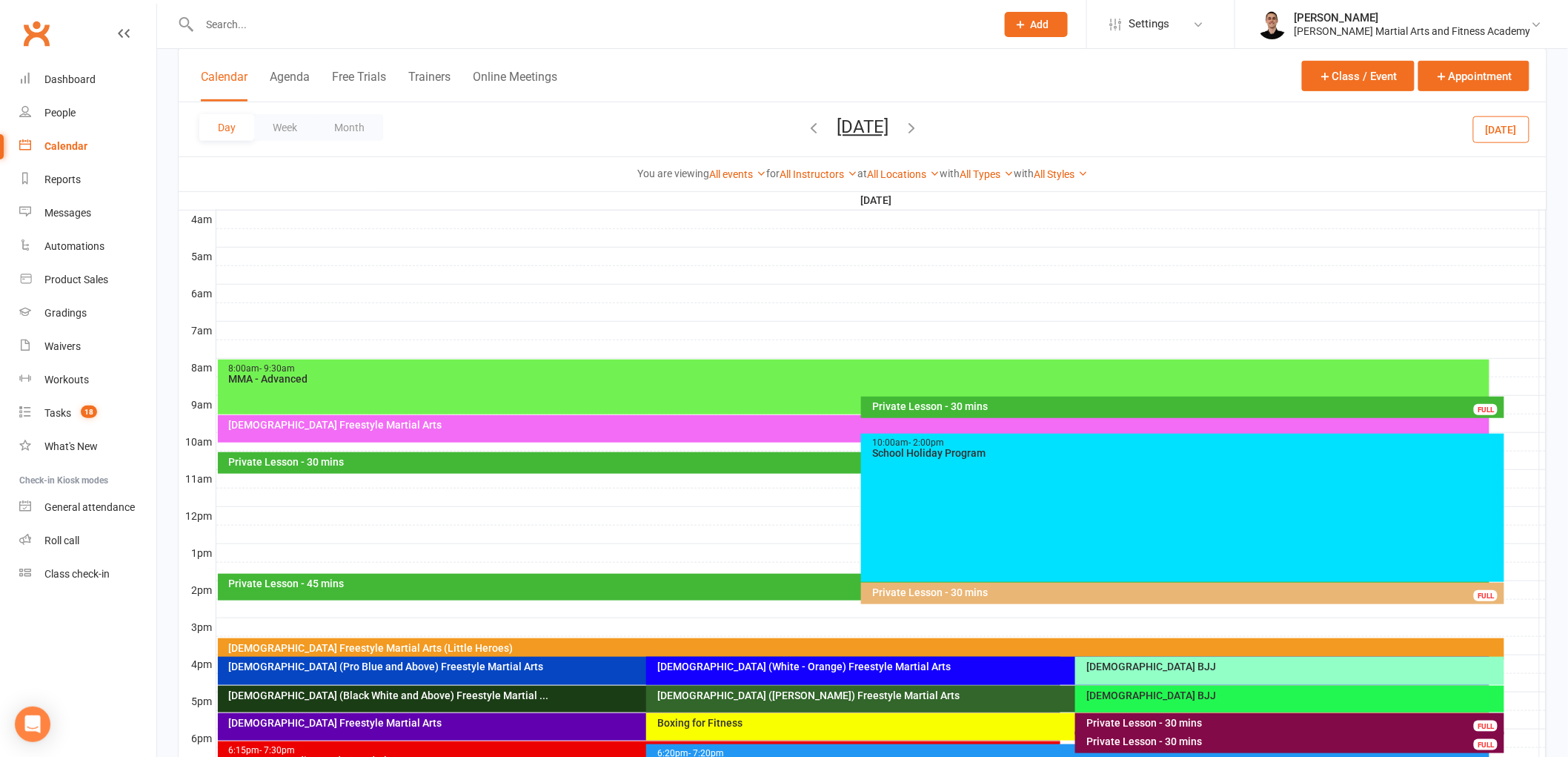
scroll to position [247, 0]
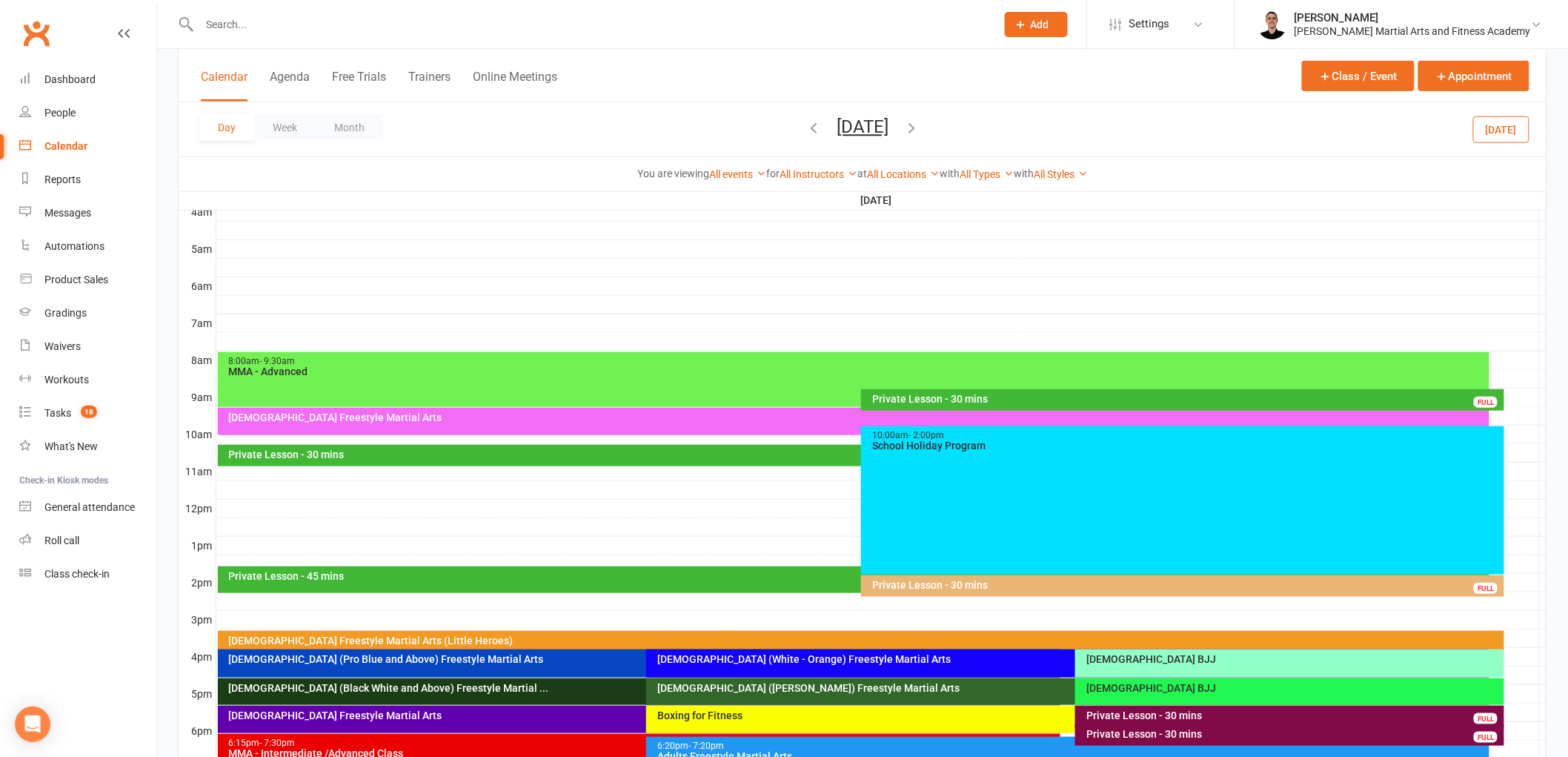
click at [922, 389] on div "Private Lesson - 30 mins FULL" at bounding box center [1182, 399] width 643 height 21
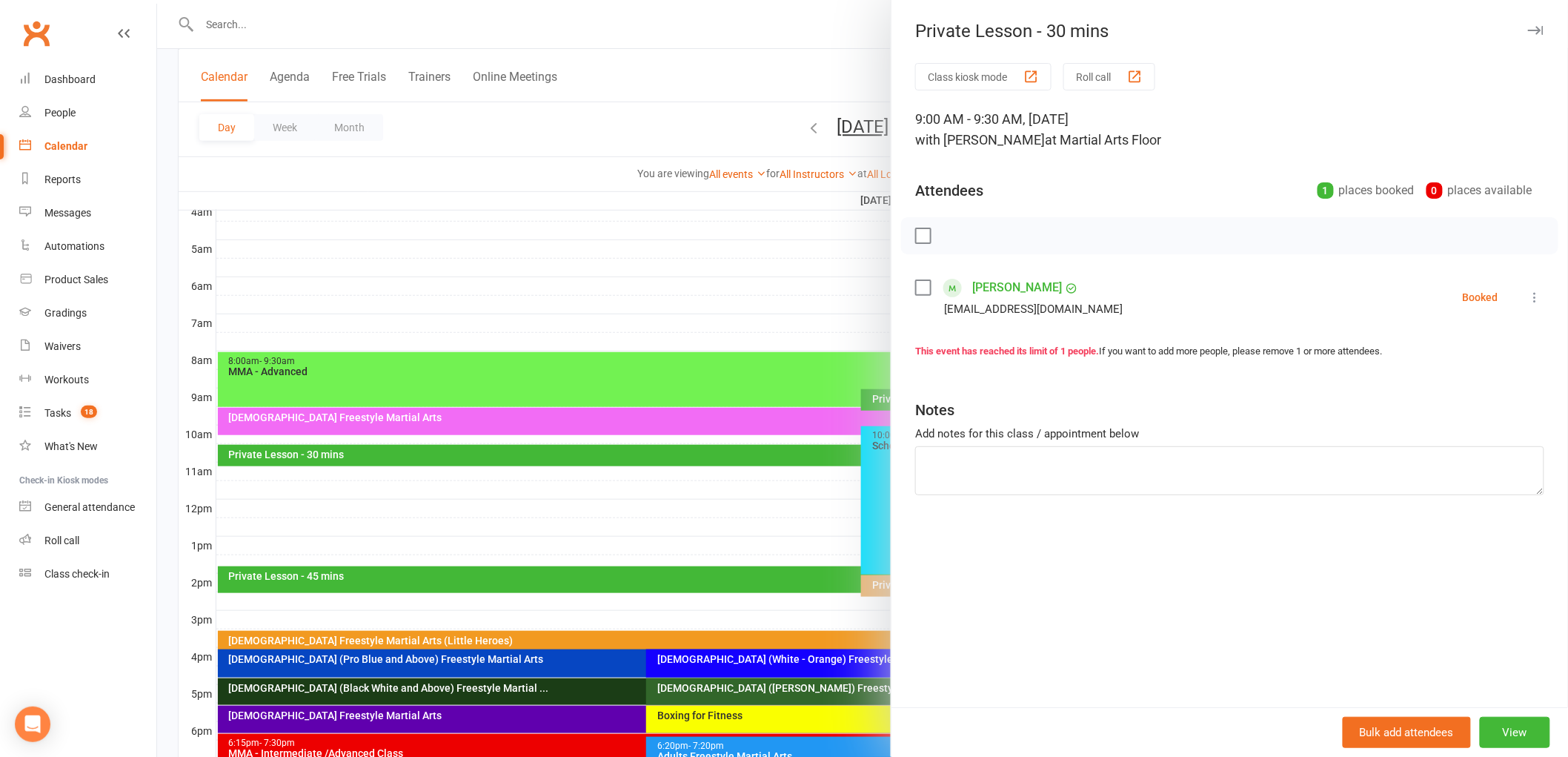
click at [516, 405] on div at bounding box center [863, 378] width 1411 height 757
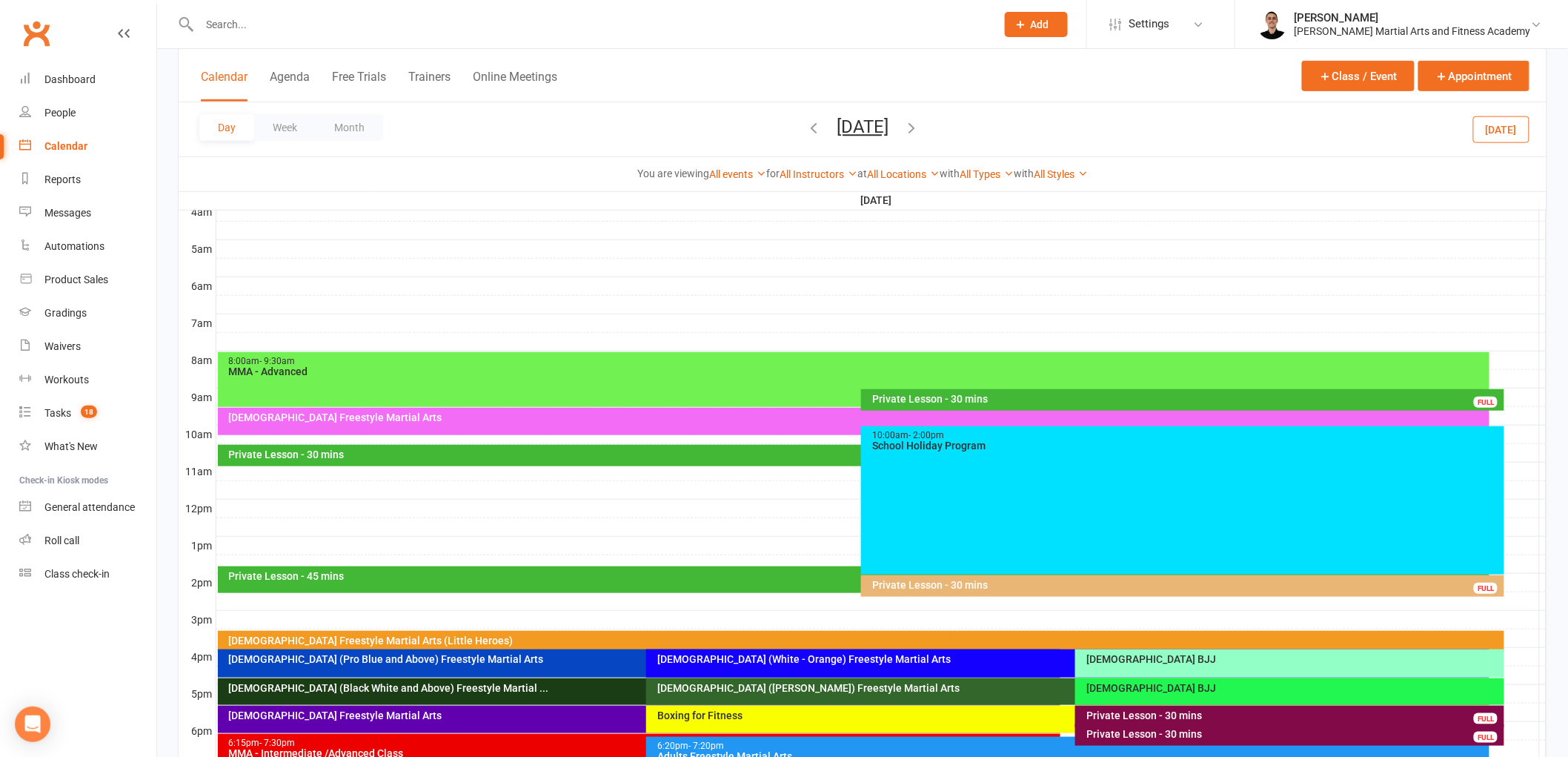
click at [540, 447] on div "Private Lesson - 30 mins FULL" at bounding box center [853, 455] width 1272 height 21
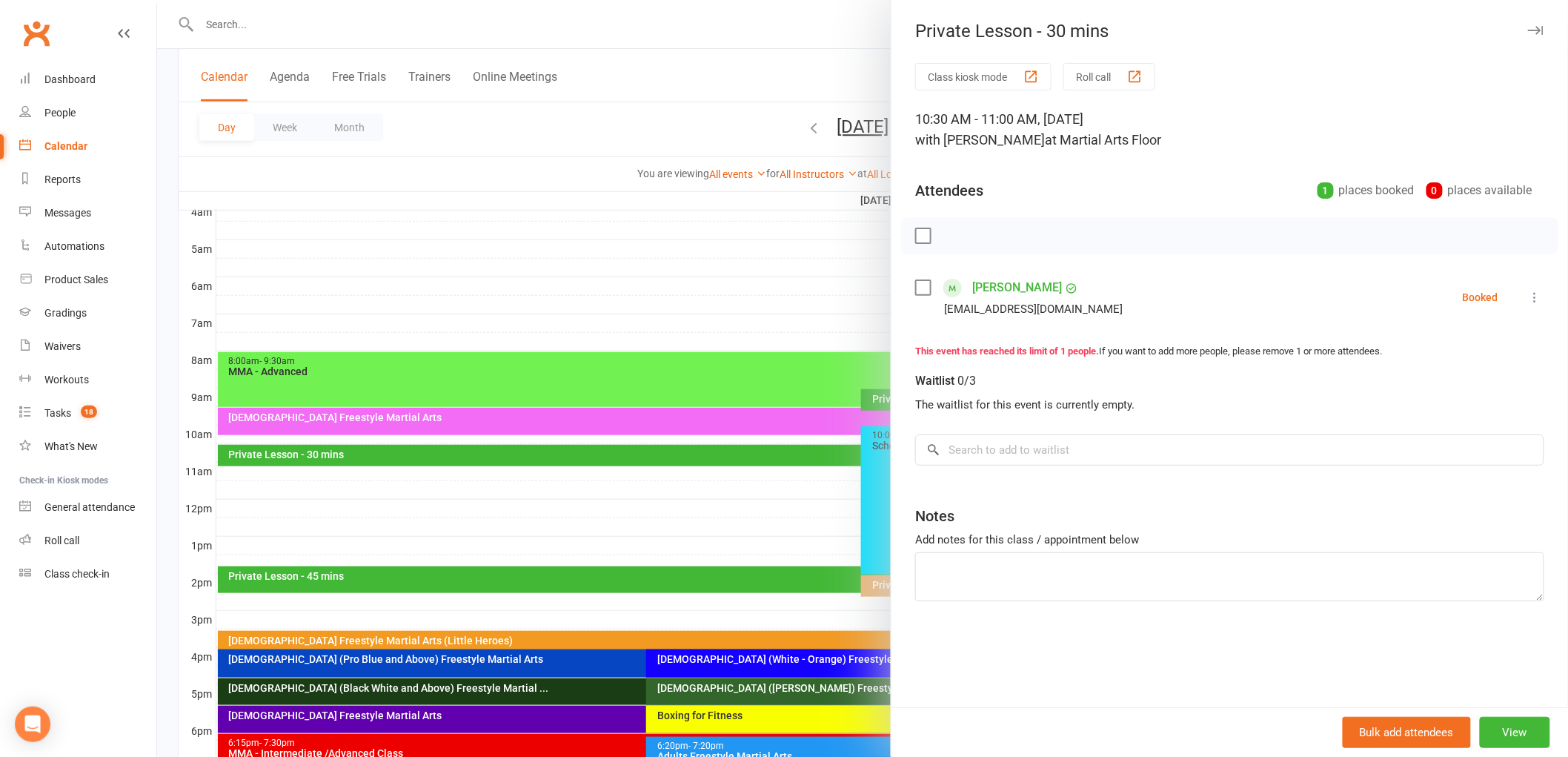
click at [540, 447] on div at bounding box center [863, 378] width 1411 height 757
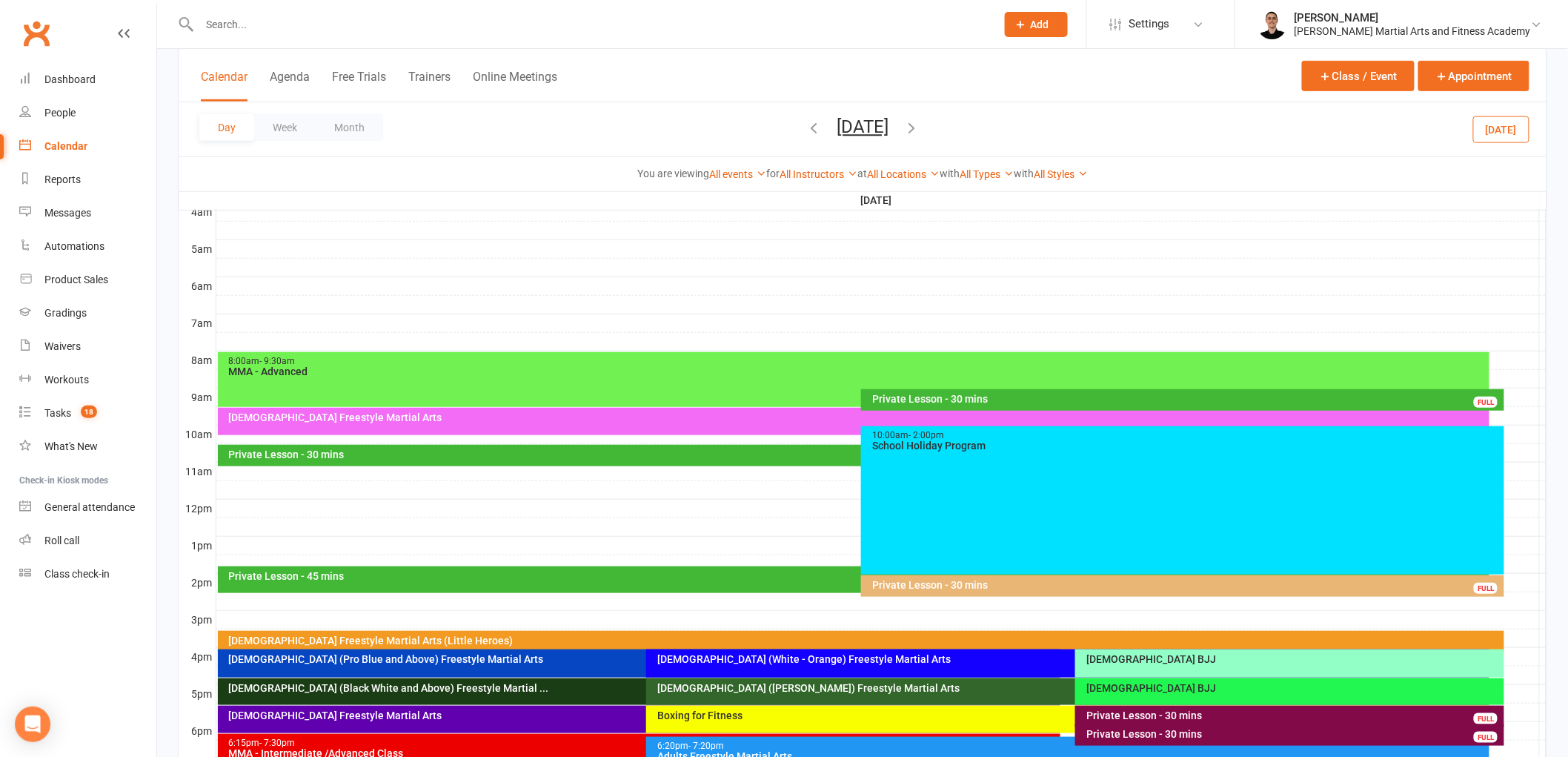
click at [868, 125] on button "Tuesday, Sep 30, 2025" at bounding box center [863, 127] width 52 height 20
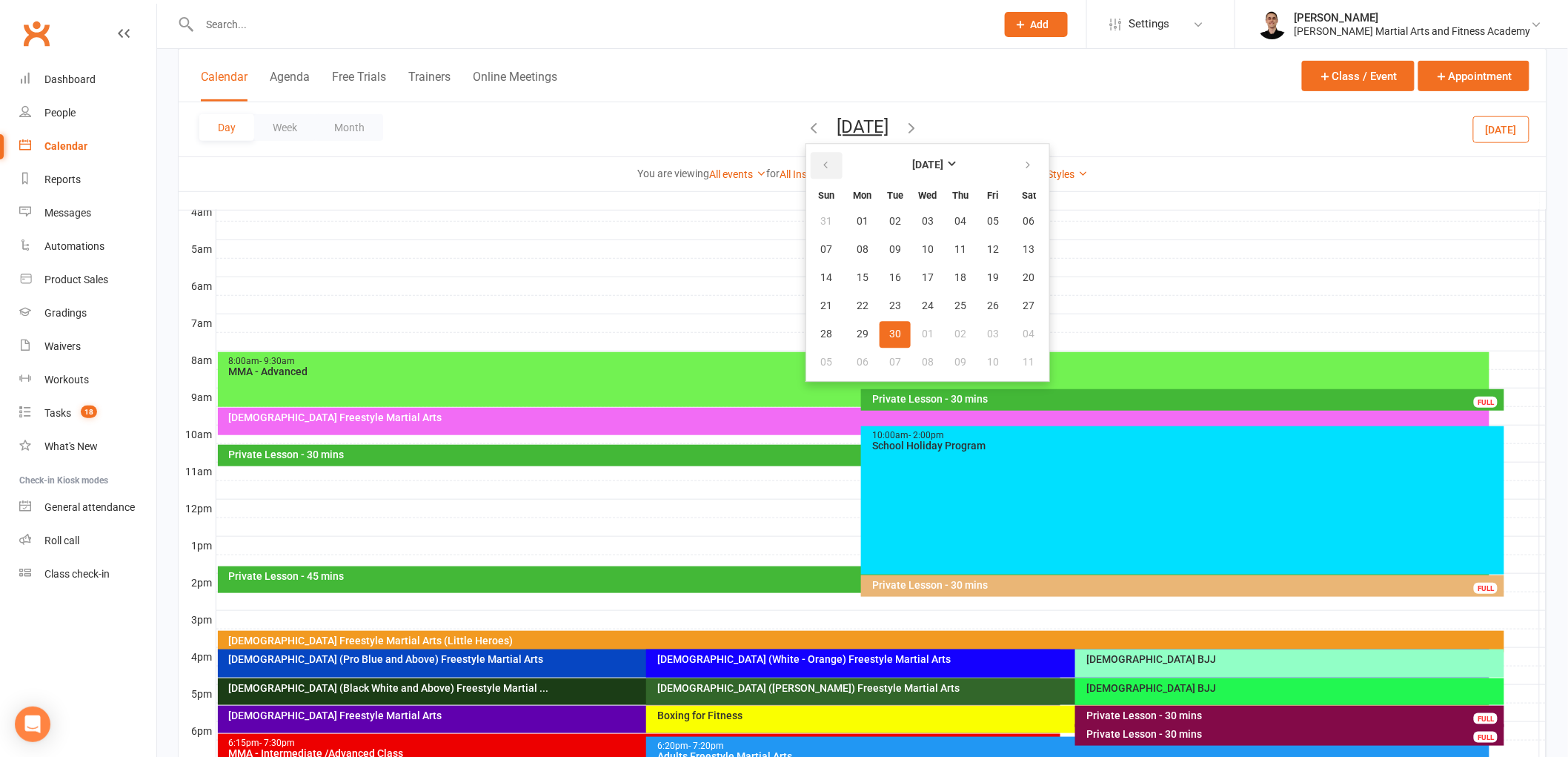
click at [811, 155] on button "button" at bounding box center [826, 165] width 32 height 27
click at [1024, 275] on span "16" at bounding box center [1029, 277] width 12 height 12
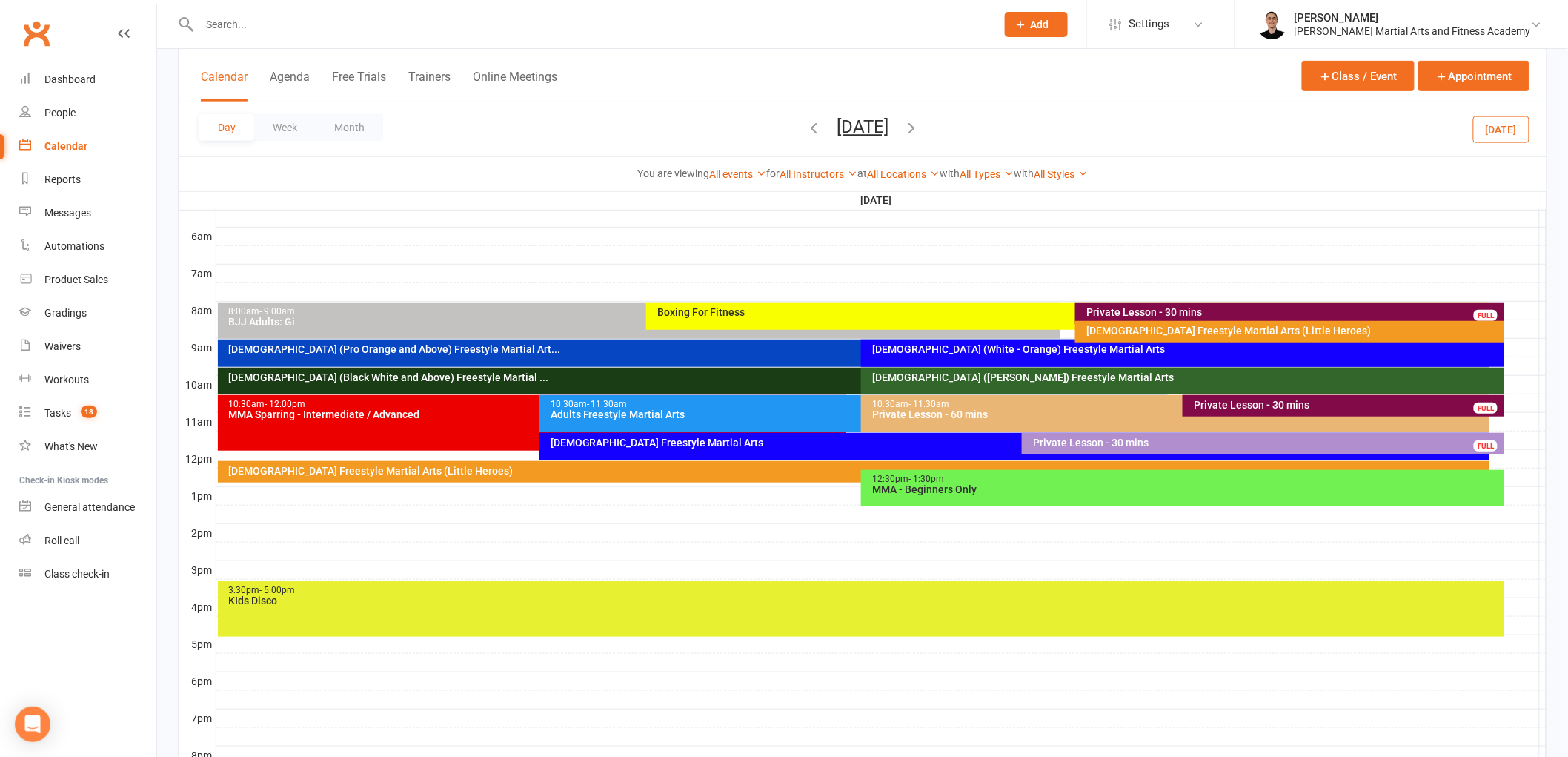
scroll to position [321, 0]
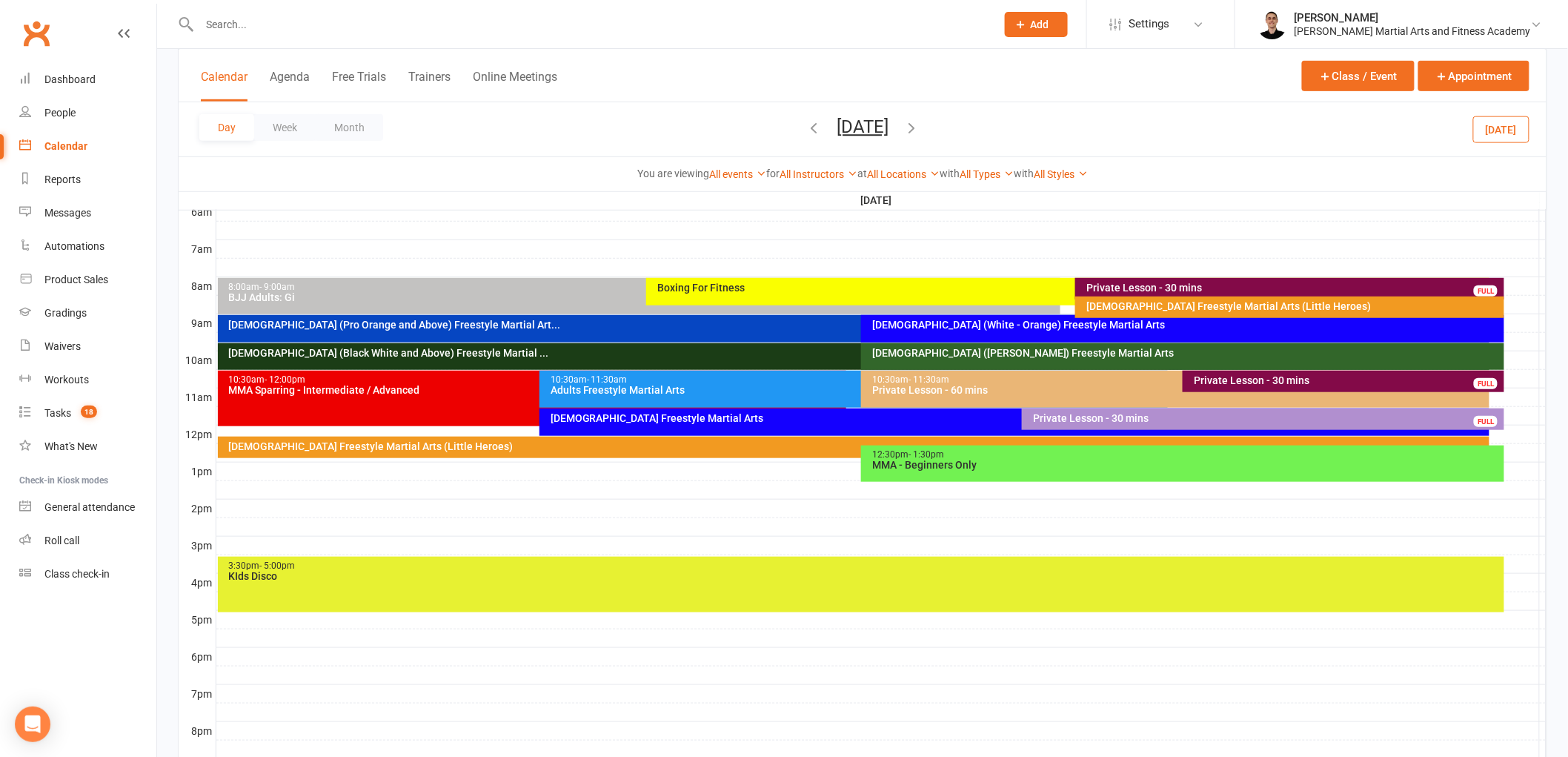
click at [1477, 373] on div "Private Lesson - 30 mins FULL" at bounding box center [1344, 381] width 322 height 21
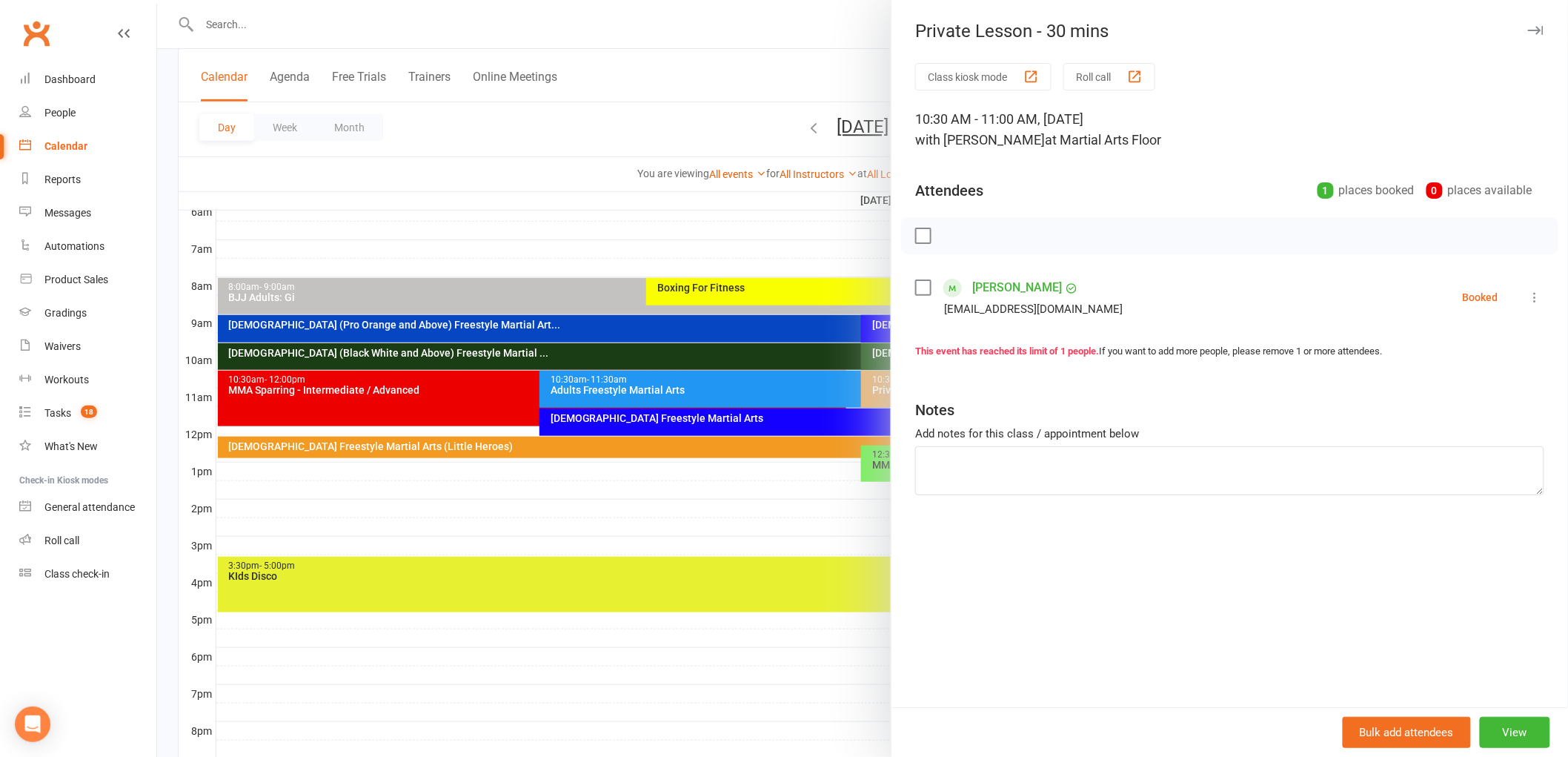
click at [1528, 297] on icon at bounding box center [1535, 297] width 15 height 15
click at [1450, 354] on link "Remove" at bounding box center [1464, 356] width 159 height 30
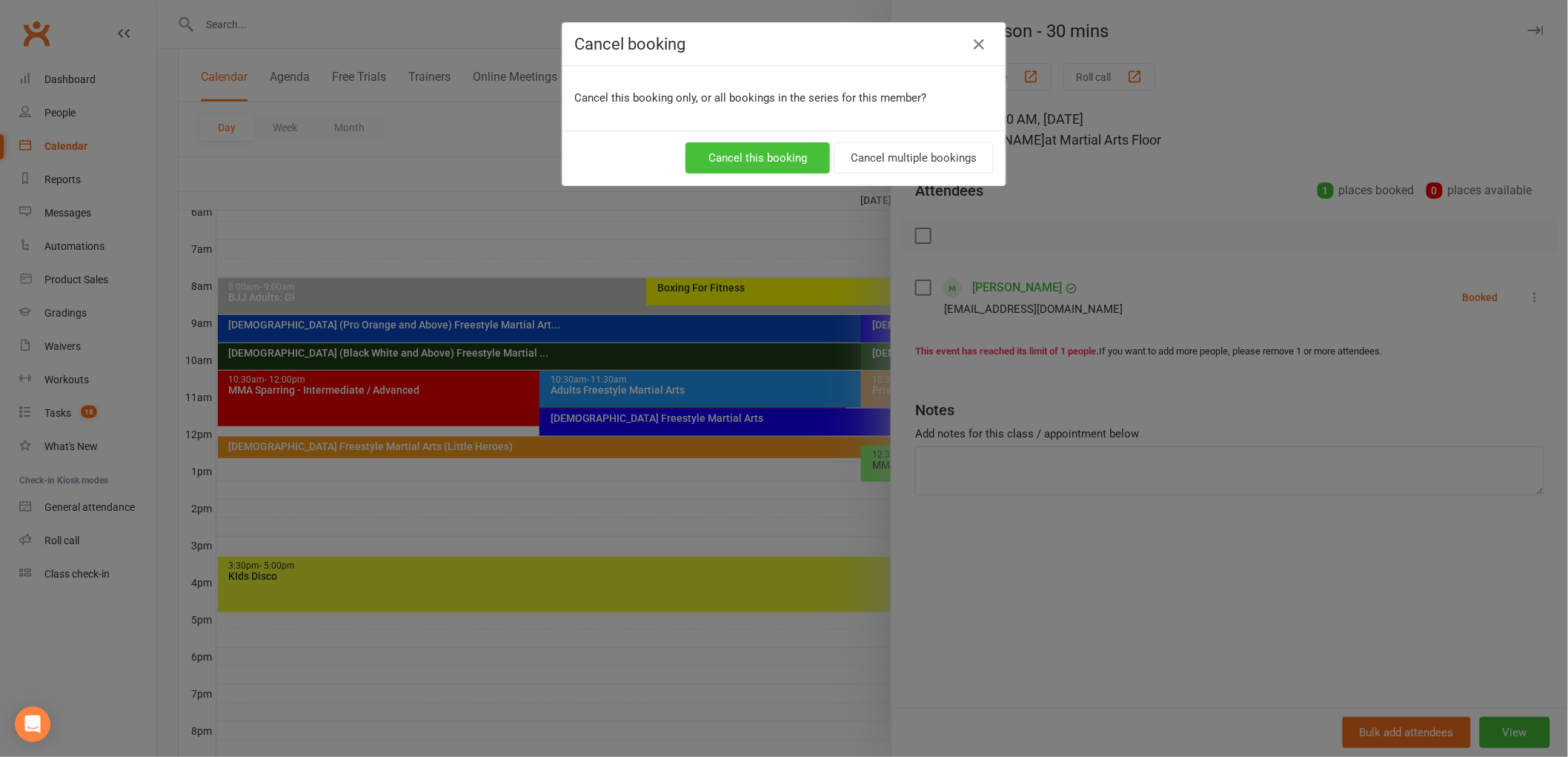
click at [773, 147] on button "Cancel this booking" at bounding box center [757, 157] width 144 height 31
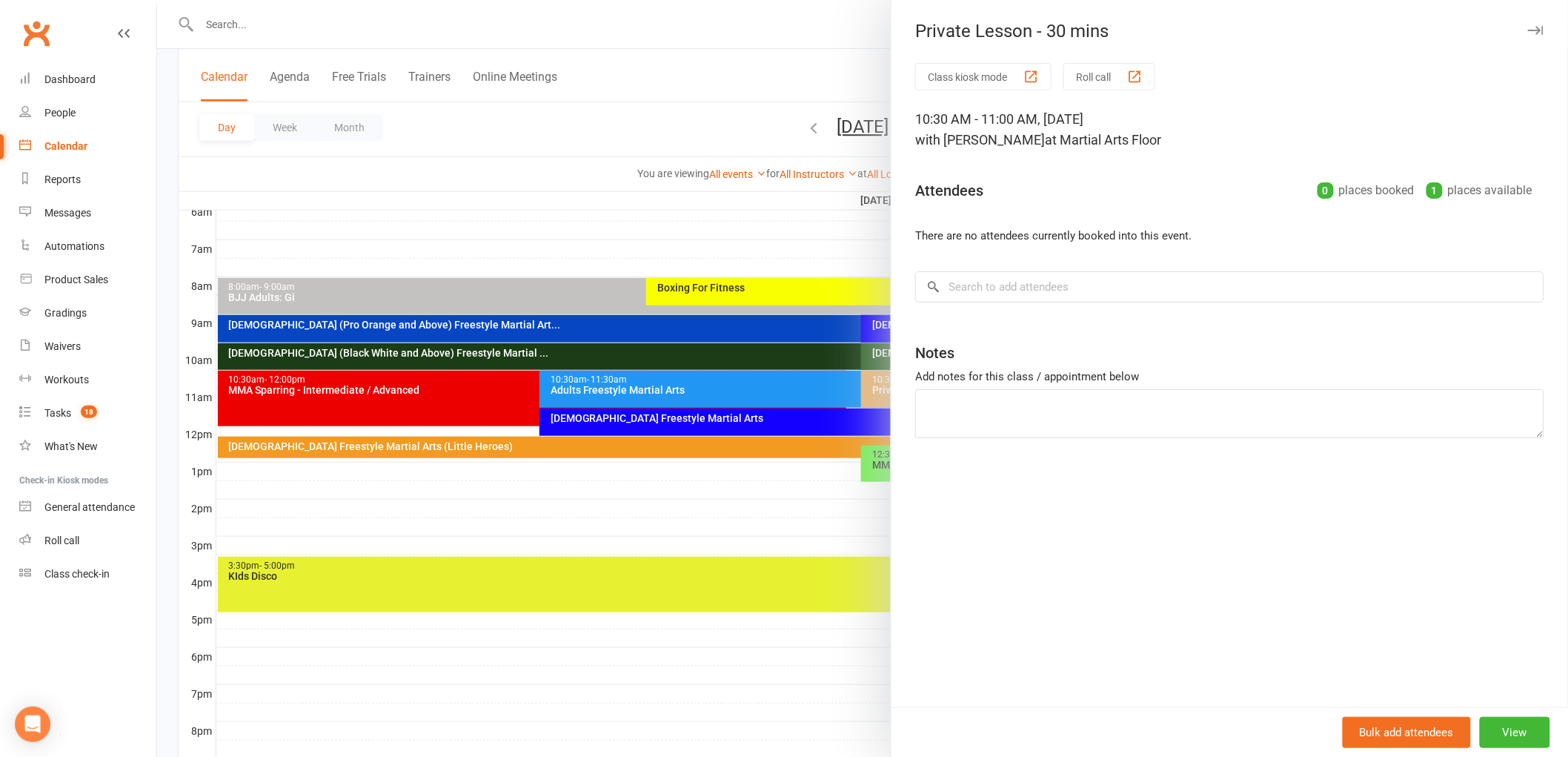
click at [824, 376] on div at bounding box center [863, 378] width 1411 height 757
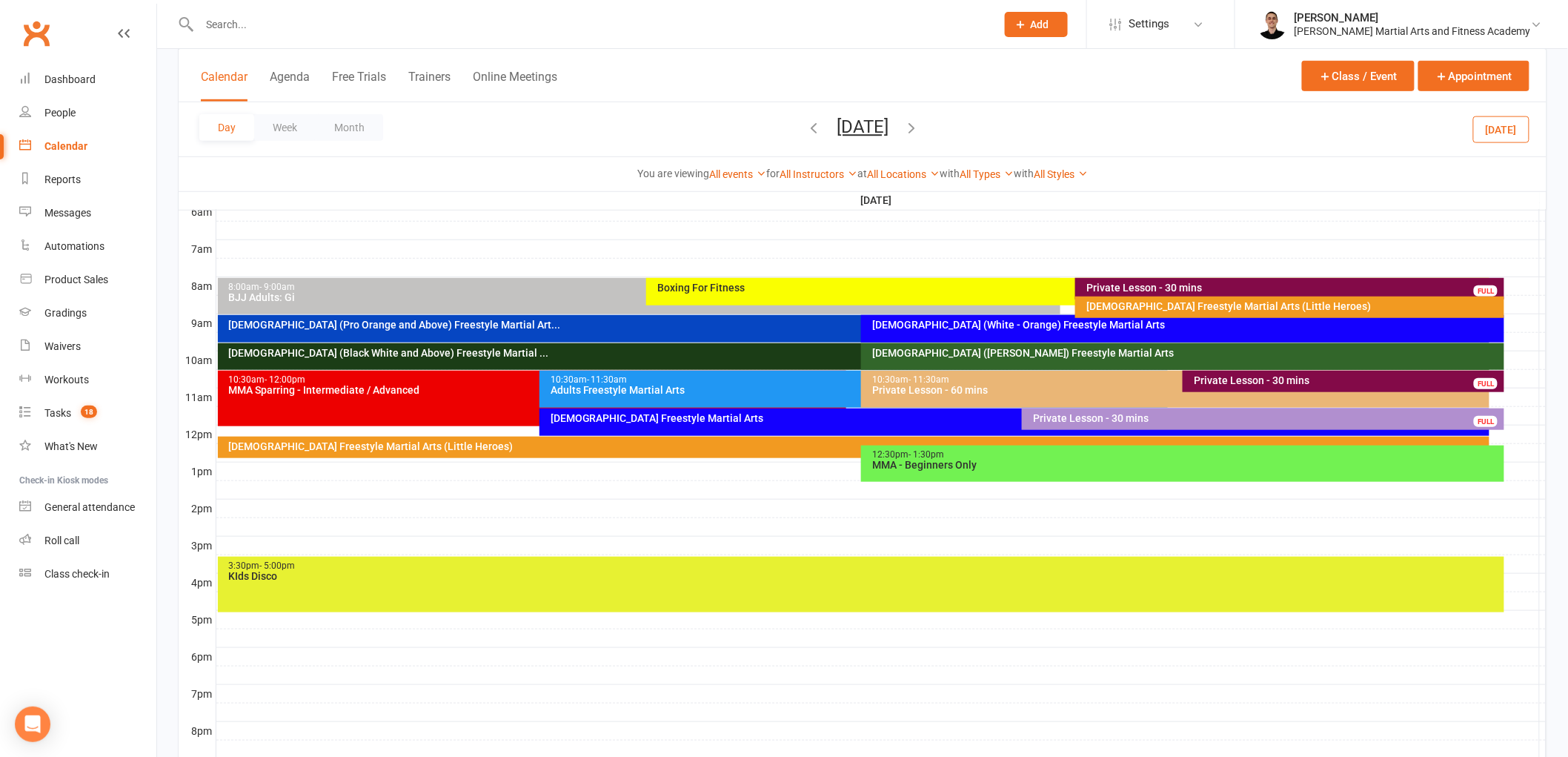
click at [1455, 385] on div "Private Lesson - 30 mins FULL" at bounding box center [1344, 381] width 322 height 21
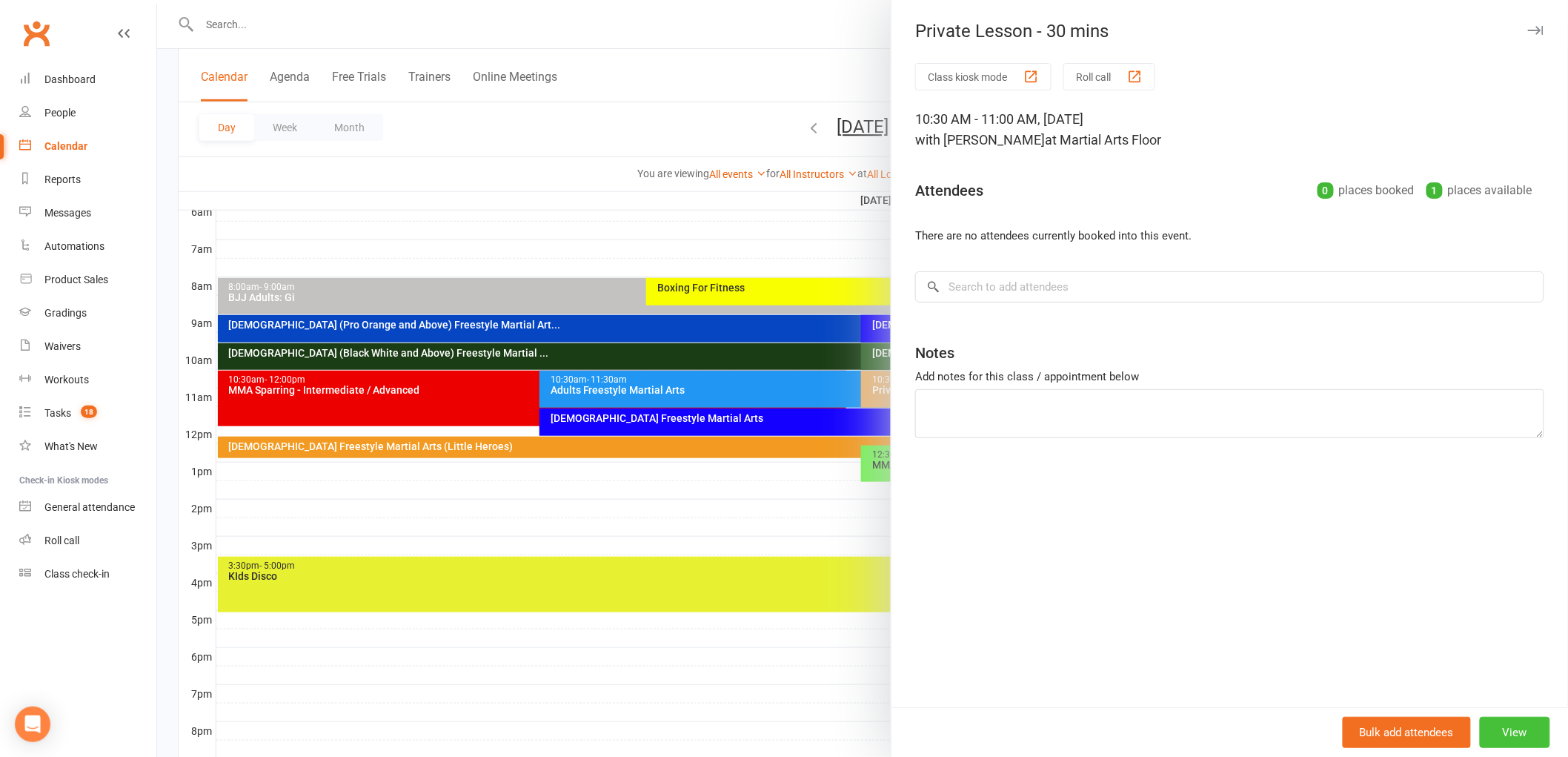
click at [1500, 735] on button "View" at bounding box center [1516, 732] width 71 height 31
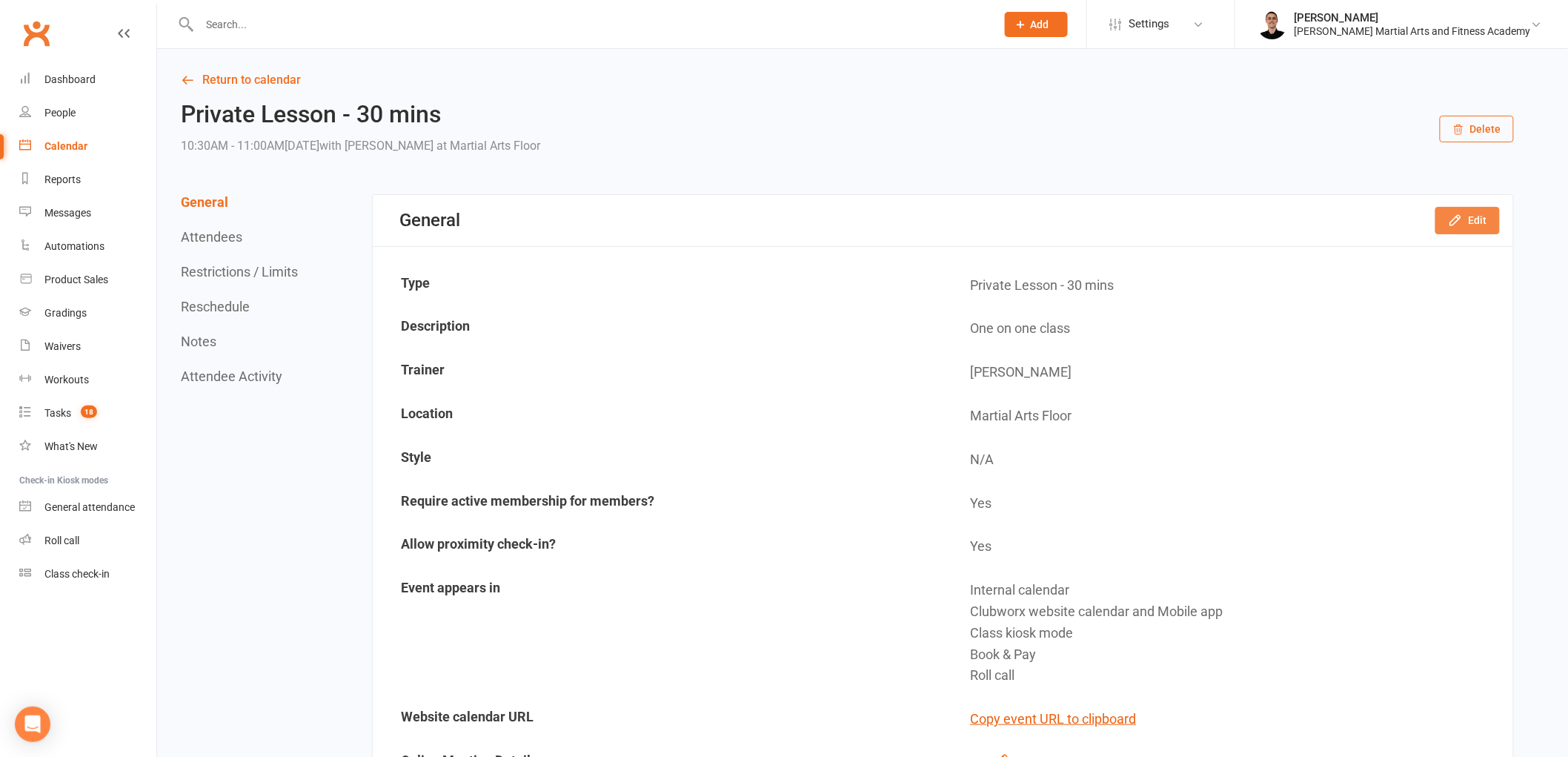
click at [1467, 220] on button "Edit" at bounding box center [1467, 220] width 64 height 27
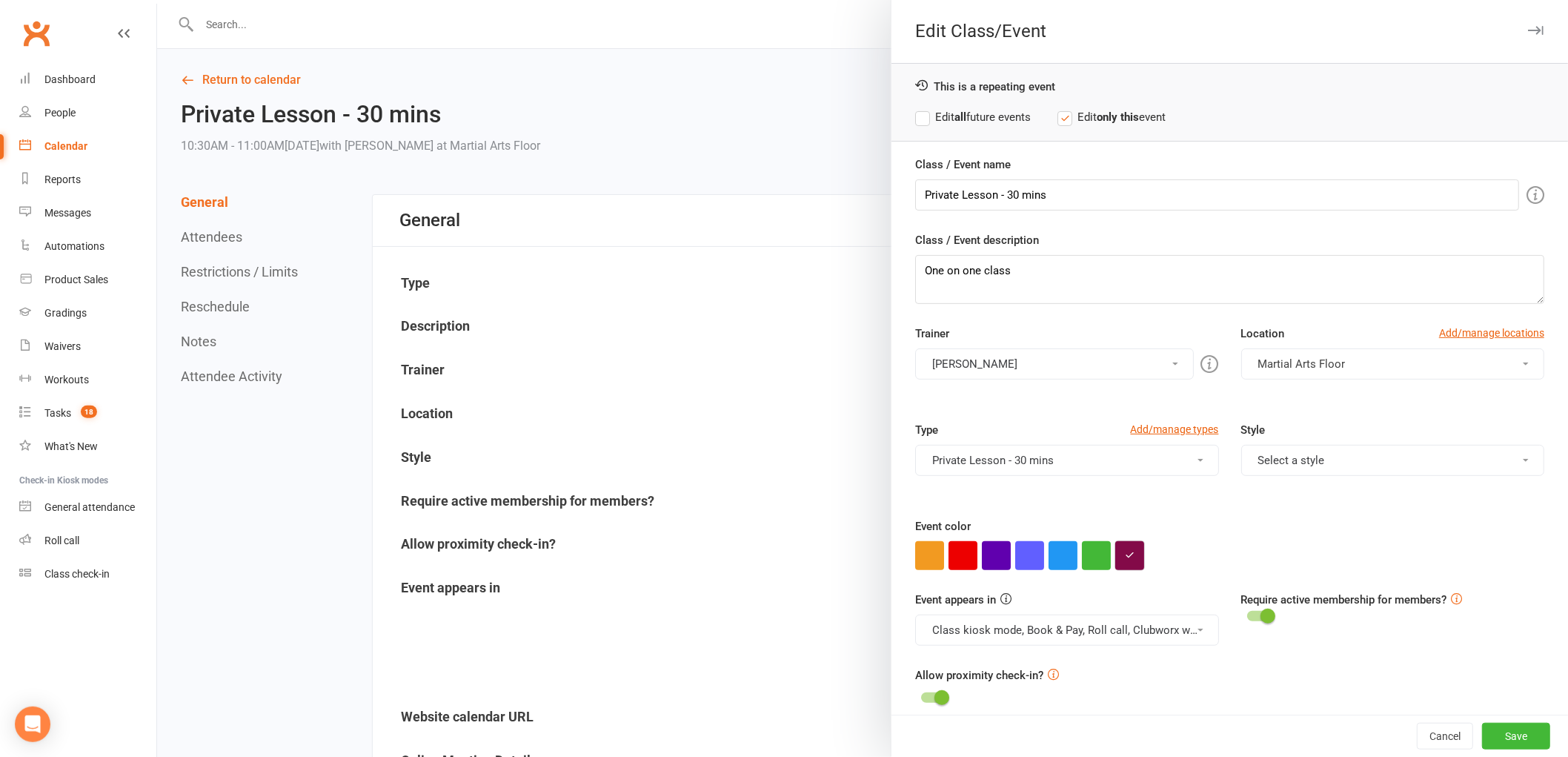
click at [1129, 550] on button "button" at bounding box center [1130, 555] width 29 height 29
drag, startPoint x: 1161, startPoint y: 518, endPoint x: 1078, endPoint y: 522, distance: 83.1
click at [1415, 530] on div "Event color" at bounding box center [1230, 544] width 629 height 53
click at [1433, 731] on button "Cancel" at bounding box center [1445, 737] width 57 height 27
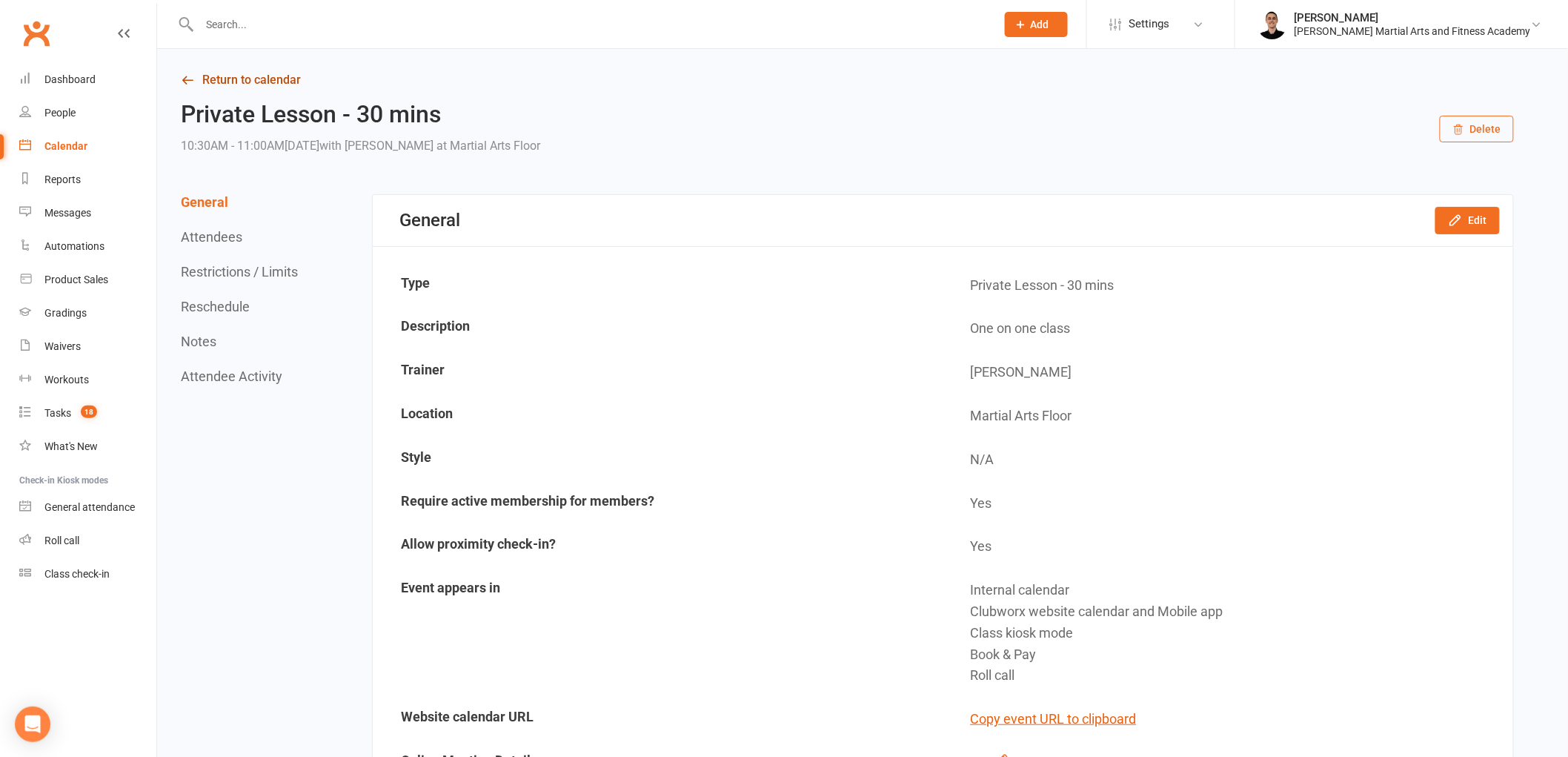
click at [286, 86] on link "Return to calendar" at bounding box center [847, 80] width 1333 height 20
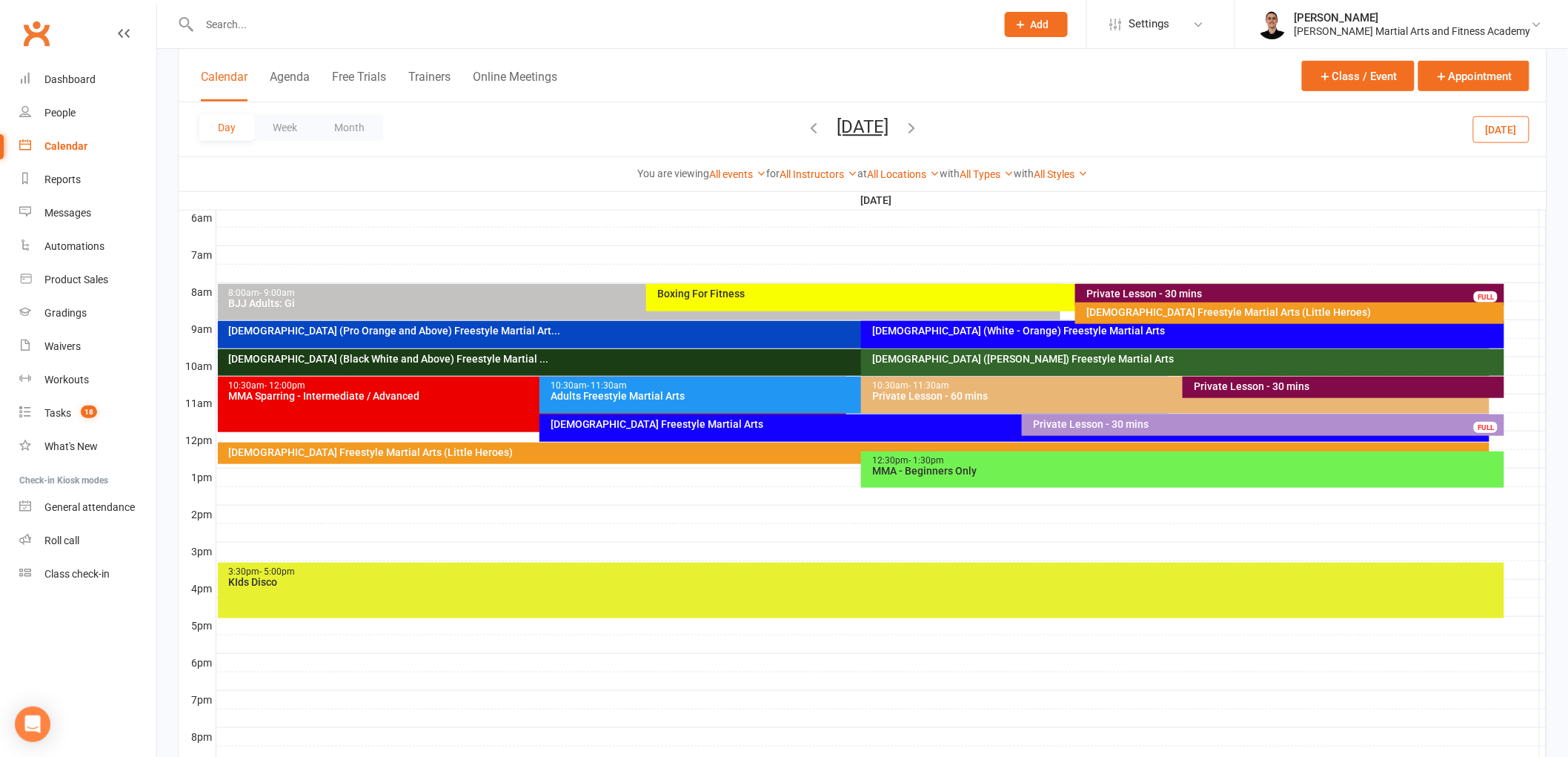
scroll to position [330, 0]
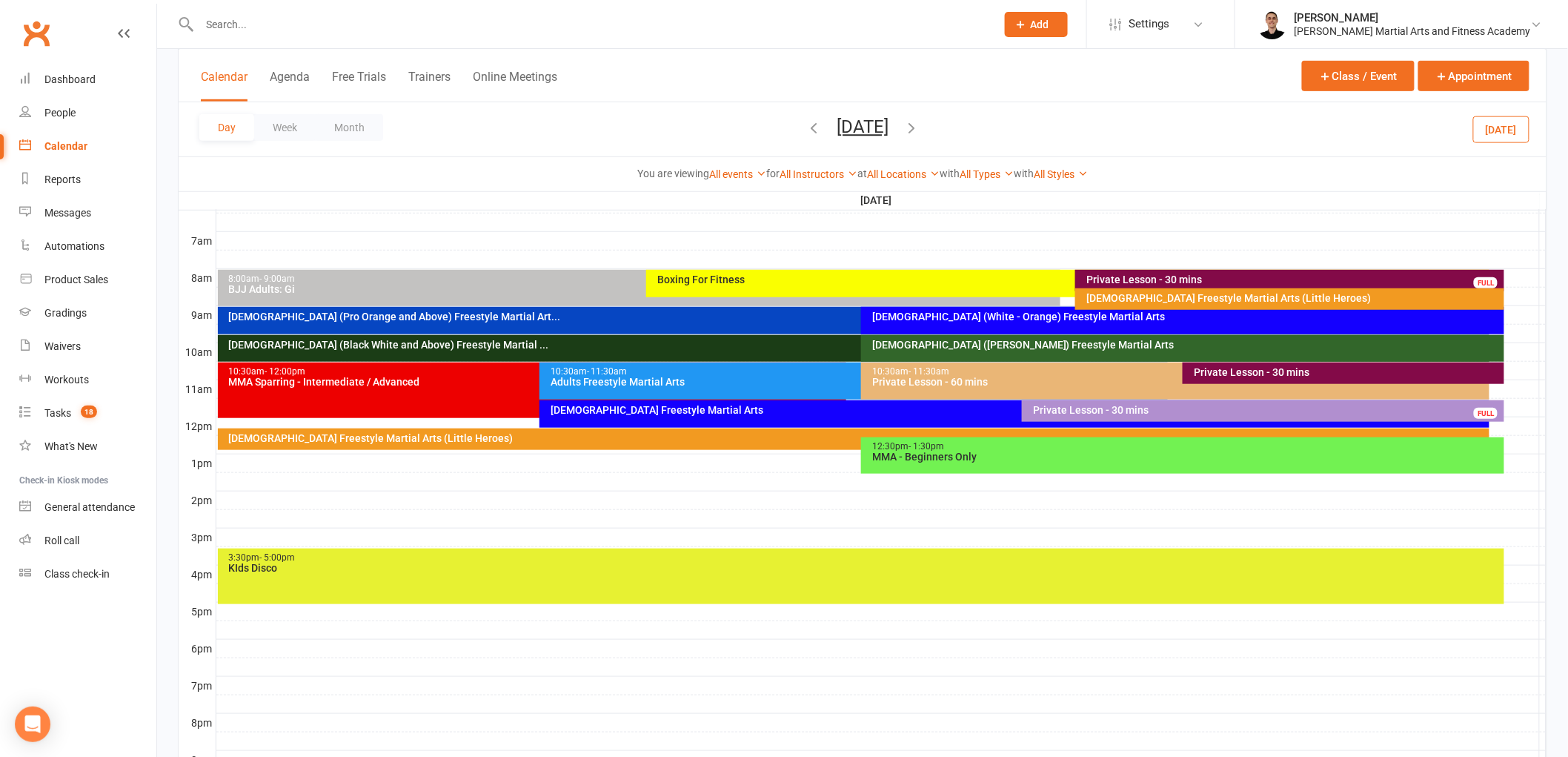
click at [1503, 387] on div at bounding box center [882, 389] width 1331 height 18
click at [1503, 374] on button "Add Event" at bounding box center [1493, 371] width 49 height 18
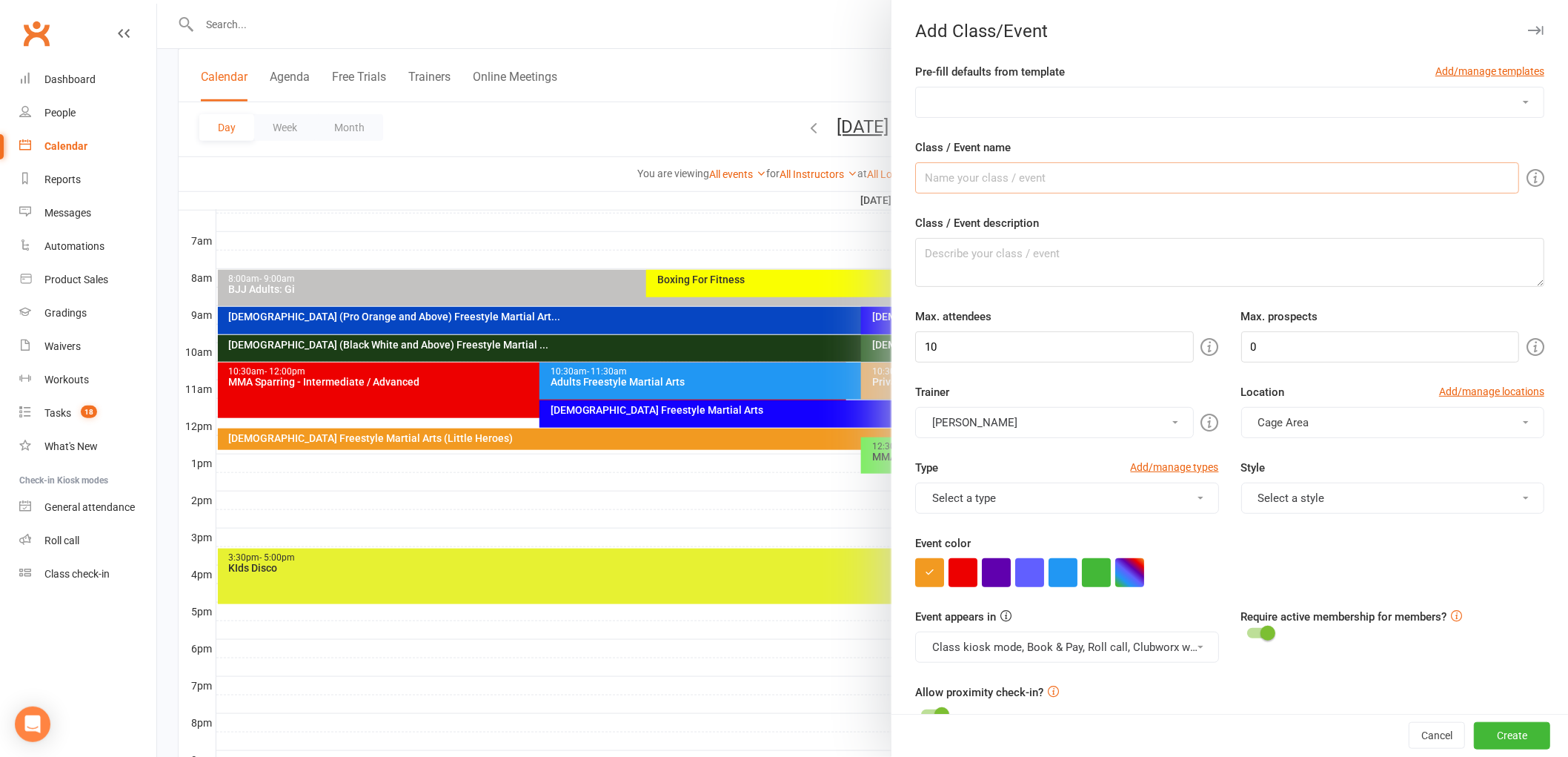
click at [997, 106] on select "10-13yo BJJ Class 10-13yo Freestyle Martial Arts 14-17yo Freestyle Martial Arts…" at bounding box center [1229, 102] width 628 height 30
click at [997, 105] on select "10-13yo BJJ Class 10-13yo Freestyle Martial Arts 14-17yo Freestyle Martial Arts…" at bounding box center [1229, 102] width 628 height 30
select select "107"
click at [916, 88] on select "10-13yo BJJ Class 10-13yo Freestyle Martial Arts 14-17yo Freestyle Martial Arts…" at bounding box center [1229, 102] width 628 height 30
type input "Private Lesson - 30 mins"
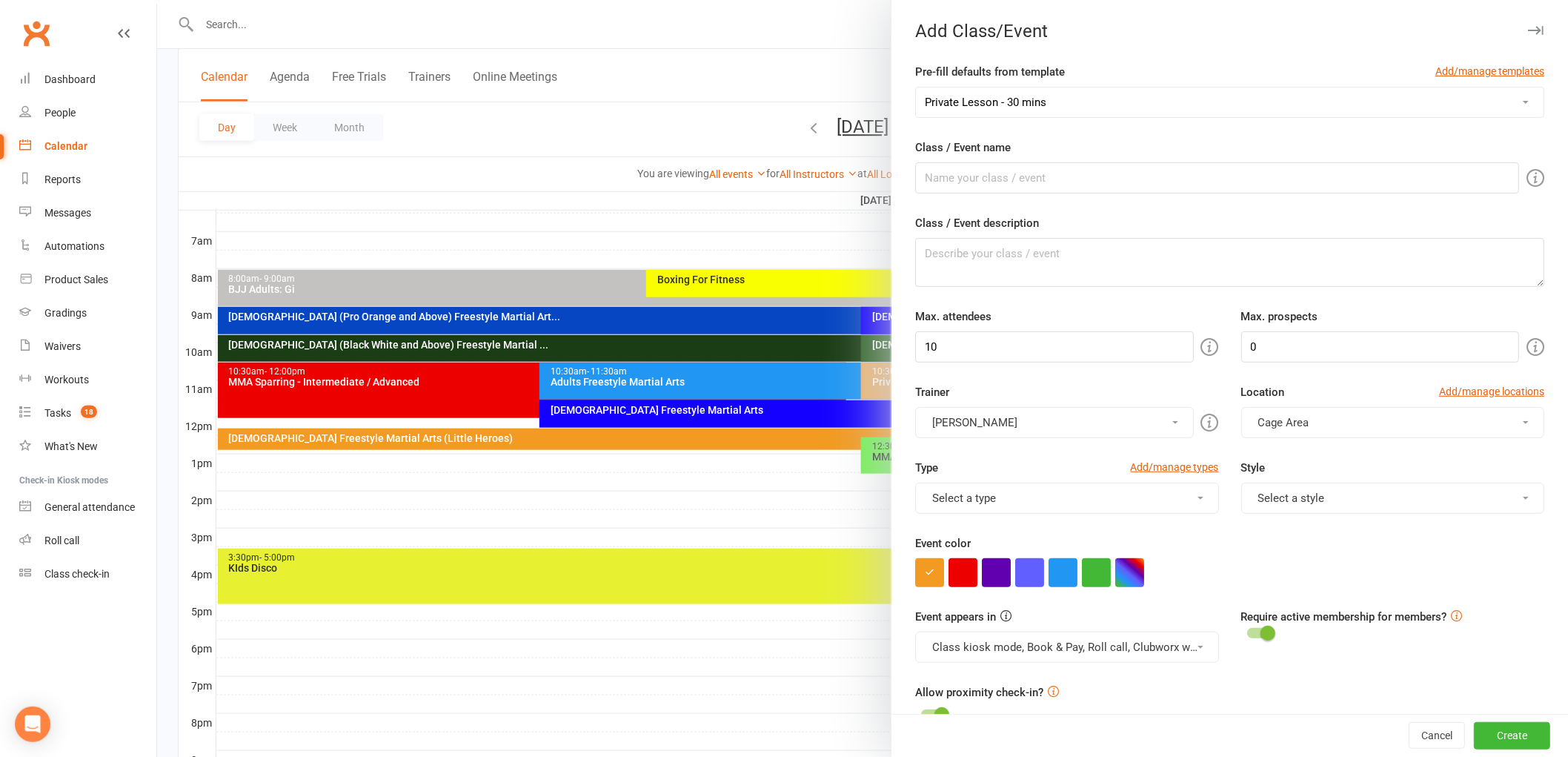
type textarea "One on one class"
type input "1"
type input "3"
click at [1051, 413] on button "Select a trainer" at bounding box center [1054, 422] width 278 height 31
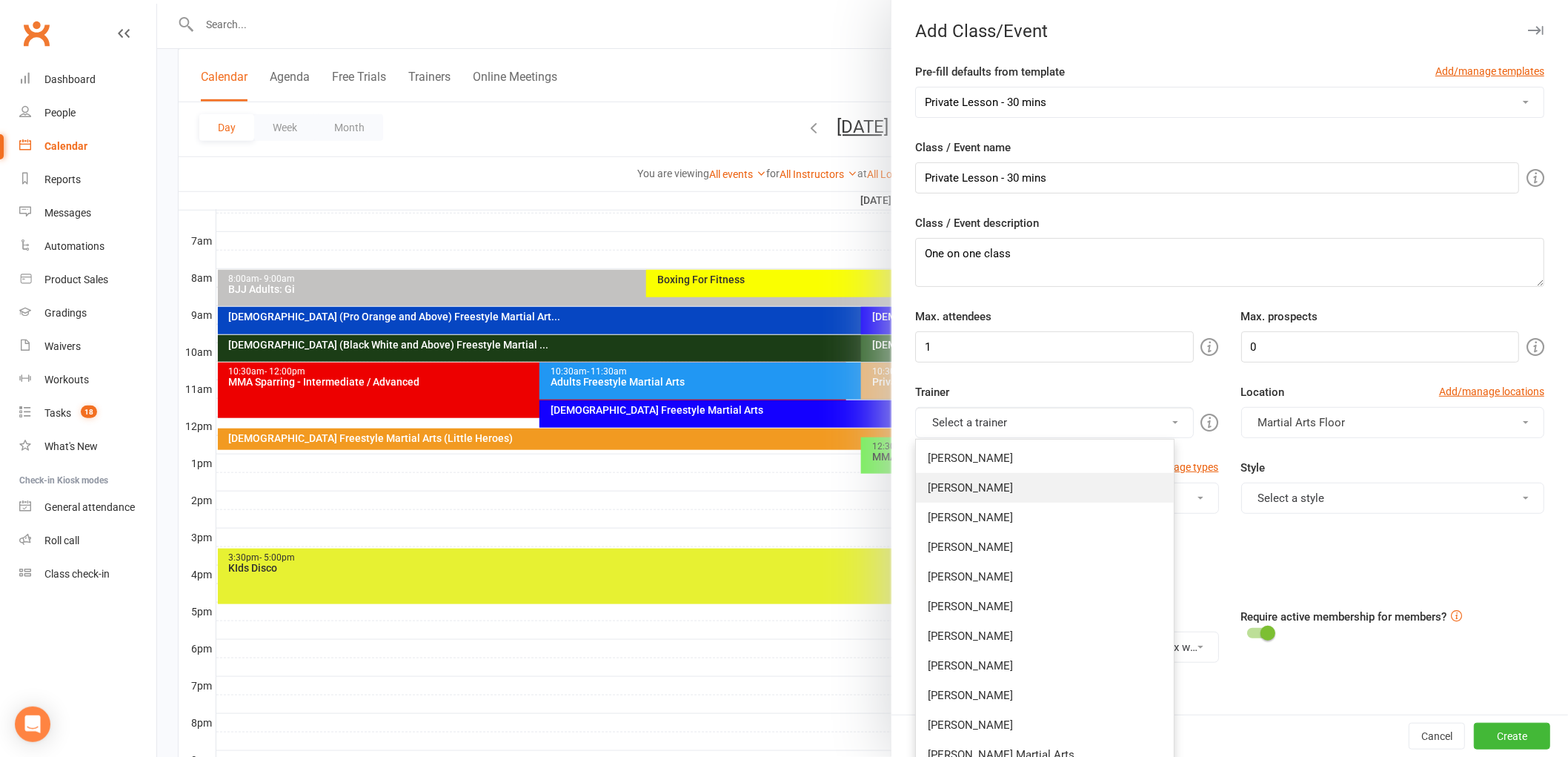
click at [1022, 487] on link "Robert Wilsnach" at bounding box center [1044, 488] width 258 height 30
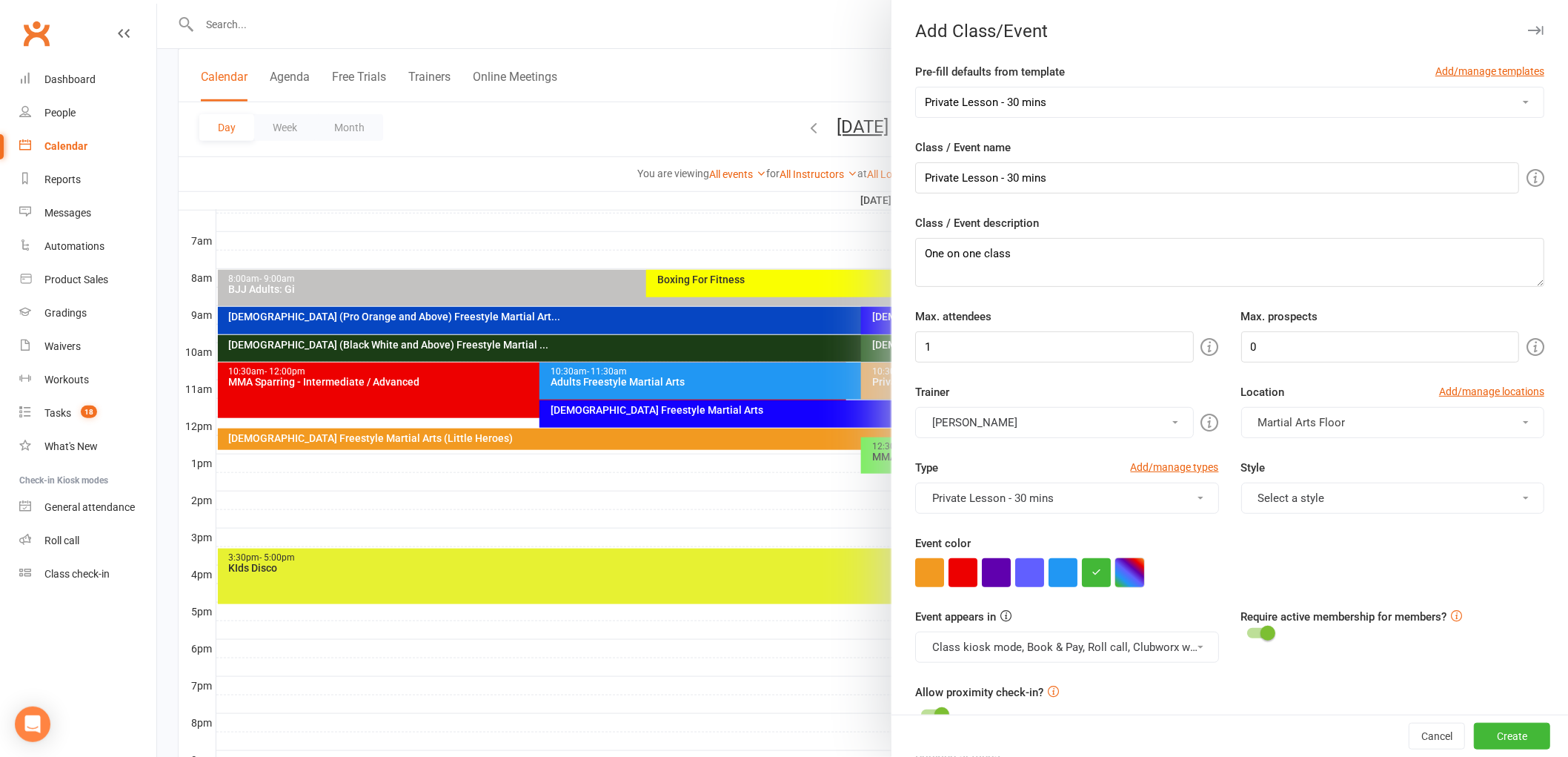
click at [1117, 587] on button "button" at bounding box center [1130, 573] width 29 height 29
click at [1063, 661] on input "text" at bounding box center [1053, 659] width 74 height 18
paste input "#830A48"
type input "#830A48"
click at [1117, 570] on button "button" at bounding box center [1130, 573] width 29 height 29
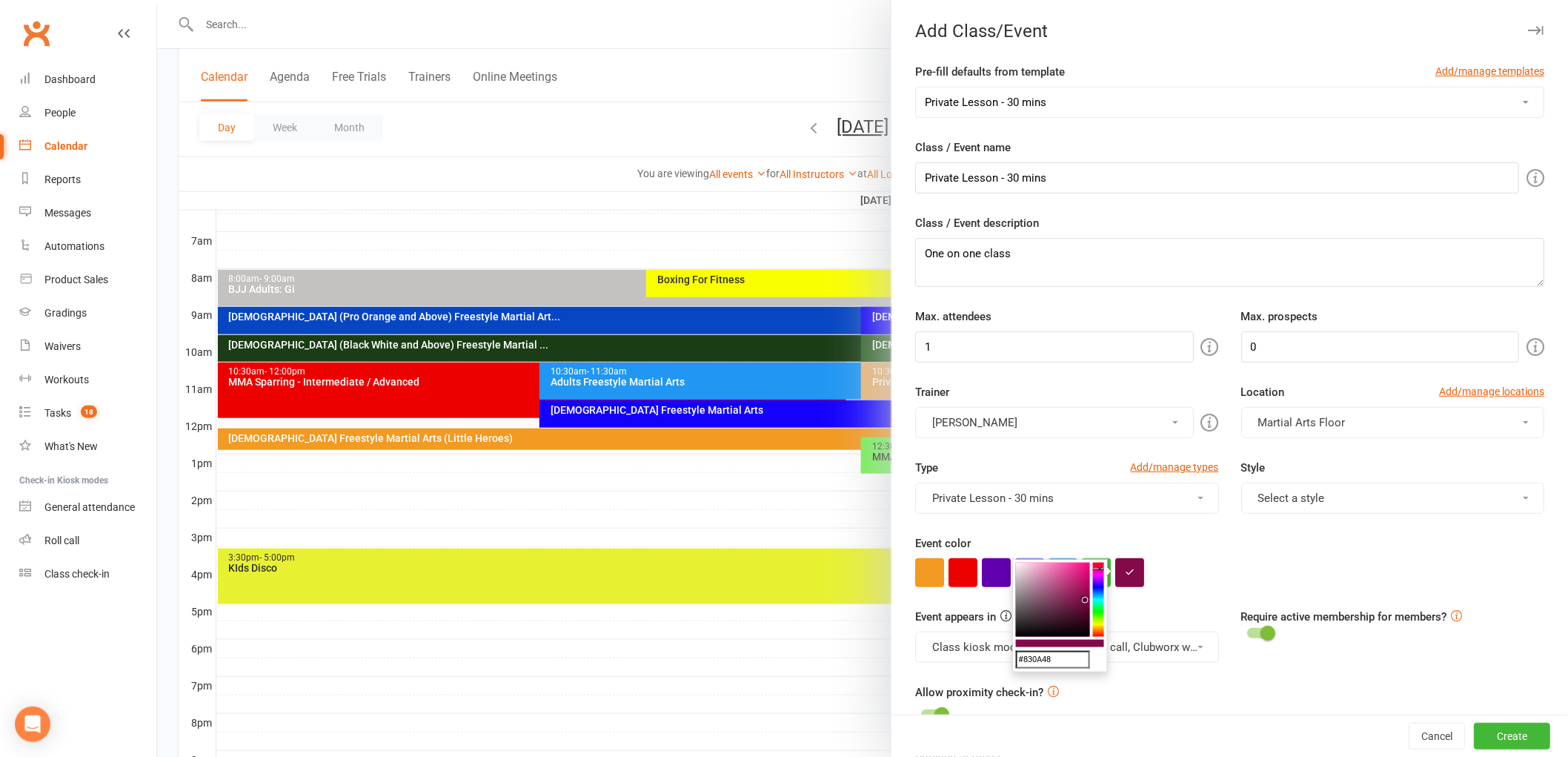
click at [1188, 547] on div "Event color" at bounding box center [1230, 561] width 629 height 53
click at [1280, 501] on button "Select a style" at bounding box center [1393, 497] width 303 height 31
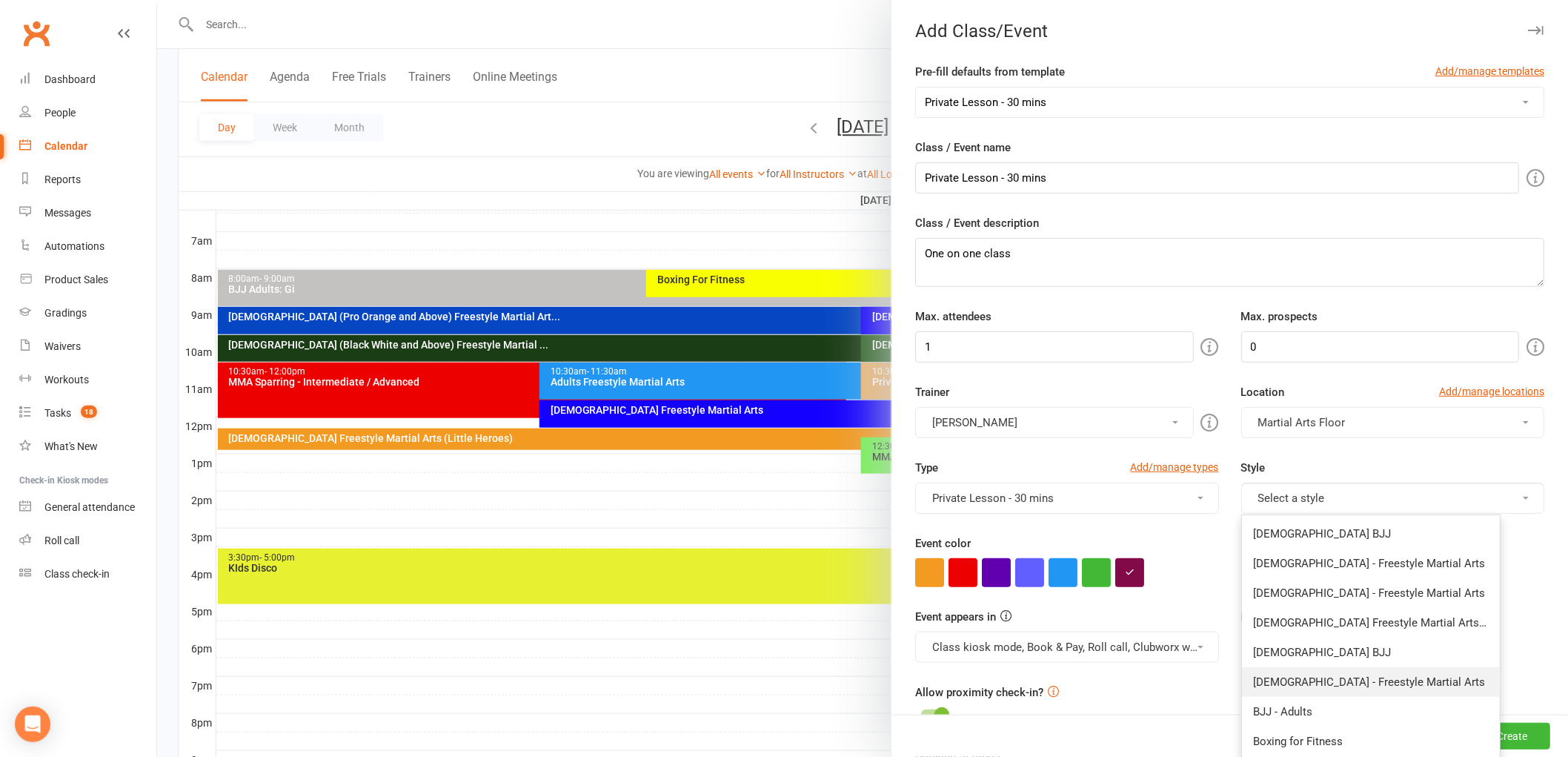
click at [1285, 683] on link "[DEMOGRAPHIC_DATA] - Freestyle Martial Arts" at bounding box center [1371, 683] width 258 height 30
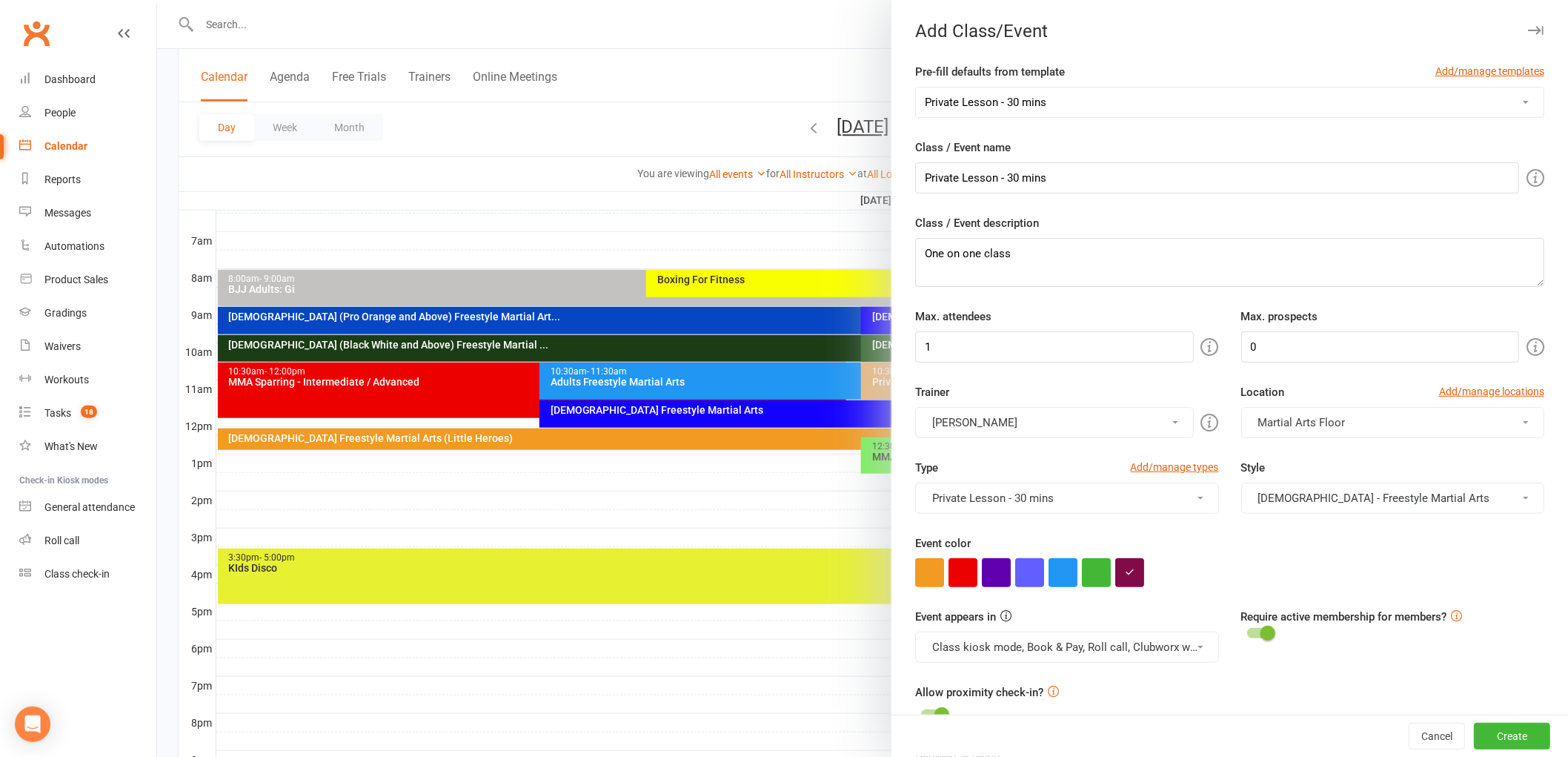
click at [1330, 497] on button "[DEMOGRAPHIC_DATA] - Freestyle Martial Arts" at bounding box center [1393, 497] width 303 height 31
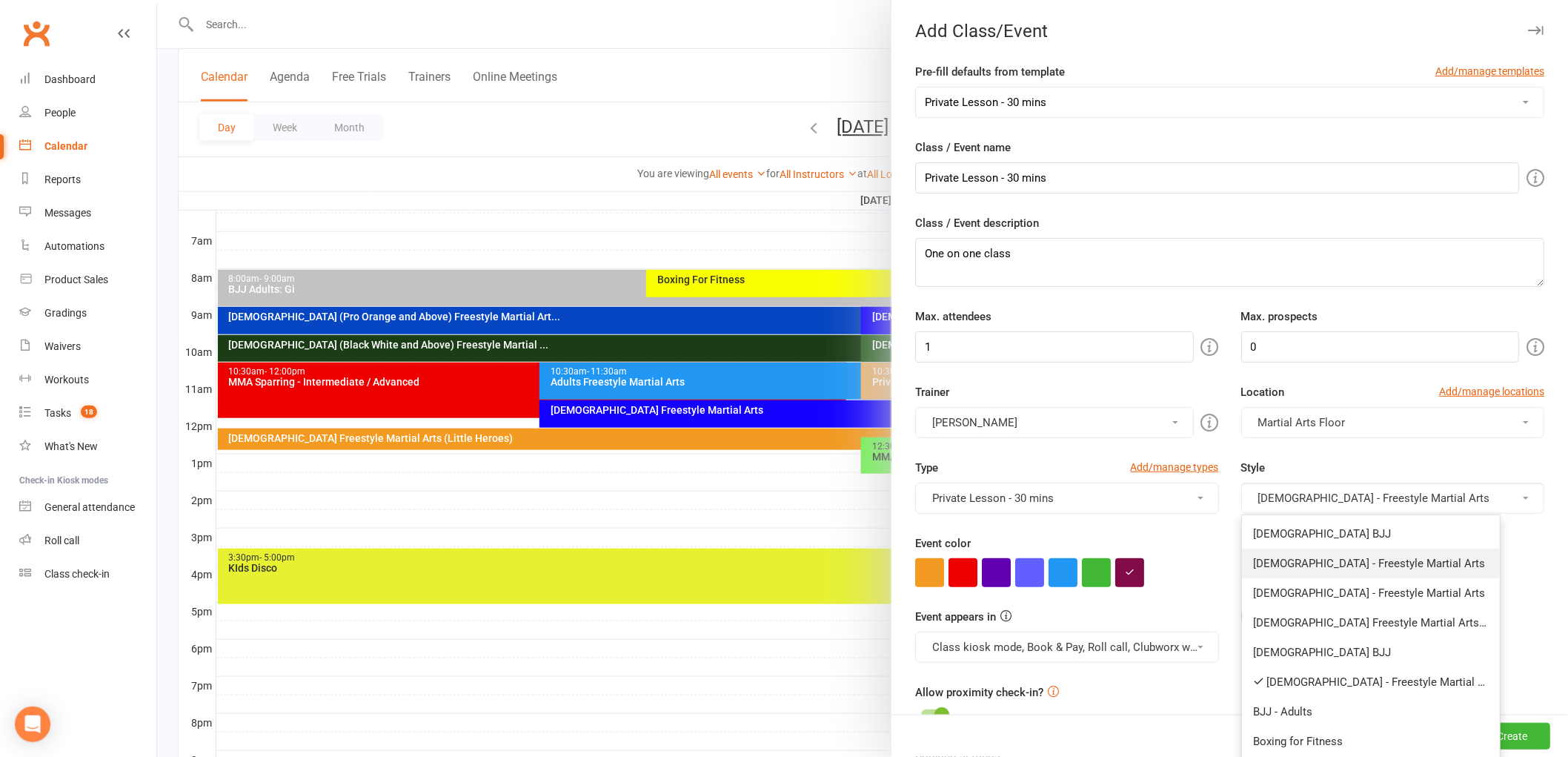
click at [1309, 570] on link "[DEMOGRAPHIC_DATA] - Freestyle Martial Arts" at bounding box center [1371, 563] width 258 height 30
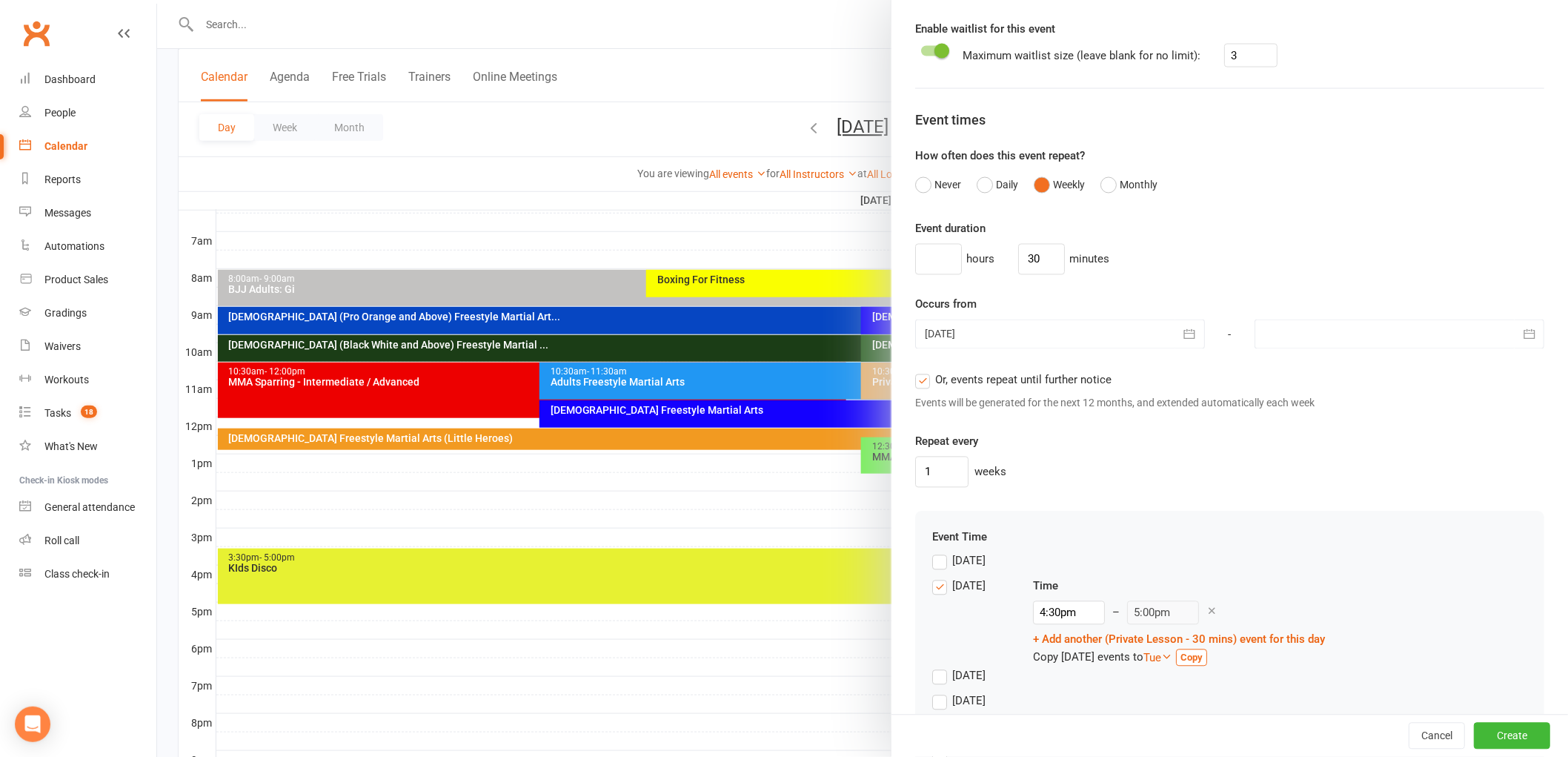
scroll to position [1071, 0]
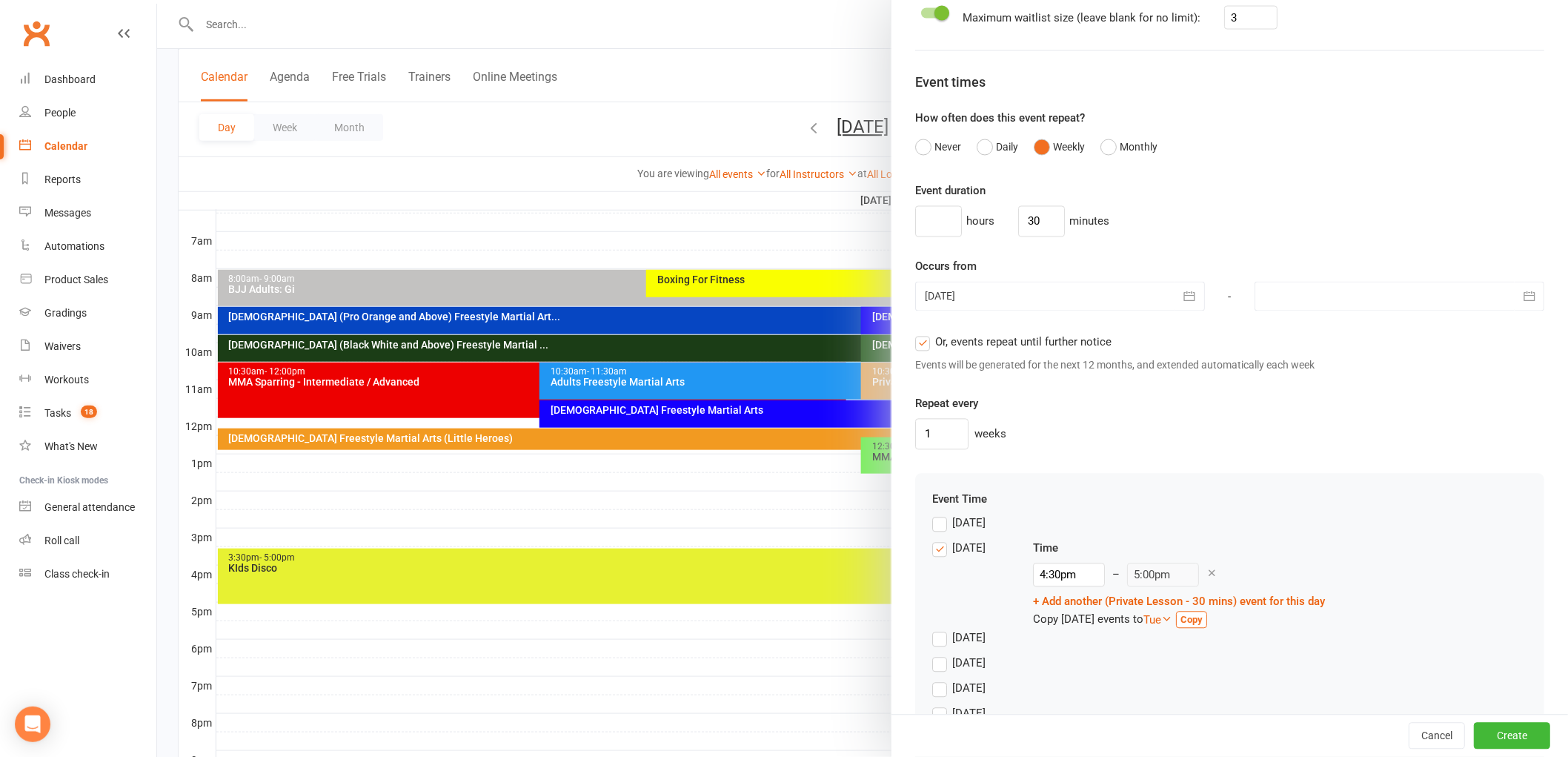
click at [1308, 299] on div at bounding box center [1399, 297] width 289 height 30
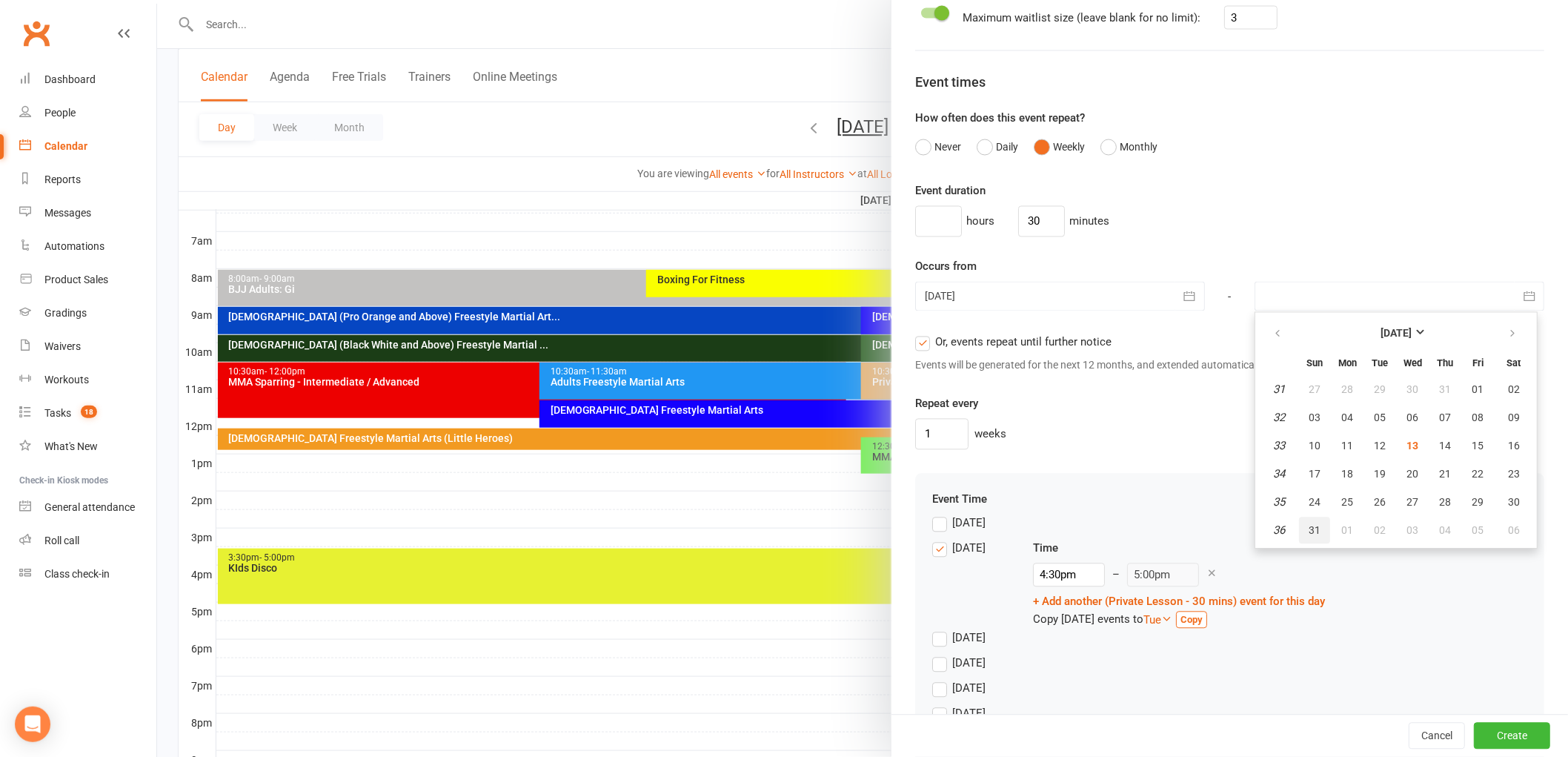
click at [1309, 525] on span "31" at bounding box center [1315, 531] width 12 height 12
type input "31 Aug 2025"
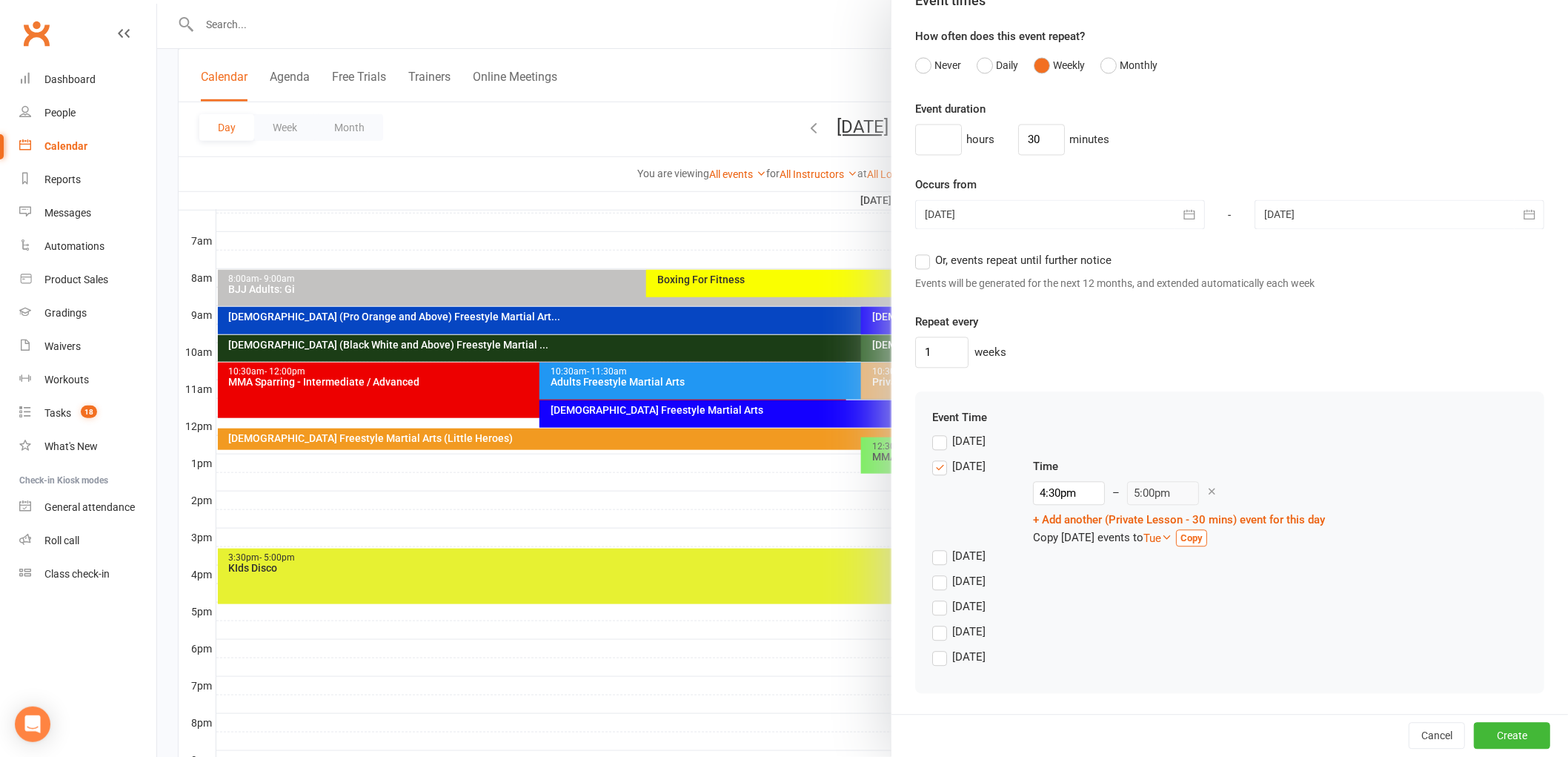
click at [940, 468] on label "Monday" at bounding box center [958, 466] width 53 height 18
click at [940, 458] on input "Monday" at bounding box center [937, 458] width 9 height 0
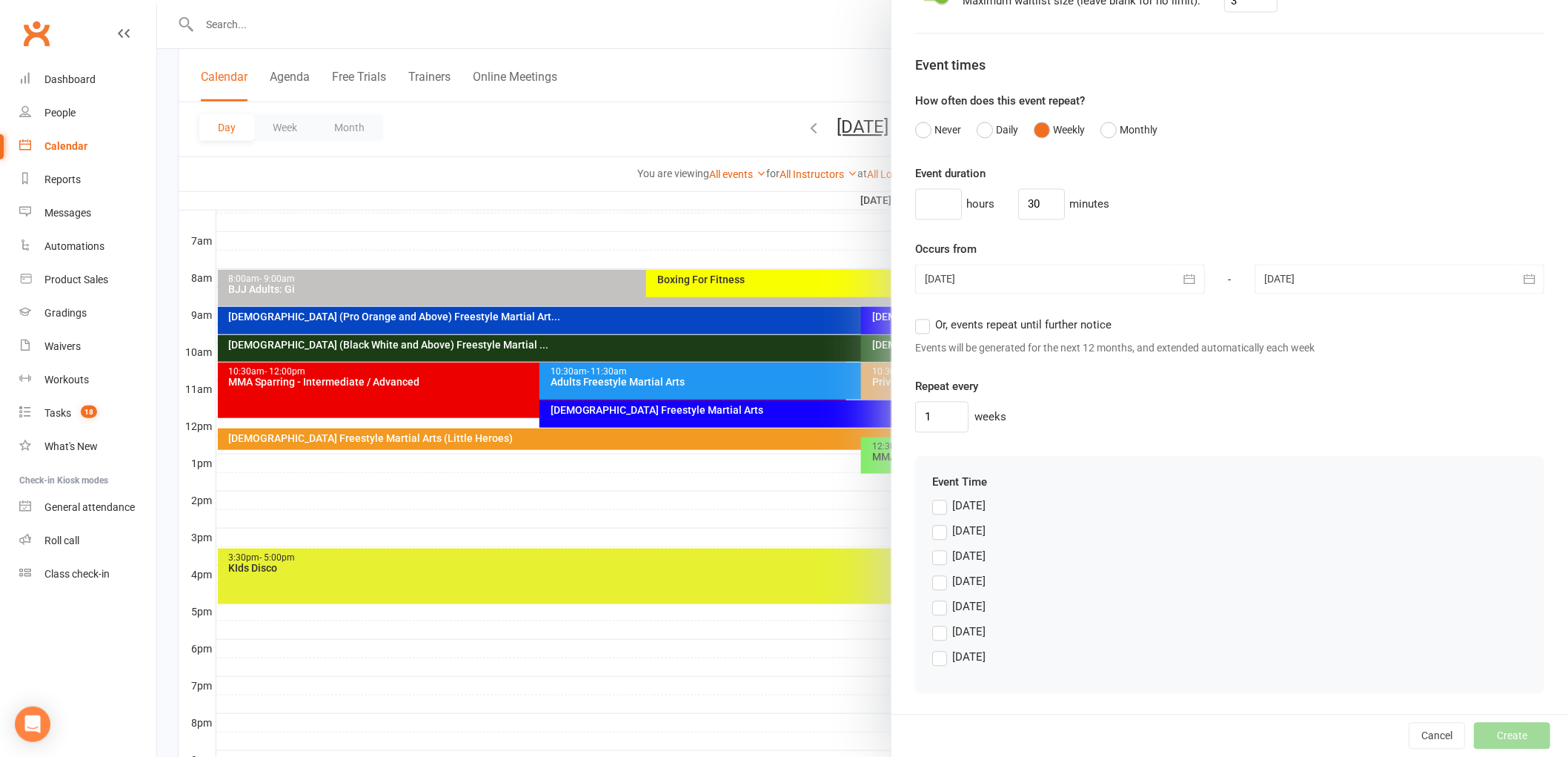
click at [952, 657] on div "Saturday" at bounding box center [969, 656] width 34 height 16
click at [942, 649] on input "Saturday" at bounding box center [937, 649] width 9 height 0
click at [1498, 733] on button "Create" at bounding box center [1512, 737] width 76 height 27
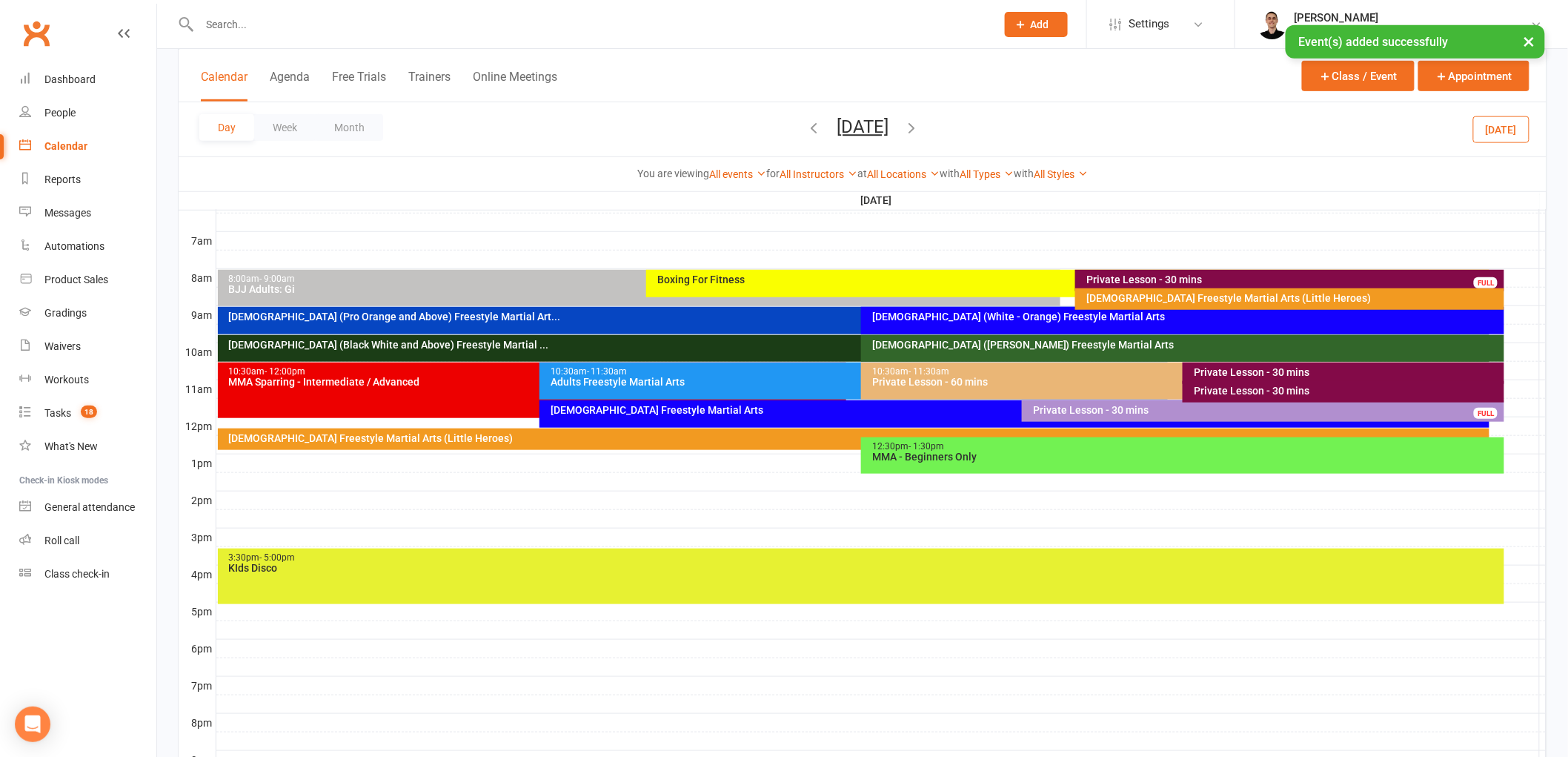
click at [1250, 391] on div "Private Lesson - 30 mins" at bounding box center [1347, 390] width 308 height 10
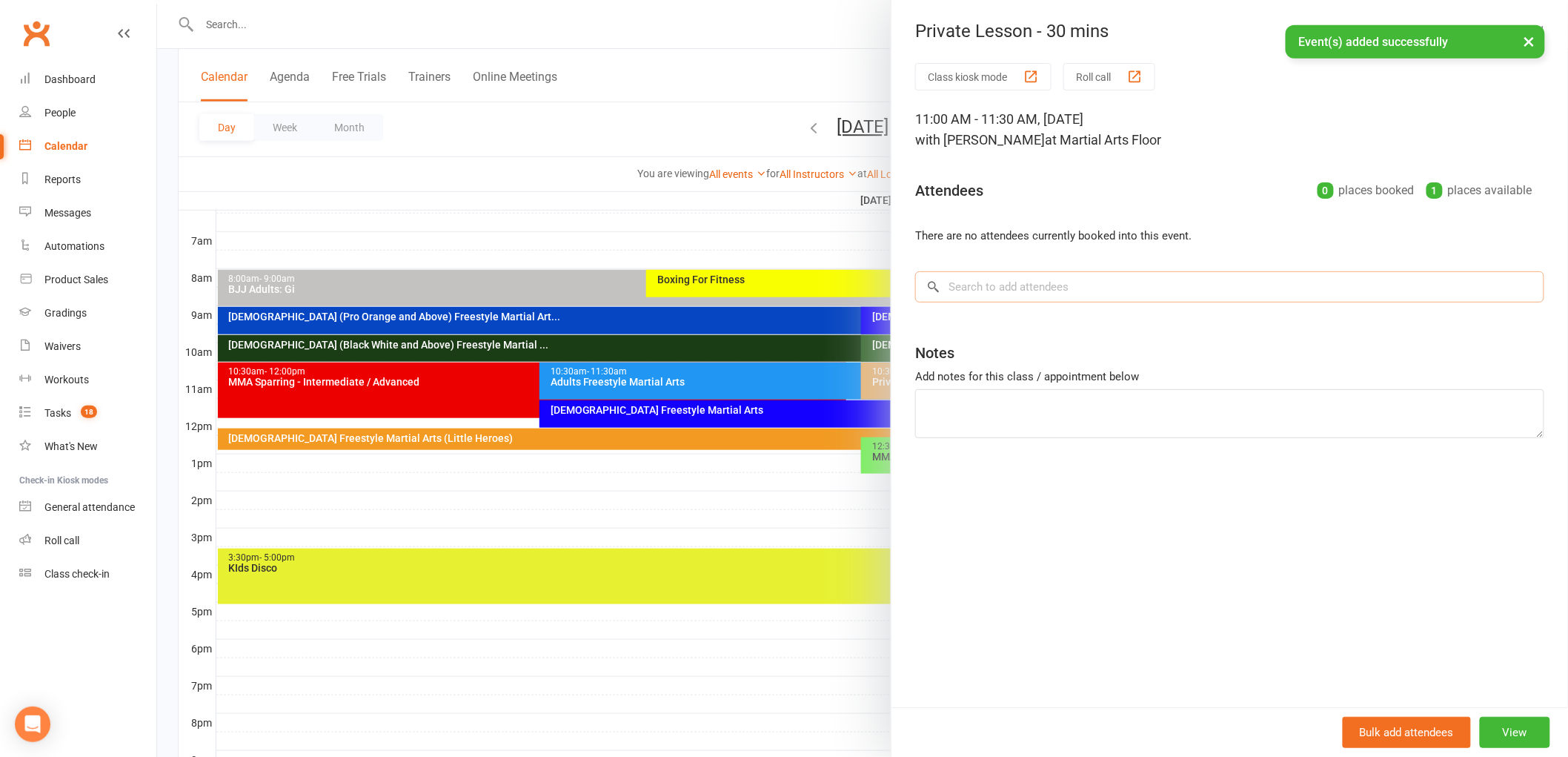
click at [1082, 286] on input "search" at bounding box center [1230, 286] width 629 height 31
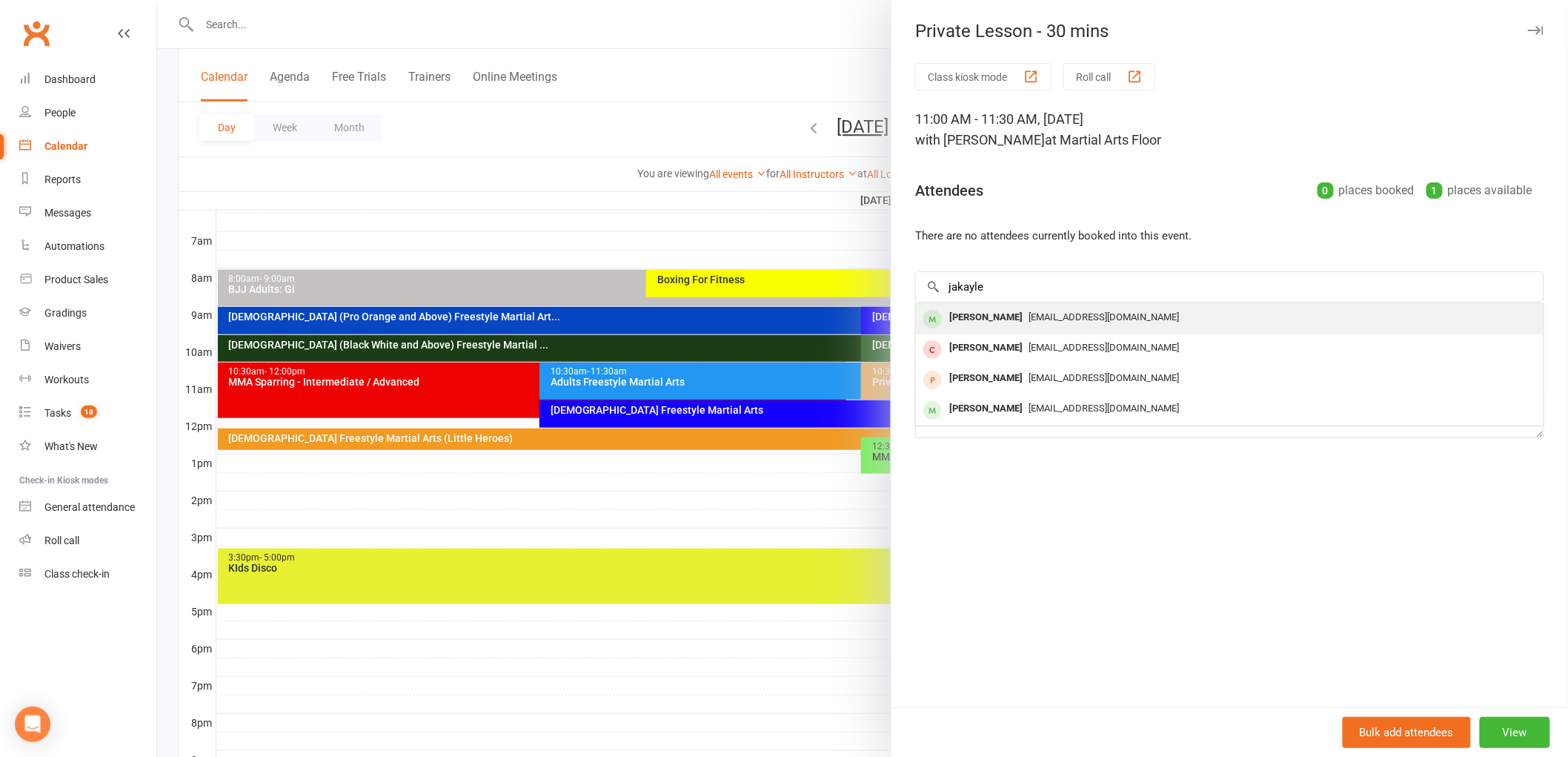
click at [1040, 310] on div "chrisdianne@optusnet.com.au" at bounding box center [1230, 318] width 616 height 21
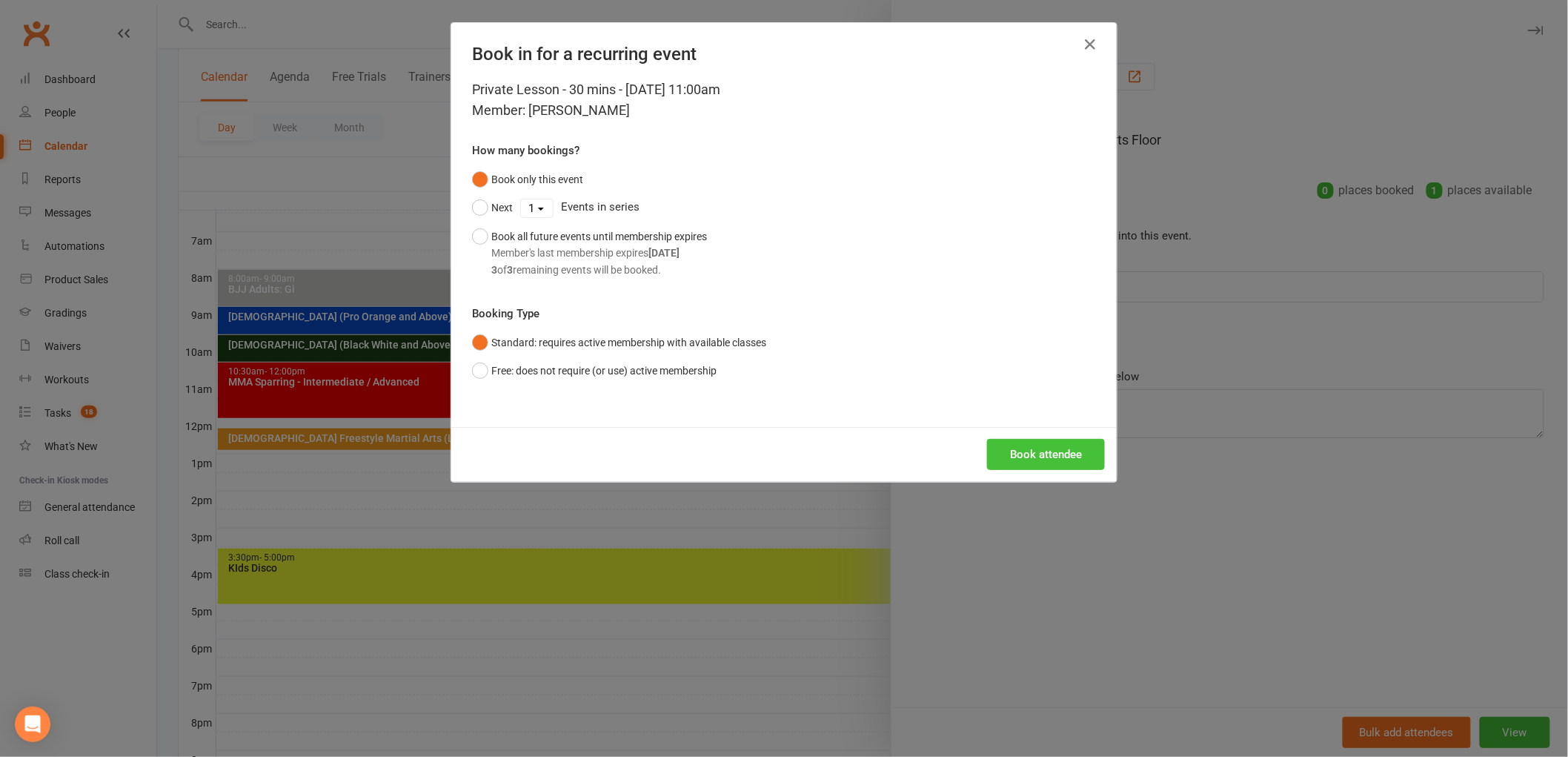
click at [1031, 449] on button "Book attendee" at bounding box center [1046, 453] width 118 height 31
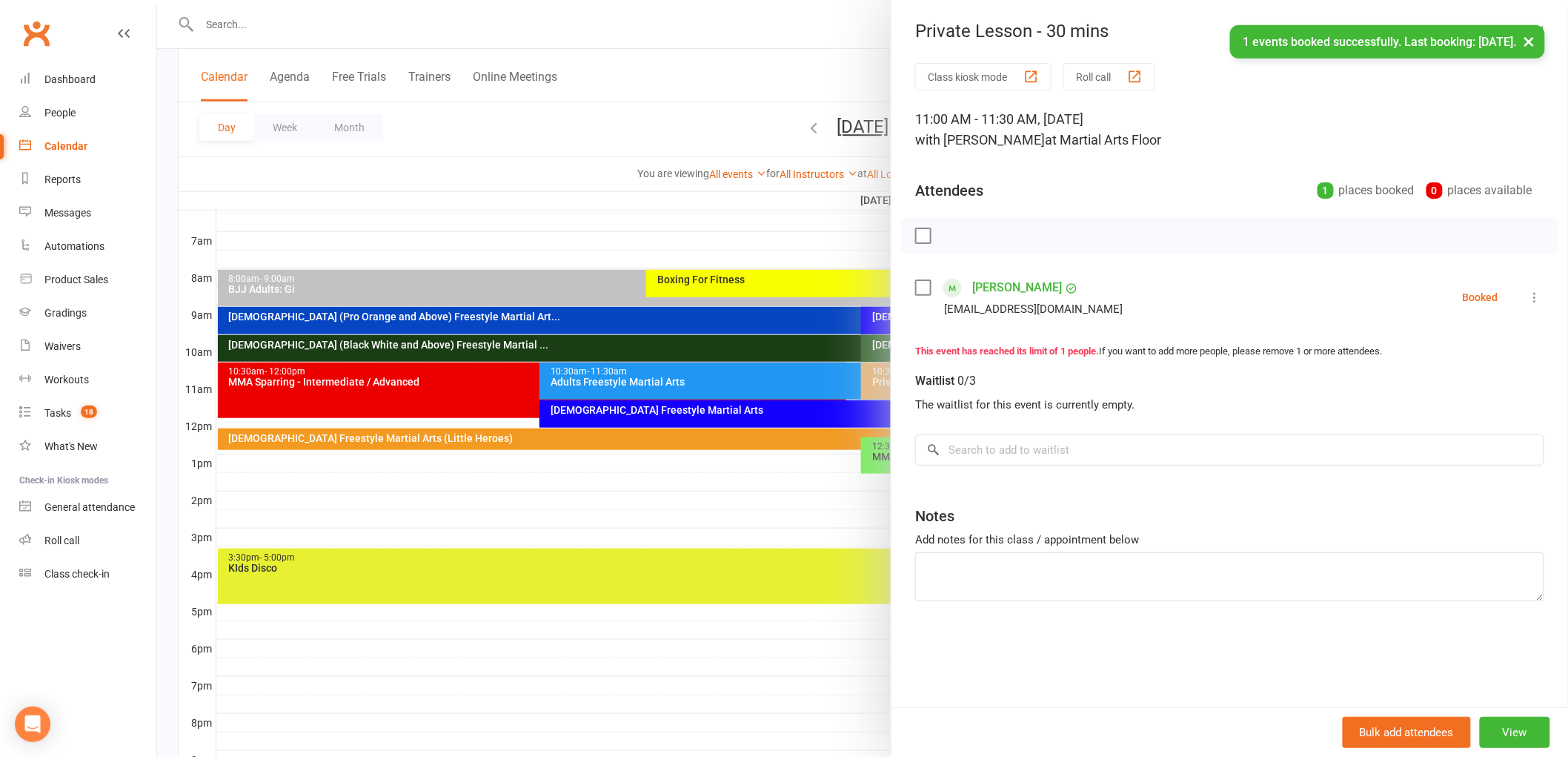
click at [793, 432] on div at bounding box center [863, 378] width 1411 height 757
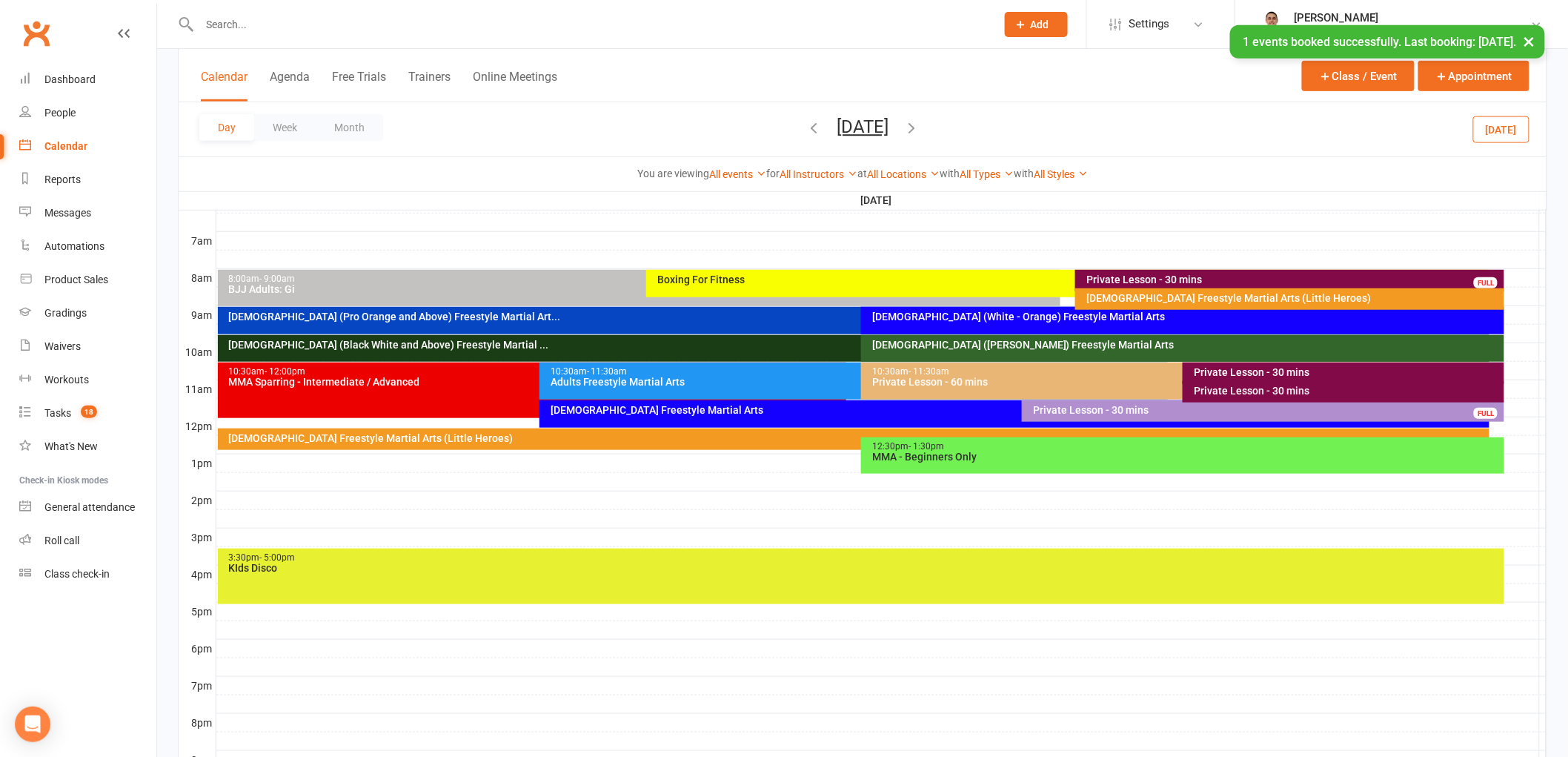
click at [1277, 371] on div "Private Lesson - 30 mins" at bounding box center [1347, 372] width 308 height 10
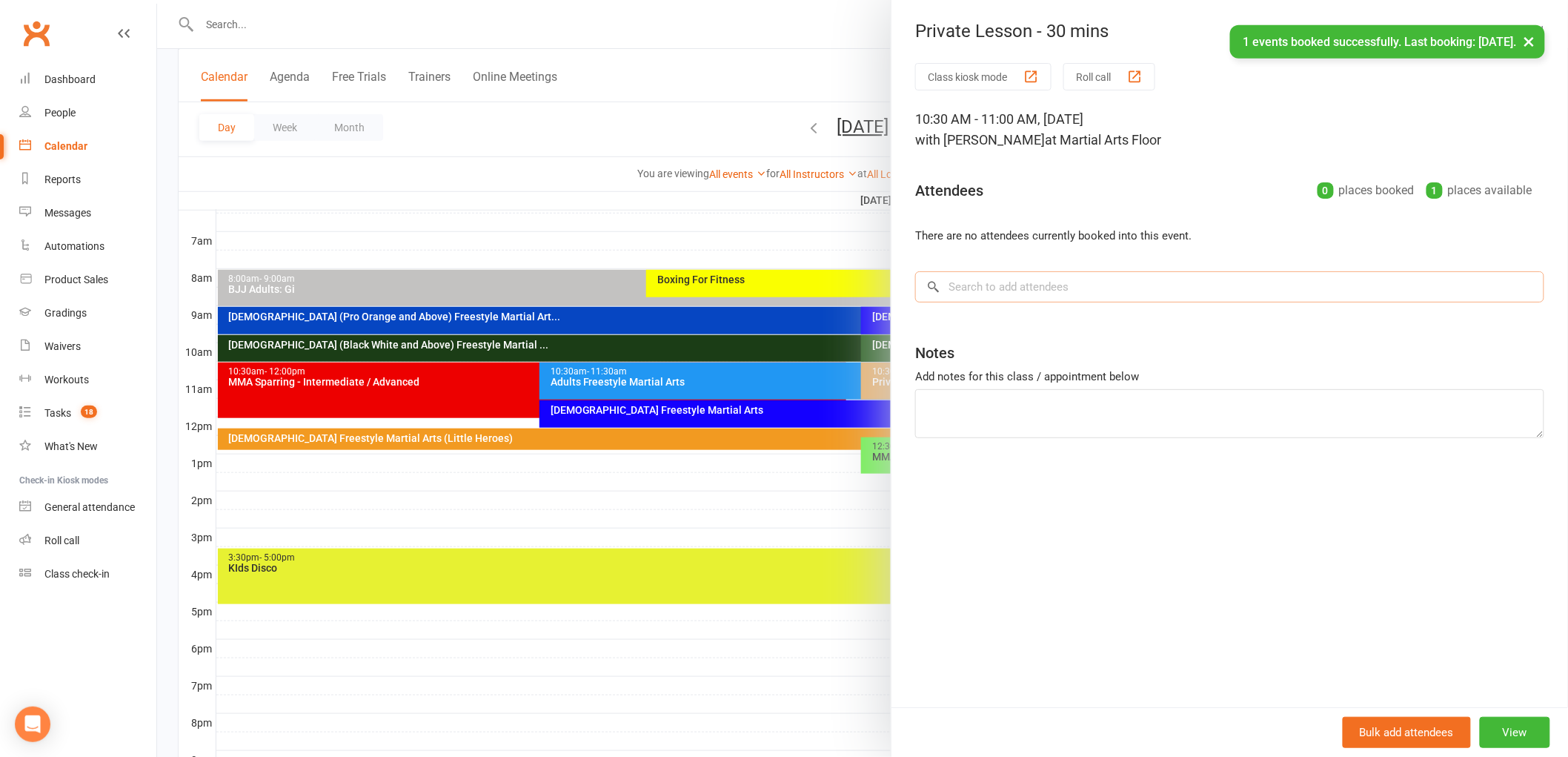
click at [989, 278] on input "search" at bounding box center [1230, 286] width 629 height 31
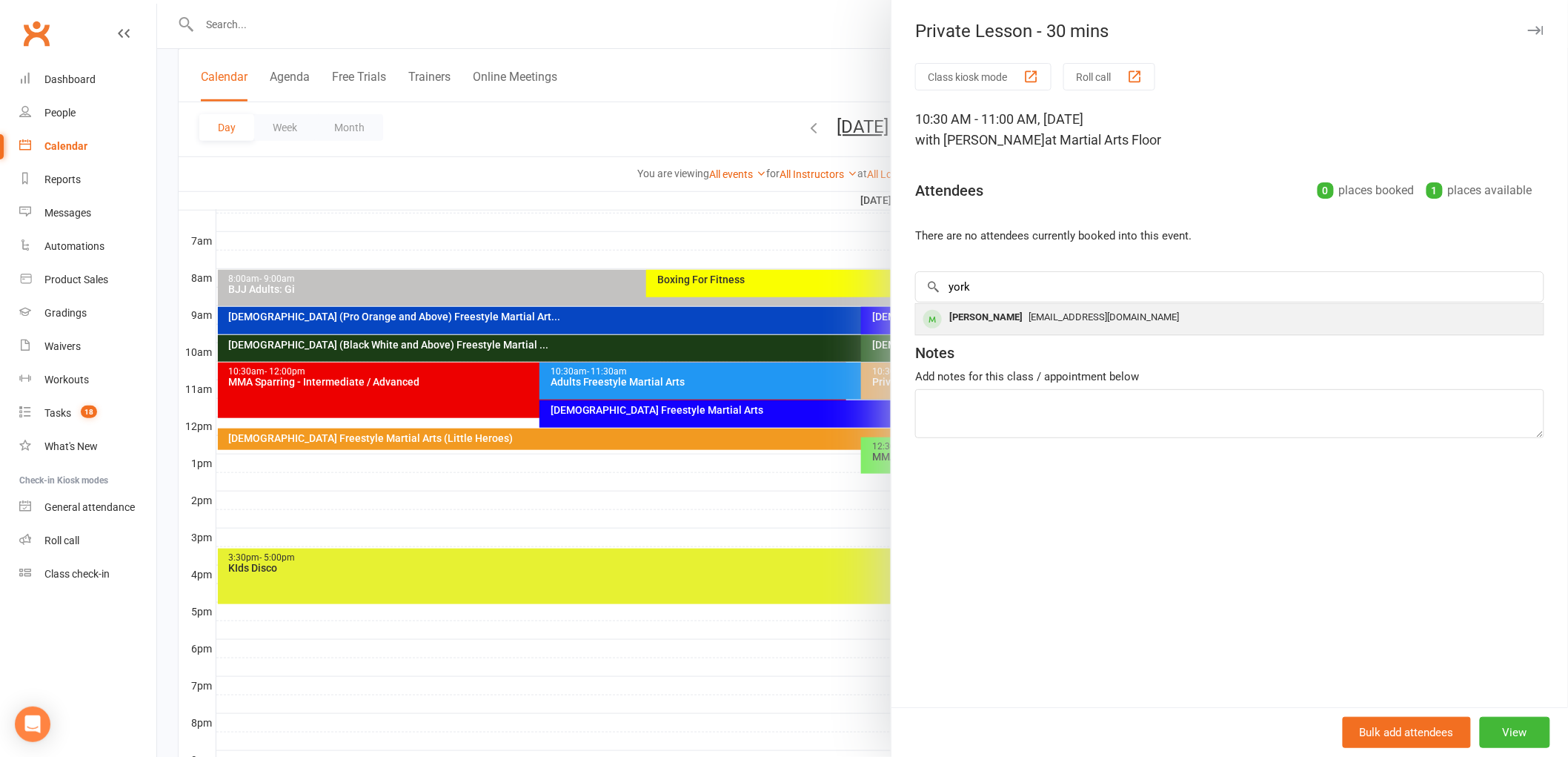
click at [996, 310] on div "York Taylor" at bounding box center [986, 318] width 86 height 21
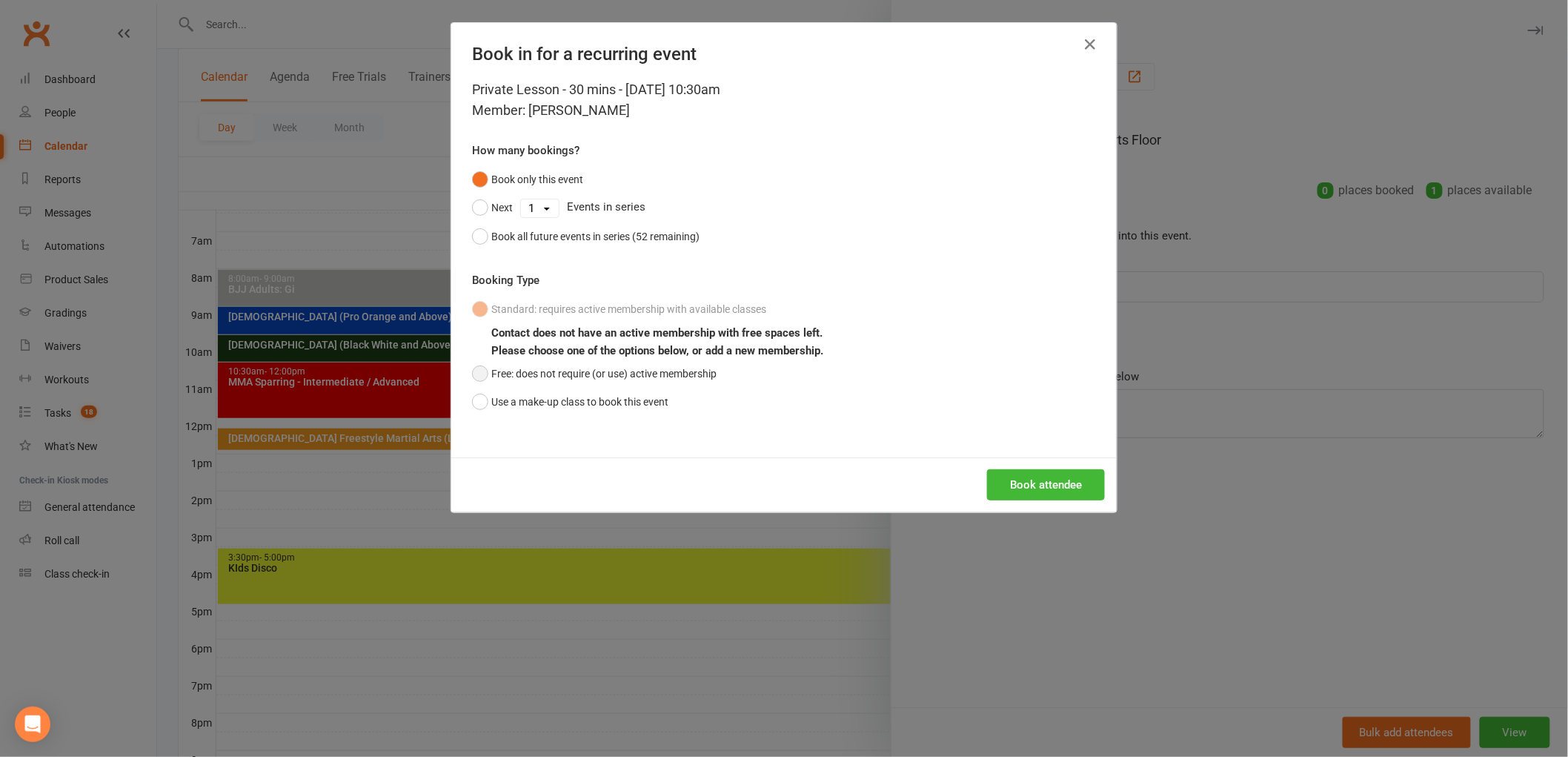
click at [516, 364] on button "Free: does not require (or use) active membership" at bounding box center [594, 373] width 245 height 28
click at [1069, 482] on button "Book attendee" at bounding box center [1046, 484] width 118 height 31
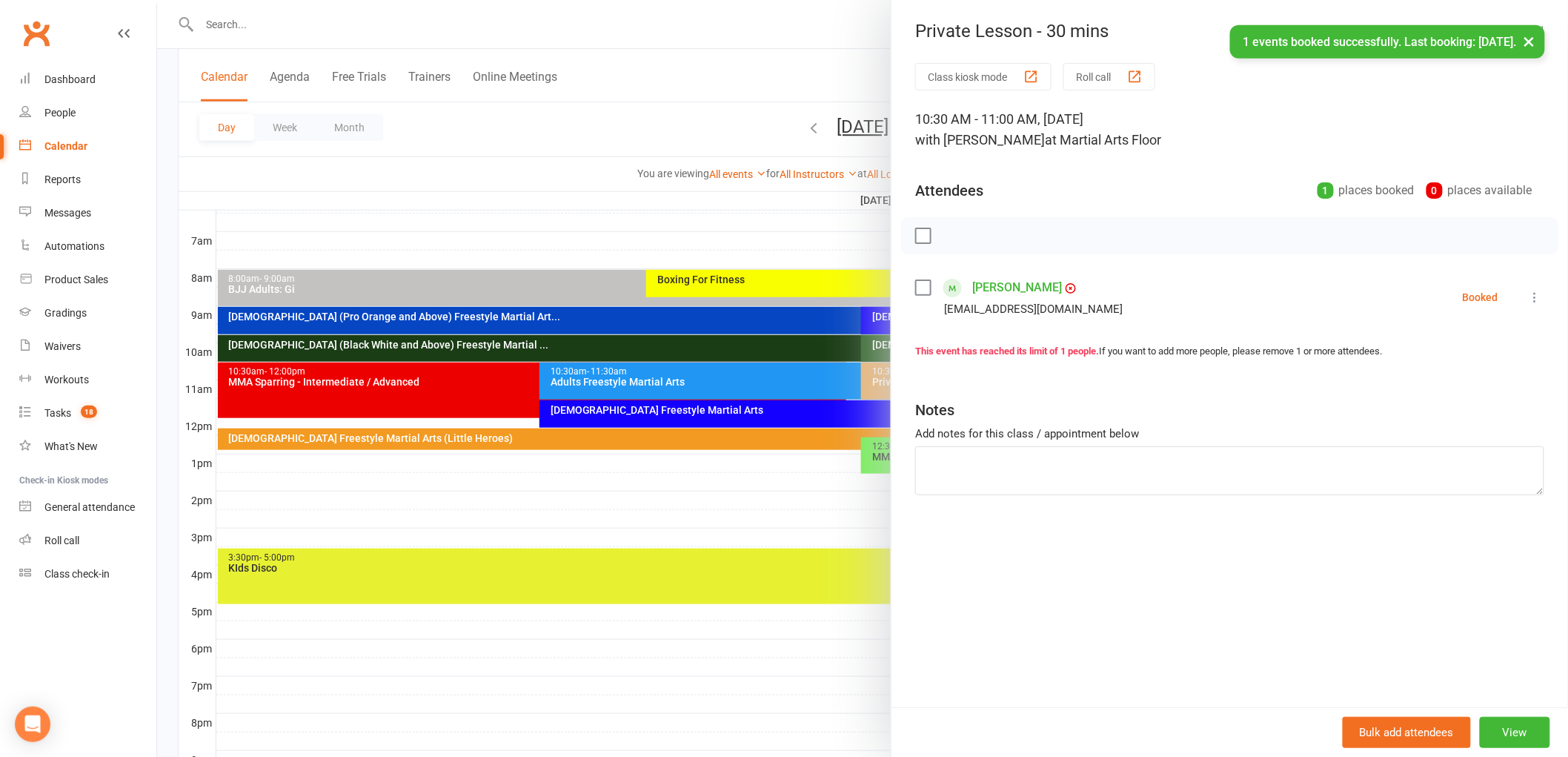
click at [1003, 285] on link "York Taylor" at bounding box center [1017, 287] width 89 height 23
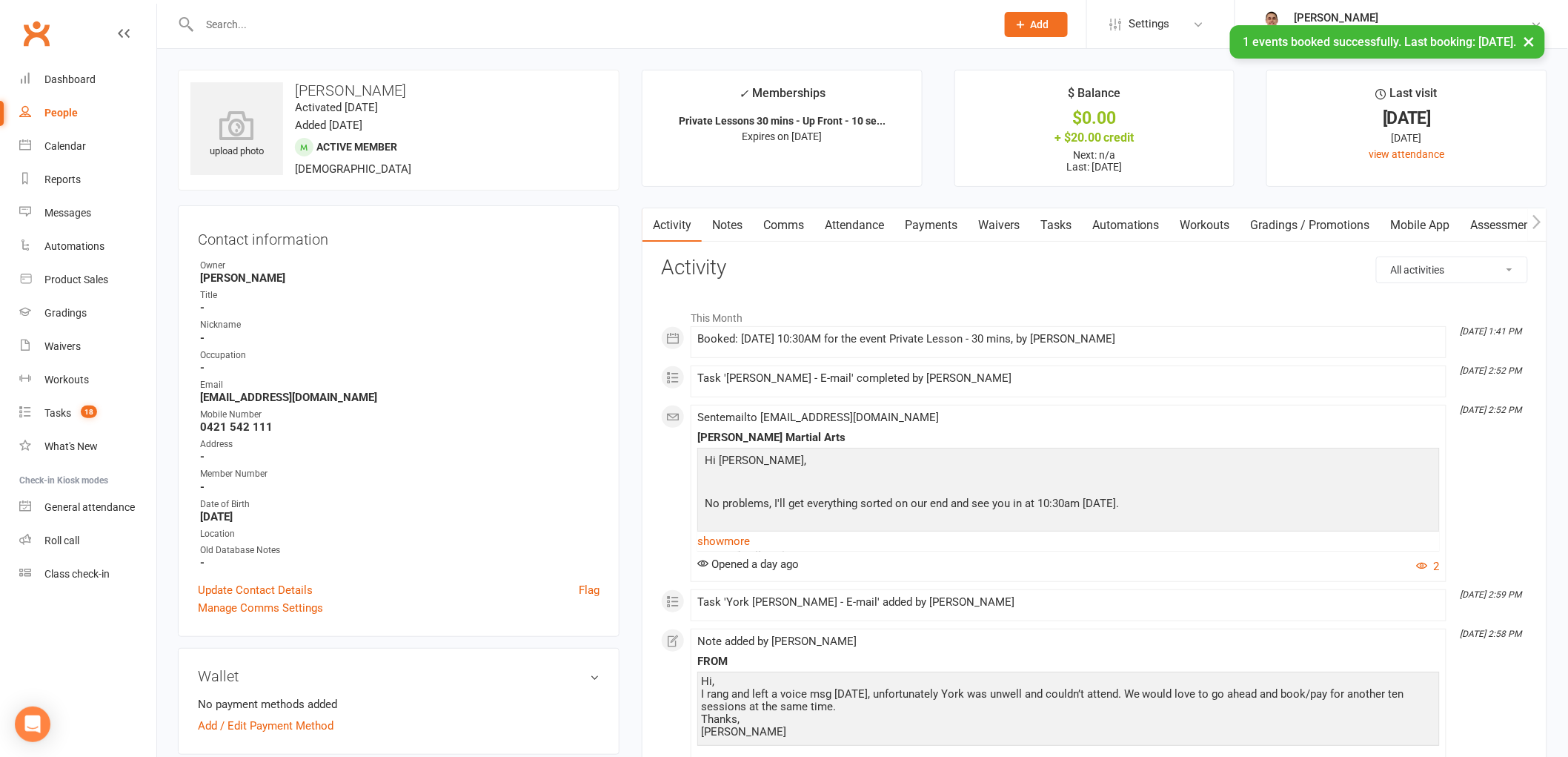
click at [938, 224] on link "Payments" at bounding box center [931, 225] width 74 height 34
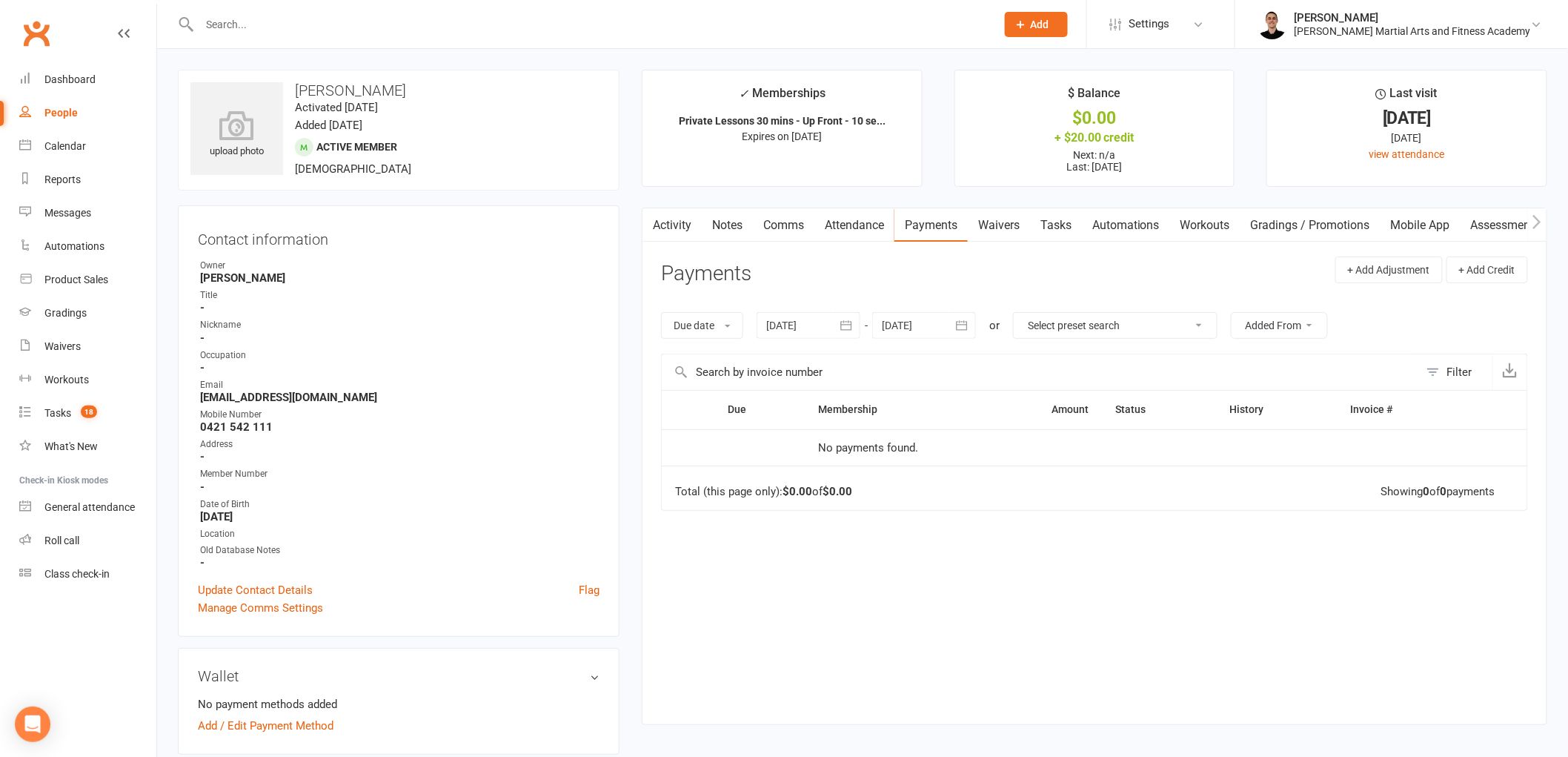
click at [781, 326] on div at bounding box center [809, 325] width 104 height 27
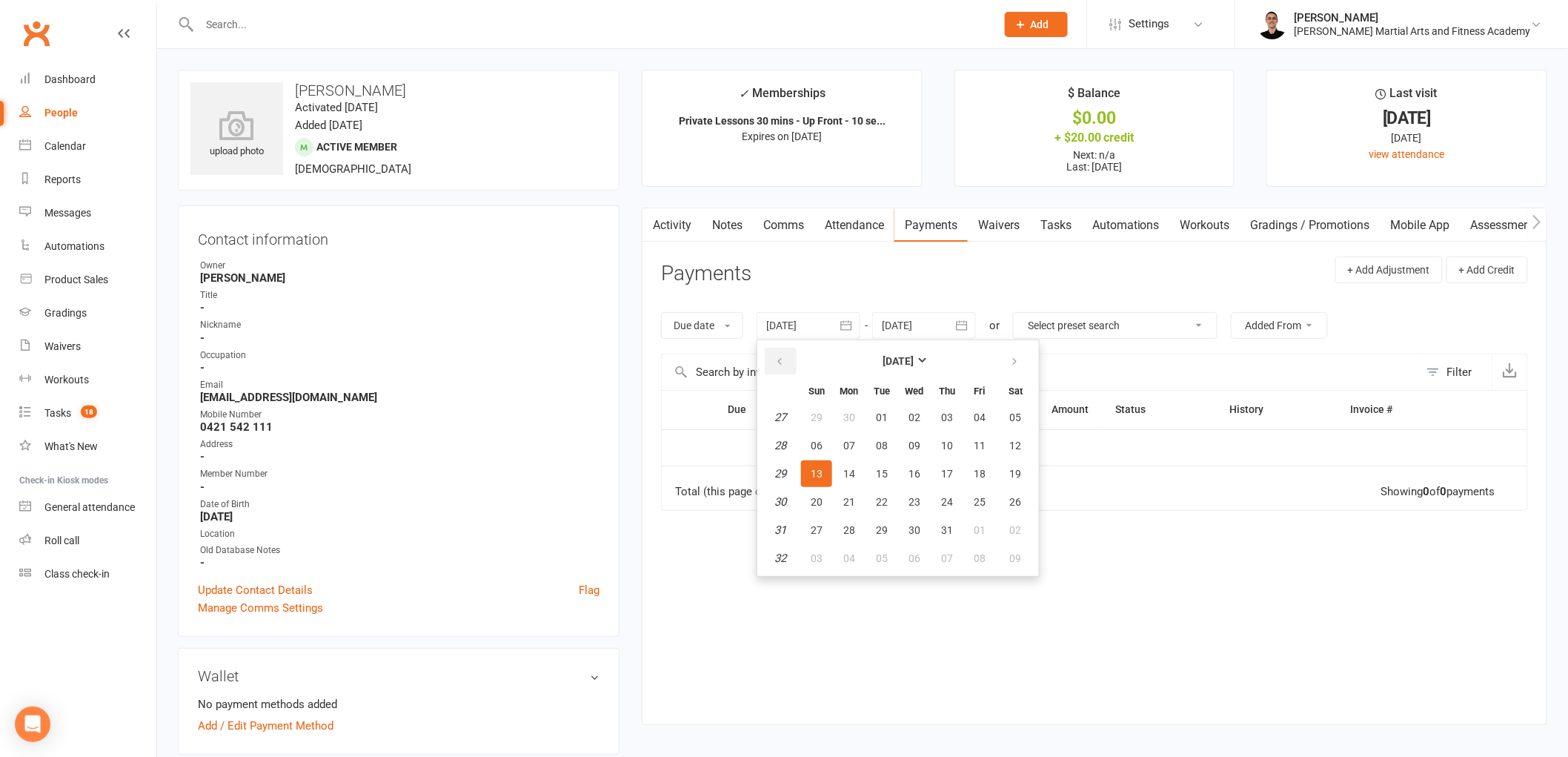
click at [780, 357] on icon "button" at bounding box center [779, 361] width 10 height 12
click at [855, 449] on button "07" at bounding box center [849, 445] width 31 height 27
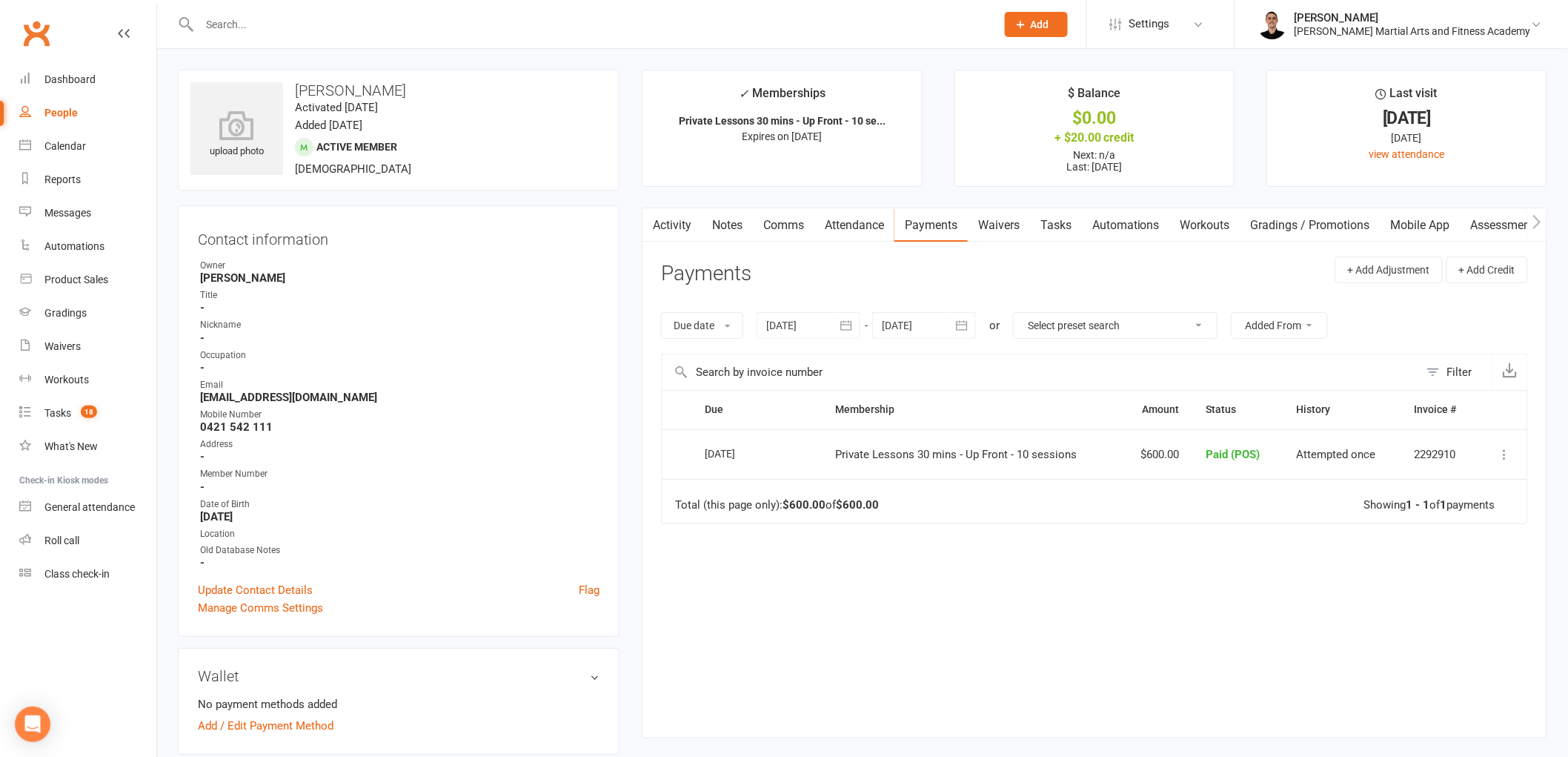
click at [784, 330] on div at bounding box center [809, 325] width 104 height 27
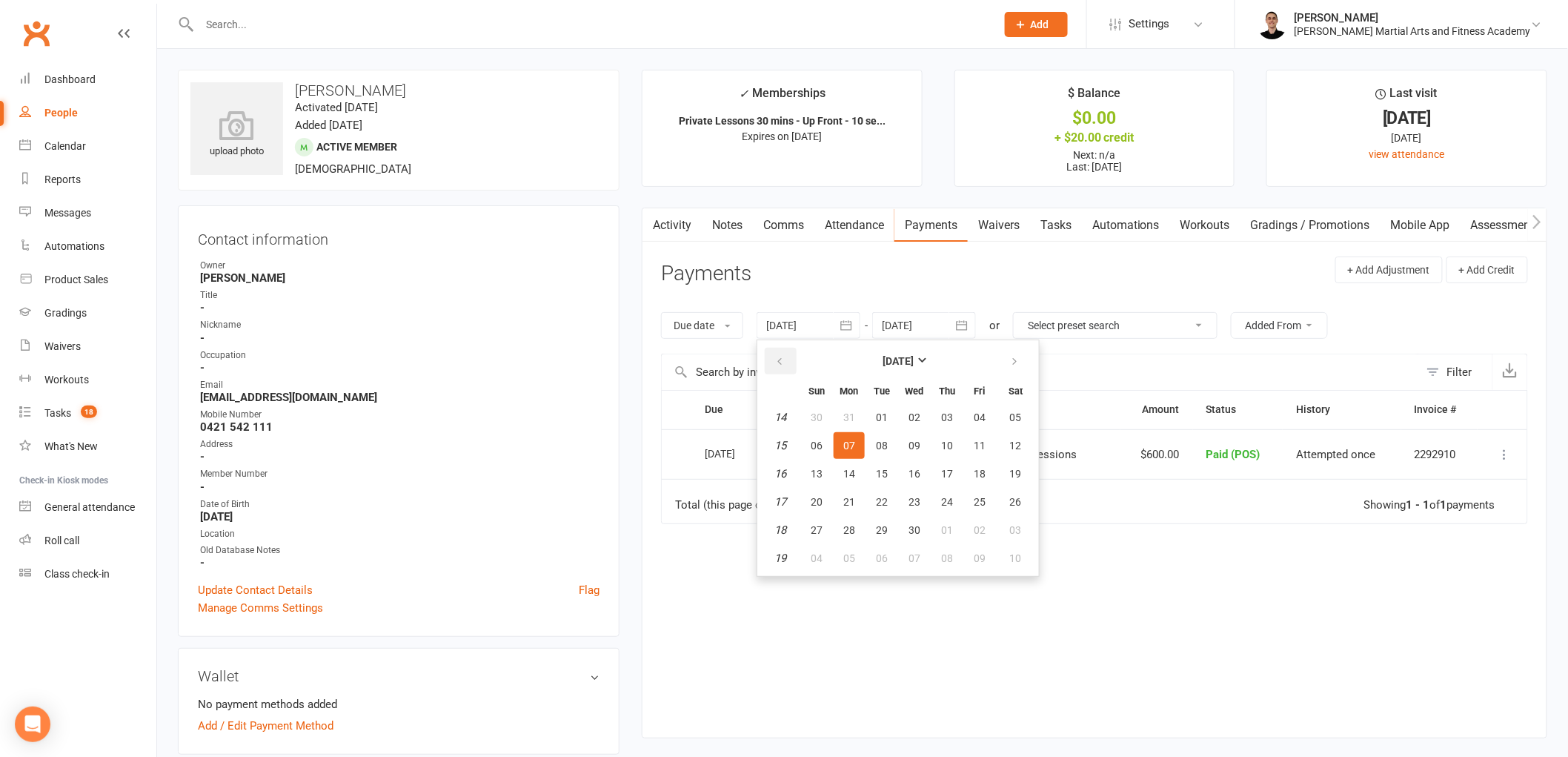
click at [780, 362] on icon "button" at bounding box center [779, 361] width 10 height 12
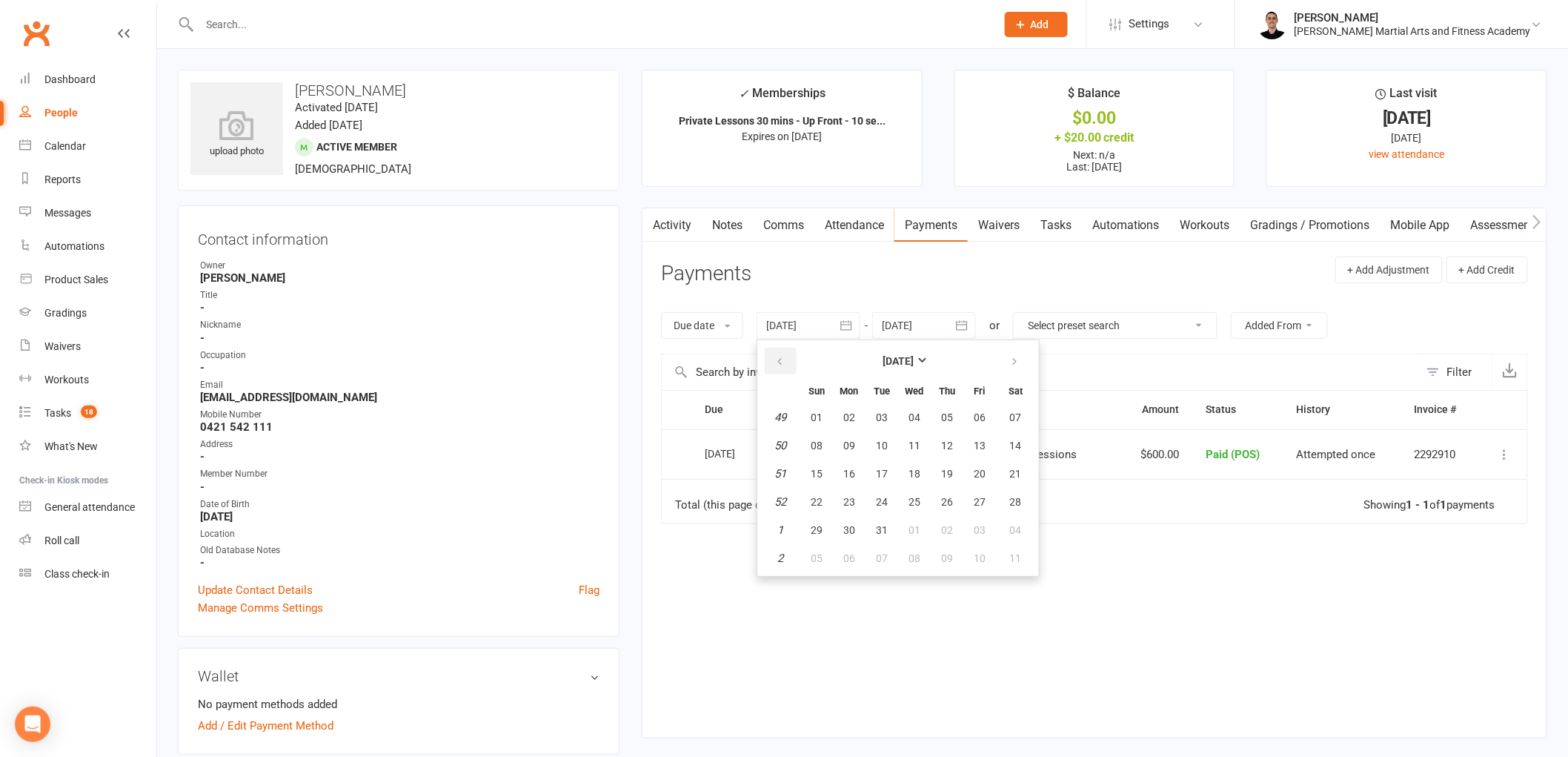
click at [780, 360] on icon "button" at bounding box center [779, 361] width 10 height 12
click at [856, 471] on button "14" at bounding box center [849, 474] width 31 height 27
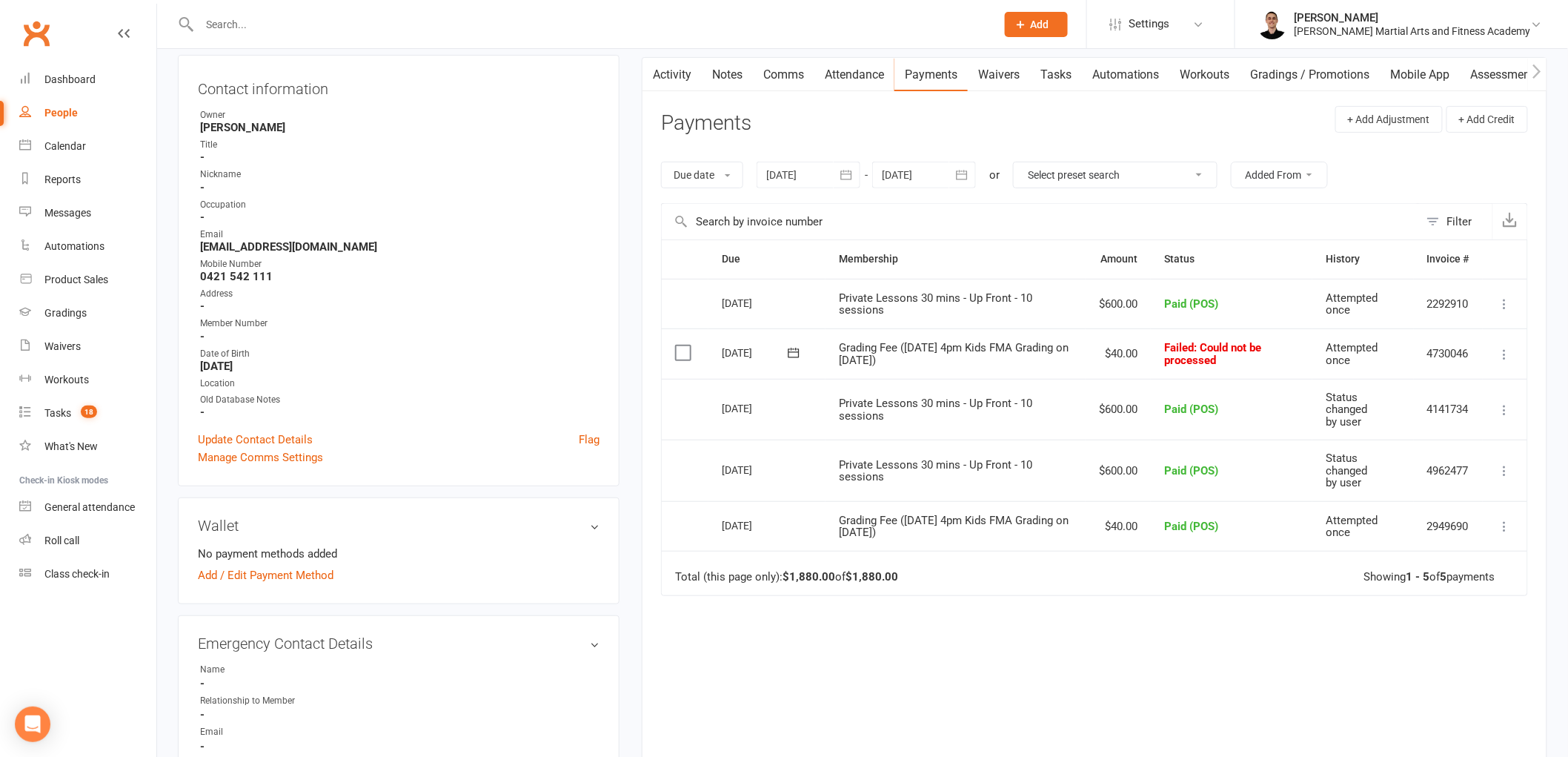
scroll to position [165, 0]
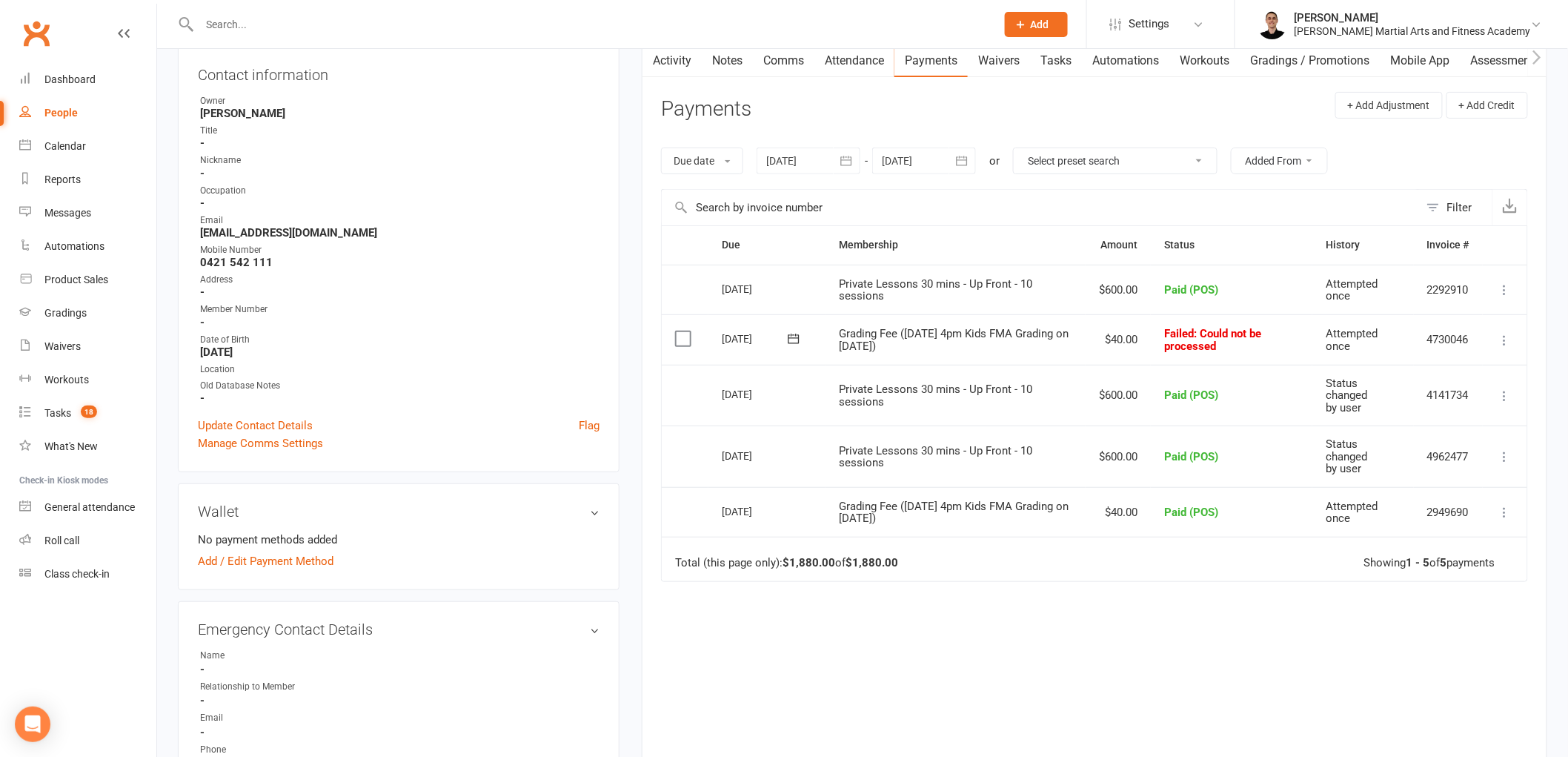
click at [1051, 61] on link "Tasks" at bounding box center [1056, 61] width 52 height 34
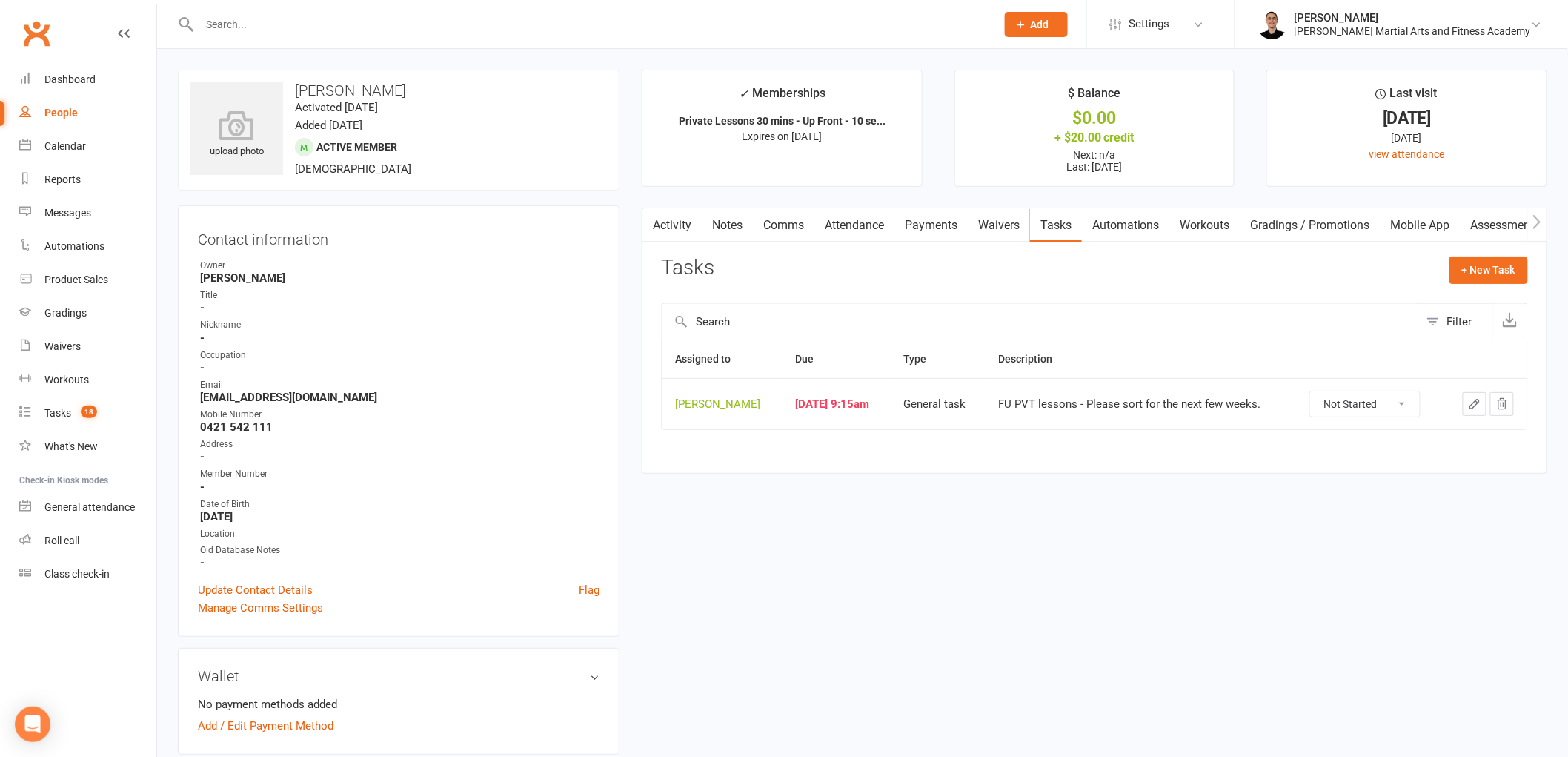
click at [1382, 399] on select "Not Started In Progress Waiting Complete" at bounding box center [1365, 404] width 110 height 25
click at [1524, 454] on div "Activity Notes Comms Attendance Payments Waivers Tasks Automations Workouts Gra…" at bounding box center [1094, 341] width 905 height 267
click at [1477, 401] on icon "button" at bounding box center [1475, 404] width 9 height 9
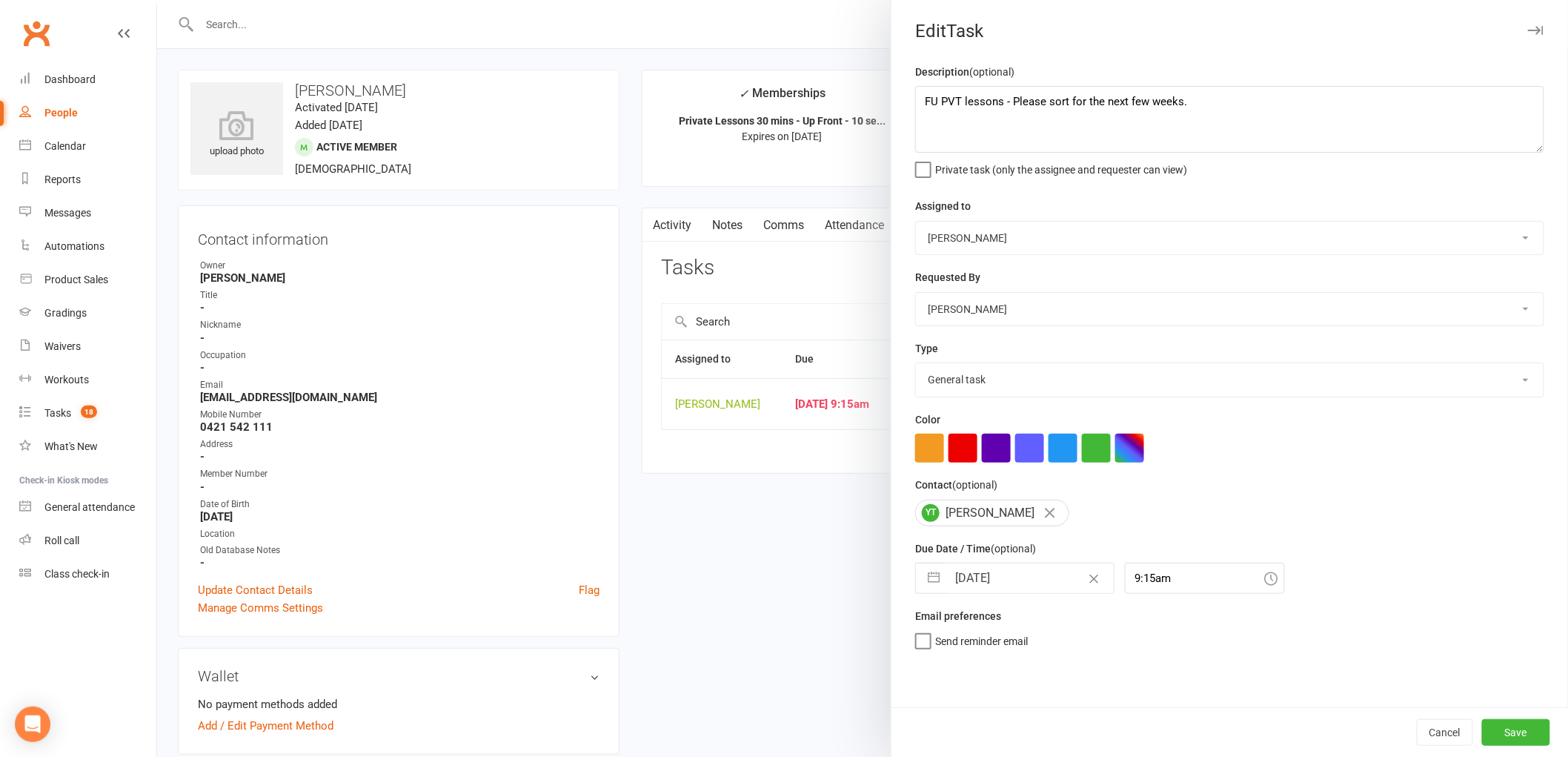
click at [998, 590] on input "[DATE]" at bounding box center [1030, 578] width 167 height 30
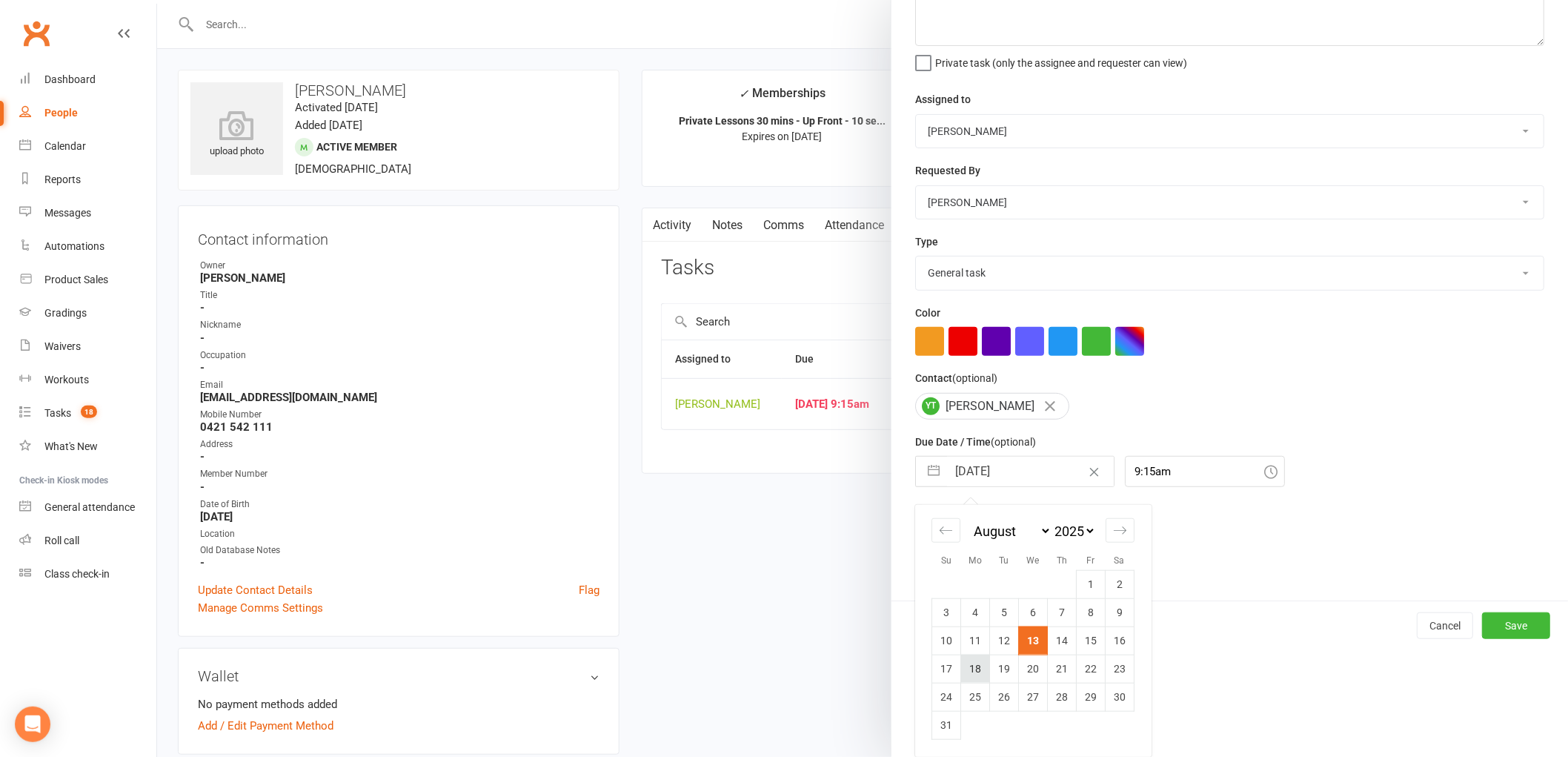
click at [969, 669] on td "18" at bounding box center [975, 669] width 29 height 28
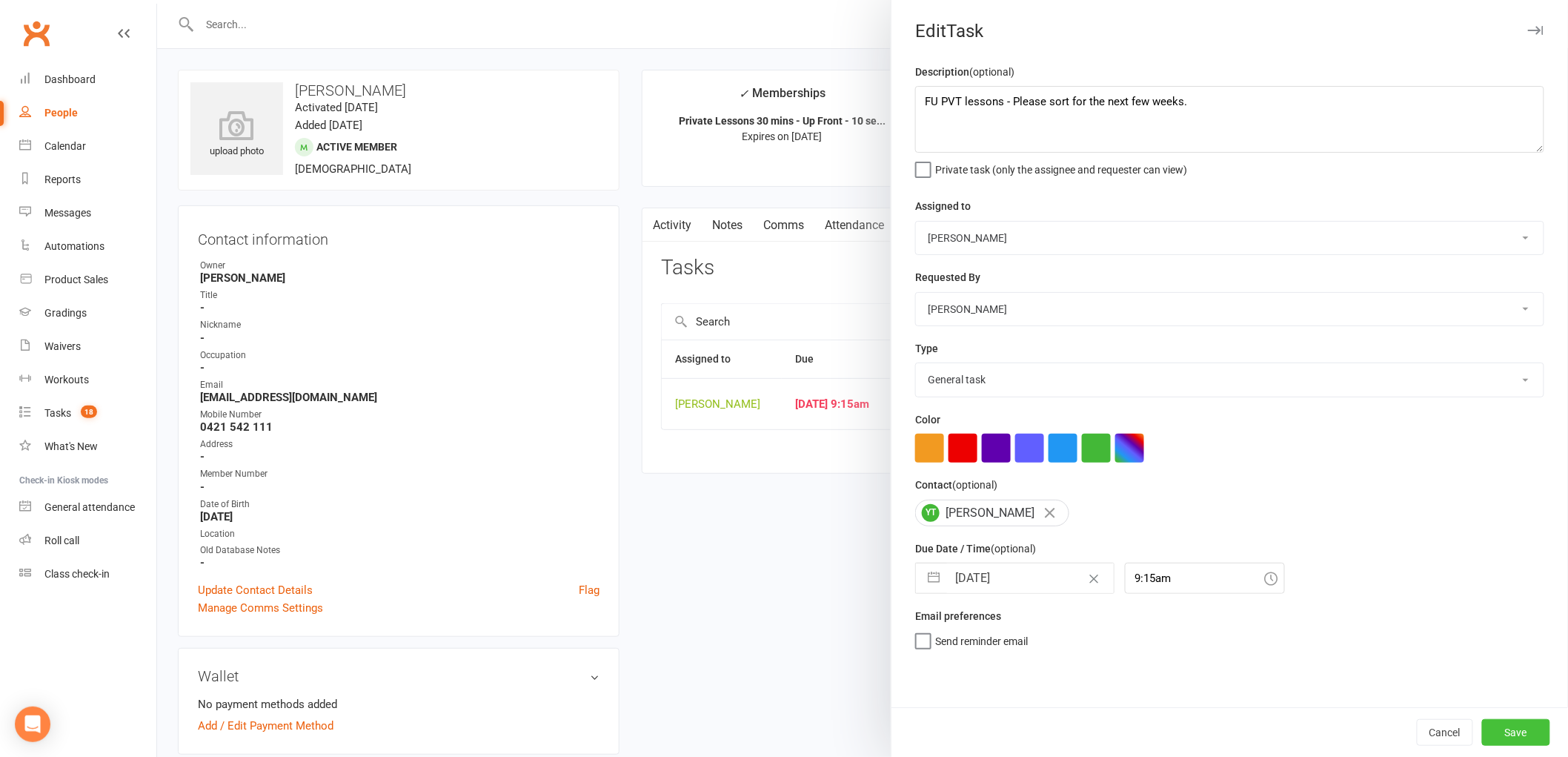
click at [1522, 727] on button "Save" at bounding box center [1516, 733] width 68 height 27
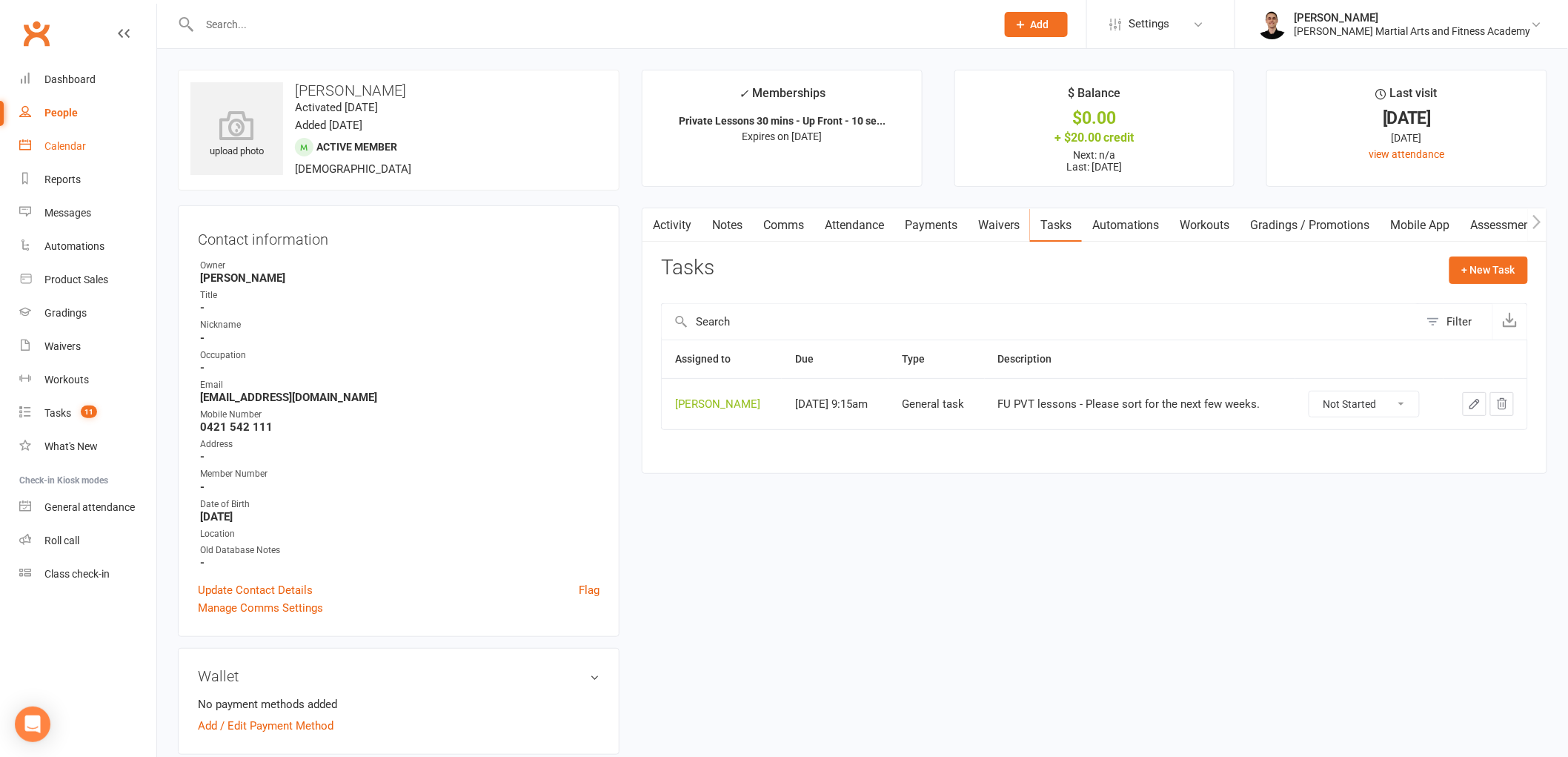
click at [67, 144] on div "Calendar" at bounding box center [65, 146] width 42 height 12
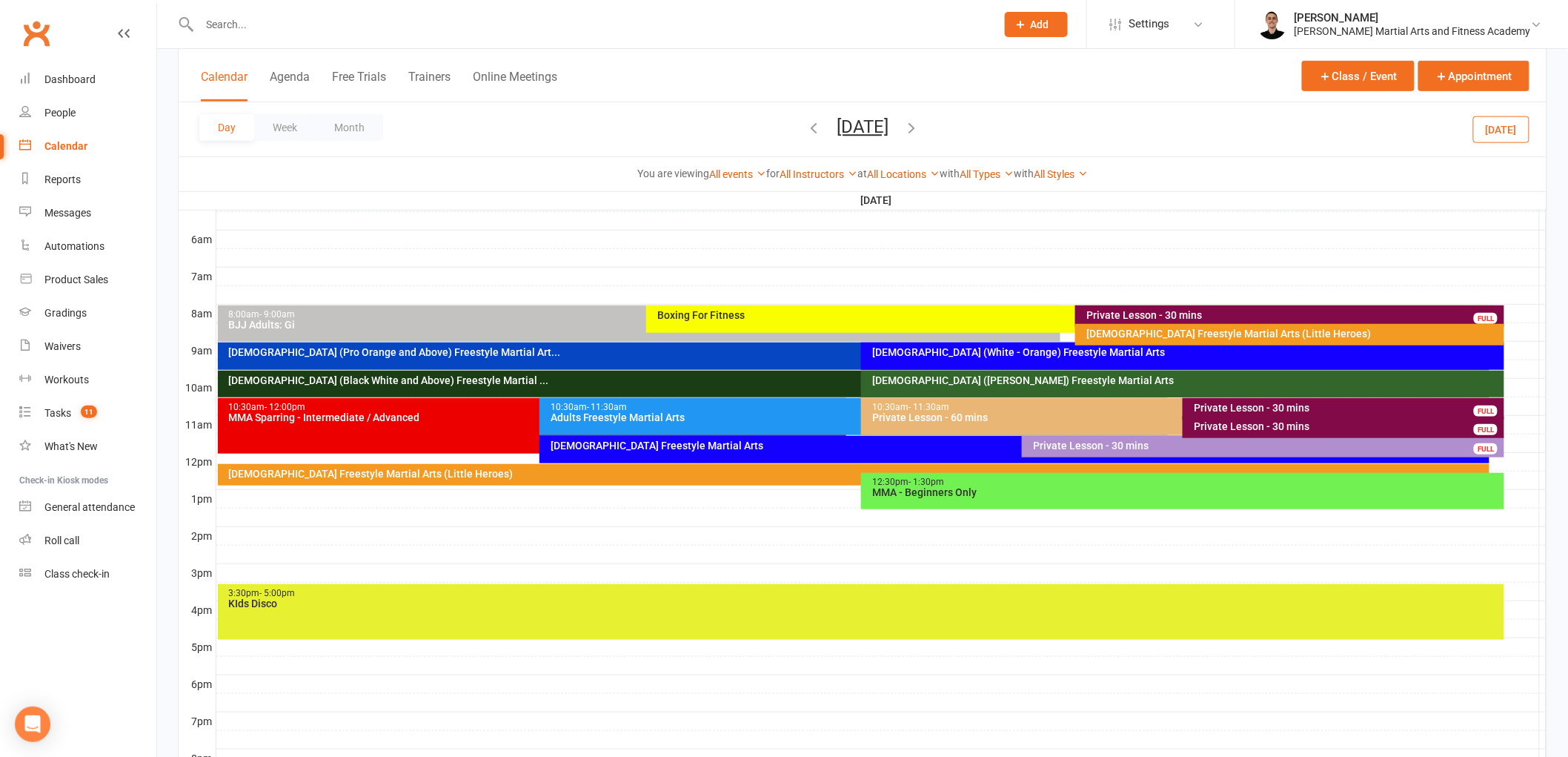
scroll to position [330, 0]
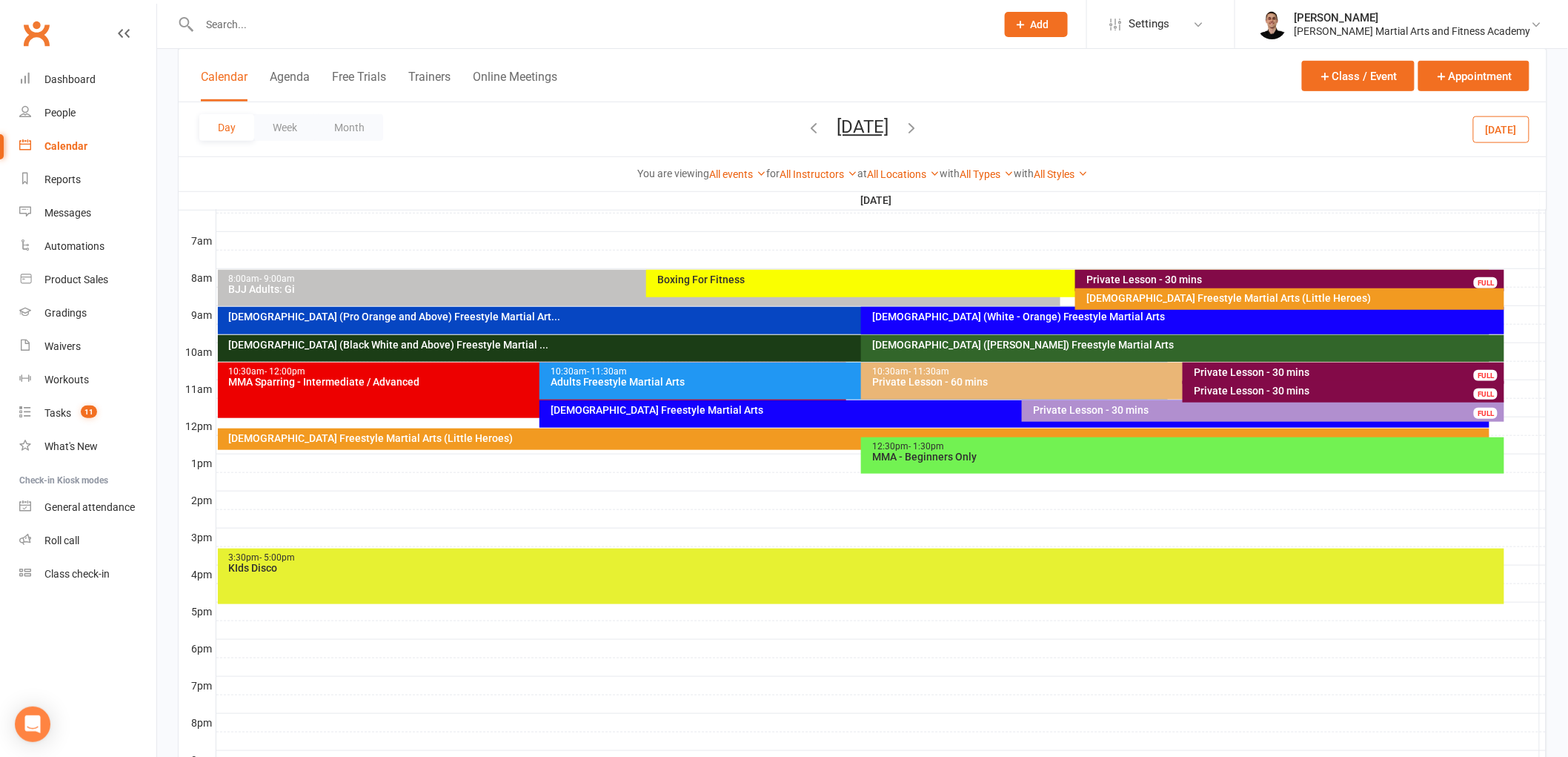
click at [1236, 367] on div "Private Lesson - 30 mins" at bounding box center [1347, 372] width 308 height 10
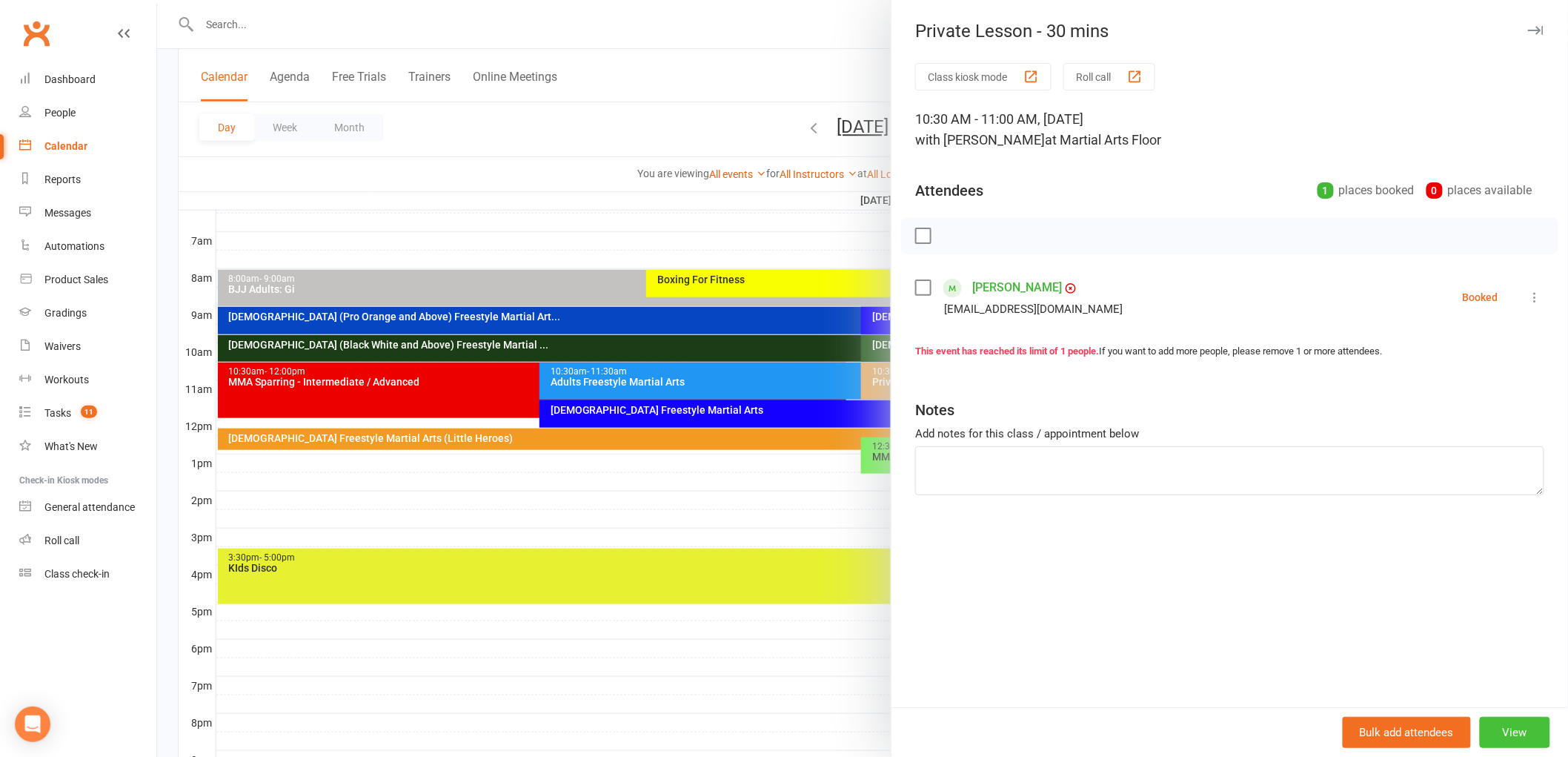
click at [1525, 729] on button "View" at bounding box center [1516, 732] width 71 height 31
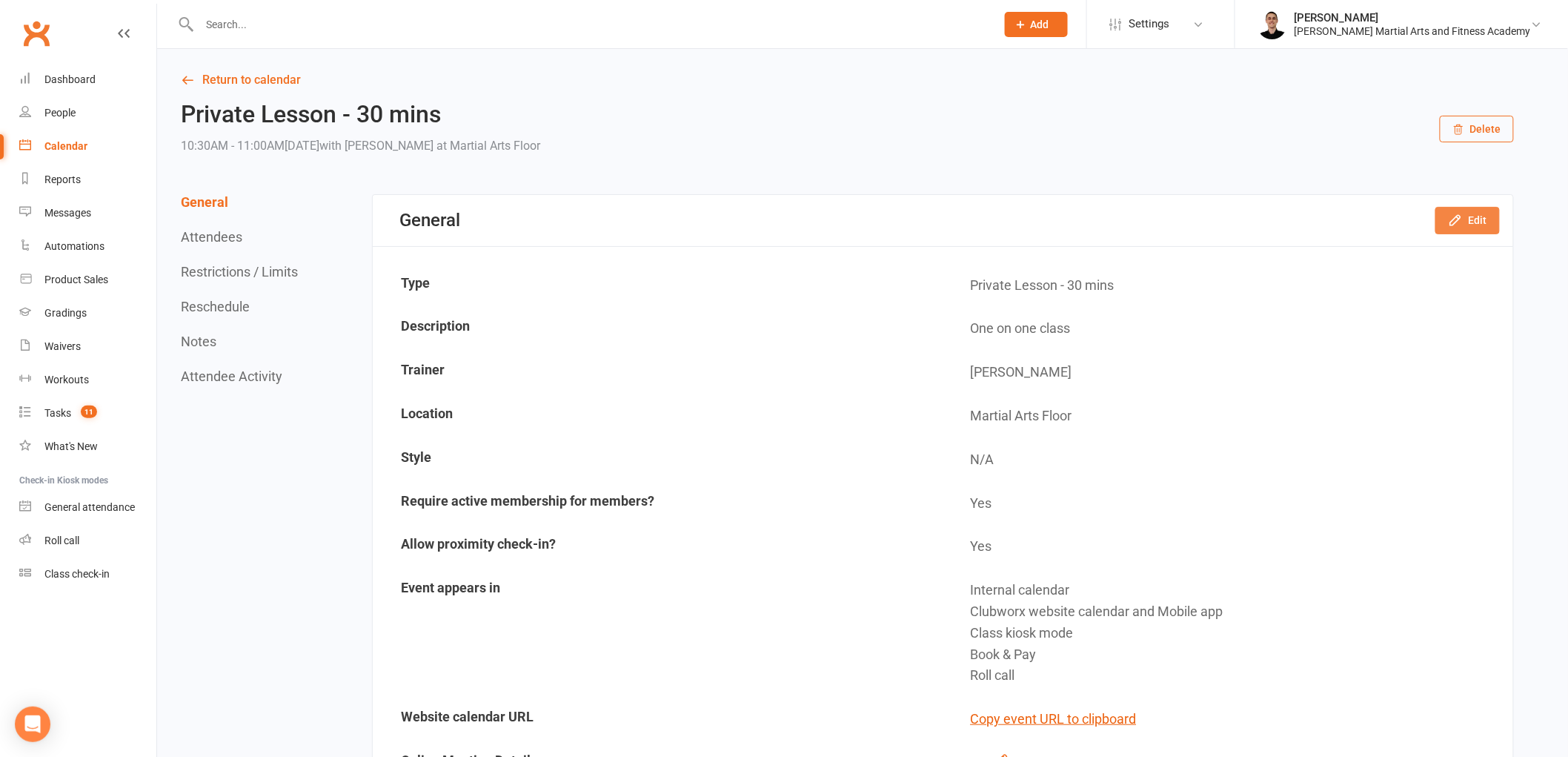
click at [1460, 218] on icon "button" at bounding box center [1455, 221] width 9 height 9
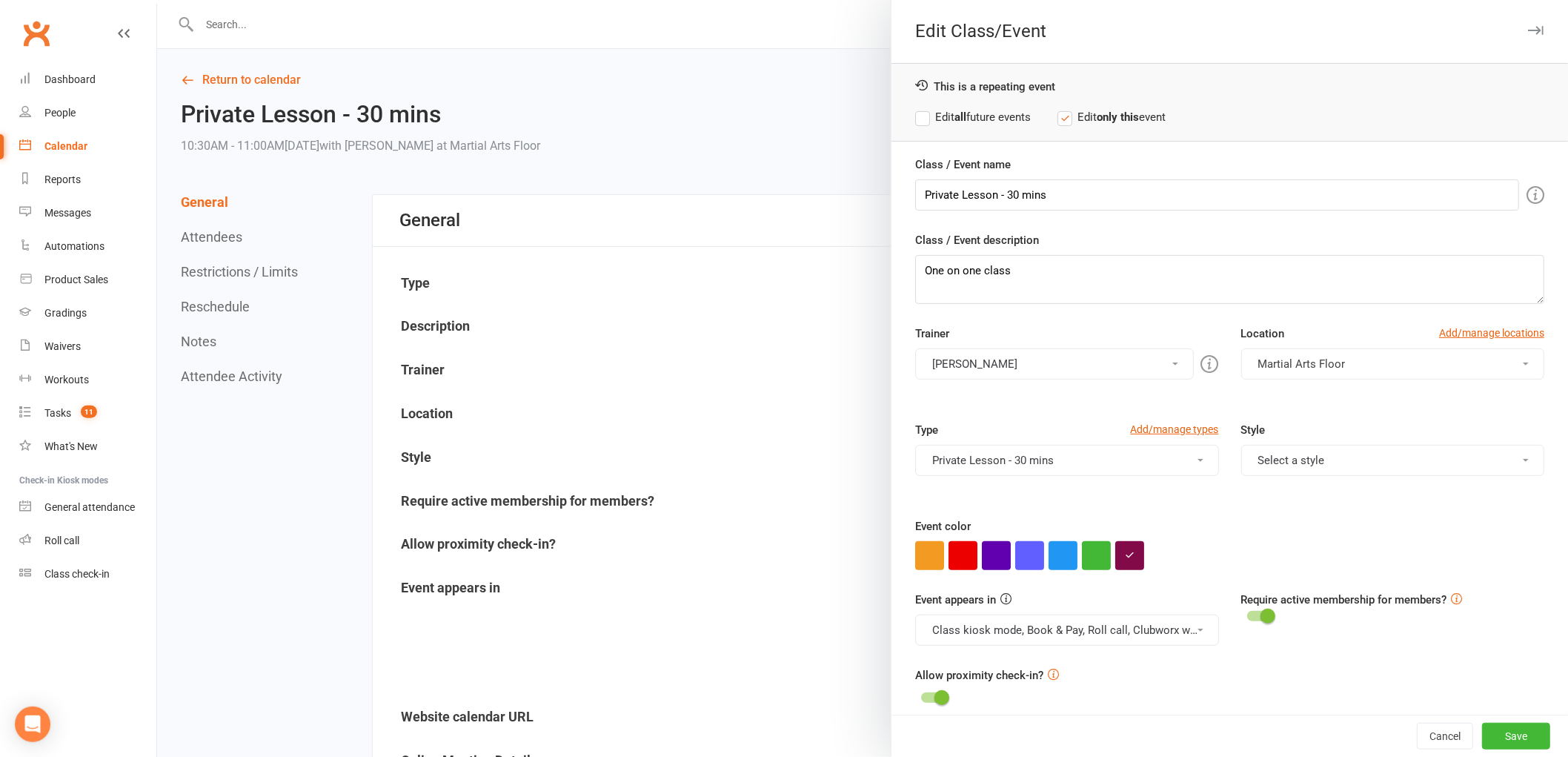
click at [955, 122] on strong "all" at bounding box center [960, 117] width 12 height 13
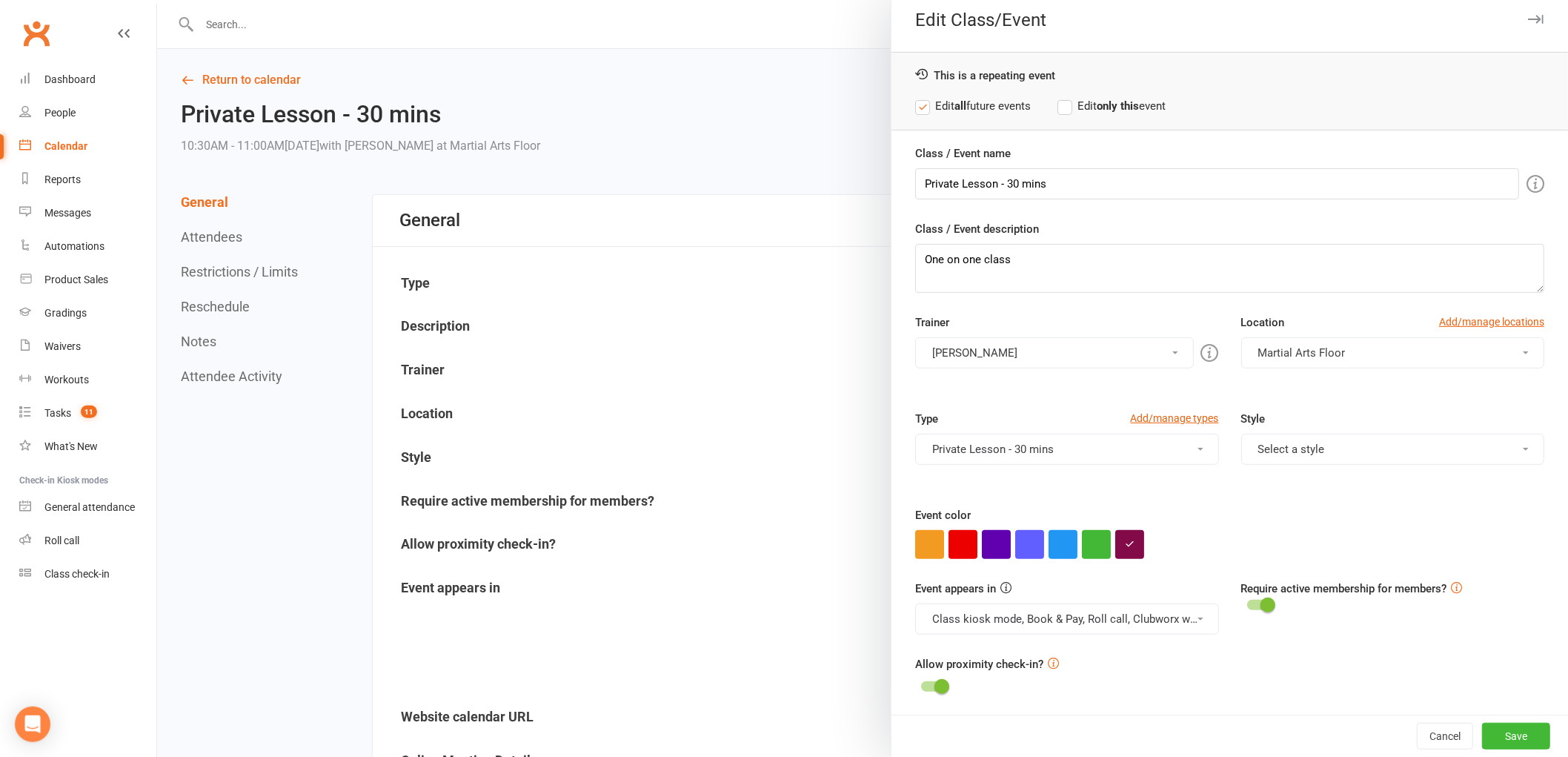
scroll to position [15, 0]
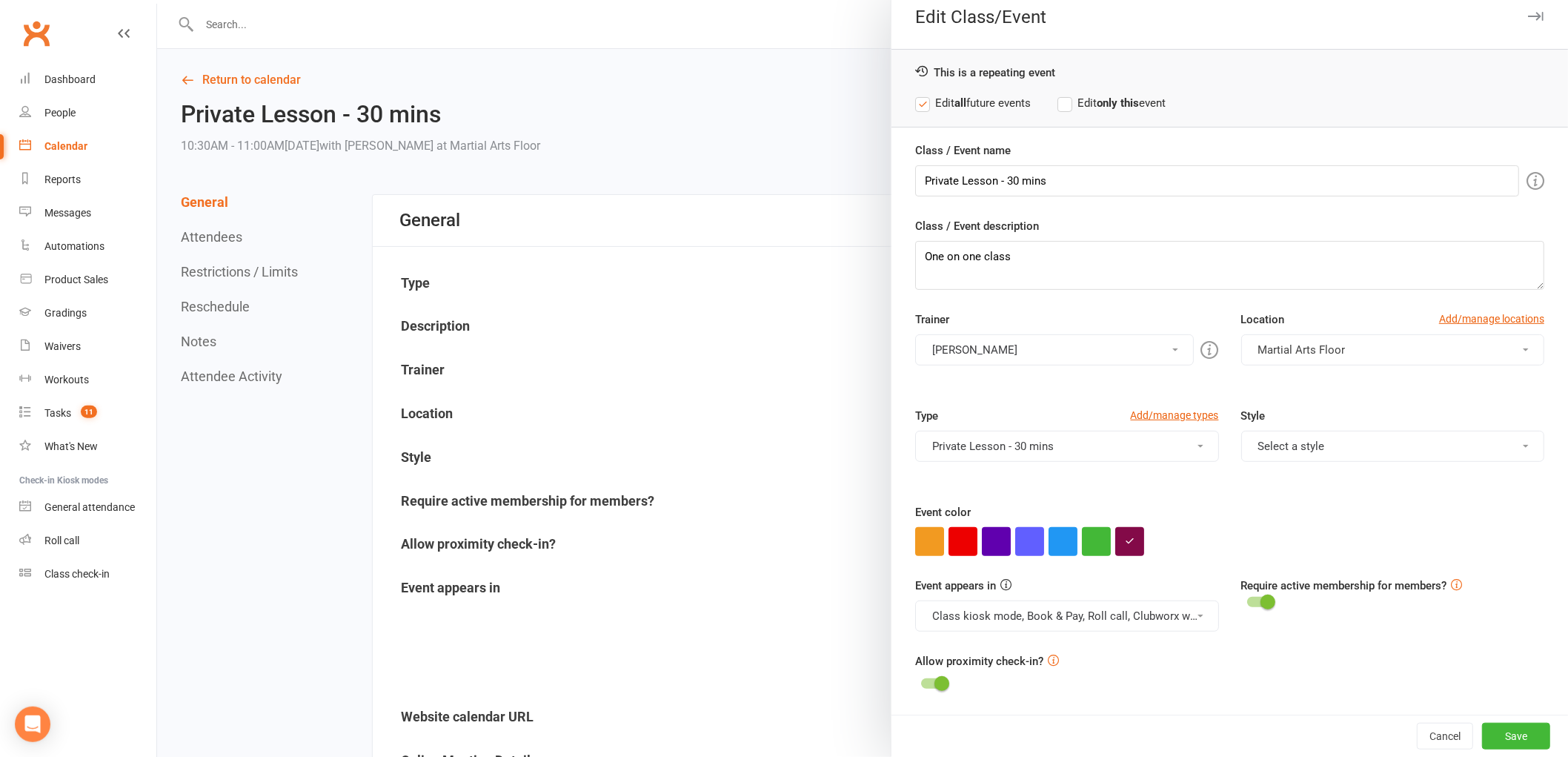
click at [1128, 623] on button "Class kiosk mode, Book & Pay, Roll call, Clubworx website calendar and Mobile a…" at bounding box center [1067, 615] width 303 height 31
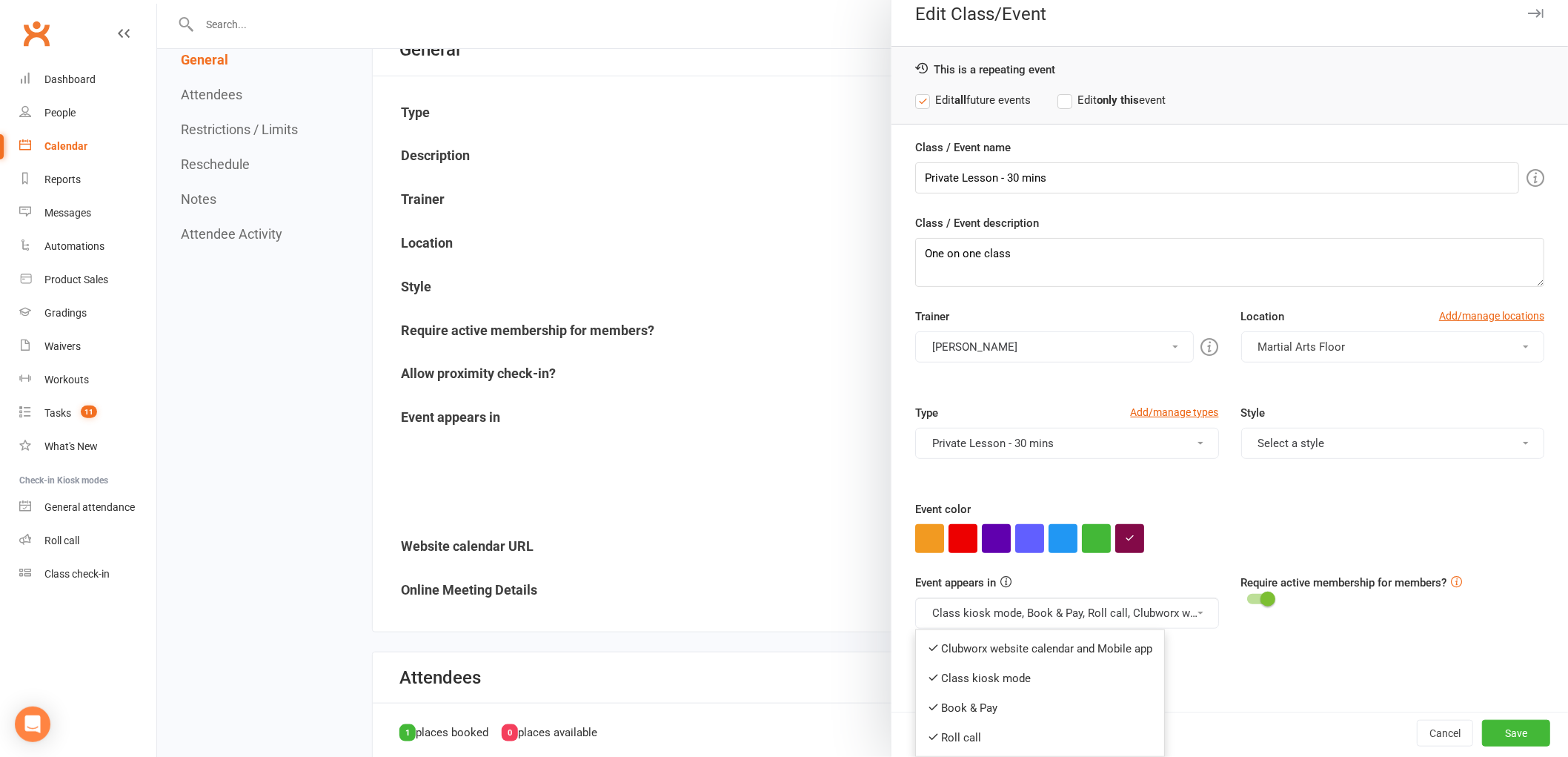
scroll to position [247, 0]
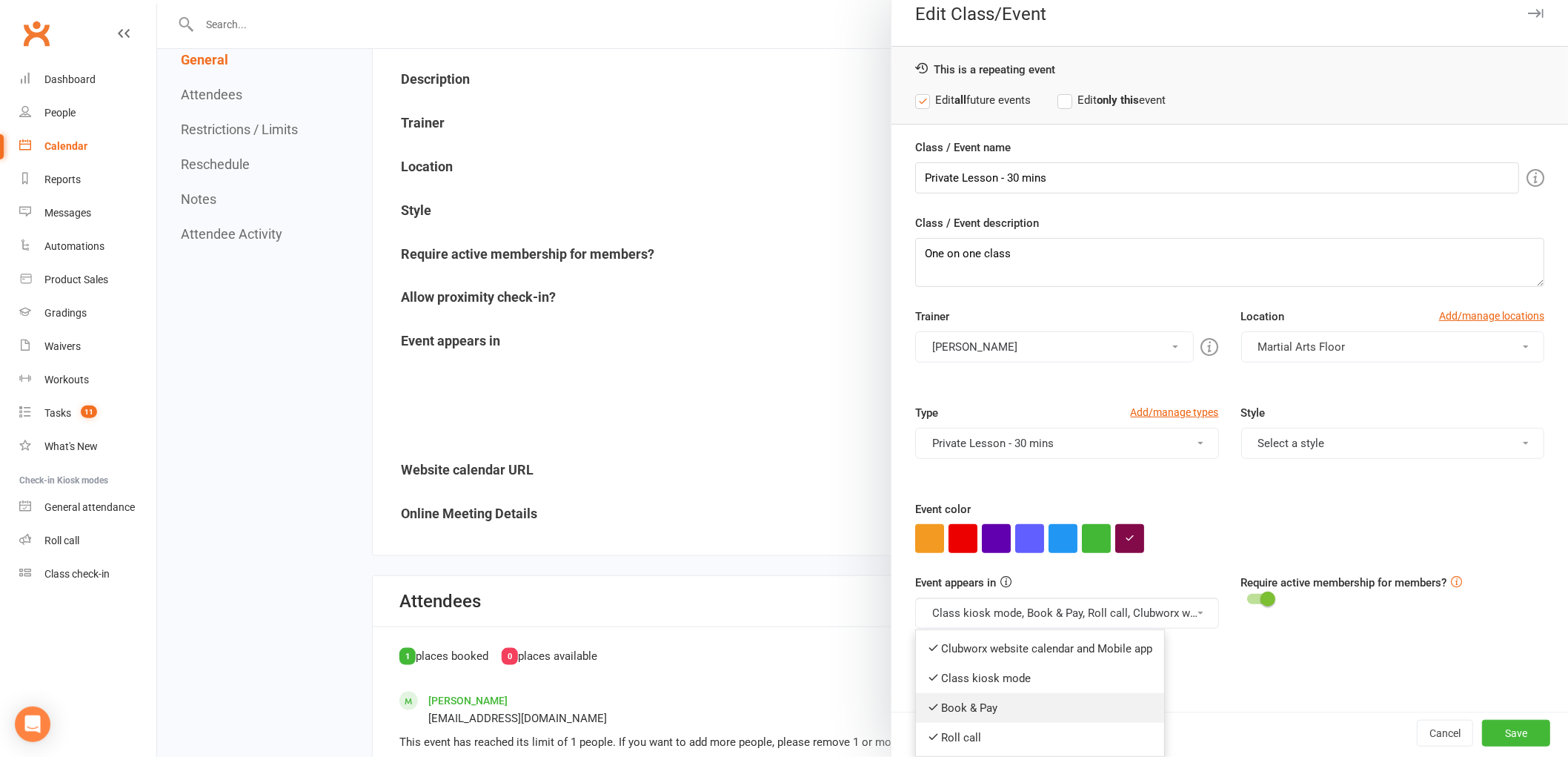
click at [983, 710] on link "Book & Pay" at bounding box center [1039, 709] width 248 height 30
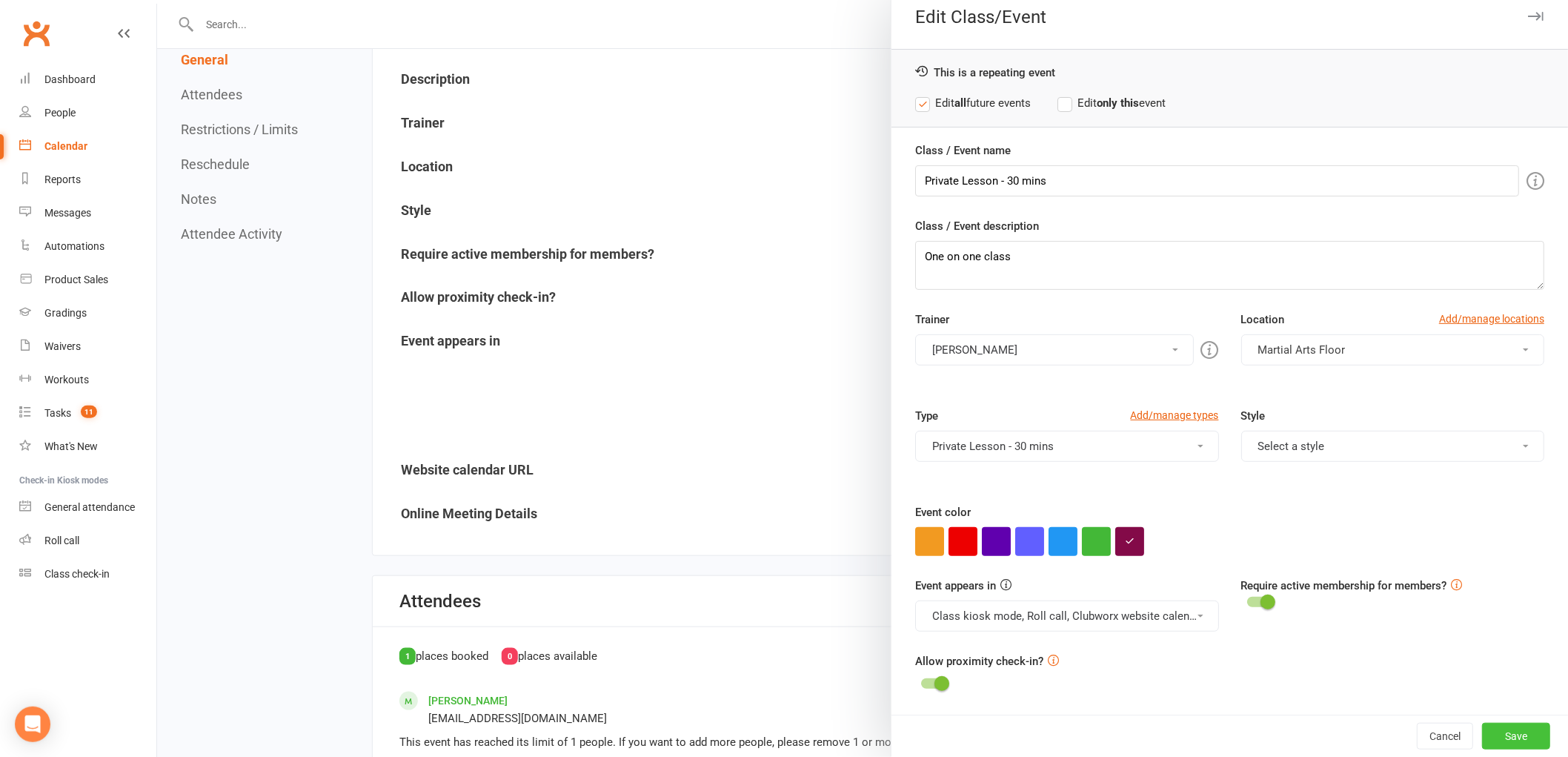
click at [1488, 735] on button "Save" at bounding box center [1516, 737] width 68 height 27
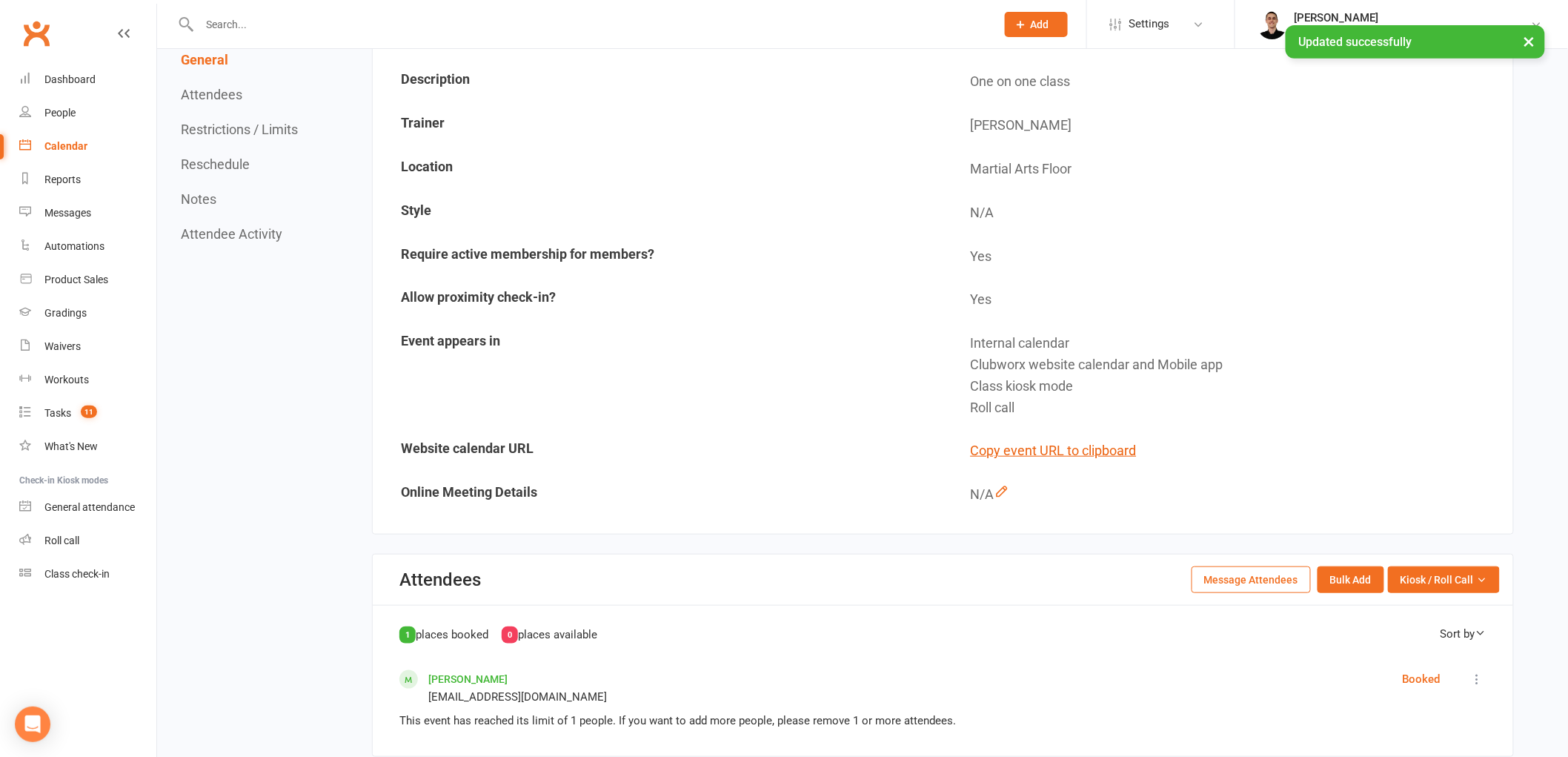
scroll to position [0, 0]
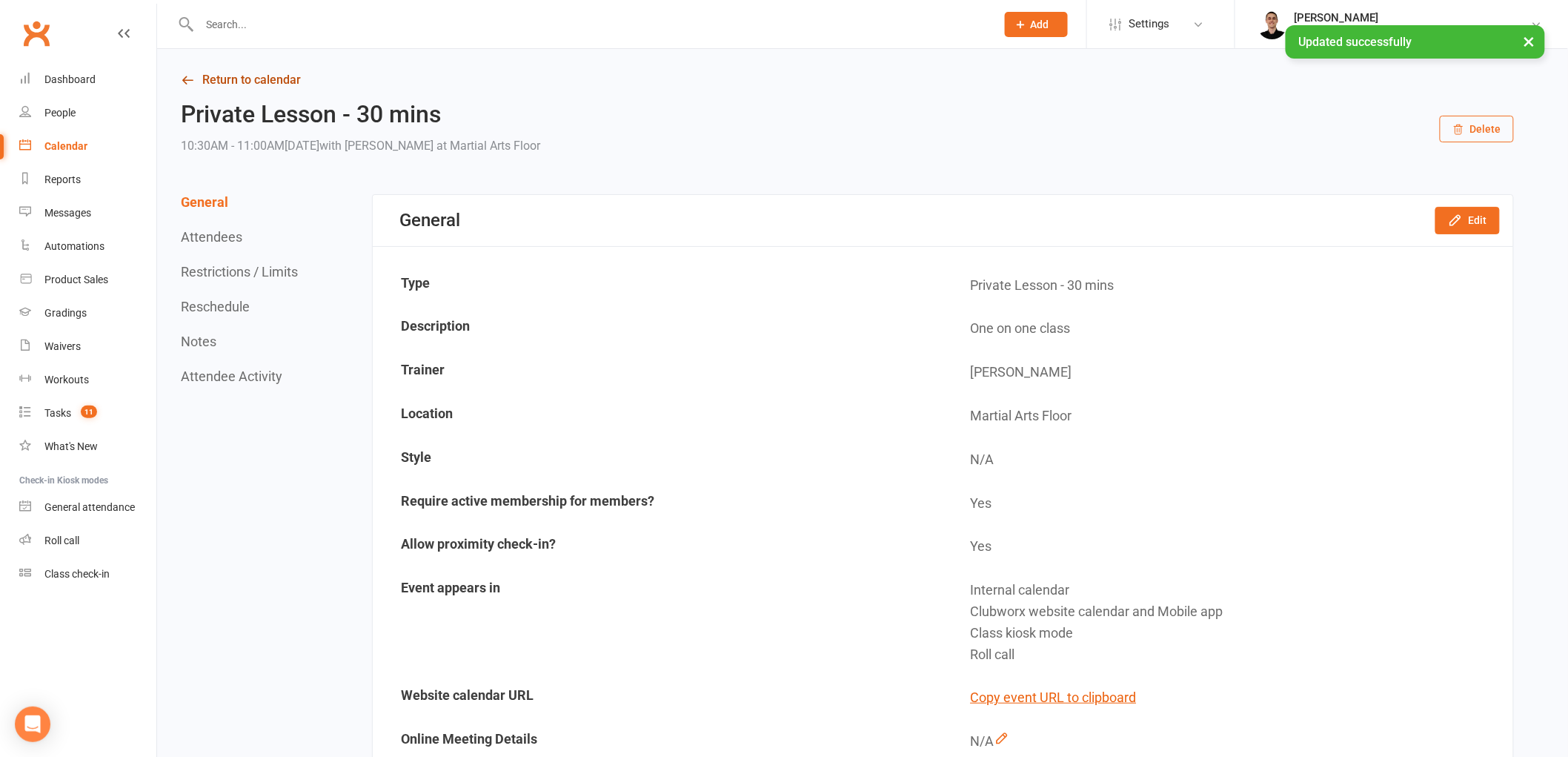
click at [271, 74] on link "Return to calendar" at bounding box center [847, 80] width 1333 height 20
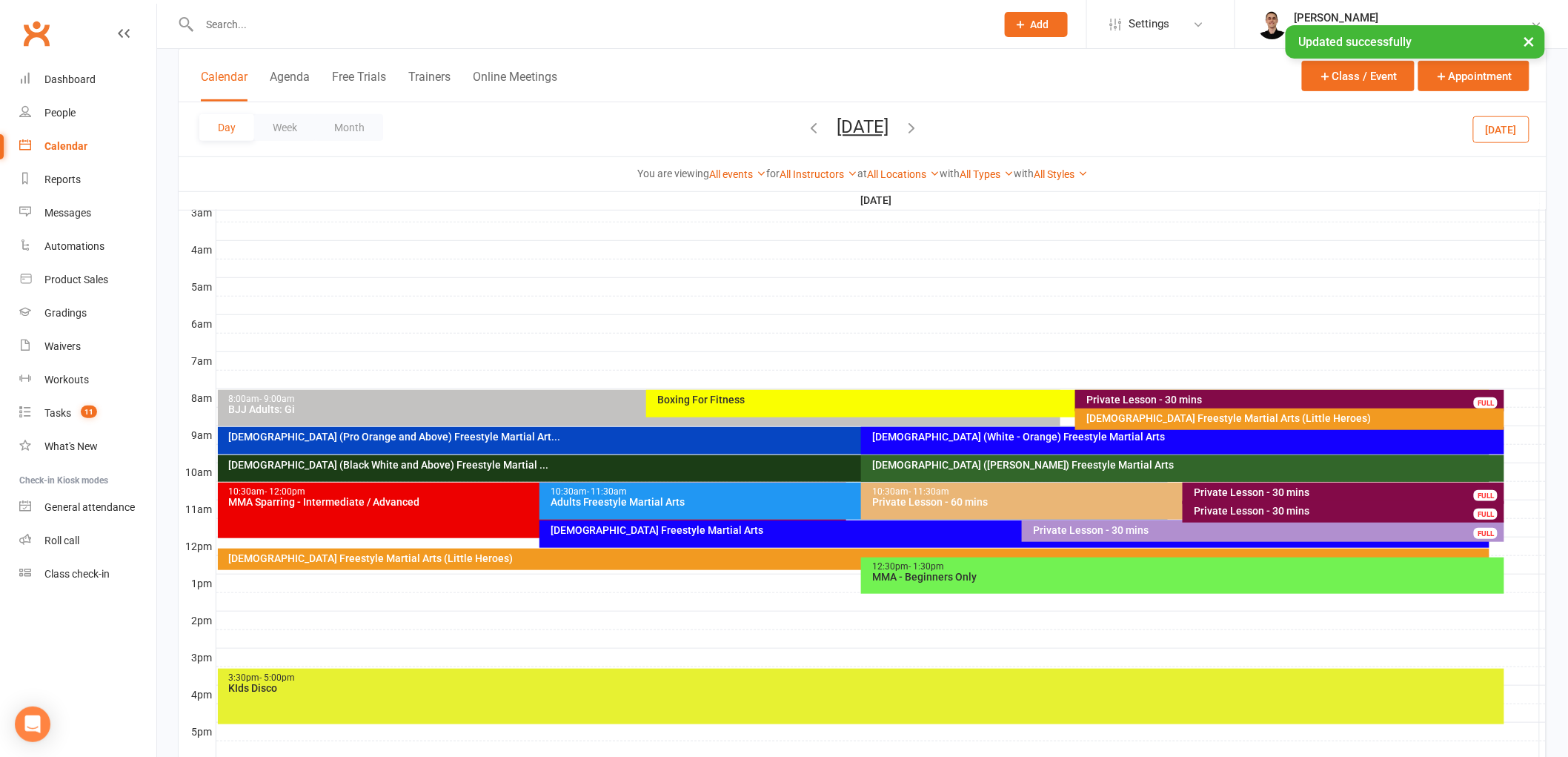
scroll to position [247, 0]
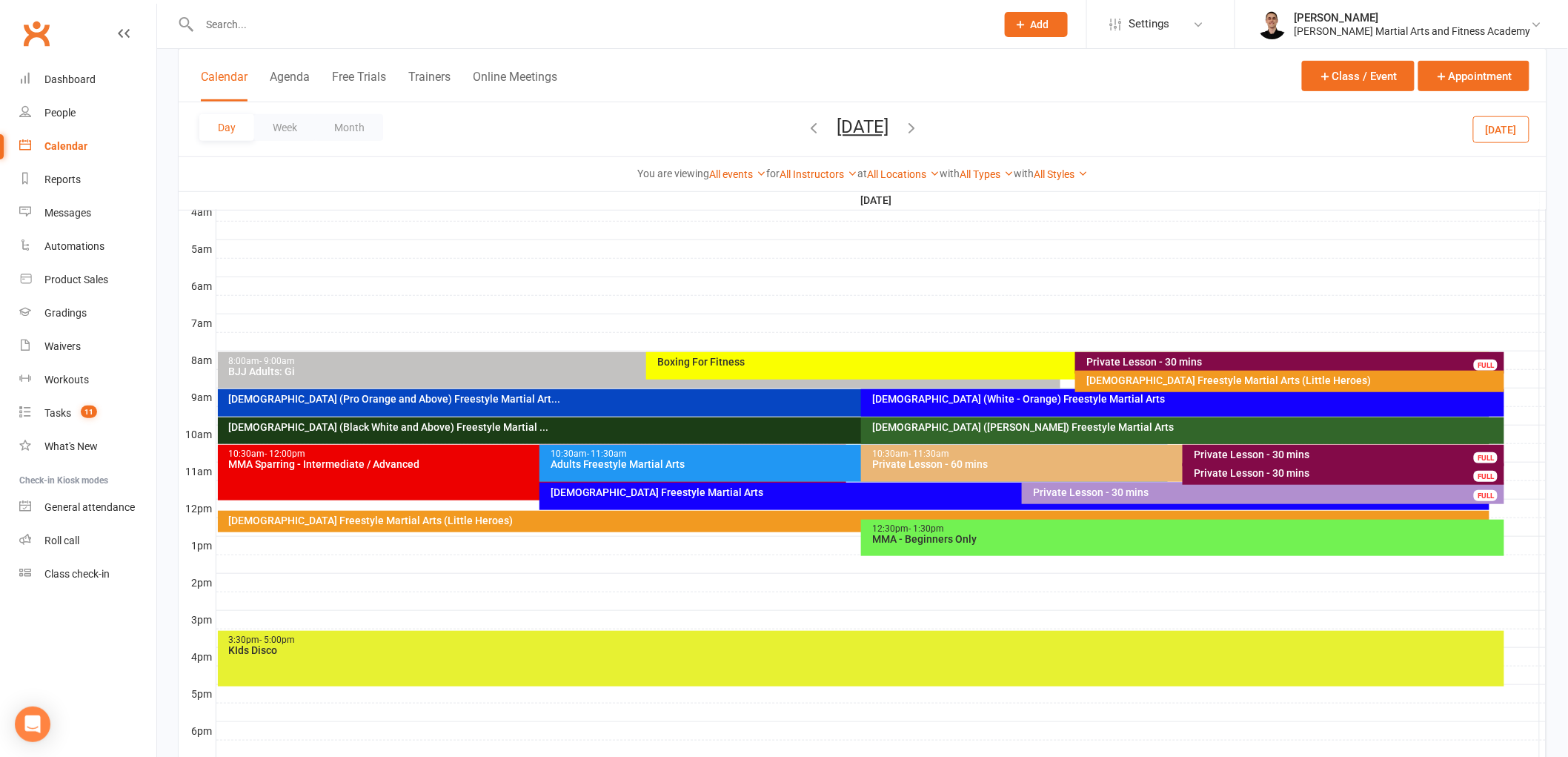
click at [1254, 472] on div "Private Lesson - 30 mins" at bounding box center [1347, 473] width 308 height 10
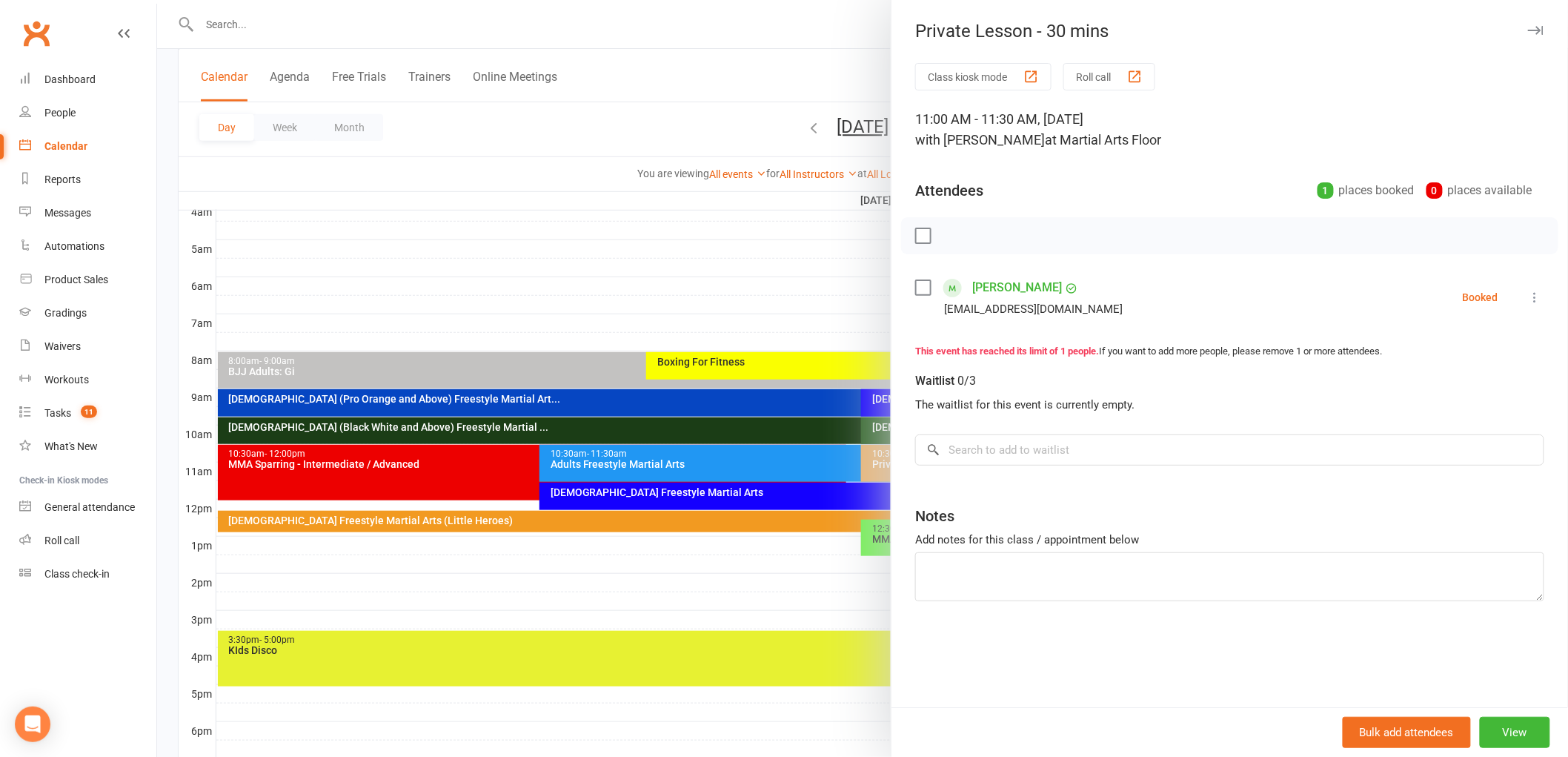
click at [693, 391] on div at bounding box center [863, 378] width 1411 height 757
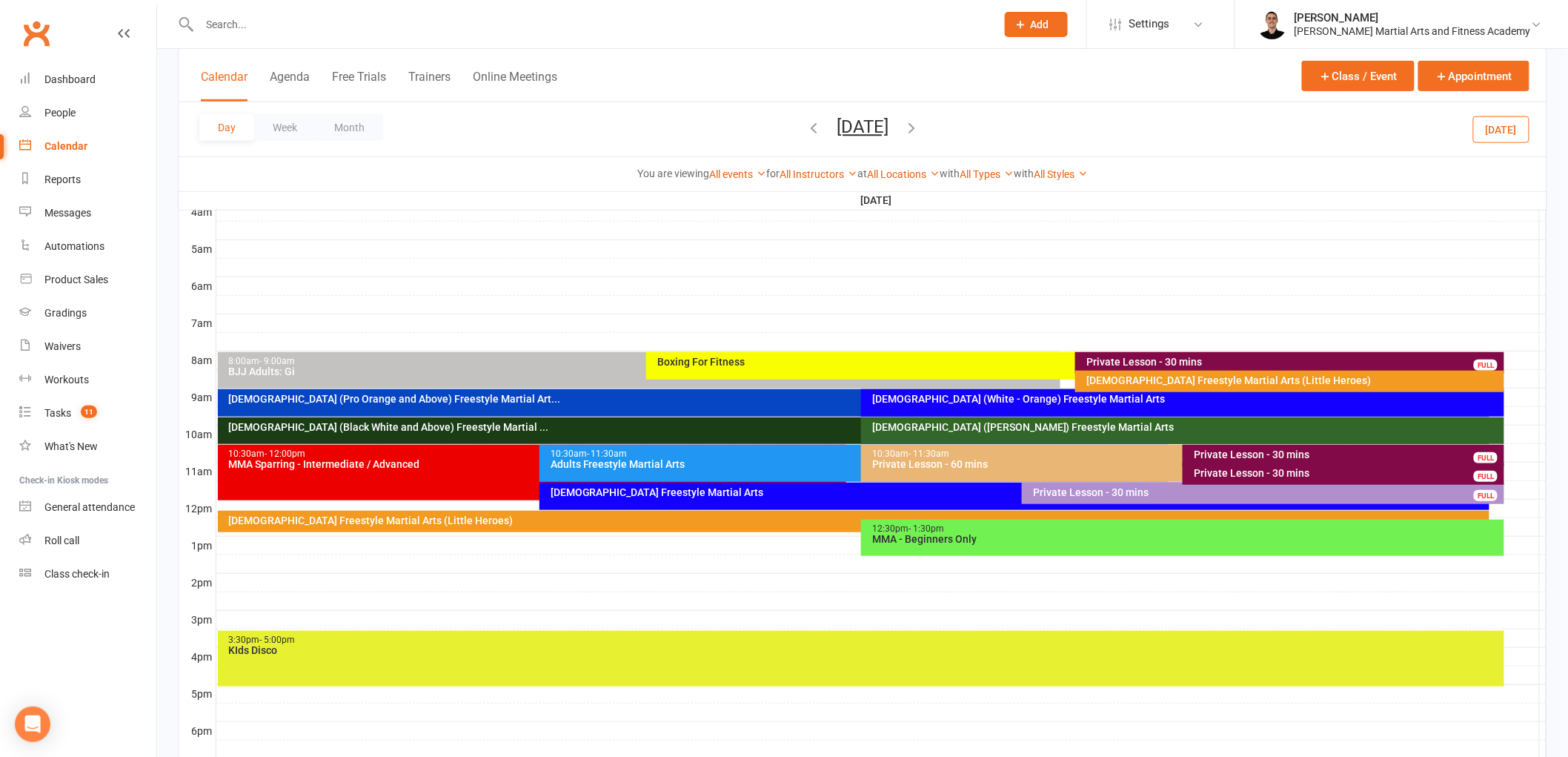
click at [1301, 450] on div "Private Lesson - 30 mins" at bounding box center [1347, 454] width 308 height 10
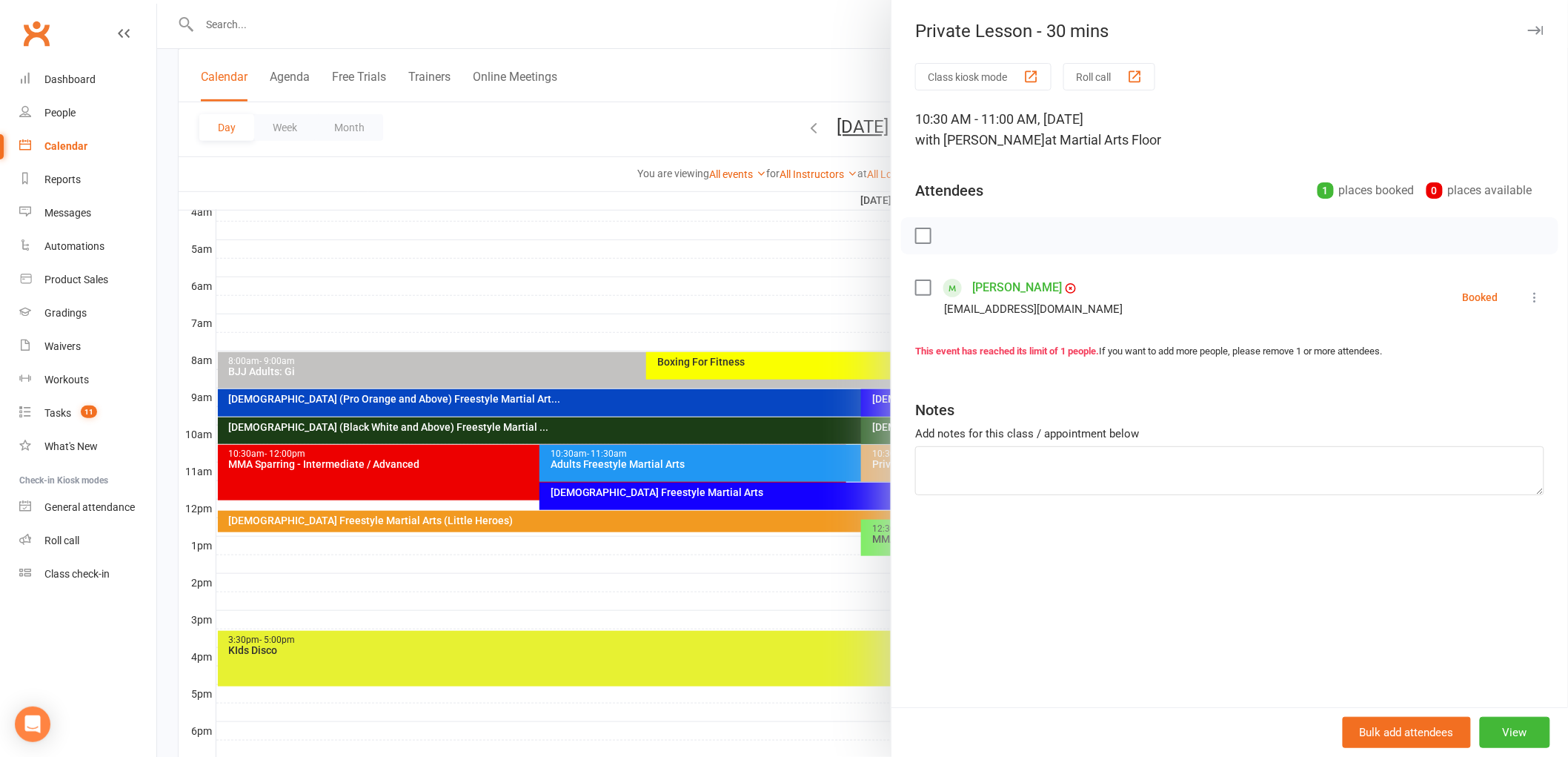
click at [712, 415] on div at bounding box center [863, 378] width 1411 height 757
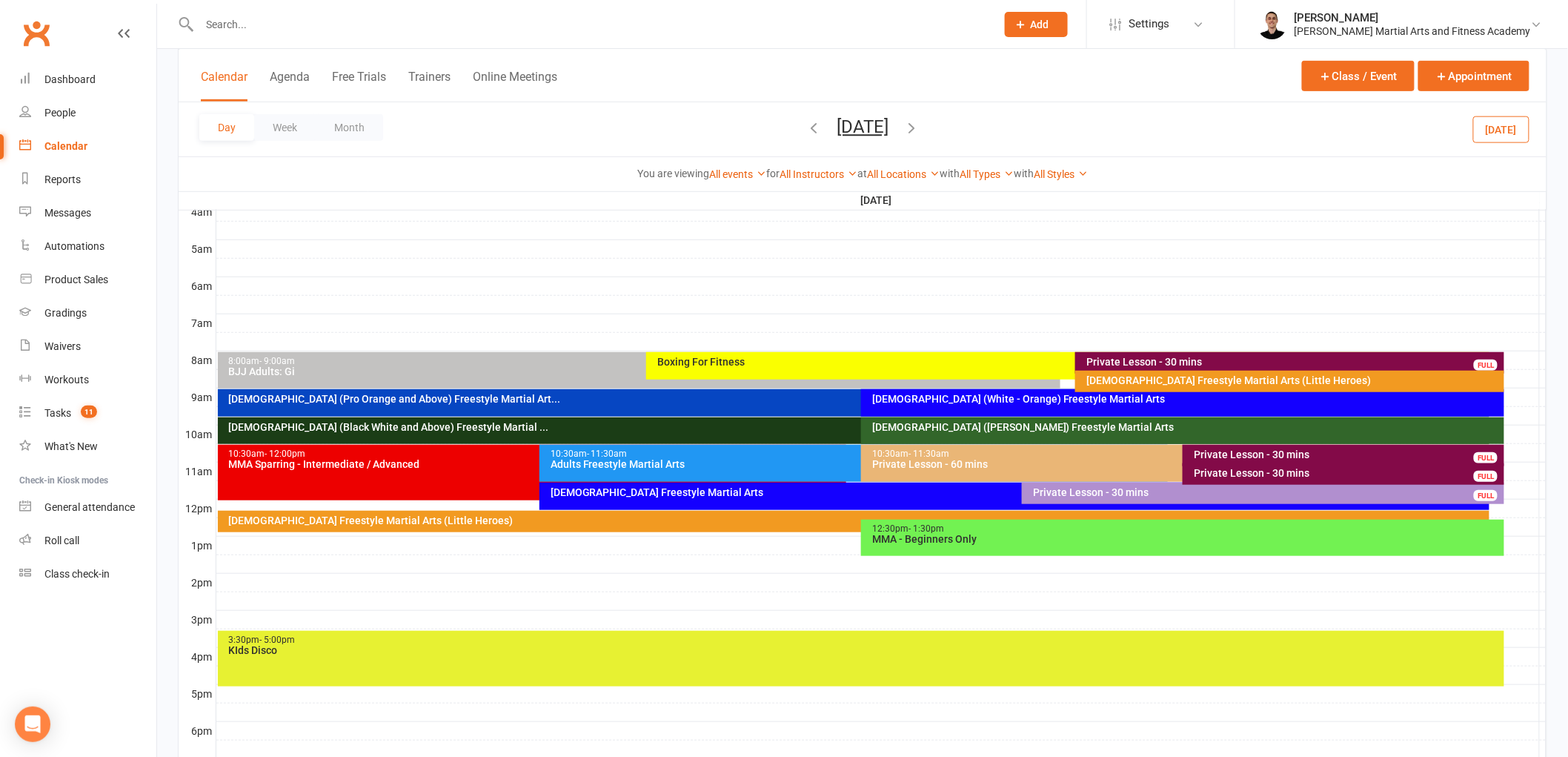
click at [889, 127] on button "Saturday, Aug 16, 2025" at bounding box center [863, 127] width 52 height 20
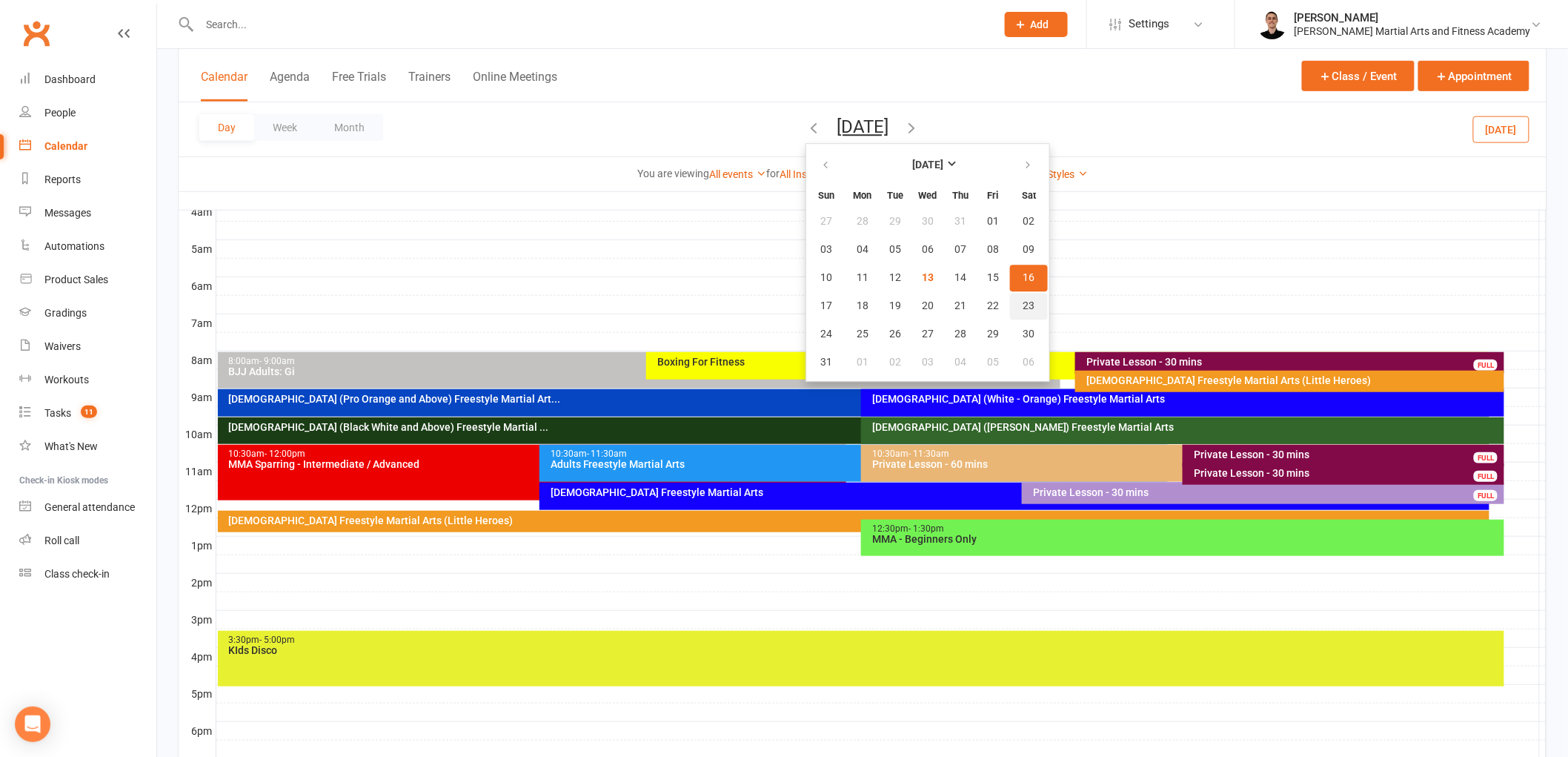
click at [1024, 306] on span "23" at bounding box center [1029, 306] width 12 height 12
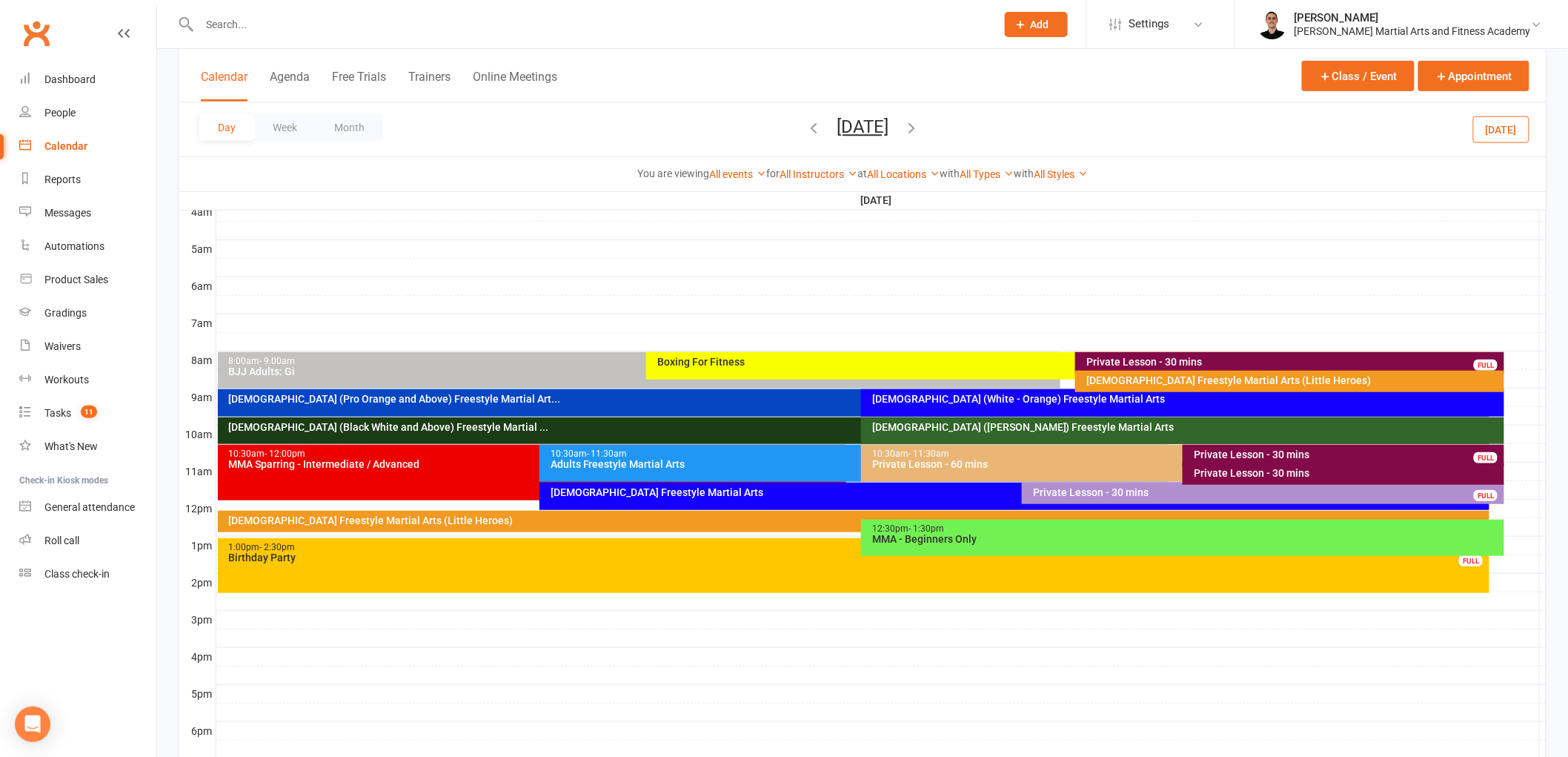
click at [1214, 456] on div "Private Lesson - 30 mins" at bounding box center [1347, 454] width 308 height 10
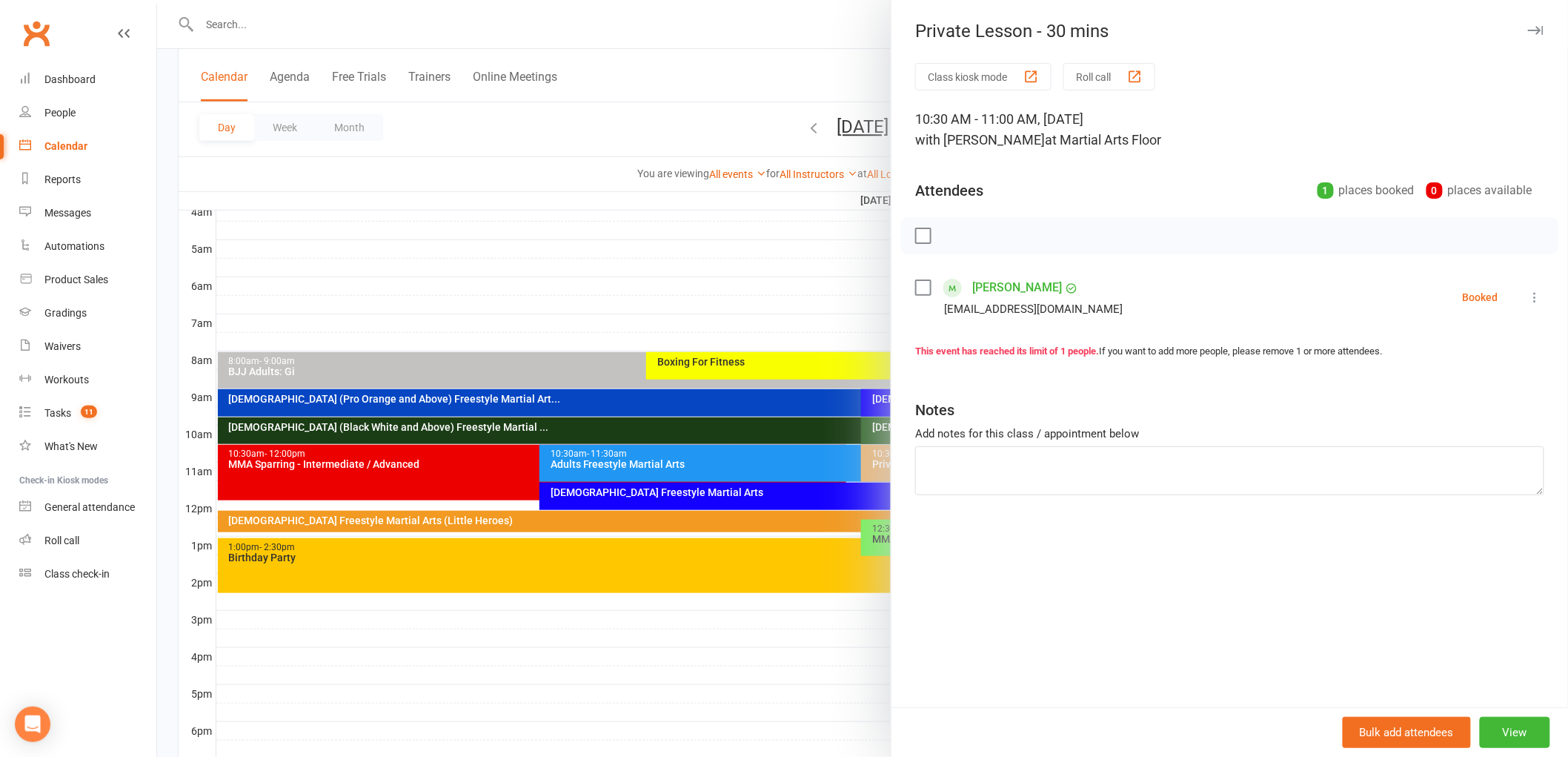
drag, startPoint x: 737, startPoint y: 458, endPoint x: 746, endPoint y: 468, distance: 13.5
click at [737, 457] on div at bounding box center [863, 378] width 1411 height 757
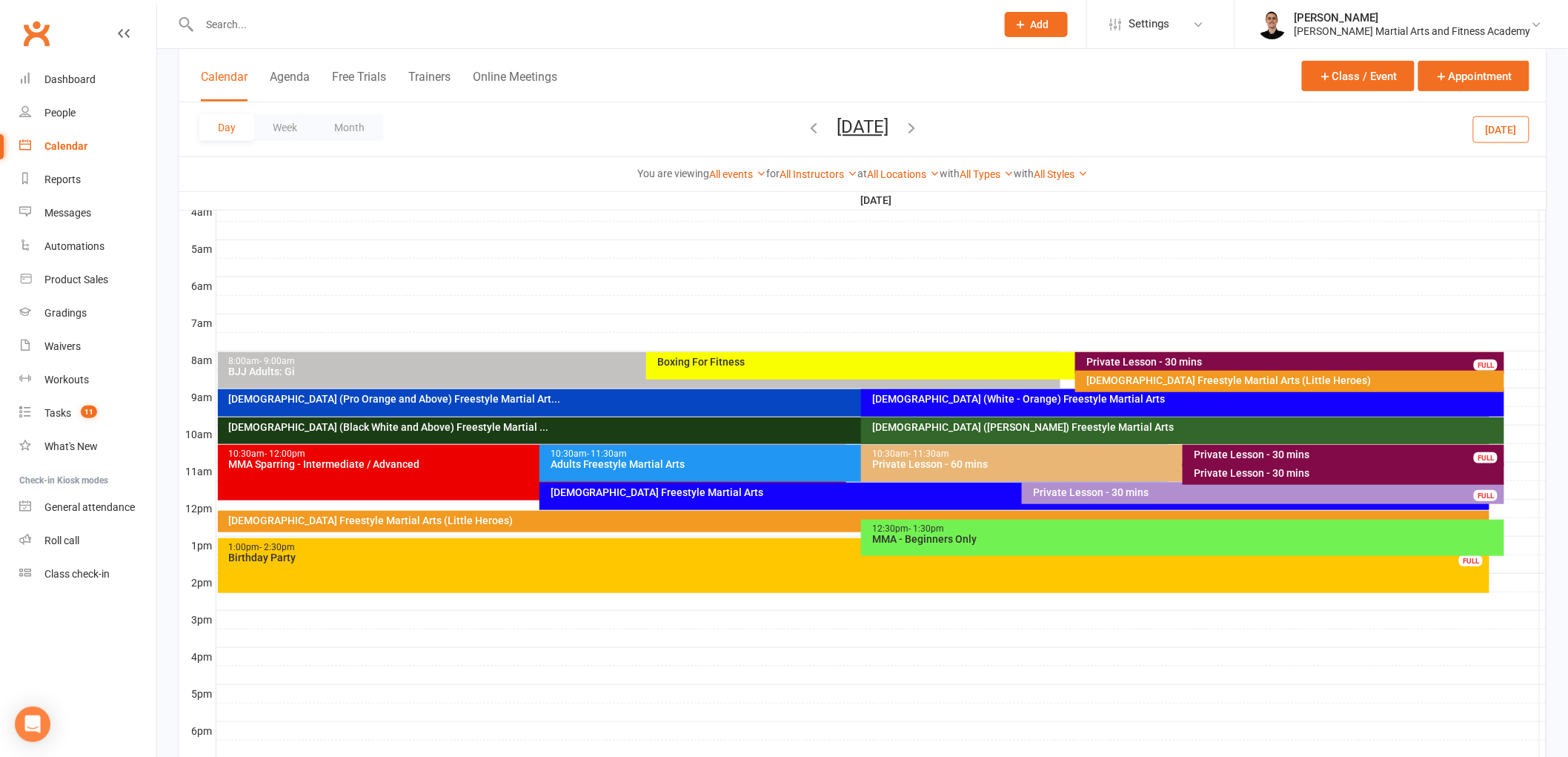
click at [1218, 476] on div "Private Lesson - 30 mins" at bounding box center [1347, 473] width 308 height 10
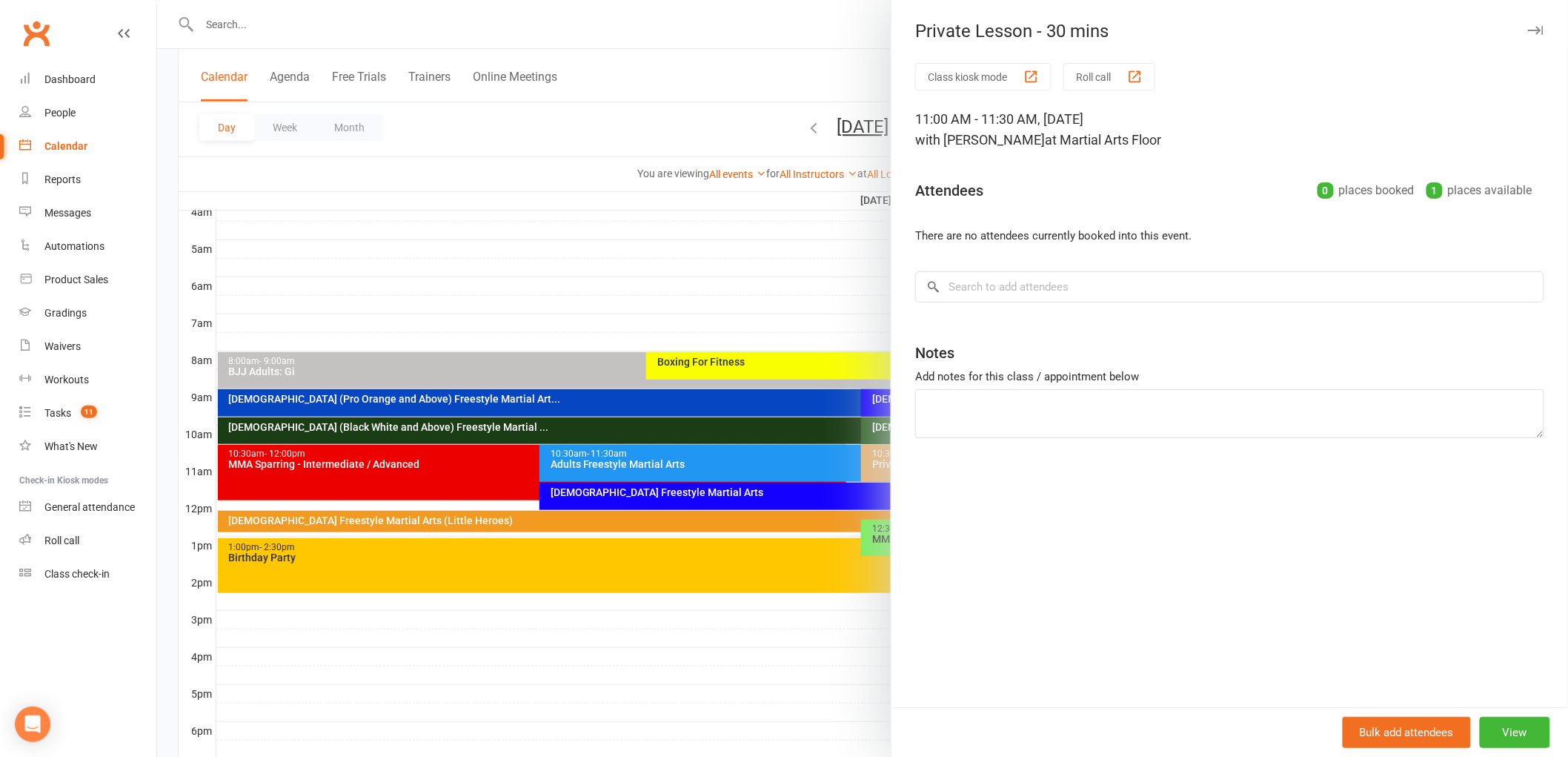
click at [765, 436] on div at bounding box center [863, 378] width 1411 height 757
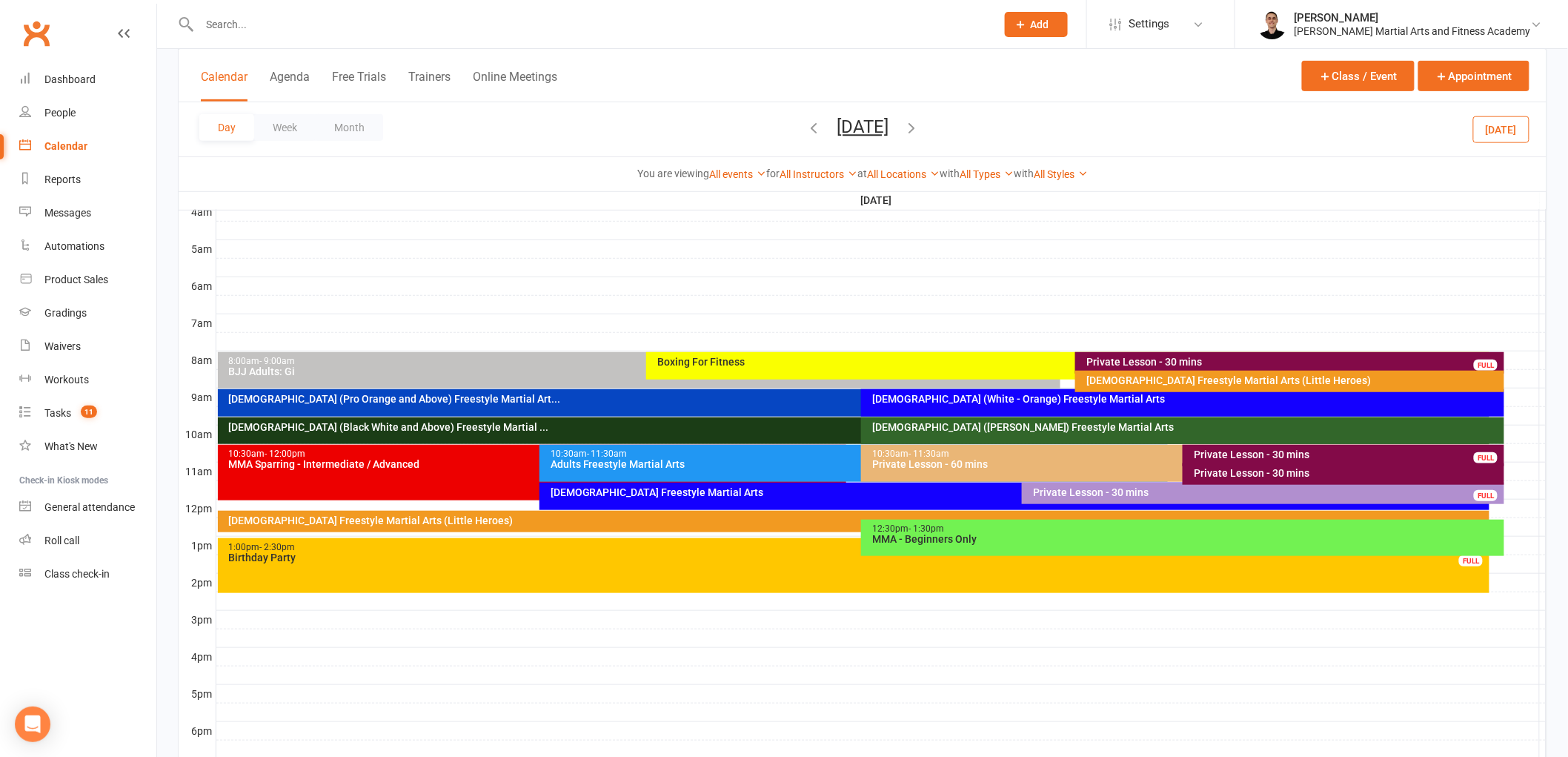
click at [1258, 453] on div "Private Lesson - 30 mins" at bounding box center [1347, 454] width 308 height 10
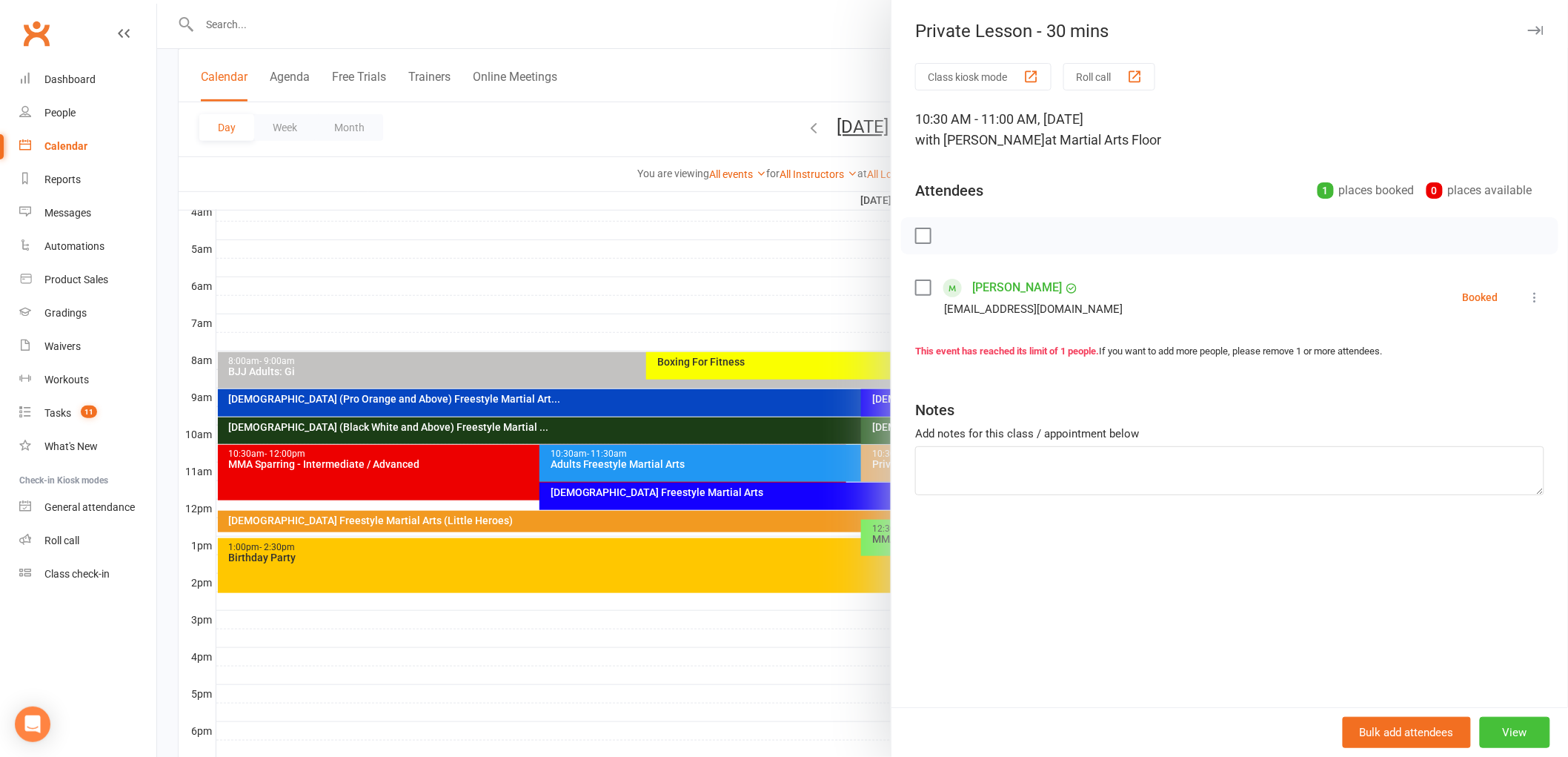
click at [1509, 727] on button "View" at bounding box center [1516, 732] width 71 height 31
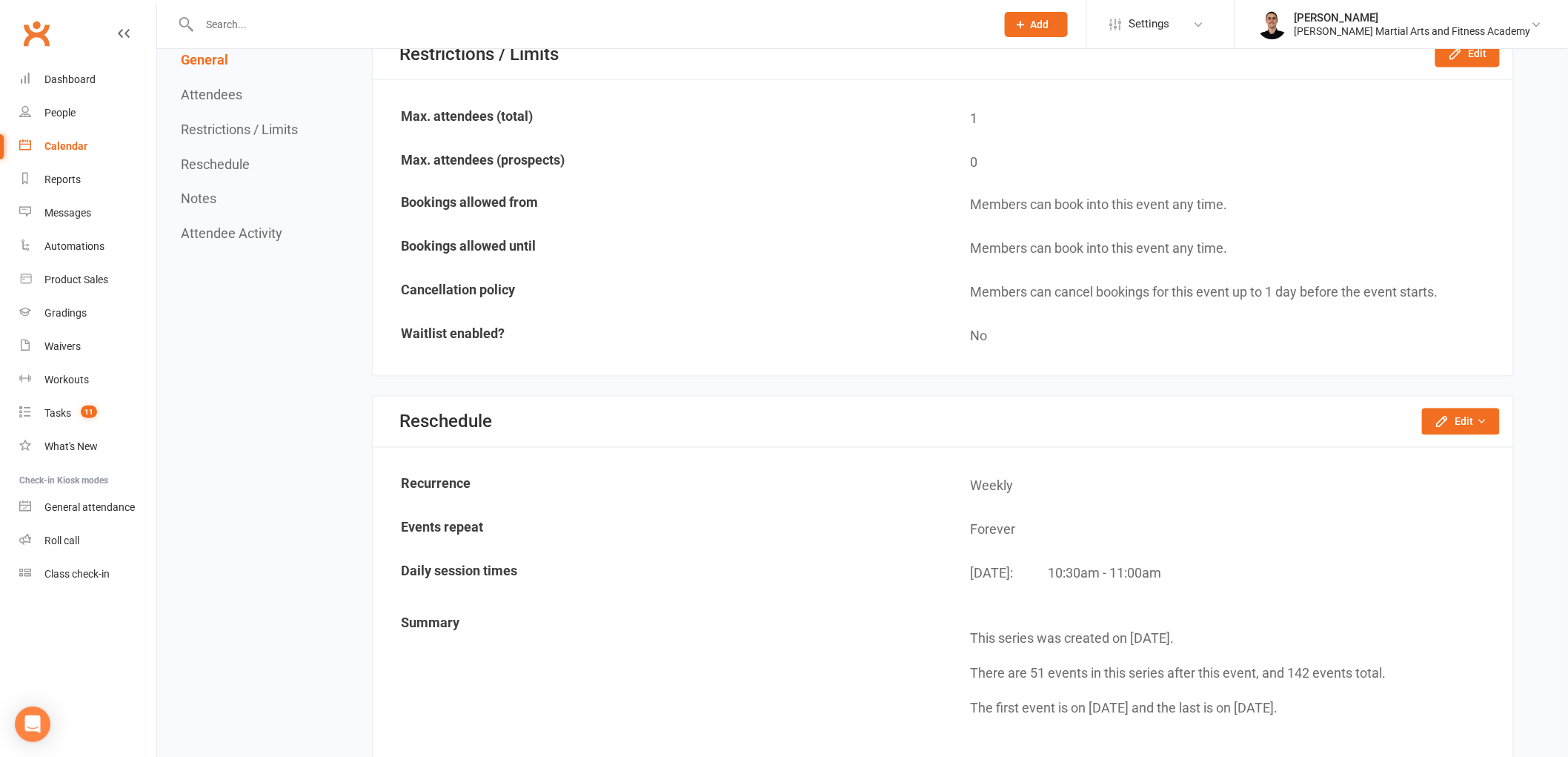
scroll to position [1483, 0]
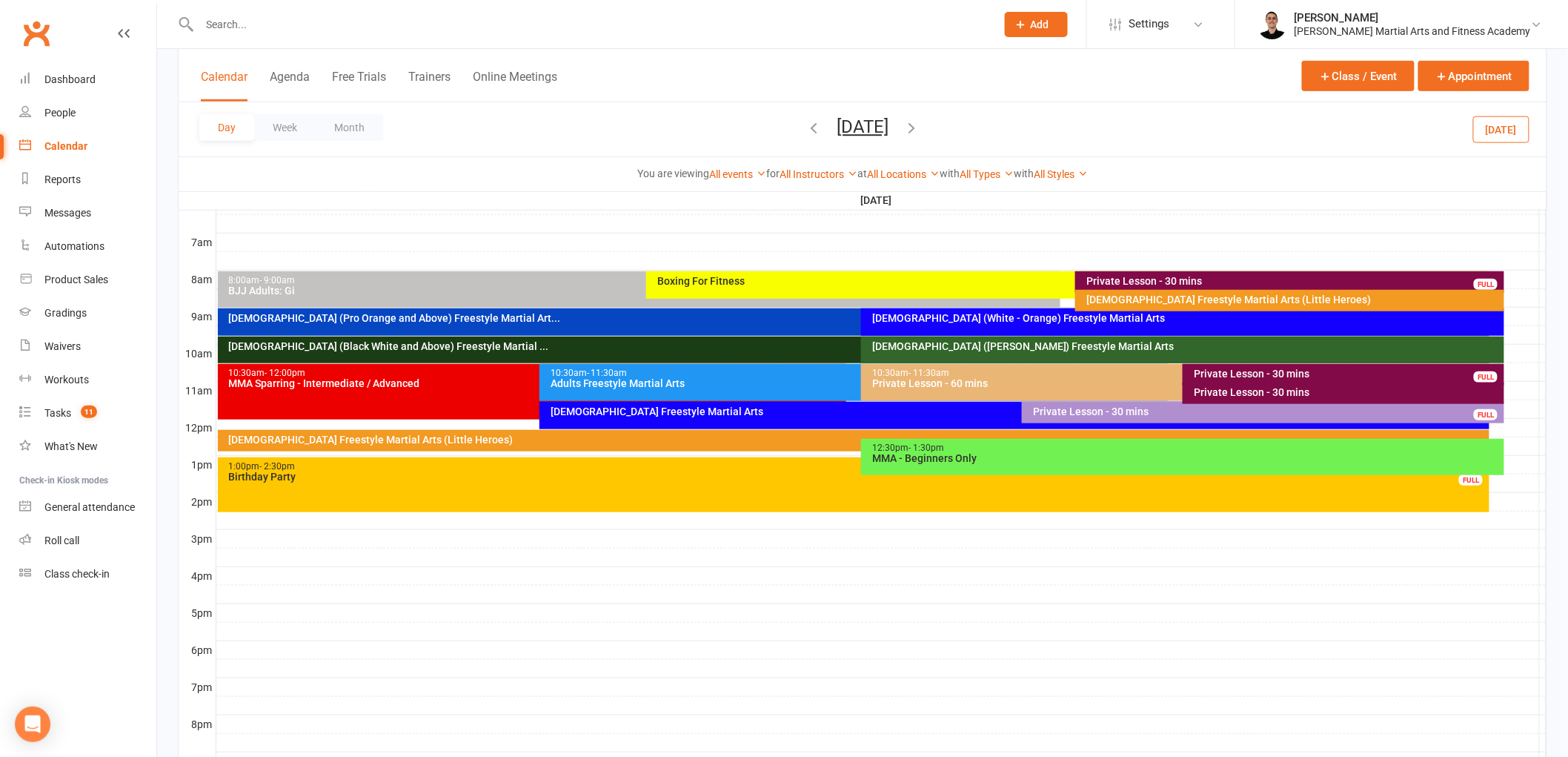
scroll to position [330, 0]
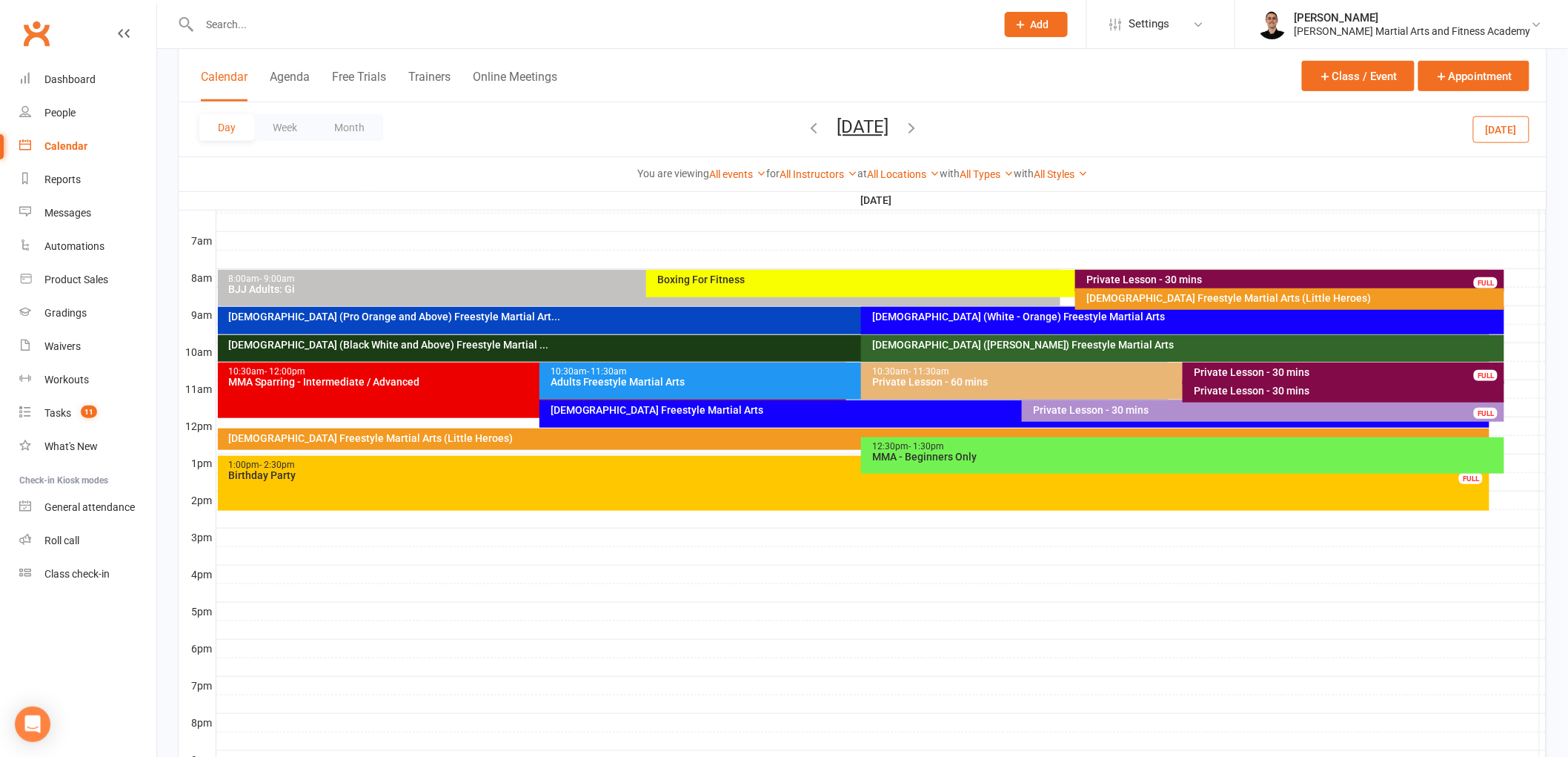
click at [1411, 374] on div "Private Lesson - 30 mins" at bounding box center [1347, 372] width 308 height 10
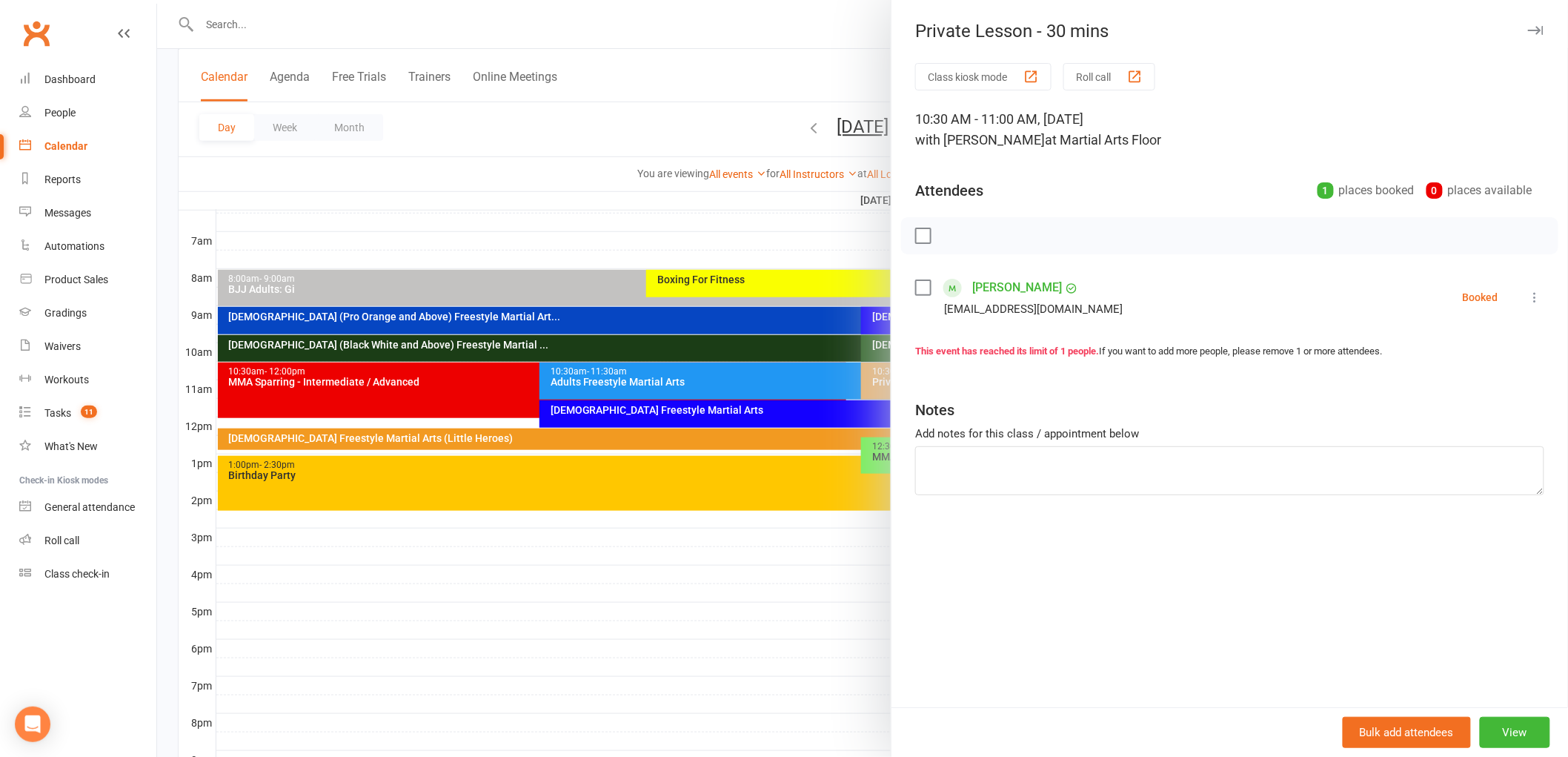
click at [1528, 293] on icon at bounding box center [1535, 297] width 15 height 15
click at [1447, 356] on link "Remove" at bounding box center [1464, 356] width 159 height 30
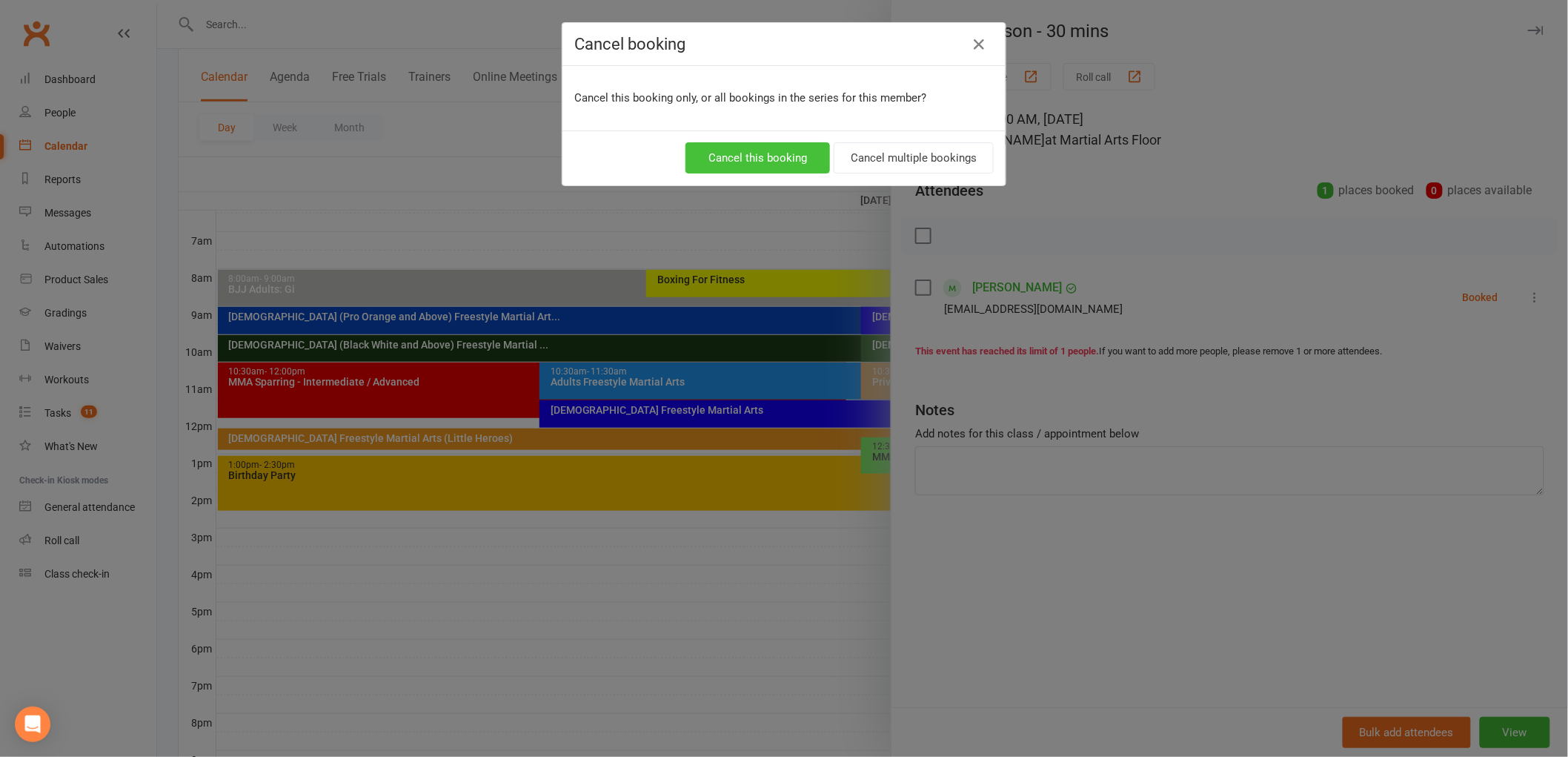
click at [737, 152] on button "Cancel this booking" at bounding box center [757, 157] width 144 height 31
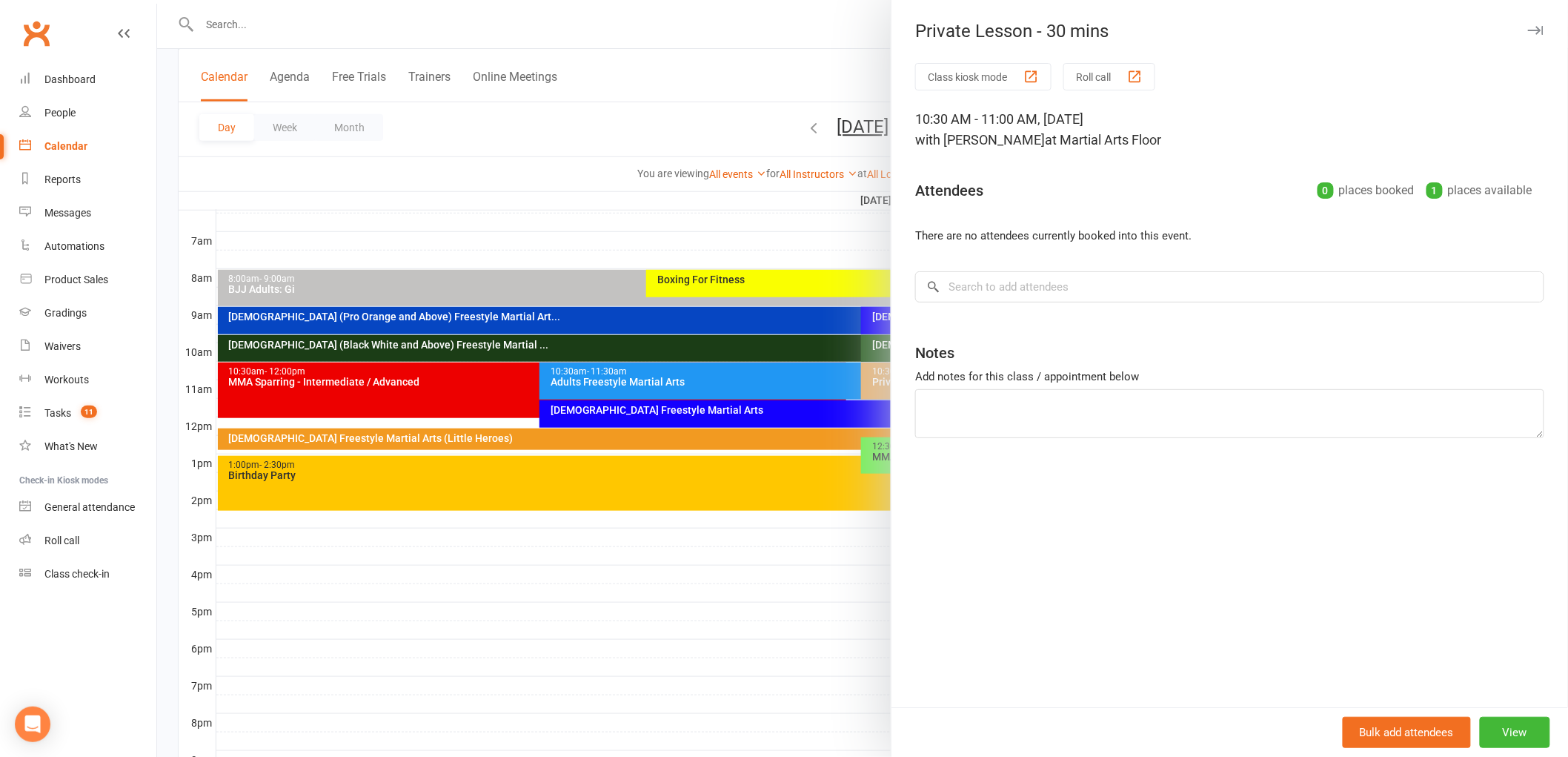
drag, startPoint x: 730, startPoint y: 358, endPoint x: 905, endPoint y: 408, distance: 182.0
click at [730, 359] on div at bounding box center [863, 378] width 1411 height 757
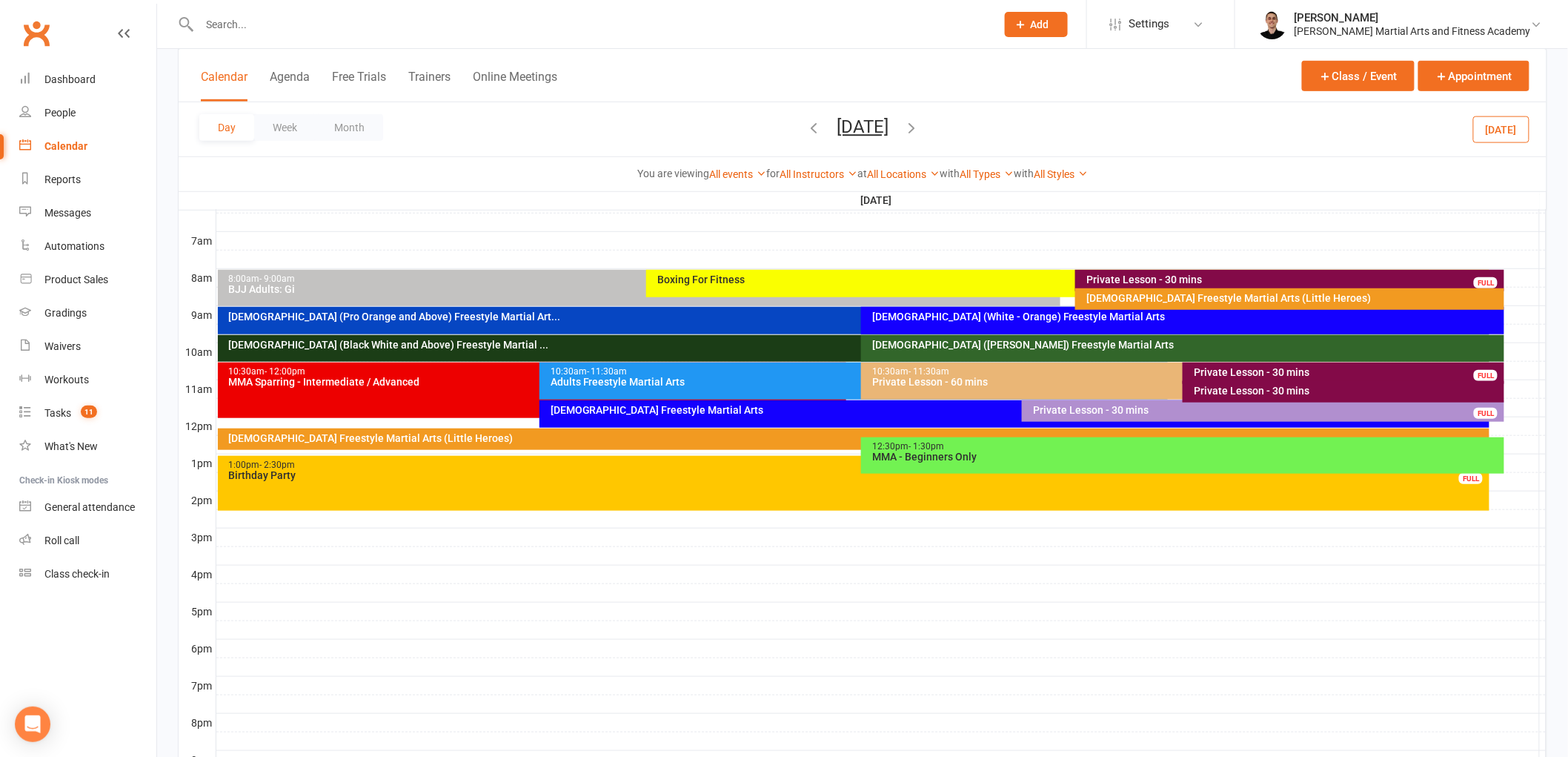
click at [1251, 386] on div "Private Lesson - 30 mins" at bounding box center [1347, 390] width 308 height 10
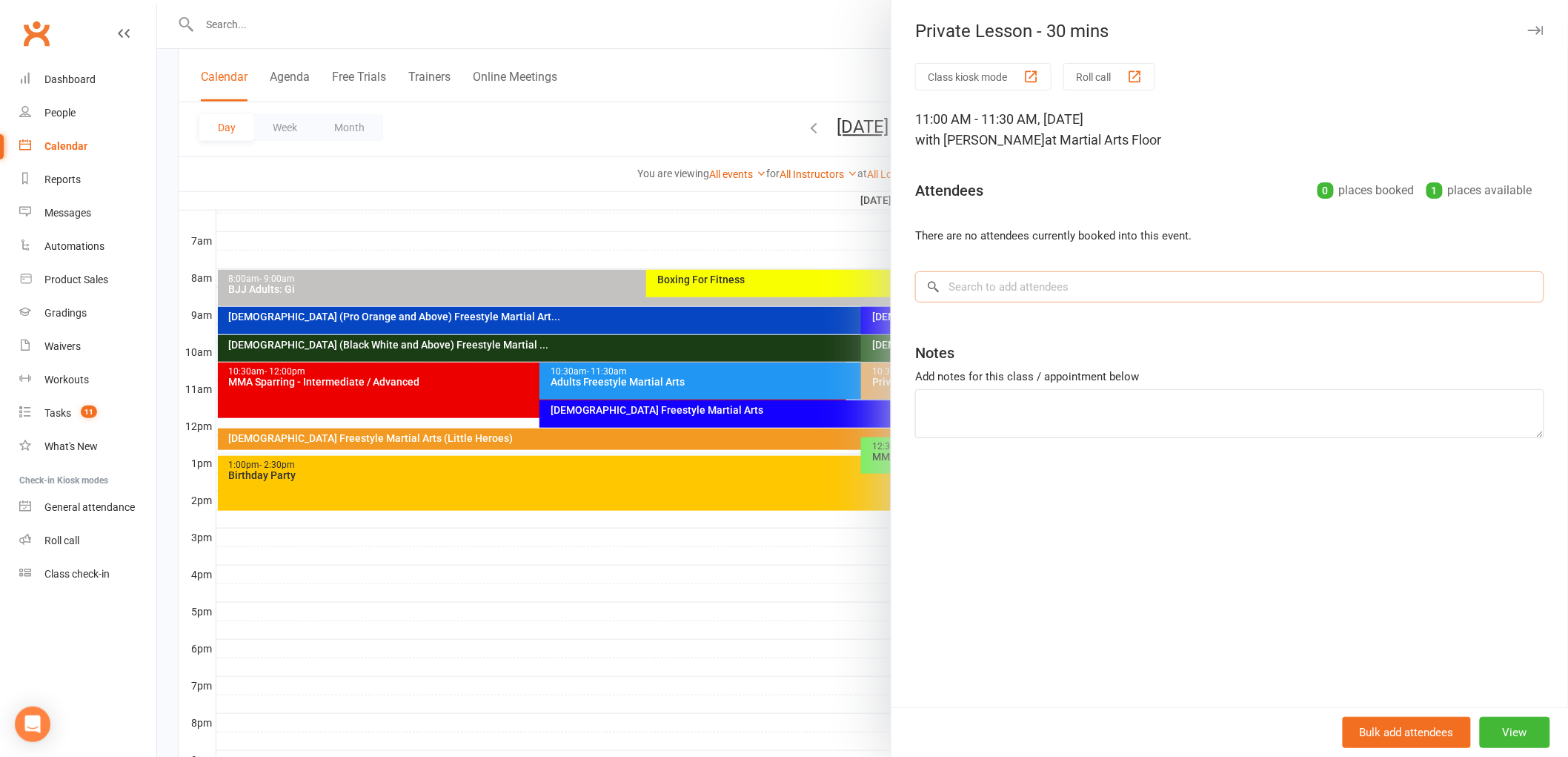
click at [1062, 293] on input "search" at bounding box center [1230, 286] width 629 height 31
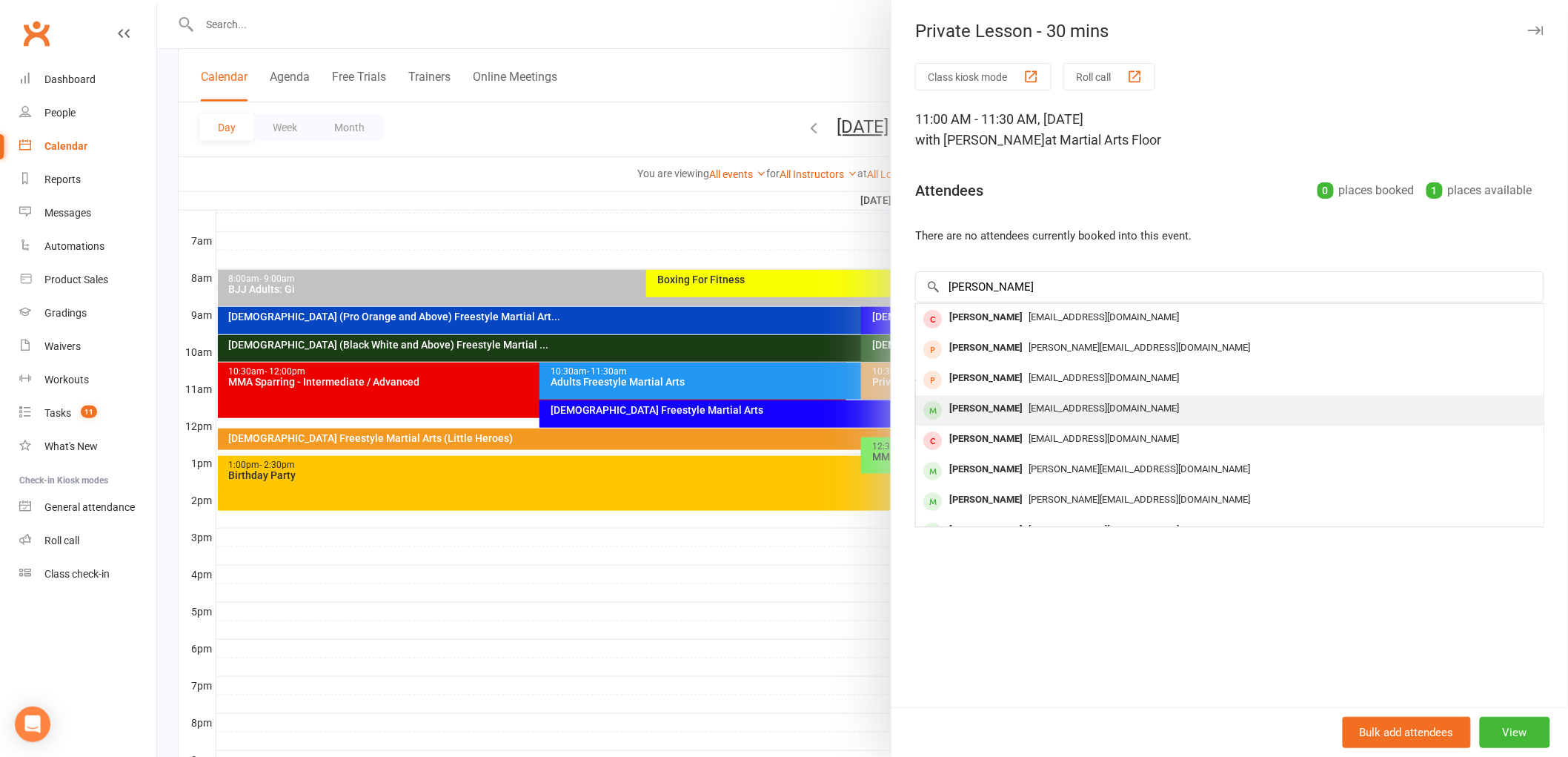
click at [1053, 410] on span "sb.away@gmail.com" at bounding box center [1104, 408] width 151 height 11
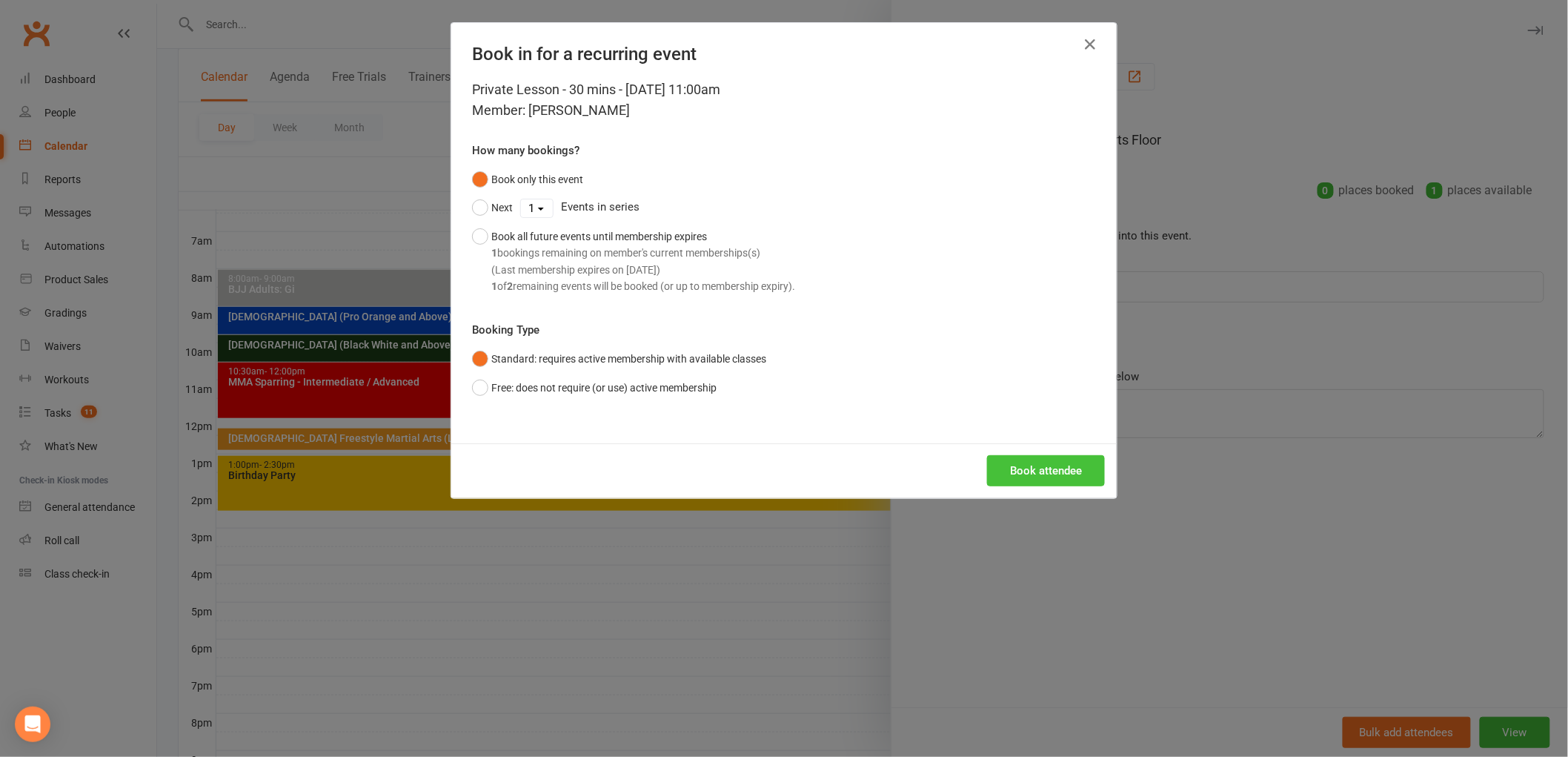
click at [1039, 477] on button "Book attendee" at bounding box center [1046, 470] width 118 height 31
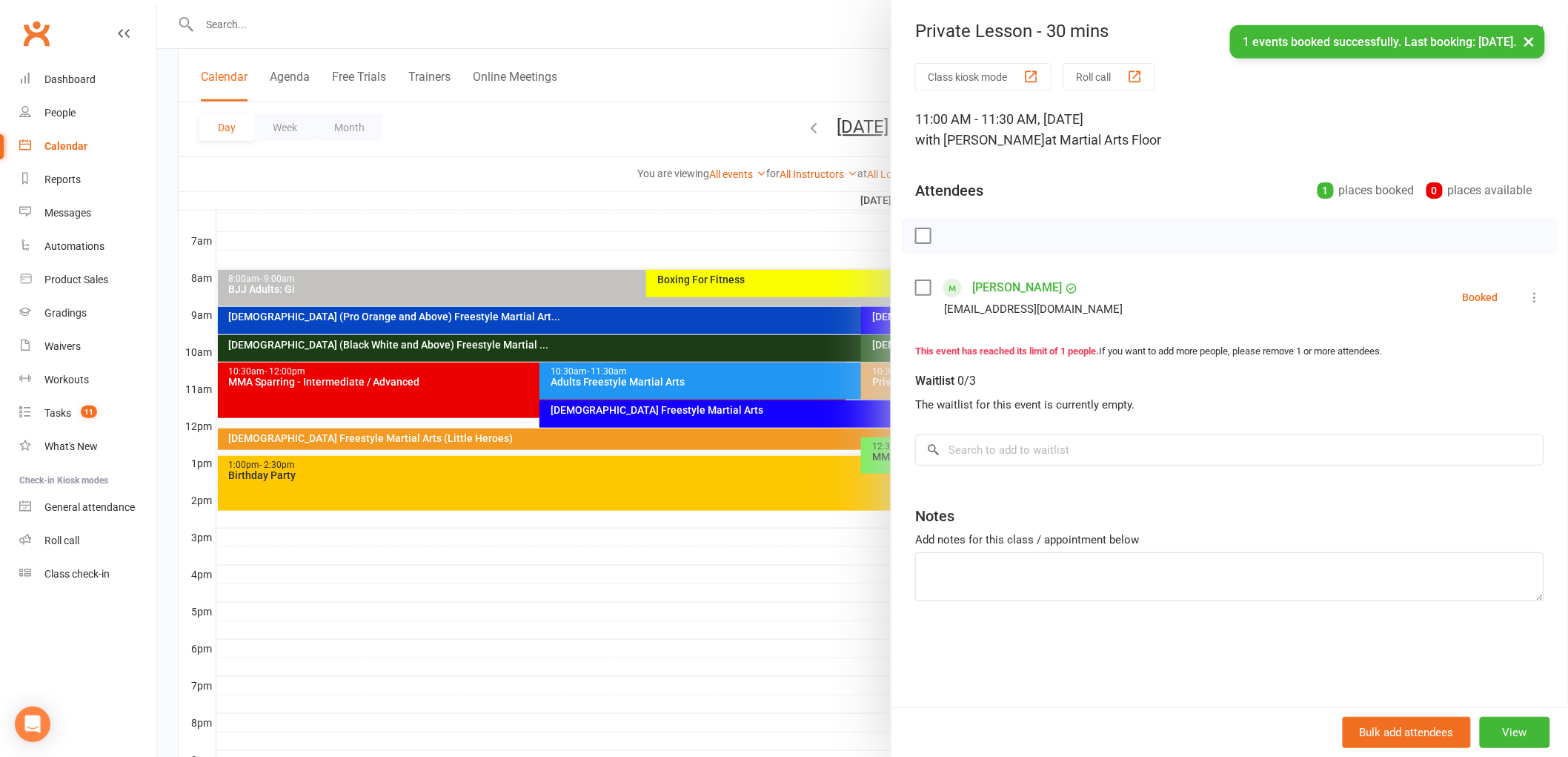
click at [719, 426] on div at bounding box center [863, 378] width 1411 height 757
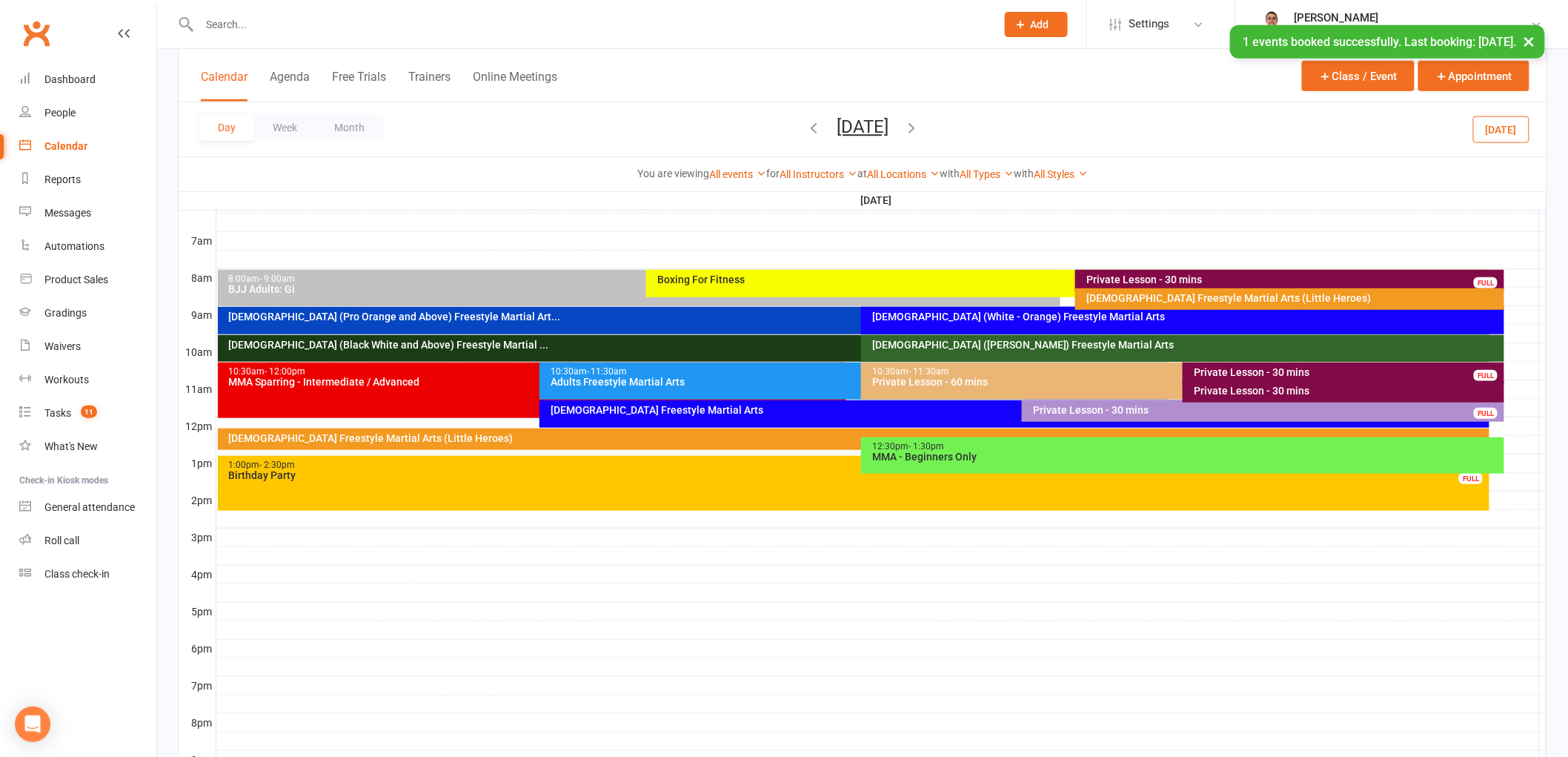
click at [1228, 370] on div "Private Lesson - 30 mins" at bounding box center [1347, 372] width 308 height 10
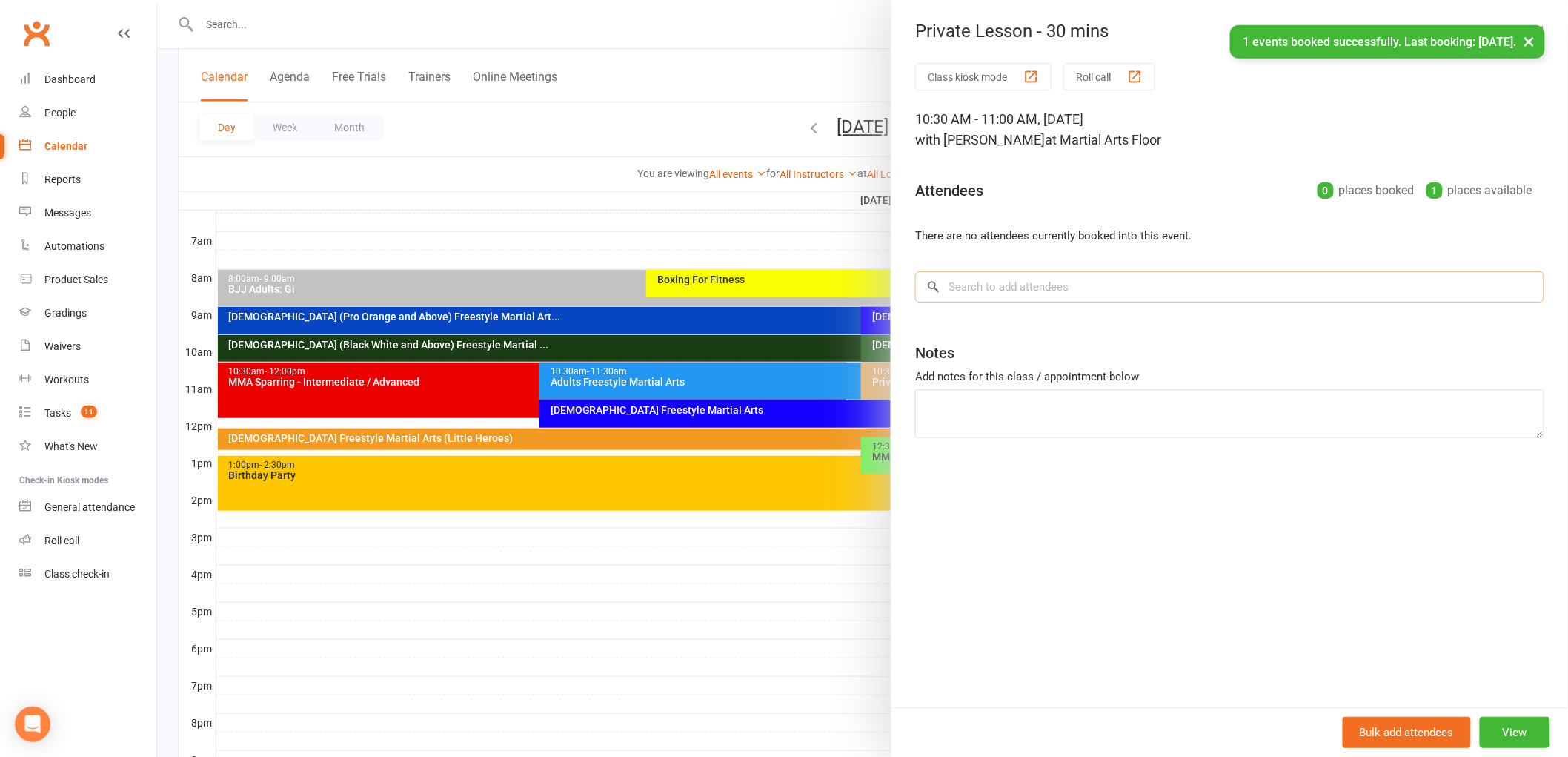
click at [1067, 286] on input "search" at bounding box center [1230, 286] width 629 height 31
click at [1494, 729] on button "View" at bounding box center [1516, 732] width 71 height 31
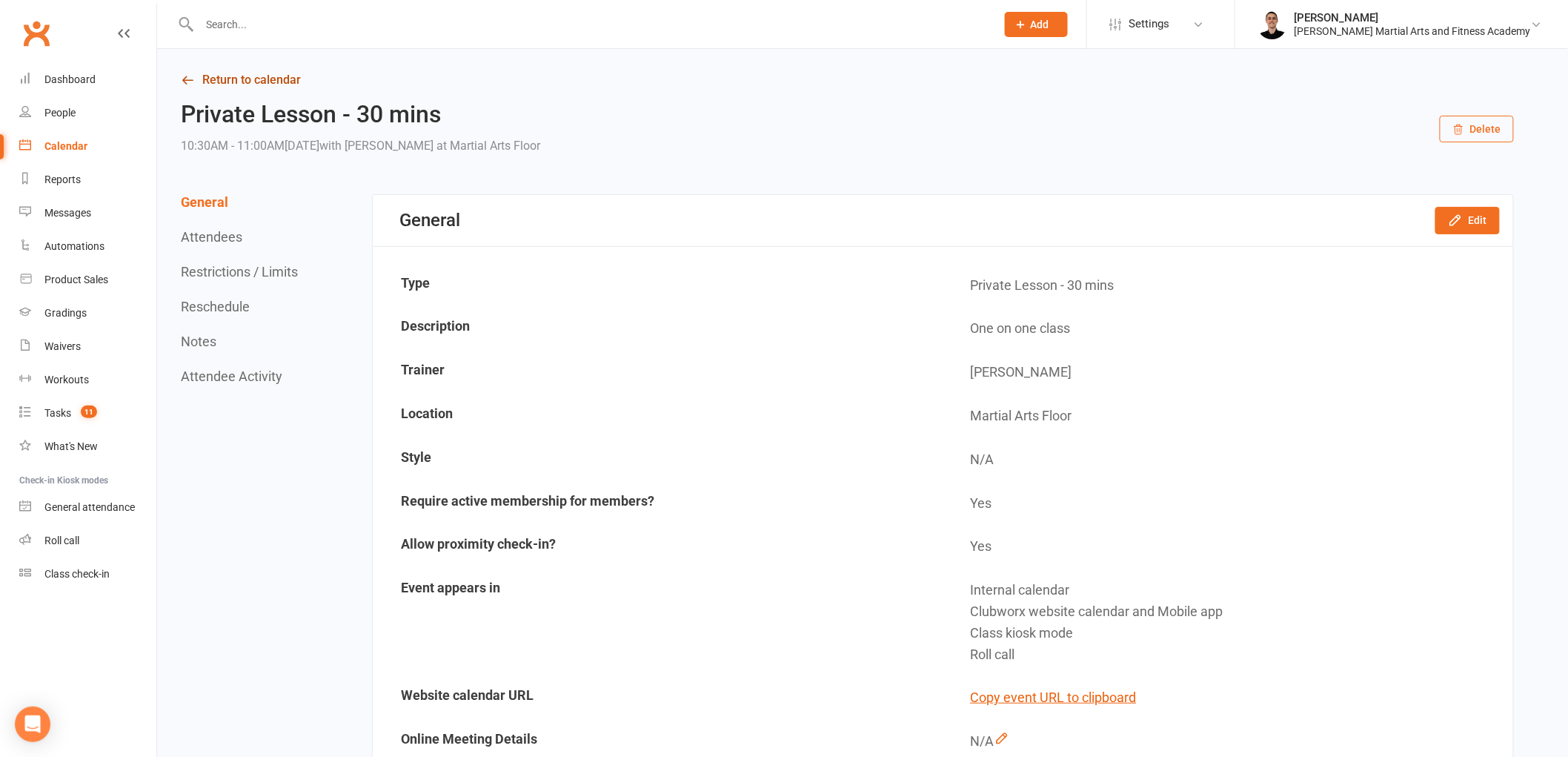
click at [287, 77] on link "Return to calendar" at bounding box center [847, 80] width 1333 height 20
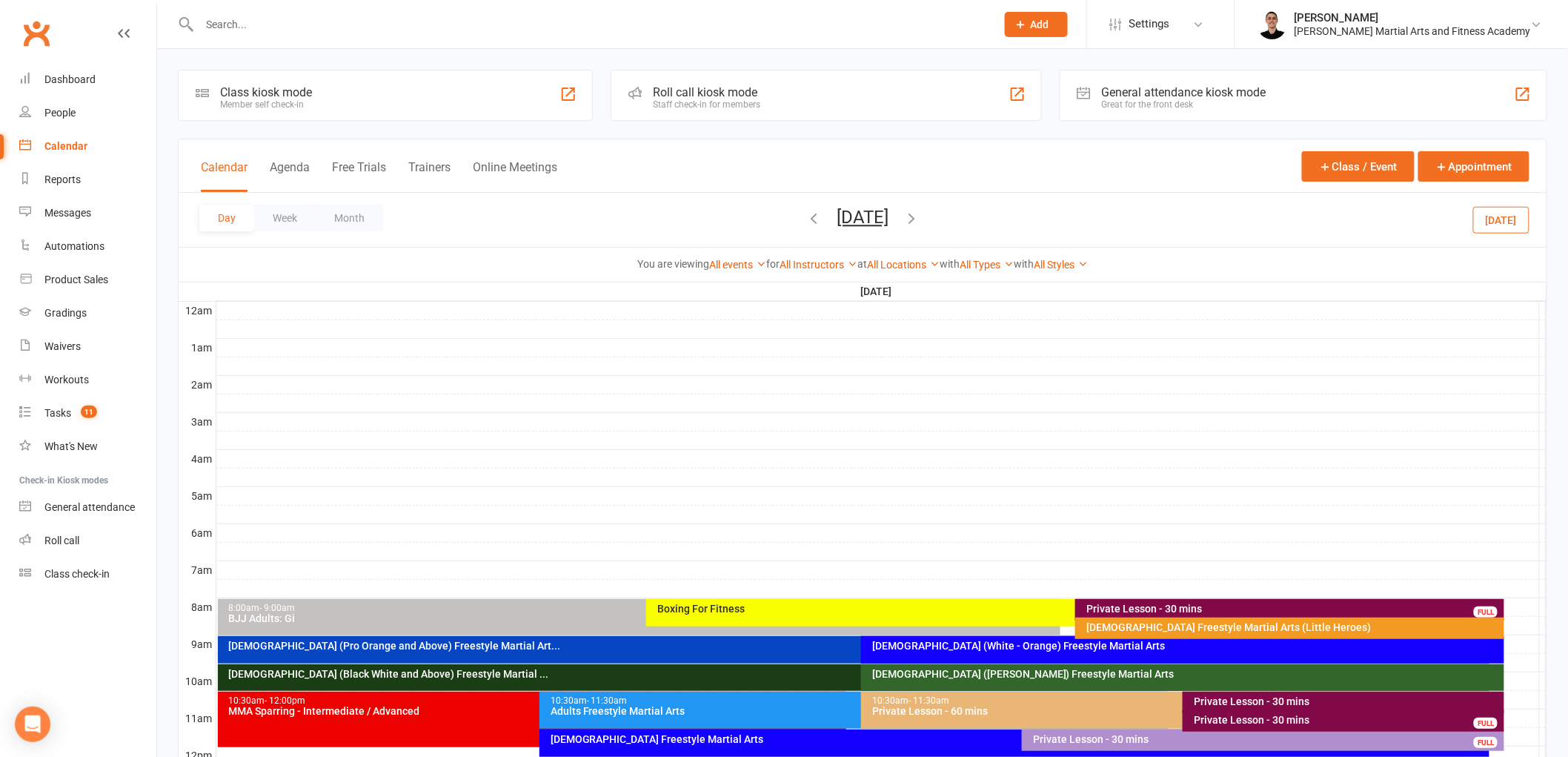
click at [889, 210] on button "Saturday, Aug 23, 2025" at bounding box center [863, 217] width 52 height 20
click at [1024, 419] on span "30" at bounding box center [1029, 425] width 12 height 12
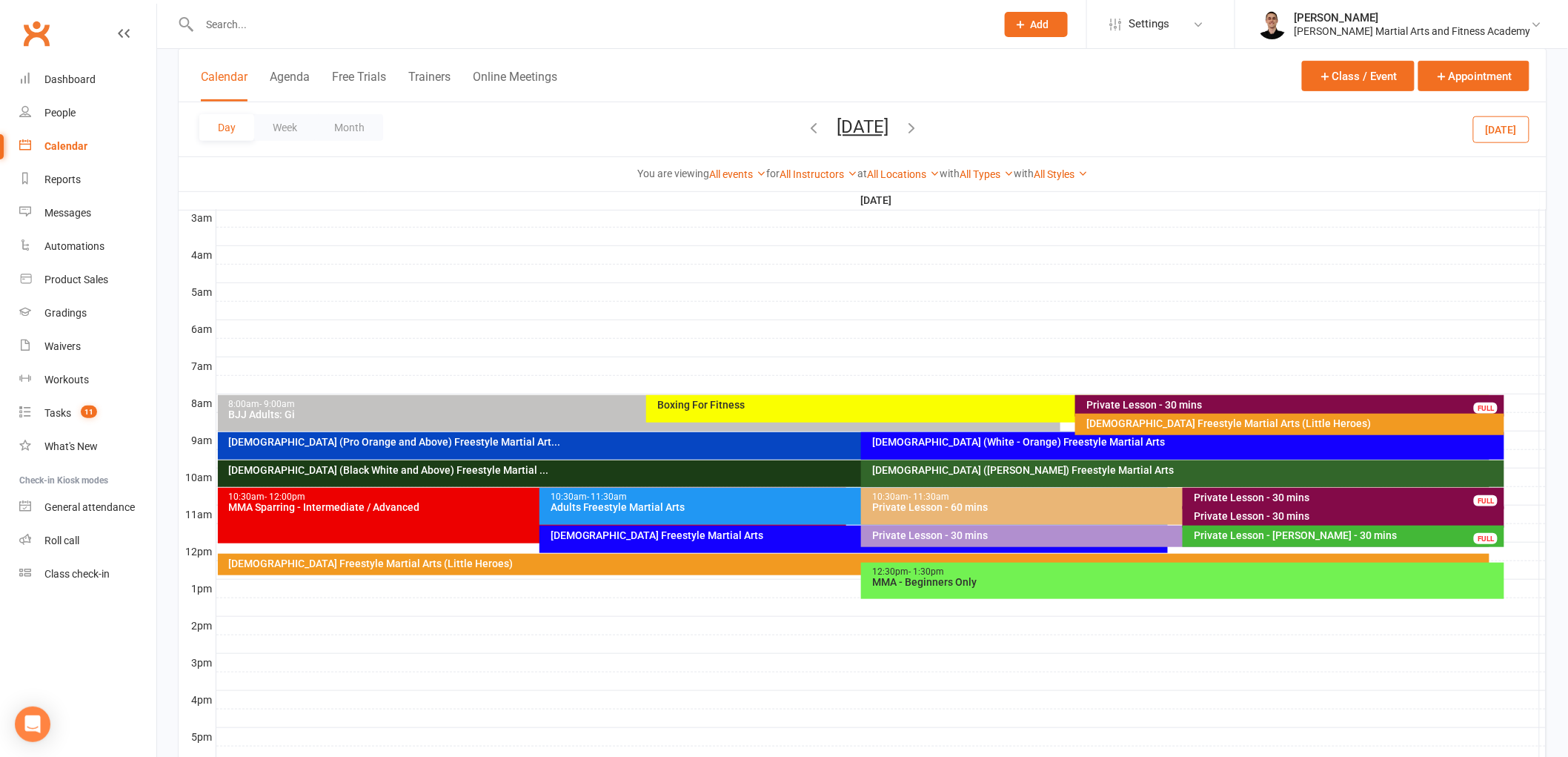
scroll to position [247, 0]
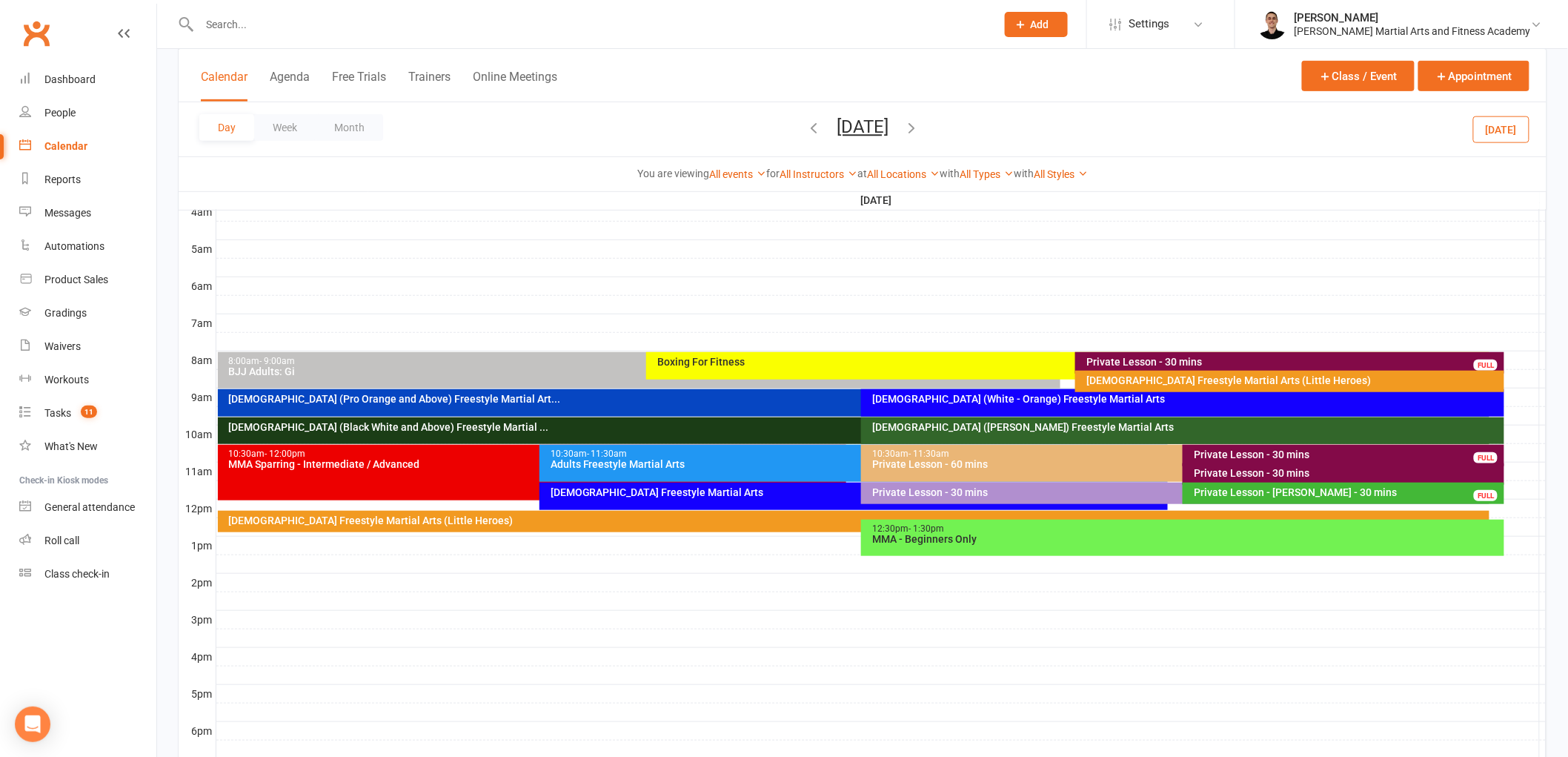
click at [1123, 363] on div "Private Lesson - 30 mins" at bounding box center [1293, 361] width 416 height 10
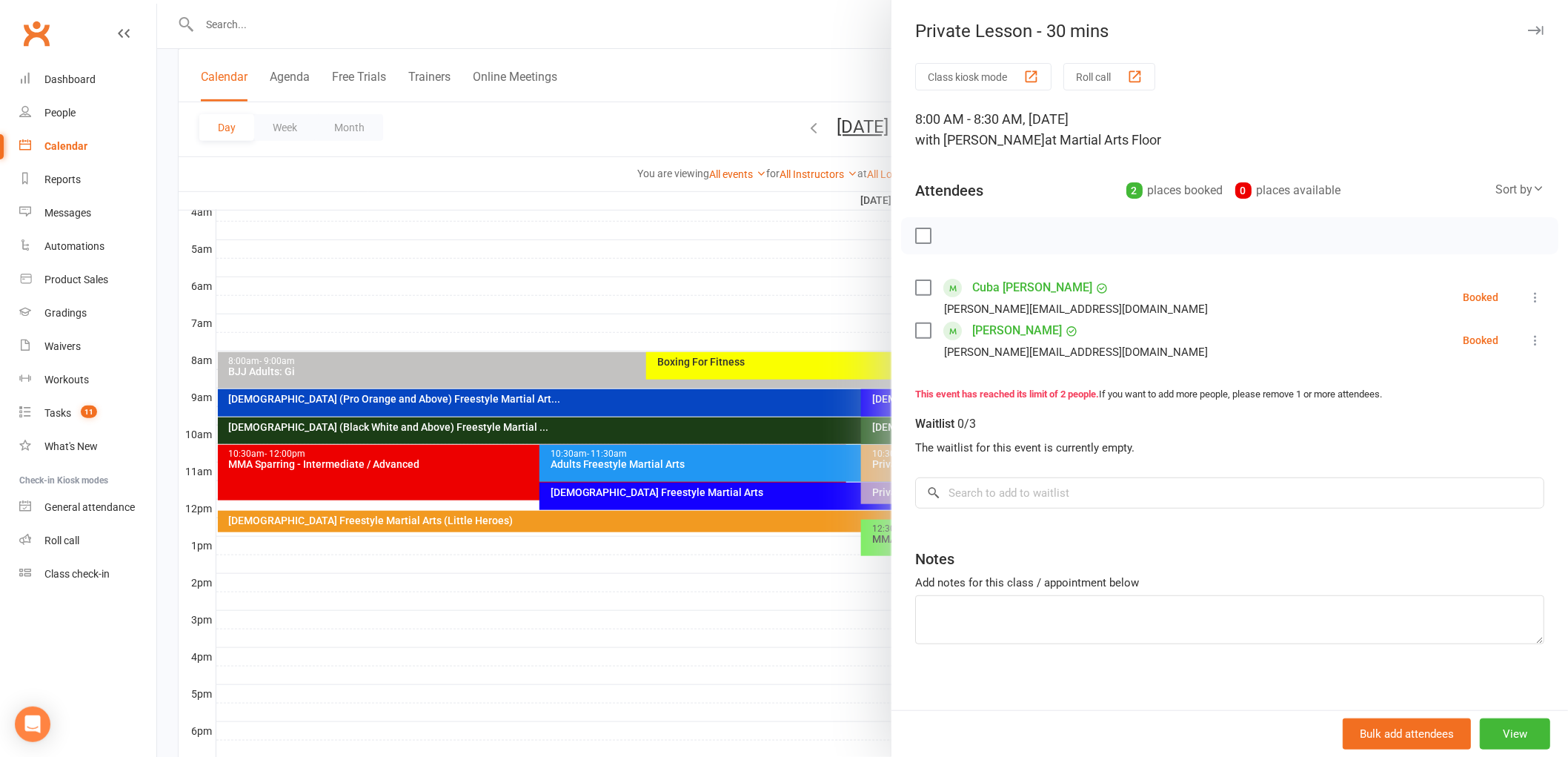
click at [753, 386] on div at bounding box center [863, 378] width 1411 height 757
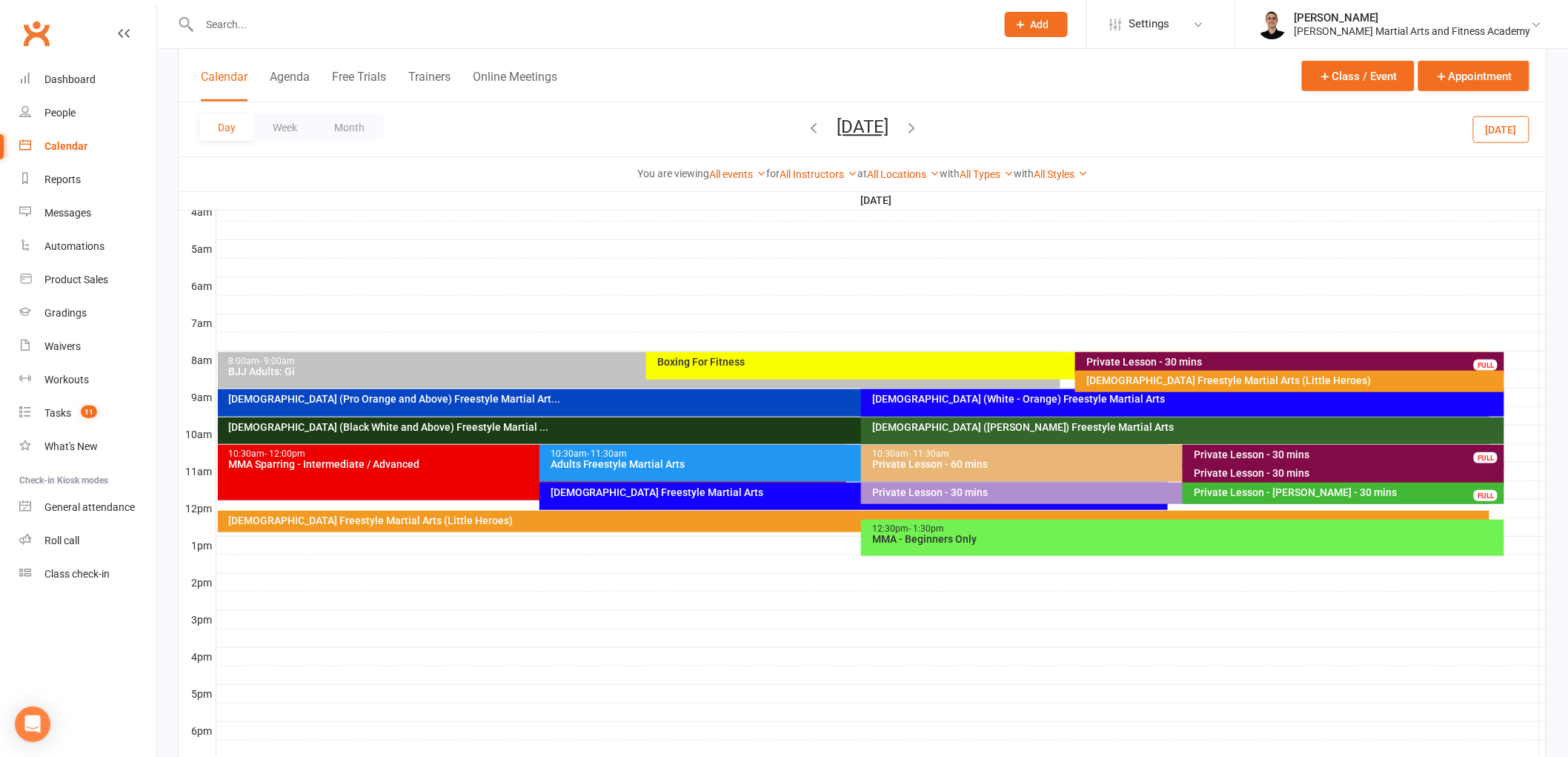
click at [1283, 446] on div "Private Lesson - 30 mins FULL" at bounding box center [1344, 455] width 322 height 21
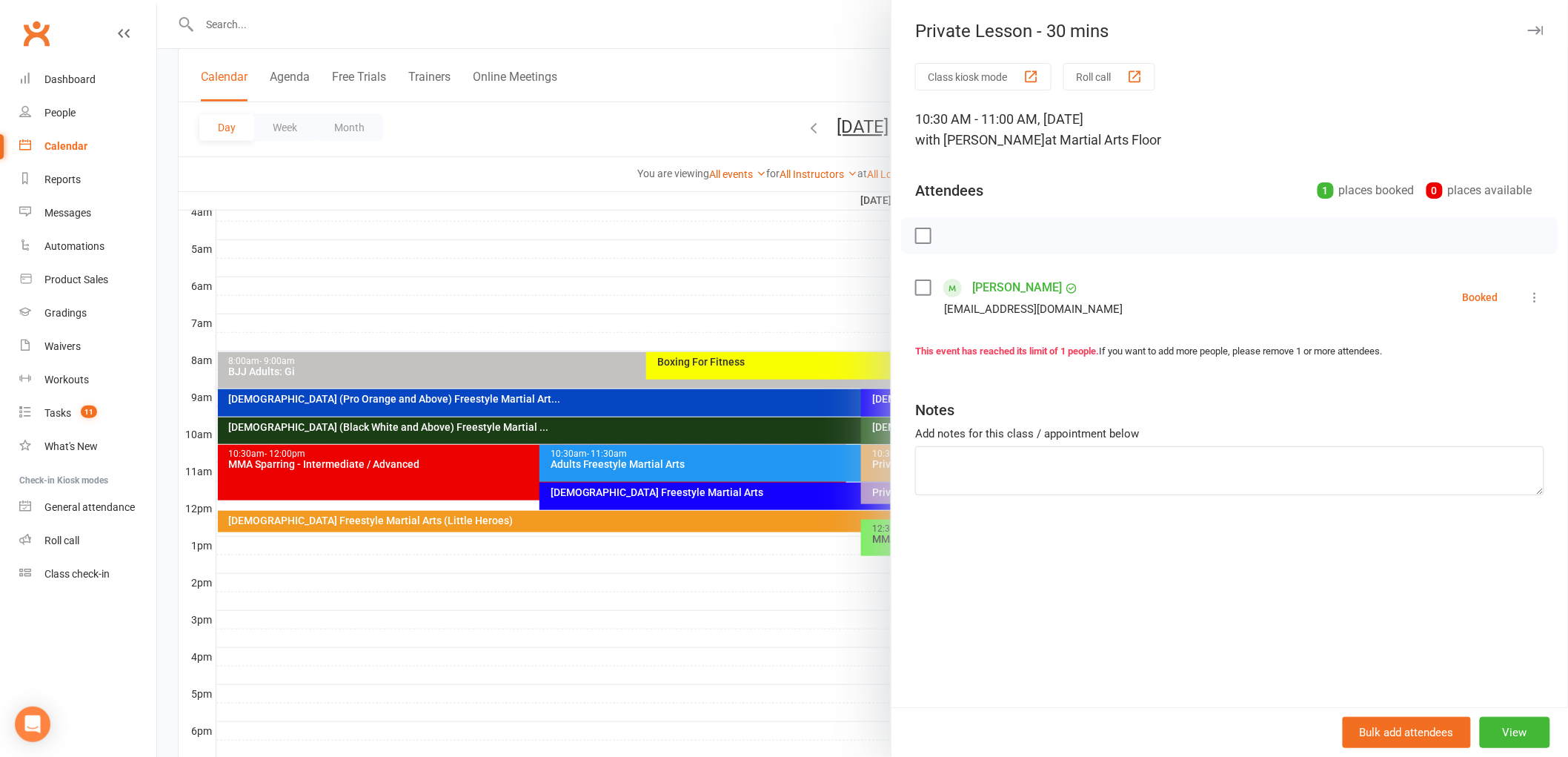
click at [1528, 300] on icon at bounding box center [1535, 297] width 15 height 15
click at [1454, 353] on link "Remove" at bounding box center [1464, 356] width 159 height 30
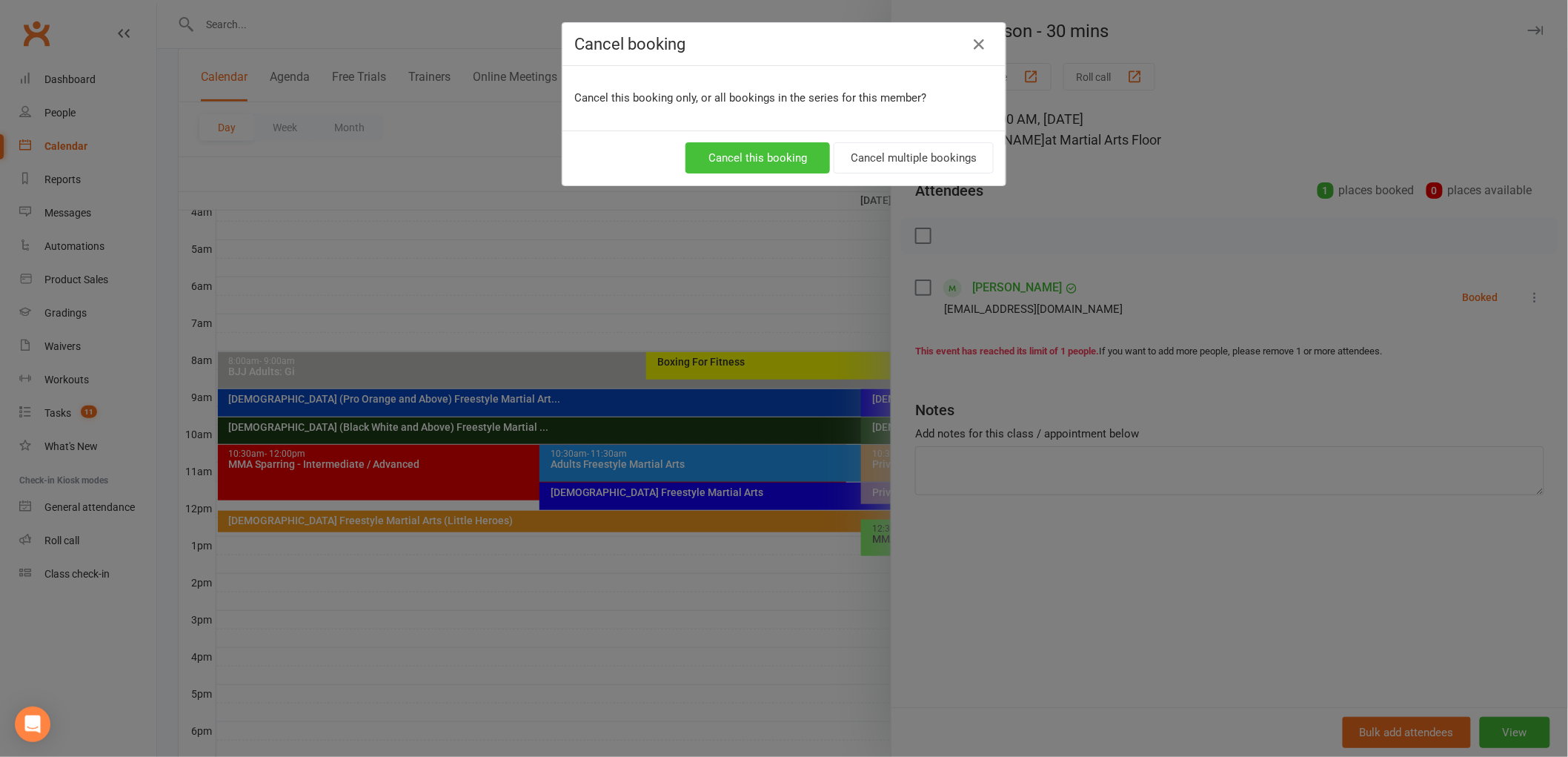
click at [723, 151] on button "Cancel this booking" at bounding box center [757, 157] width 144 height 31
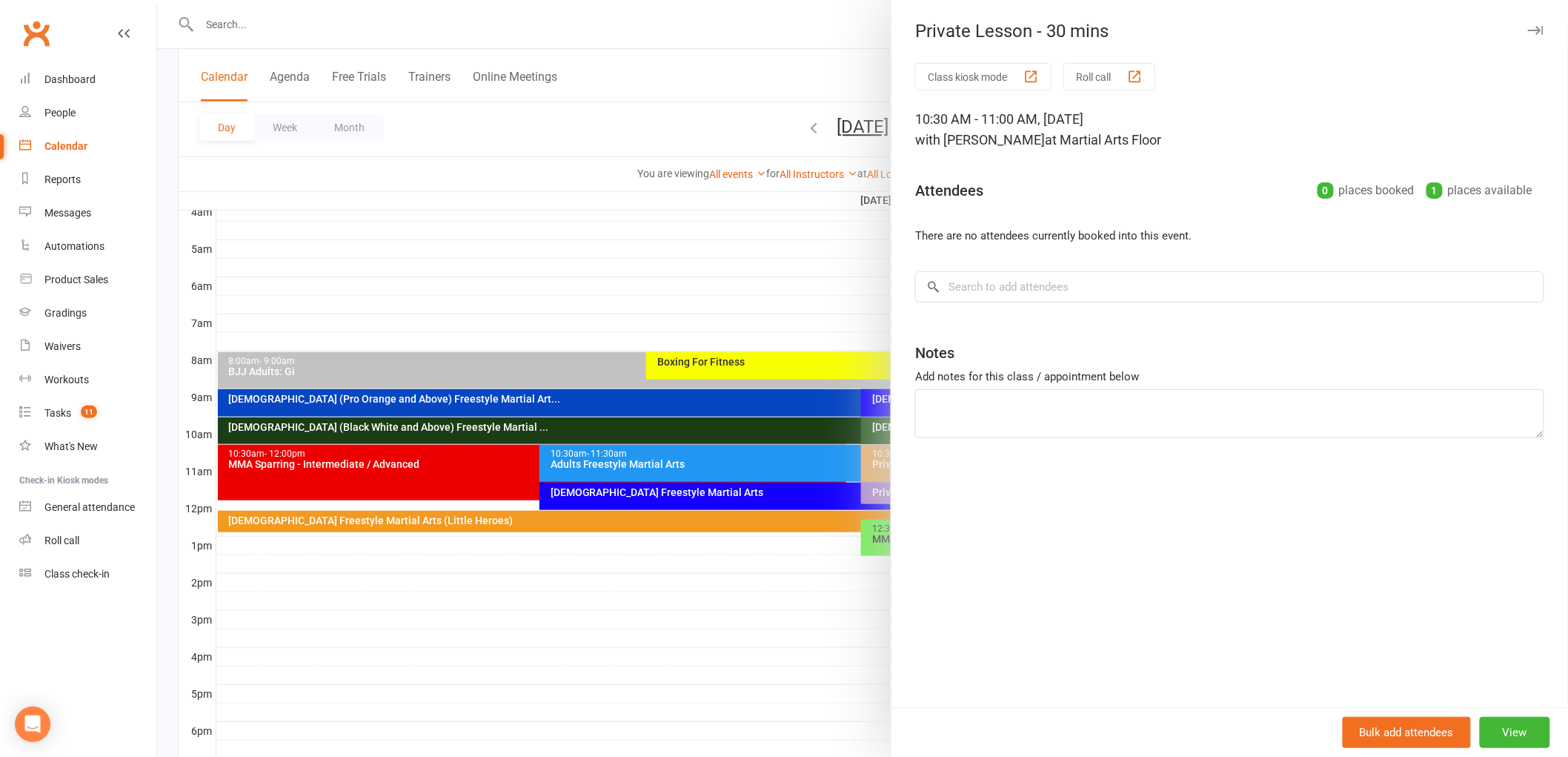
click at [781, 461] on div at bounding box center [863, 378] width 1411 height 757
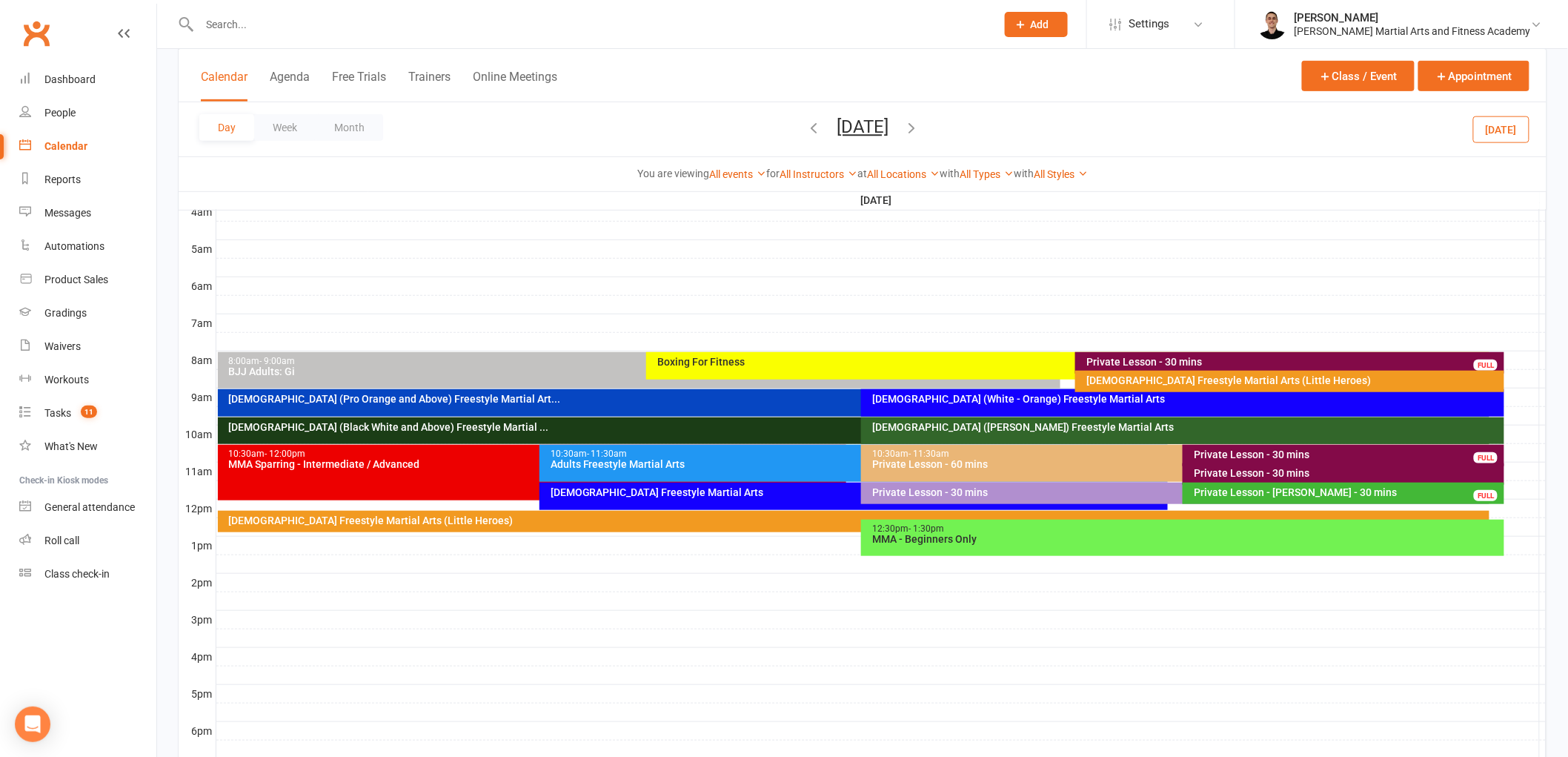
click at [1211, 469] on div "Private Lesson - 30 mins" at bounding box center [1347, 473] width 308 height 10
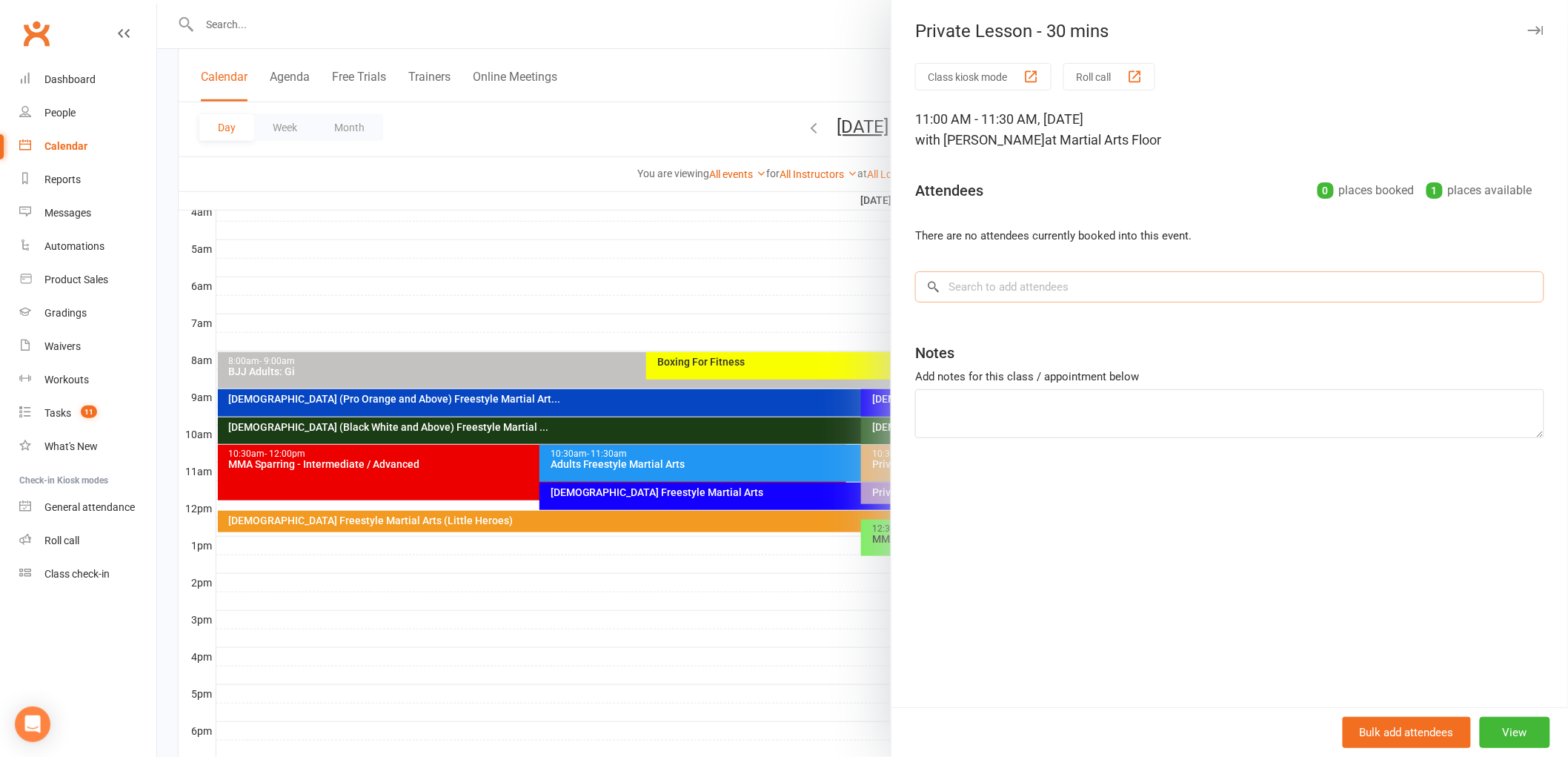
click at [1079, 293] on input "search" at bounding box center [1230, 286] width 629 height 31
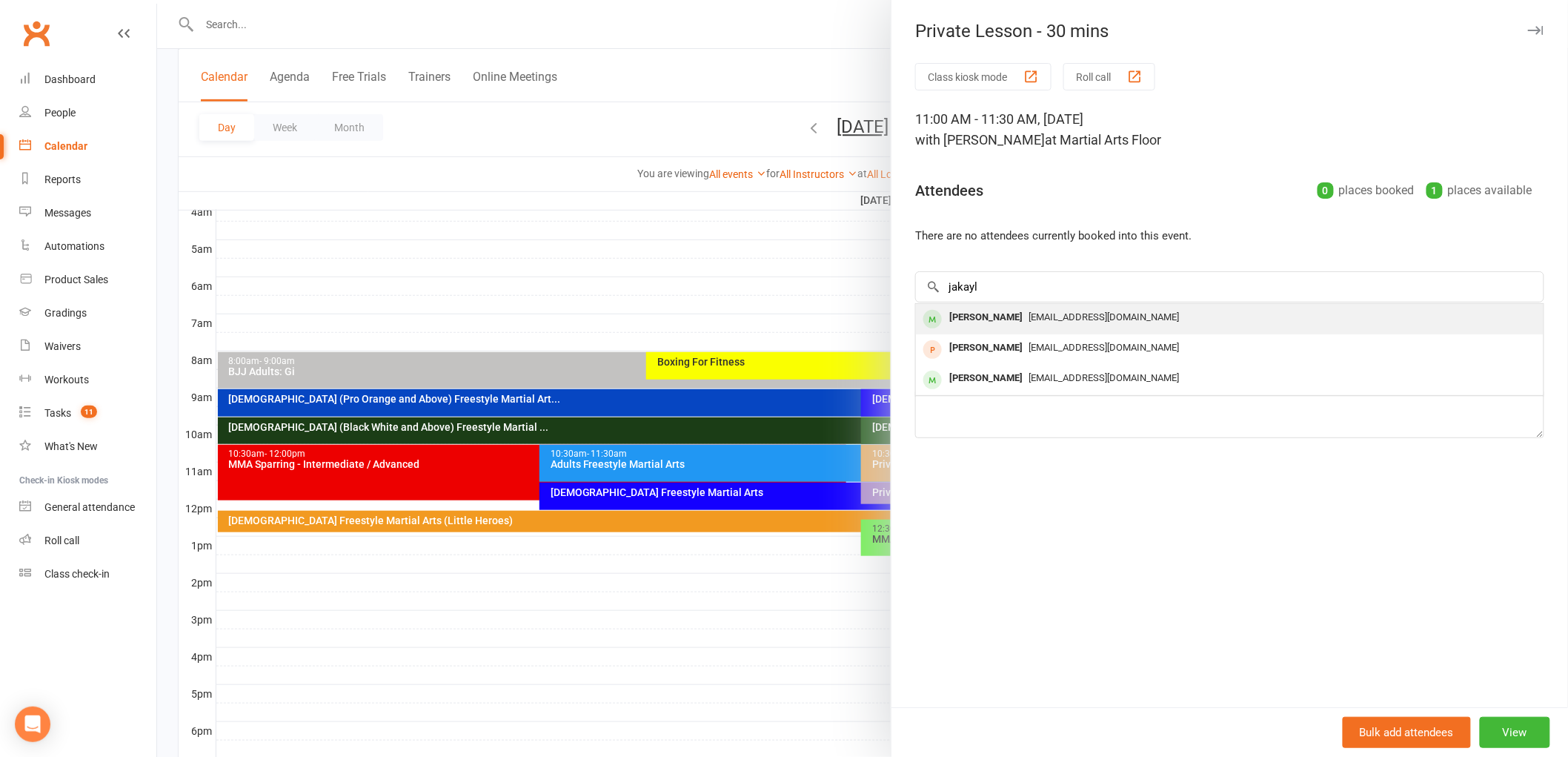
click at [1045, 321] on span "chrisdianne@optusnet.com.au" at bounding box center [1104, 318] width 151 height 11
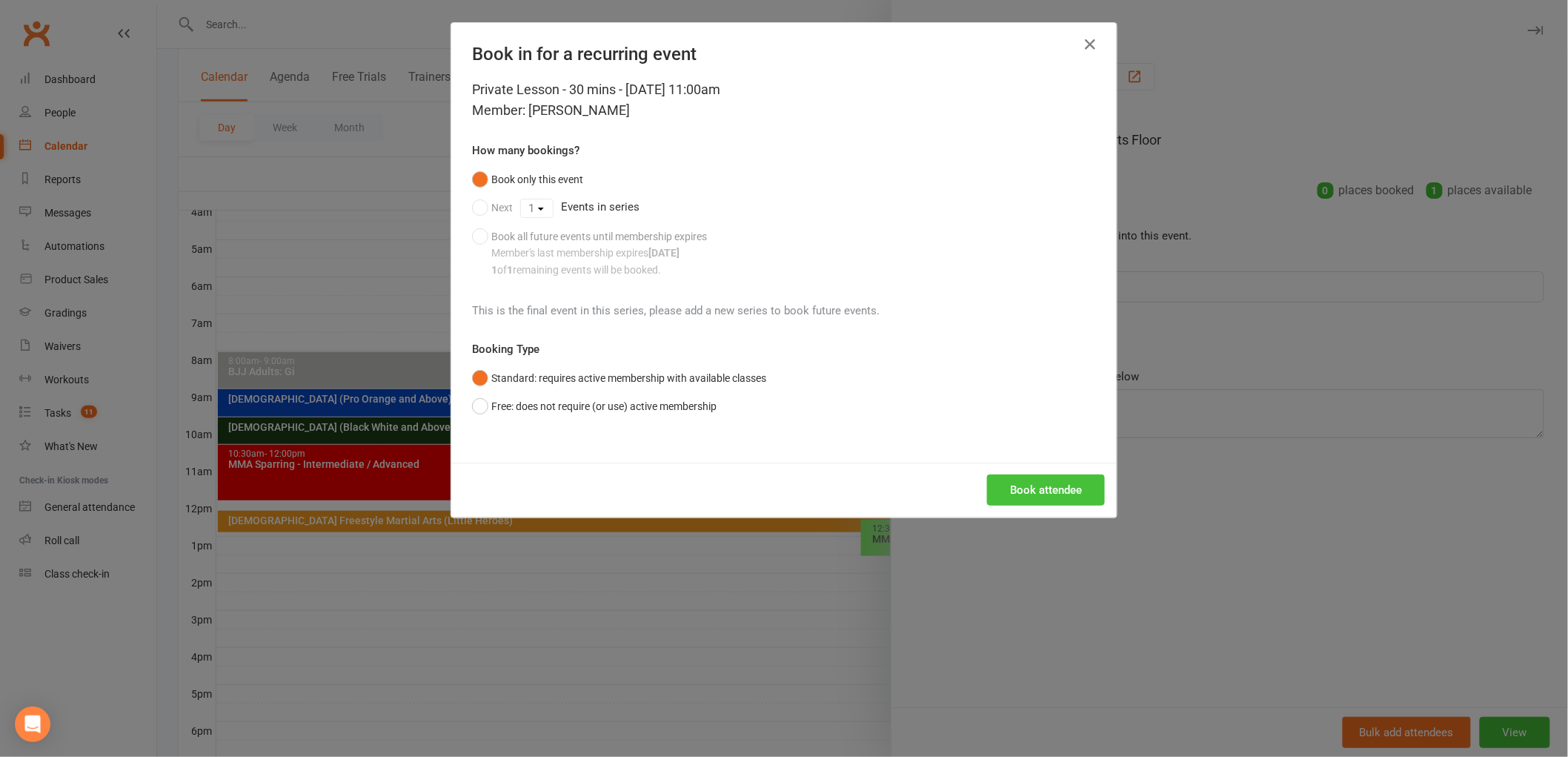
click at [1047, 486] on button "Book attendee" at bounding box center [1046, 490] width 118 height 31
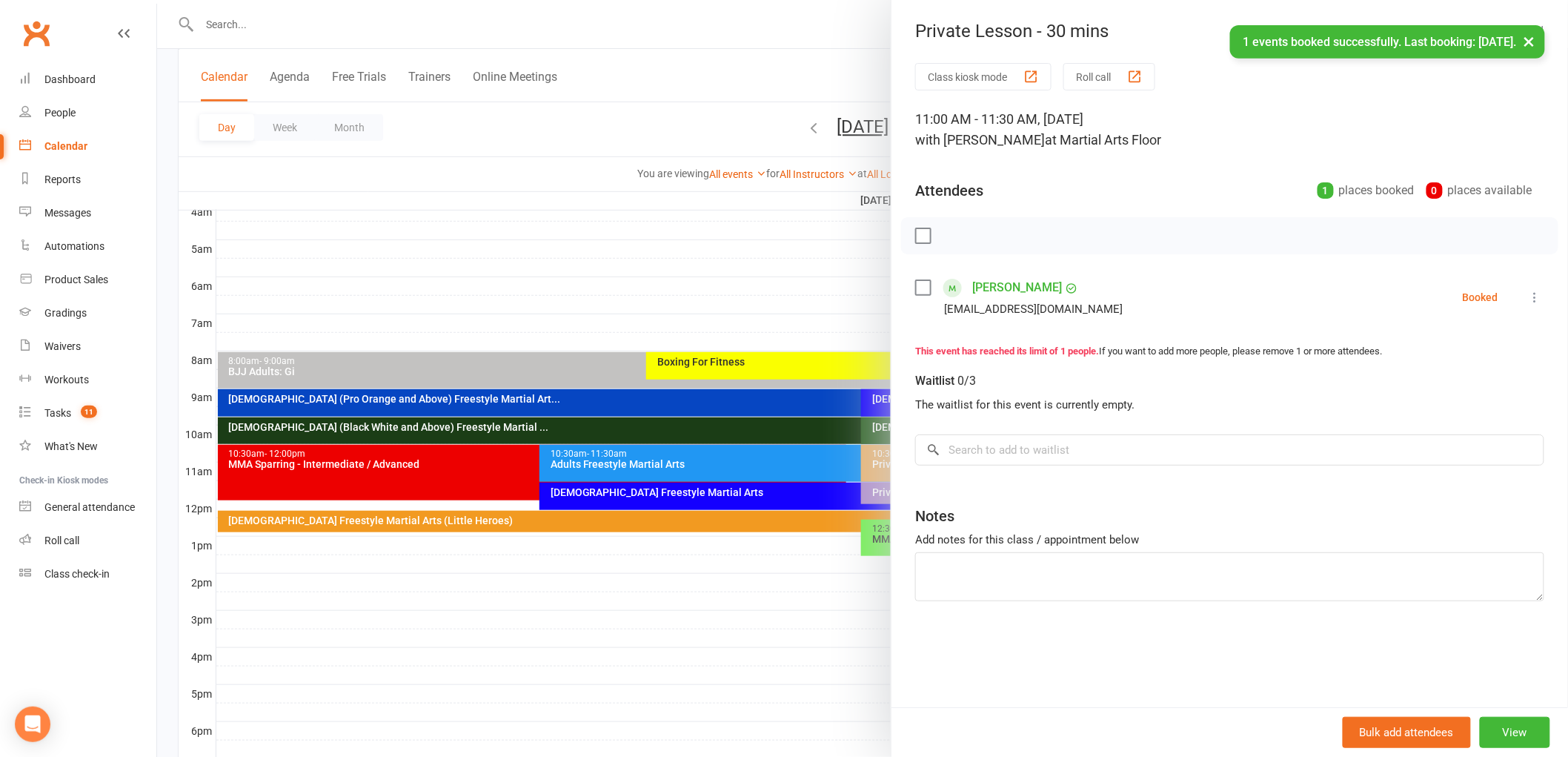
click at [792, 482] on div at bounding box center [863, 378] width 1411 height 757
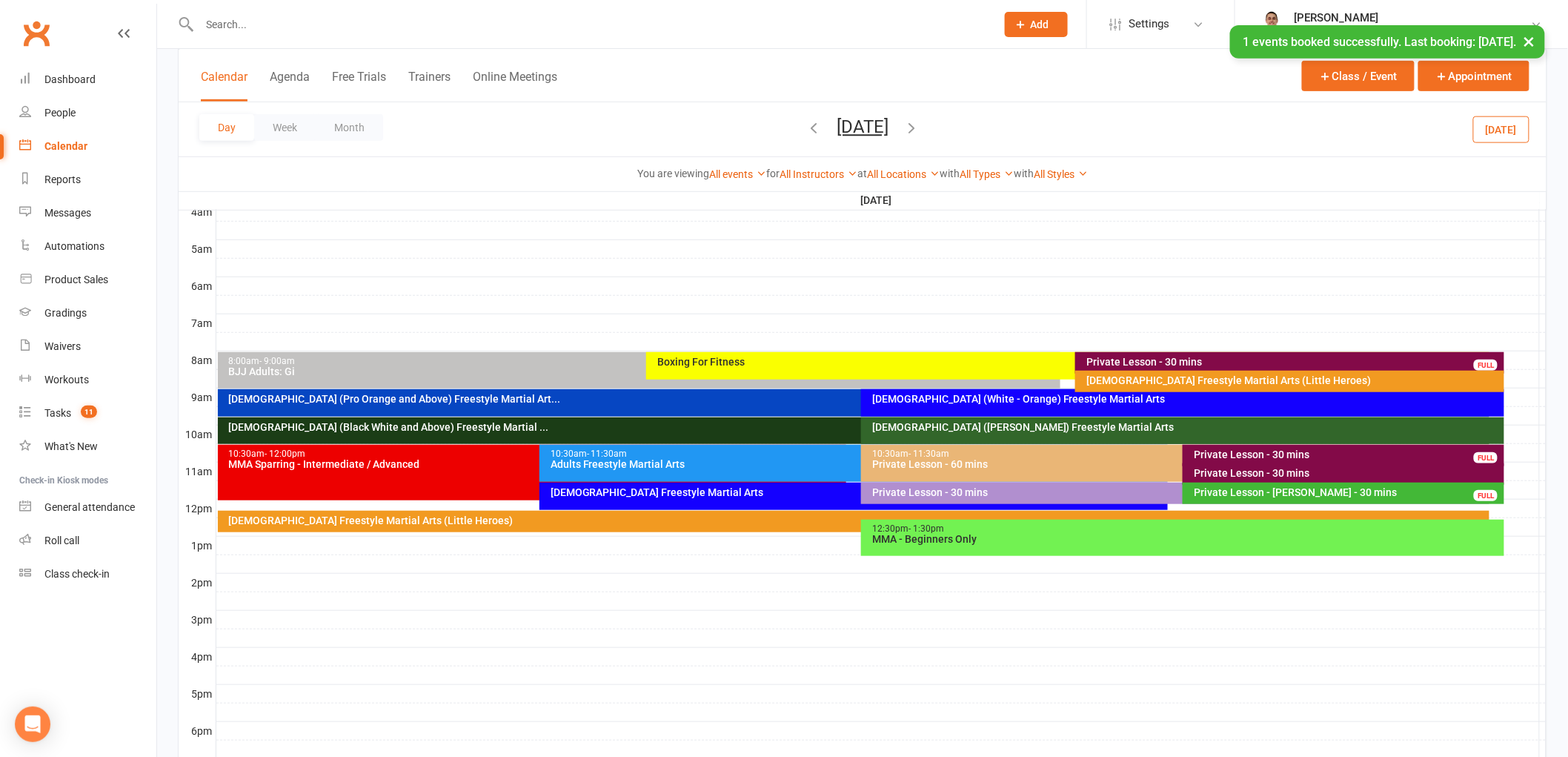
click at [1254, 450] on div "Private Lesson - 30 mins" at bounding box center [1347, 454] width 308 height 10
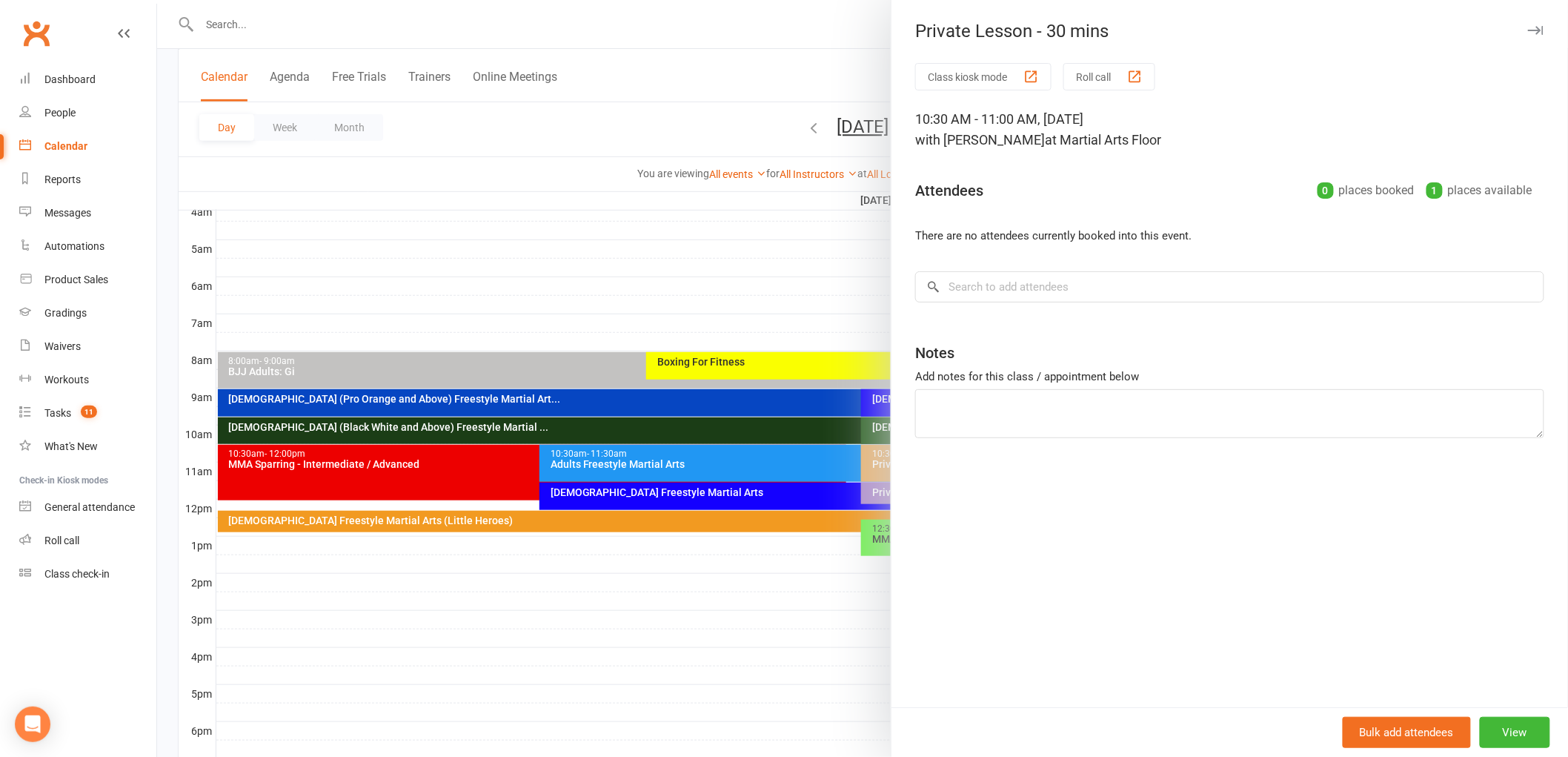
click at [826, 349] on div at bounding box center [863, 378] width 1411 height 757
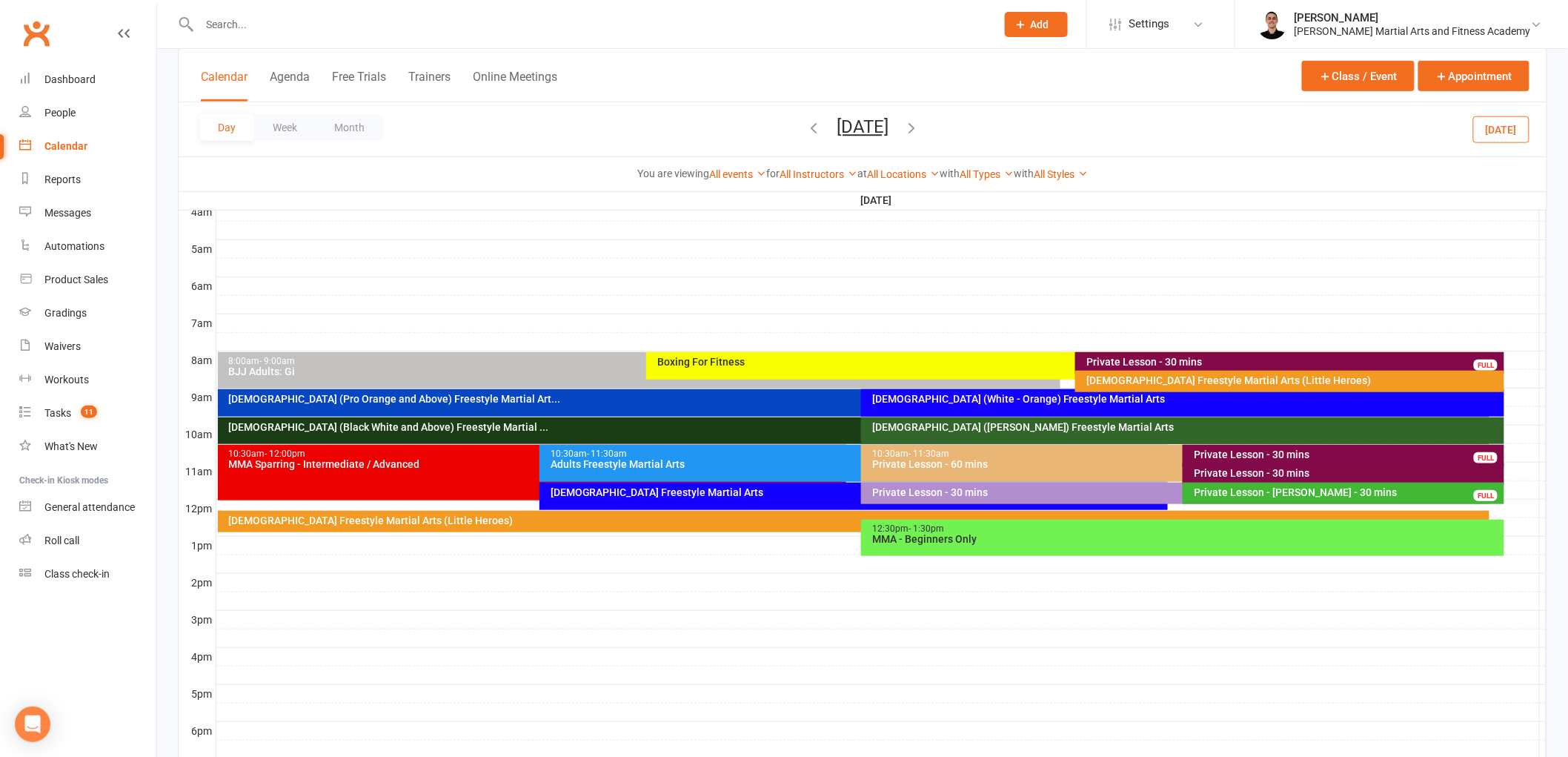
click at [872, 131] on button "Saturday, Aug 30, 2025" at bounding box center [863, 127] width 52 height 20
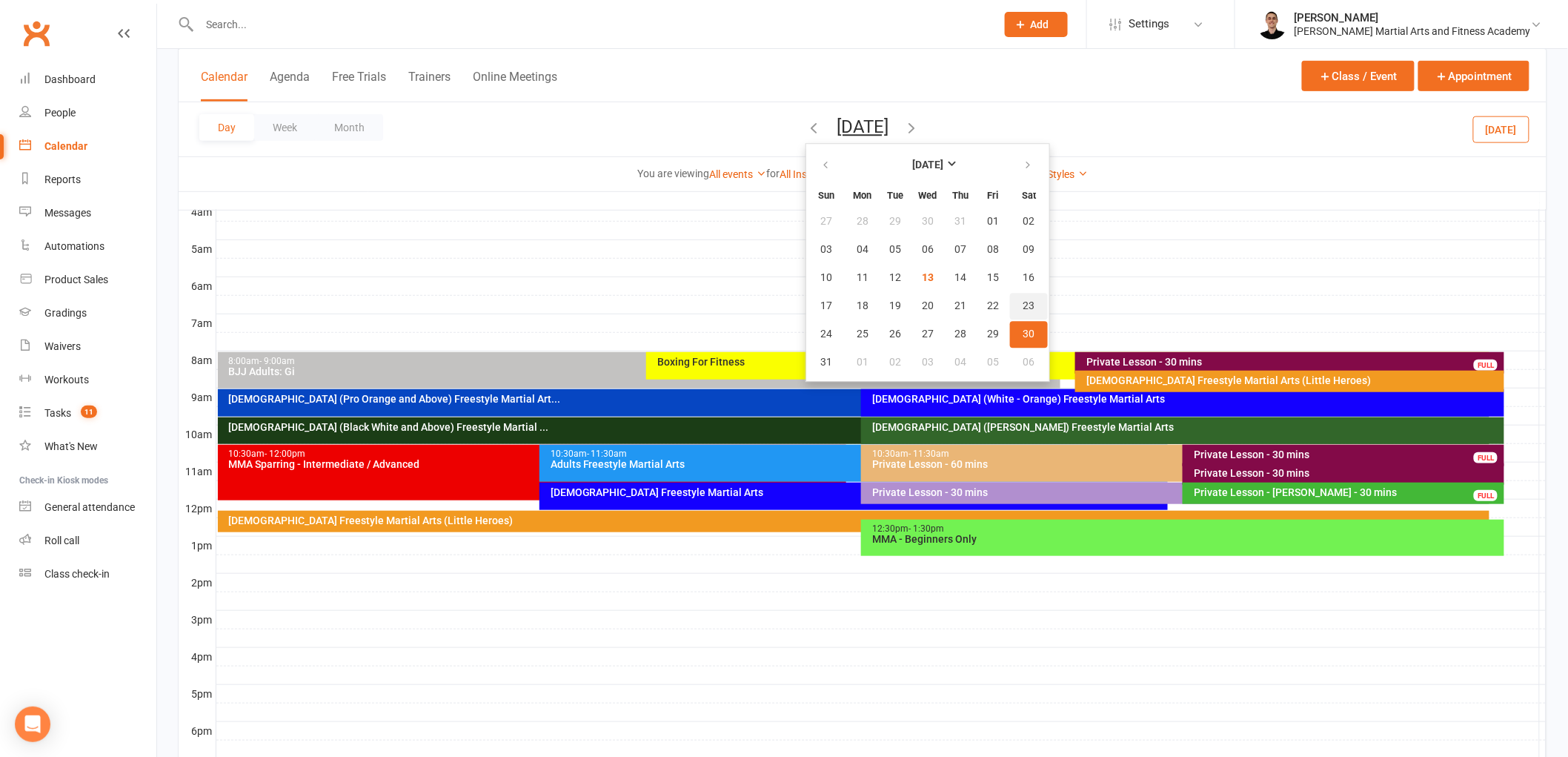
click at [1024, 301] on span "23" at bounding box center [1029, 306] width 12 height 12
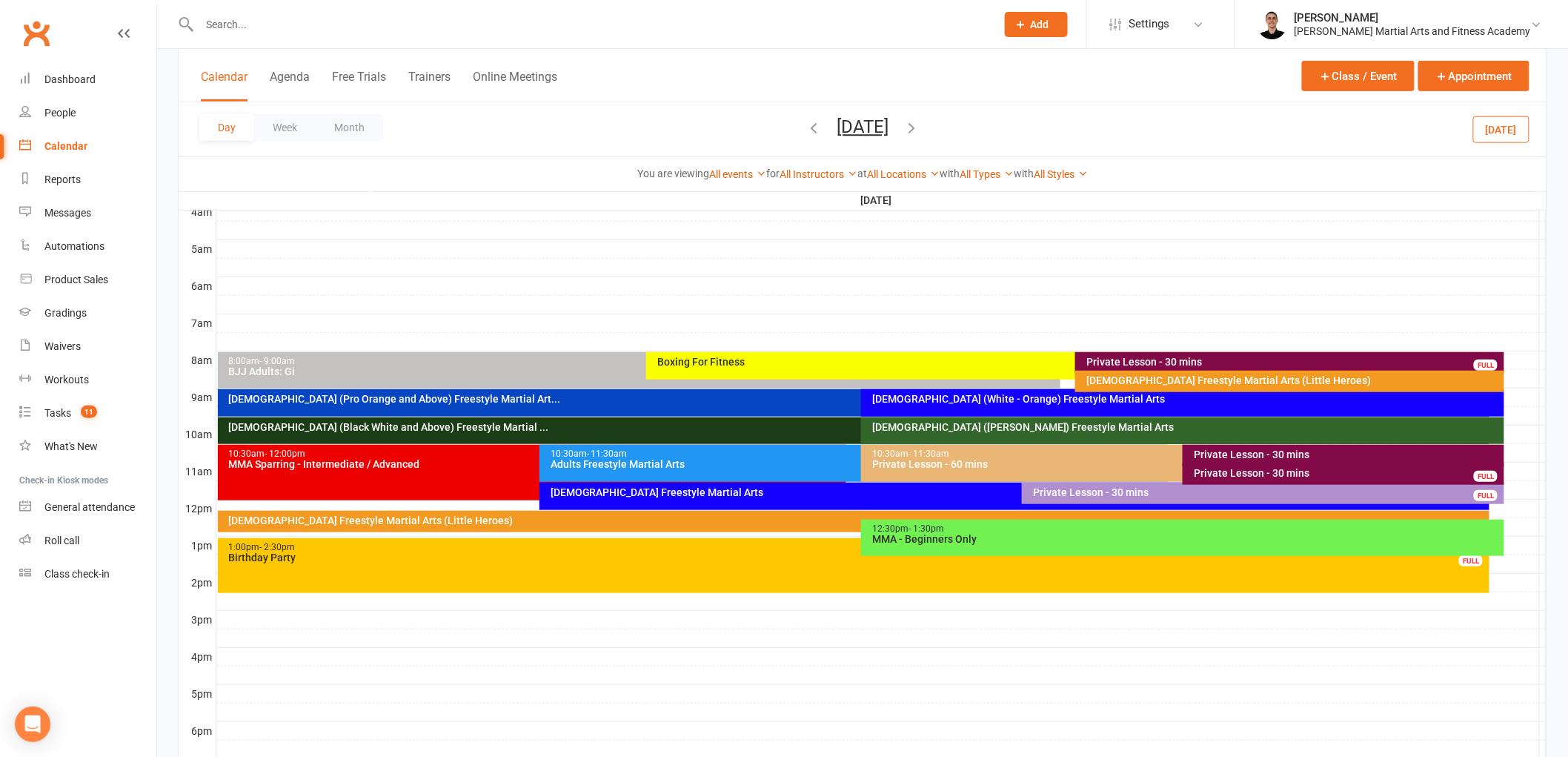
click at [1235, 478] on div "Private Lesson - 30 mins" at bounding box center [1347, 473] width 308 height 10
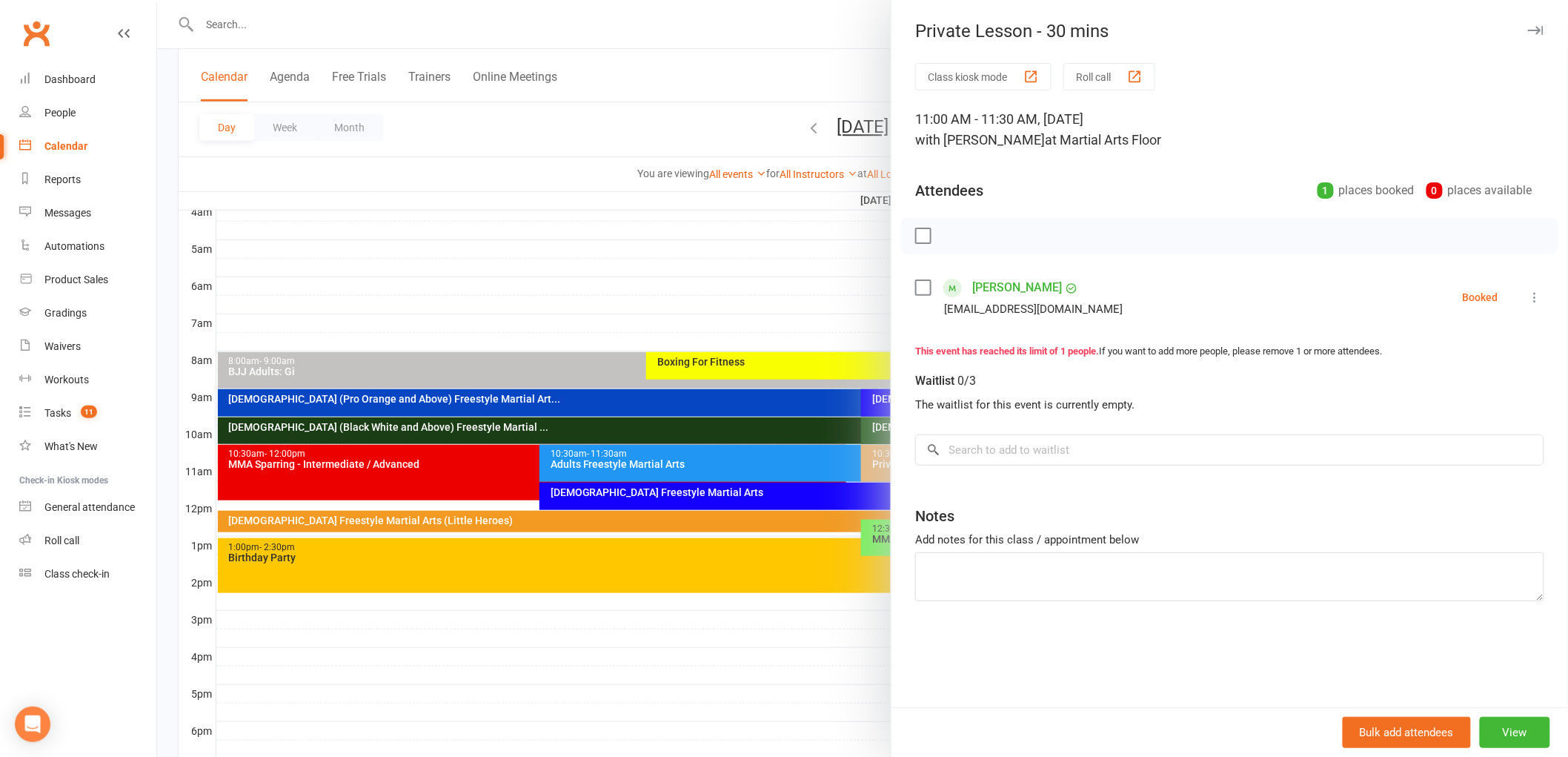
click at [1012, 283] on link "Bailey McQuade" at bounding box center [1017, 287] width 89 height 23
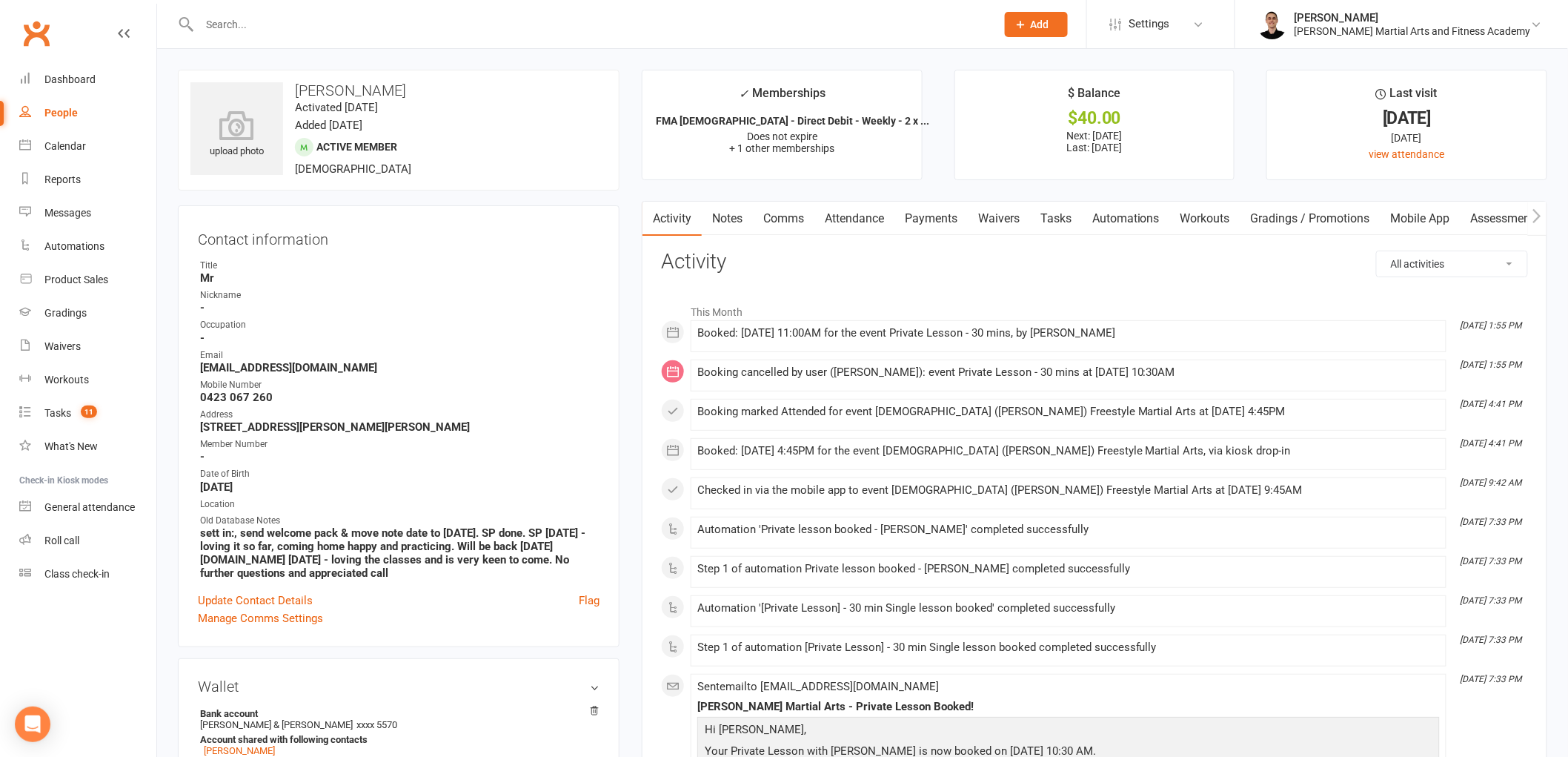
click at [782, 213] on link "Comms" at bounding box center [784, 219] width 61 height 34
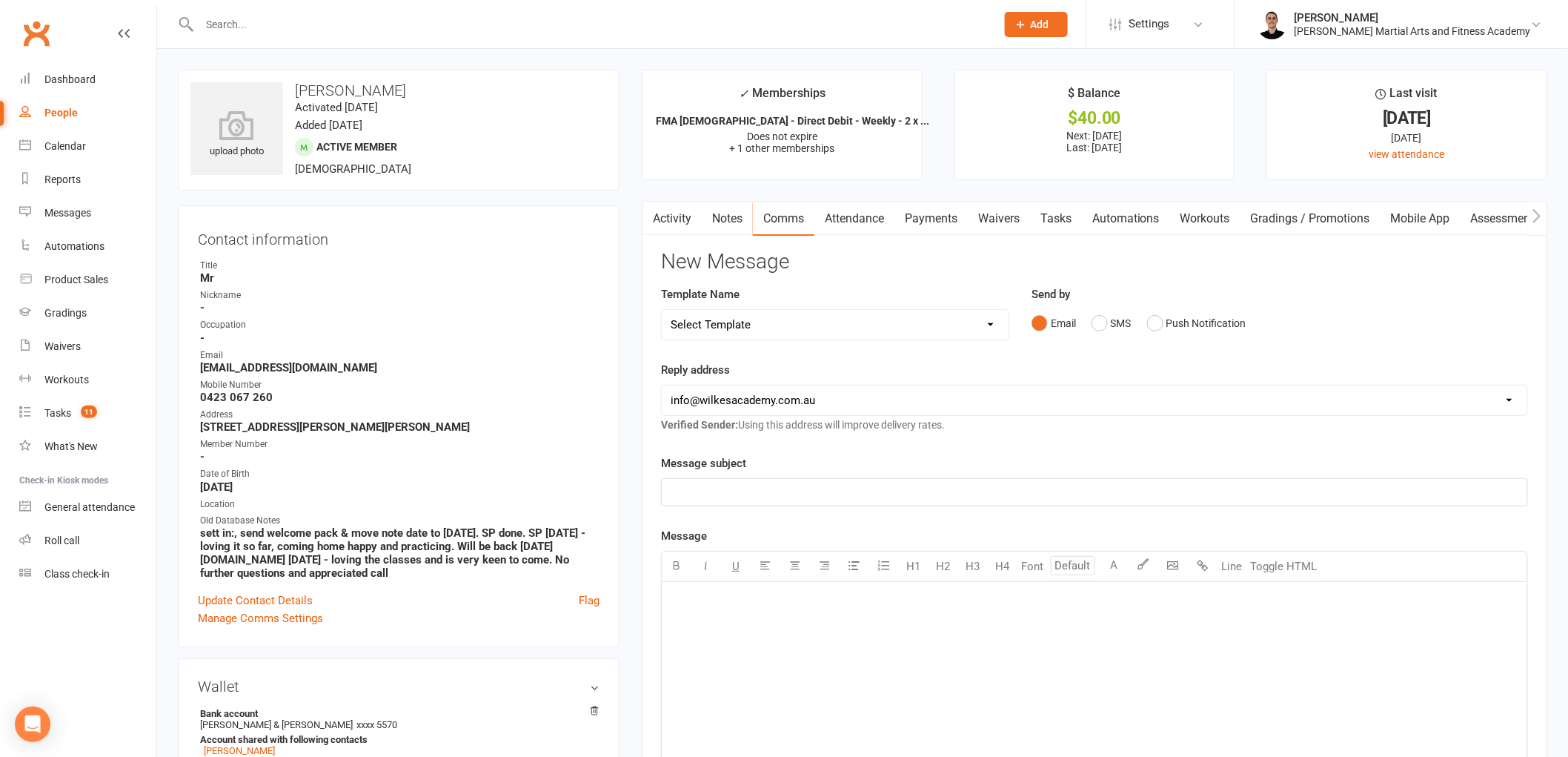
click at [918, 318] on select "Select Template [Email] Birthday Party Enquiry [Email] 2-5yo Grading Form [Emai…" at bounding box center [835, 325] width 347 height 30
click at [662, 310] on select "Select Template [Email] Birthday Party Enquiry [Email] 2-5yo Grading Form [Emai…" at bounding box center [835, 325] width 347 height 30
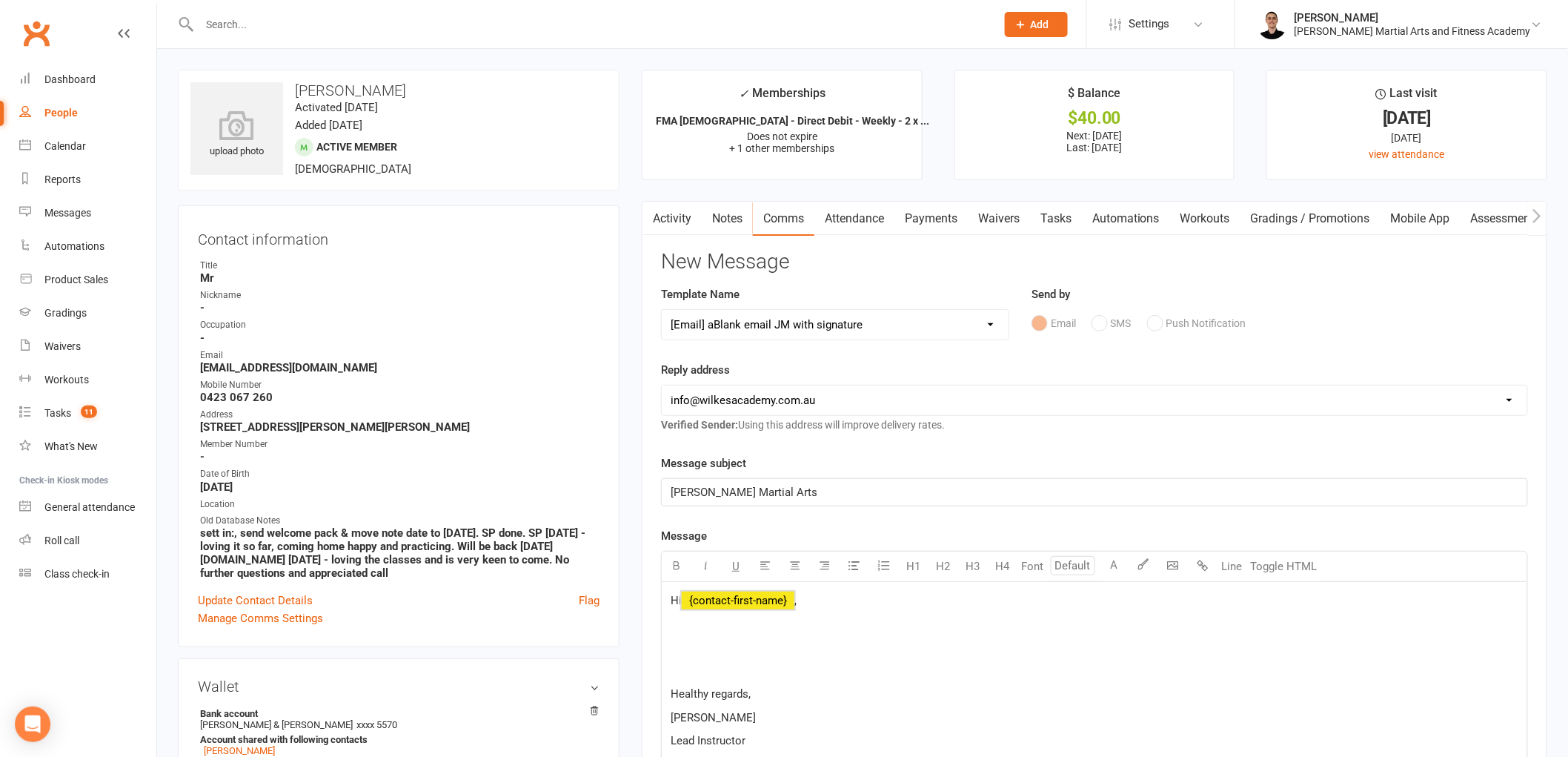
click at [753, 604] on span "﻿ {contact-first-name}" at bounding box center [738, 601] width 113 height 13
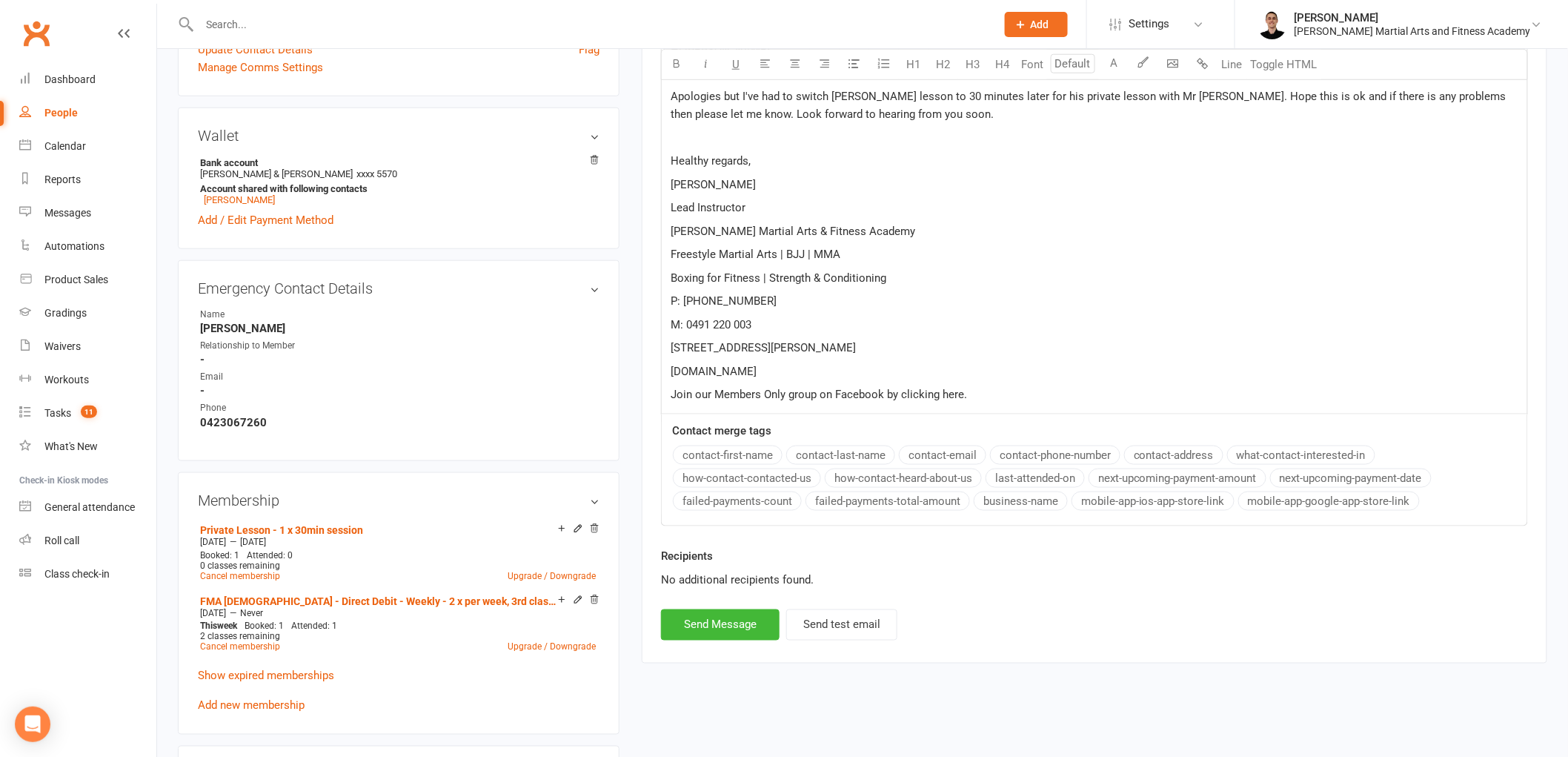
scroll to position [576, 0]
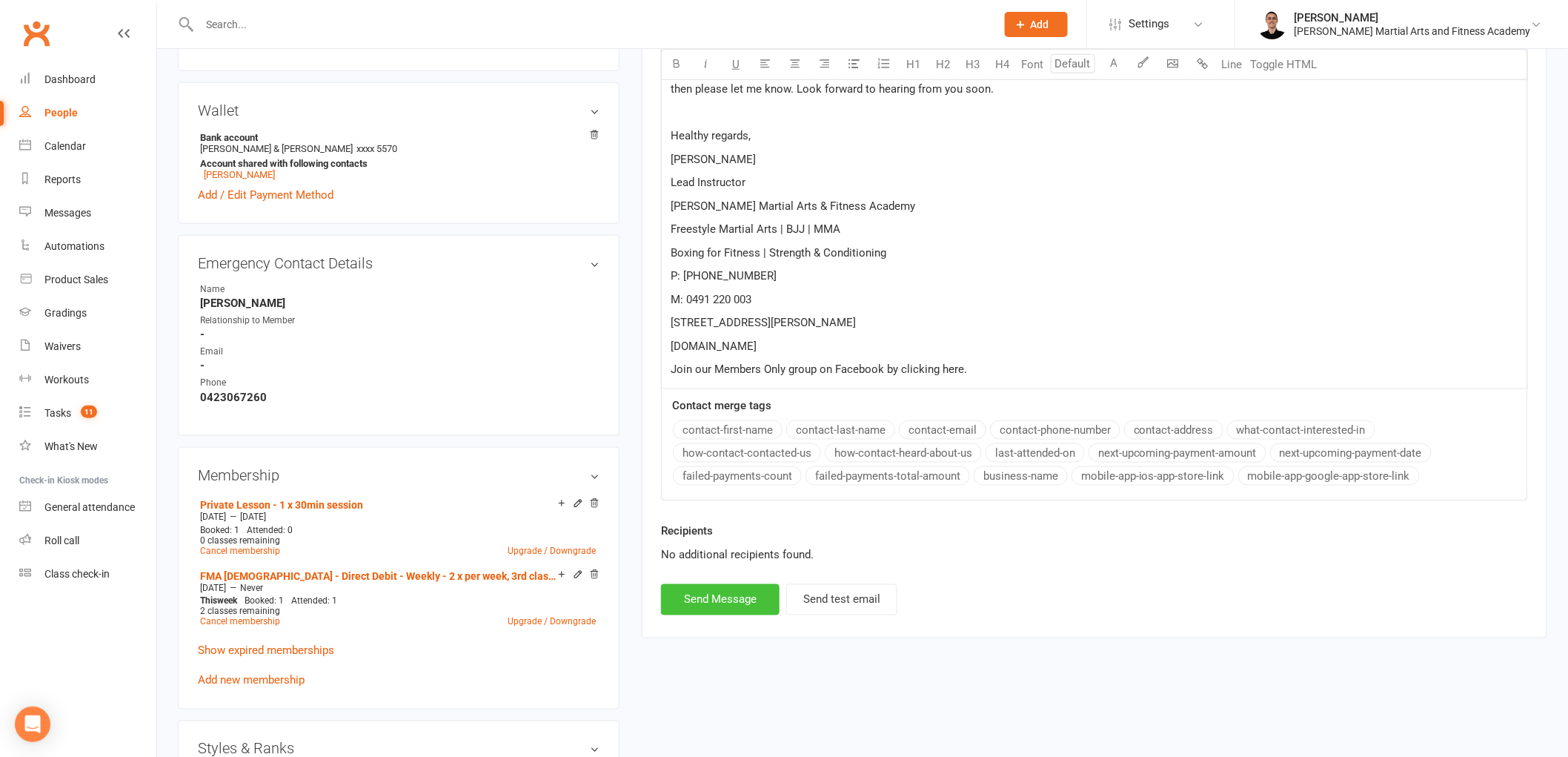
click at [704, 606] on button "Send Message" at bounding box center [719, 600] width 118 height 31
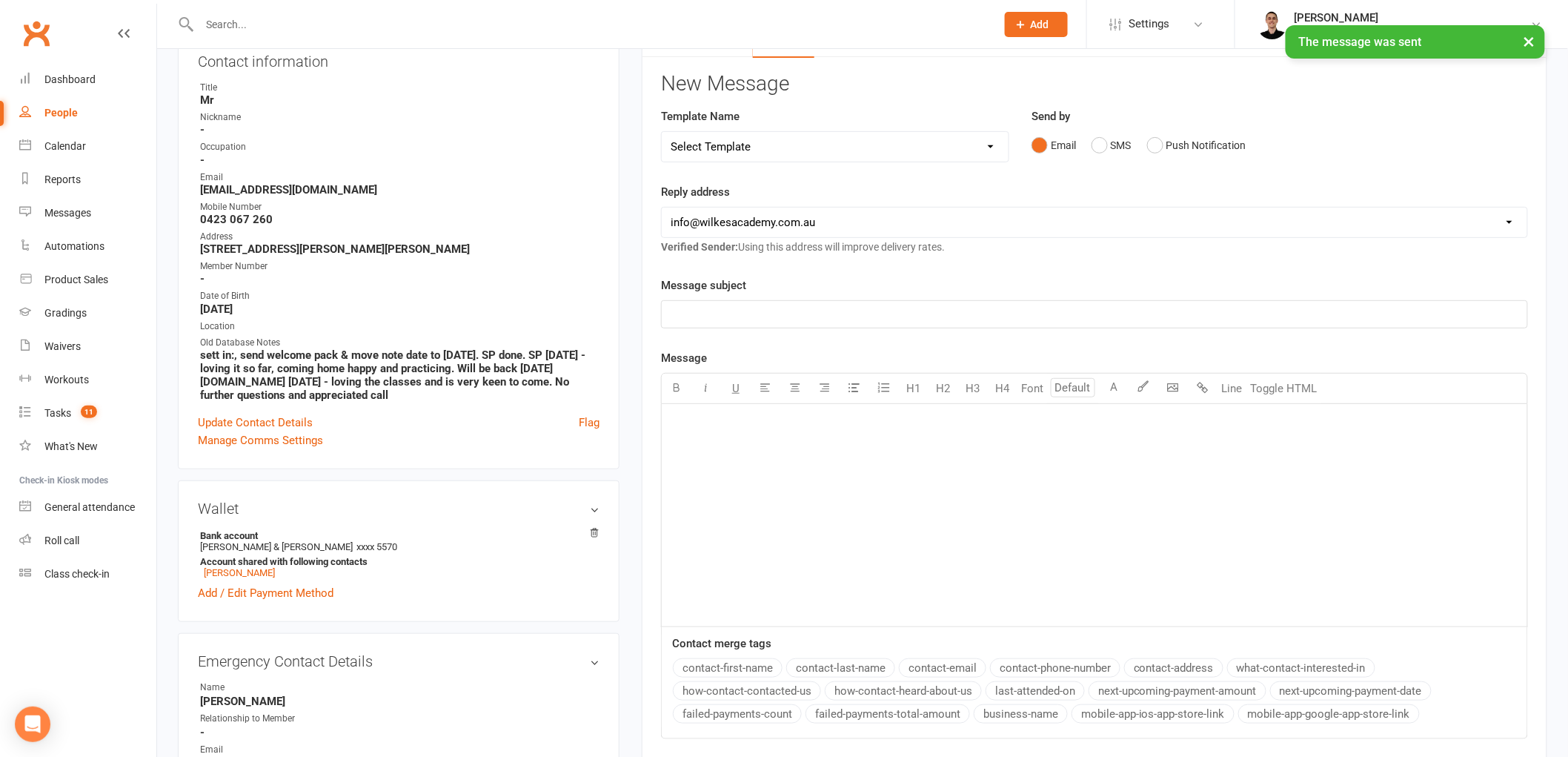
scroll to position [0, 0]
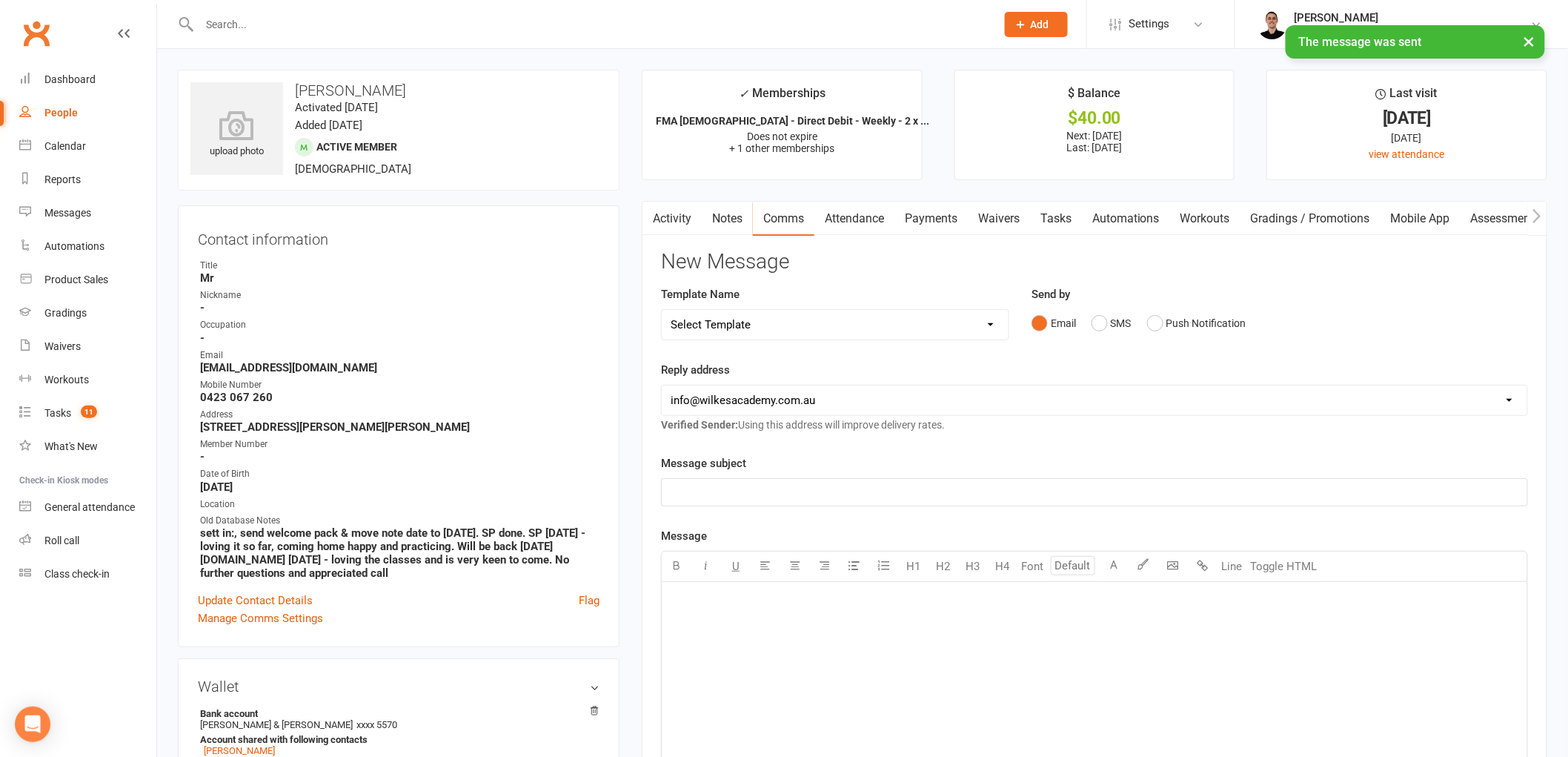
click at [1048, 211] on link "Tasks" at bounding box center [1056, 219] width 52 height 34
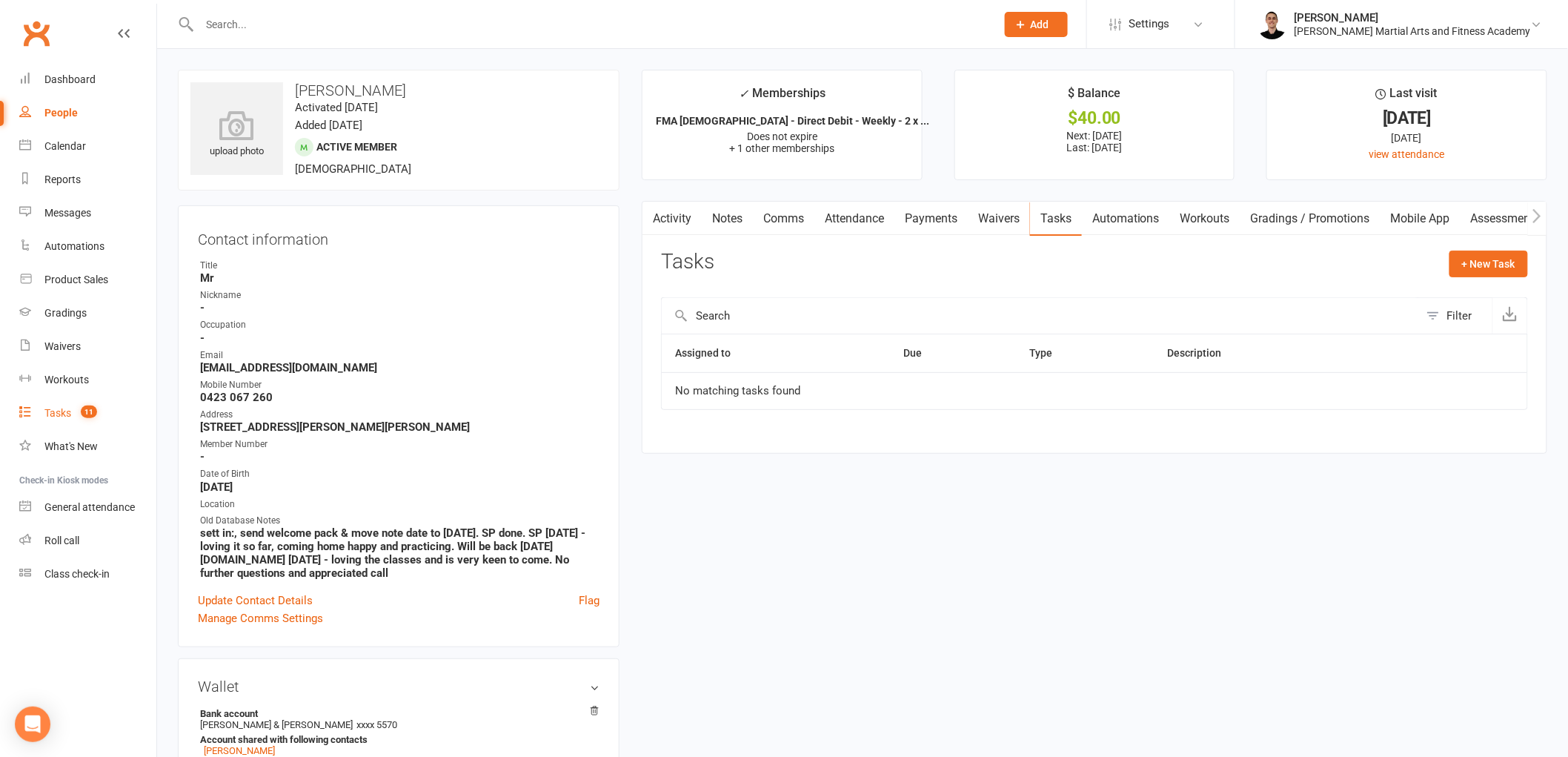
click at [78, 405] on link "Tasks 11" at bounding box center [87, 413] width 137 height 34
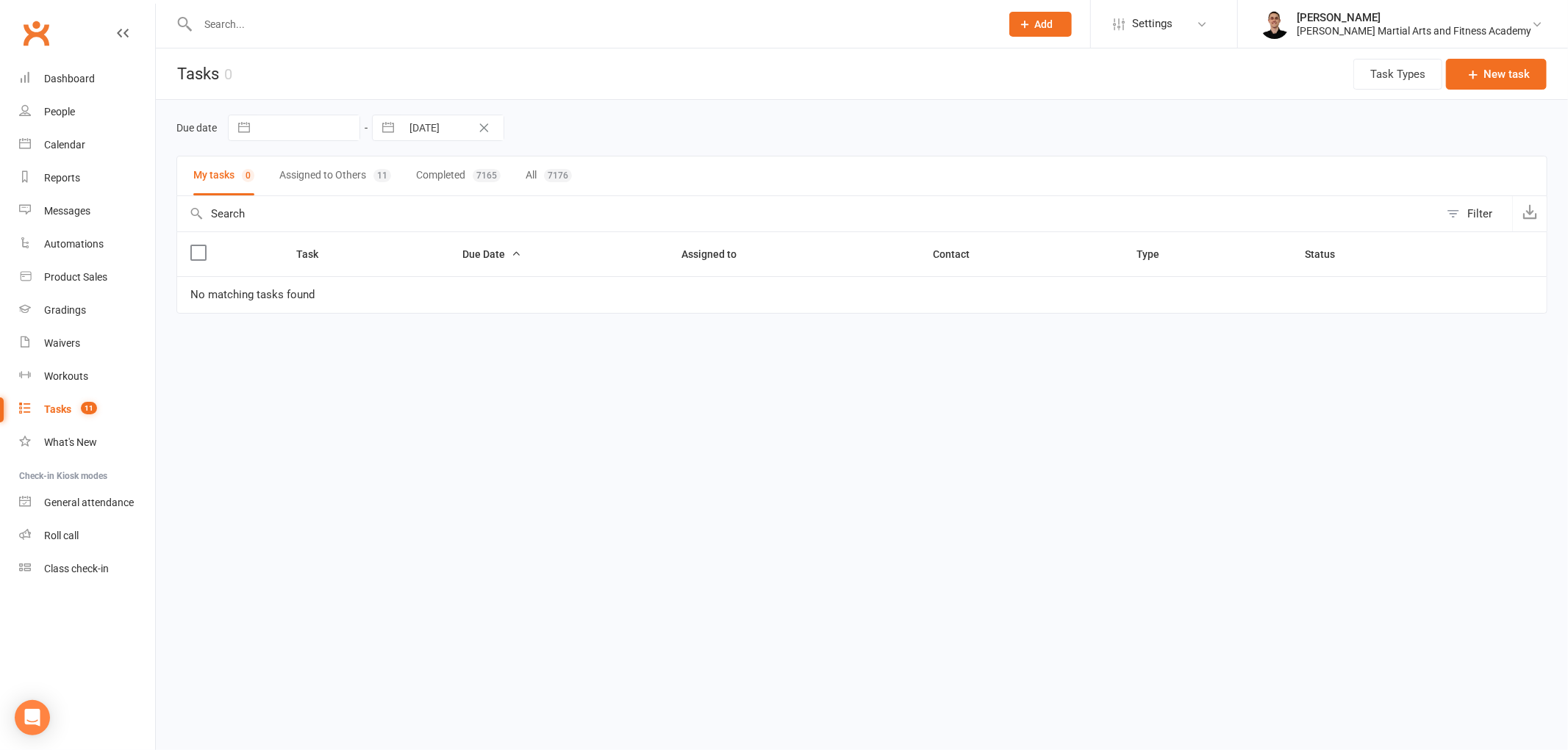
click at [263, 18] on input "text" at bounding box center [591, 24] width 796 height 20
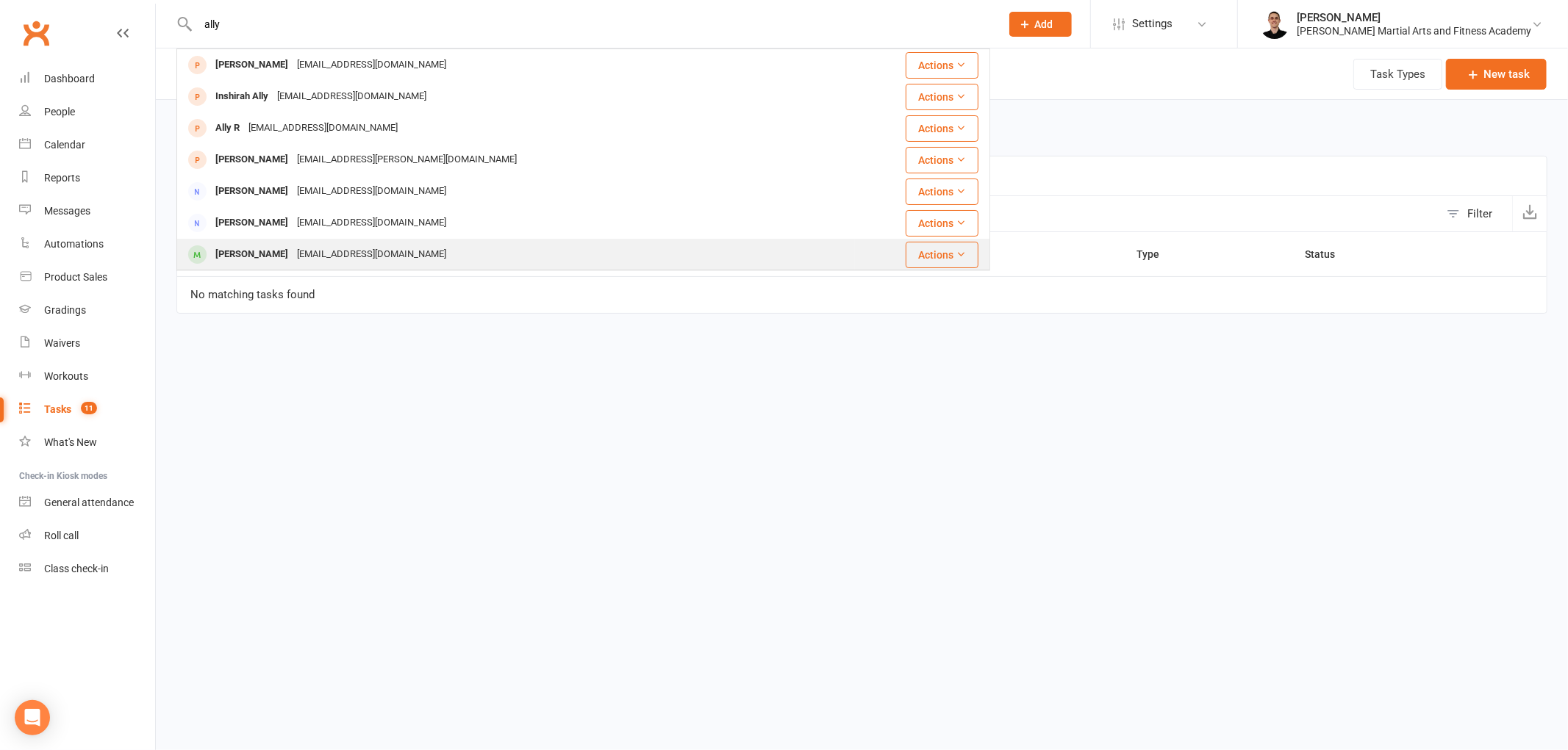
click at [364, 260] on div "[EMAIL_ADDRESS][DOMAIN_NAME]" at bounding box center [371, 254] width 158 height 21
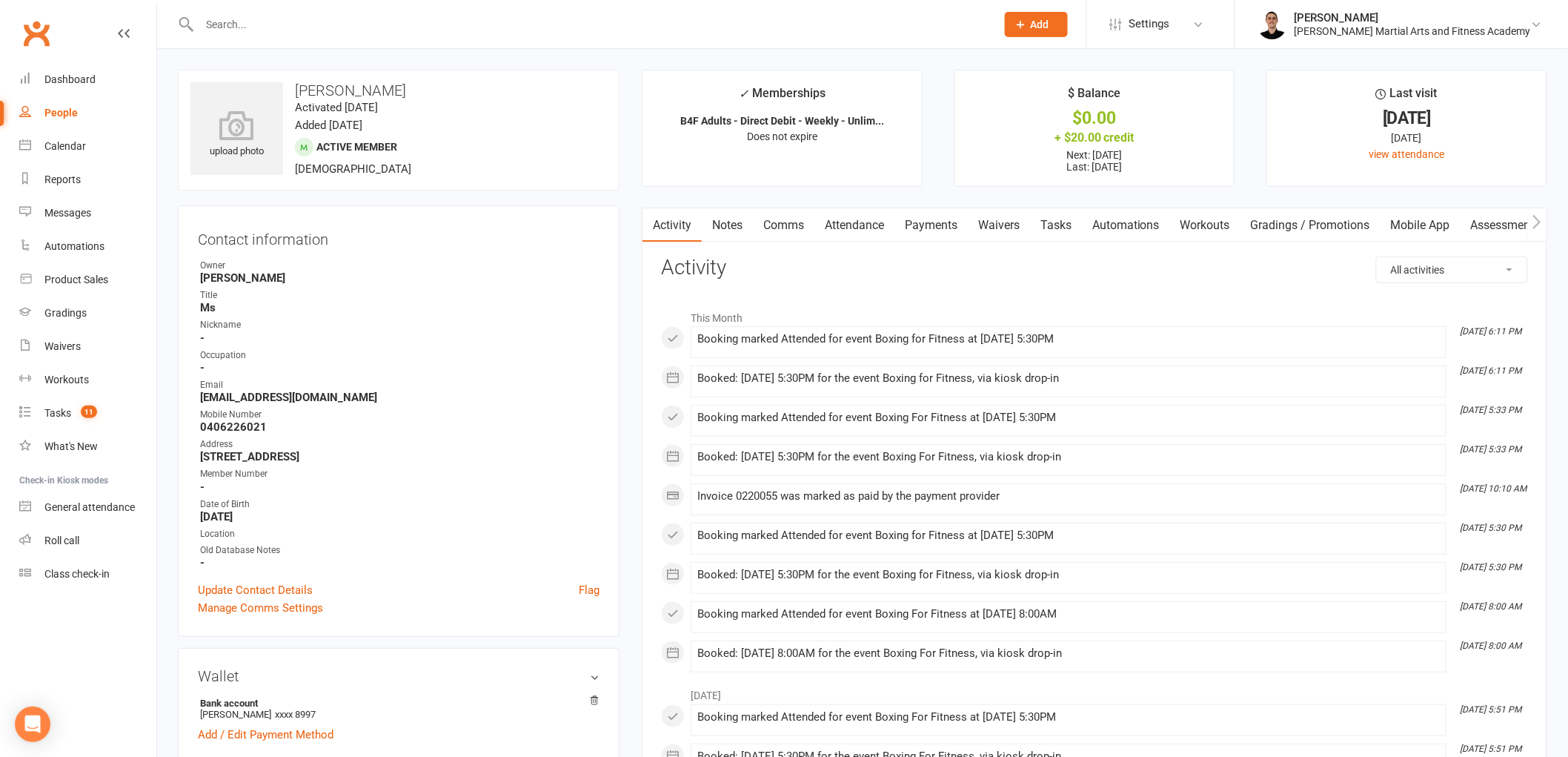
click at [1546, 213] on button "button" at bounding box center [1537, 225] width 19 height 34
click at [1538, 218] on icon "button" at bounding box center [1537, 222] width 9 height 16
click at [1520, 223] on link "Credit balance" at bounding box center [1498, 225] width 96 height 34
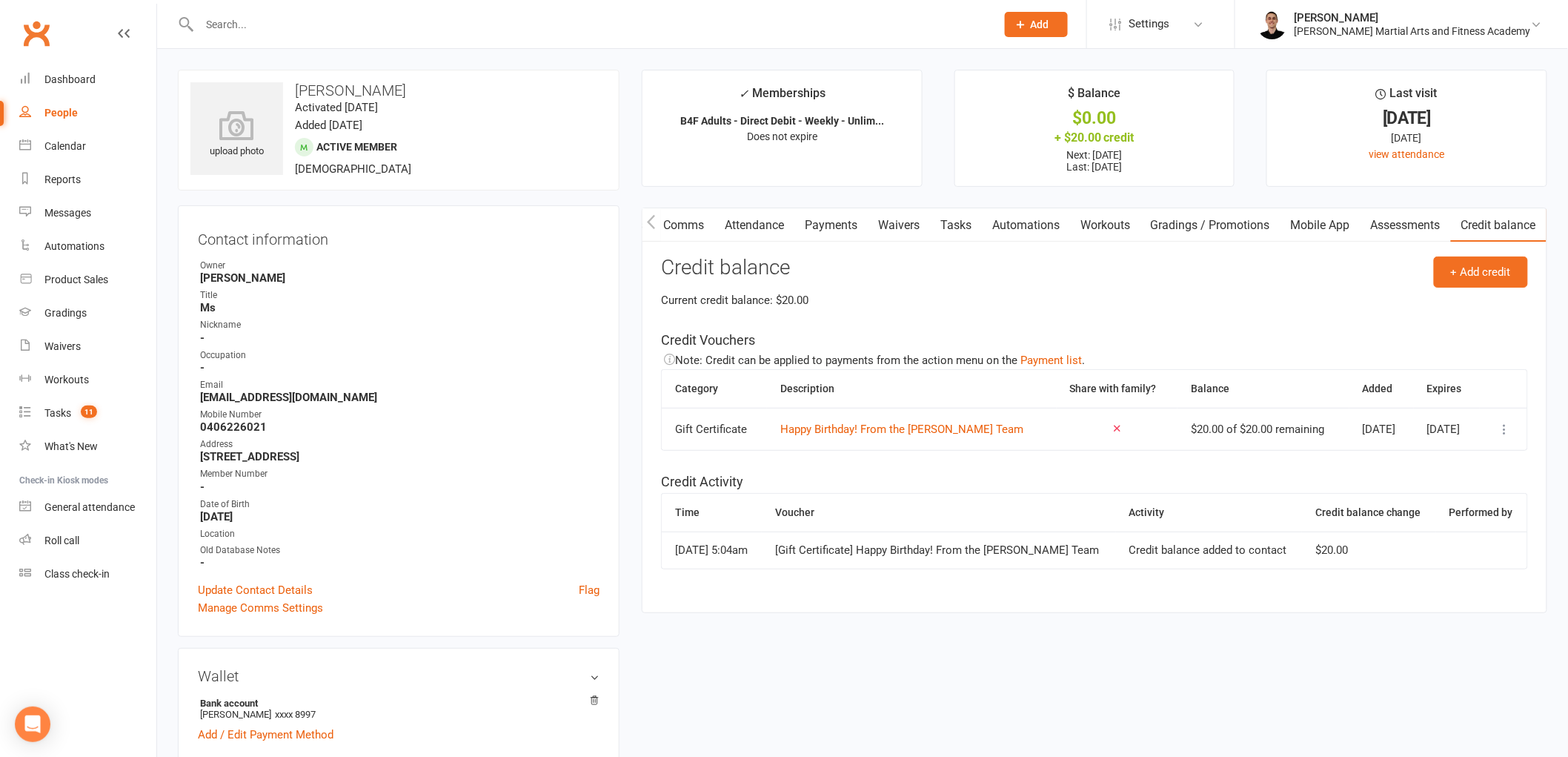
click at [1502, 426] on icon at bounding box center [1506, 429] width 15 height 15
click at [1433, 517] on link "Remove" at bounding box center [1427, 519] width 147 height 30
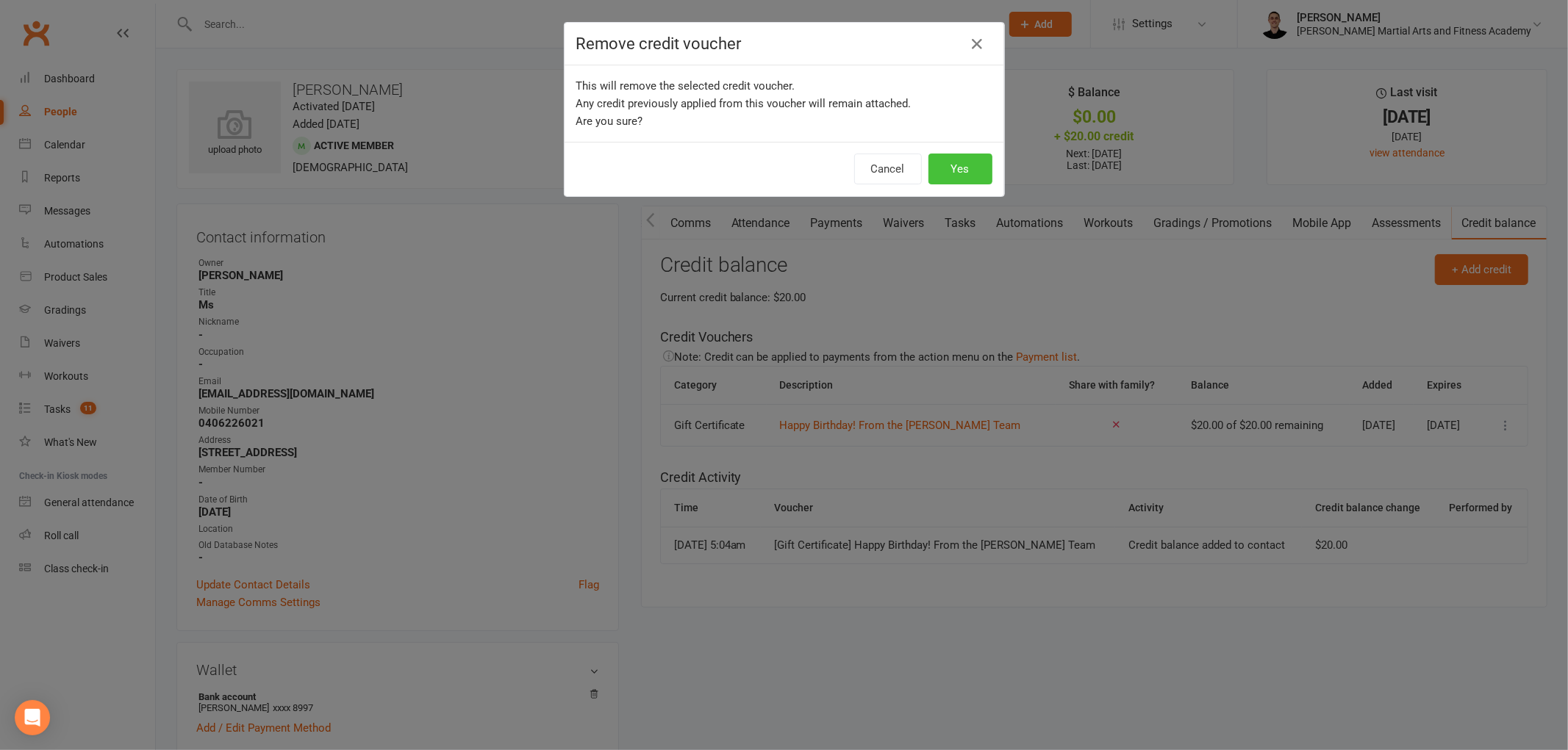
click at [961, 173] on button "Yes" at bounding box center [960, 168] width 64 height 30
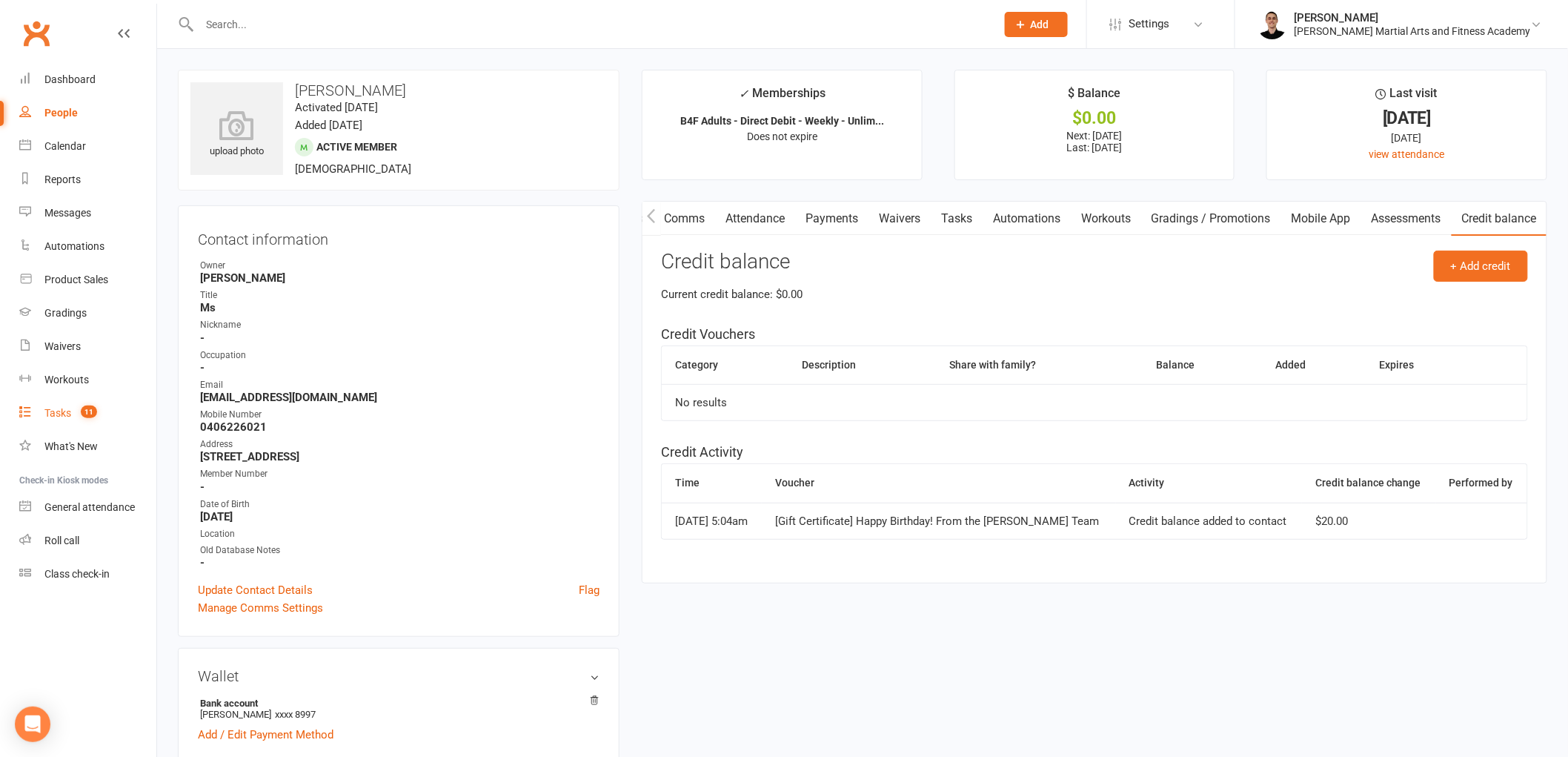
click at [87, 409] on span "11" at bounding box center [89, 412] width 17 height 13
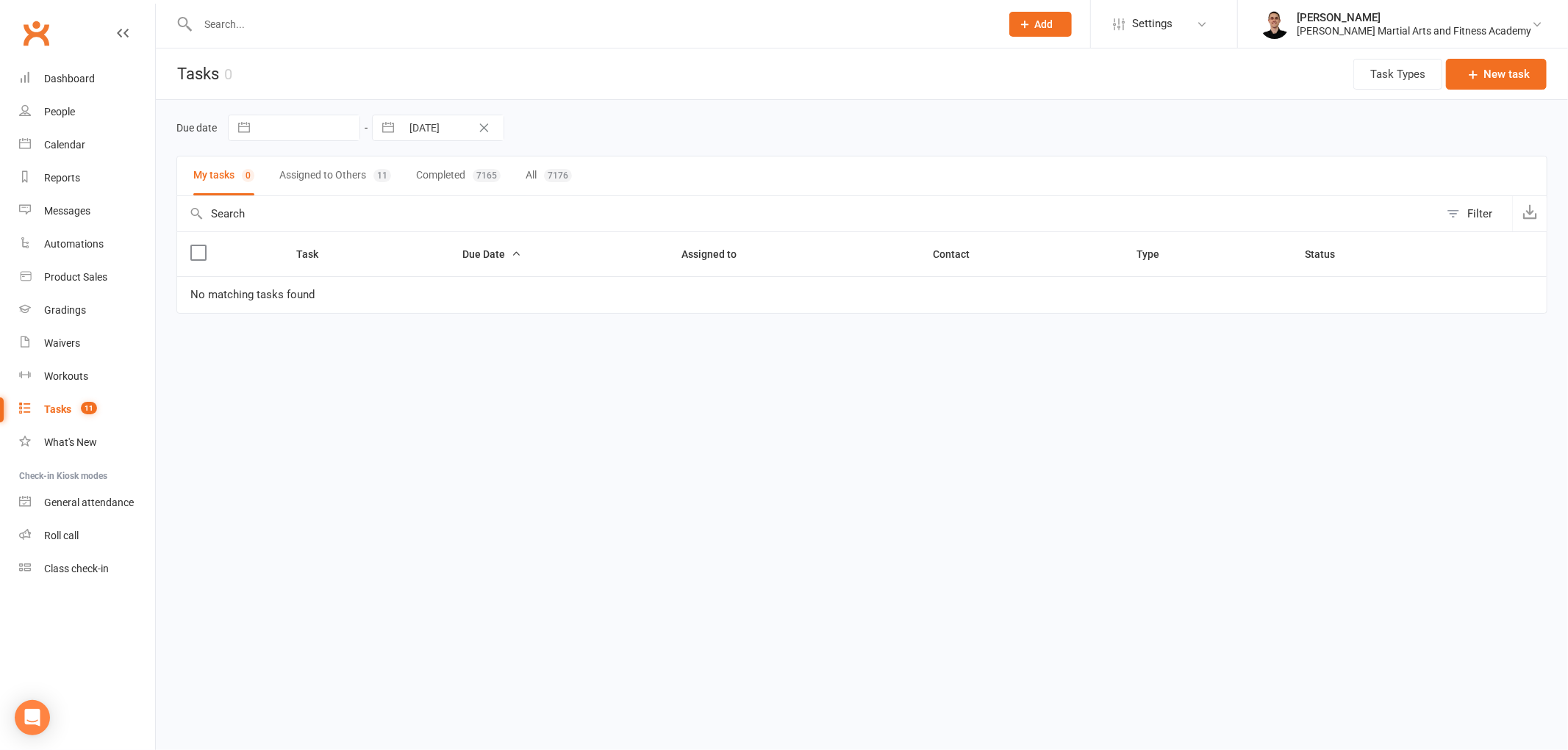
click at [428, 117] on input "[DATE]" at bounding box center [452, 127] width 102 height 25
click at [395, 328] on td "17" at bounding box center [402, 326] width 29 height 28
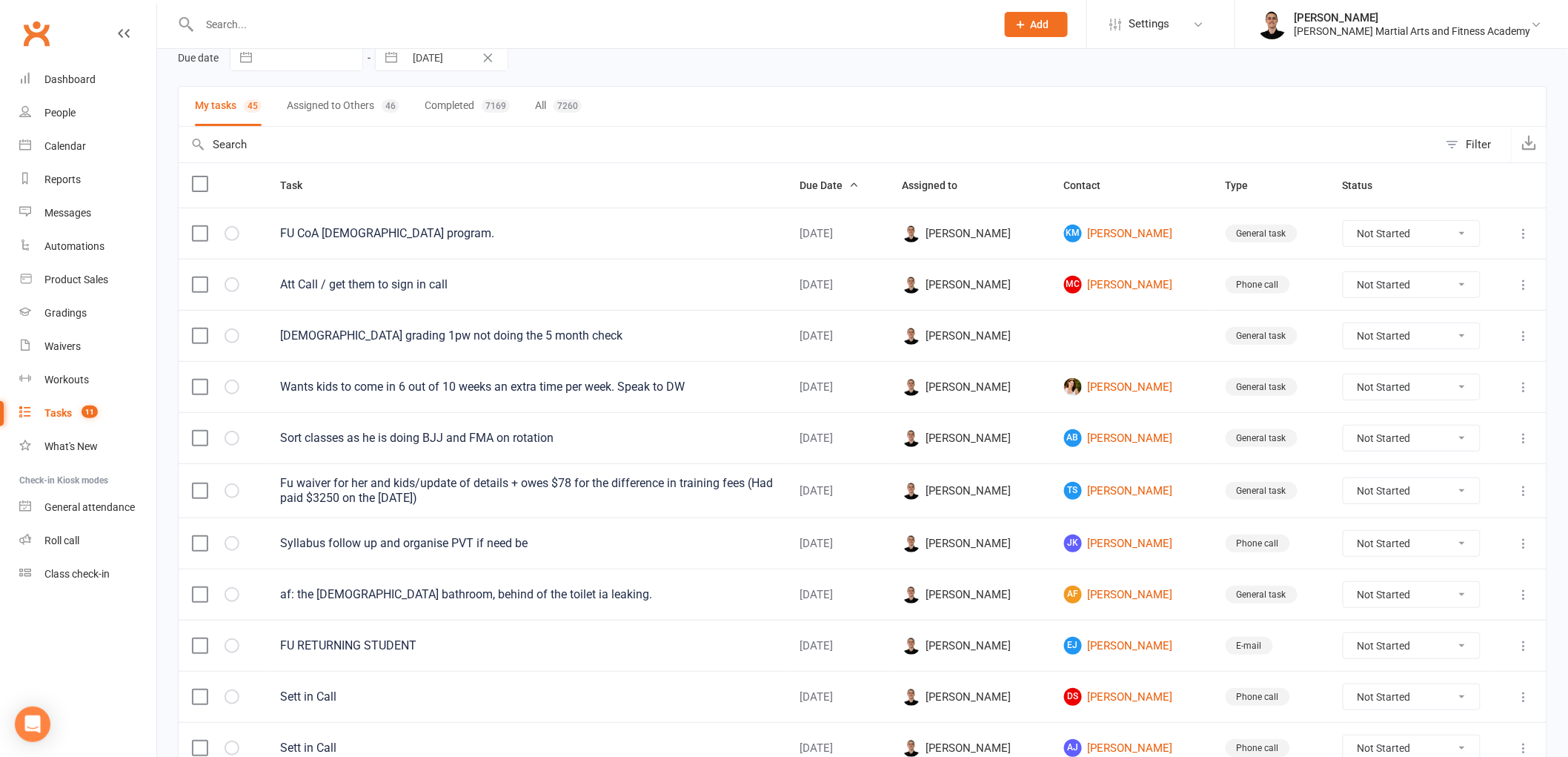
scroll to position [330, 0]
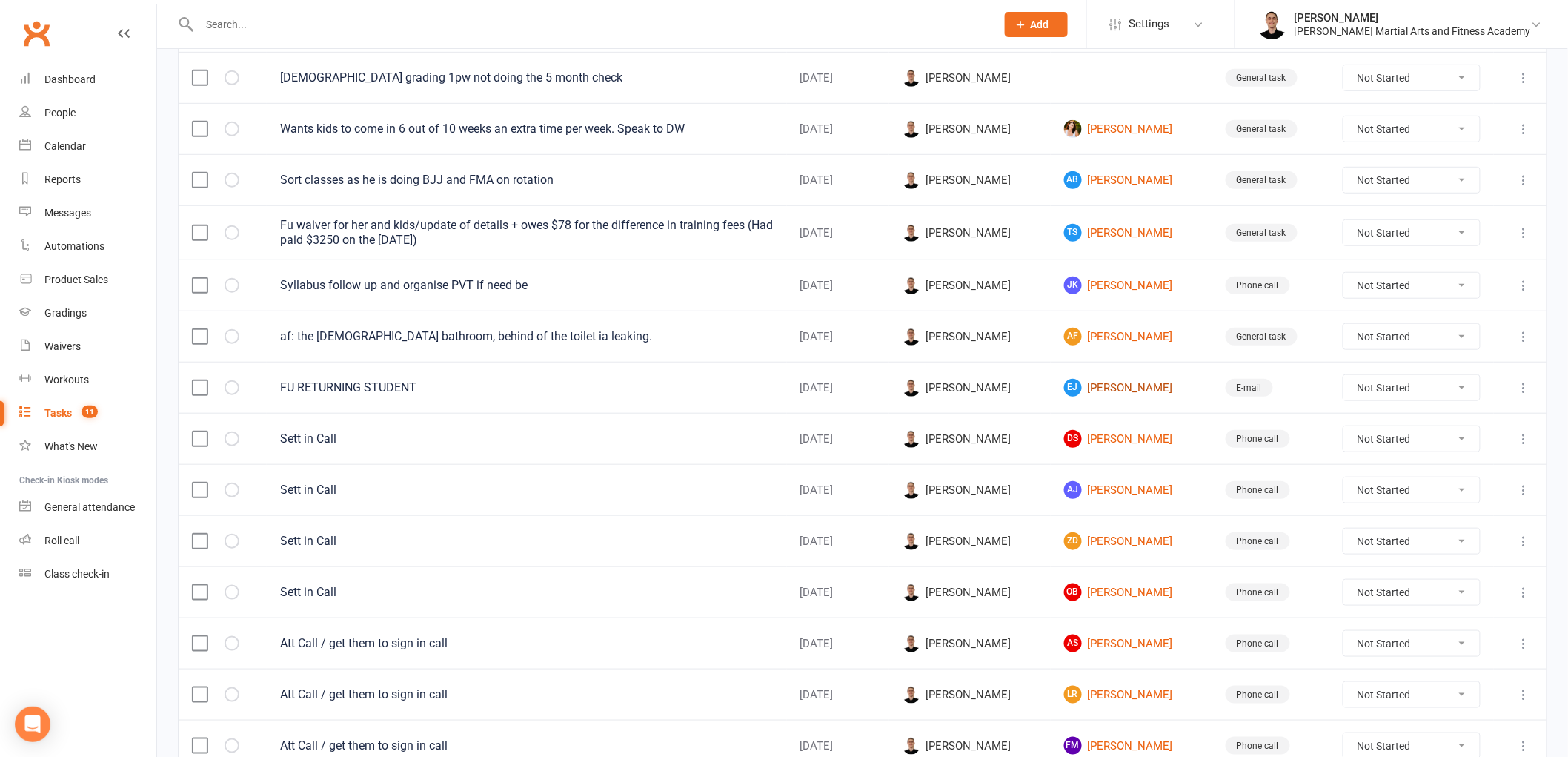
click at [1120, 385] on link "EJ Emma Jones" at bounding box center [1132, 387] width 135 height 18
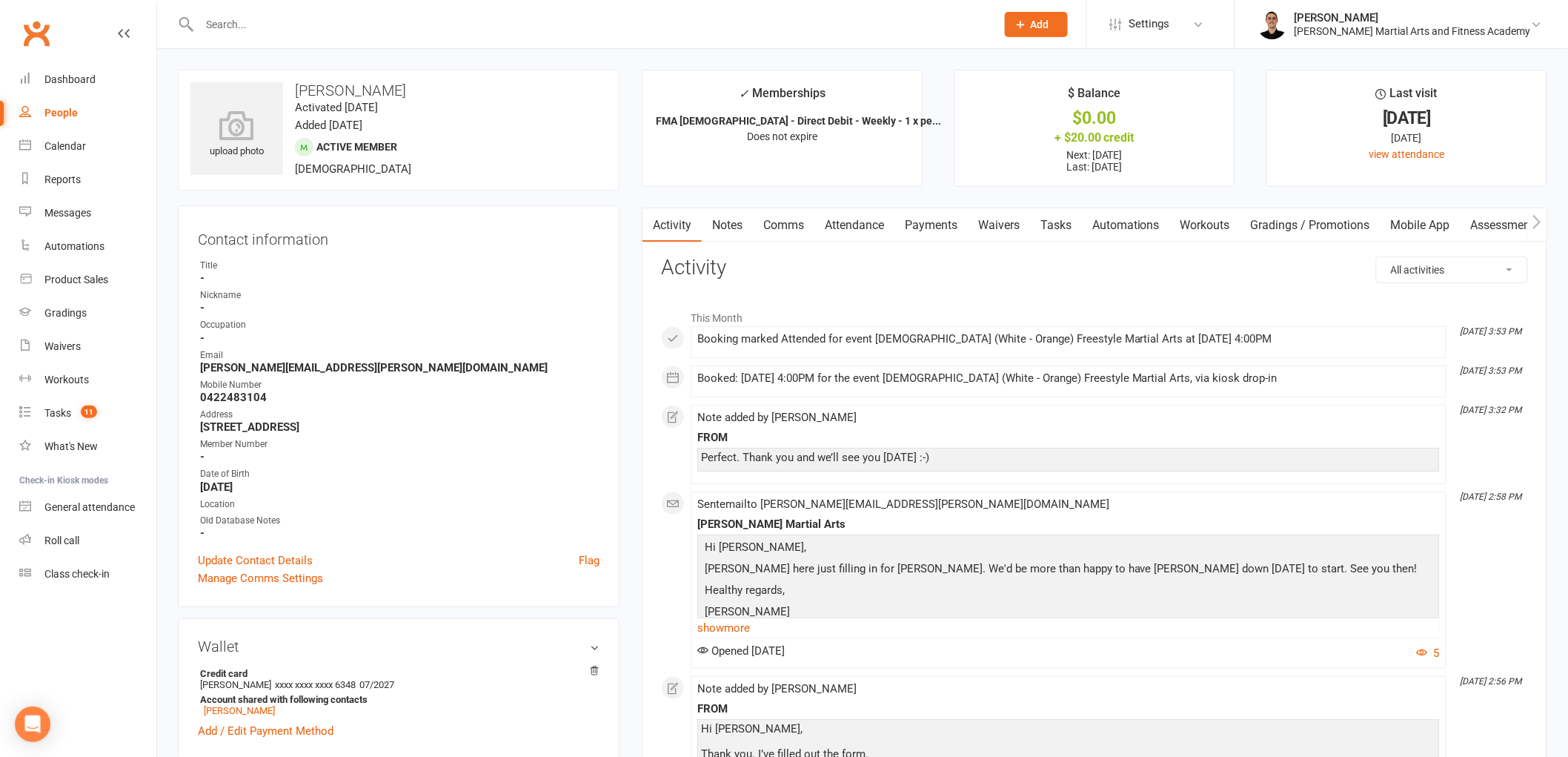
click at [1049, 220] on link "Tasks" at bounding box center [1056, 225] width 52 height 34
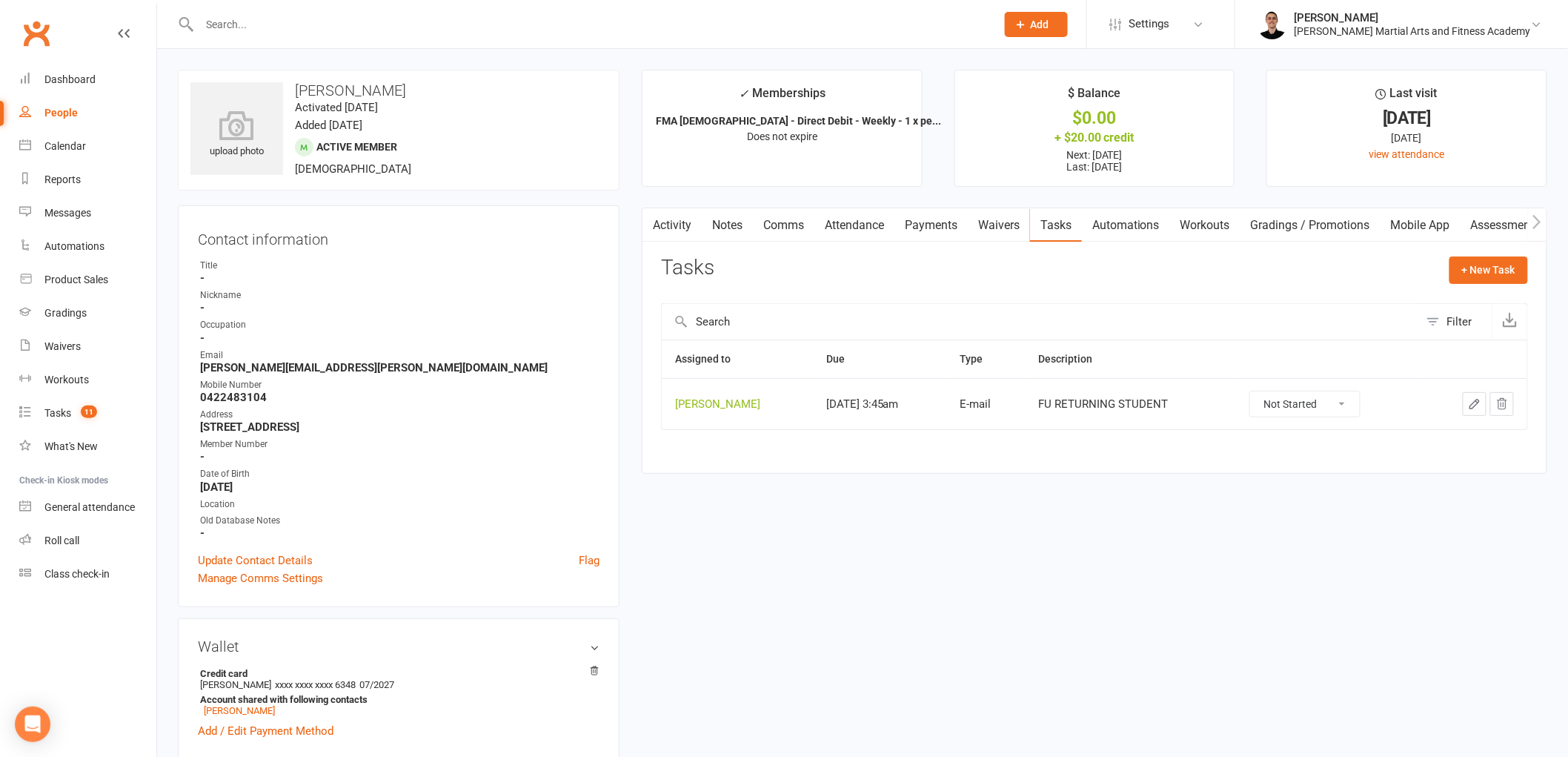
click at [1333, 413] on select "Not Started In Progress Waiting Complete" at bounding box center [1306, 404] width 110 height 25
click at [1263, 392] on select "Not Started In Progress Waiting Complete" at bounding box center [1306, 404] width 110 height 25
click at [67, 411] on div "Tasks" at bounding box center [58, 412] width 27 height 12
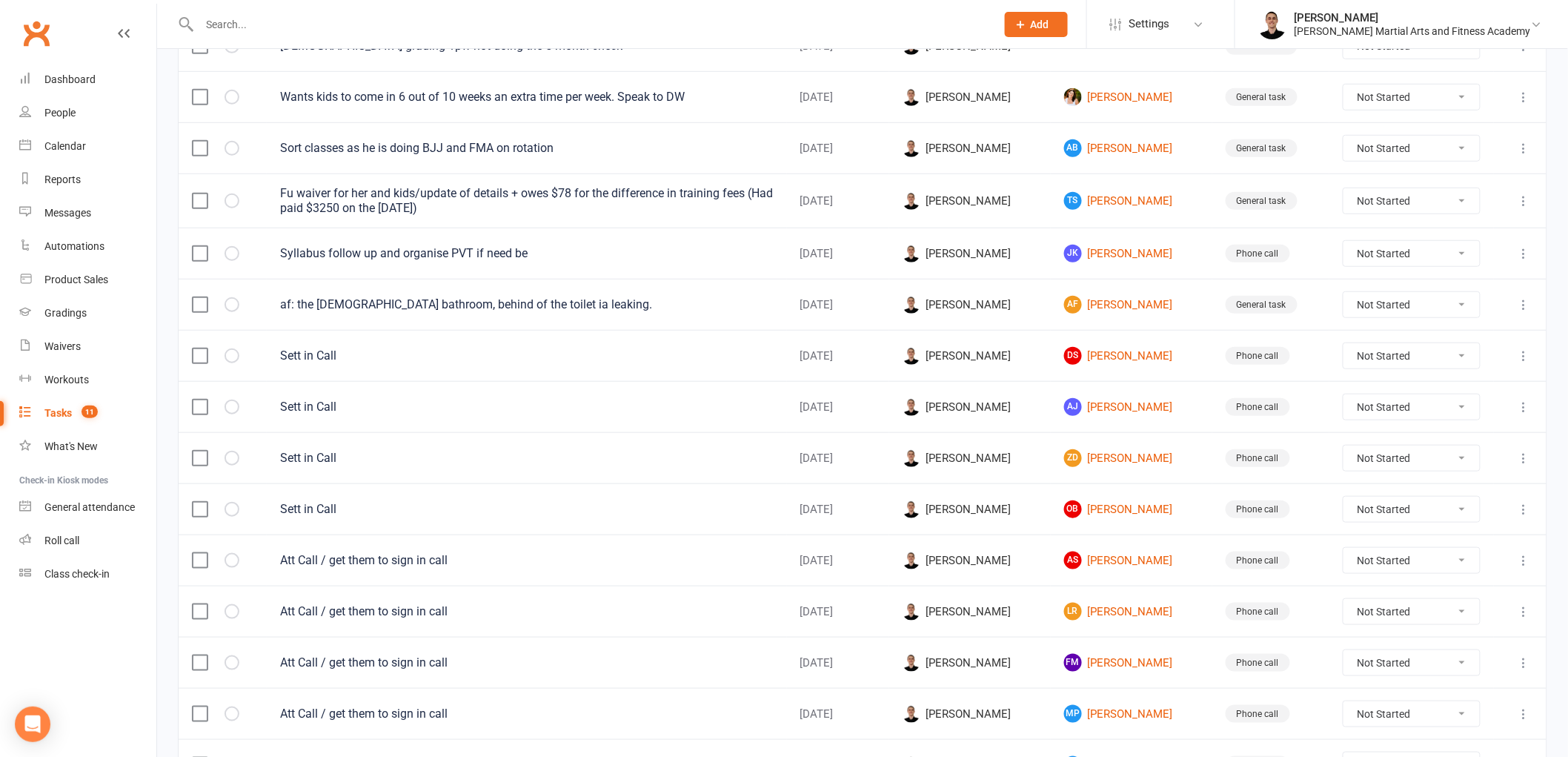
scroll to position [345, 0]
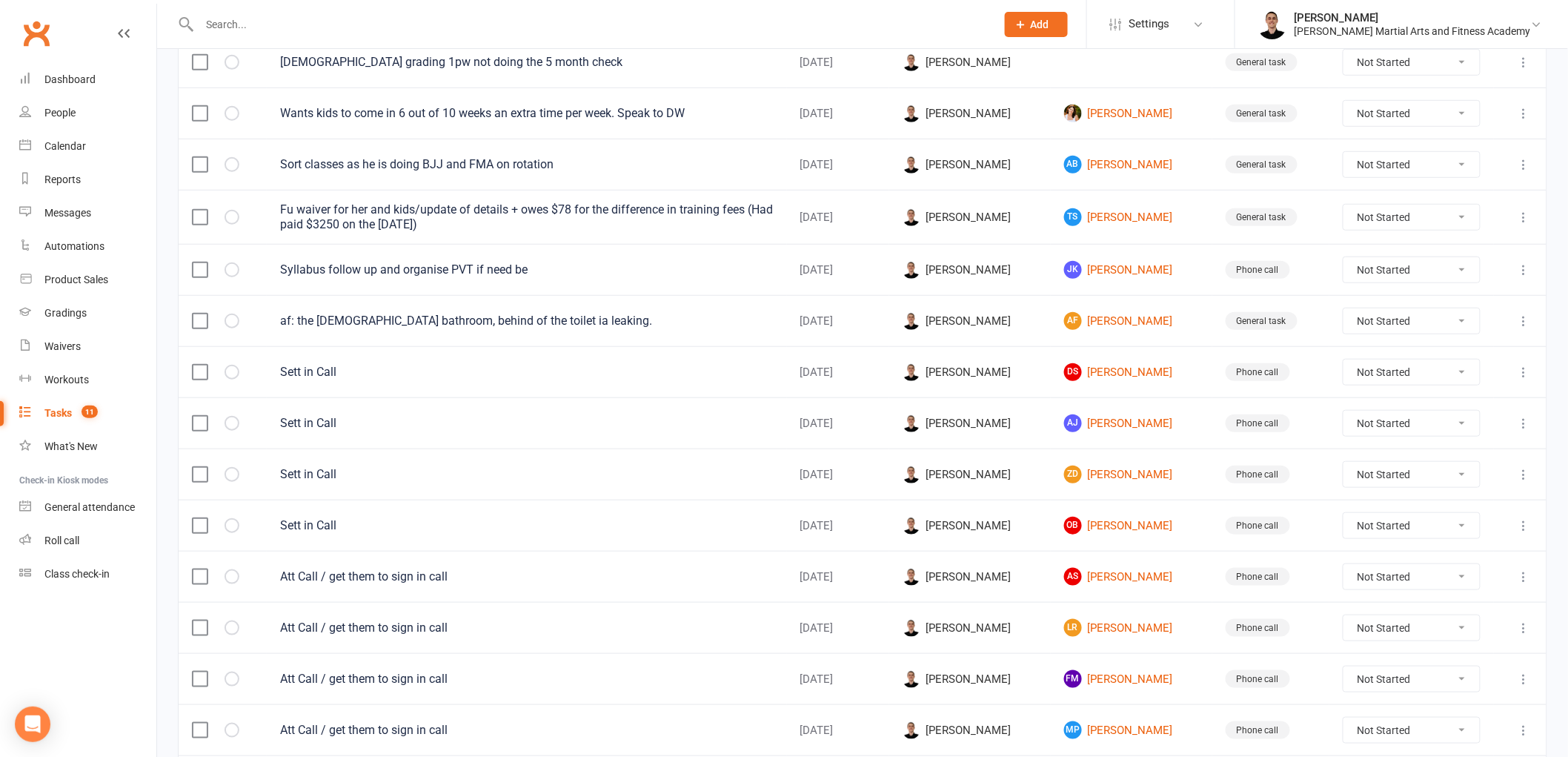
drag, startPoint x: 1521, startPoint y: 423, endPoint x: 1522, endPoint y: 430, distance: 7.1
click at [1522, 423] on icon at bounding box center [1524, 424] width 15 height 15
click at [1442, 482] on link "Edit" at bounding box center [1448, 486] width 147 height 30
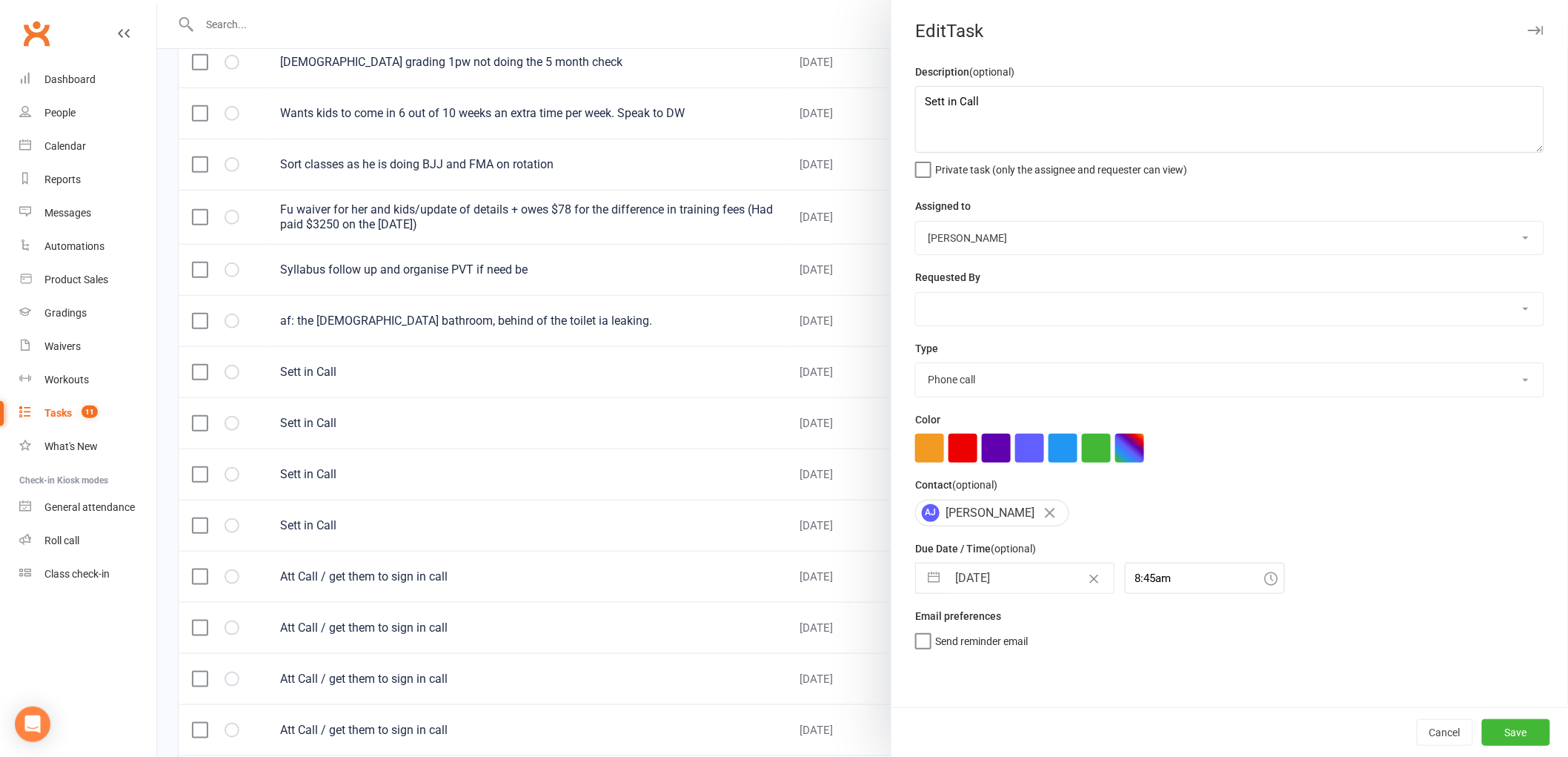
click at [1012, 577] on input "15 Aug 2025" at bounding box center [1030, 578] width 167 height 30
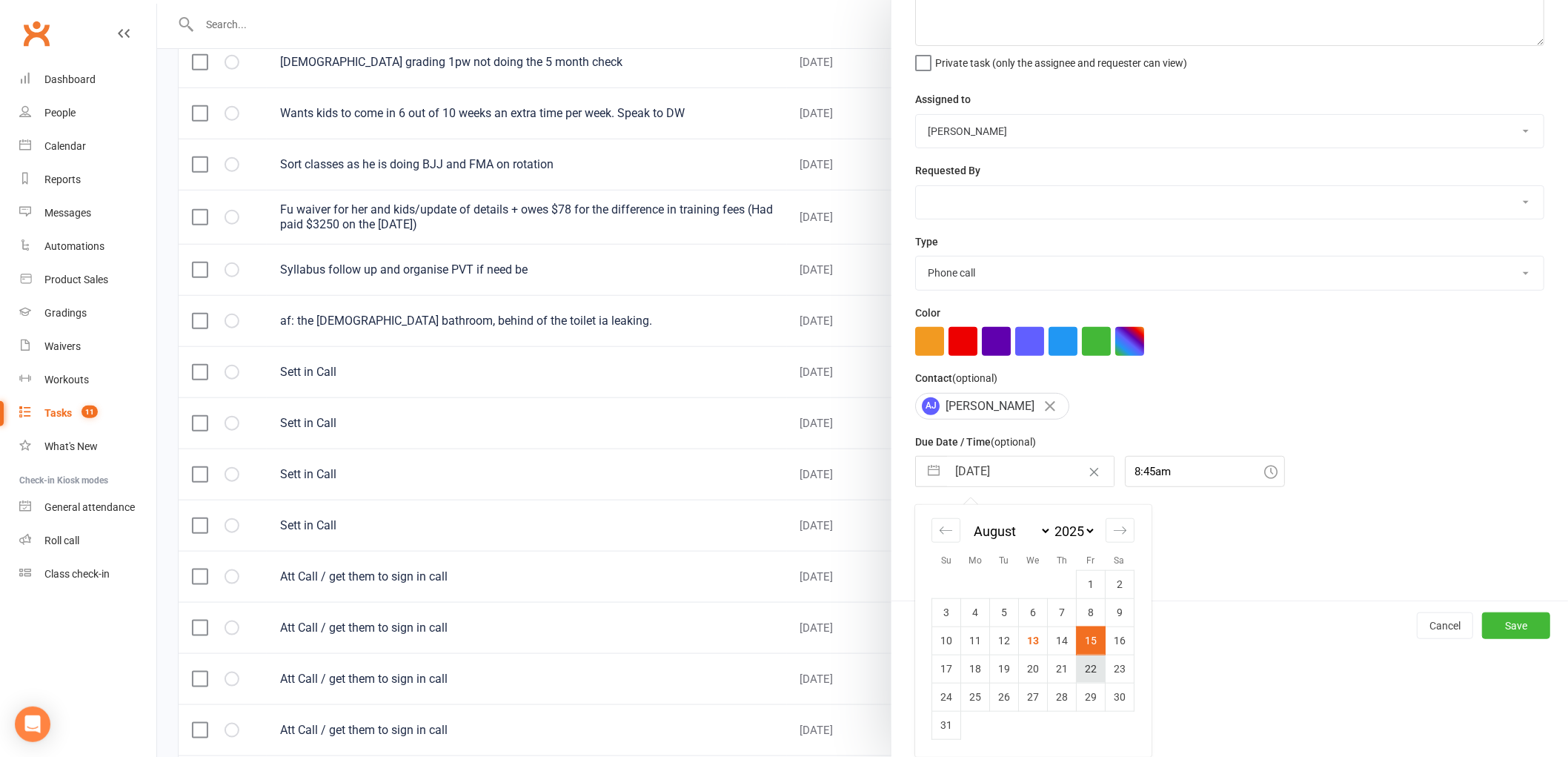
click at [1087, 665] on td "22" at bounding box center [1091, 669] width 29 height 28
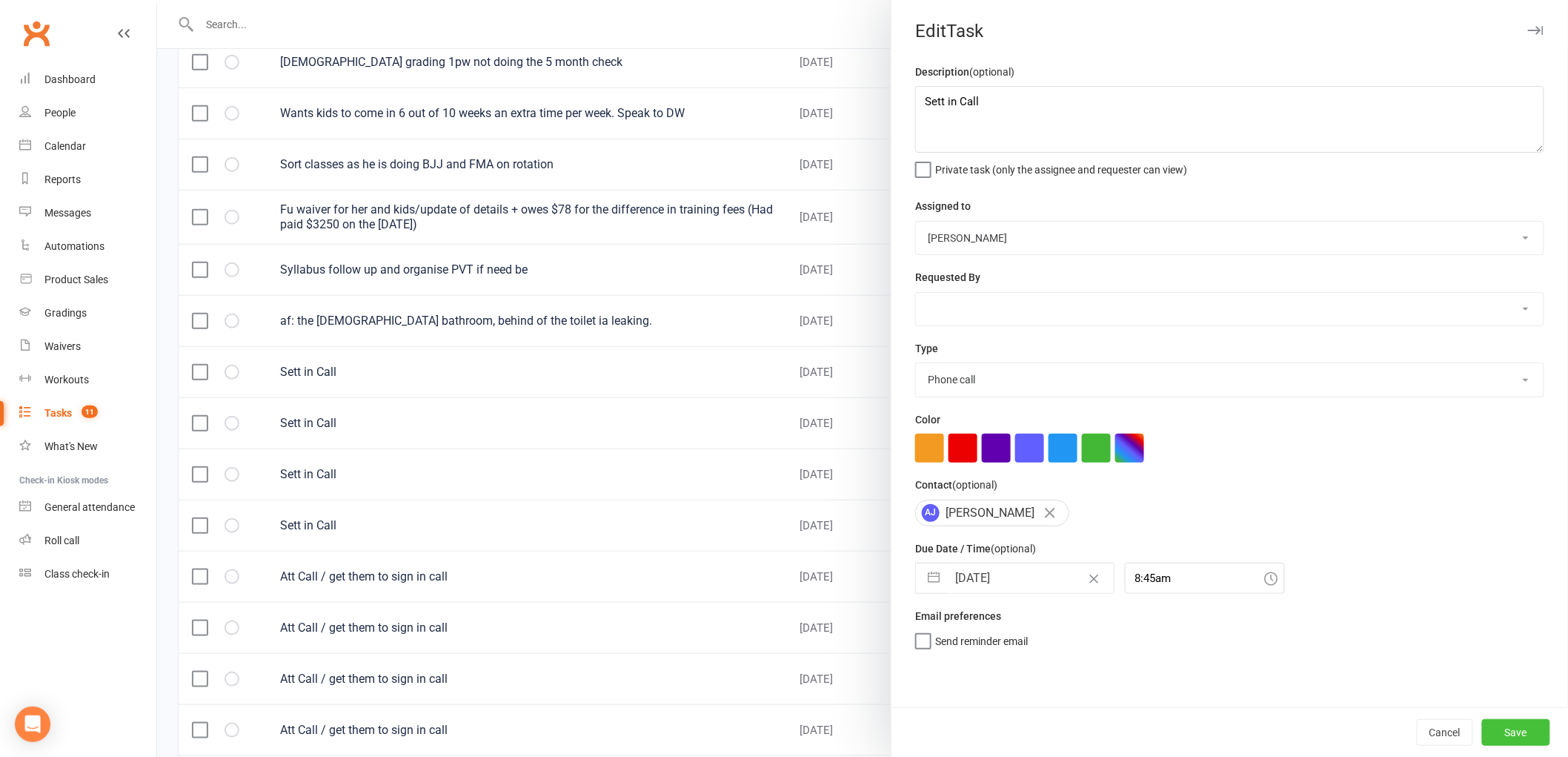
click at [1515, 737] on button "Save" at bounding box center [1516, 733] width 68 height 27
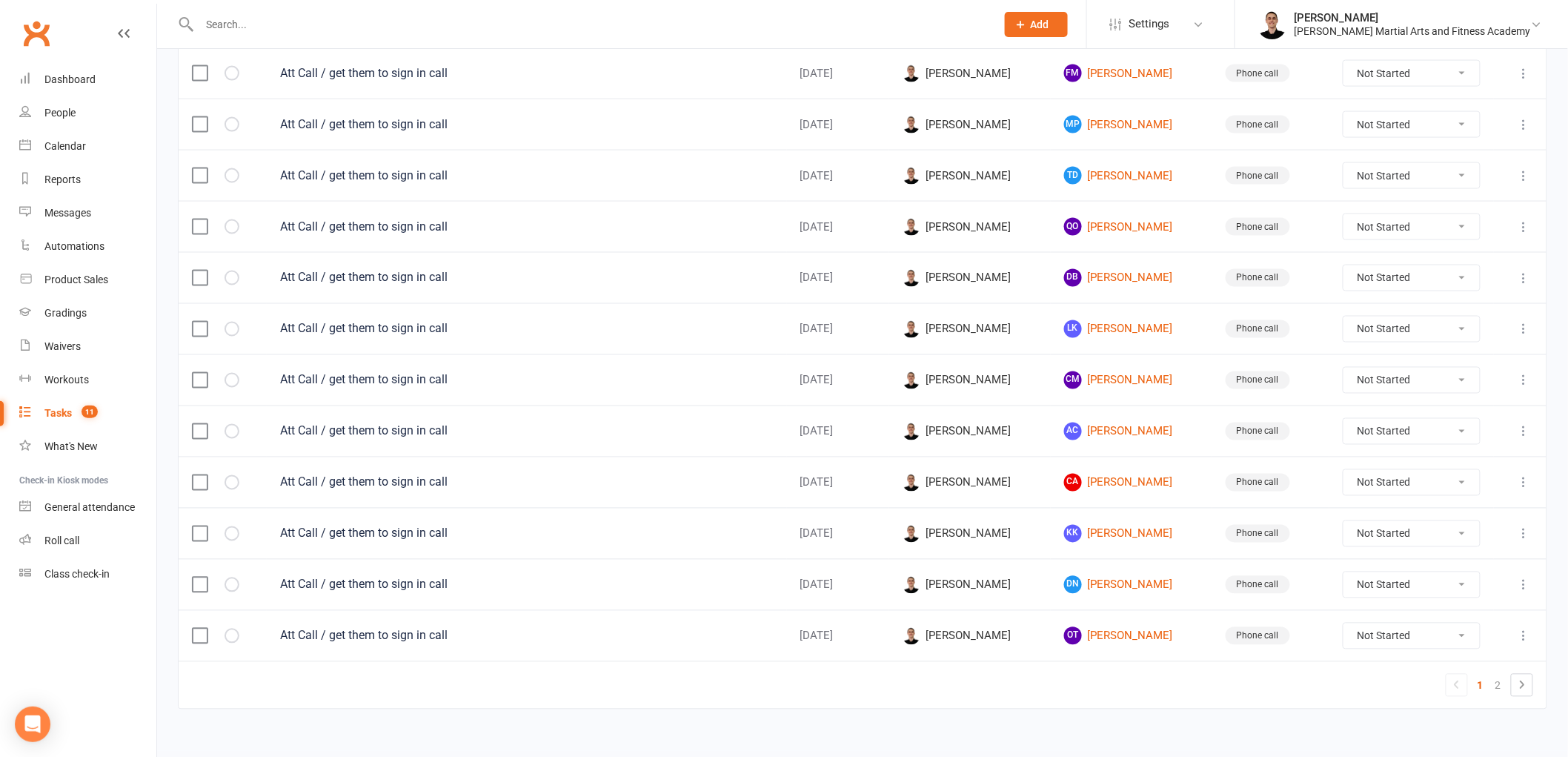
scroll to position [906, 0]
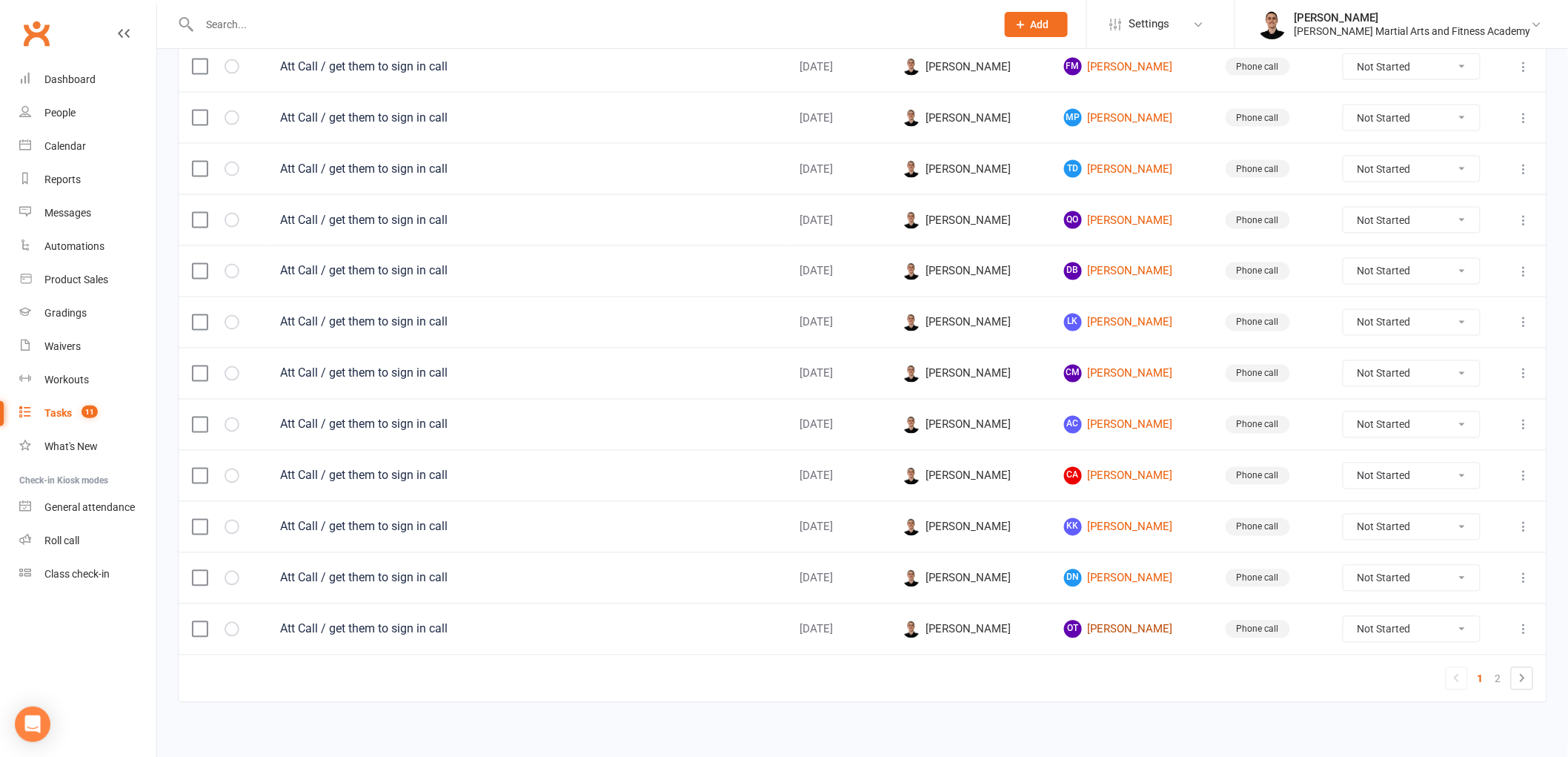
click at [1116, 632] on link "OT Orlando Tomini" at bounding box center [1132, 629] width 135 height 18
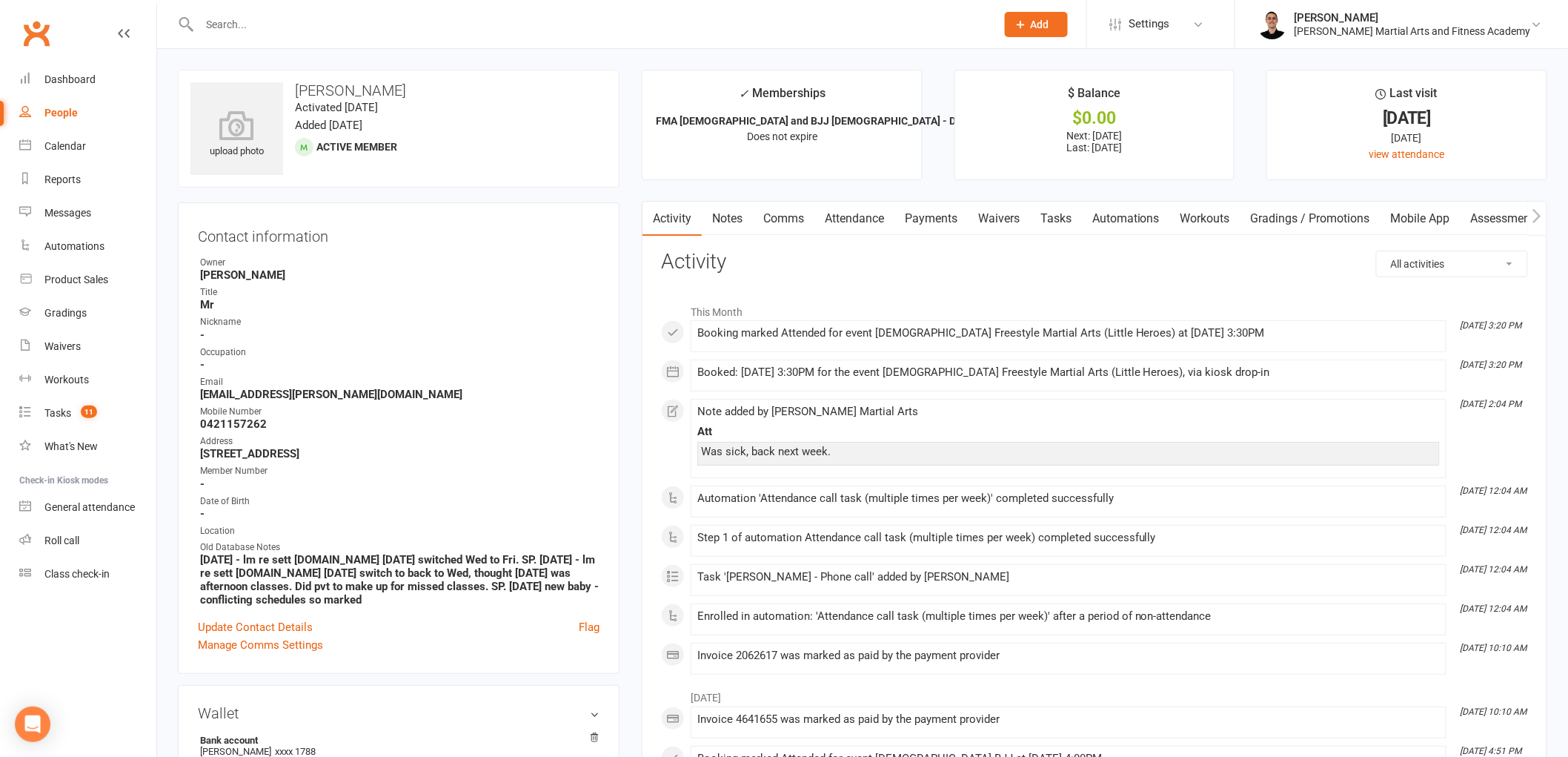
click at [1058, 232] on link "Tasks" at bounding box center [1056, 219] width 52 height 34
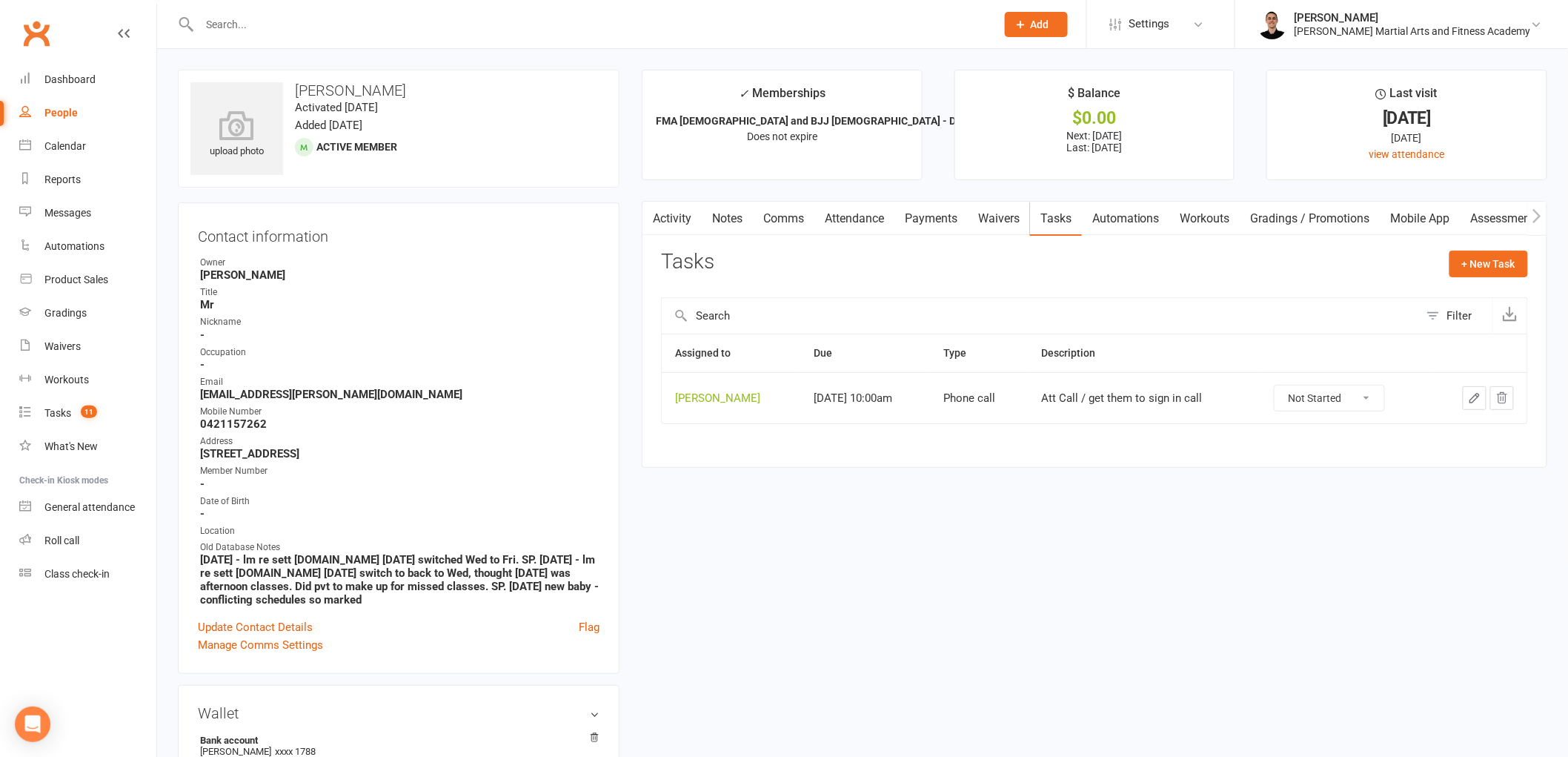
click at [1330, 402] on select "Not Started In Progress Waiting Complete" at bounding box center [1330, 398] width 110 height 25
click at [1284, 386] on select "Not Started In Progress Waiting Complete" at bounding box center [1330, 398] width 110 height 25
click at [60, 401] on link "Tasks 11" at bounding box center [87, 413] width 137 height 34
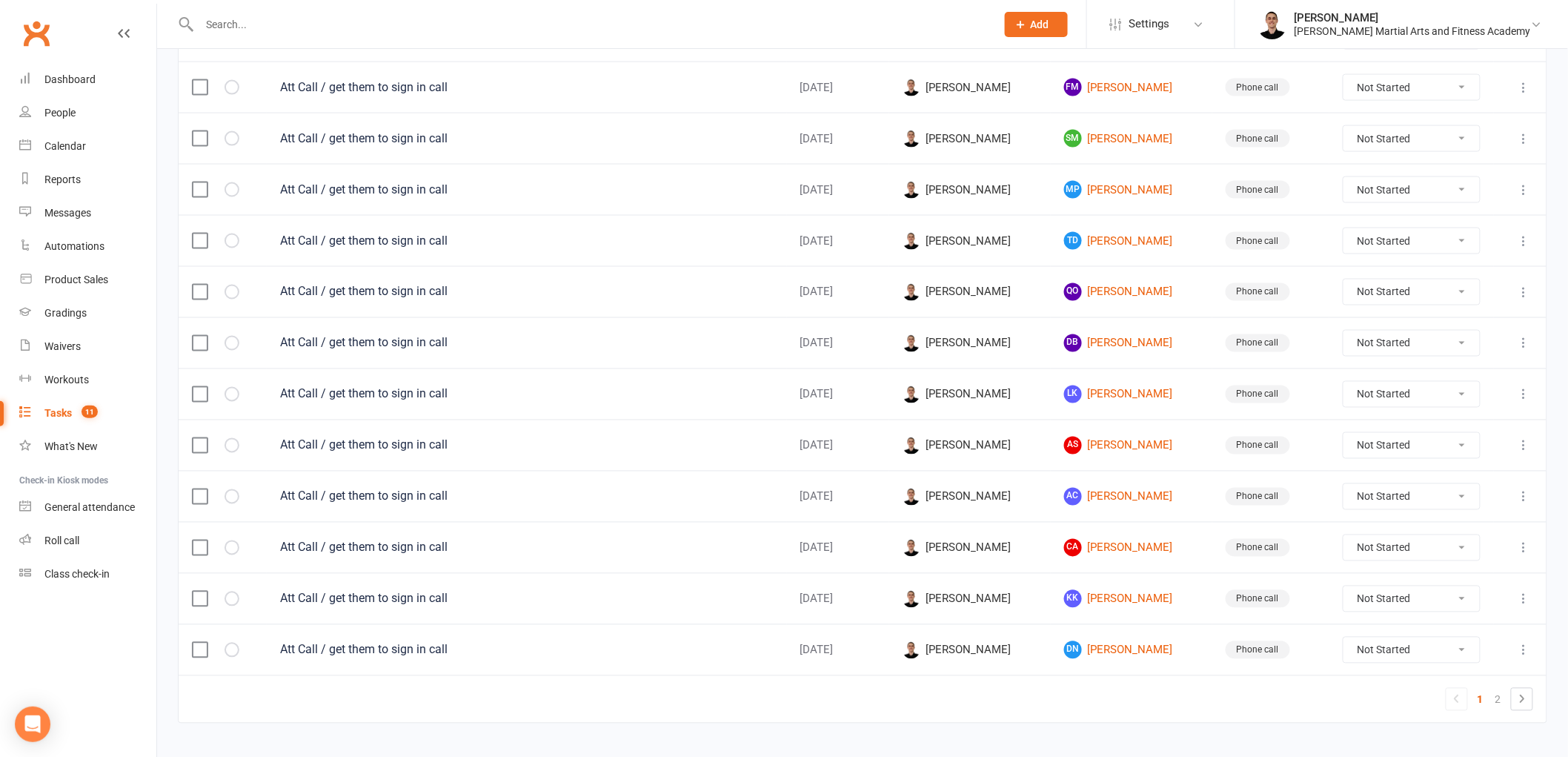
scroll to position [922, 0]
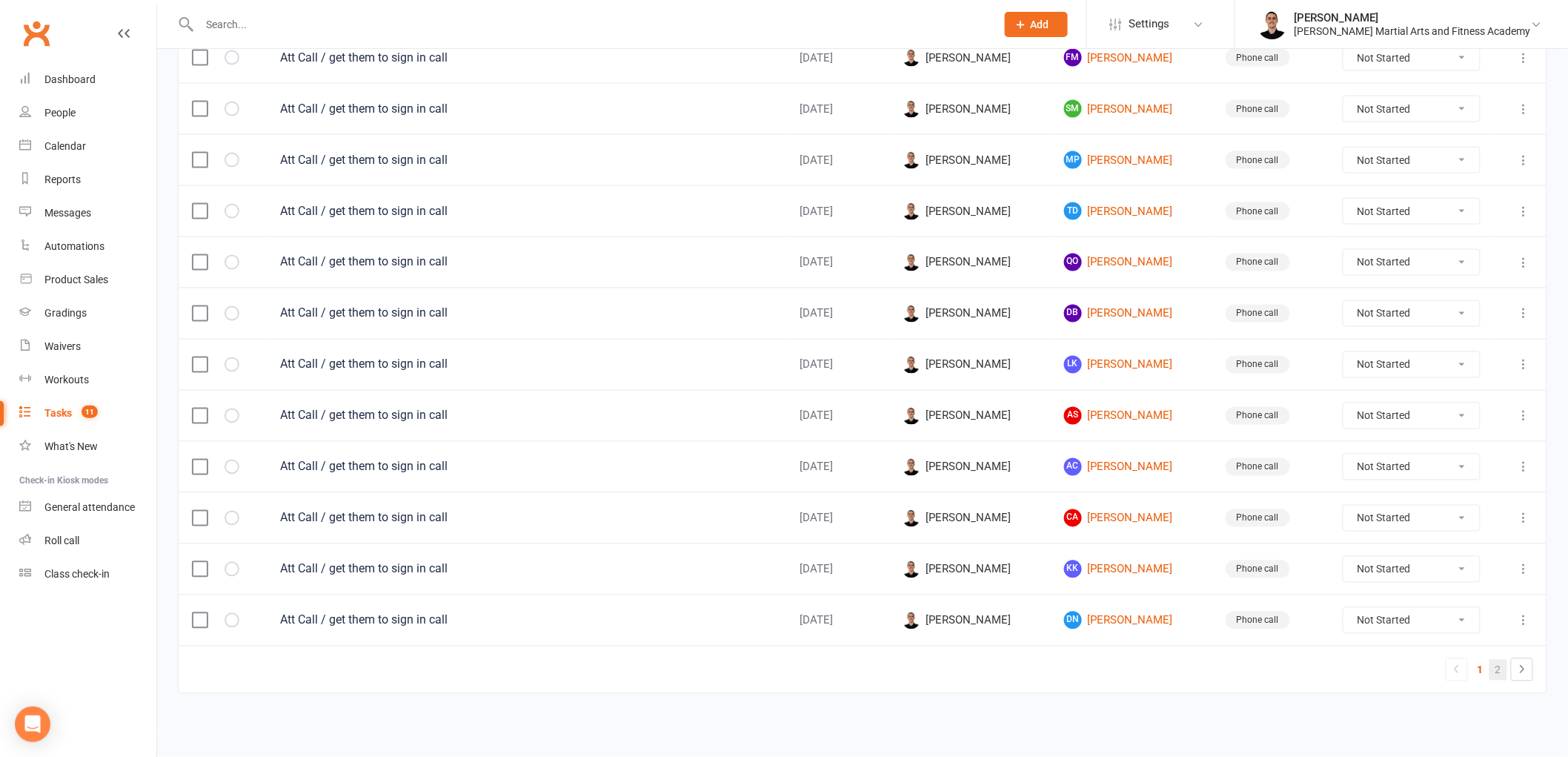
click at [1499, 666] on link "2" at bounding box center [1498, 670] width 18 height 20
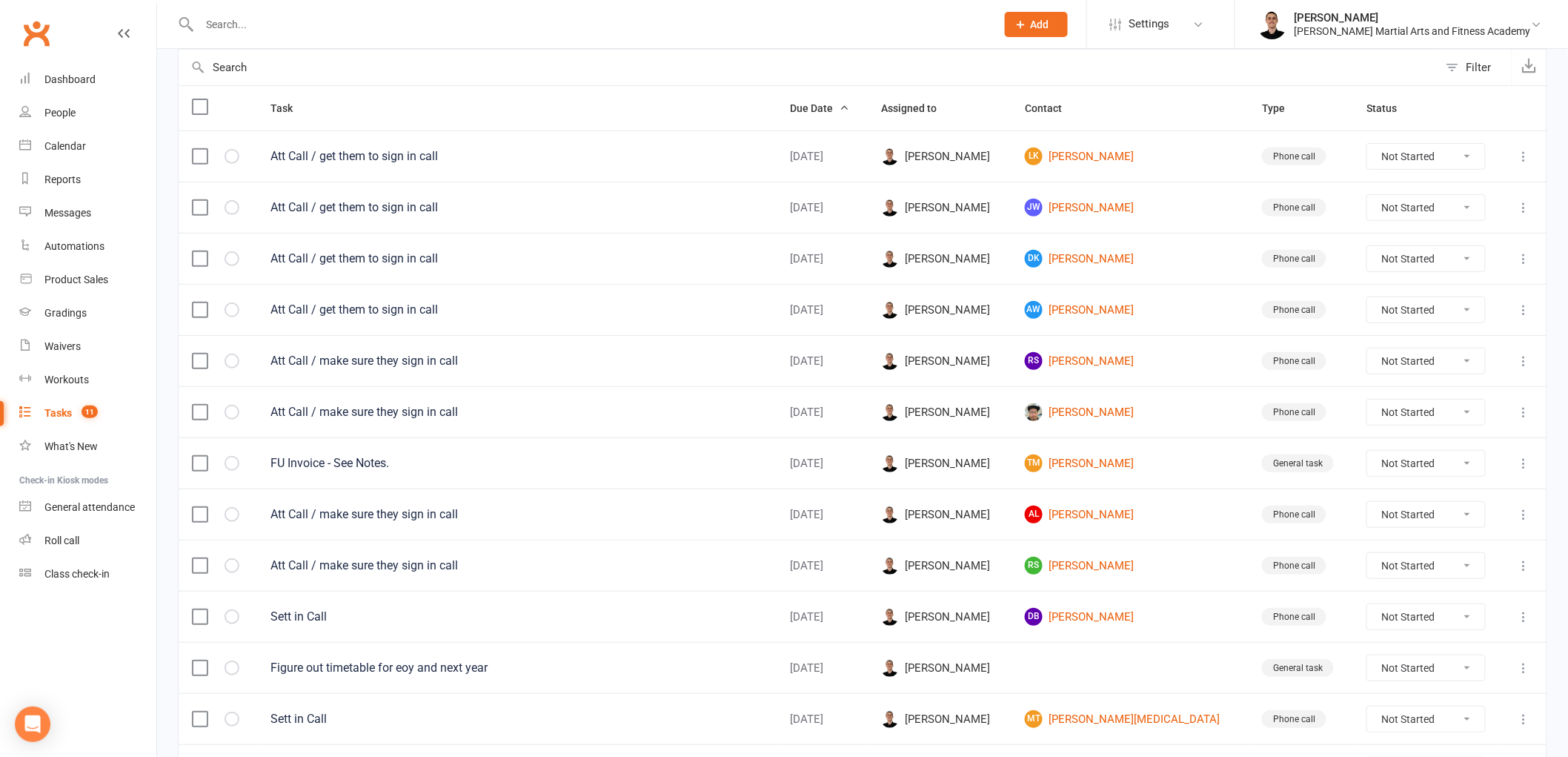
scroll to position [165, 0]
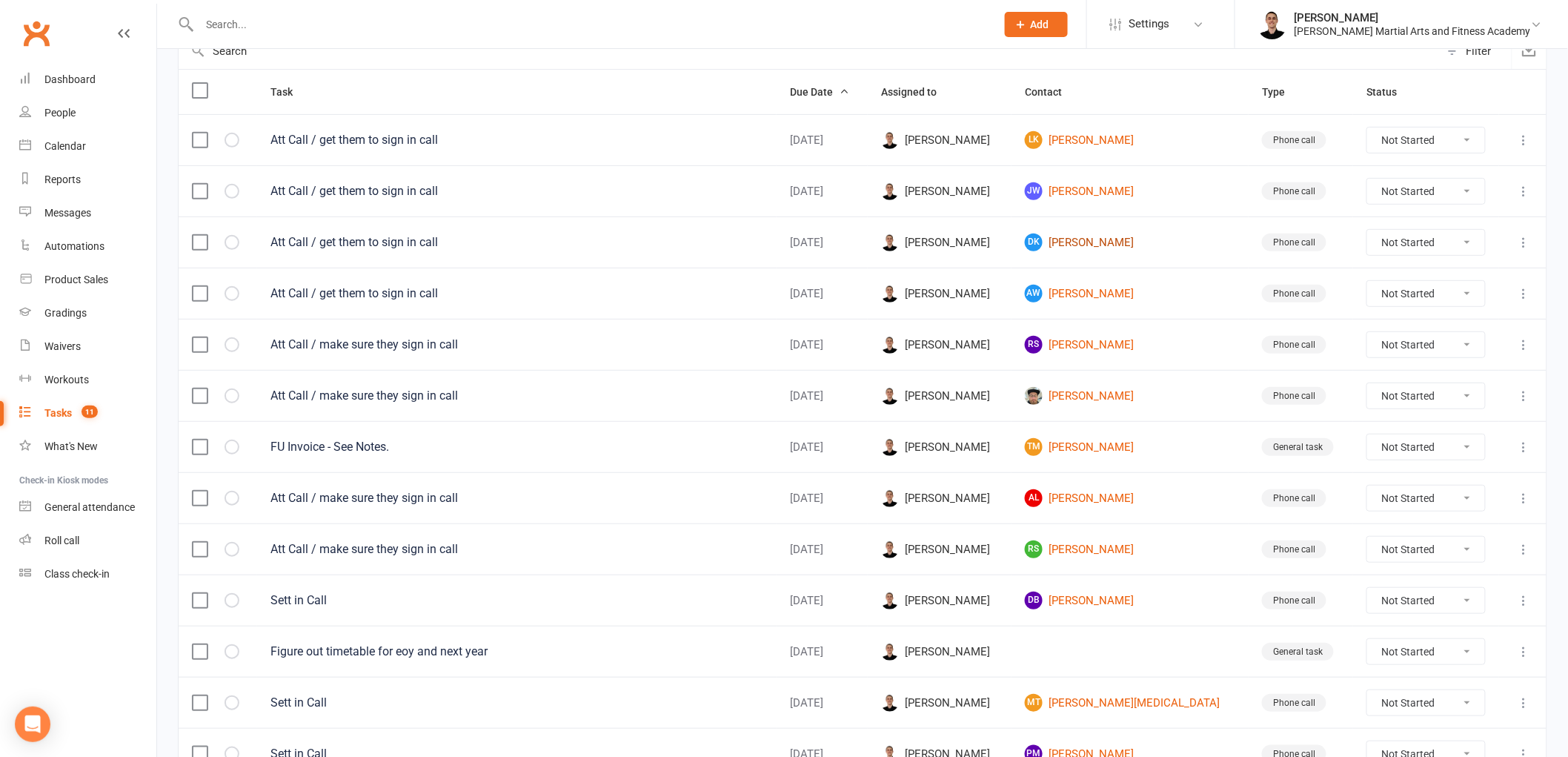
click at [1103, 248] on link "DK Davina Kim" at bounding box center [1130, 242] width 210 height 18
click at [1114, 293] on link "AW Angelina Wishart" at bounding box center [1130, 293] width 210 height 18
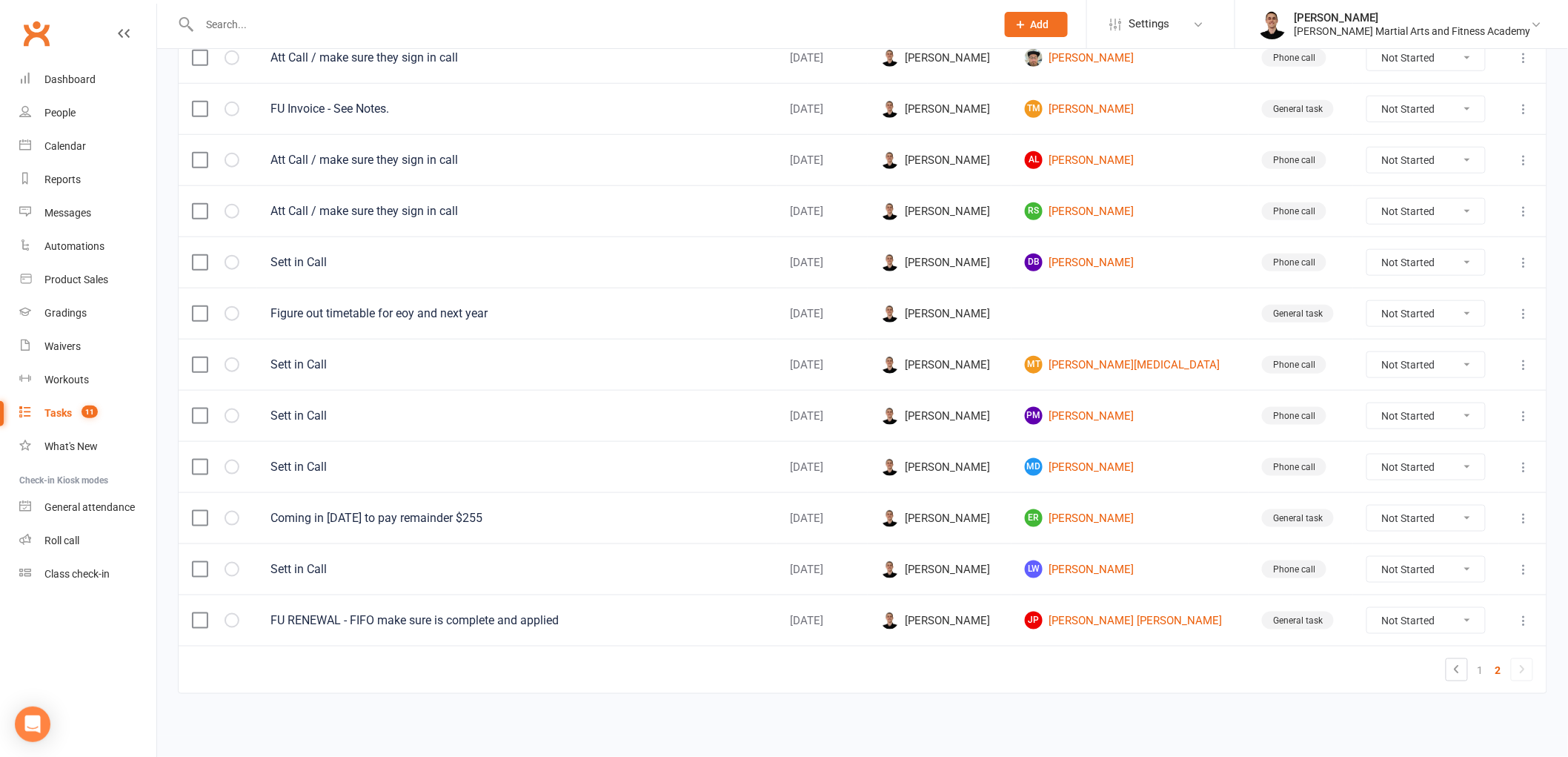
scroll to position [508, 0]
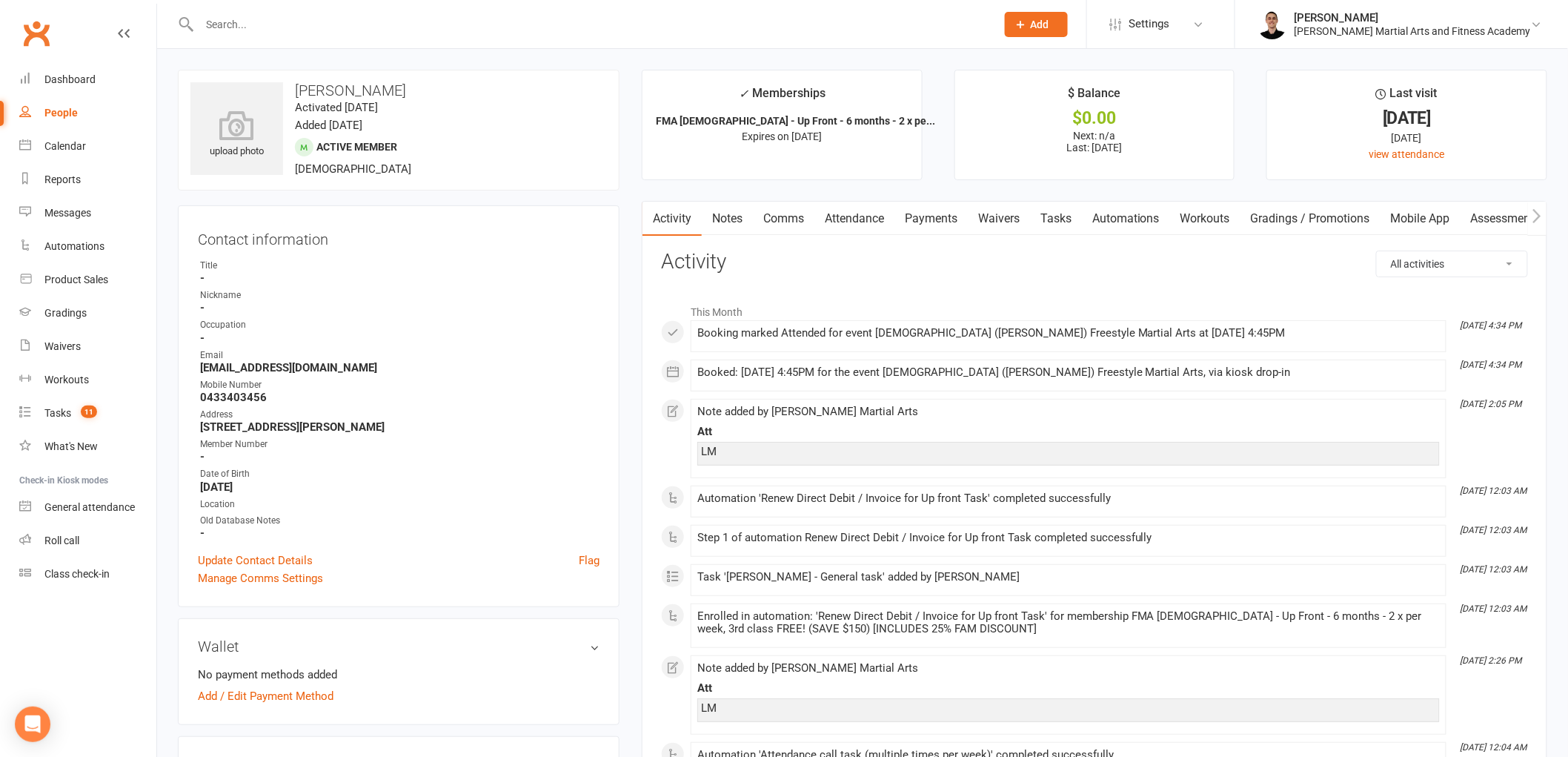
click at [1050, 213] on link "Tasks" at bounding box center [1056, 219] width 52 height 34
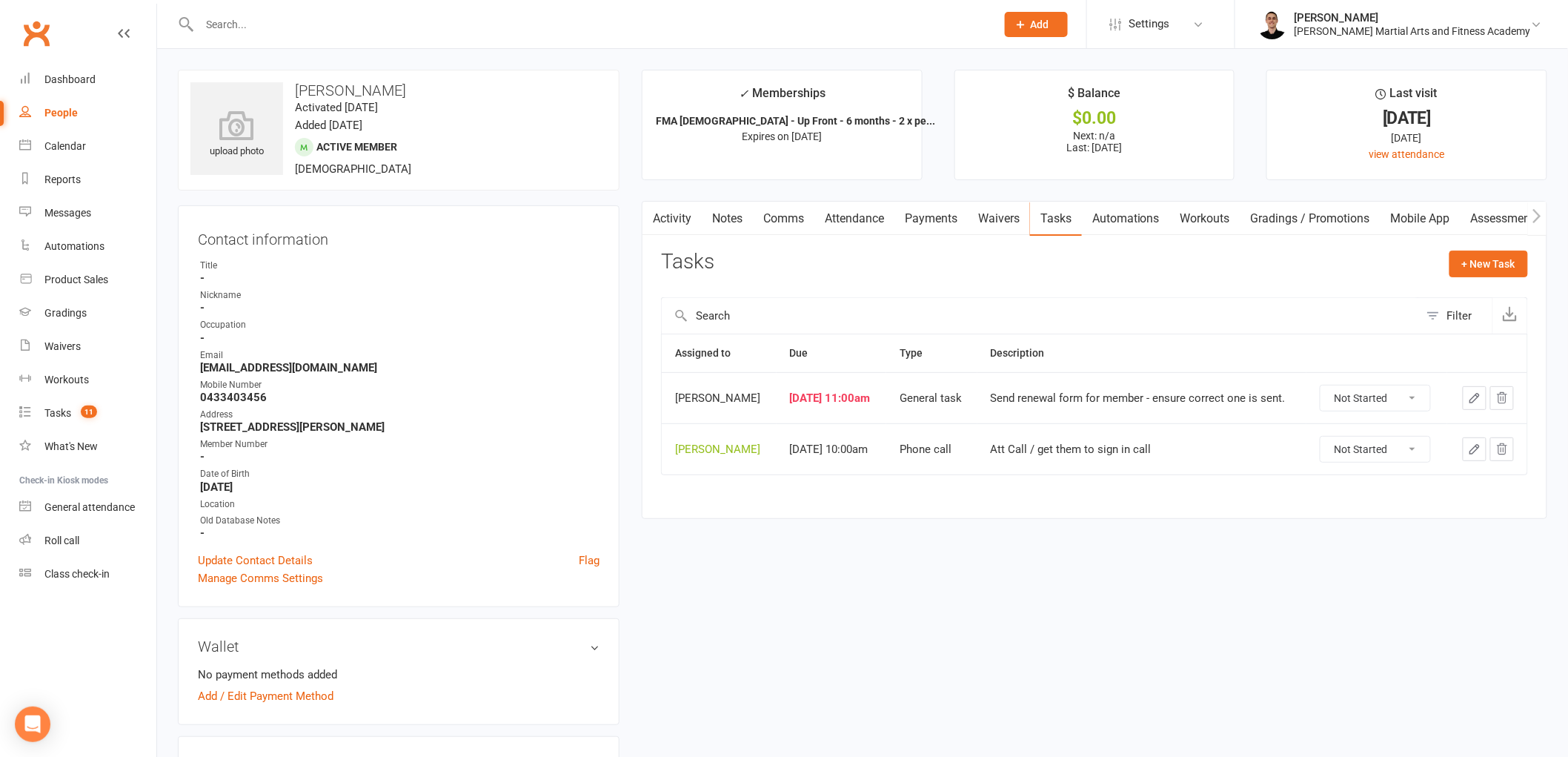
click at [1344, 446] on select "Not Started In Progress Waiting Complete" at bounding box center [1375, 449] width 110 height 25
click at [1326, 438] on select "Not Started In Progress Waiting Complete" at bounding box center [1375, 449] width 110 height 25
select select "unstarted"
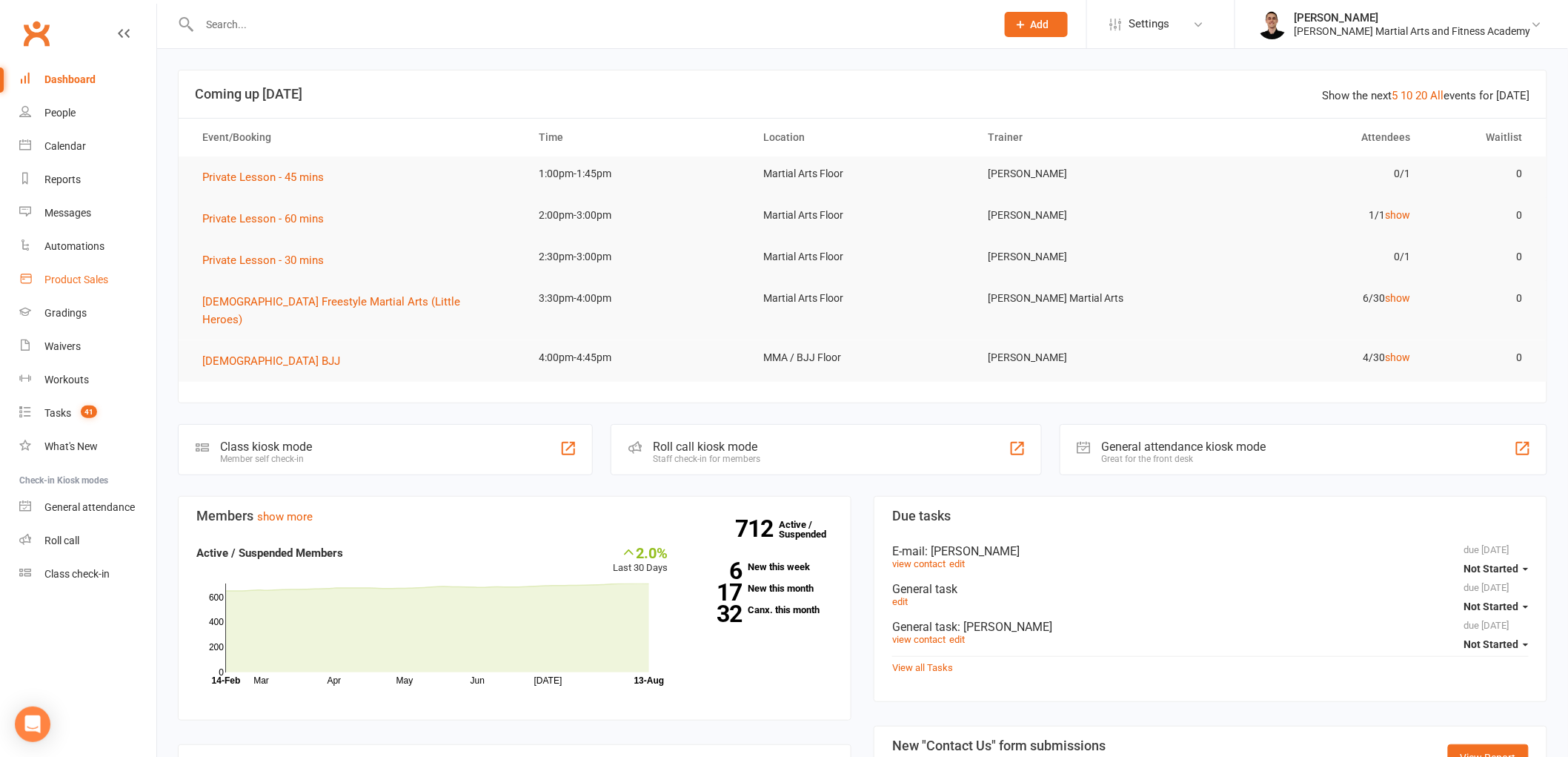
click at [77, 272] on link "Product Sales" at bounding box center [87, 280] width 137 height 34
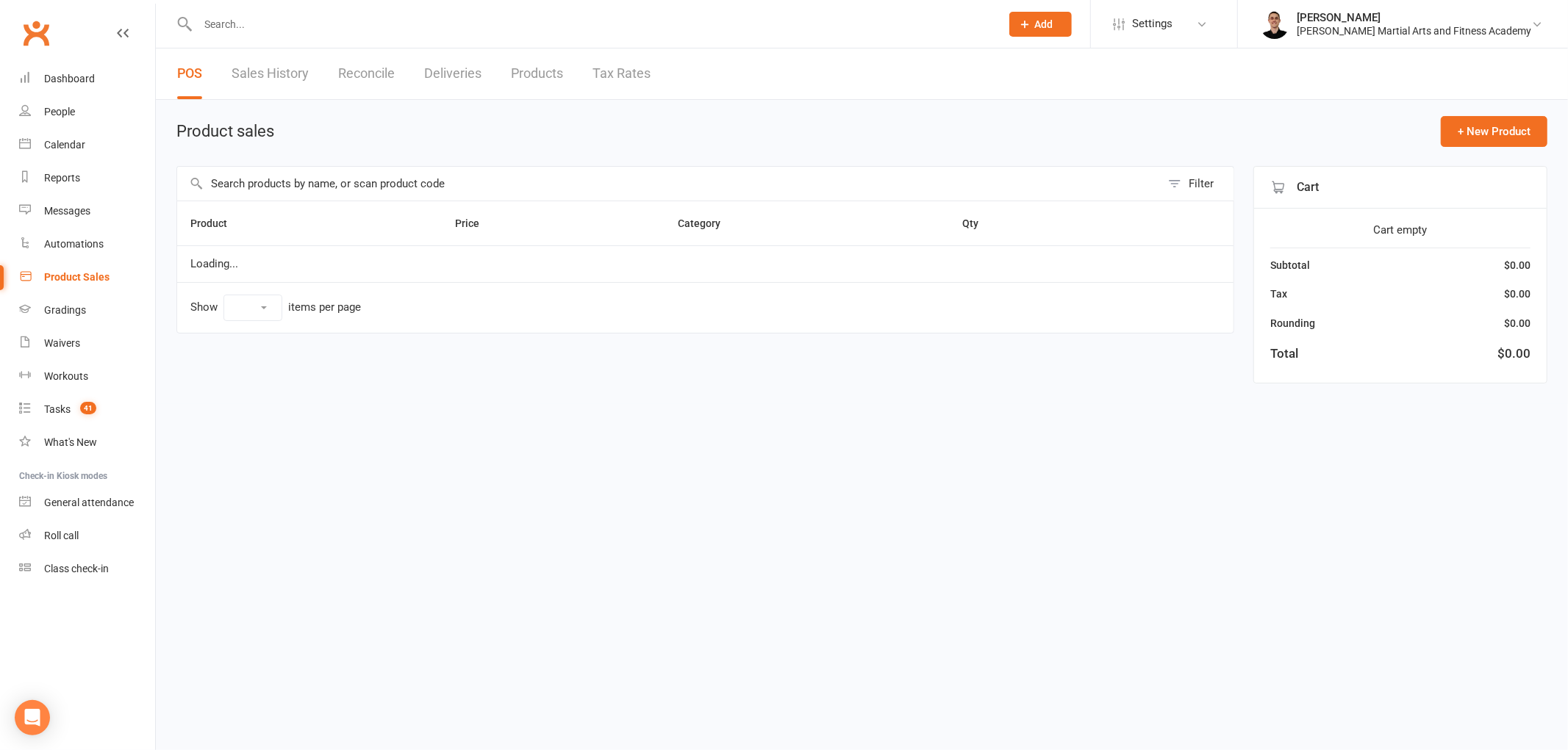
select select "100"
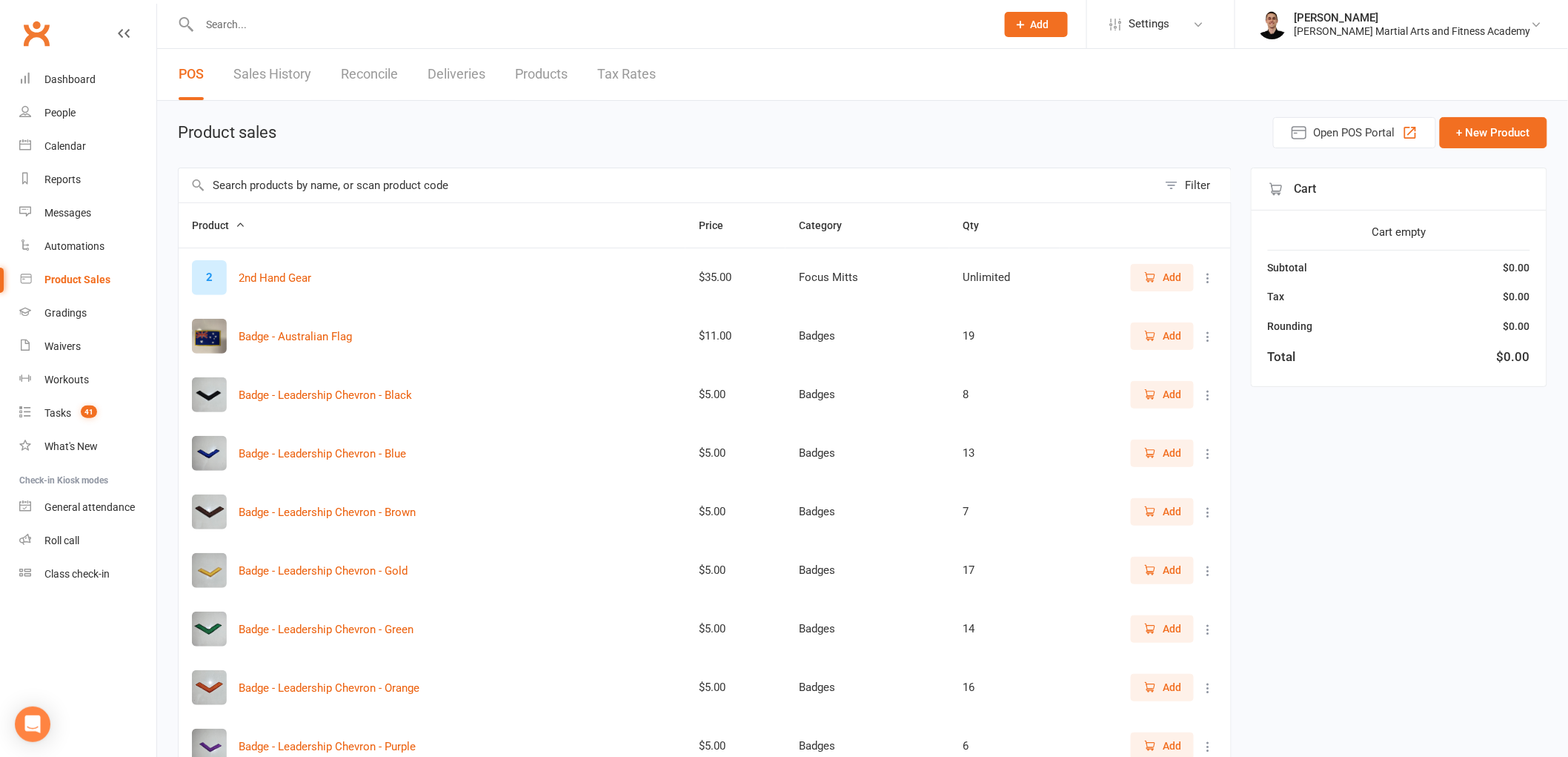
click at [366, 72] on link "Reconcile" at bounding box center [369, 74] width 57 height 51
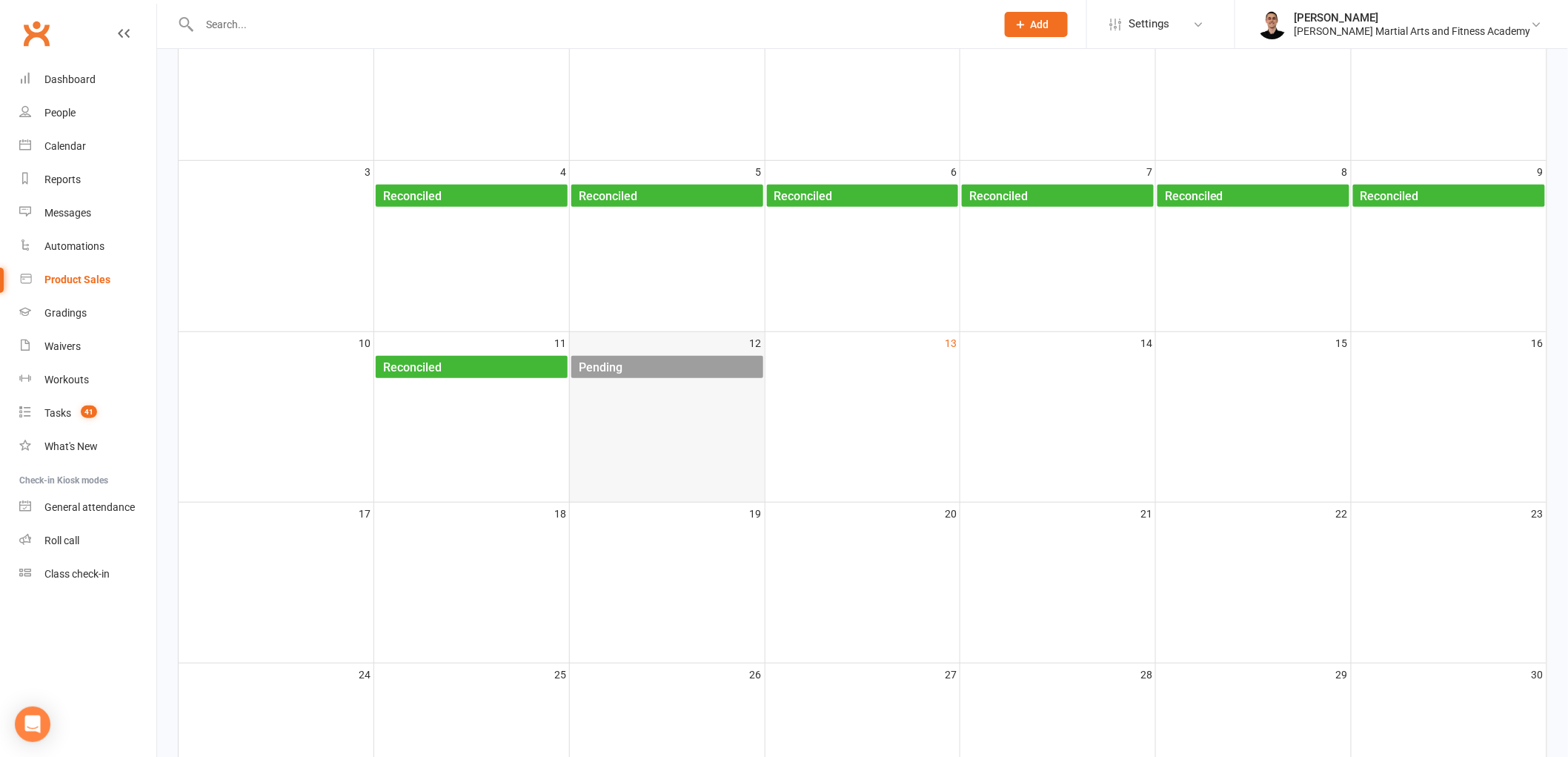
scroll to position [247, 0]
click at [708, 358] on div "Pending" at bounding box center [670, 366] width 185 height 23
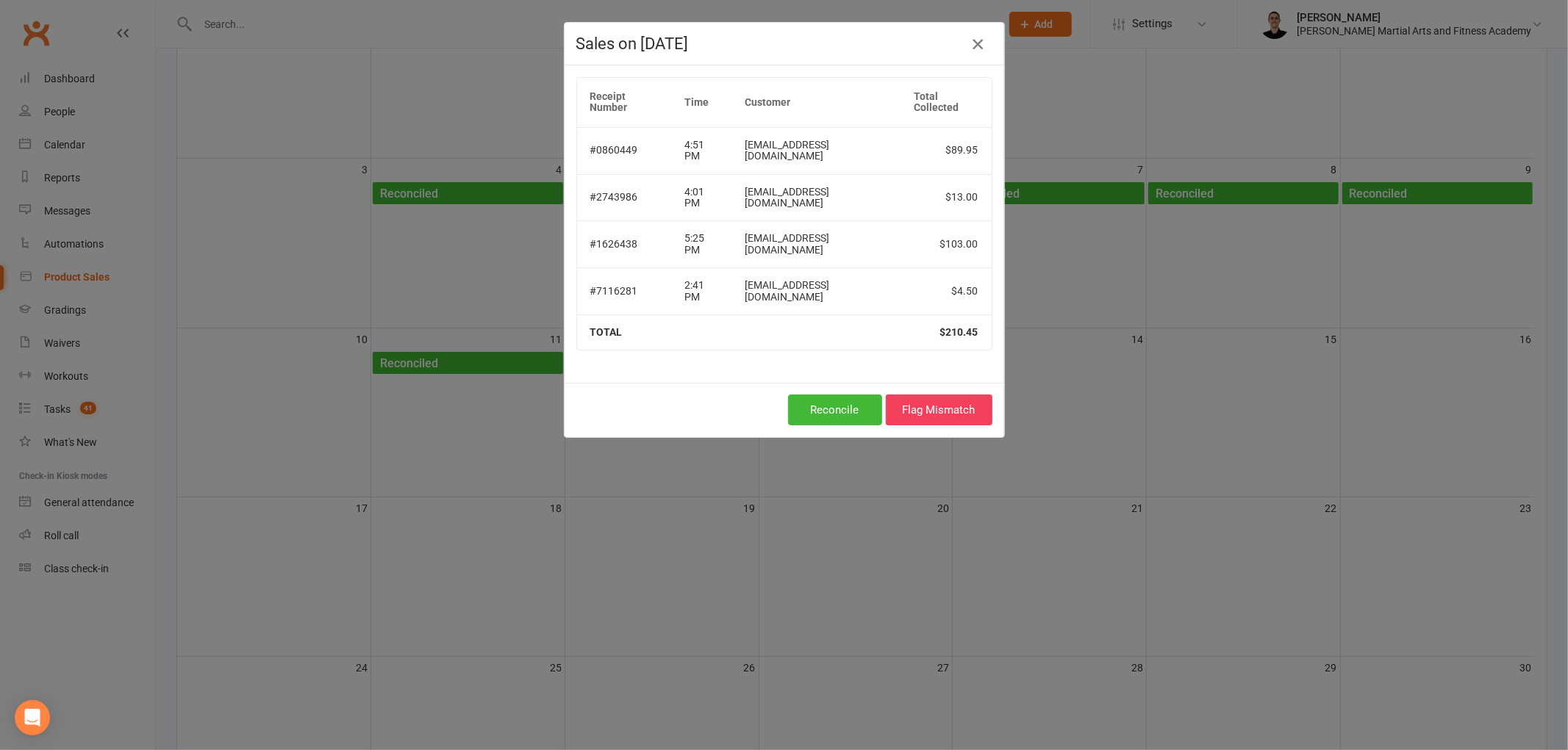
click at [971, 40] on icon "button" at bounding box center [977, 43] width 18 height 18
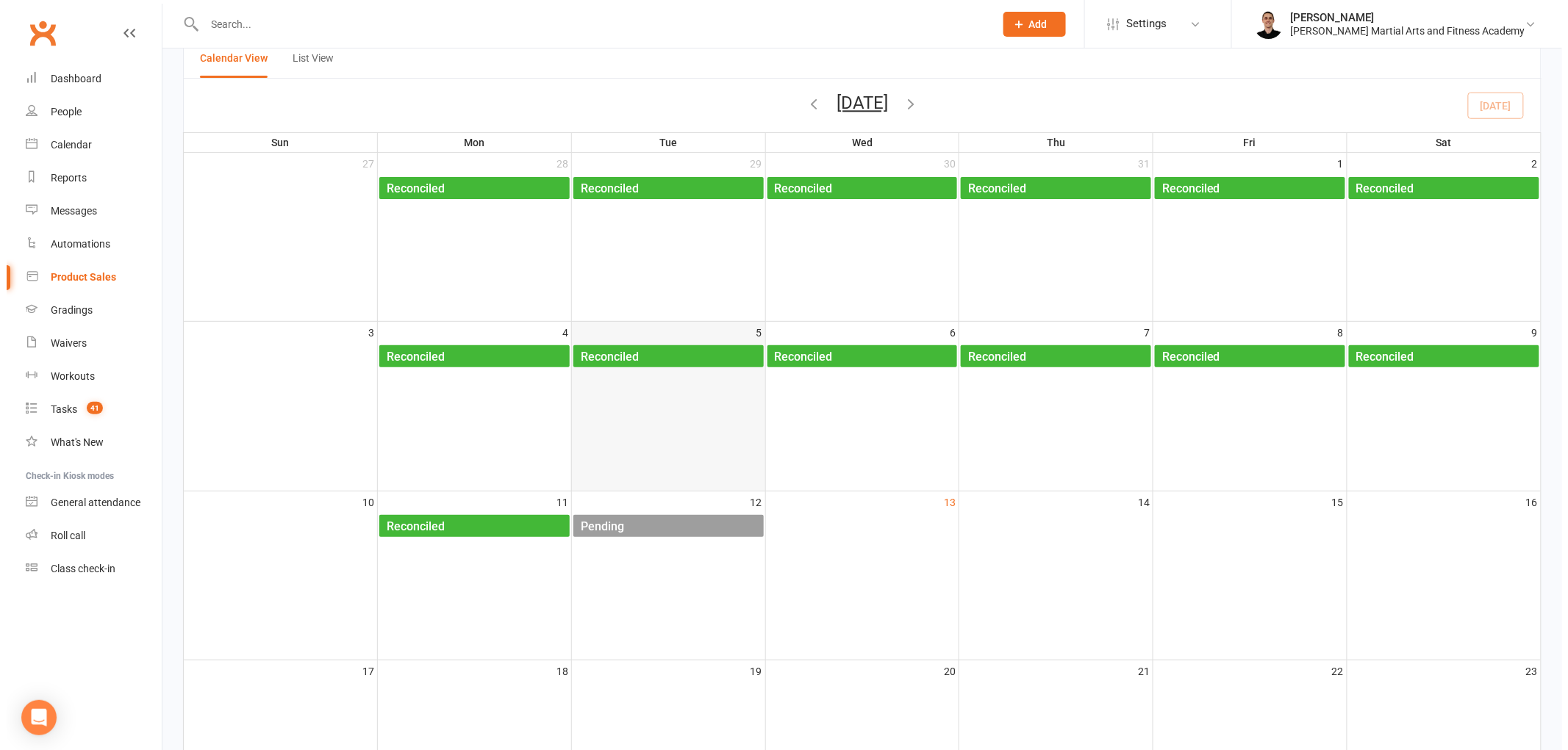
scroll to position [0, 0]
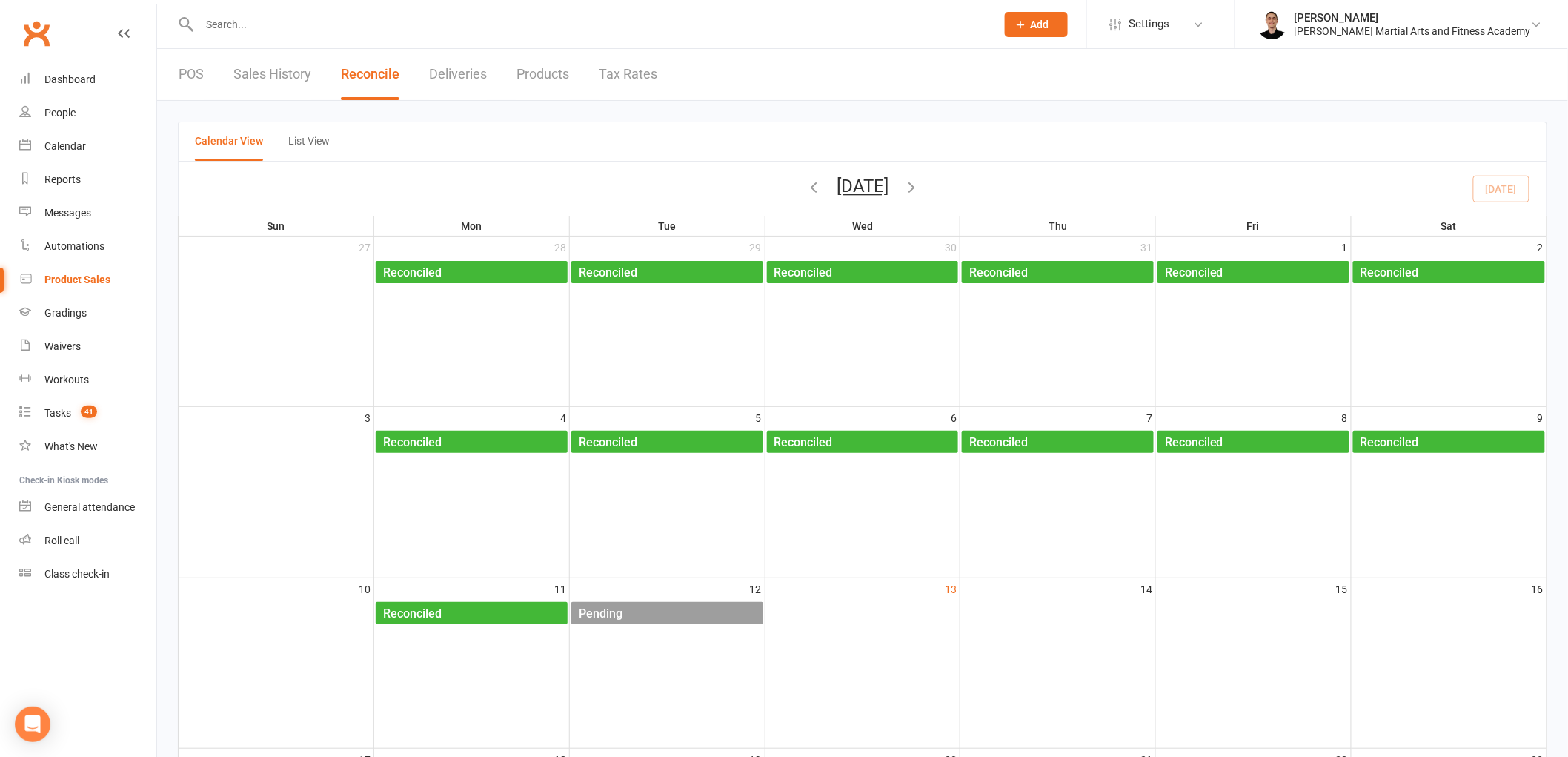
click at [194, 79] on link "POS" at bounding box center [191, 74] width 25 height 51
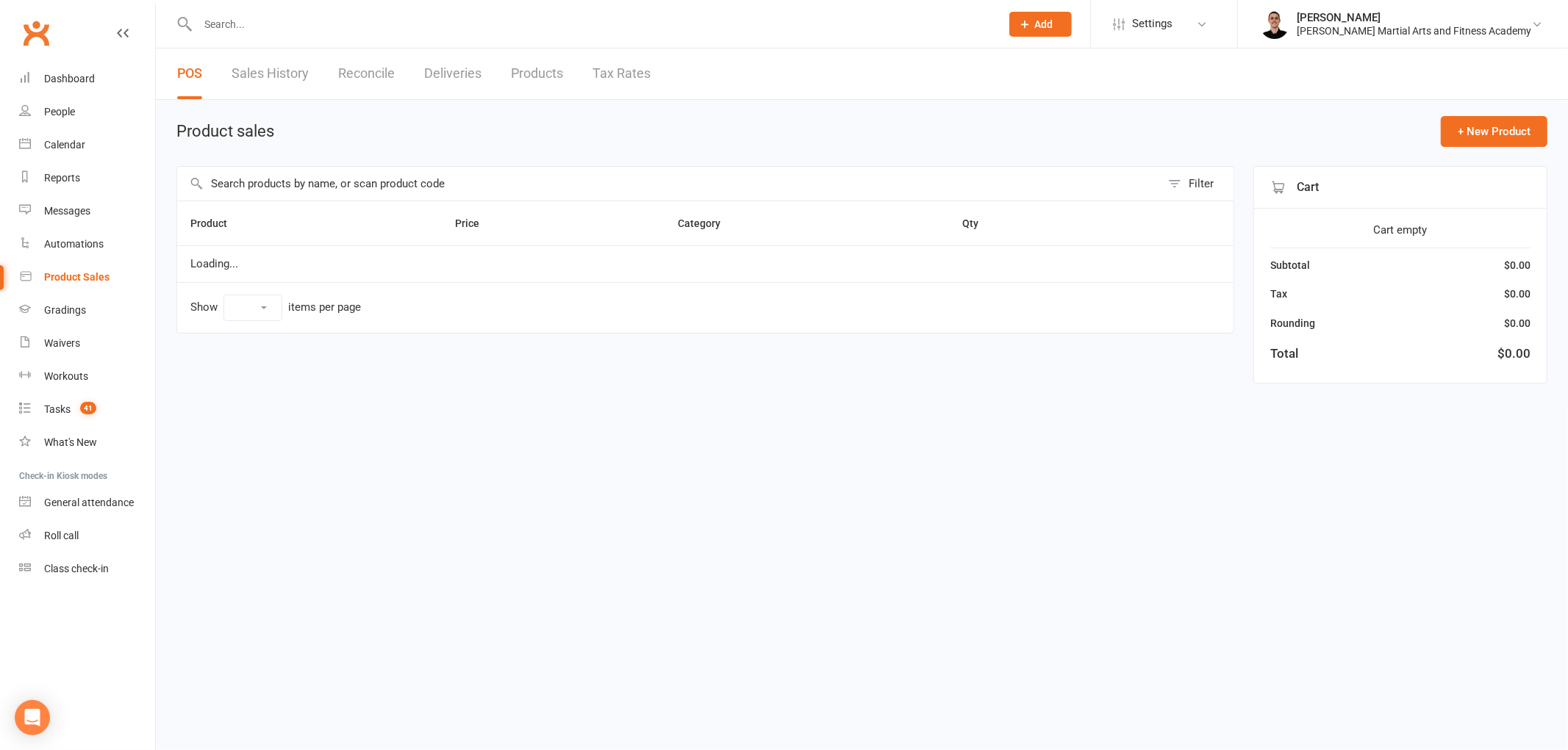
select select "100"
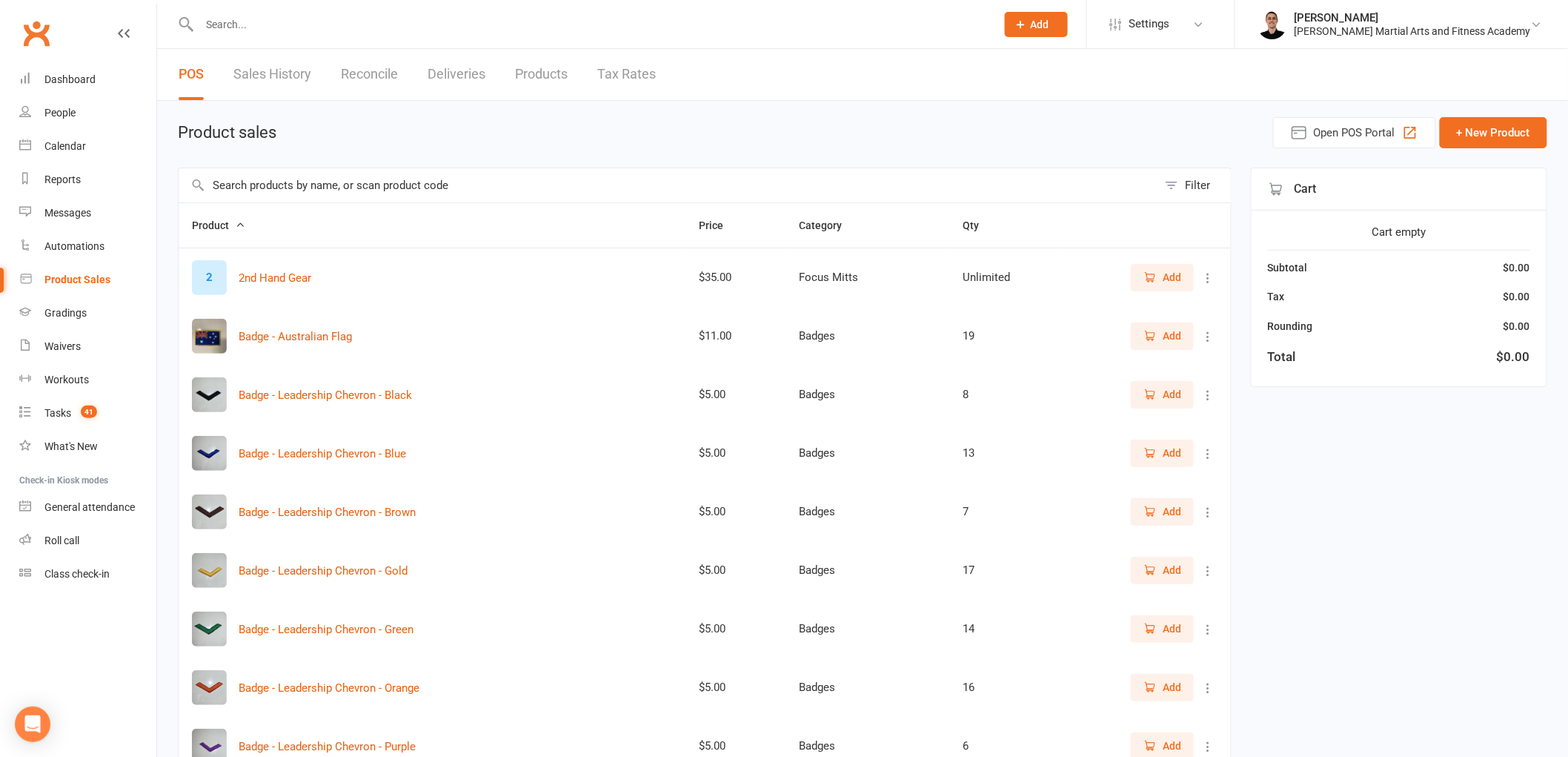
click at [350, 173] on input "text" at bounding box center [668, 185] width 979 height 34
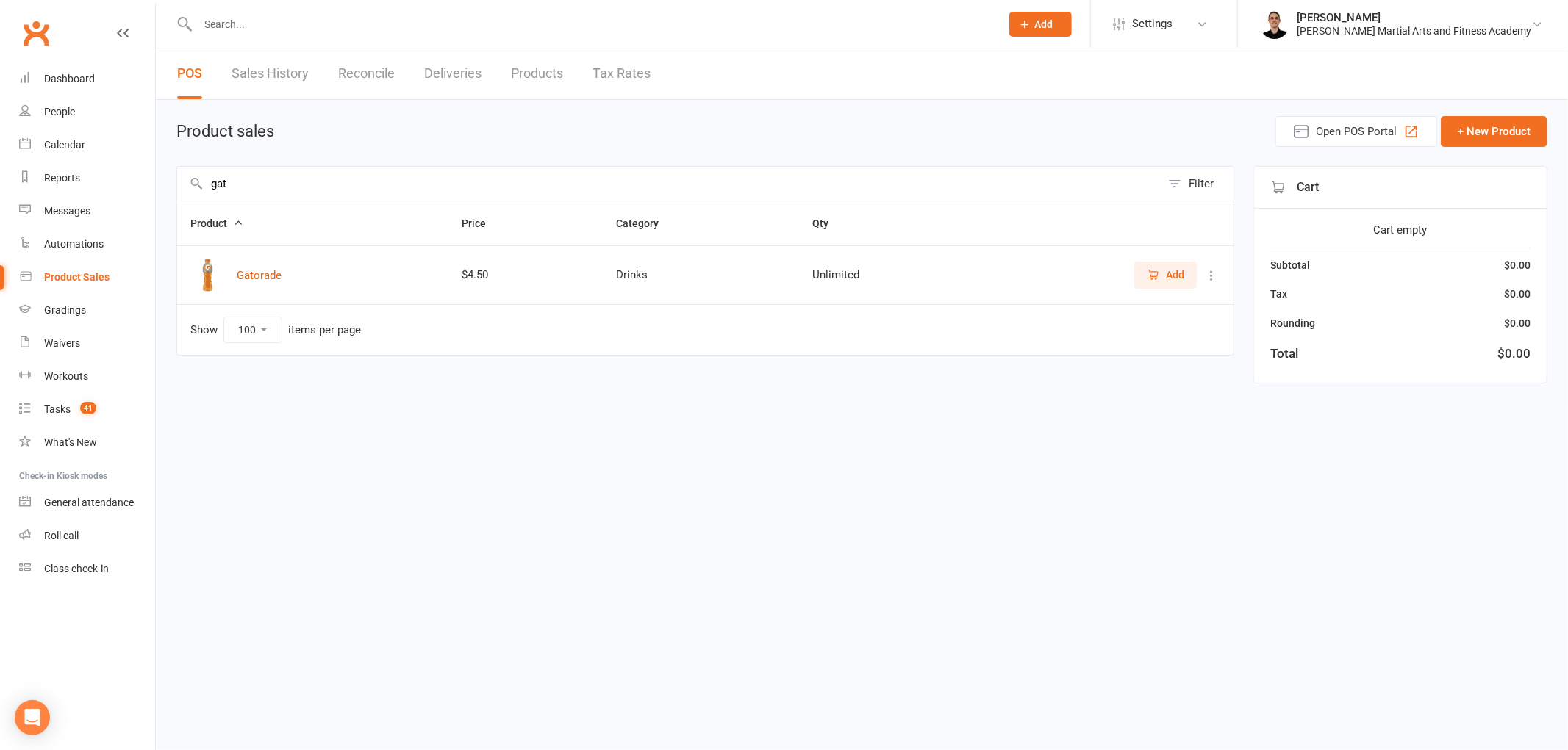
type input "gat"
click at [1171, 262] on button "Add" at bounding box center [1166, 275] width 63 height 27
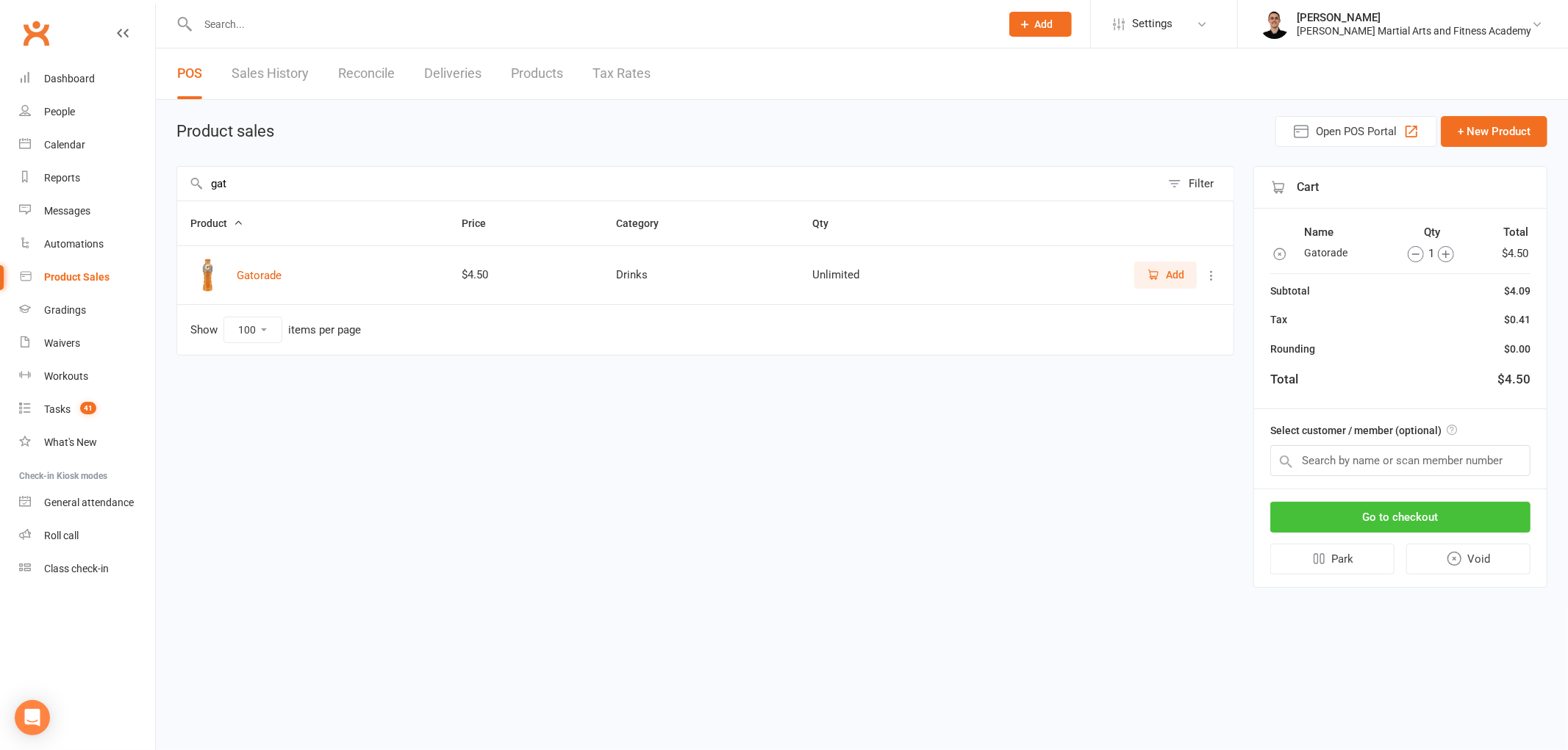
click at [1444, 517] on button "Go to checkout" at bounding box center [1400, 517] width 260 height 30
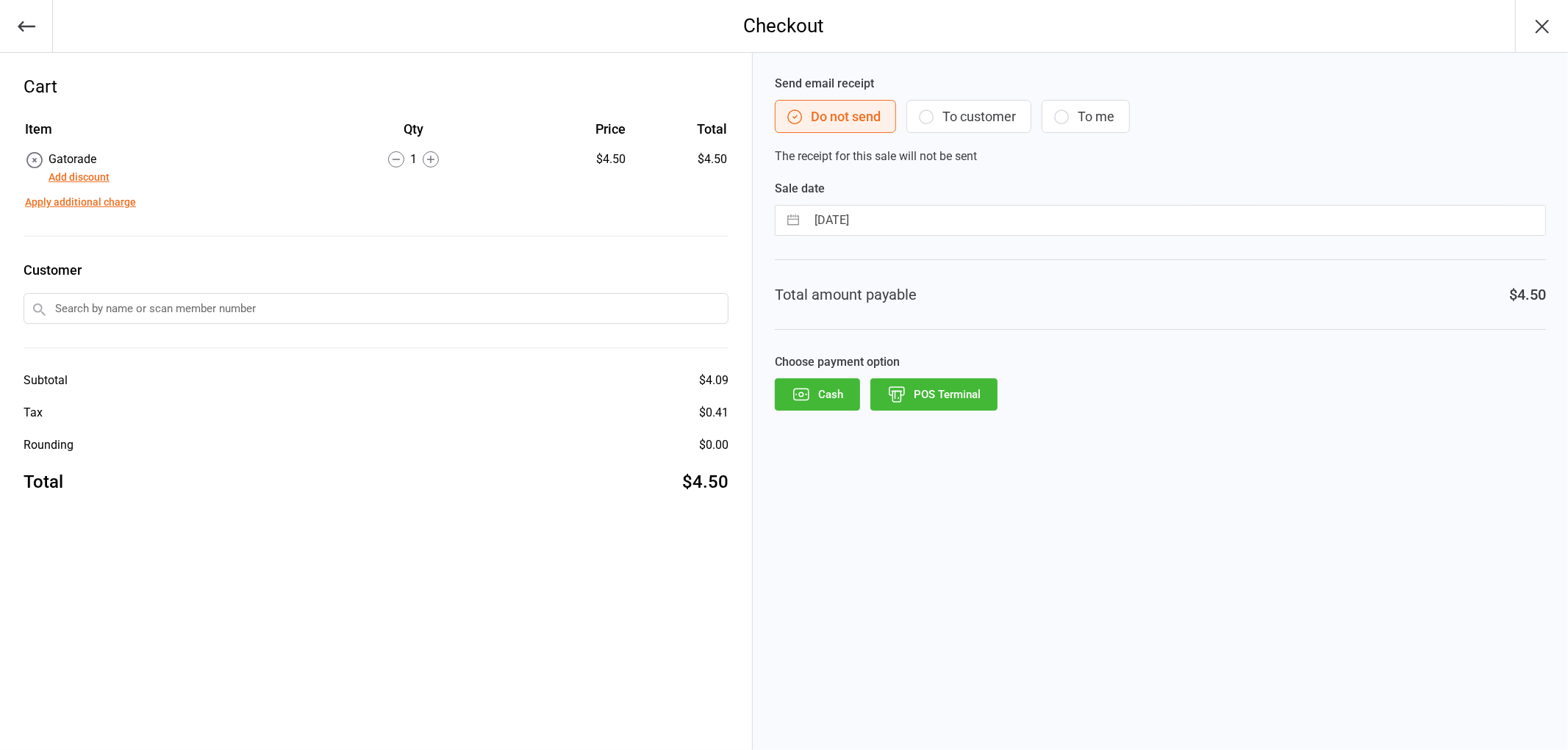
click at [952, 224] on input "[DATE]" at bounding box center [1176, 220] width 738 height 30
select select "6"
select select "2025"
select select "7"
select select "2025"
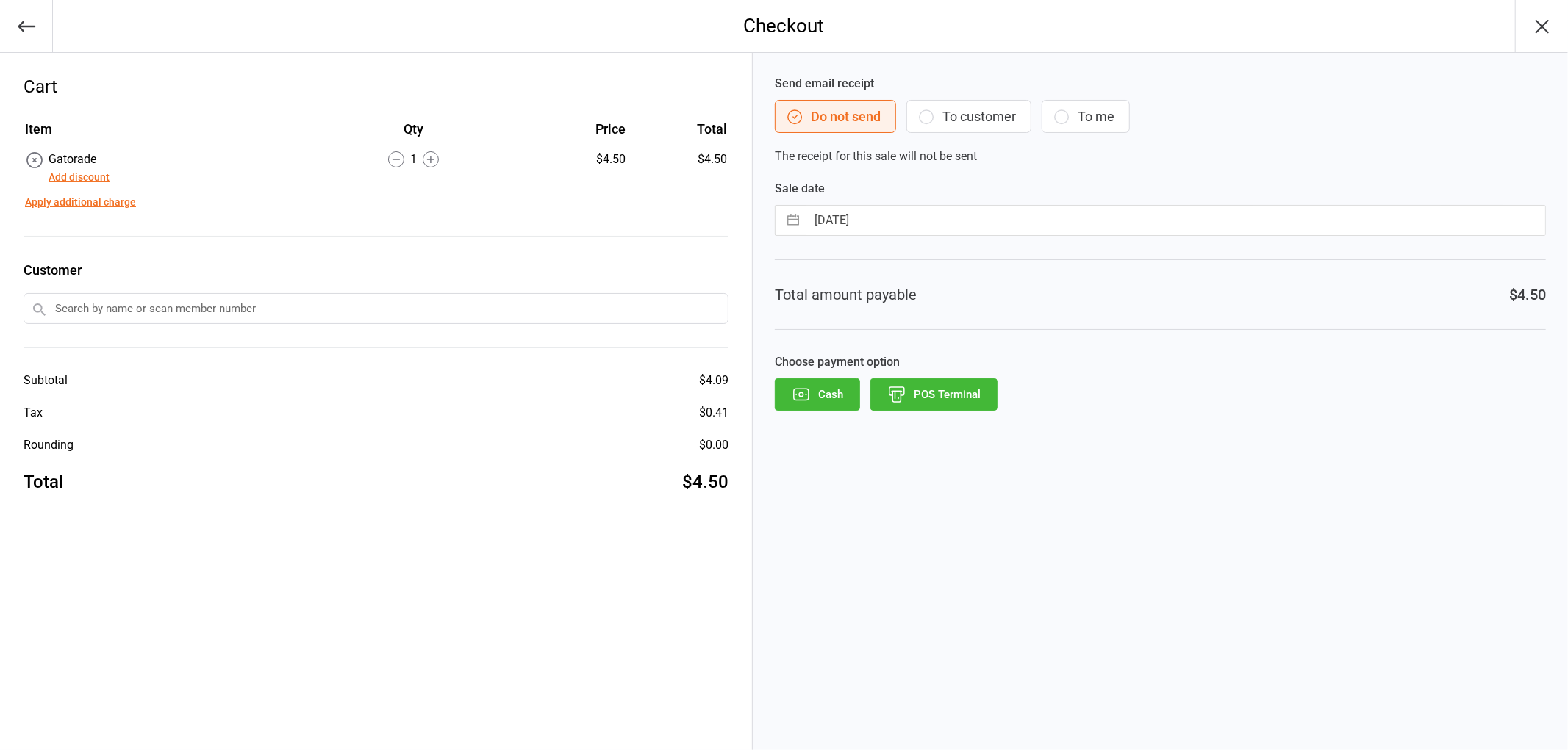
select select "8"
select select "2025"
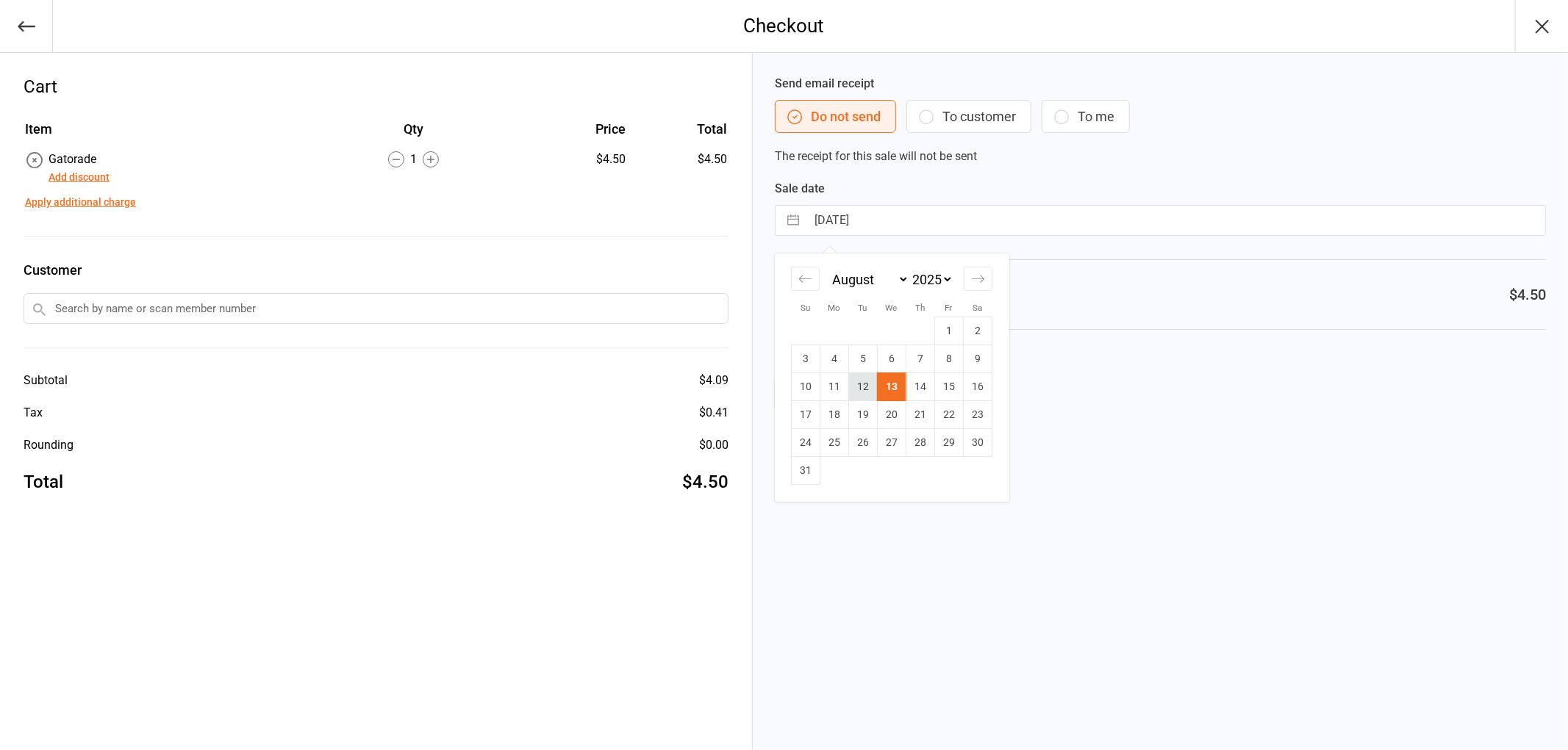
click at [861, 389] on td "12" at bounding box center [862, 387] width 29 height 28
type input "[DATE]"
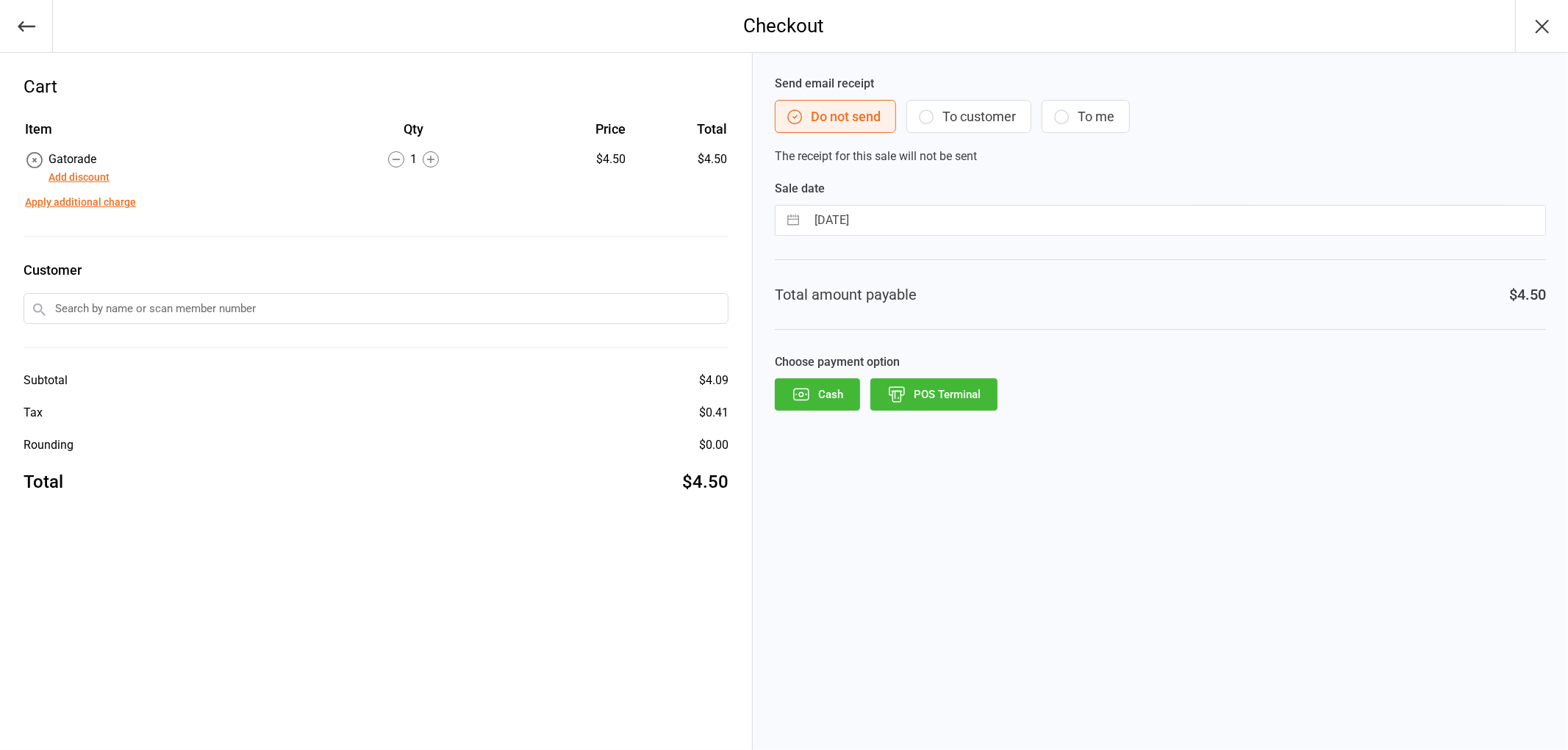
click at [947, 404] on button "POS Terminal" at bounding box center [934, 394] width 127 height 32
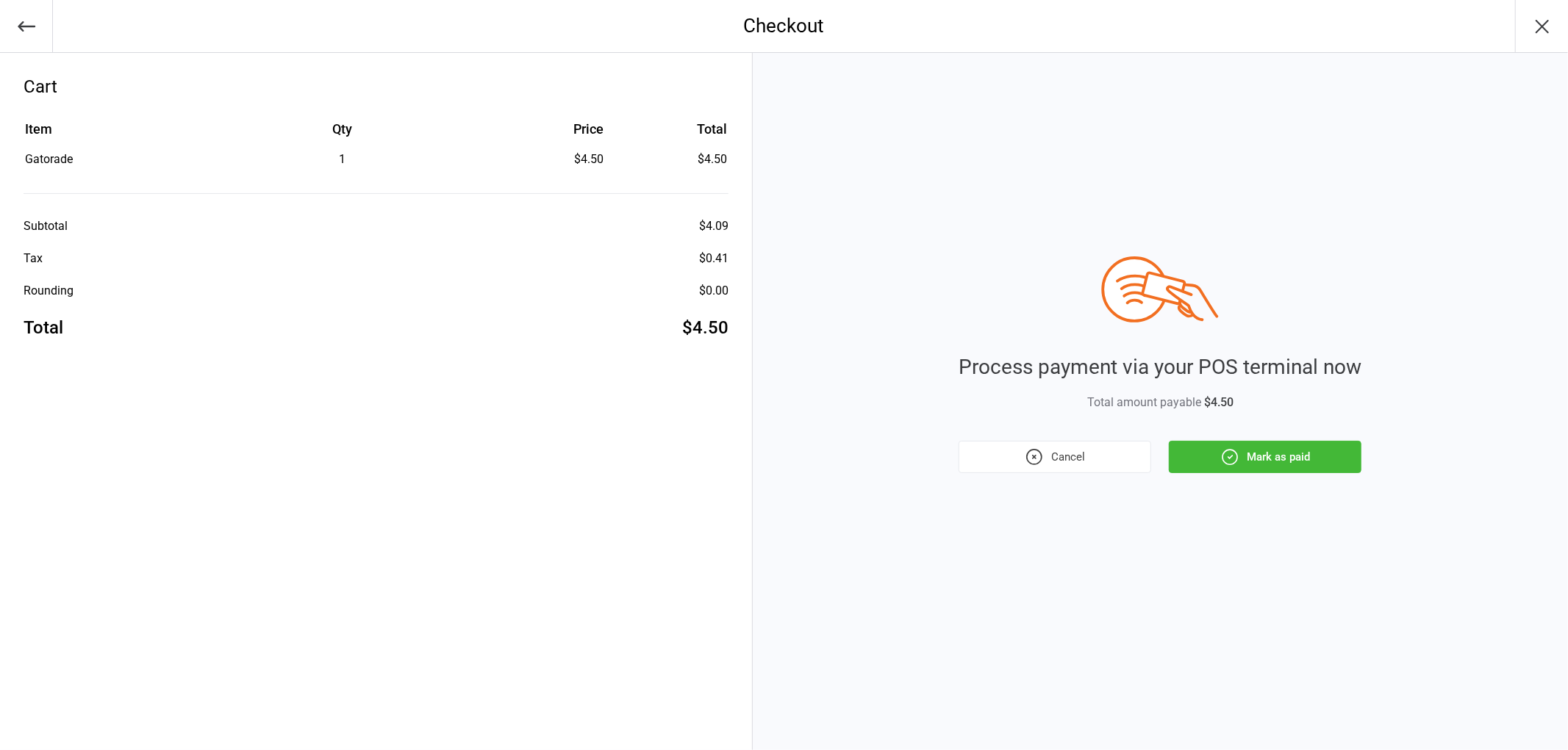
click at [1295, 456] on button "Mark as paid" at bounding box center [1264, 457] width 193 height 32
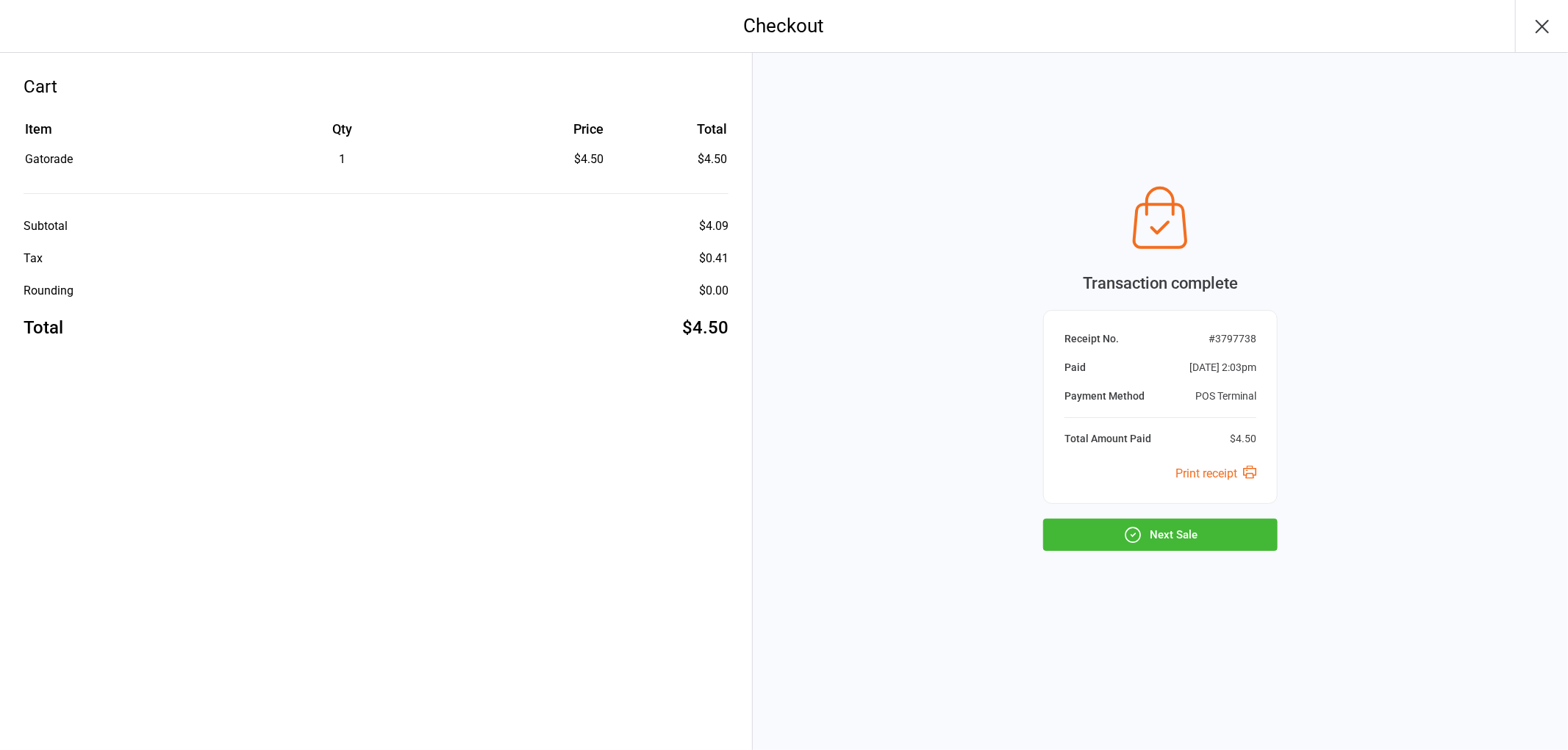
click at [1210, 520] on button "Next Sale" at bounding box center [1160, 534] width 234 height 32
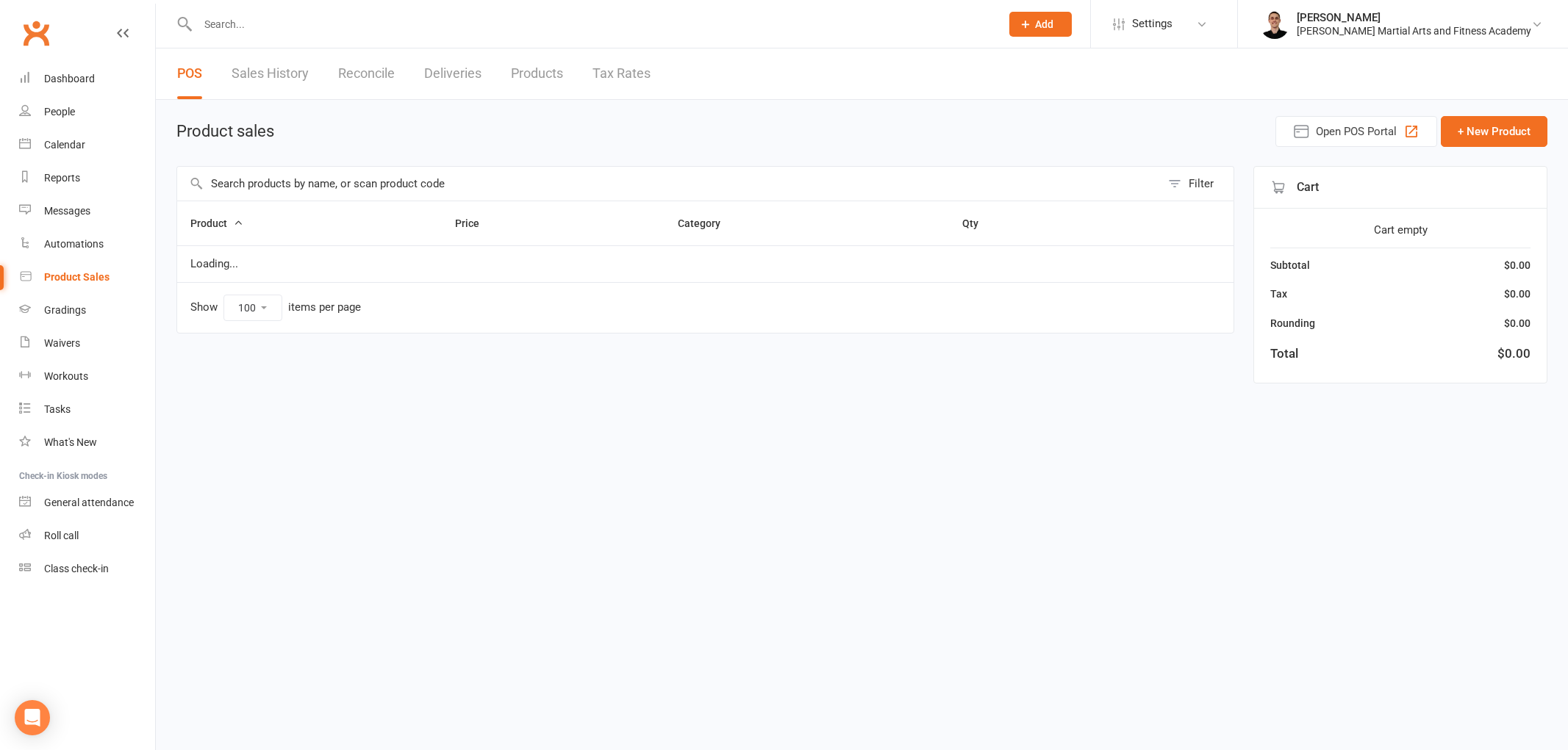
select select "100"
click at [374, 183] on input "text" at bounding box center [669, 184] width 984 height 34
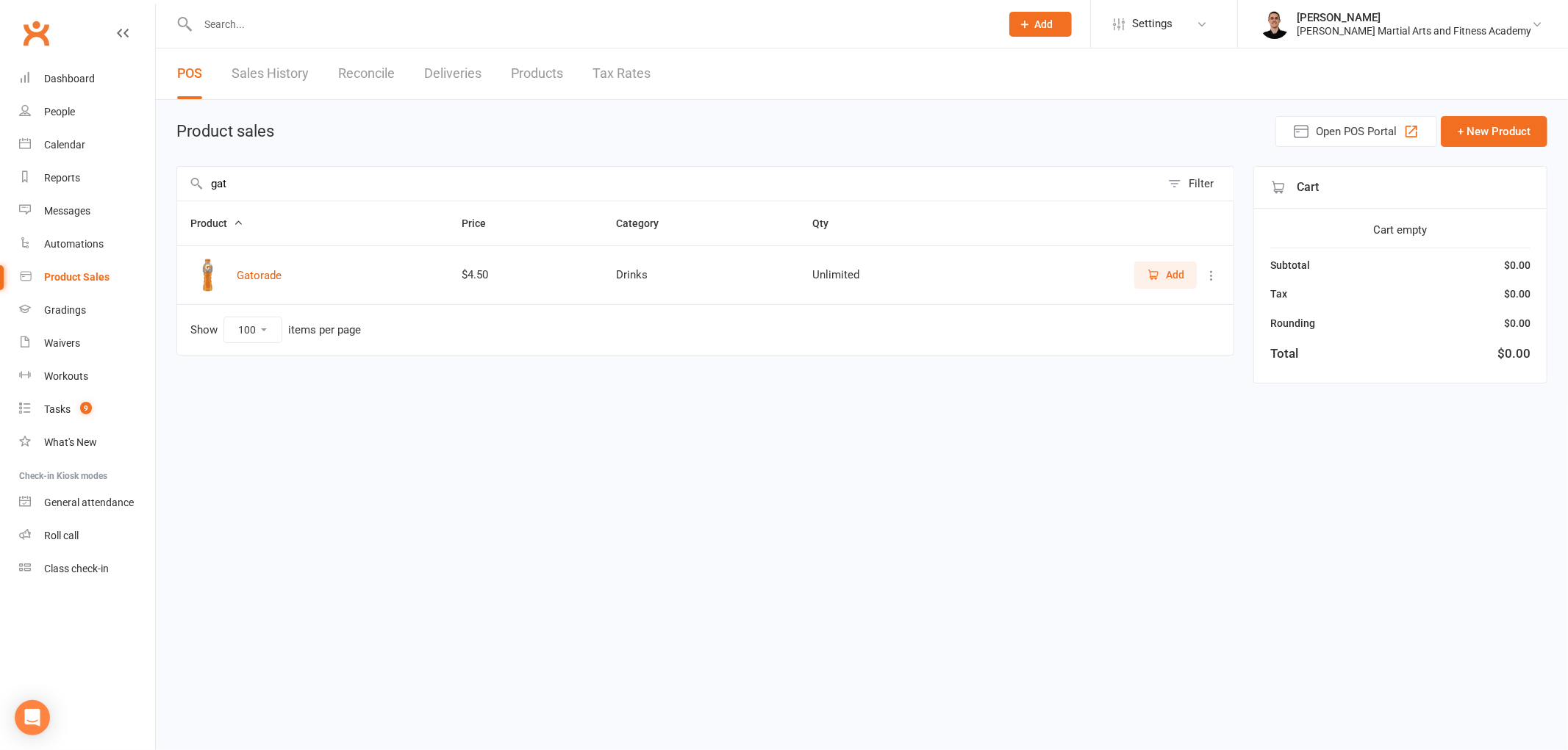
type input "gat"
click at [1164, 272] on span "Add" at bounding box center [1165, 275] width 38 height 17
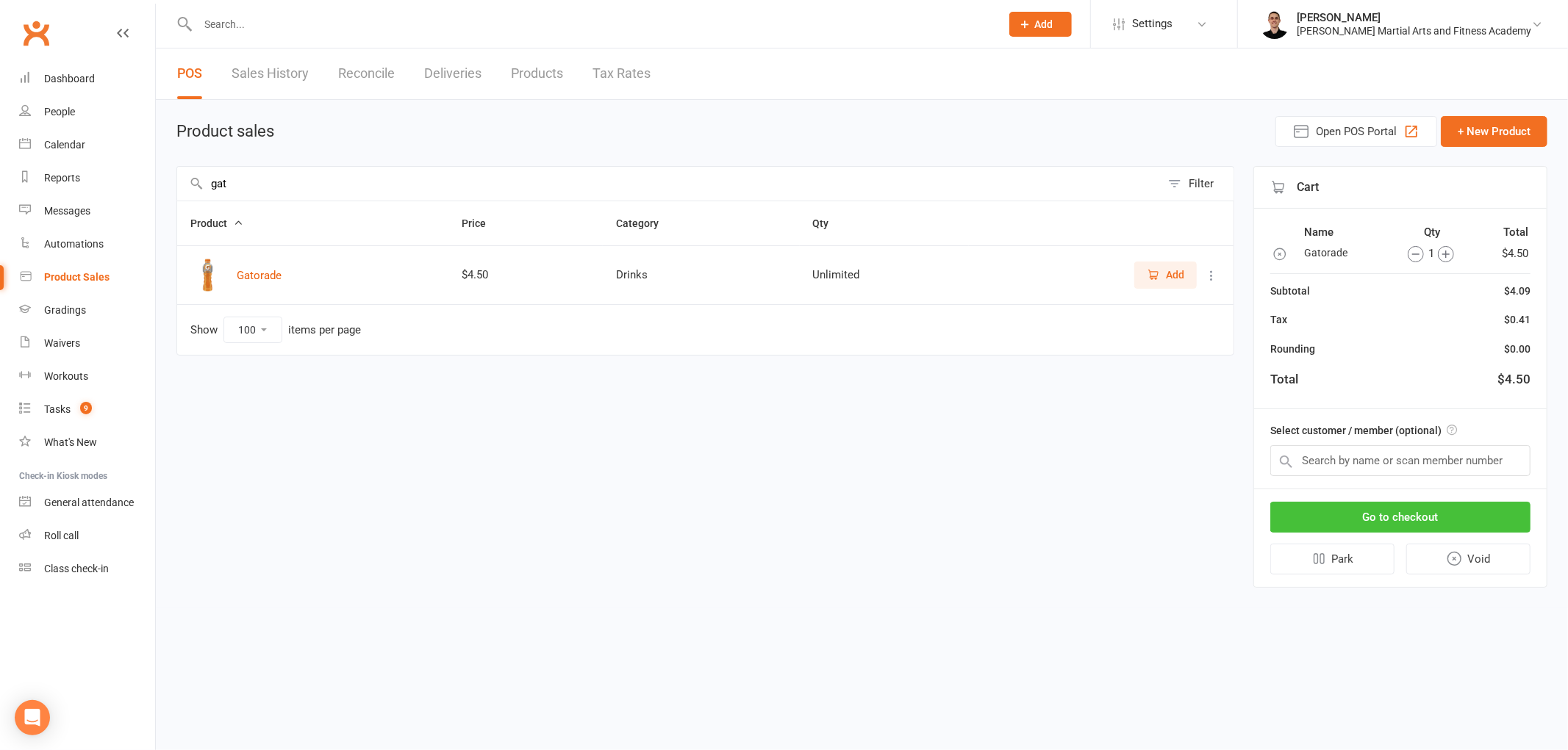
click at [1441, 510] on button "Go to checkout" at bounding box center [1400, 517] width 260 height 30
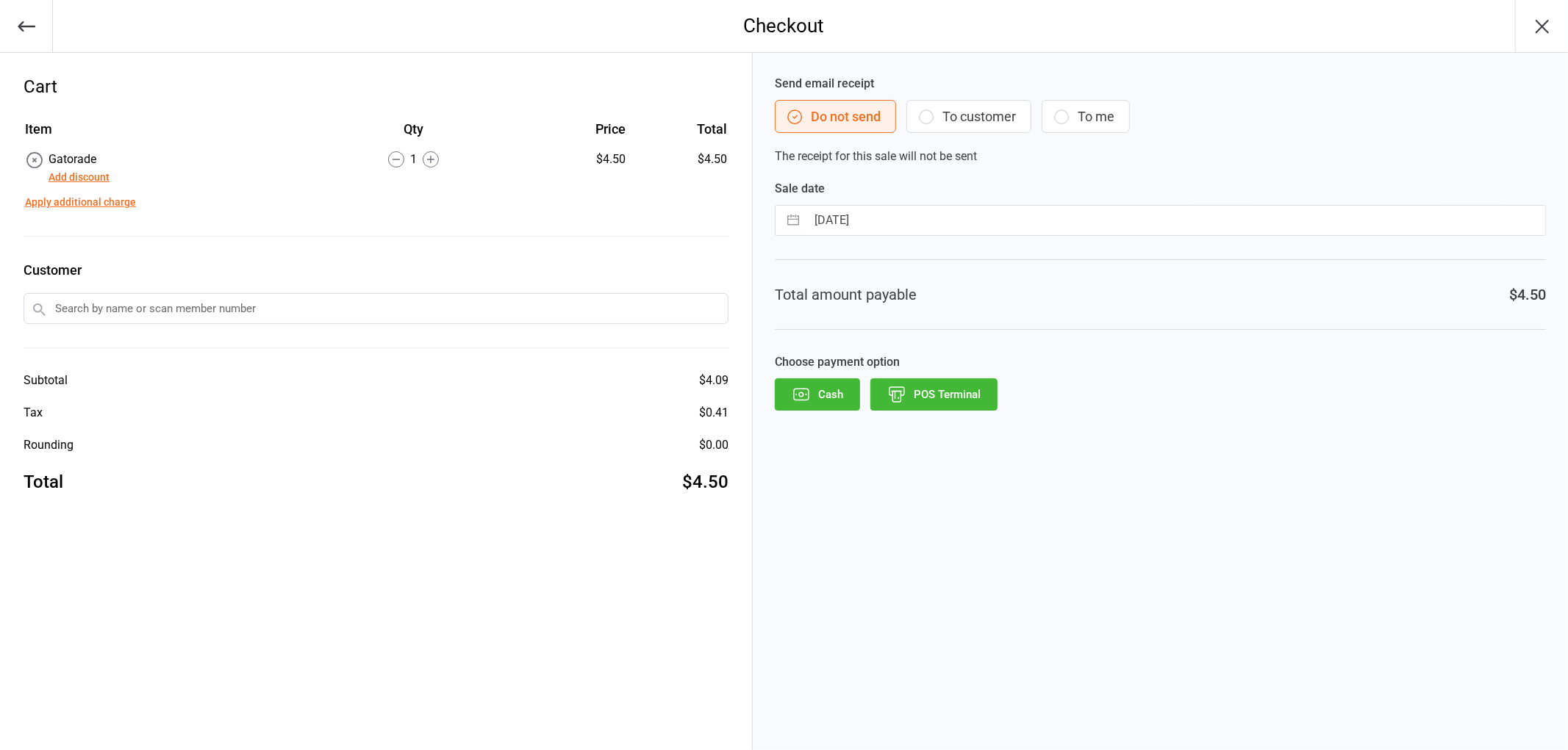
click at [912, 219] on input "[DATE]" at bounding box center [1176, 220] width 738 height 30
select select "6"
select select "2025"
select select "7"
select select "2025"
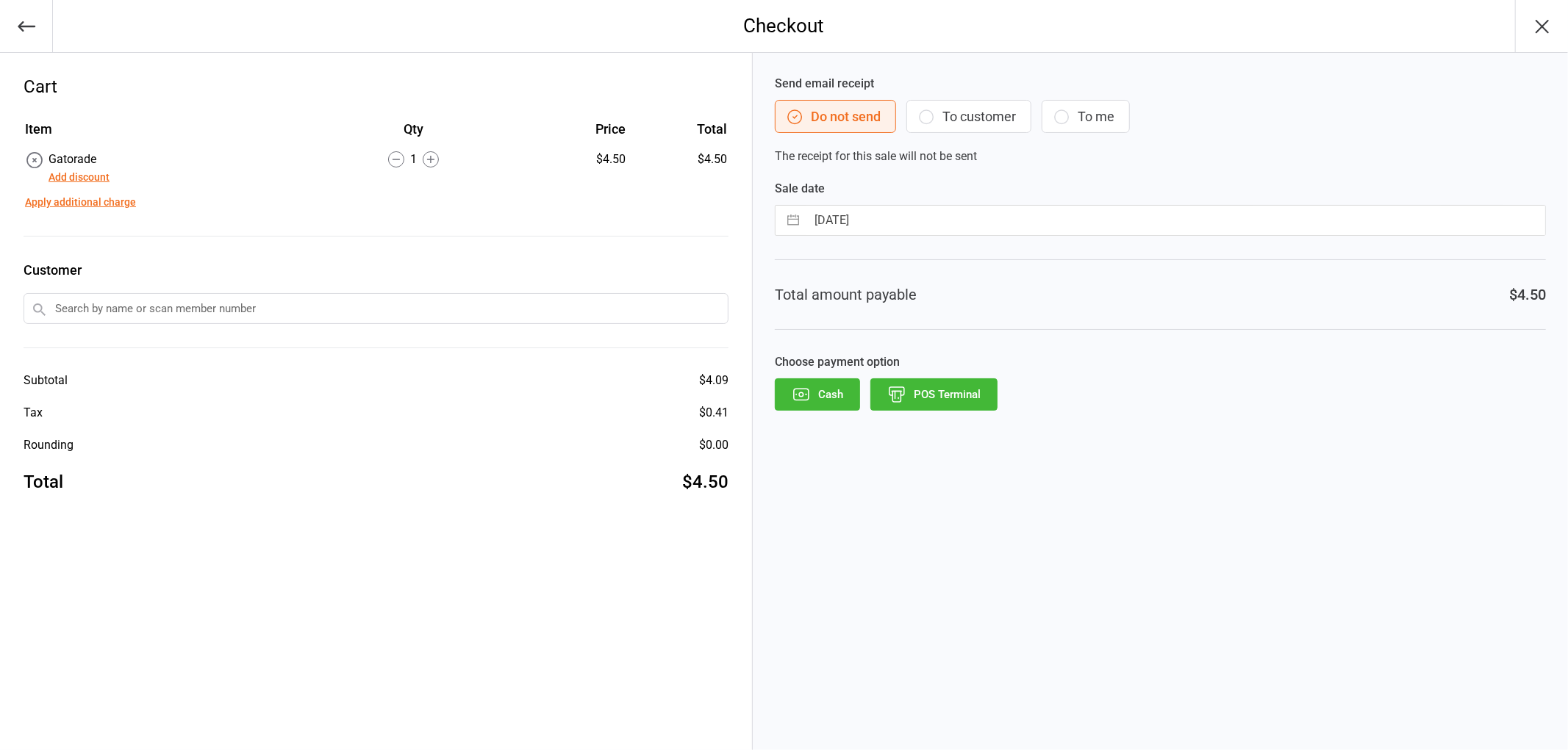
select select "8"
select select "2025"
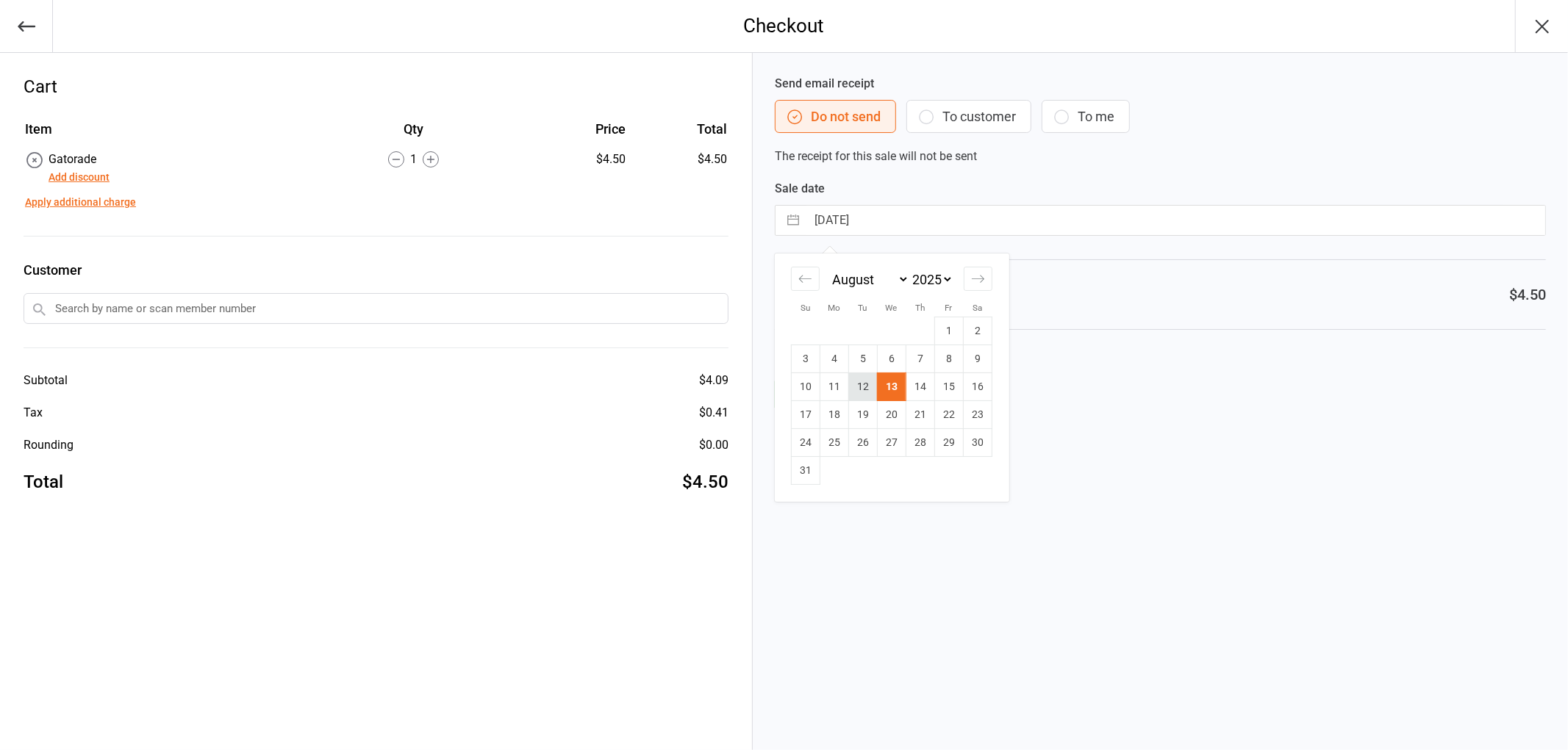
click at [863, 385] on td "12" at bounding box center [862, 387] width 29 height 28
type input "[DATE]"
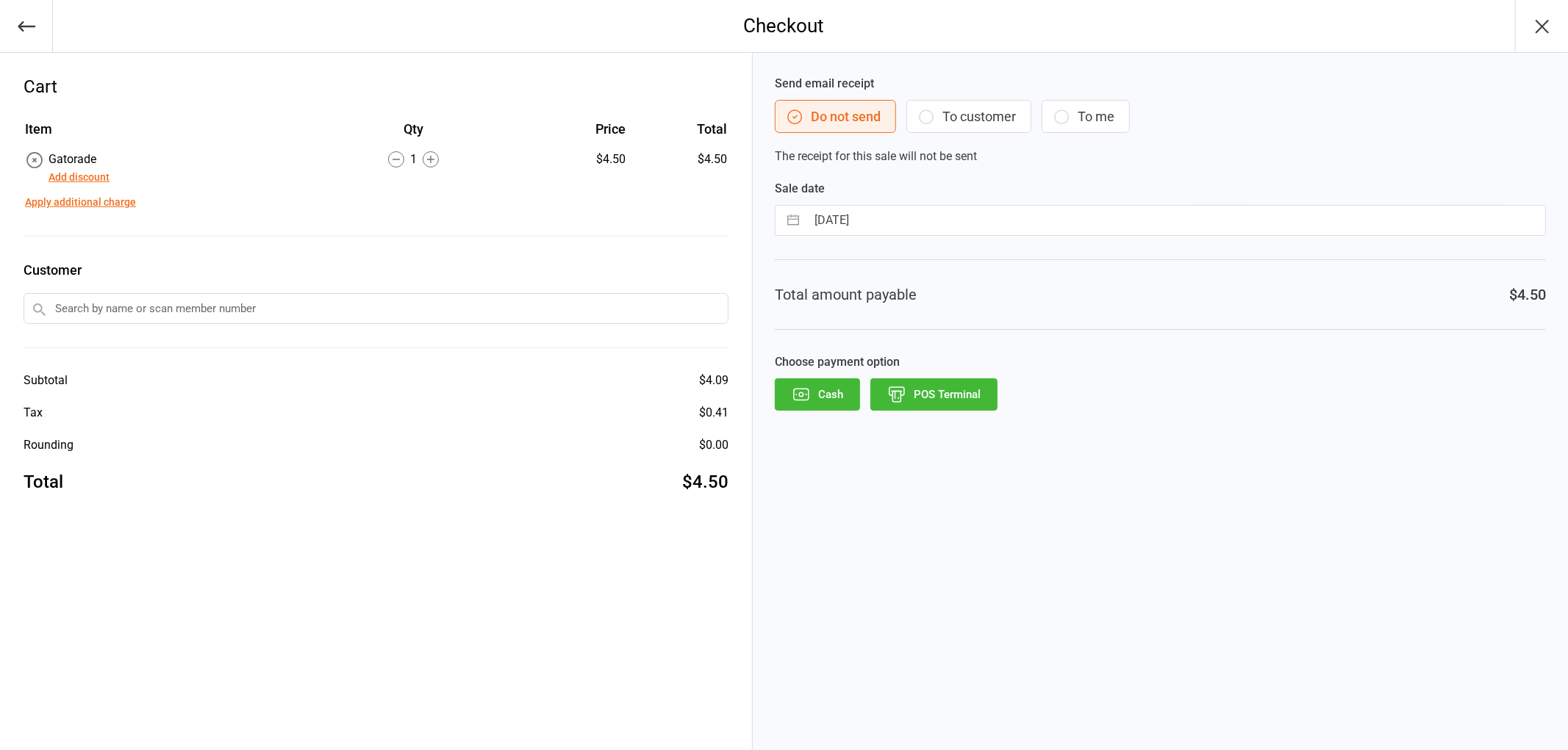
click at [957, 395] on button "POS Terminal" at bounding box center [934, 394] width 127 height 32
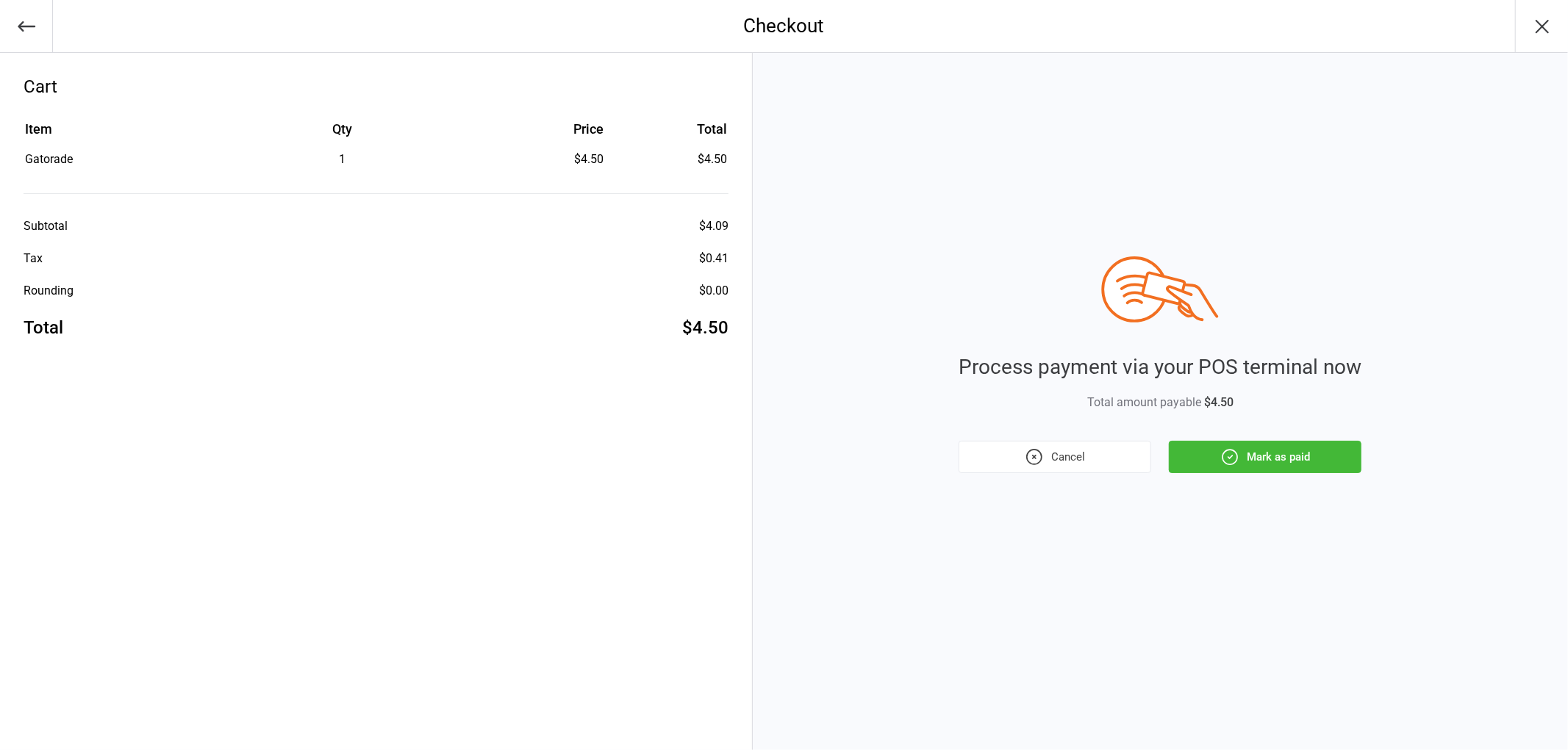
click at [1272, 453] on button "Mark as paid" at bounding box center [1264, 457] width 193 height 32
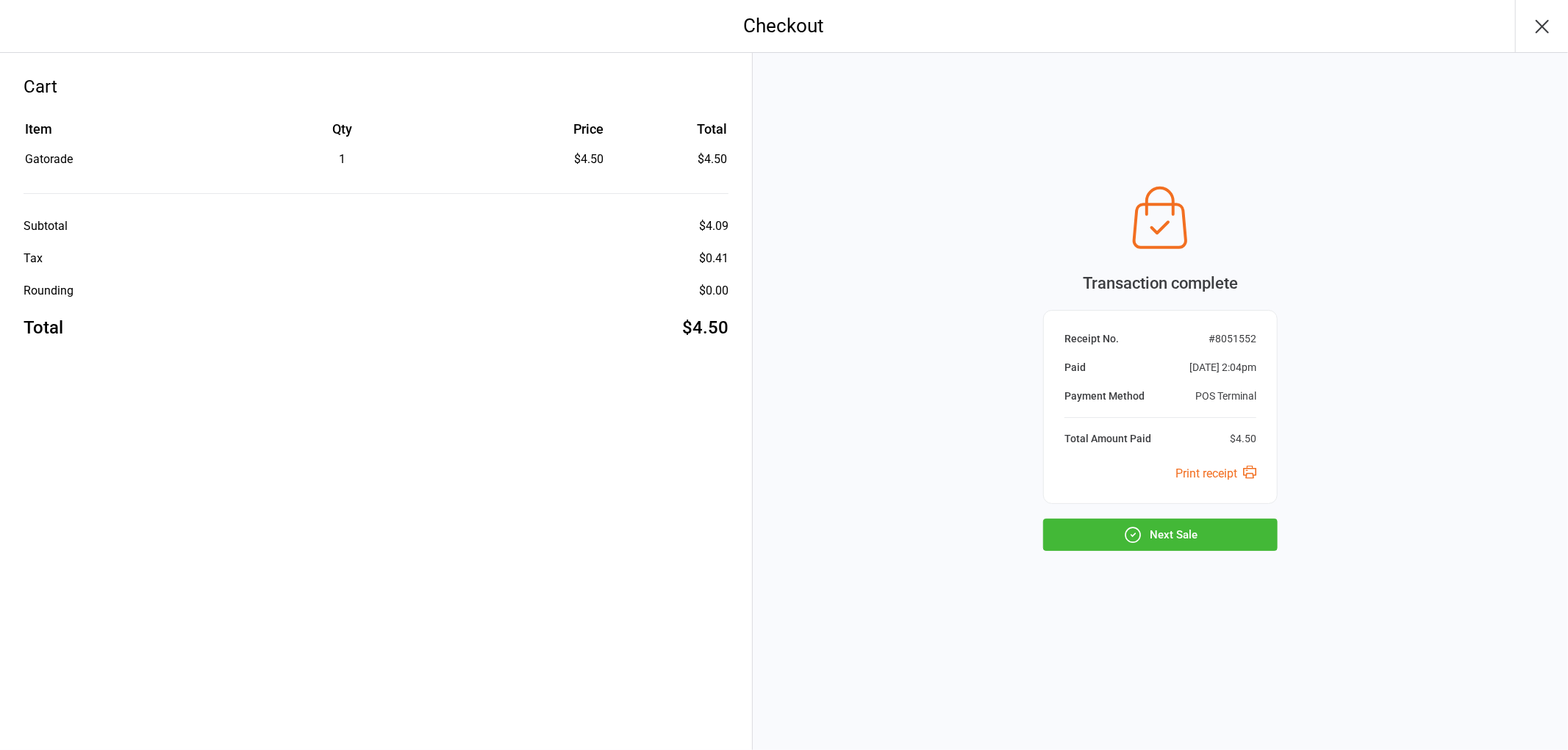
click at [1226, 526] on button "Next Sale" at bounding box center [1160, 534] width 234 height 32
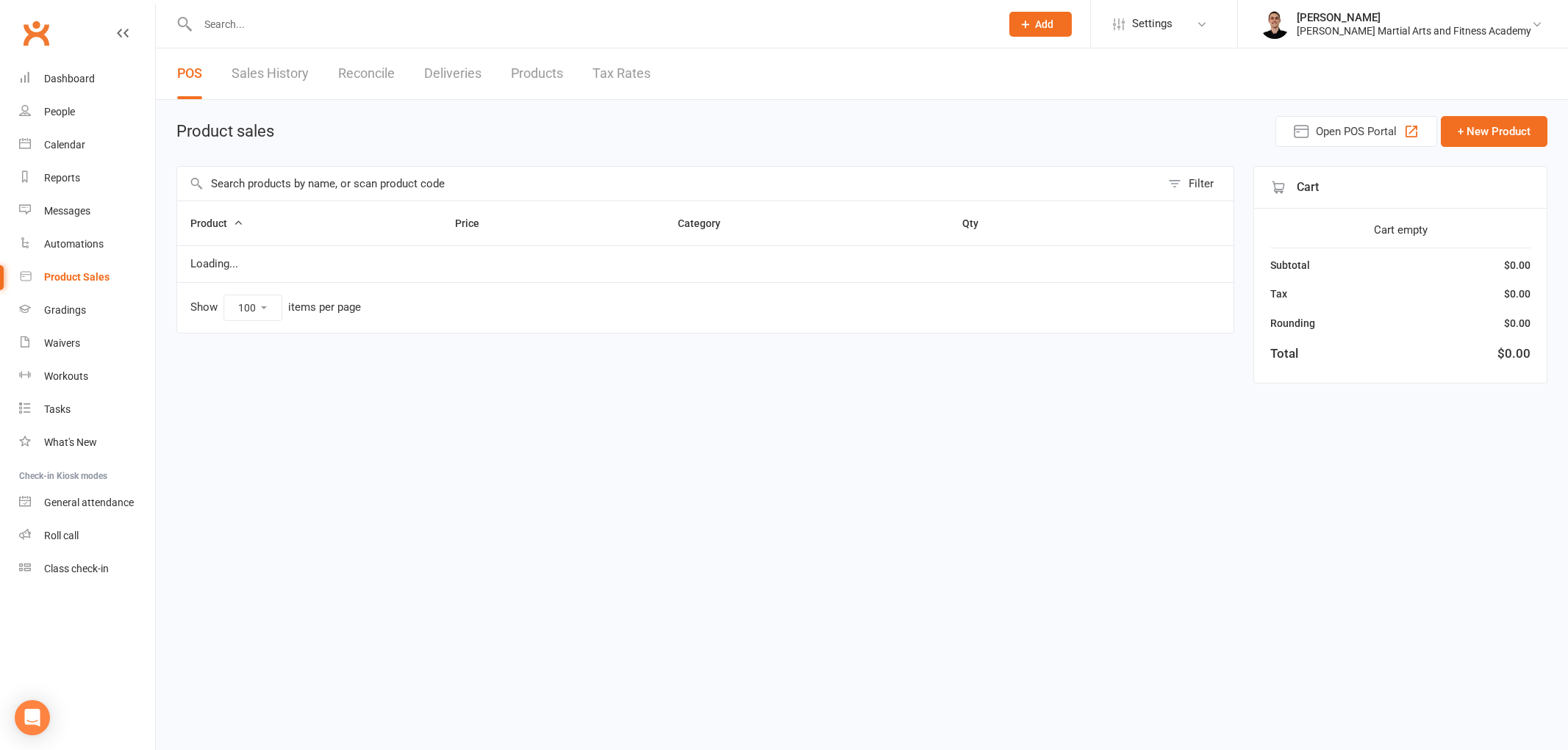
select select "100"
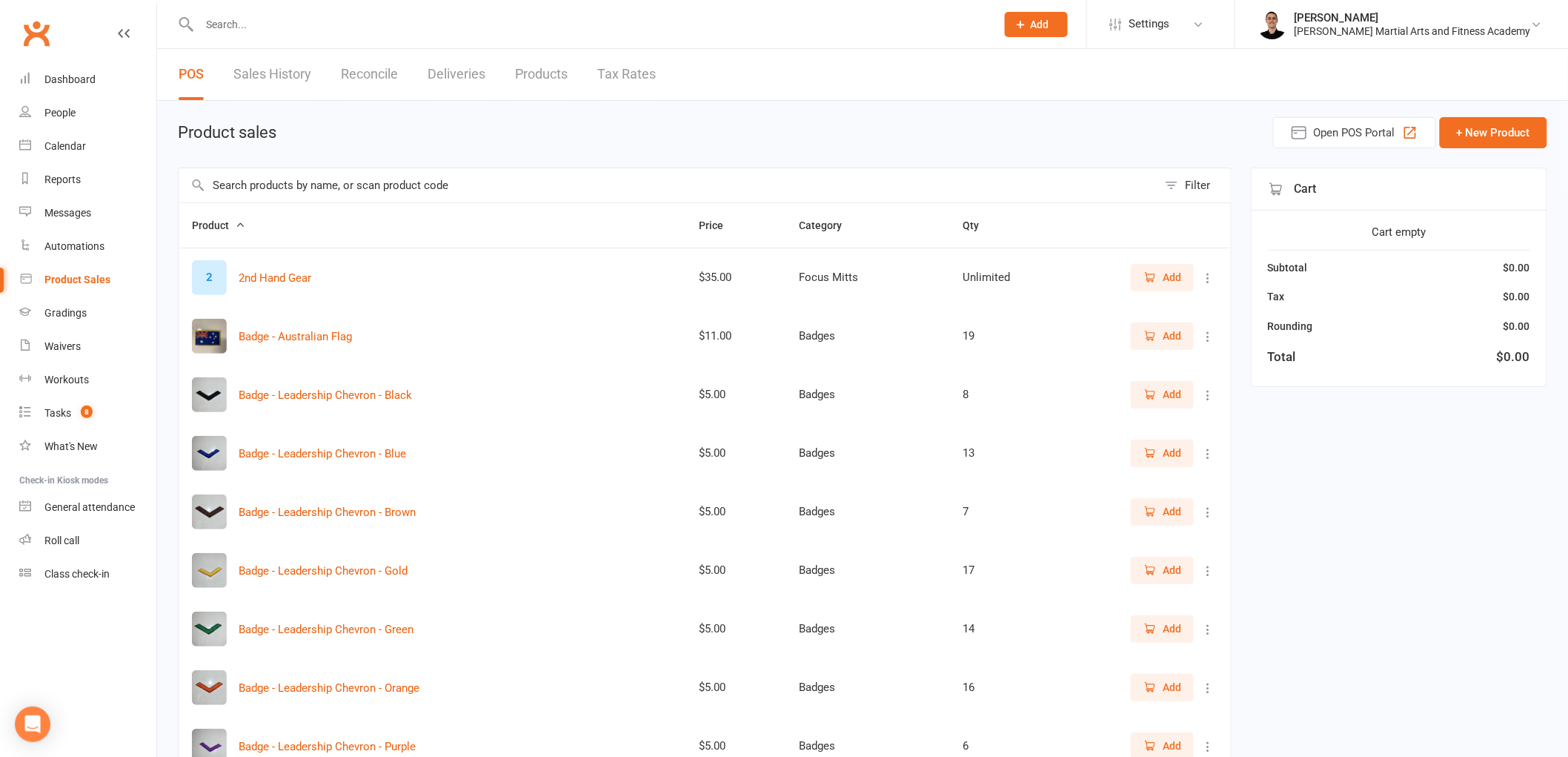
click at [510, 173] on input "text" at bounding box center [668, 185] width 979 height 34
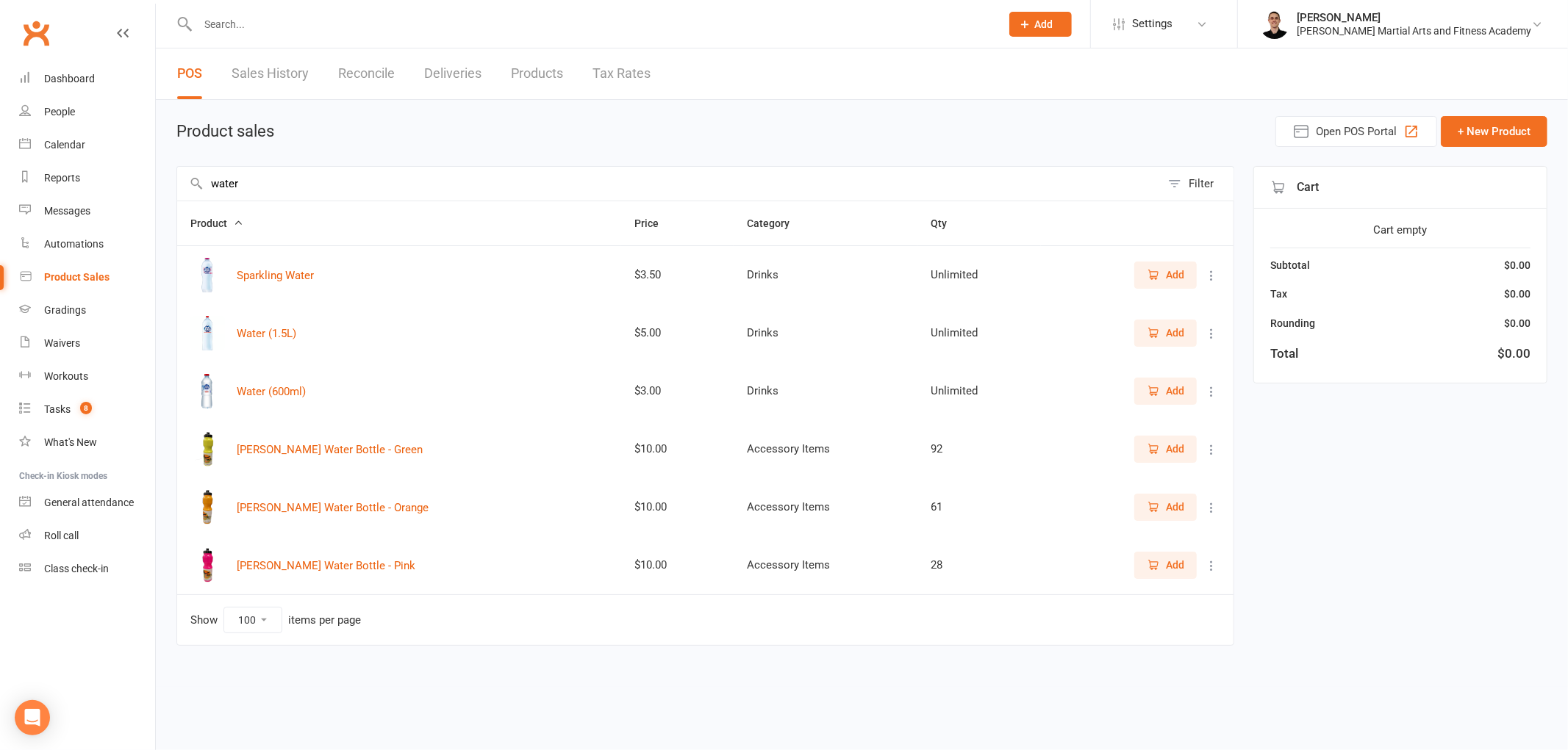
type input "water"
click at [1179, 391] on span "Add" at bounding box center [1175, 391] width 18 height 17
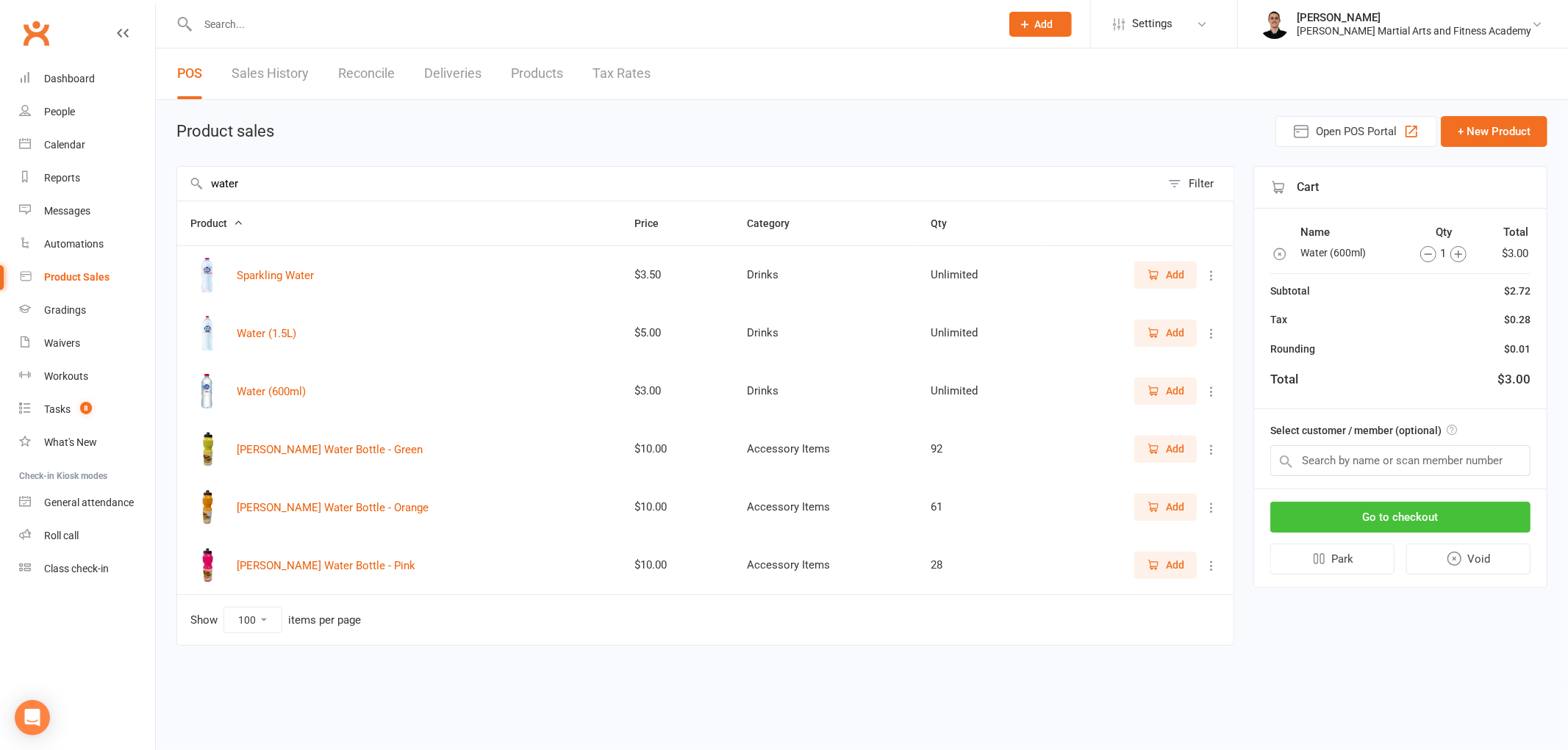
click at [1439, 510] on button "Go to checkout" at bounding box center [1400, 517] width 260 height 30
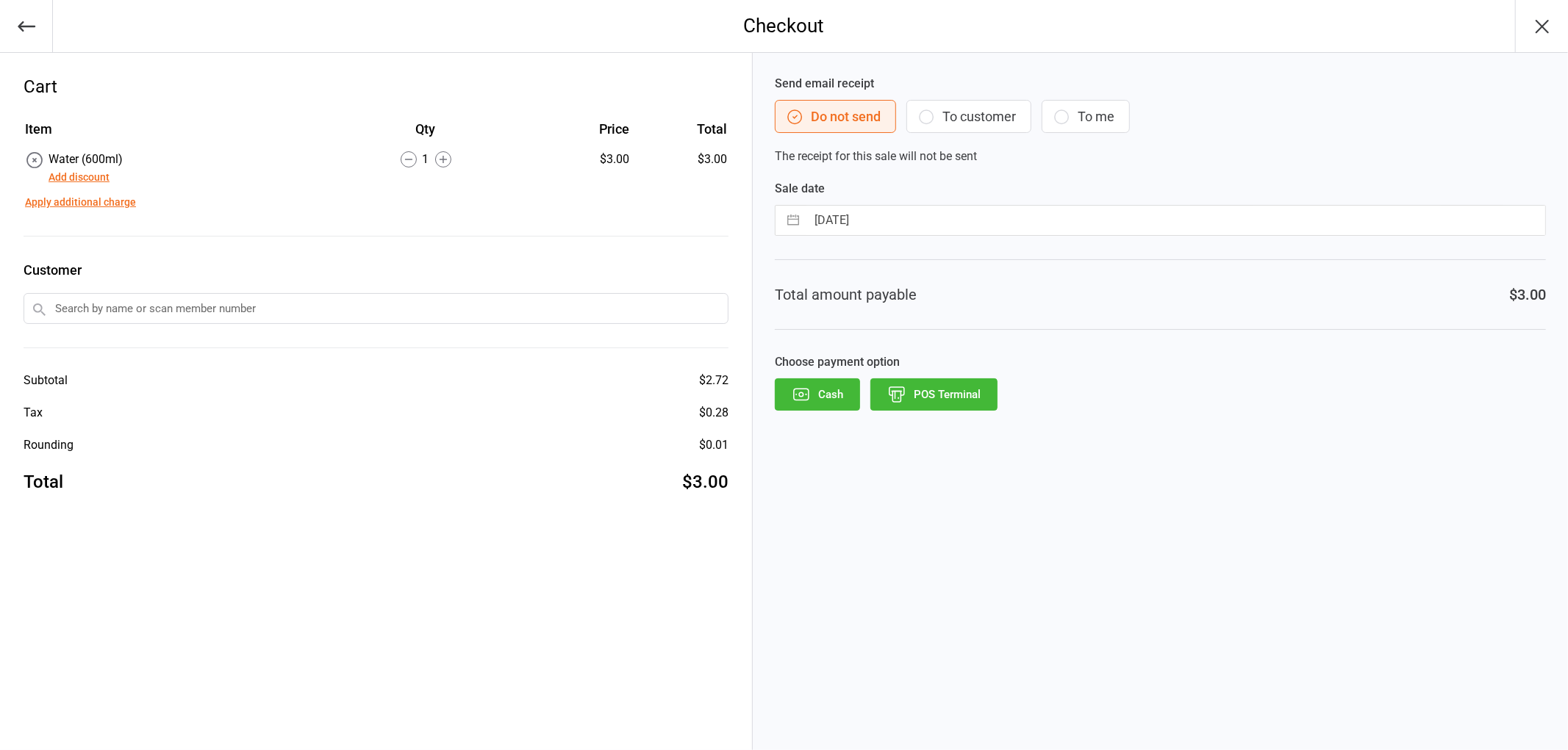
click at [893, 202] on div "Sale date [DATE] Navigate forward to interact with the calendar and select a da…" at bounding box center [1159, 208] width 771 height 56
click at [893, 206] on input "13 Aug 2025" at bounding box center [1176, 220] width 738 height 30
select select "6"
select select "2025"
select select "7"
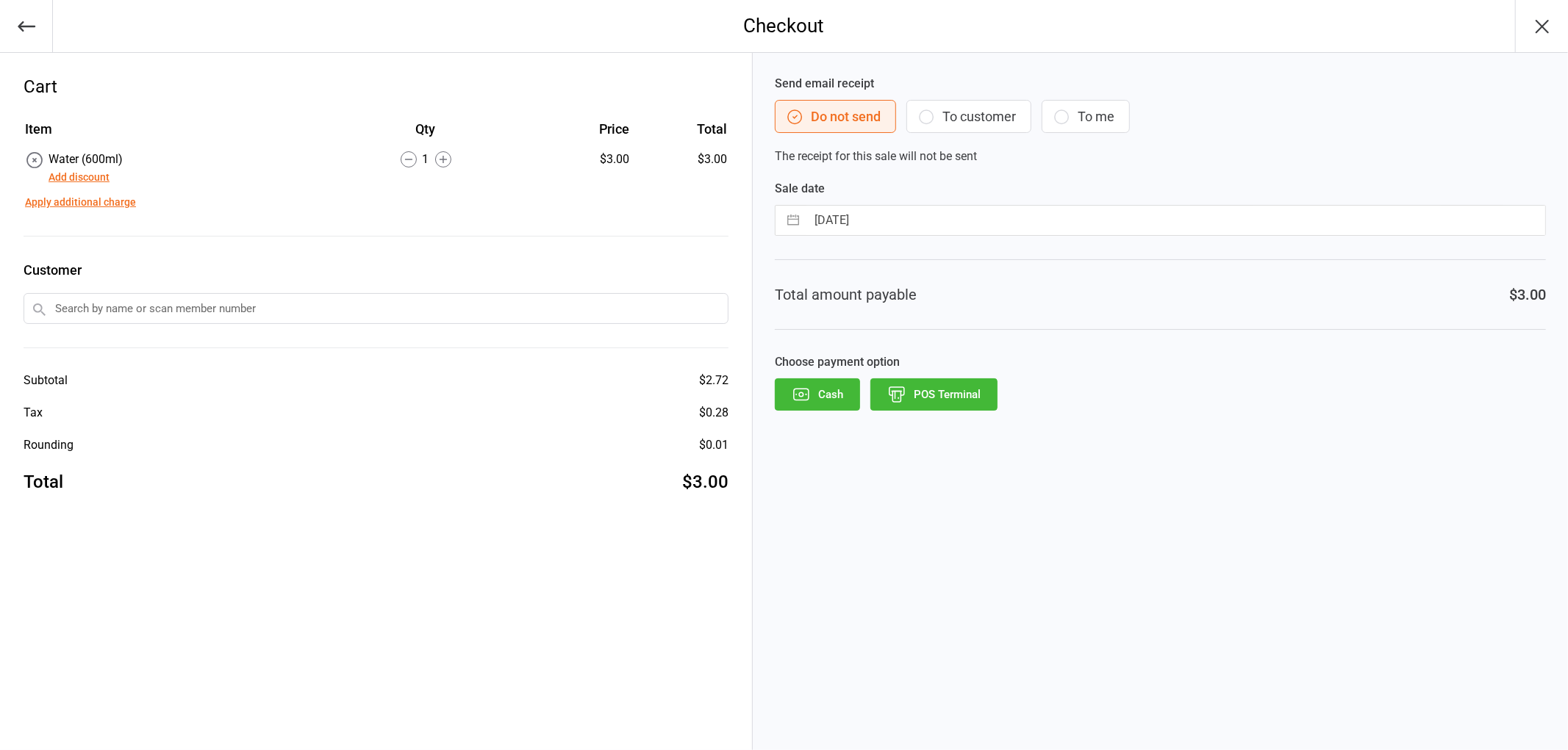
select select "2025"
select select "8"
select select "2025"
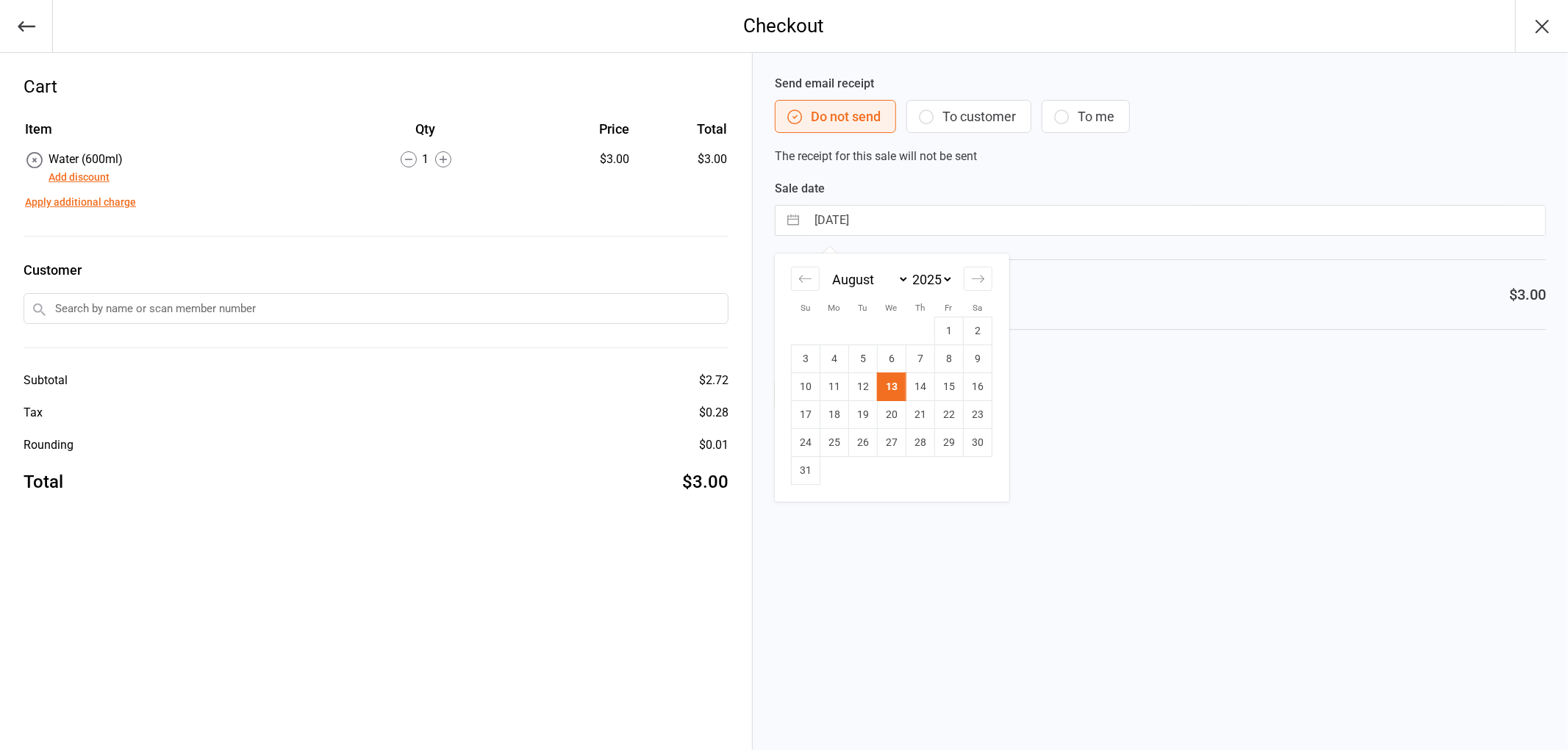
click at [856, 378] on td "12" at bounding box center [862, 387] width 29 height 28
type input "[DATE]"
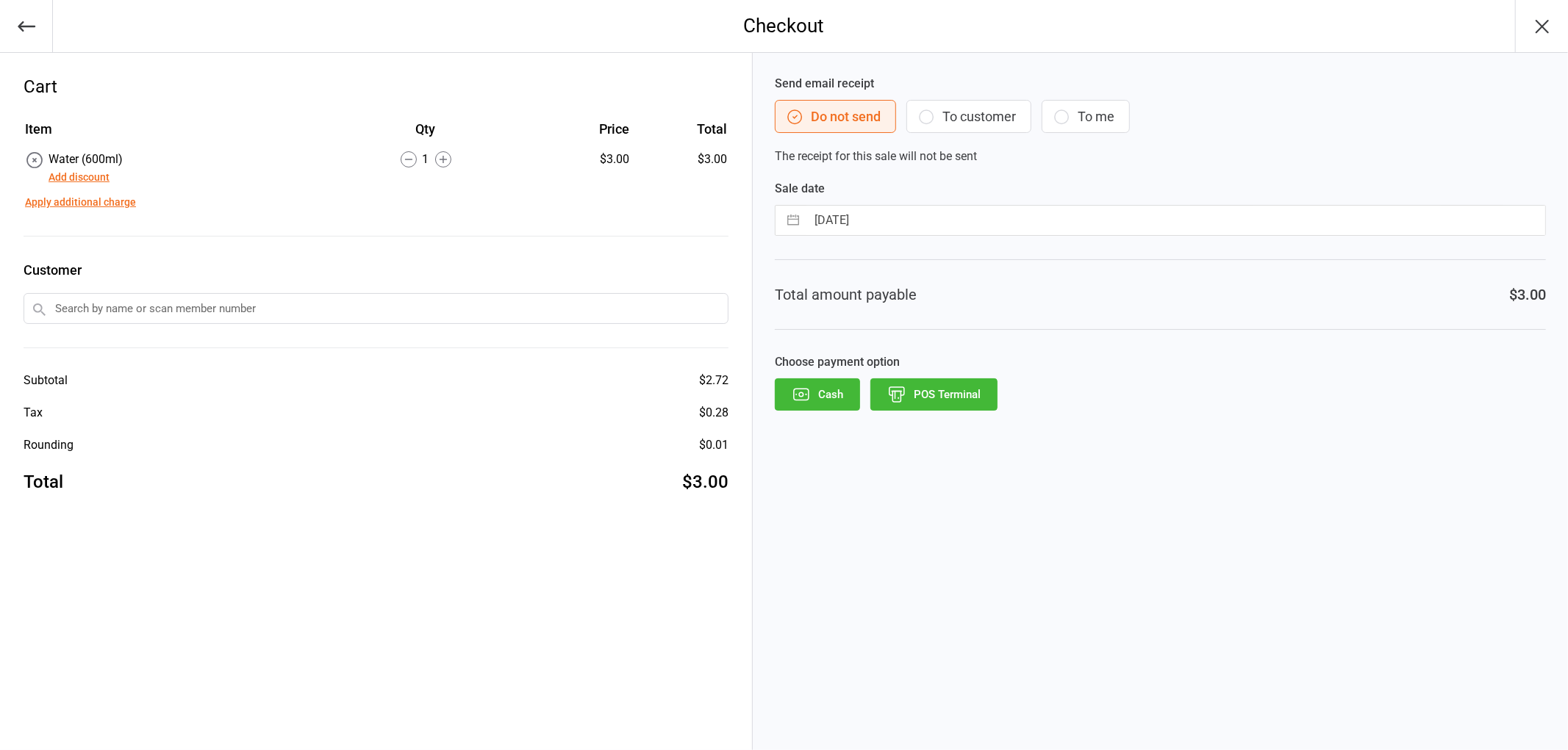
click at [930, 393] on button "POS Terminal" at bounding box center [934, 394] width 127 height 32
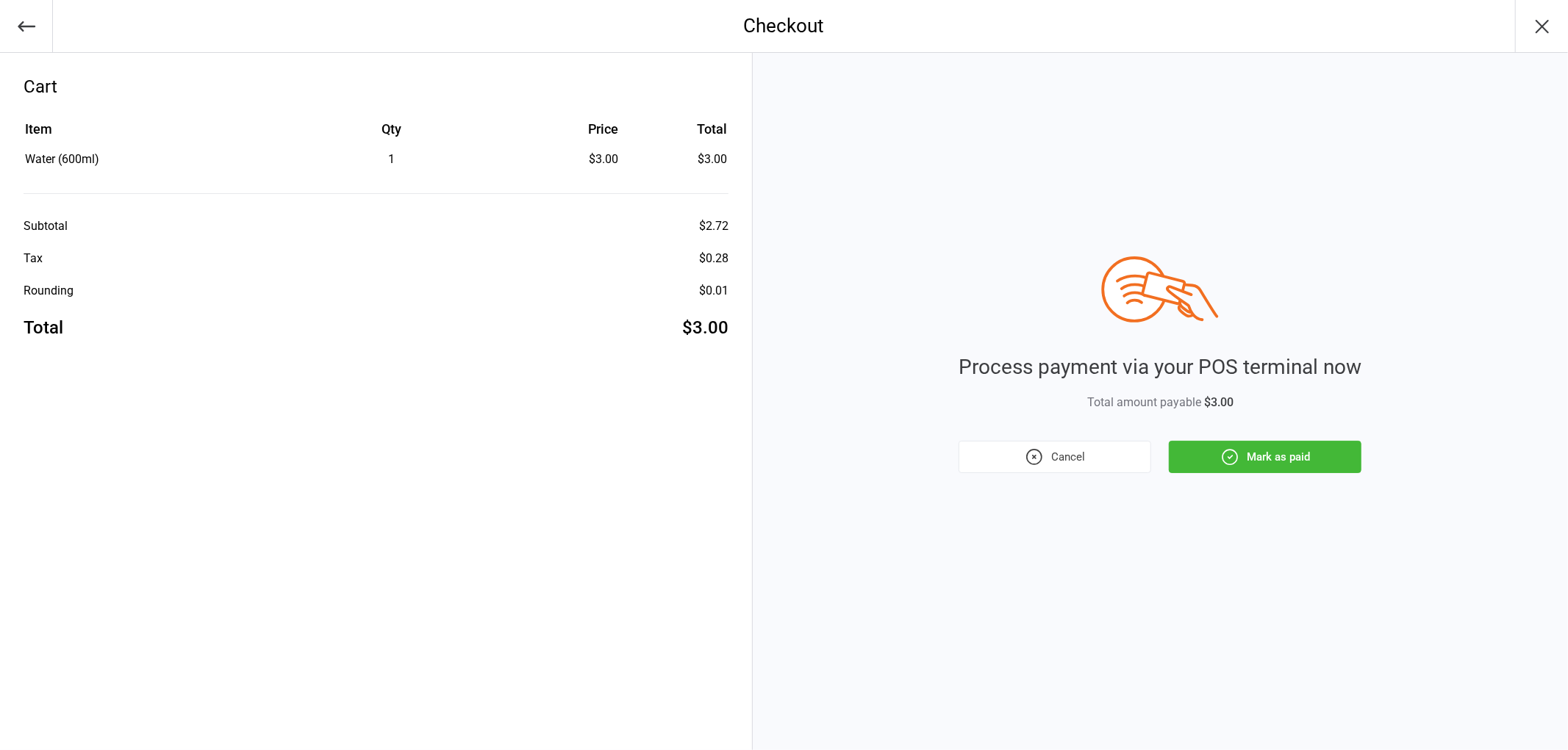
click at [1288, 449] on button "Mark as paid" at bounding box center [1264, 457] width 193 height 32
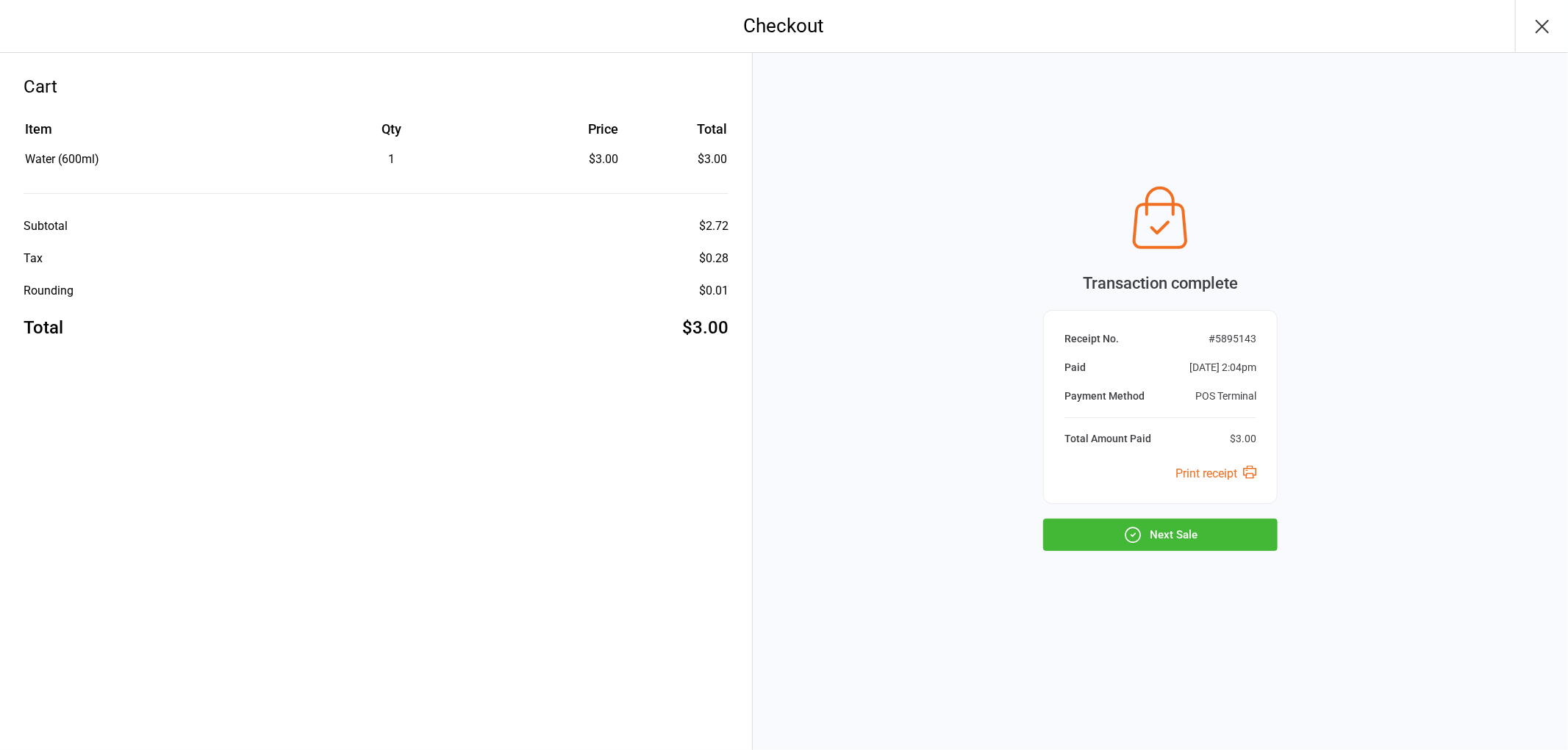
click at [1215, 540] on button "Next Sale" at bounding box center [1160, 534] width 234 height 32
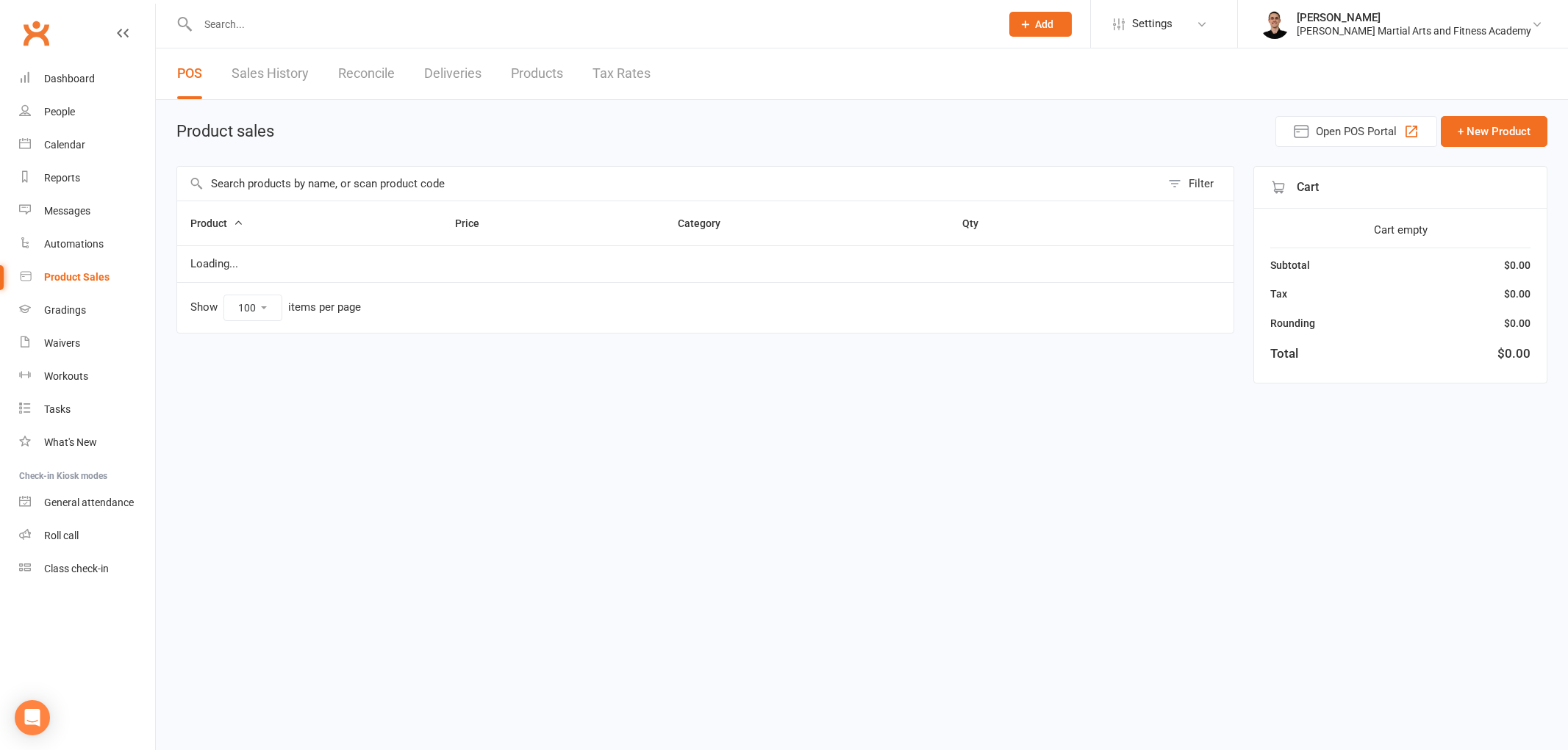
select select "100"
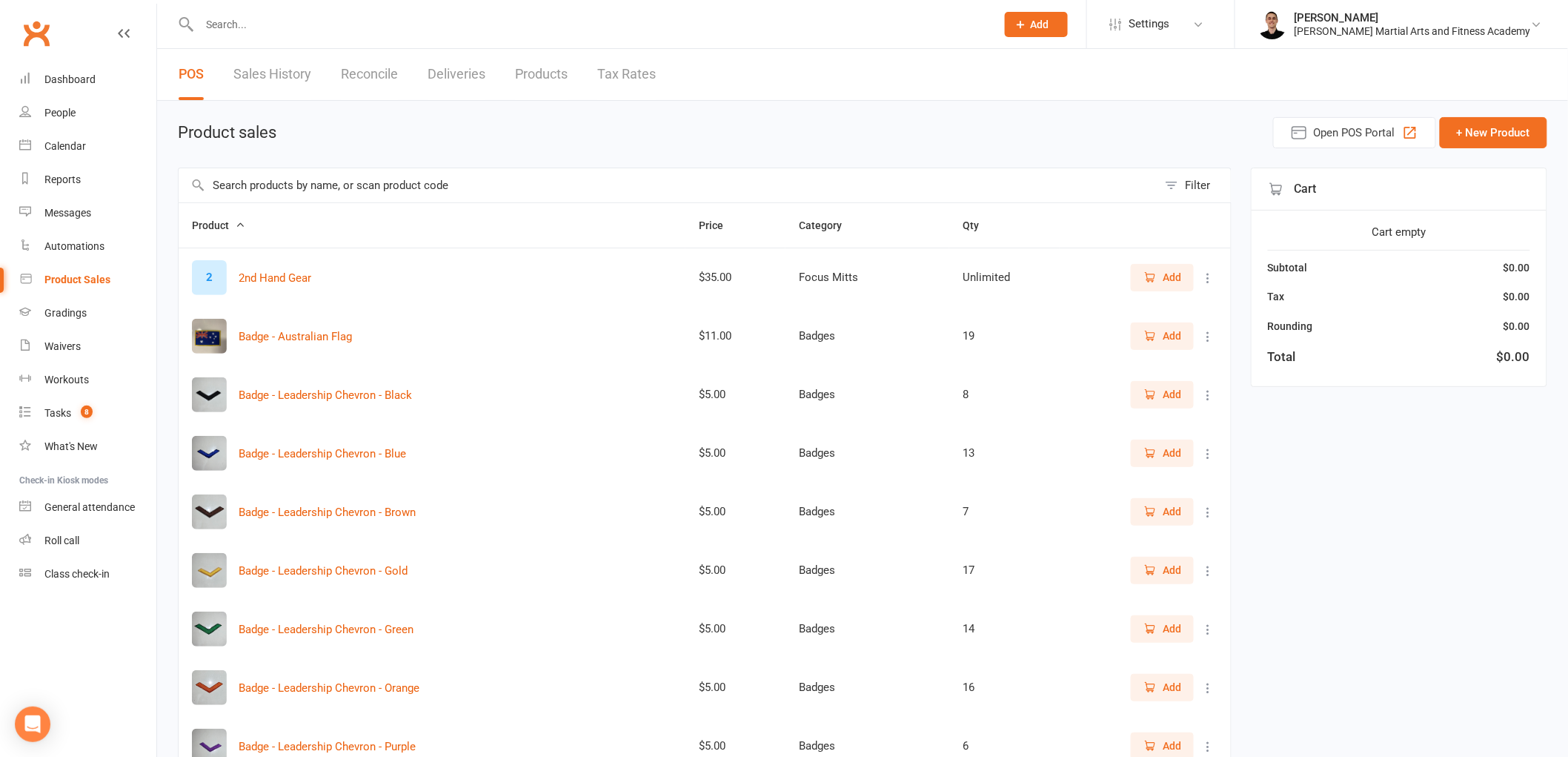
click at [506, 188] on input "text" at bounding box center [668, 185] width 979 height 34
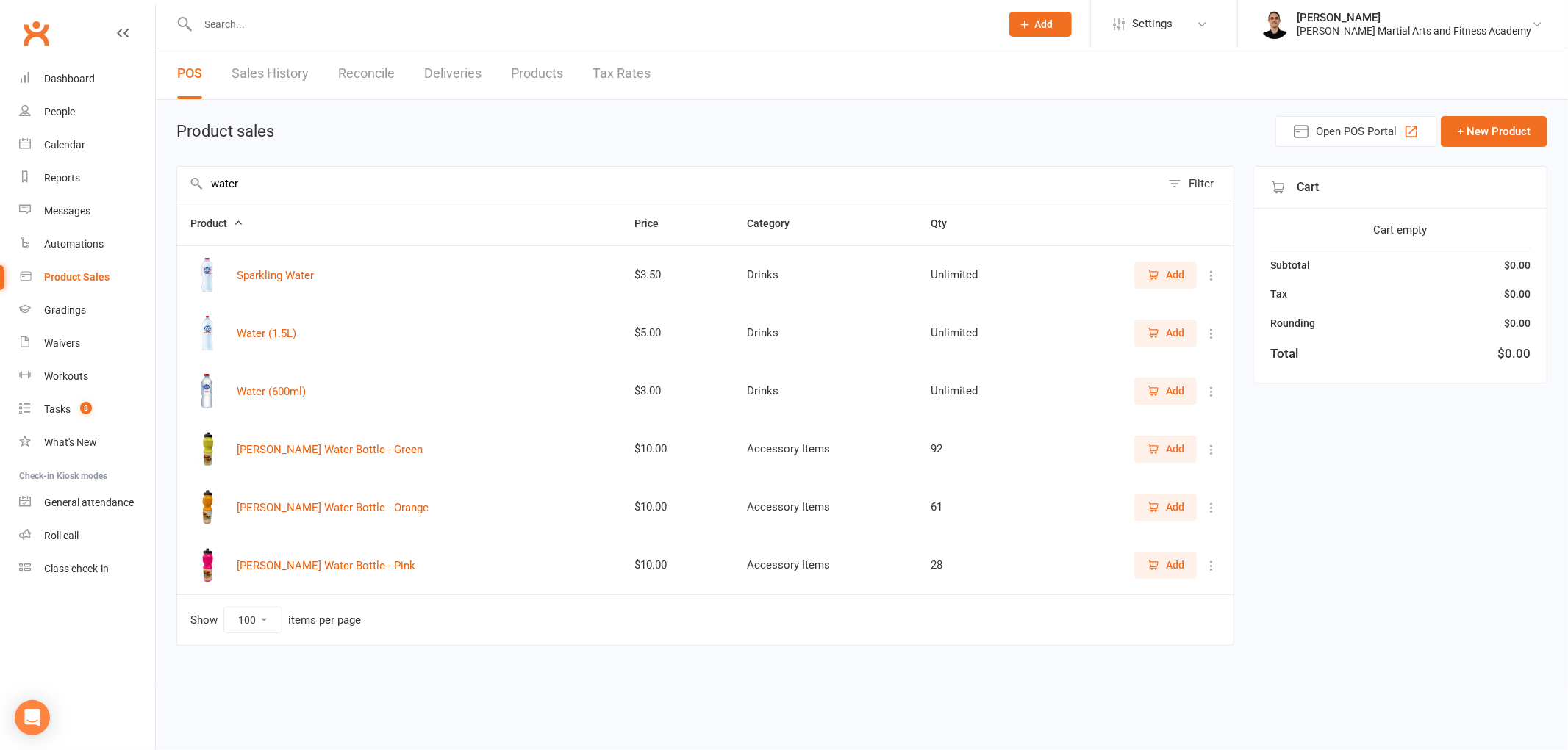
type input "water"
click at [1157, 388] on icon "button" at bounding box center [1154, 392] width 8 height 7
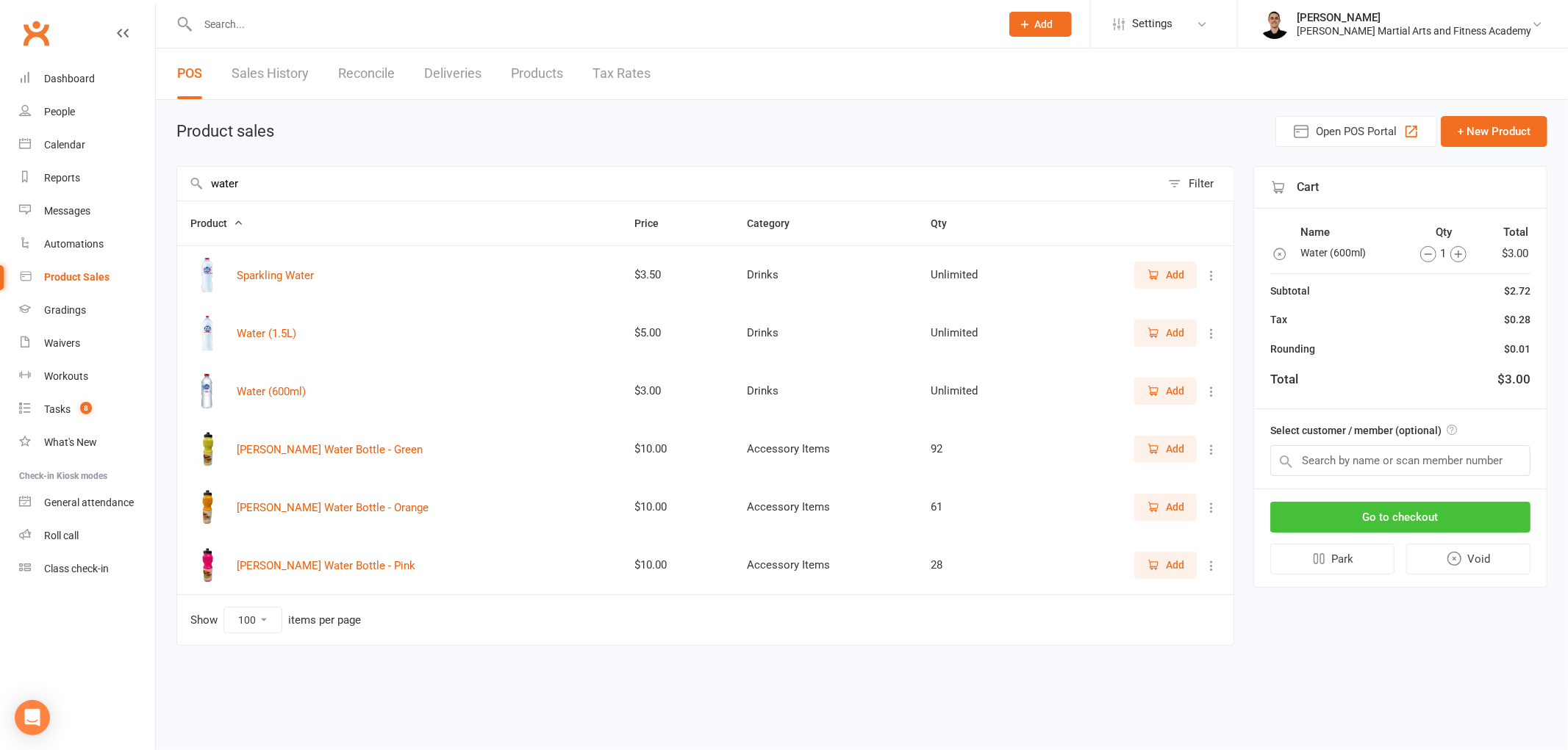
click at [1419, 506] on button "Go to checkout" at bounding box center [1400, 517] width 260 height 30
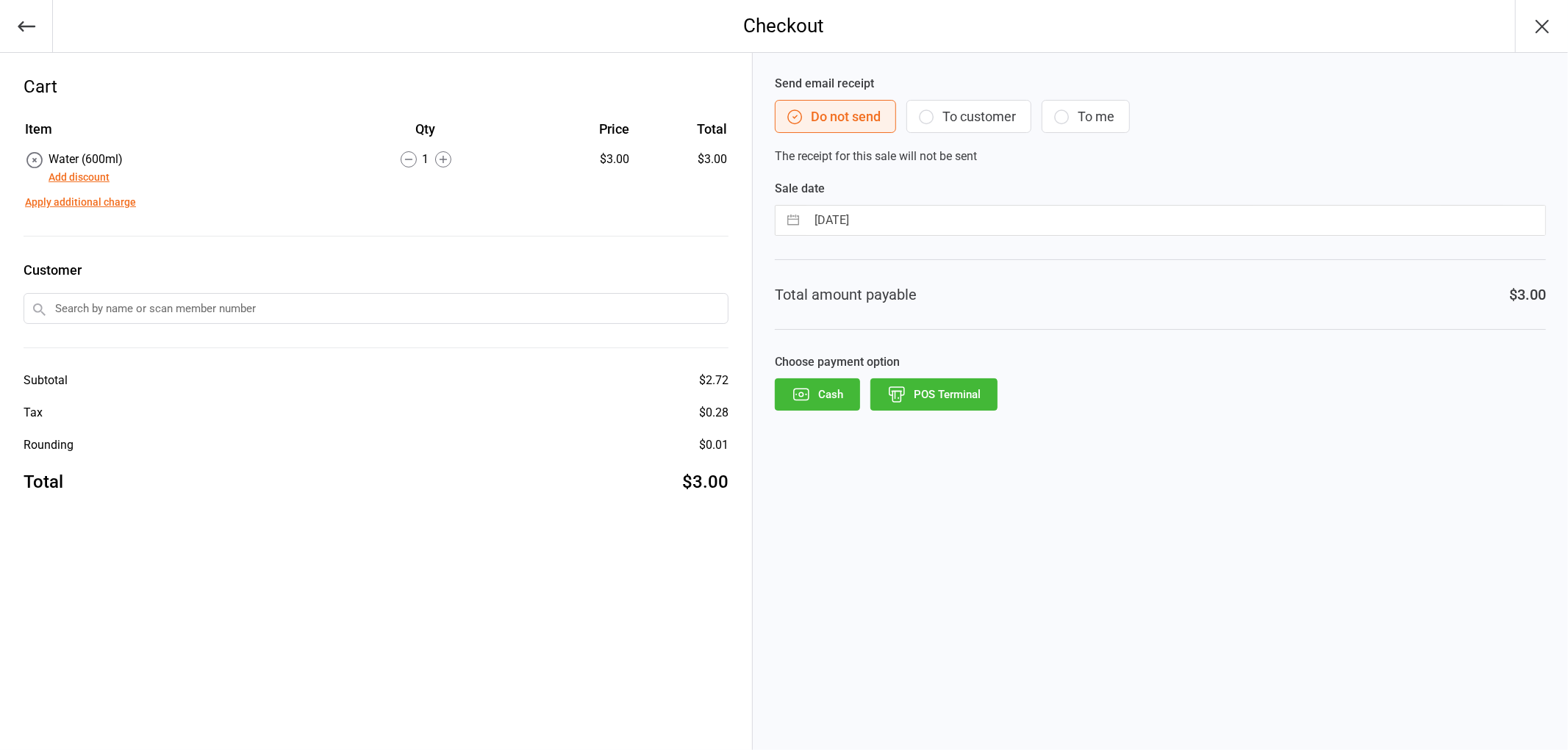
click at [947, 219] on input "[DATE]" at bounding box center [1176, 220] width 738 height 30
select select "6"
select select "2025"
select select "7"
select select "2025"
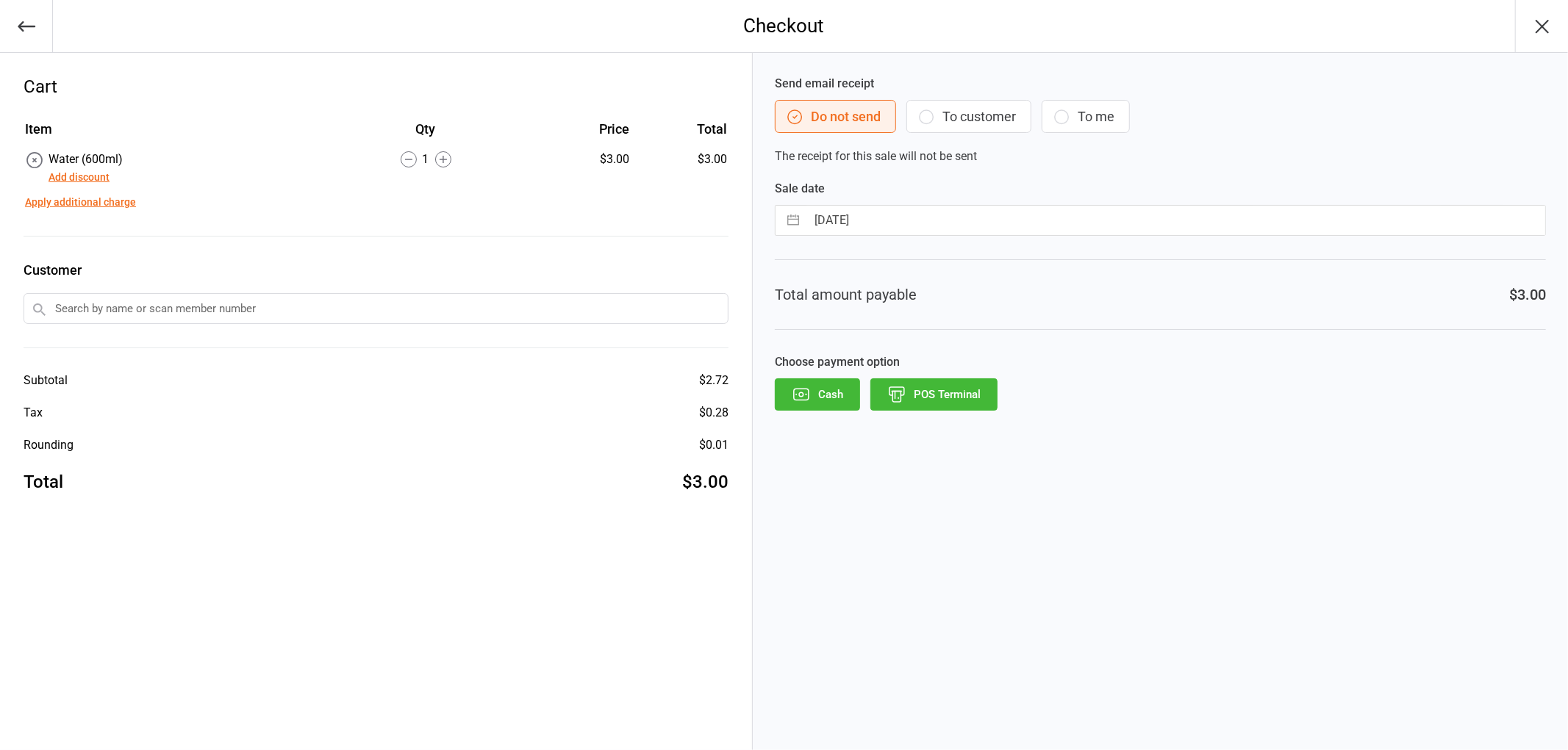
select select "8"
select select "2025"
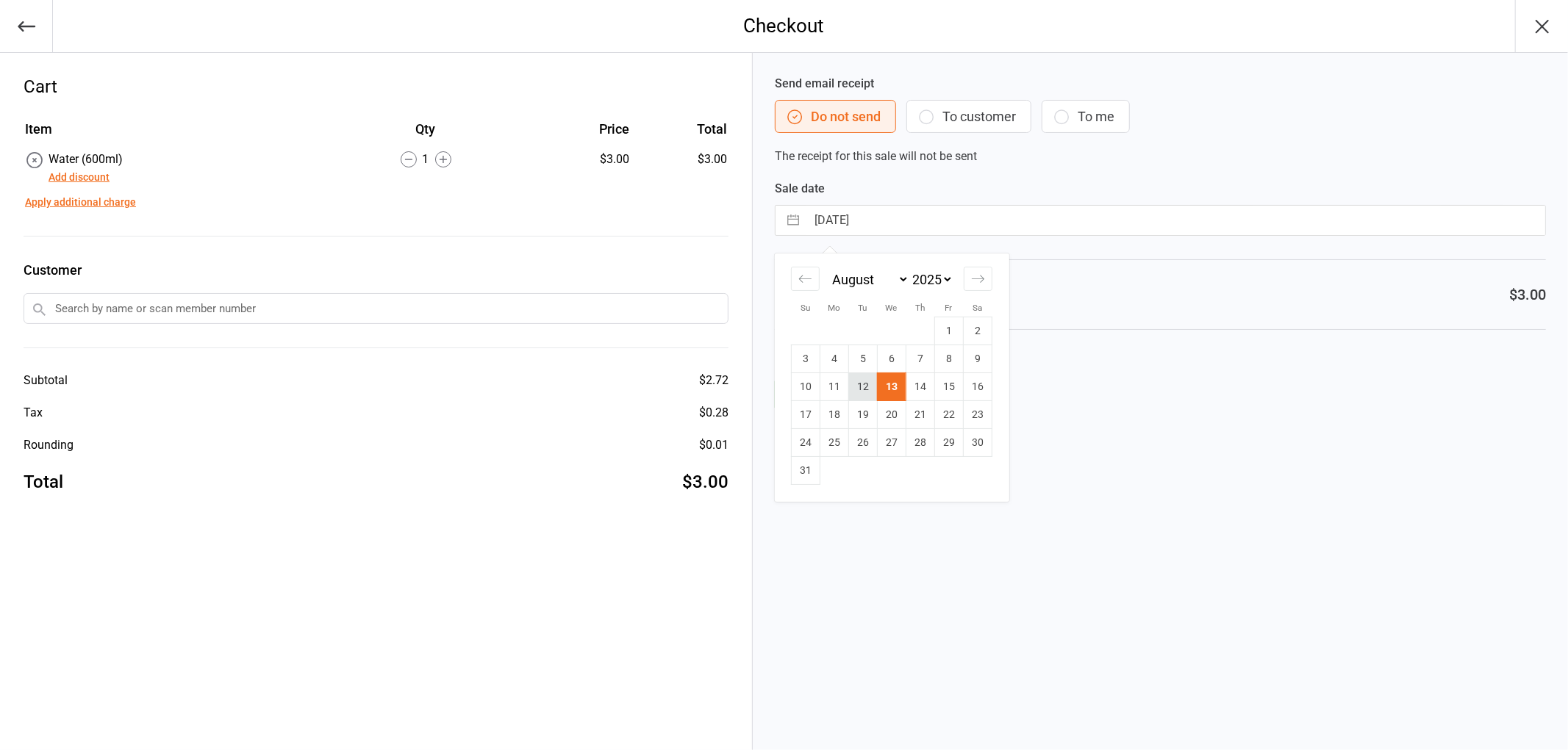
click at [871, 389] on td "12" at bounding box center [862, 387] width 29 height 28
type input "[DATE]"
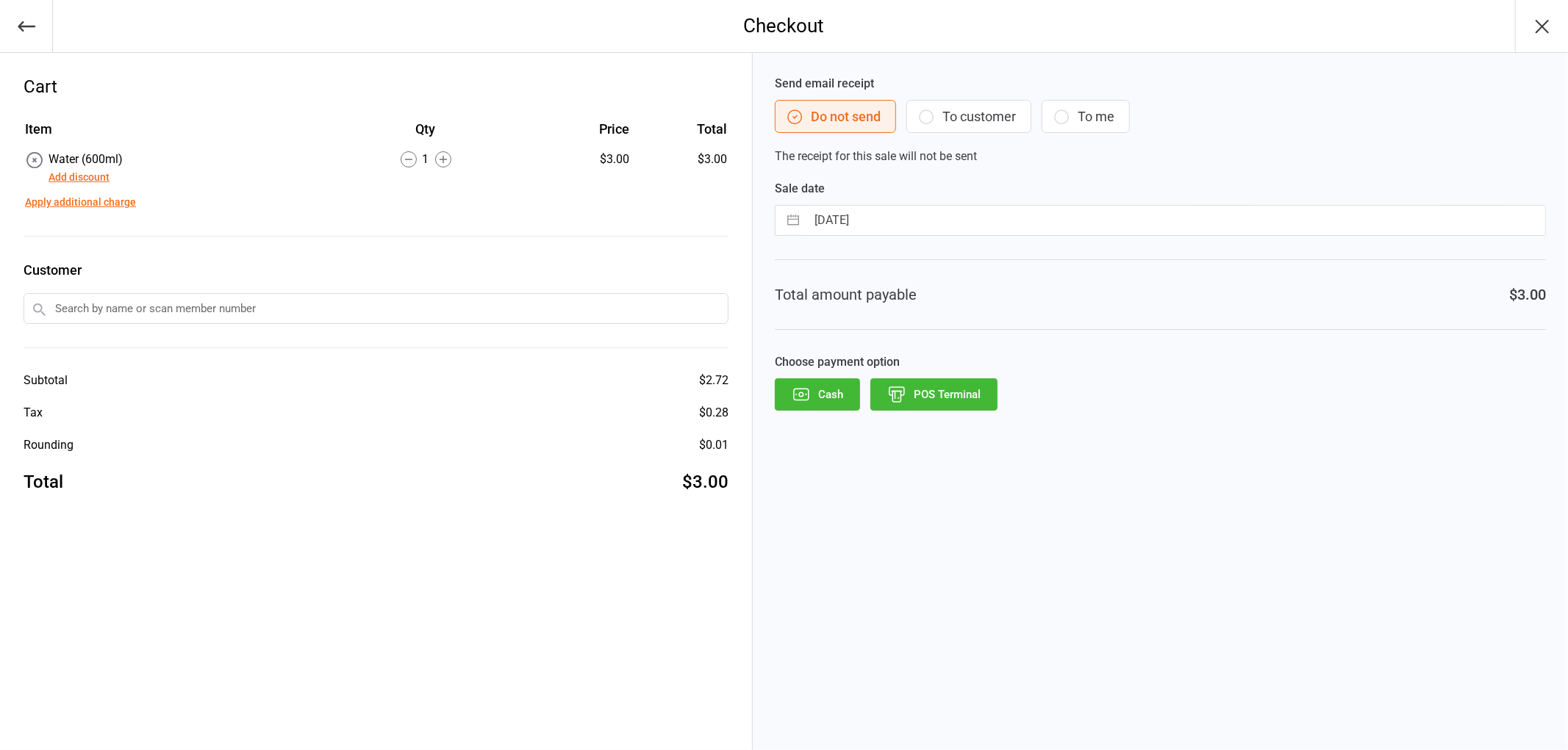
click at [951, 392] on button "POS Terminal" at bounding box center [934, 394] width 127 height 32
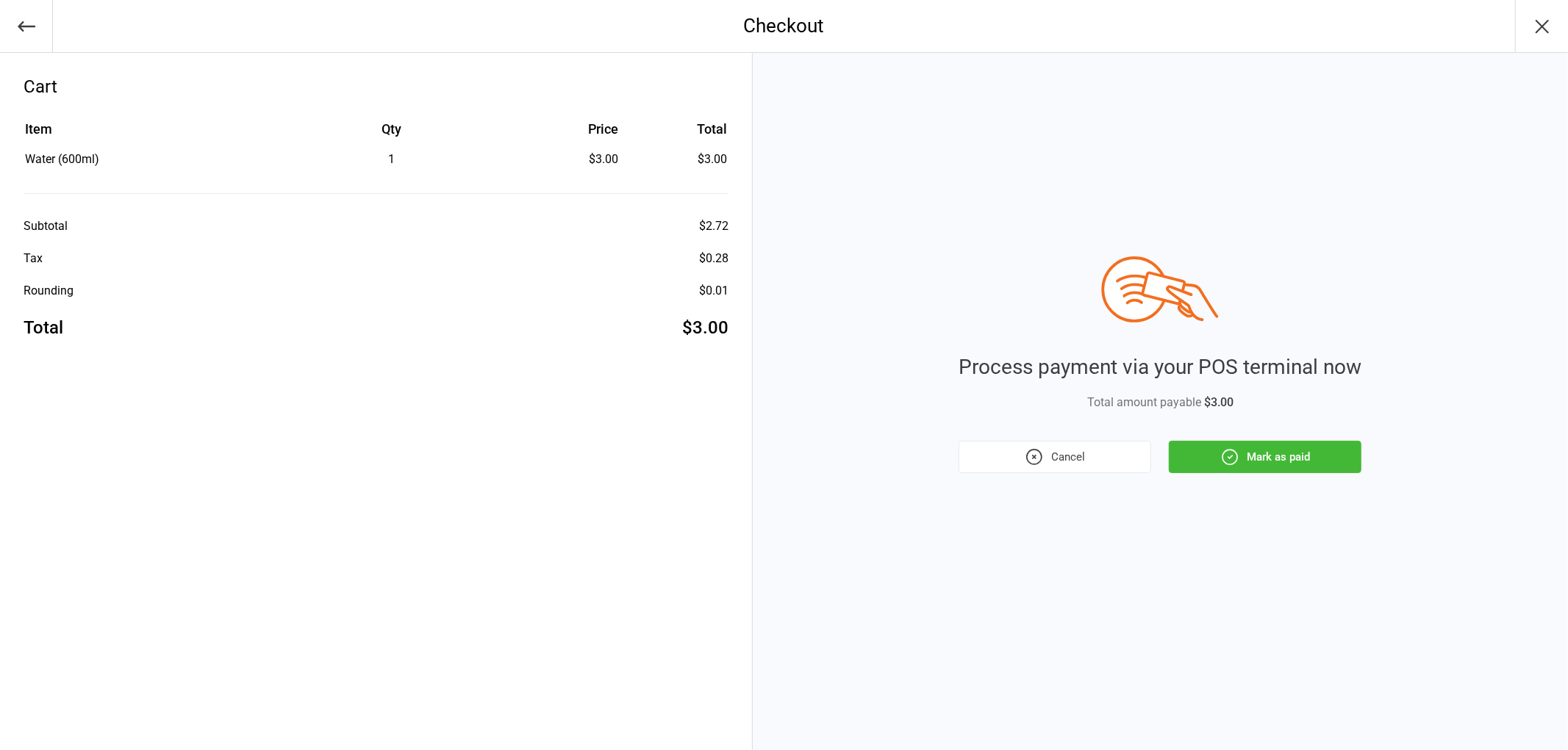
click at [1225, 464] on icon "button" at bounding box center [1229, 457] width 19 height 19
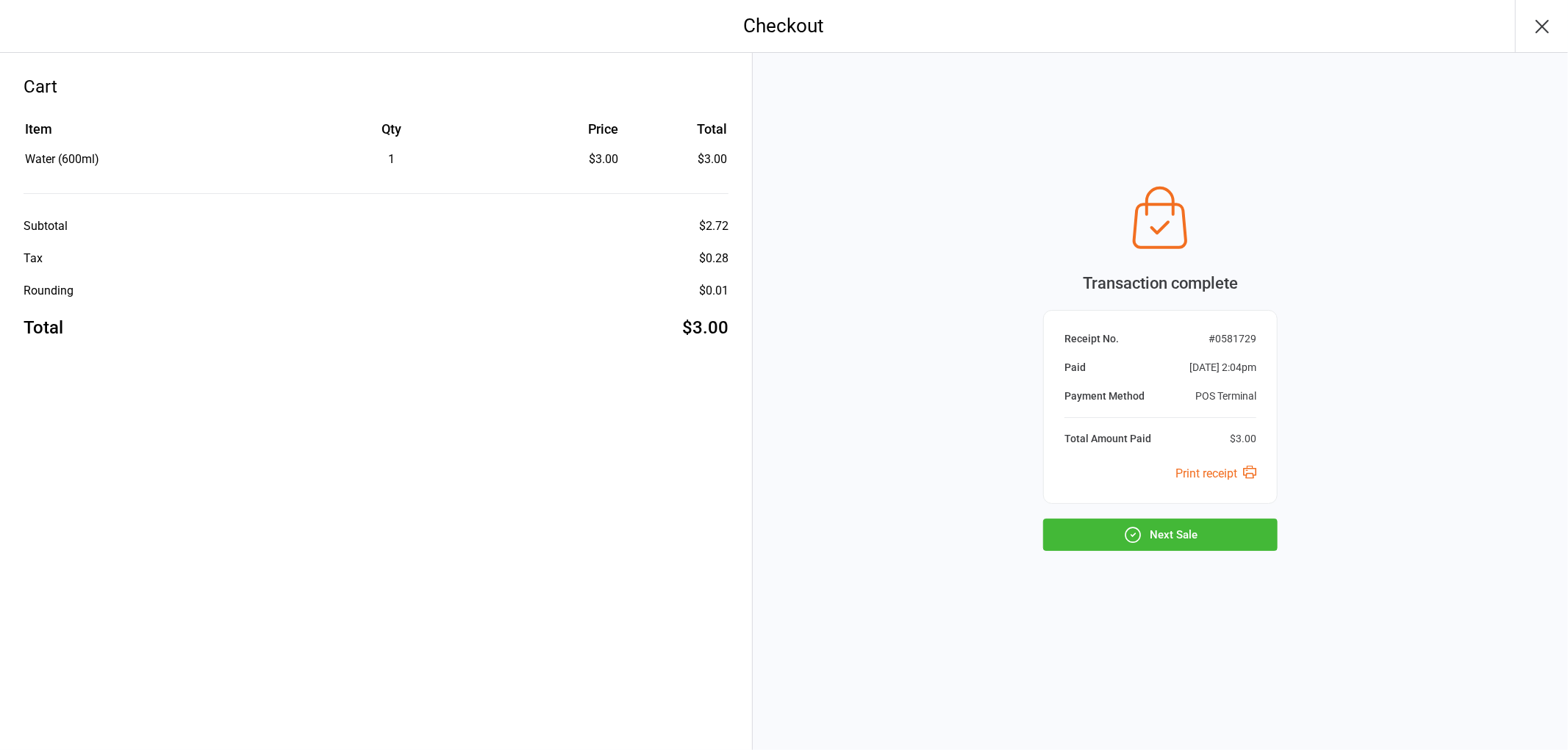
click at [1228, 535] on button "Next Sale" at bounding box center [1160, 534] width 234 height 32
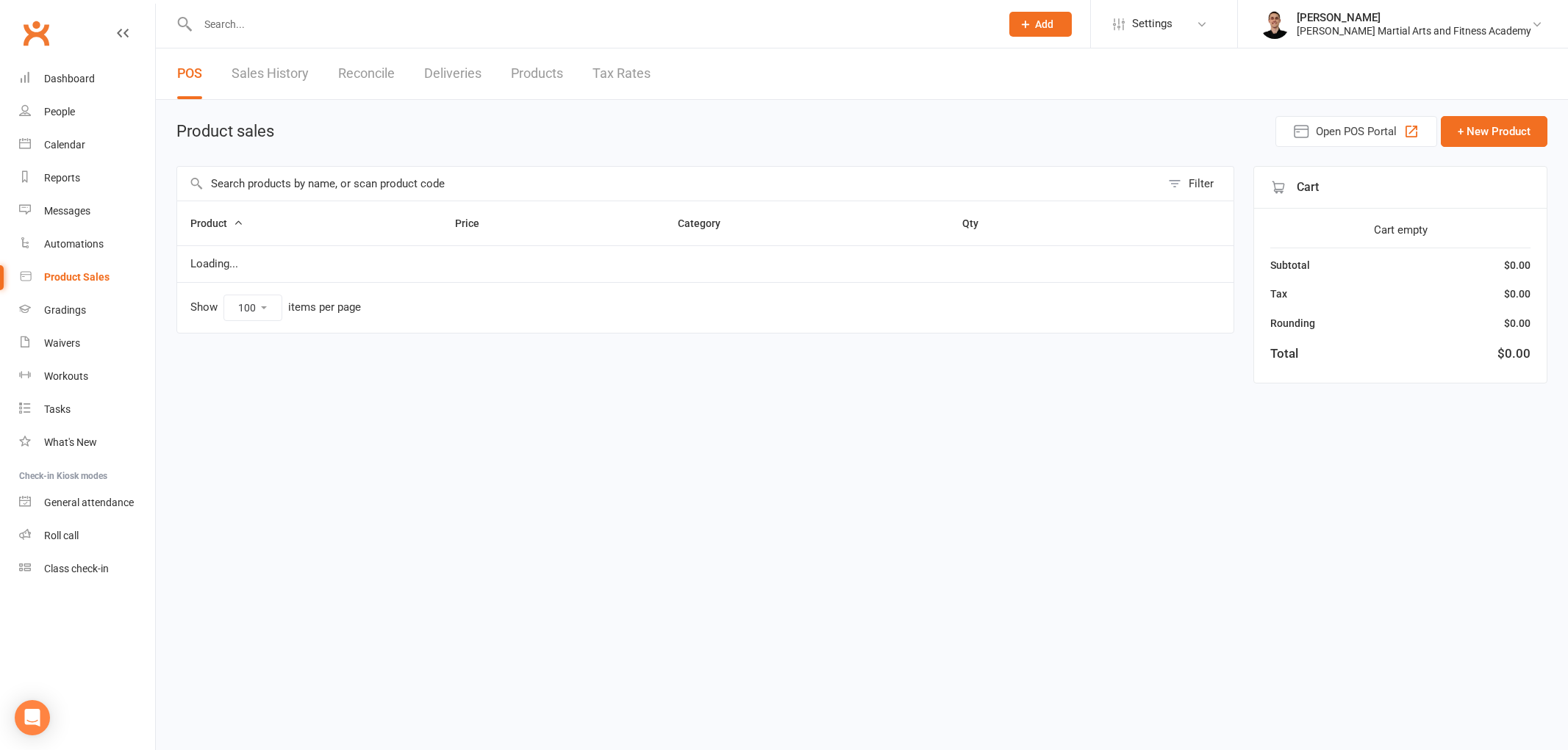
select select "100"
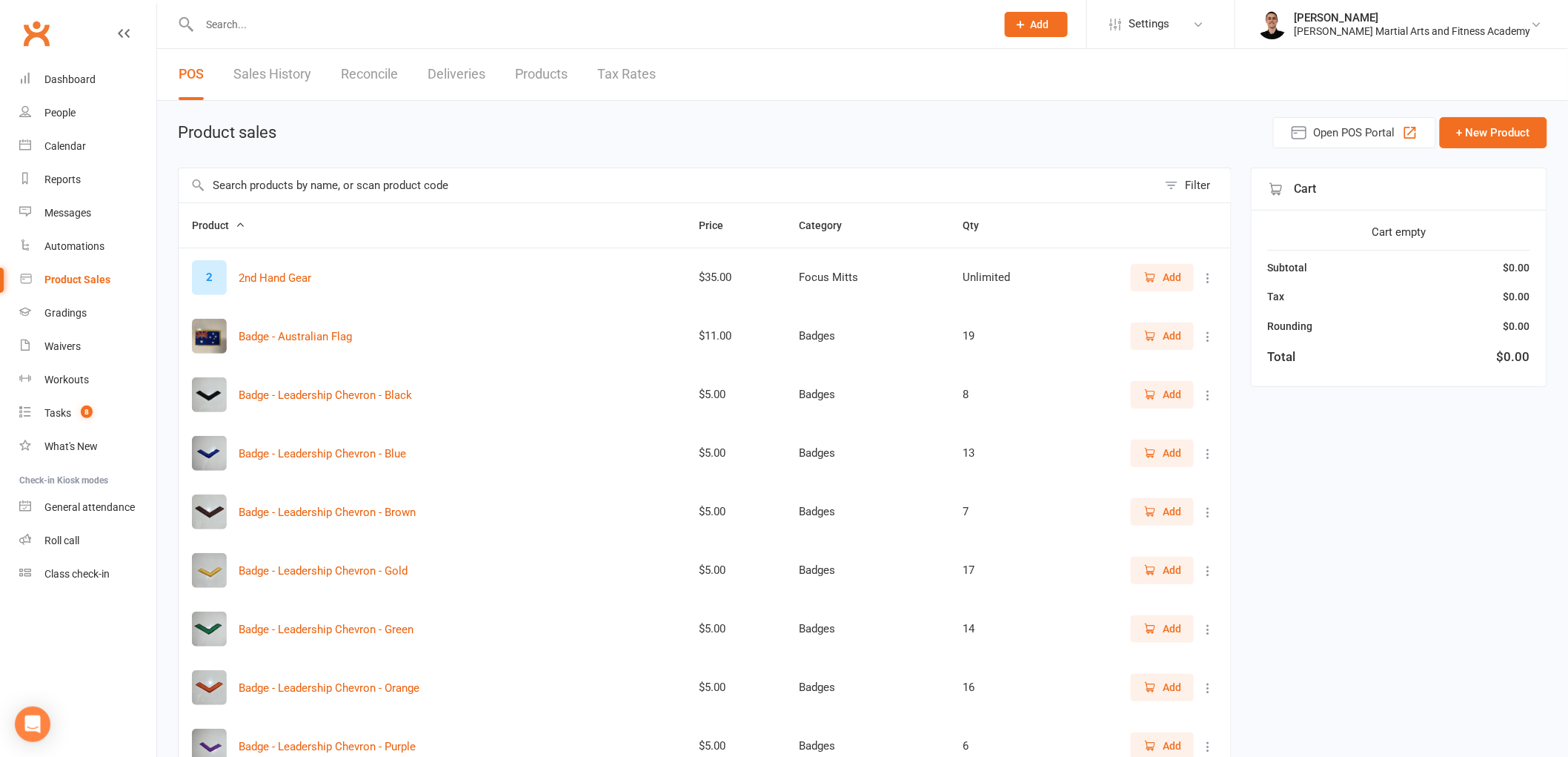
click at [489, 188] on input "text" at bounding box center [668, 185] width 979 height 34
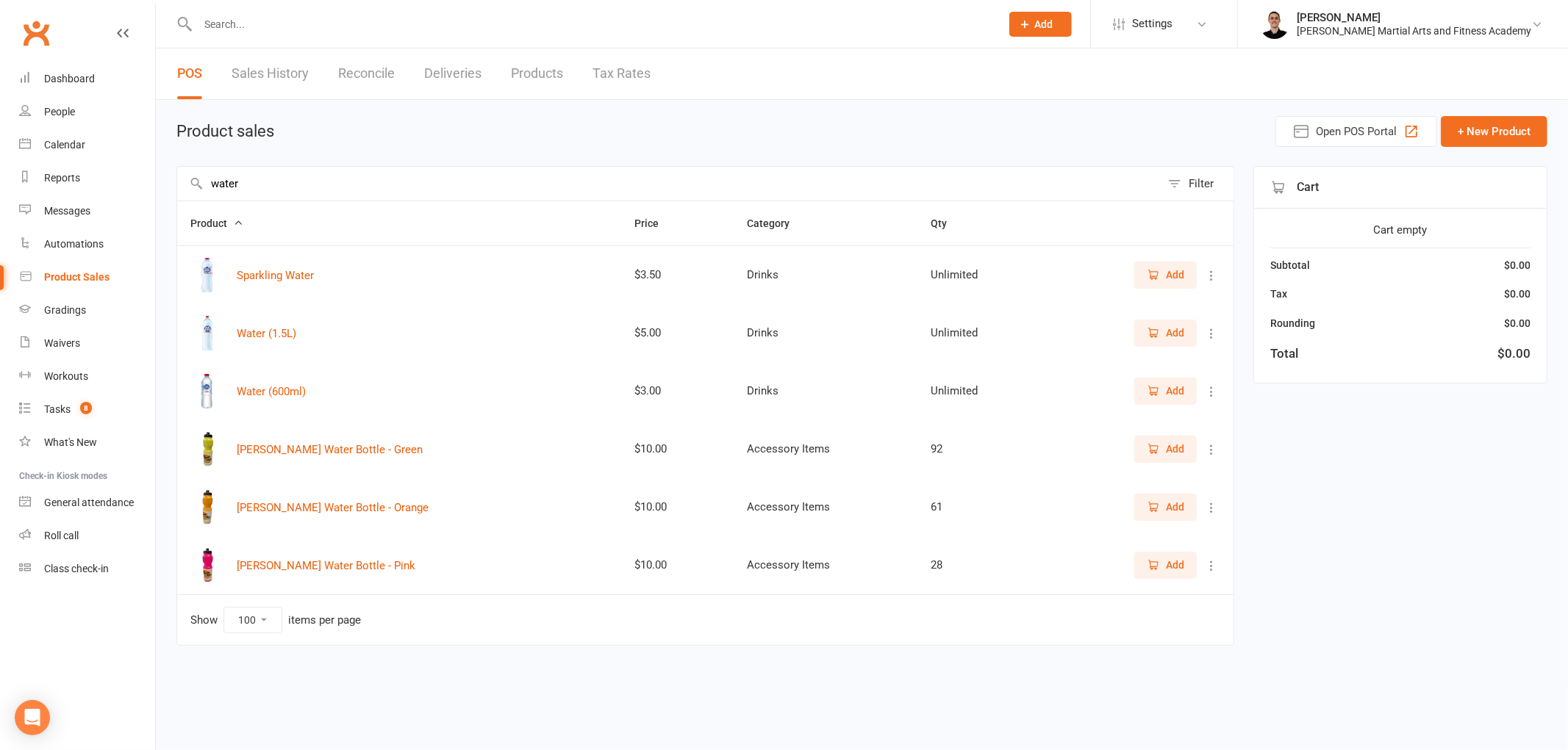
type input "water"
click at [1161, 395] on span "Add" at bounding box center [1165, 391] width 38 height 17
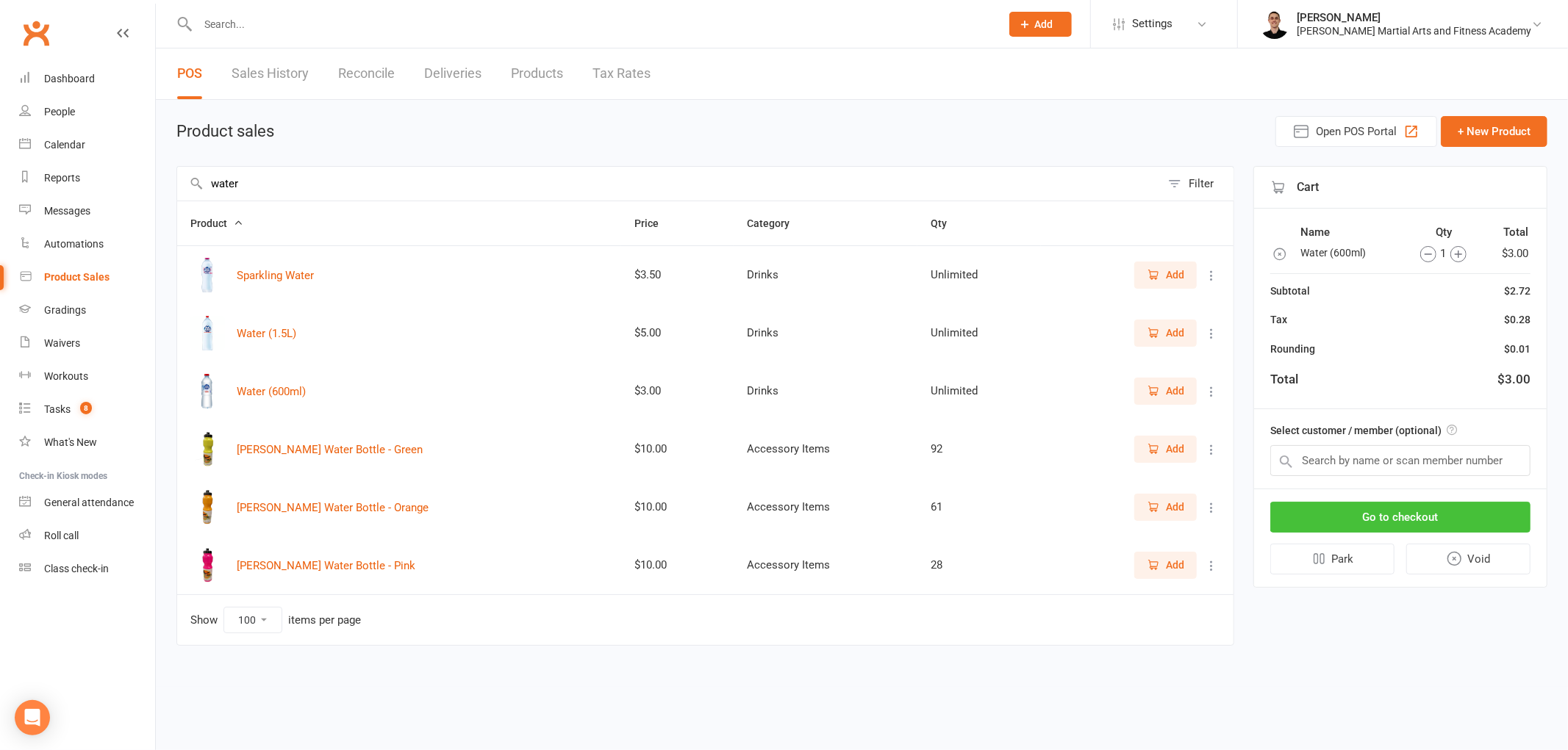
click at [1436, 515] on button "Go to checkout" at bounding box center [1400, 517] width 260 height 30
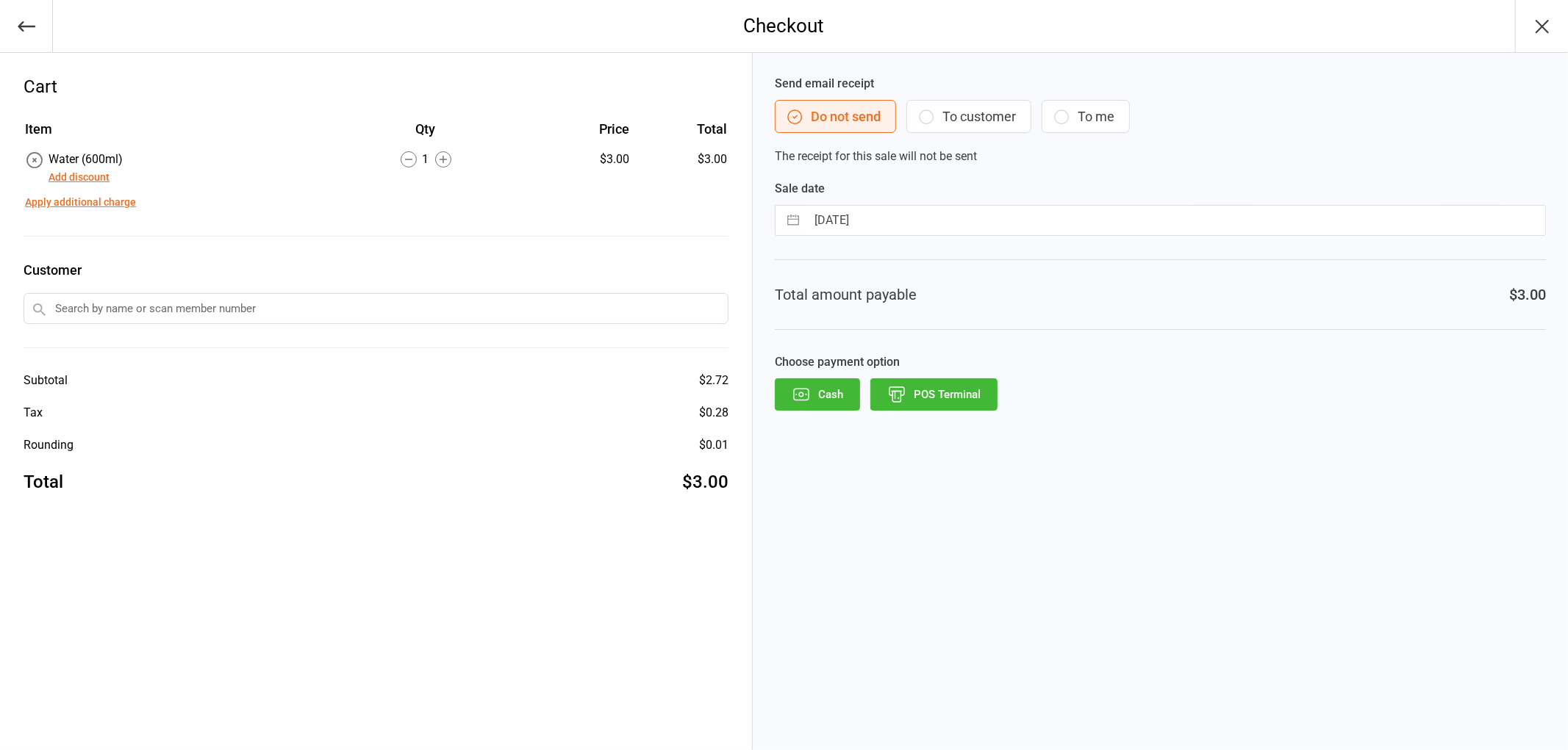
click at [922, 208] on input "[DATE]" at bounding box center [1176, 220] width 738 height 30
select select "6"
select select "2025"
select select "7"
select select "2025"
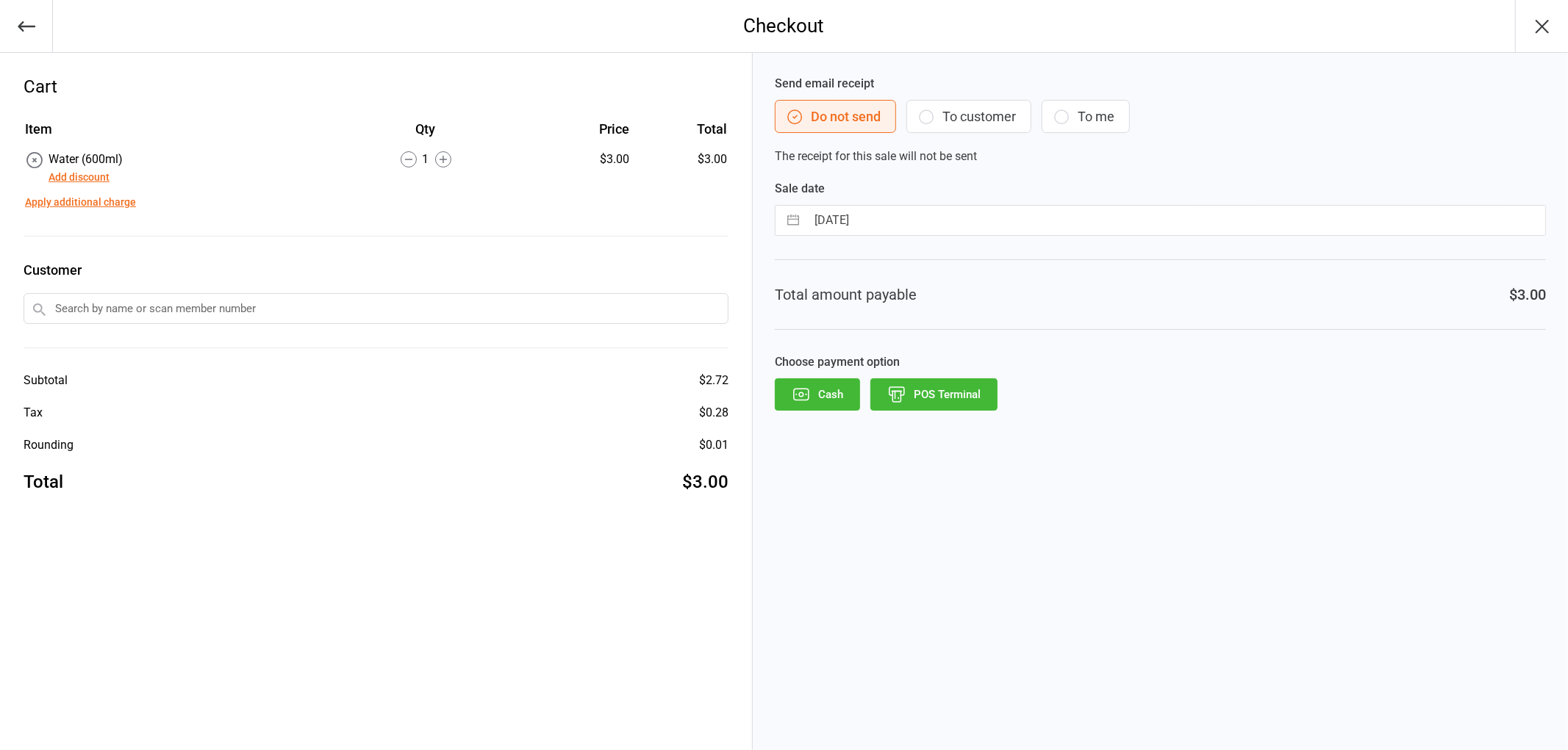
select select "8"
select select "2025"
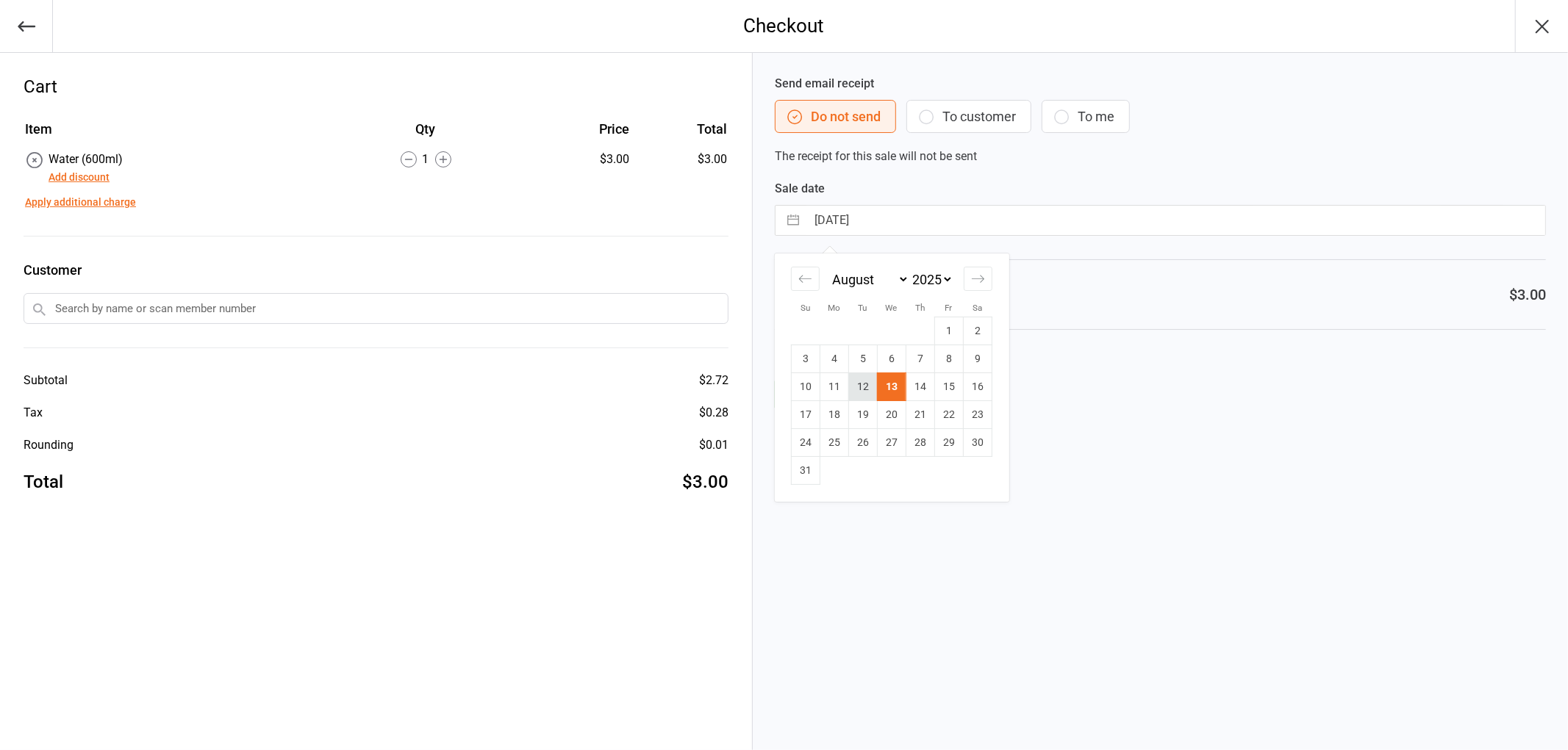
click at [863, 386] on td "12" at bounding box center [862, 387] width 29 height 28
type input "12 Aug 2025"
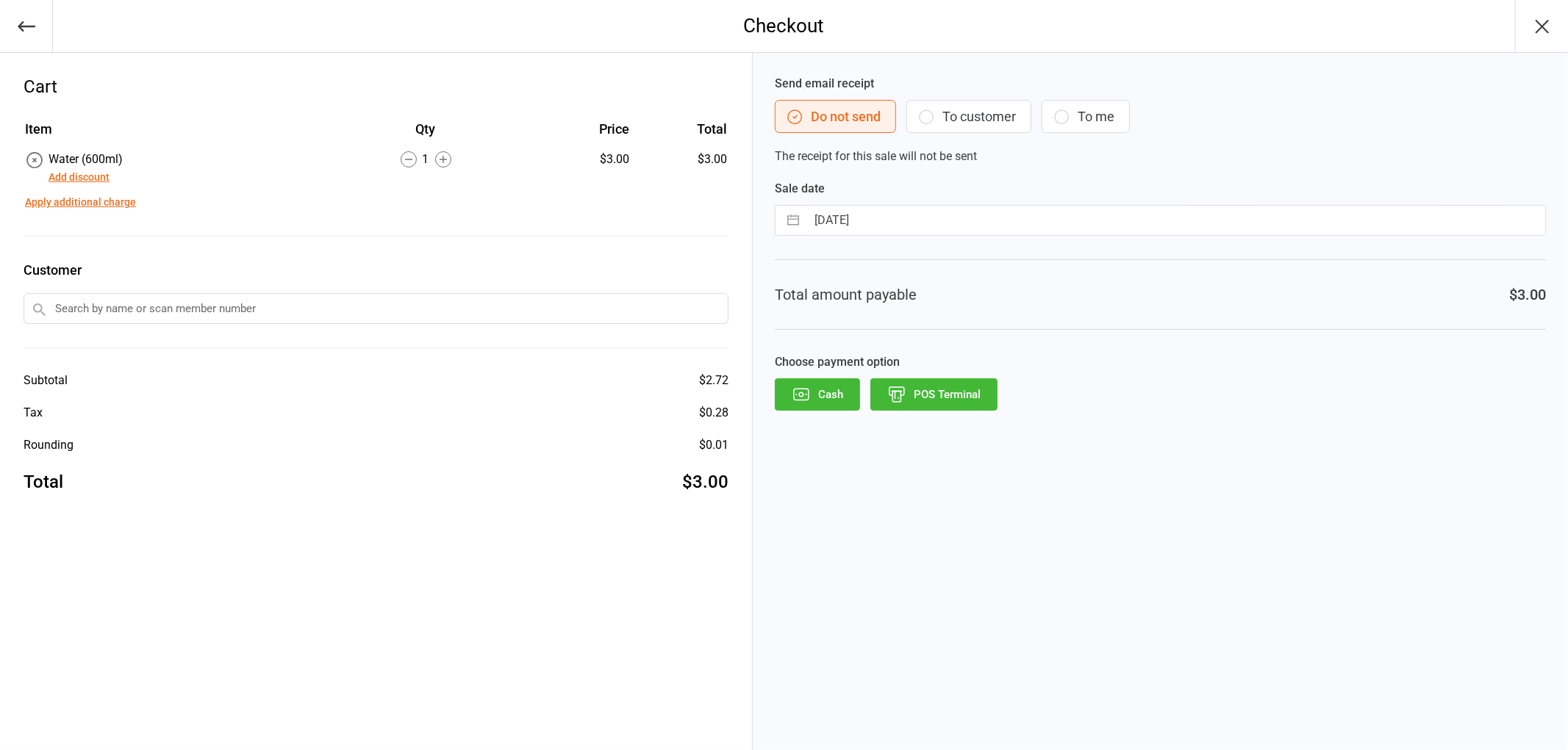
click at [983, 406] on button "POS Terminal" at bounding box center [934, 394] width 127 height 32
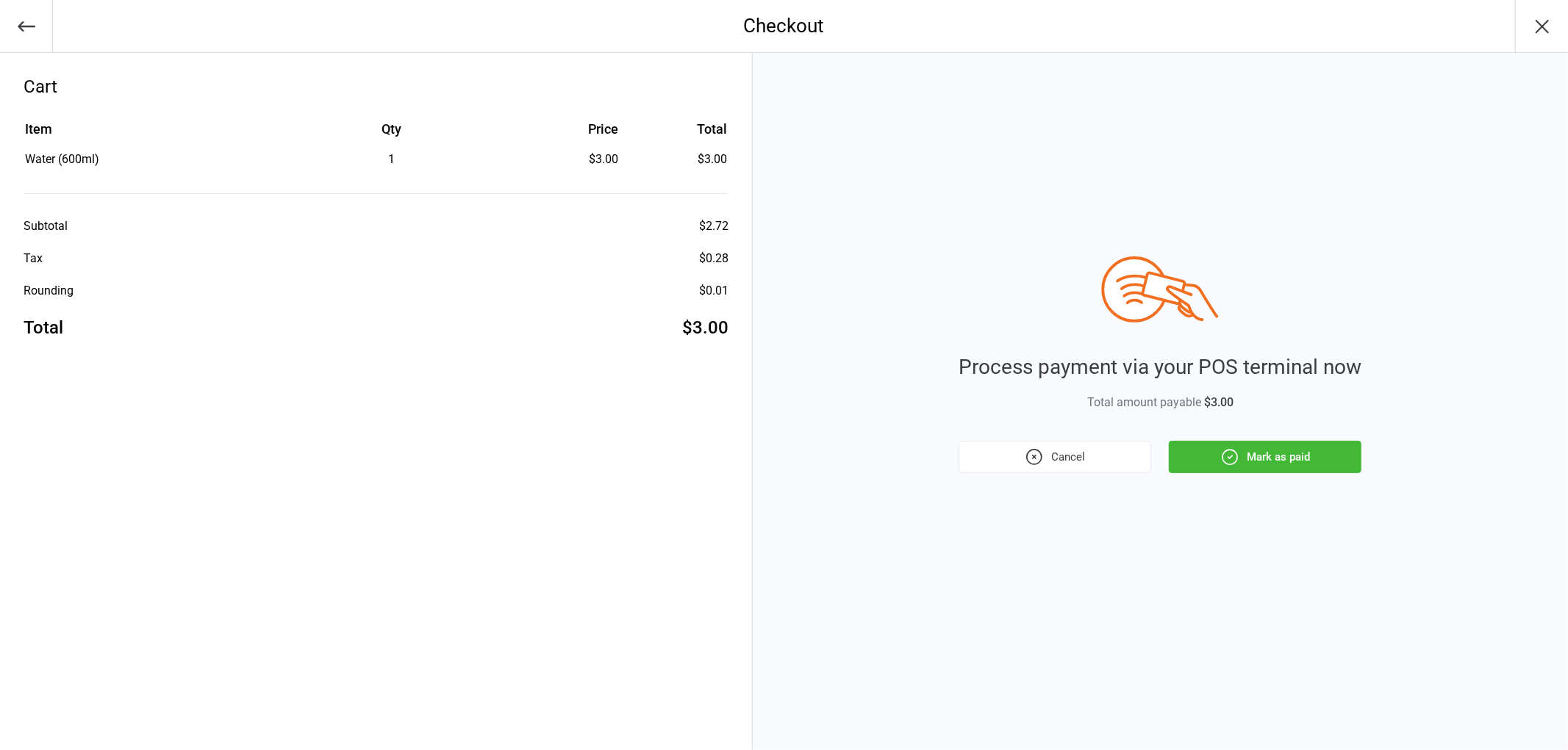
click at [1314, 467] on button "Mark as paid" at bounding box center [1264, 457] width 193 height 32
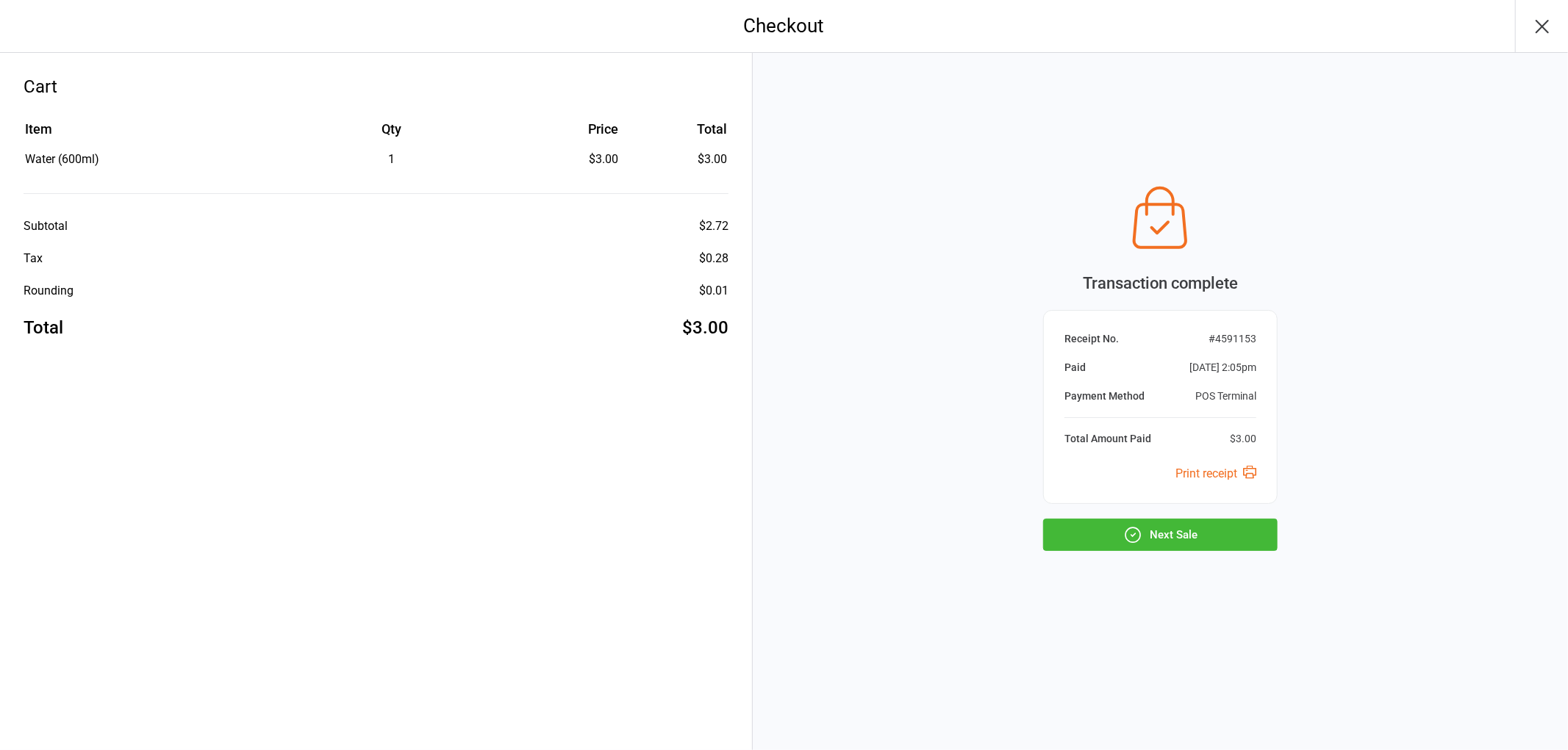
click at [1208, 524] on button "Next Sale" at bounding box center [1160, 534] width 234 height 32
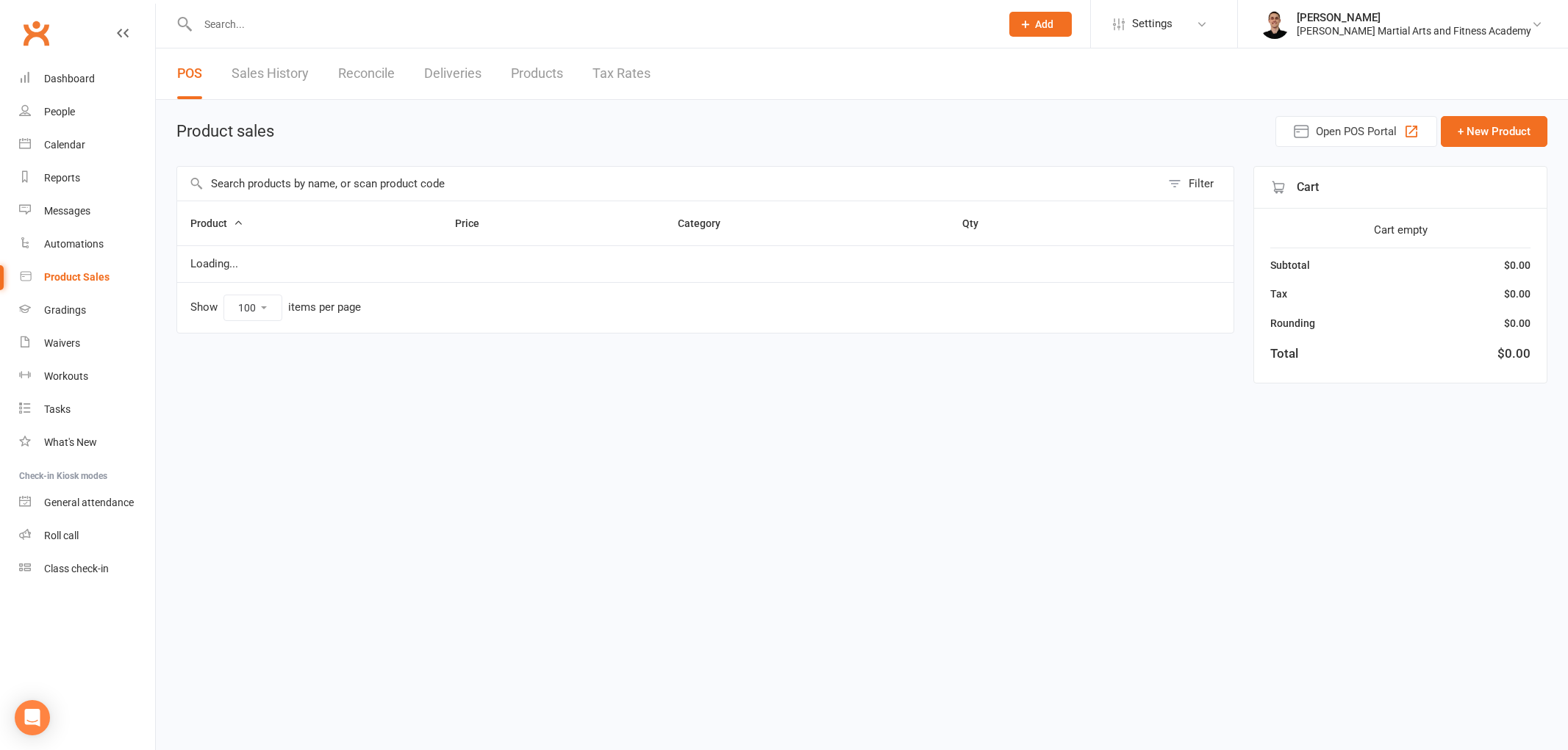
select select "100"
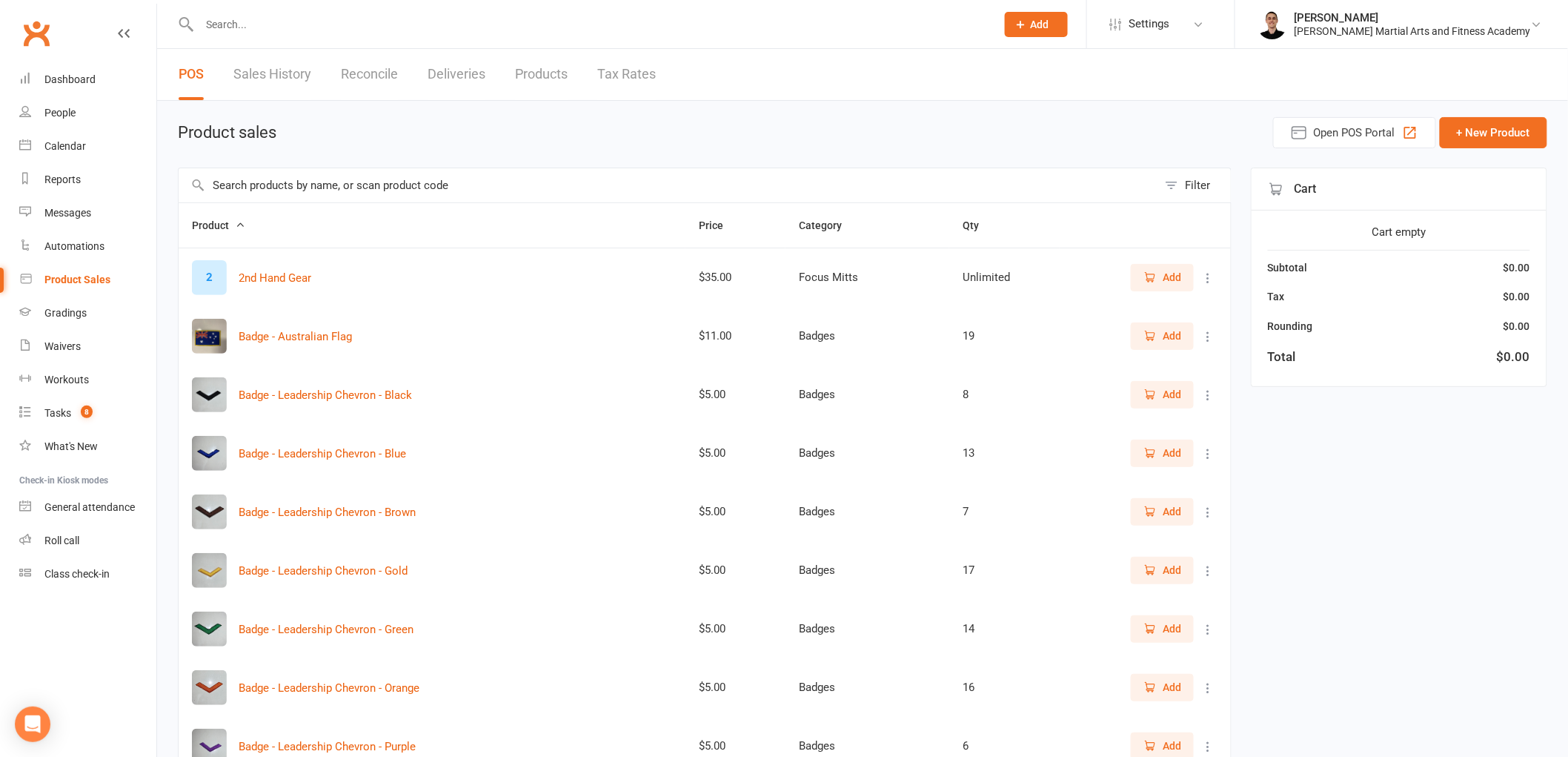
click at [464, 182] on input "text" at bounding box center [668, 185] width 979 height 34
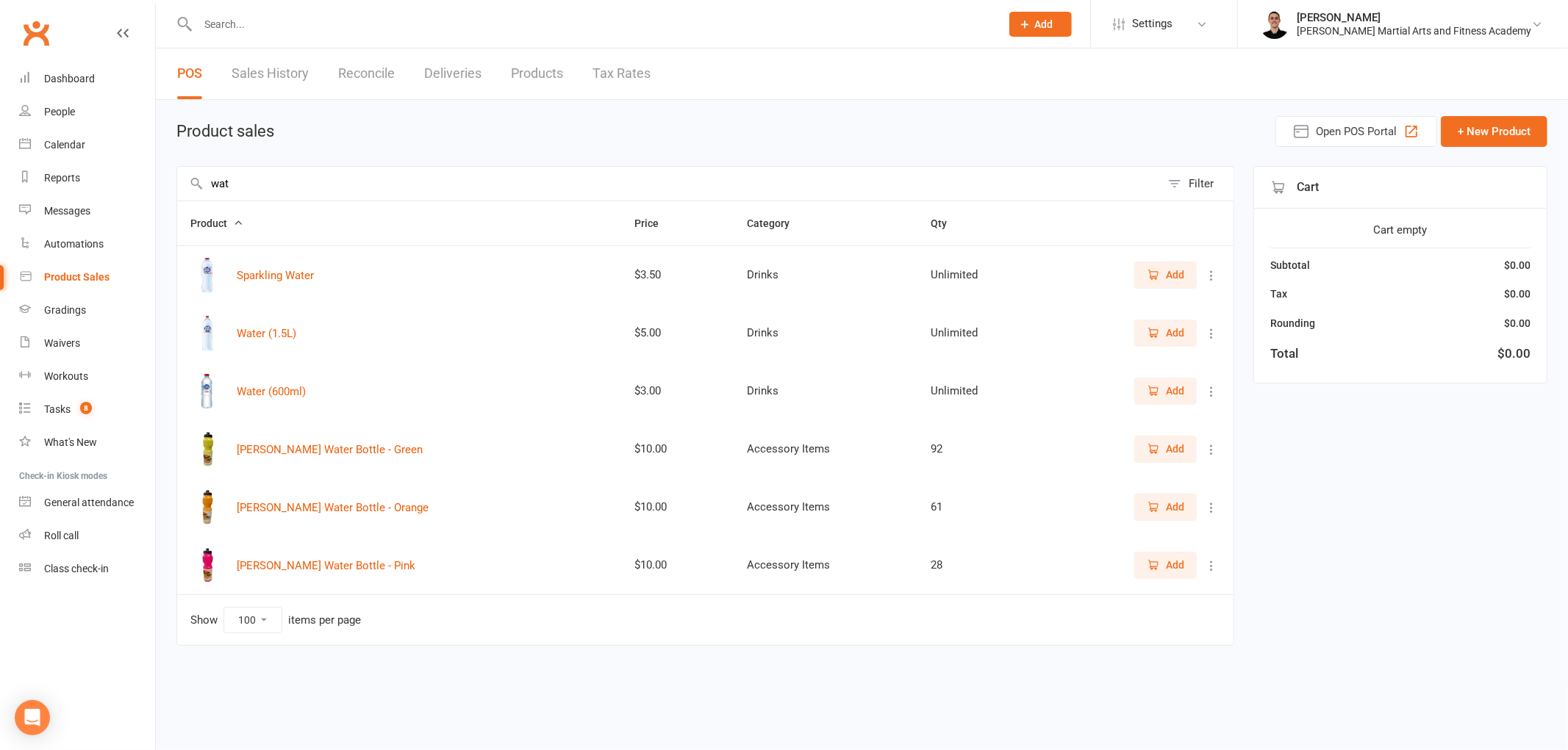
type input "wat"
click at [1150, 390] on icon "button" at bounding box center [1154, 392] width 8 height 7
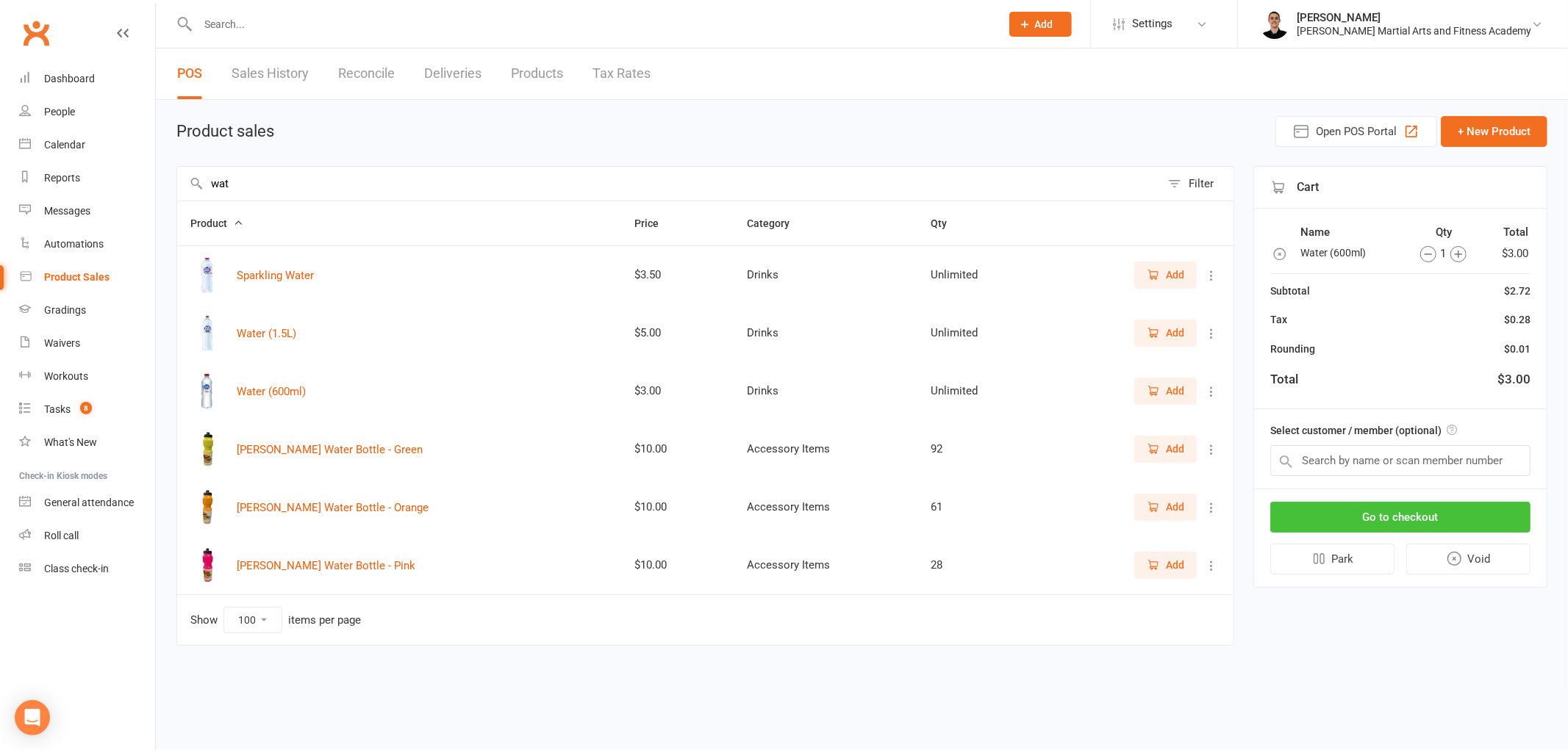
click at [1418, 515] on button "Go to checkout" at bounding box center [1400, 517] width 260 height 30
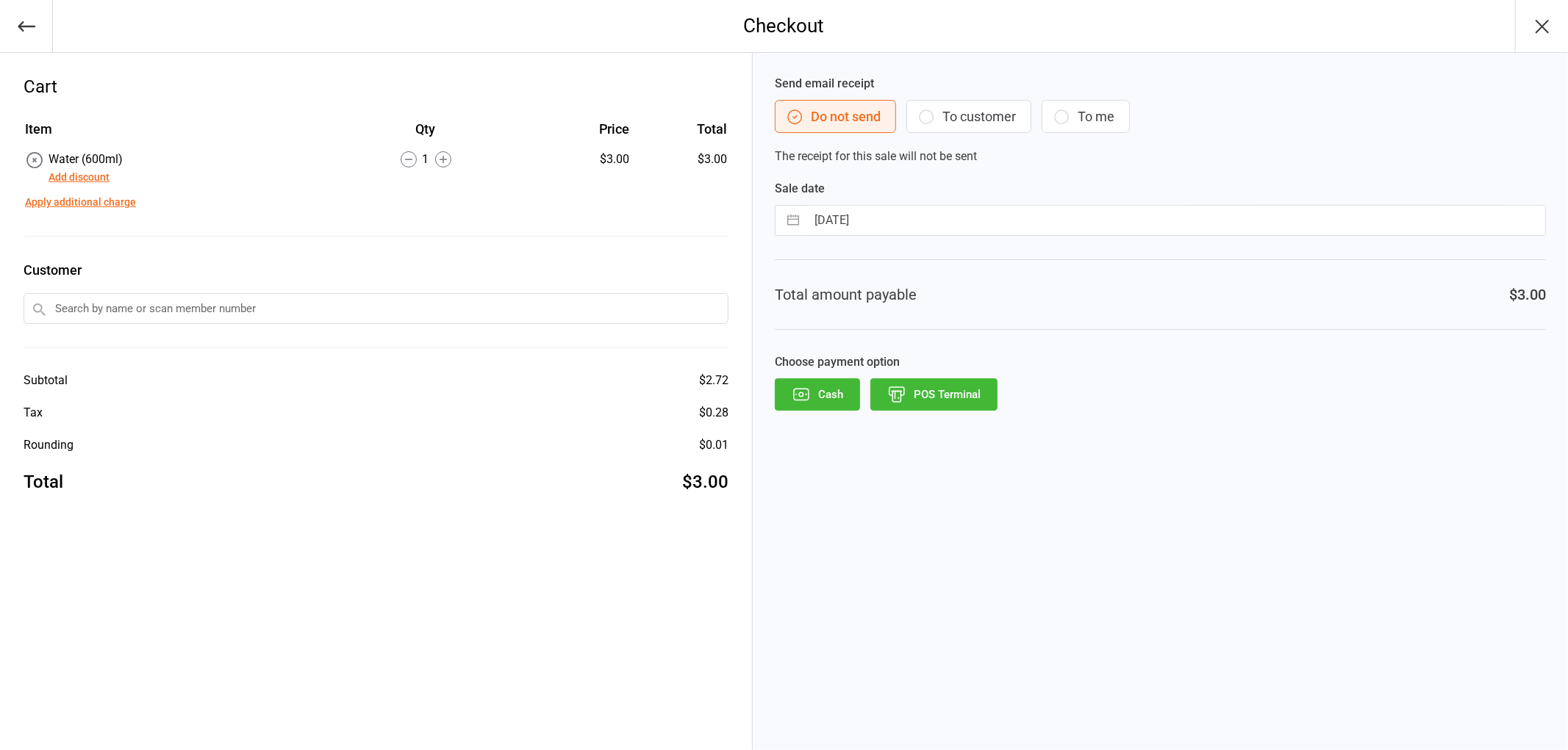
select select "6"
select select "2025"
select select "7"
select select "2025"
select select "8"
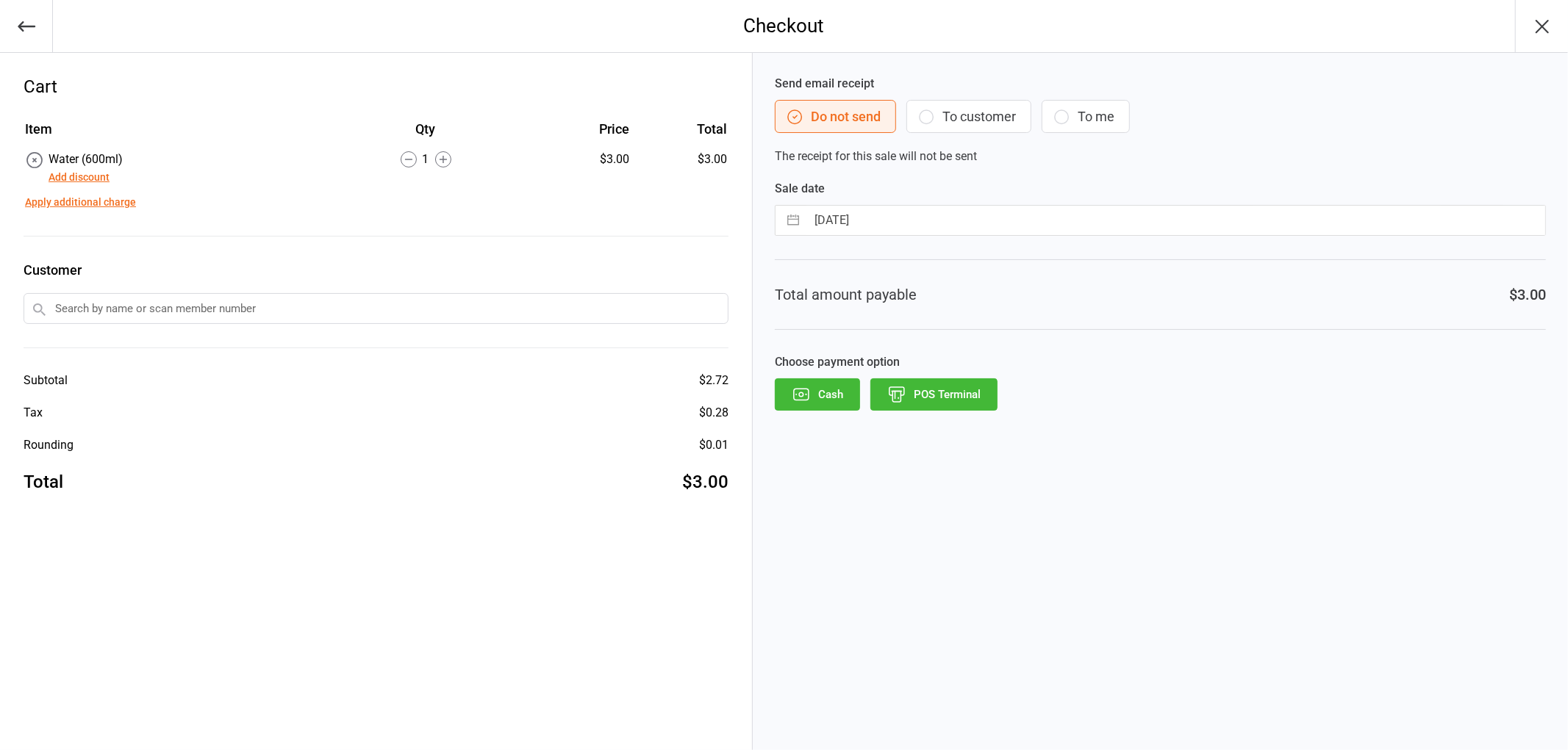
select select "2025"
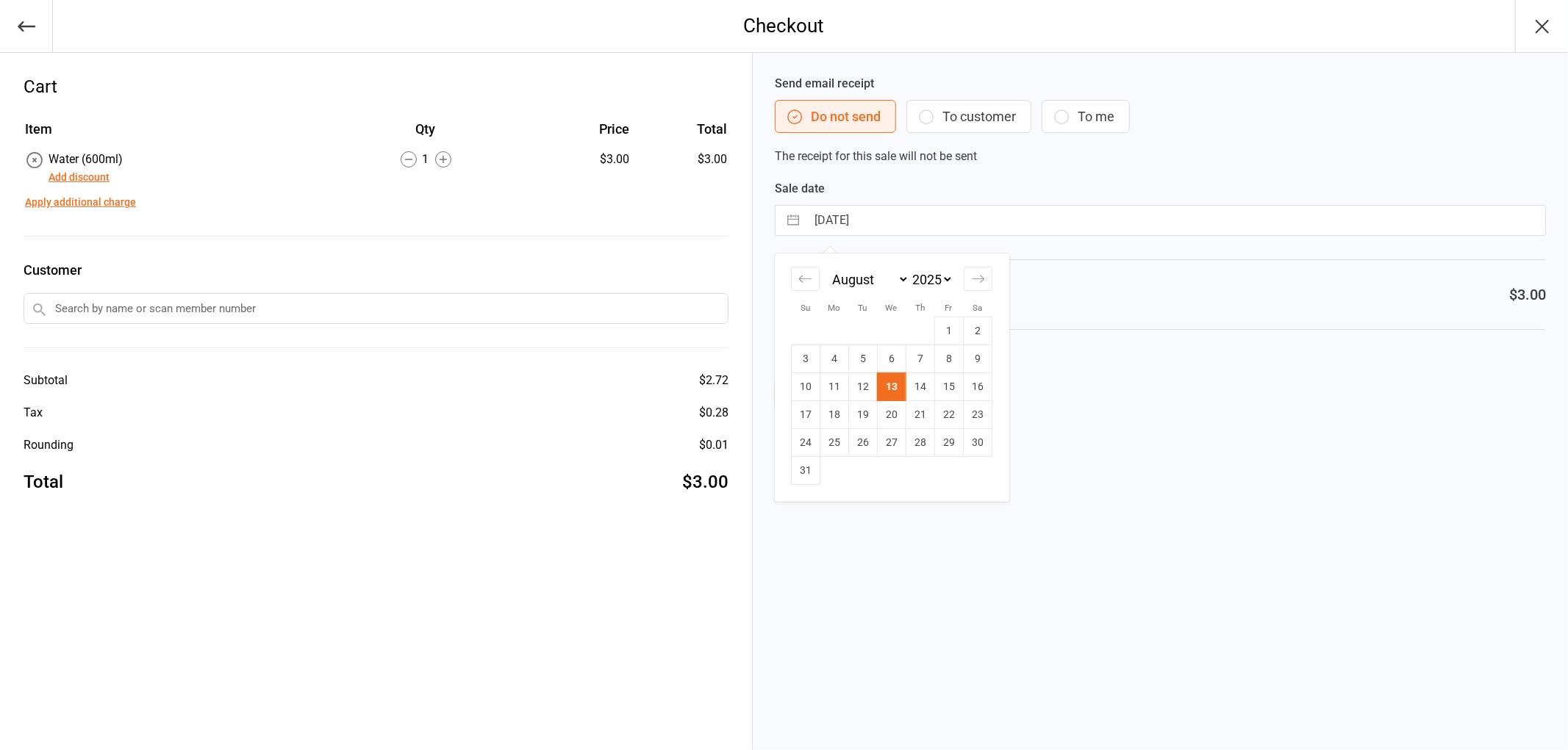
click at [893, 218] on input "13 Aug 2025" at bounding box center [1176, 220] width 738 height 30
click at [857, 388] on td "12" at bounding box center [862, 387] width 29 height 28
type input "12 Aug 2025"
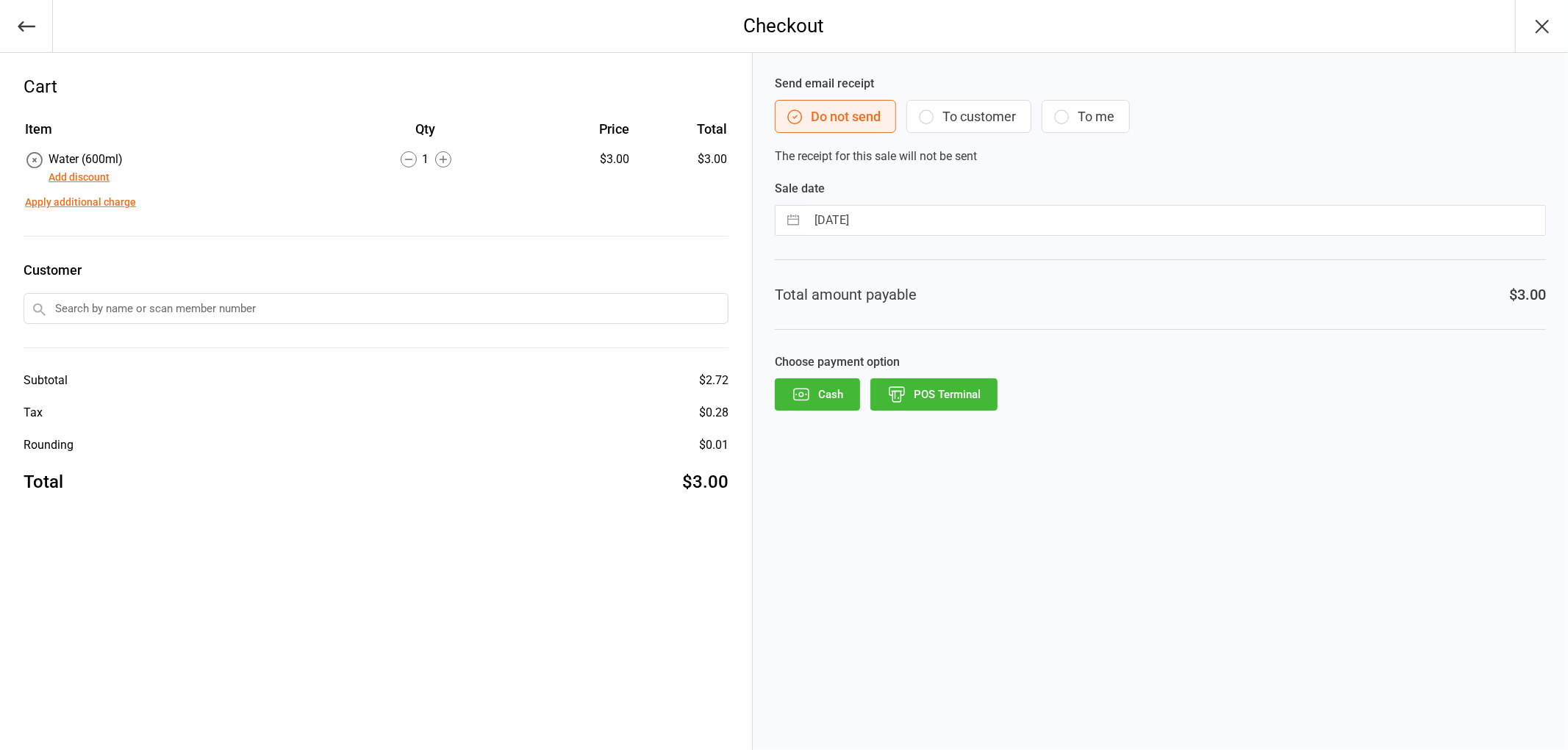
click at [943, 413] on div "Send email receipt Do not send To customer To me The receipt for this sale will…" at bounding box center [1160, 401] width 815 height 697
click at [950, 392] on button "POS Terminal" at bounding box center [934, 394] width 127 height 32
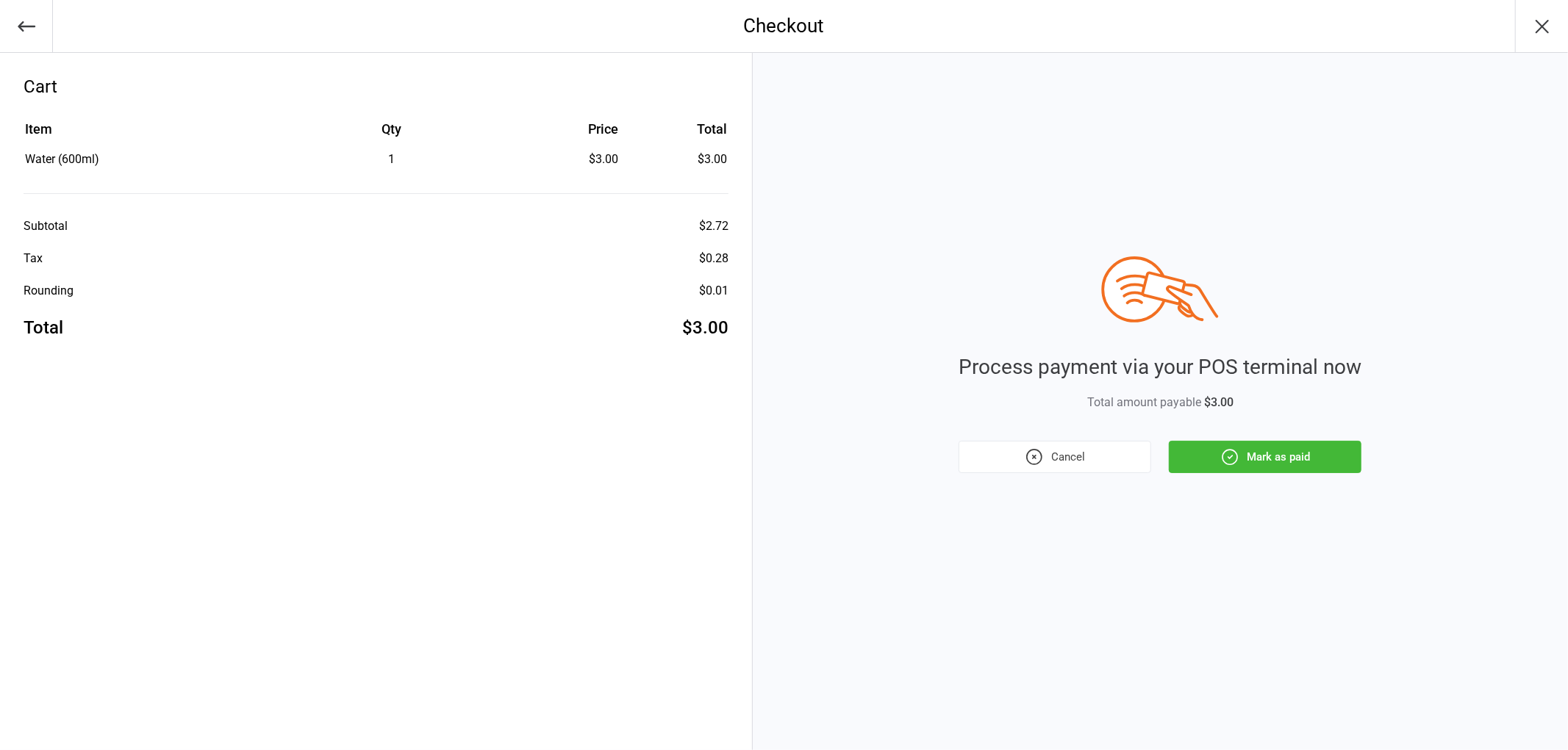
click at [1251, 449] on button "Mark as paid" at bounding box center [1264, 457] width 193 height 32
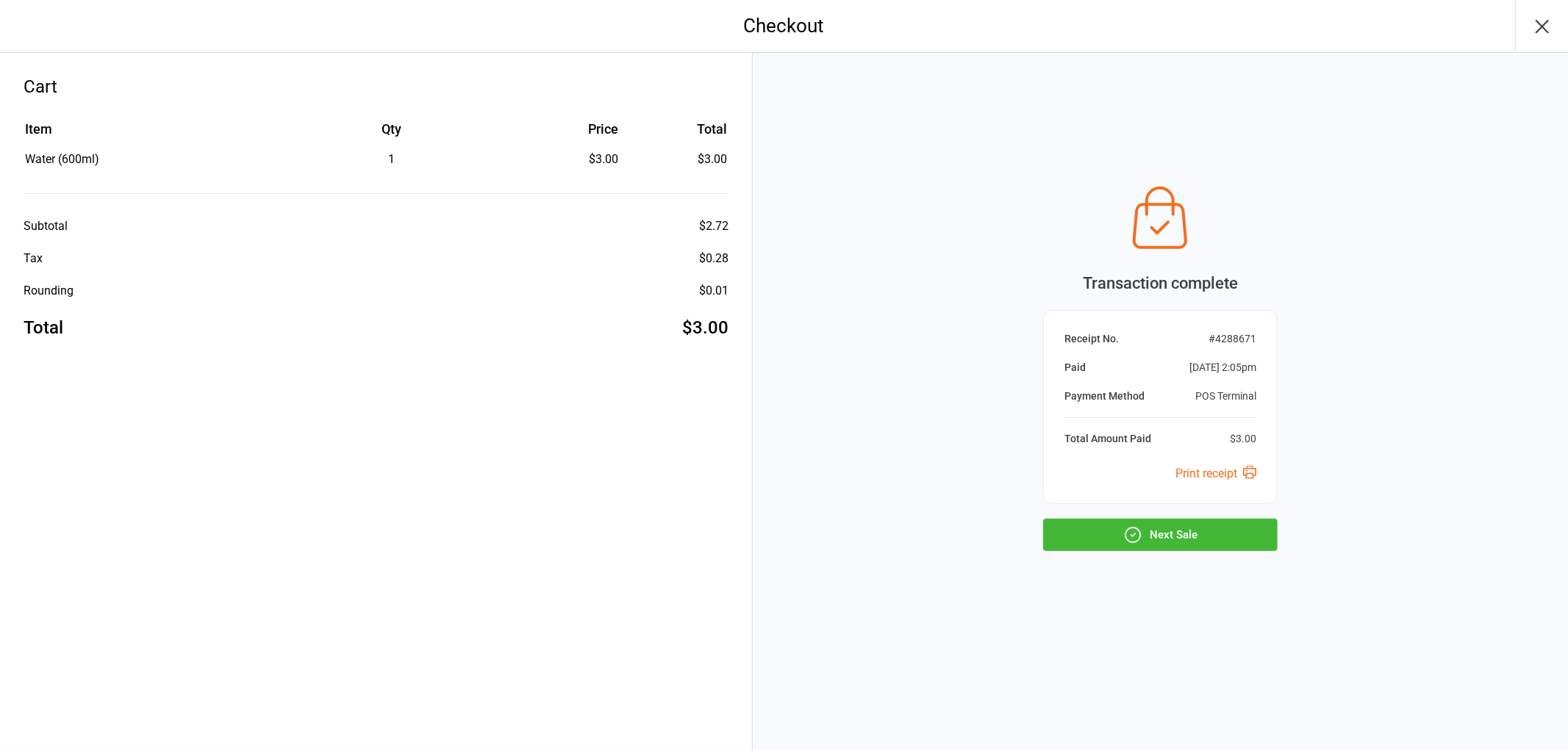
click at [1224, 540] on button "Next Sale" at bounding box center [1160, 534] width 234 height 32
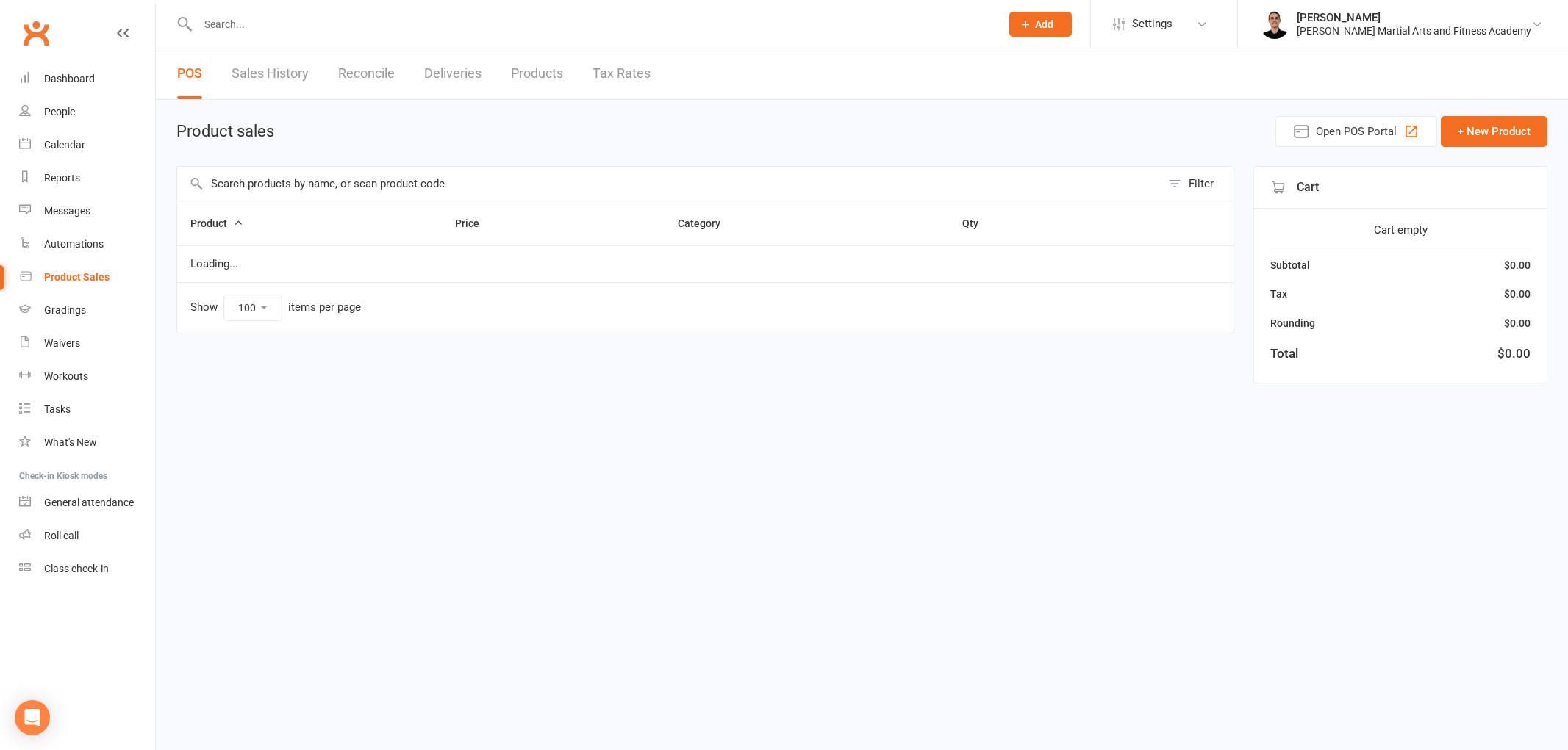
select select "100"
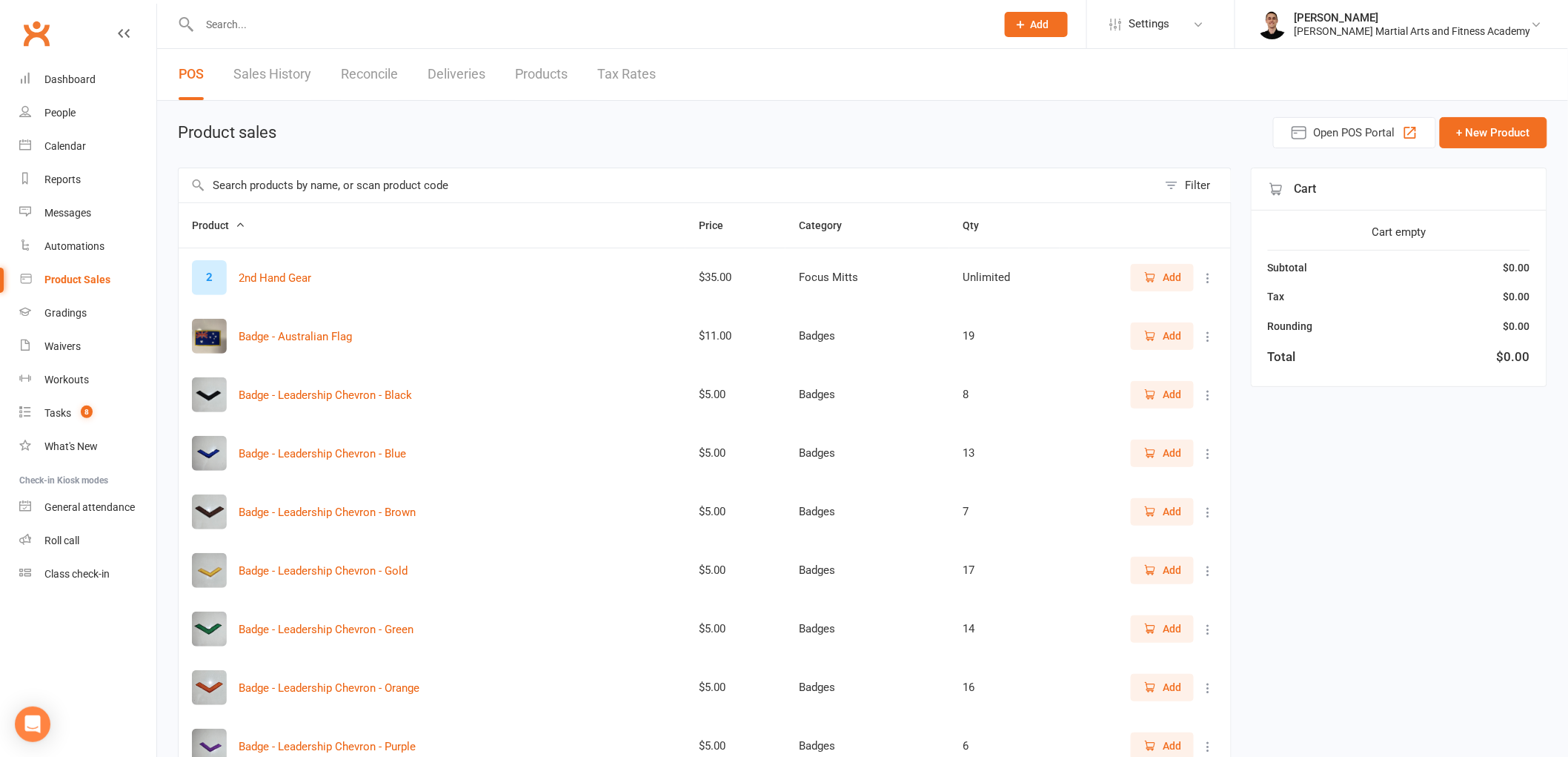
click at [449, 169] on input "text" at bounding box center [668, 185] width 979 height 34
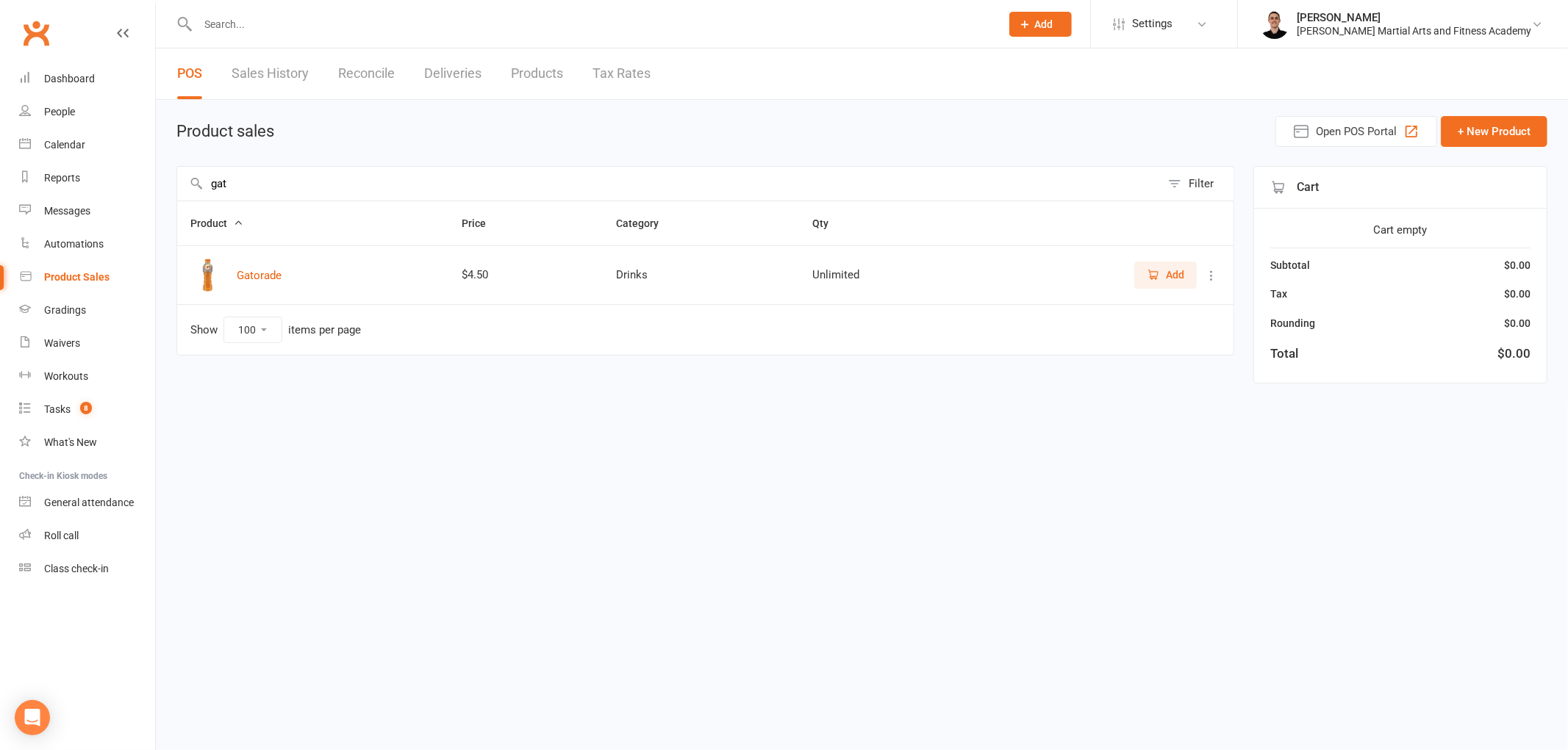
type input "gat"
click at [1175, 265] on button "Add" at bounding box center [1166, 275] width 63 height 27
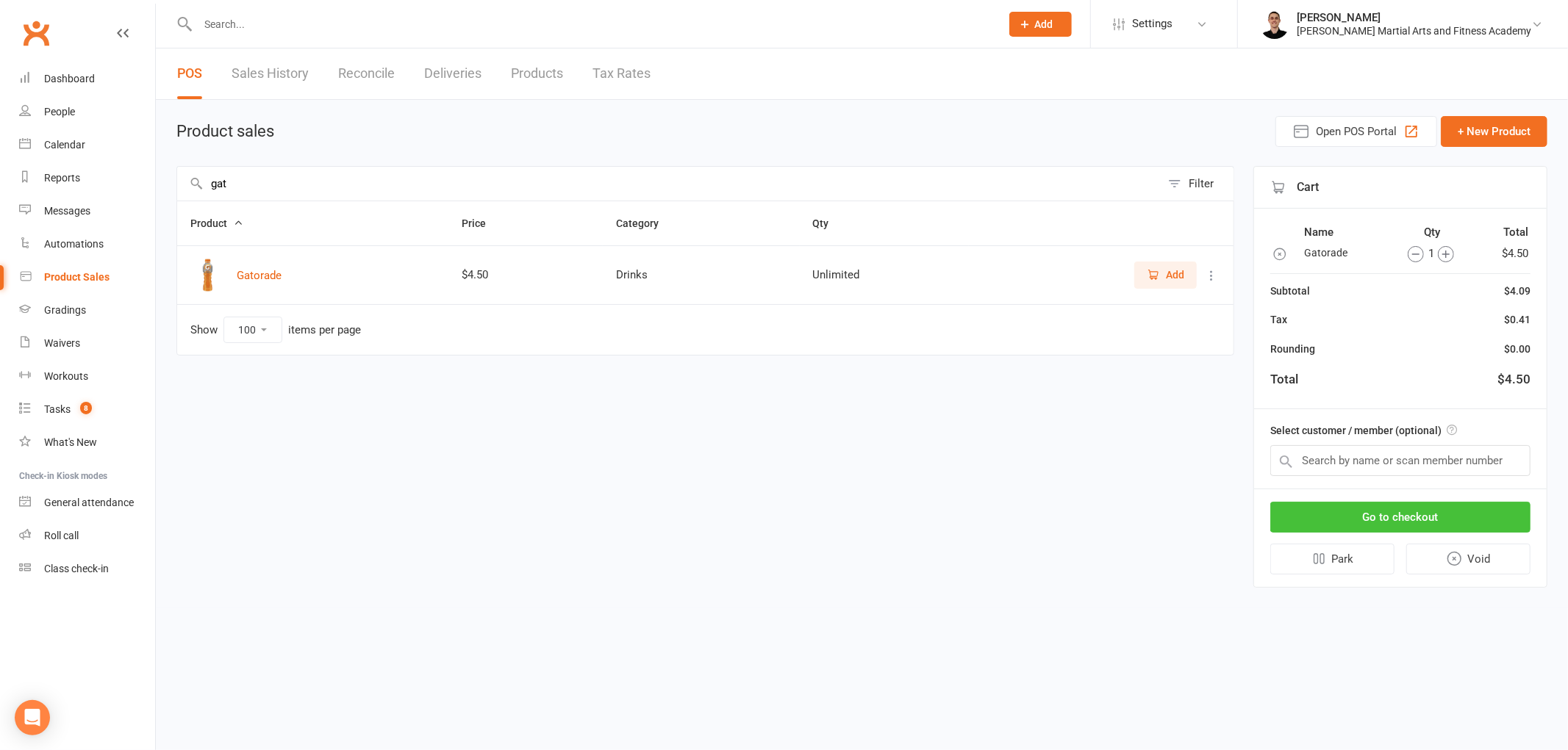
click at [1449, 516] on button "Go to checkout" at bounding box center [1400, 517] width 260 height 30
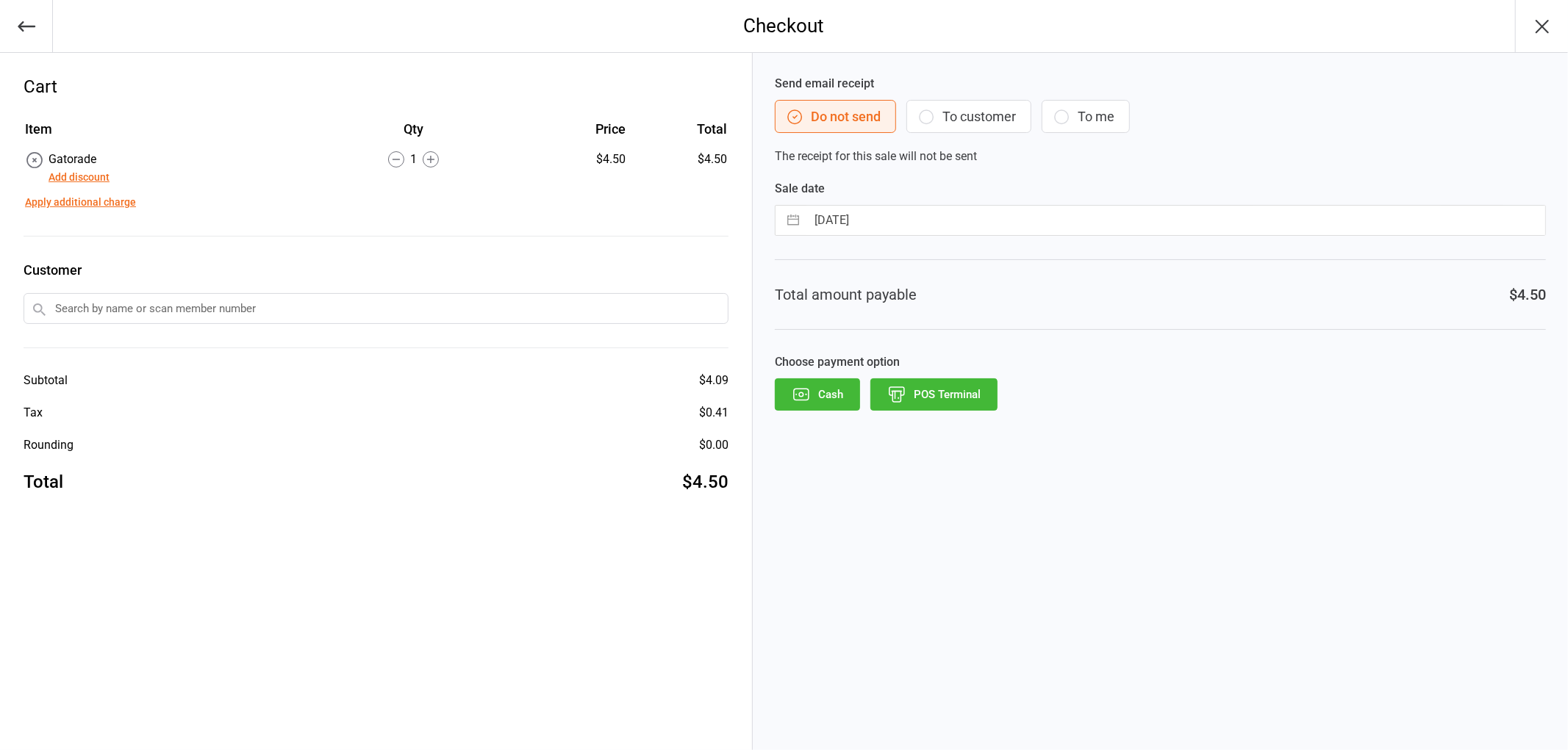
click at [915, 219] on input "13 Aug 2025" at bounding box center [1176, 220] width 738 height 30
select select "6"
select select "2025"
select select "7"
select select "2025"
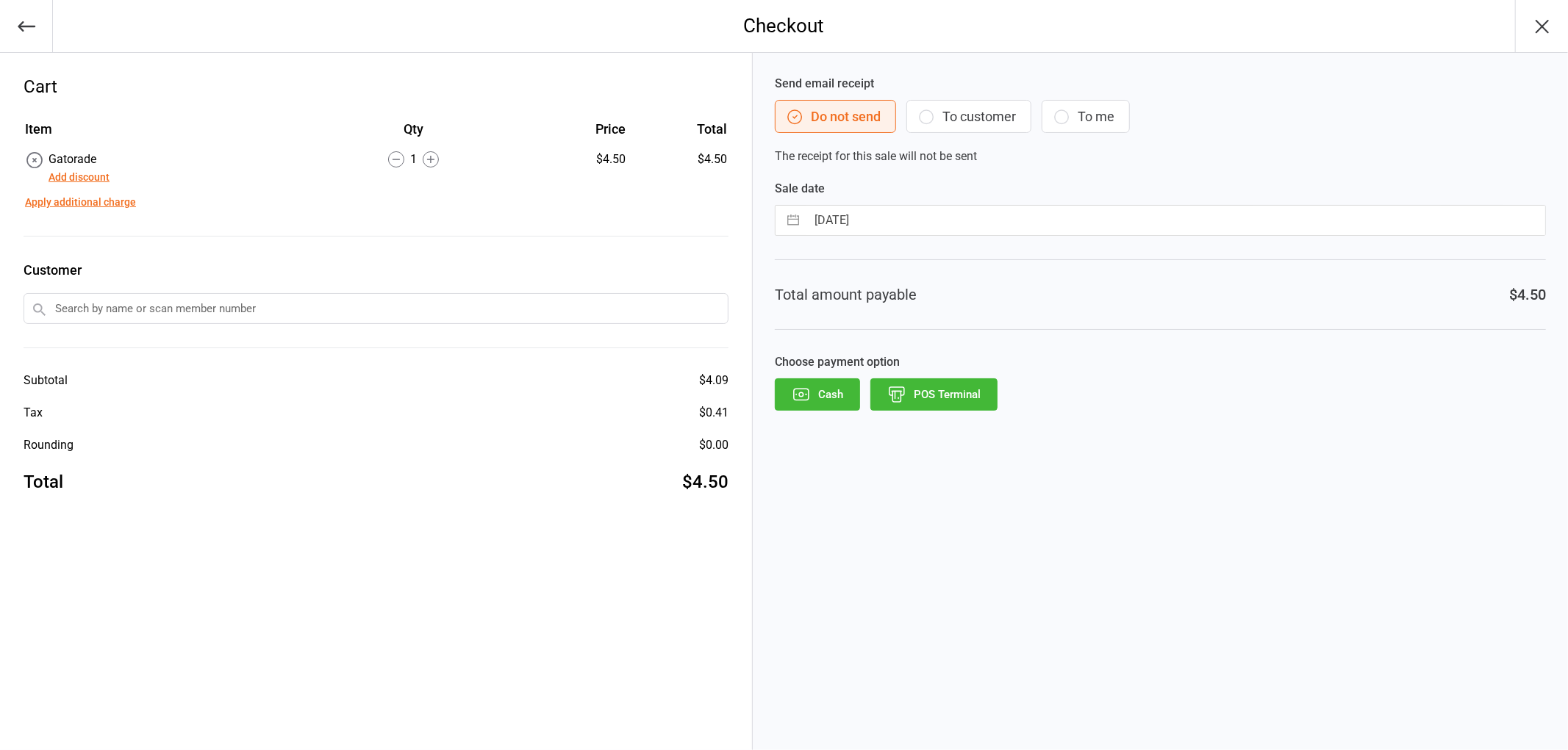
select select "8"
select select "2025"
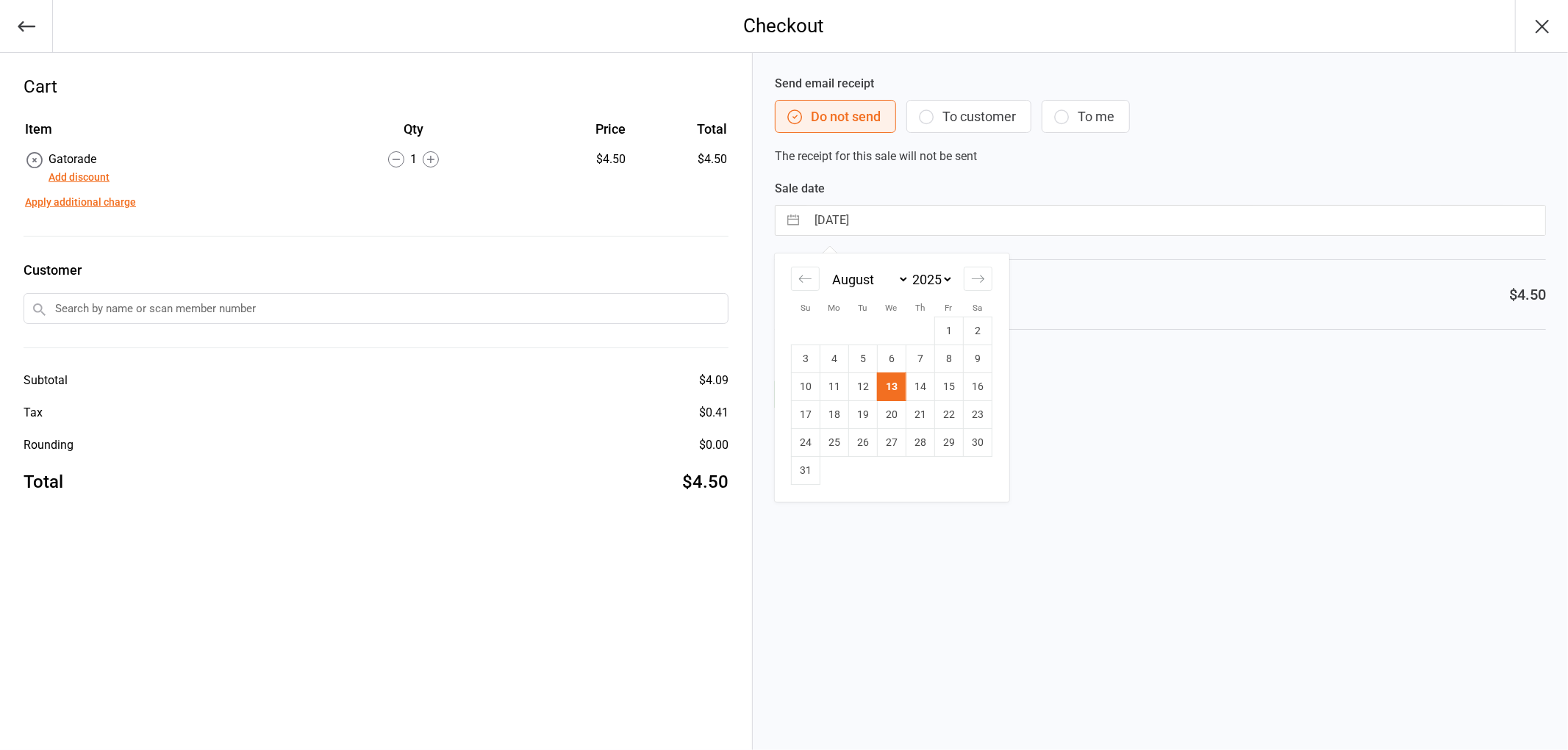
click at [1191, 257] on div "Send email receipt Do not send To customer To me The receipt for this sale will…" at bounding box center [1160, 401] width 815 height 697
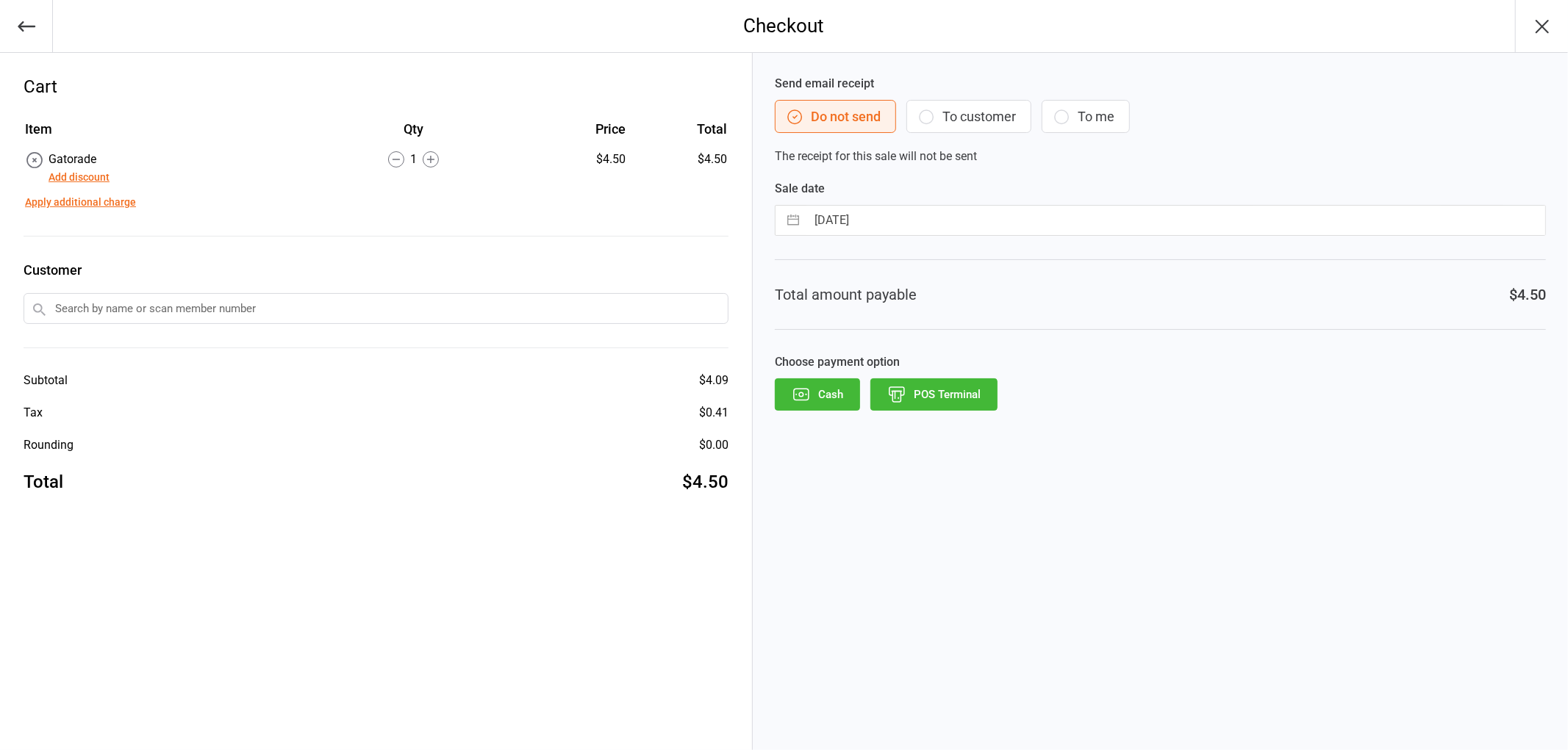
click at [962, 387] on button "POS Terminal" at bounding box center [934, 394] width 127 height 32
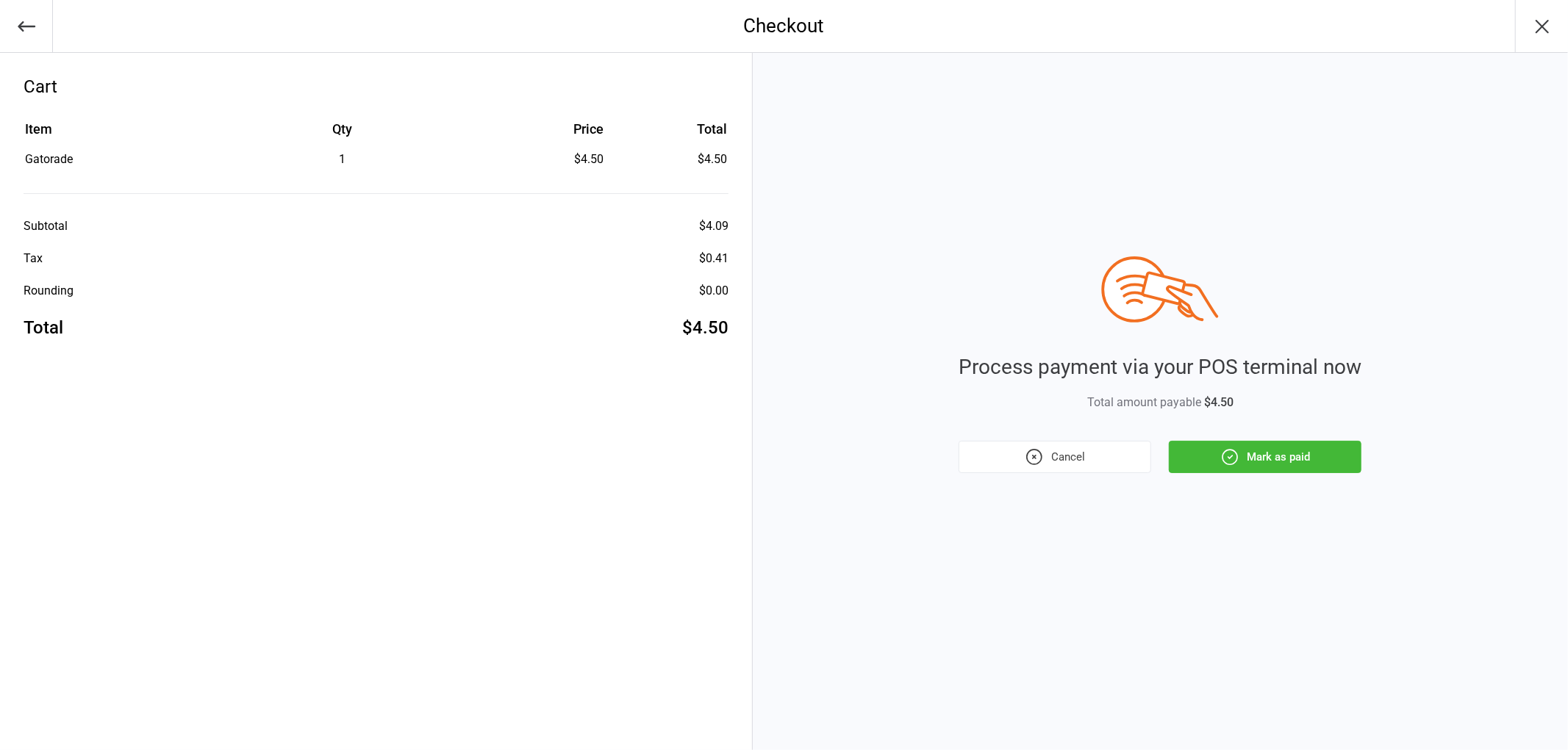
click at [1263, 472] on button "Mark as paid" at bounding box center [1264, 457] width 193 height 32
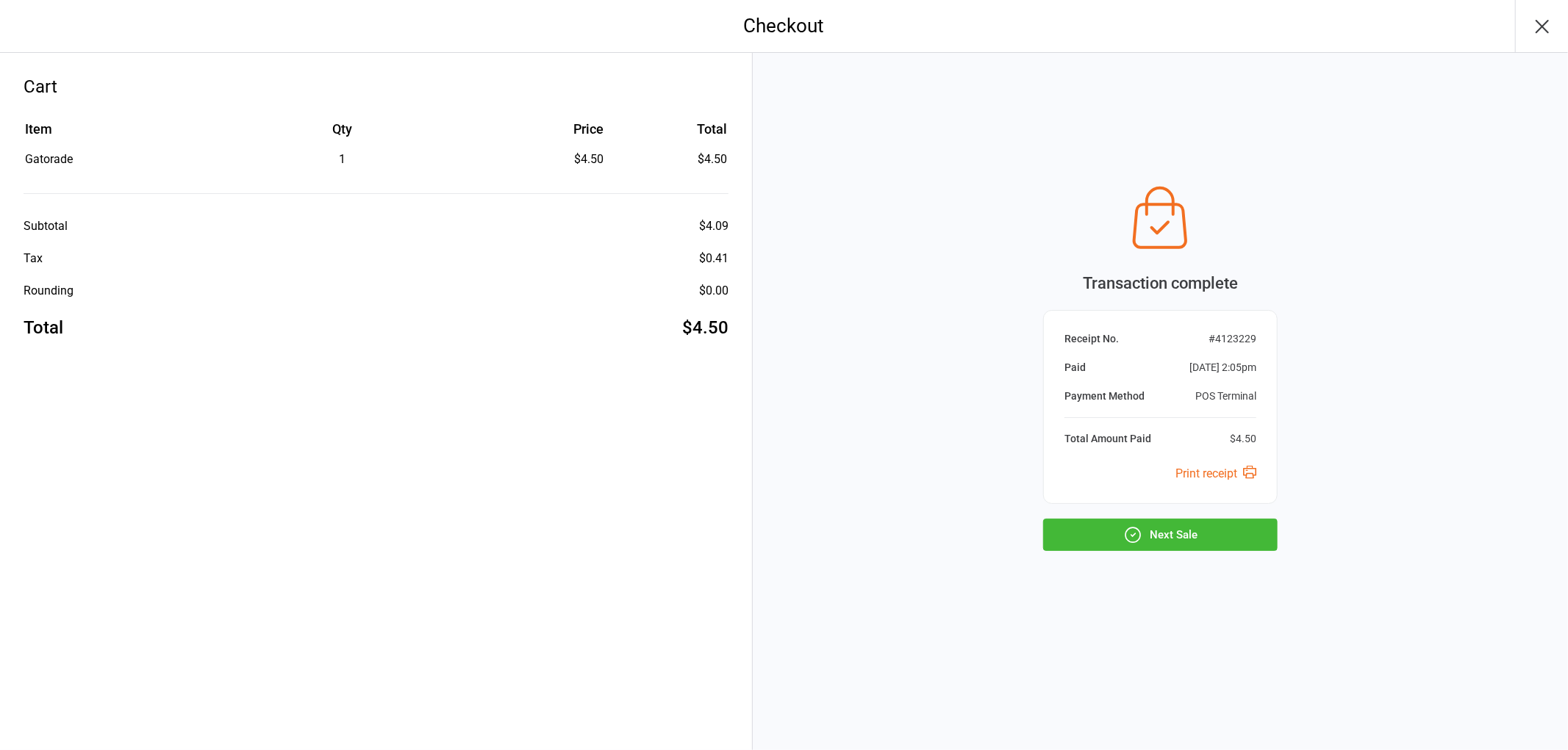
click at [1205, 524] on button "Next Sale" at bounding box center [1160, 534] width 234 height 32
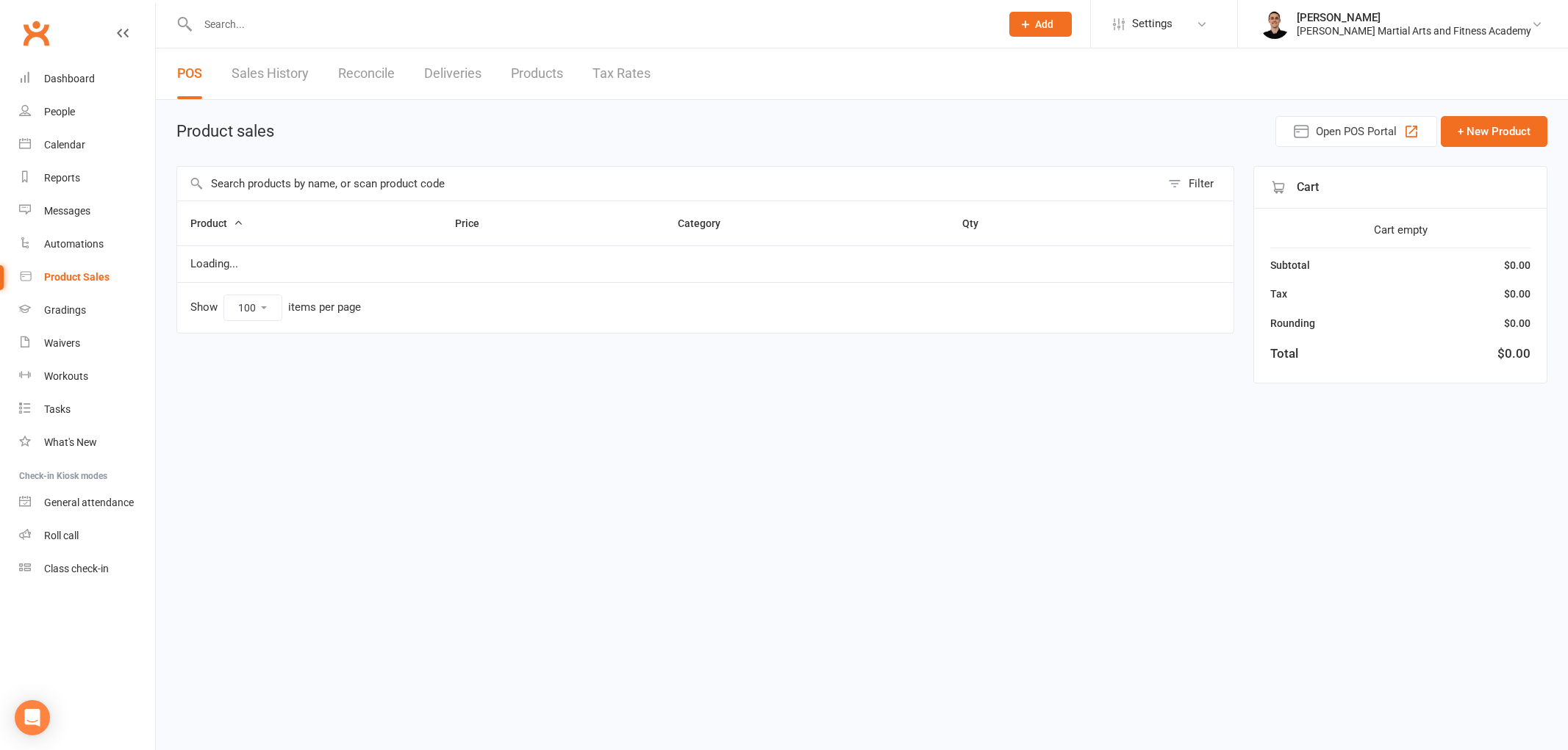
select select "100"
click at [365, 77] on link "Reconcile" at bounding box center [365, 74] width 56 height 51
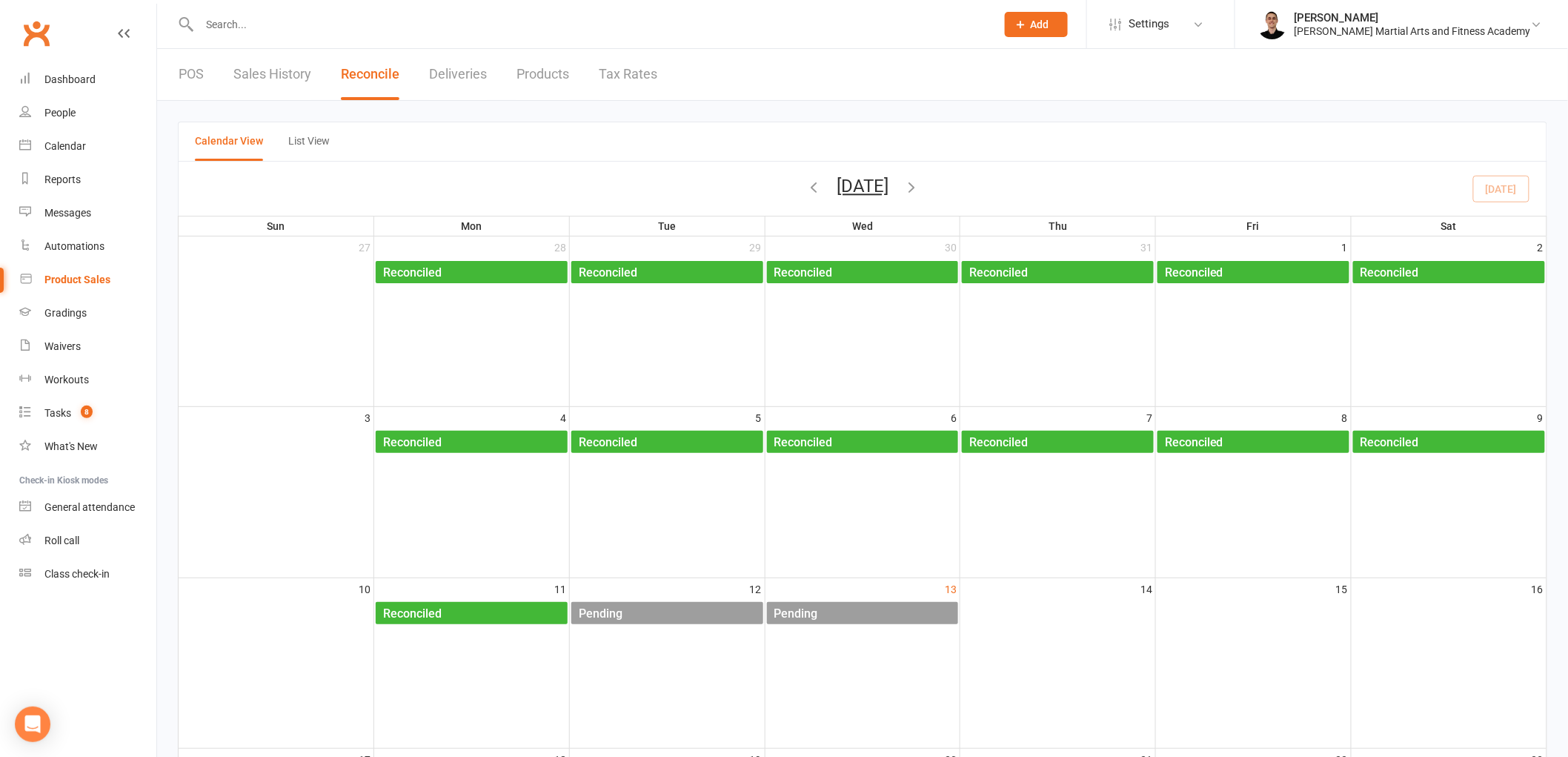
click at [847, 616] on div "Pending" at bounding box center [865, 614] width 185 height 23
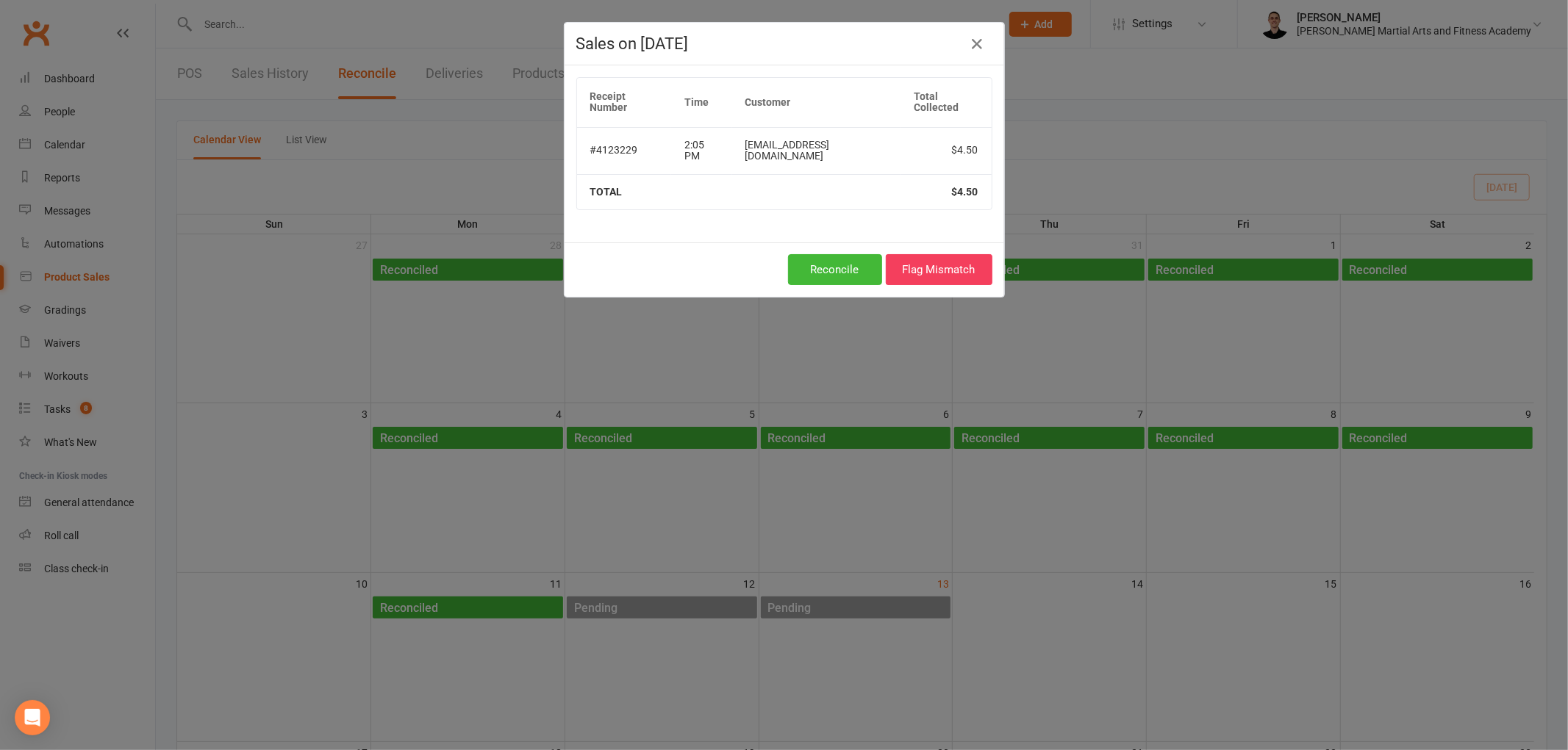
click at [828, 612] on div "Sales on Aug 13, 2025 Receipt Number Time Customer Total Collected #4123229 2:0…" at bounding box center [784, 375] width 1568 height 750
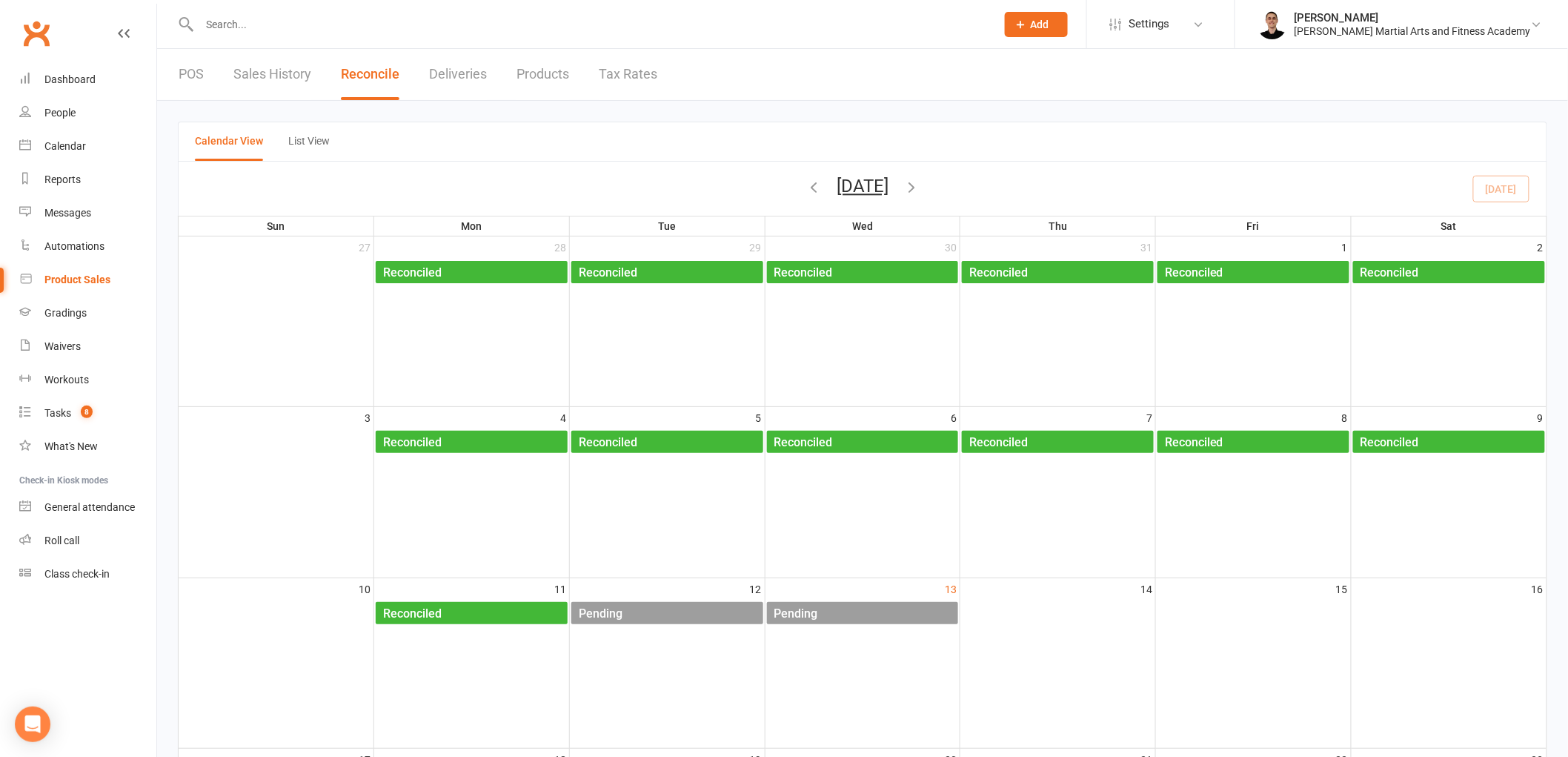
click at [191, 76] on link "POS" at bounding box center [191, 74] width 25 height 51
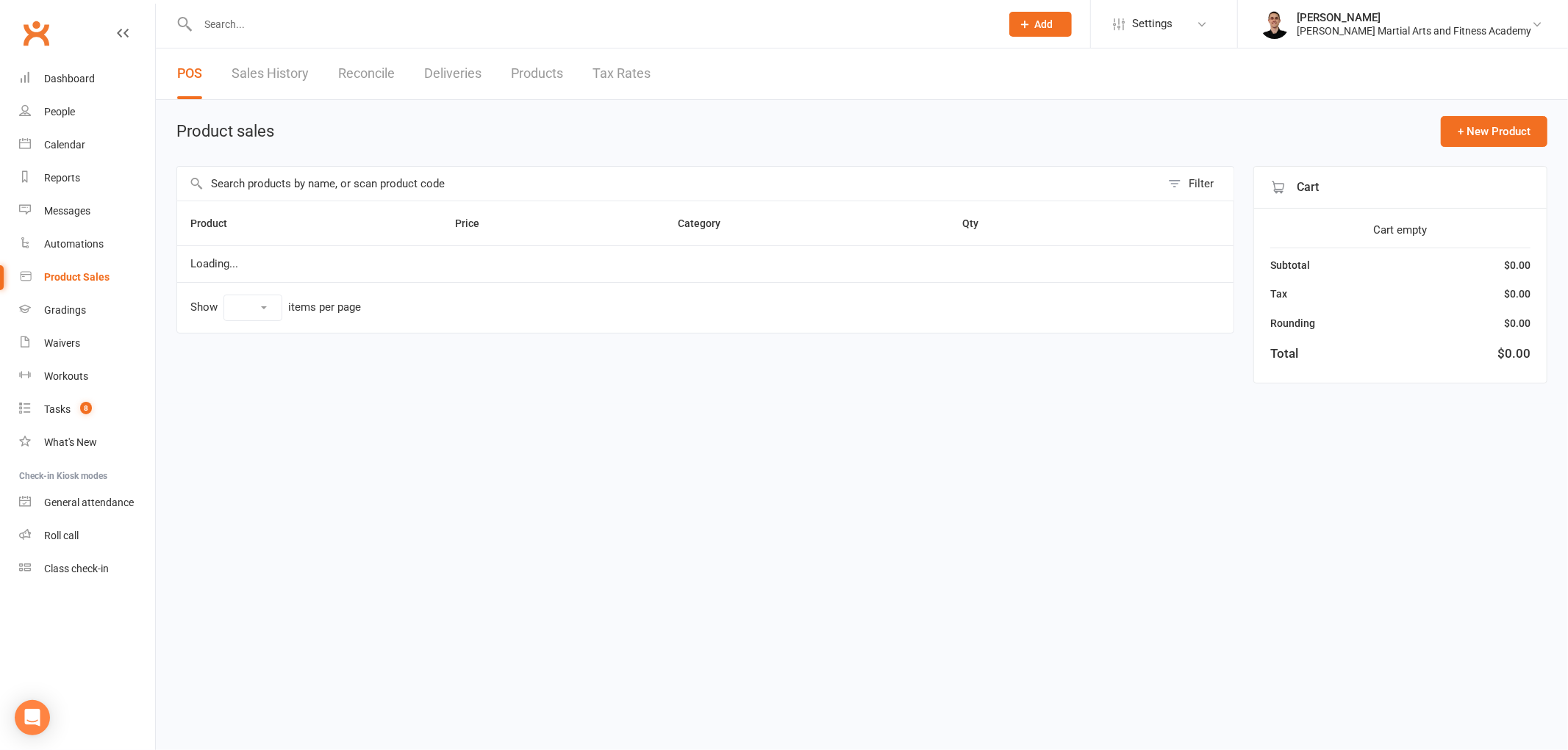
select select "100"
click at [442, 182] on input "text" at bounding box center [669, 184] width 984 height 34
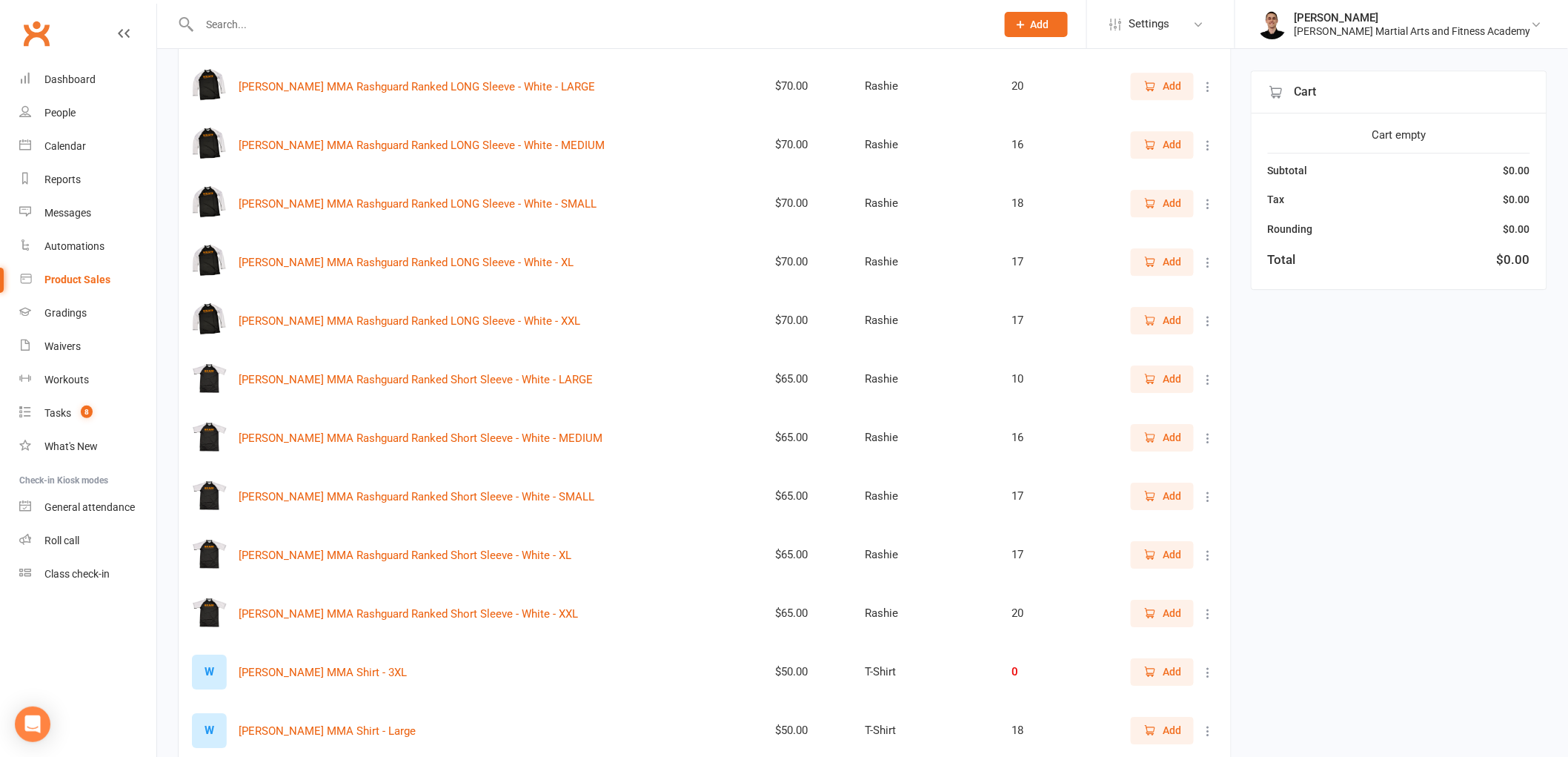
scroll to position [2307, 0]
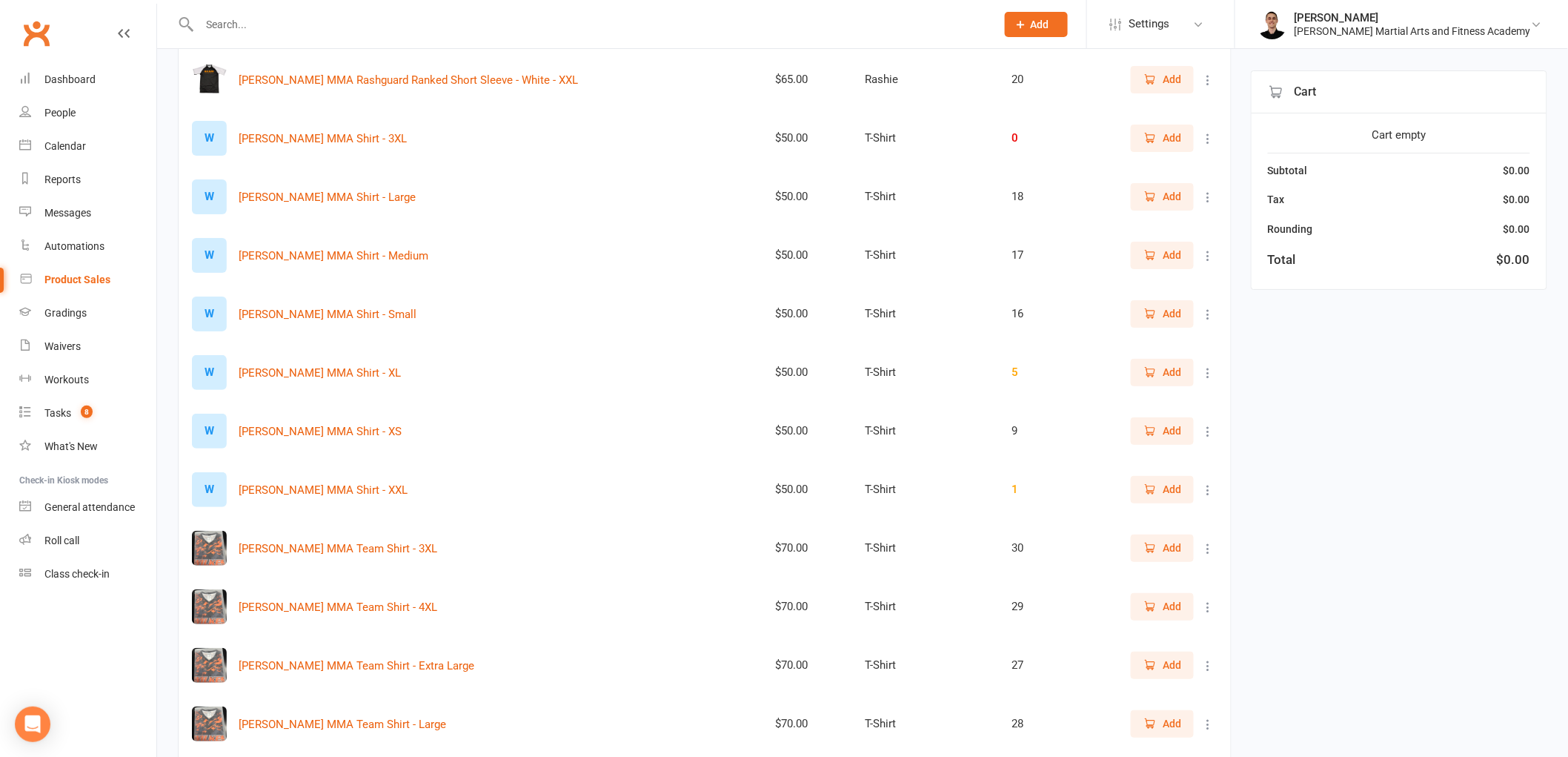
type input "mma"
click at [1159, 188] on span "Add" at bounding box center [1162, 196] width 38 height 17
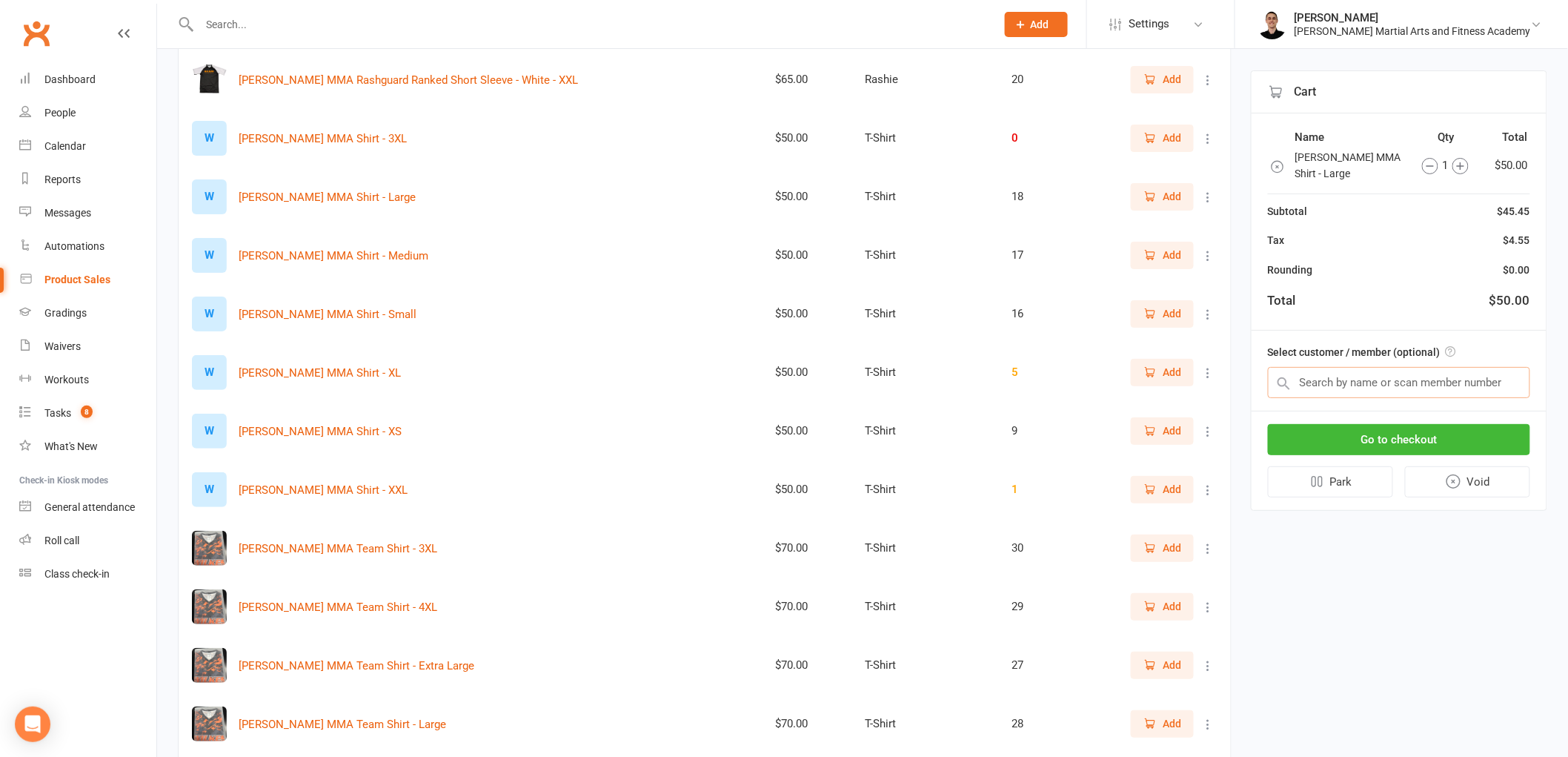
click at [1417, 375] on input "text" at bounding box center [1400, 382] width 262 height 31
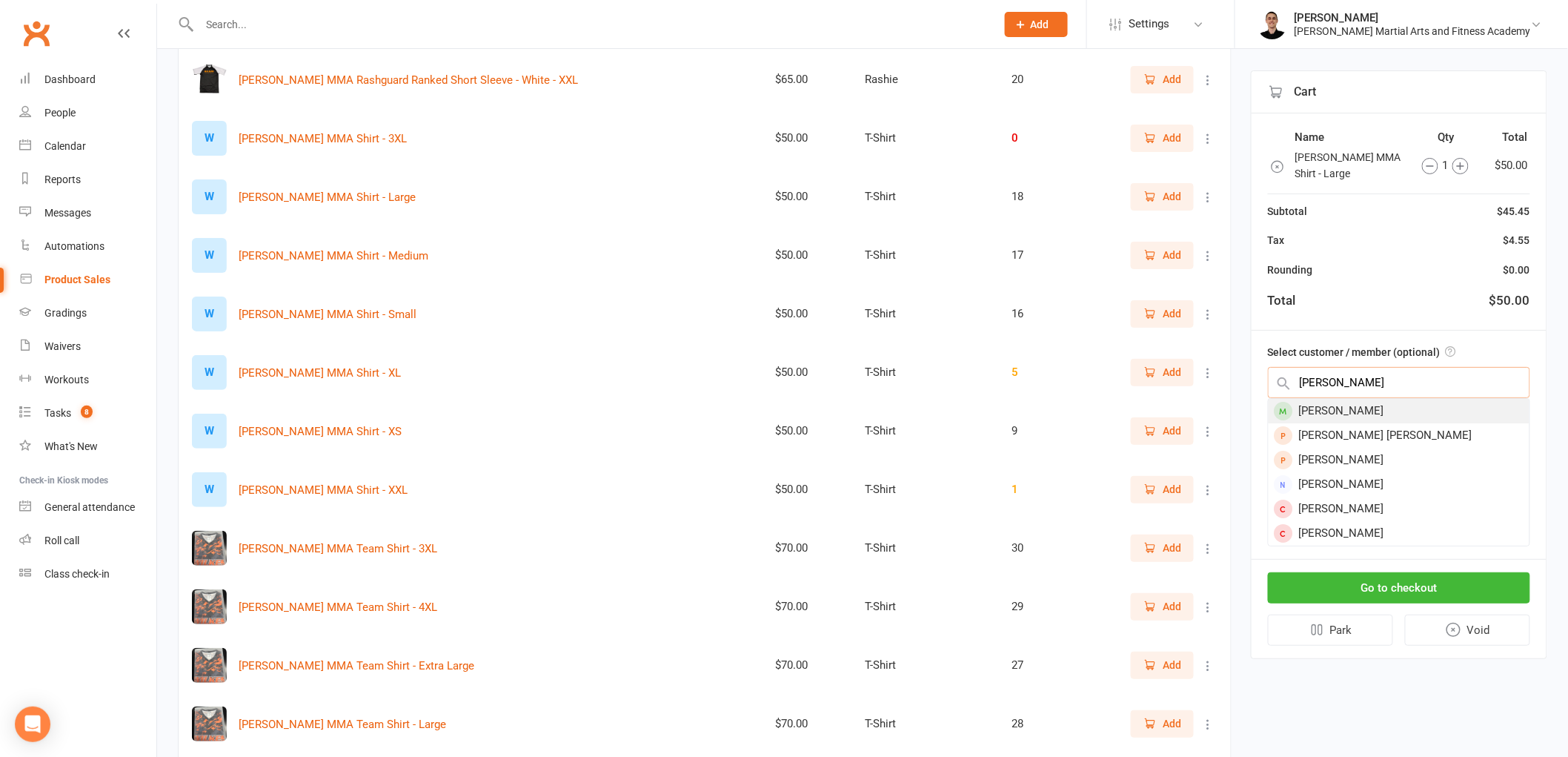
type input "allyson"
click at [1387, 406] on div "Allyson Sanchez" at bounding box center [1400, 411] width 261 height 24
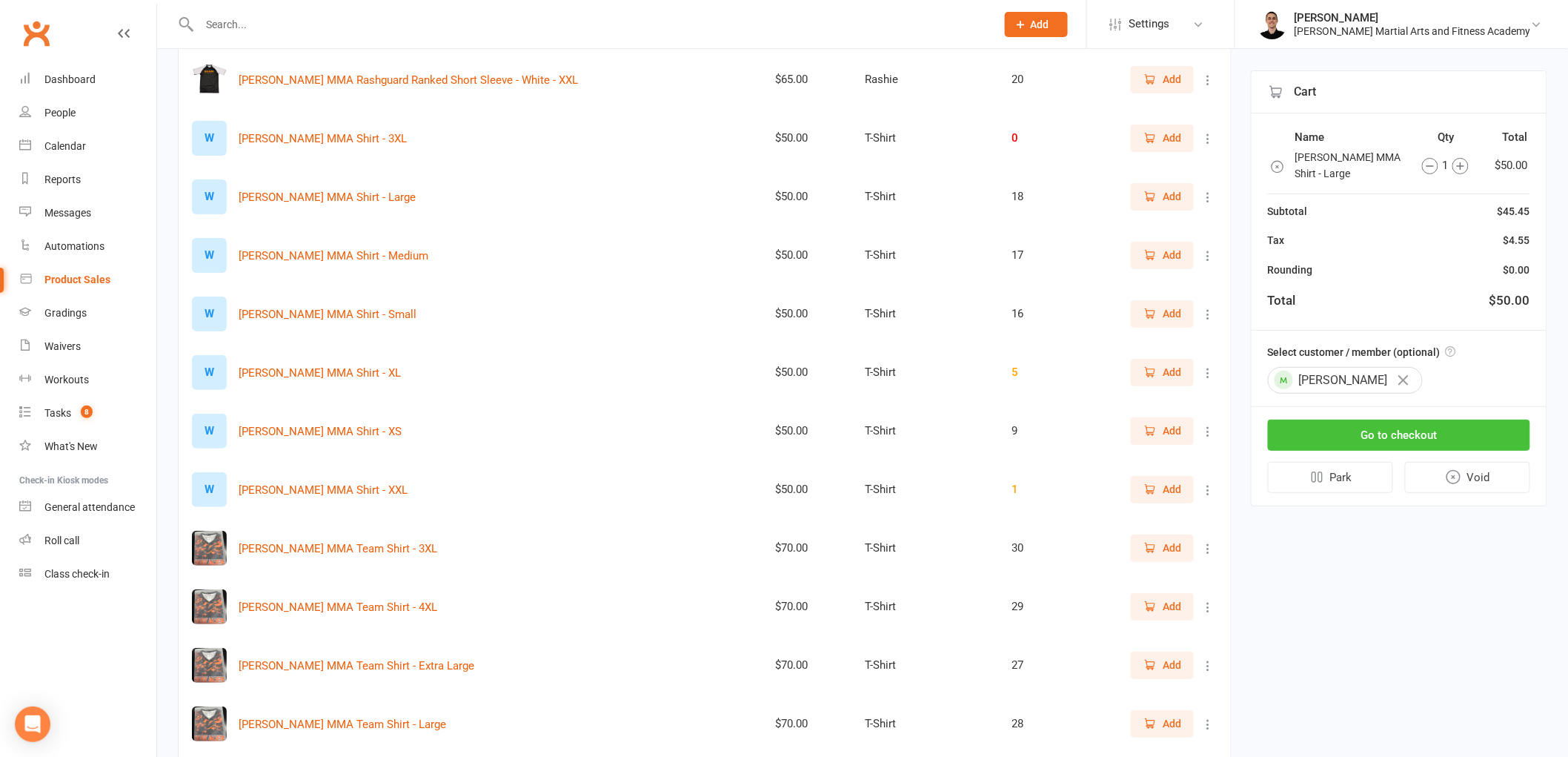
click at [1399, 426] on button "Go to checkout" at bounding box center [1400, 435] width 262 height 31
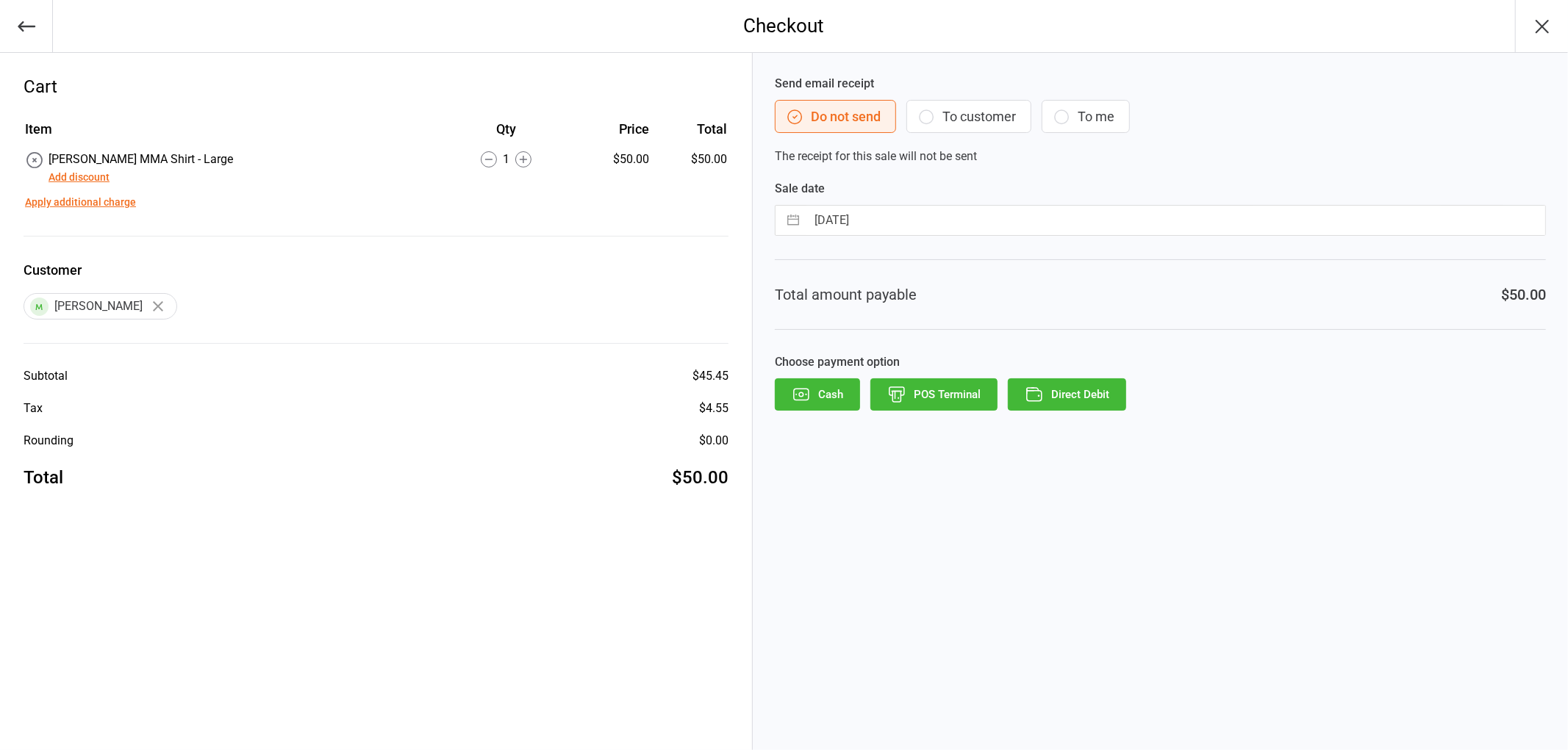
click at [68, 175] on button "Add discount" at bounding box center [79, 177] width 61 height 16
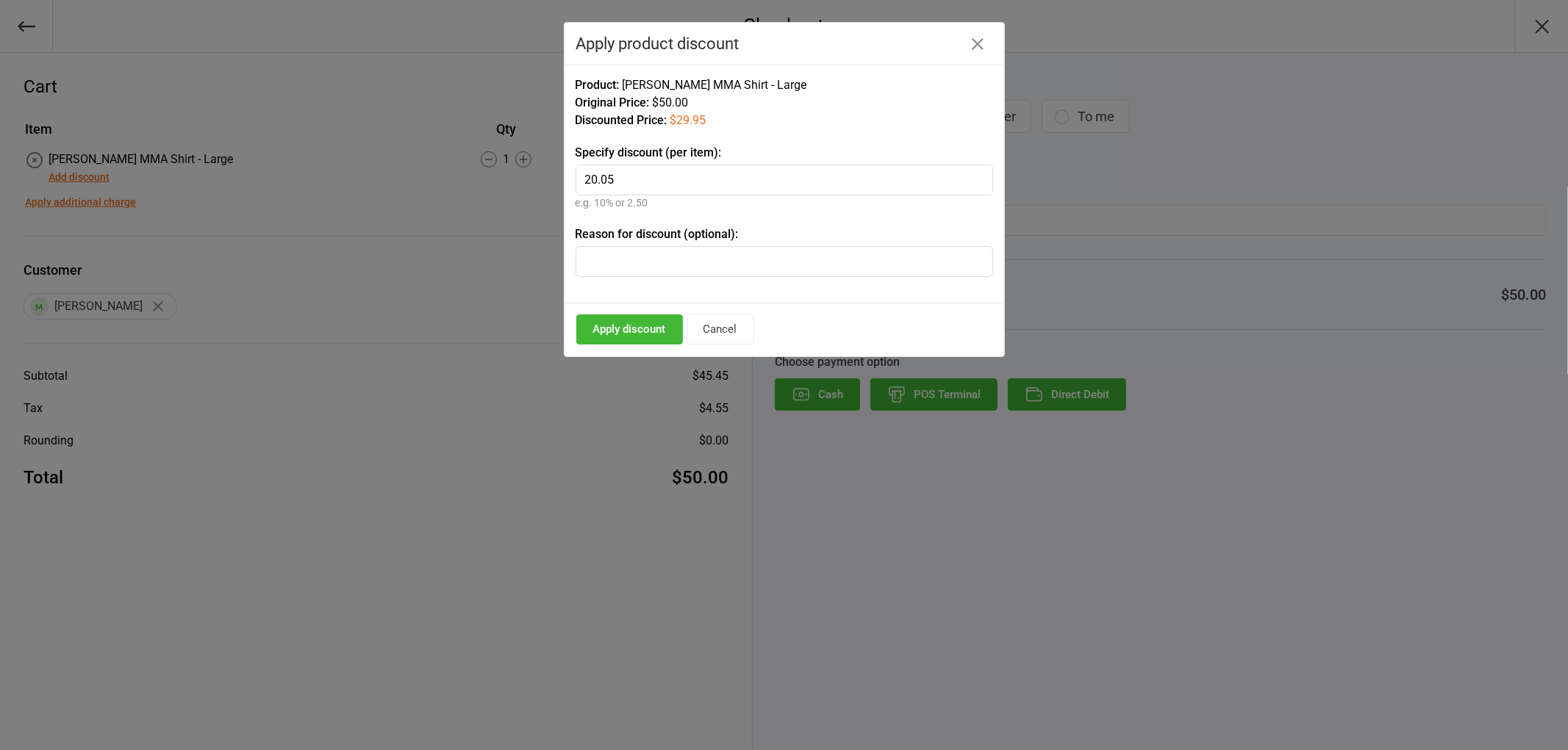
type input "20.05"
click at [628, 327] on button "Apply discount" at bounding box center [628, 329] width 106 height 30
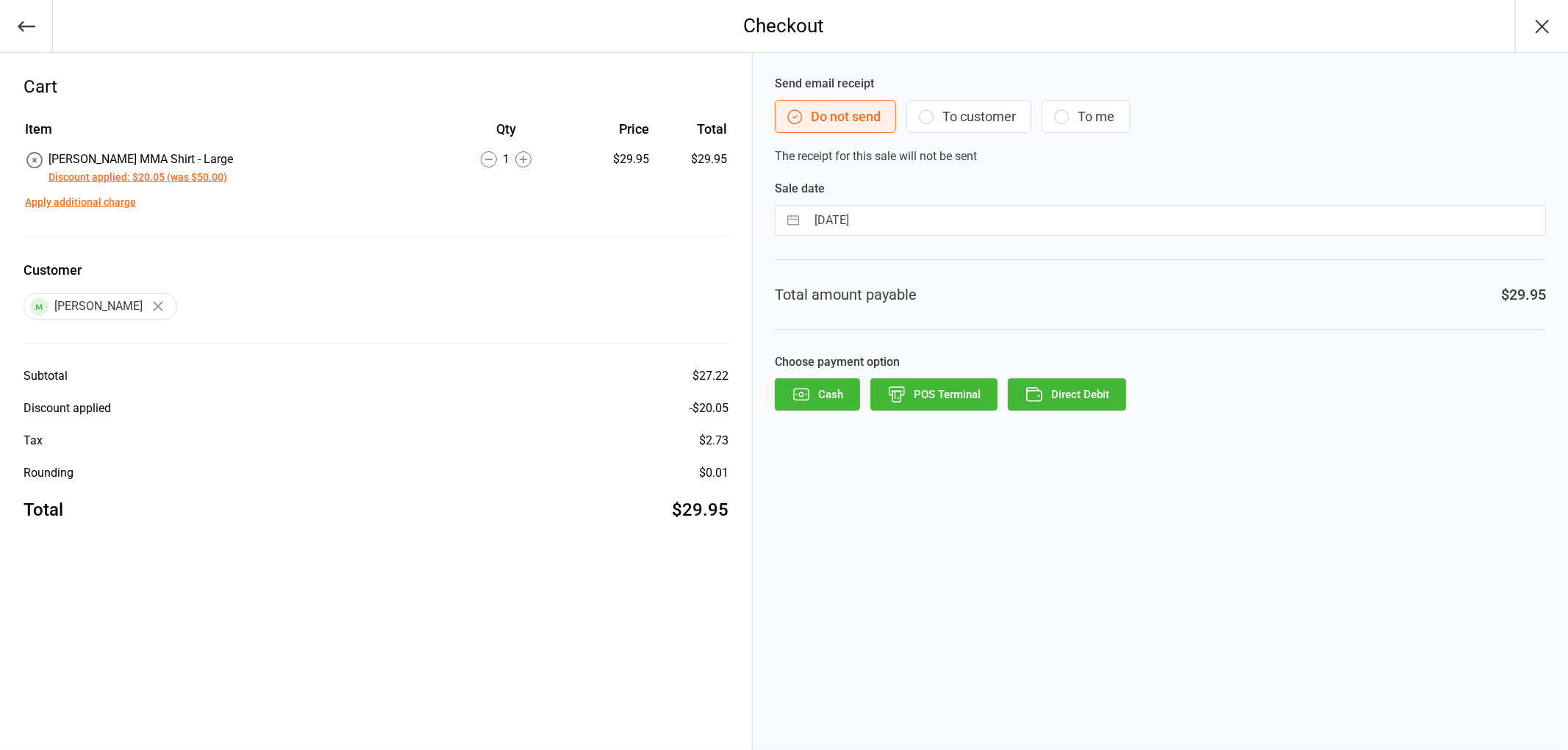
select select "6"
select select "2025"
select select "7"
select select "2025"
select select "8"
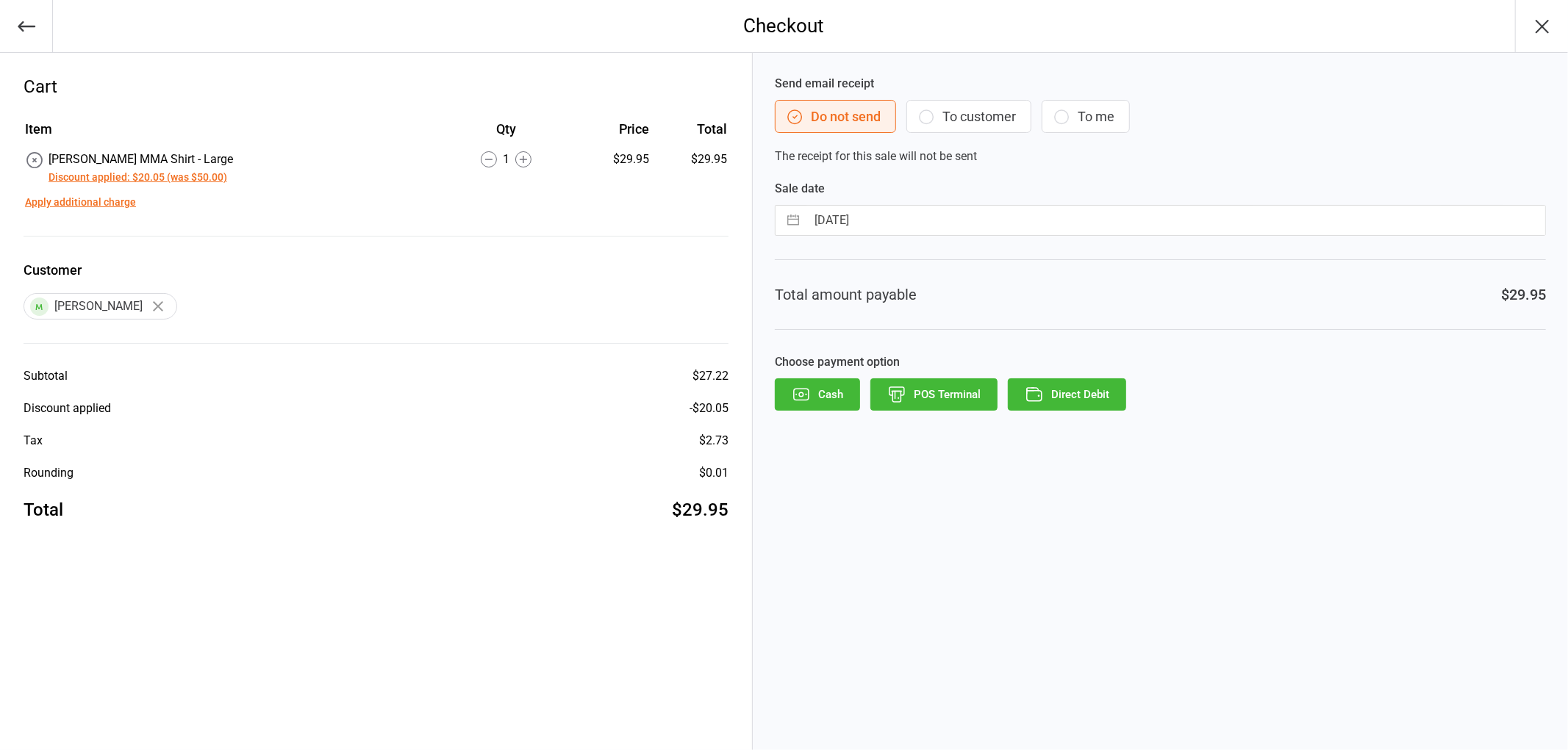
select select "2025"
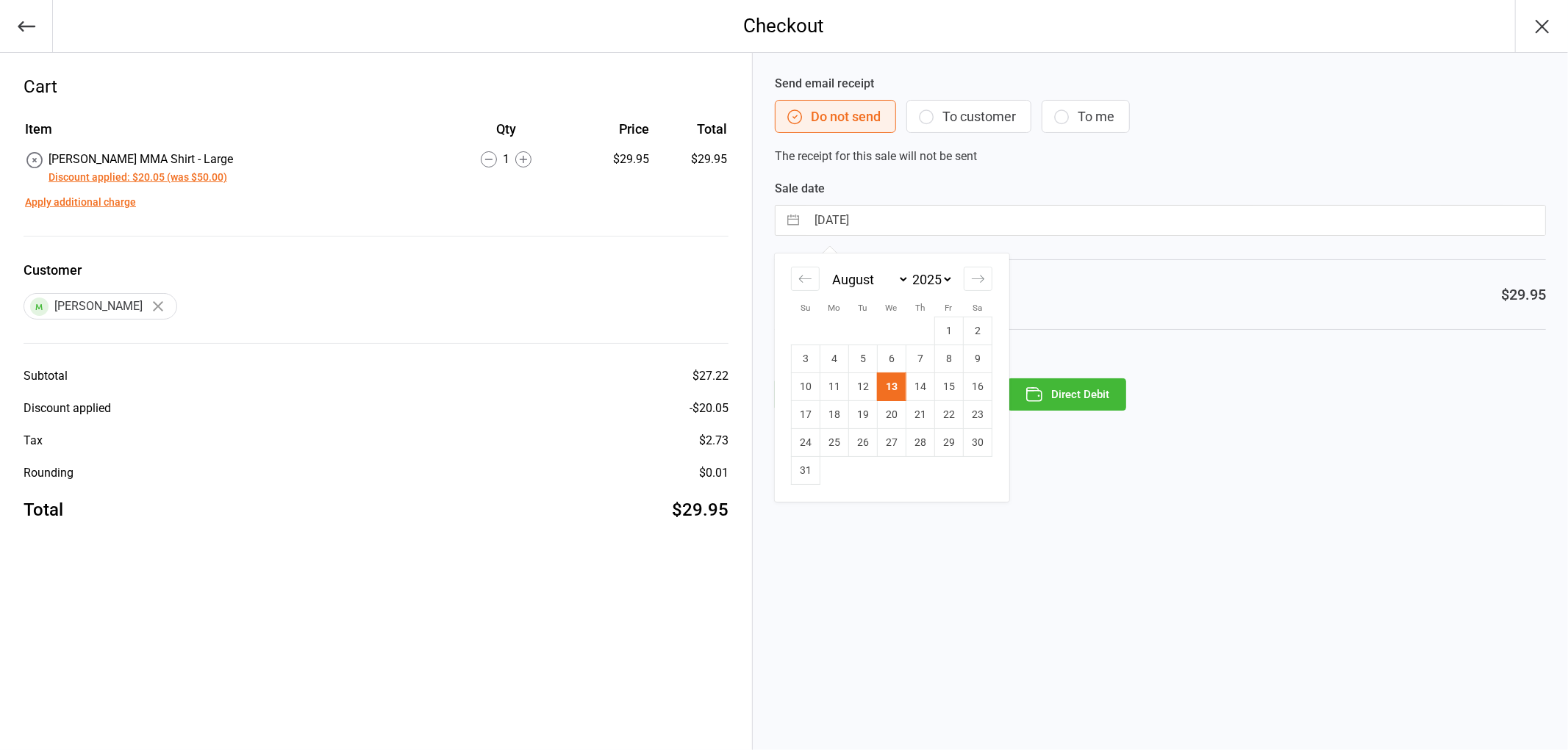
click at [933, 210] on input "[DATE]" at bounding box center [1176, 220] width 738 height 30
click at [866, 387] on td "12" at bounding box center [862, 387] width 29 height 28
type input "[DATE]"
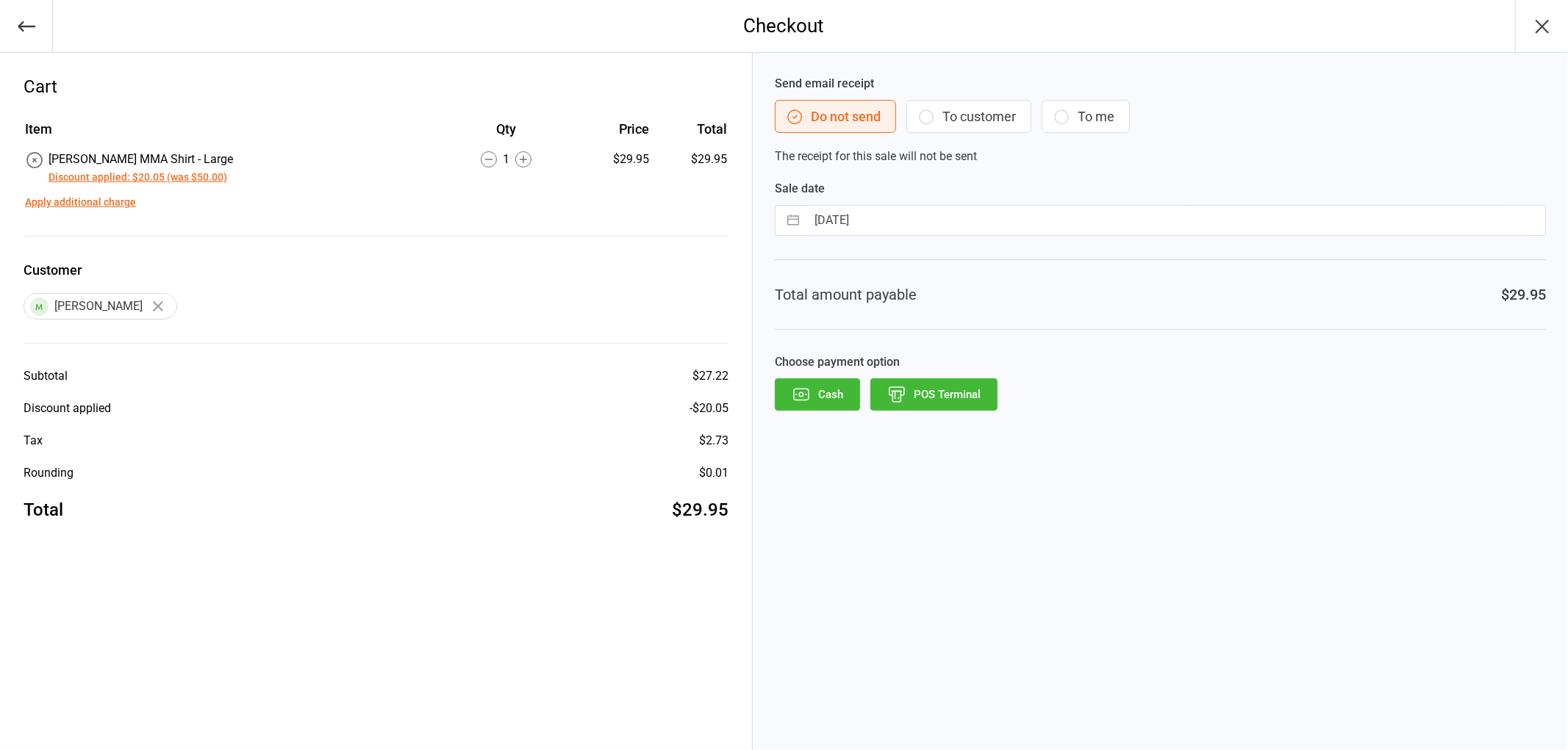
click at [952, 387] on button "POS Terminal" at bounding box center [934, 394] width 127 height 32
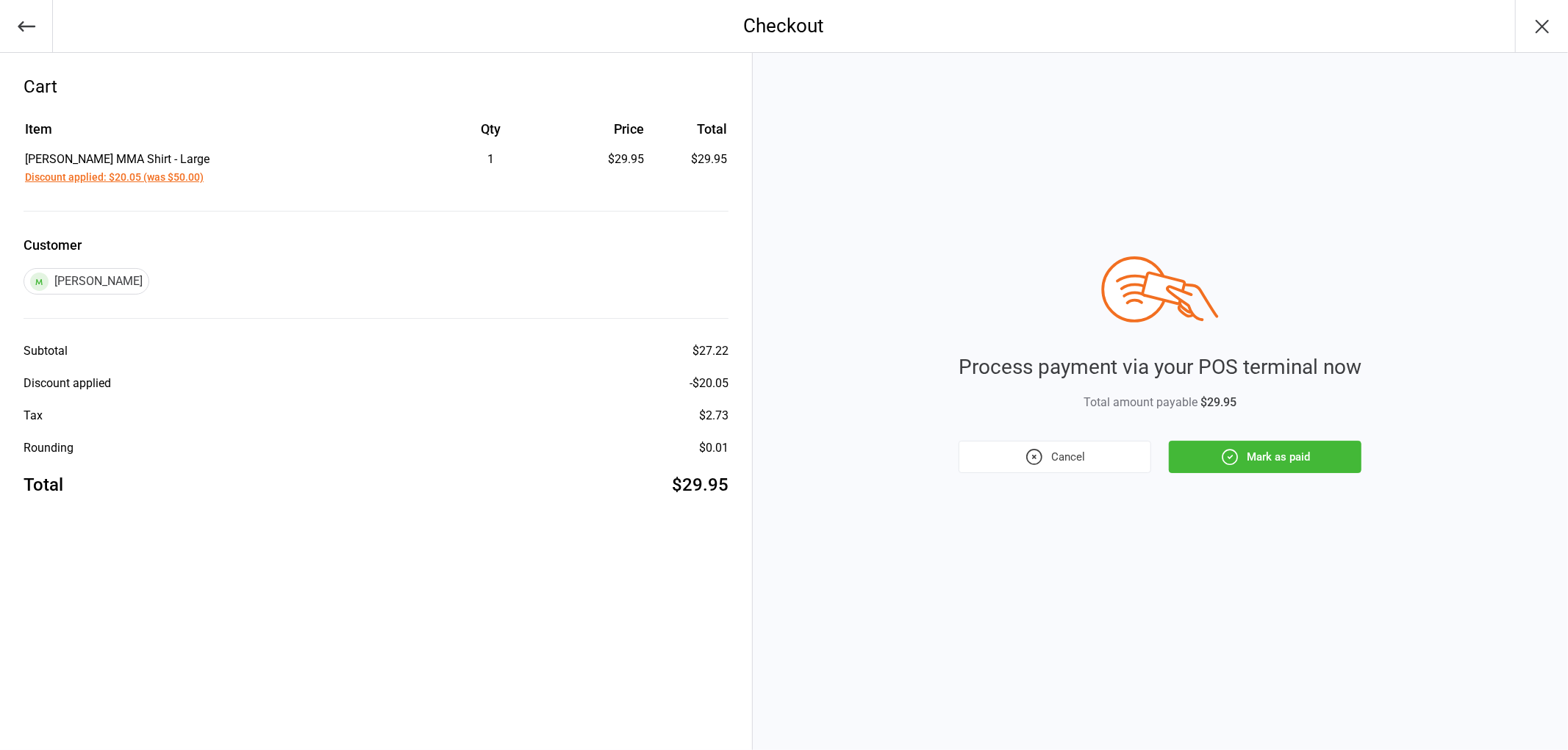
click at [1252, 445] on button "Mark as paid" at bounding box center [1264, 457] width 193 height 32
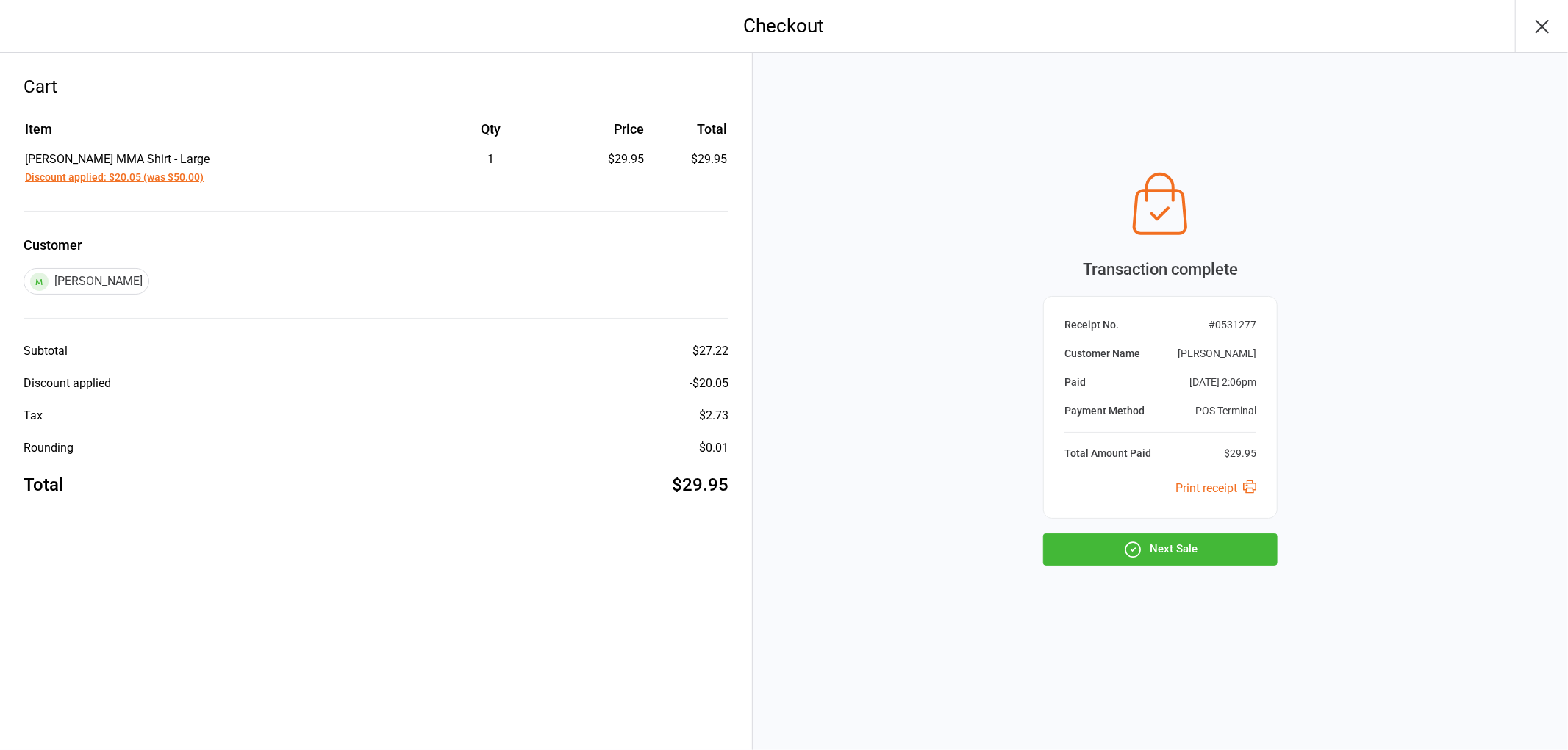
click at [1191, 554] on button "Next Sale" at bounding box center [1160, 549] width 234 height 32
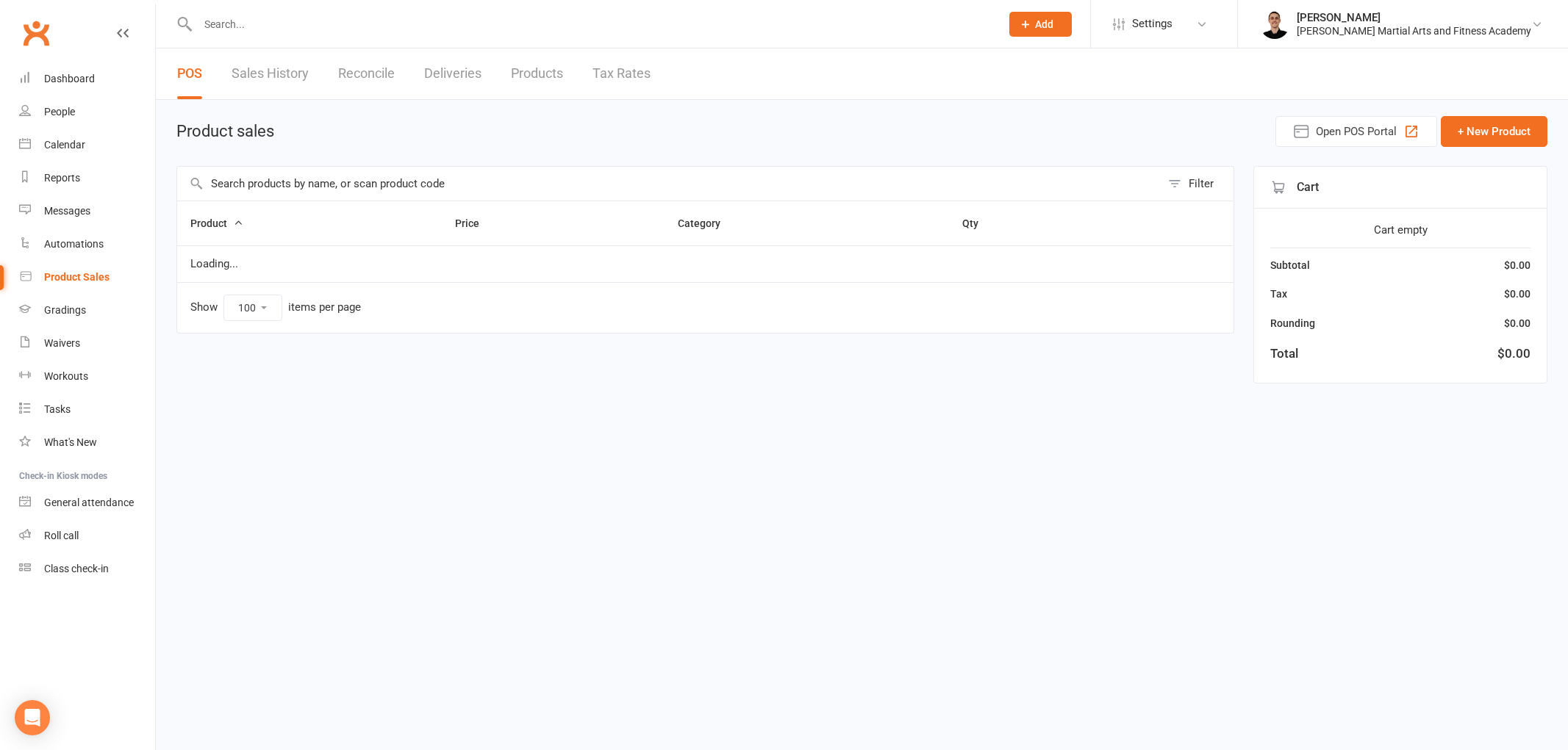
select select "100"
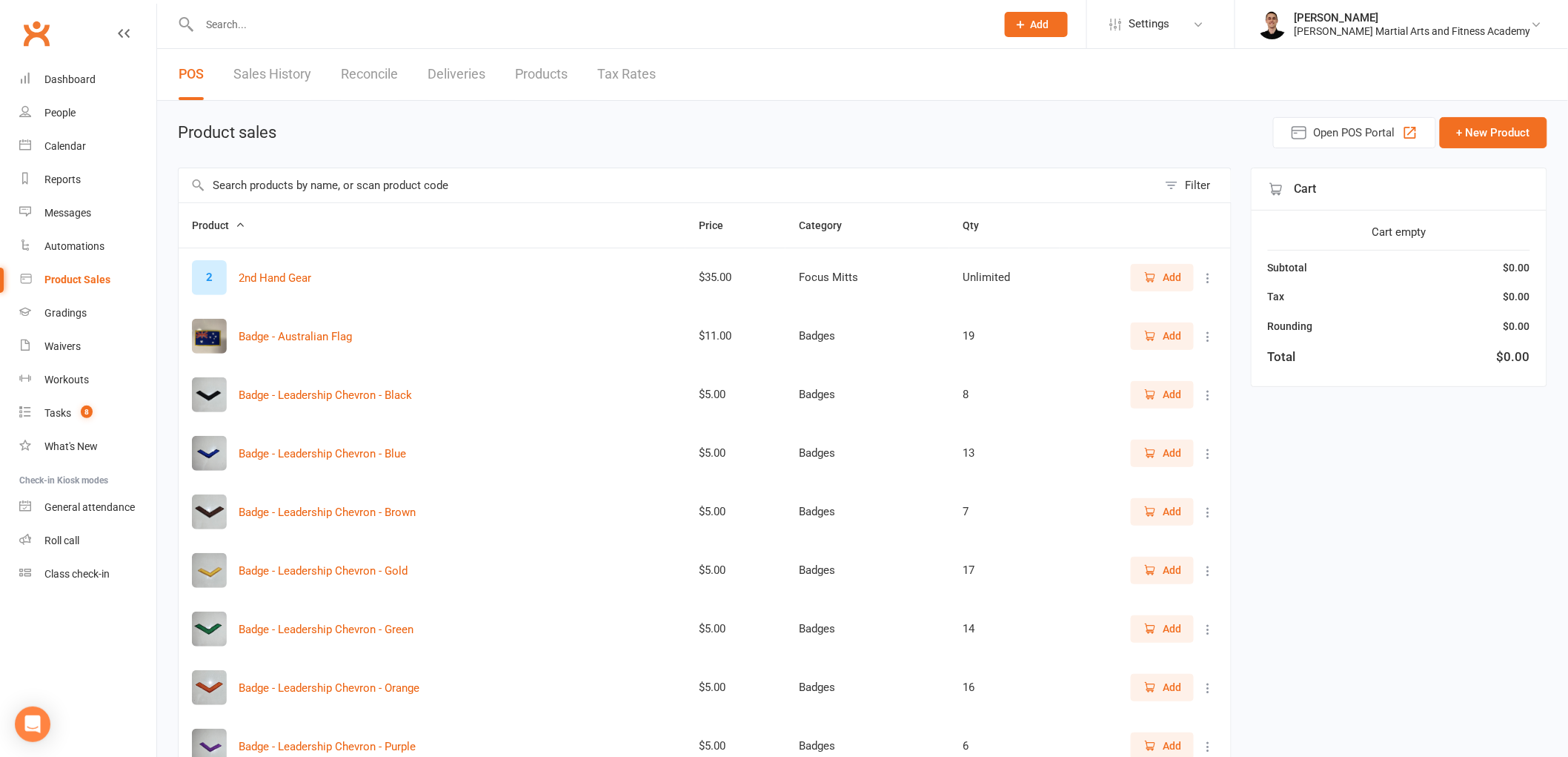
click at [380, 68] on link "Reconcile" at bounding box center [369, 74] width 57 height 51
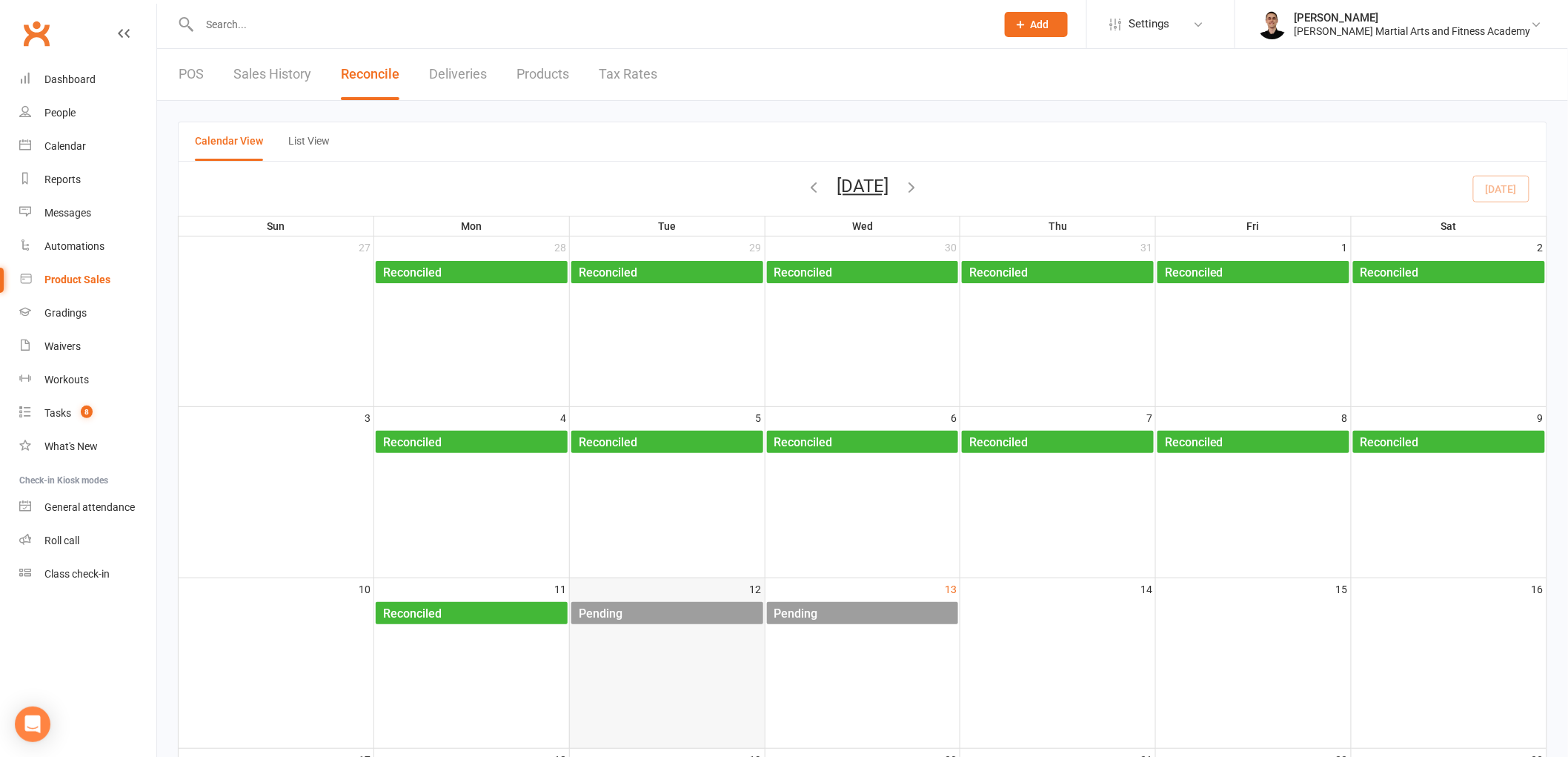
click at [723, 616] on div "Pending" at bounding box center [670, 614] width 185 height 23
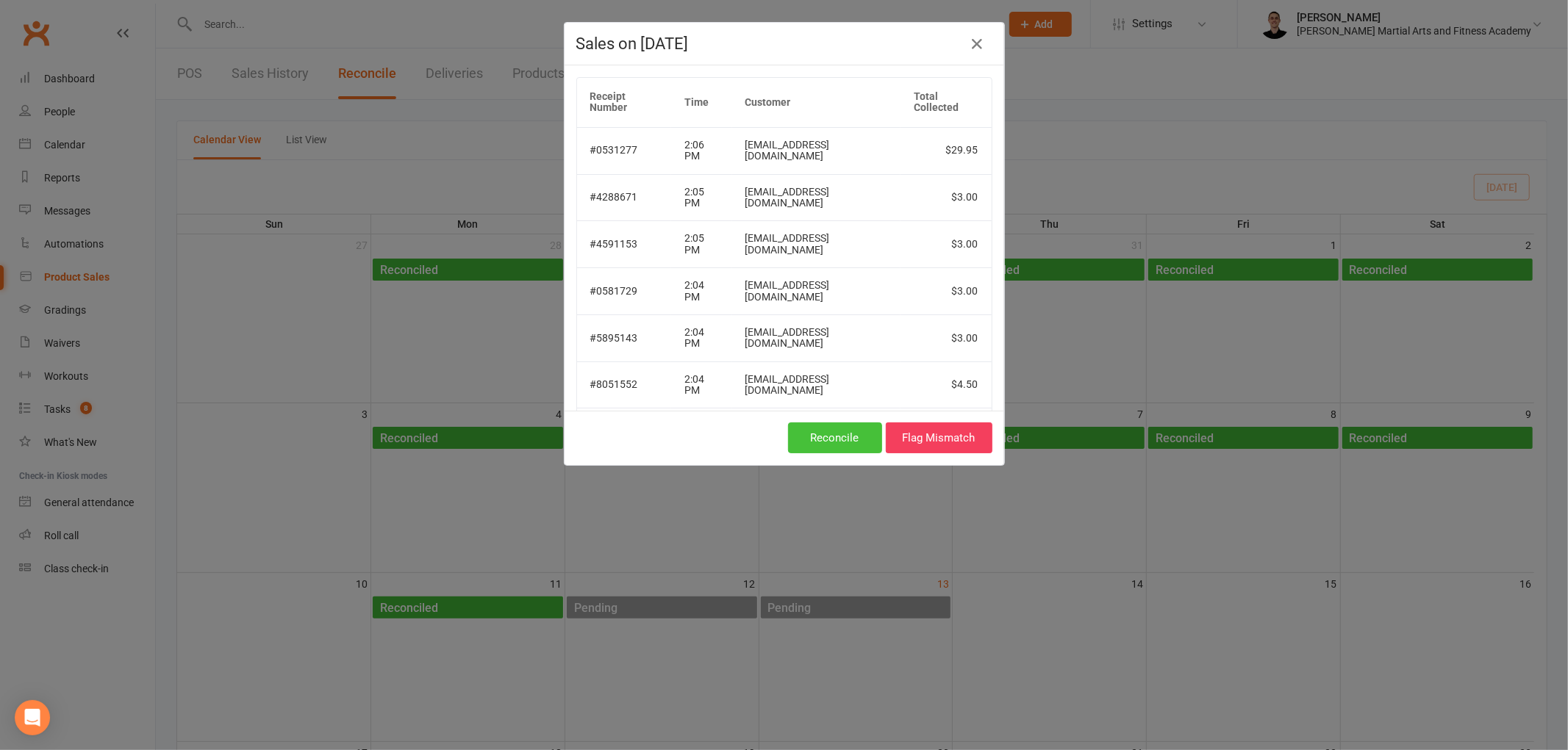
click at [818, 426] on button "Reconcile" at bounding box center [835, 437] width 94 height 30
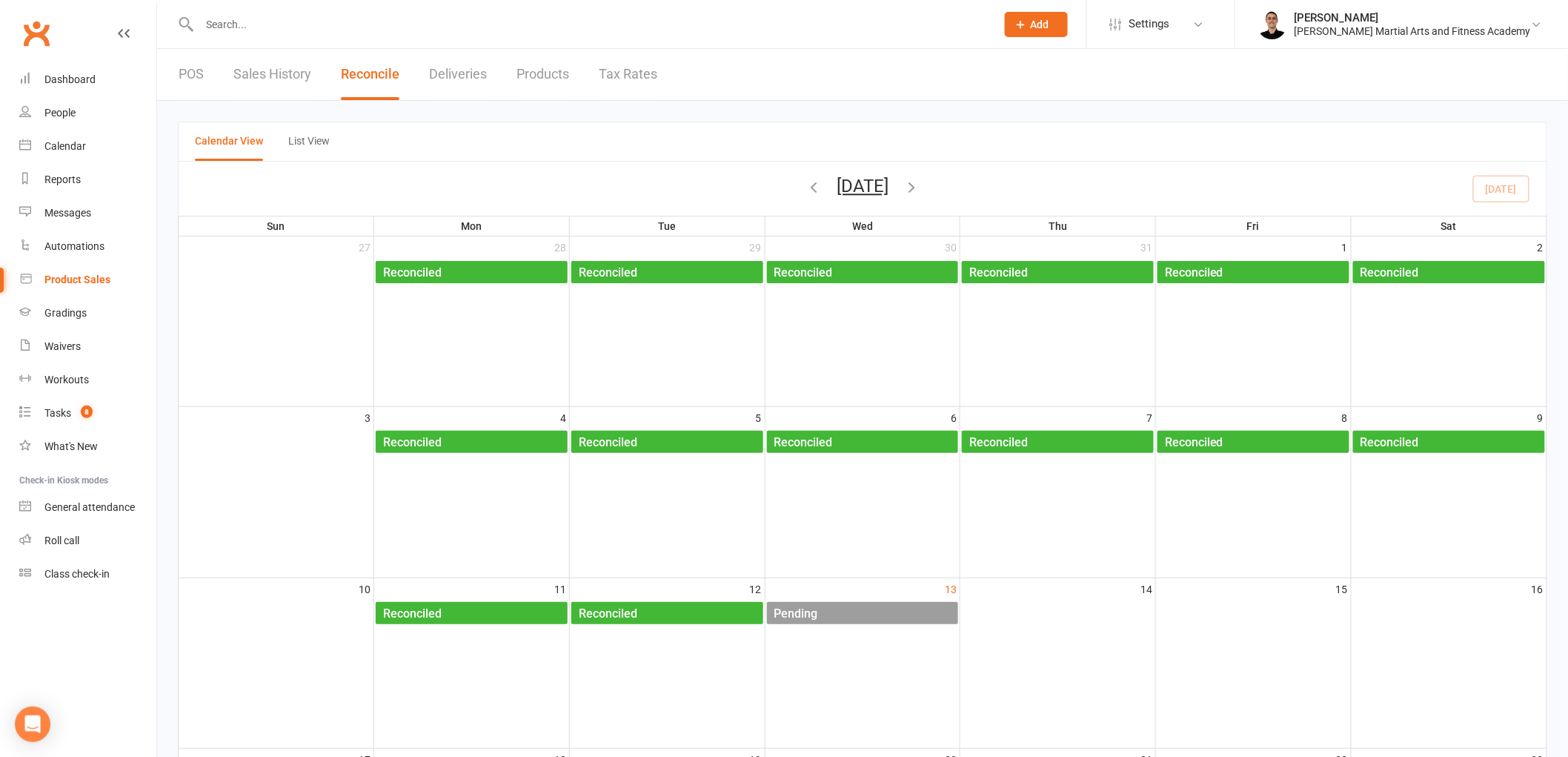
click at [425, 15] on input "text" at bounding box center [590, 24] width 791 height 20
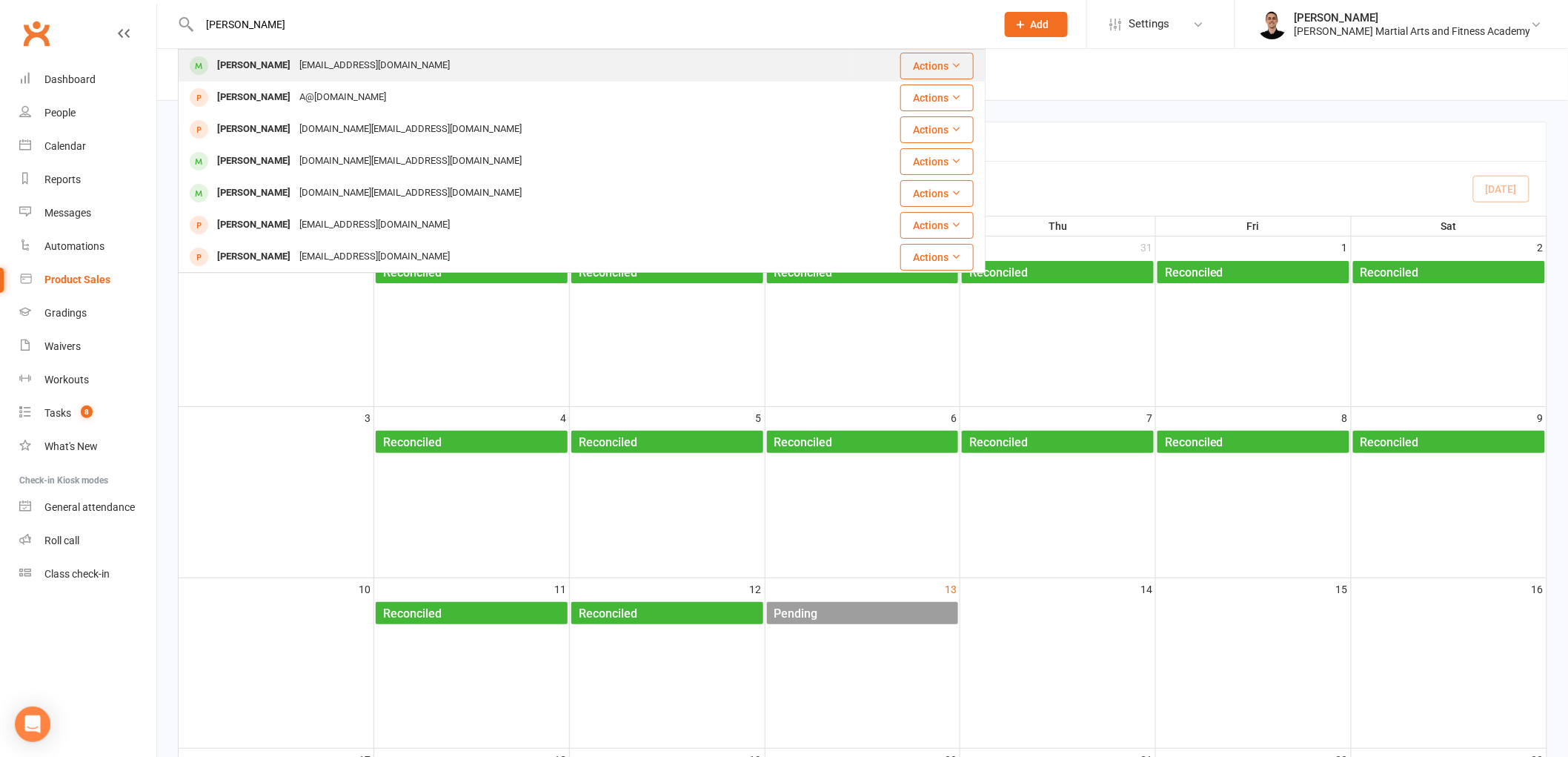
type input "anton"
click at [336, 70] on div "anton.mirco31@gmail.com" at bounding box center [374, 65] width 159 height 21
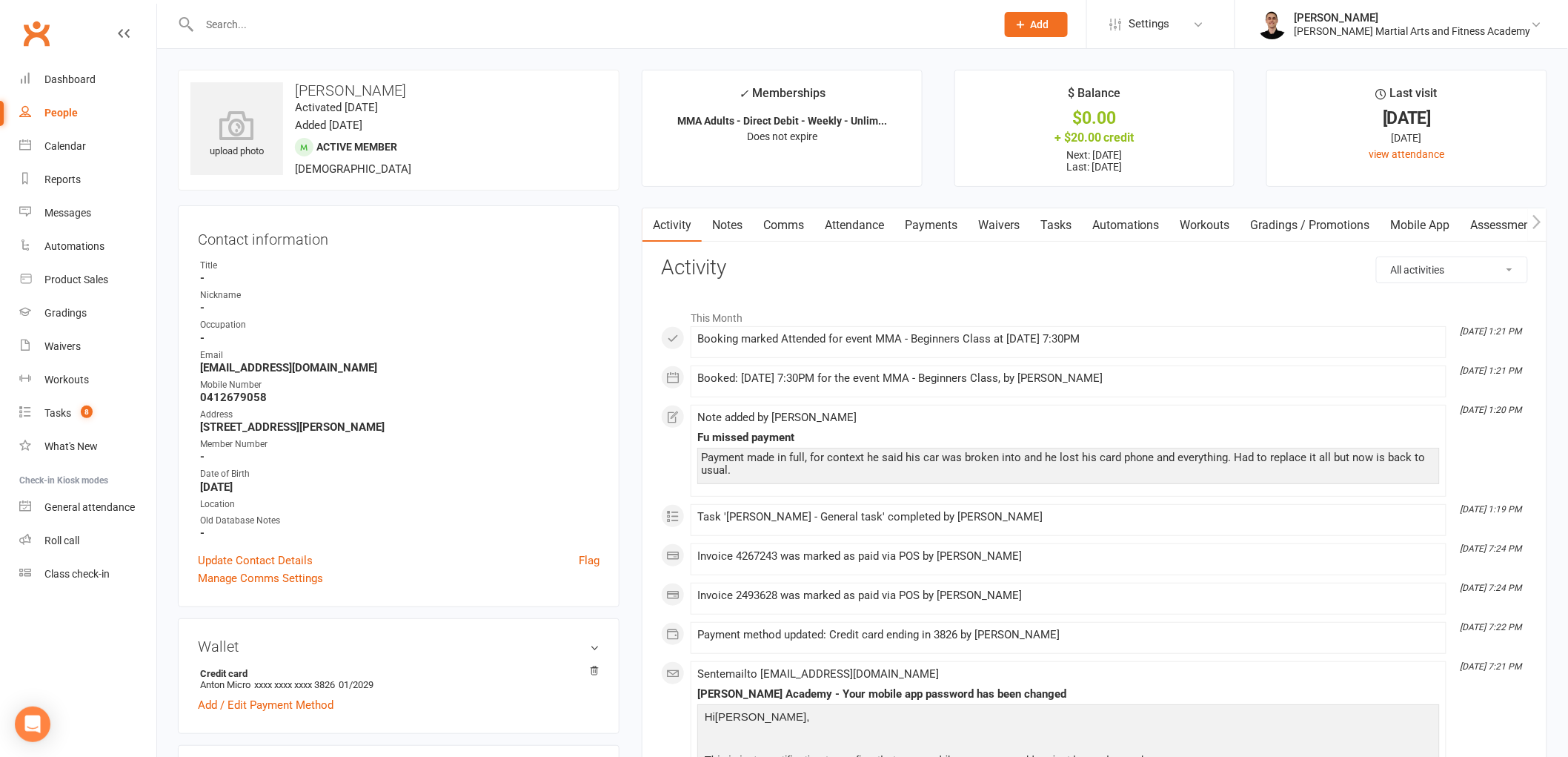
click at [923, 221] on link "Payments" at bounding box center [931, 225] width 74 height 34
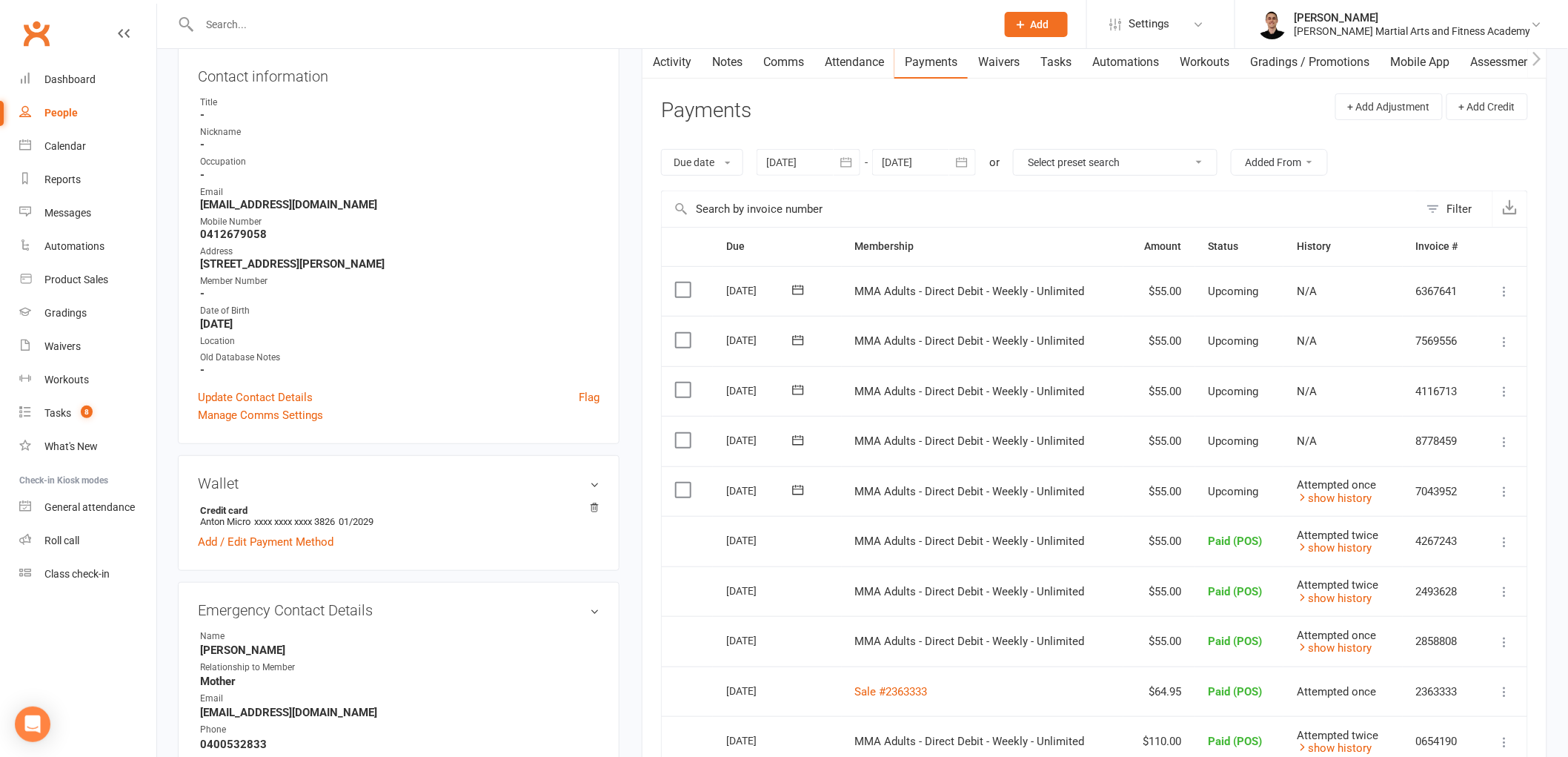
scroll to position [82, 0]
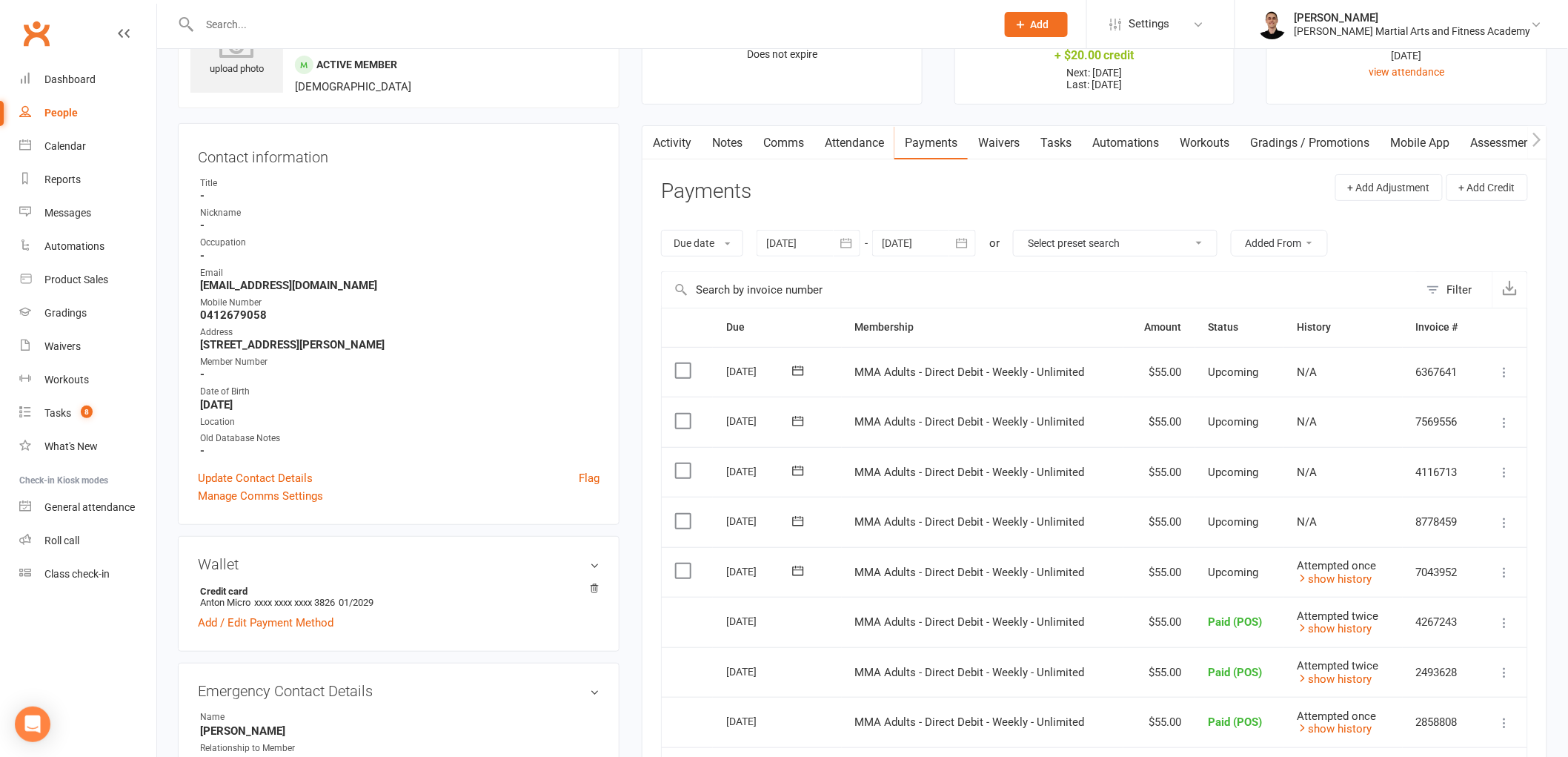
click at [813, 245] on div at bounding box center [809, 243] width 104 height 27
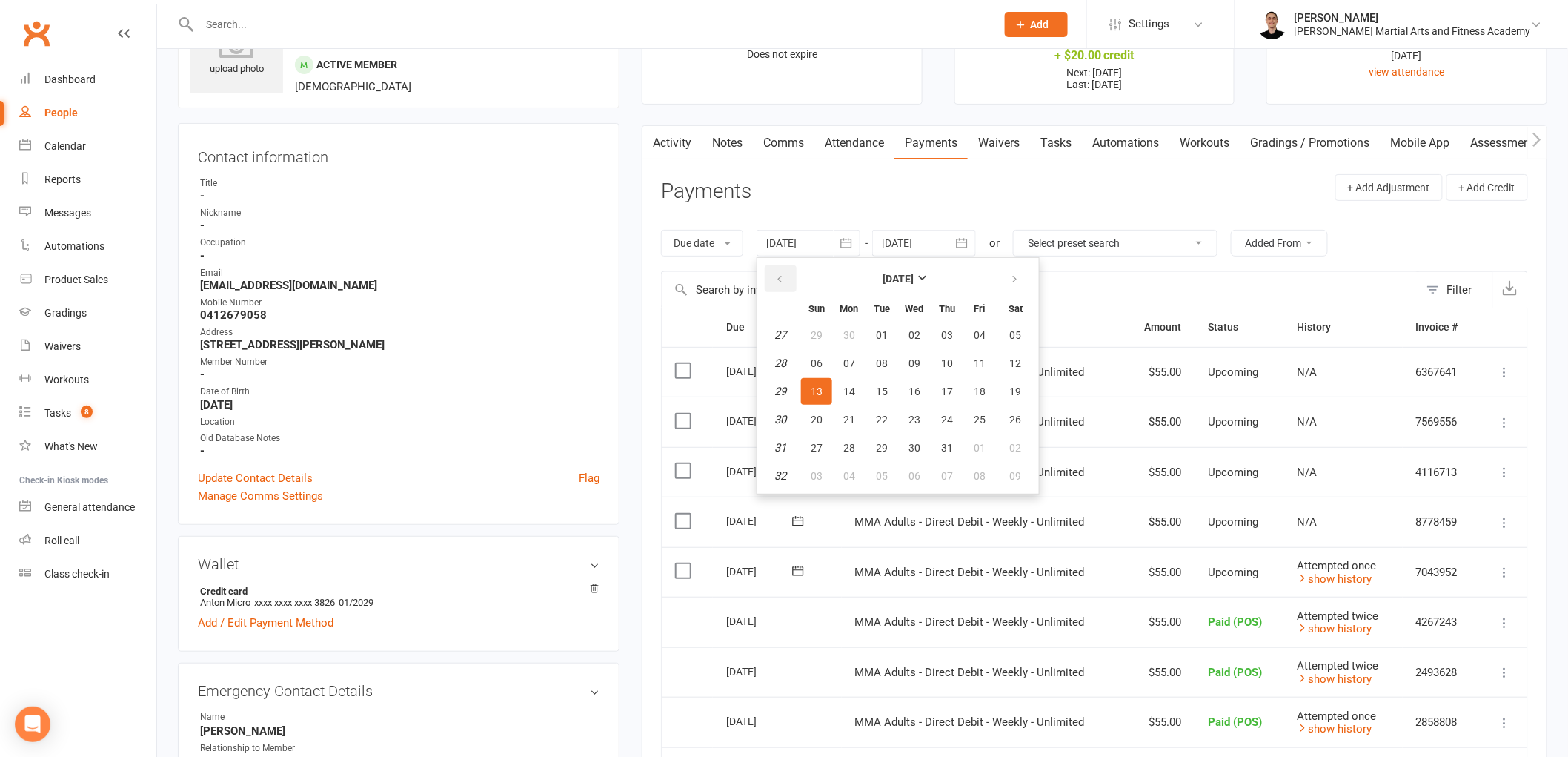
click at [782, 271] on button "button" at bounding box center [781, 278] width 32 height 27
click at [912, 359] on span "07" at bounding box center [914, 363] width 12 height 12
type input "07 May 2025"
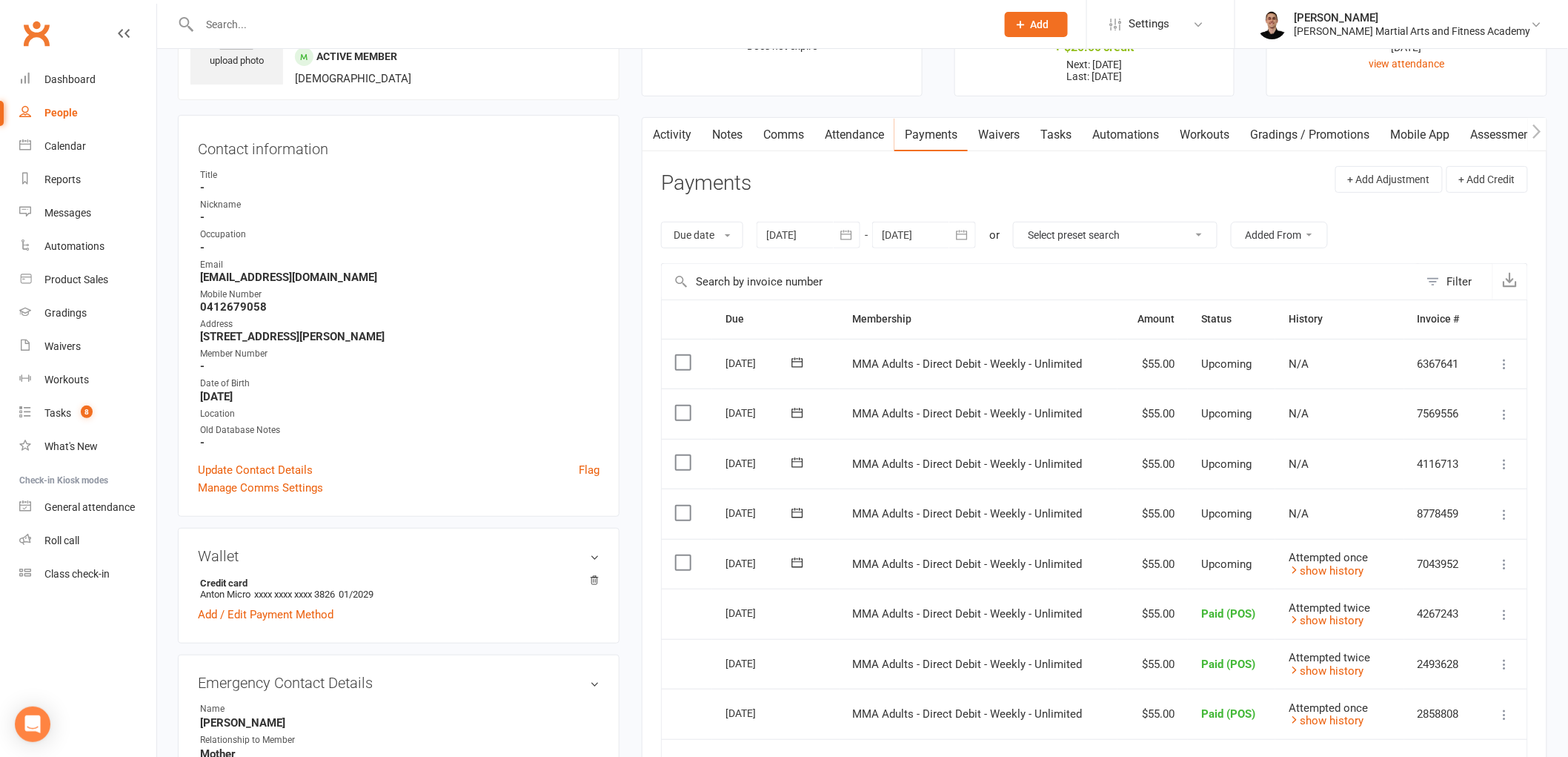
scroll to position [0, 0]
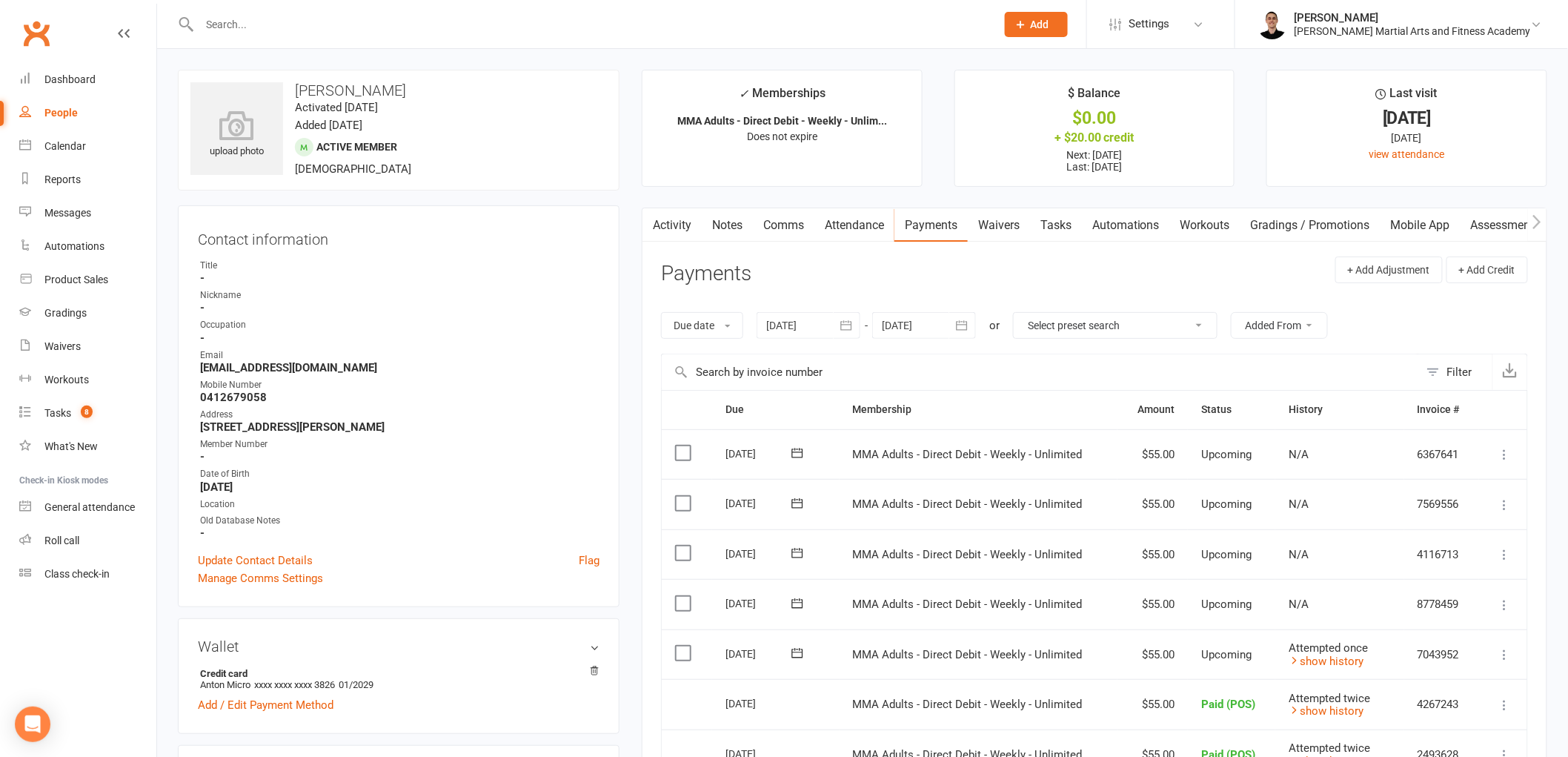
click at [1076, 221] on link "Tasks" at bounding box center [1056, 225] width 52 height 34
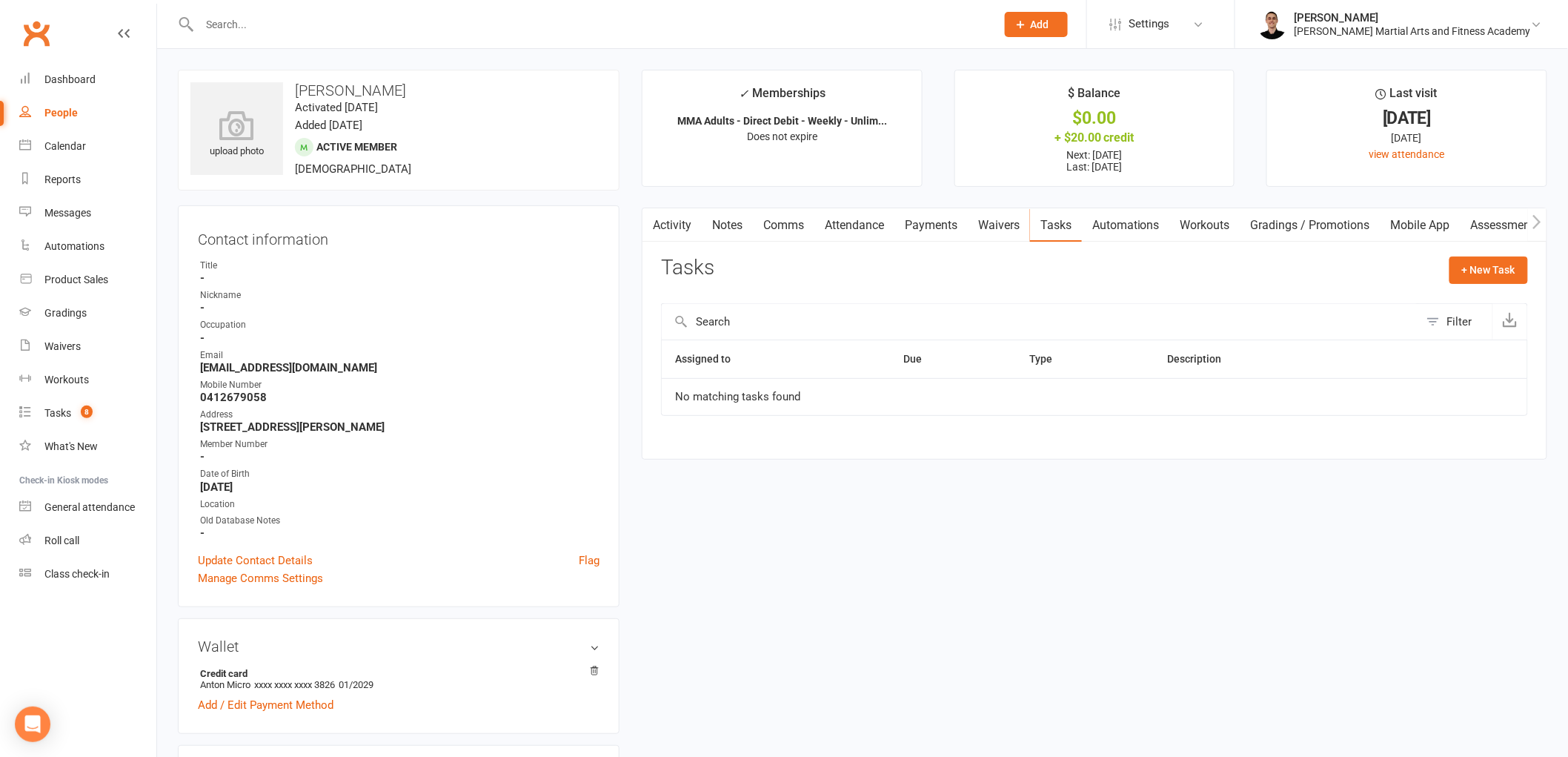
click at [527, 31] on input "text" at bounding box center [590, 24] width 791 height 20
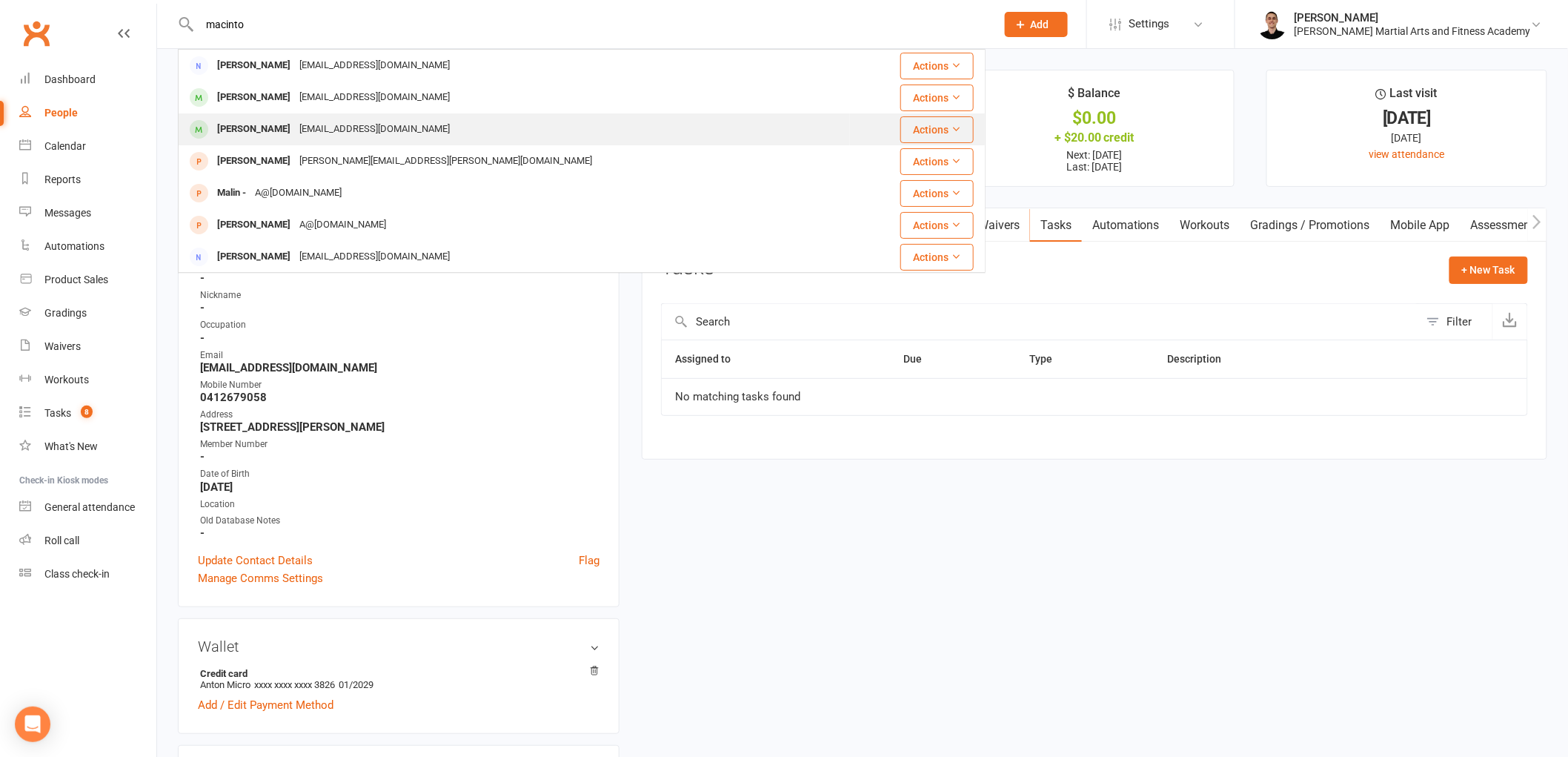
type input "macinto"
click at [295, 121] on div "Nathaniel MacIntosh" at bounding box center [254, 128] width 82 height 21
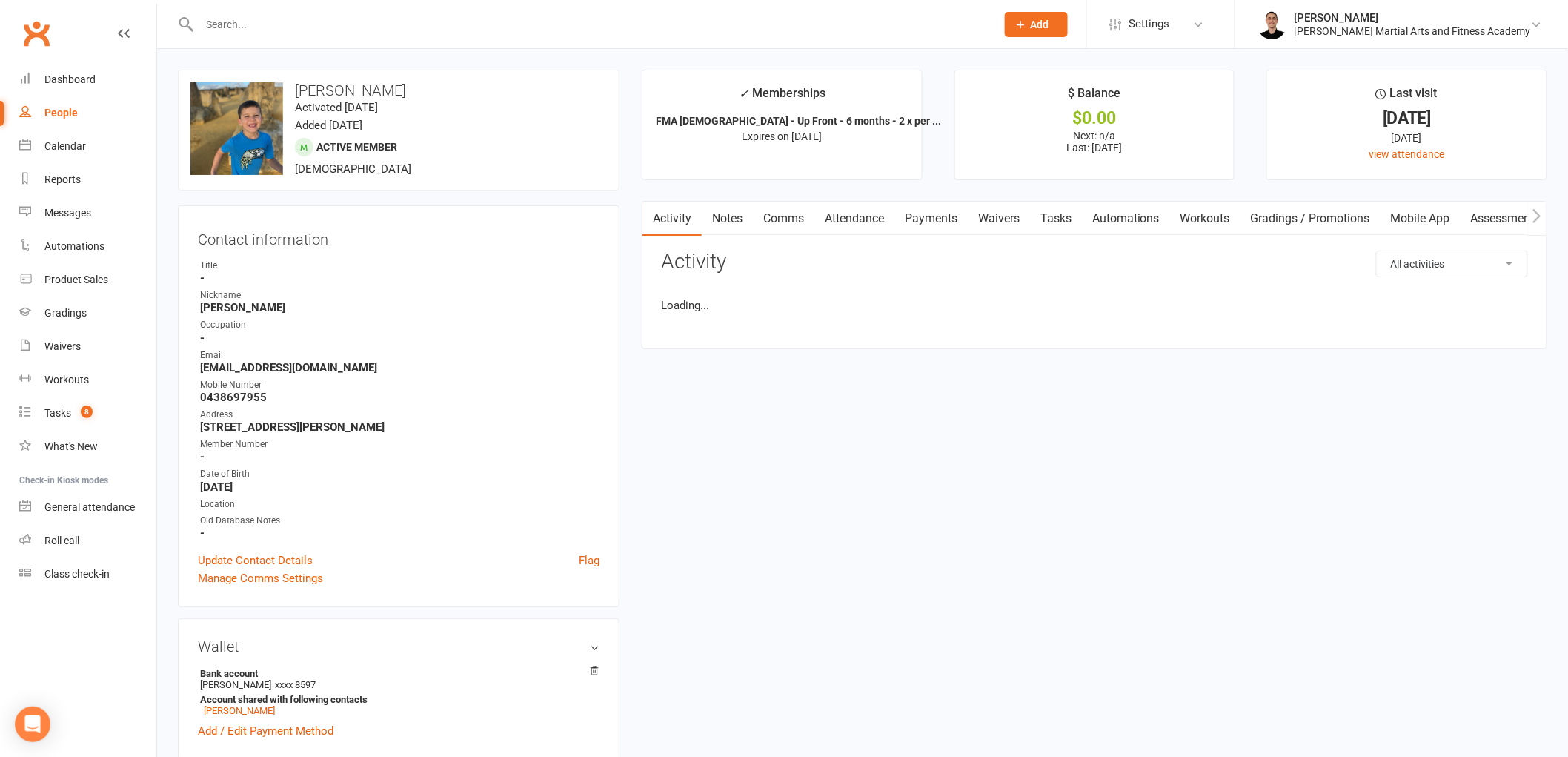
click at [931, 216] on link "Payments" at bounding box center [931, 219] width 74 height 34
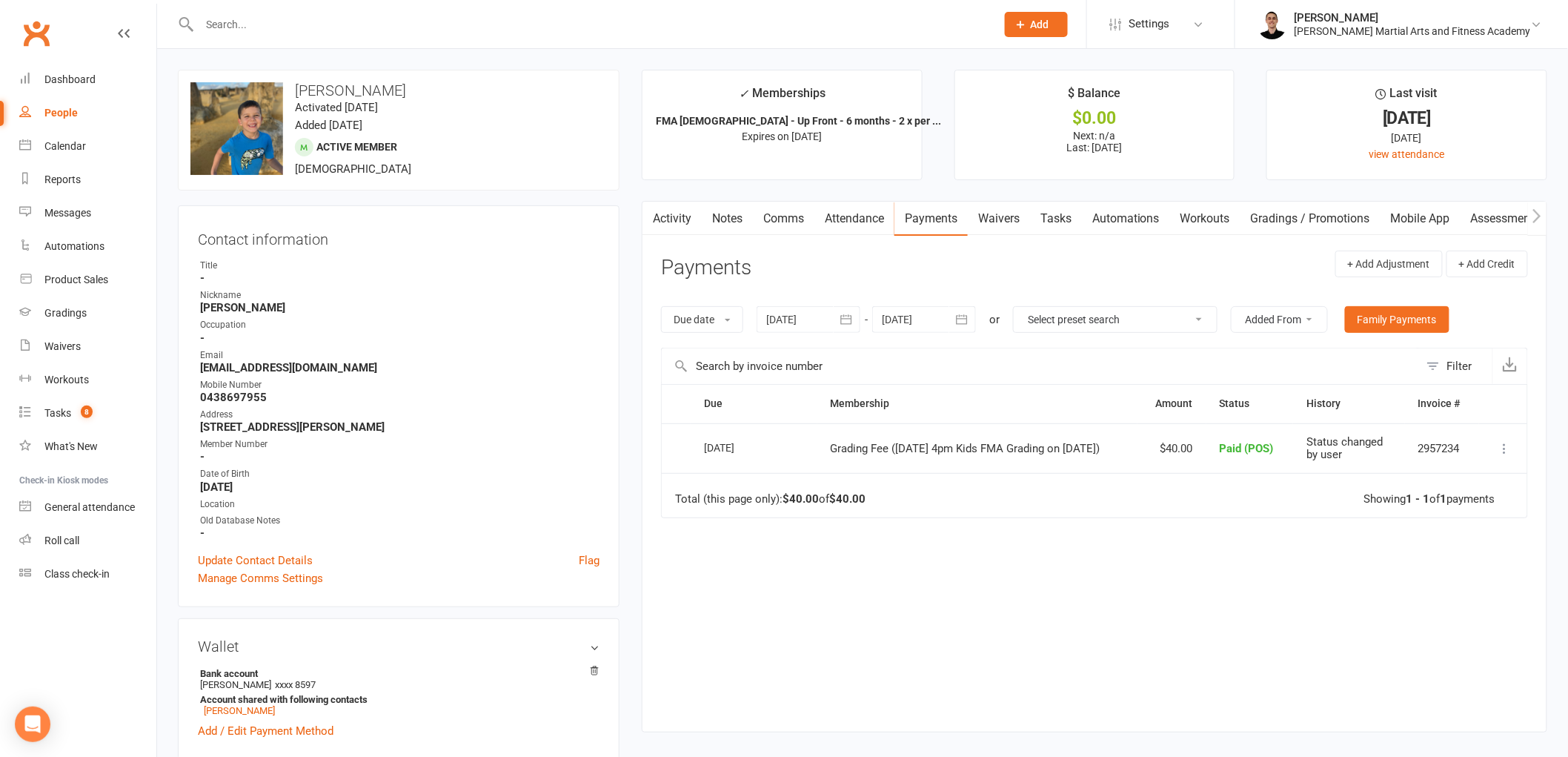
click at [385, 18] on input "text" at bounding box center [590, 24] width 791 height 20
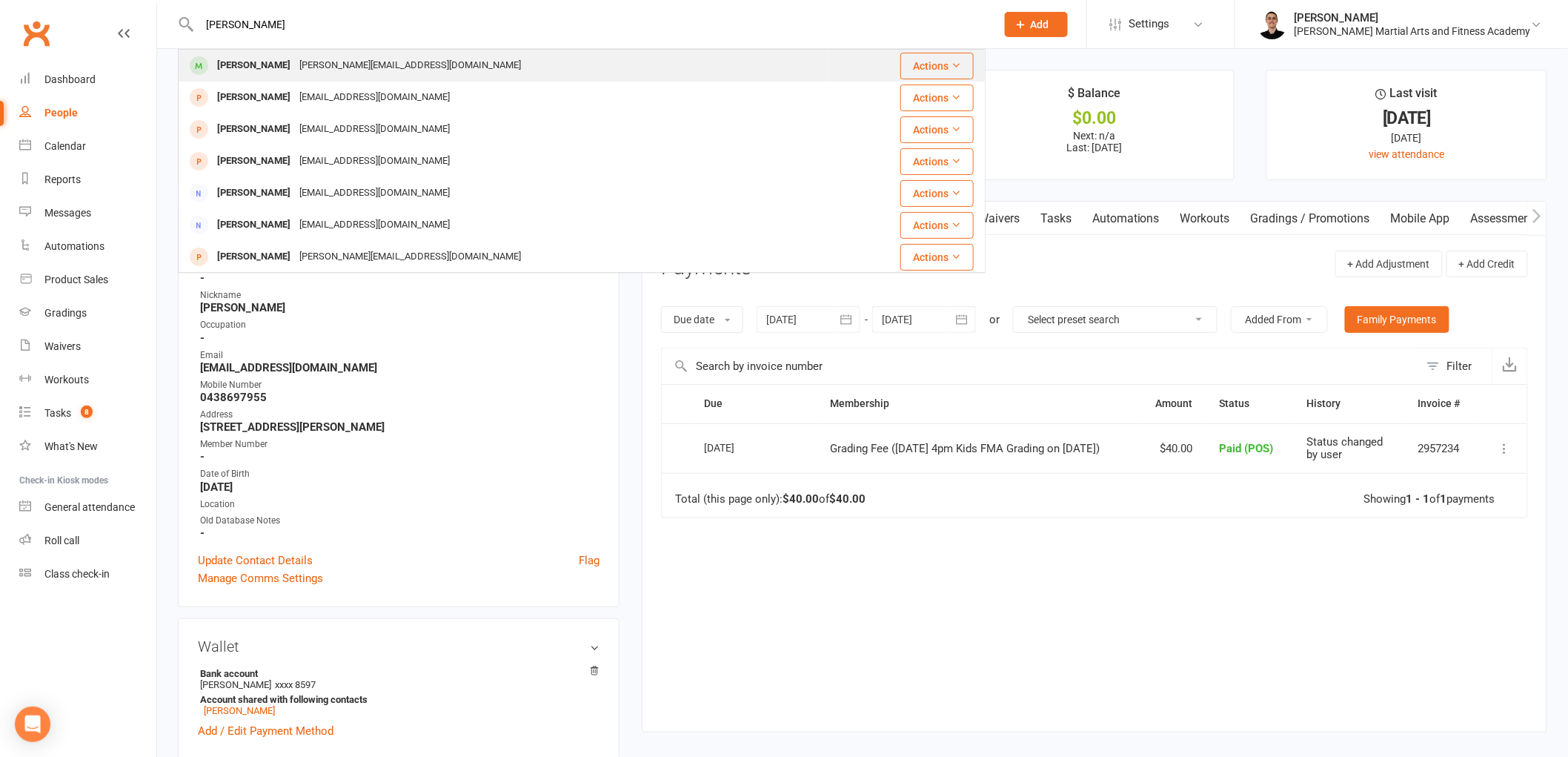
type input "simon"
click at [361, 70] on div "simon@simoninglis.id.au" at bounding box center [410, 65] width 231 height 21
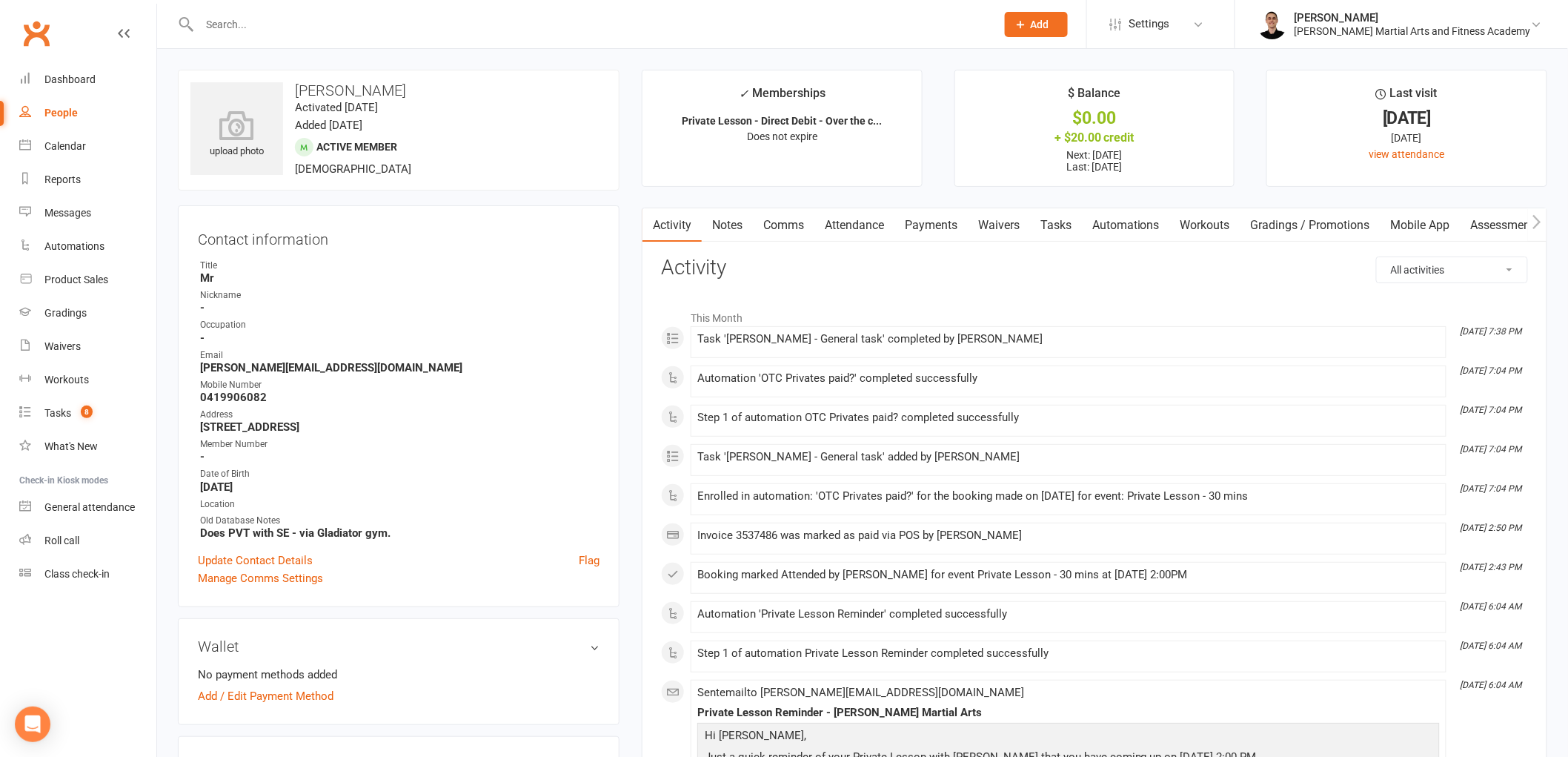
click at [931, 217] on link "Payments" at bounding box center [931, 225] width 74 height 34
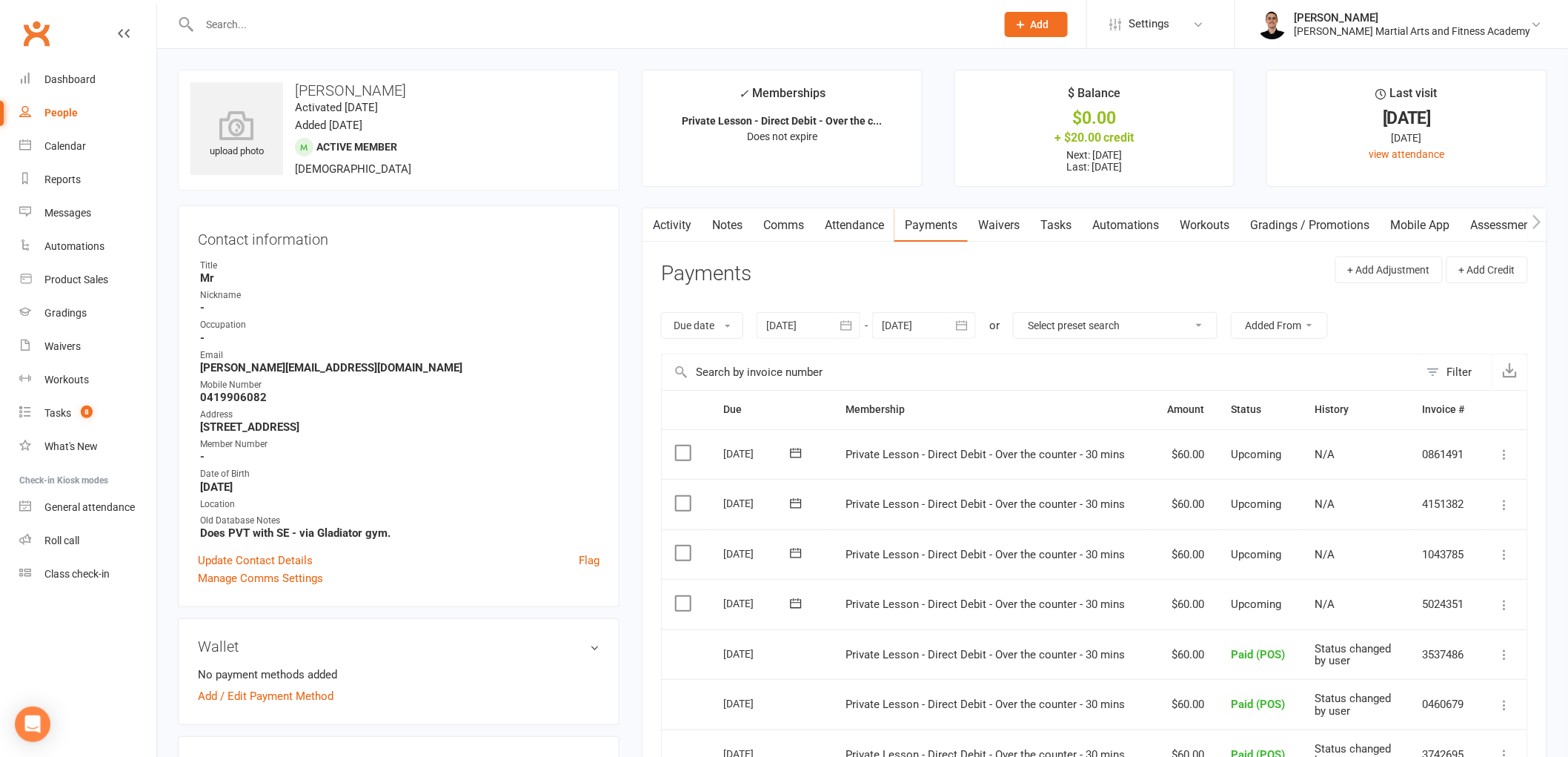
click at [357, 27] on input "text" at bounding box center [590, 24] width 791 height 20
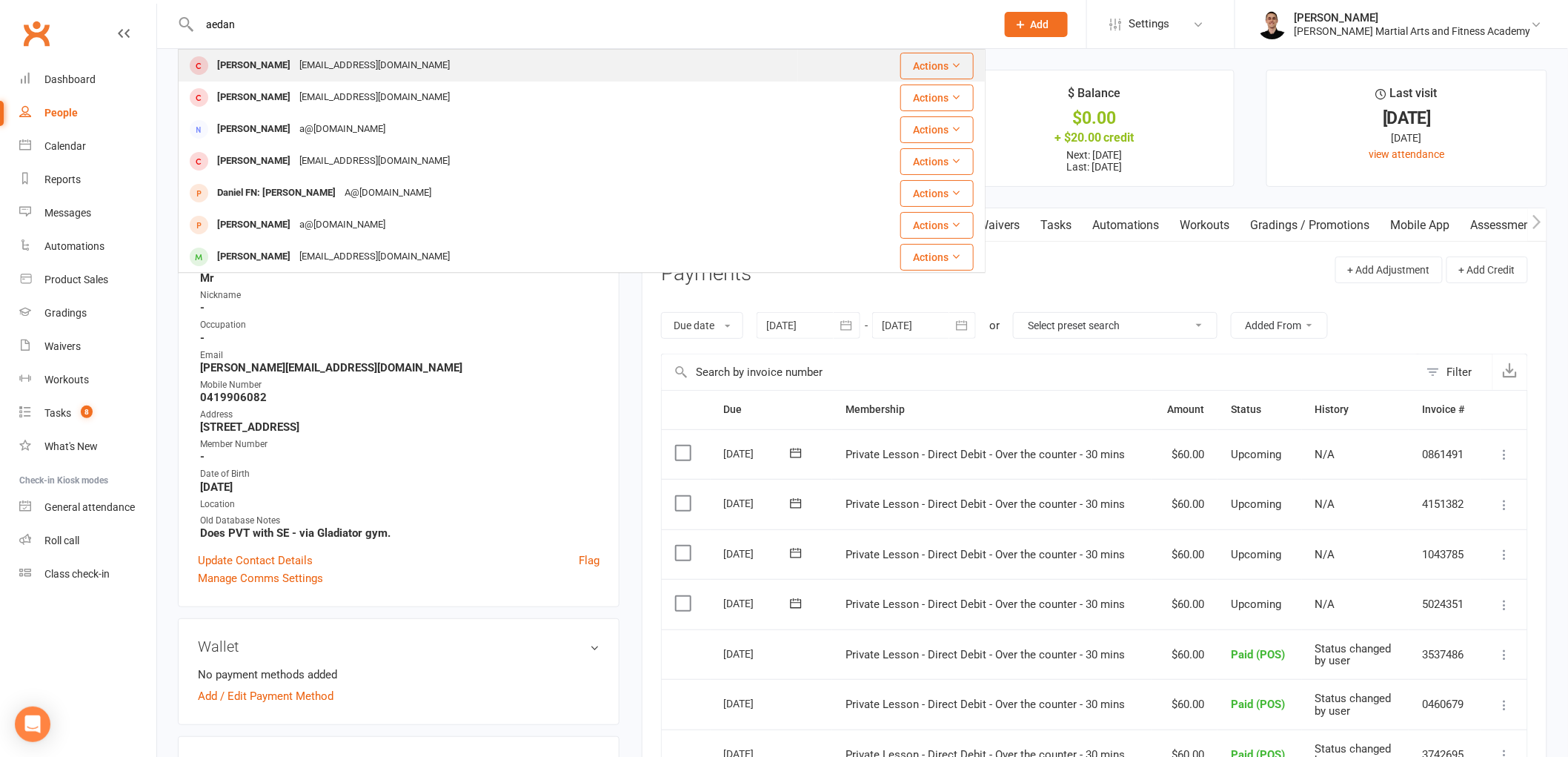
type input "aedan"
click at [308, 63] on div "neishamills@hotmail.com" at bounding box center [374, 65] width 159 height 21
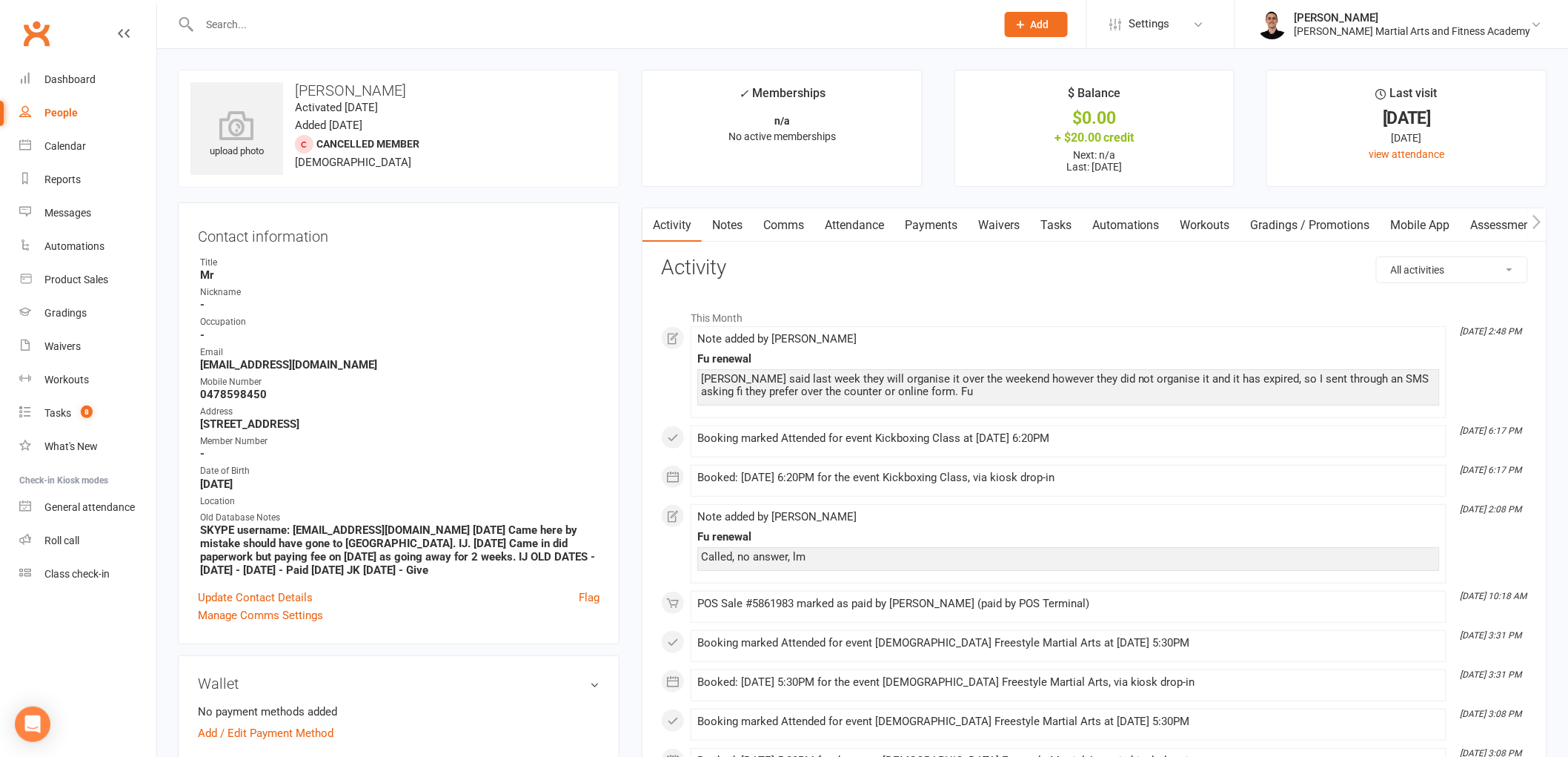
click at [854, 234] on link "Attendance" at bounding box center [854, 225] width 80 height 34
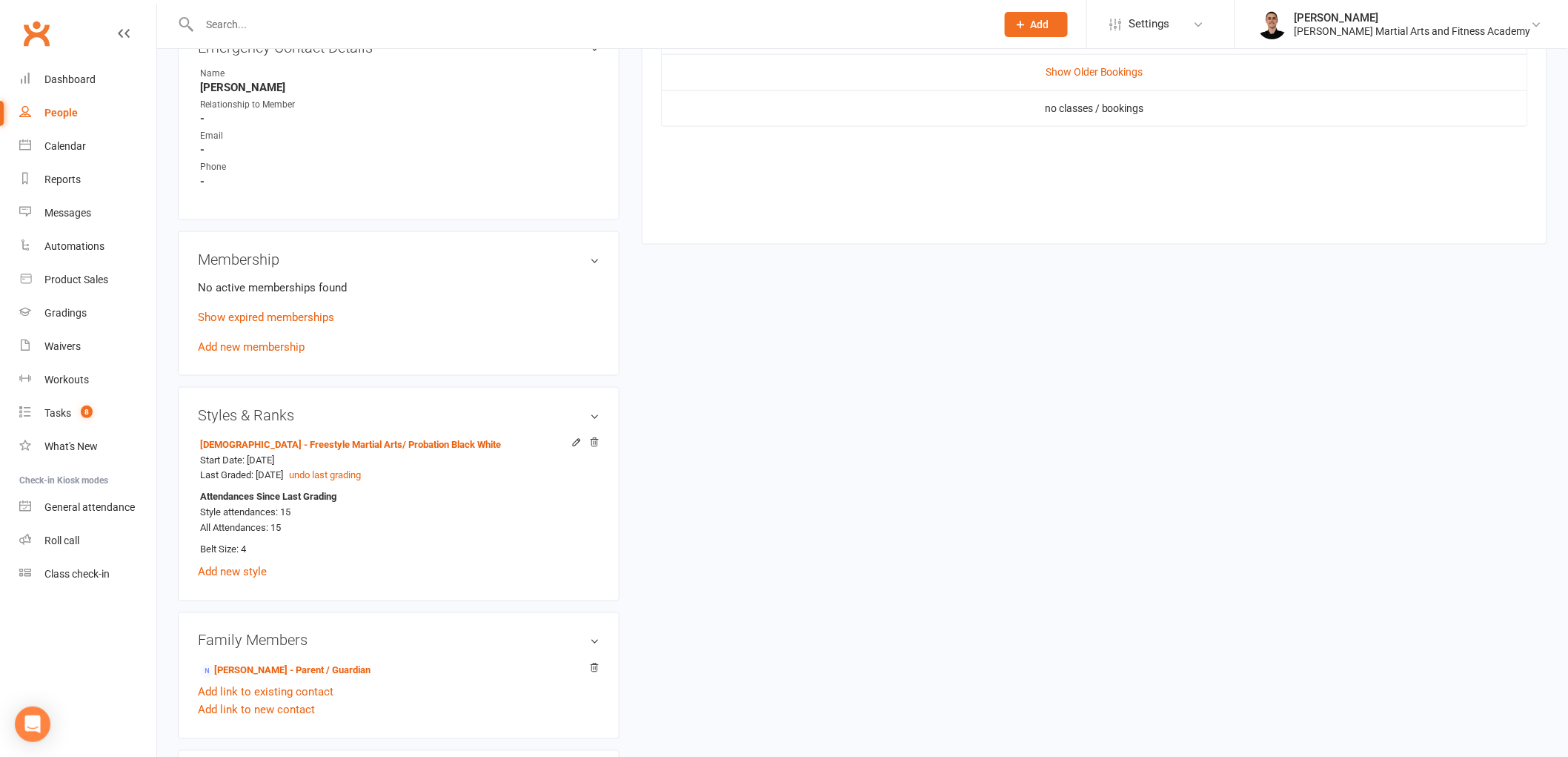
scroll to position [906, 0]
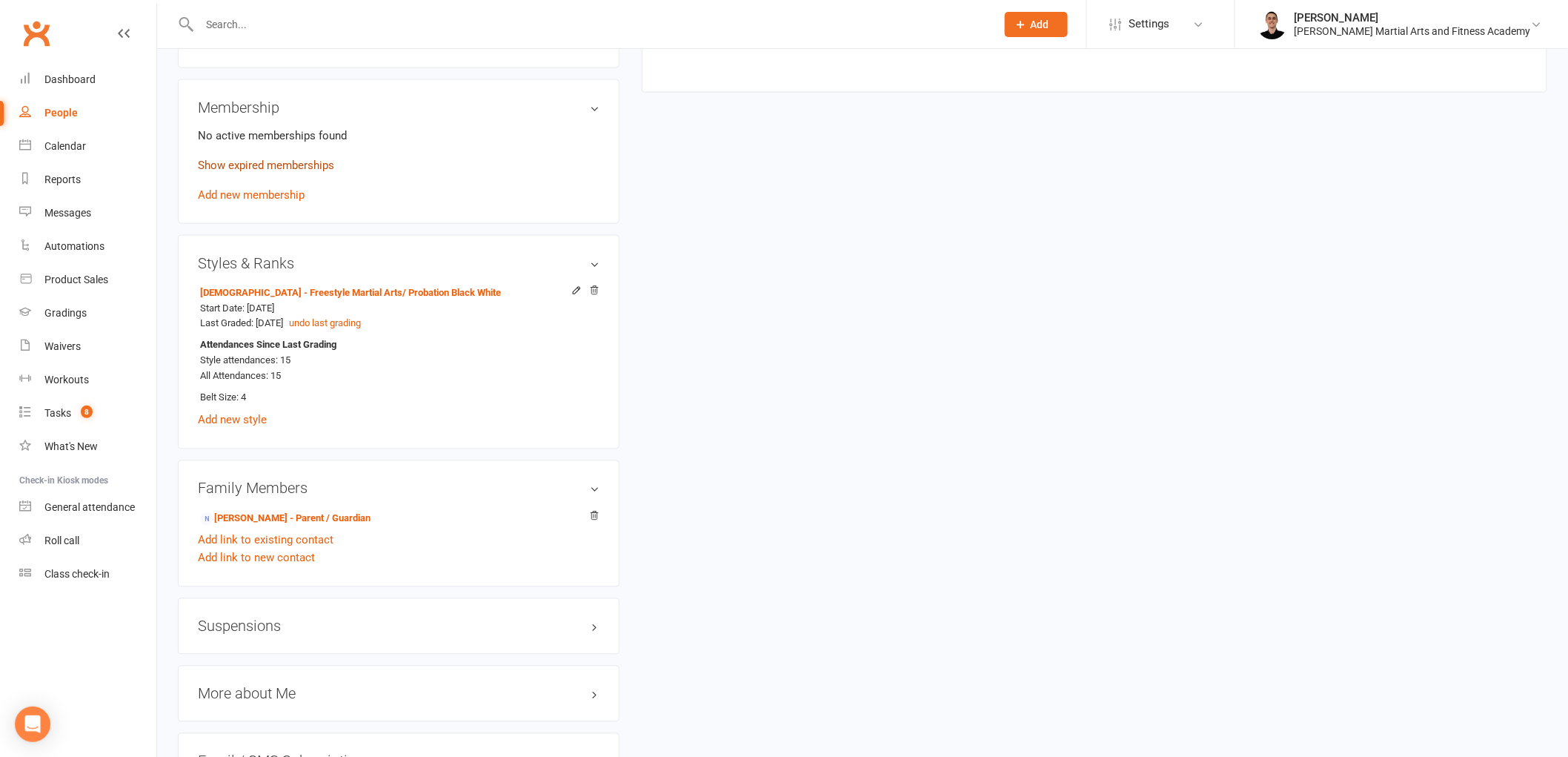
click at [258, 164] on link "Show expired memberships" at bounding box center [266, 165] width 137 height 13
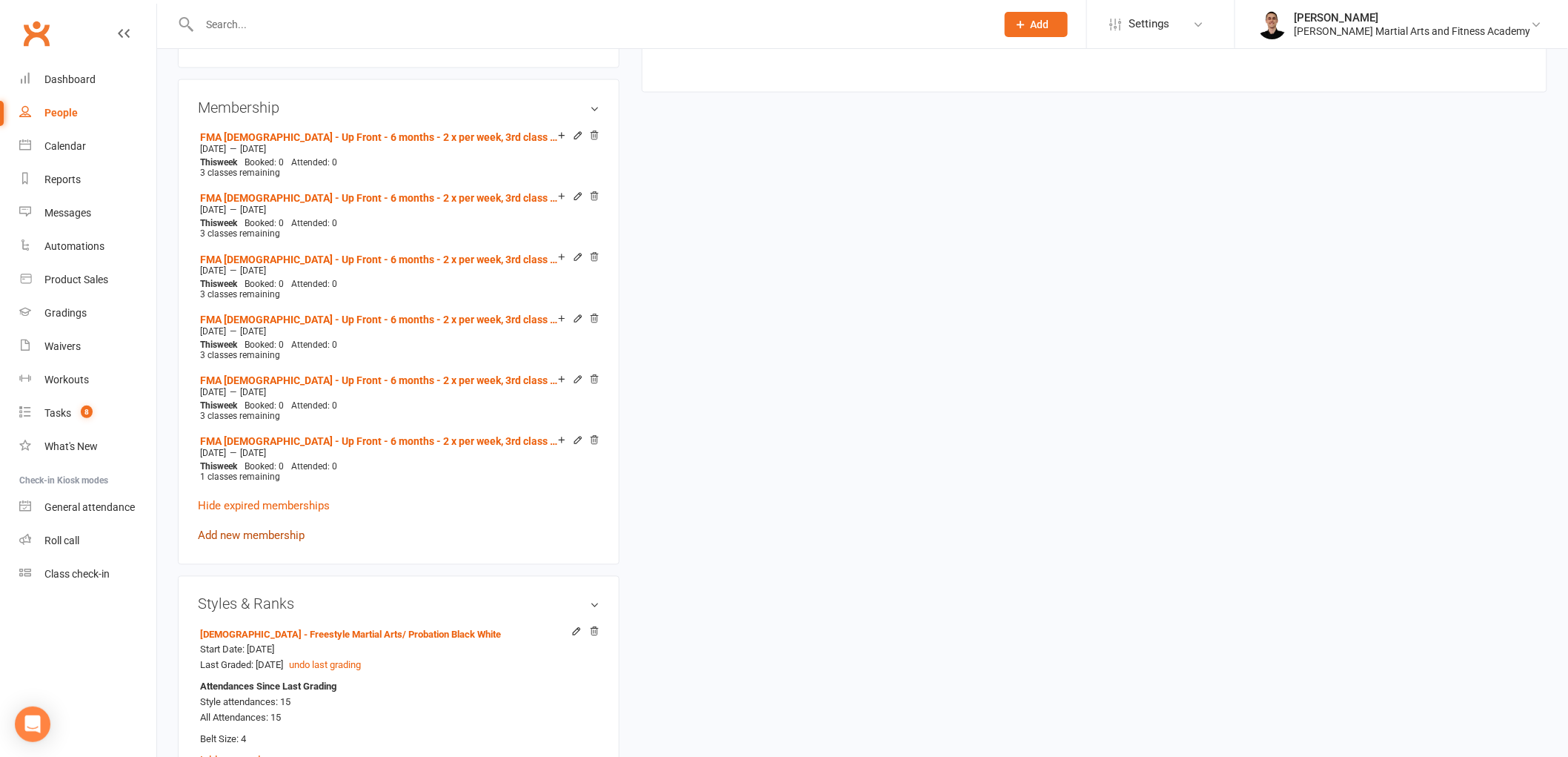
click at [267, 530] on link "Add new membership" at bounding box center [251, 536] width 107 height 13
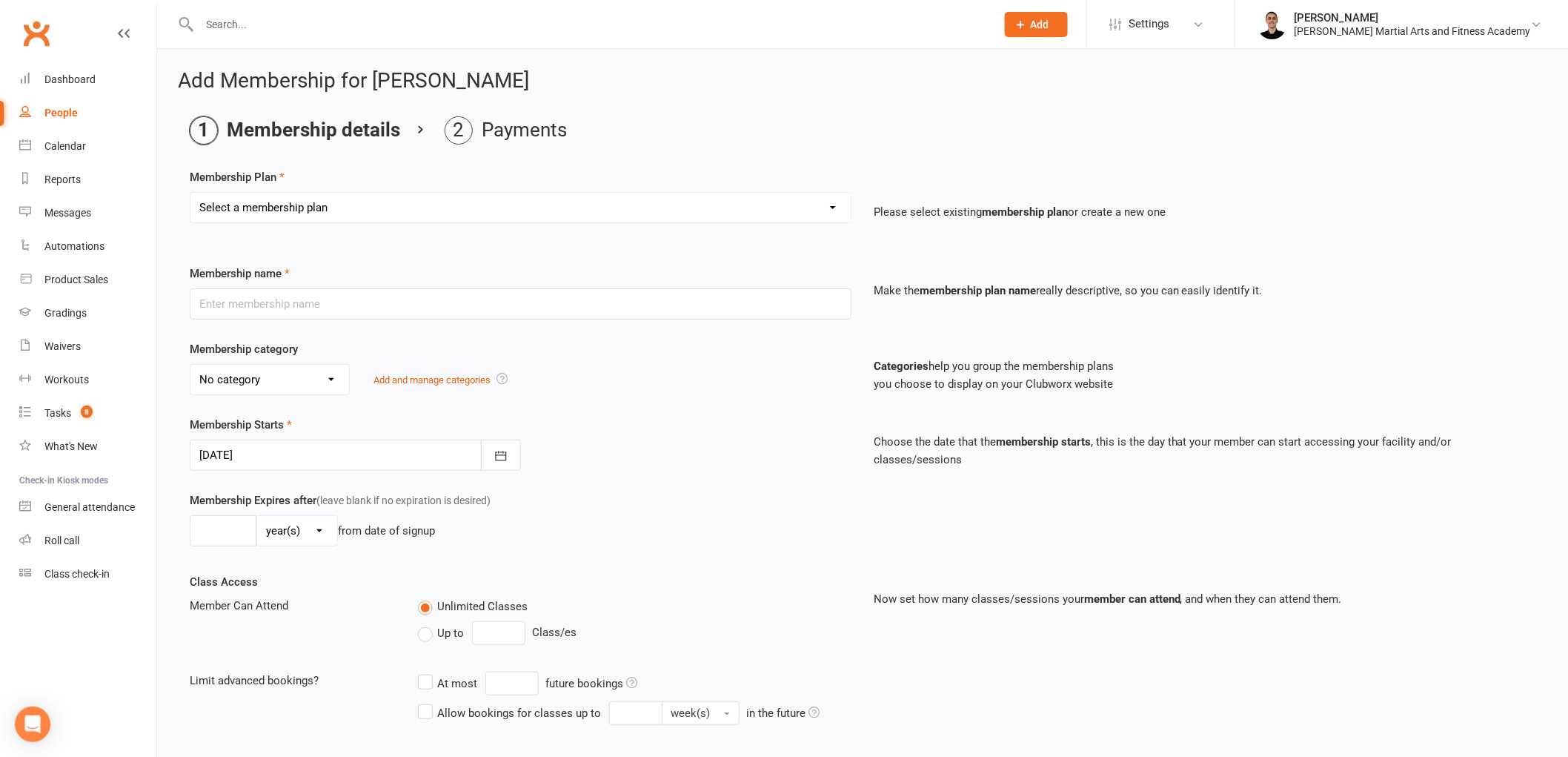
click at [329, 200] on select "Select a membership plan ALL ACCESS Adults - Direct Debit - Weekly - Unlimited …" at bounding box center [521, 208] width 661 height 30
select select "81"
click at [191, 193] on select "Select a membership plan ALL ACCESS Adults - Direct Debit - Weekly - Unlimited …" at bounding box center [521, 208] width 661 height 30
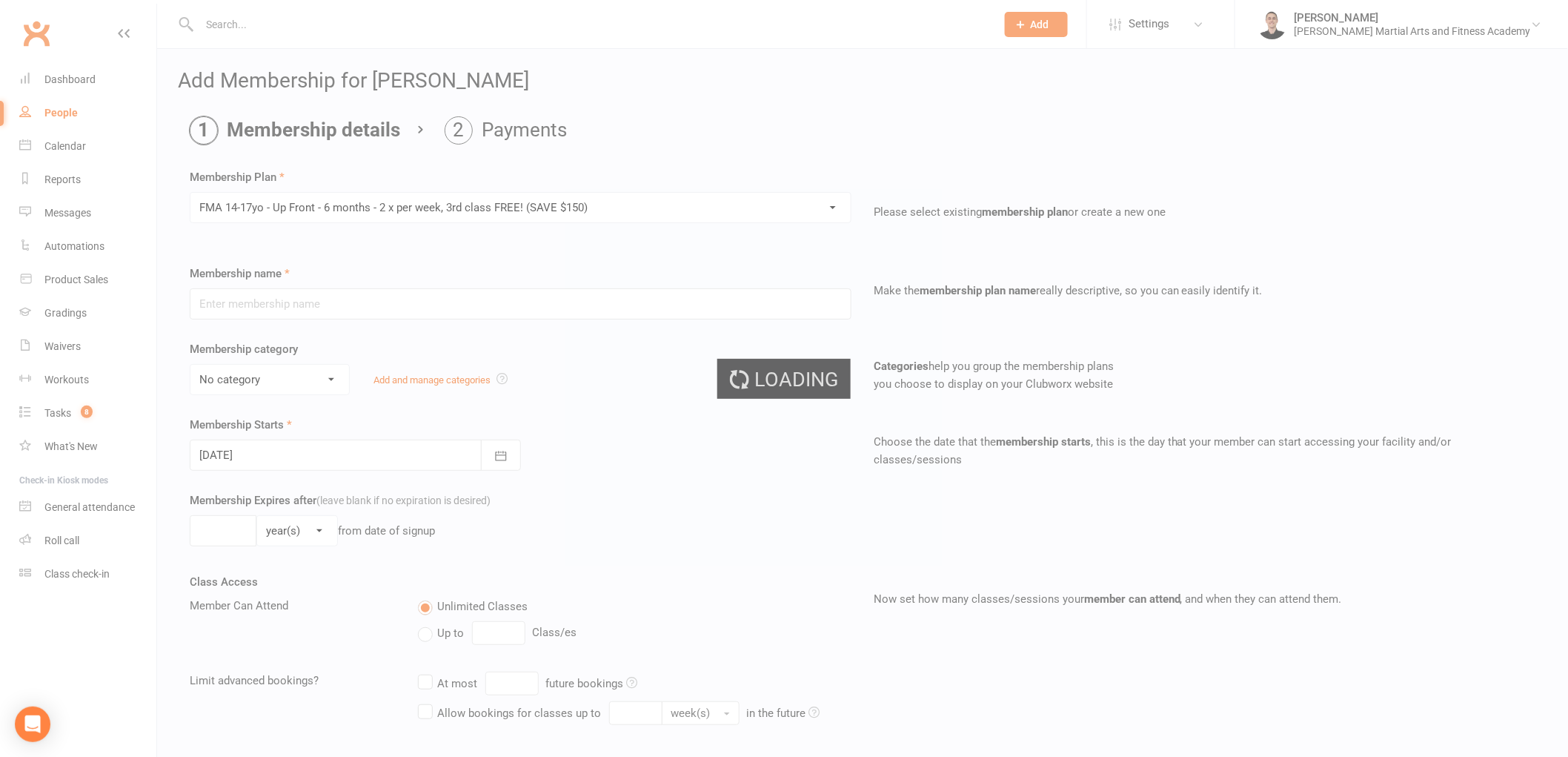
type input "FMA 14-17yo - Up Front - 6 months - 2 x per week, 3rd class FREE! (SAVE $150)"
select select "8"
type input "6"
select select "2"
type input "3"
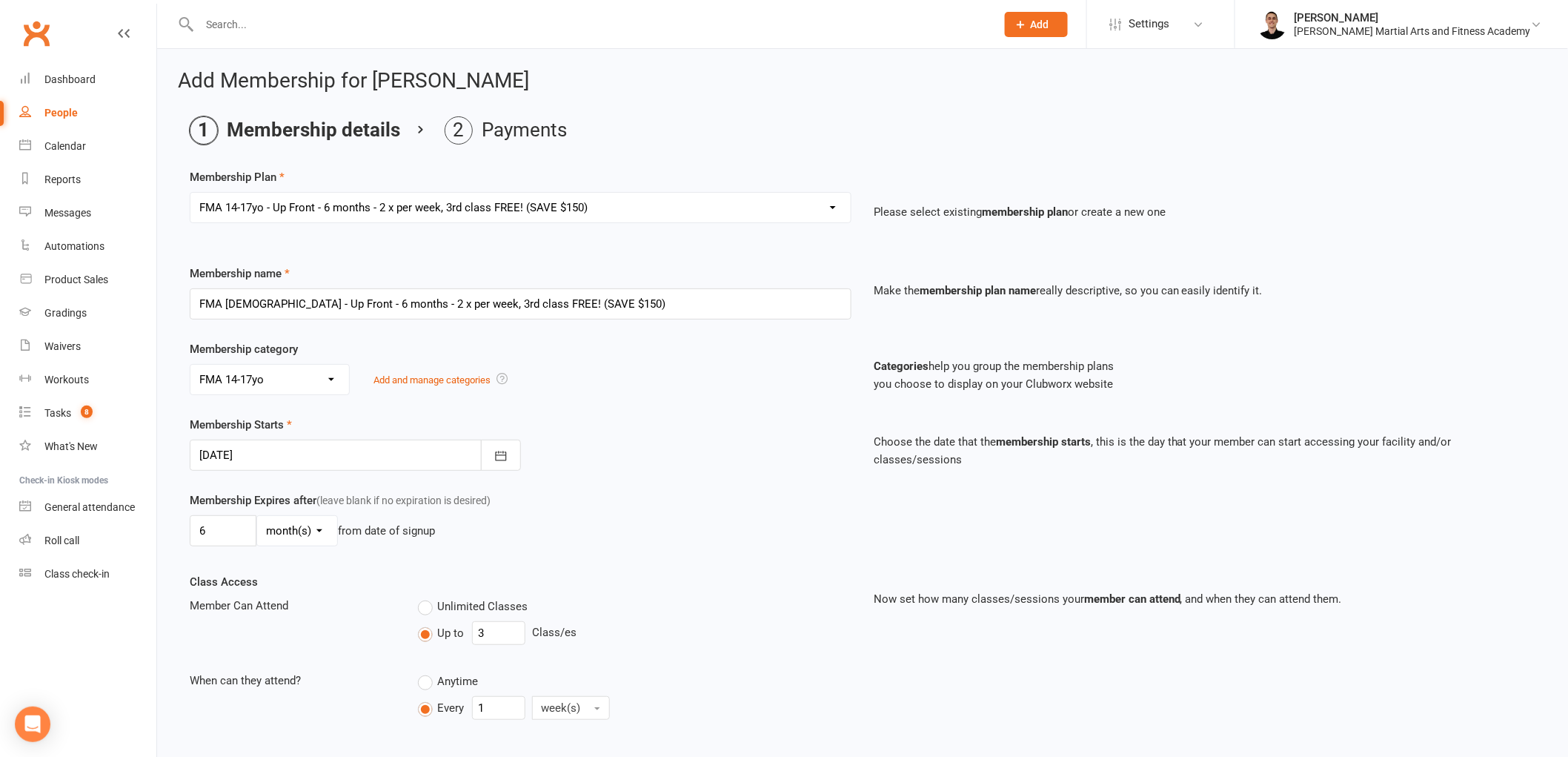
click at [418, 461] on div at bounding box center [355, 454] width 331 height 31
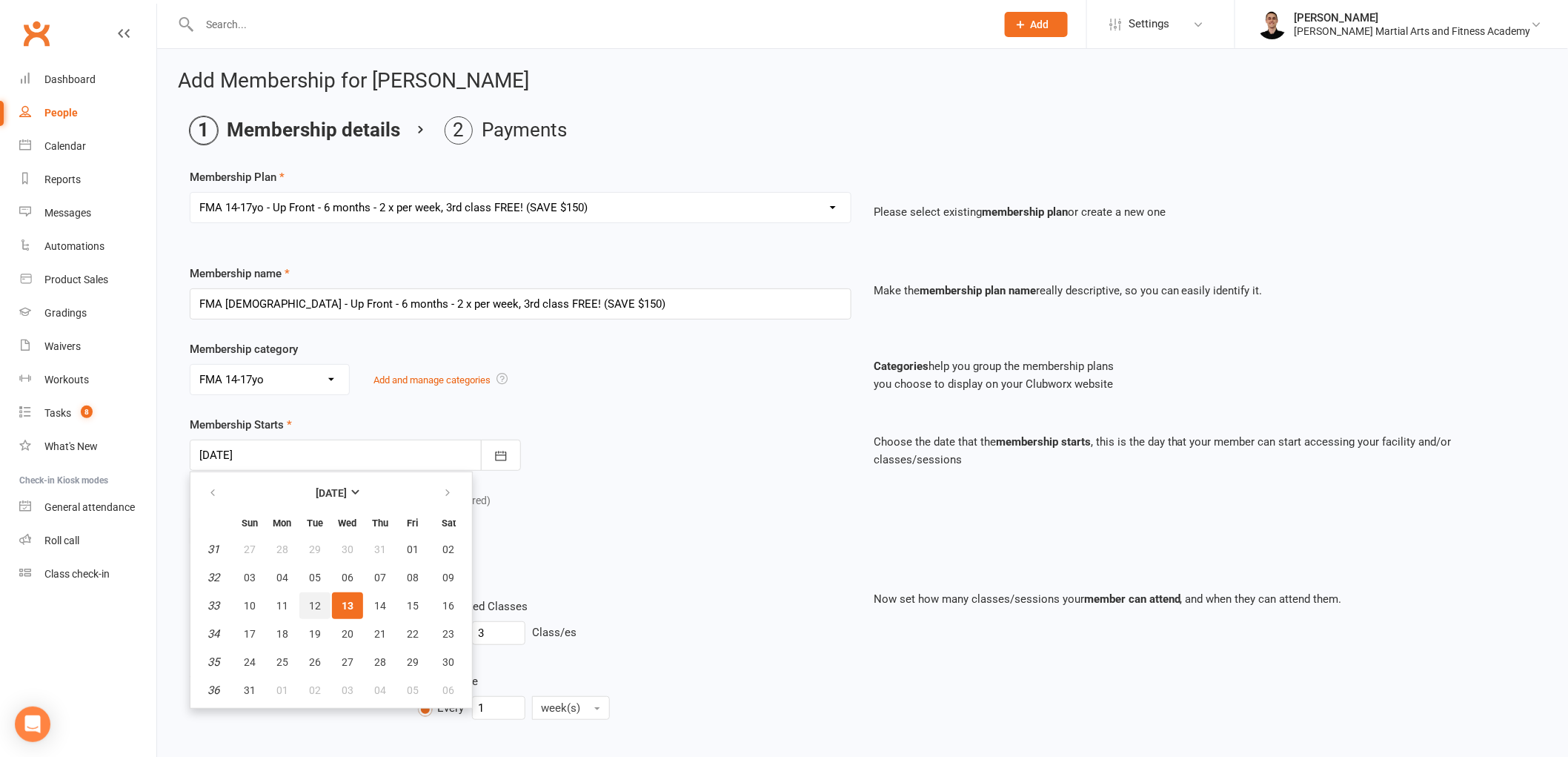
click at [315, 606] on span "12" at bounding box center [315, 605] width 12 height 12
type input "12 Aug 2025"
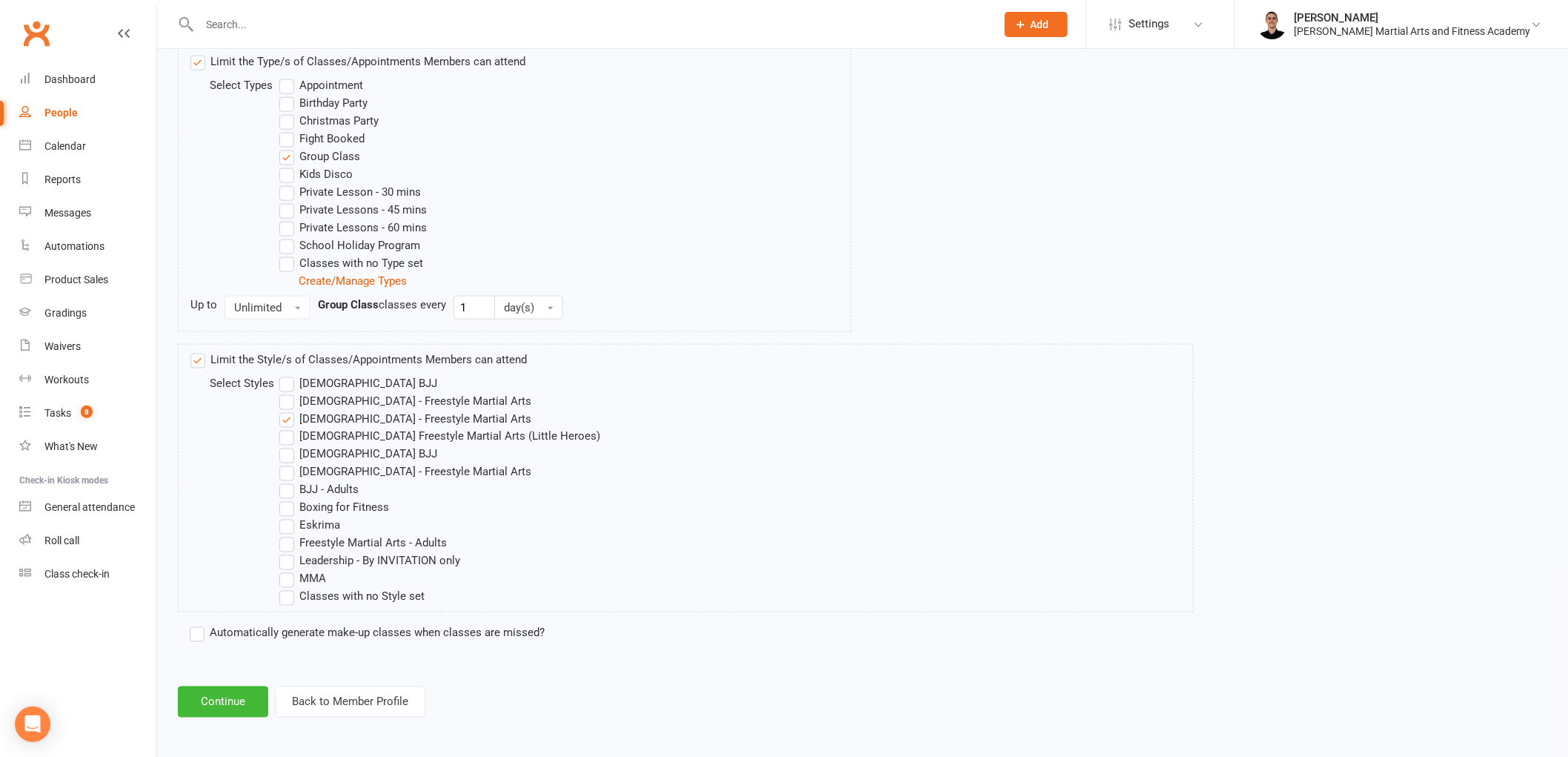
scroll to position [754, 0]
click at [224, 690] on button "Continue" at bounding box center [222, 698] width 90 height 31
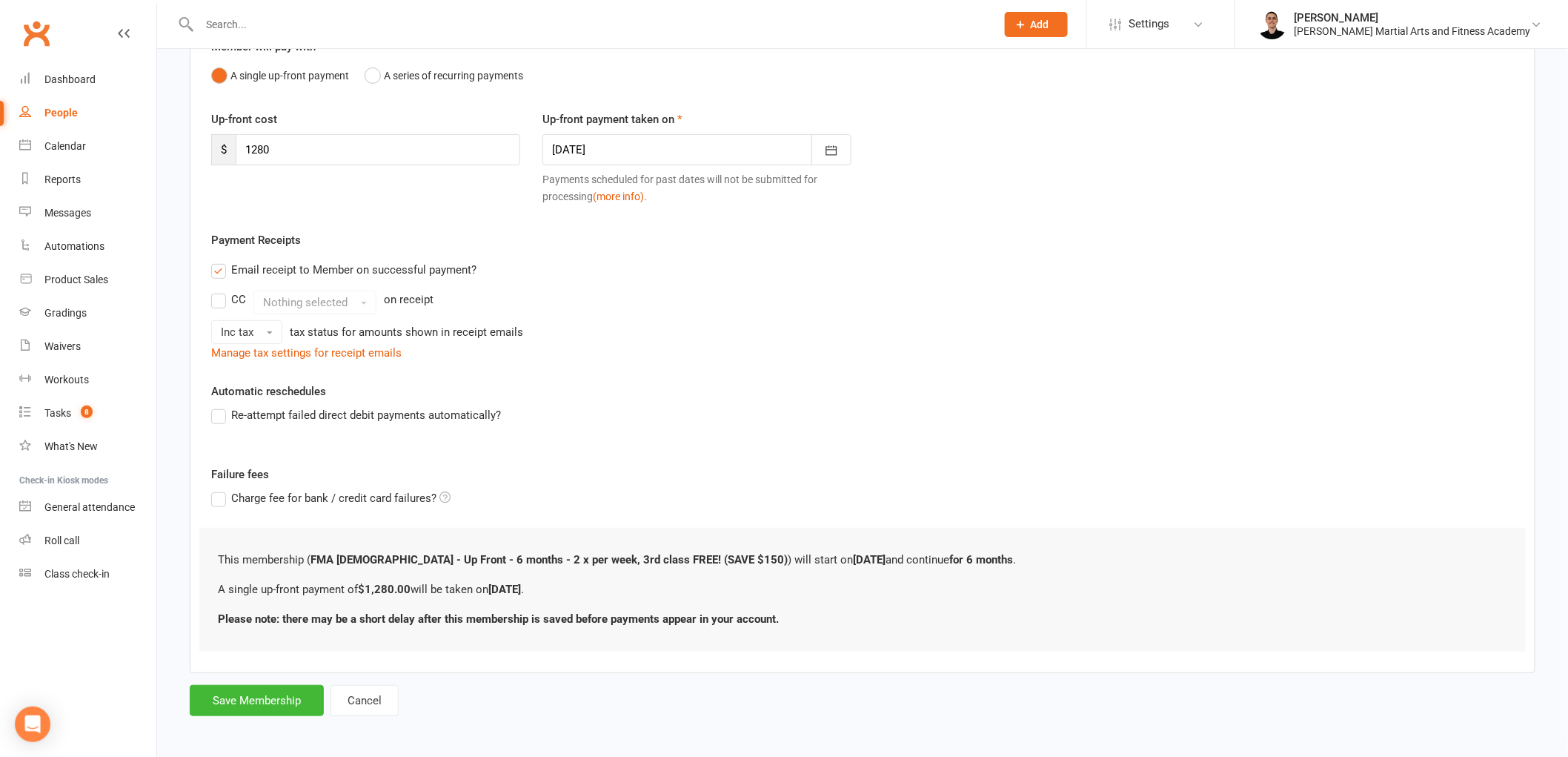
scroll to position [155, 0]
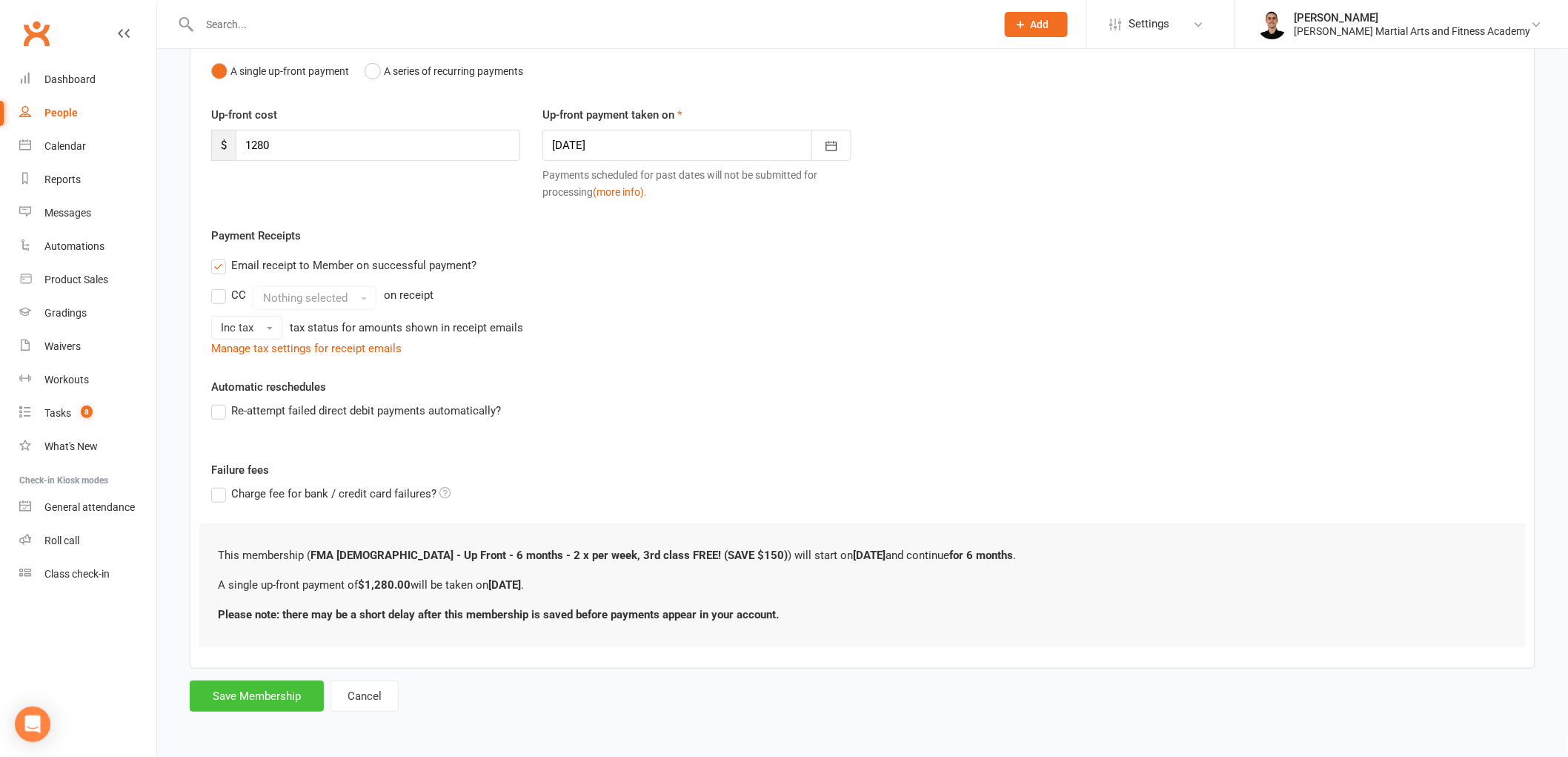
click at [268, 697] on button "Save Membership" at bounding box center [257, 696] width 134 height 31
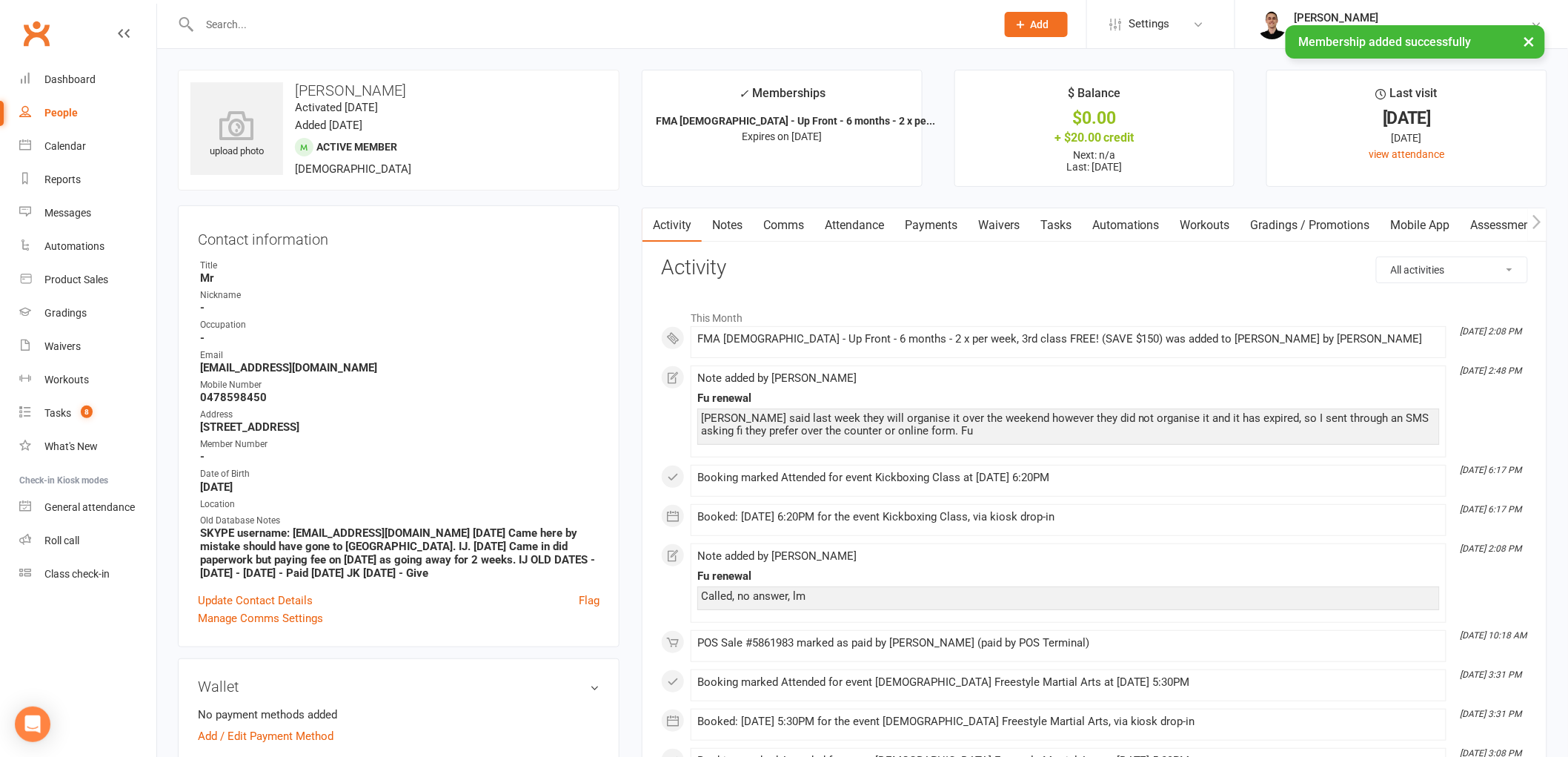
click at [916, 224] on link "Payments" at bounding box center [931, 225] width 74 height 34
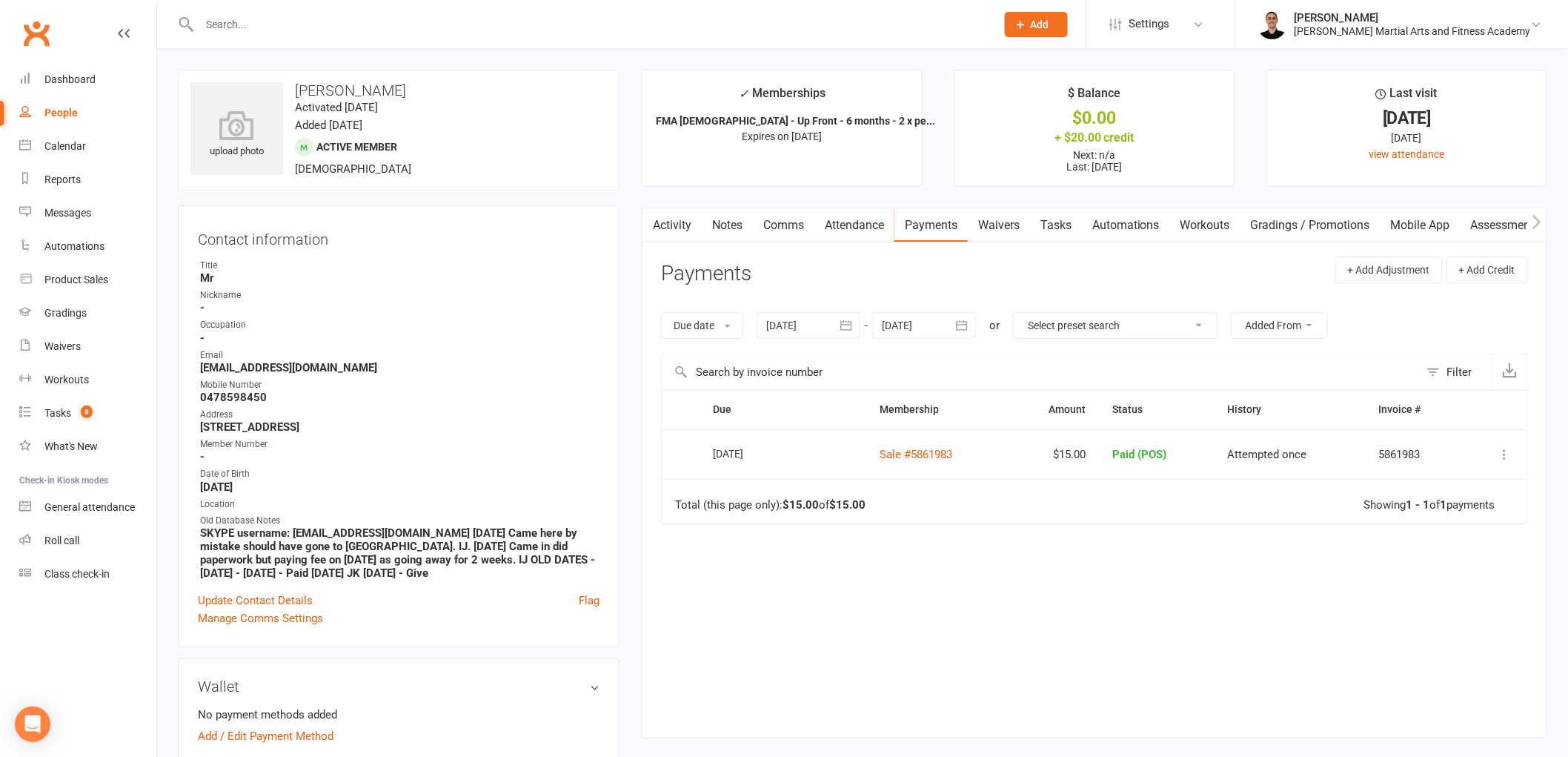
click at [1062, 220] on link "Tasks" at bounding box center [1056, 225] width 52 height 34
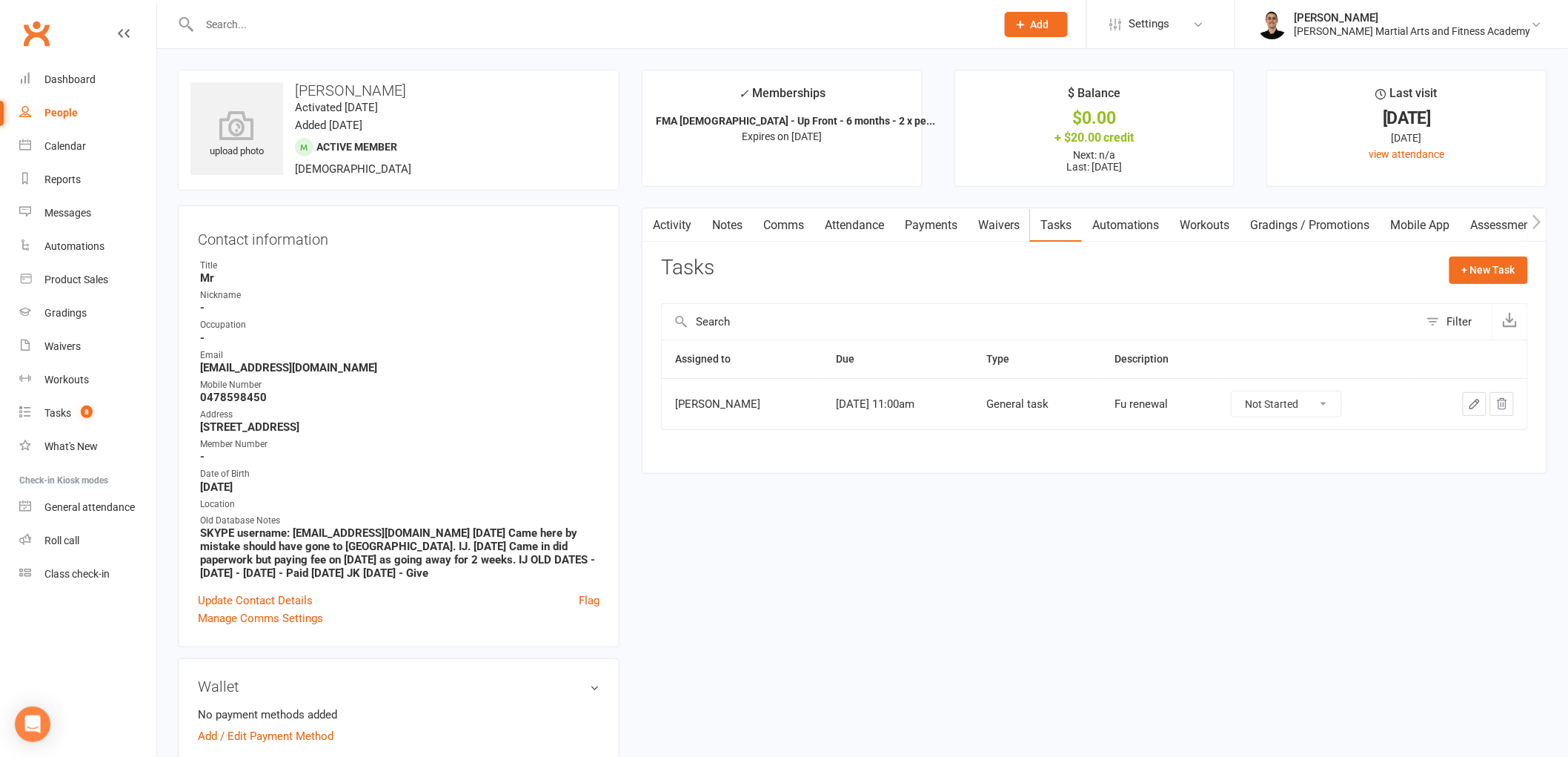
click at [1269, 399] on select "Not Started In Progress Waiting Complete" at bounding box center [1287, 404] width 110 height 25
click at [1238, 392] on select "Not Started In Progress Waiting Complete" at bounding box center [1287, 404] width 110 height 25
select select "unstarted"
click at [942, 223] on link "Payments" at bounding box center [931, 225] width 74 height 34
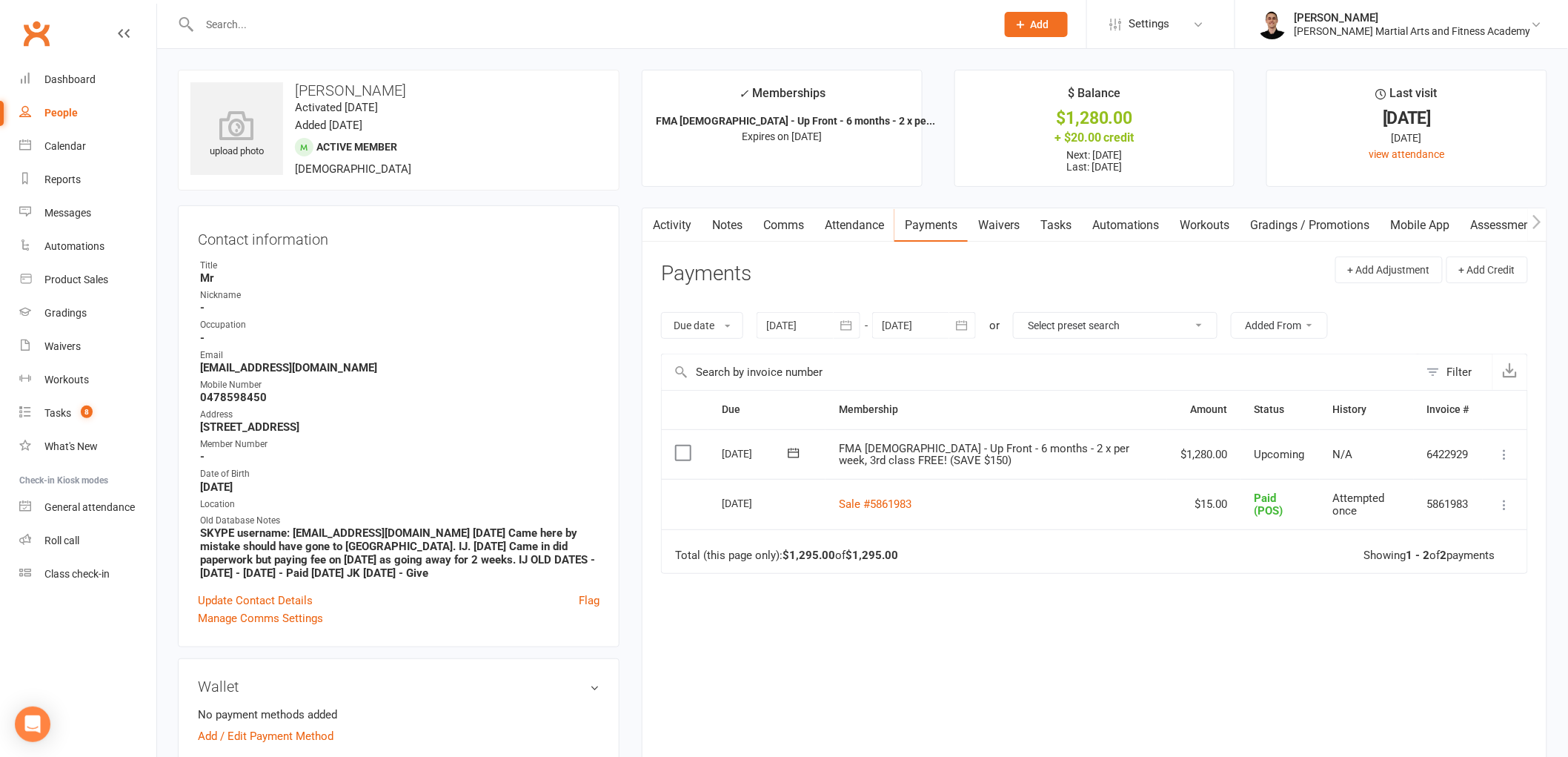
click at [1508, 457] on icon at bounding box center [1506, 454] width 15 height 15
click at [1458, 510] on link "Mark as Paid (POS)" at bounding box center [1441, 513] width 147 height 30
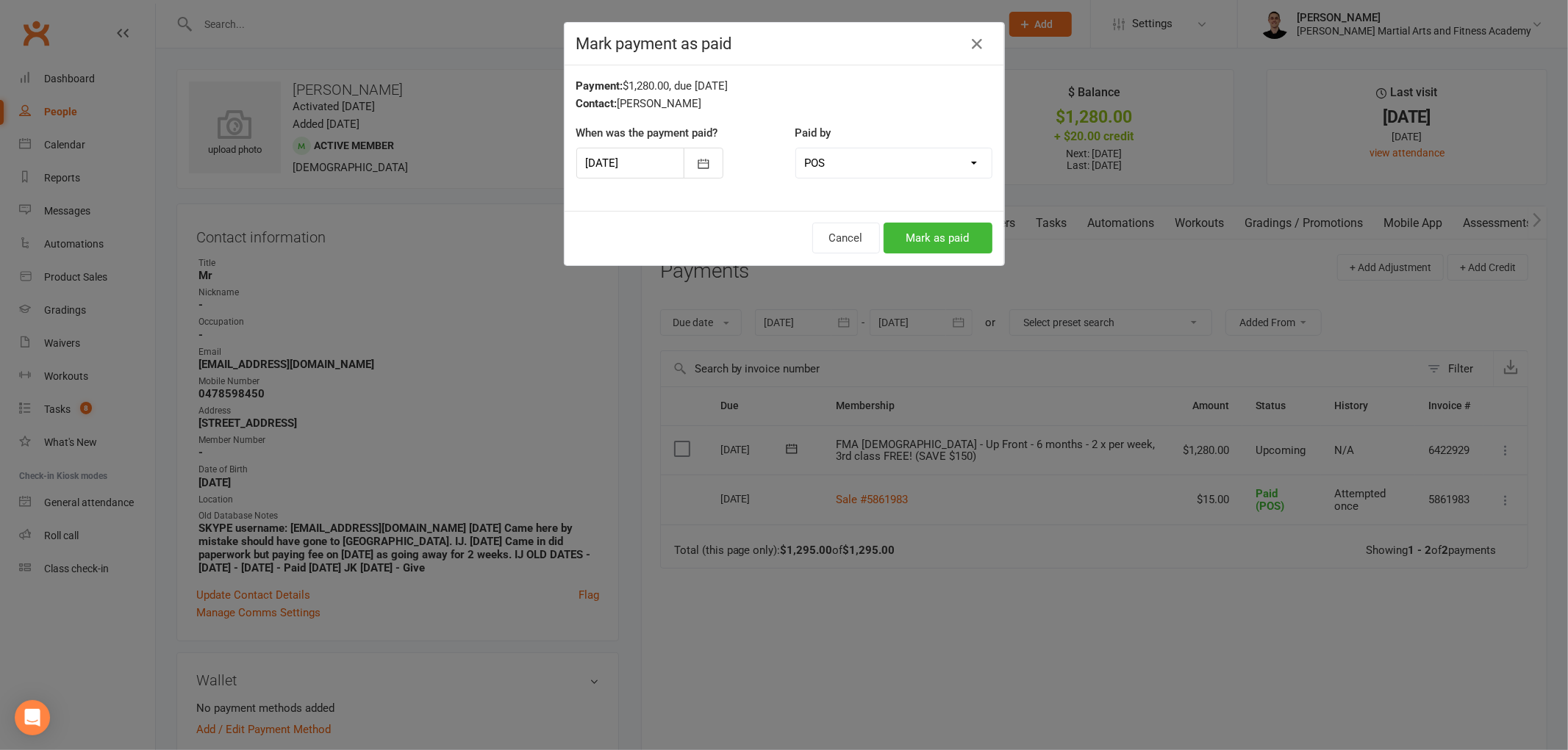
click at [659, 161] on div at bounding box center [649, 162] width 147 height 30
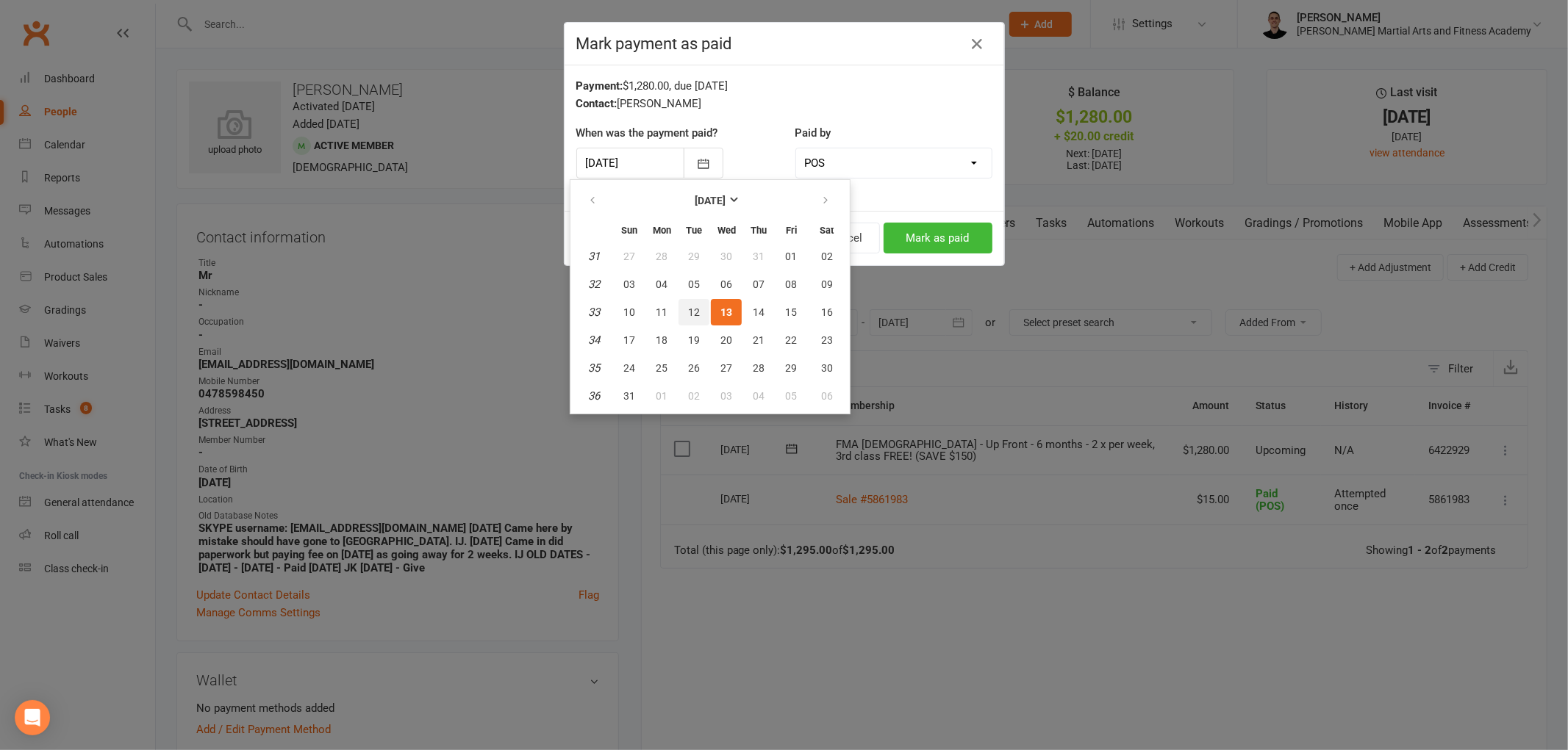
click at [694, 307] on span "12" at bounding box center [693, 312] width 12 height 12
type input "[DATE]"
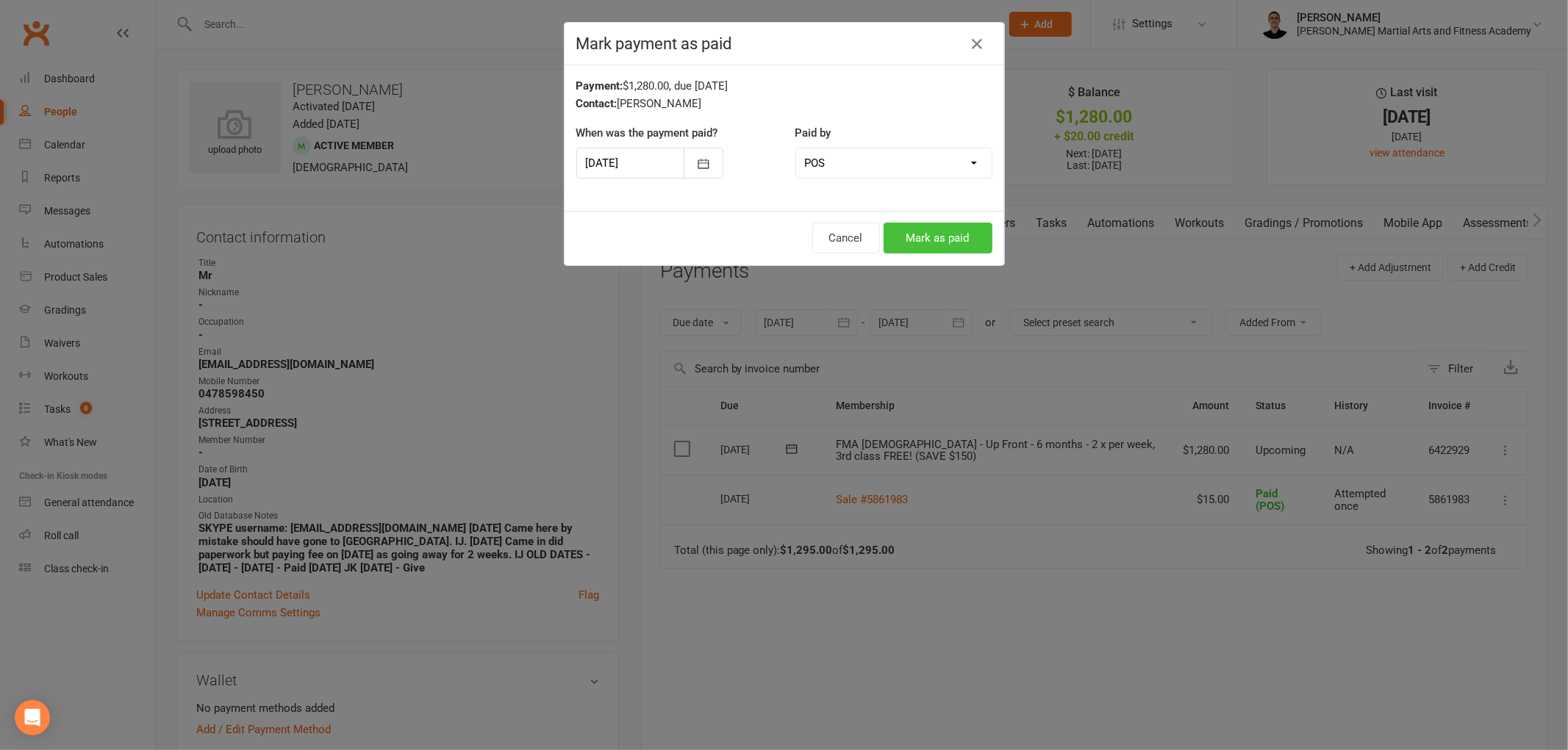
click at [940, 235] on button "Mark as paid" at bounding box center [938, 237] width 109 height 30
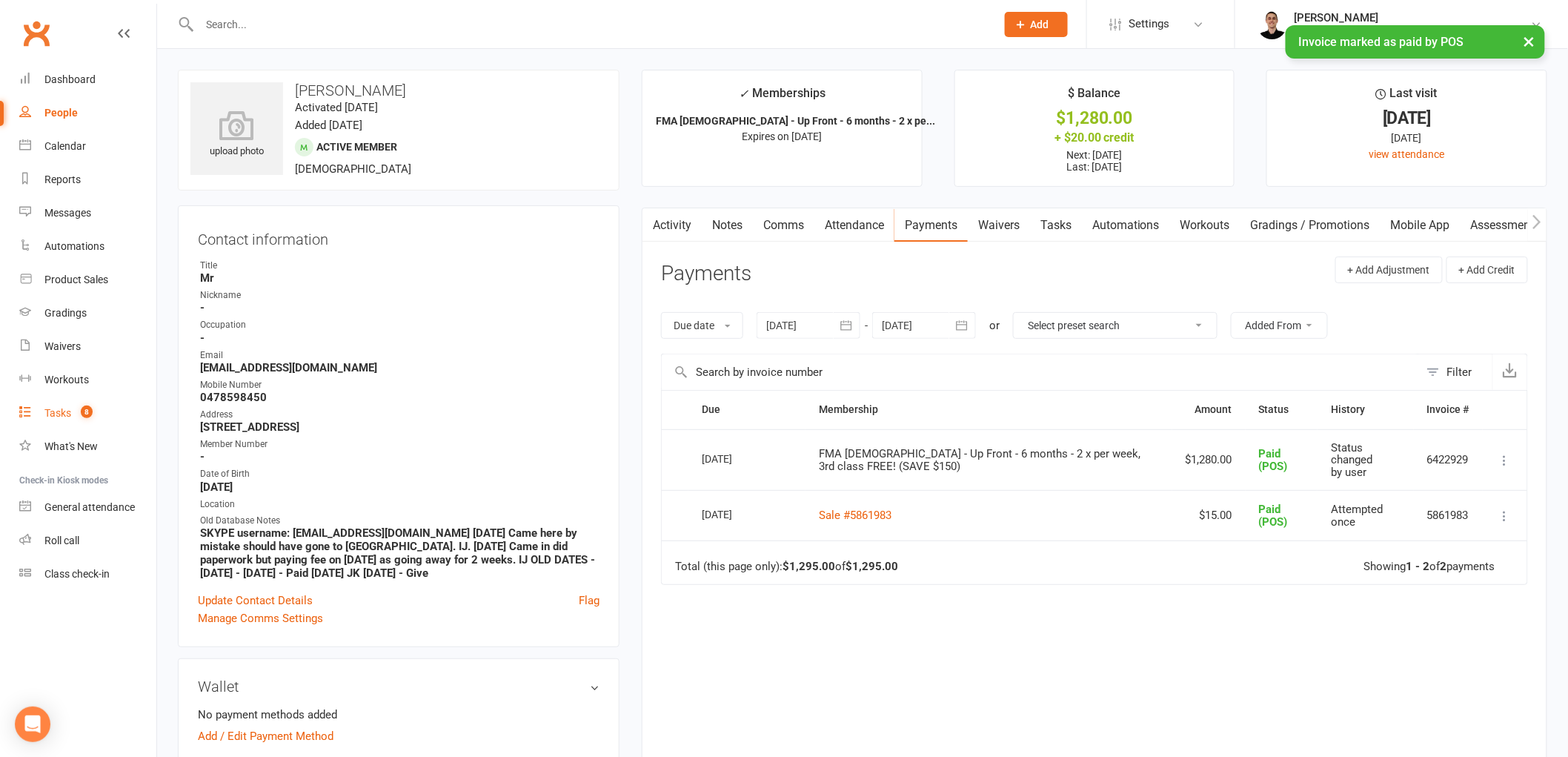
click at [60, 401] on link "Tasks 8" at bounding box center [87, 413] width 137 height 34
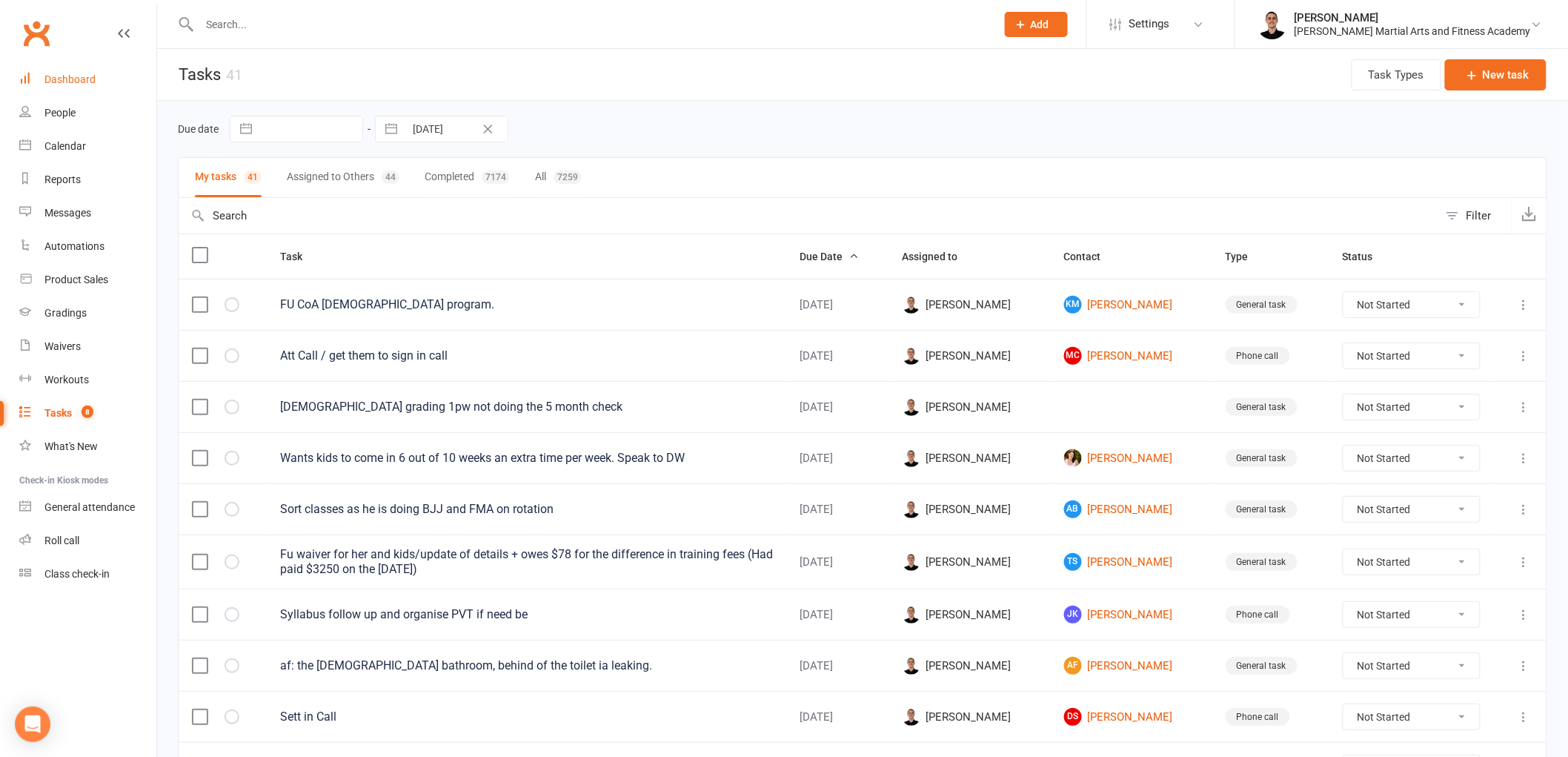
click at [67, 71] on link "Dashboard" at bounding box center [87, 80] width 137 height 34
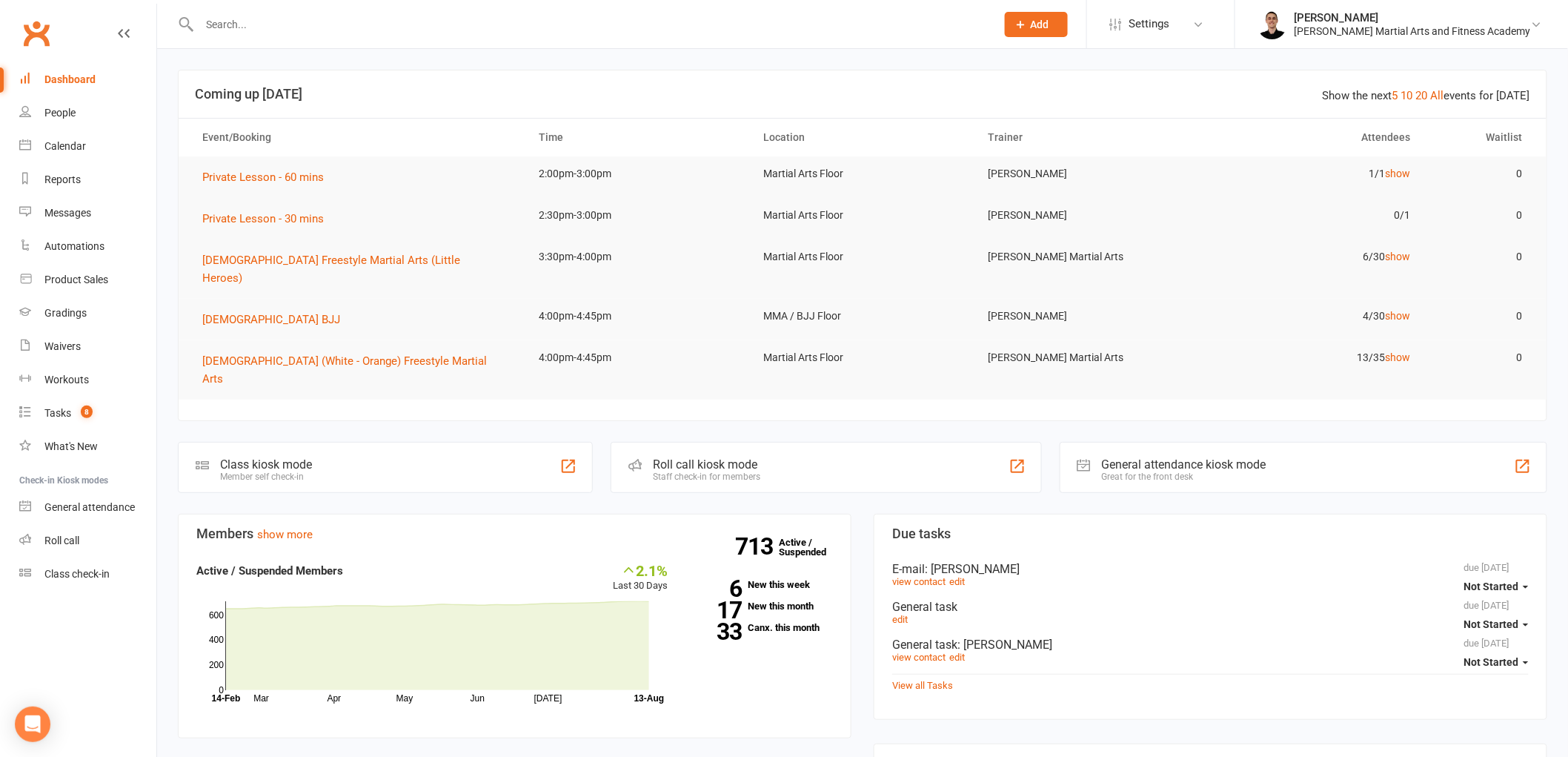
click at [441, 26] on input "text" at bounding box center [590, 24] width 791 height 20
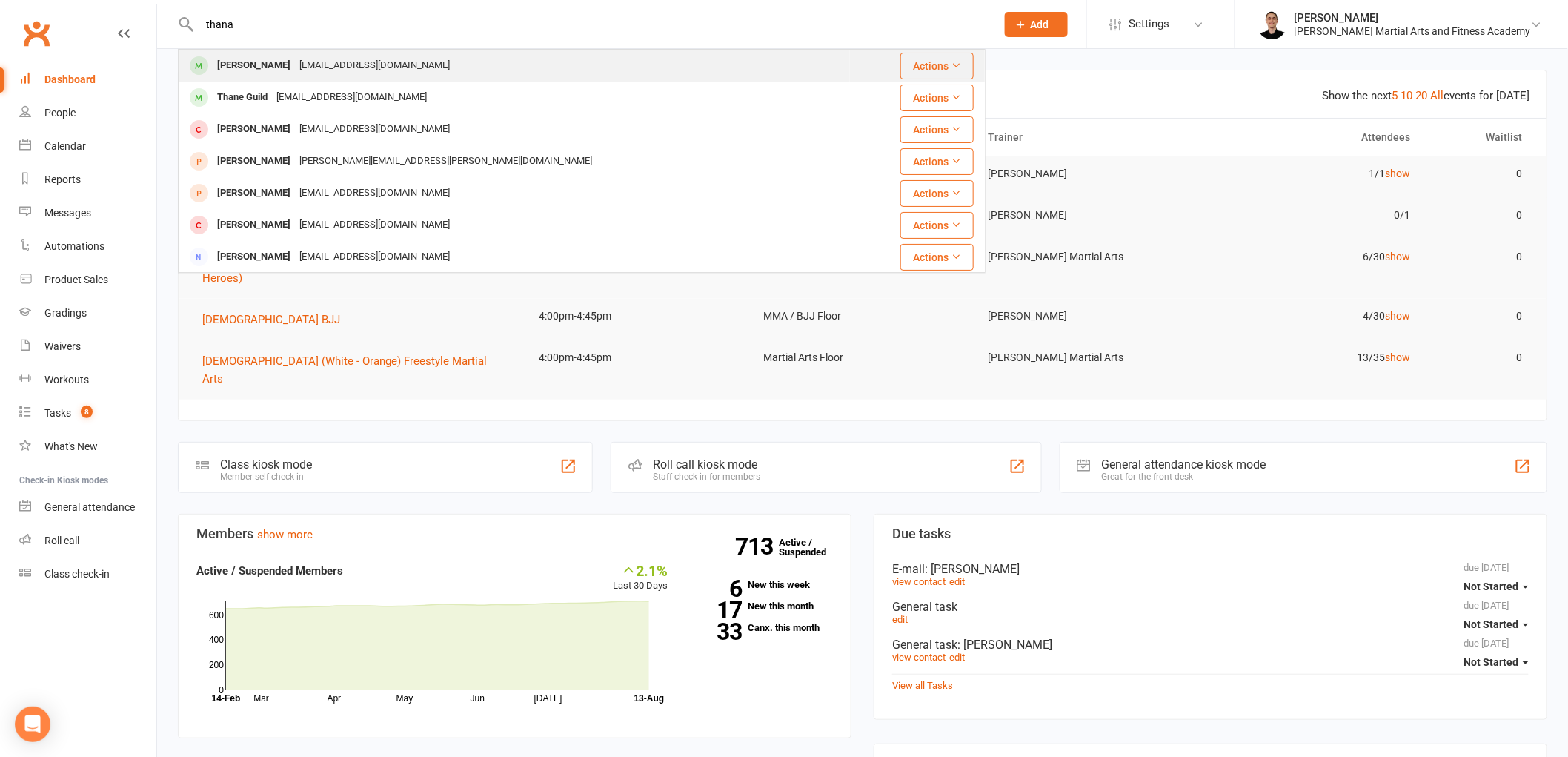
type input "thana"
click at [395, 55] on div "egoodwin@westnet.com.au" at bounding box center [374, 65] width 159 height 21
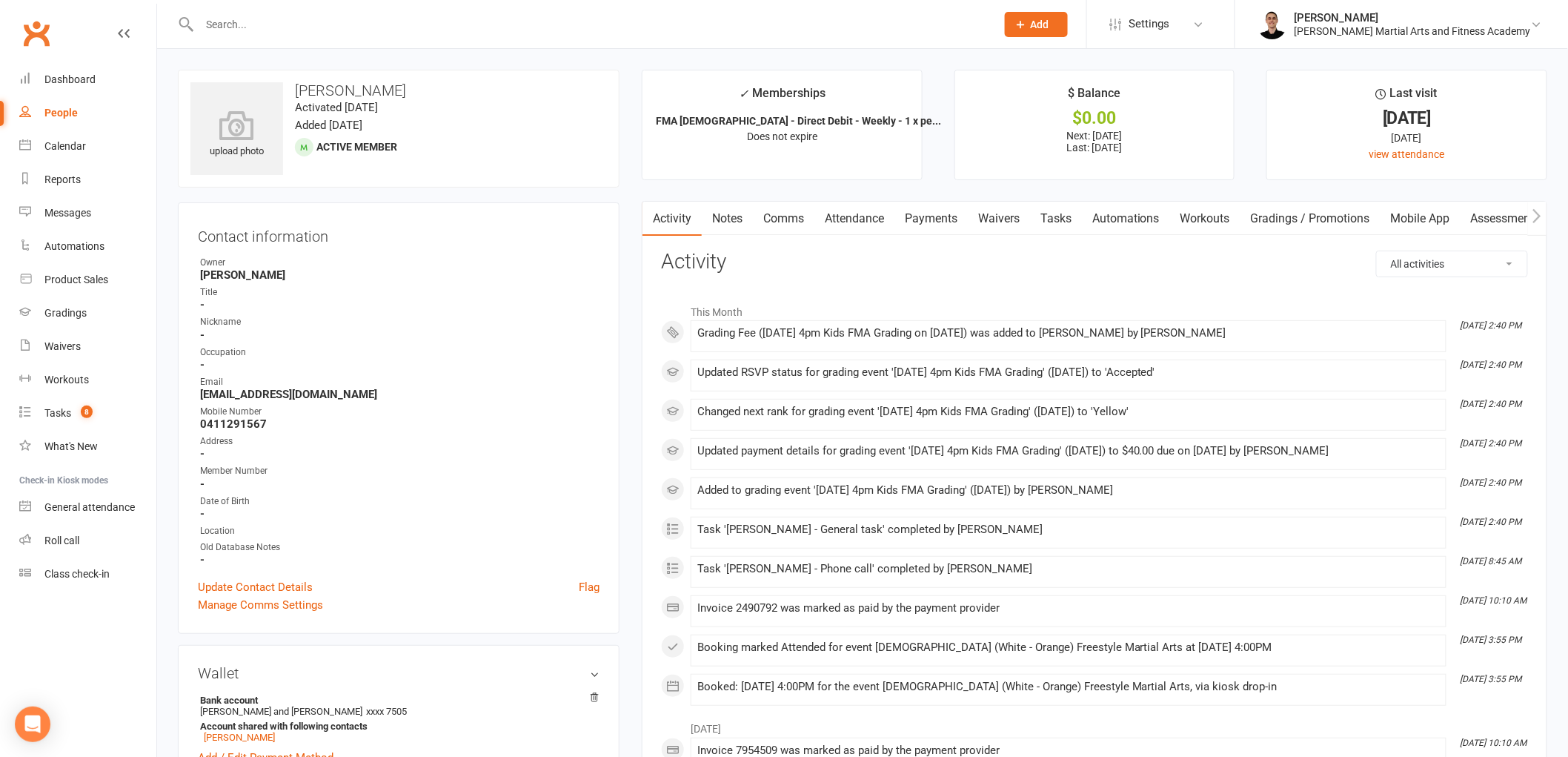
click at [737, 210] on link "Notes" at bounding box center [727, 219] width 51 height 34
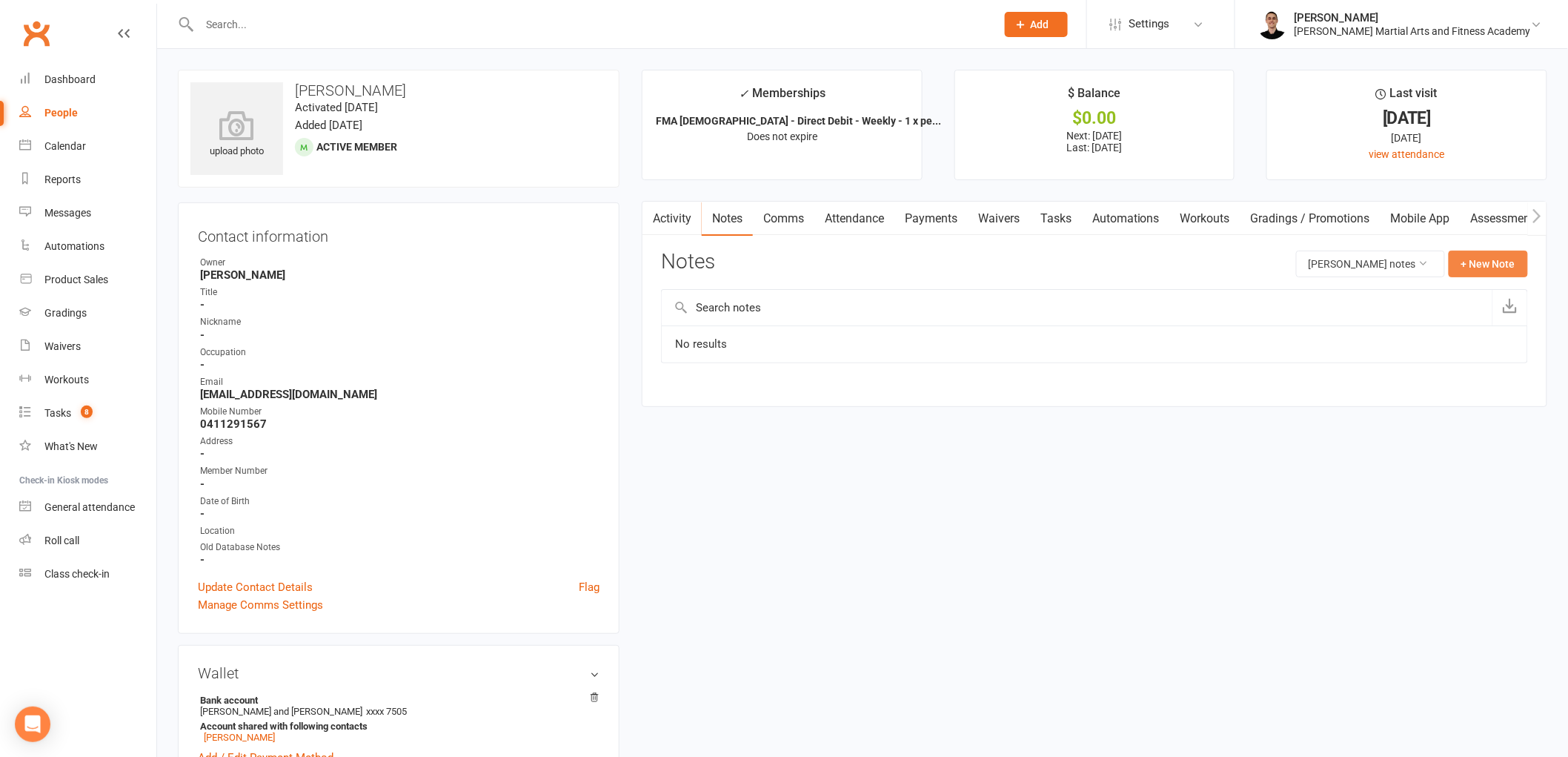
click at [1490, 257] on button "+ New Note" at bounding box center [1488, 264] width 79 height 27
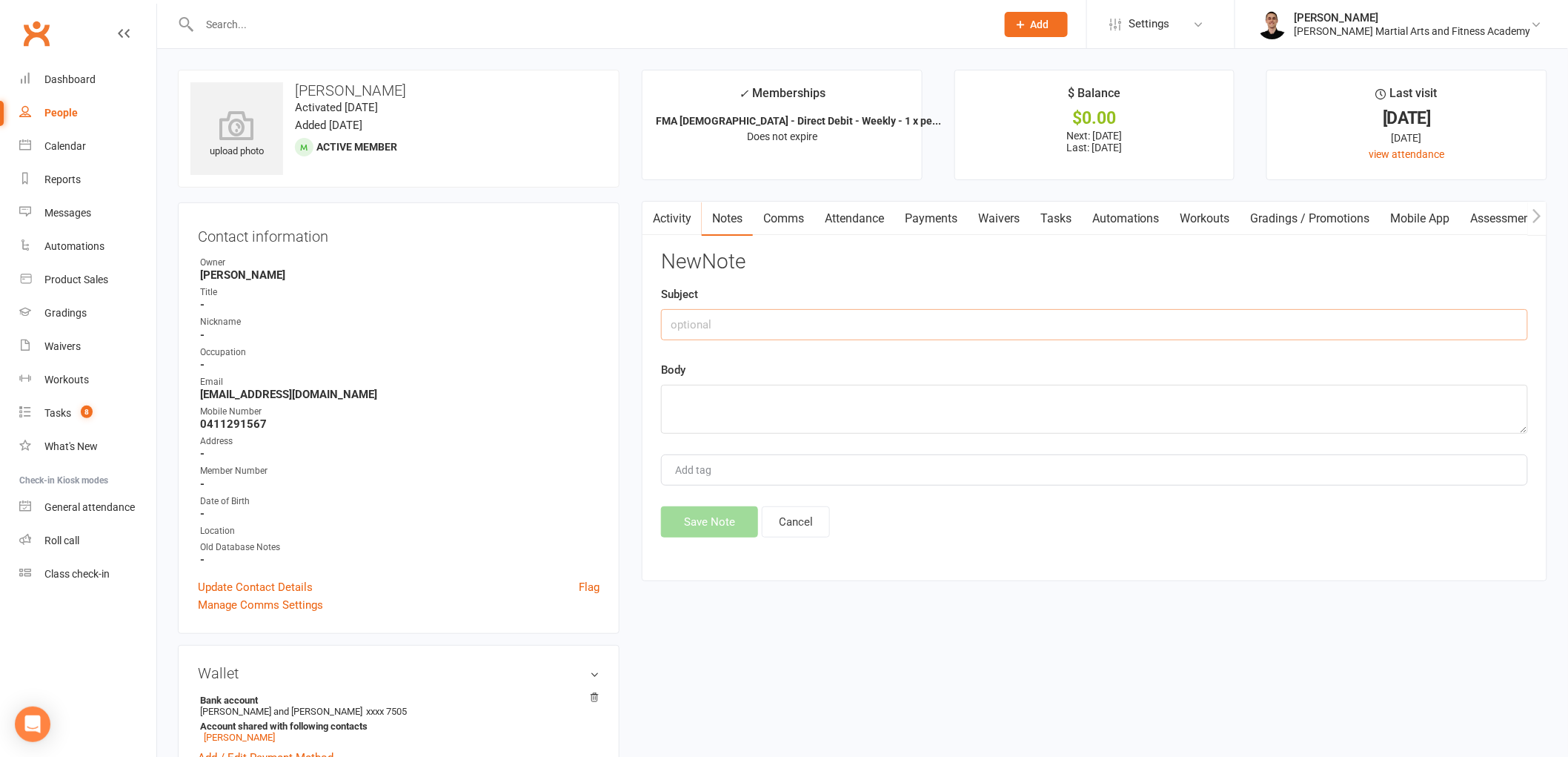
click at [811, 328] on input "text" at bounding box center [1094, 324] width 867 height 31
type input "FROM"
click at [760, 396] on textarea at bounding box center [1094, 409] width 867 height 49
paste textarea "Hi, Can you please tell me why I was charged $40.90 today on top of his weekly …"
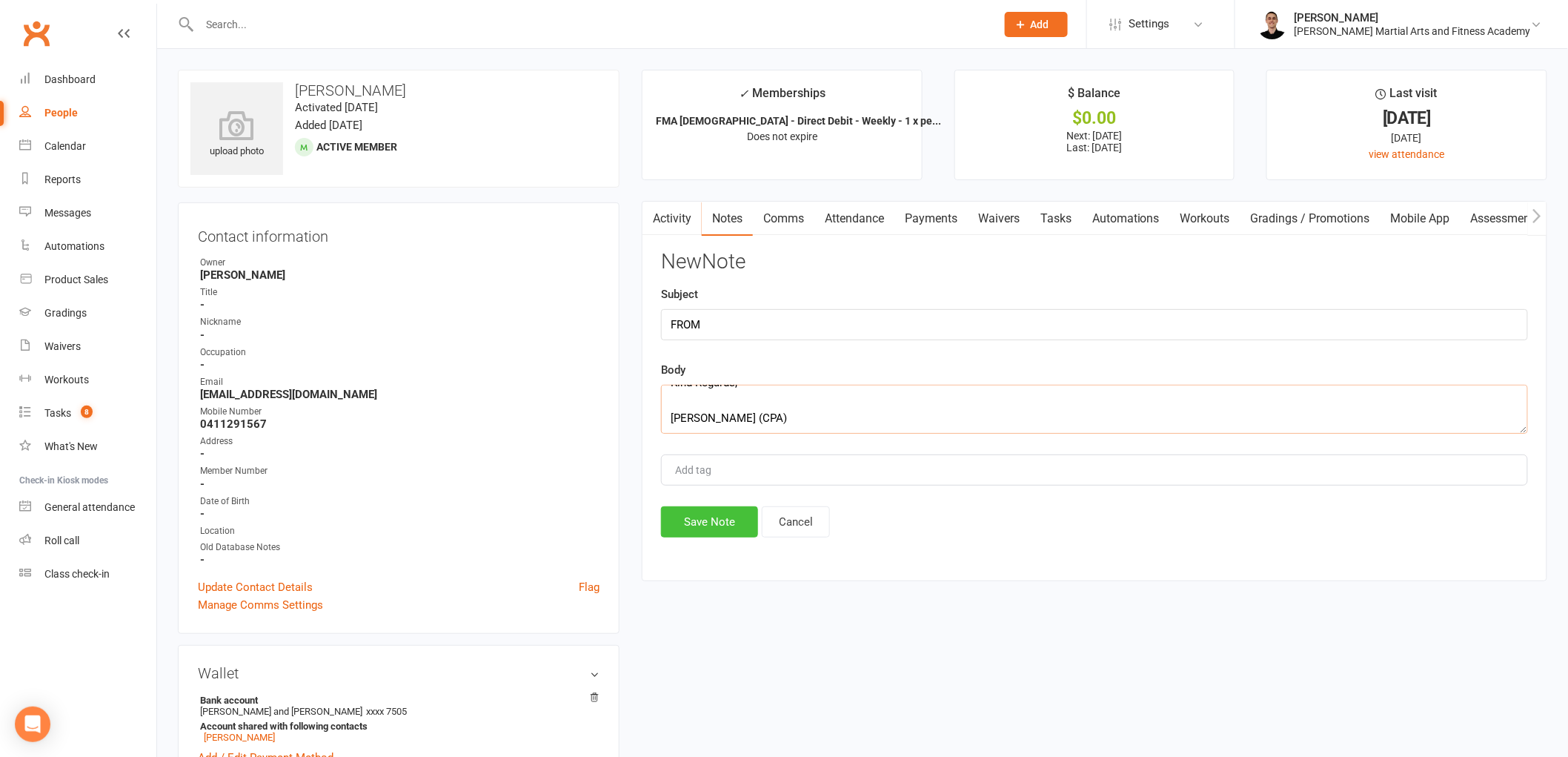
type textarea "Hi, Can you please tell me why I was charged $40.90 today on top of his weekly …"
click at [704, 521] on button "Save Note" at bounding box center [709, 521] width 97 height 31
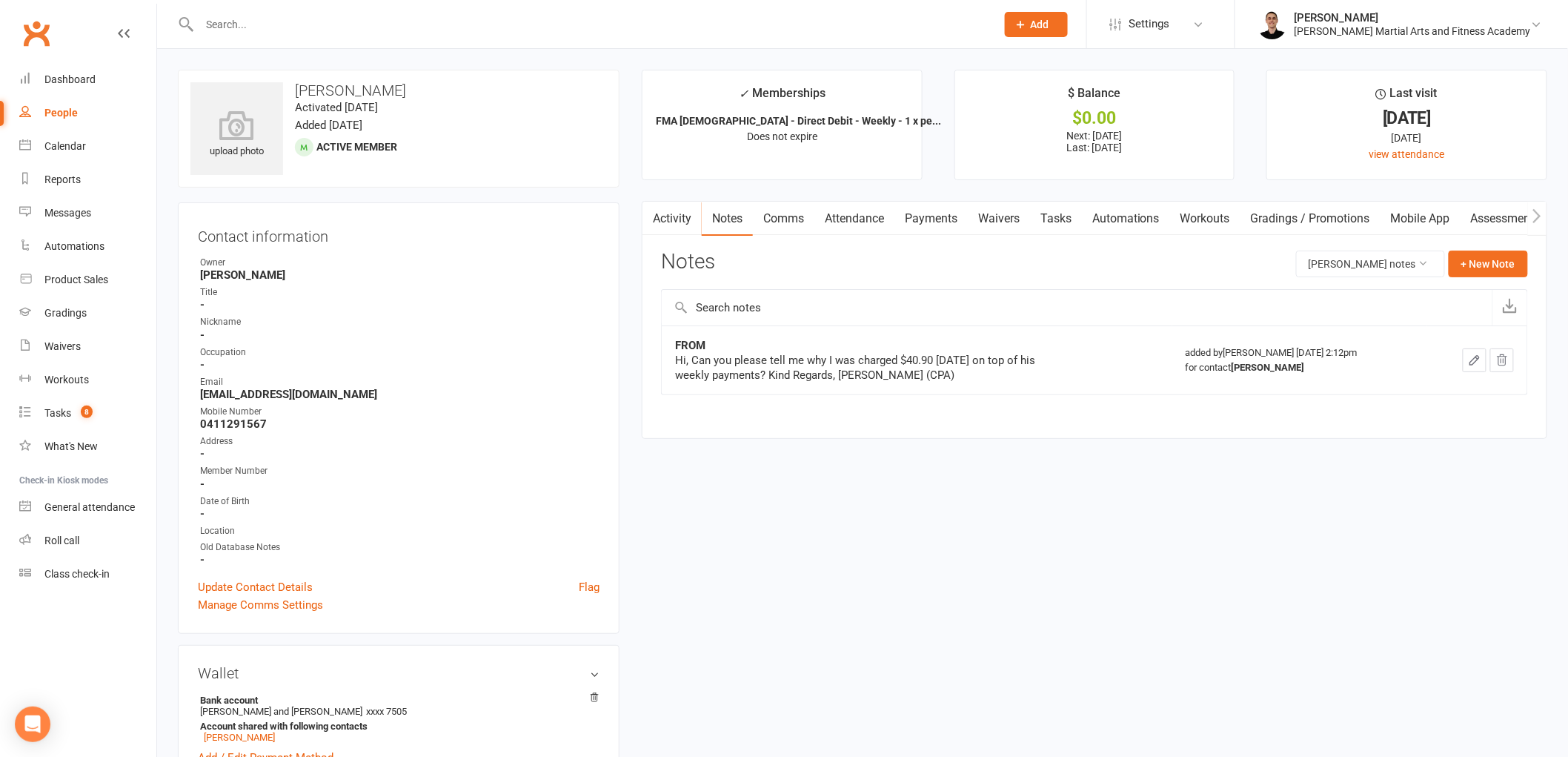
click at [776, 209] on link "Comms" at bounding box center [784, 219] width 61 height 34
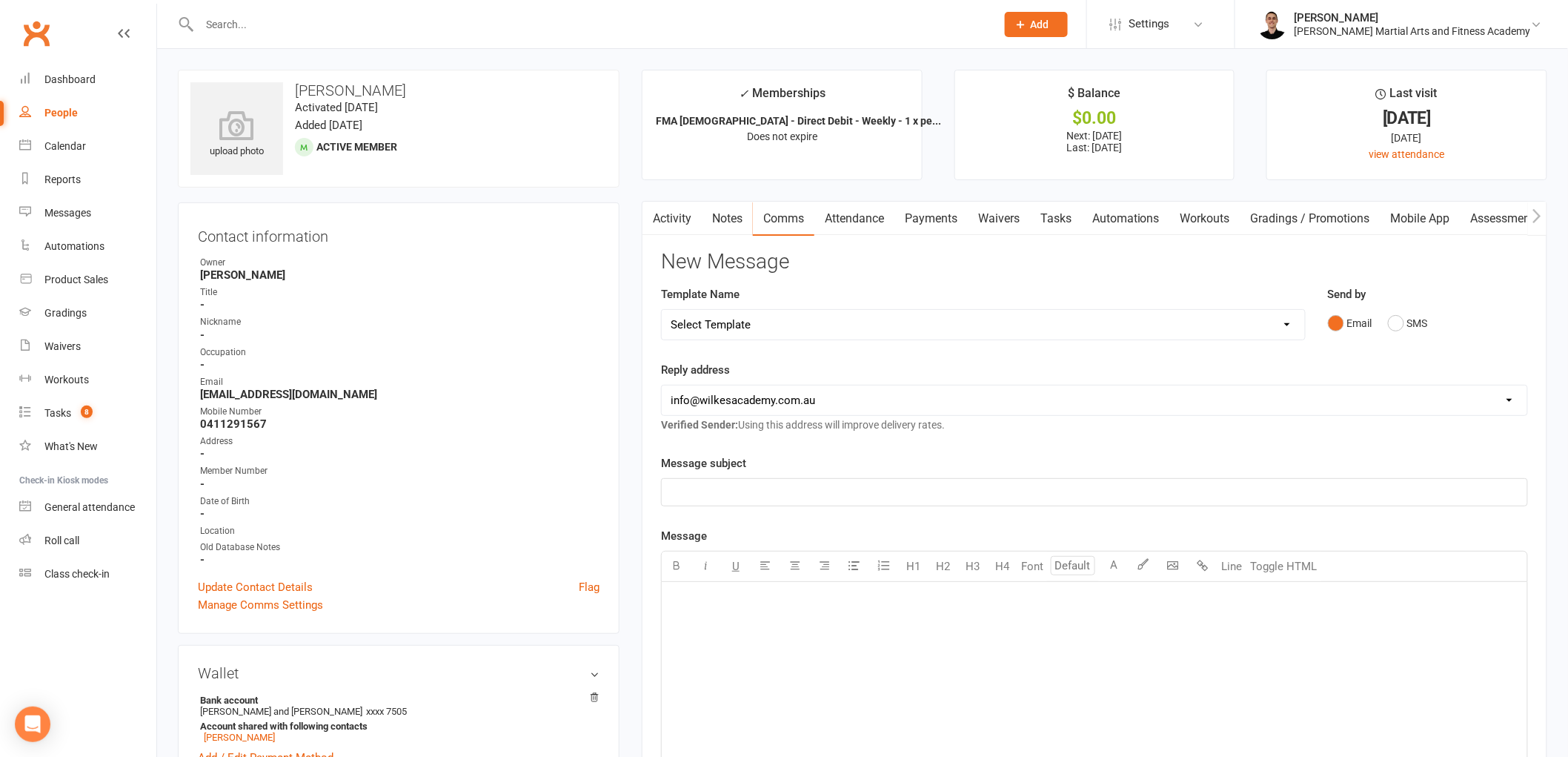
click at [776, 325] on select "Select Template [Email] Birthday Party Enquiry [Email] 2-5yo Grading Form [Emai…" at bounding box center [983, 325] width 643 height 30
select select "39"
click at [662, 310] on select "Select Template [Email] Birthday Party Enquiry [Email] 2-5yo Grading Form [Emai…" at bounding box center [983, 325] width 643 height 30
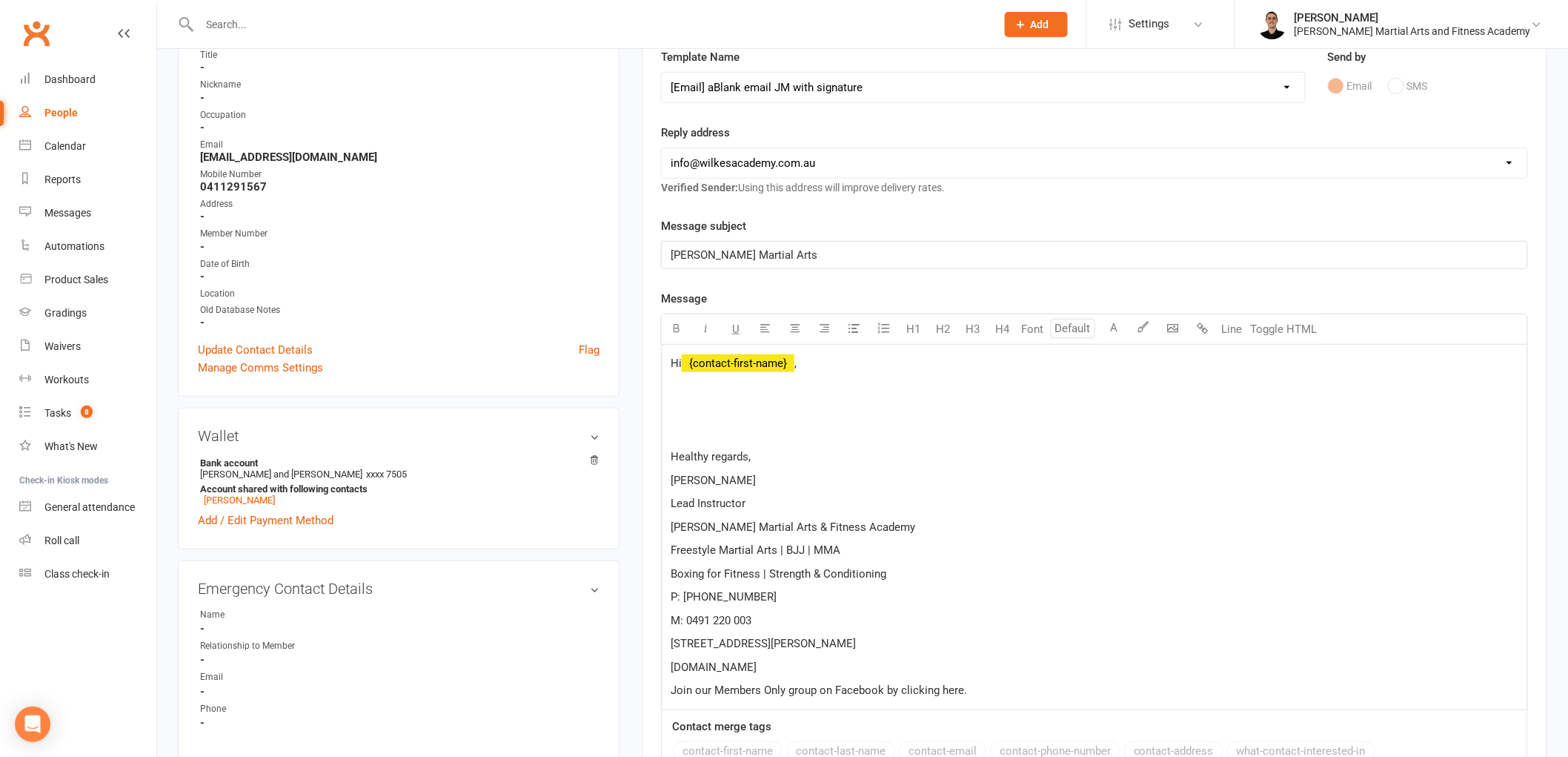
scroll to position [247, 0]
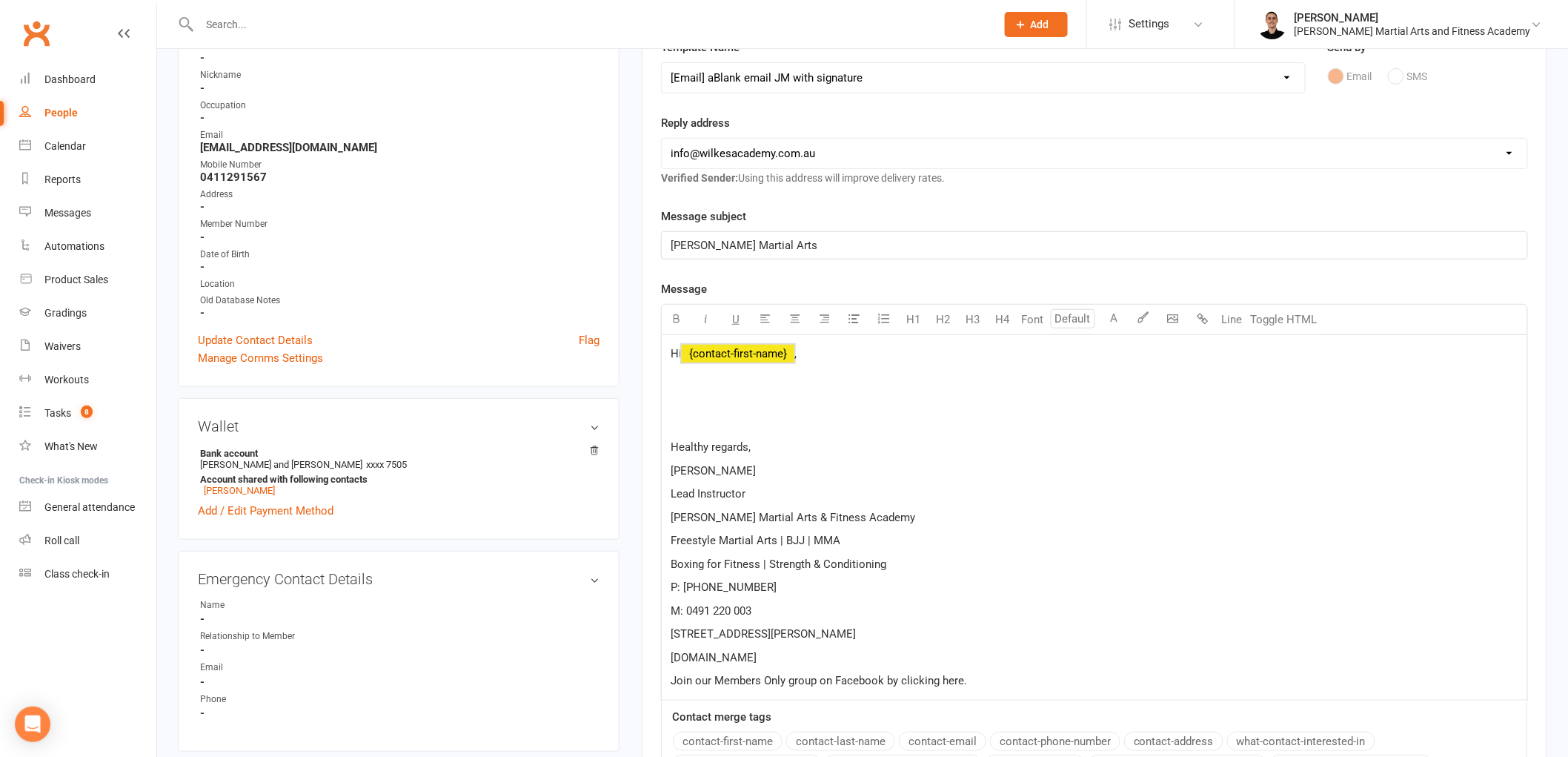
click at [737, 358] on span "﻿ {contact-first-name}" at bounding box center [738, 354] width 113 height 13
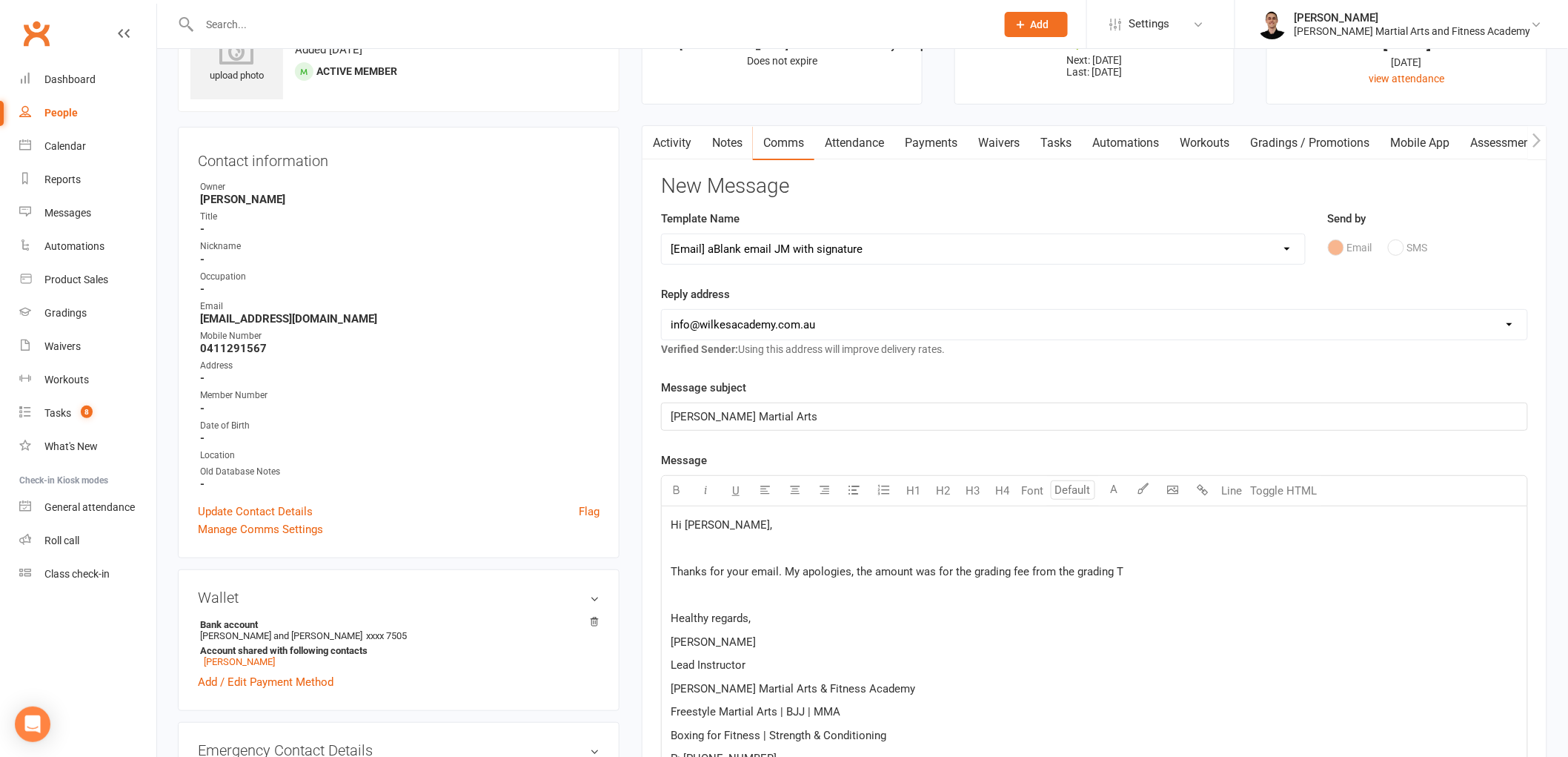
scroll to position [330, 0]
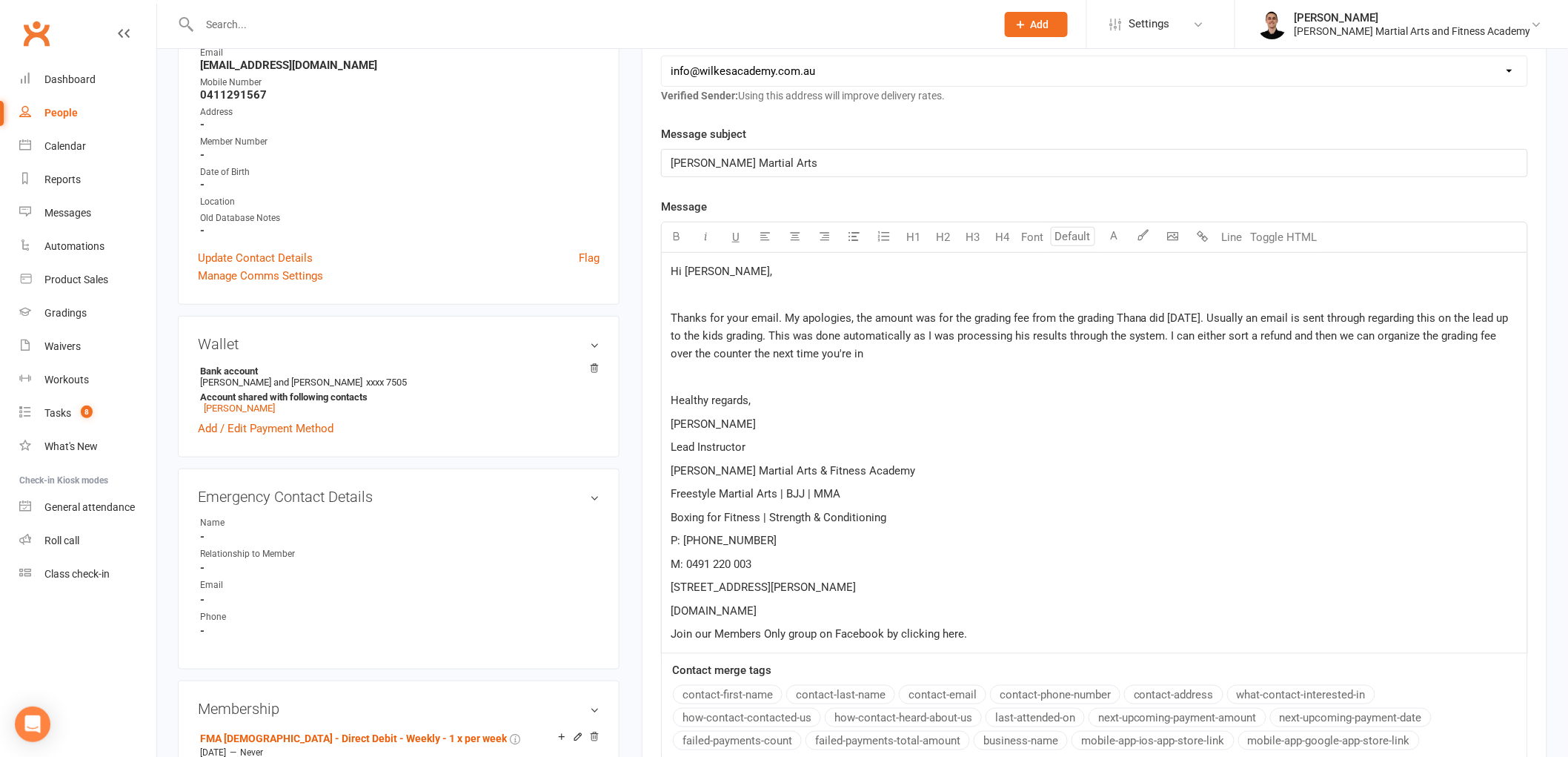
click at [1222, 337] on span "Thanks for your email. My apologies, the amount was for the grading fee from th…" at bounding box center [1092, 336] width 841 height 49
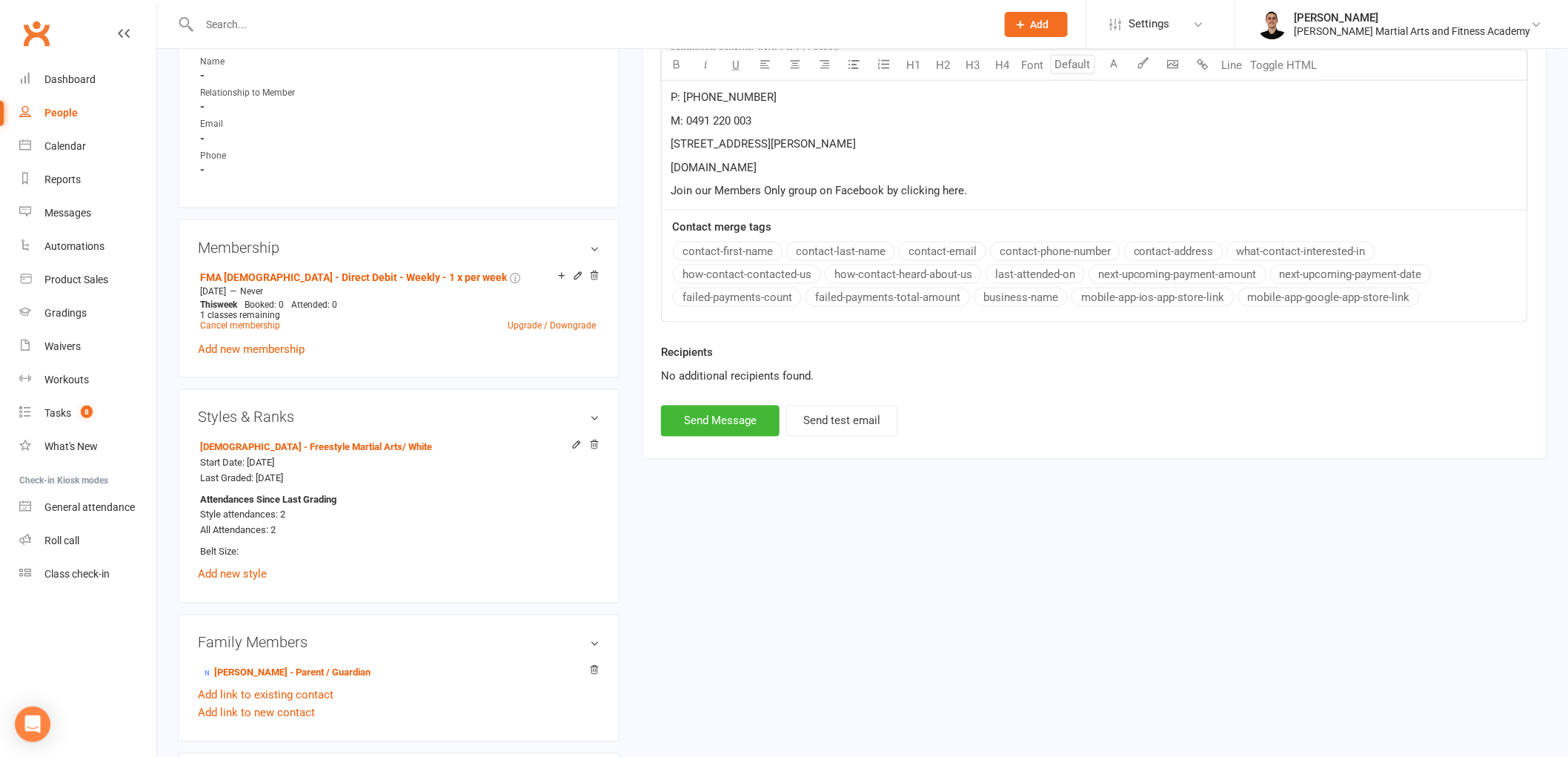
scroll to position [824, 0]
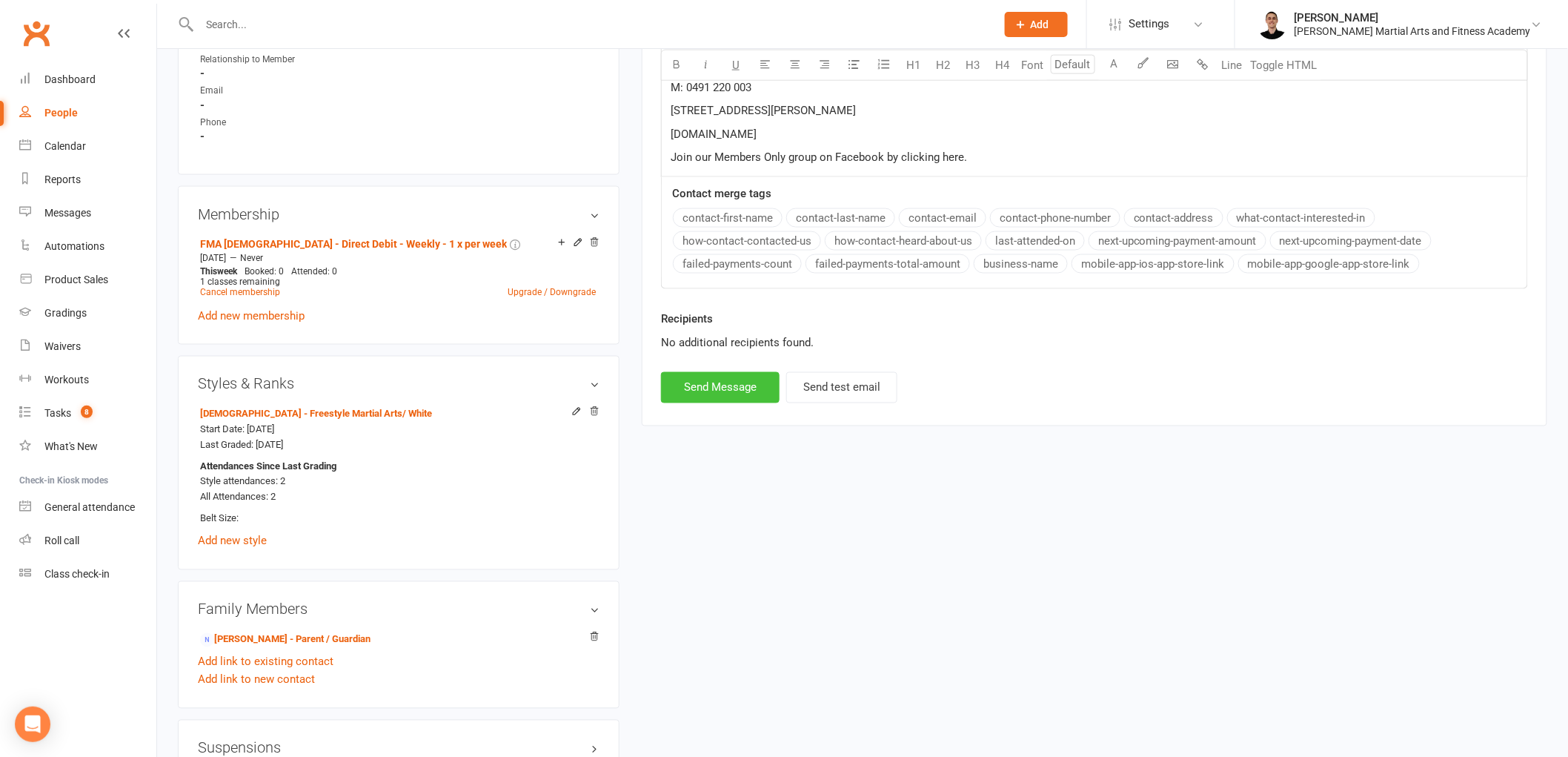
click at [688, 380] on button "Send Message" at bounding box center [719, 387] width 118 height 31
select select
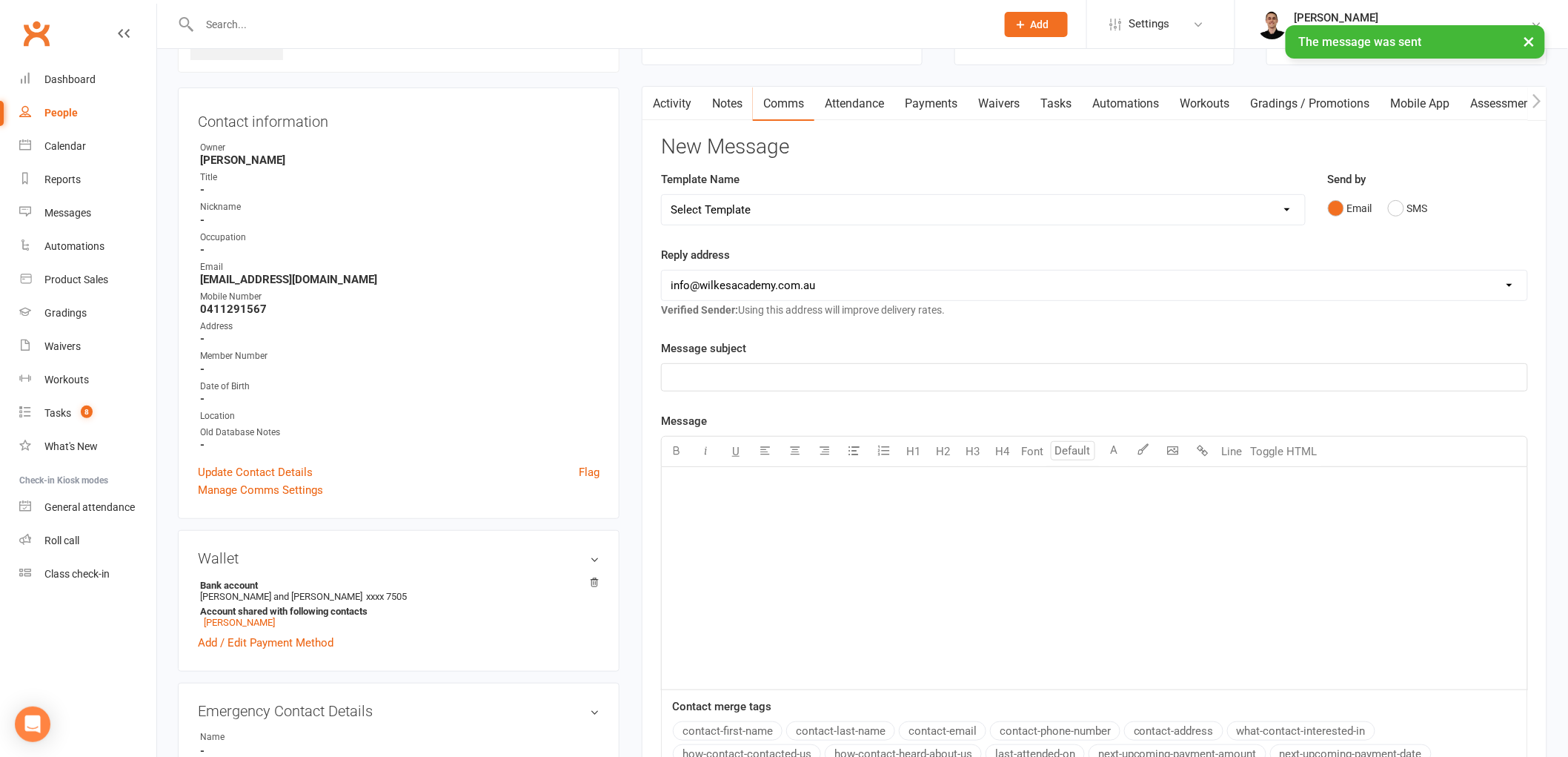
scroll to position [0, 0]
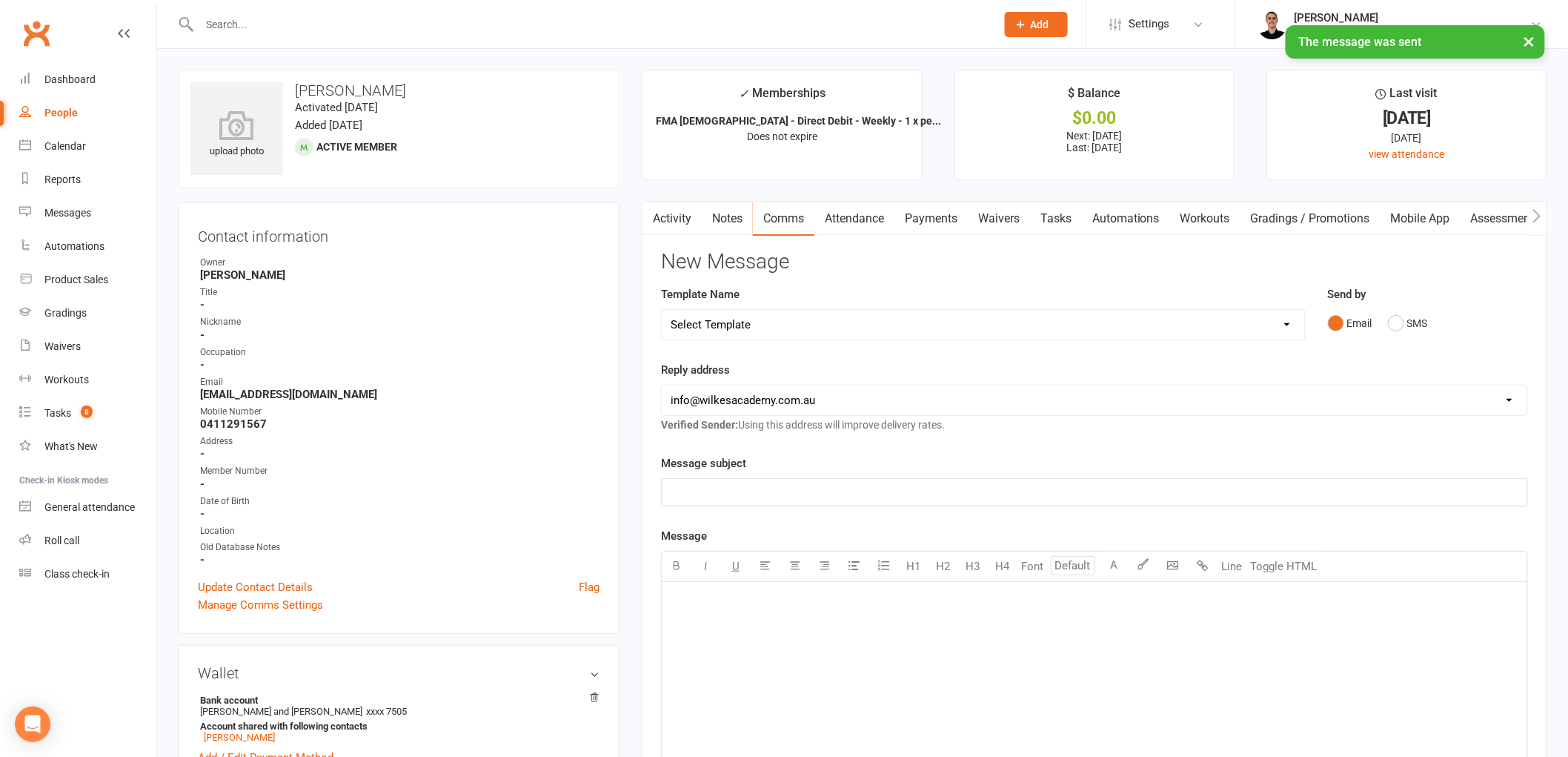
click at [1054, 224] on link "Tasks" at bounding box center [1056, 219] width 52 height 34
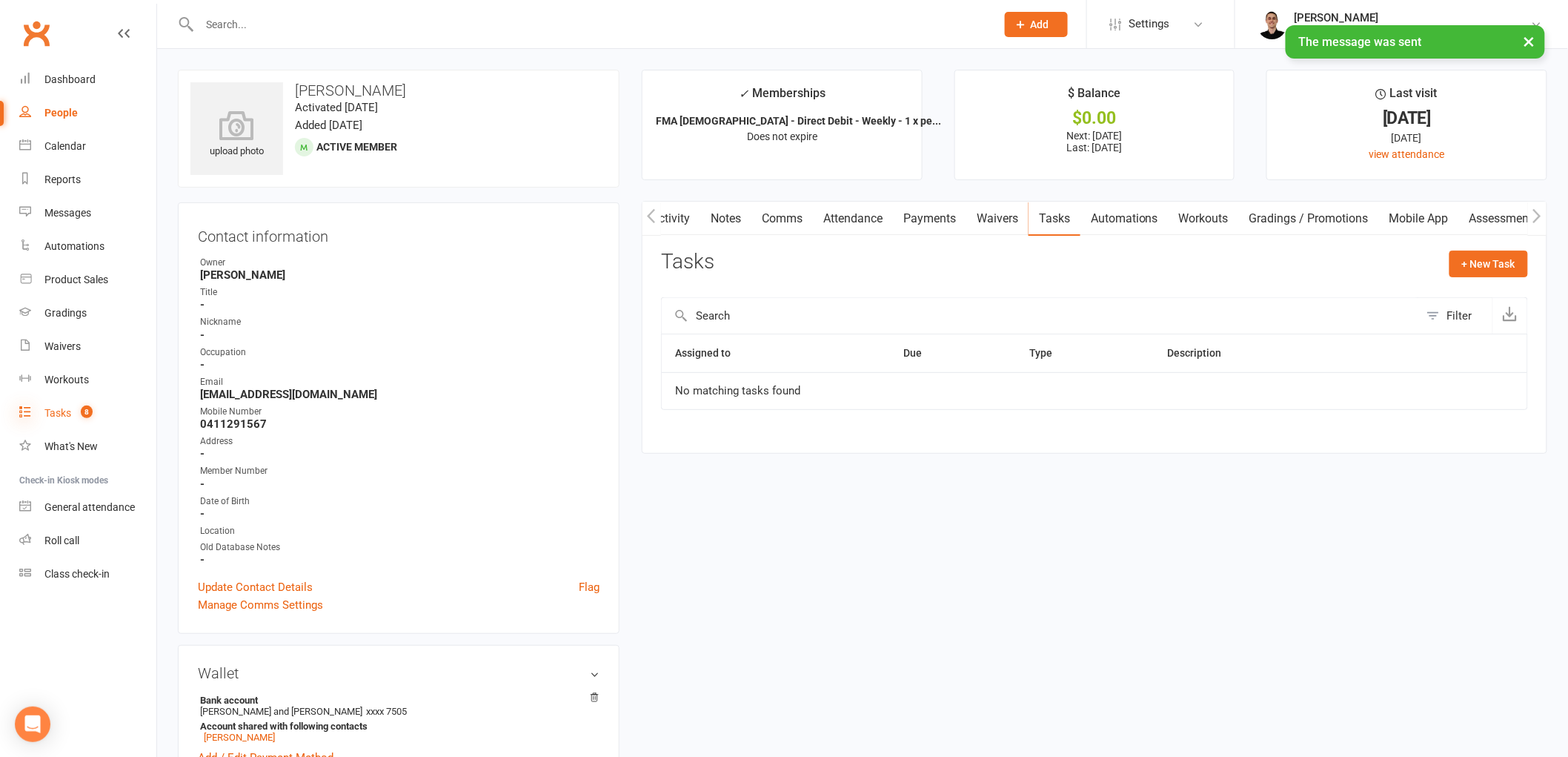
click at [25, 406] on icon at bounding box center [25, 412] width 12 height 12
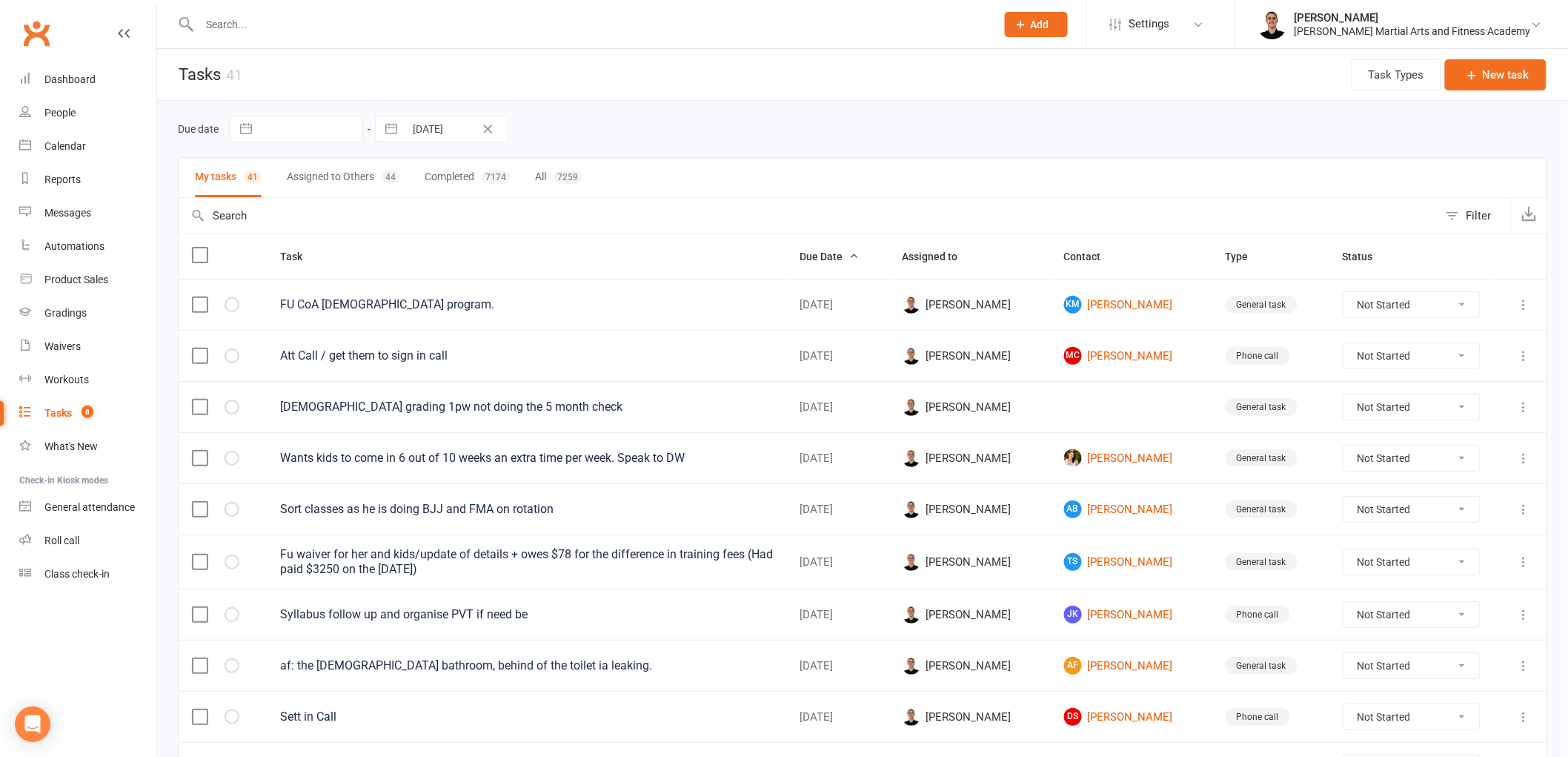
click at [519, 28] on input "text" at bounding box center [590, 24] width 791 height 20
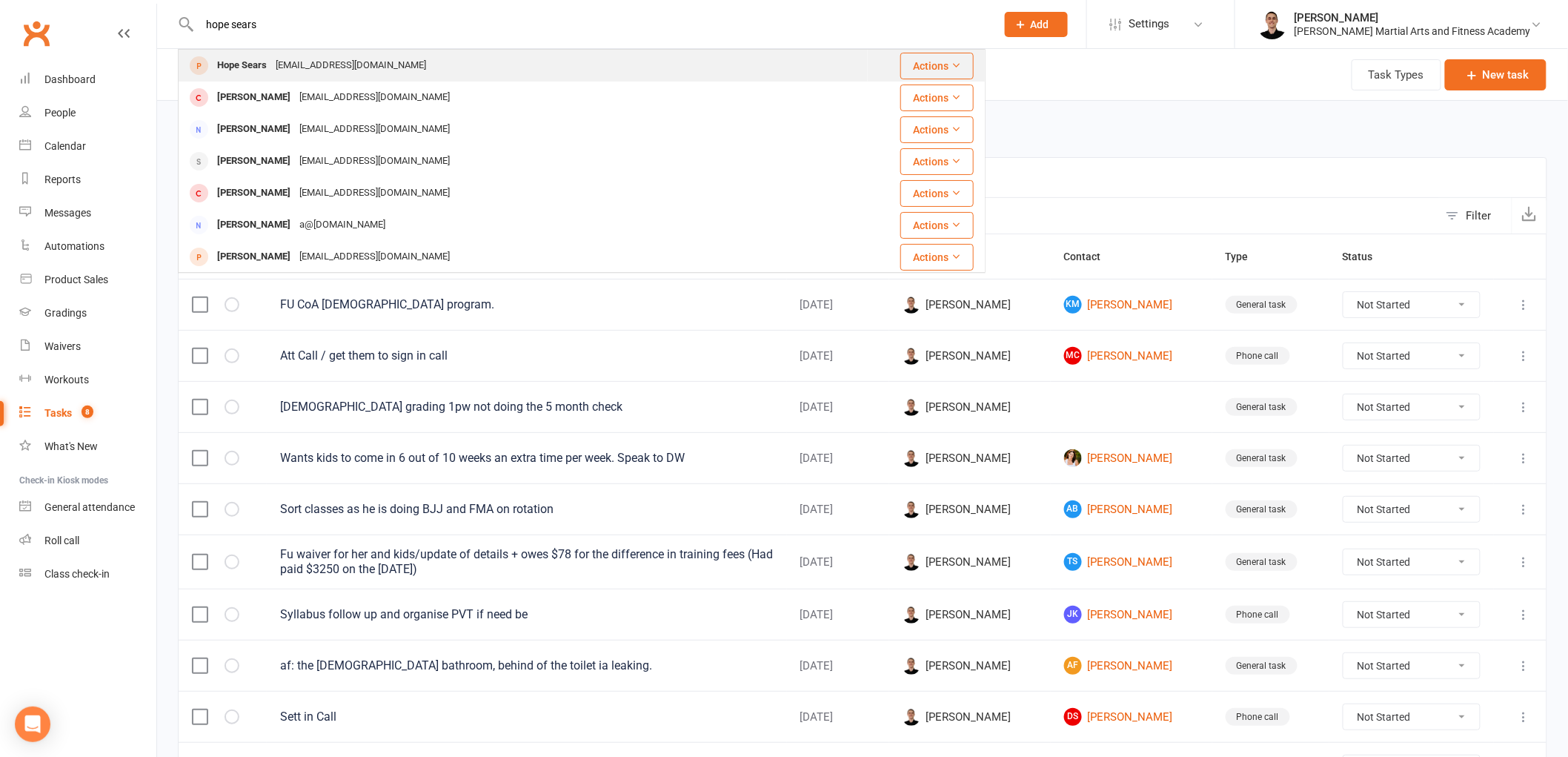
type input "hope sears"
click at [395, 73] on div "Hope Sears hopefsears@gmail.com" at bounding box center [523, 65] width 688 height 31
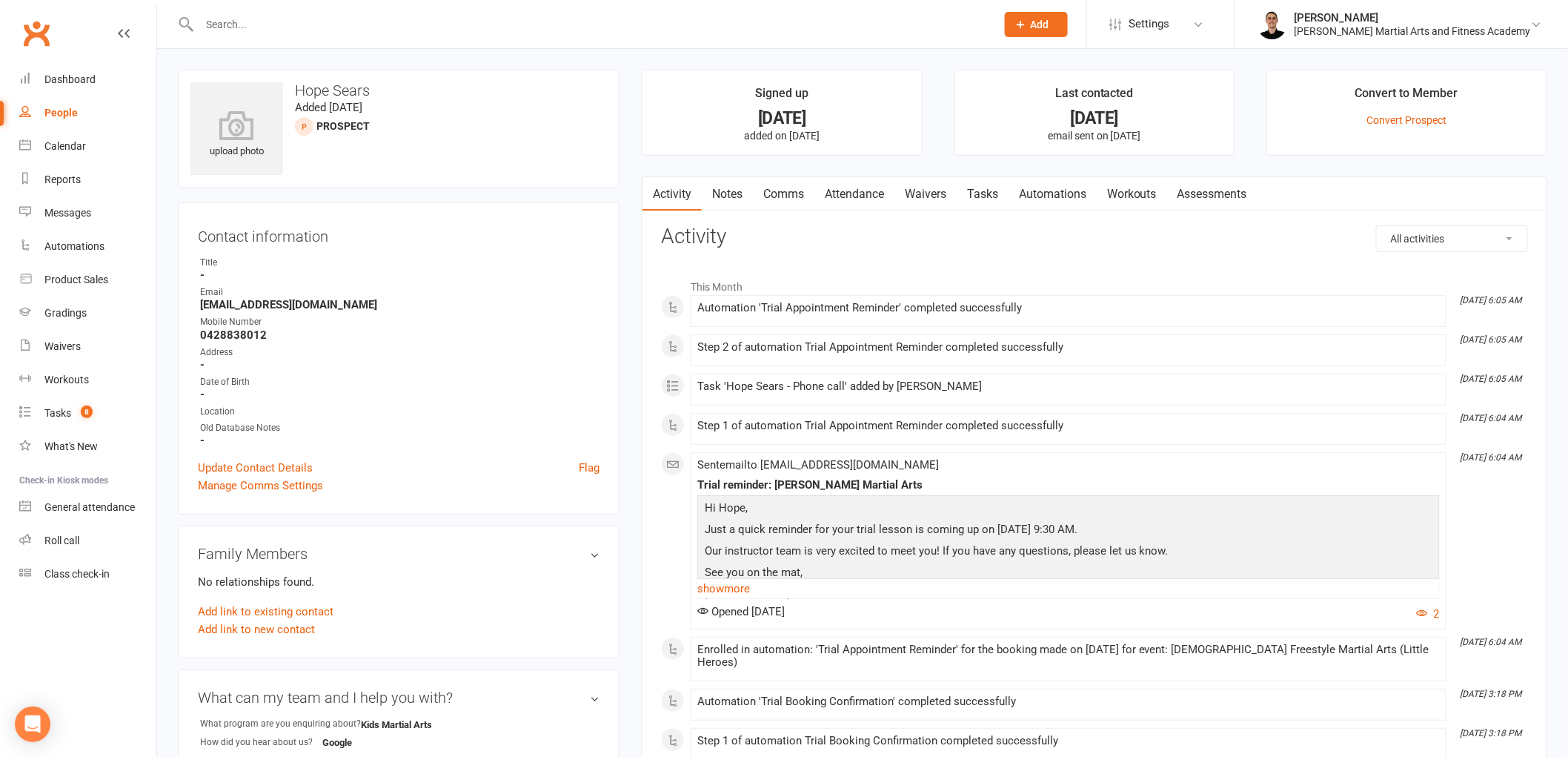
click at [720, 191] on link "Notes" at bounding box center [727, 194] width 51 height 34
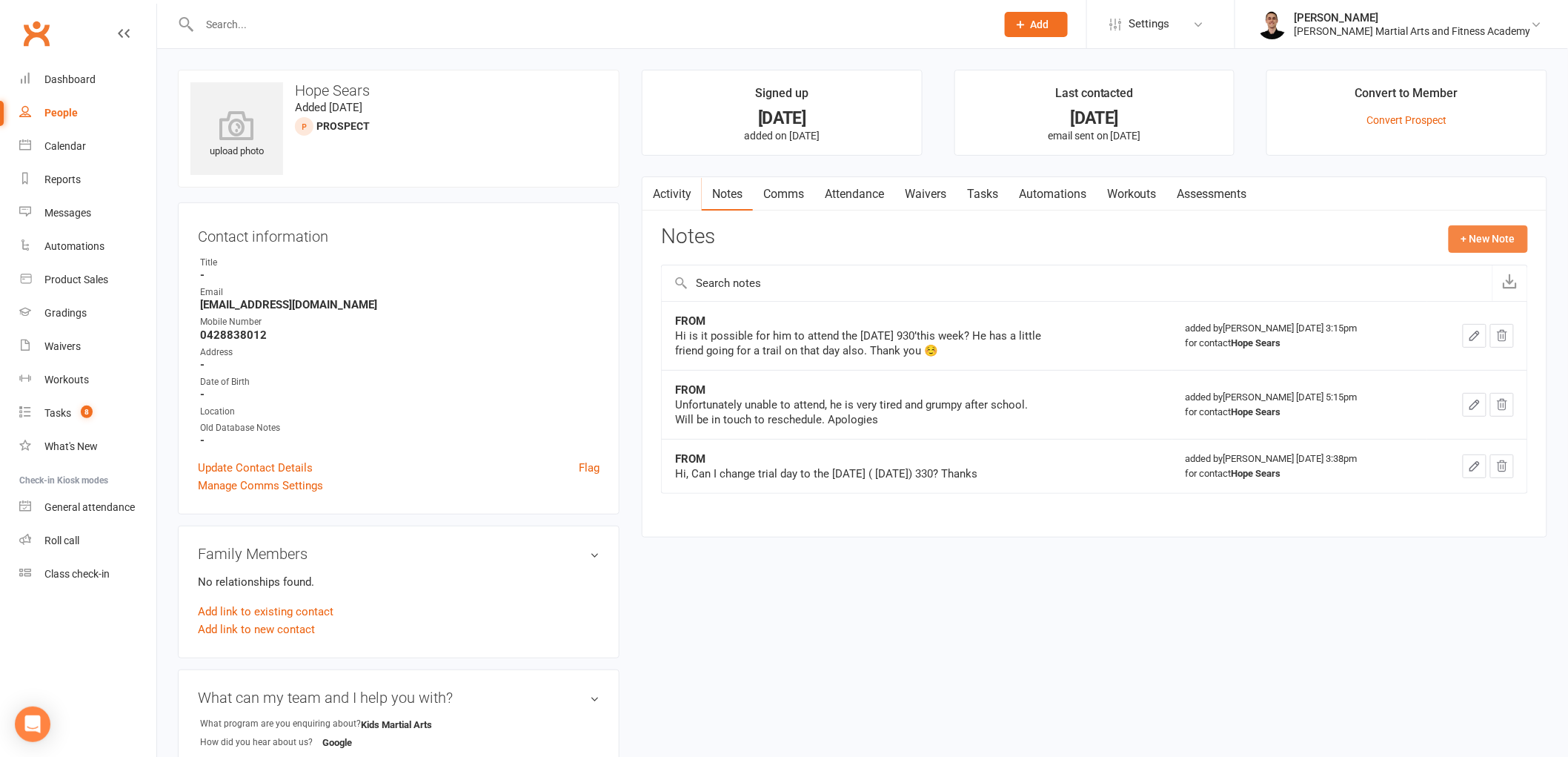
click at [1509, 237] on button "+ New Note" at bounding box center [1488, 238] width 79 height 27
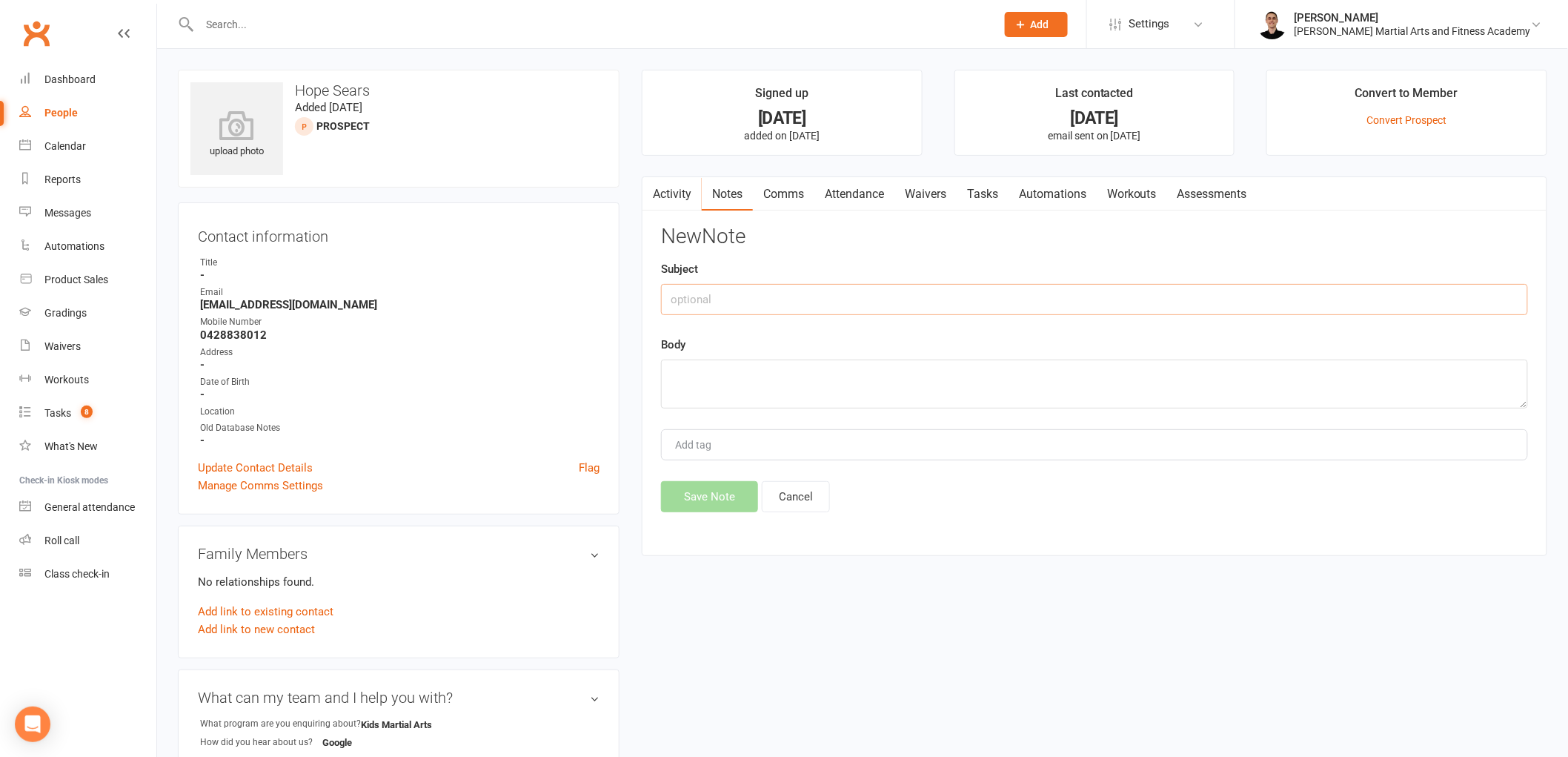
click at [873, 308] on input "text" at bounding box center [1094, 299] width 867 height 31
type input "FROM"
click at [798, 369] on textarea at bounding box center [1094, 384] width 867 height 49
paste textarea "Thank you, looking forward to coming along this week and checking it out. Darcy…"
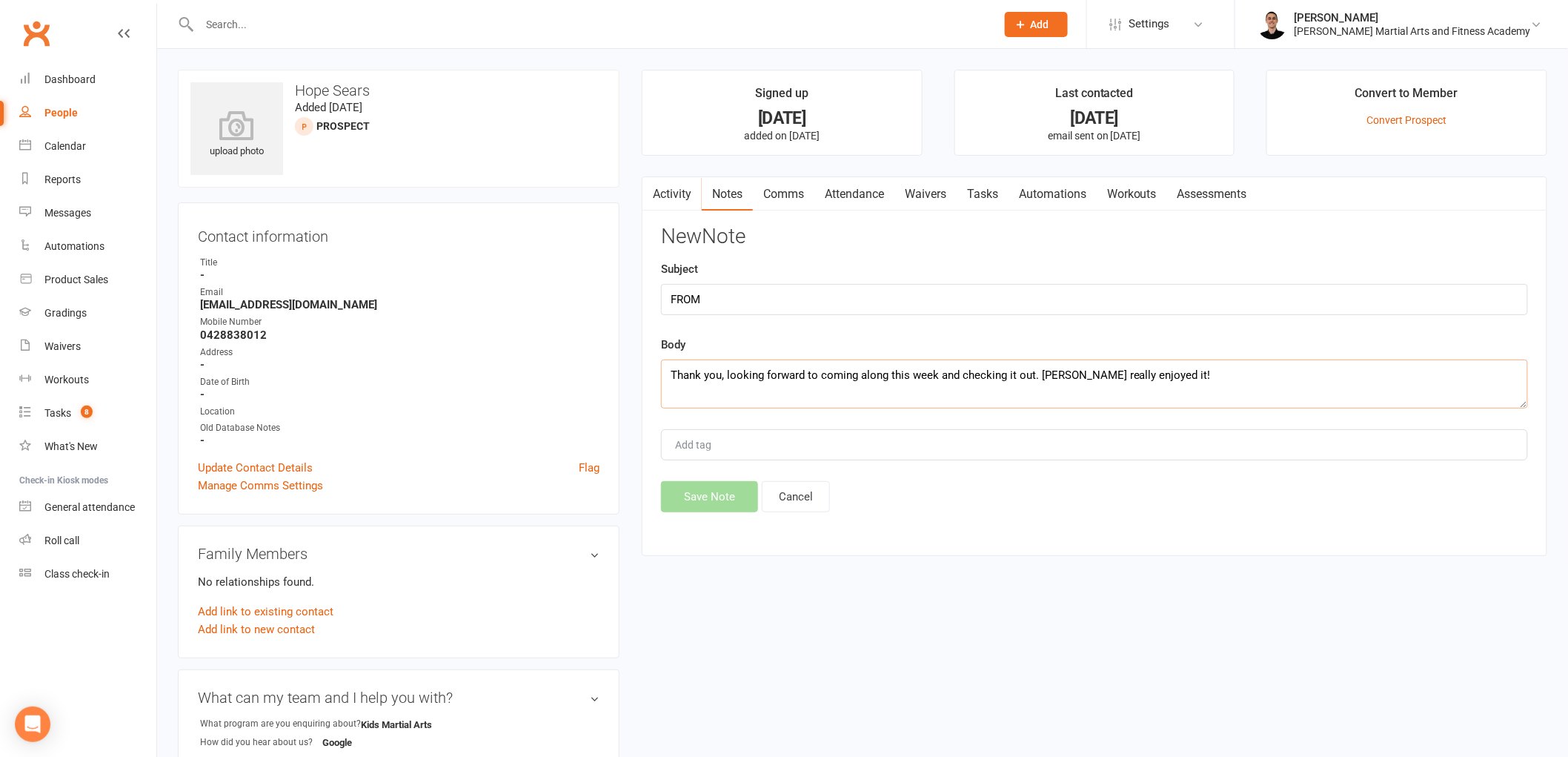
scroll to position [9, 0]
type textarea "Thank you, looking forward to coming along this week and checking it out. Darcy…"
click at [725, 501] on button "Save Note" at bounding box center [709, 496] width 97 height 31
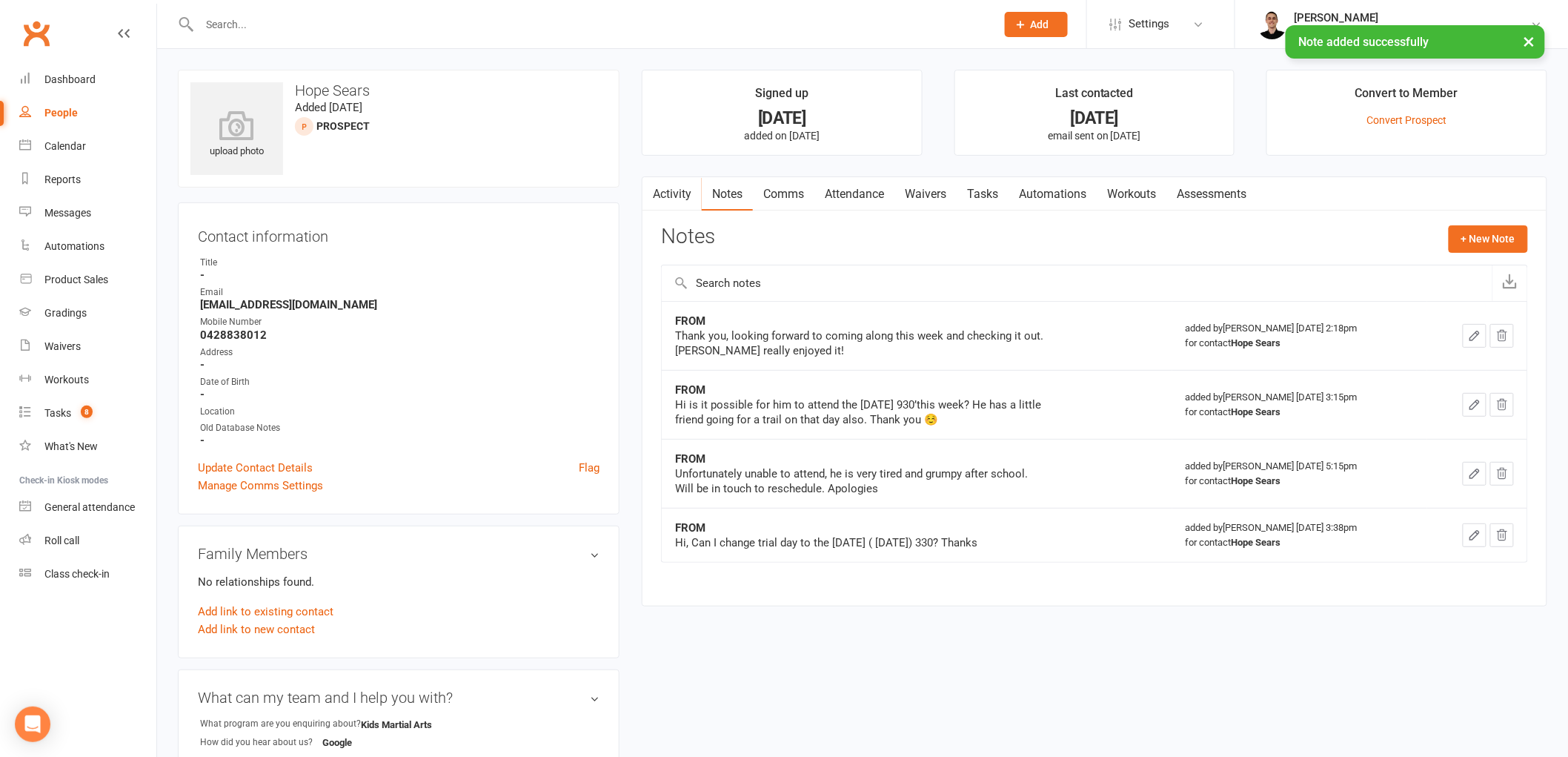
click at [870, 208] on link "Attendance" at bounding box center [854, 194] width 80 height 34
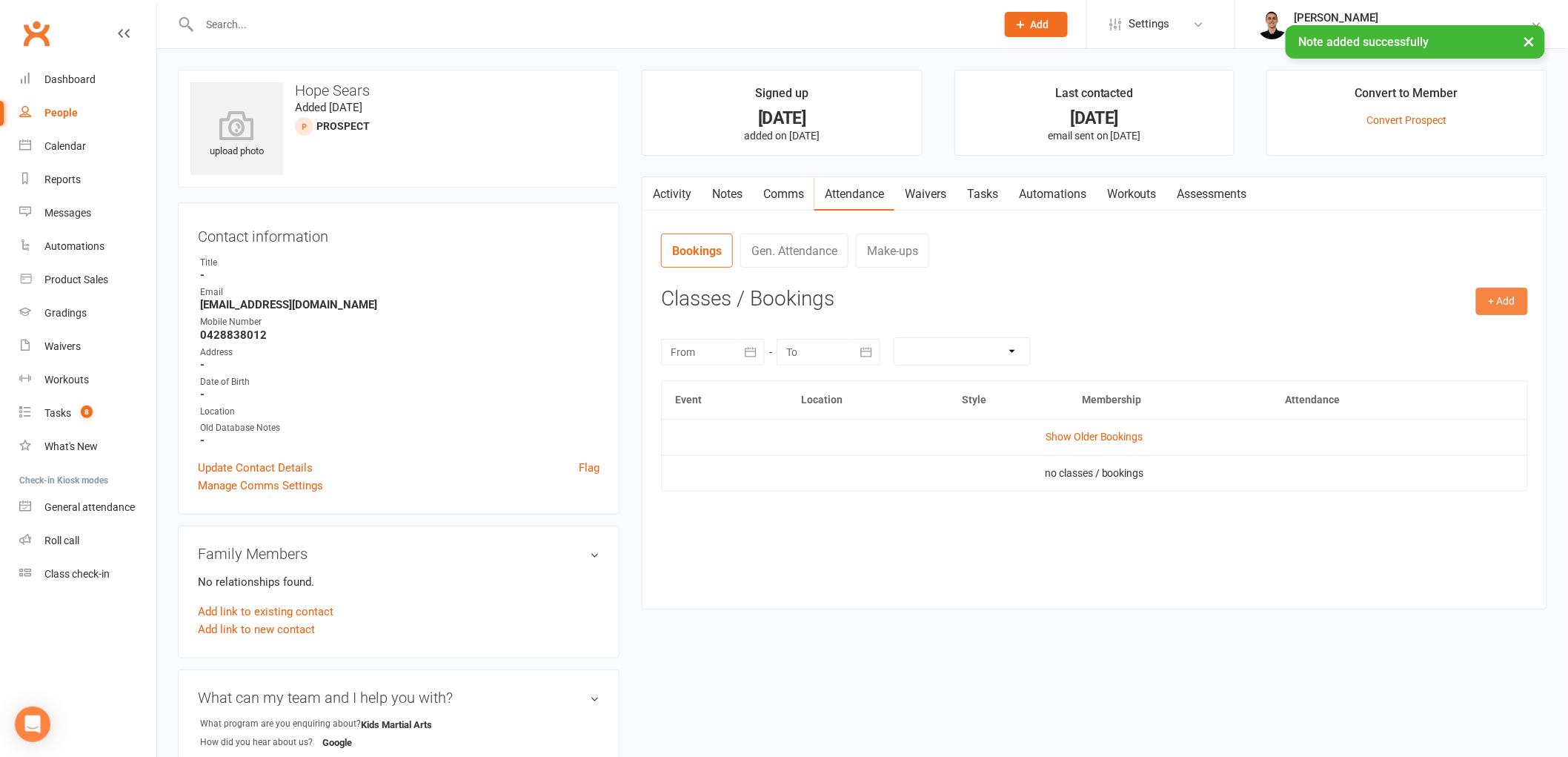
click at [1508, 300] on button "+ Add" at bounding box center [1503, 301] width 52 height 27
click at [1438, 331] on link "Book Event" at bounding box center [1454, 335] width 147 height 30
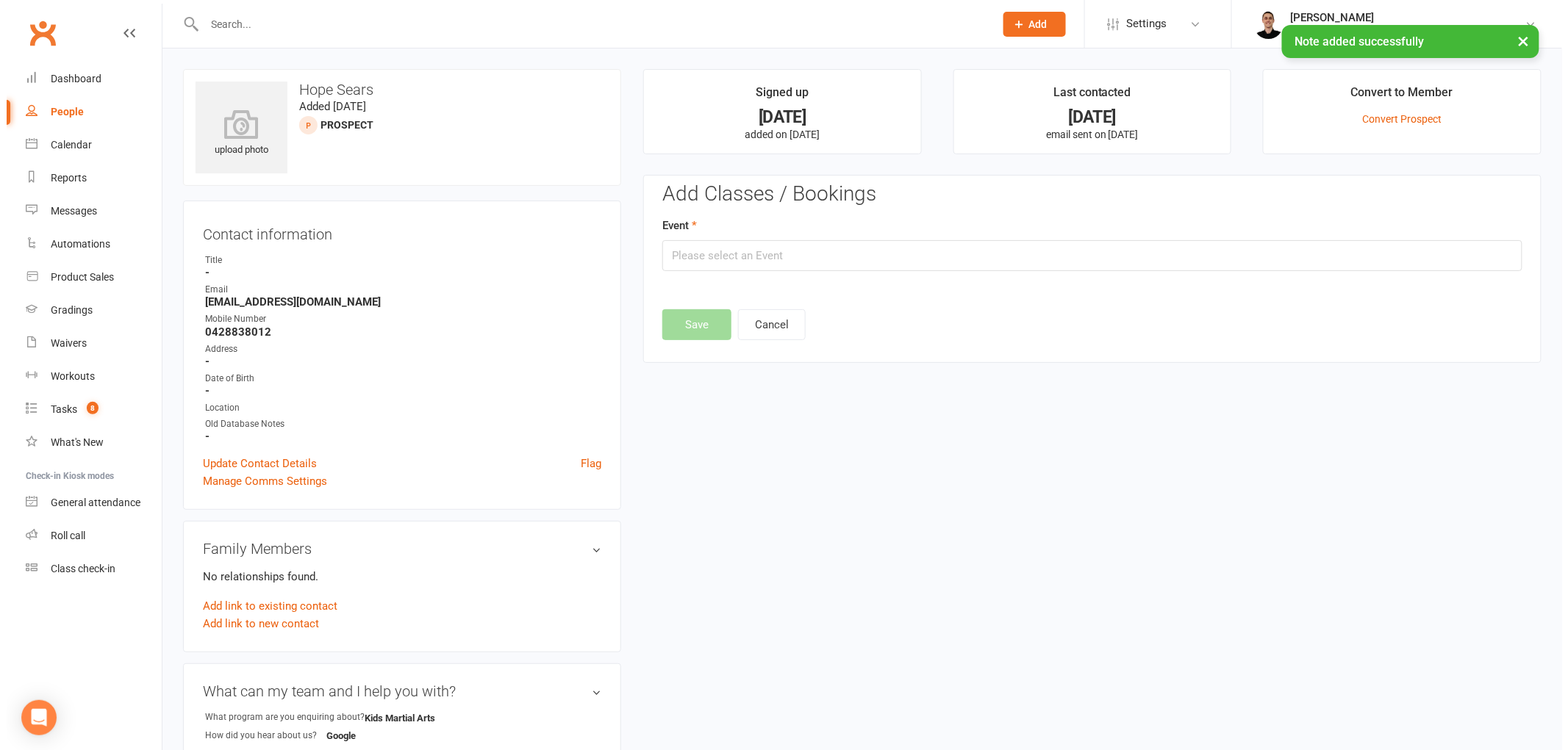
scroll to position [101, 0]
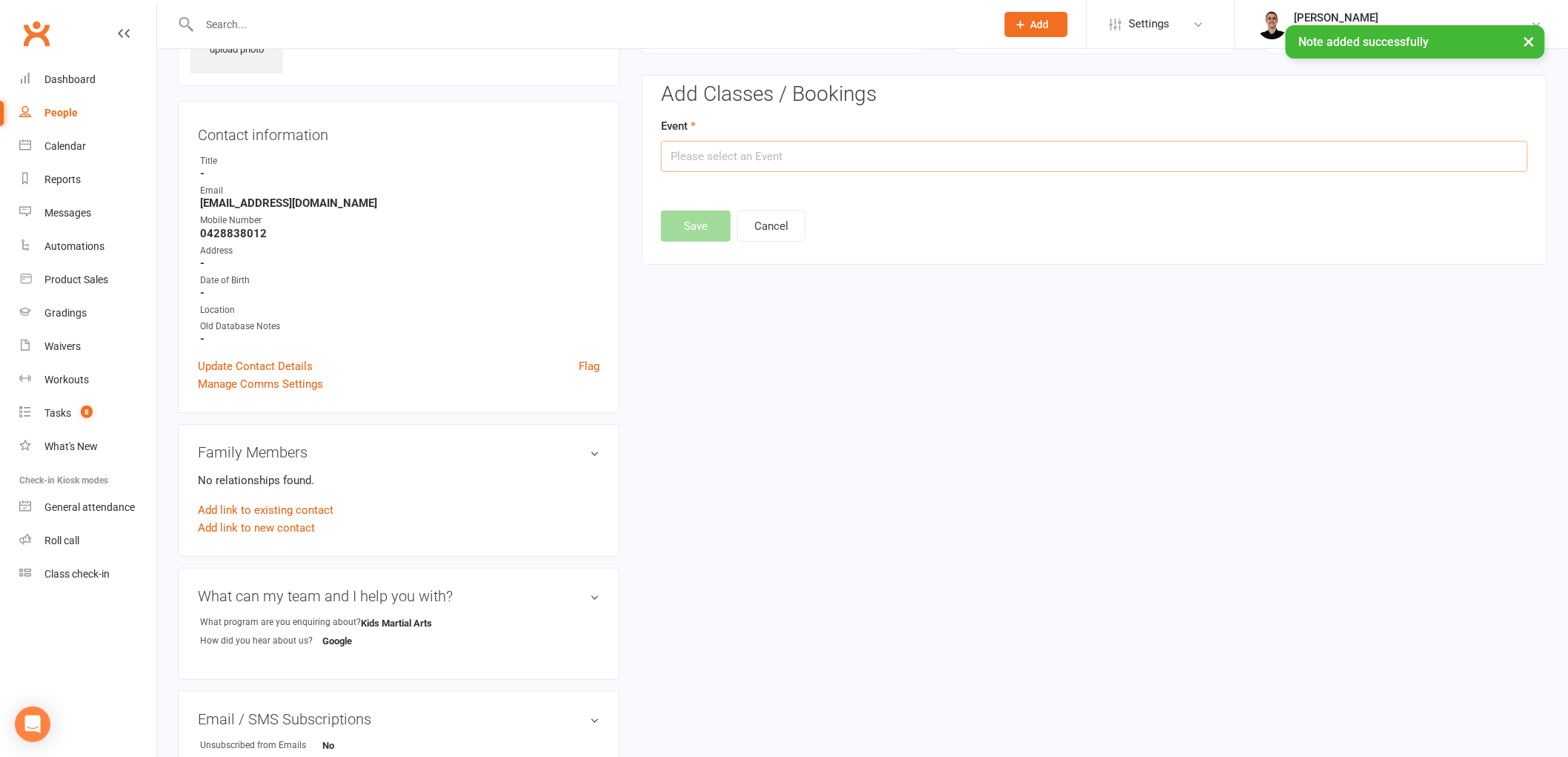
click at [995, 144] on input "text" at bounding box center [1094, 155] width 867 height 31
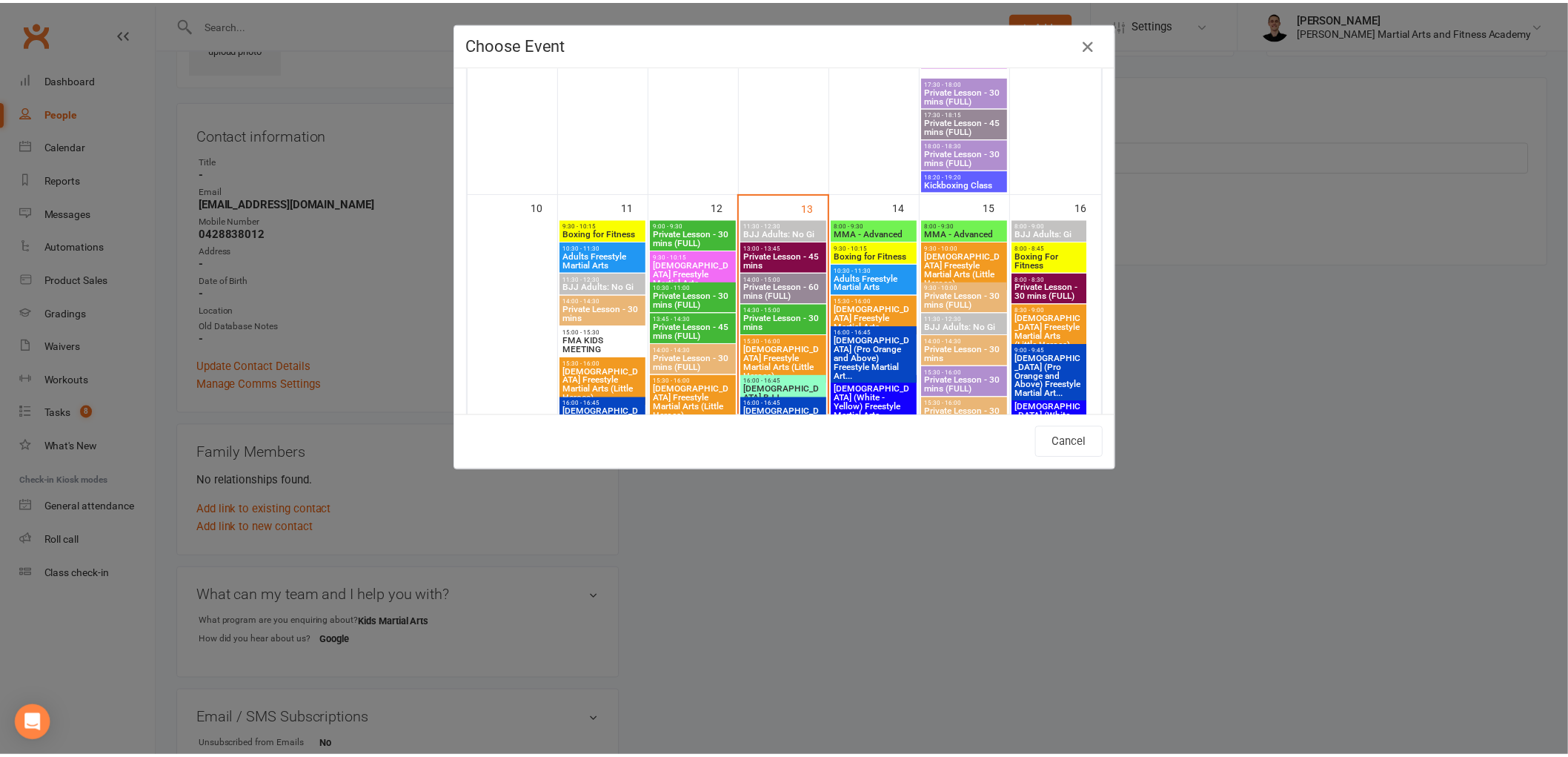
scroll to position [1730, 0]
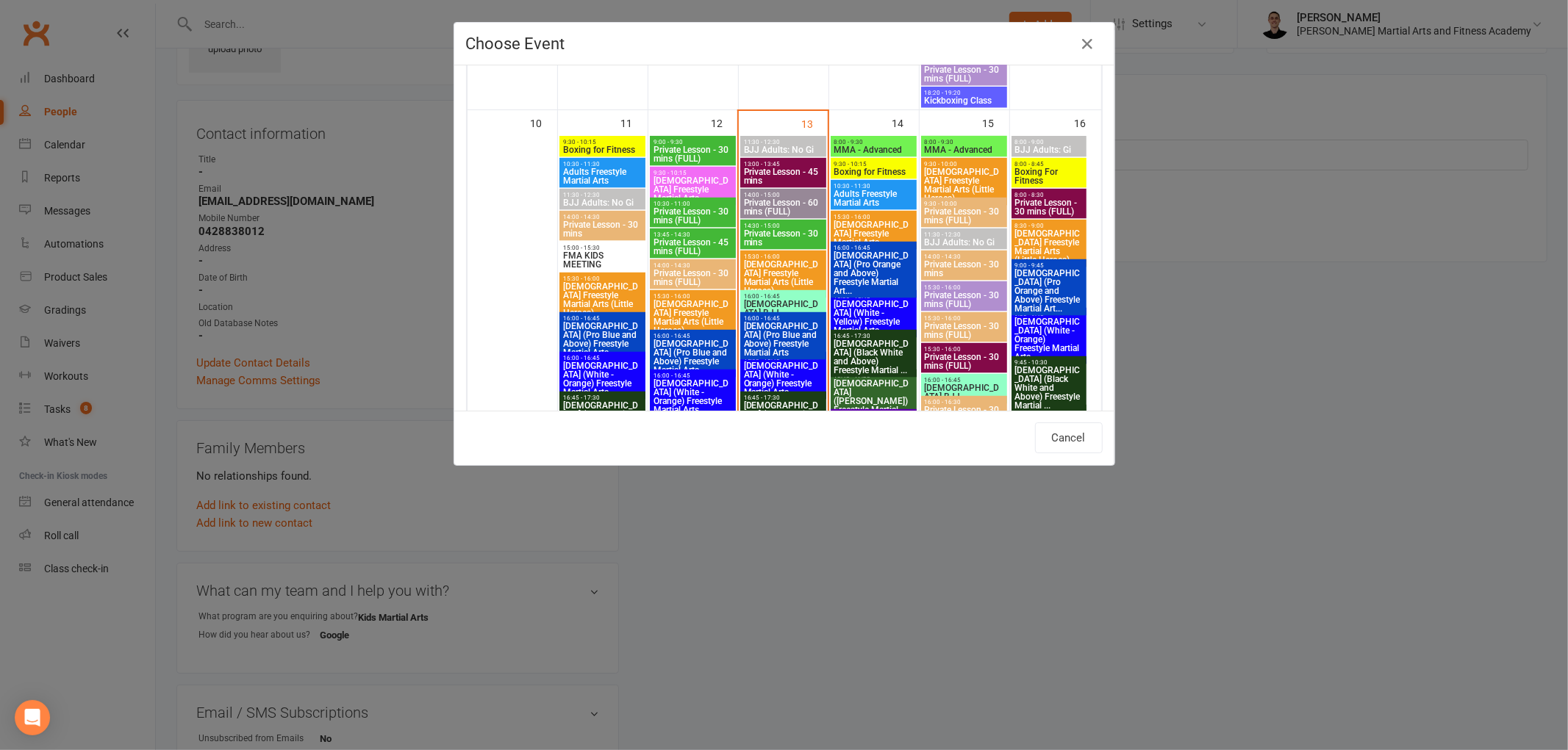
click at [971, 181] on span "[DEMOGRAPHIC_DATA] Freestyle Martial Arts (Little Heroes)" at bounding box center [964, 185] width 81 height 35
type input "2-5yo Freestyle Martial Arts (Little Heroes) - Aug 15, 2025 9:30:00 AM"
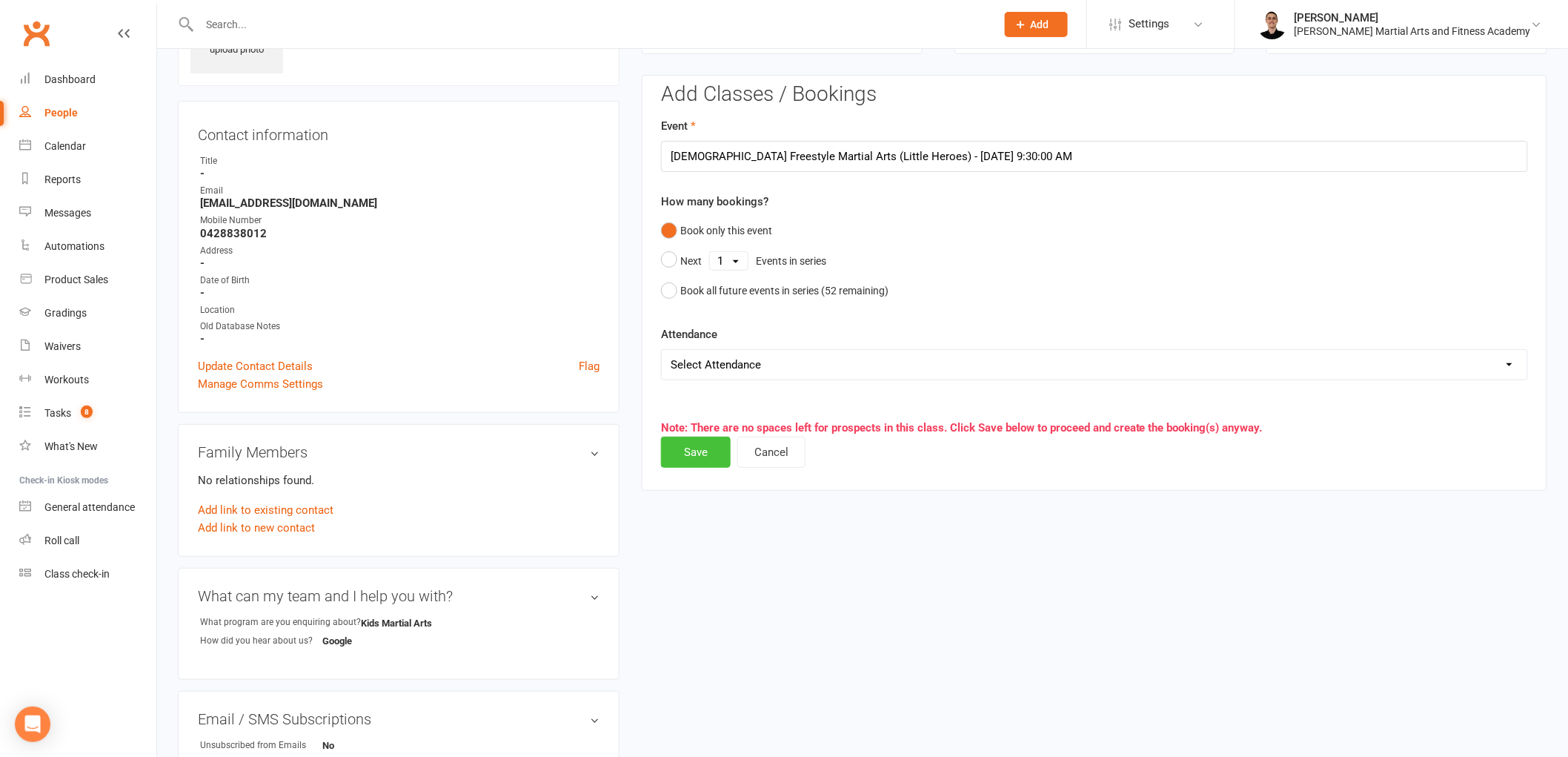
click at [694, 450] on button "Save" at bounding box center [695, 452] width 70 height 31
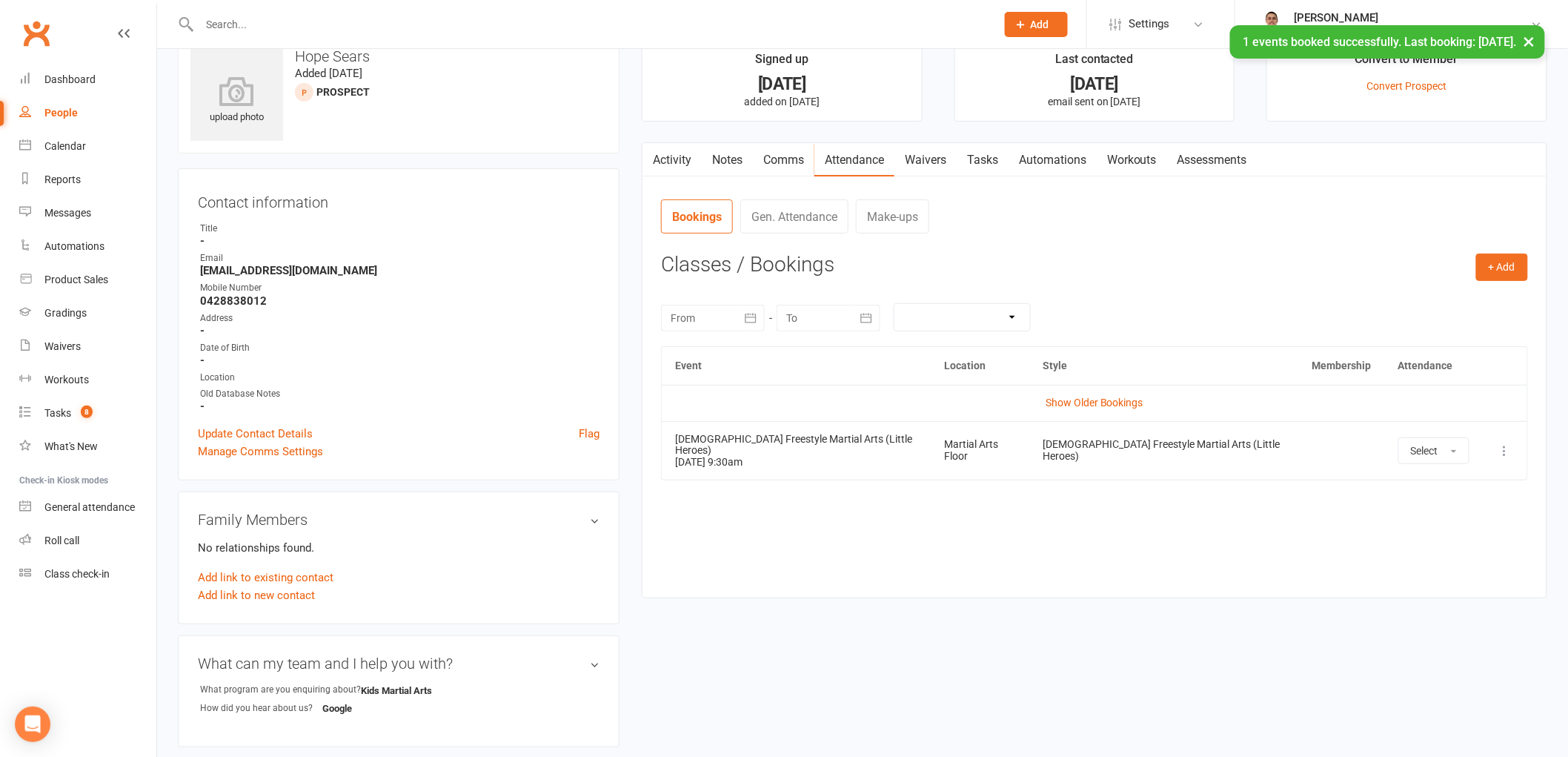
scroll to position [0, 0]
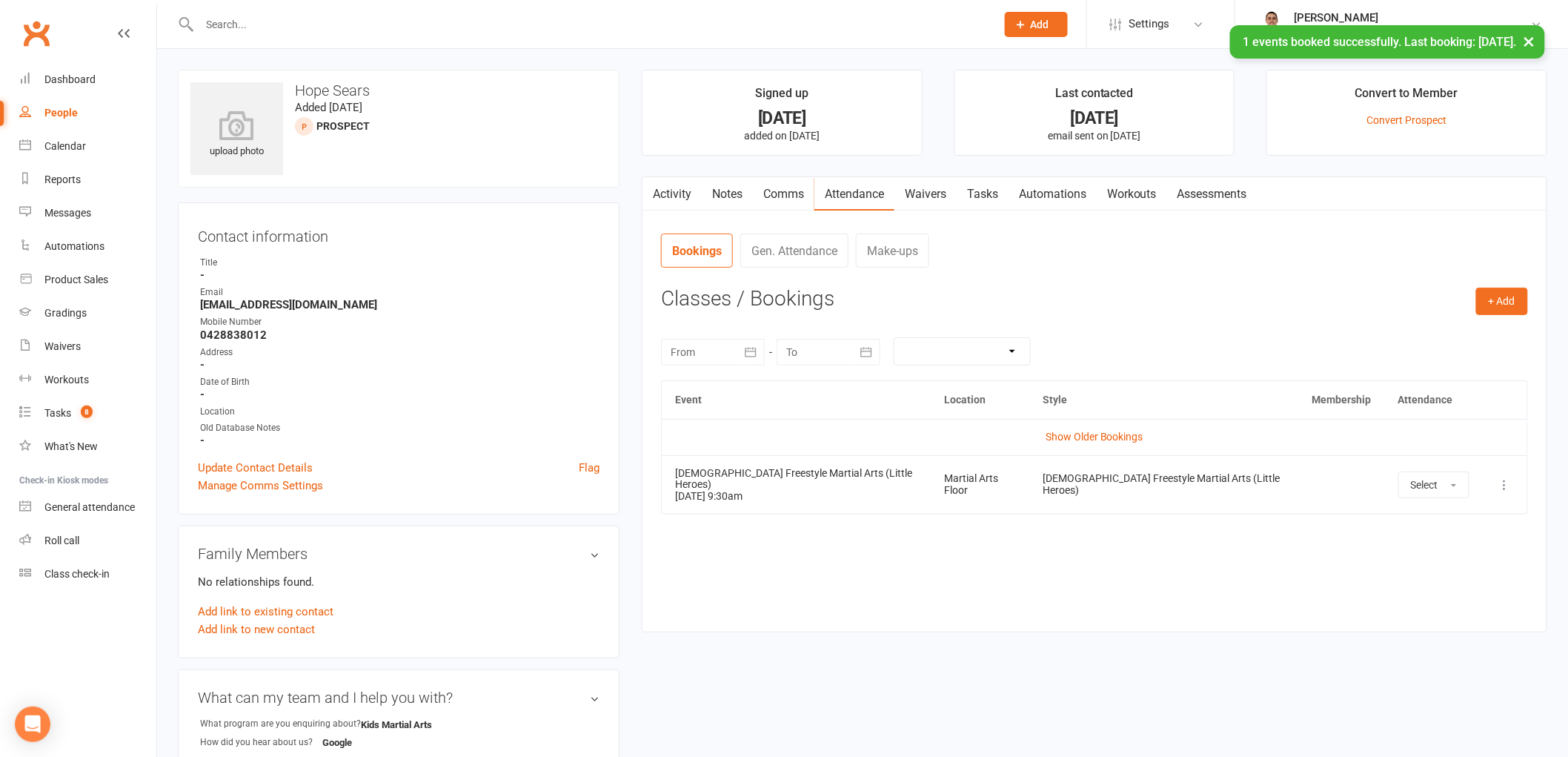
click at [981, 200] on link "Tasks" at bounding box center [983, 194] width 52 height 34
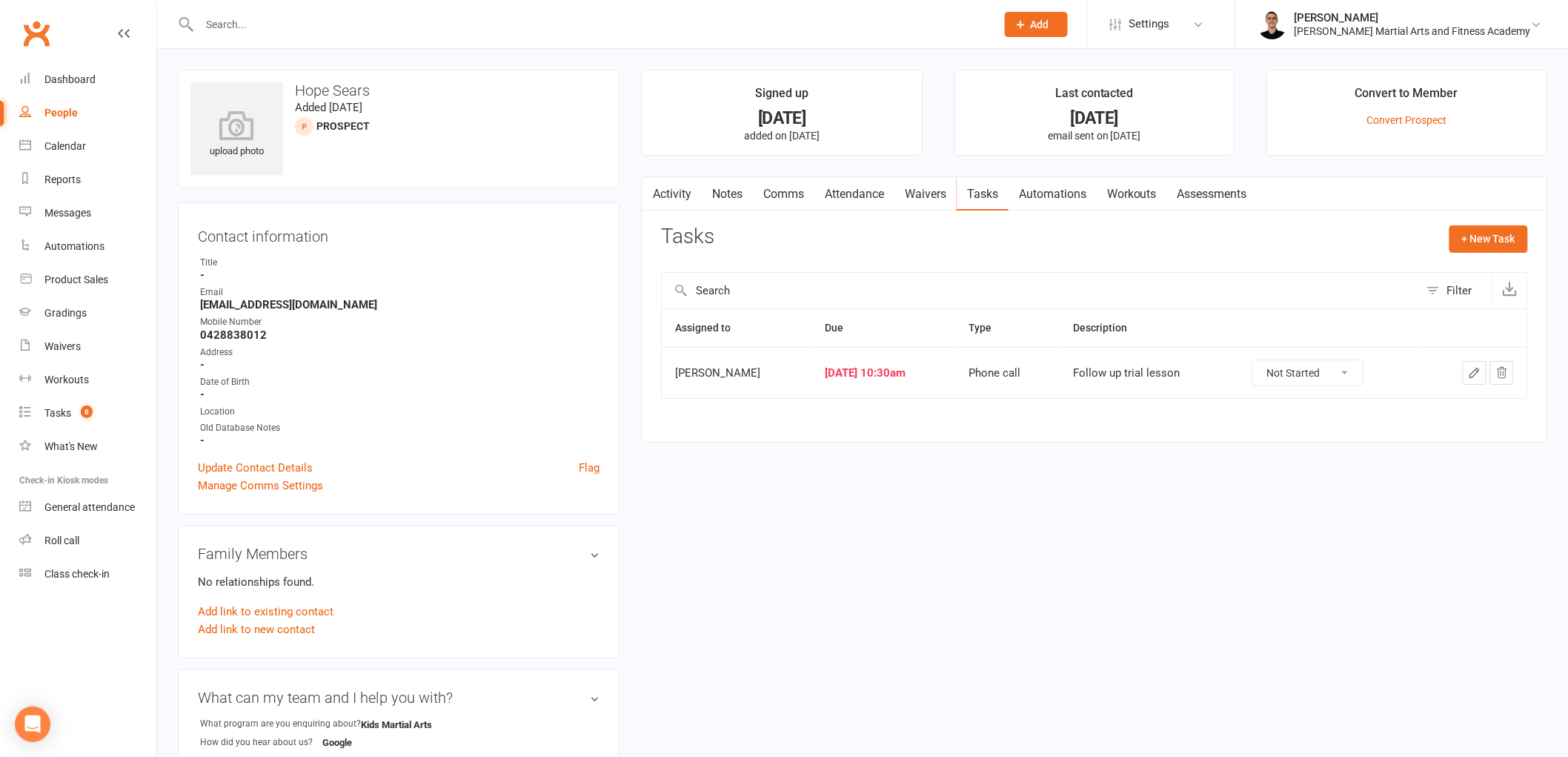
click at [1483, 383] on button "button" at bounding box center [1474, 372] width 23 height 23
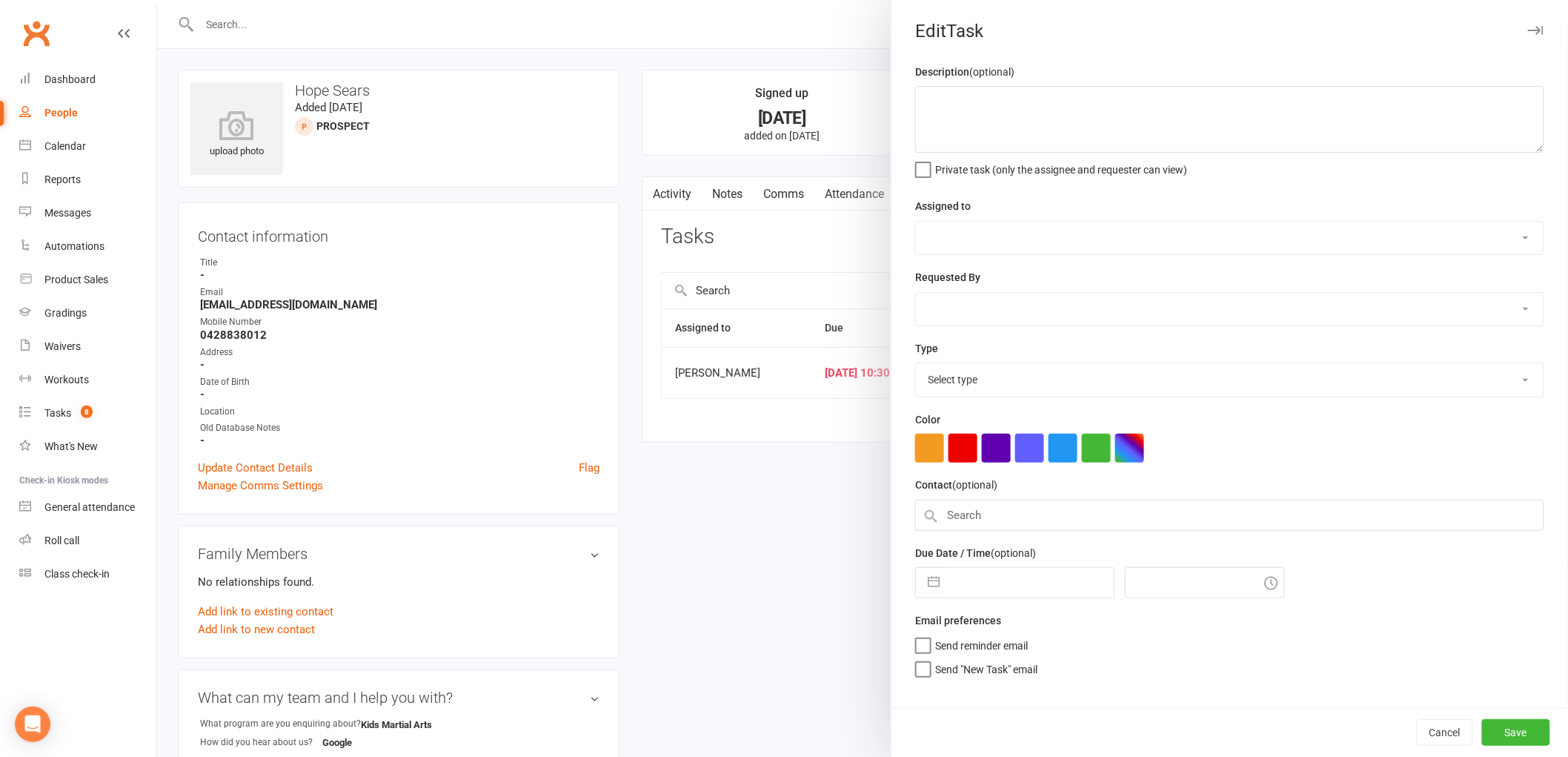
type textarea "Follow up trial lesson"
select select "50751"
type input "09 Aug 2025"
type input "10:30am"
select select "25277"
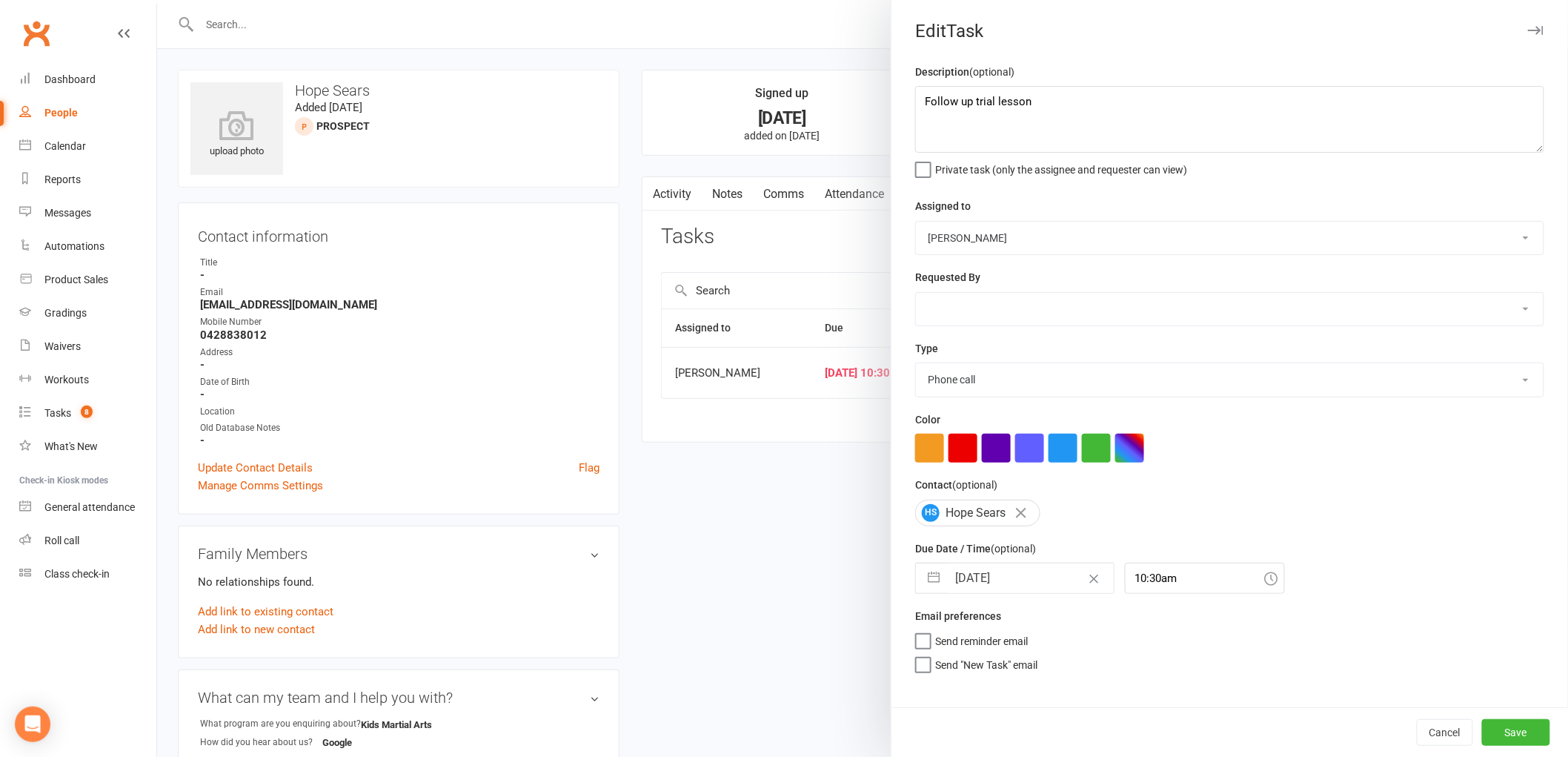
click at [1002, 579] on input "09 Aug 2025" at bounding box center [1030, 578] width 167 height 30
select select "6"
select select "2025"
select select "7"
select select "2025"
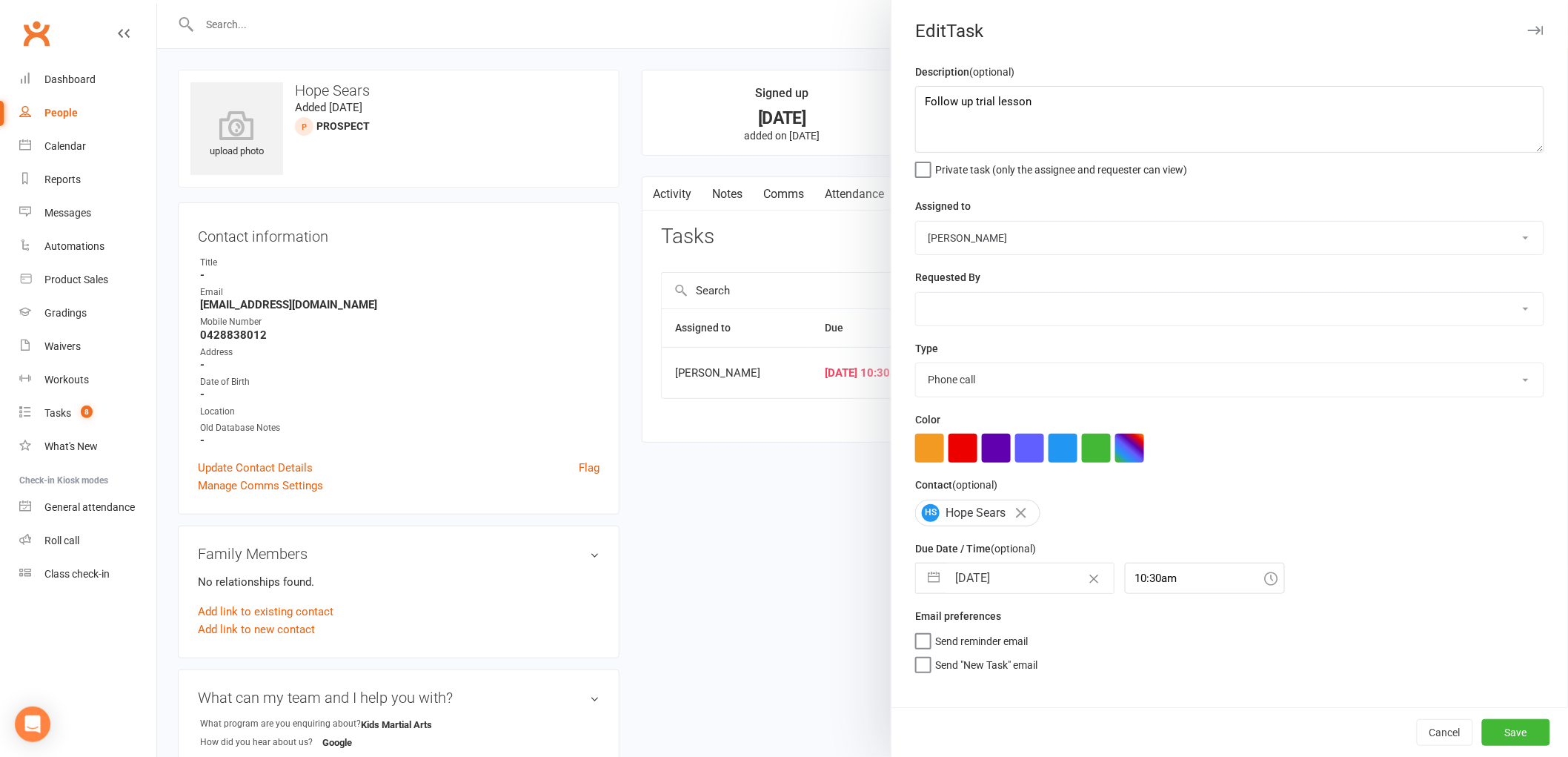
select select "8"
select select "2025"
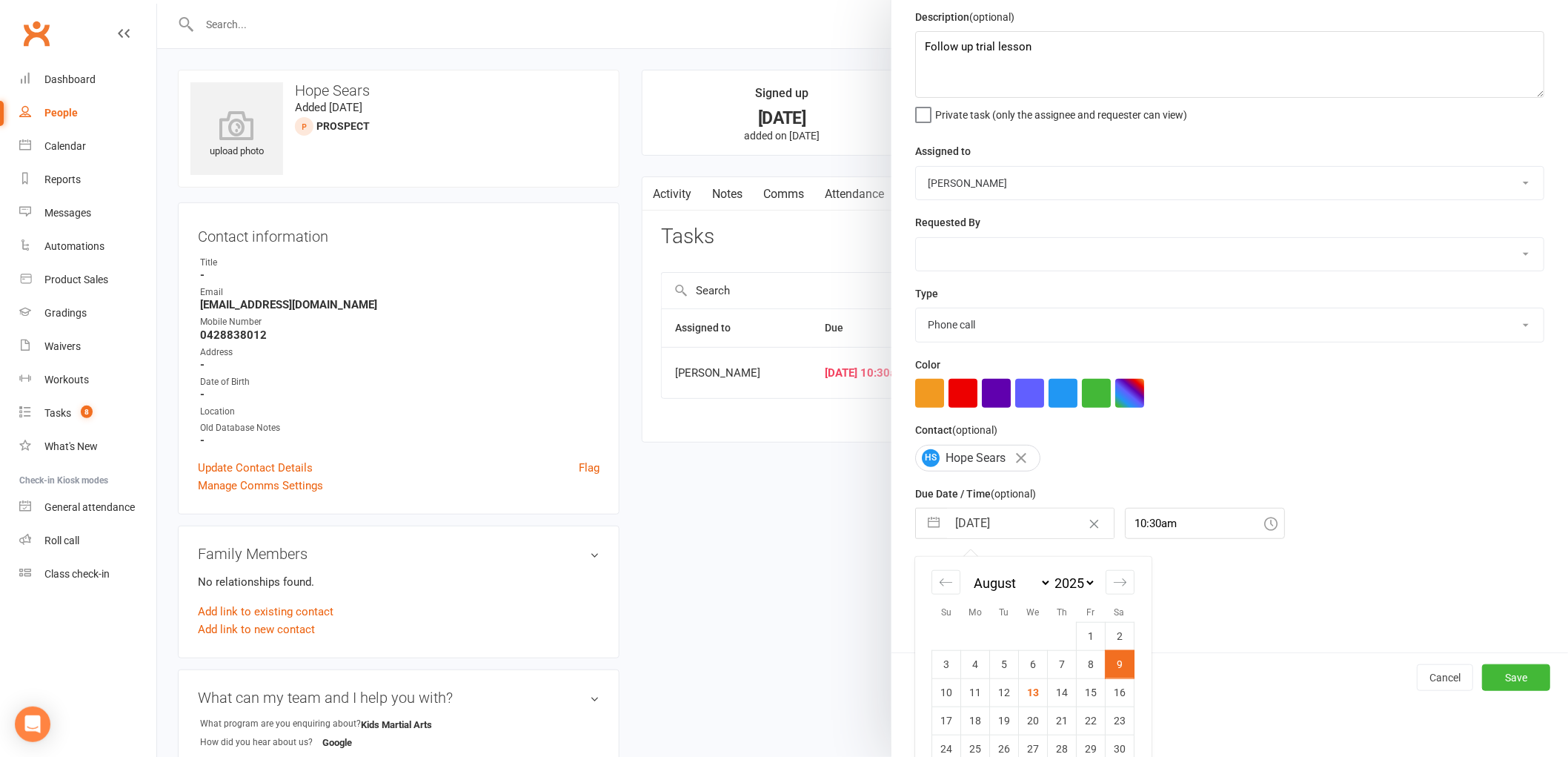
scroll to position [107, 0]
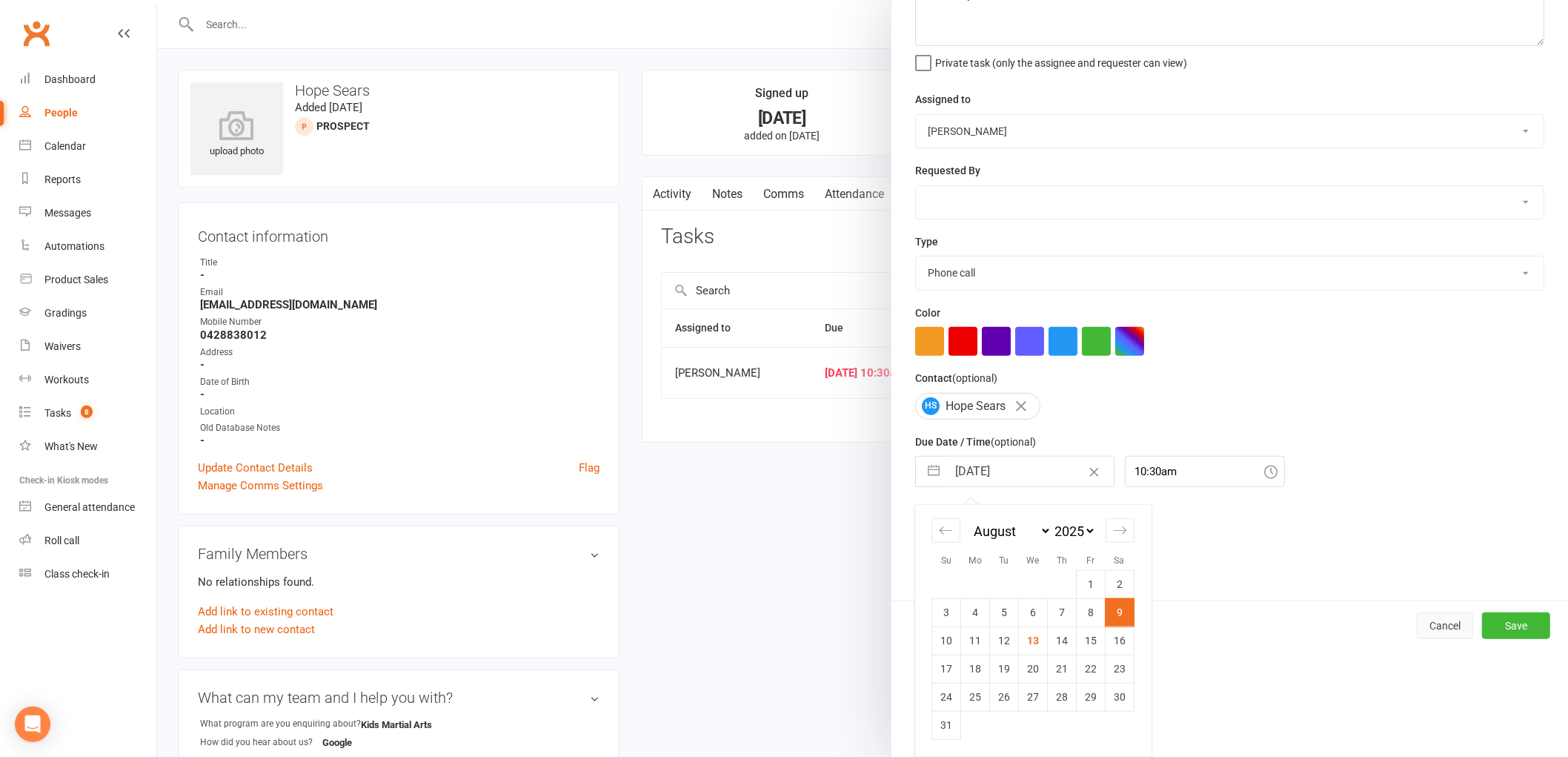
click at [1440, 617] on button "Cancel" at bounding box center [1445, 626] width 57 height 27
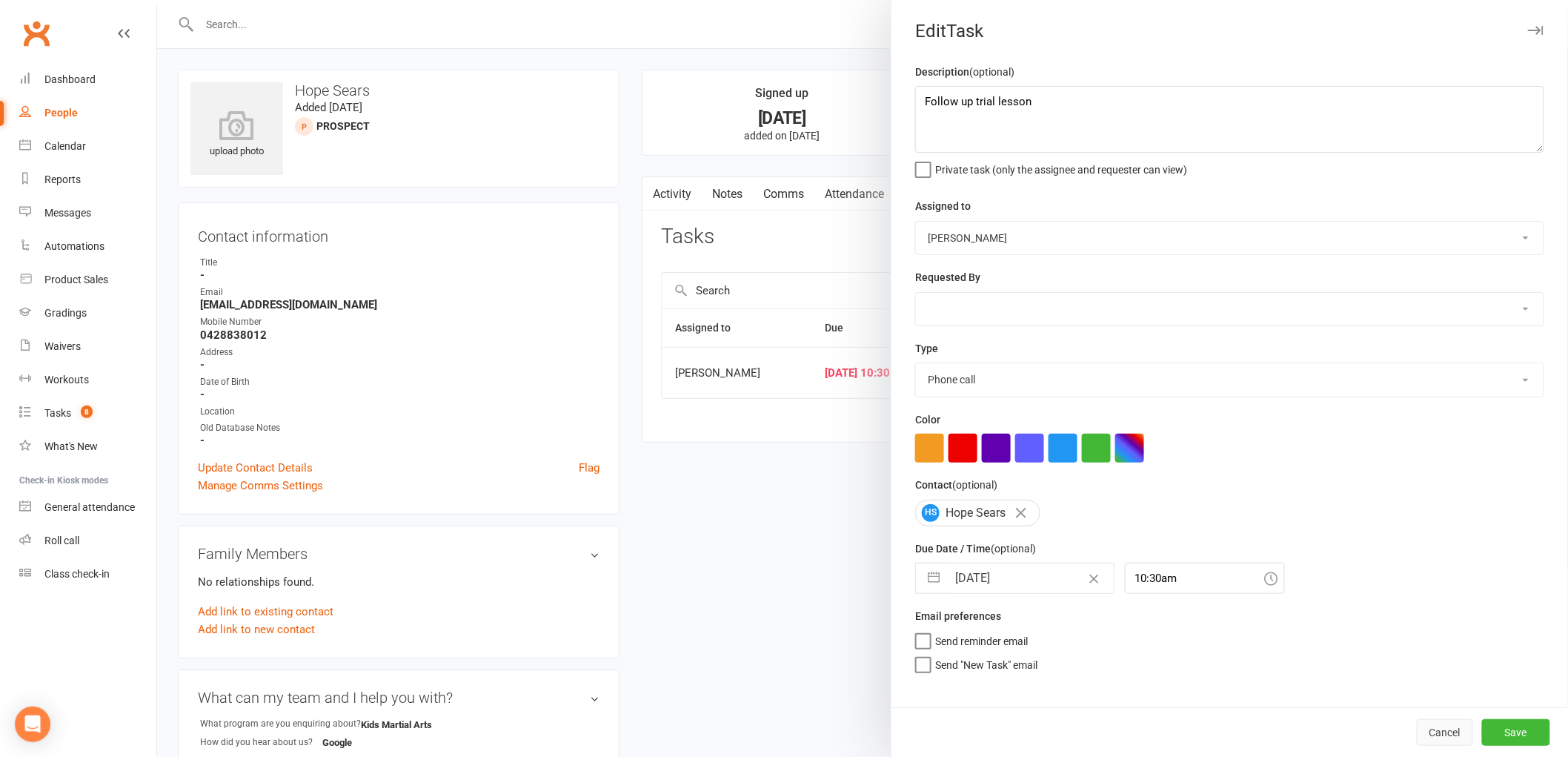
scroll to position [0, 0]
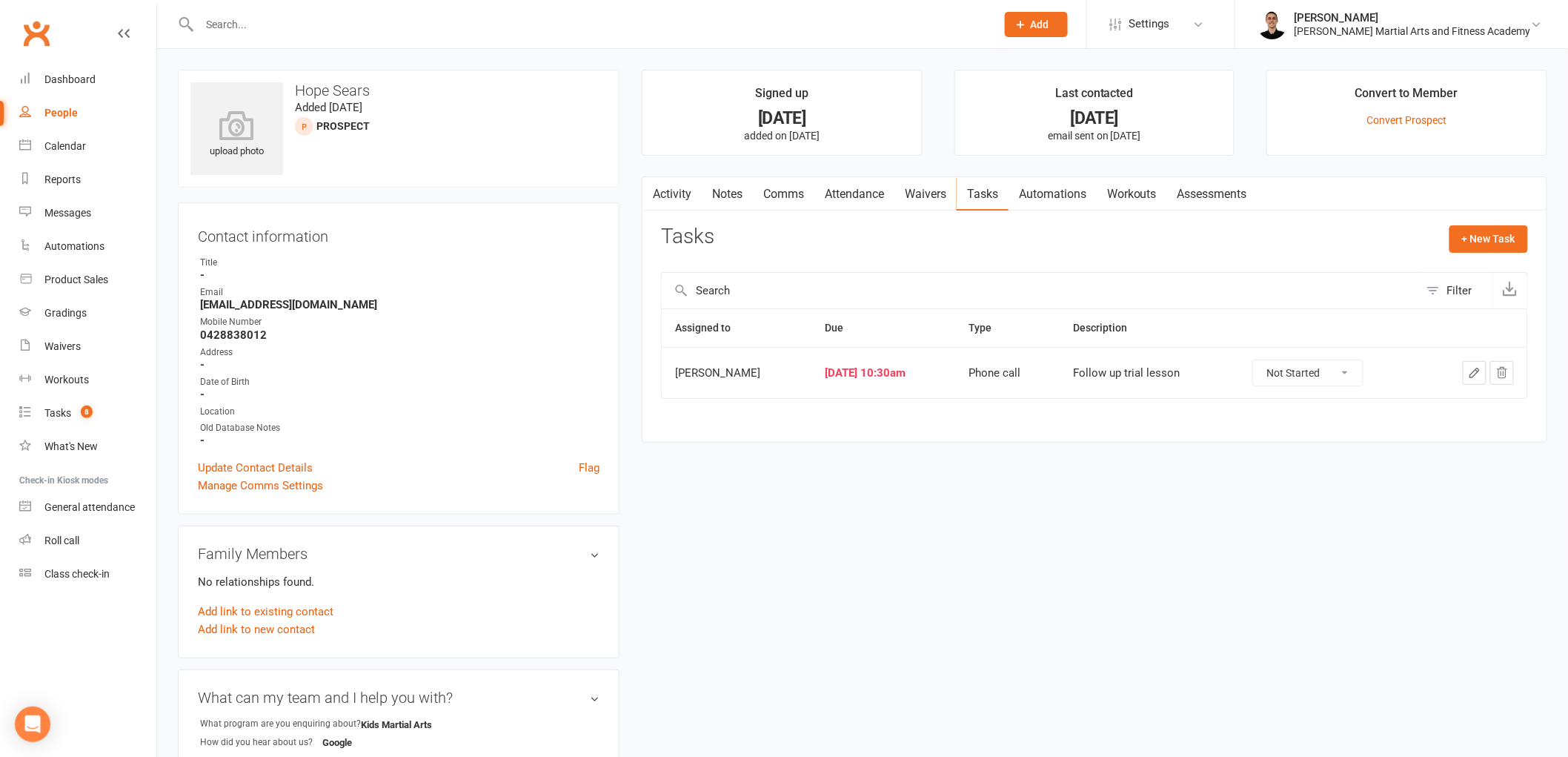
click at [1313, 381] on select "Not Started In Progress Waiting Complete" at bounding box center [1308, 372] width 110 height 25
click at [1254, 361] on select "Not Started In Progress Waiting Complete" at bounding box center [1308, 372] width 110 height 25
select select "unstarted"
click at [89, 399] on link "Tasks 8" at bounding box center [87, 413] width 137 height 34
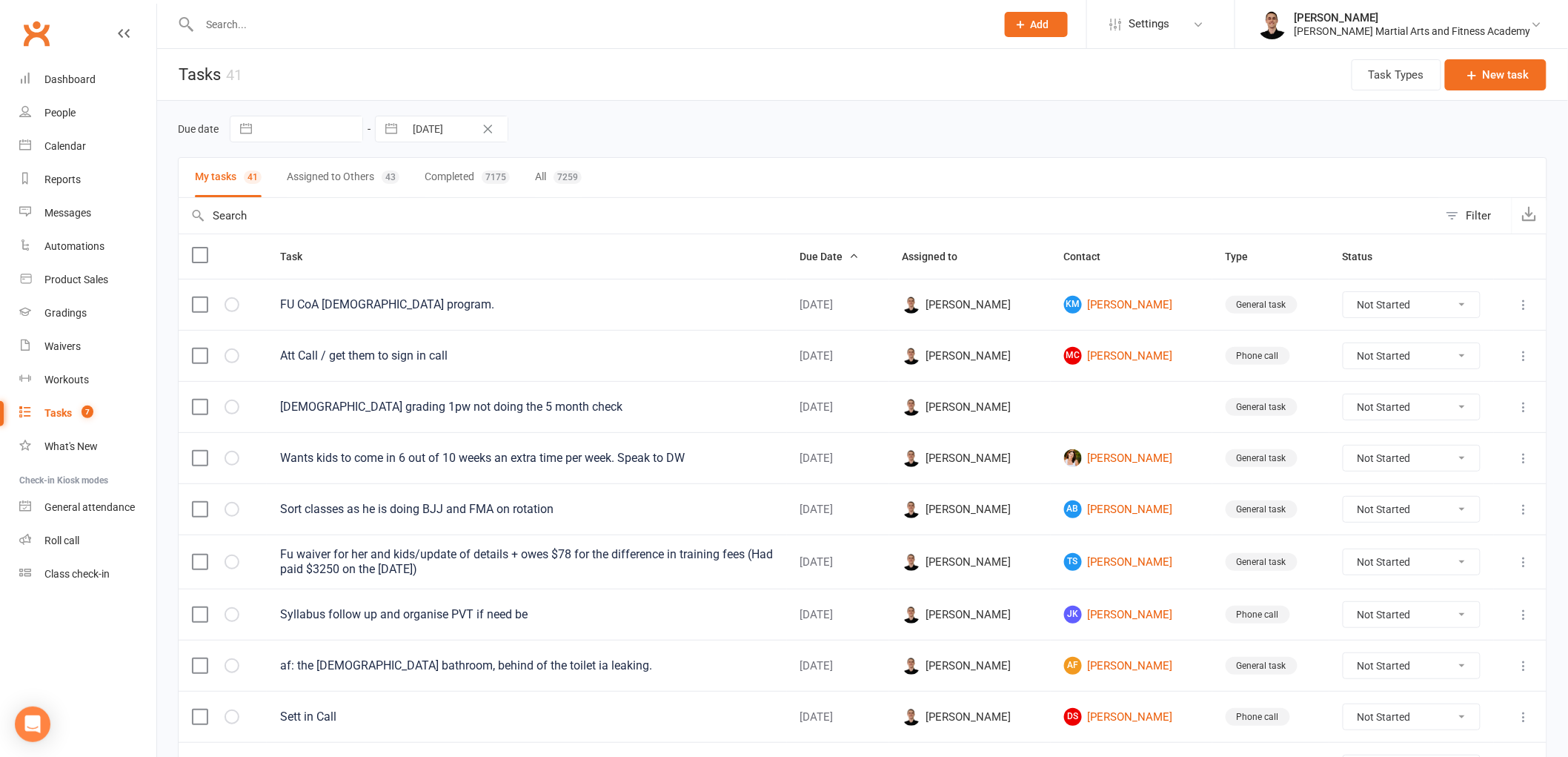
click at [433, 28] on input "text" at bounding box center [590, 24] width 791 height 20
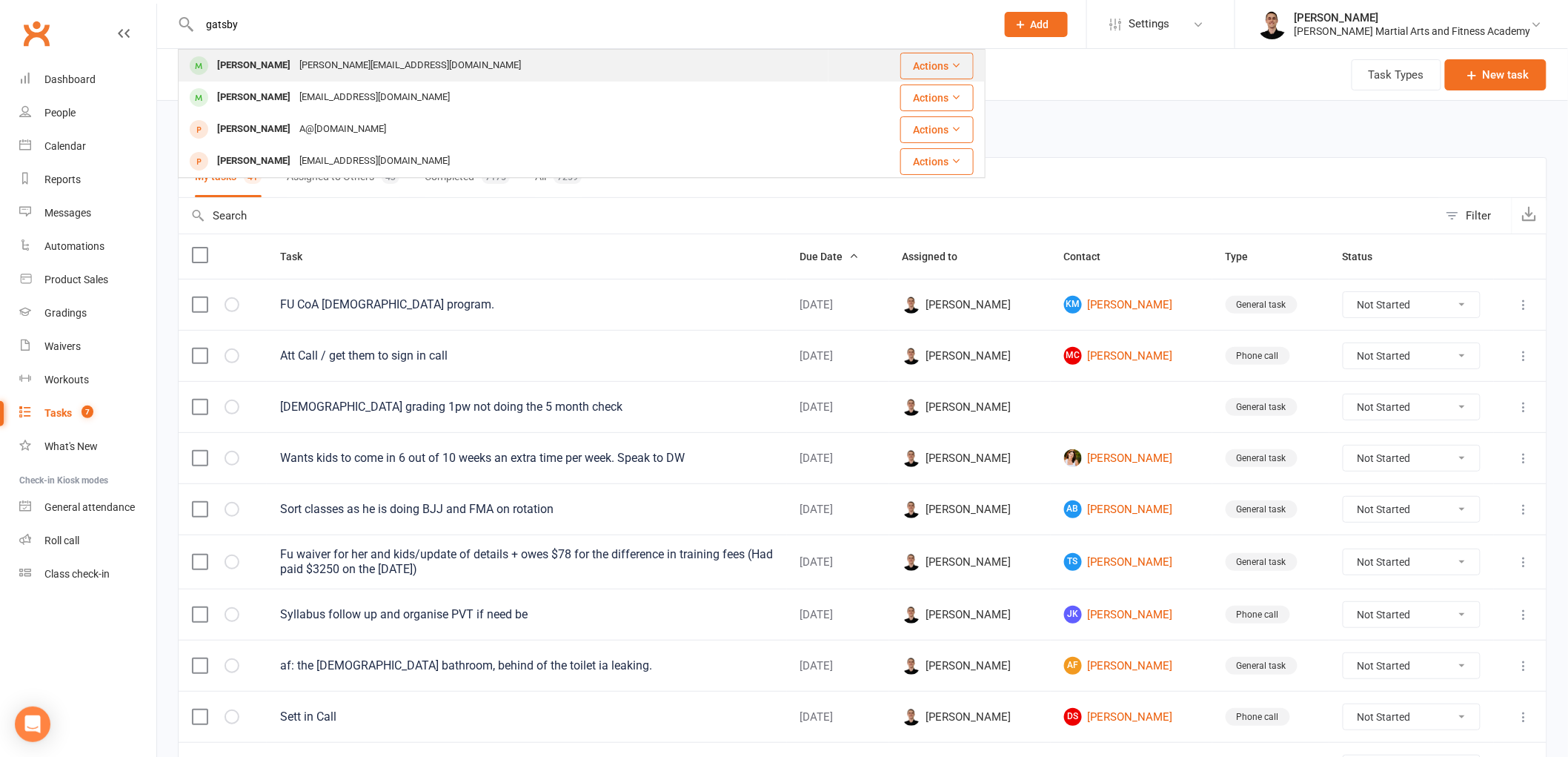
type input "gatsby"
click at [363, 74] on div "dominique@ohbeehave.com.au" at bounding box center [410, 65] width 231 height 21
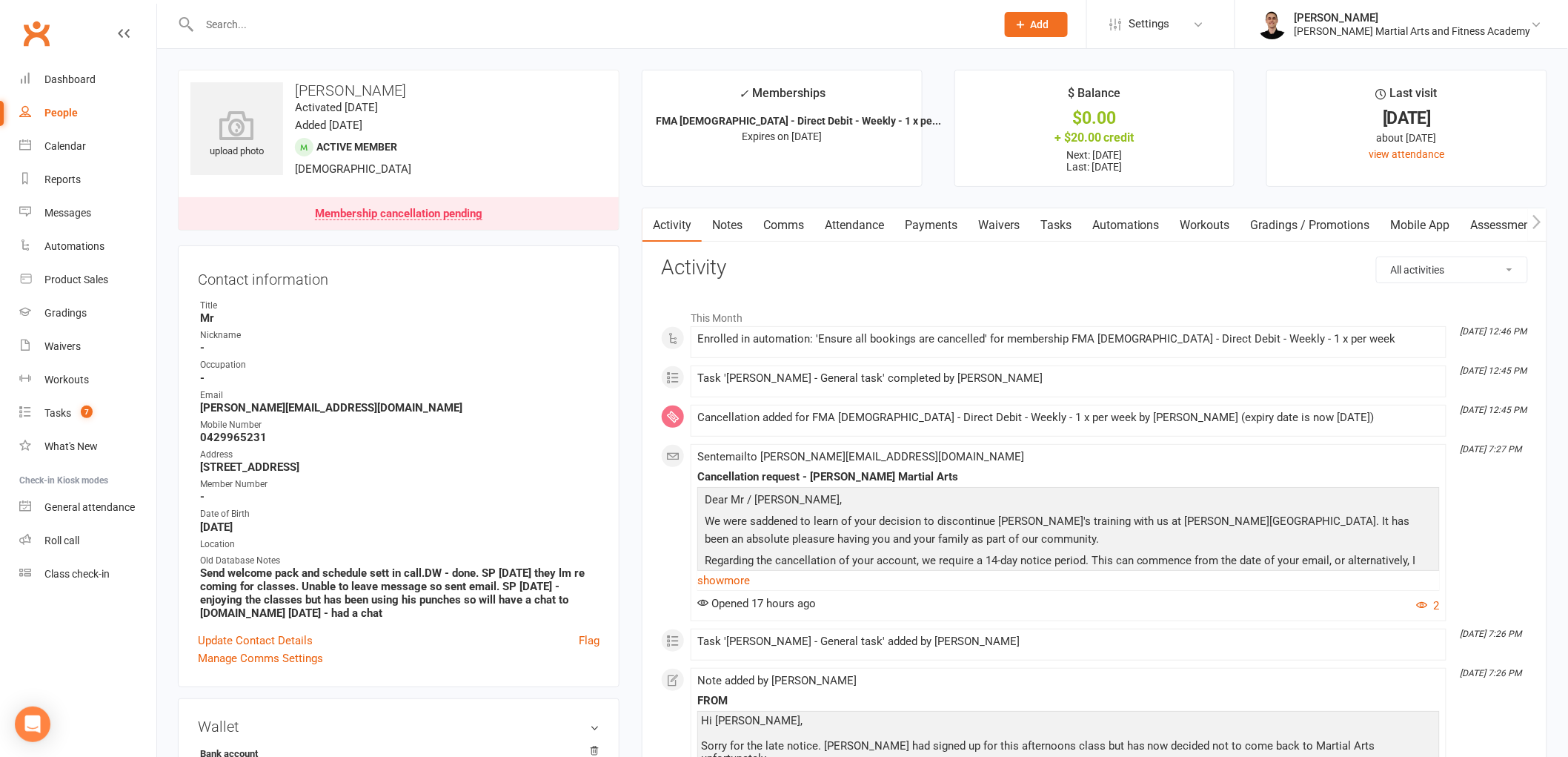
click at [730, 225] on link "Notes" at bounding box center [727, 225] width 51 height 34
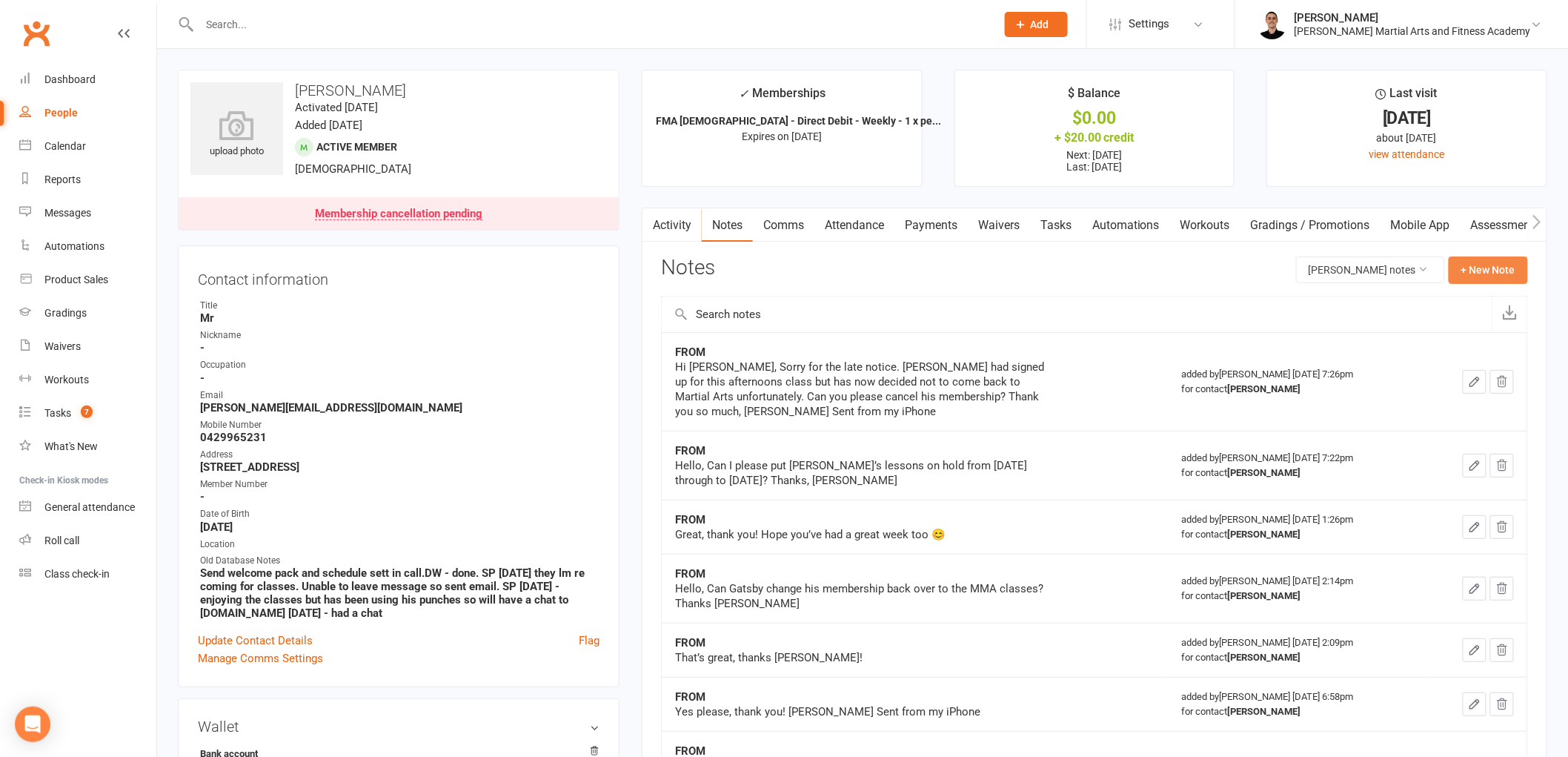
click at [1482, 275] on button "+ New Note" at bounding box center [1488, 270] width 79 height 27
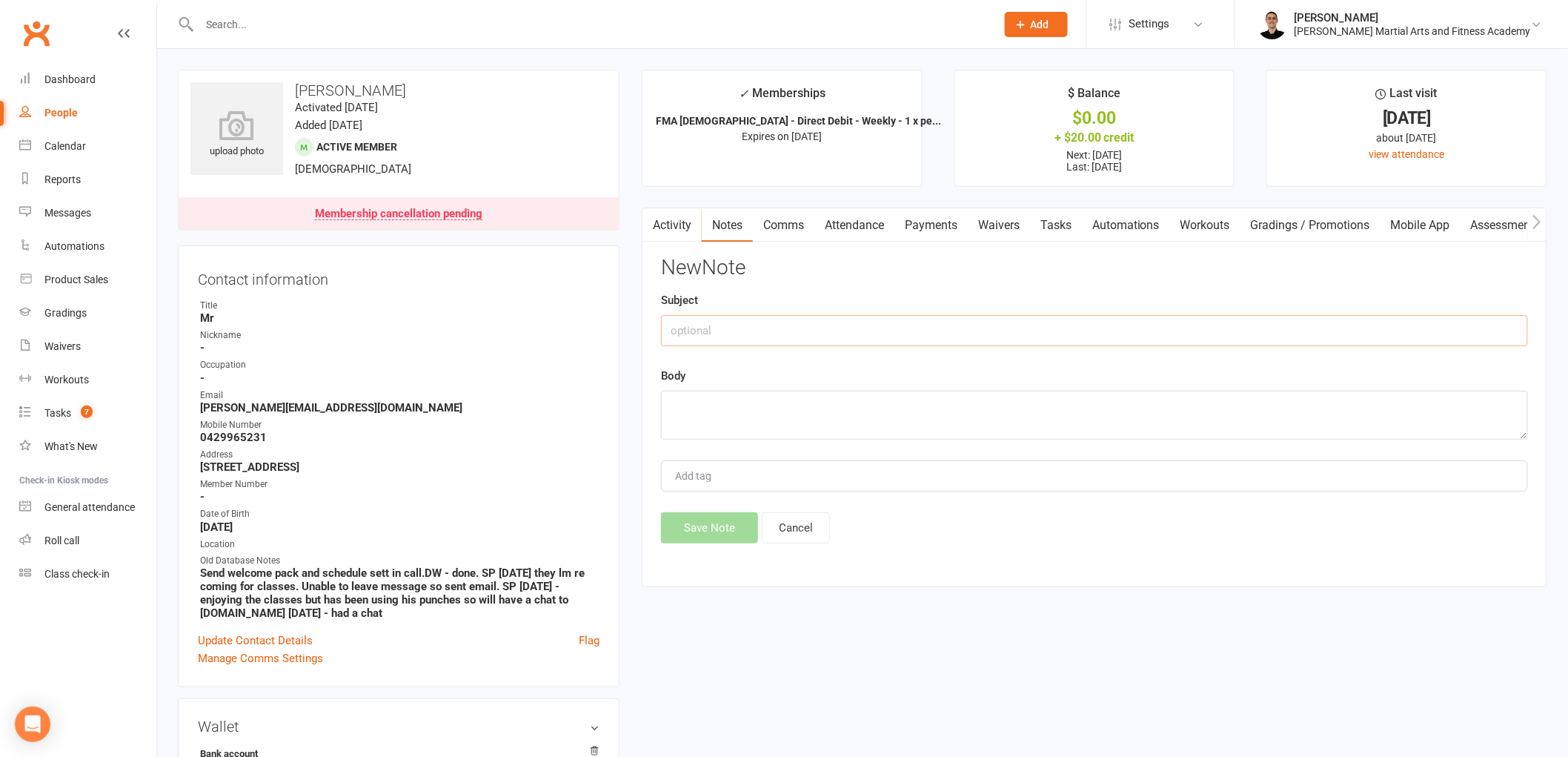
click at [828, 321] on input "text" at bounding box center [1094, 330] width 867 height 31
type input "FROM"
click at [728, 428] on textarea at bounding box center [1094, 415] width 867 height 49
paste textarea "Great, no problem he will come in for the final 2 lessons. I told him that ther…"
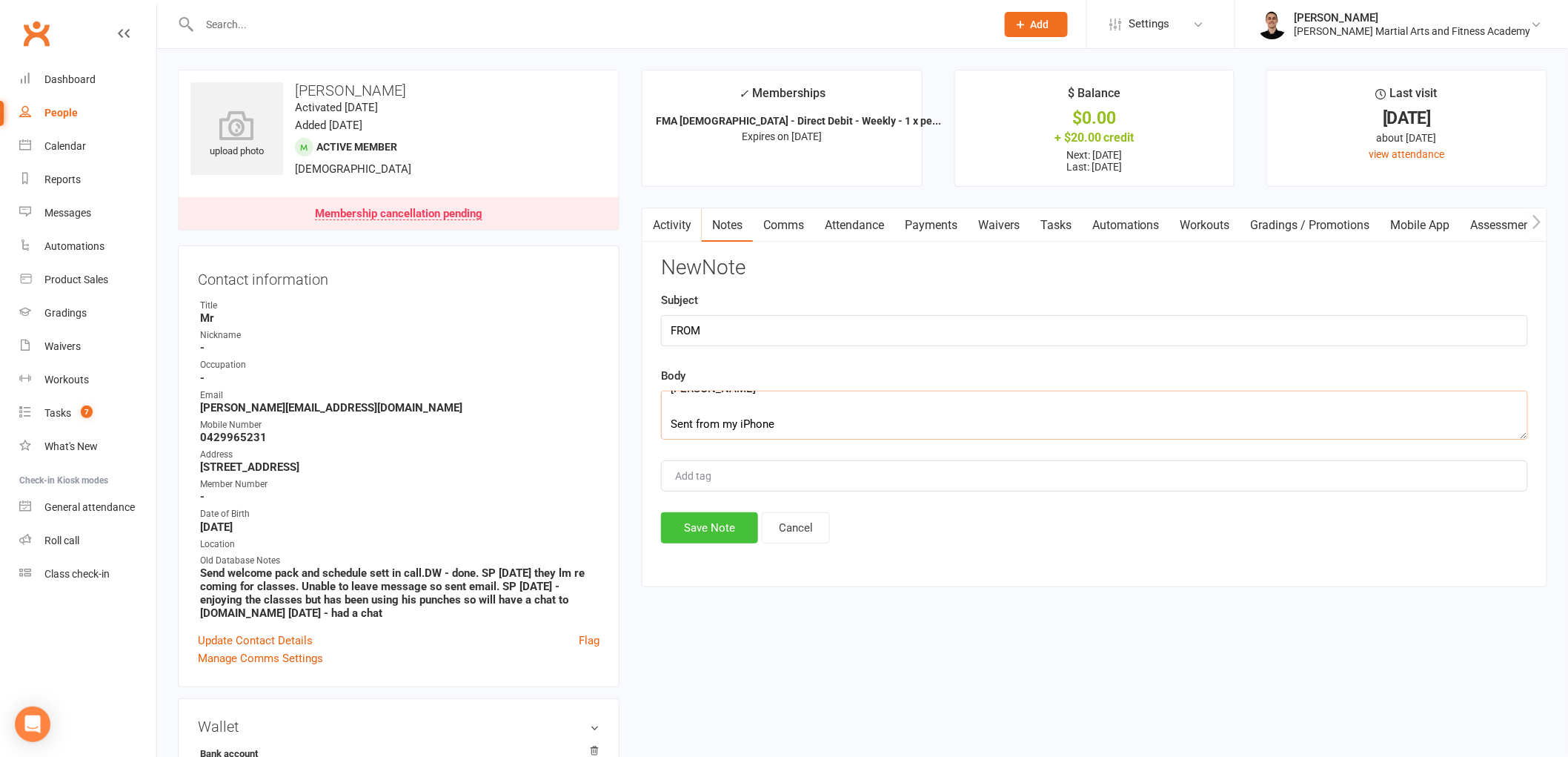
type textarea "Great, no problem he will come in for the final 2 lessons. I told him that ther…"
click at [682, 521] on button "Save Note" at bounding box center [709, 527] width 97 height 31
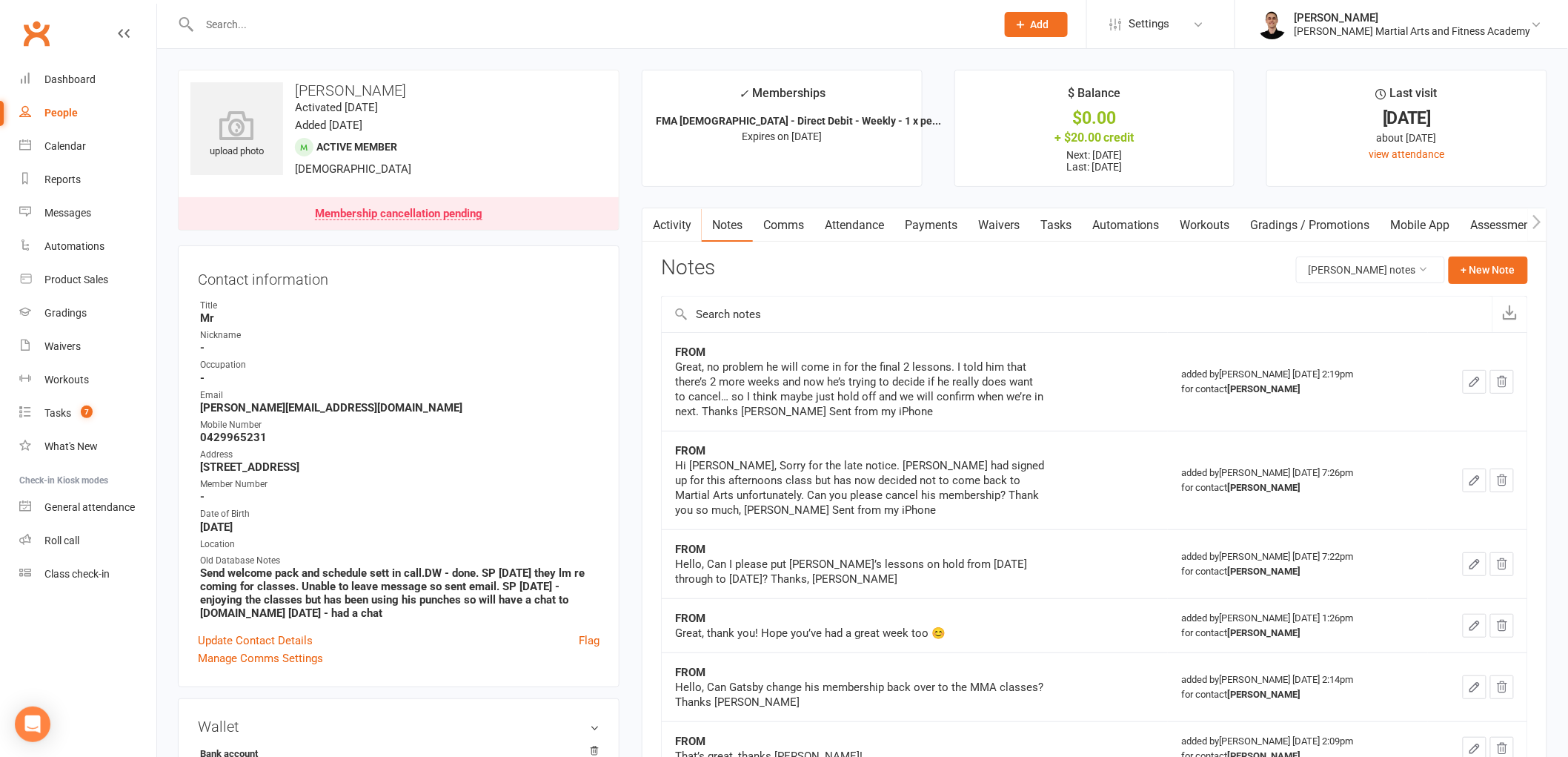
click at [1051, 220] on link "Tasks" at bounding box center [1056, 225] width 52 height 34
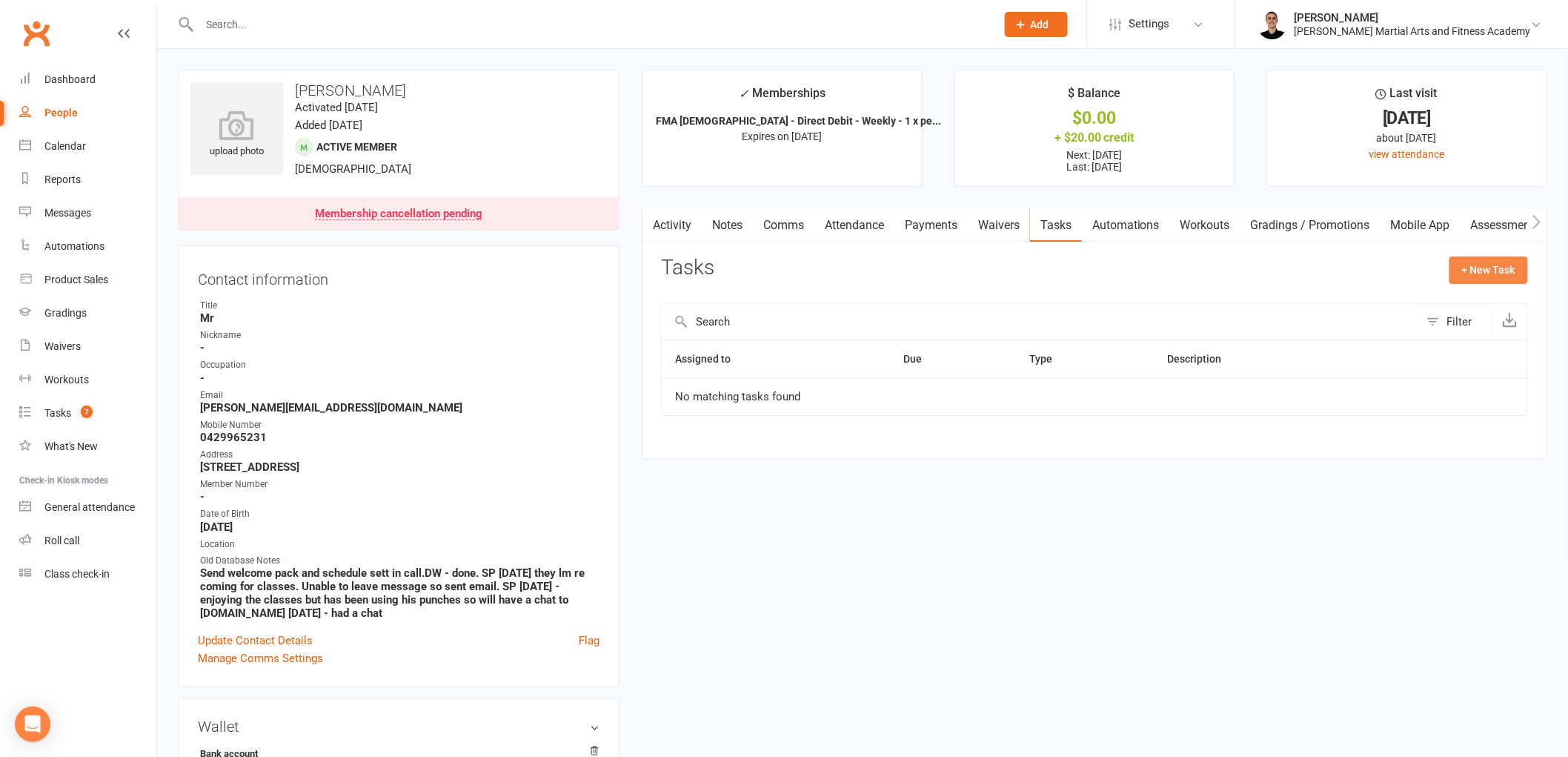
click at [1502, 271] on button "+ New Task" at bounding box center [1489, 270] width 78 height 27
select select "47660"
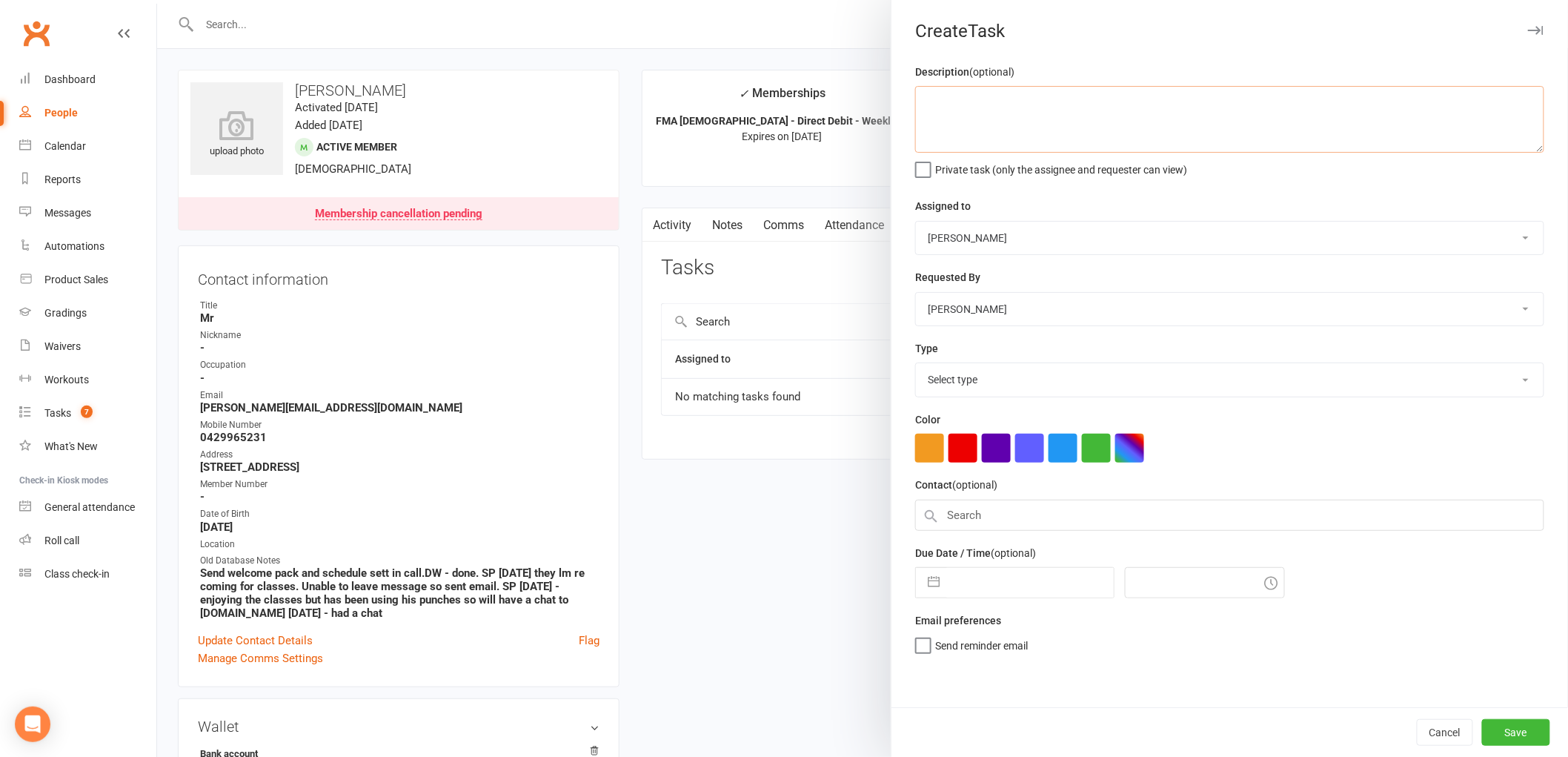
click at [1106, 109] on textarea at bounding box center [1230, 119] width 629 height 67
type textarea "FU if they still want to cancel"
click at [974, 384] on select "Select type E-mail General task Meeting Phone call Sett in calls Add new task t…" at bounding box center [1229, 379] width 628 height 33
select select "25648"
click at [916, 364] on select "Select type E-mail General task Meeting Phone call Sett in calls Add new task t…" at bounding box center [1229, 379] width 628 height 33
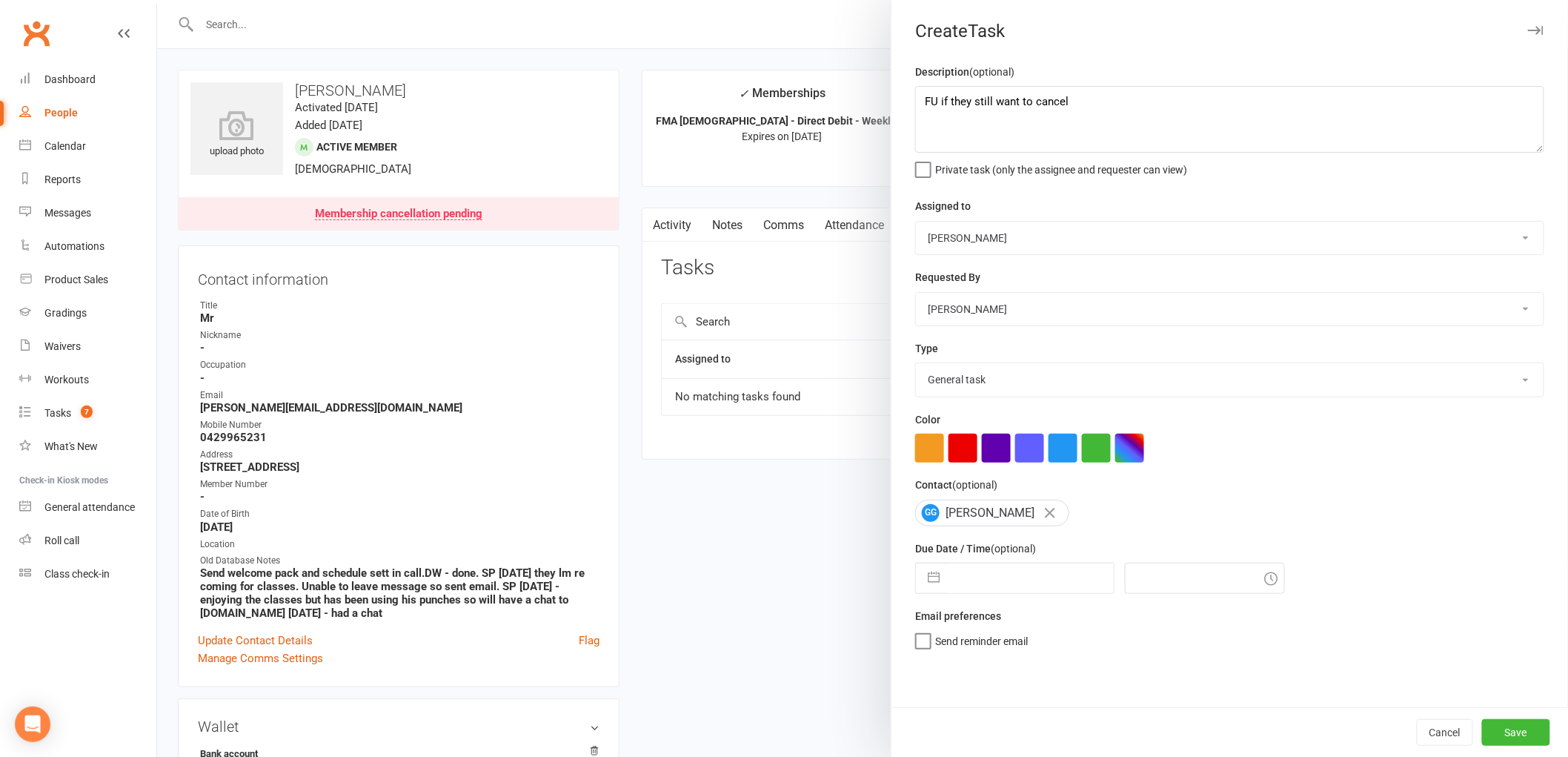
click at [1020, 560] on div "Due Date / Time (optional) Navigate forward to interact with the calendar and s…" at bounding box center [1230, 567] width 629 height 54
click at [1020, 574] on input "text" at bounding box center [1030, 578] width 167 height 30
select select "6"
select select "2025"
select select "7"
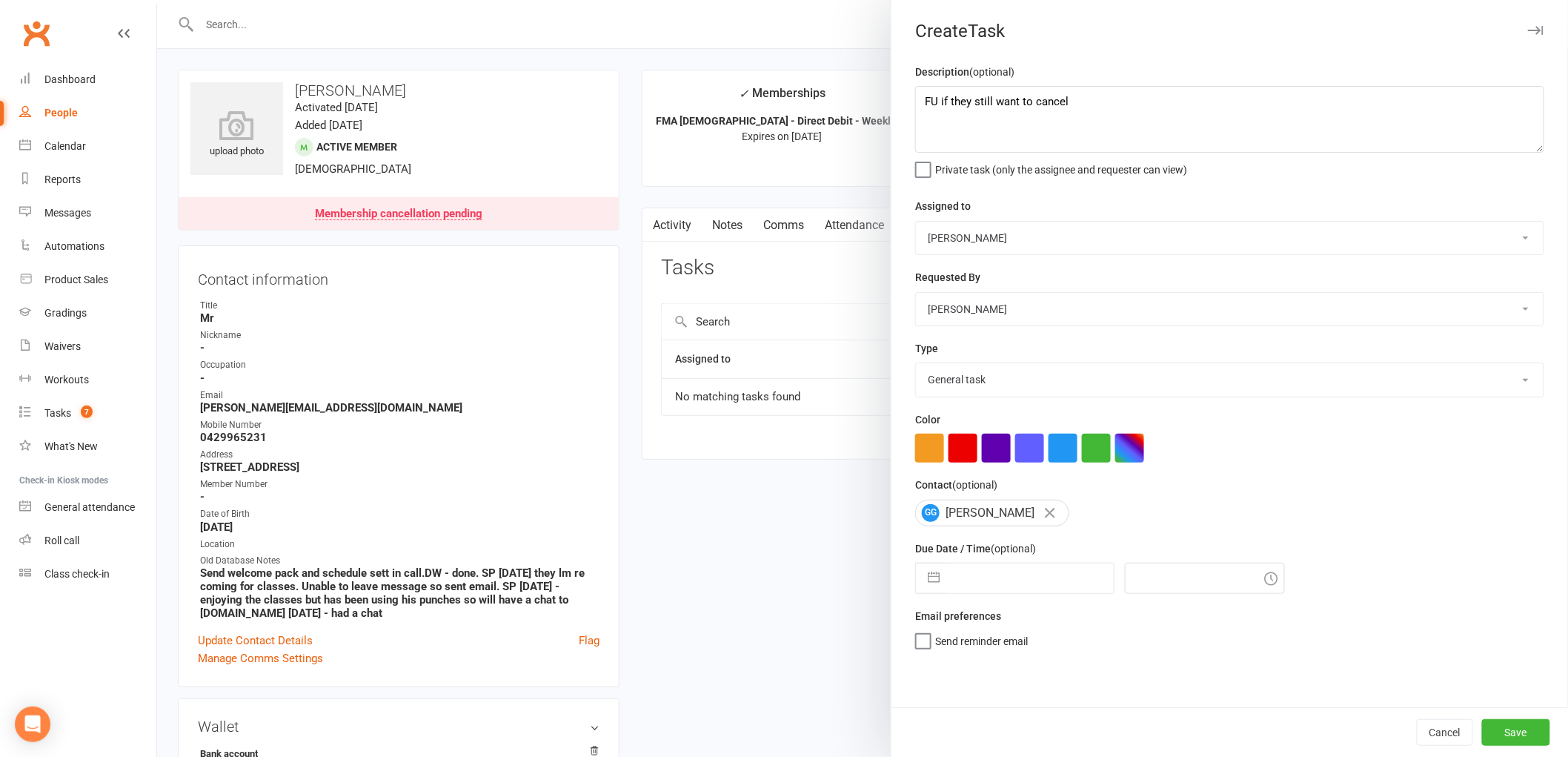
select select "2025"
select select "8"
select select "2025"
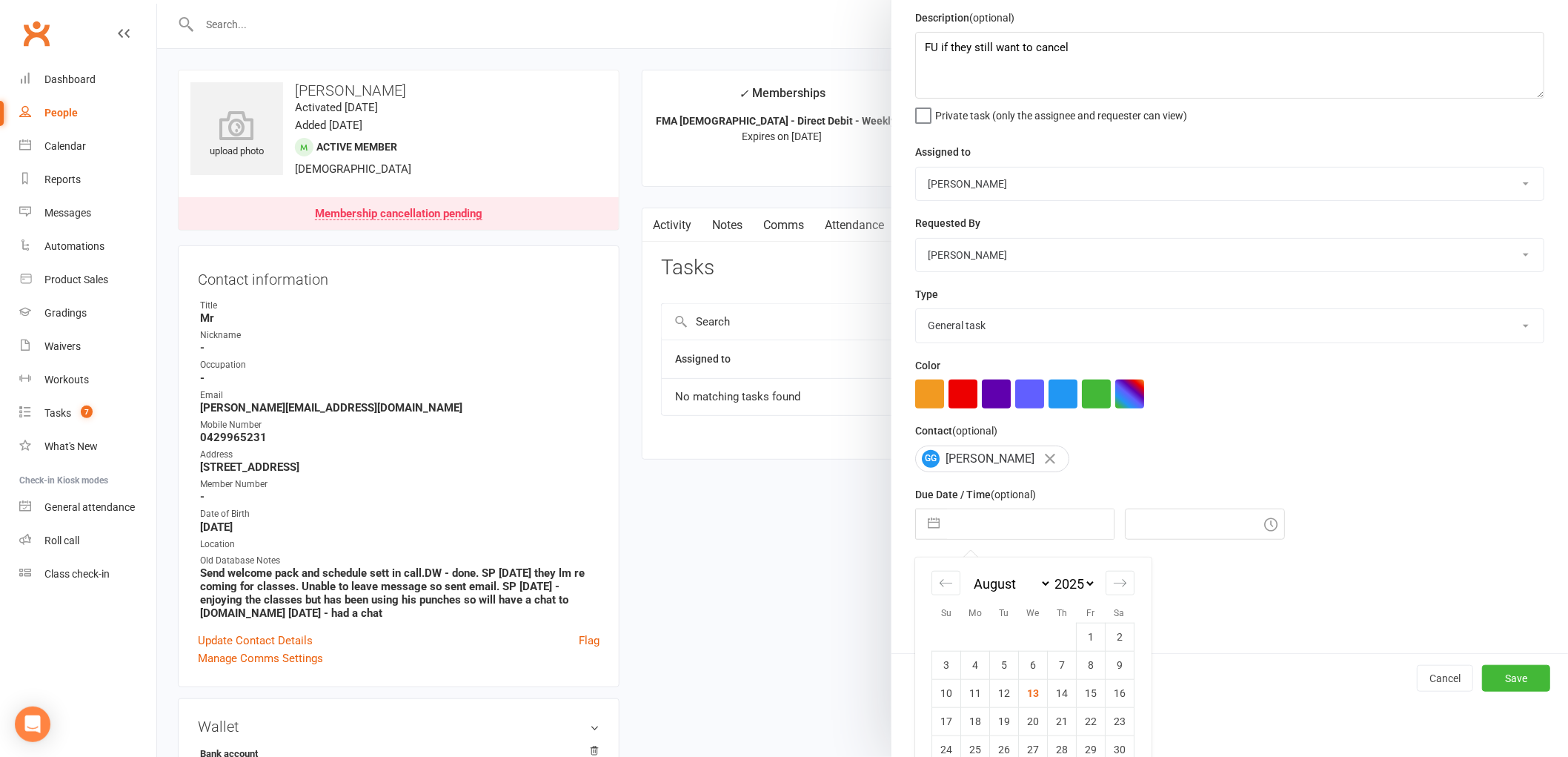
scroll to position [107, 0]
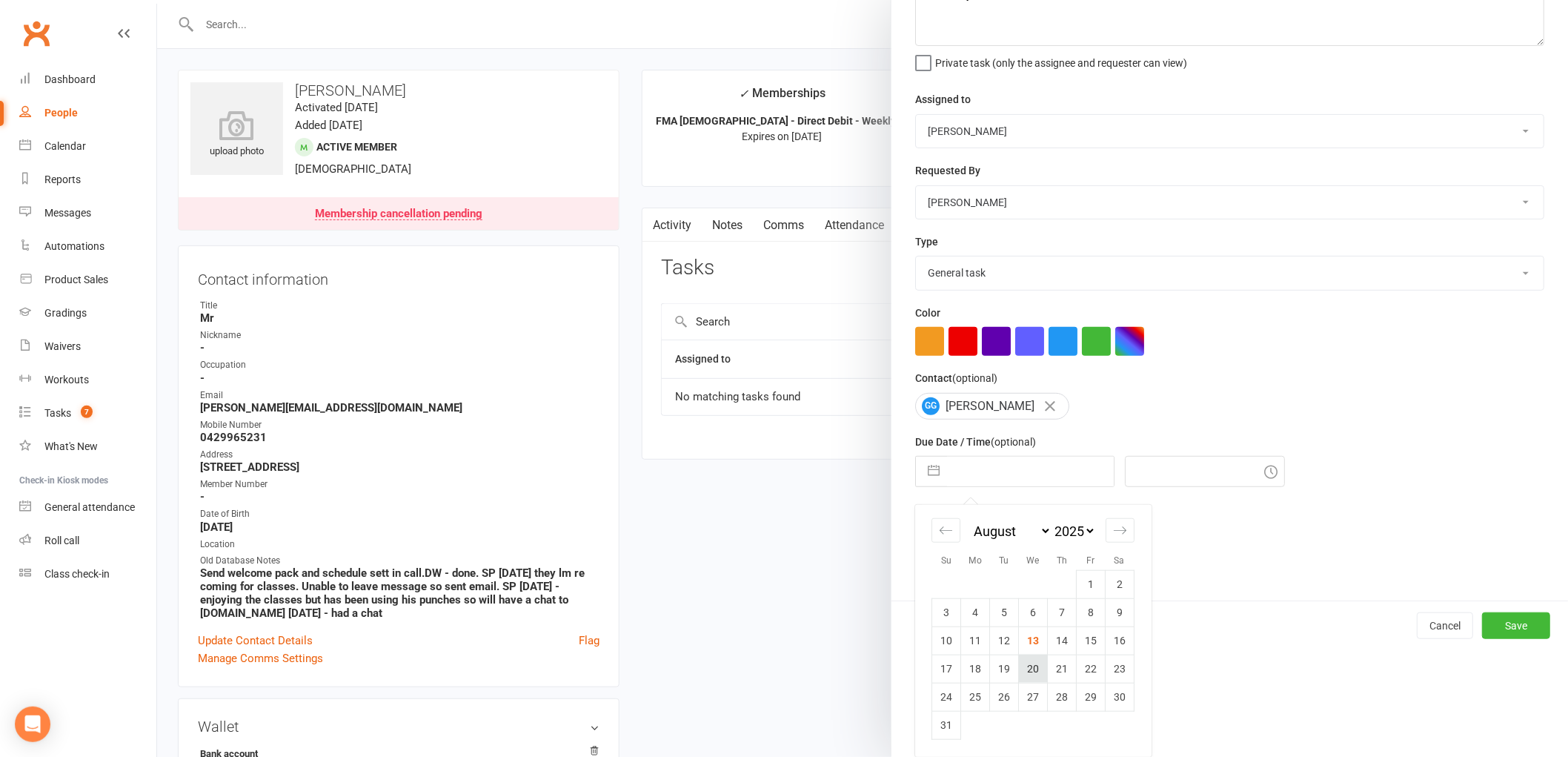
click at [1025, 663] on td "20" at bounding box center [1033, 669] width 29 height 28
type input "20 Aug 2025"
type input "2:30pm"
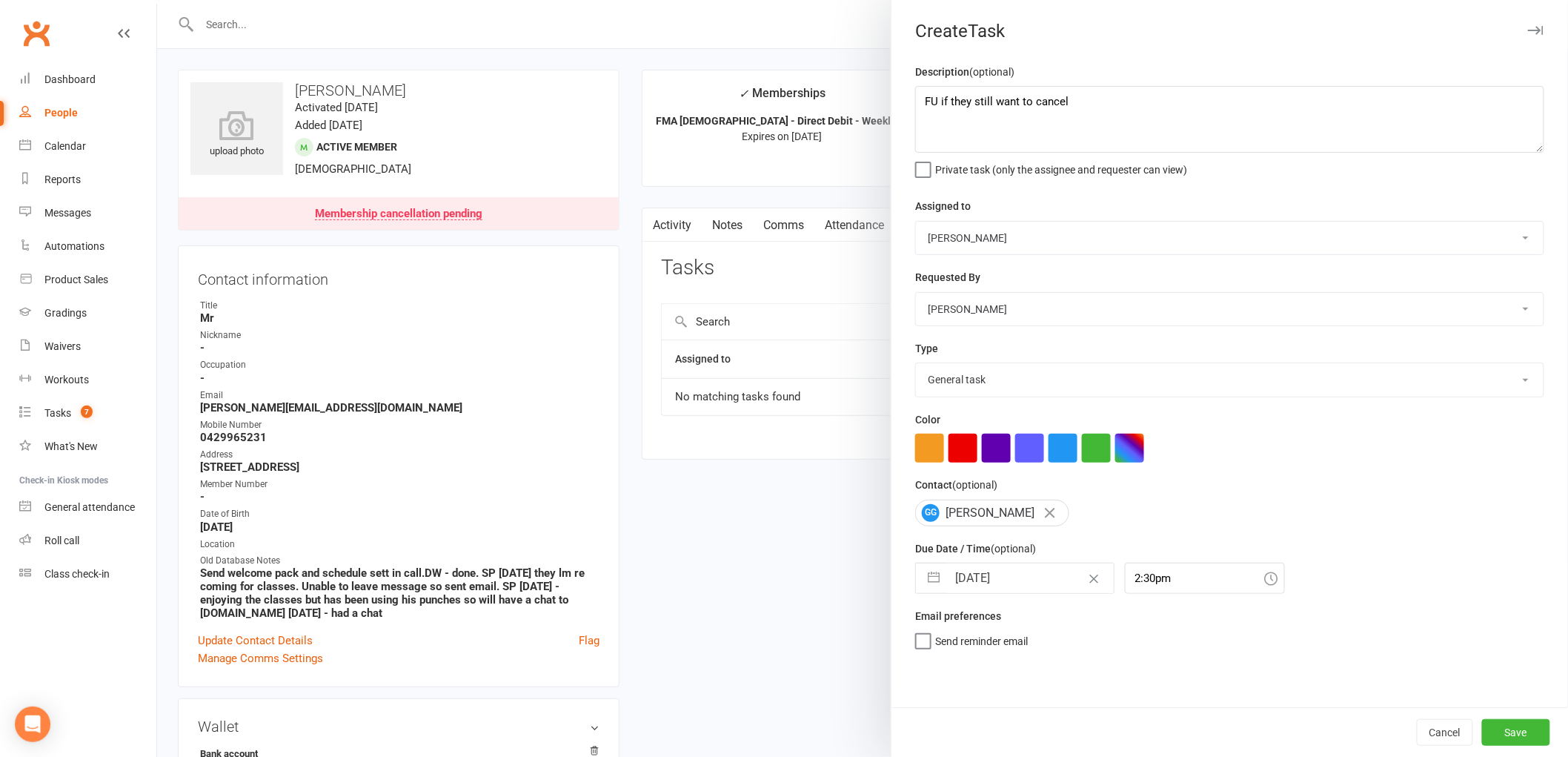
scroll to position [0, 0]
click at [1524, 728] on button "Save" at bounding box center [1516, 733] width 68 height 27
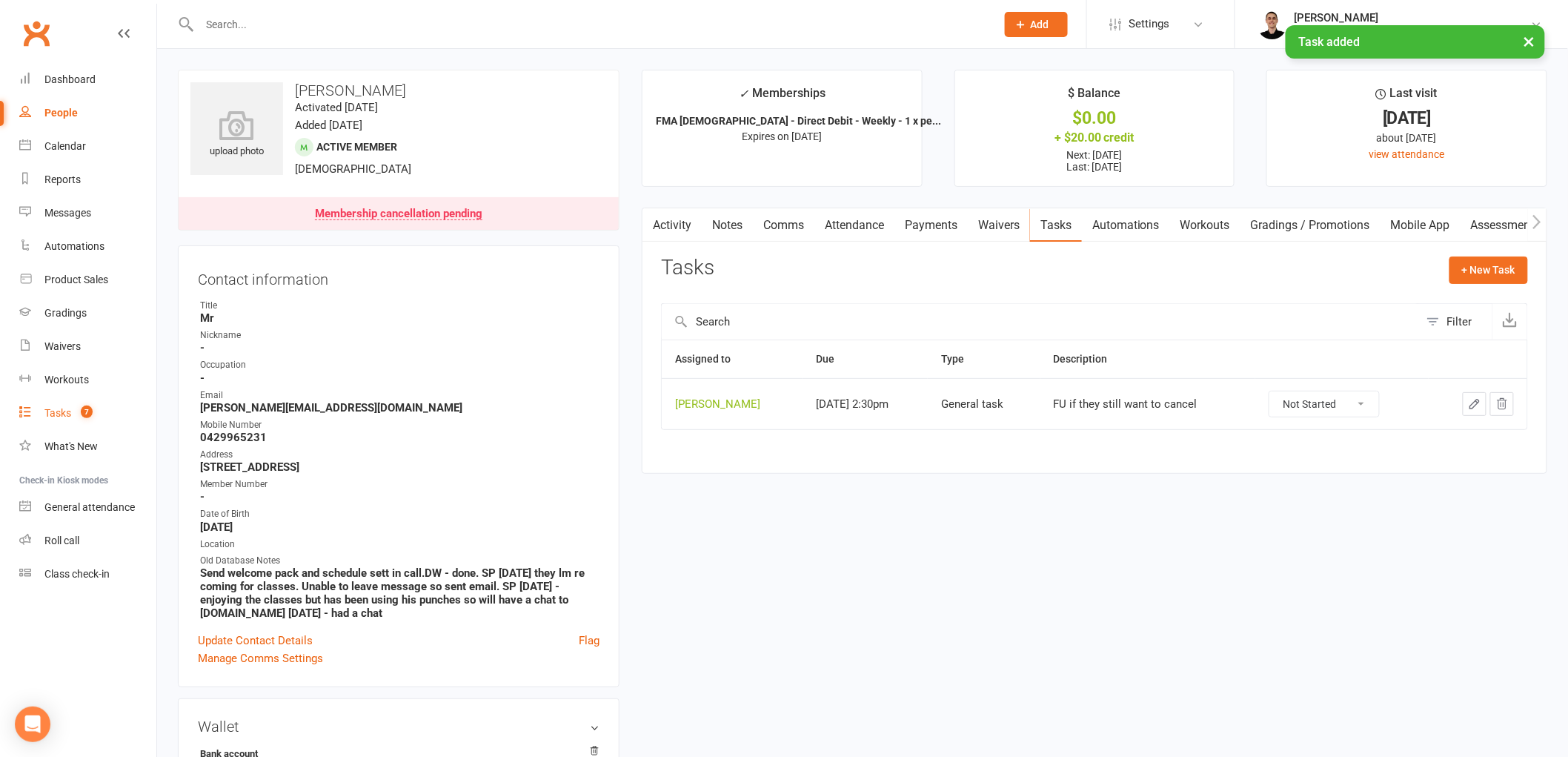
click at [82, 415] on count-badge "7" at bounding box center [83, 412] width 20 height 12
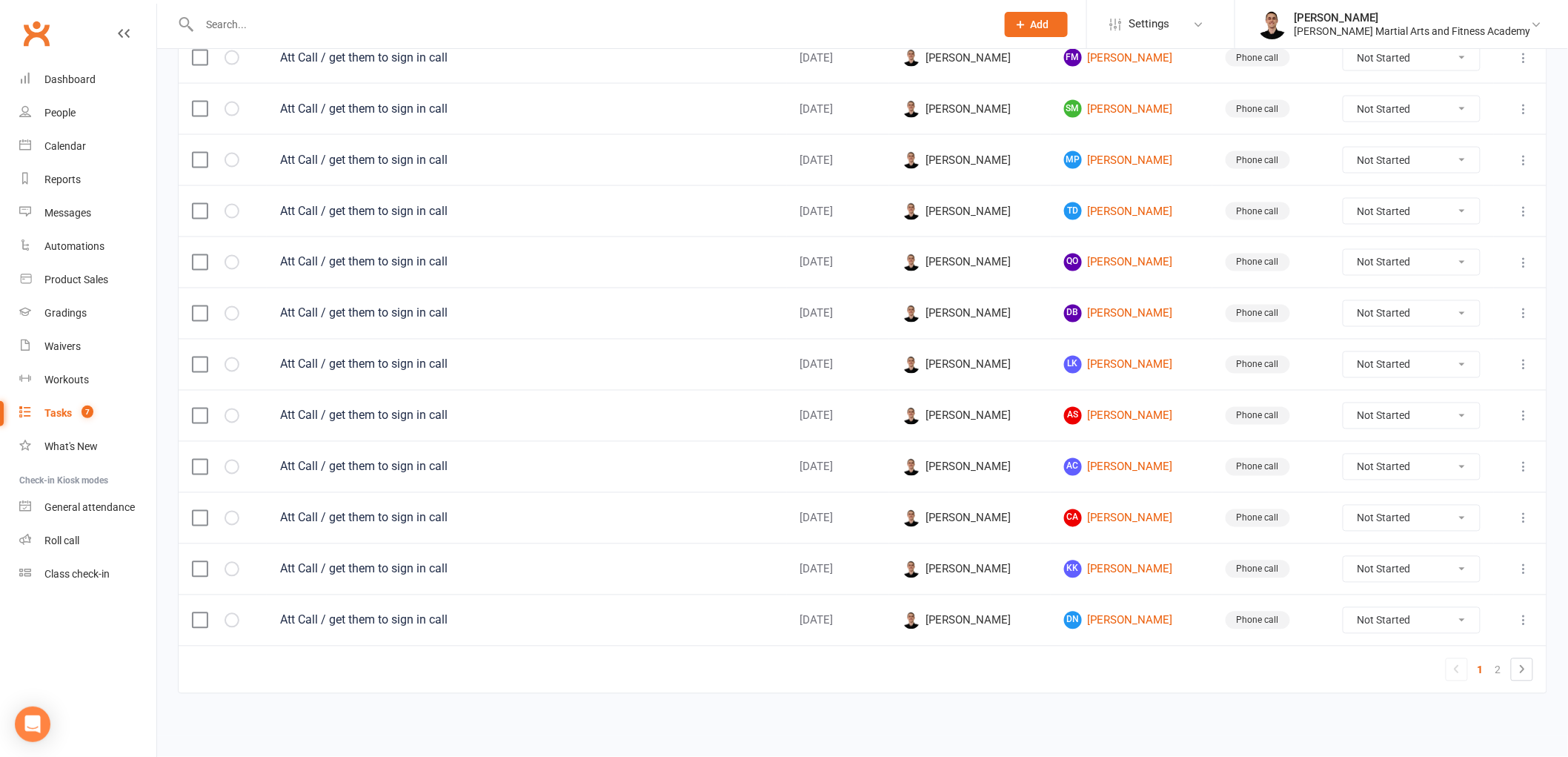
scroll to position [509, 0]
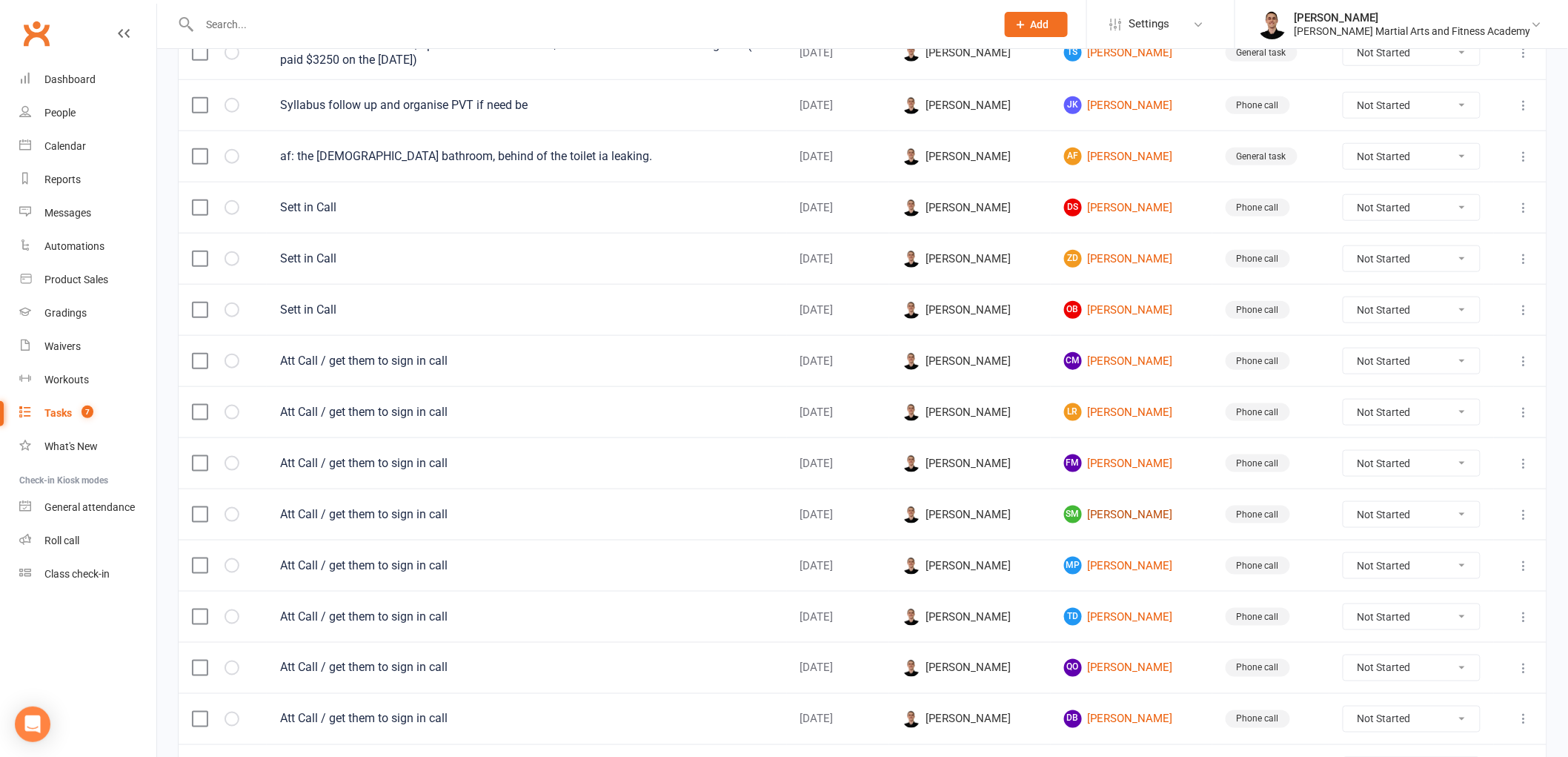
click at [1113, 513] on link "SM Shaun Moore" at bounding box center [1132, 514] width 135 height 18
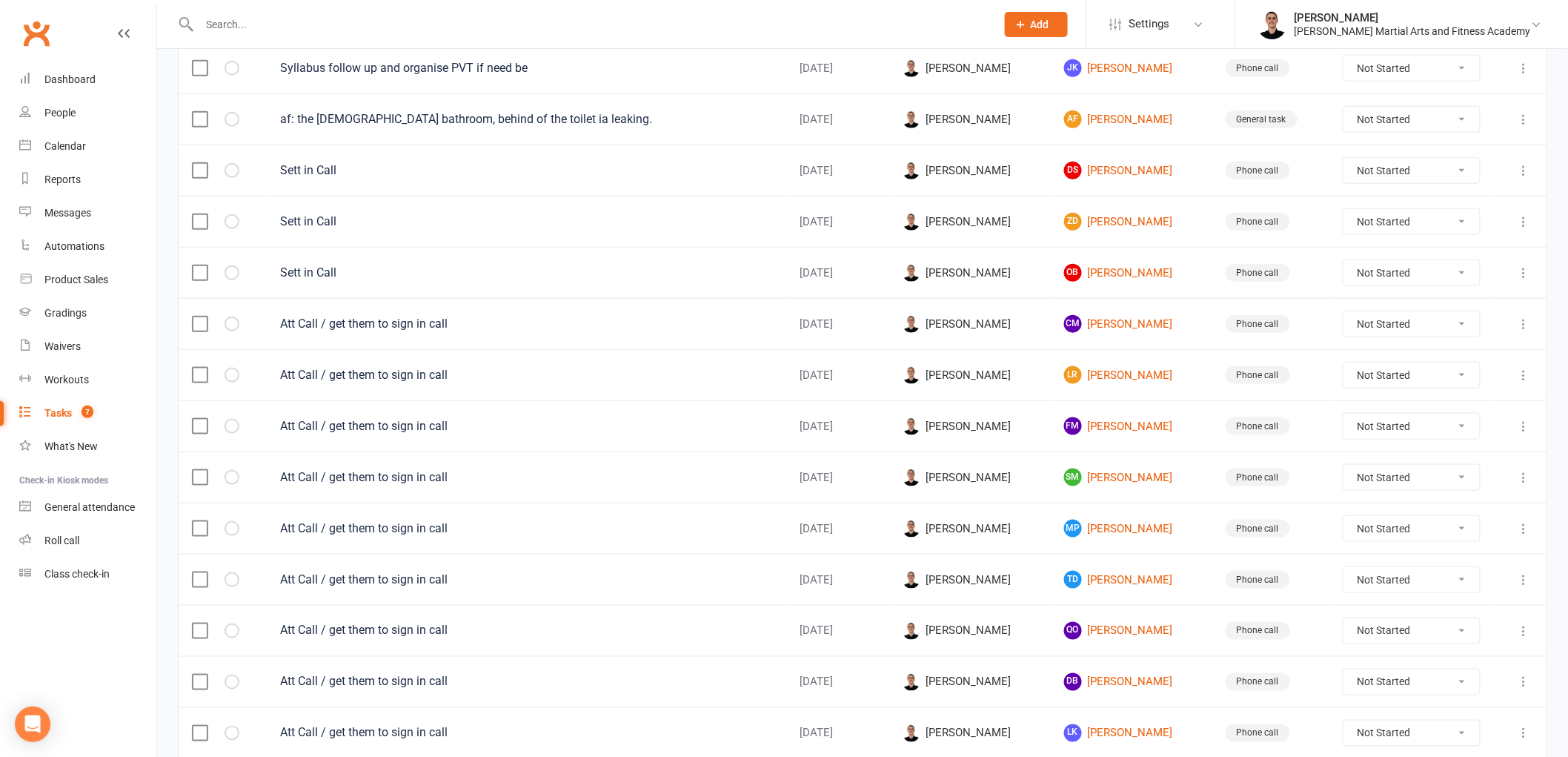
scroll to position [576, 0]
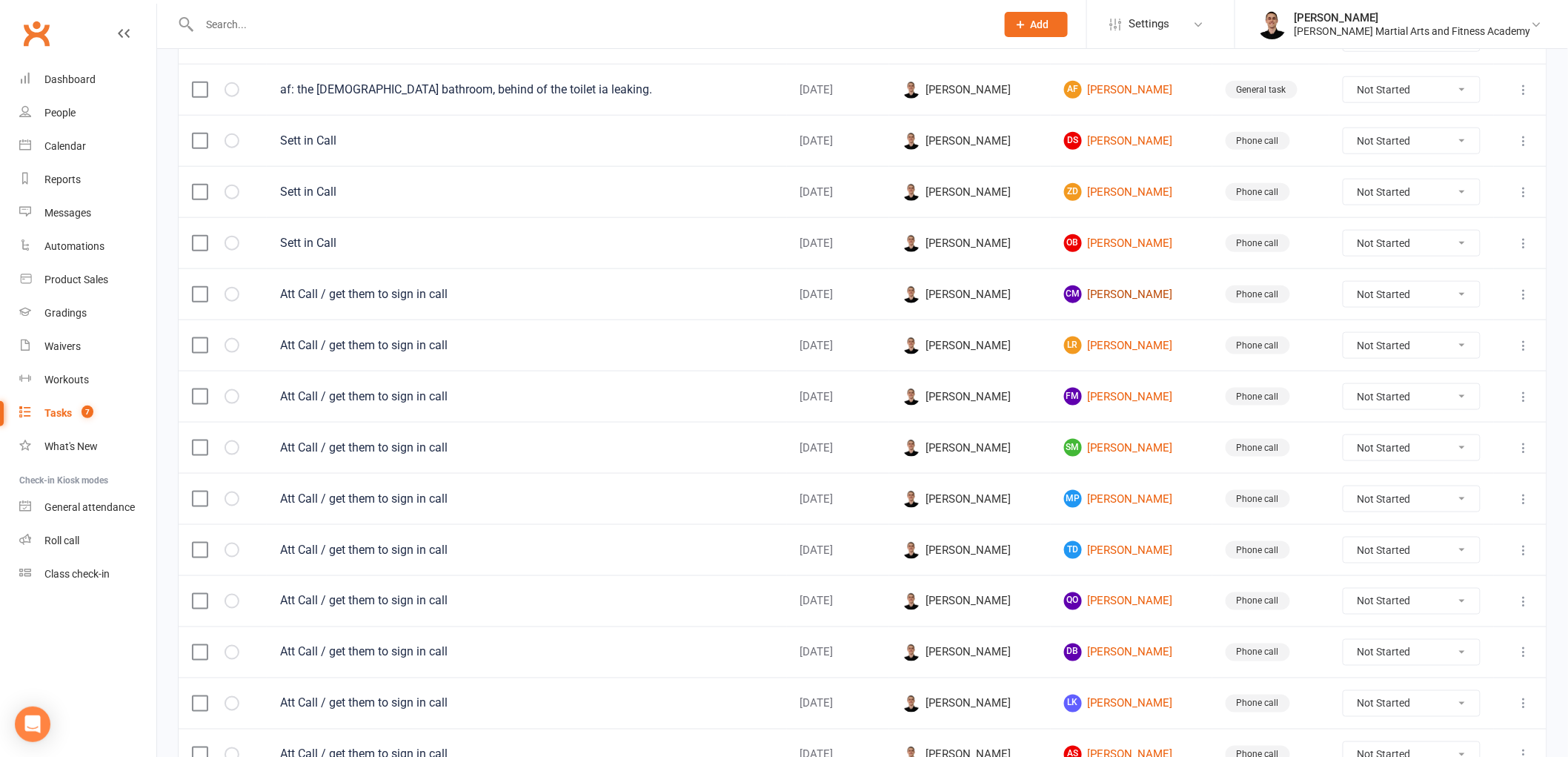
click at [1142, 292] on link "CM Cameron Moller" at bounding box center [1132, 294] width 135 height 18
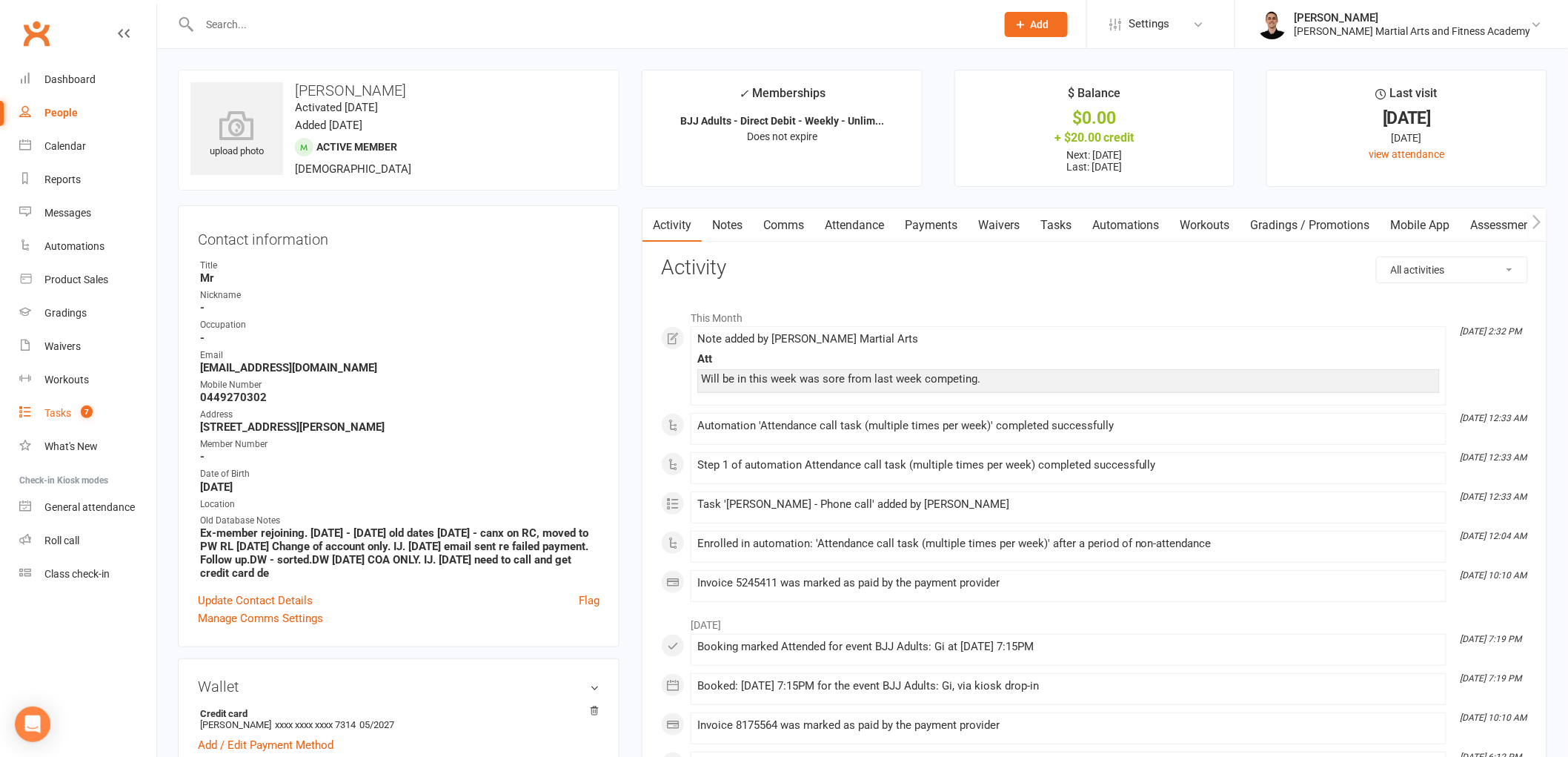
click at [82, 410] on span "7" at bounding box center [87, 412] width 12 height 13
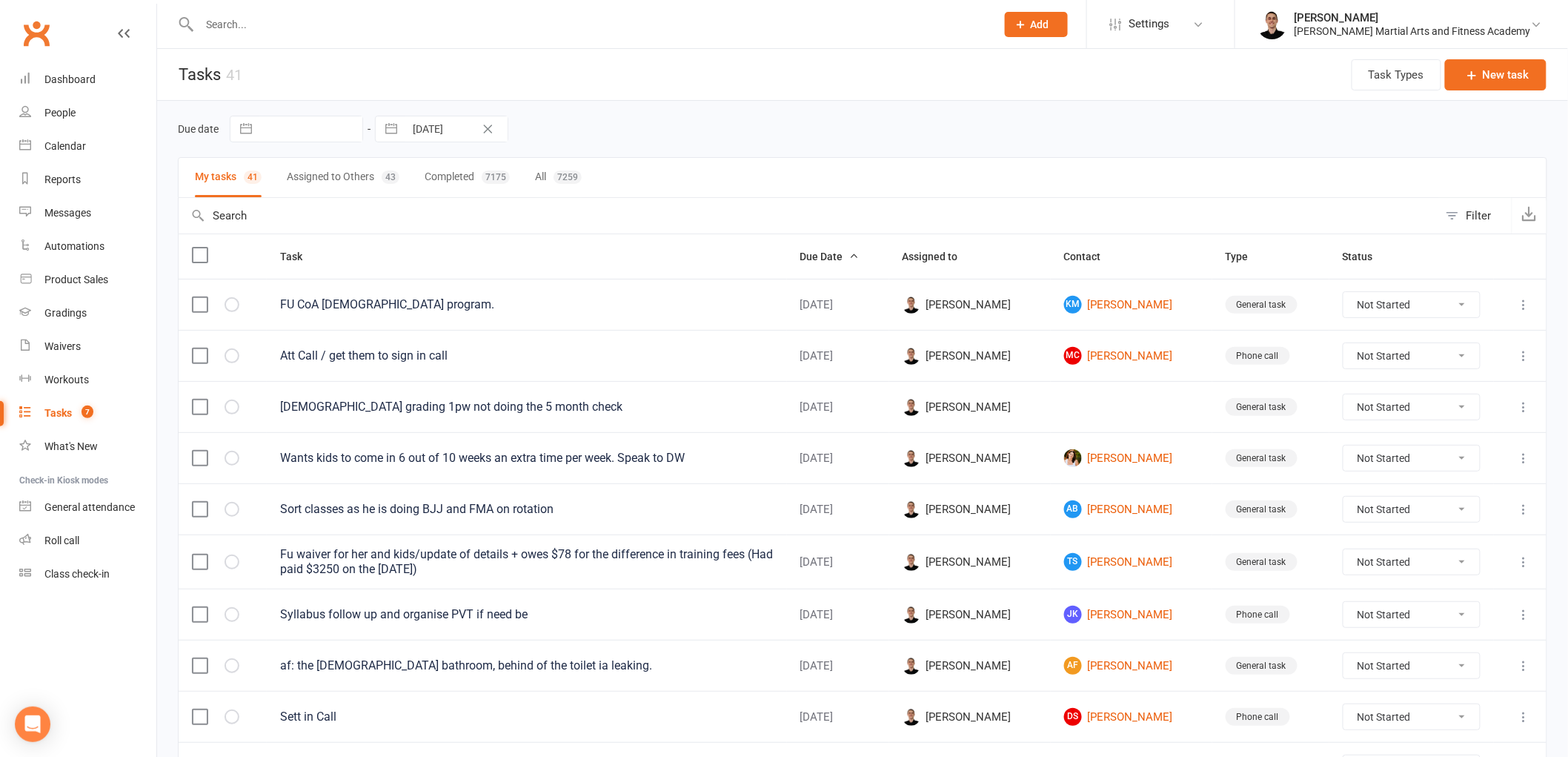
click at [416, 25] on input "text" at bounding box center [590, 24] width 791 height 20
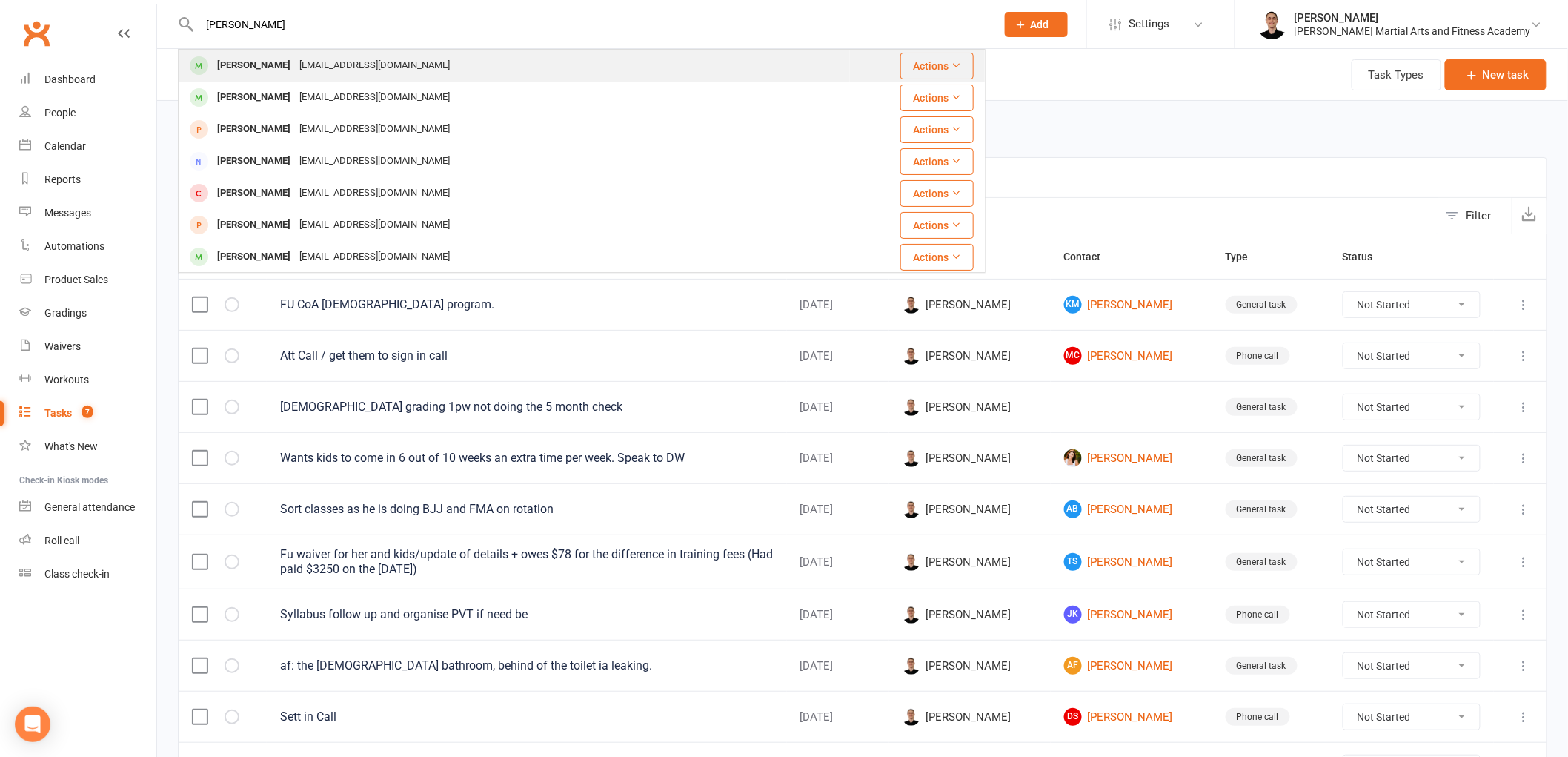
type input "frank ama"
click at [381, 62] on div "amatofmc@iinet.net.au" at bounding box center [374, 65] width 159 height 21
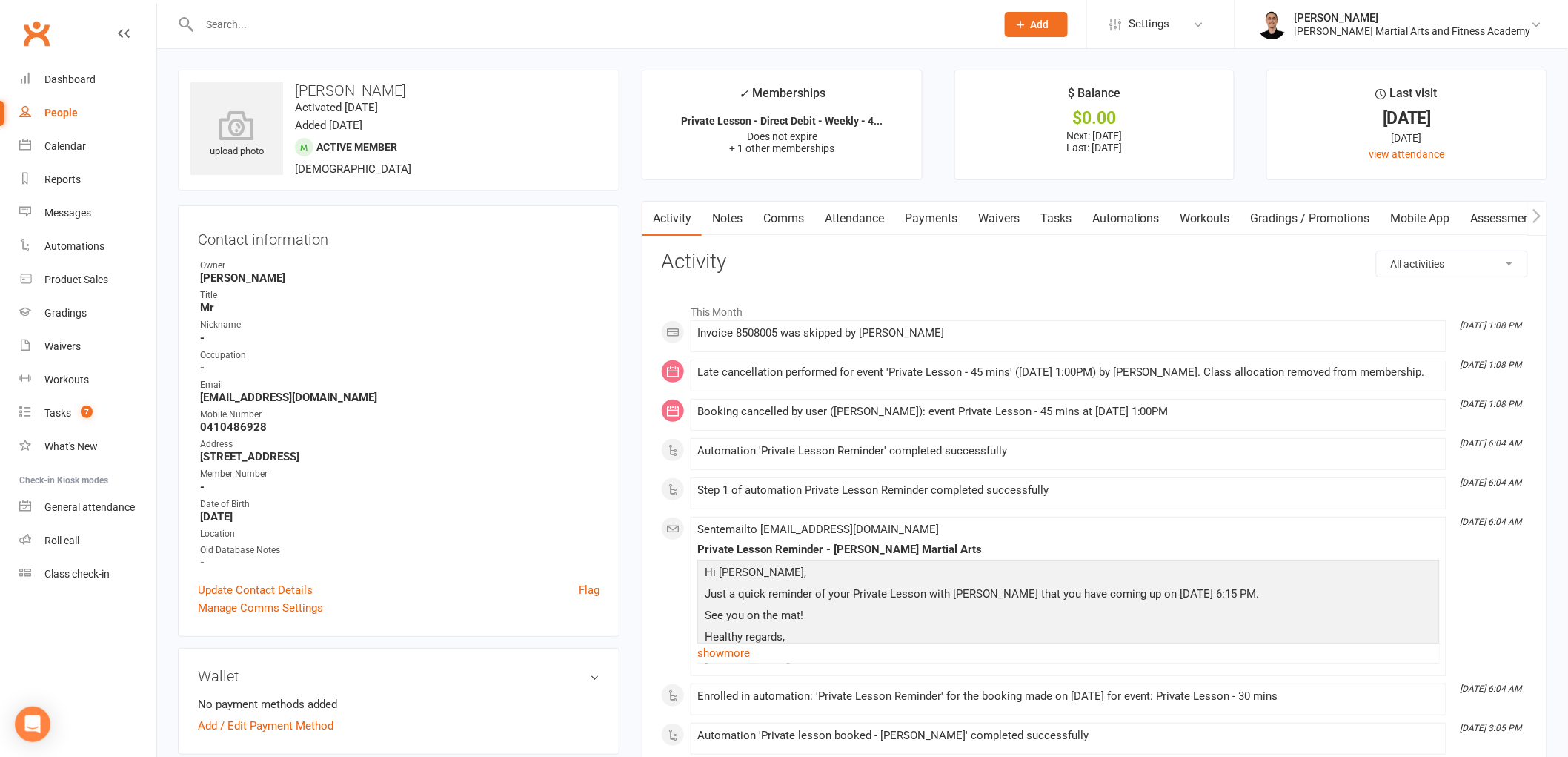
click at [738, 218] on link "Notes" at bounding box center [727, 219] width 51 height 34
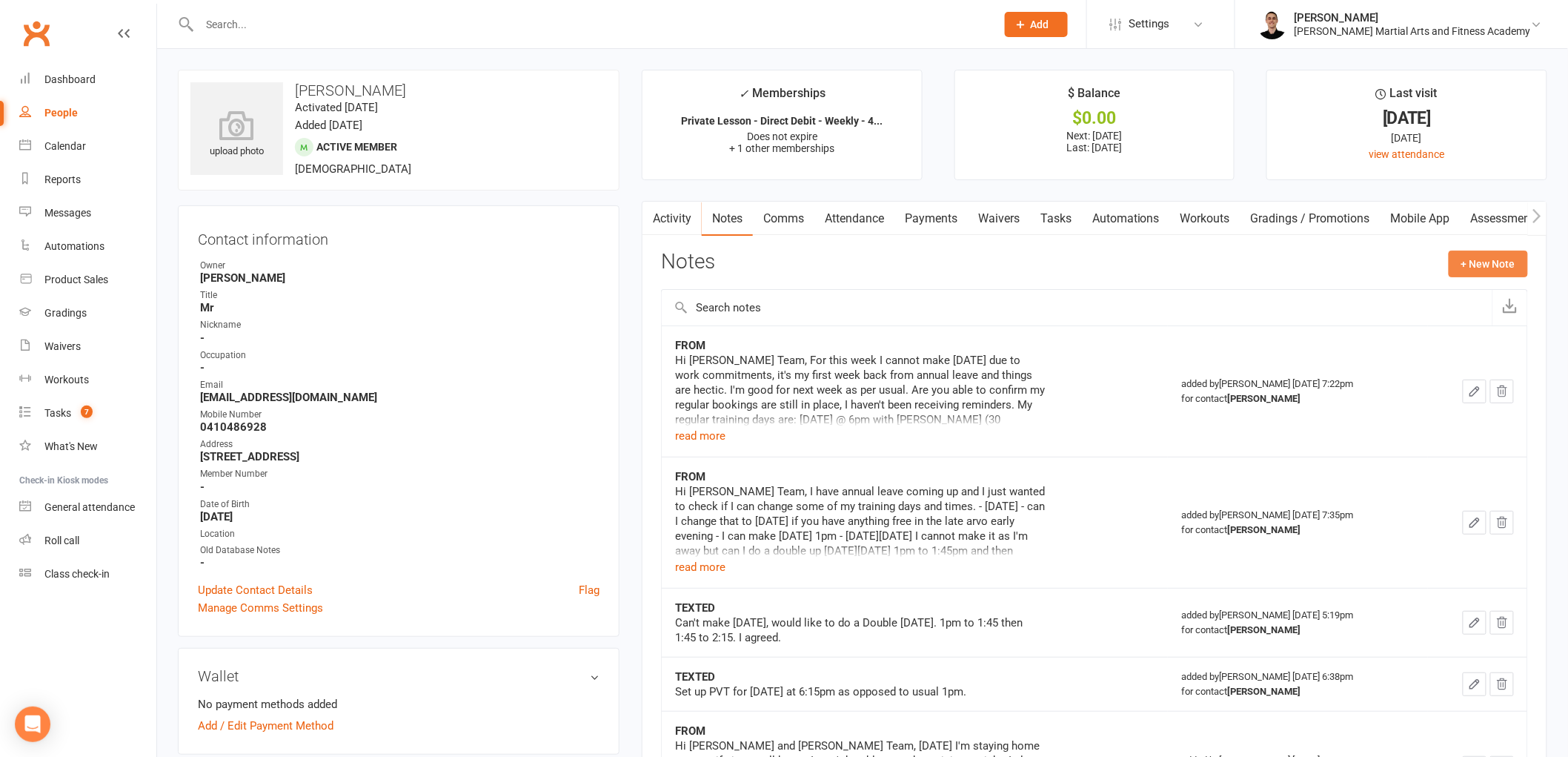
click at [1499, 264] on button "+ New Note" at bounding box center [1488, 264] width 79 height 27
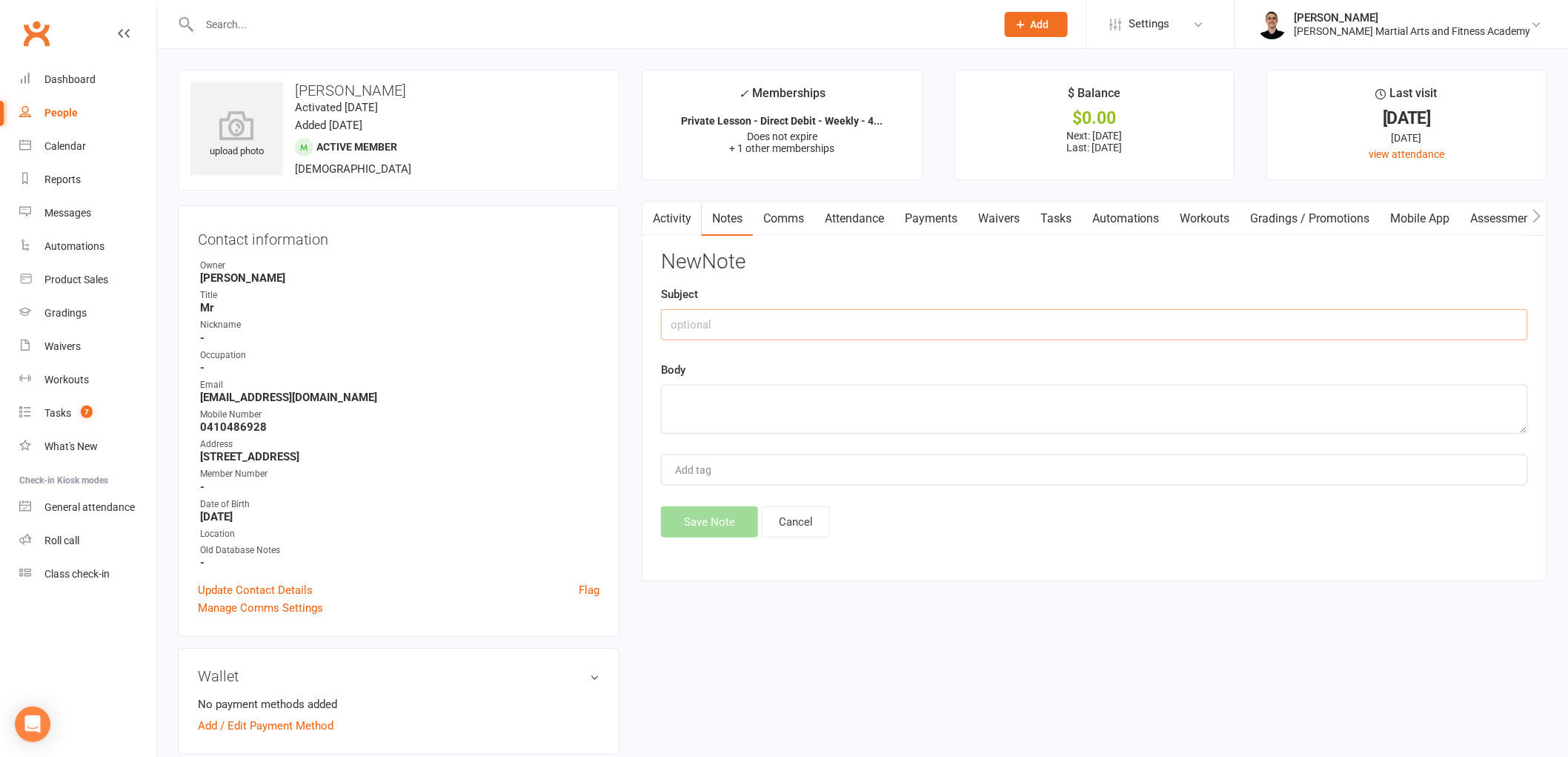
click at [879, 335] on input "text" at bounding box center [1094, 324] width 867 height 31
type input "FROM"
click at [772, 393] on textarea at bounding box center [1094, 409] width 867 height 49
paste textarea "Hi Wilkes Team. I unfortunately have been called into a meeting today to cover …"
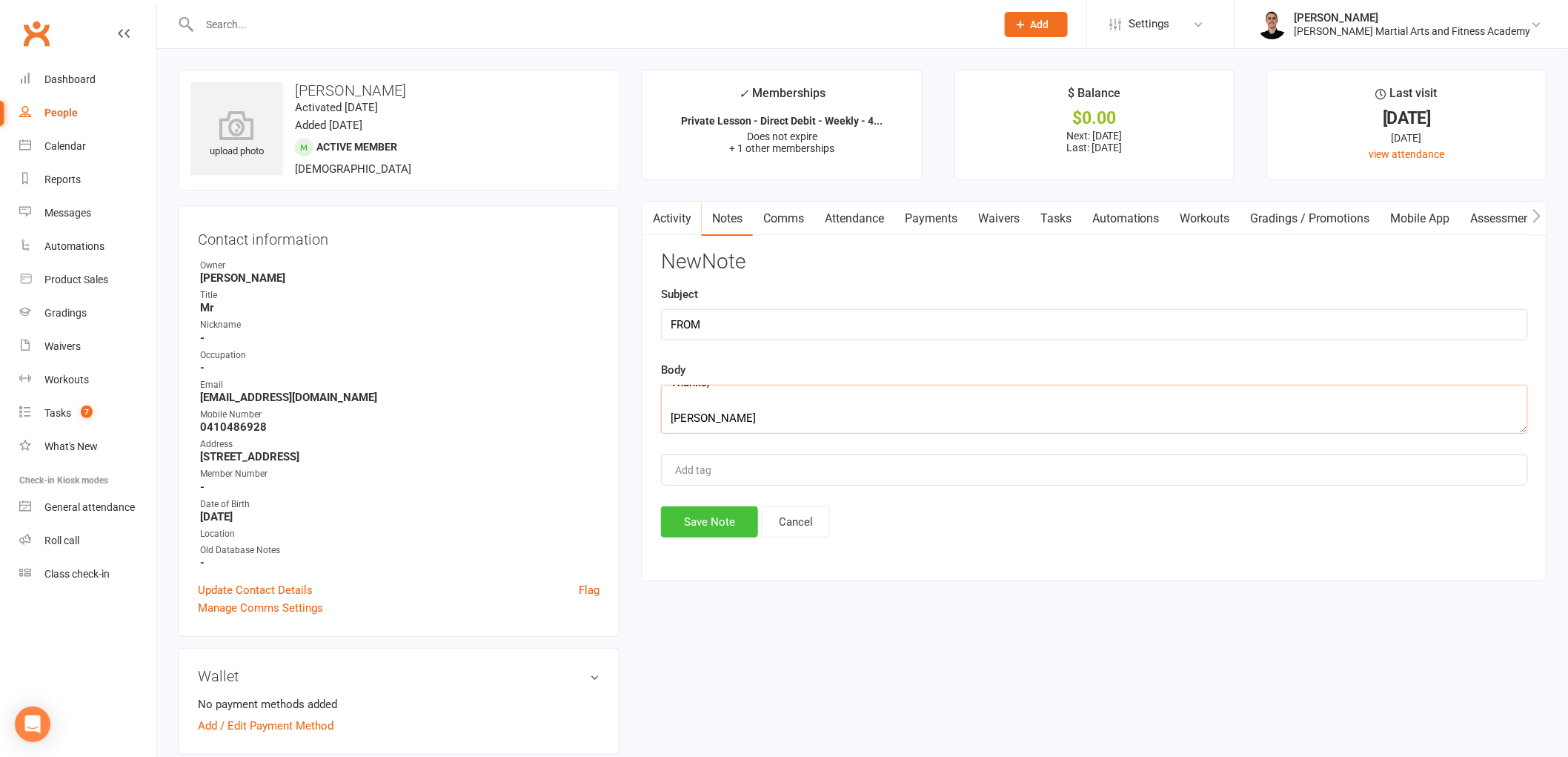
type textarea "Hi Wilkes Team. I unfortunately have been called into a meeting today to cover …"
click at [701, 517] on button "Save Note" at bounding box center [709, 521] width 97 height 31
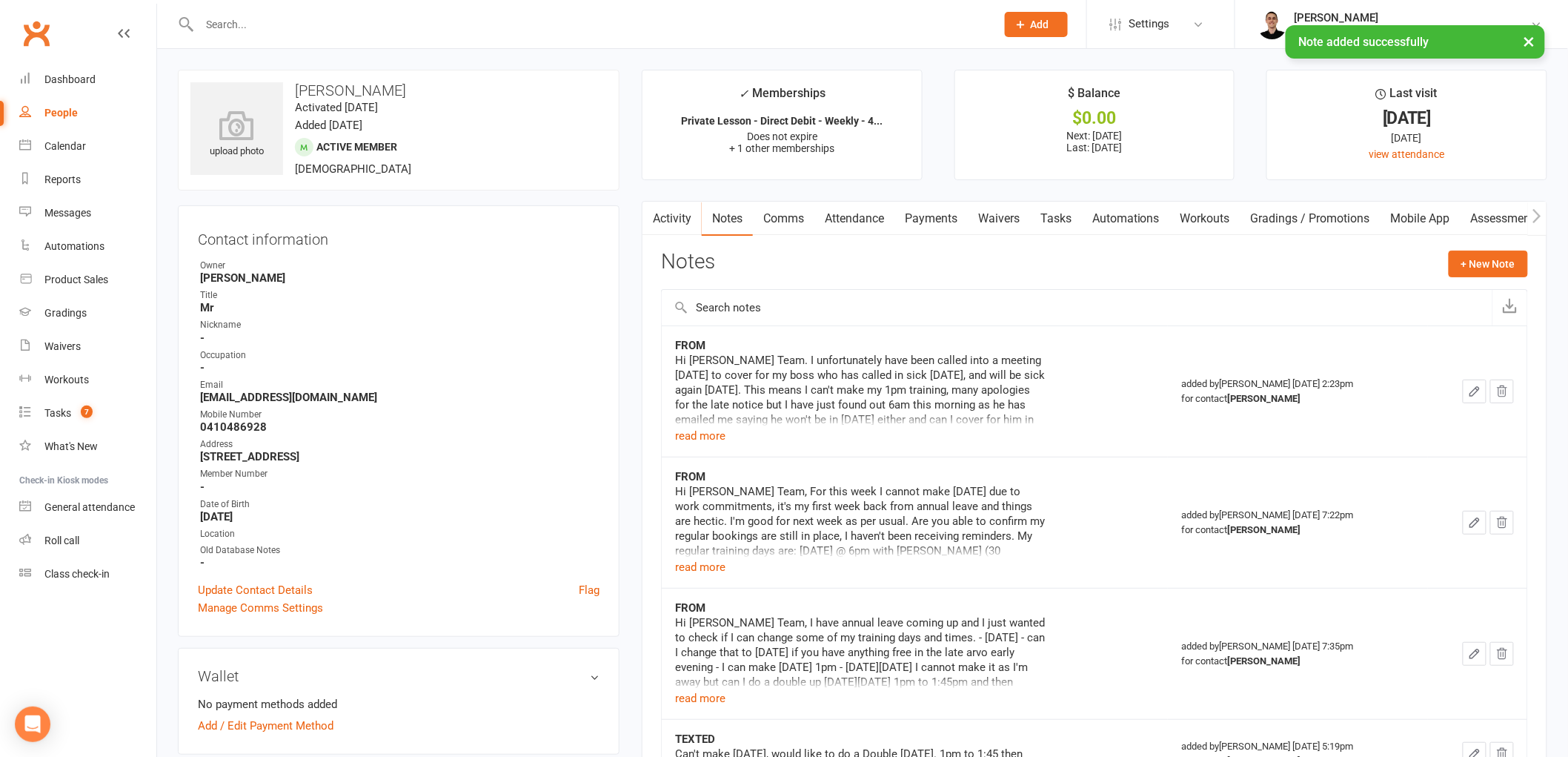
click at [780, 213] on link "Comms" at bounding box center [784, 219] width 61 height 34
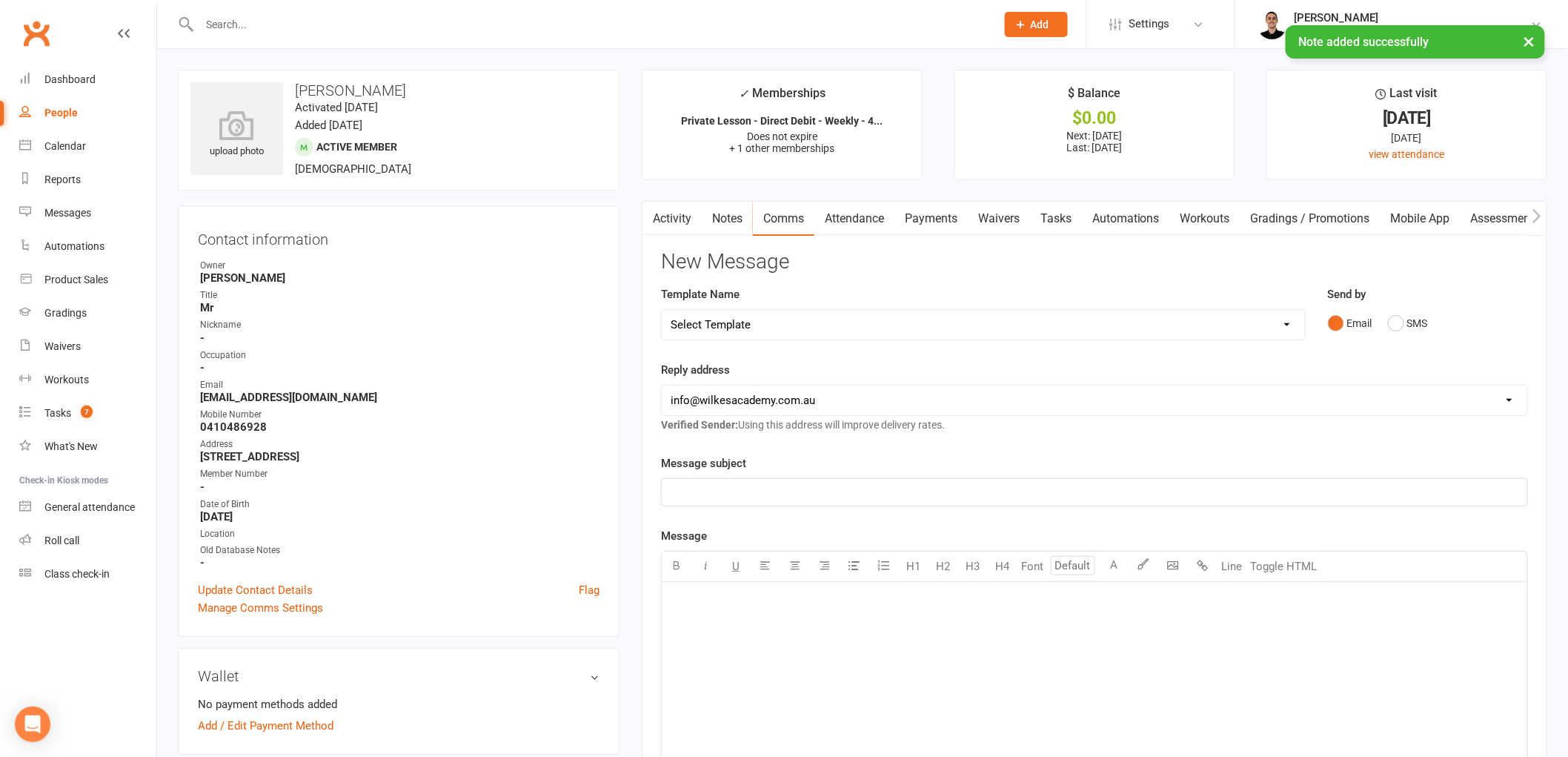
click at [865, 312] on select "Select Template [Email] Birthday Party Enquiry [Email] 2-5yo Grading Form [Emai…" at bounding box center [983, 325] width 643 height 30
select select "39"
click at [662, 310] on select "Select Template [Email] Birthday Party Enquiry [Email] 2-5yo Grading Form [Emai…" at bounding box center [983, 325] width 643 height 30
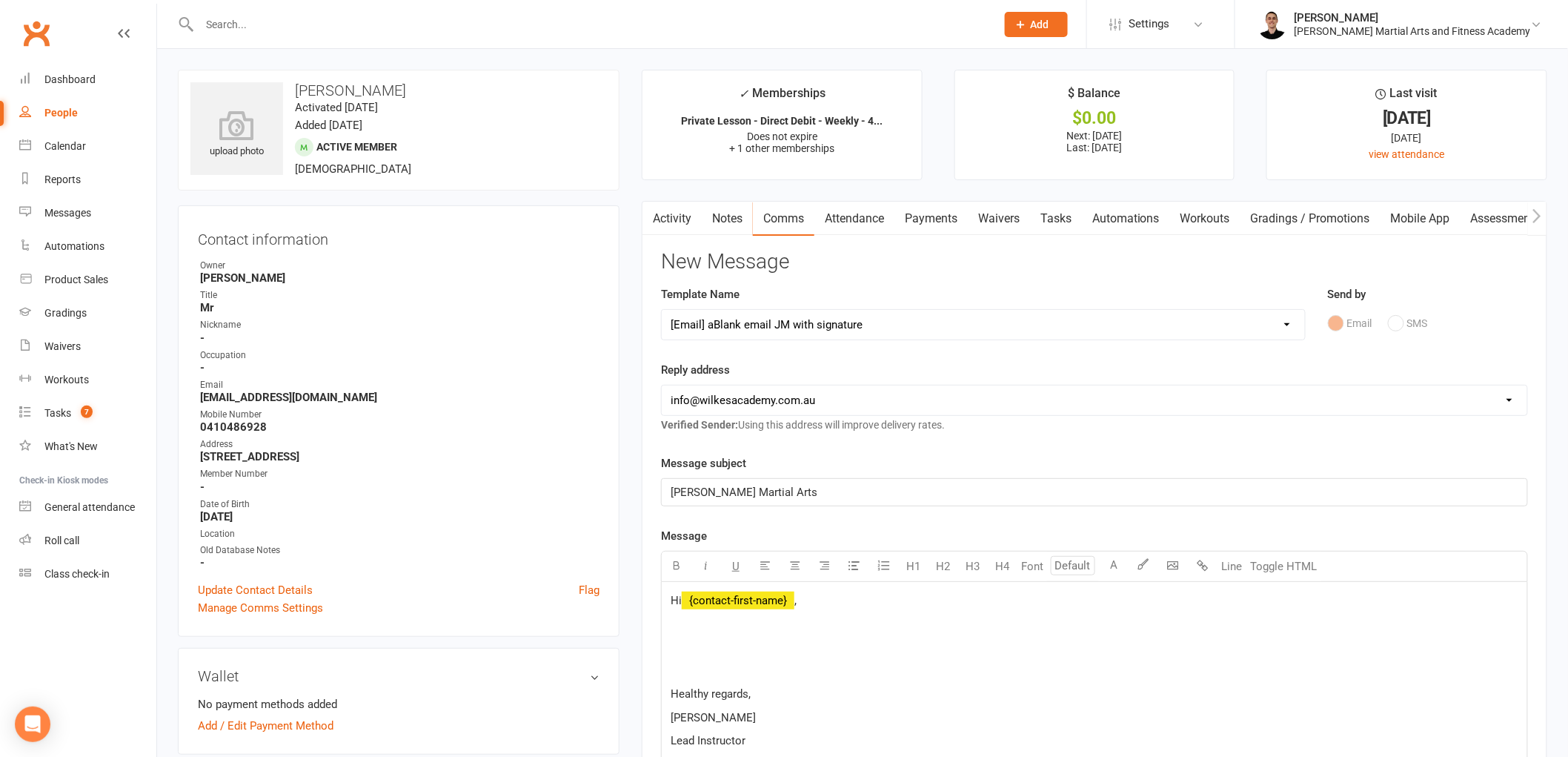
click at [717, 640] on p at bounding box center [1094, 647] width 848 height 18
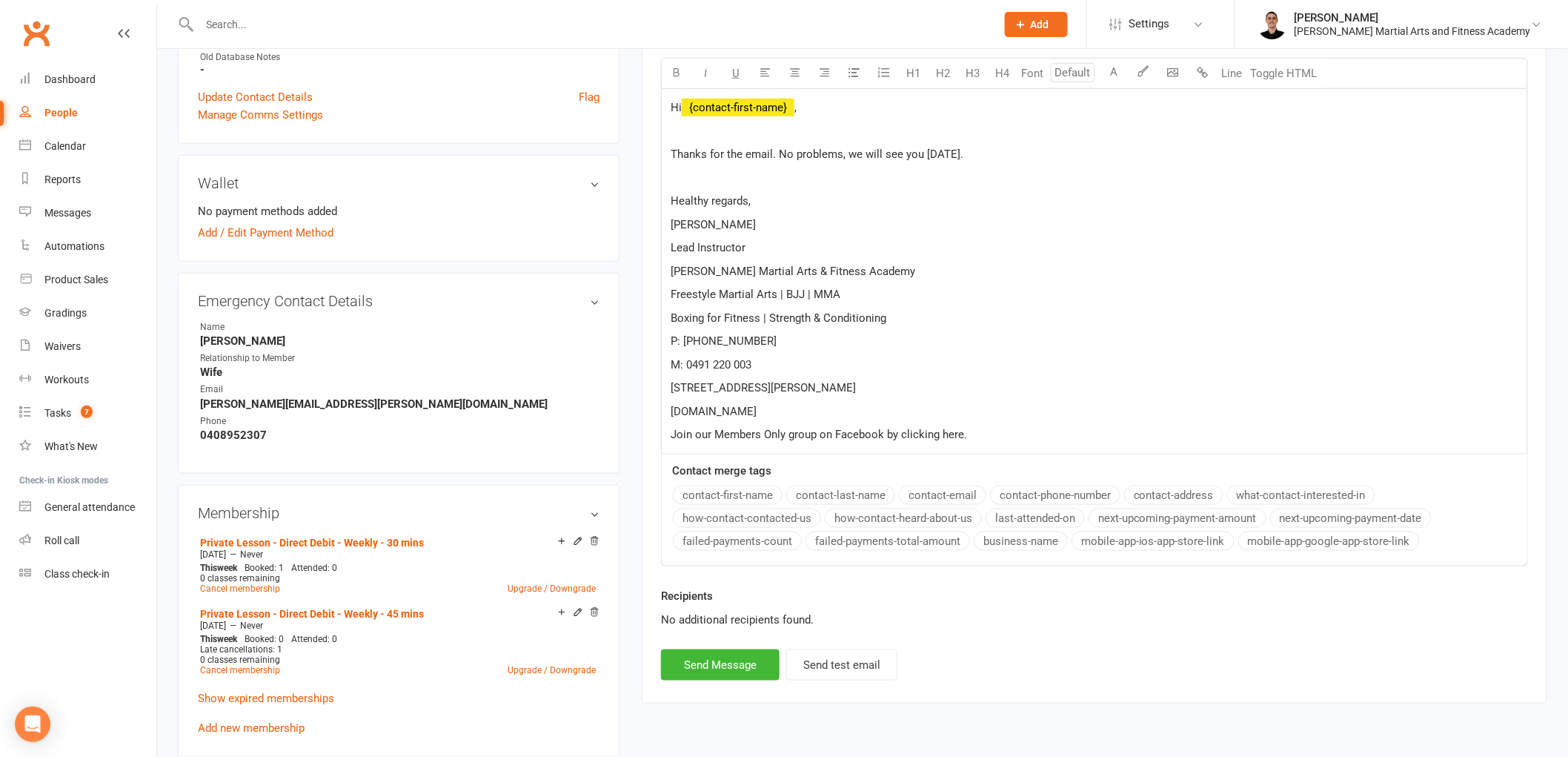
scroll to position [493, 0]
click at [719, 663] on button "Send Message" at bounding box center [719, 664] width 118 height 31
select select
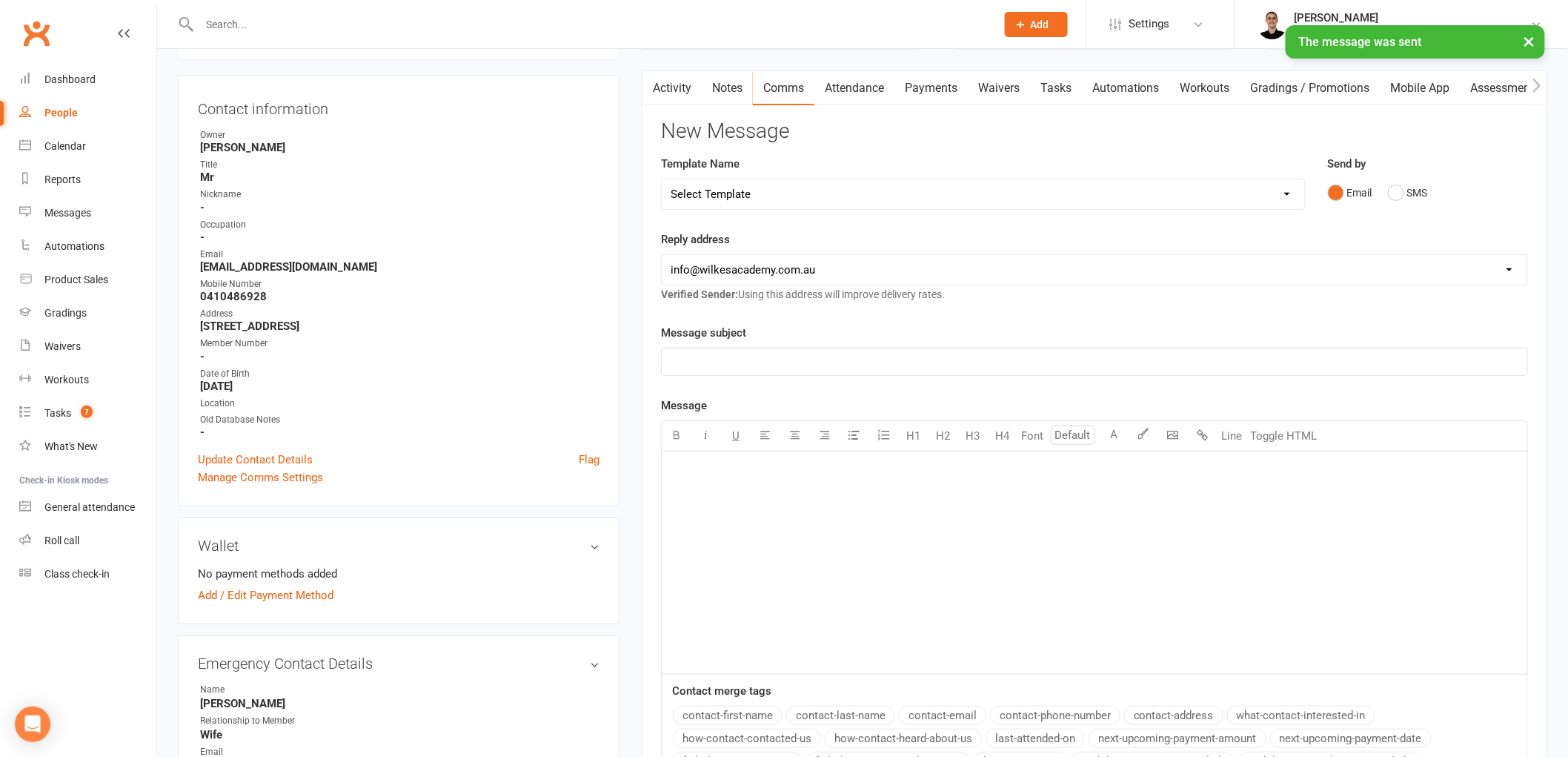
scroll to position [0, 0]
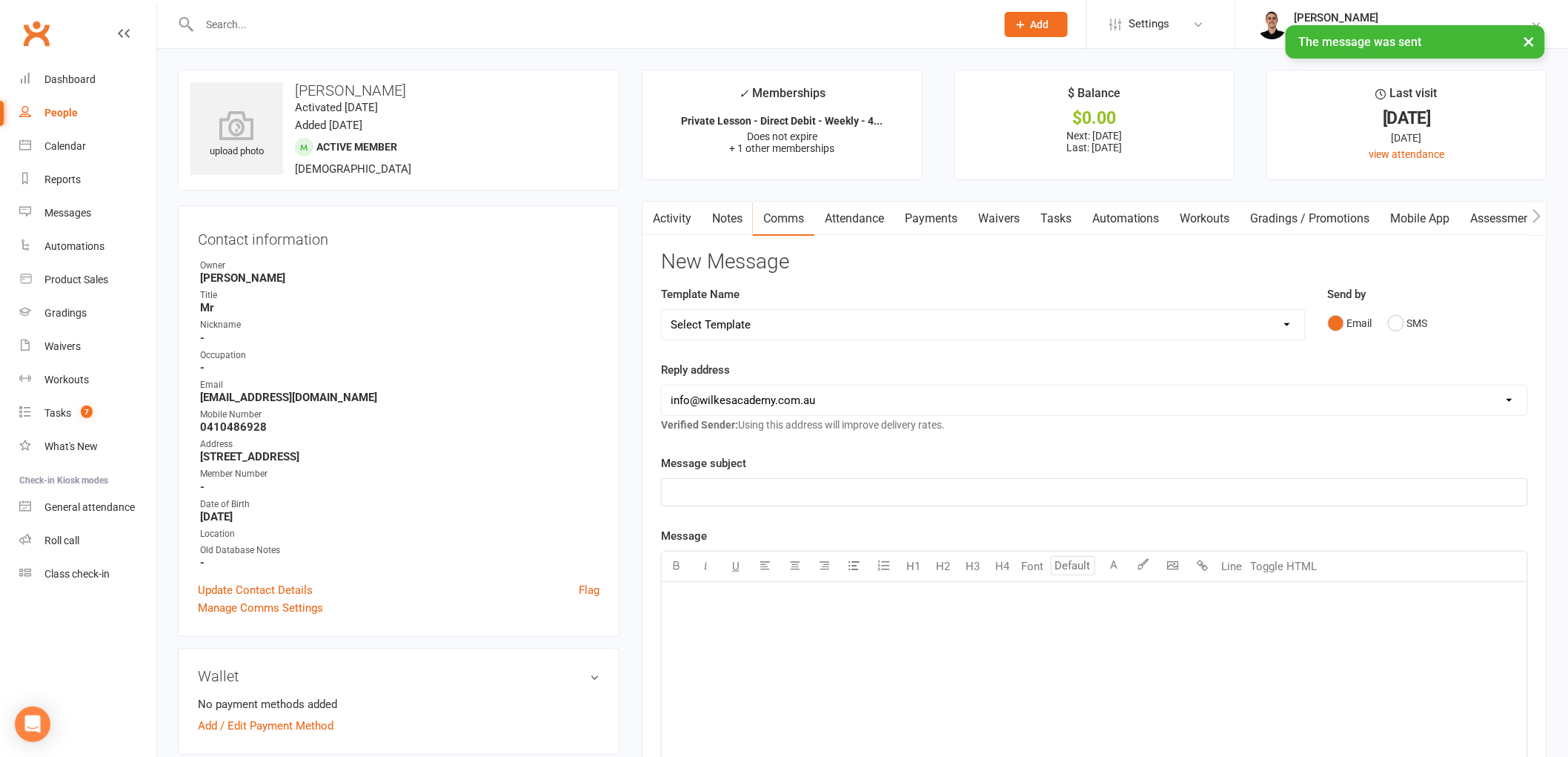
click at [1065, 218] on link "Tasks" at bounding box center [1056, 219] width 52 height 34
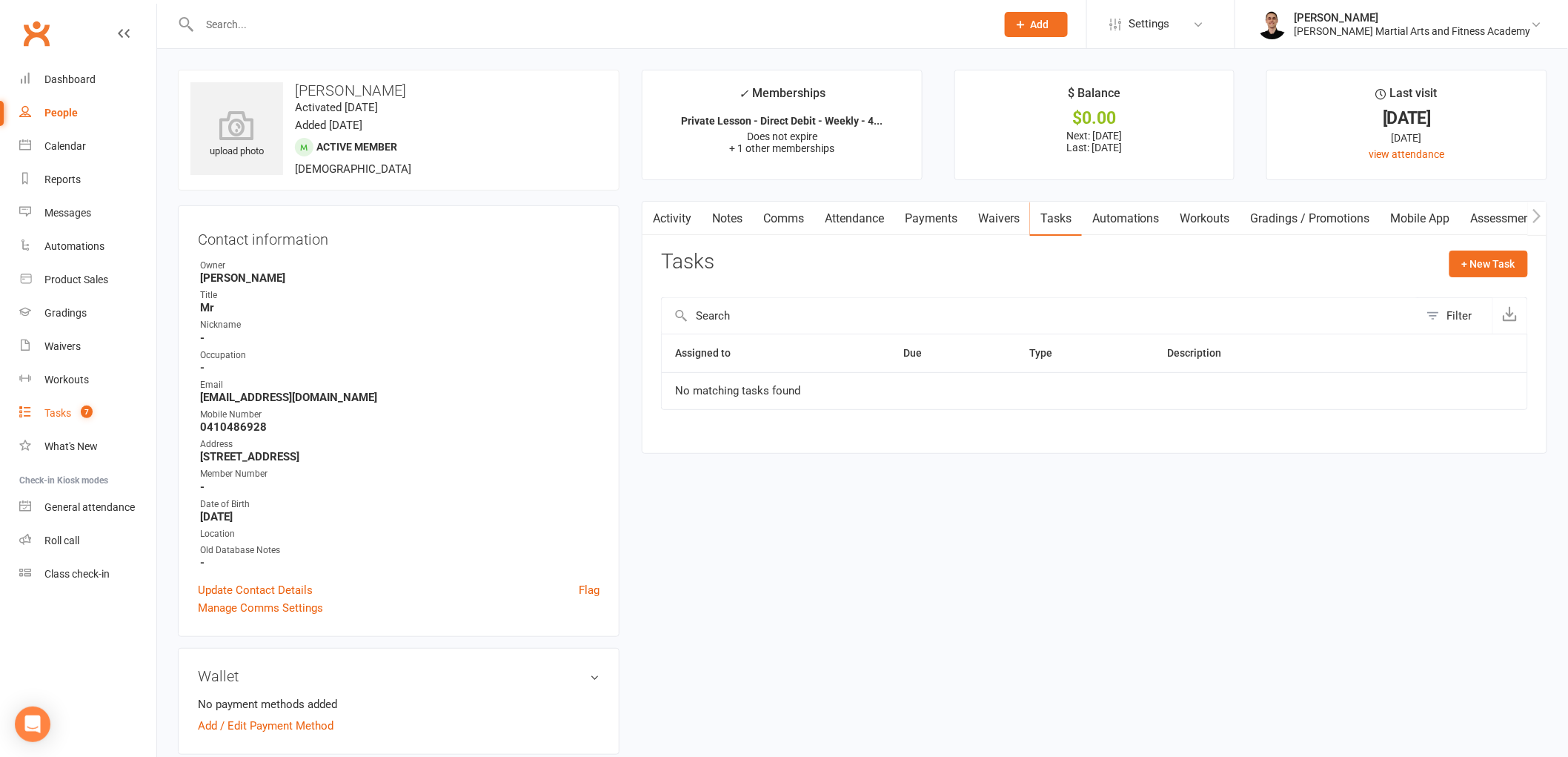
click at [75, 409] on count-badge "7" at bounding box center [83, 412] width 20 height 12
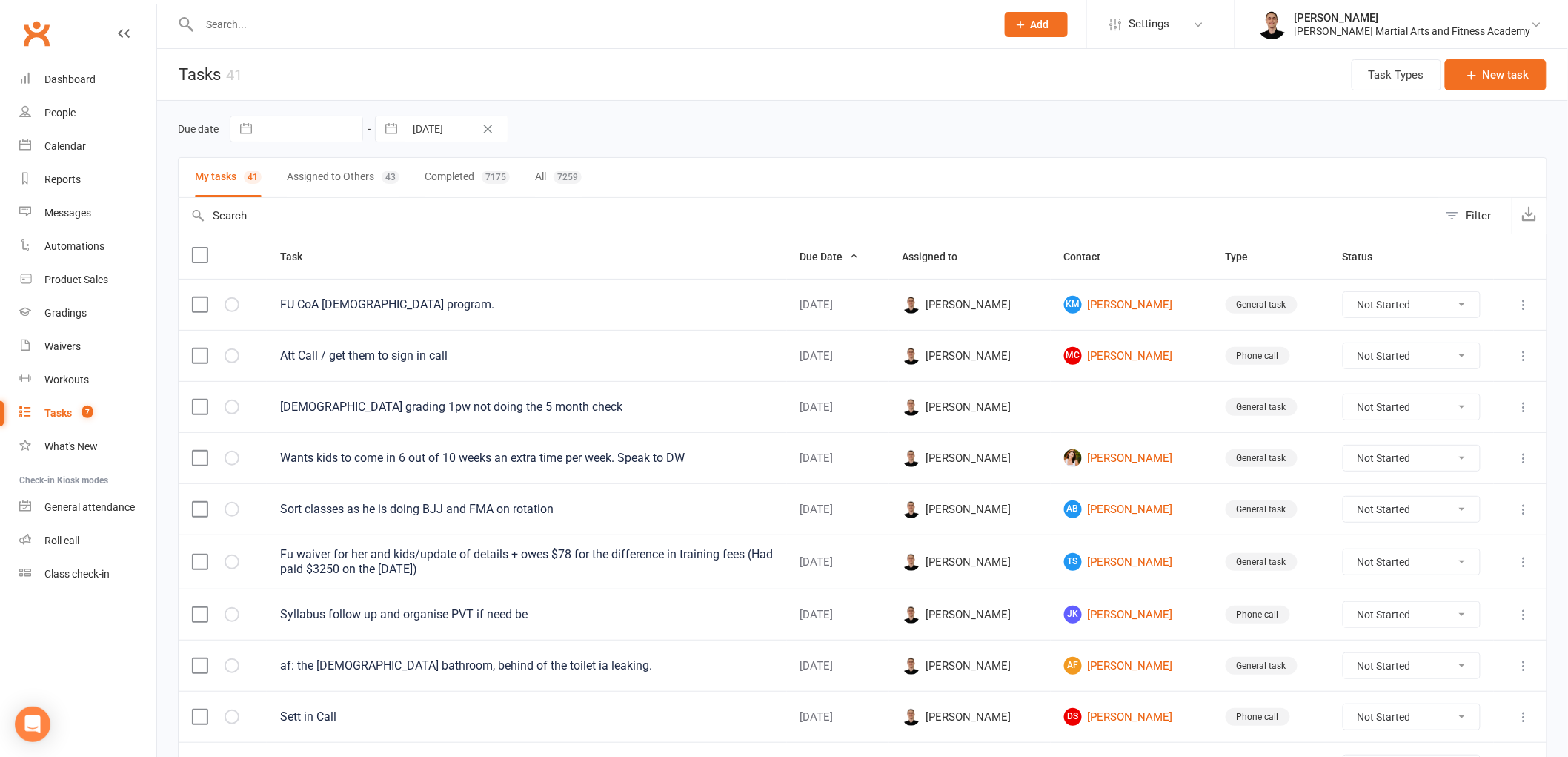
click at [544, 31] on input "text" at bounding box center [590, 24] width 791 height 20
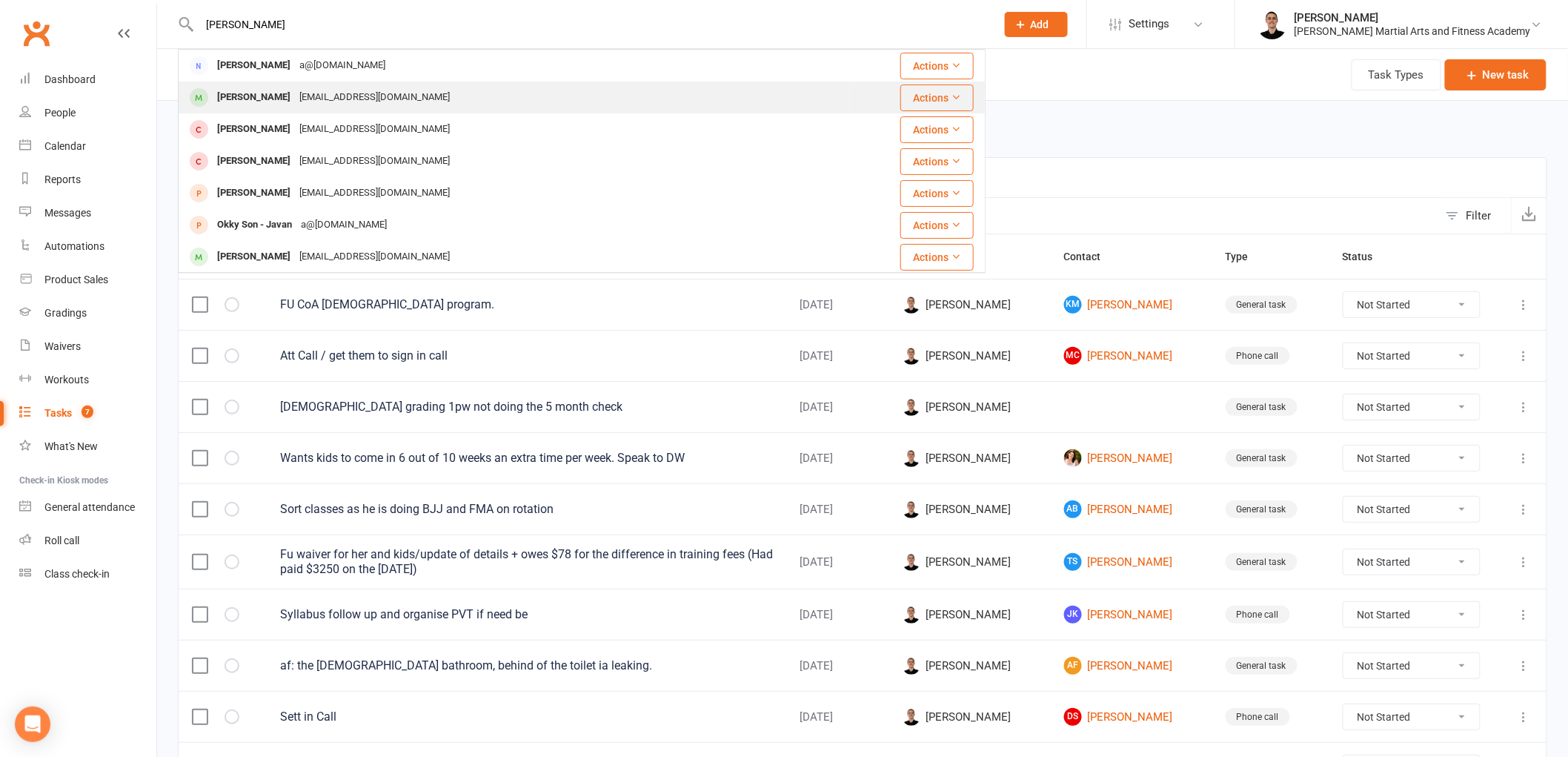
type input "sean o"
click at [318, 104] on div "seanodea12@gmail.com" at bounding box center [374, 97] width 159 height 21
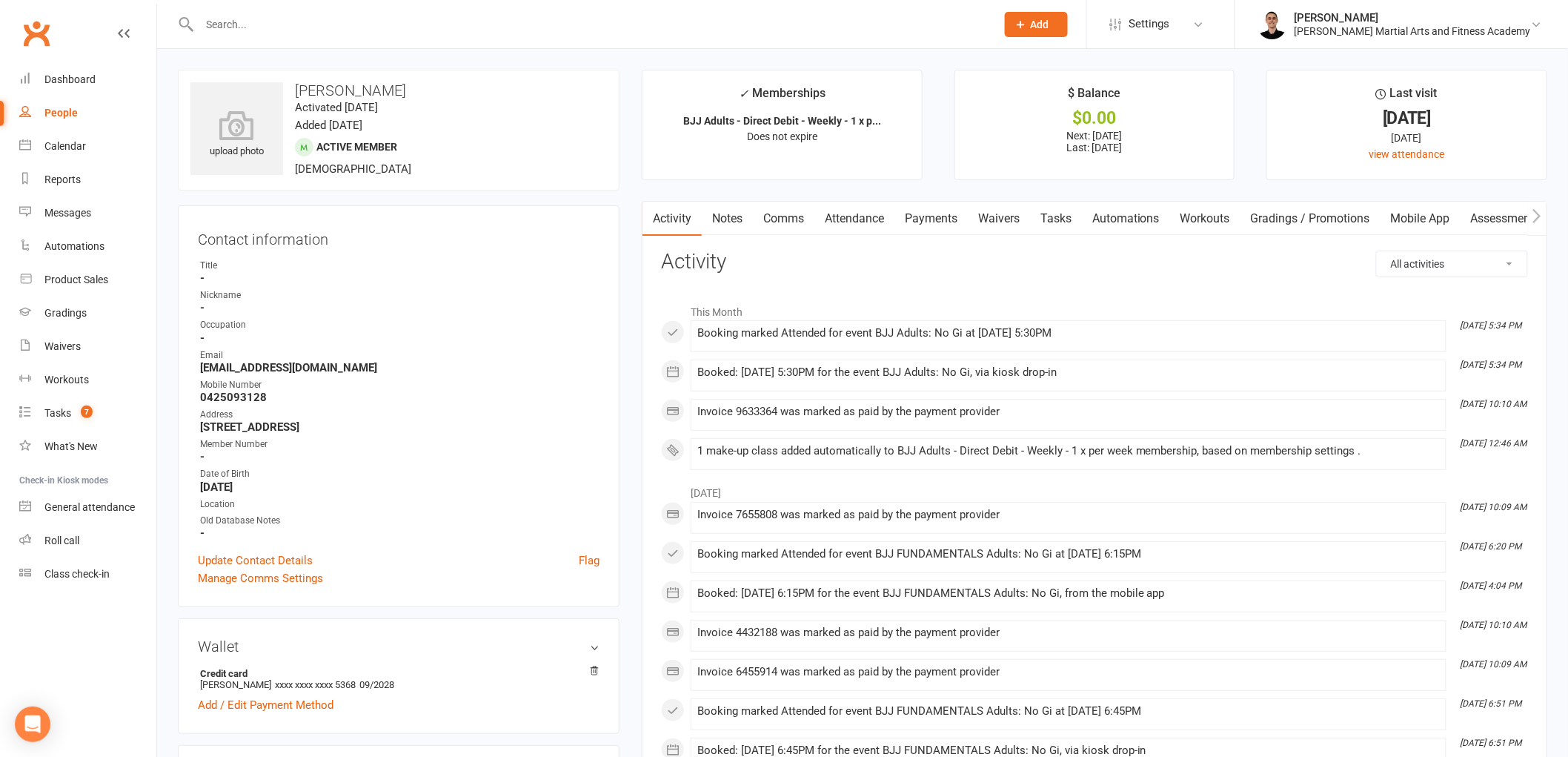
click at [732, 224] on link "Notes" at bounding box center [727, 219] width 51 height 34
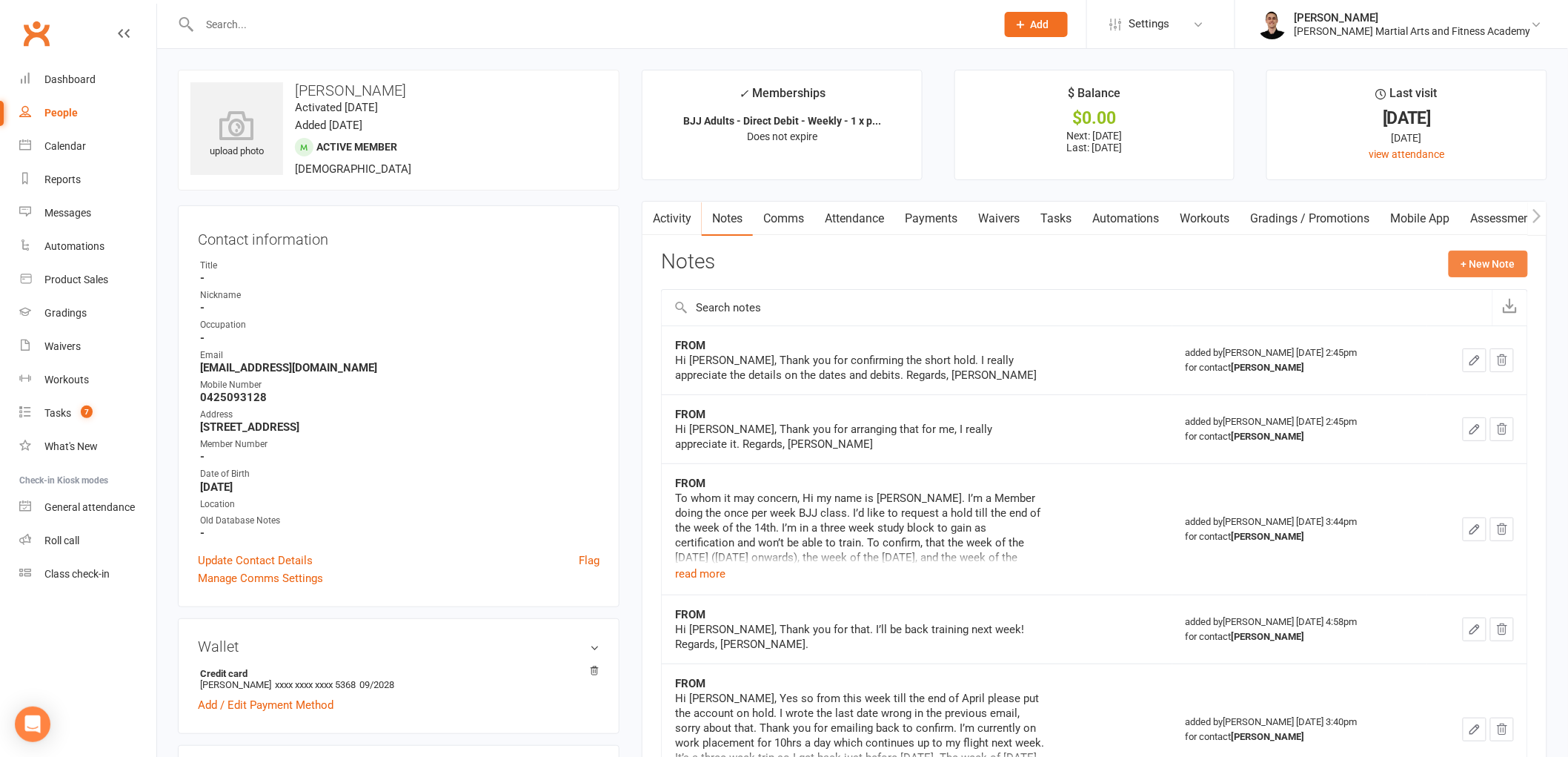
click at [1508, 257] on button "+ New Note" at bounding box center [1488, 264] width 79 height 27
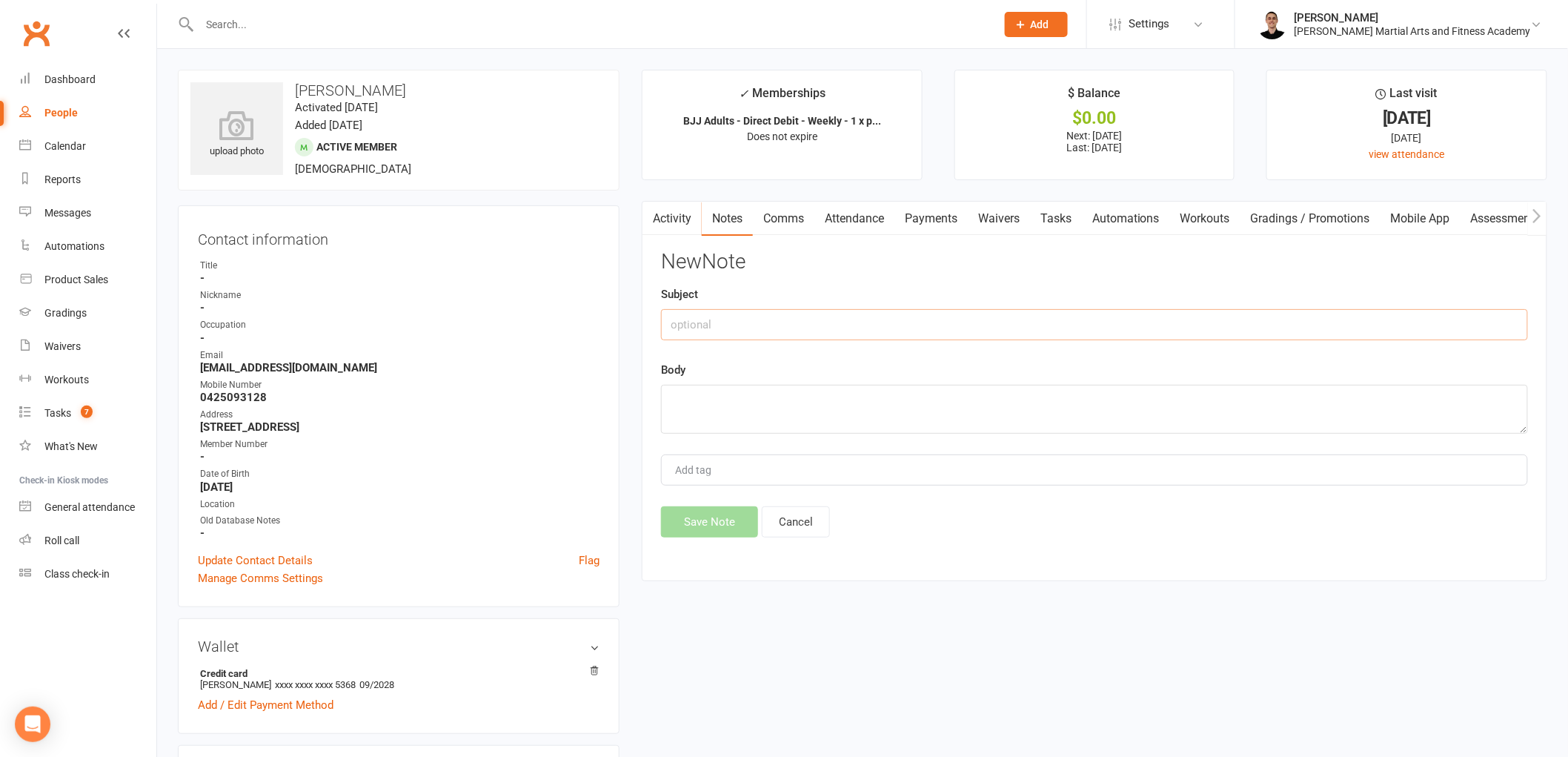
click at [879, 337] on input "text" at bounding box center [1094, 324] width 867 height 31
type input "FROM"
click at [796, 393] on textarea at bounding box center [1094, 409] width 867 height 49
paste textarea "To whom it may concern, Hi my name is Sean O’Dea. I’m currently on a once per w…"
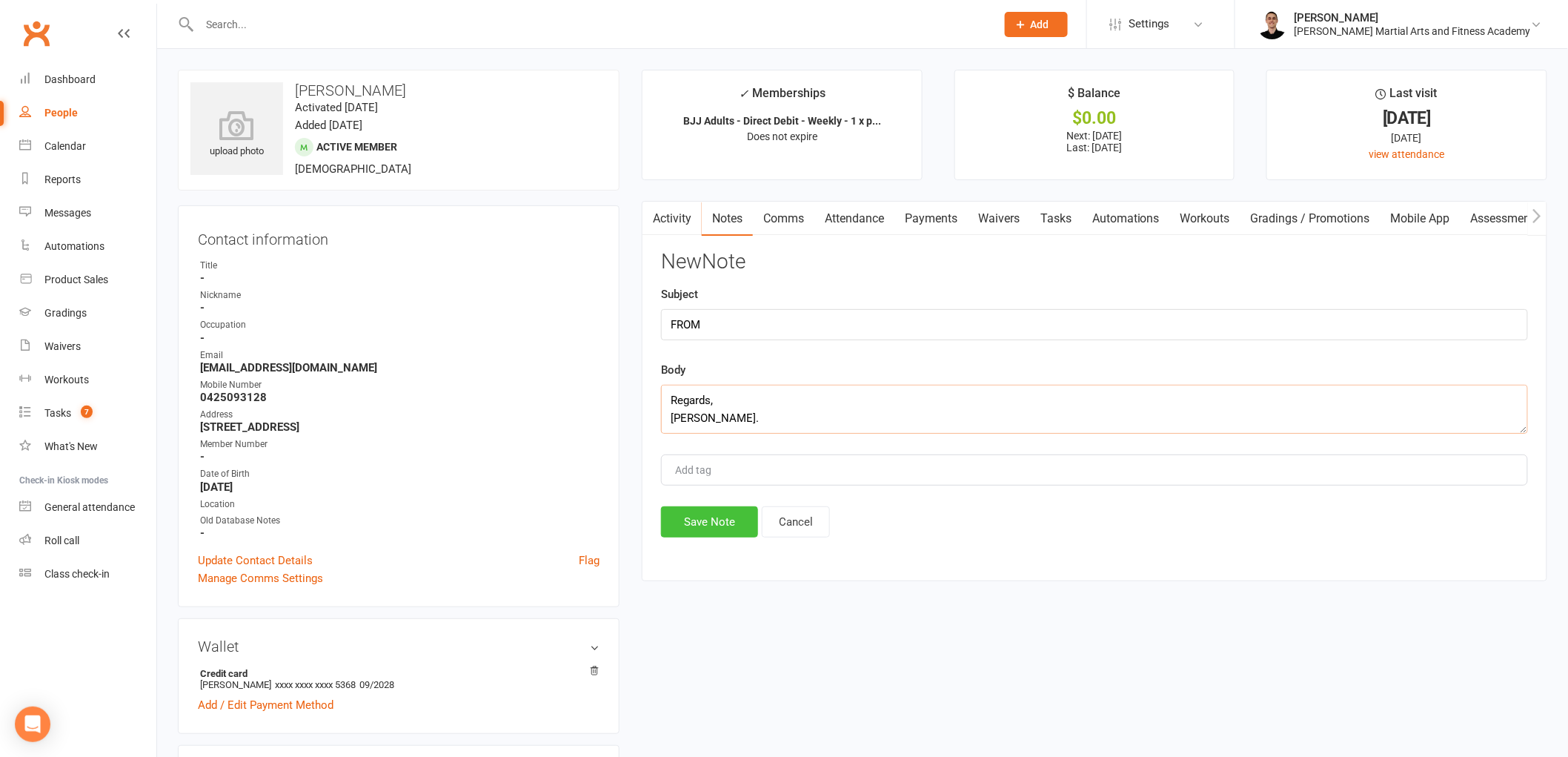
type textarea "To whom it may concern, Hi my name is Sean O’Dea. I’m currently on a once per w…"
click at [709, 524] on button "Save Note" at bounding box center [709, 521] width 97 height 31
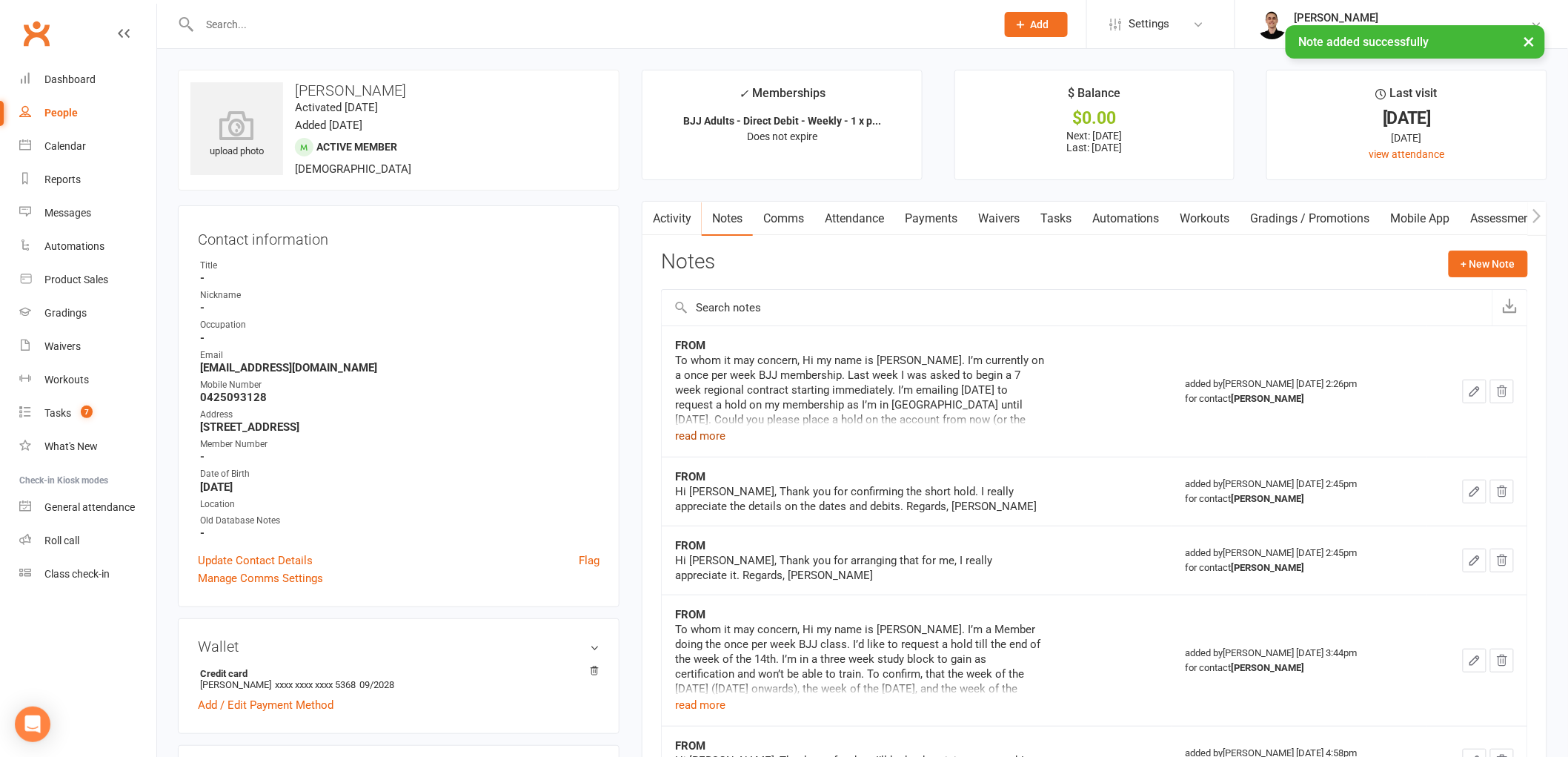
click at [701, 433] on button "read more" at bounding box center [701, 436] width 50 height 18
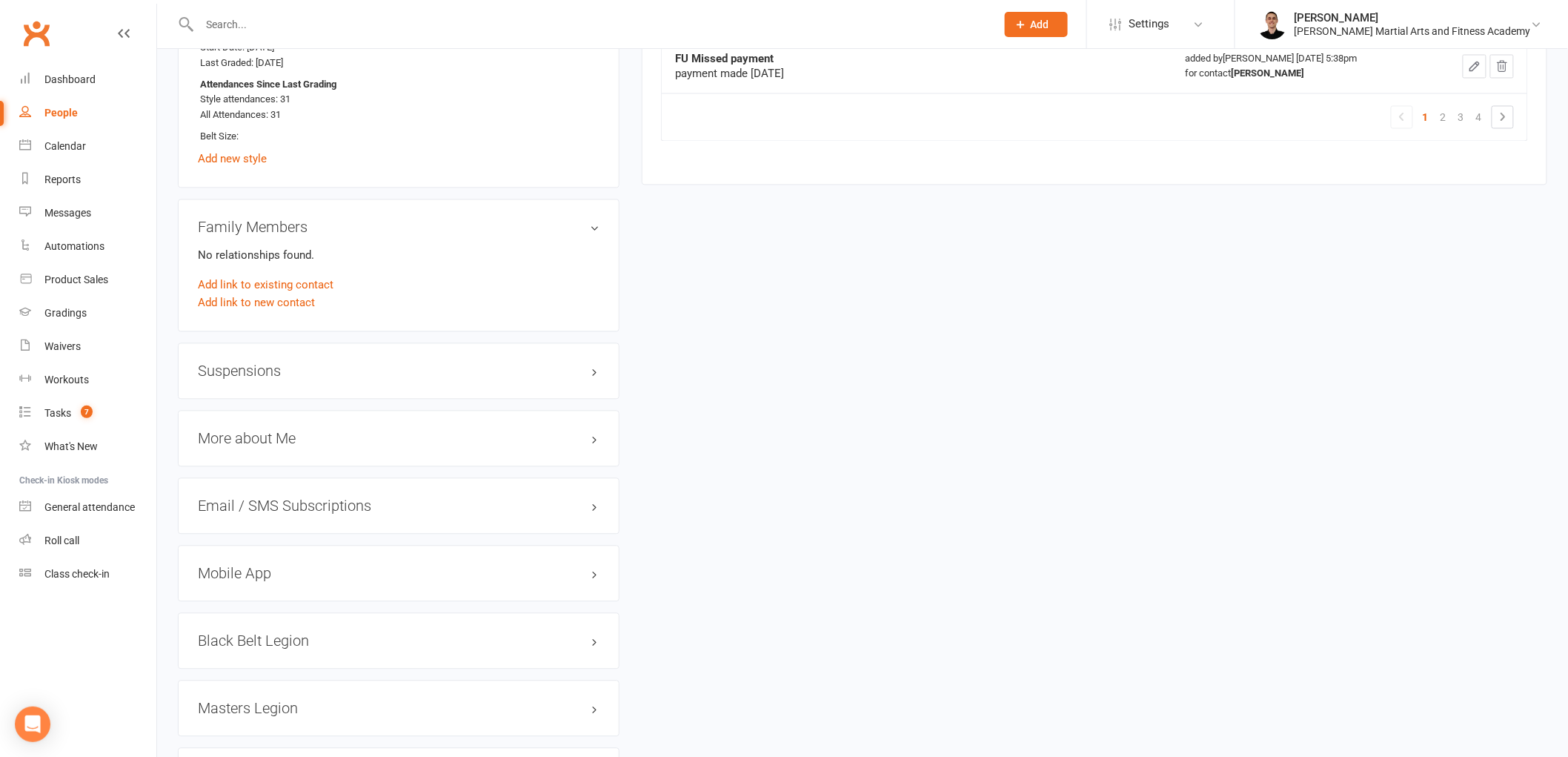
scroll to position [1236, 0]
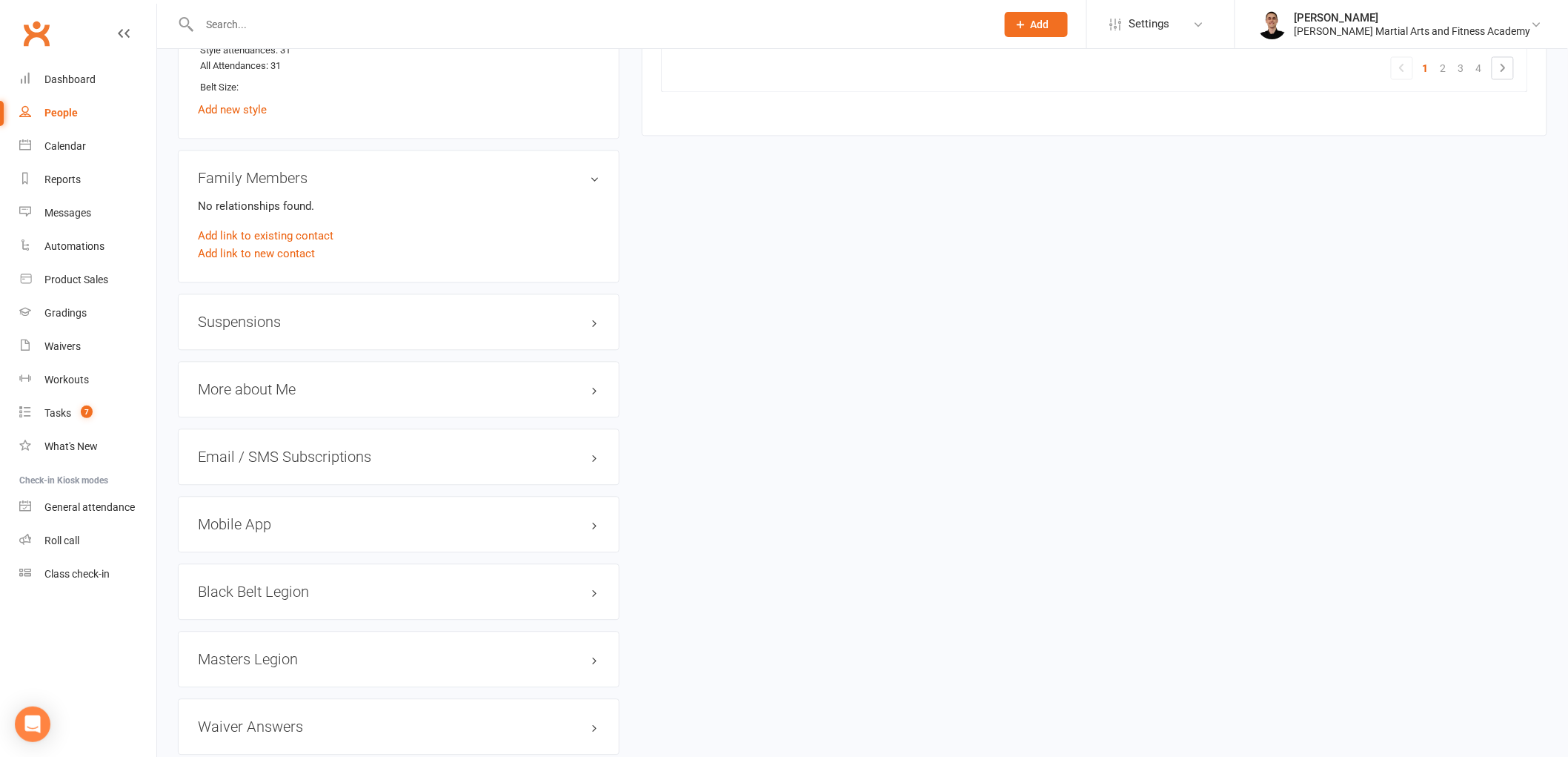
click at [306, 316] on h3 "Suspensions" at bounding box center [399, 322] width 402 height 17
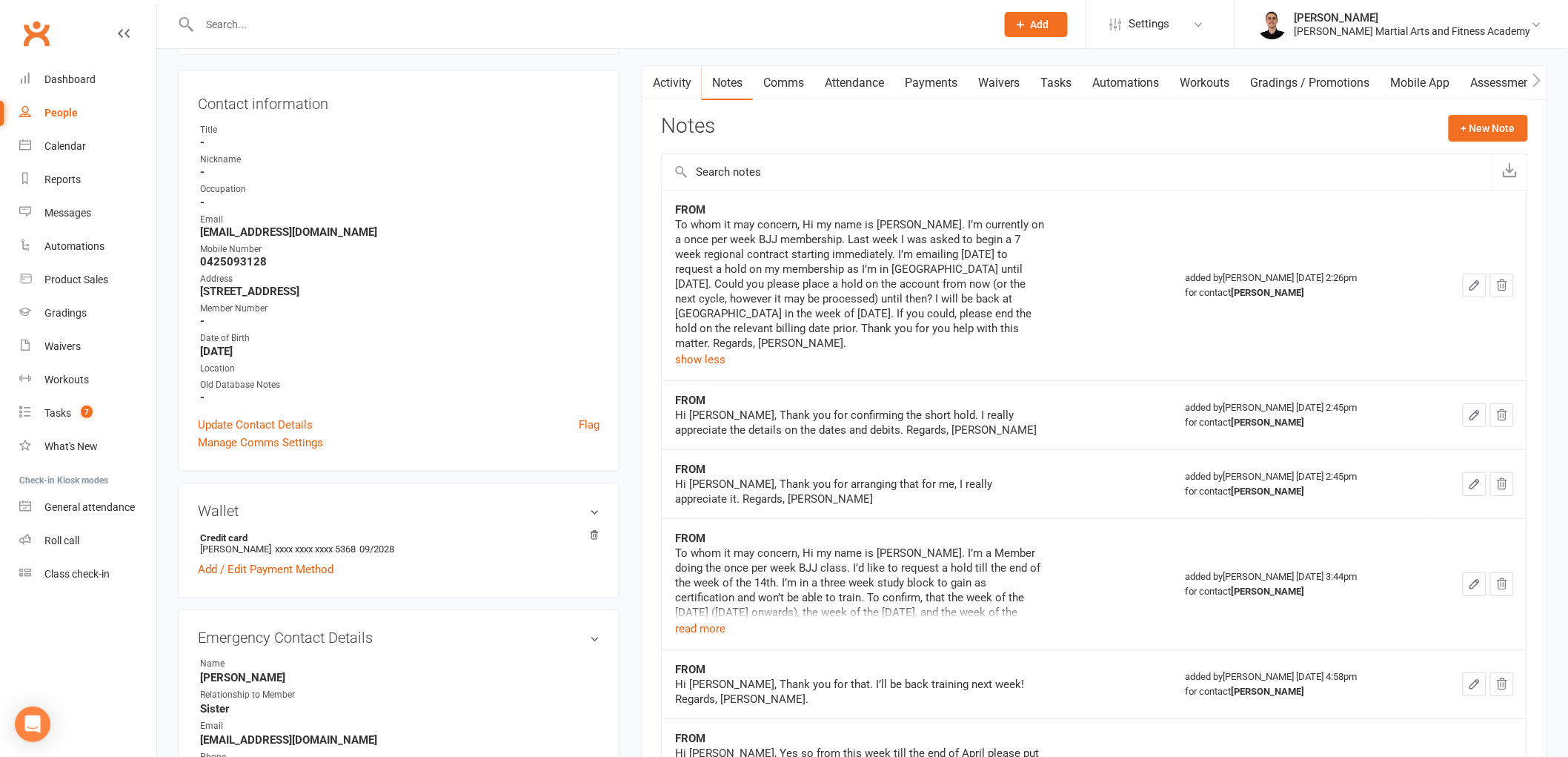
scroll to position [0, 0]
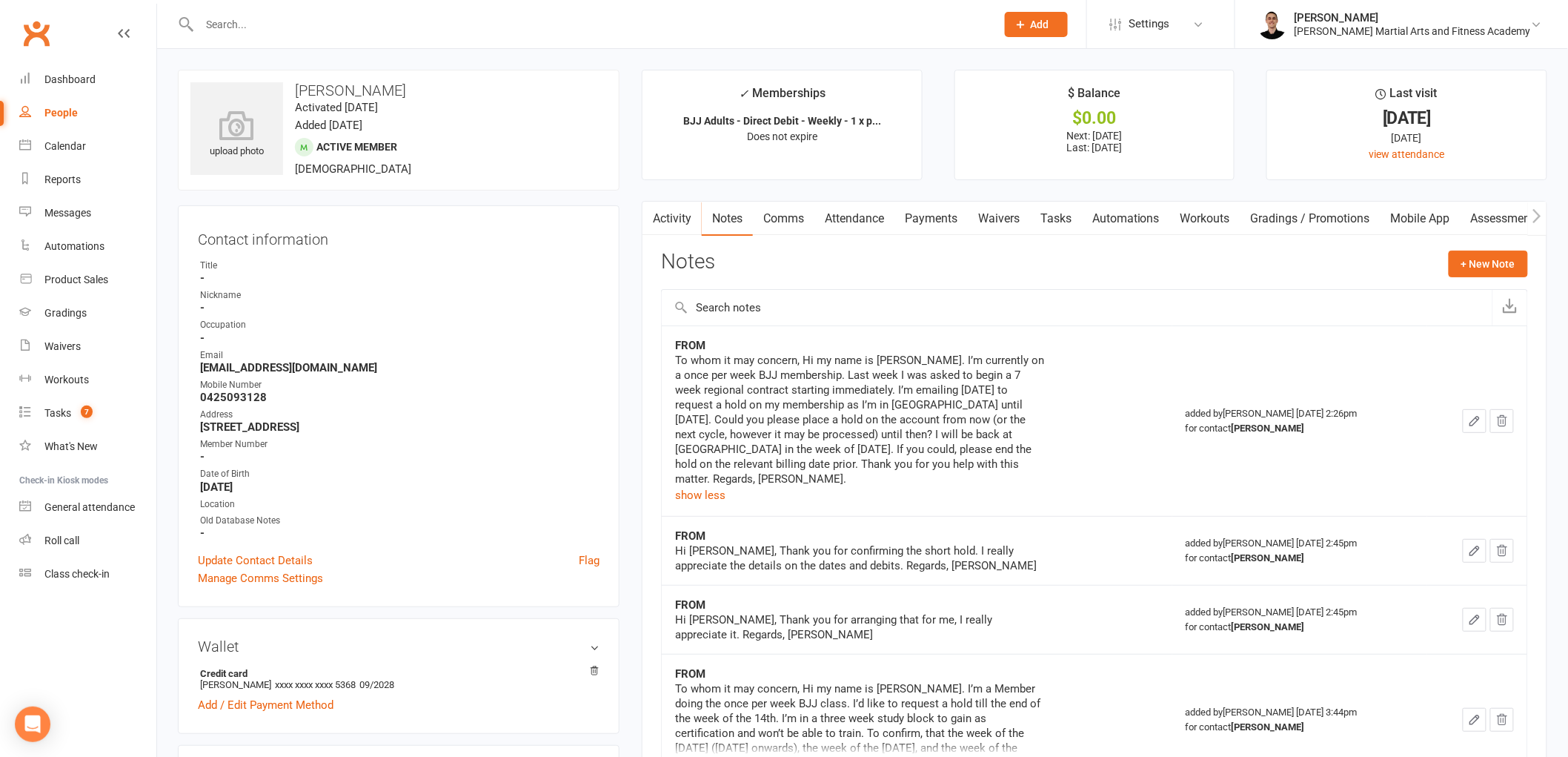
click at [943, 224] on link "Payments" at bounding box center [931, 219] width 74 height 34
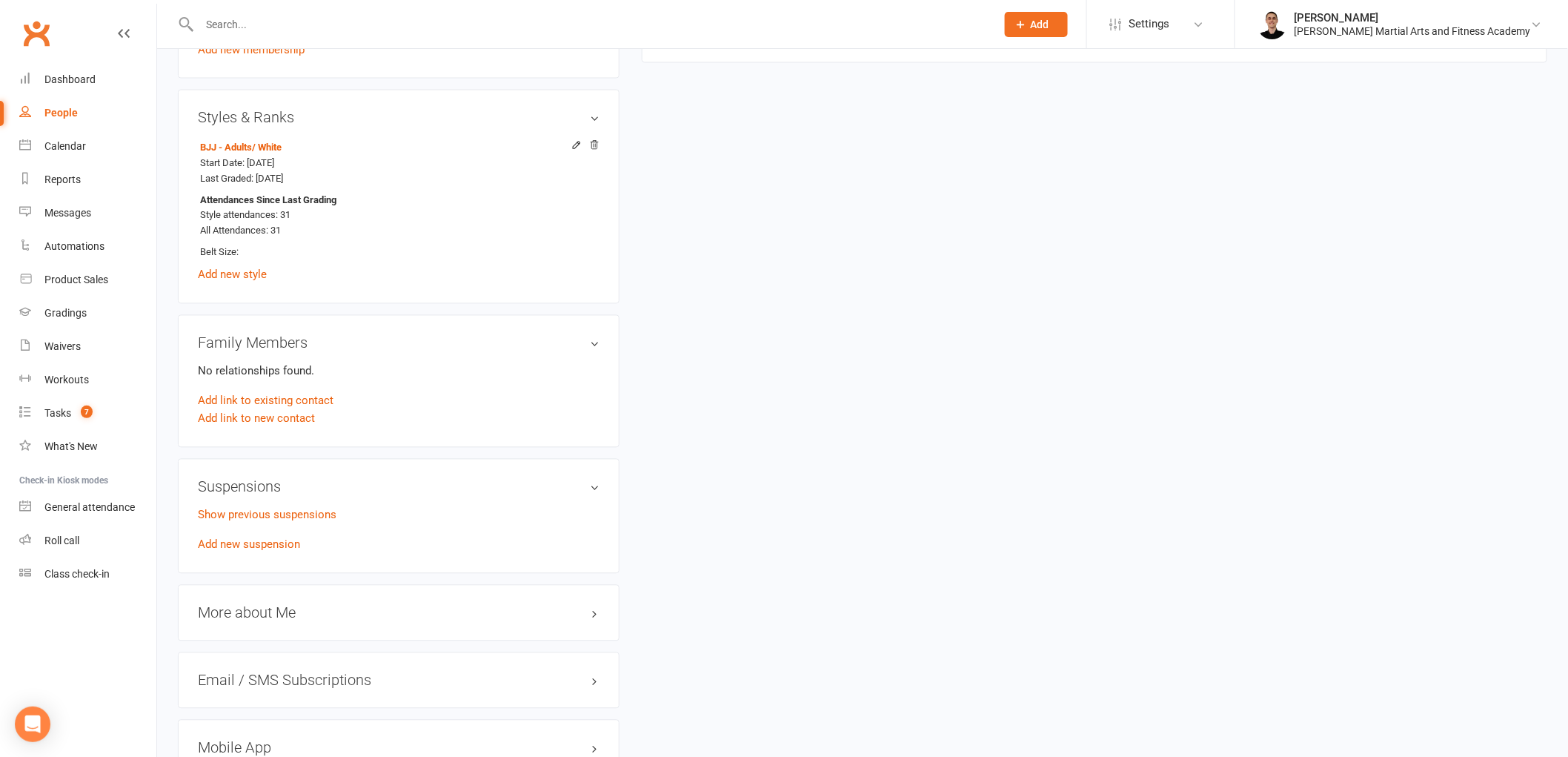
scroll to position [1071, 0]
click at [232, 538] on link "Add new suspension" at bounding box center [249, 544] width 102 height 13
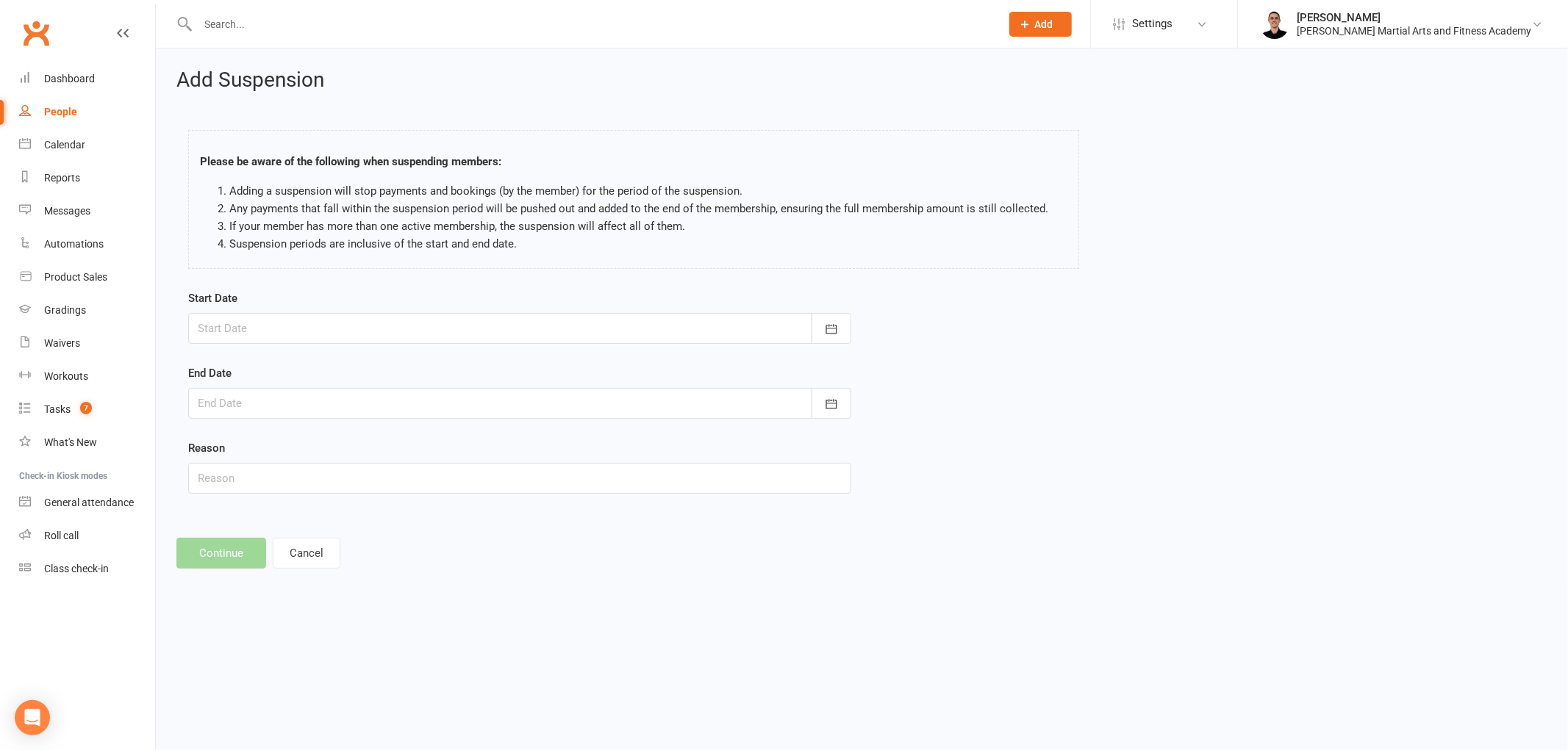
click at [387, 326] on div at bounding box center [520, 327] width 663 height 30
click at [550, 394] on div at bounding box center [520, 403] width 663 height 30
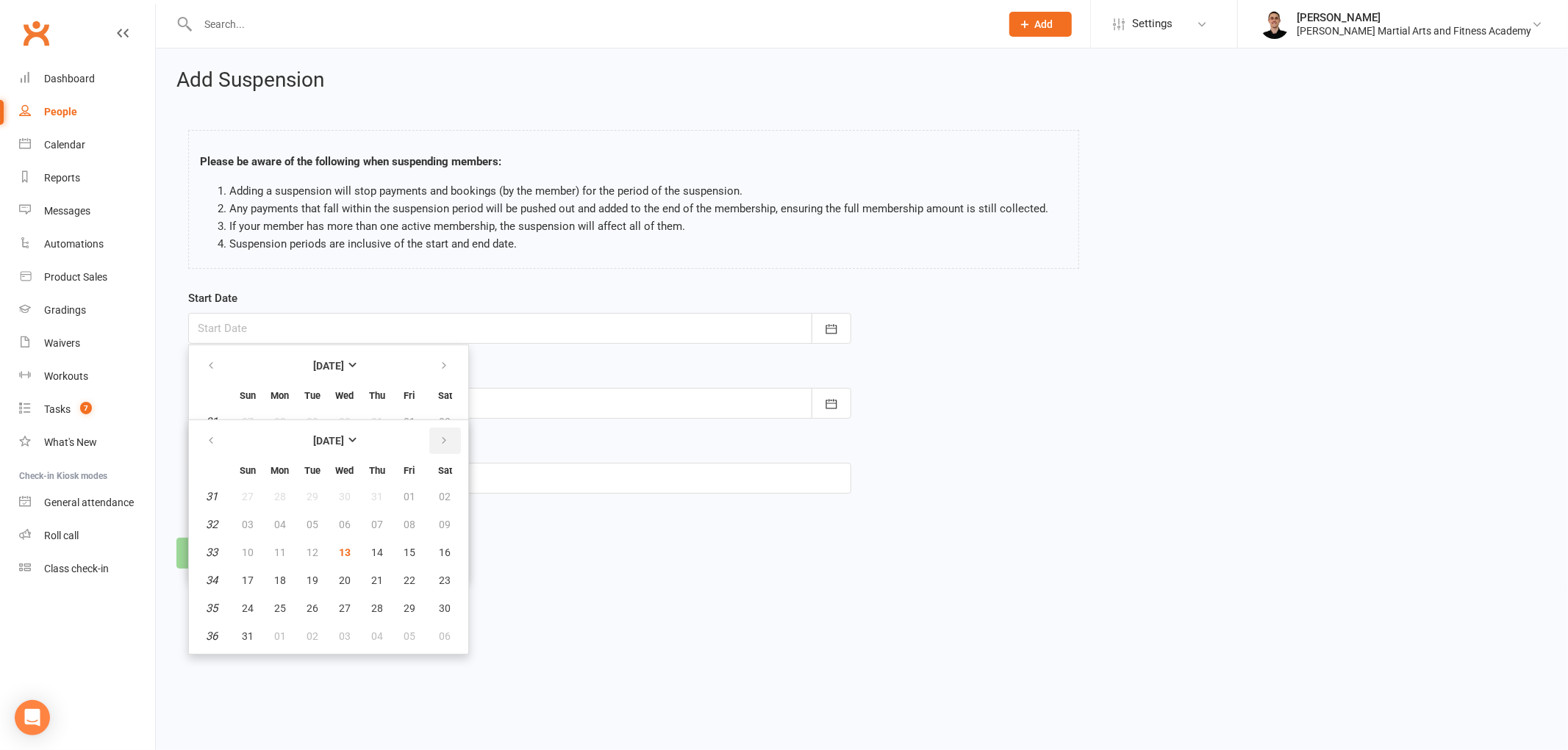
click at [438, 445] on icon "button" at bounding box center [443, 440] width 10 height 12
click at [250, 607] on span "28" at bounding box center [247, 608] width 12 height 12
type input "28 Sep 2025"
click at [275, 500] on span "18" at bounding box center [280, 506] width 12 height 12
type input "18 Aug 2025"
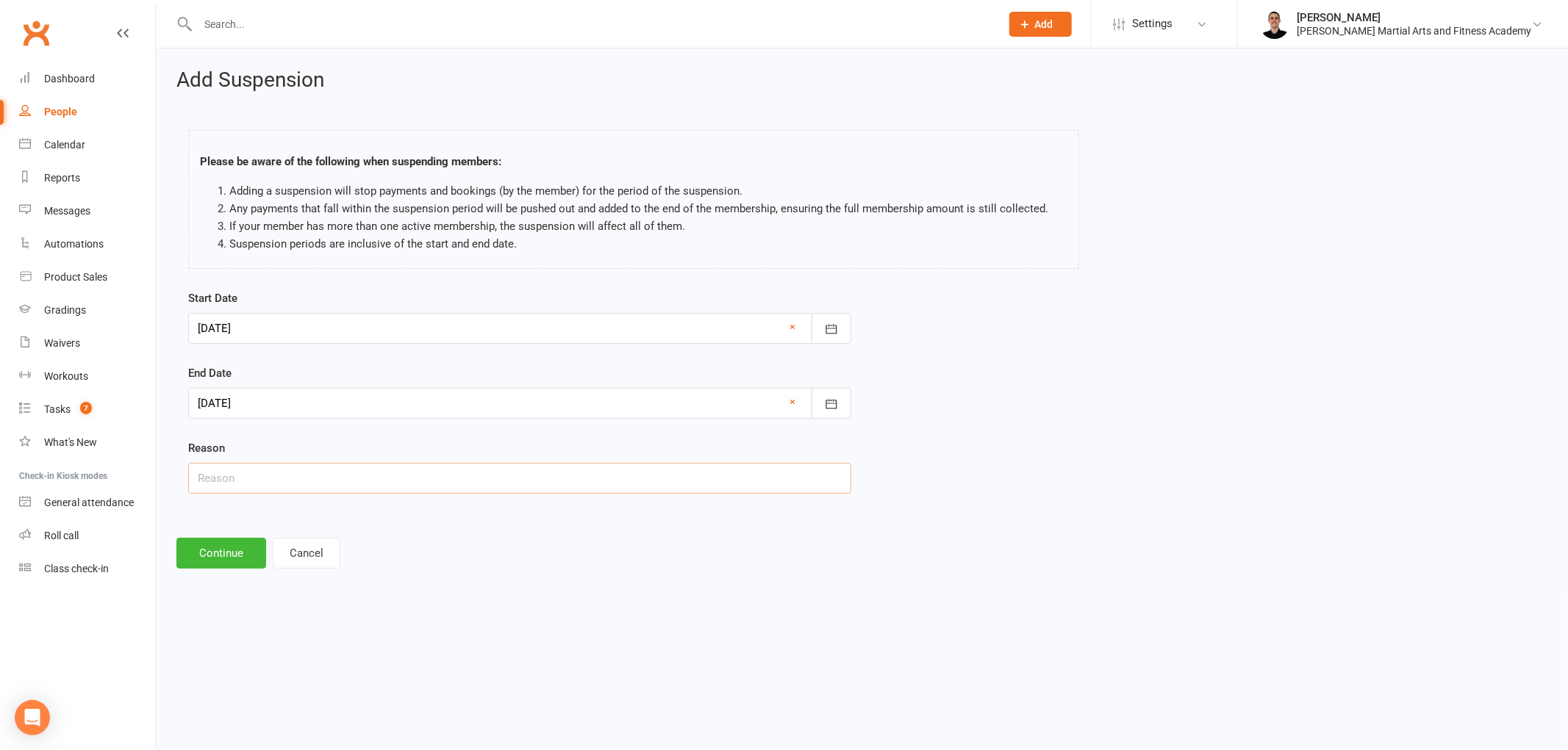
click at [283, 470] on input "text" at bounding box center [520, 478] width 663 height 30
type input "Work trip"
click at [193, 542] on button "Continue" at bounding box center [221, 553] width 90 height 30
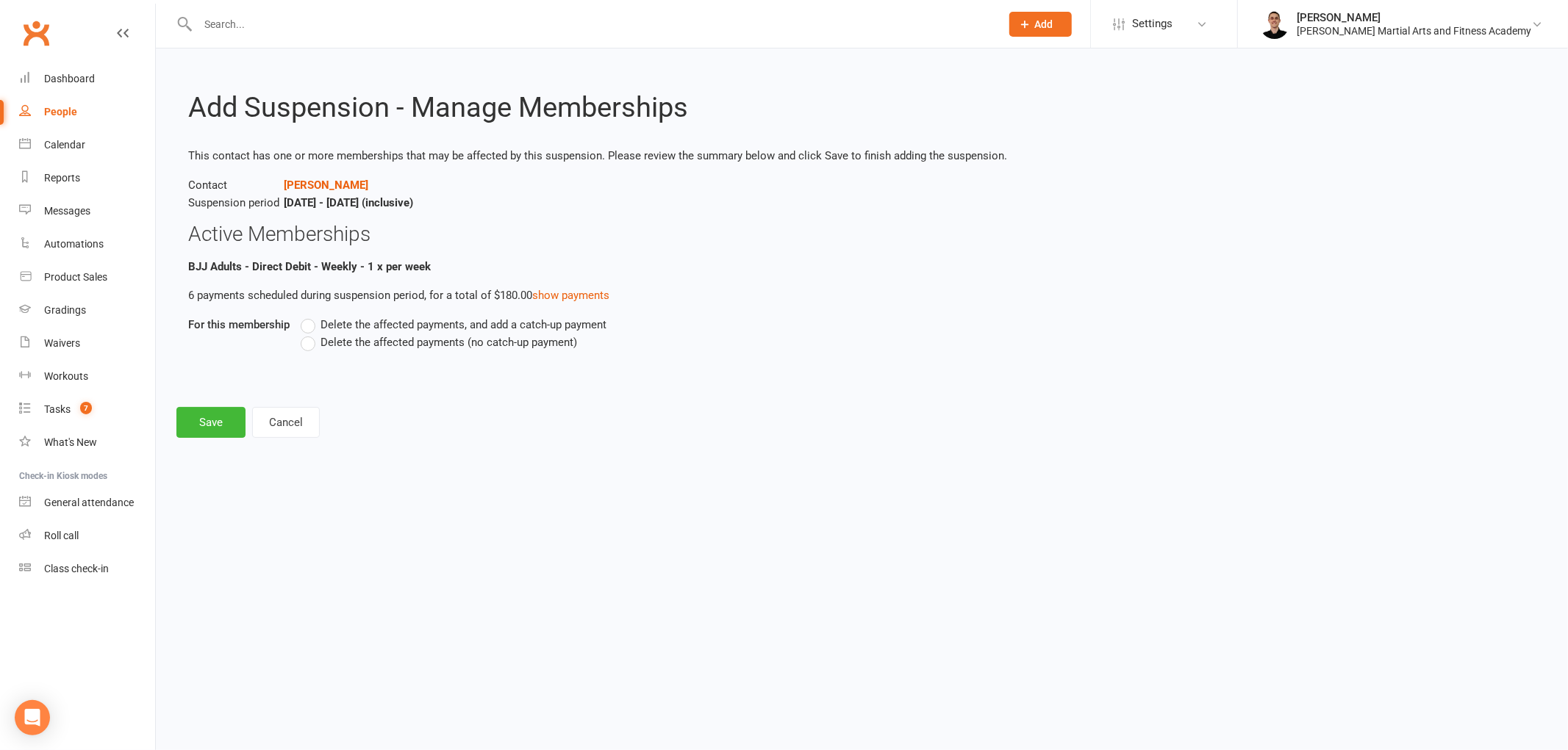
click at [334, 328] on span "Delete the affected payments, and add a catch-up payment" at bounding box center [463, 323] width 286 height 16
click at [310, 315] on input "Delete the affected payments, and add a catch-up payment" at bounding box center [305, 315] width 9 height 0
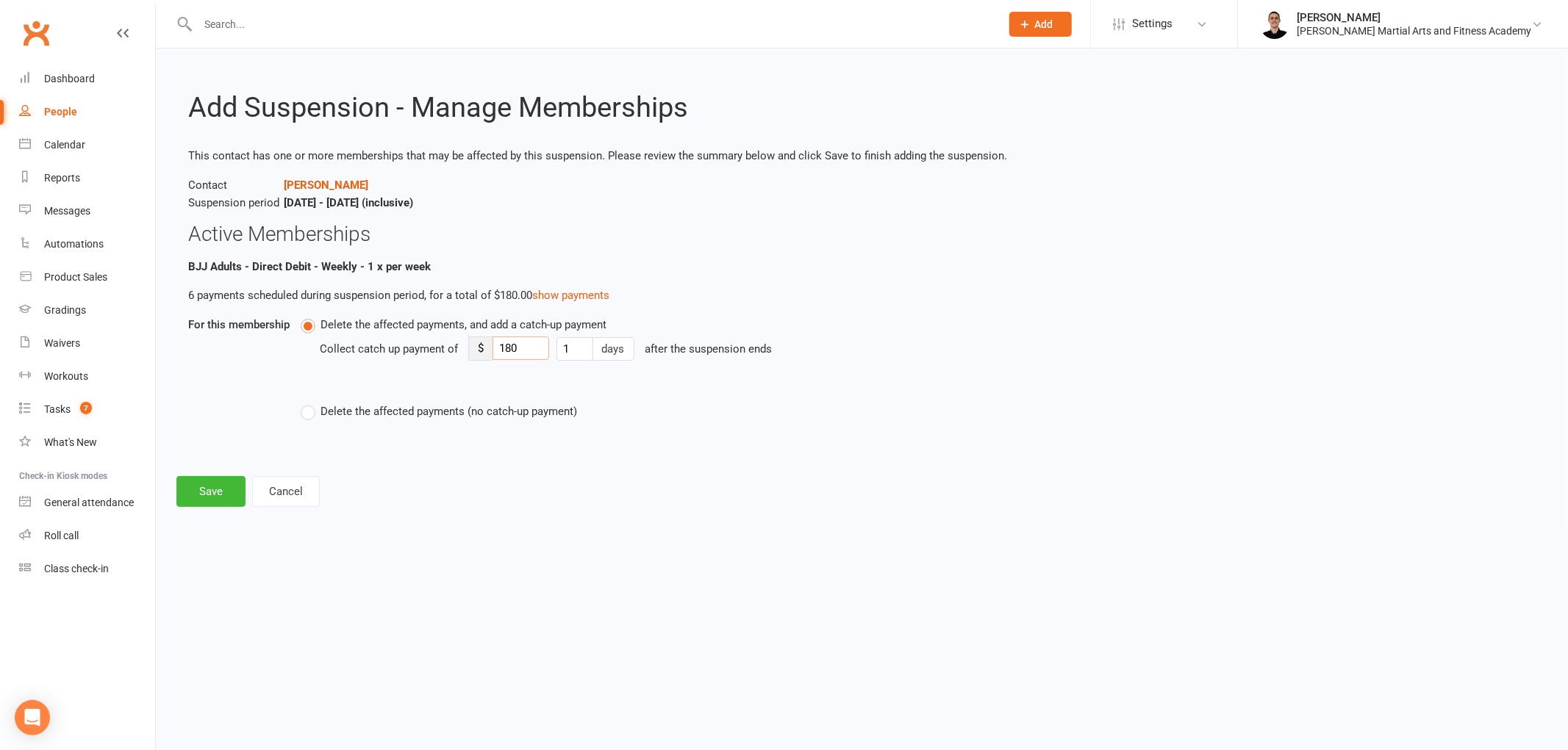
drag, startPoint x: 512, startPoint y: 347, endPoint x: 497, endPoint y: 349, distance: 15.1
click at [497, 349] on input "180" at bounding box center [521, 348] width 56 height 23
type input "8"
click at [193, 488] on button "Save" at bounding box center [210, 491] width 69 height 30
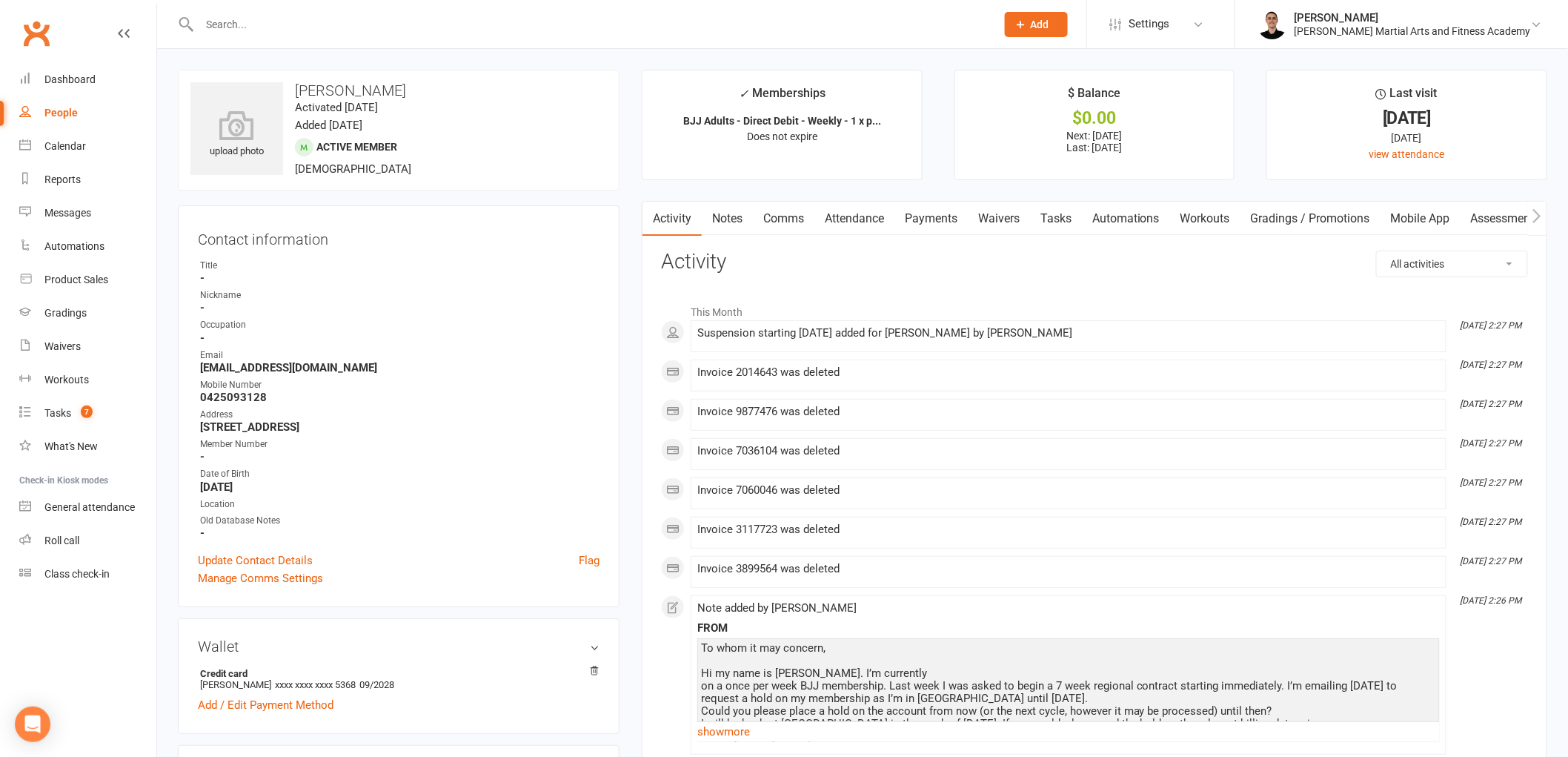
click at [1072, 212] on link "Tasks" at bounding box center [1056, 219] width 52 height 34
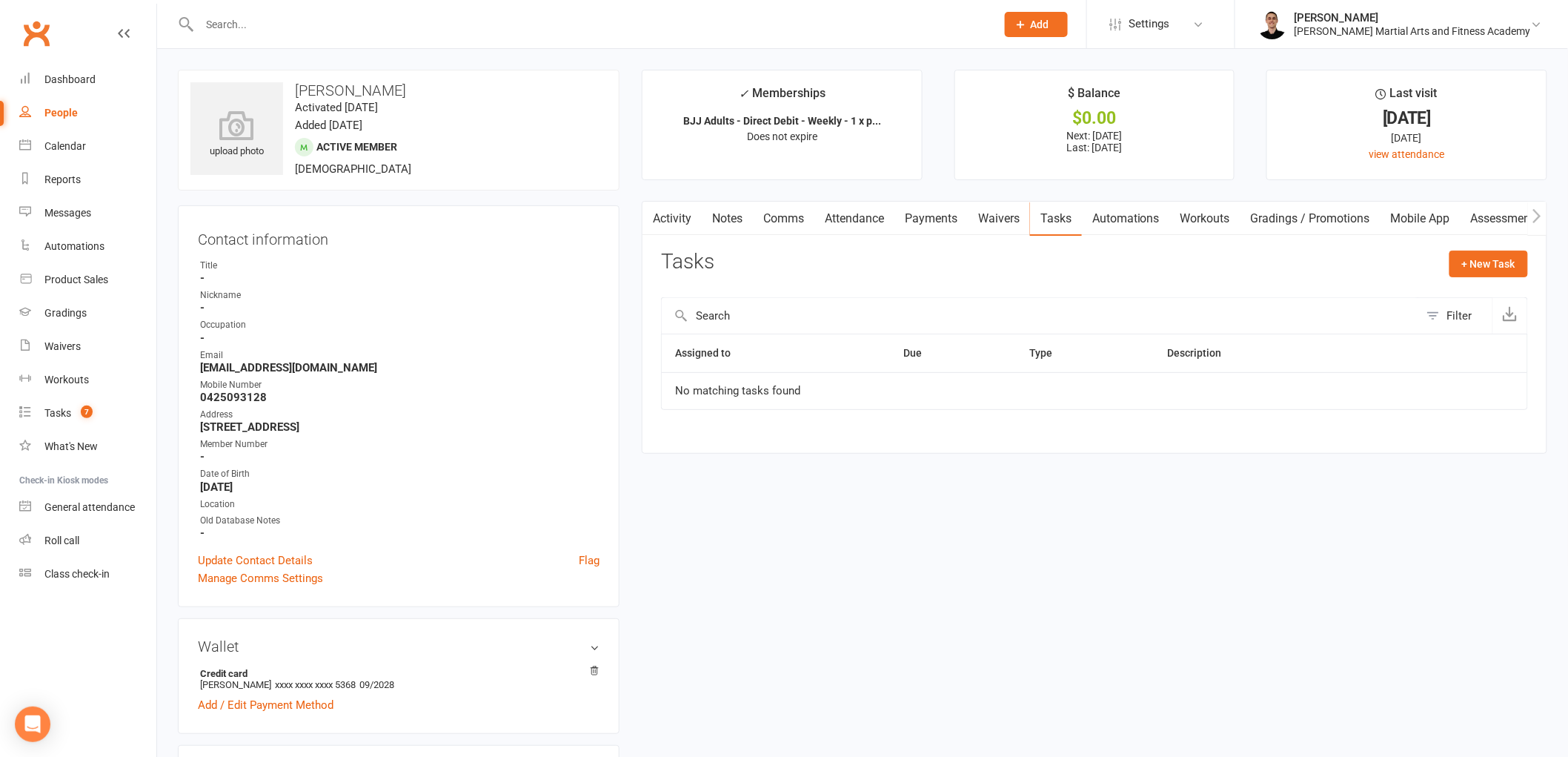
click at [788, 217] on link "Comms" at bounding box center [784, 219] width 61 height 34
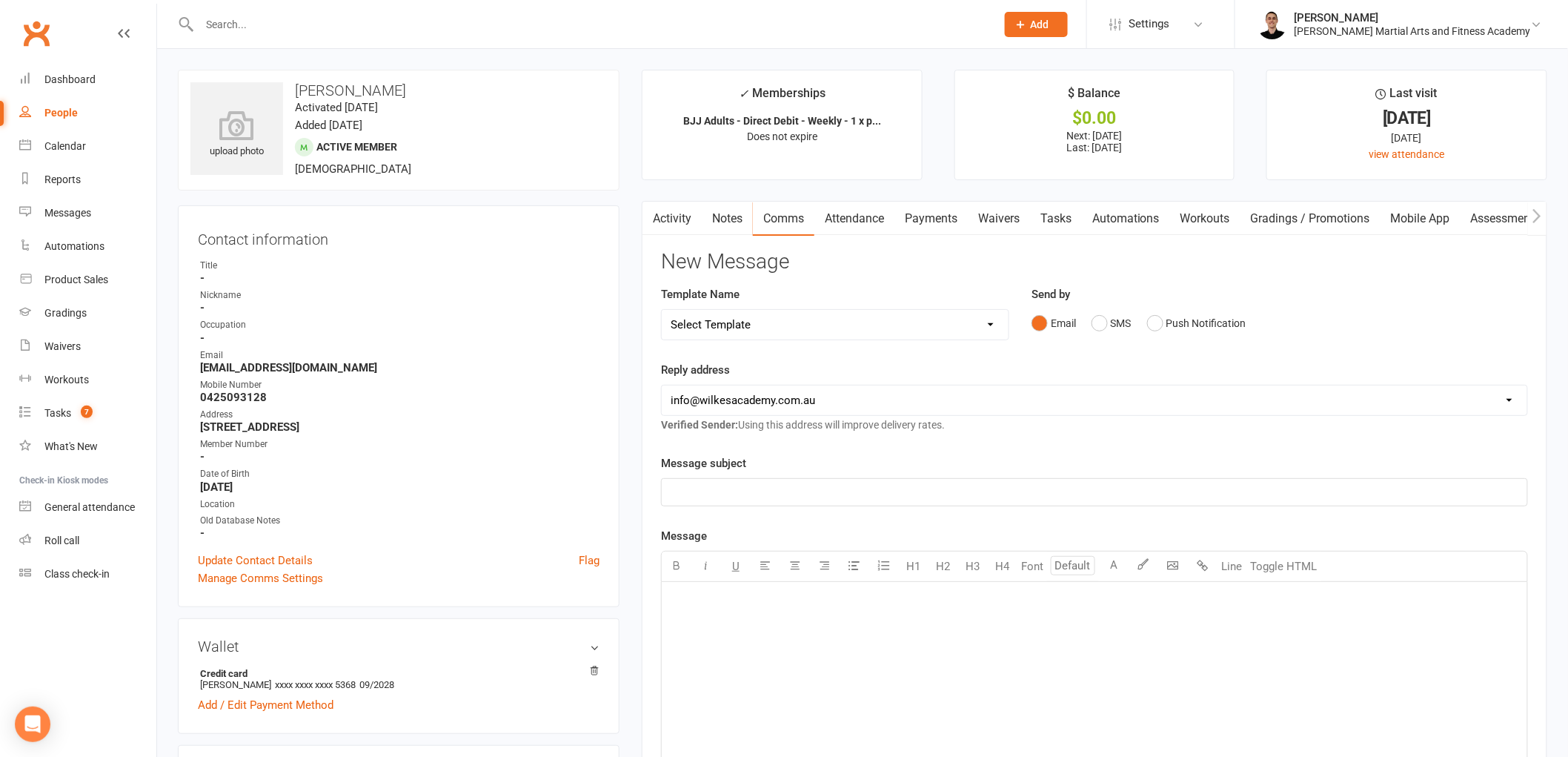
click at [811, 332] on select "Select Template [Email] Birthday Party Enquiry [Email] 2-5yo Grading Form [Emai…" at bounding box center [835, 325] width 347 height 30
select select "39"
click at [662, 310] on select "Select Template [Email] Birthday Party Enquiry [Email] 2-5yo Grading Form [Emai…" at bounding box center [835, 325] width 347 height 30
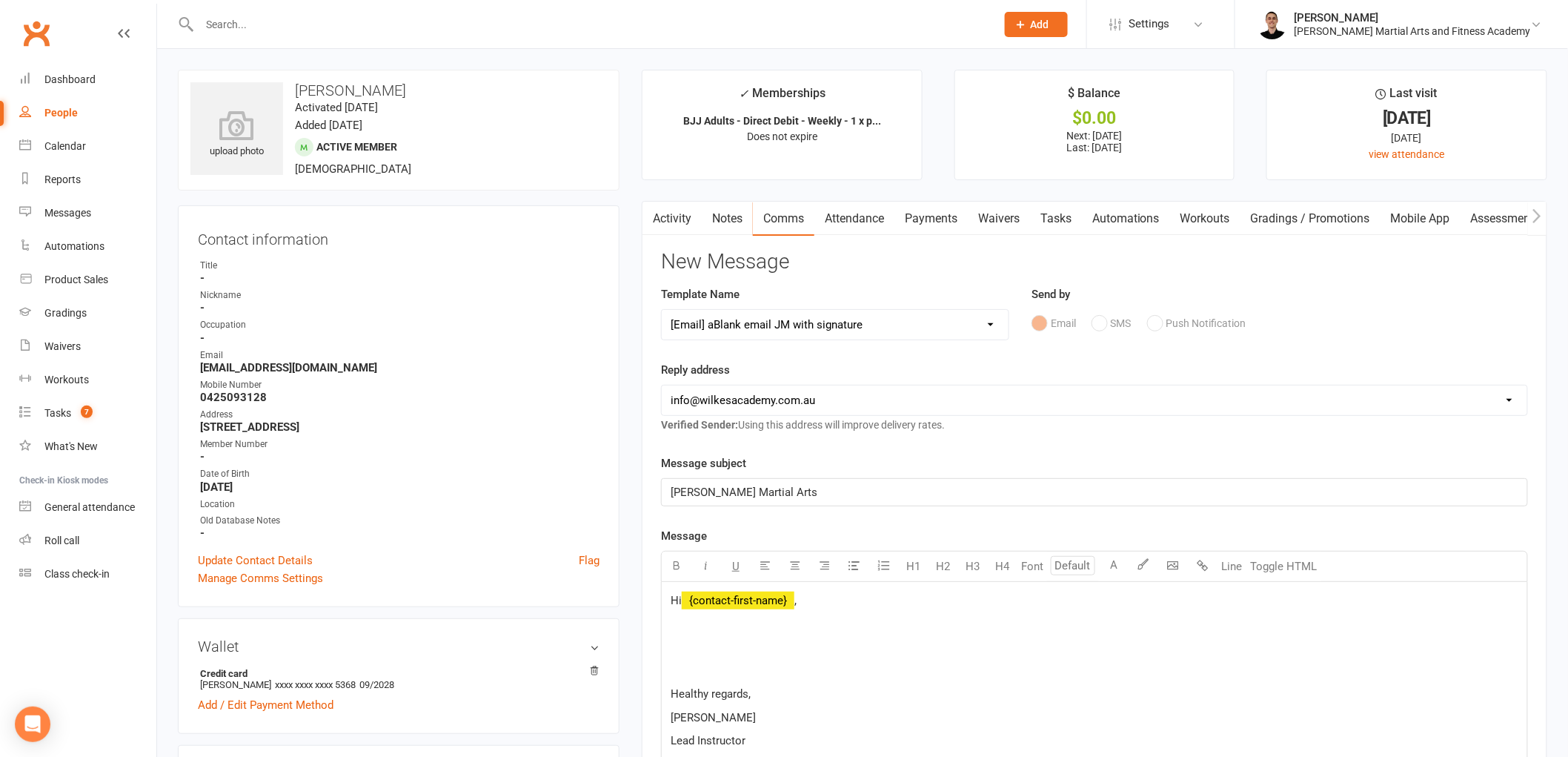
click at [728, 636] on div "Hi ﻿ {contact-first-name} , Healthy regards, Jackson Mitchell Lead Instructor W…" at bounding box center [1094, 764] width 865 height 365
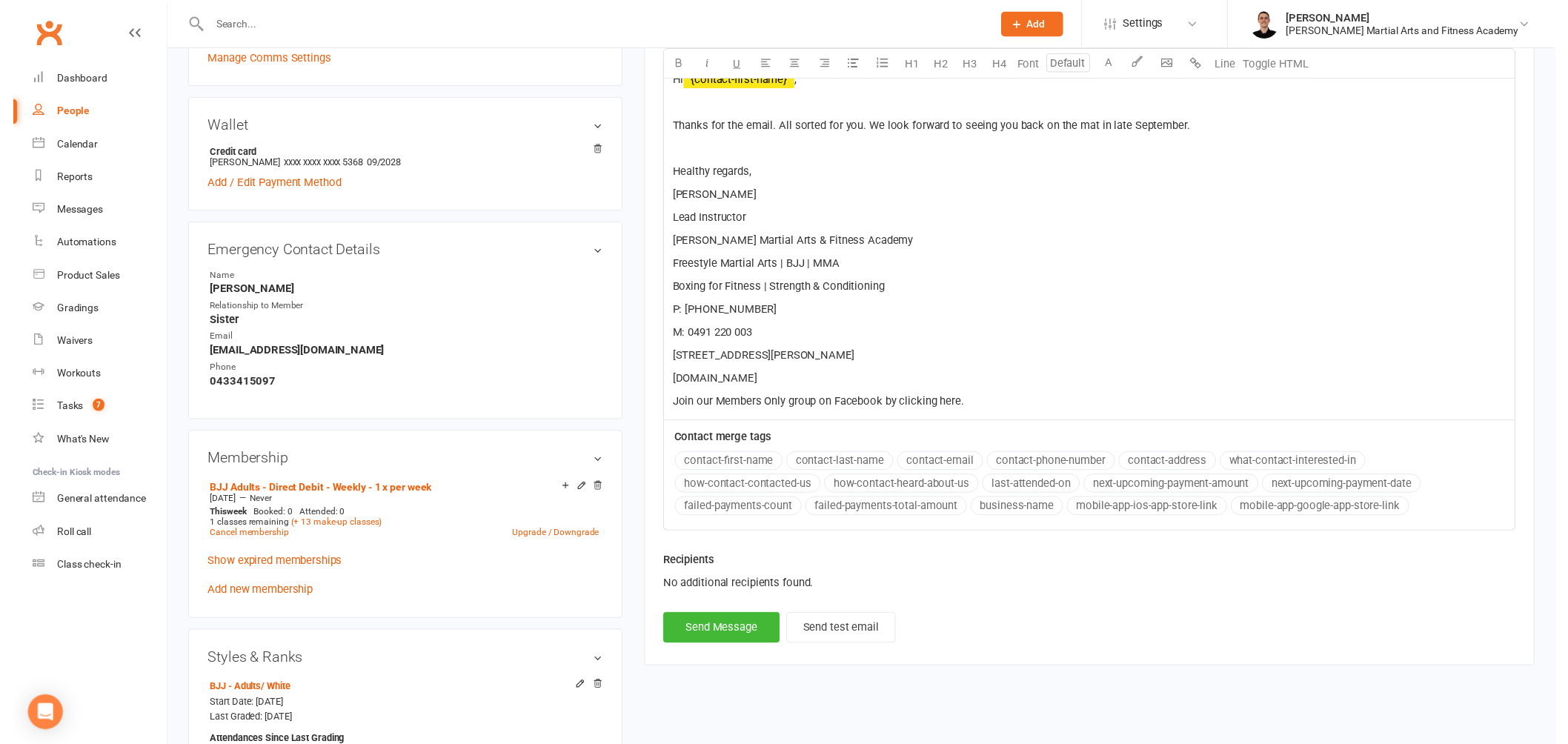
scroll to position [576, 0]
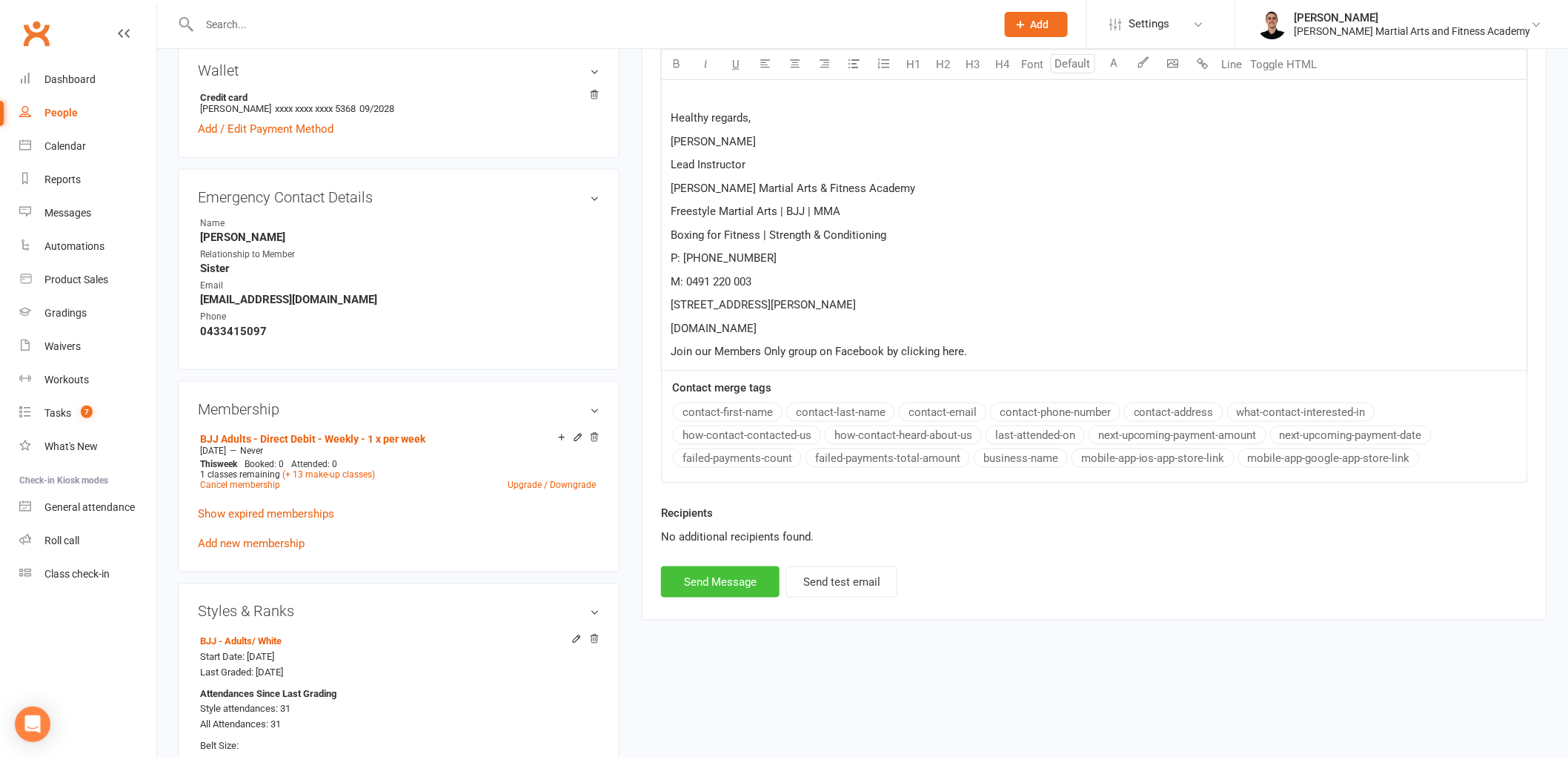
click at [730, 585] on button "Send Message" at bounding box center [719, 581] width 118 height 31
select select
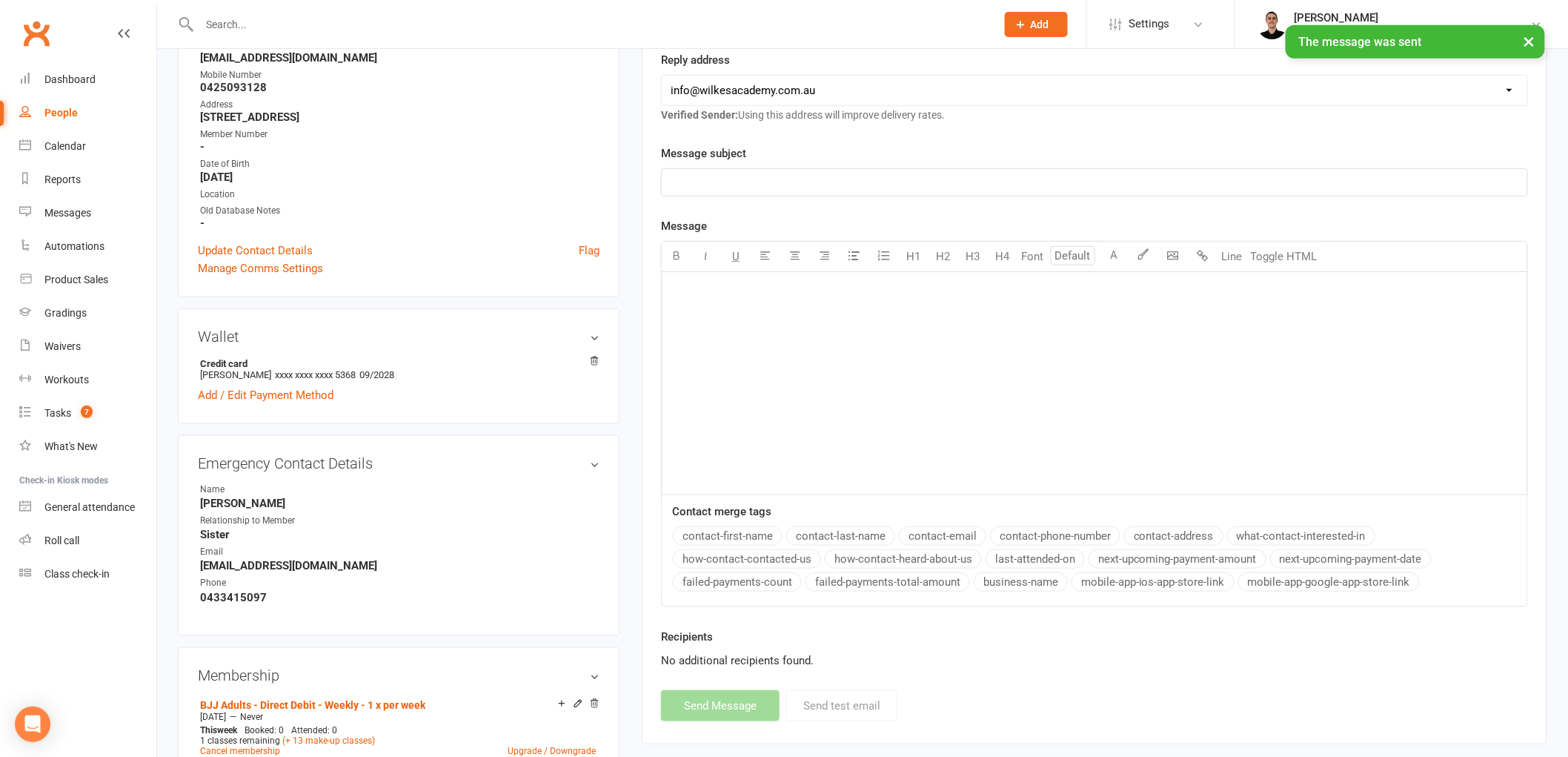
scroll to position [0, 0]
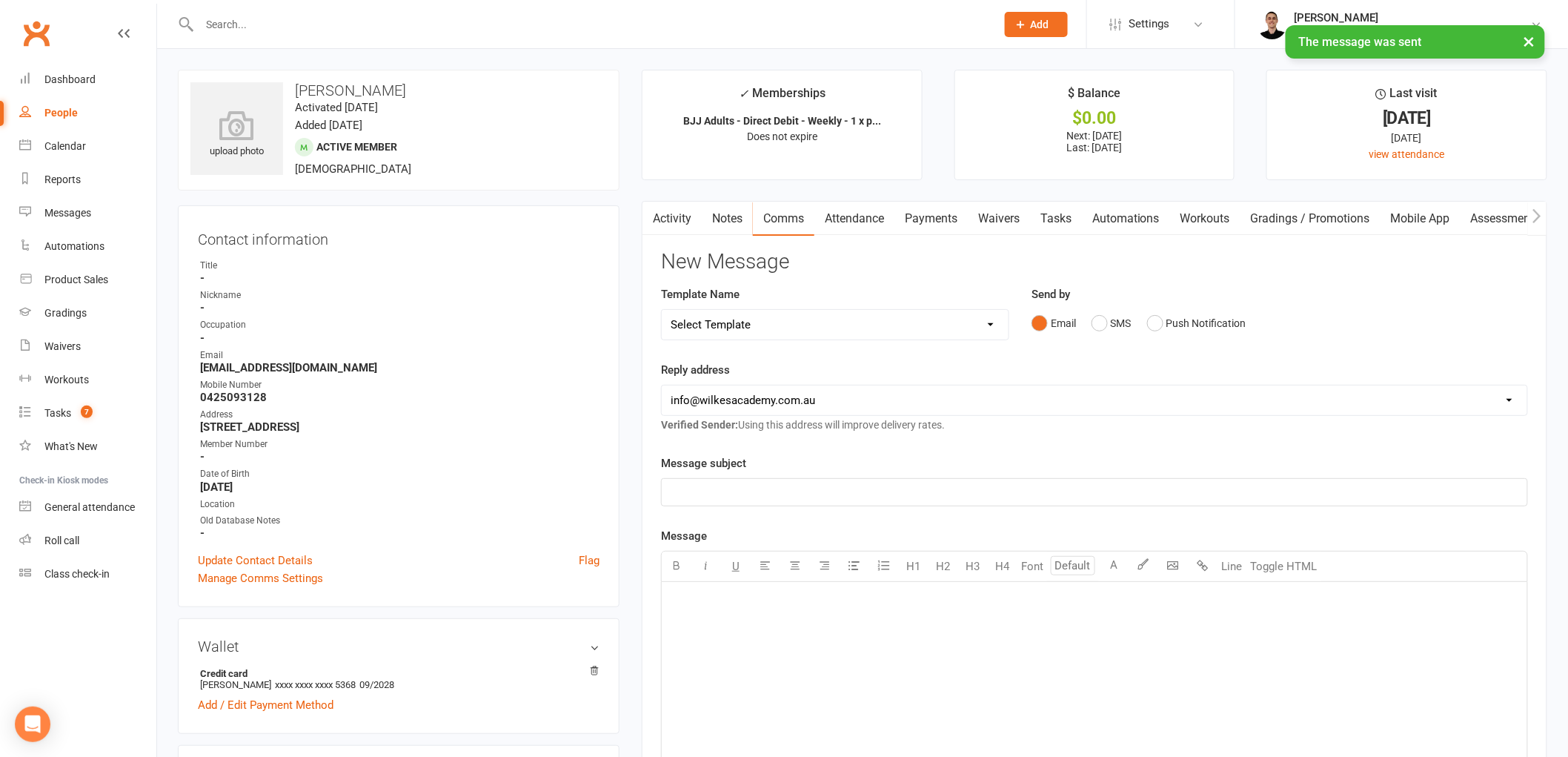
click at [1053, 218] on link "Tasks" at bounding box center [1056, 219] width 52 height 34
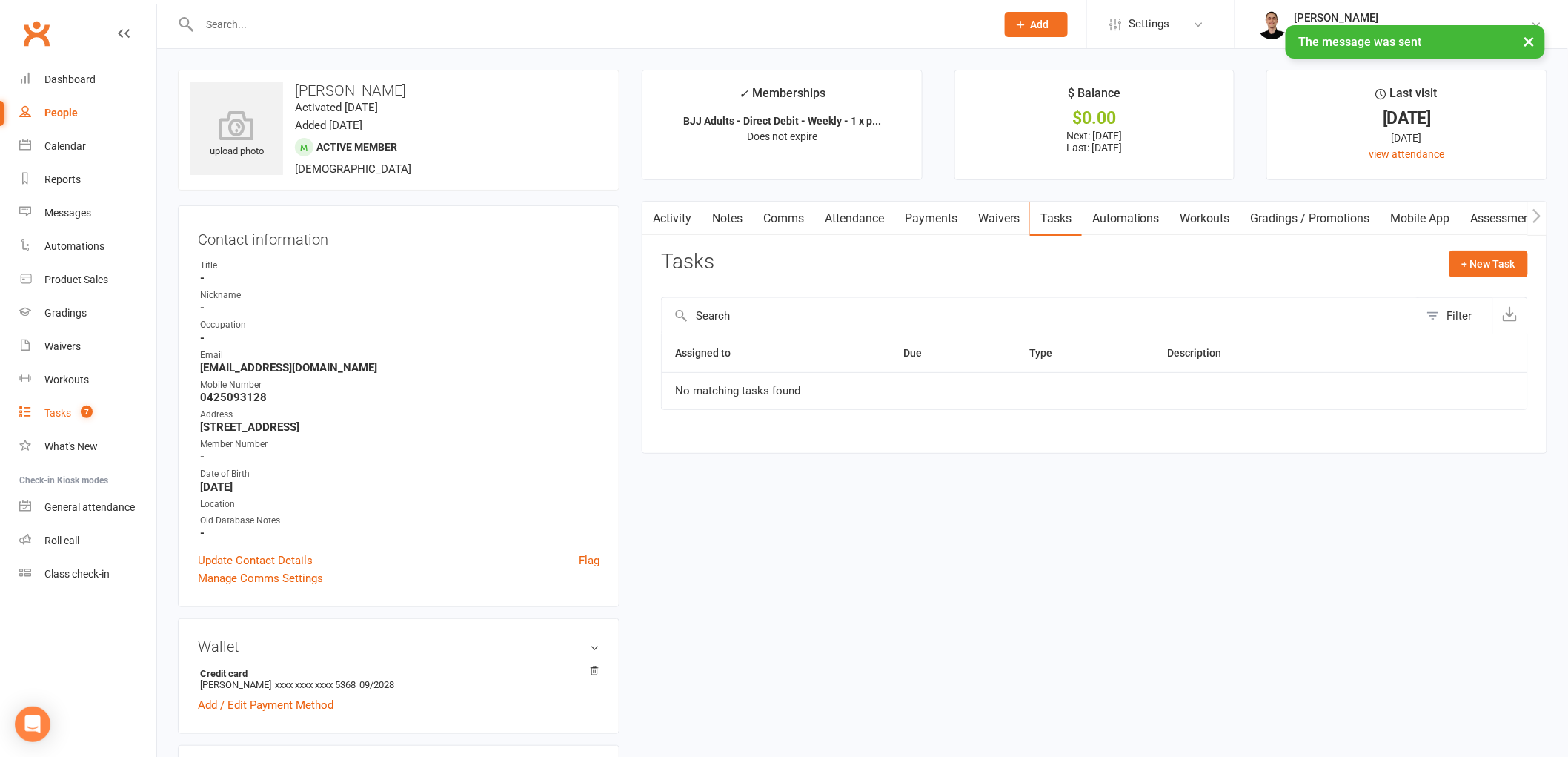
click at [67, 410] on div "Tasks" at bounding box center [58, 412] width 27 height 12
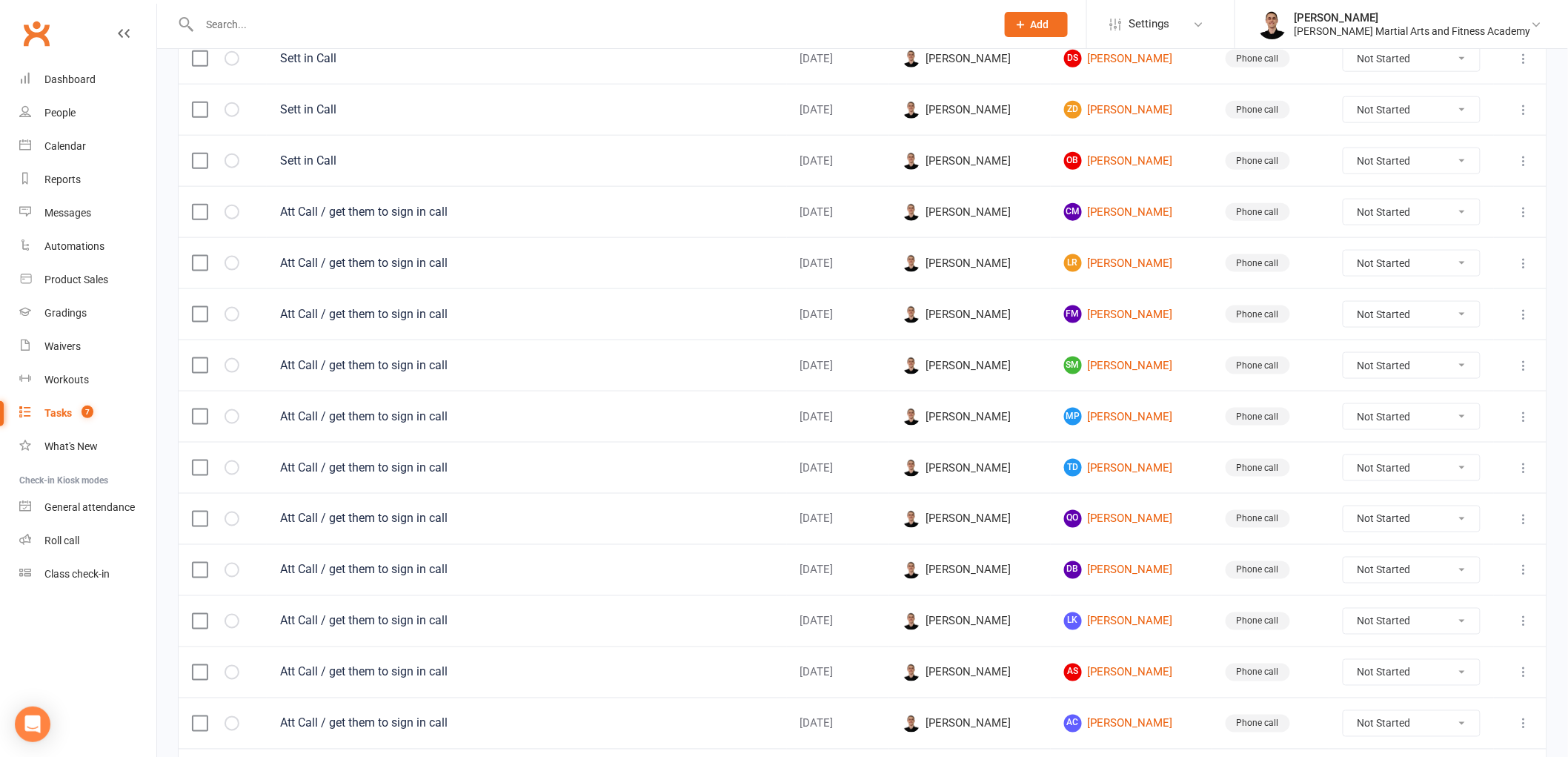
scroll to position [922, 0]
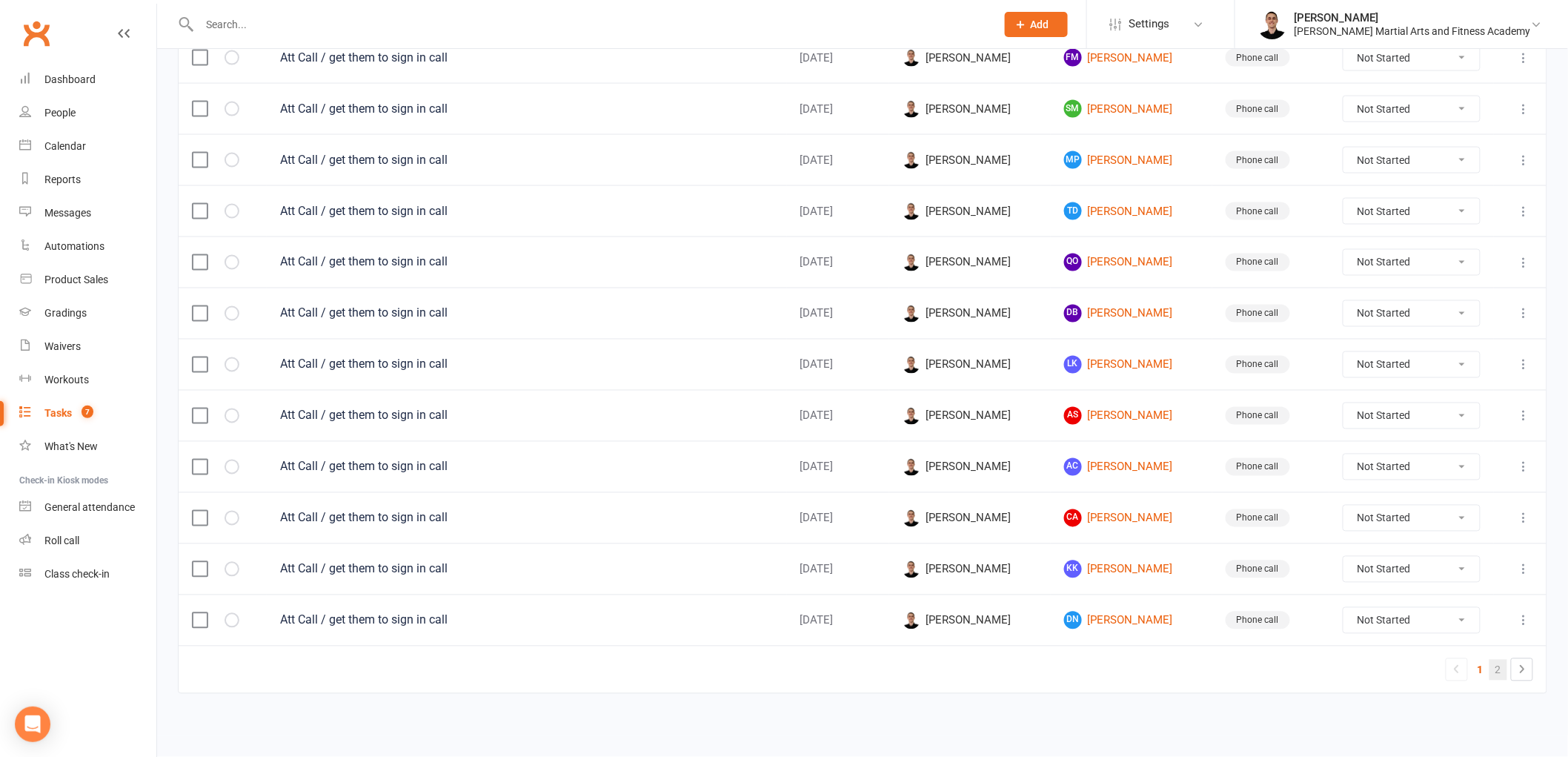
click at [1498, 669] on link "2" at bounding box center [1498, 670] width 18 height 20
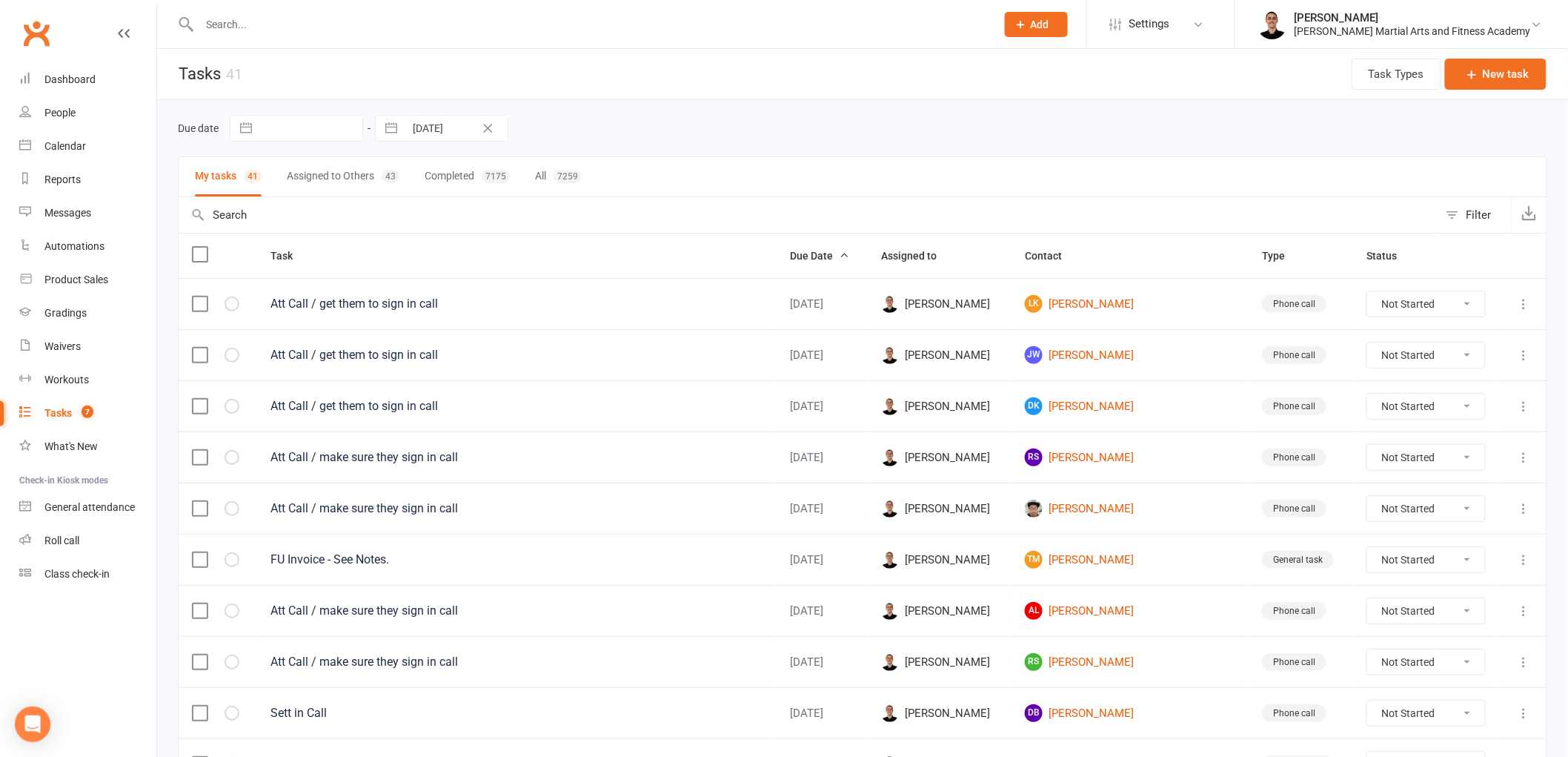
scroll to position [0, 0]
click at [73, 307] on div "Gradings" at bounding box center [65, 313] width 42 height 12
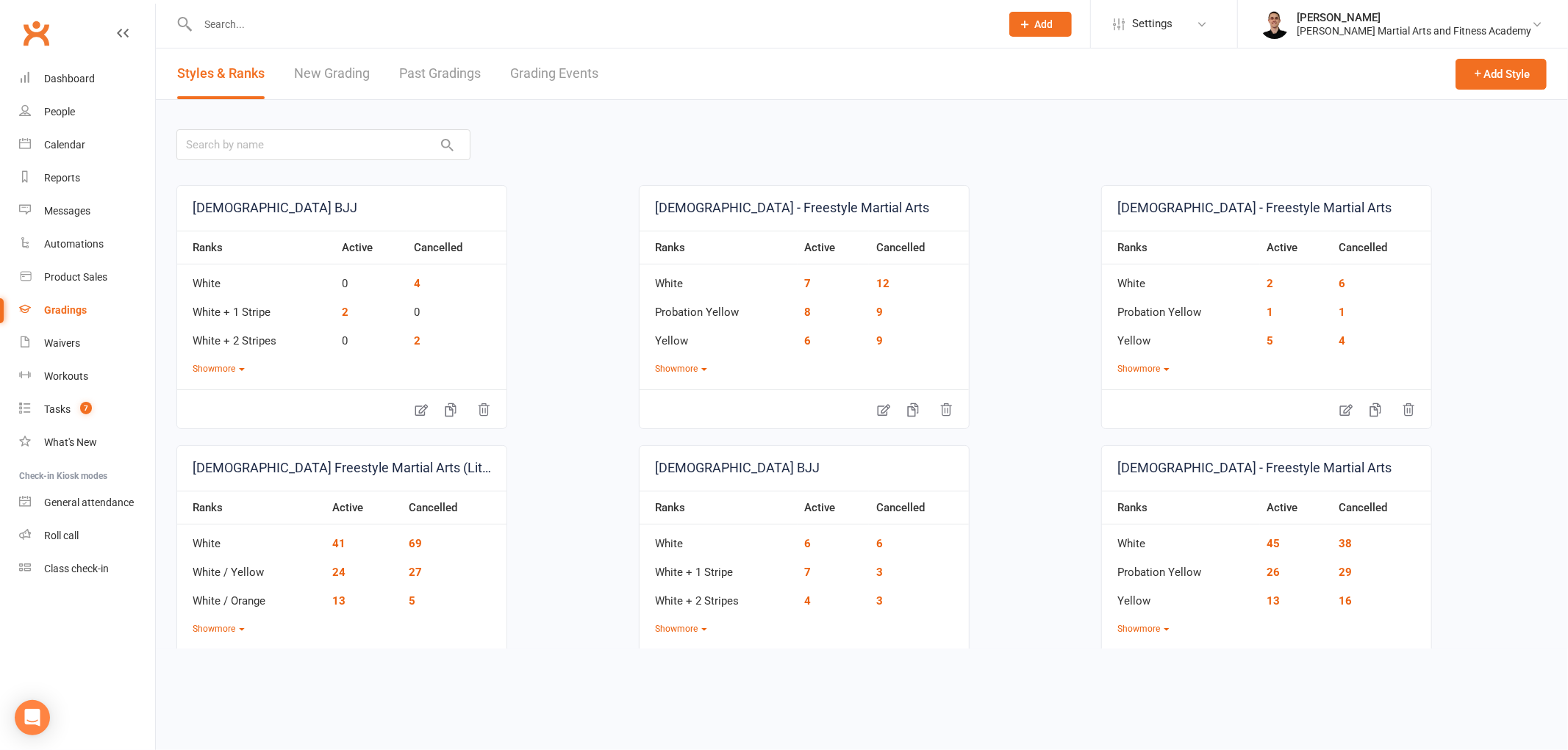
click at [567, 66] on link "Grading Events" at bounding box center [555, 74] width 89 height 51
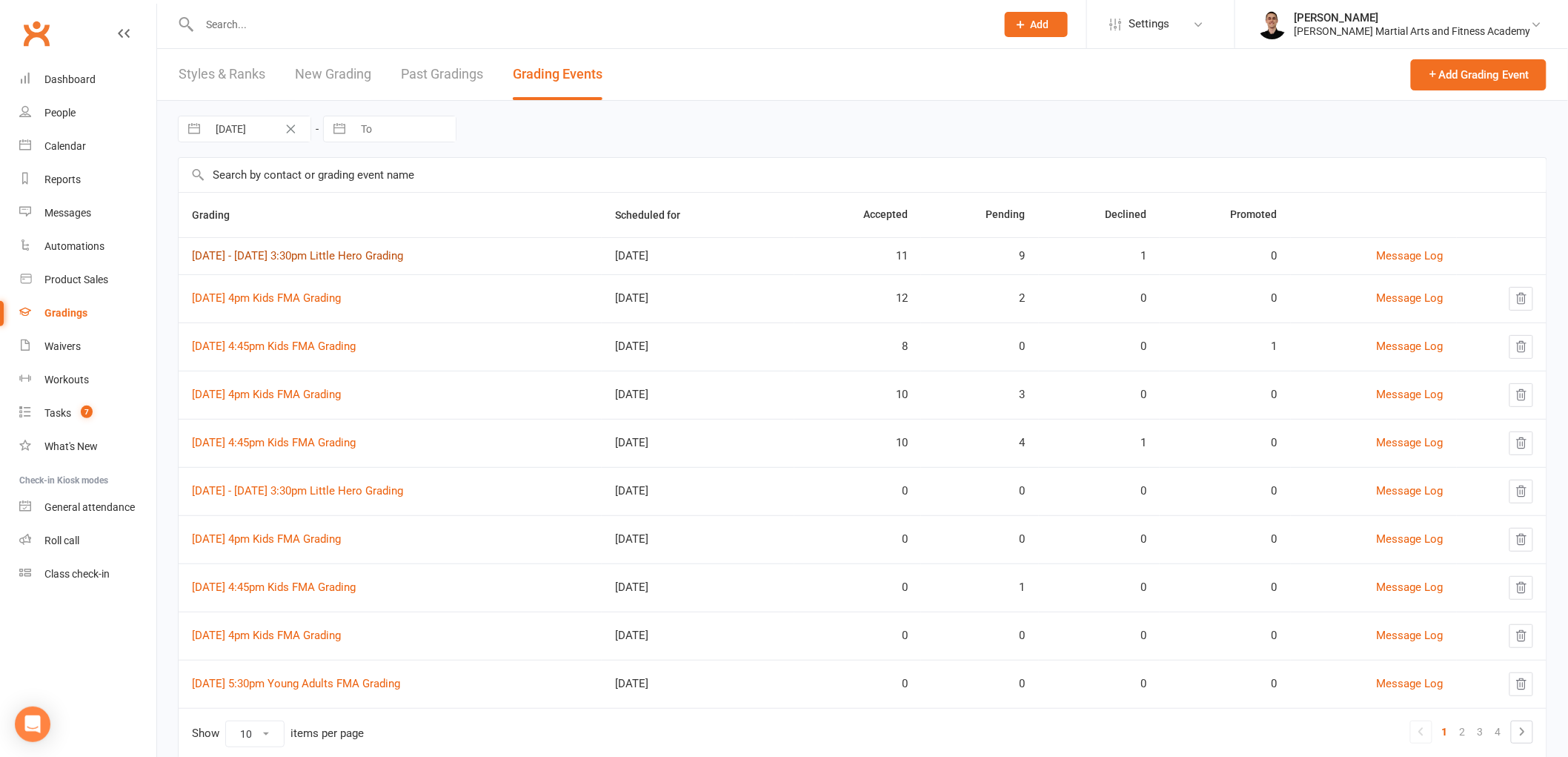
click at [354, 252] on link "11th - 16th August 3:30pm Little Hero Grading" at bounding box center [297, 256] width 211 height 13
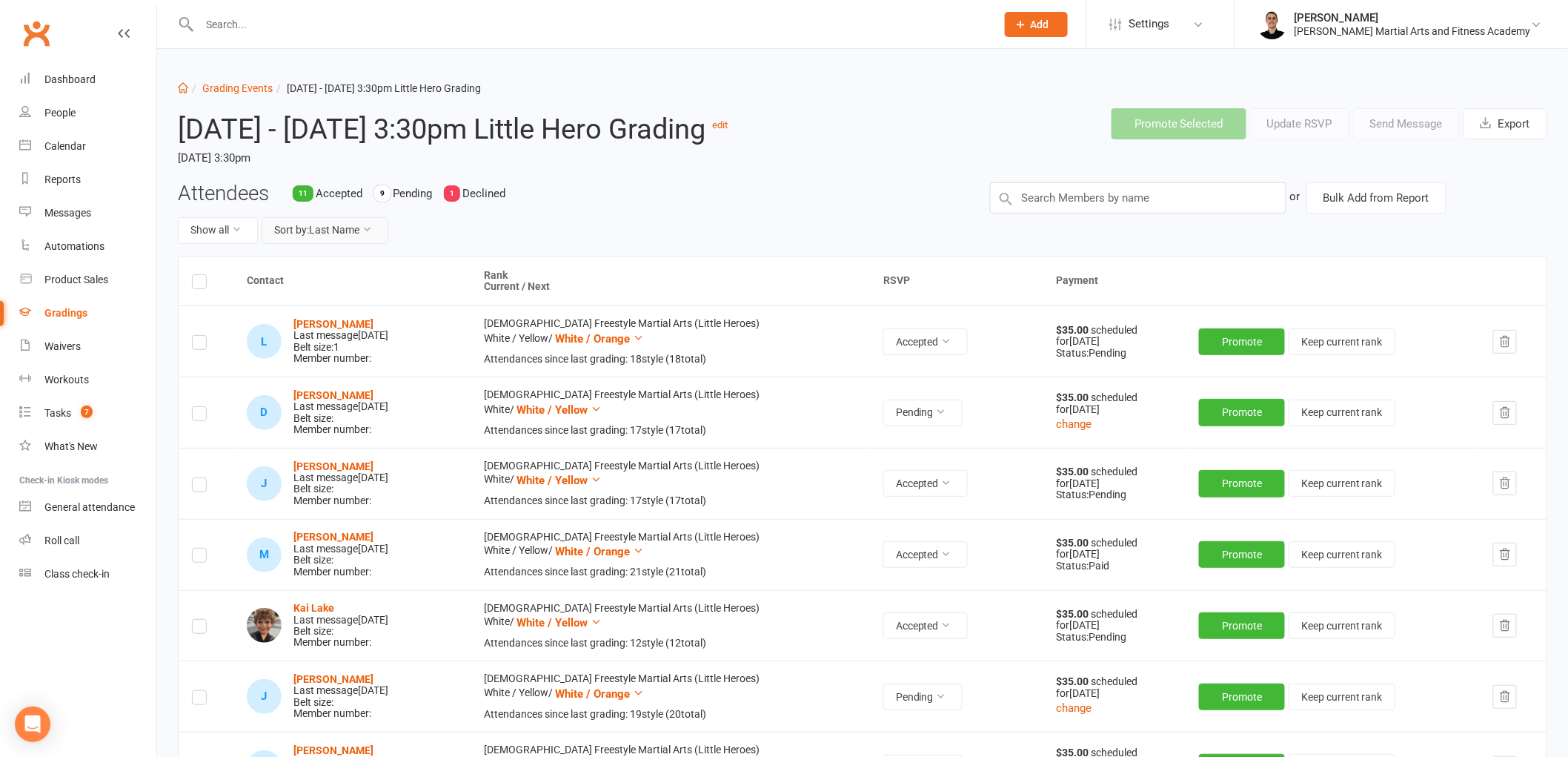
click at [344, 244] on button "Sort by: Last Name" at bounding box center [325, 230] width 127 height 27
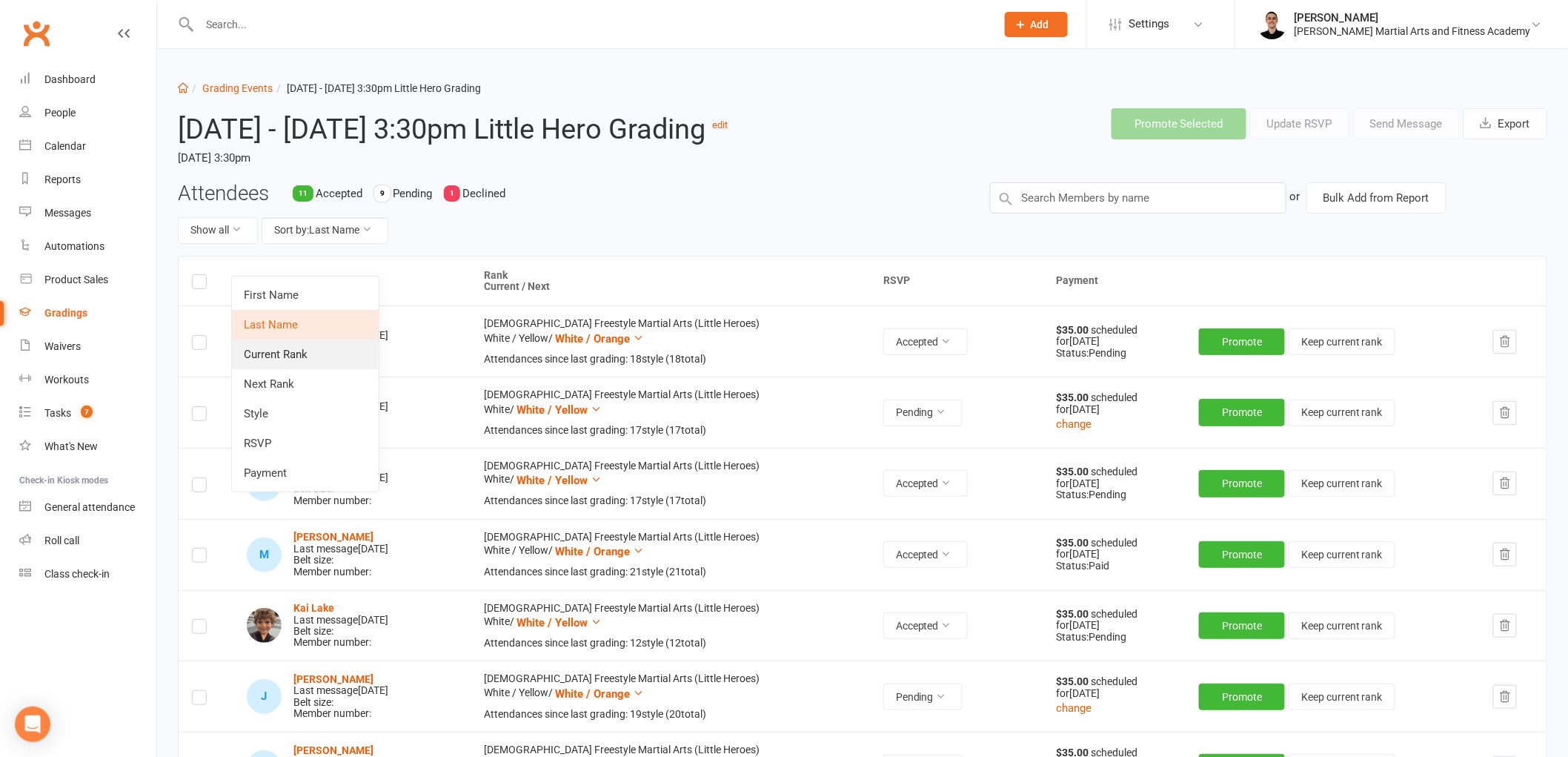
click at [308, 345] on link "Current Rank" at bounding box center [305, 355] width 147 height 30
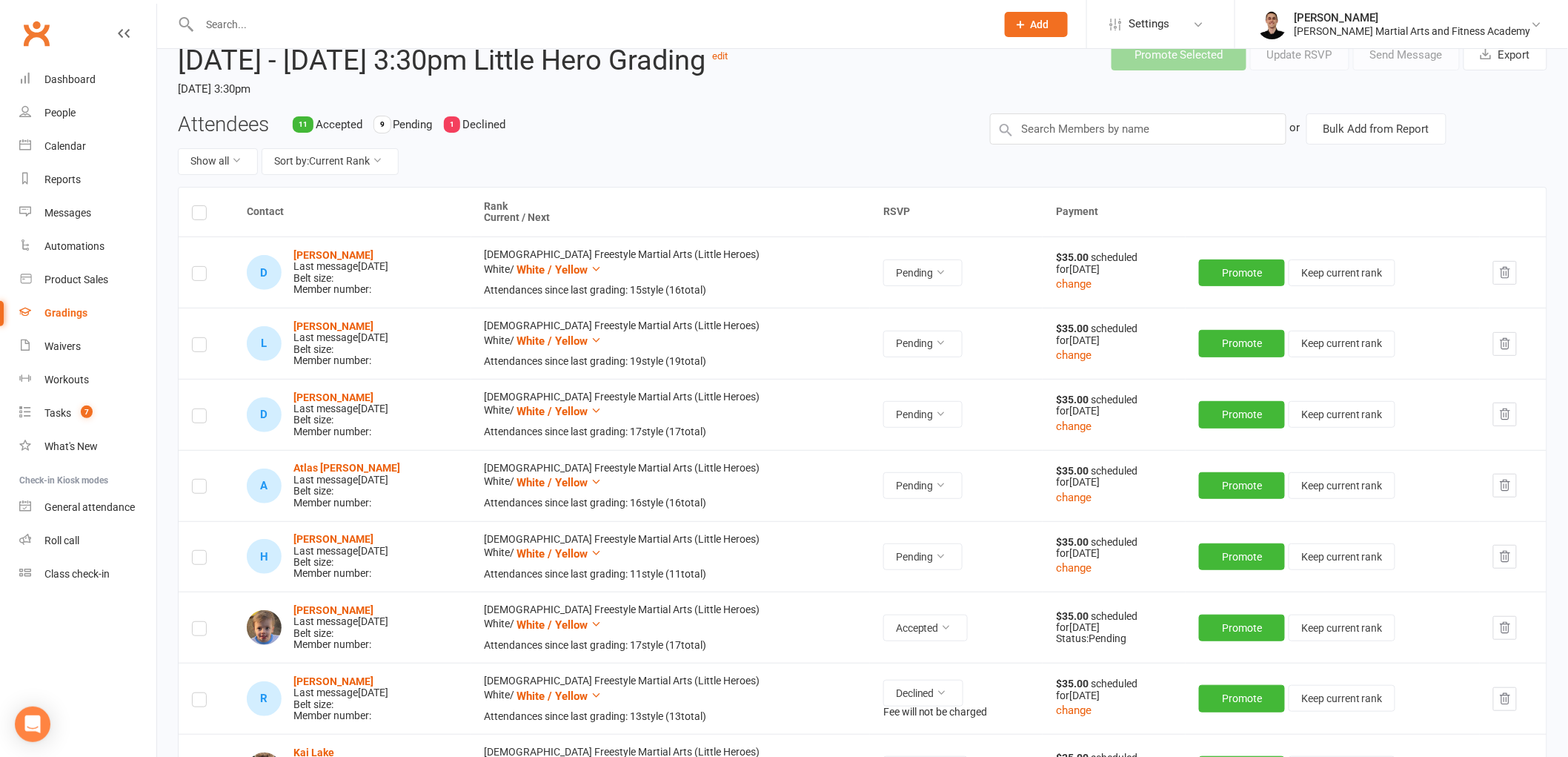
scroll to position [165, 0]
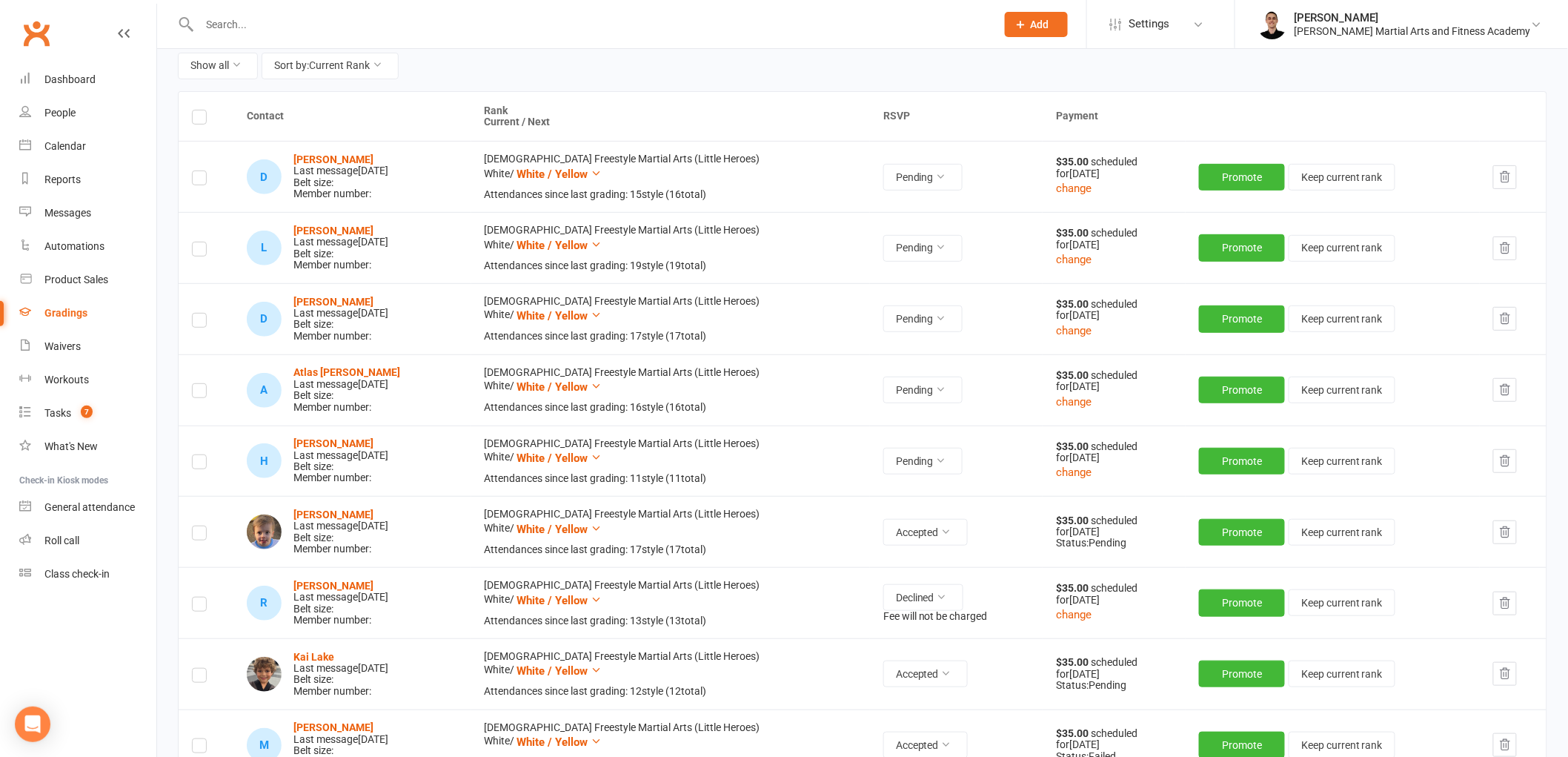
click at [1498, 184] on icon "button" at bounding box center [1505, 177] width 13 height 13
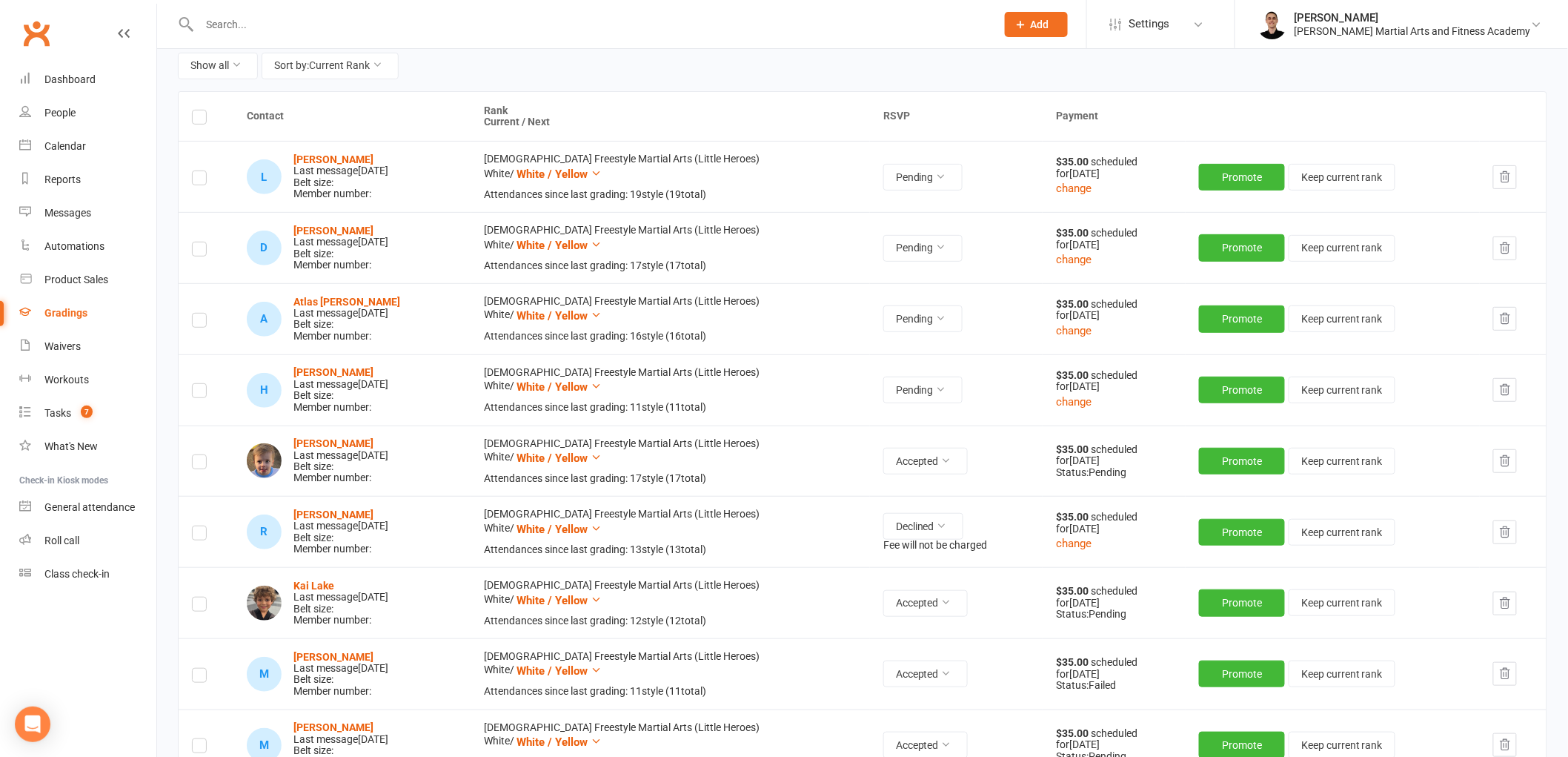
scroll to position [412, 0]
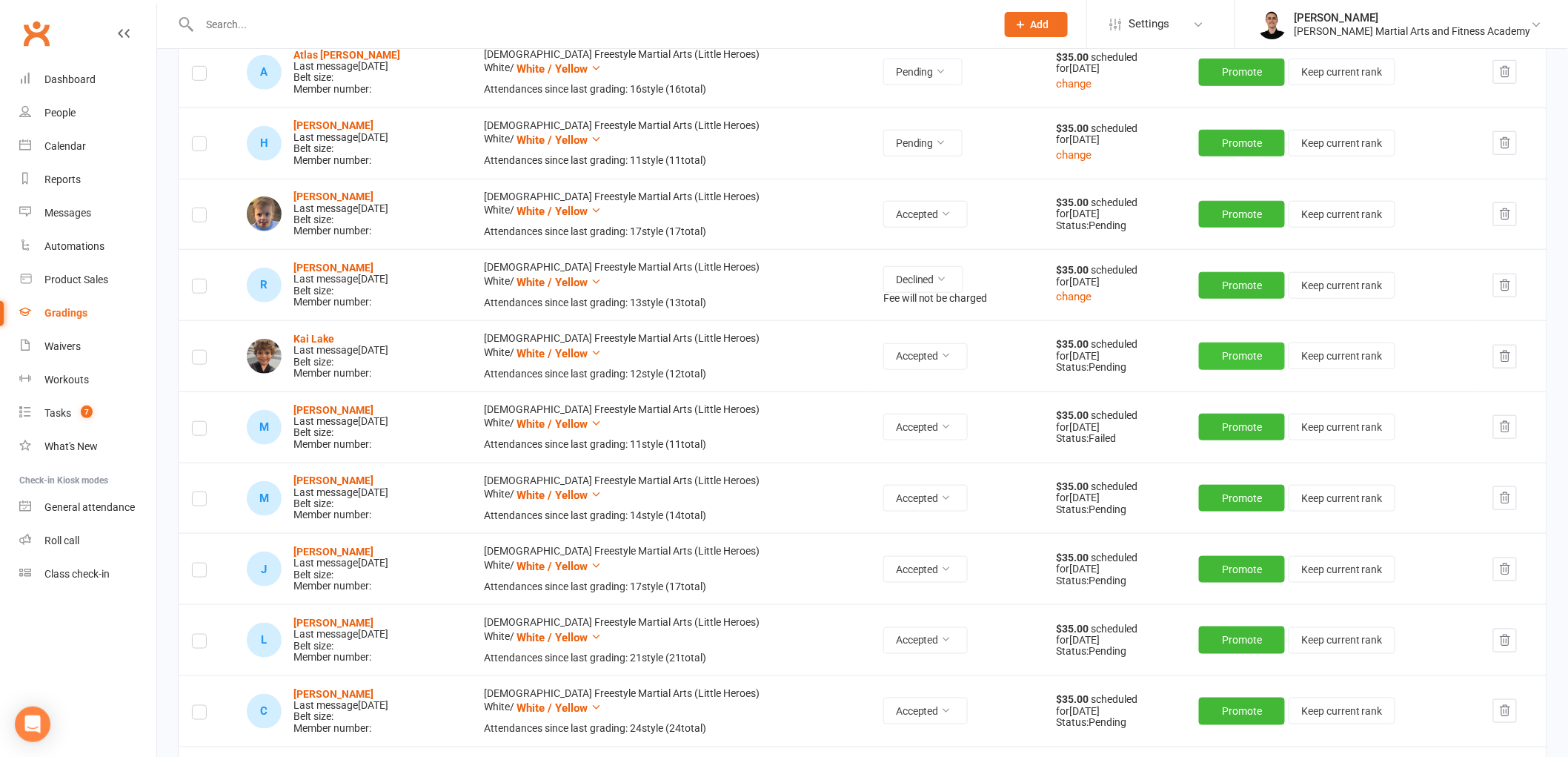
click at [1220, 370] on button "Promote" at bounding box center [1242, 356] width 86 height 27
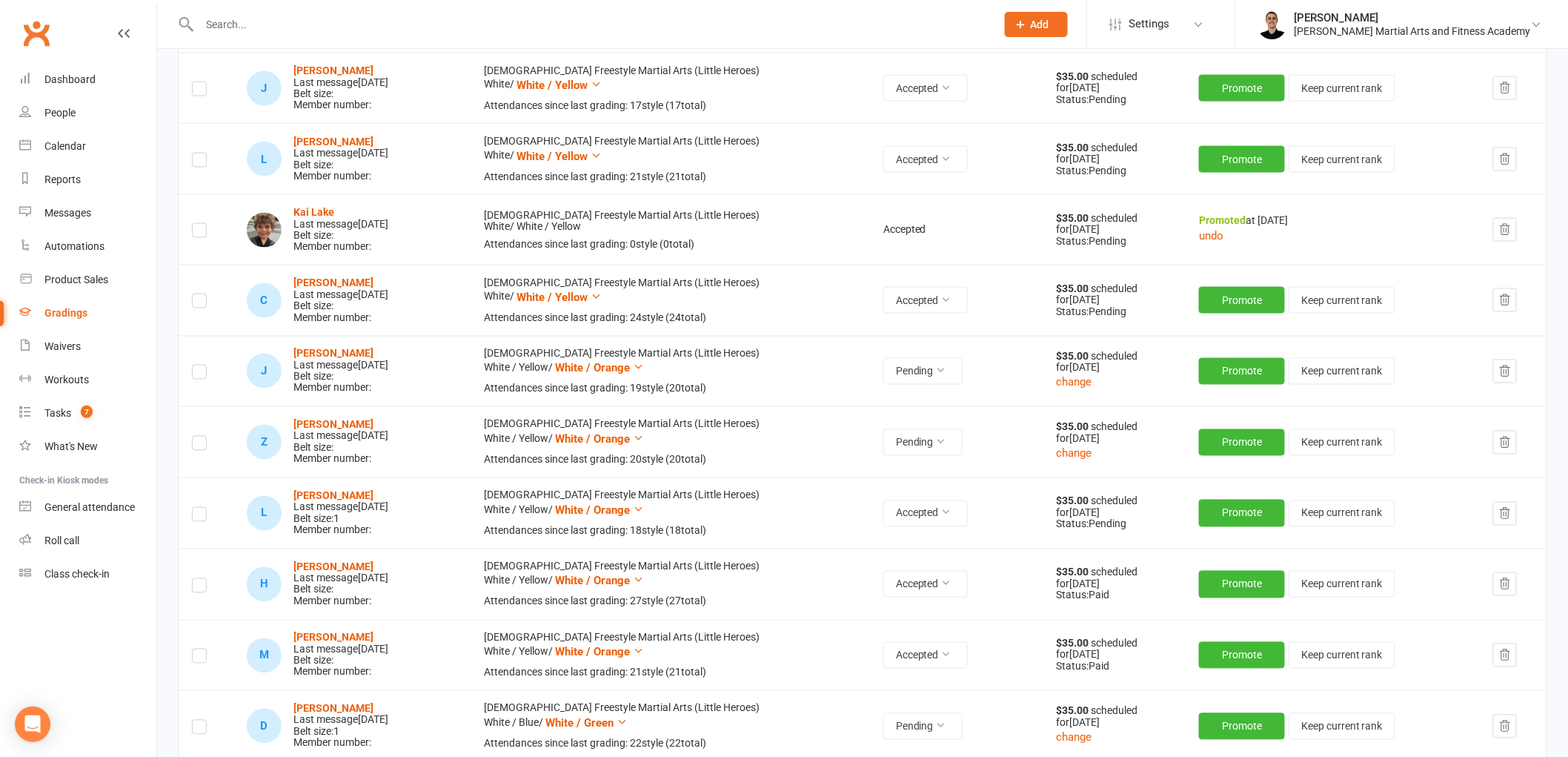
scroll to position [906, 0]
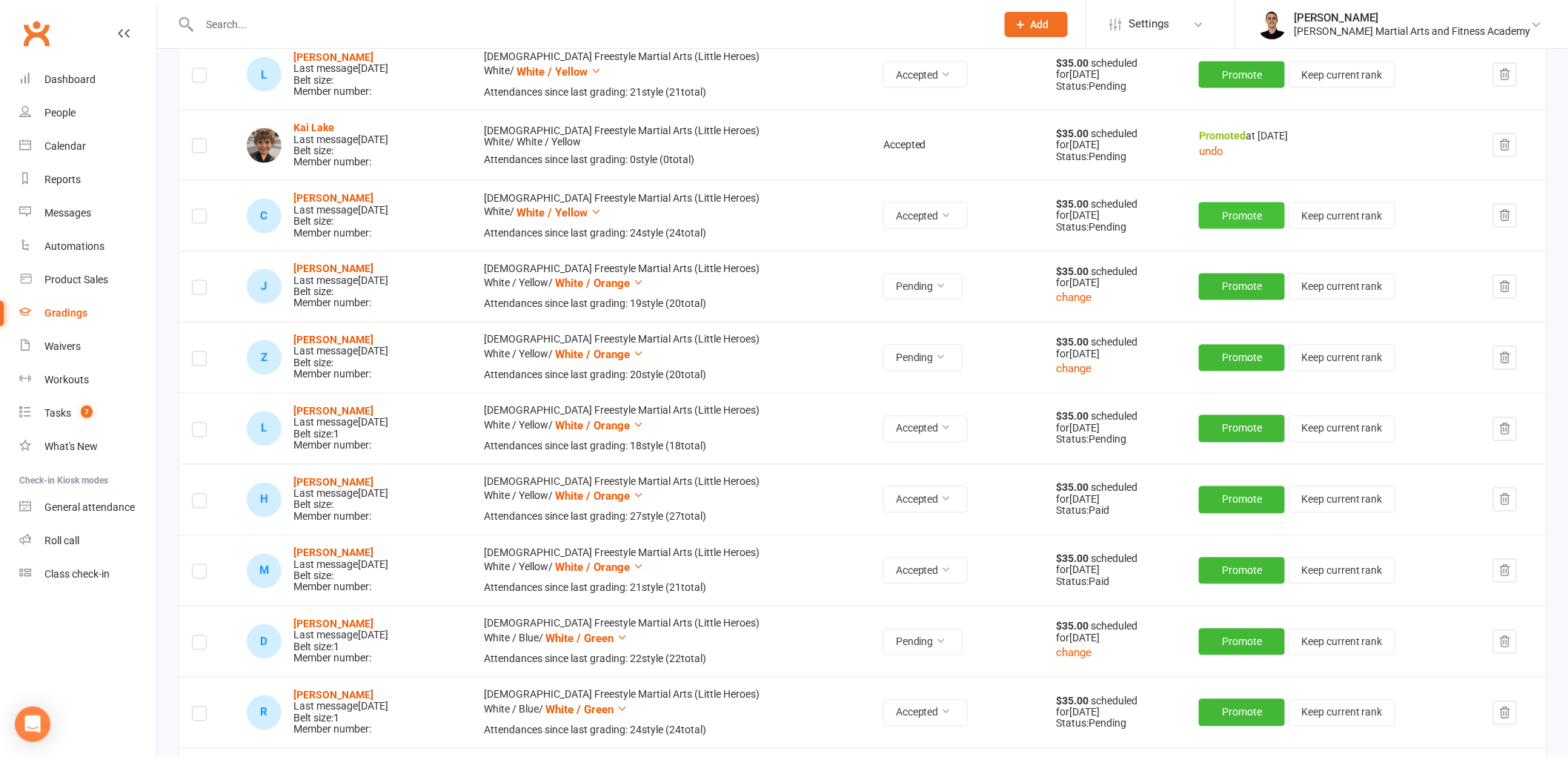
click at [1199, 229] on button "Promote" at bounding box center [1242, 215] width 86 height 27
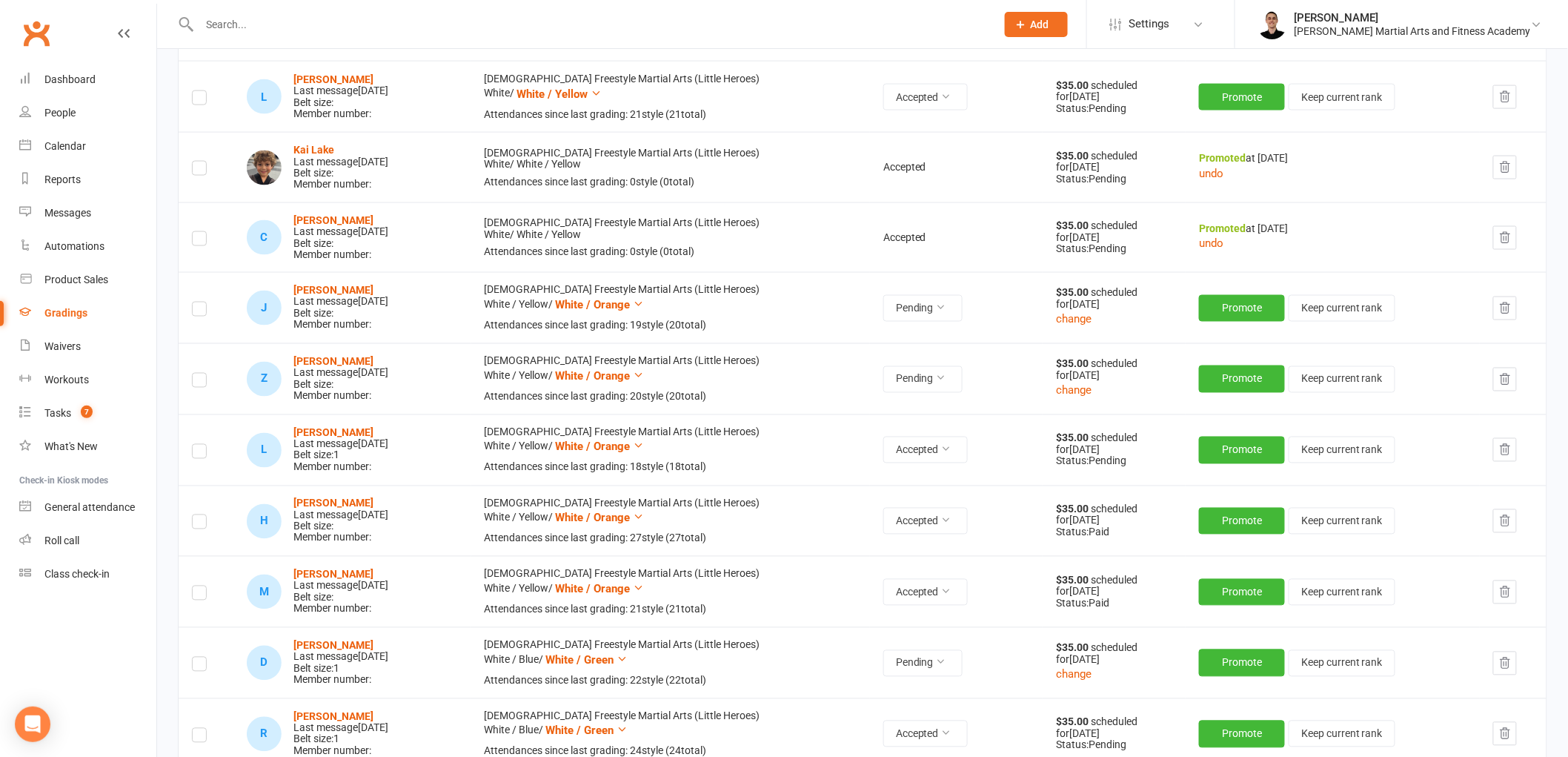
scroll to position [989, 0]
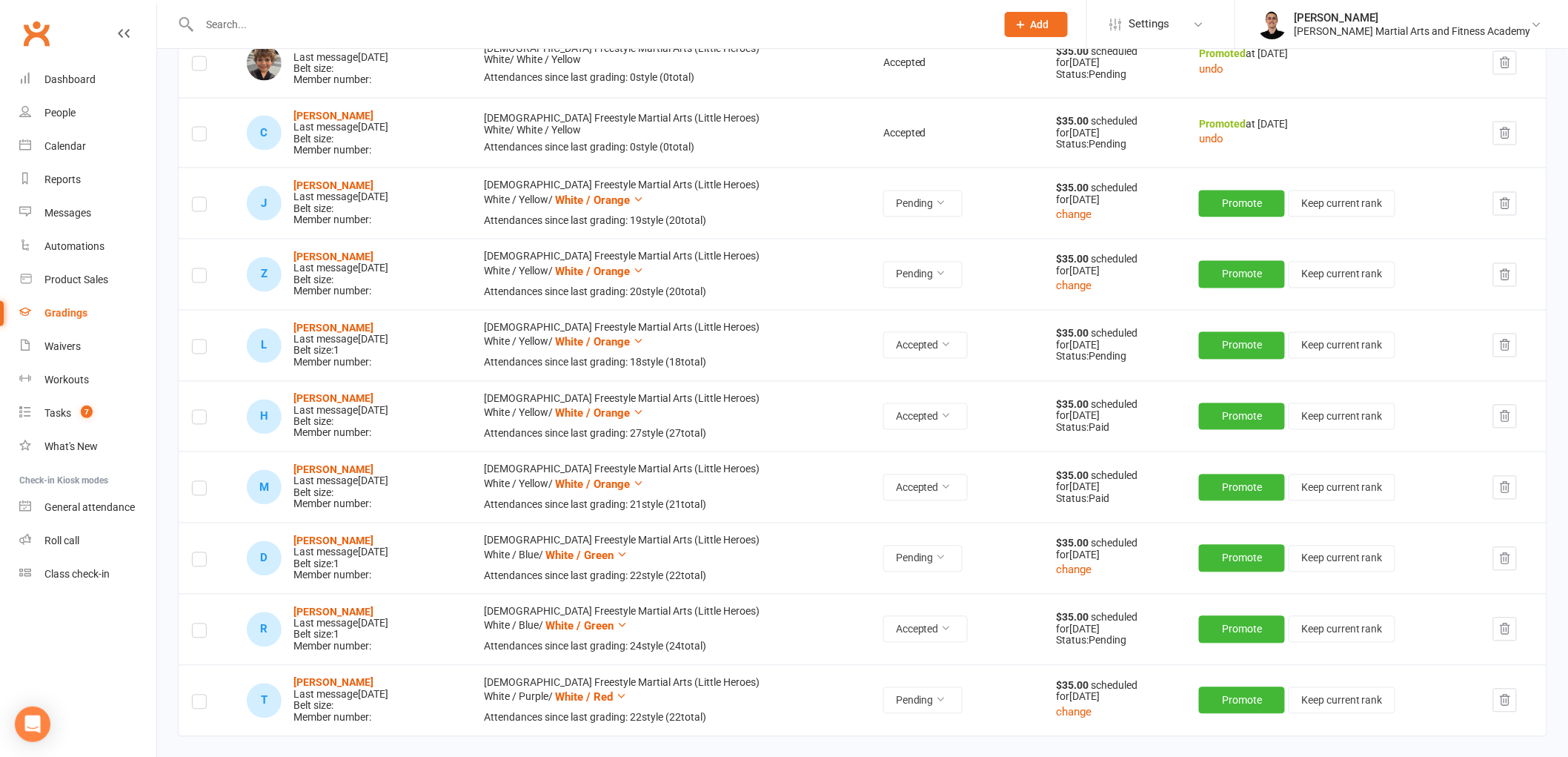
click at [1501, 209] on icon "button" at bounding box center [1506, 203] width 9 height 10
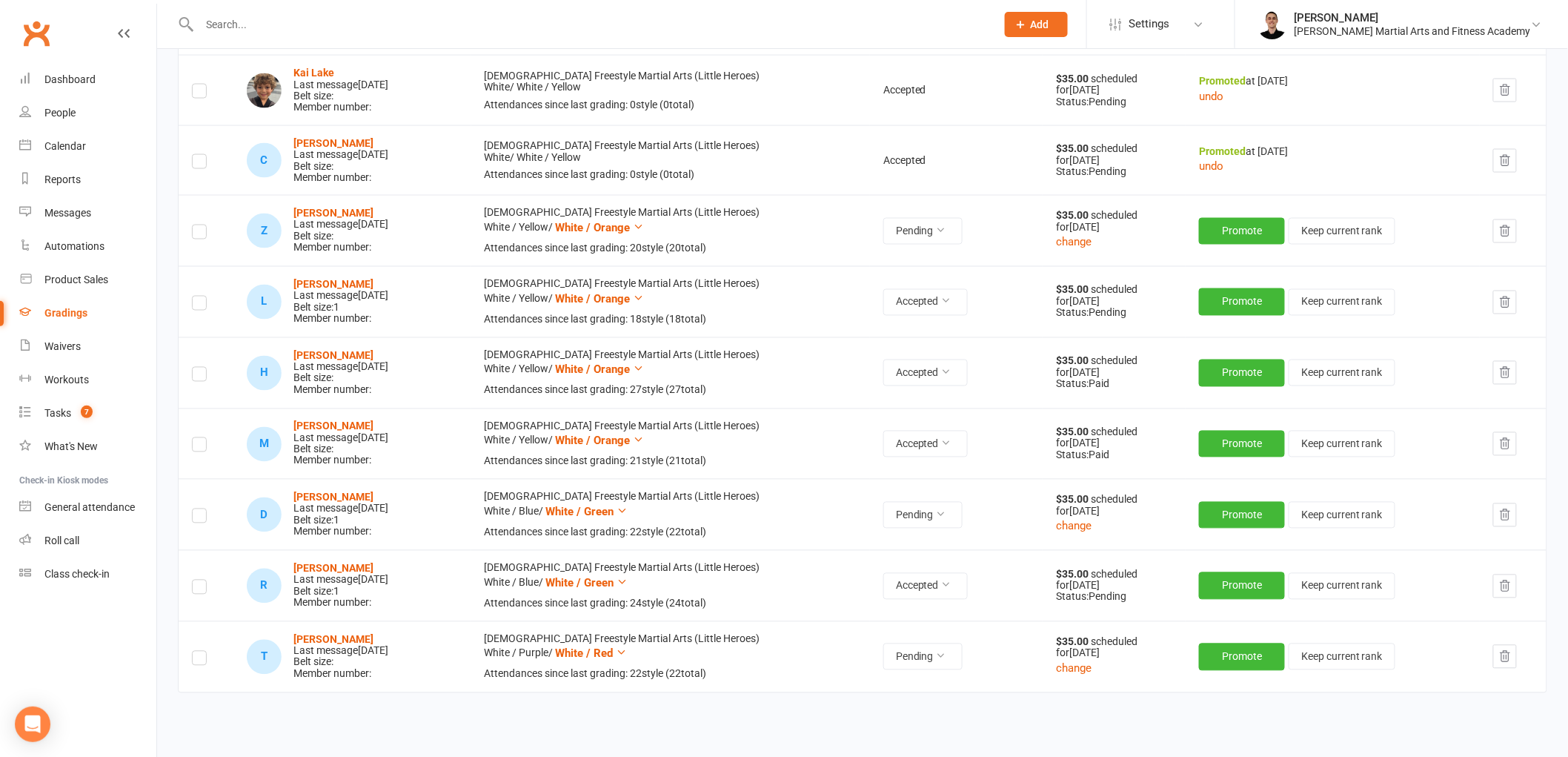
scroll to position [1065, 0]
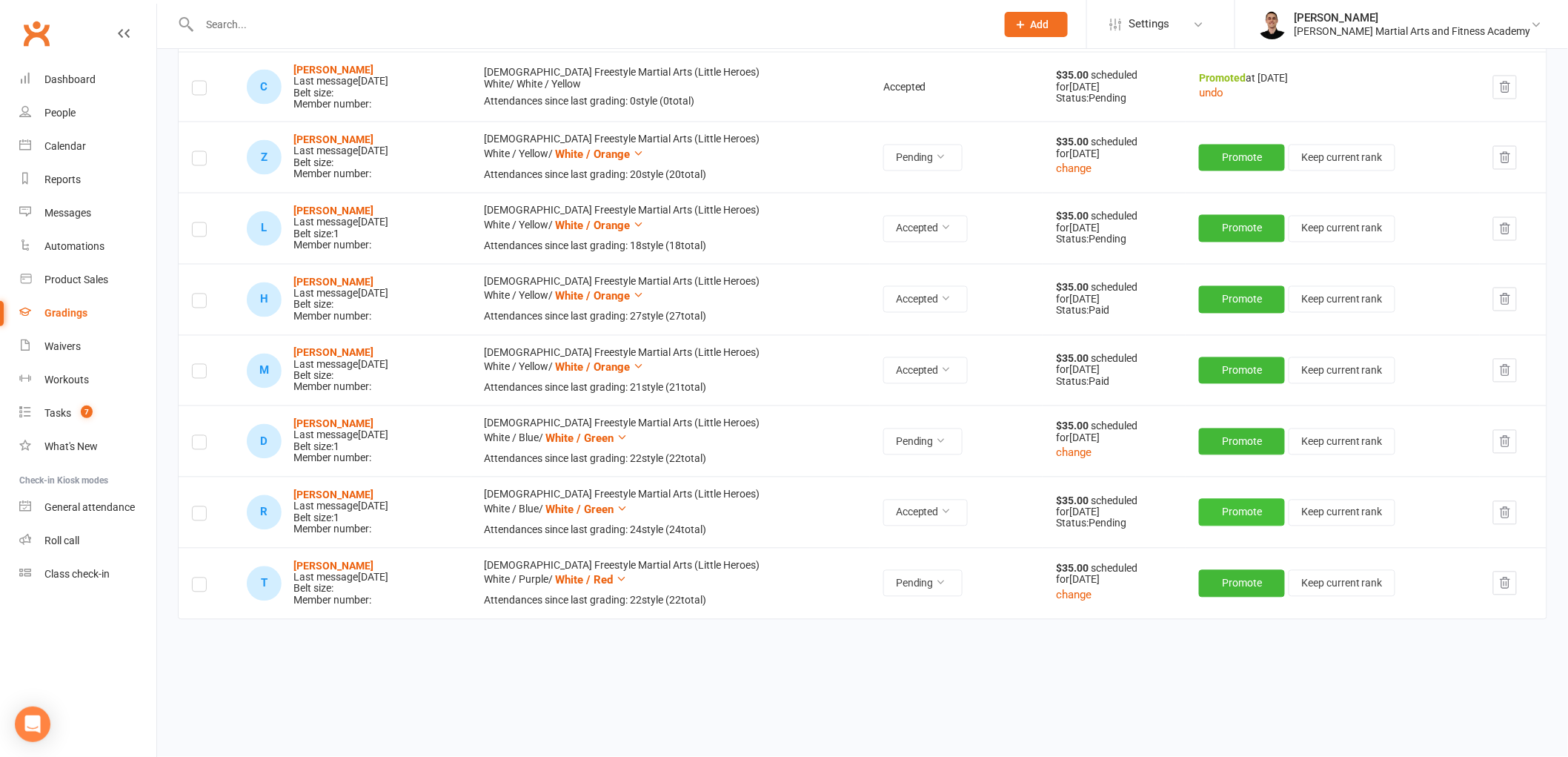
click at [1210, 517] on button "Promote" at bounding box center [1242, 512] width 86 height 27
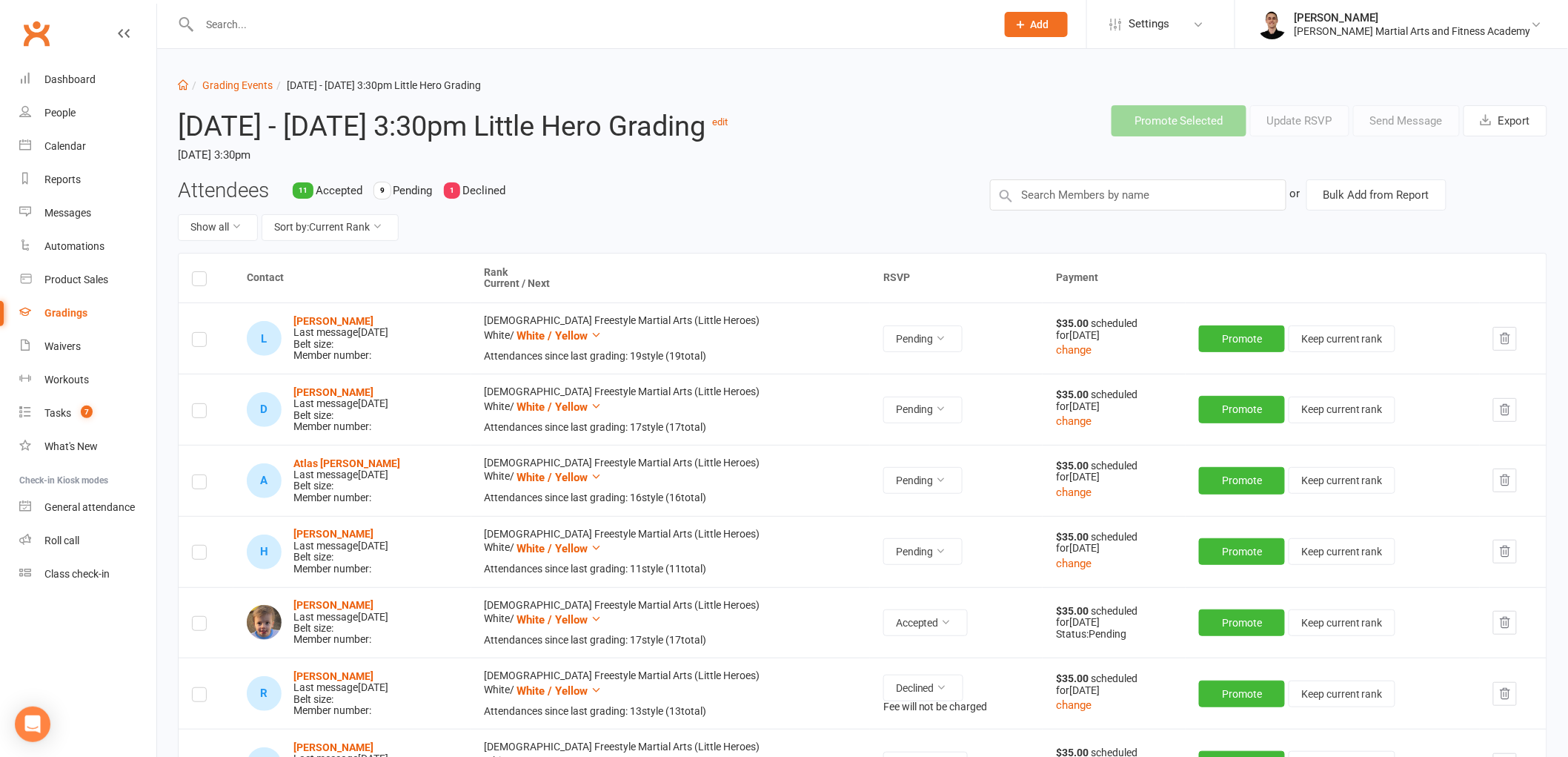
scroll to position [0, 0]
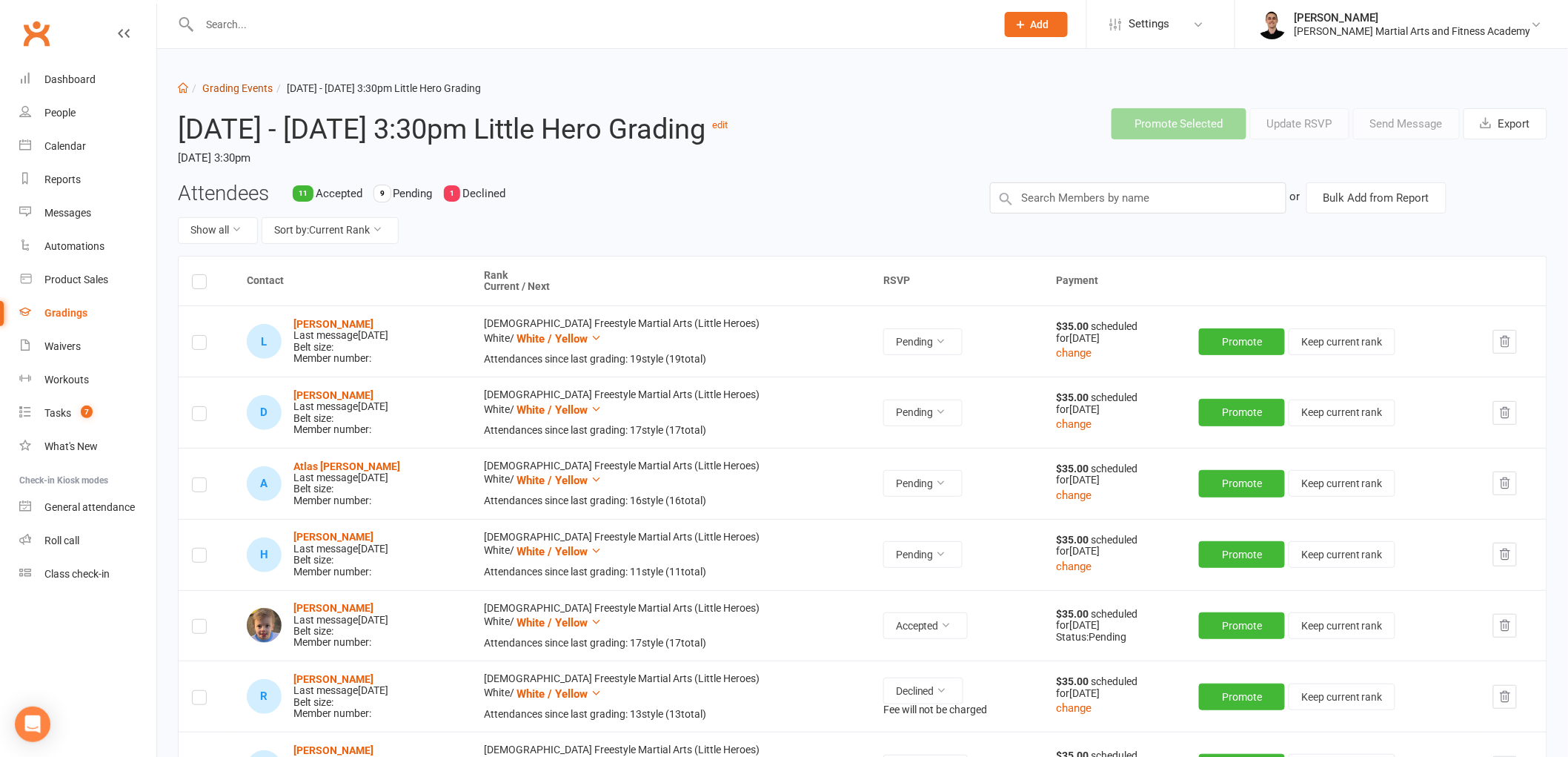
click at [235, 93] on link "Grading Events" at bounding box center [237, 88] width 71 height 12
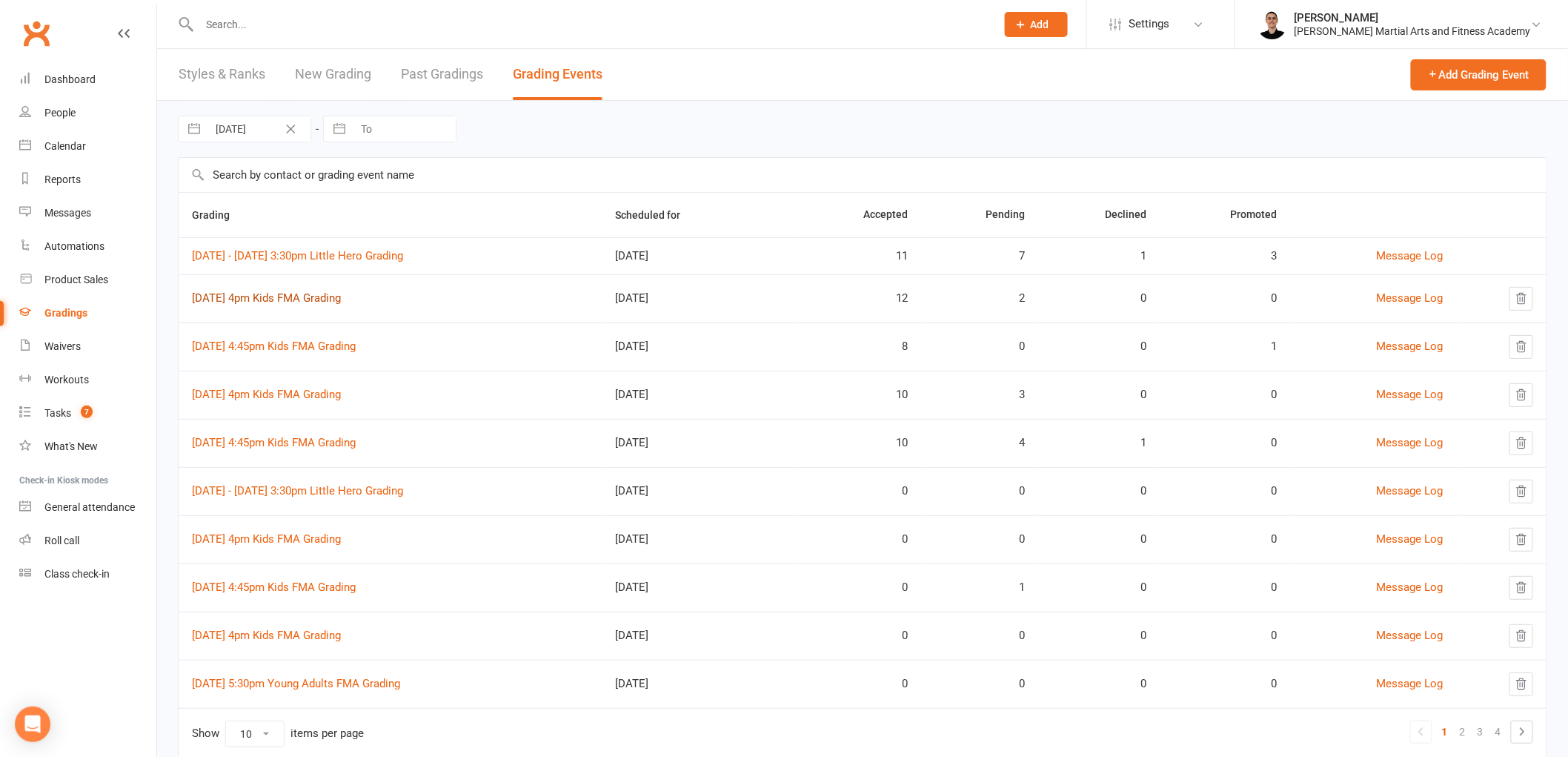
click at [328, 293] on link "11th August 4pm Kids FMA Grading" at bounding box center [266, 298] width 149 height 13
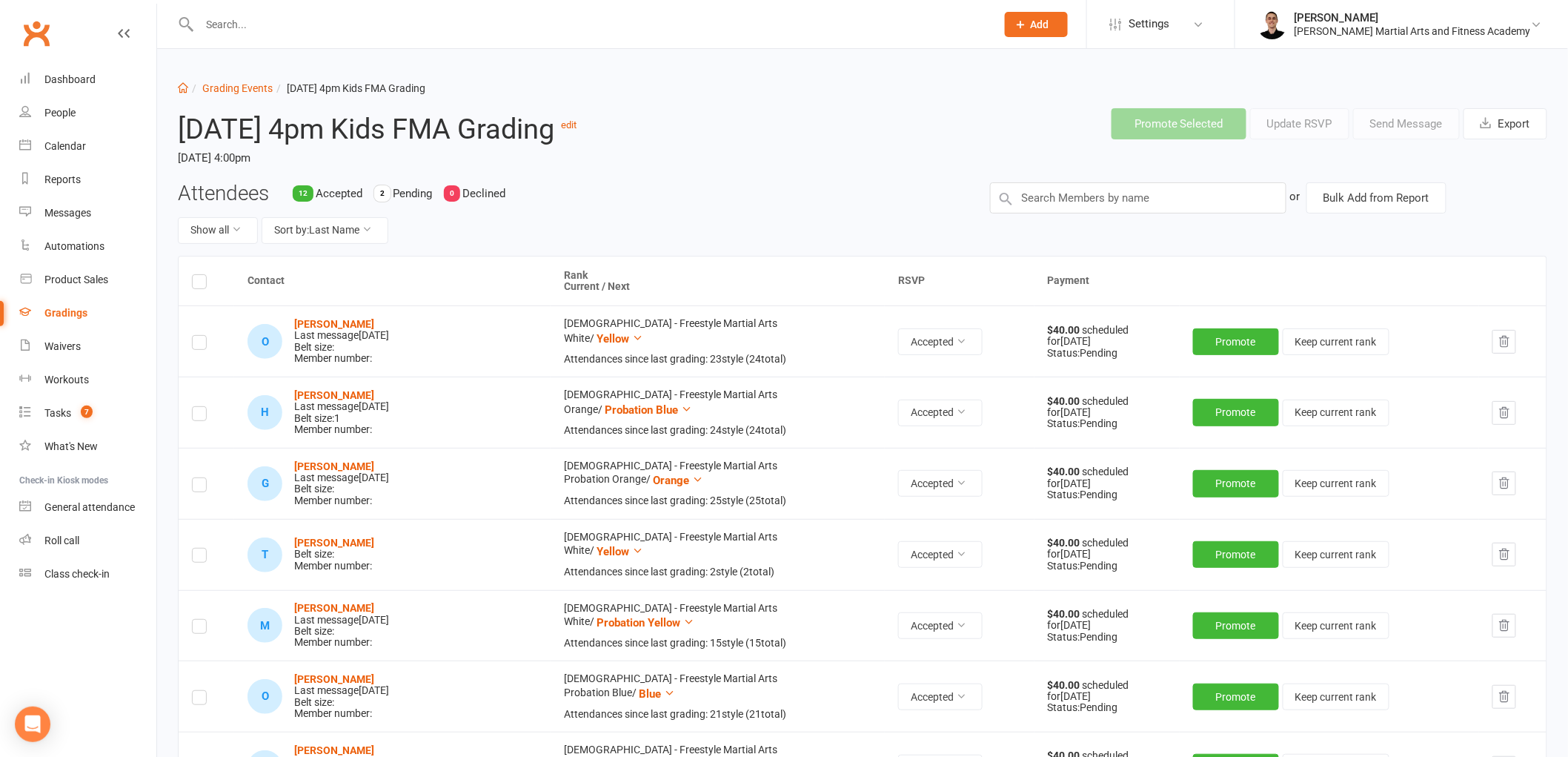
click at [768, 129] on div "Promote Selected Update RSVP Send Message Export" at bounding box center [1153, 124] width 812 height 55
click at [235, 89] on link "Grading Events" at bounding box center [237, 88] width 71 height 12
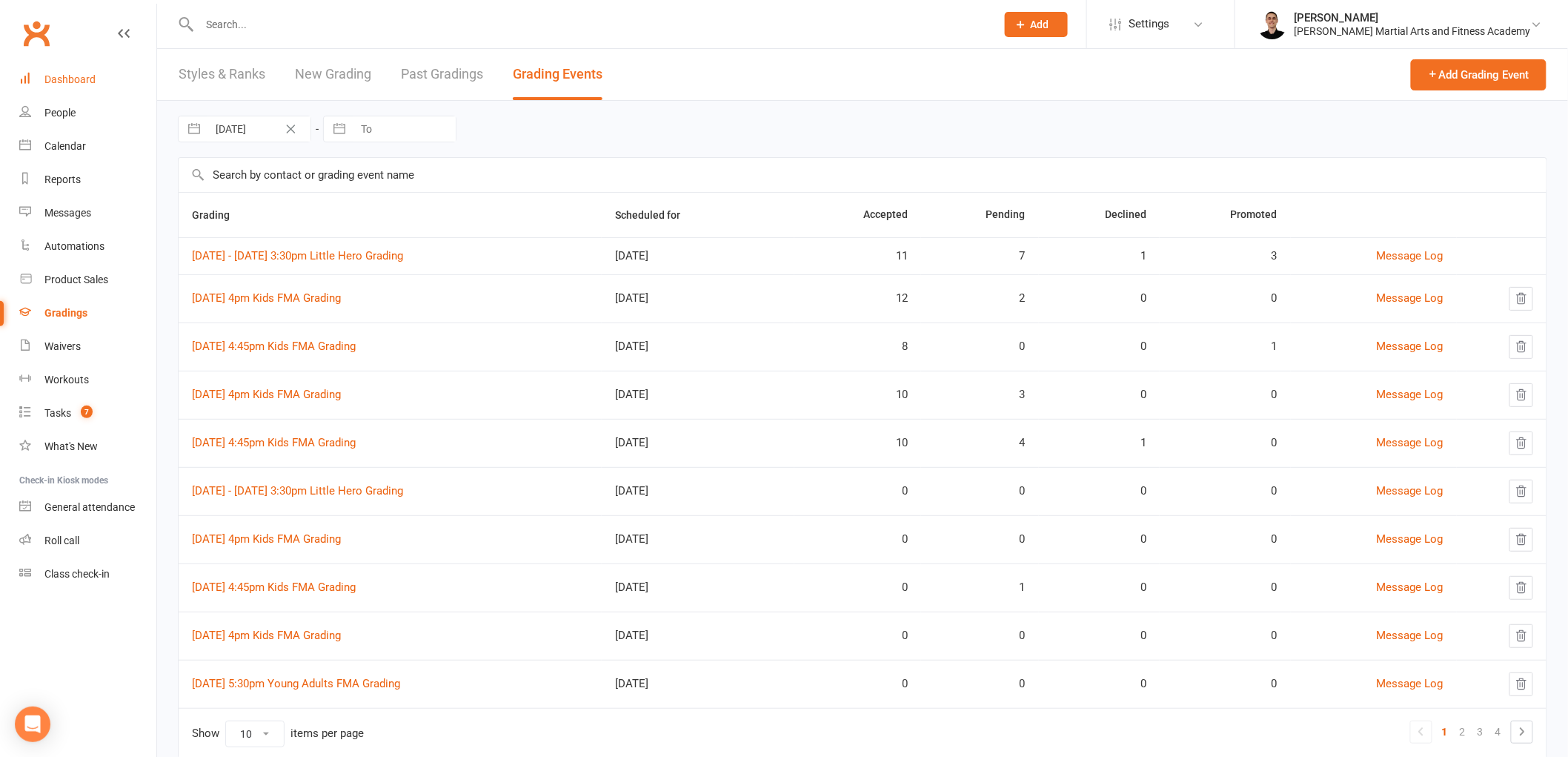
click at [104, 86] on link "Dashboard" at bounding box center [87, 80] width 137 height 34
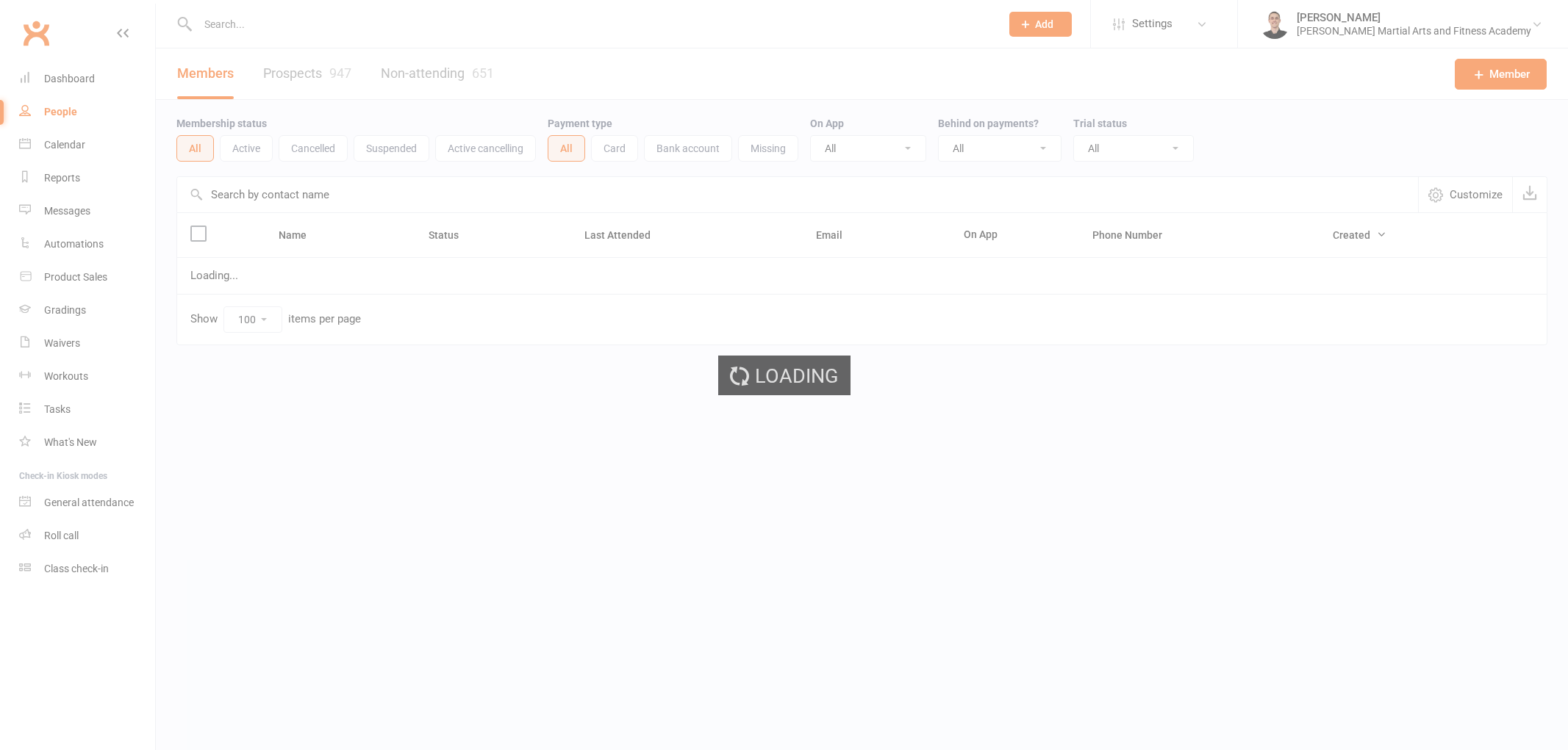
select select "100"
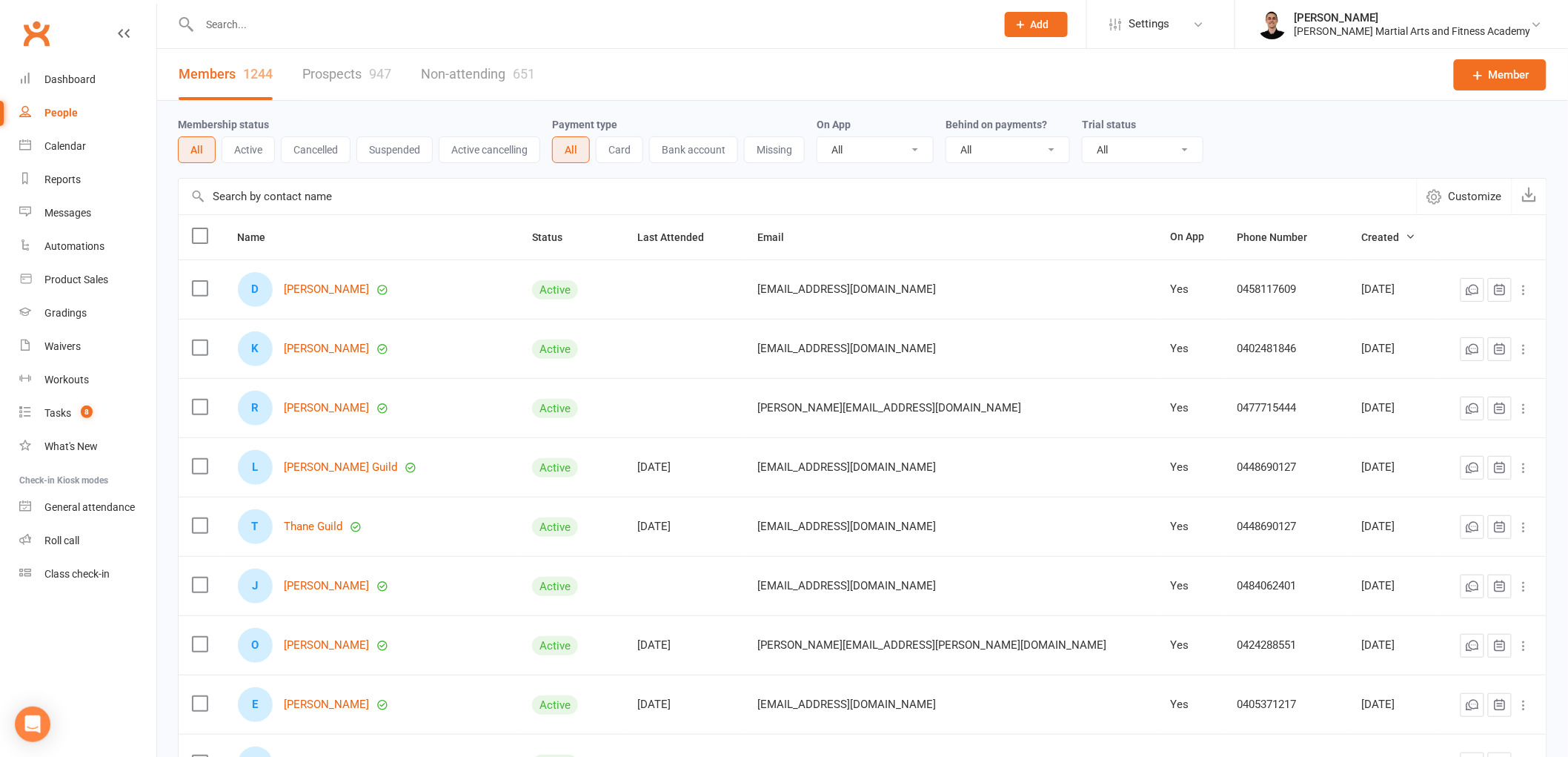
click at [293, 23] on input "text" at bounding box center [590, 24] width 791 height 20
click at [479, 26] on input "text" at bounding box center [590, 24] width 791 height 20
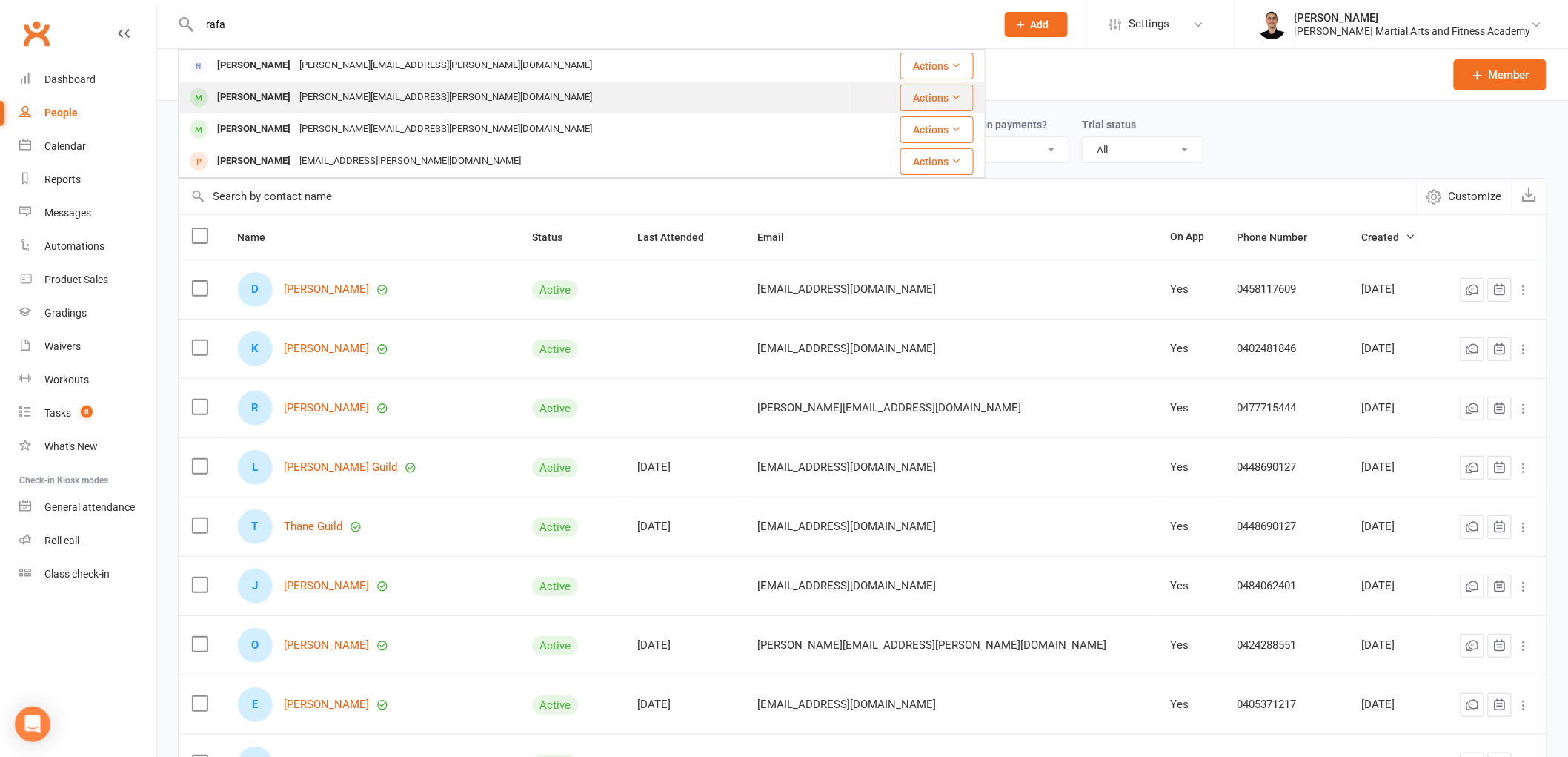
type input "rafa"
click at [271, 93] on div "[PERSON_NAME]" at bounding box center [254, 97] width 82 height 21
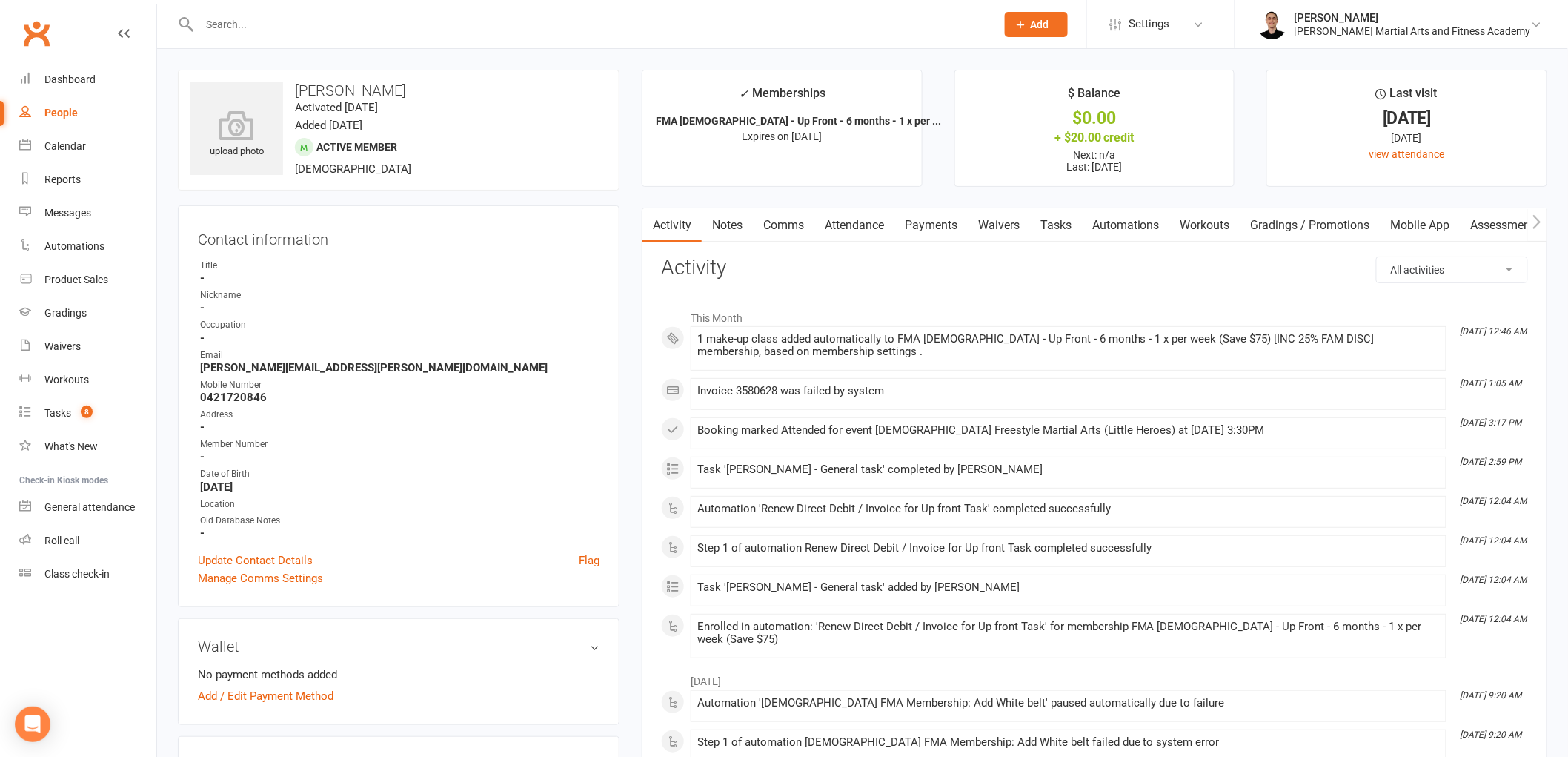
click at [917, 216] on link "Payments" at bounding box center [931, 225] width 74 height 34
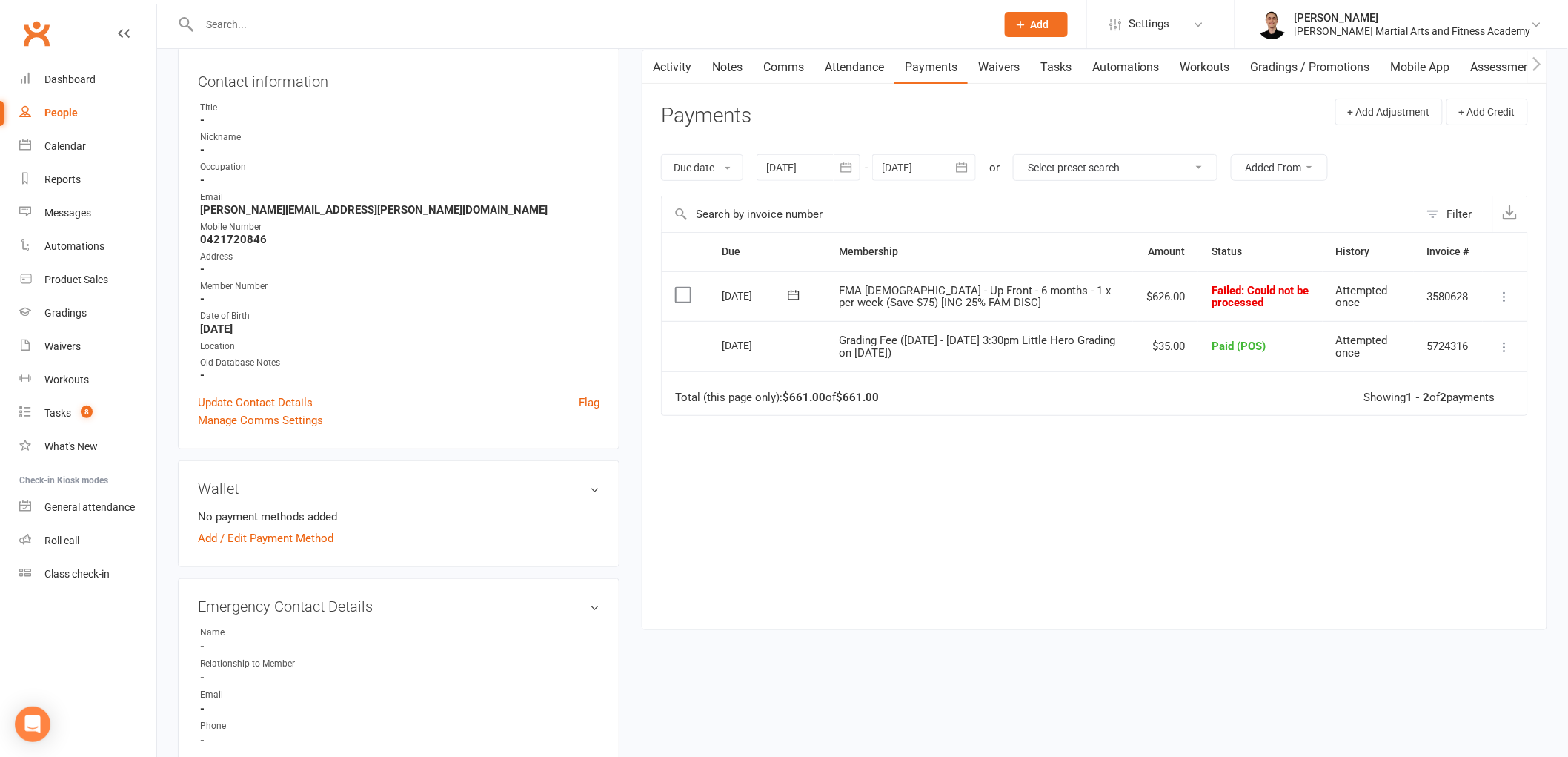
scroll to position [165, 0]
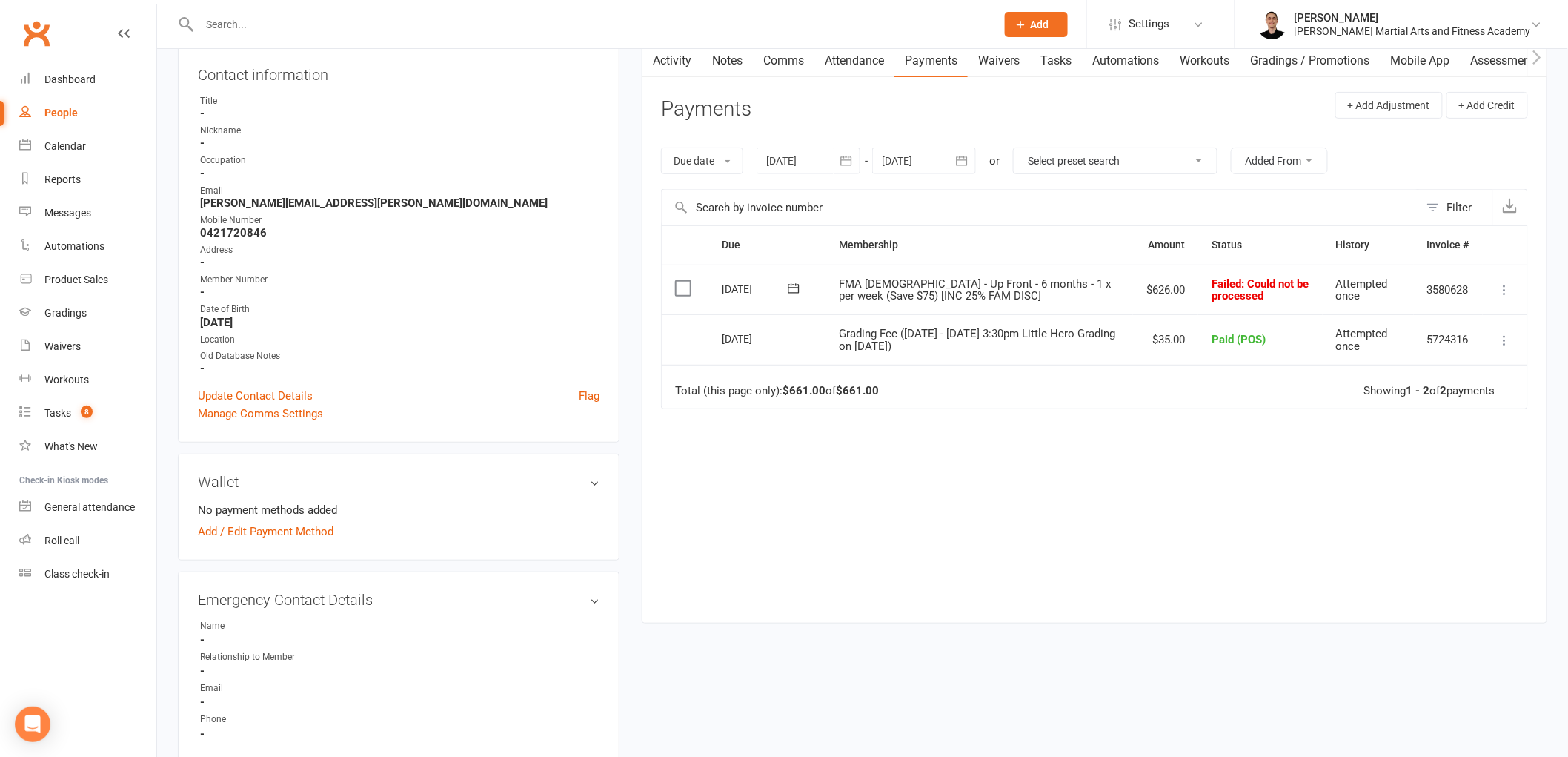
click at [1500, 291] on icon at bounding box center [1506, 290] width 15 height 15
click at [1458, 344] on link "Mark as Paid (POS)" at bounding box center [1441, 348] width 147 height 30
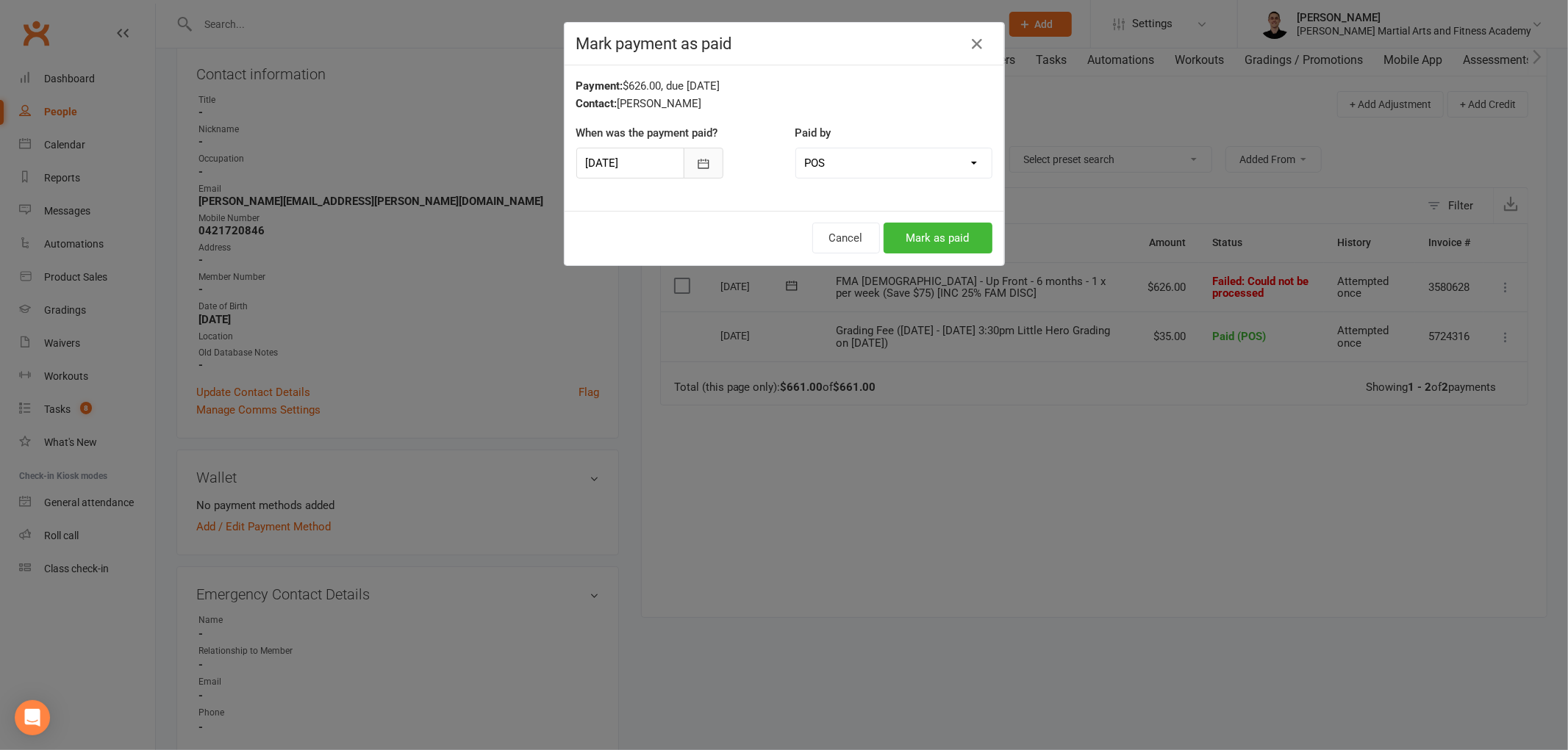
click at [700, 161] on icon "button" at bounding box center [703, 164] width 15 height 15
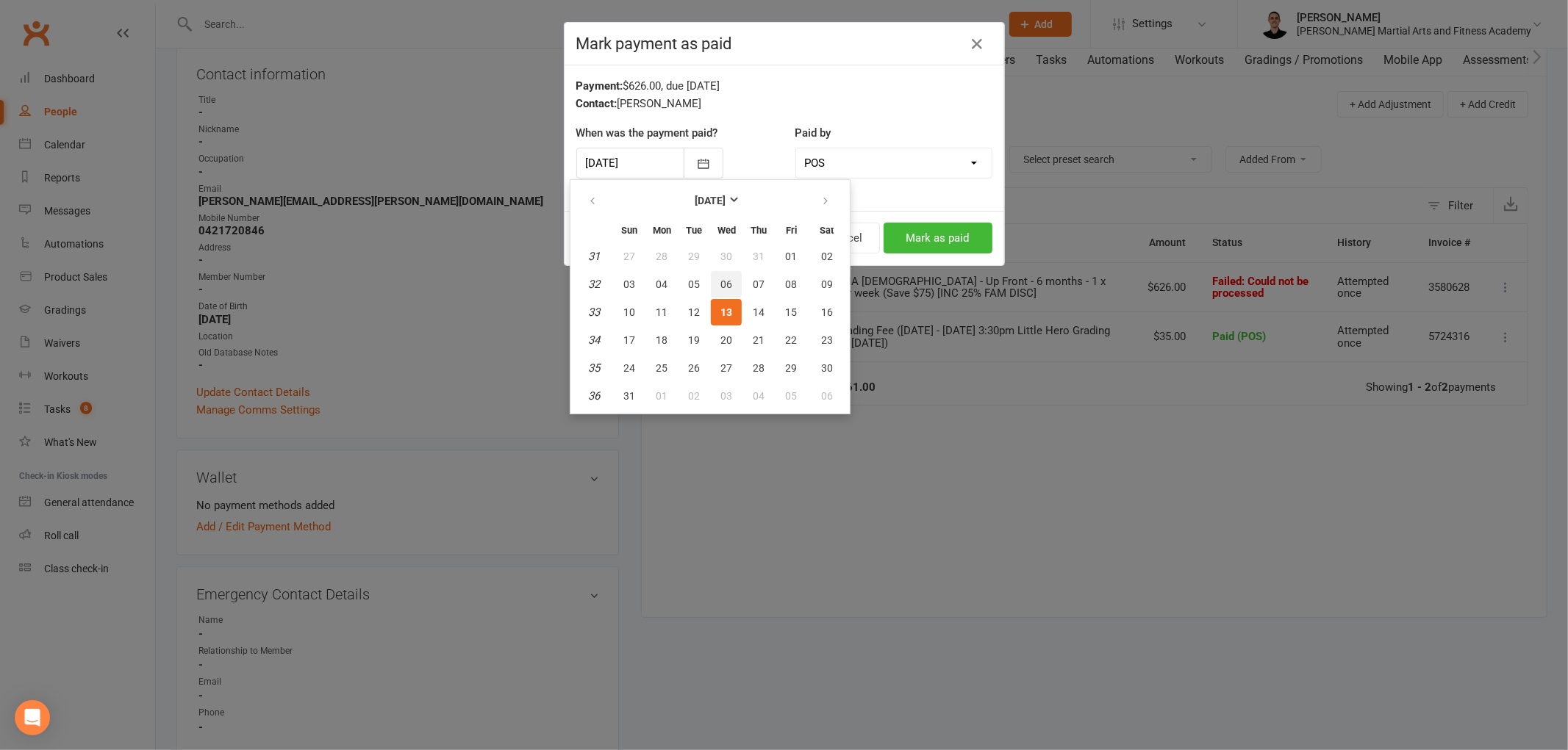
click at [725, 279] on span "06" at bounding box center [726, 284] width 12 height 12
type input "[DATE]"
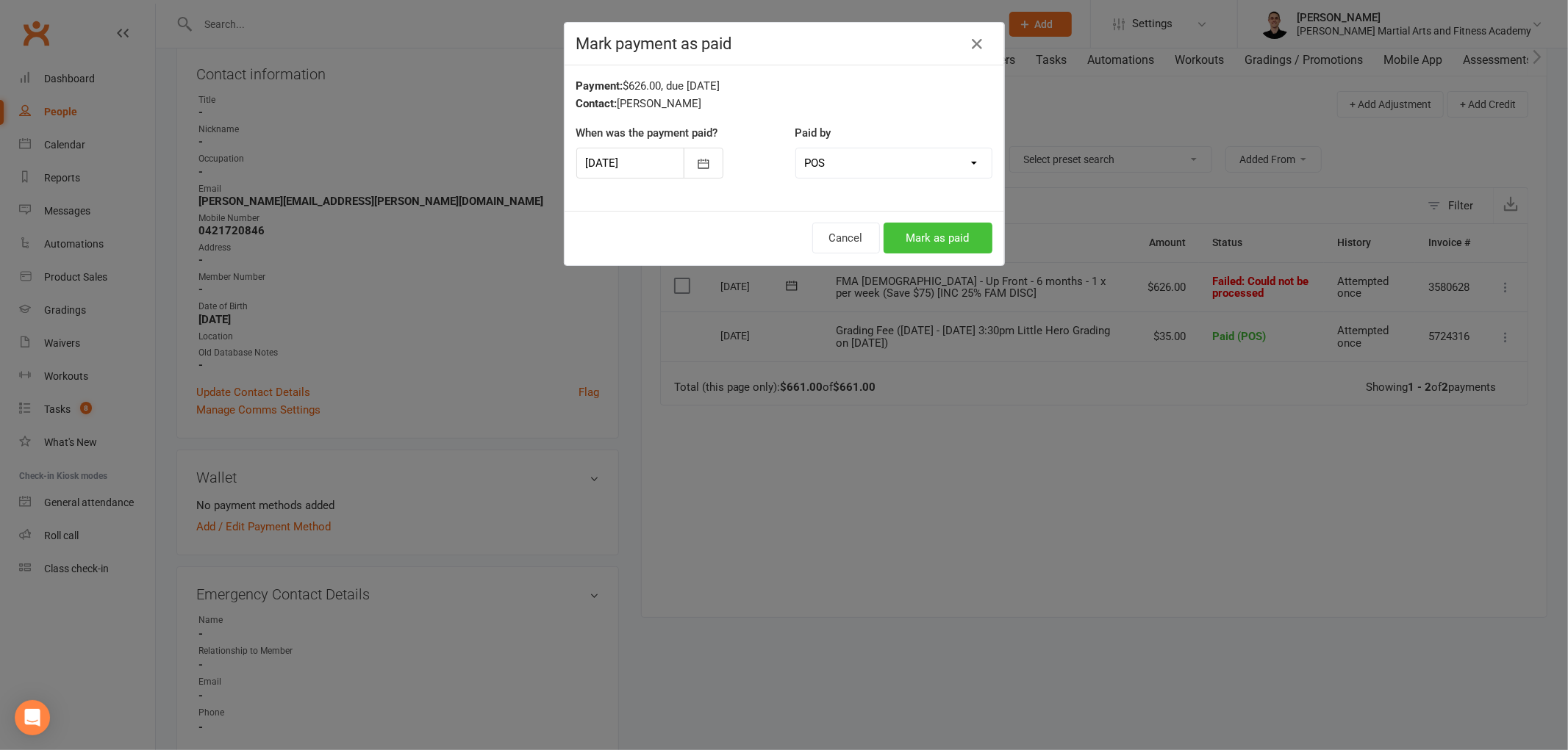
click at [937, 235] on button "Mark as paid" at bounding box center [938, 237] width 109 height 30
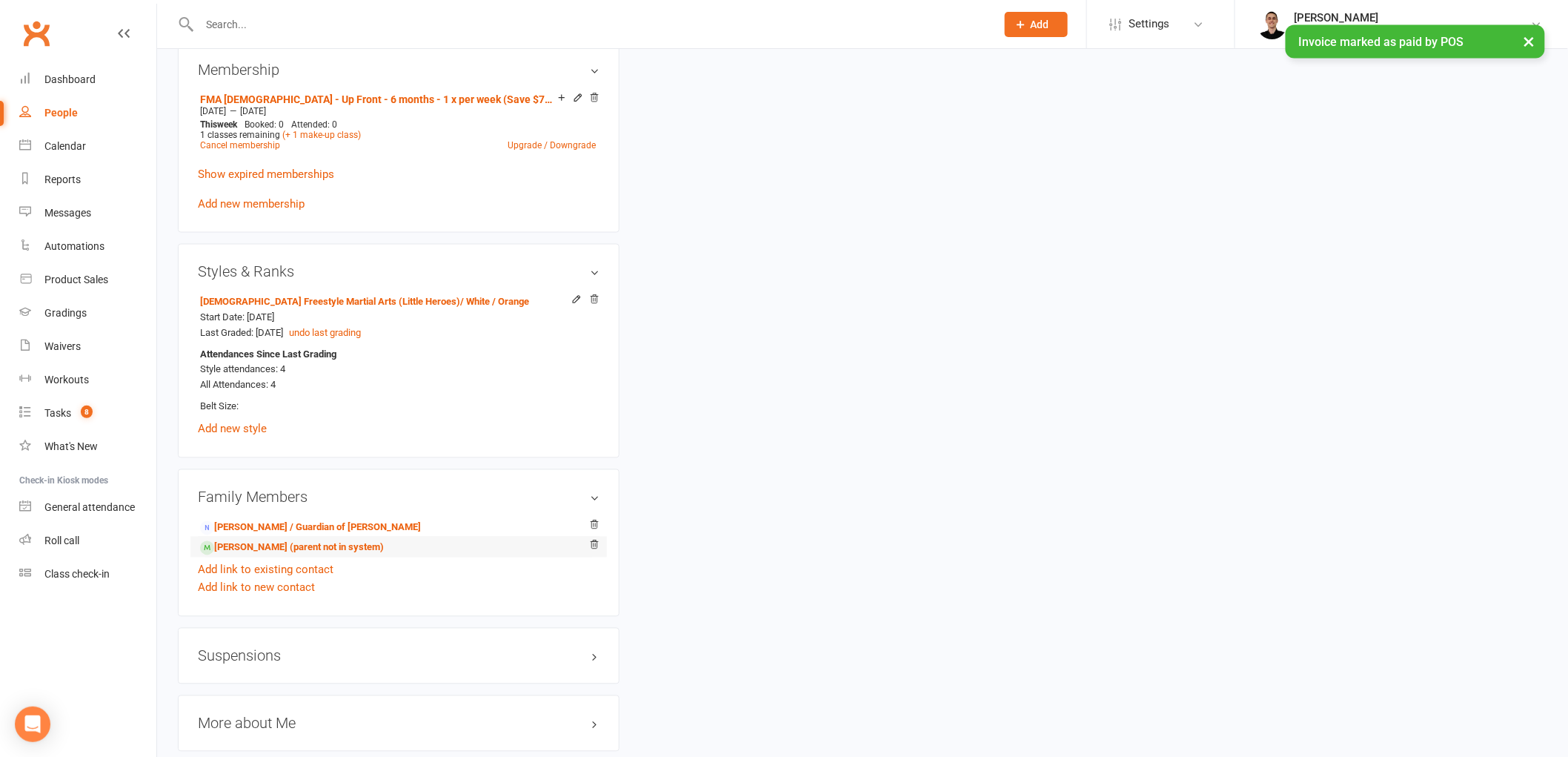
scroll to position [989, 0]
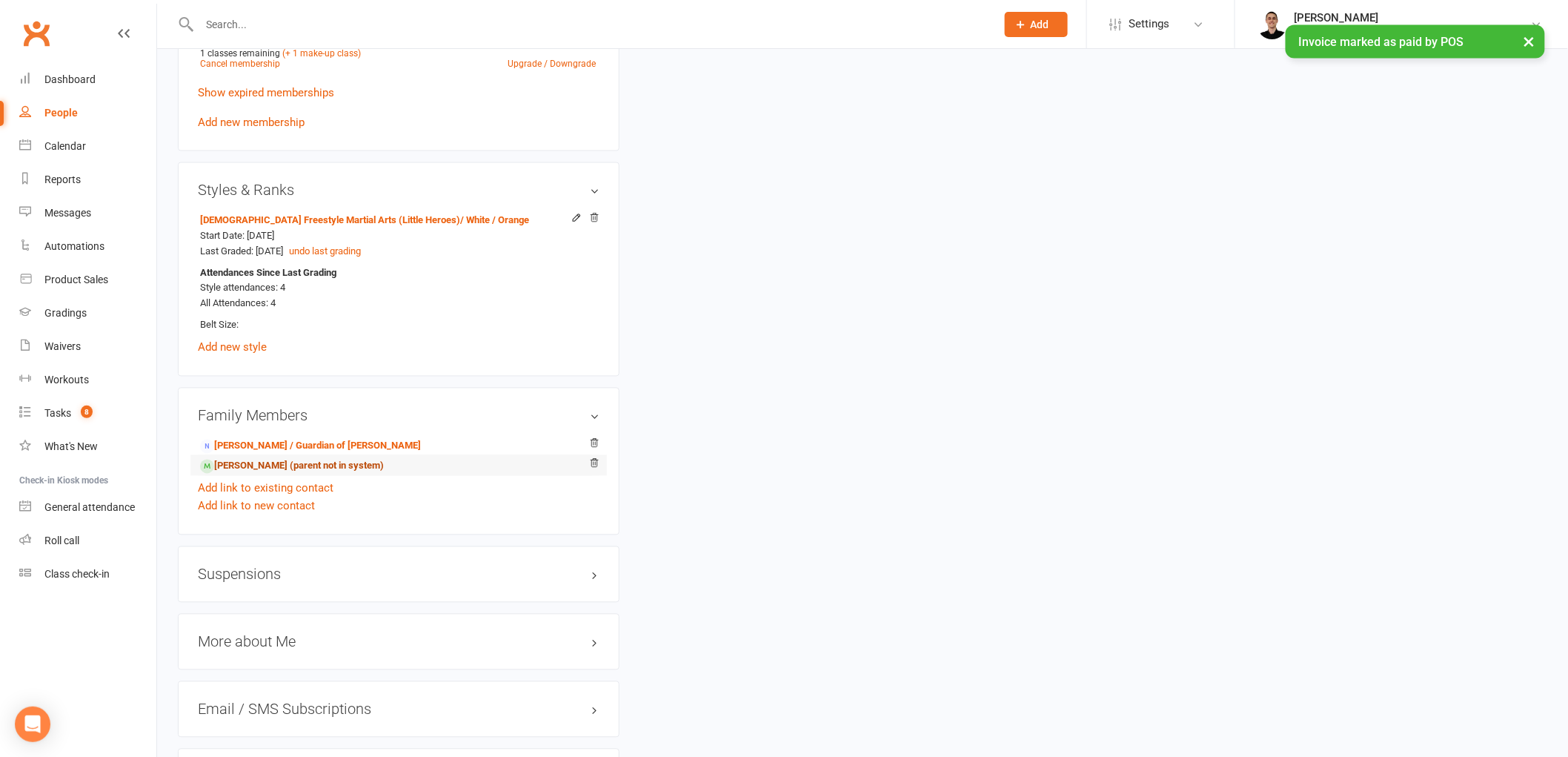
click at [327, 465] on link "[PERSON_NAME] (parent not in system)" at bounding box center [292, 466] width 184 height 16
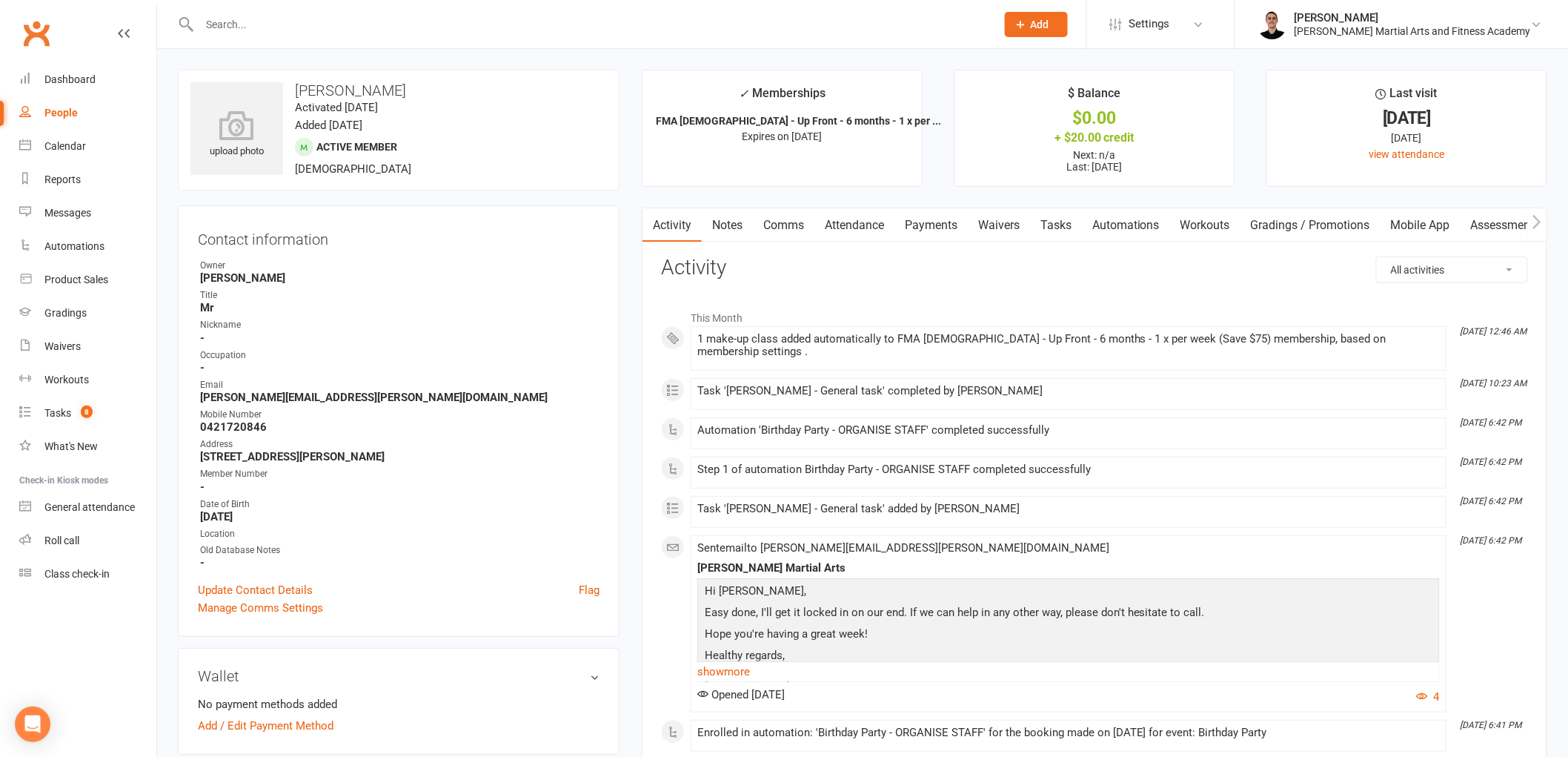
click at [919, 228] on link "Payments" at bounding box center [931, 225] width 74 height 34
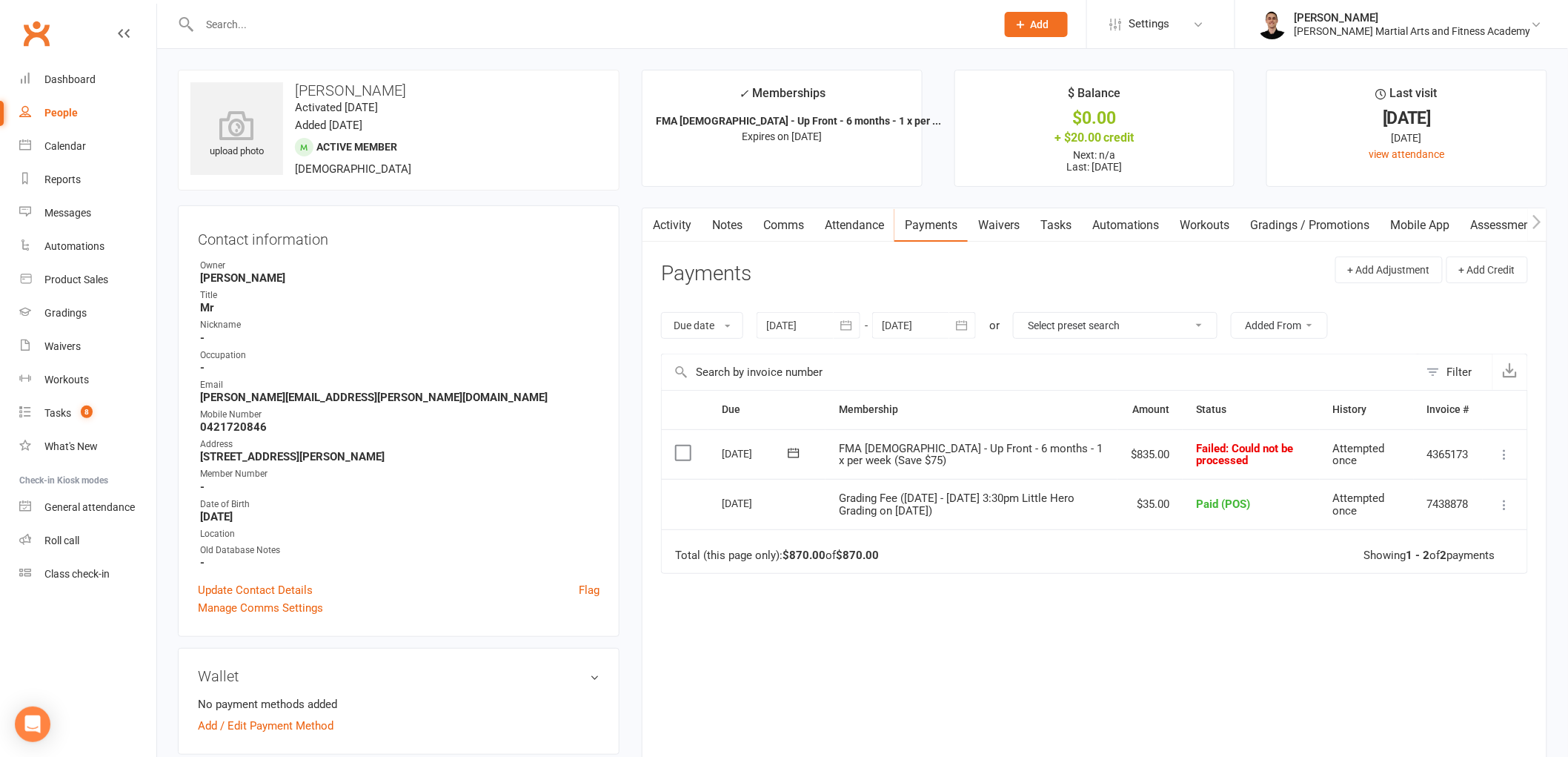
click at [1501, 454] on icon at bounding box center [1506, 454] width 15 height 15
click at [1425, 508] on link "Mark as Paid (POS)" at bounding box center [1441, 513] width 147 height 30
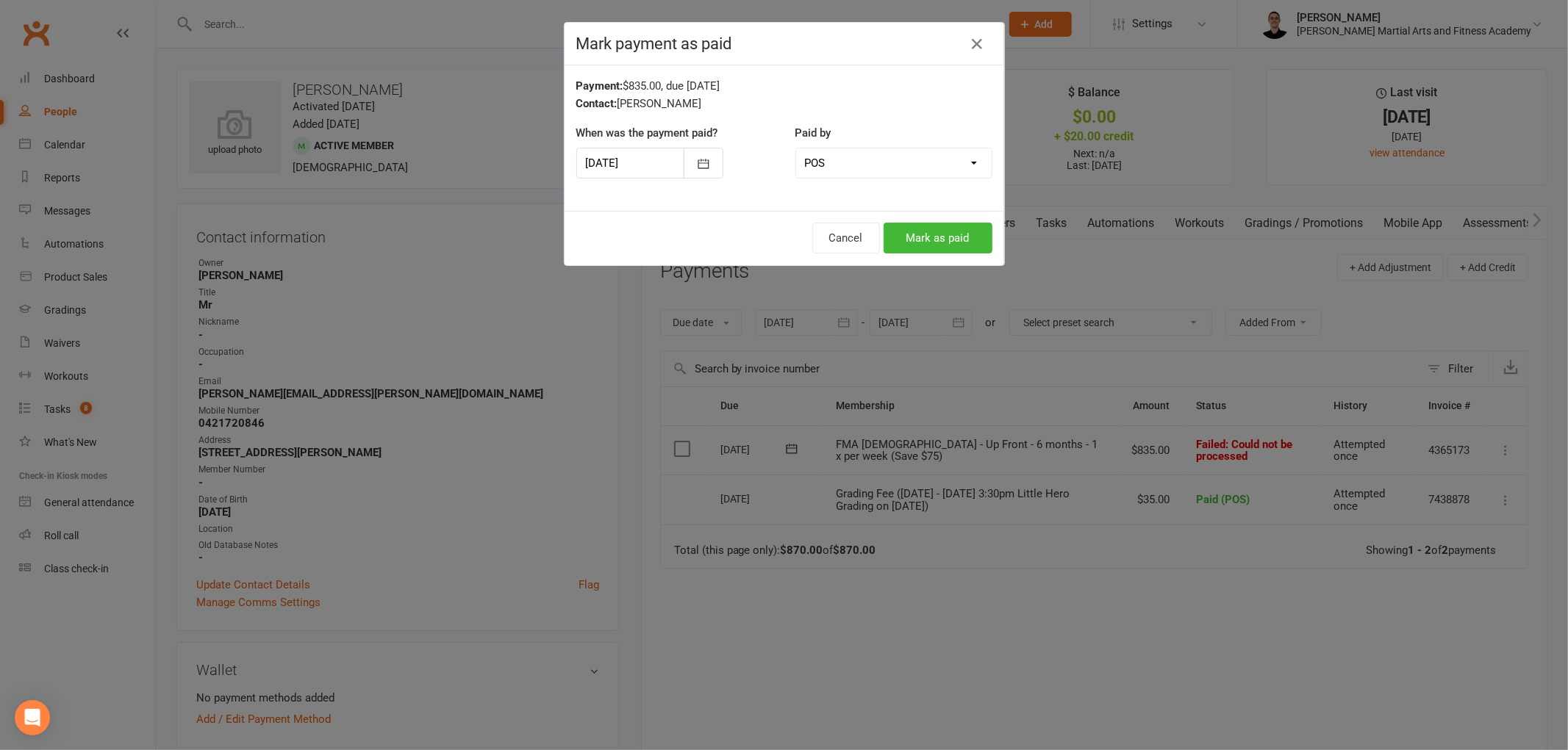
click at [606, 163] on div at bounding box center [649, 162] width 147 height 30
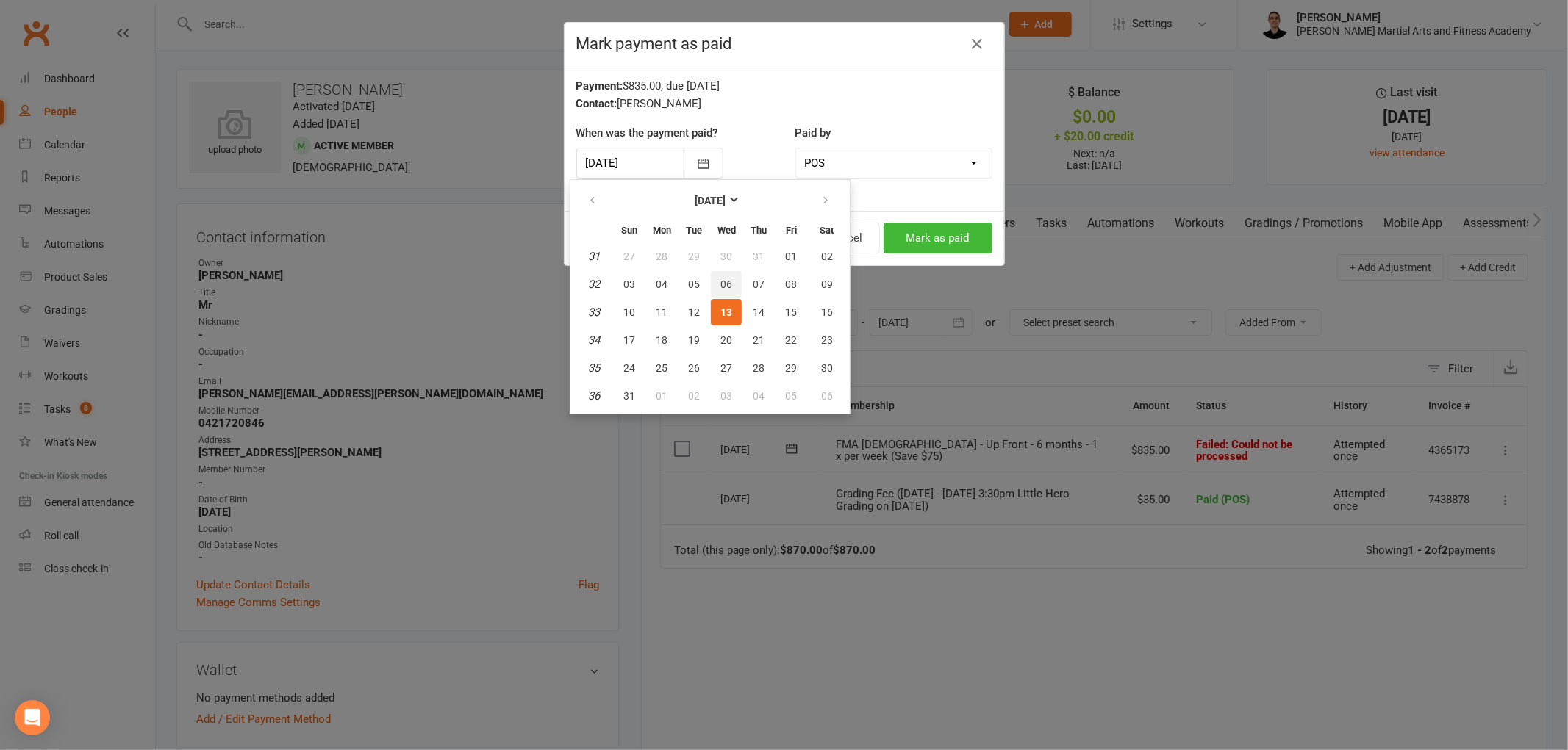
click at [724, 272] on button "06" at bounding box center [725, 284] width 30 height 27
type input "[DATE]"
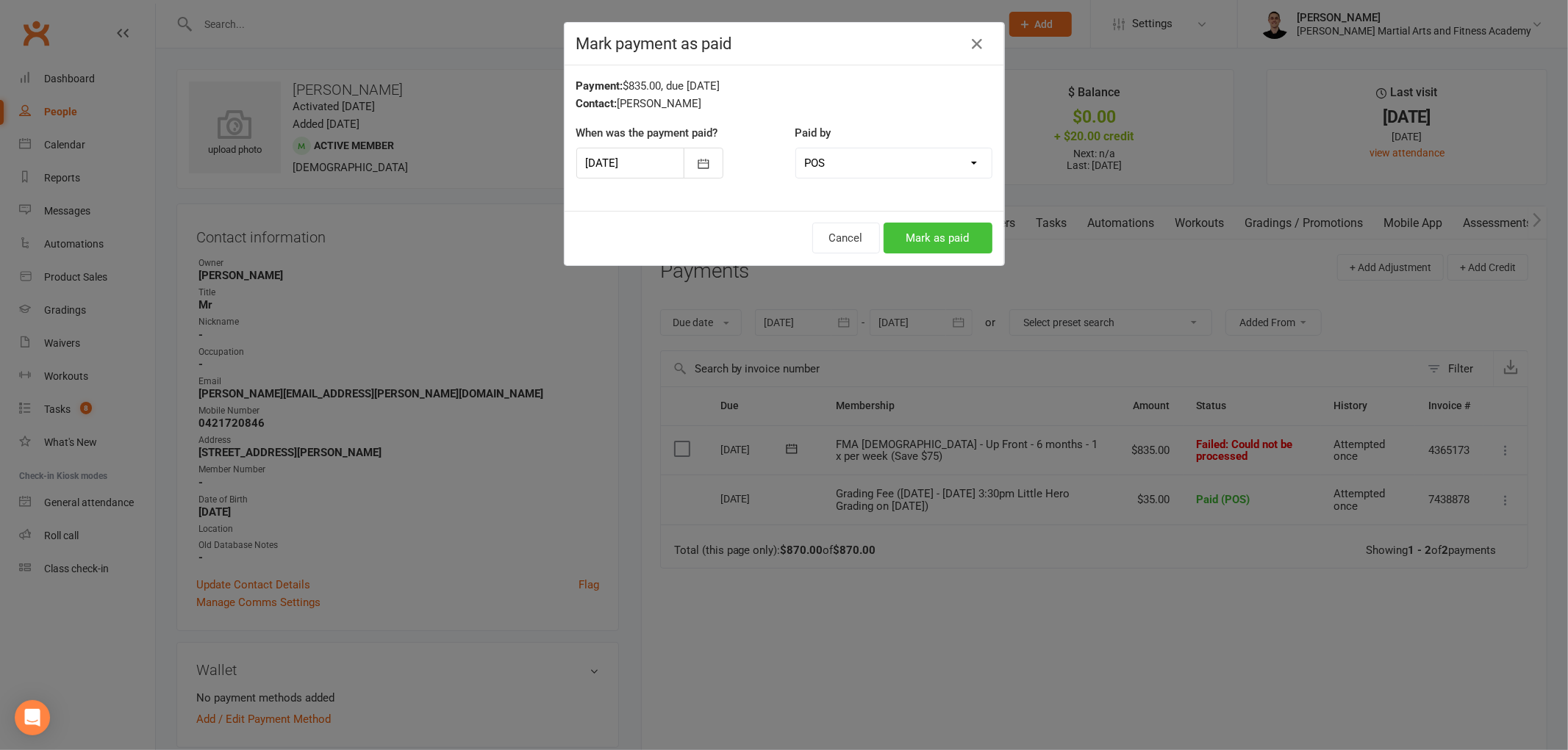
click at [941, 243] on button "Mark as paid" at bounding box center [938, 237] width 109 height 30
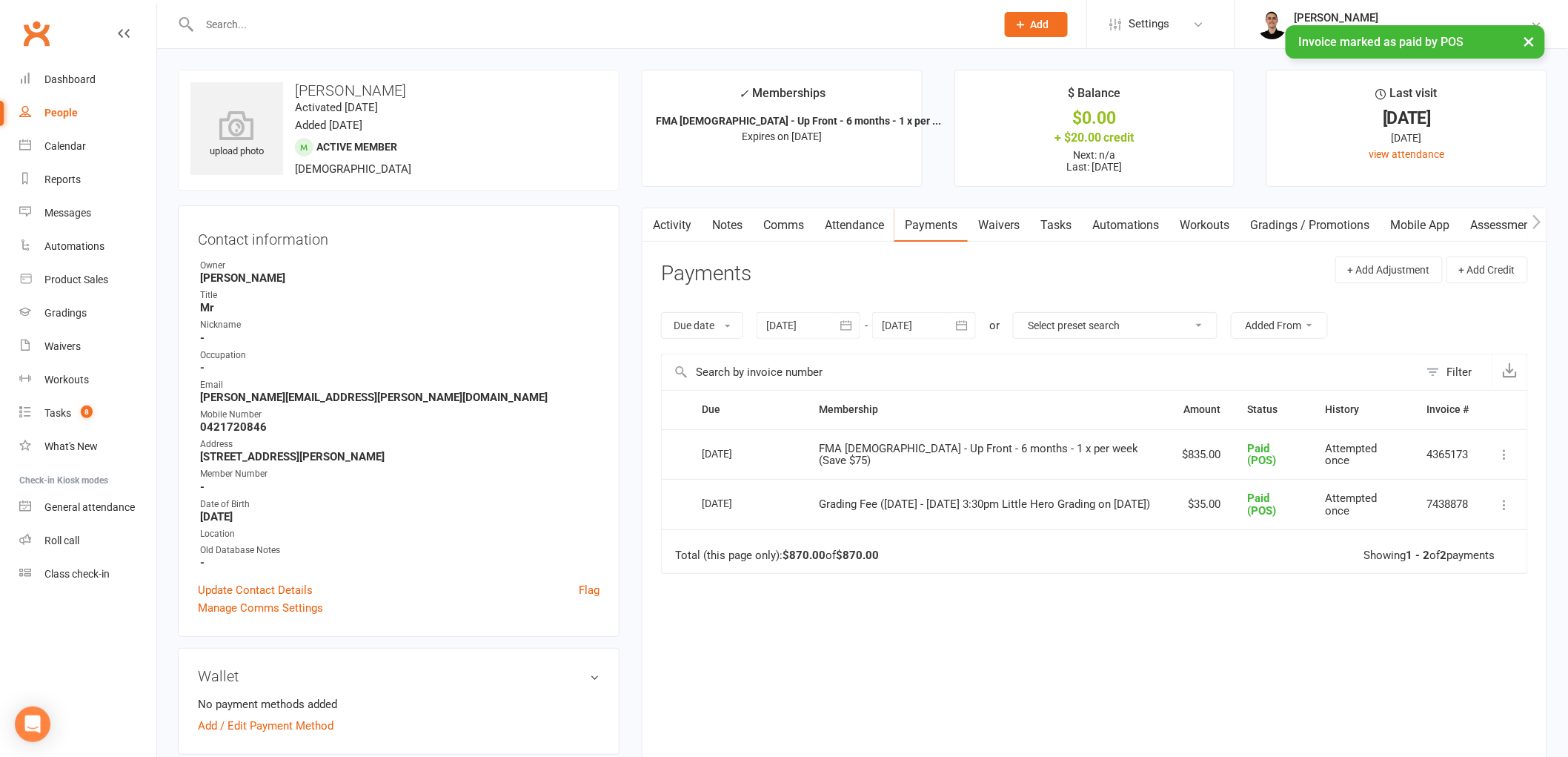
click at [1054, 231] on link "Tasks" at bounding box center [1056, 225] width 52 height 34
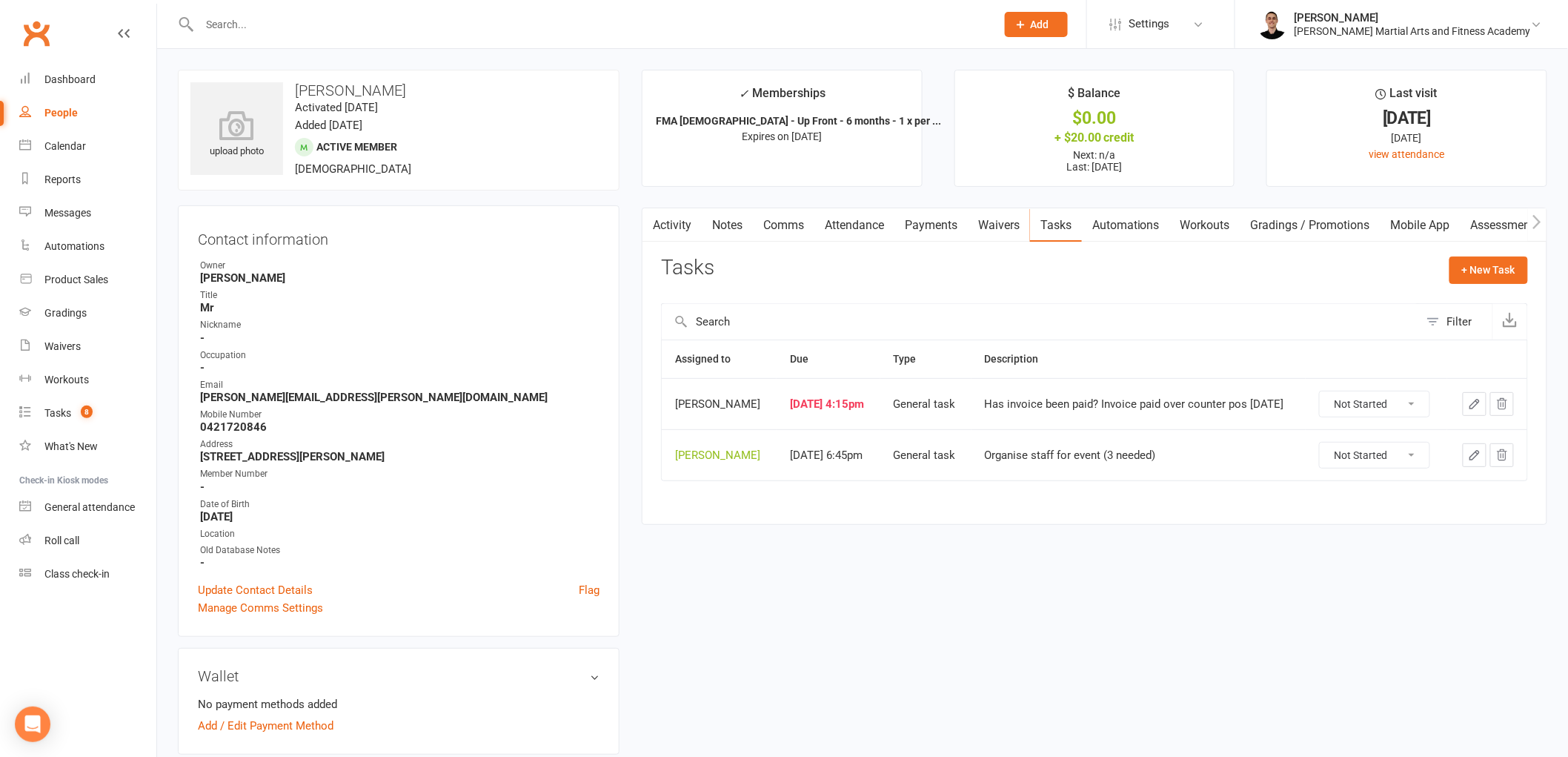
click at [850, 218] on link "Attendance" at bounding box center [854, 225] width 80 height 34
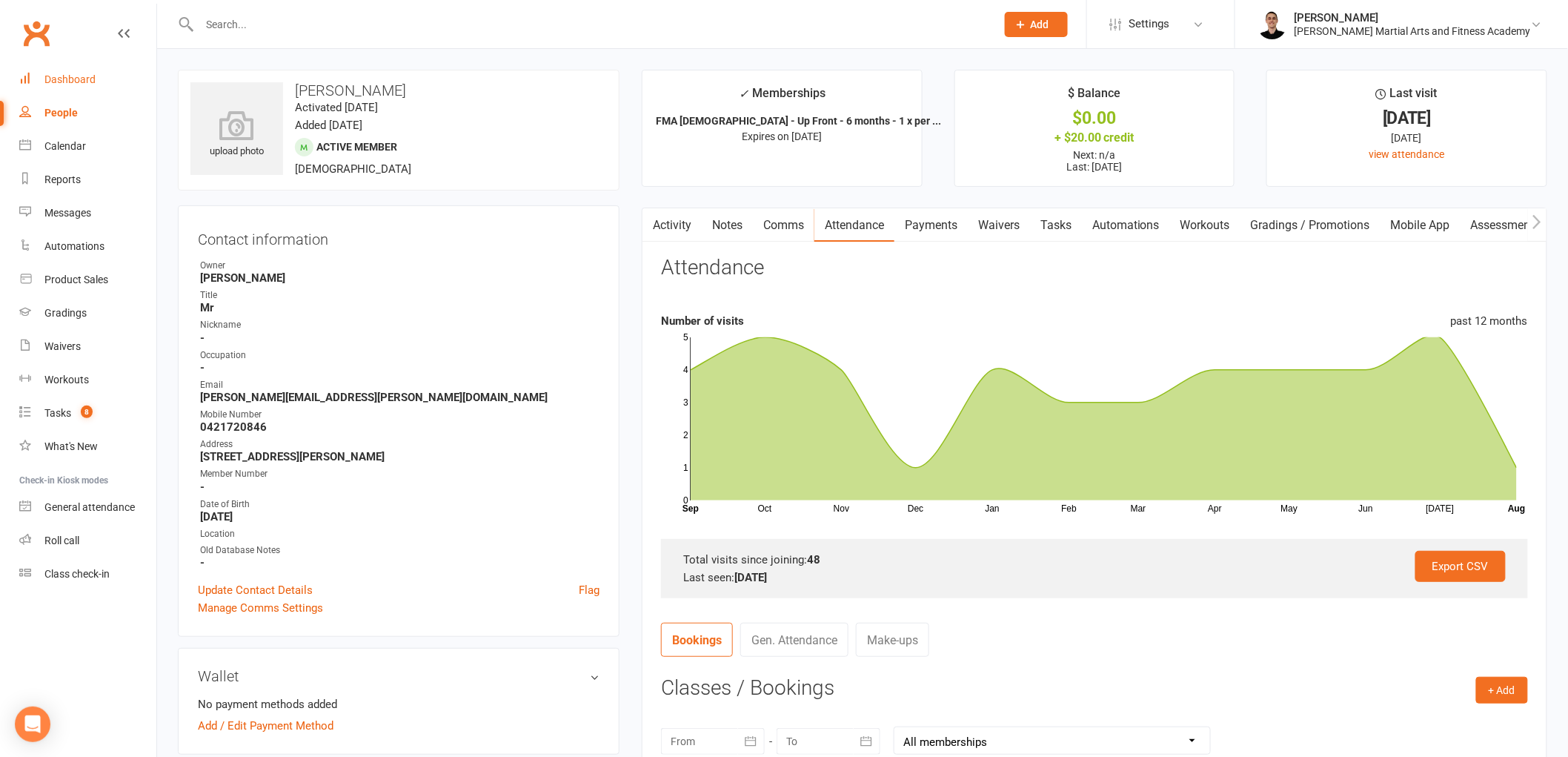
click at [99, 82] on link "Dashboard" at bounding box center [87, 80] width 137 height 34
